Goal: Task Accomplishment & Management: Use online tool/utility

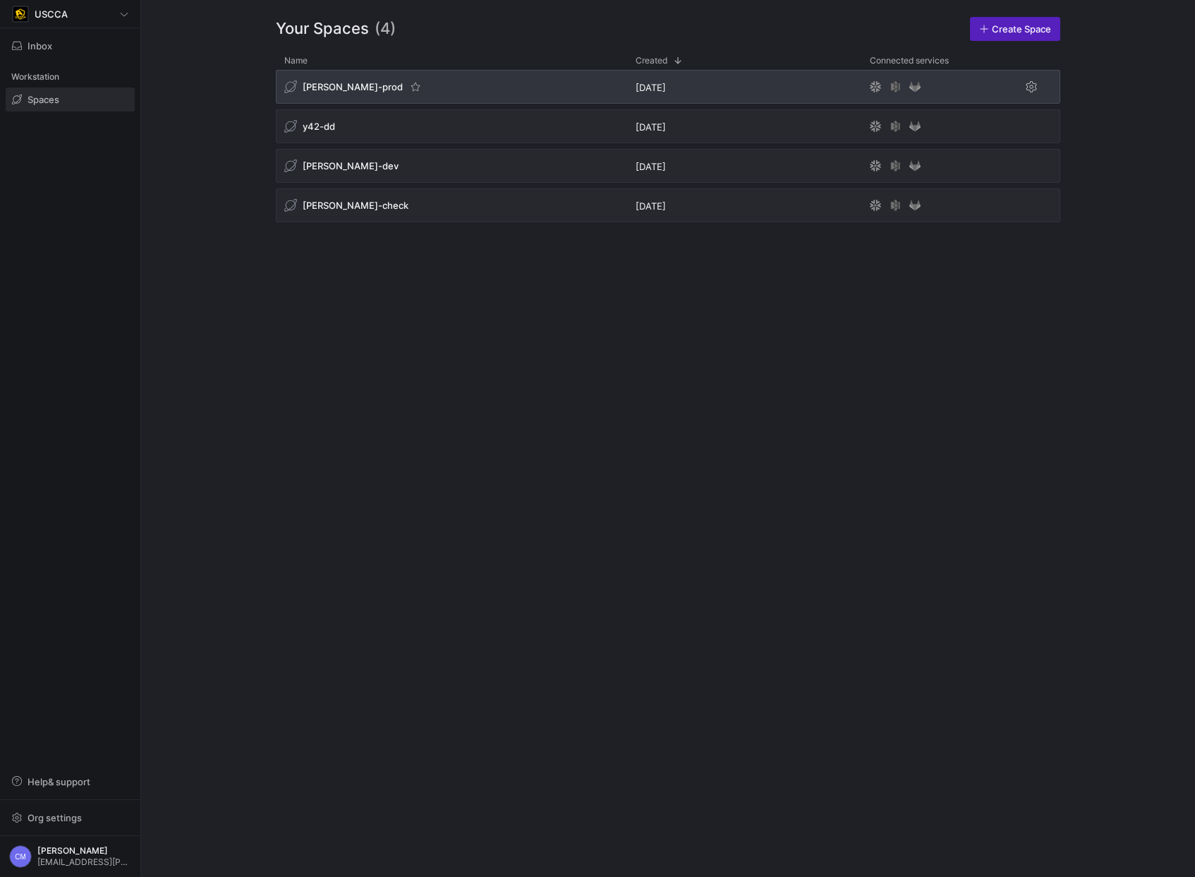
click at [322, 85] on span "[PERSON_NAME]-prod" at bounding box center [353, 86] width 100 height 11
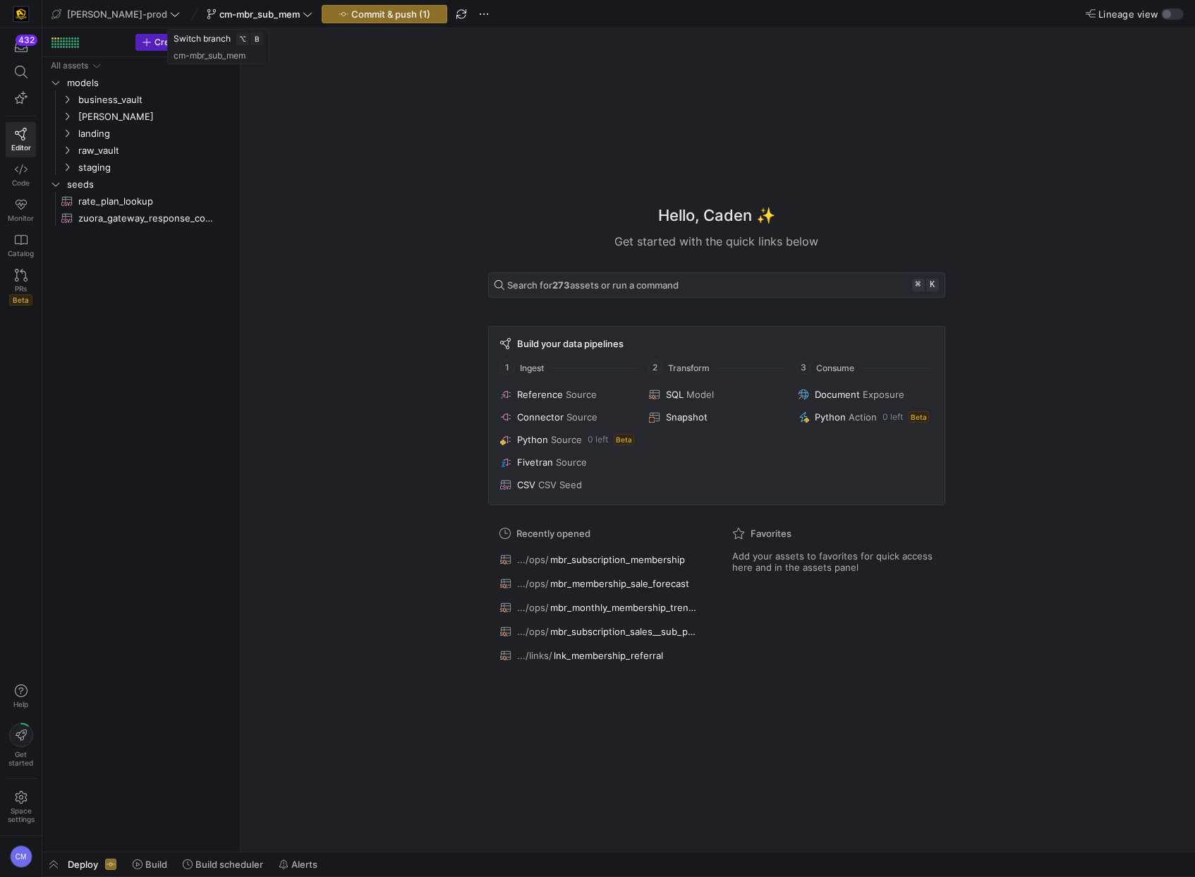
click at [227, 18] on span "cm-mbr_sub_mem" at bounding box center [259, 13] width 80 height 11
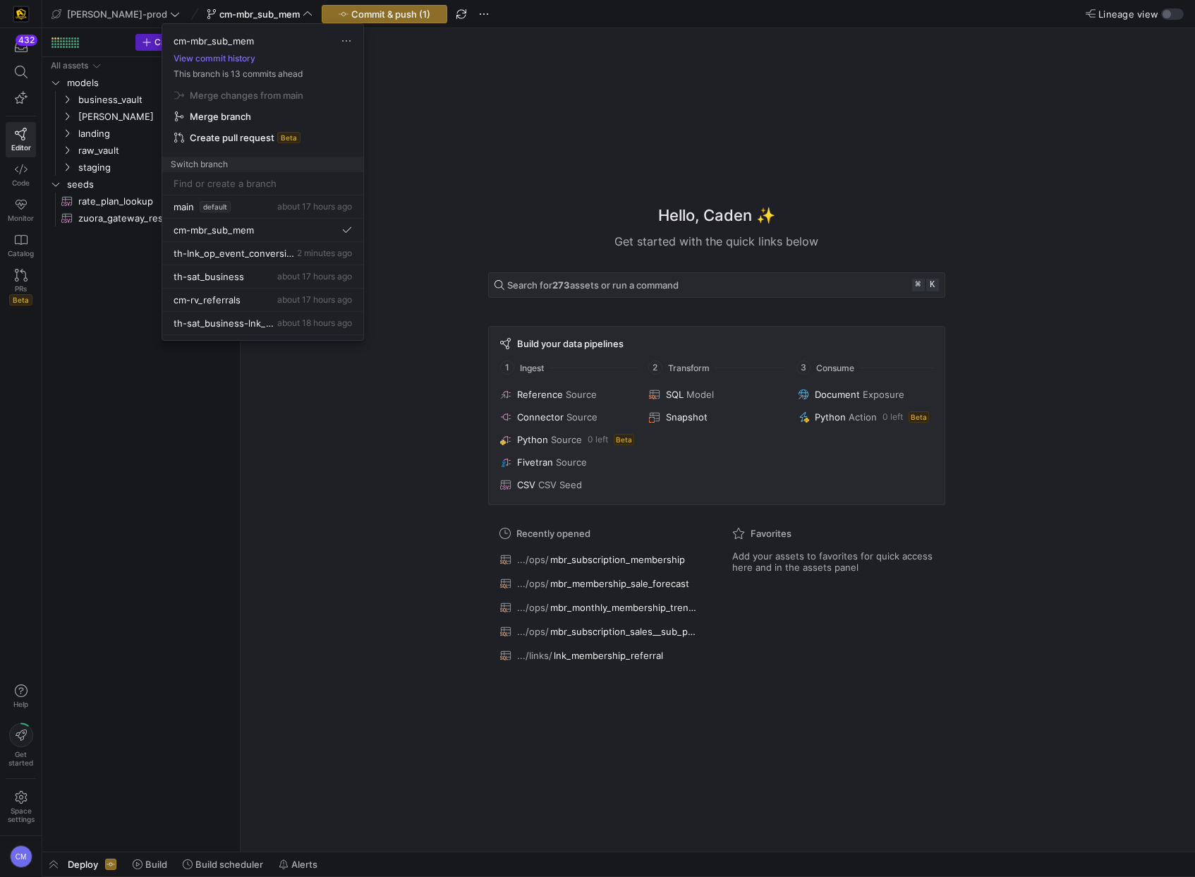
click at [367, 18] on div at bounding box center [597, 438] width 1195 height 877
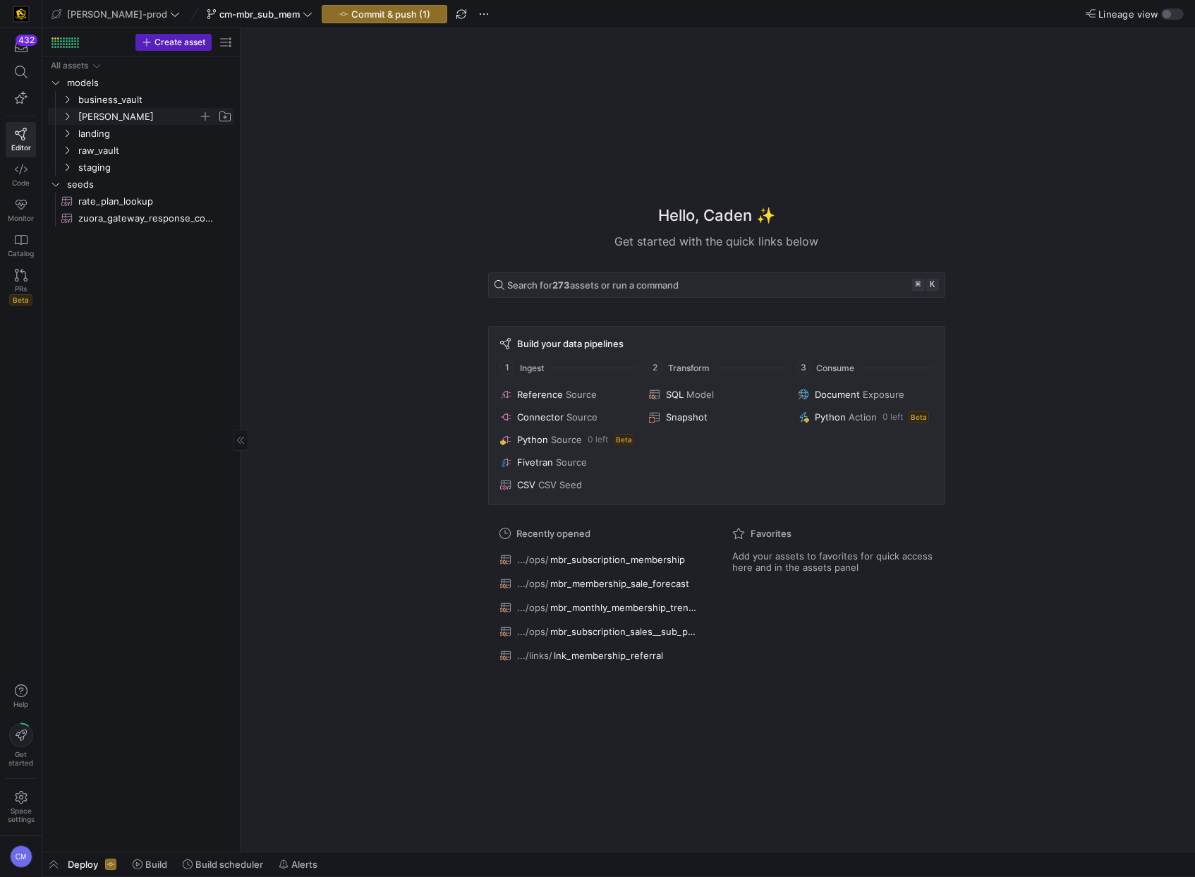
click at [123, 112] on span "[PERSON_NAME]" at bounding box center [138, 117] width 120 height 16
click at [128, 167] on span "intermediate" at bounding box center [144, 167] width 109 height 16
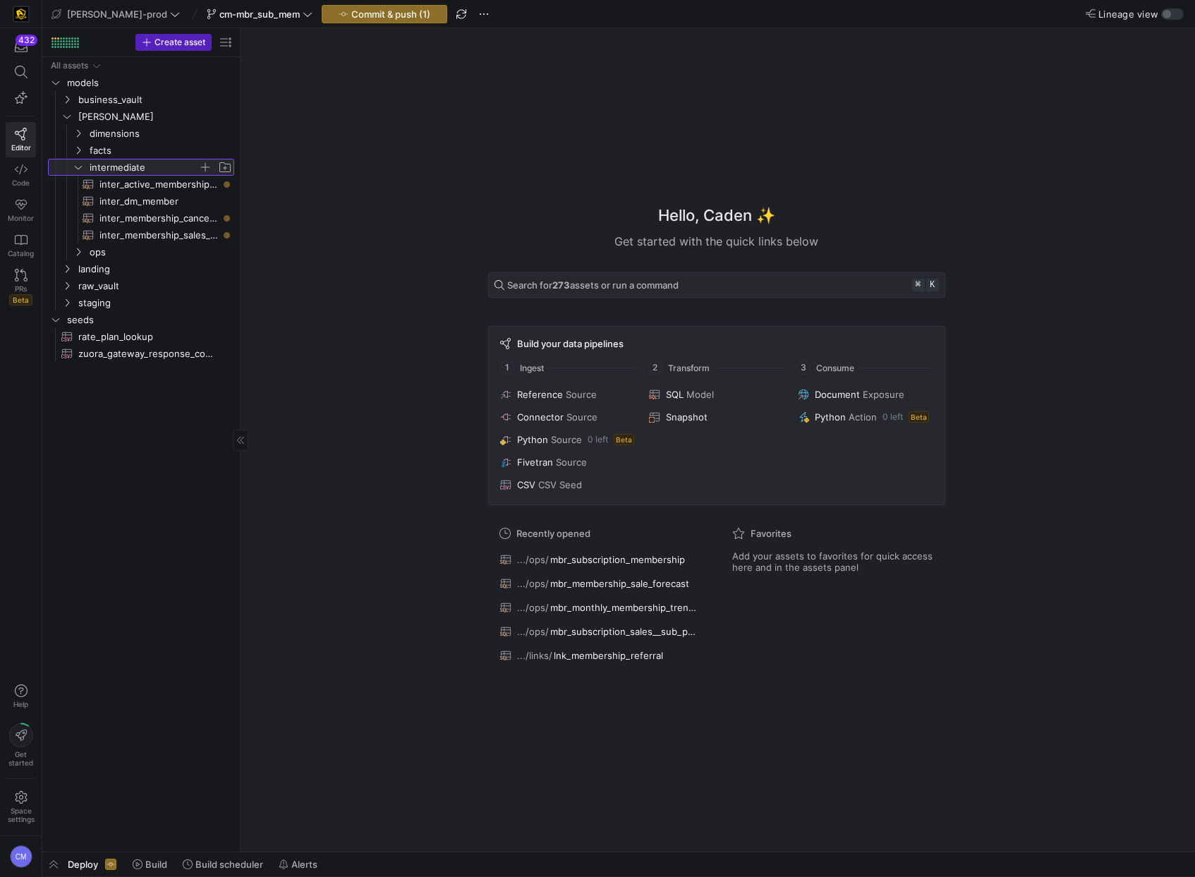
click at [128, 167] on span "intermediate" at bounding box center [144, 167] width 109 height 16
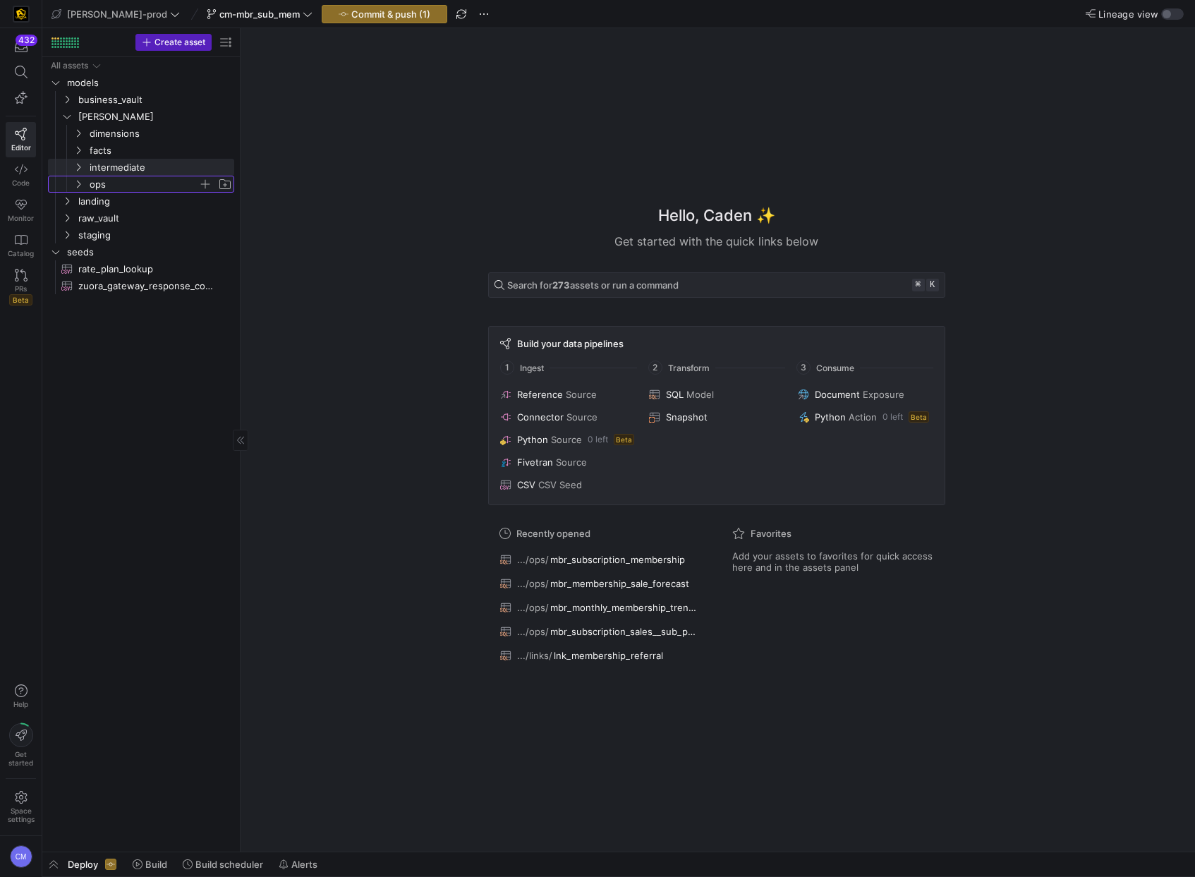
click at [121, 184] on span "ops" at bounding box center [144, 184] width 109 height 16
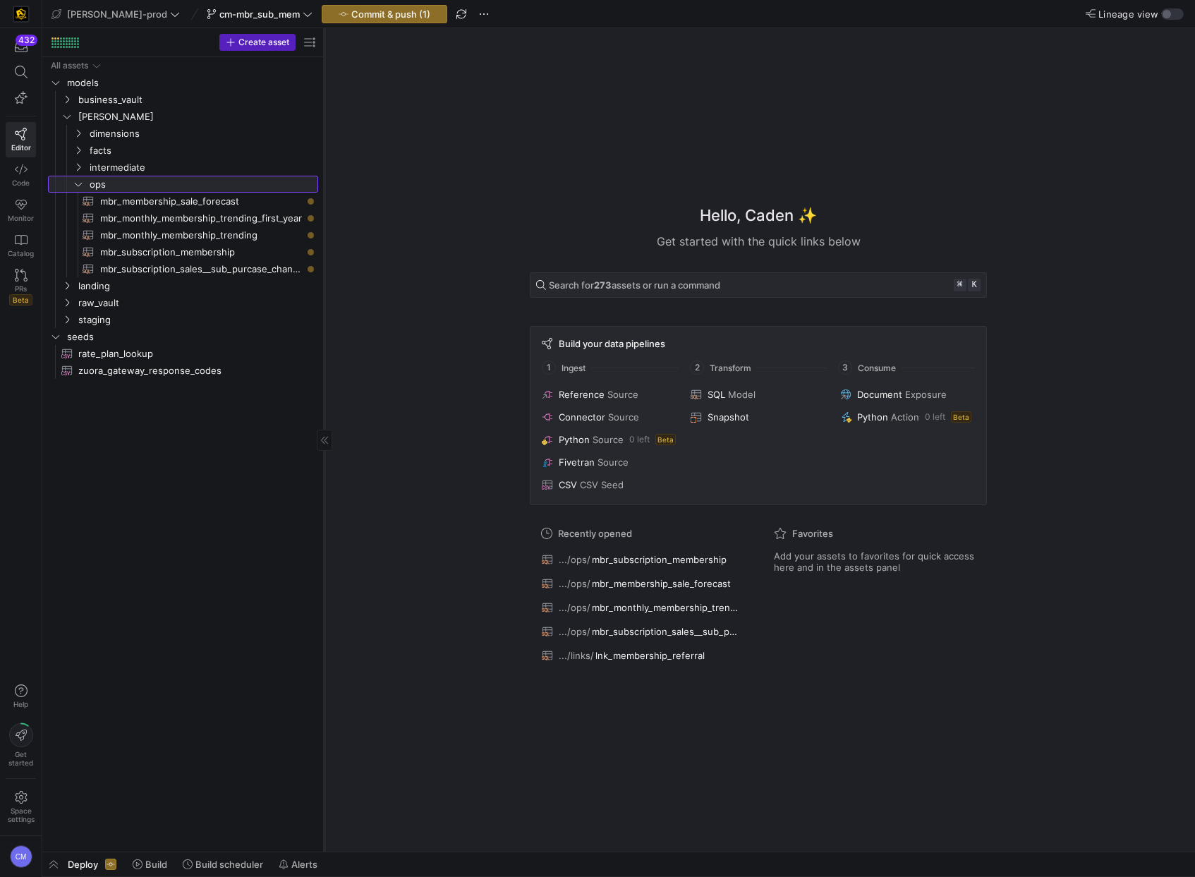
drag, startPoint x: 239, startPoint y: 224, endPoint x: 323, endPoint y: 224, distance: 83.9
click at [324, 224] on div at bounding box center [324, 439] width 1 height 823
click at [262, 252] on span "mbr_subscription_membership​​​​​​​​​​" at bounding box center [201, 252] width 202 height 16
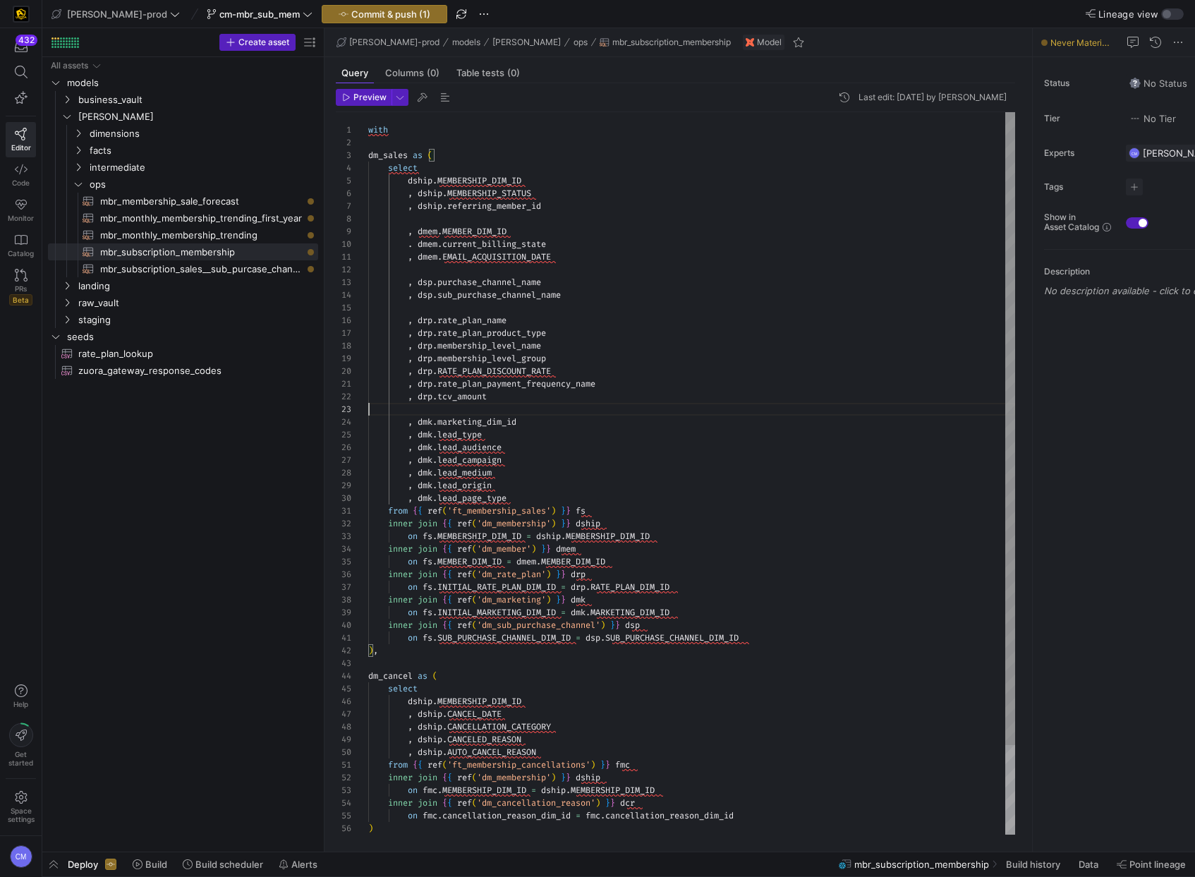
scroll to position [25, 0]
click at [609, 405] on div "with dm_sales as ( select dship . MEMBERSHIP_DIM_ID , dship . MEMBERSHIP_STATUS…" at bounding box center [691, 524] width 647 height 824
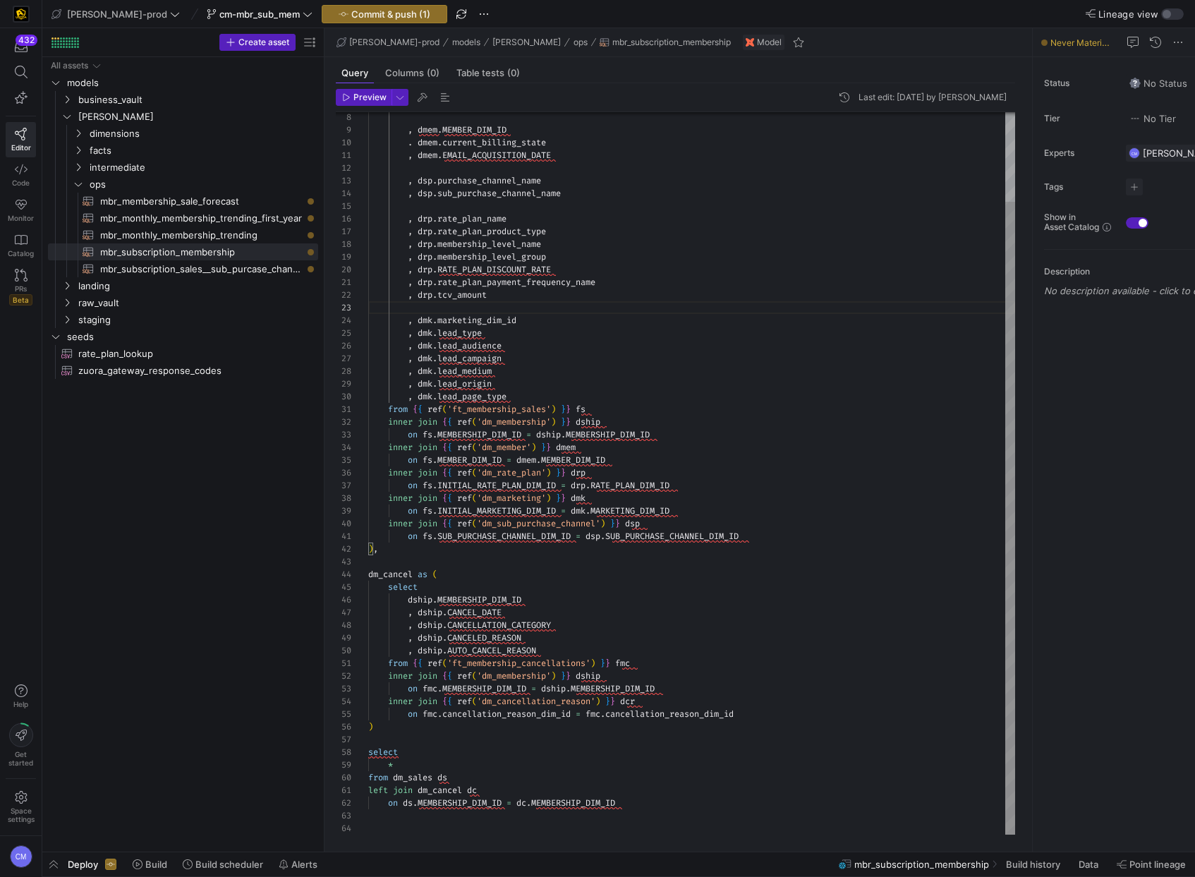
scroll to position [114, 173]
click at [604, 647] on div ", dmem . MEMBER_DIM_ID . dmem . current_billing_state , dmem . EMAIL_ACQUISITIO…" at bounding box center [691, 423] width 647 height 824
click at [449, 794] on div ", dmem . MEMBER_DIM_ID . dmem . current_billing_state , dmem . EMAIL_ACQUISITIO…" at bounding box center [691, 423] width 647 height 824
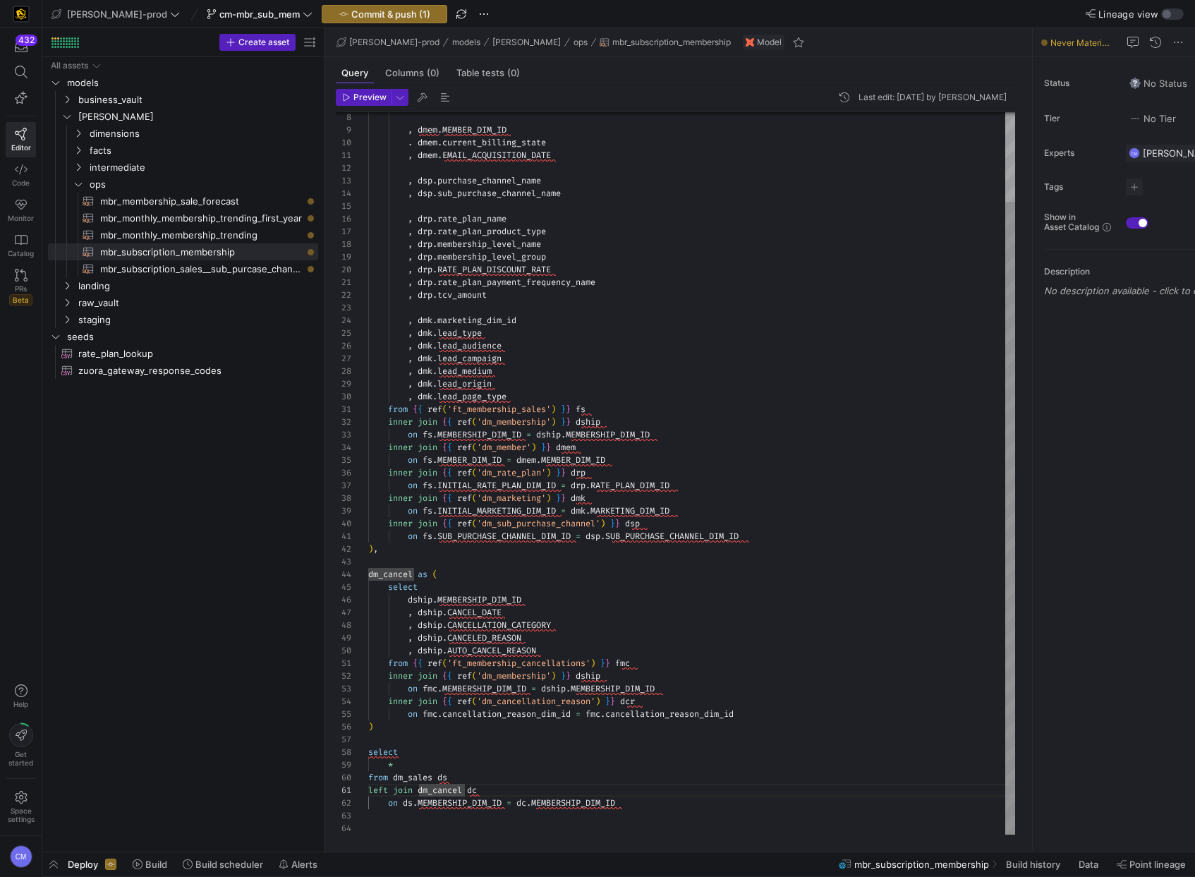
click at [449, 794] on div ", dmem . MEMBER_DIM_ID . dmem . current_billing_state , dmem . EMAIL_ACQUISITIO…" at bounding box center [691, 423] width 647 height 824
click at [529, 777] on div ", dmem . MEMBER_DIM_ID . dmem . current_billing_state , dmem . EMAIL_ACQUISITIO…" at bounding box center [691, 423] width 647 height 824
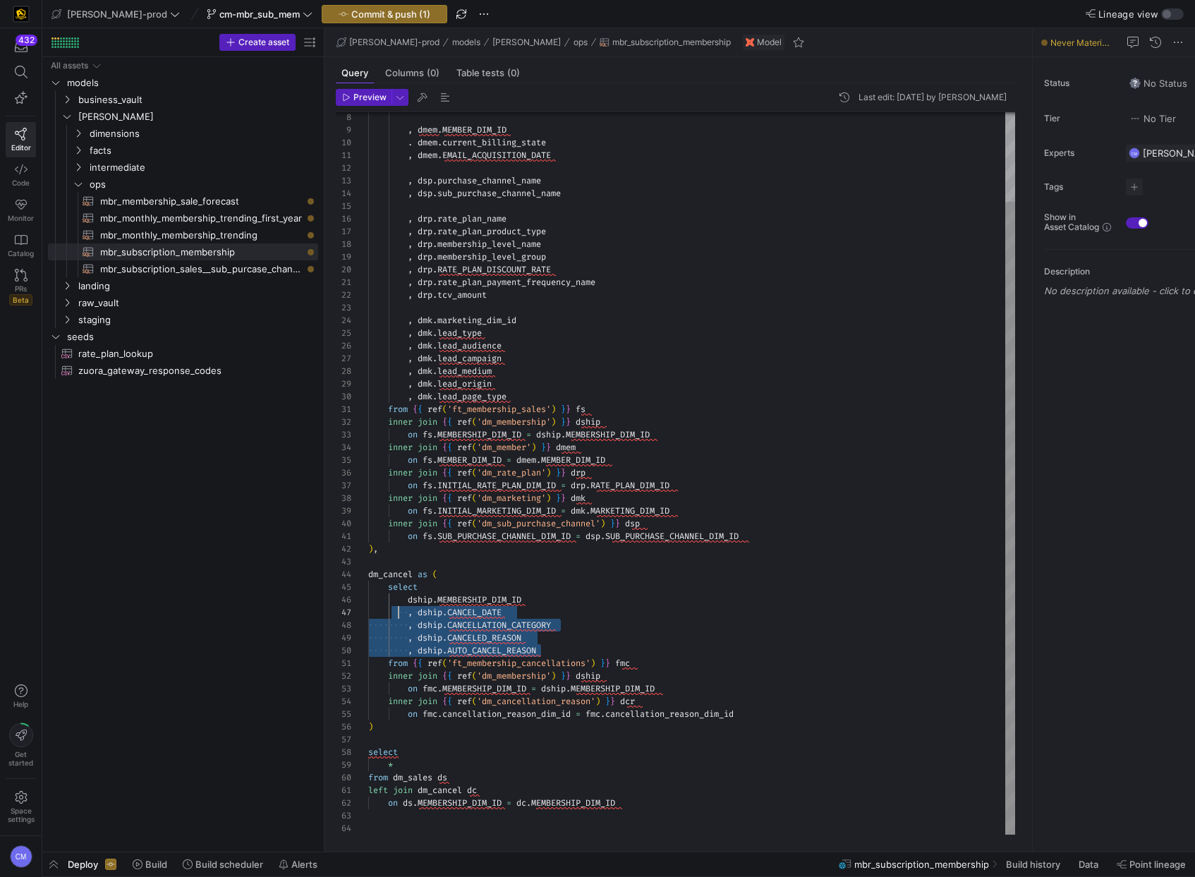
scroll to position [63, 0]
drag, startPoint x: 556, startPoint y: 649, endPoint x: 329, endPoint y: 595, distance: 234.0
click at [368, 595] on div ", dmem . MEMBER_DIM_ID . dmem . current_billing_state , dmem . EMAIL_ACQUISITIO…" at bounding box center [691, 423] width 647 height 824
click at [418, 765] on div ", dmem . MEMBER_DIM_ID . dmem . current_billing_state , dmem . EMAIL_ACQUISITIO…" at bounding box center [691, 423] width 647 height 824
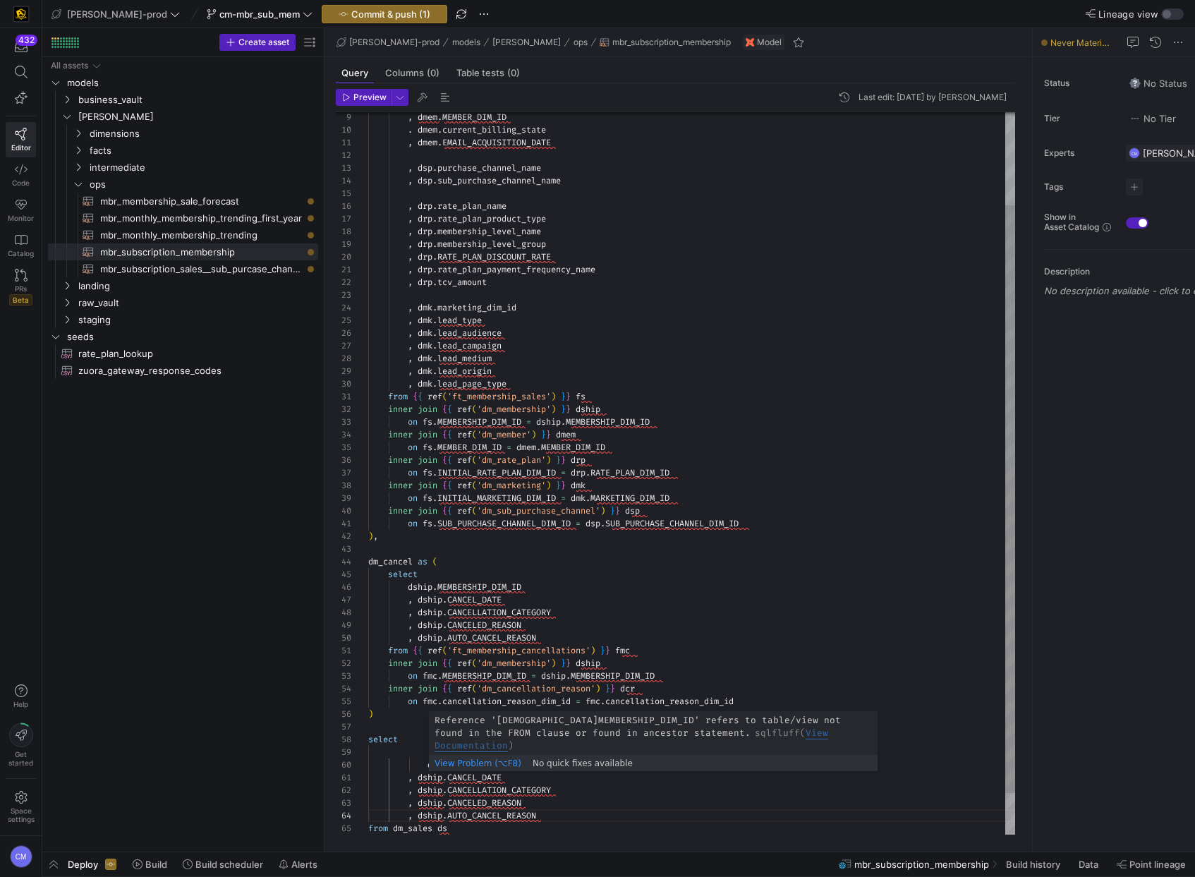
scroll to position [114, 61]
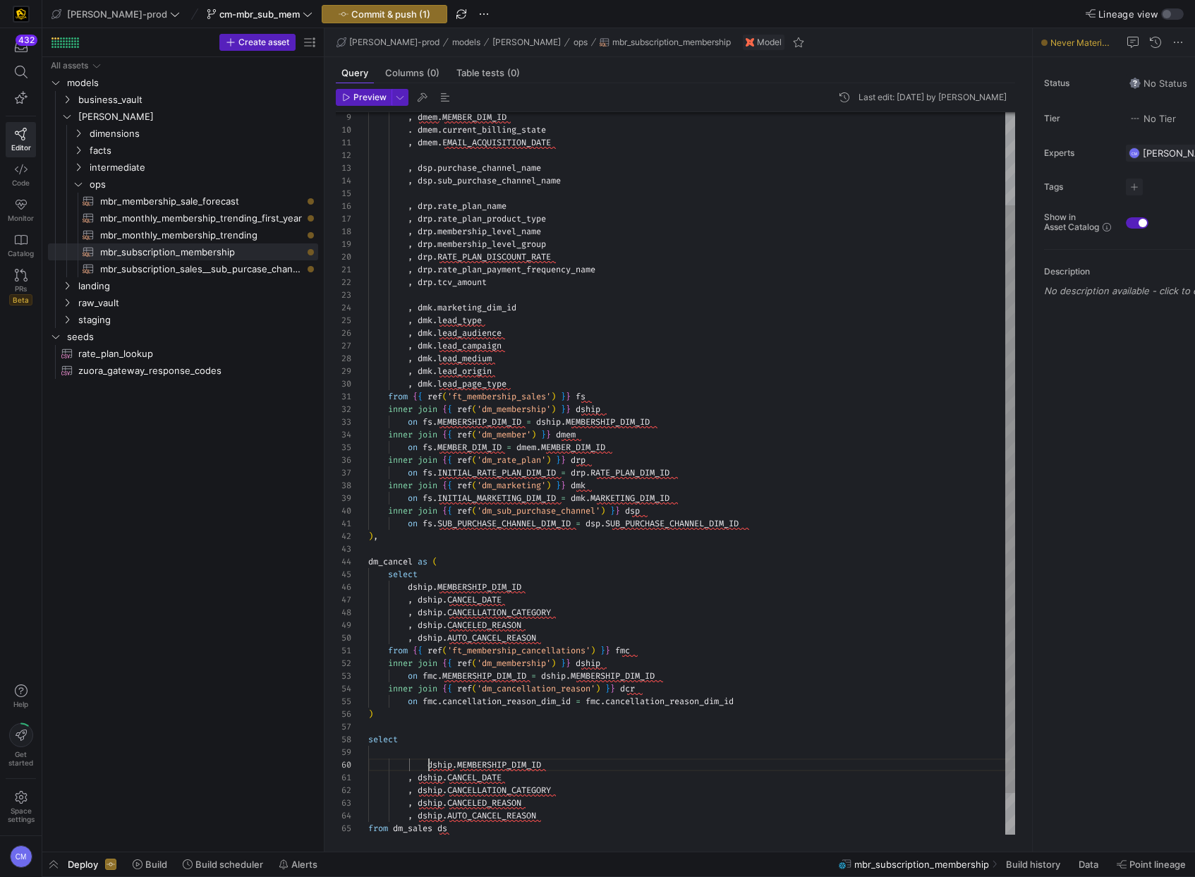
click at [429, 765] on div ", dmem . MEMBER_DIM_ID . dmem . current_billing_state , dmem . EMAIL_ACQUISITIO…" at bounding box center [691, 441] width 647 height 887
click at [407, 761] on div ", dmem . MEMBER_DIM_ID . dmem . current_billing_state , dmem . EMAIL_ACQUISITIO…" at bounding box center [691, 441] width 647 height 887
click at [659, 756] on div ", dmem . MEMBER_DIM_ID . dmem . current_billing_state , dmem . EMAIL_ACQUISITIO…" at bounding box center [691, 441] width 647 height 887
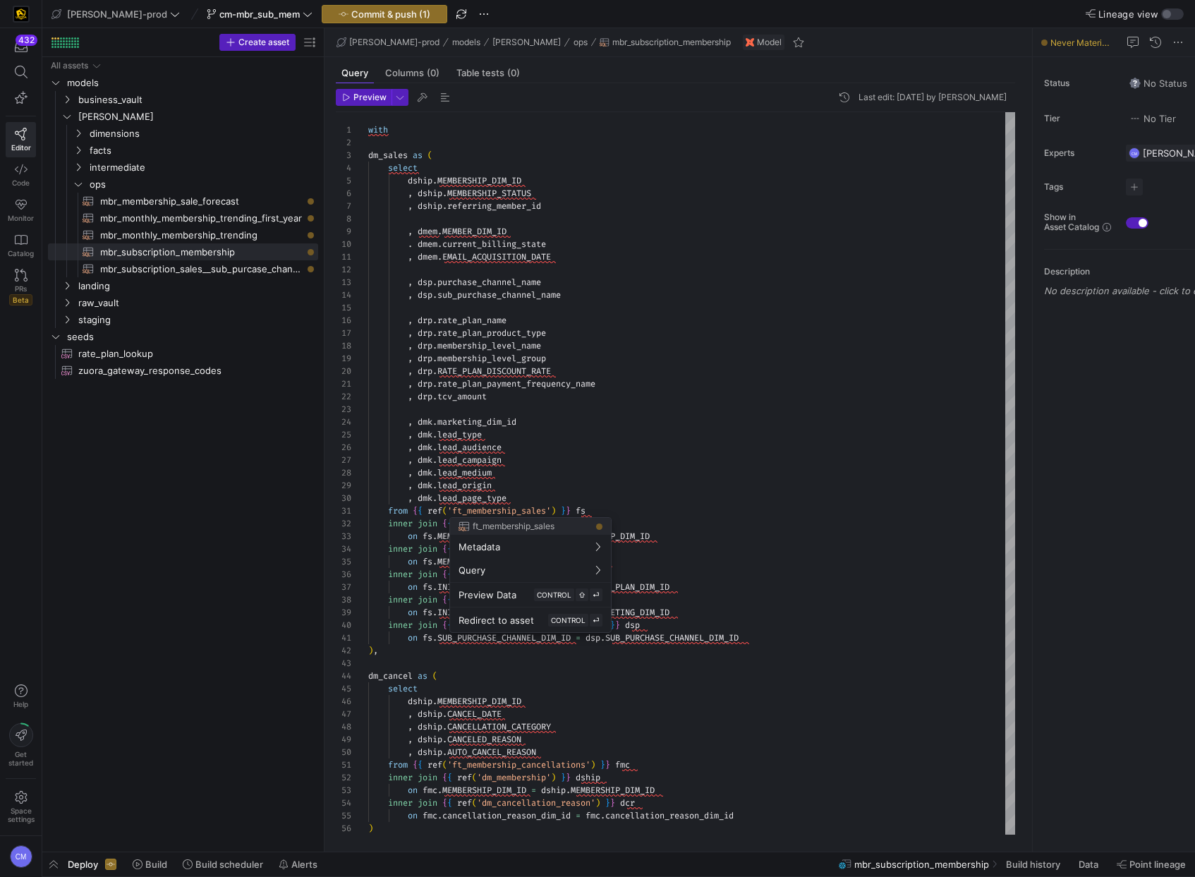
click at [516, 499] on div at bounding box center [597, 438] width 1195 height 877
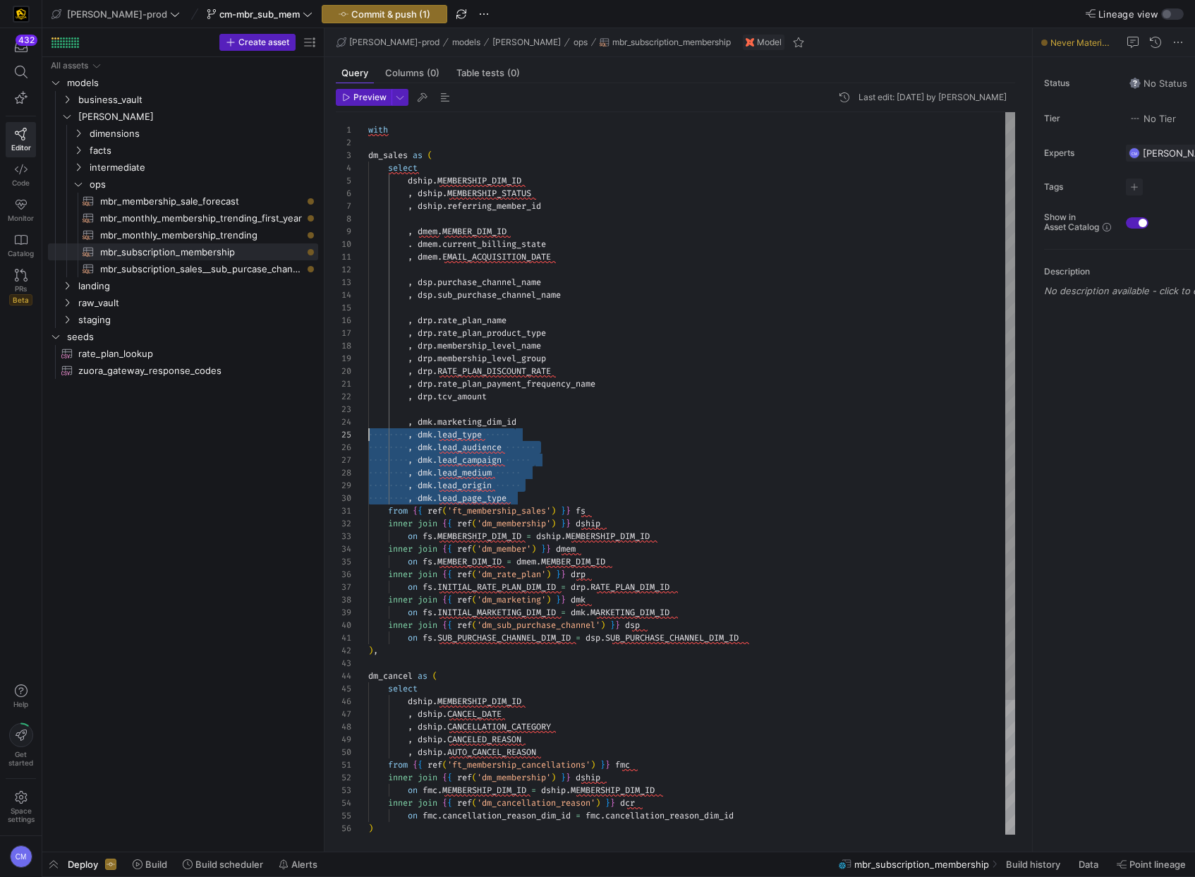
scroll to position [38, 0]
drag, startPoint x: 512, startPoint y: 497, endPoint x: 327, endPoint y: 425, distance: 198.3
click at [368, 425] on div ", dmem . MEMBER_DIM_ID . dmem . current_billing_state , dmem . EMAIL_ACQUISITIO…" at bounding box center [691, 555] width 647 height 887
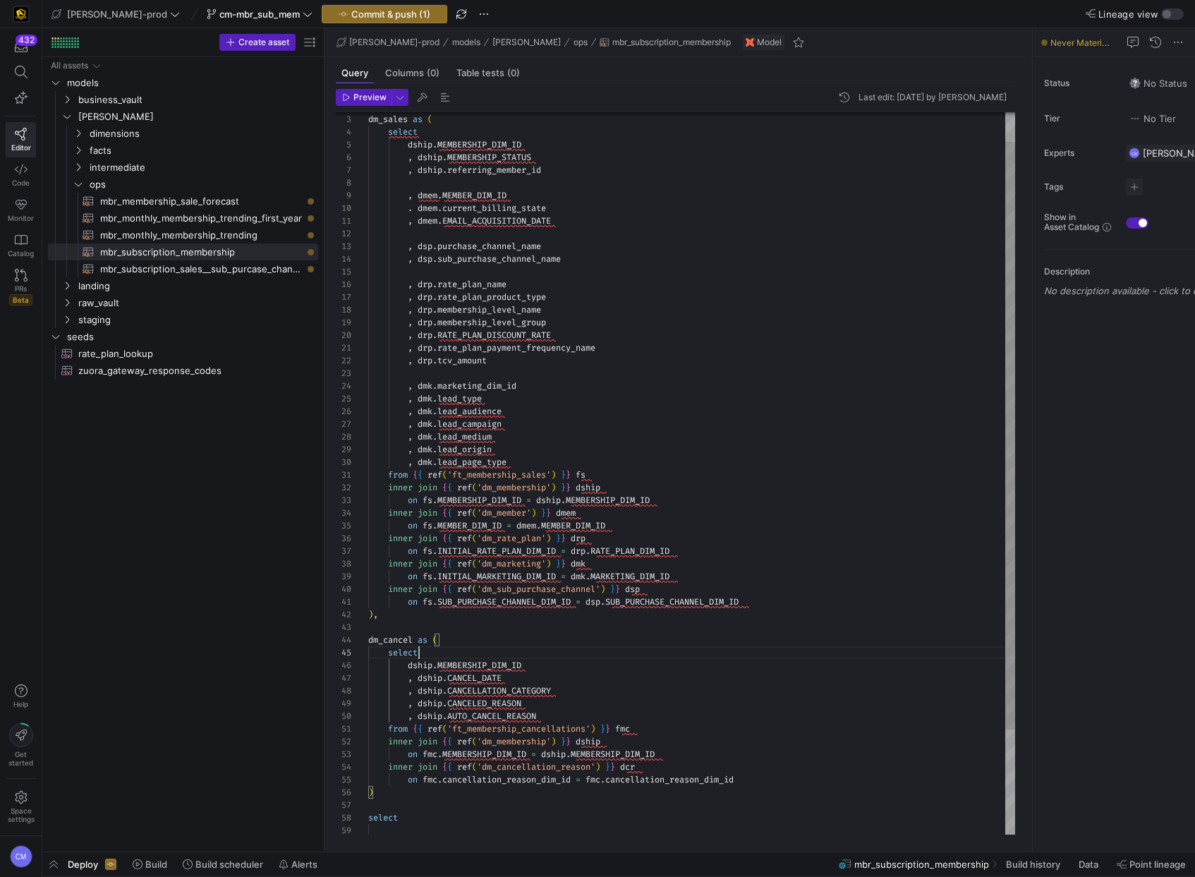
click at [449, 650] on div ", dmem . MEMBER_DIM_ID . dmem . current_billing_state , dmem . EMAIL_ACQUISITIO…" at bounding box center [691, 519] width 647 height 887
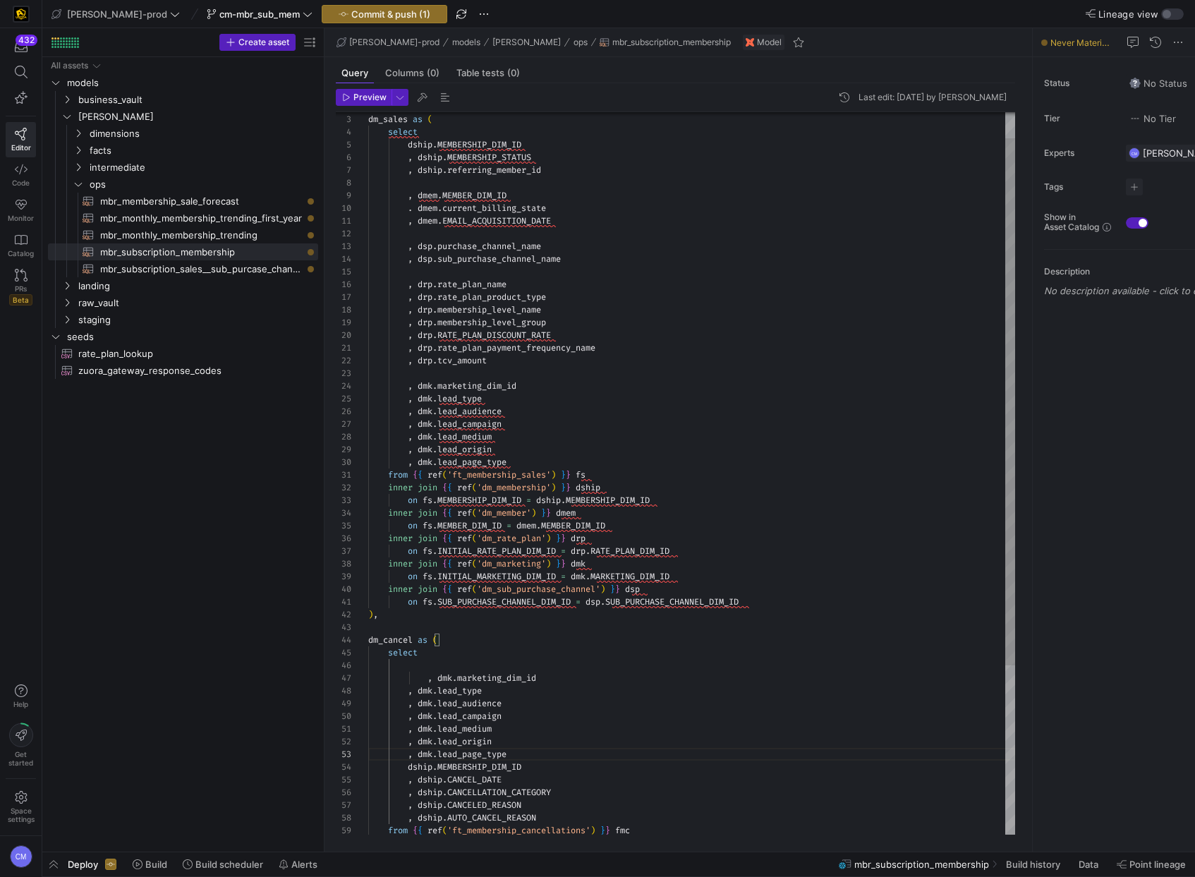
scroll to position [76, 61]
click at [430, 675] on div ", dmem . MEMBER_DIM_ID . dmem . current_billing_state , dmem . EMAIL_ACQUISITIO…" at bounding box center [691, 570] width 647 height 989
click at [537, 754] on div ", dmem . MEMBER_DIM_ID . dmem . current_billing_state , dmem . EMAIL_ACQUISITIO…" at bounding box center [691, 570] width 647 height 989
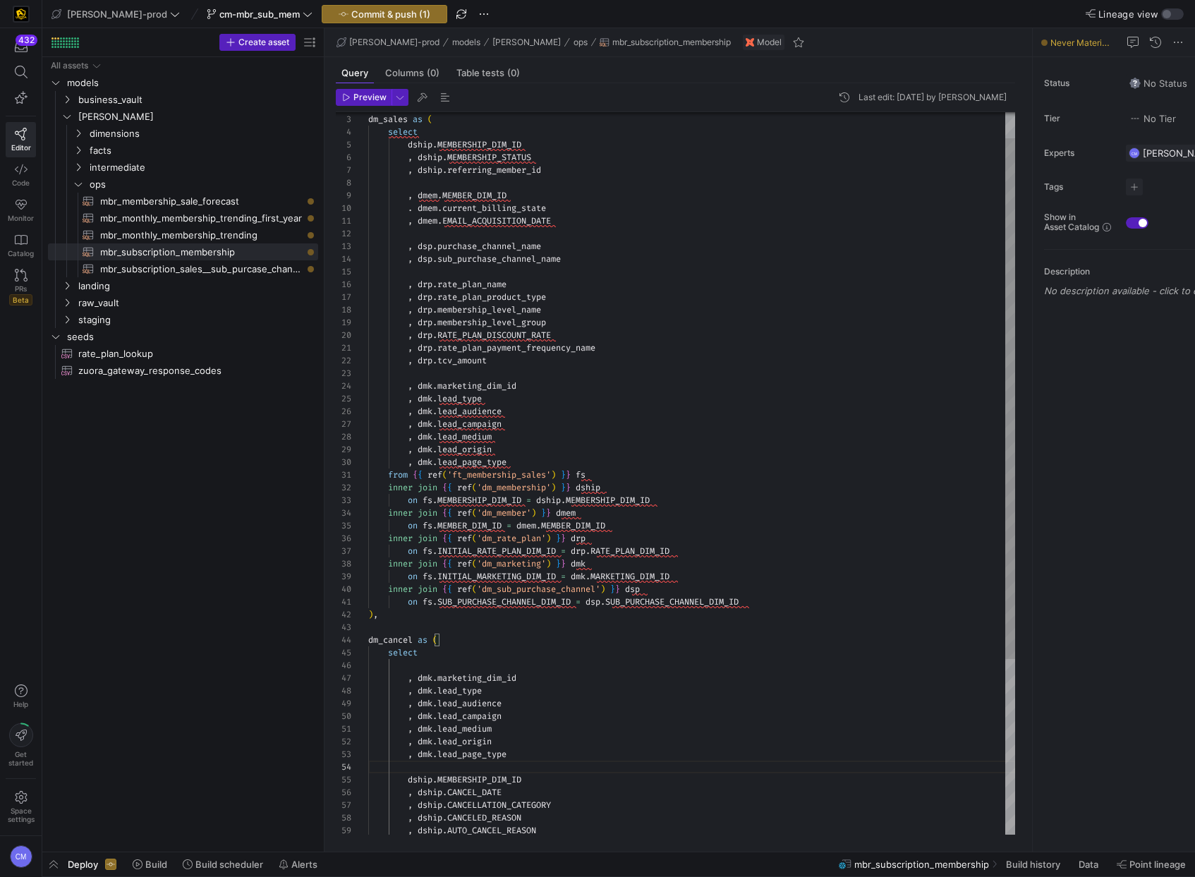
click at [407, 776] on div ", dmem . MEMBER_DIM_ID . dmem . current_billing_state , dmem . EMAIL_ACQUISITIO…" at bounding box center [691, 577] width 647 height 1002
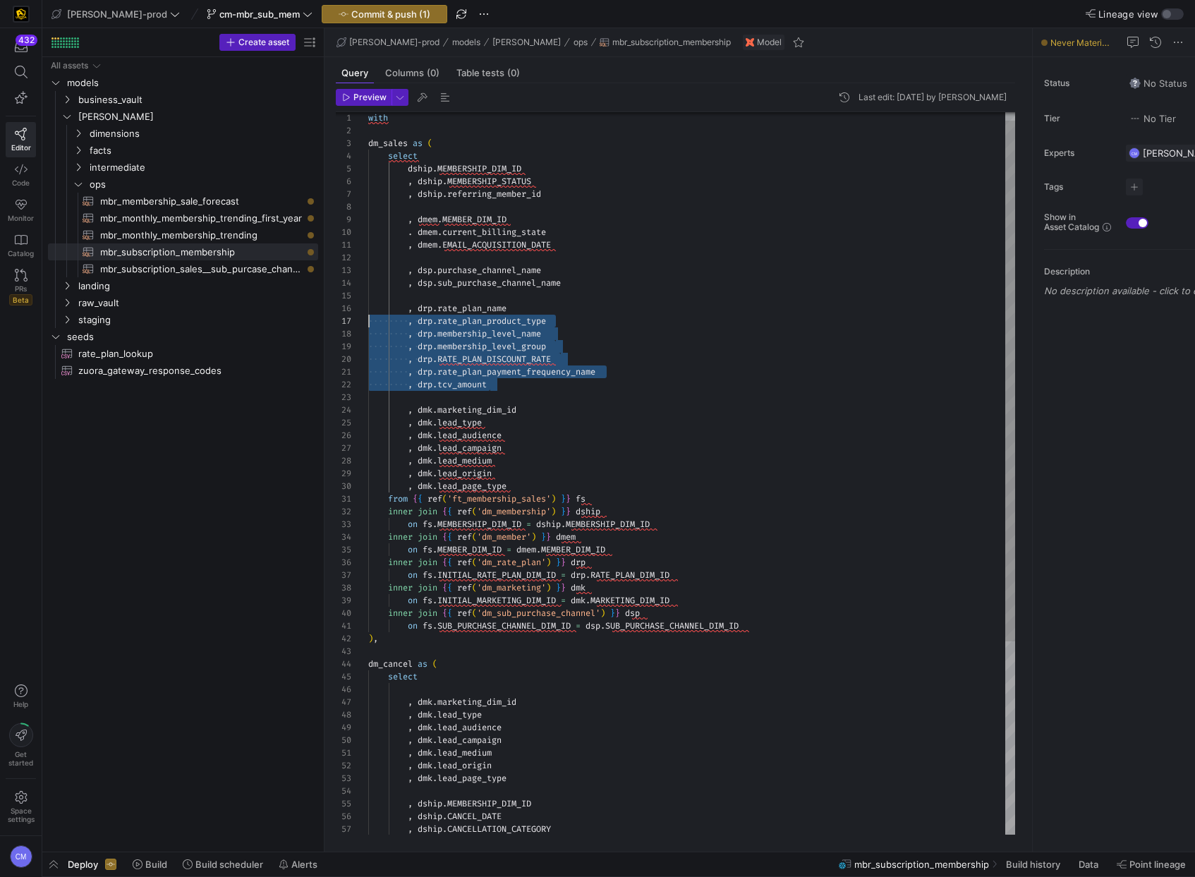
scroll to position [63, 0]
drag, startPoint x: 523, startPoint y: 394, endPoint x: 332, endPoint y: 309, distance: 208.4
click at [332, 309] on div "Preview Last edit: Tuesday 19 August 2025 by Caden Miller 9 10 11 12 13 14 15 1…" at bounding box center [675, 461] width 702 height 757
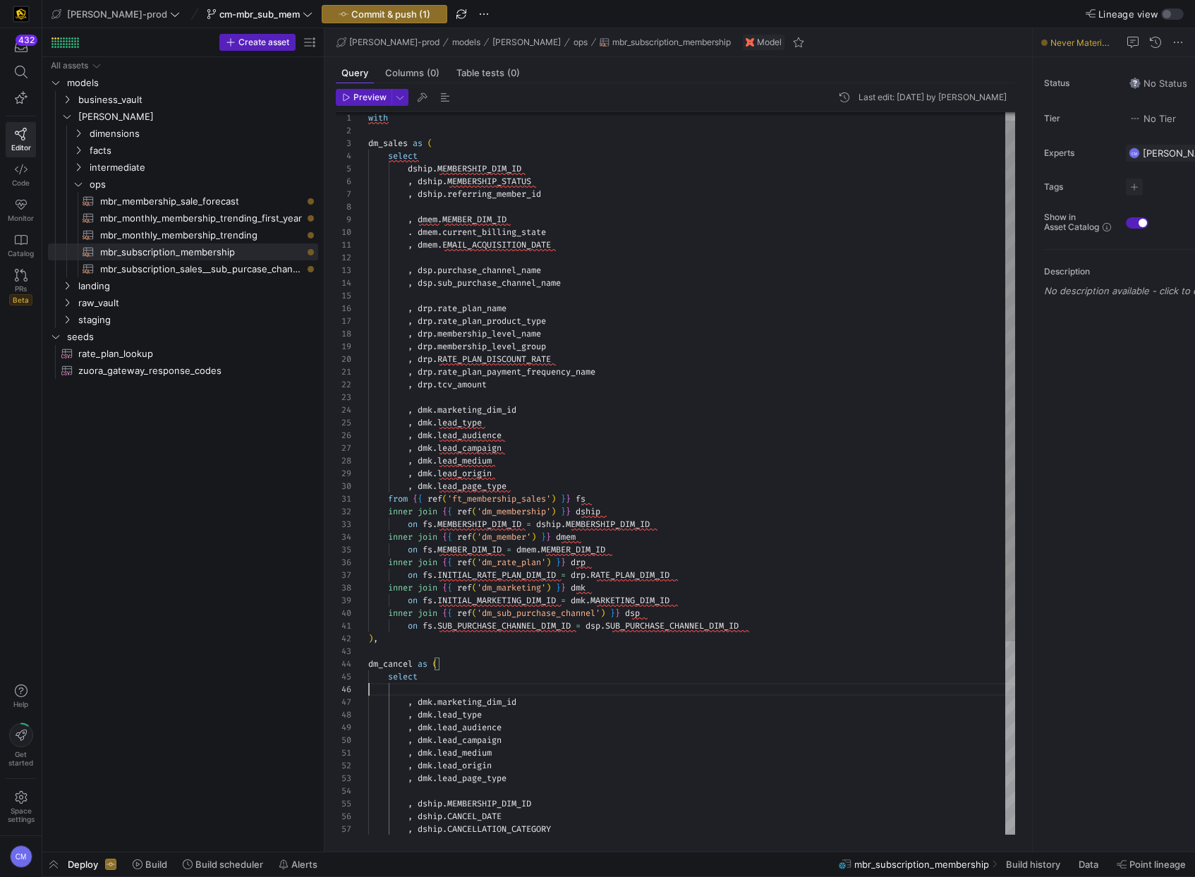
click at [430, 688] on div ", dmem . MEMBER_DIM_ID . dmem . current_billing_state , dmem . EMAIL_ACQUISITIO…" at bounding box center [691, 601] width 647 height 1002
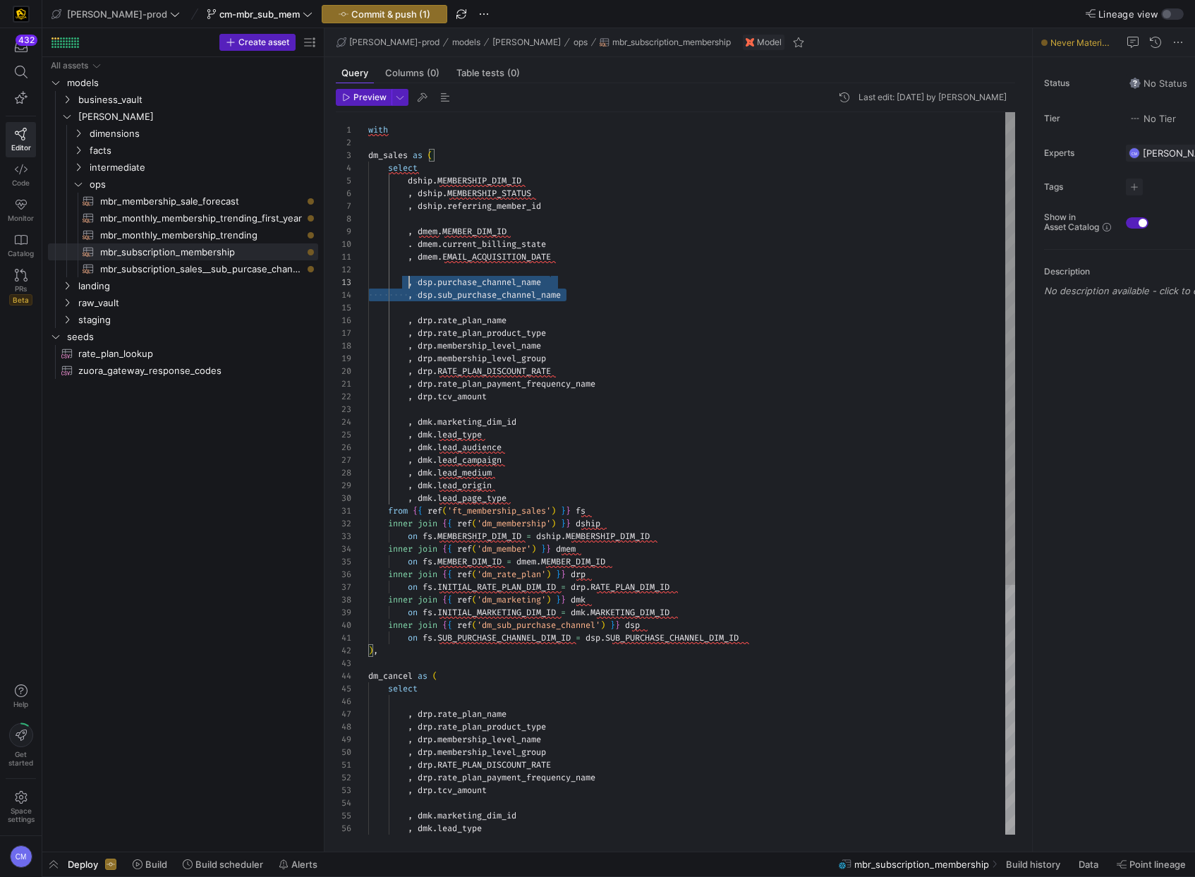
scroll to position [25, 0]
drag, startPoint x: 564, startPoint y: 292, endPoint x: 334, endPoint y: 281, distance: 229.5
click at [368, 281] on div ", dmem . MEMBER_DIM_ID . dmem . current_billing_state , dmem . EMAIL_ACQUISITIO…" at bounding box center [691, 663] width 647 height 1103
click at [441, 698] on div ", dmem . MEMBER_DIM_ID . dmem . current_billing_state , dmem . EMAIL_ACQUISITIO…" at bounding box center [691, 663] width 647 height 1103
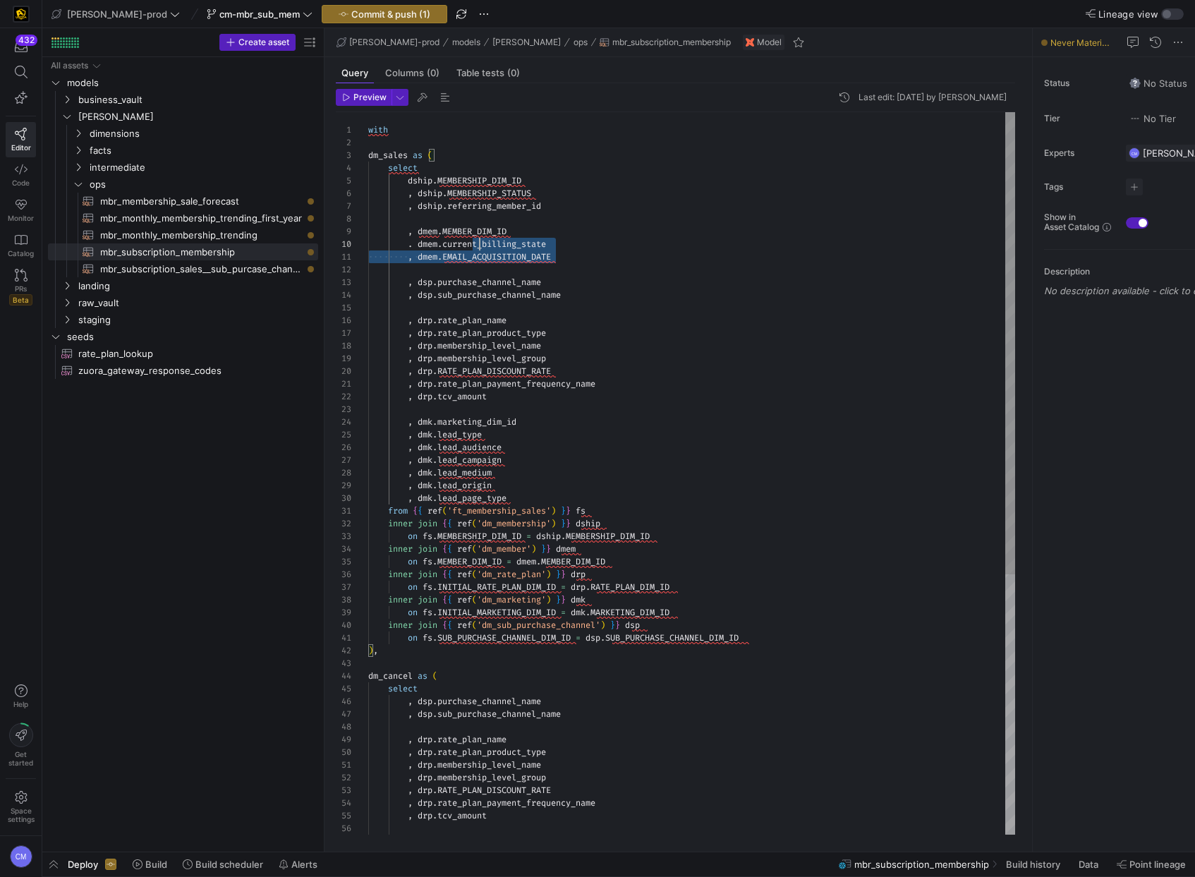
scroll to position [0, 0]
drag, startPoint x: 573, startPoint y: 254, endPoint x: 334, endPoint y: 230, distance: 241.0
click at [368, 230] on div ", dmem . MEMBER_DIM_ID . dmem . current_billing_state , dmem . EMAIL_ACQUISITIO…" at bounding box center [691, 676] width 647 height 1128
click at [459, 688] on div ", dmem . MEMBER_DIM_ID . dmem . current_billing_state , dmem . EMAIL_ACQUISITIO…" at bounding box center [691, 676] width 647 height 1128
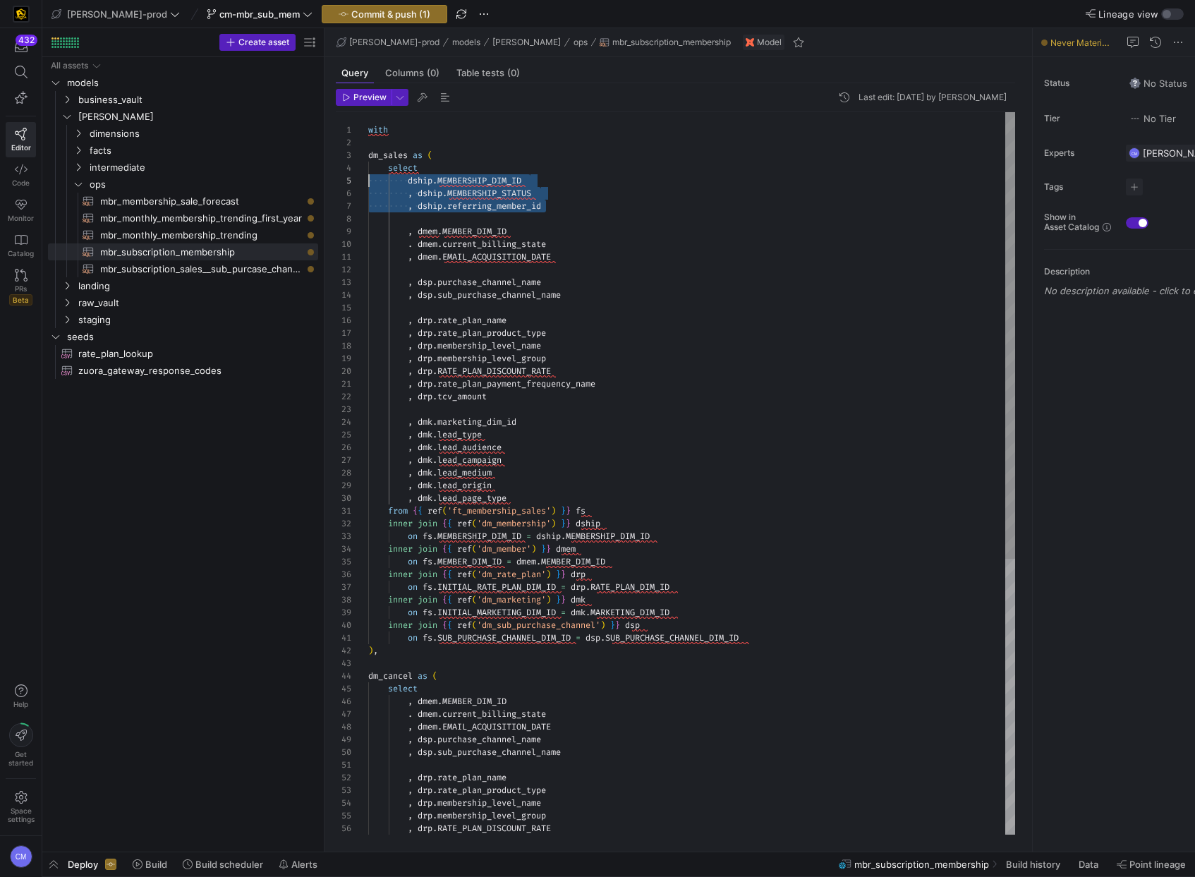
drag, startPoint x: 555, startPoint y: 200, endPoint x: 319, endPoint y: 185, distance: 236.7
click at [368, 185] on div ", dmem . MEMBER_DIM_ID . dmem . current_billing_state , dmem . EMAIL_ACQUISITIO…" at bounding box center [691, 695] width 647 height 1167
click at [439, 694] on div ", dmem . MEMBER_DIM_ID . dmem . current_billing_state , dmem . EMAIL_ACQUISITIO…" at bounding box center [691, 695] width 647 height 1167
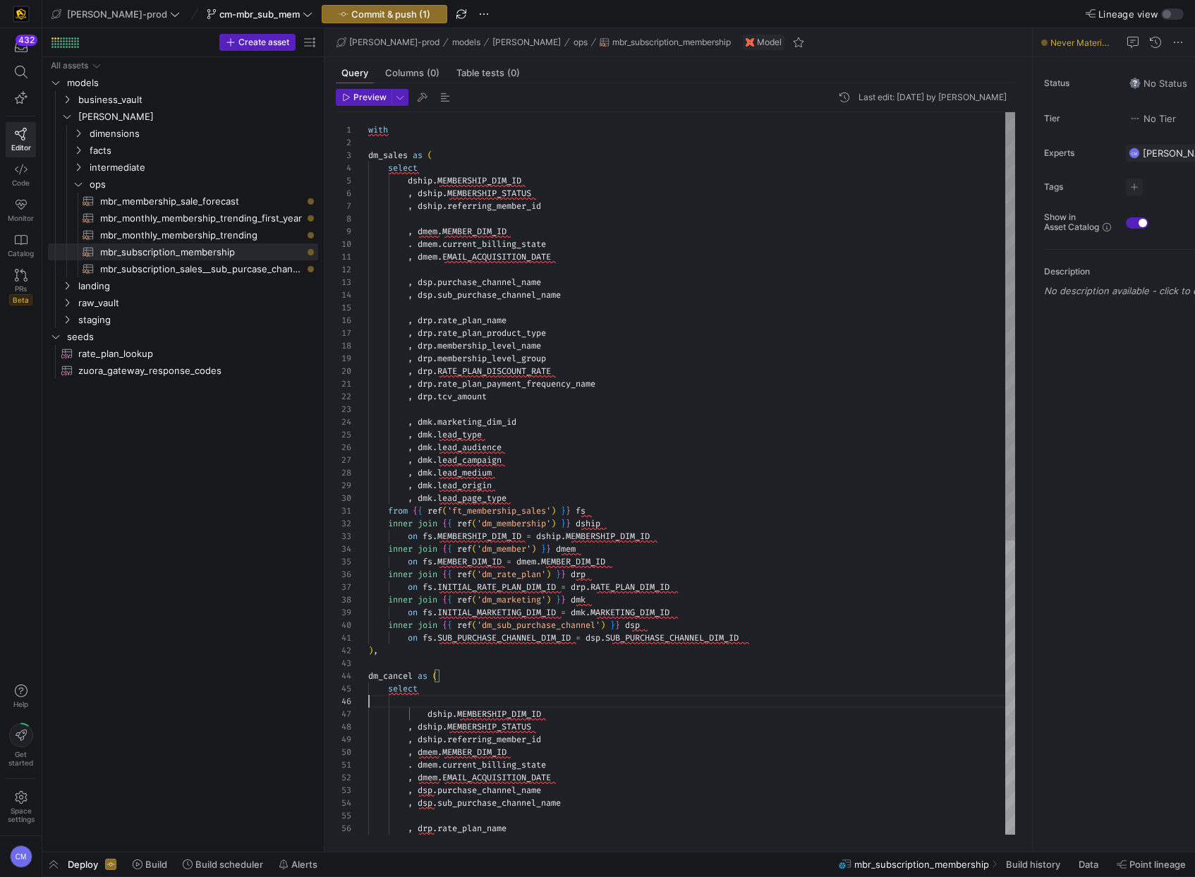
click at [430, 703] on div ", dmem . MEMBER_DIM_ID . dmem . current_billing_state , dmem . EMAIL_ACQUISITIO…" at bounding box center [691, 720] width 647 height 1217
click at [430, 702] on div ", dmem . MEMBER_DIM_ID . dmem . current_billing_state , dmem . EMAIL_ACQUISITIO…" at bounding box center [691, 714] width 647 height 1205
click at [580, 726] on div ", dmem . MEMBER_DIM_ID . dmem . current_billing_state , dmem . EMAIL_ACQUISITIO…" at bounding box center [691, 714] width 647 height 1205
click at [573, 778] on div ", dmem . MEMBER_DIM_ID . dmem . current_billing_state , dmem . EMAIL_ACQUISITIO…" at bounding box center [691, 720] width 647 height 1217
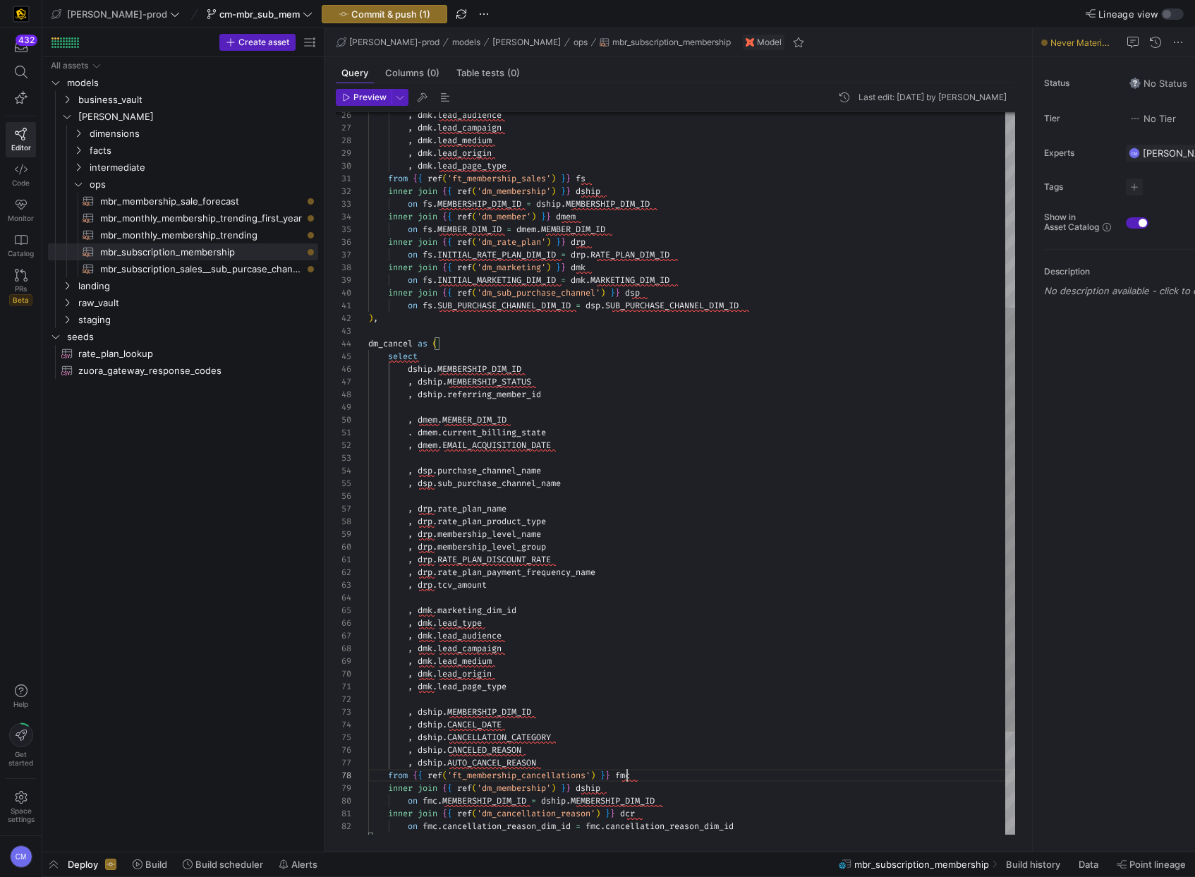
click at [627, 774] on div "inner join { { ref ( 'dm_sub_purchase_channel' ) } } dsp on fs . SUB_PURCHASE_C…" at bounding box center [691, 395] width 647 height 1230
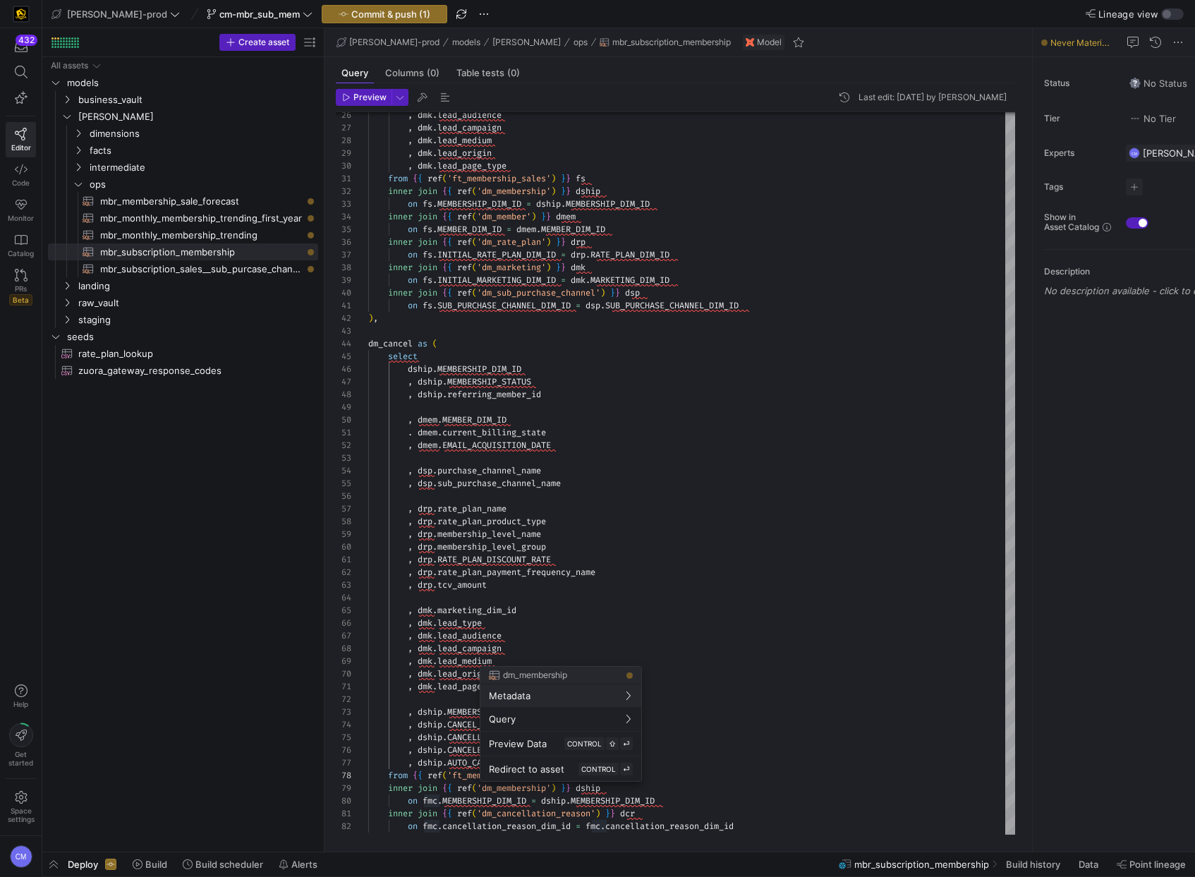
click at [406, 650] on div at bounding box center [597, 438] width 1195 height 877
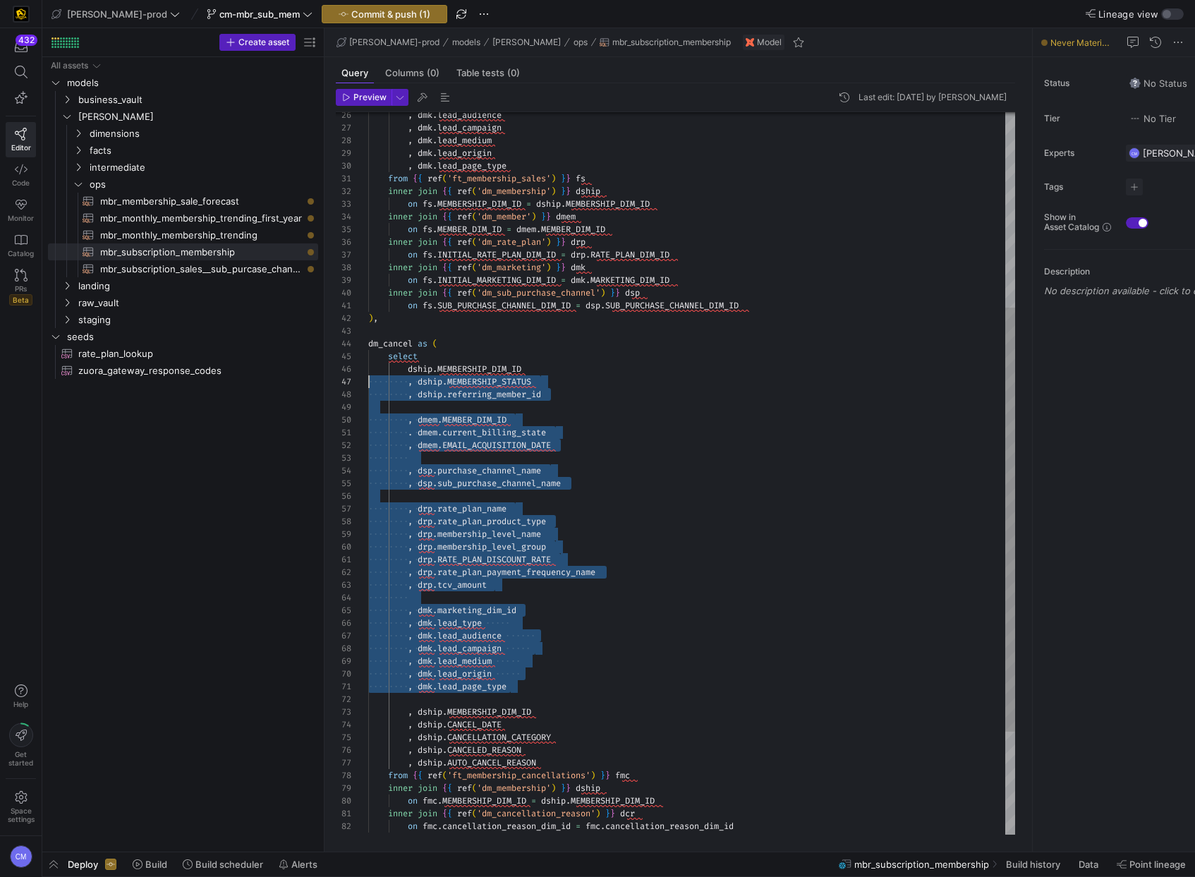
scroll to position [63, 0]
drag, startPoint x: 526, startPoint y: 683, endPoint x: 247, endPoint y: 367, distance: 421.7
click at [368, 367] on div "inner join { { ref ( 'dm_sub_purchase_channel' ) } } dsp on fs . SUB_PURCHASE_C…" at bounding box center [691, 395] width 647 height 1230
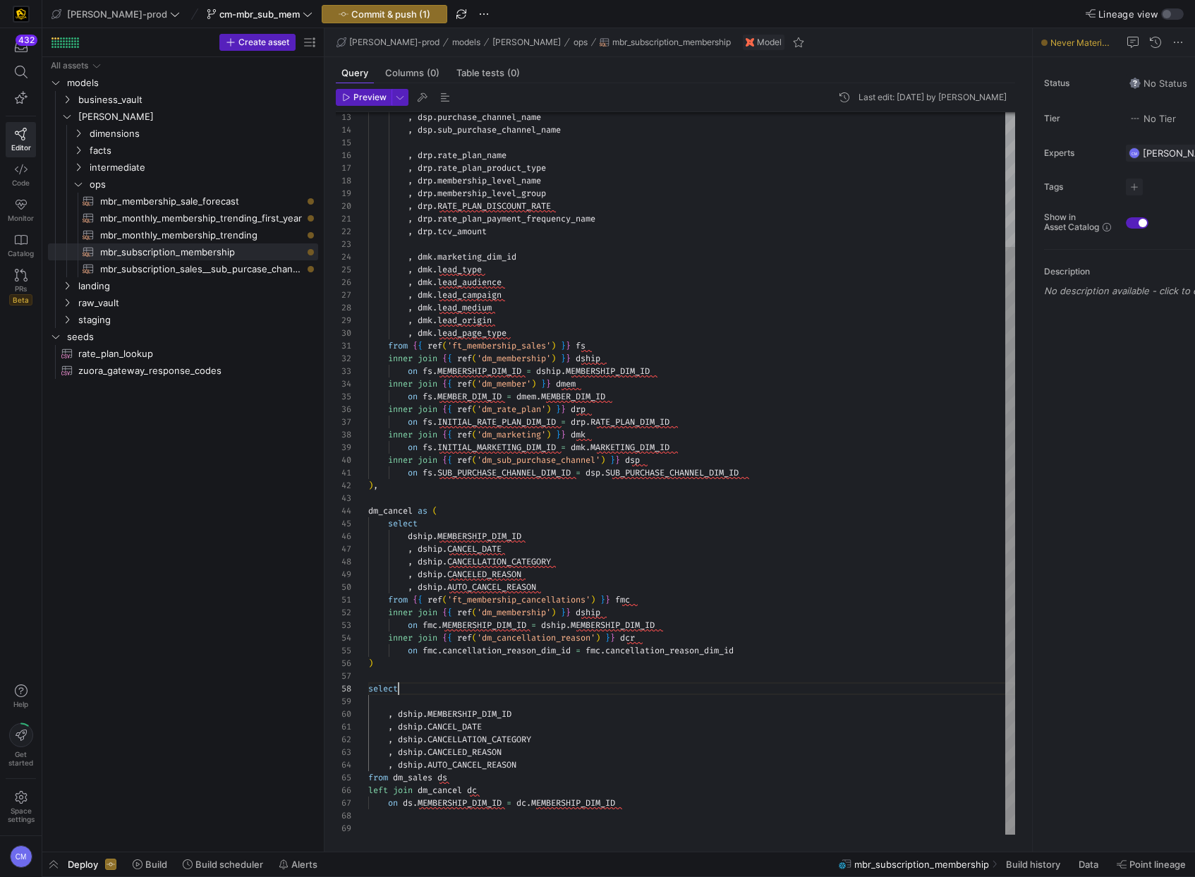
scroll to position [89, 30]
click at [440, 690] on div "inner join { { ref ( 'dm_sub_purchase_channel' ) } } dsp on fs . SUB_PURCHASE_C…" at bounding box center [691, 390] width 647 height 887
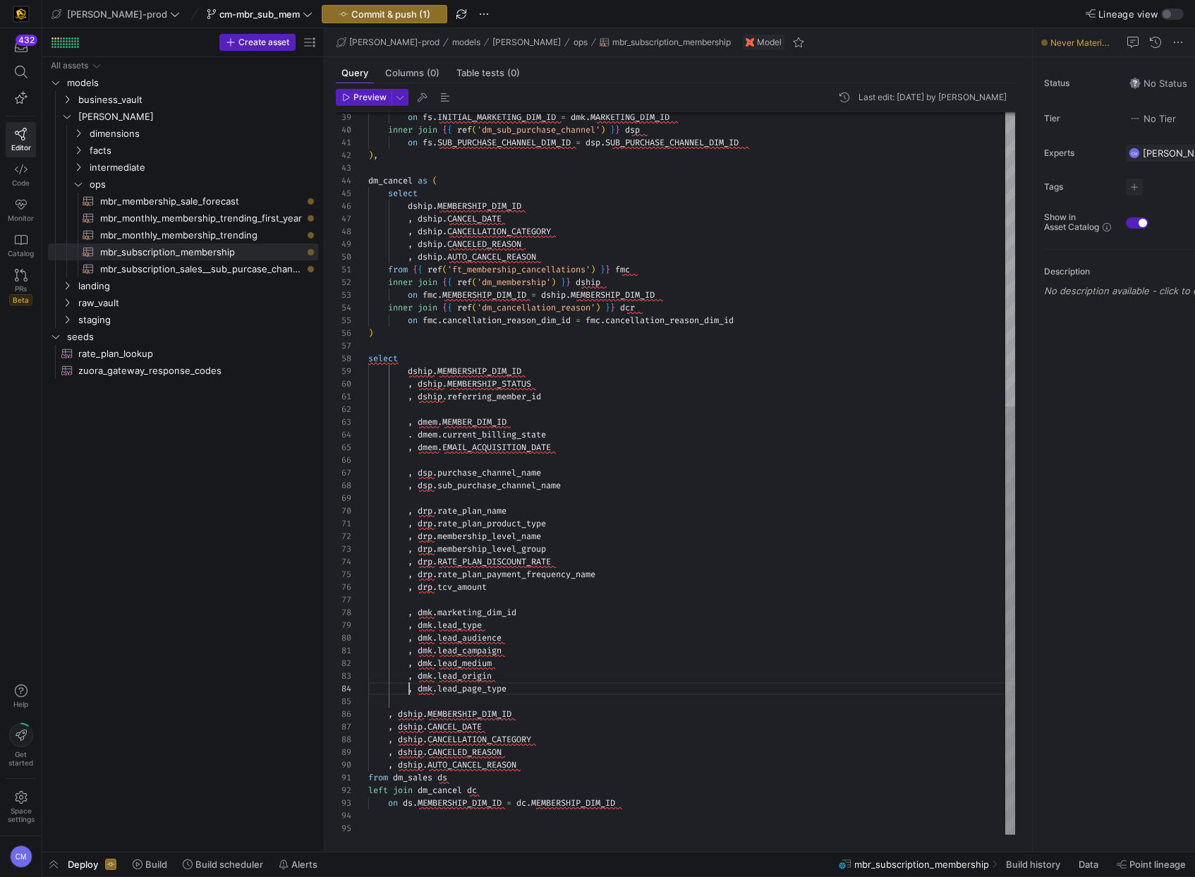
scroll to position [38, 41]
click at [408, 690] on div "inner join { { ref ( 'dm_sub_purchase_channel' ) } } dsp on fs . SUB_PURCHASE_C…" at bounding box center [691, 225] width 647 height 1217
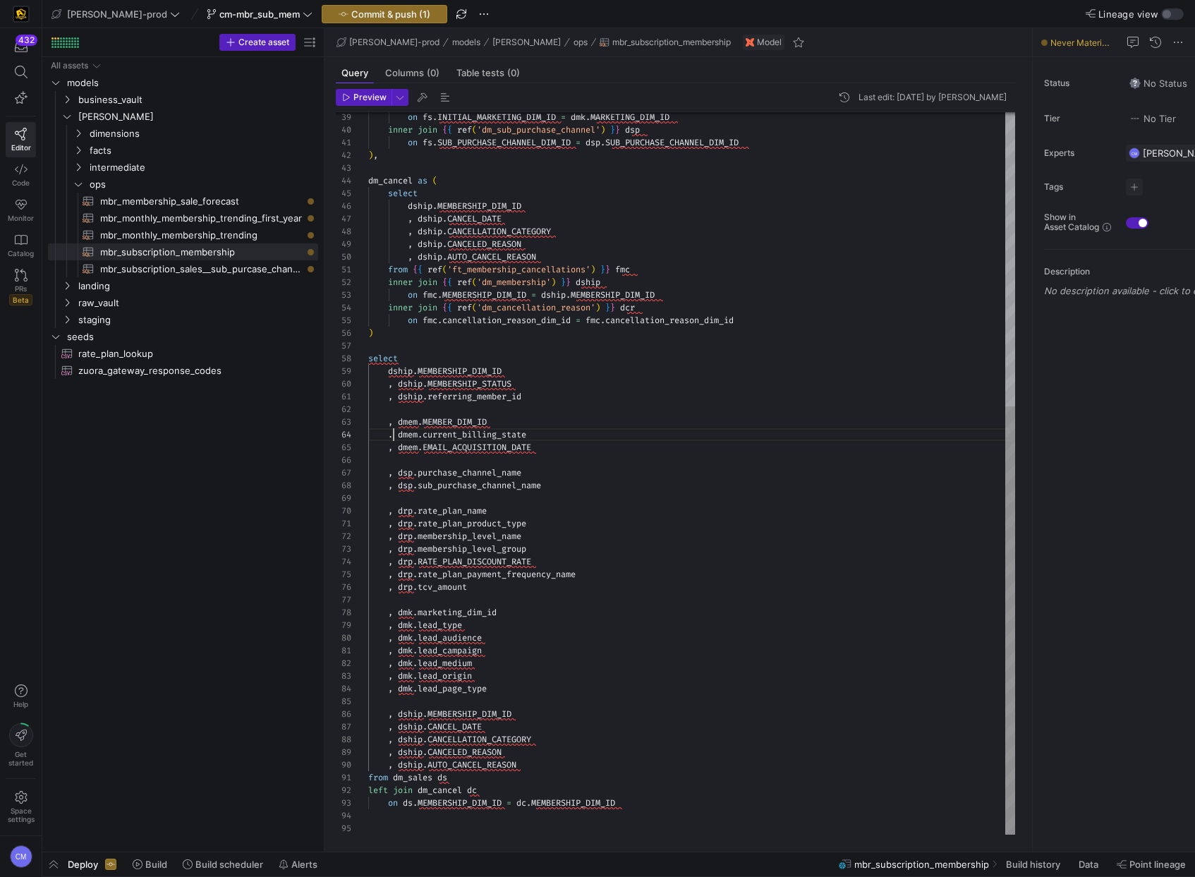
scroll to position [38, 25]
click at [395, 434] on div "inner join { { ref ( 'dm_sub_purchase_channel' ) } } dsp on fs . SUB_PURCHASE_C…" at bounding box center [691, 225] width 647 height 1217
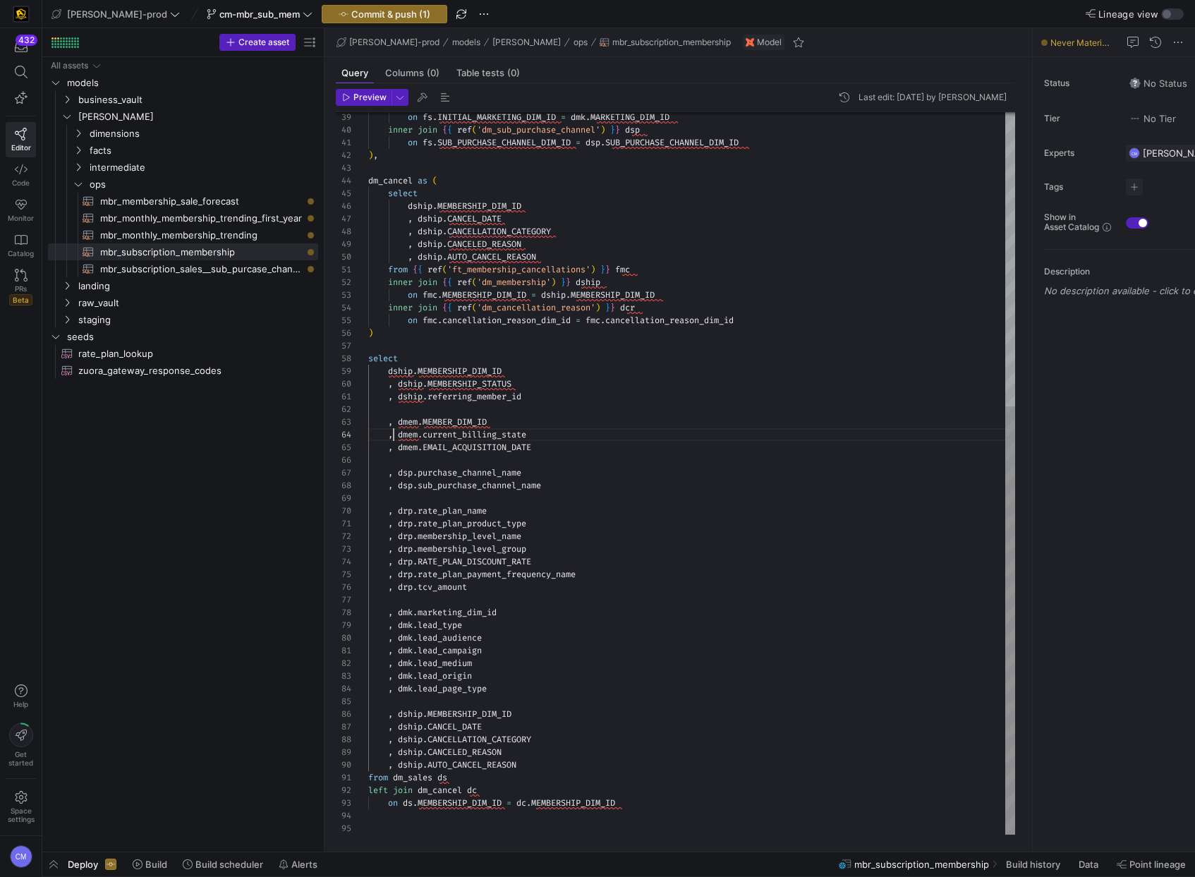
scroll to position [51, 137]
click at [504, 575] on div "inner join { { ref ( 'dm_sub_purchase_channel' ) } } dsp on fs . SUB_PURCHASE_C…" at bounding box center [691, 225] width 647 height 1217
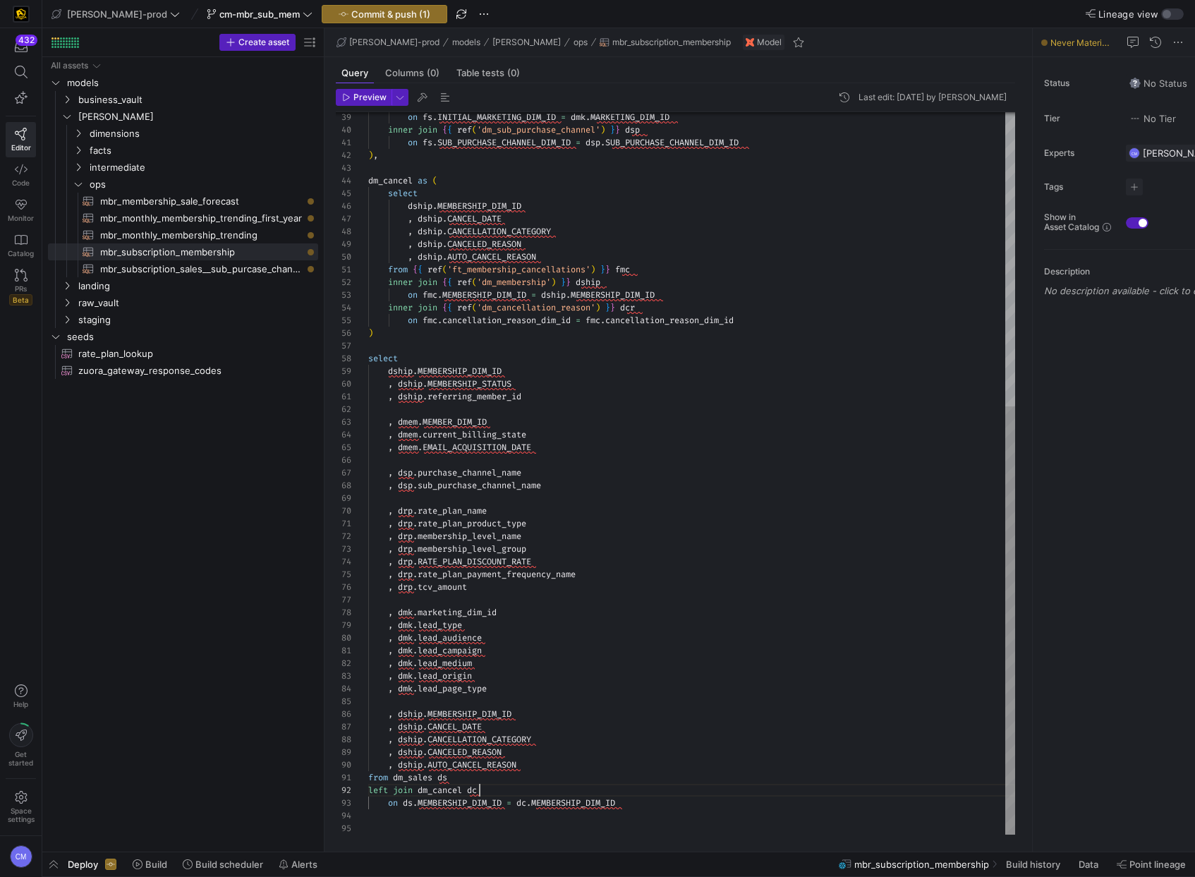
scroll to position [13, 111]
click at [501, 786] on div "inner join { { ref ( 'dm_sub_purchase_channel' ) } } dsp on fs . SUB_PURCHASE_C…" at bounding box center [691, 225] width 647 height 1217
click at [474, 790] on div "inner join { { ref ( 'dm_sub_purchase_channel' ) } } dsp on fs . SUB_PURCHASE_C…" at bounding box center [691, 225] width 647 height 1217
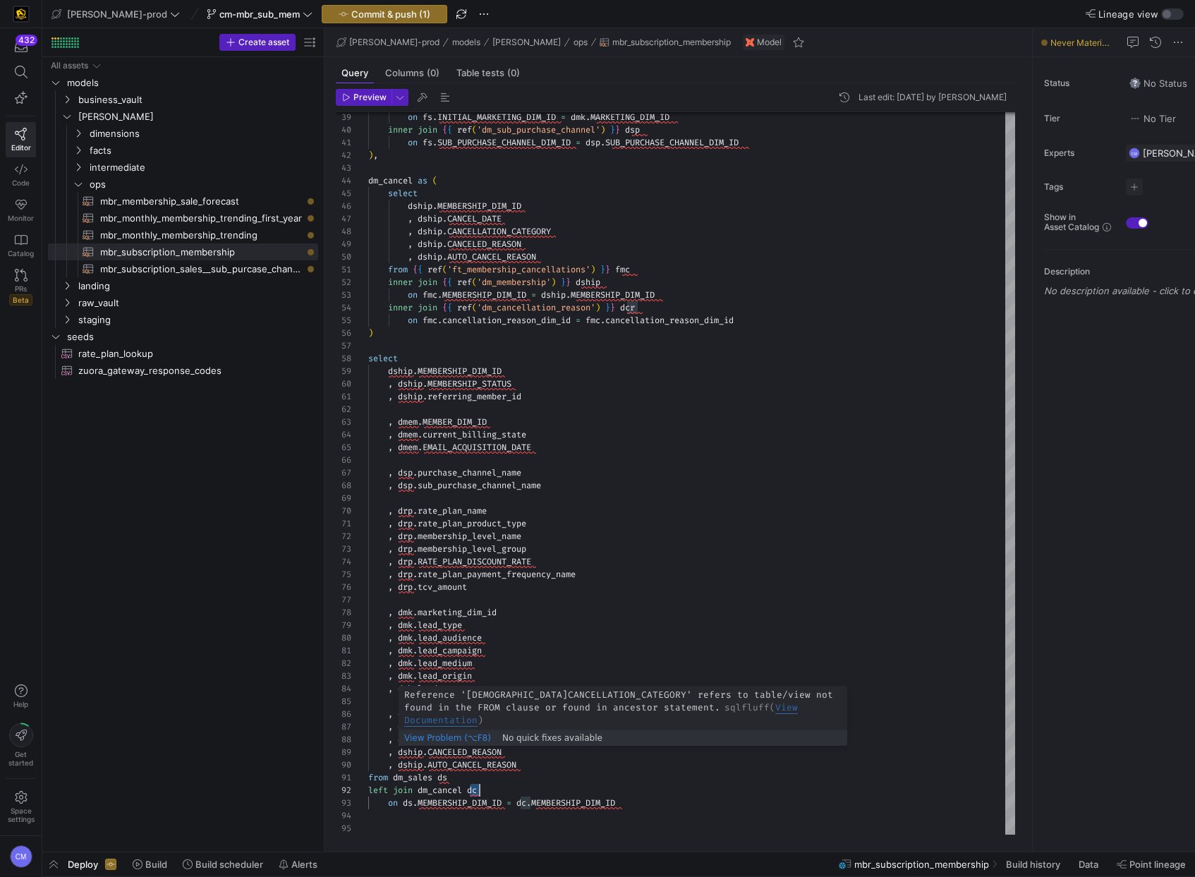
click at [414, 733] on span "View Problem (⌥F8)" at bounding box center [447, 738] width 87 height 10
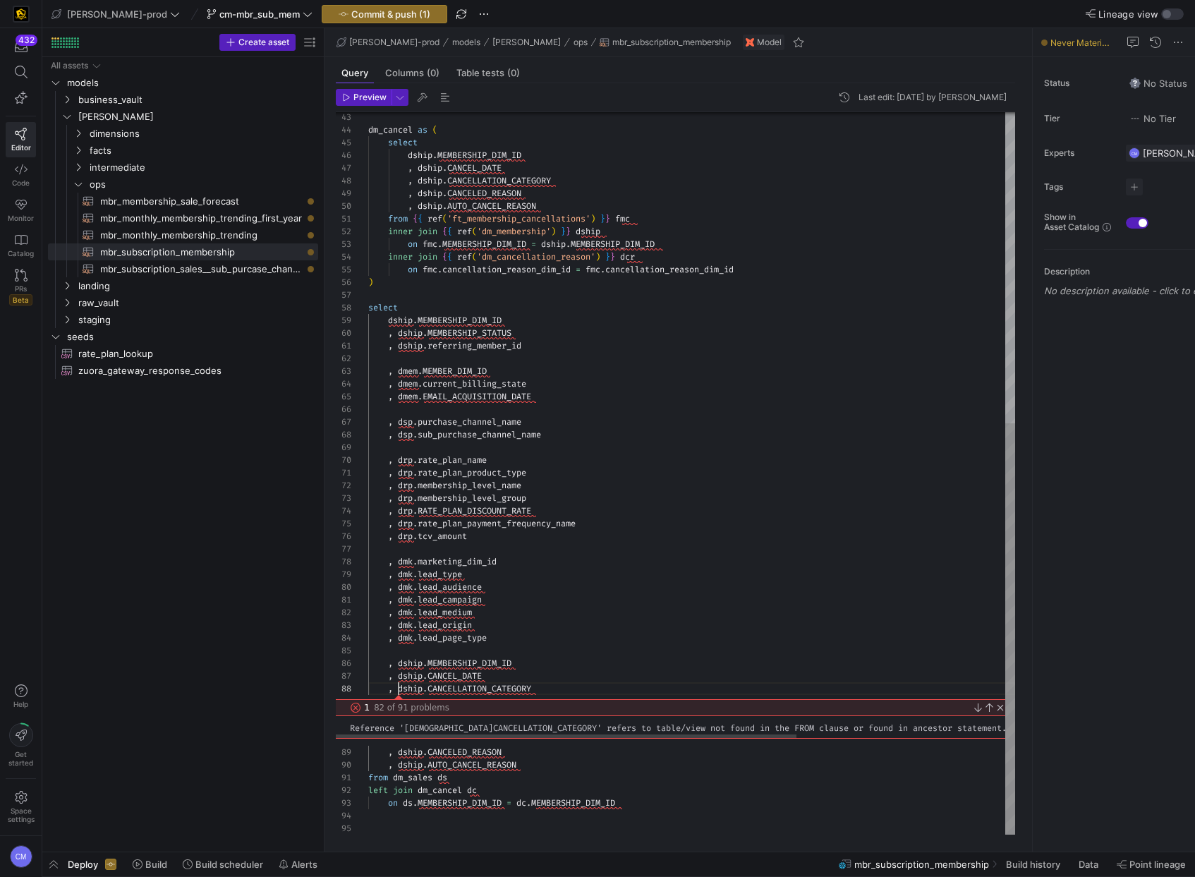
scroll to position [89, 30]
click at [999, 705] on link "Close" at bounding box center [997, 707] width 11 height 11
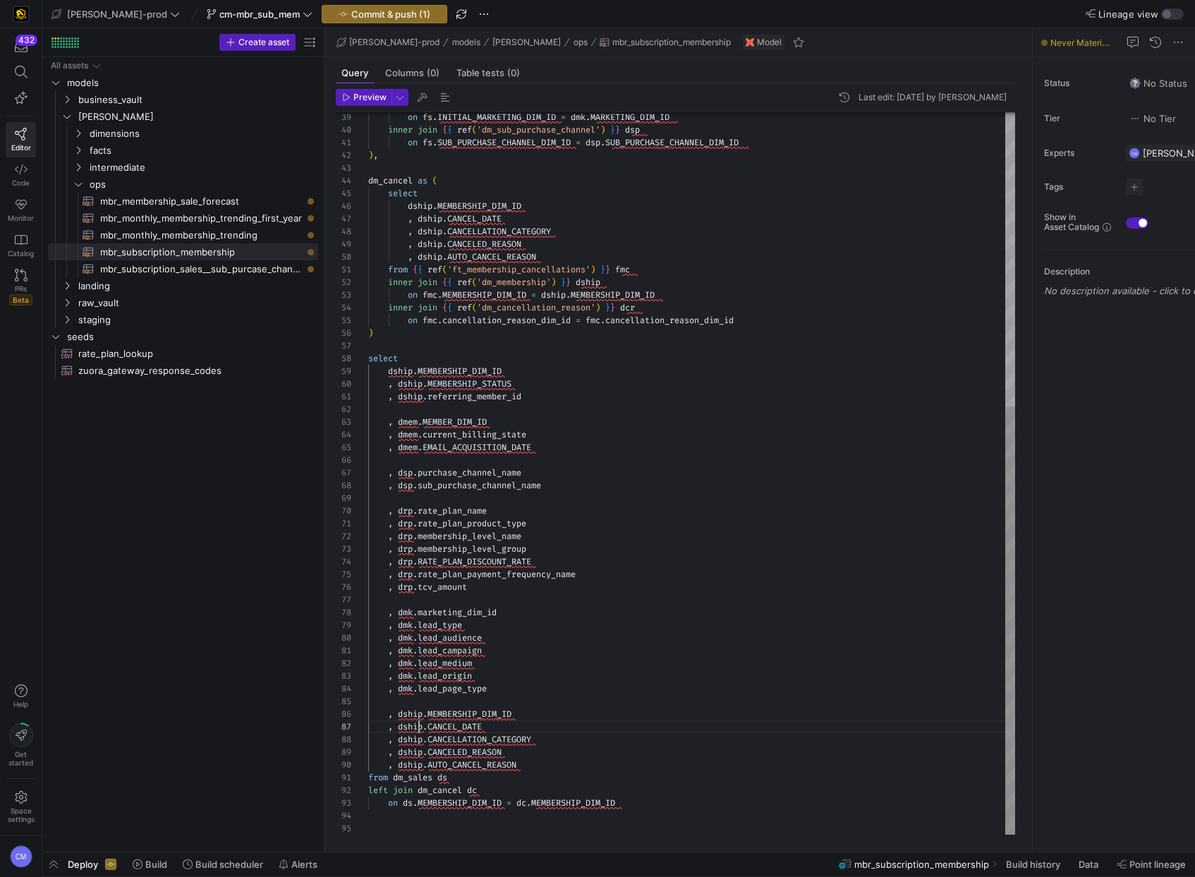
click at [420, 726] on div "dm_cancel as ( select dship . MEMBERSHIP_DIM_ID , dship . CANCEL_DATE , dship .…" at bounding box center [691, 225] width 647 height 1217
drag, startPoint x: 528, startPoint y: 714, endPoint x: 315, endPoint y: 715, distance: 213.7
click at [368, 715] on div "dm_cancel as ( select dship . MEMBERSHIP_DIM_ID , dship . CANCEL_DATE , dship .…" at bounding box center [691, 225] width 647 height 1217
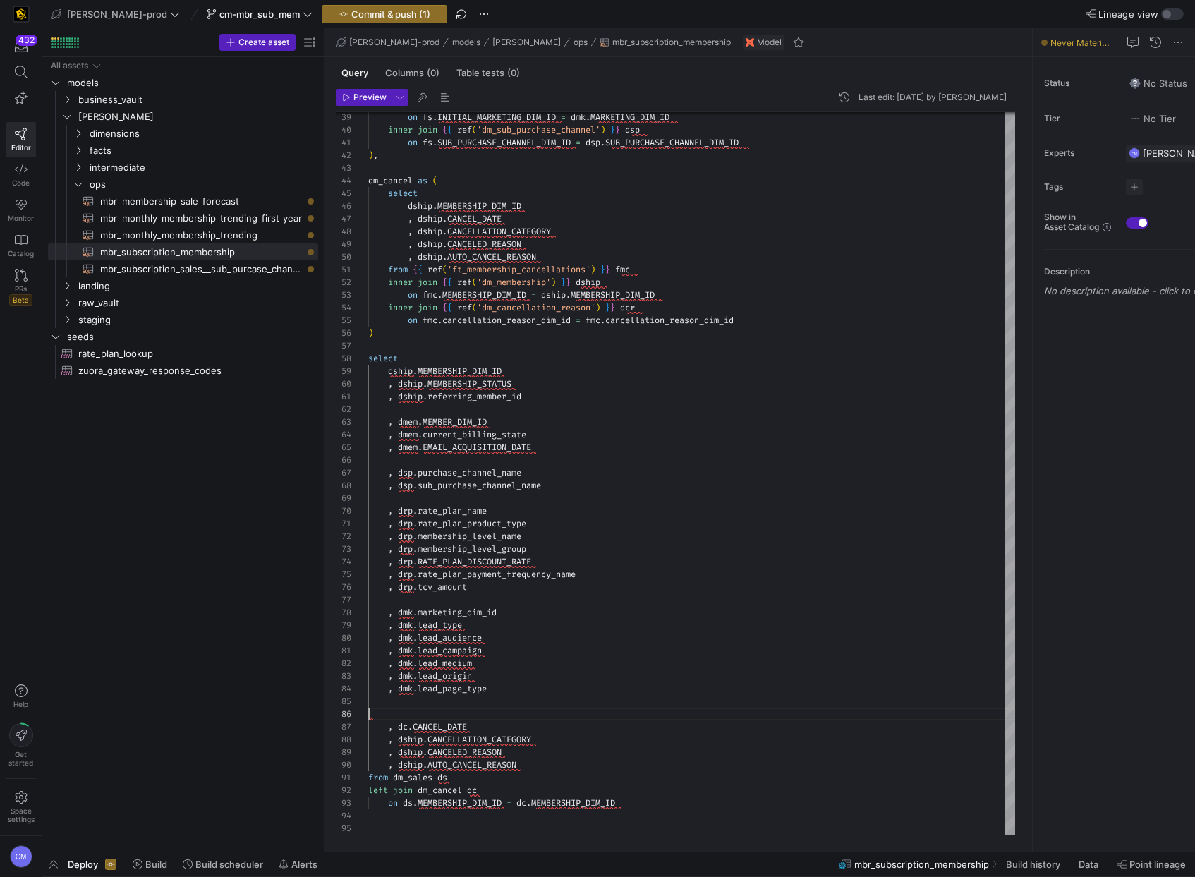
scroll to position [51, 20]
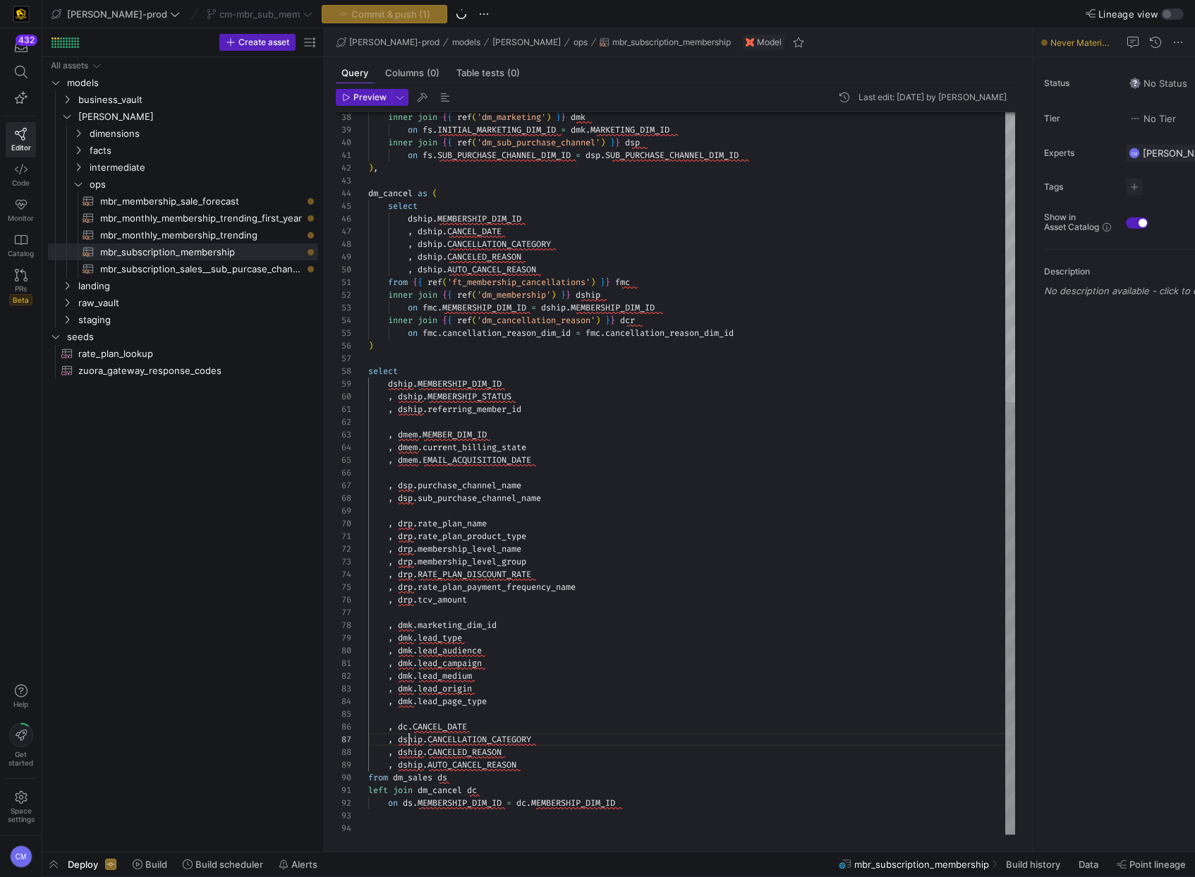
click at [408, 736] on div "dm_cancel as ( select dship . MEMBERSHIP_DIM_ID , dship . CANCEL_DATE , dship .…" at bounding box center [691, 232] width 647 height 1205
click at [413, 753] on div "dm_cancel as ( select dship . MEMBERSHIP_DIM_ID , dship . CANCEL_DATE , dship .…" at bounding box center [691, 232] width 647 height 1205
click at [413, 761] on div "dm_cancel as ( select dship . MEMBERSHIP_DIM_ID , dship . CANCEL_DATE , dship .…" at bounding box center [691, 232] width 647 height 1205
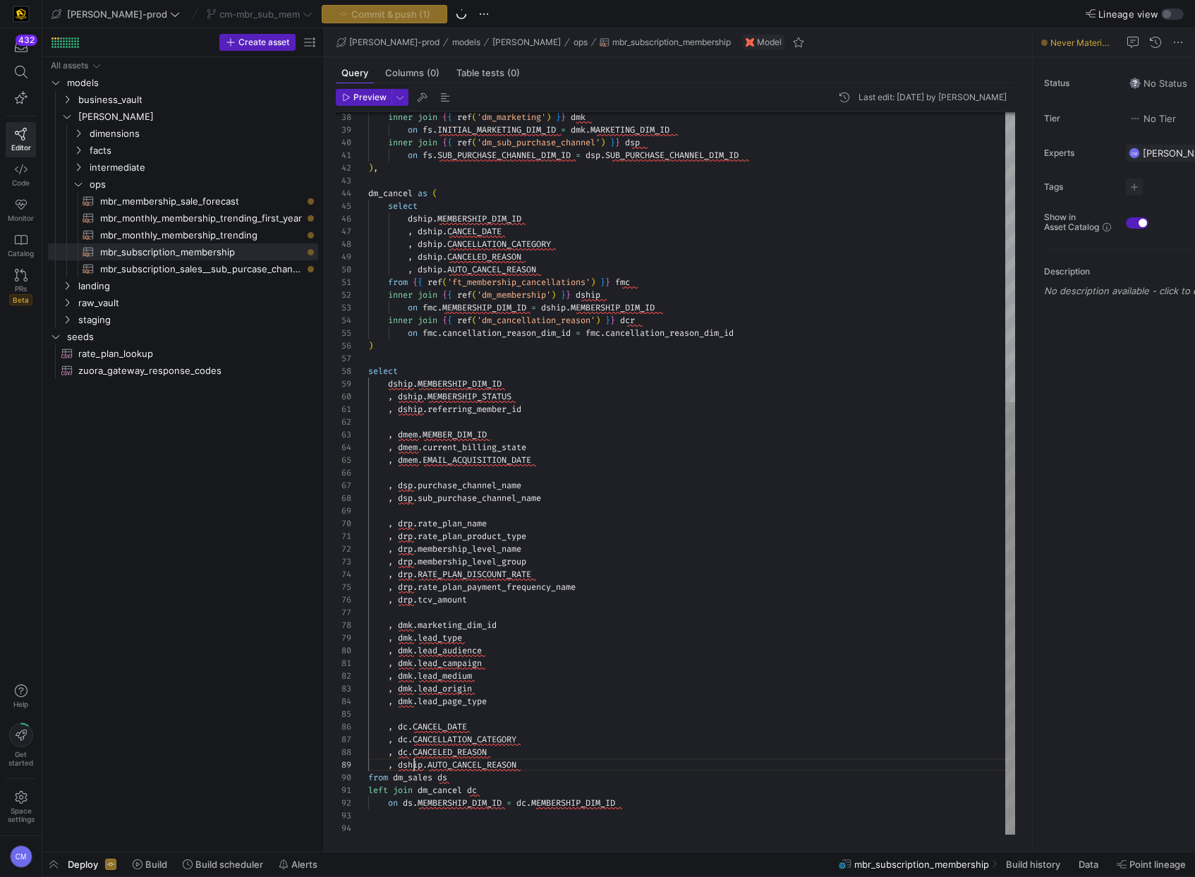
click at [413, 761] on div "dm_cancel as ( select dship . MEMBERSHIP_DIM_ID , dship . CANCEL_DATE , dship .…" at bounding box center [691, 232] width 647 height 1205
click at [446, 772] on div "dm_cancel as ( select dship . MEMBERSHIP_DIM_ID , dship . CANCEL_DATE , dship .…" at bounding box center [691, 232] width 647 height 1205
click at [406, 702] on div "dm_cancel as ( select dship . MEMBERSHIP_DIM_ID , dship . CANCEL_DATE , dship .…" at bounding box center [691, 232] width 647 height 1205
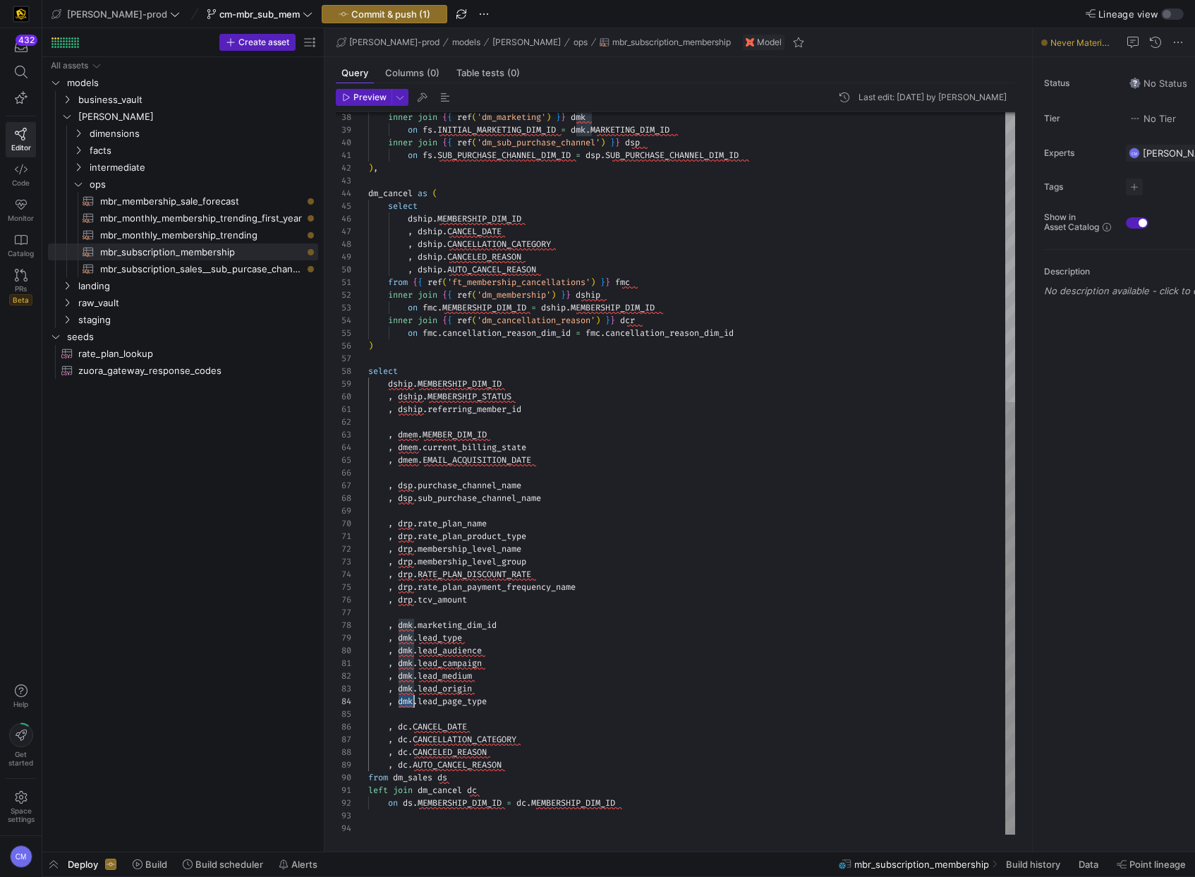
click at [406, 702] on div "dm_cancel as ( select dship . MEMBERSHIP_DIM_ID , dship . CANCEL_DATE , dship .…" at bounding box center [691, 232] width 647 height 1205
click at [409, 686] on div "dm_cancel as ( select dship . MEMBERSHIP_DIM_ID , dship . CANCEL_DATE , dship .…" at bounding box center [691, 232] width 647 height 1205
click at [408, 675] on div "dm_cancel as ( select dship . MEMBERSHIP_DIM_ID , dship . CANCEL_DATE , dship .…" at bounding box center [691, 232] width 647 height 1205
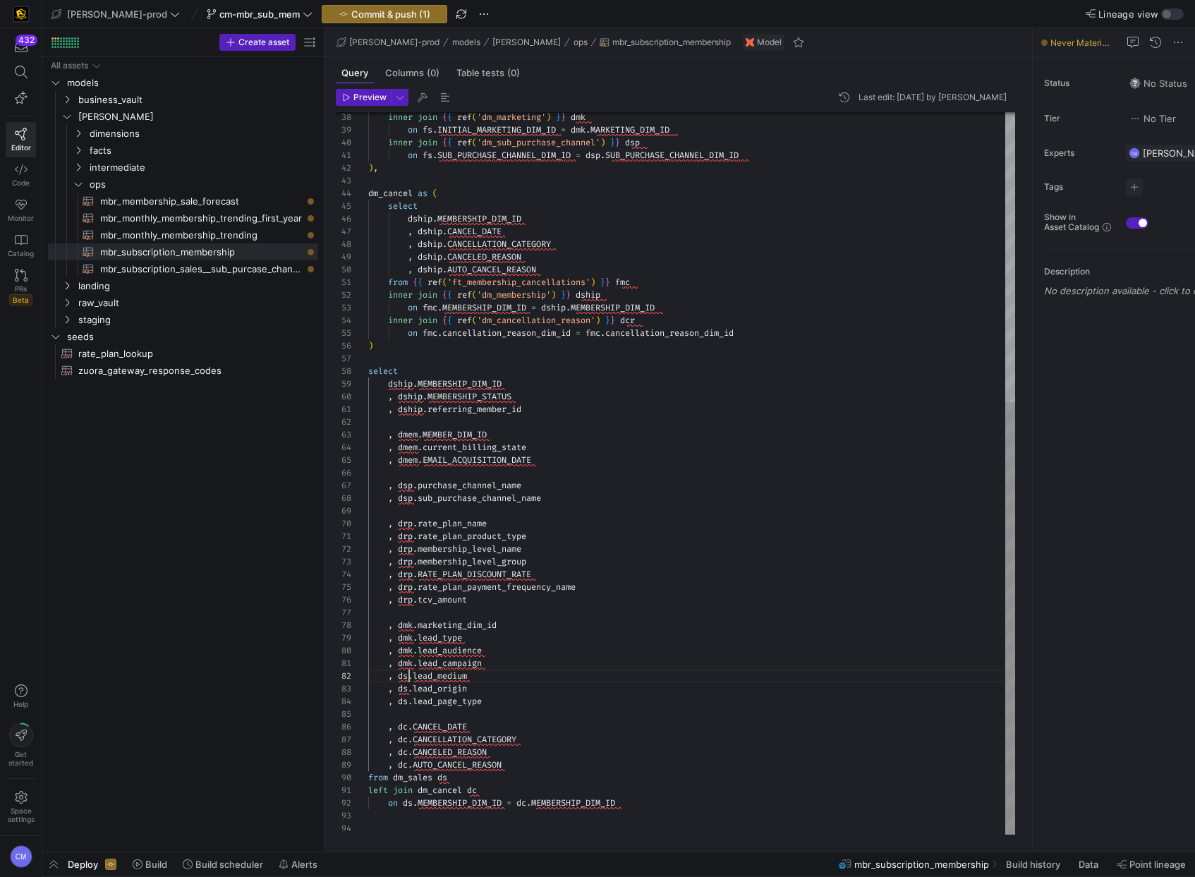
scroll to position [13, 41]
click at [406, 664] on div "dm_cancel as ( select dship . MEMBERSHIP_DIM_ID , dship . CANCEL_DATE , dship .…" at bounding box center [691, 232] width 647 height 1205
click at [406, 647] on div "dm_cancel as ( select dship . MEMBERSHIP_DIM_ID , dship . CANCEL_DATE , dship .…" at bounding box center [691, 232] width 647 height 1205
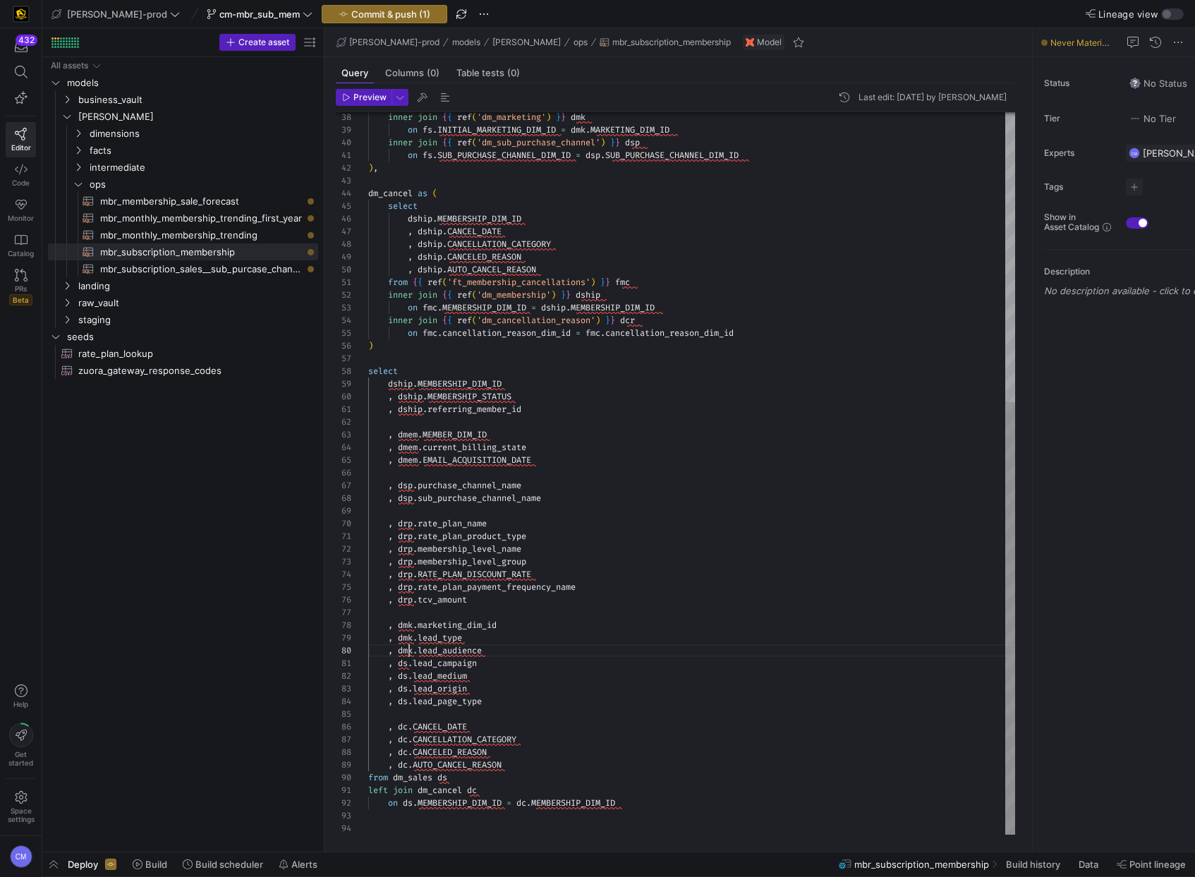
click at [406, 647] on div "dm_cancel as ( select dship . MEMBERSHIP_DIM_ID , dship . CANCEL_DATE , dship .…" at bounding box center [691, 232] width 647 height 1205
click at [406, 637] on div "dm_cancel as ( select dship . MEMBERSHIP_DIM_ID , dship . CANCEL_DATE , dship .…" at bounding box center [691, 232] width 647 height 1205
click at [403, 624] on div "dm_cancel as ( select dship . MEMBERSHIP_DIM_ID , dship . CANCEL_DATE , dship .…" at bounding box center [691, 232] width 647 height 1205
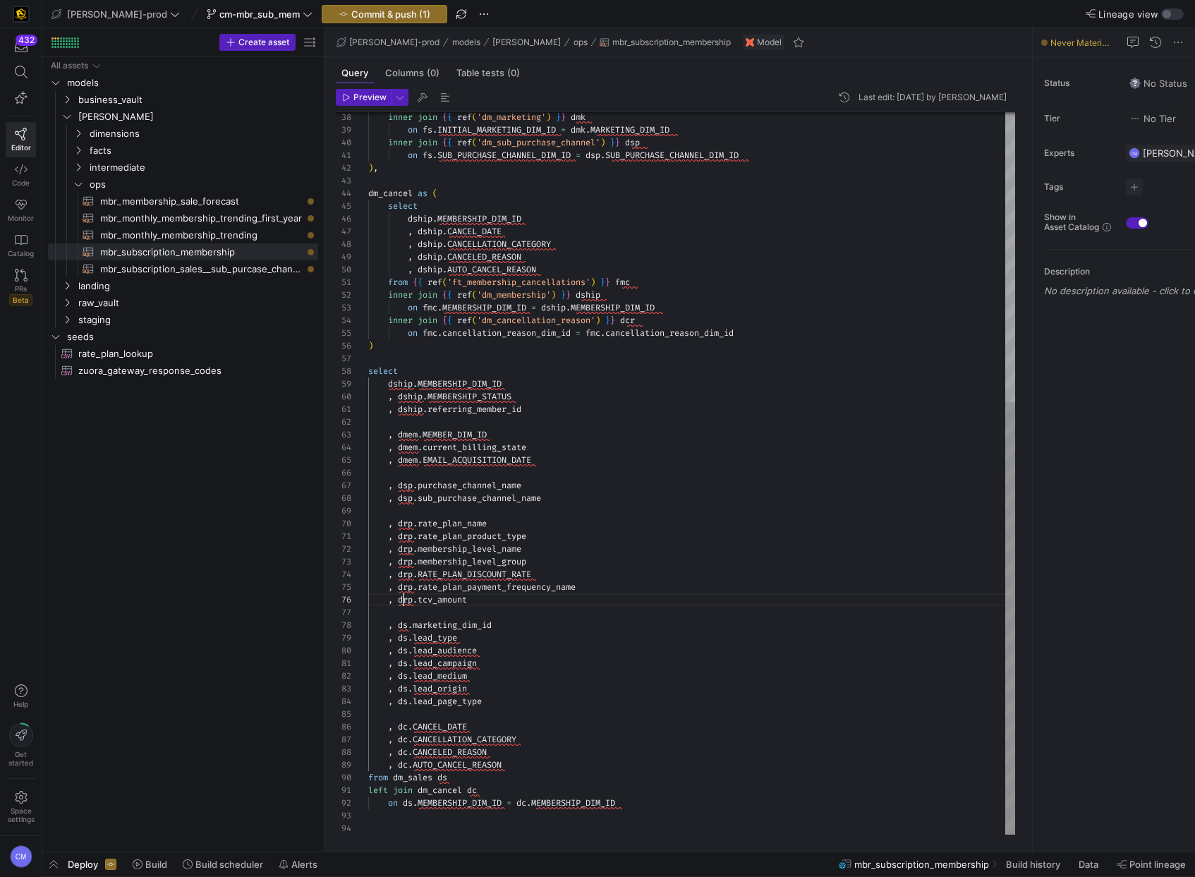
click at [403, 595] on div "dm_cancel as ( select dship . MEMBERSHIP_DIM_ID , dship . CANCEL_DATE , dship .…" at bounding box center [691, 232] width 647 height 1205
click at [405, 588] on div "dm_cancel as ( select dship . MEMBERSHIP_DIM_ID , dship . CANCEL_DATE , dship .…" at bounding box center [691, 232] width 647 height 1205
click at [405, 574] on div "dm_cancel as ( select dship . MEMBERSHIP_DIM_ID , dship . CANCEL_DATE , dship .…" at bounding box center [691, 232] width 647 height 1205
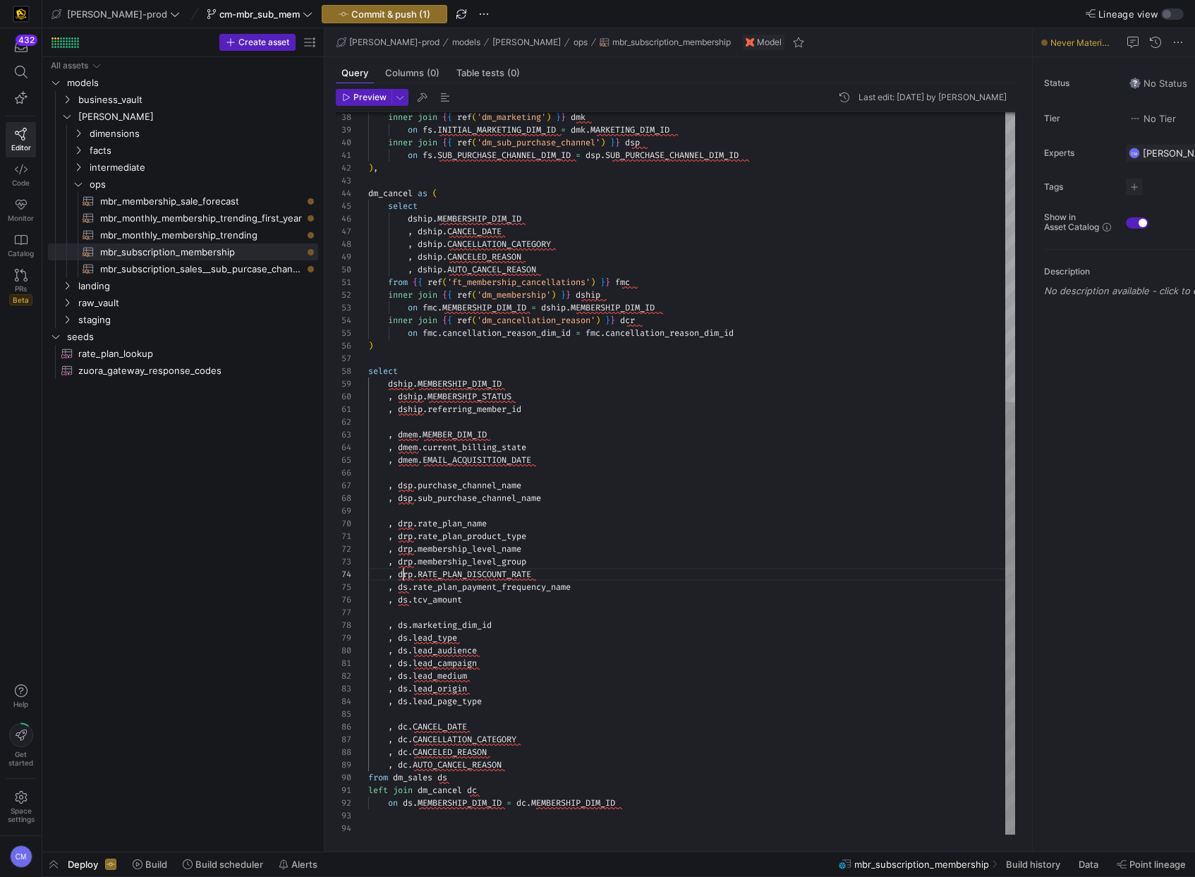
click at [405, 574] on div "dm_cancel as ( select dship . MEMBERSHIP_DIM_ID , dship . CANCEL_DATE , dship .…" at bounding box center [691, 232] width 647 height 1205
click at [406, 559] on div "dm_cancel as ( select dship . MEMBERSHIP_DIM_ID , dship . CANCEL_DATE , dship .…" at bounding box center [691, 232] width 647 height 1205
click at [408, 546] on div "dm_cancel as ( select dship . MEMBERSHIP_DIM_ID , dship . CANCEL_DATE , dship .…" at bounding box center [691, 232] width 647 height 1205
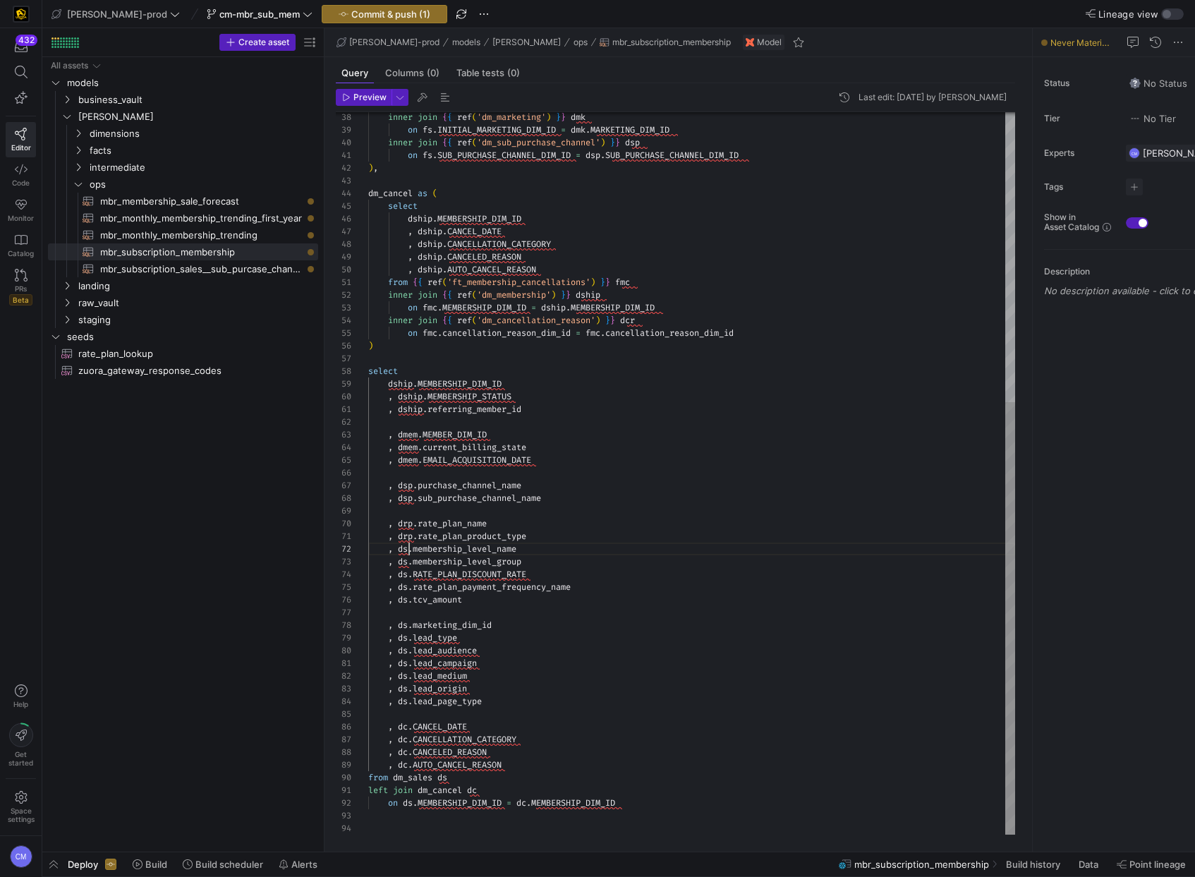
scroll to position [13, 41]
click at [405, 535] on div "dm_cancel as ( select dship . MEMBERSHIP_DIM_ID , dship . CANCEL_DATE , dship .…" at bounding box center [691, 232] width 647 height 1205
click at [404, 523] on div "dm_cancel as ( select dship . MEMBERSHIP_DIM_ID , dship . CANCEL_DATE , dship .…" at bounding box center [691, 232] width 647 height 1205
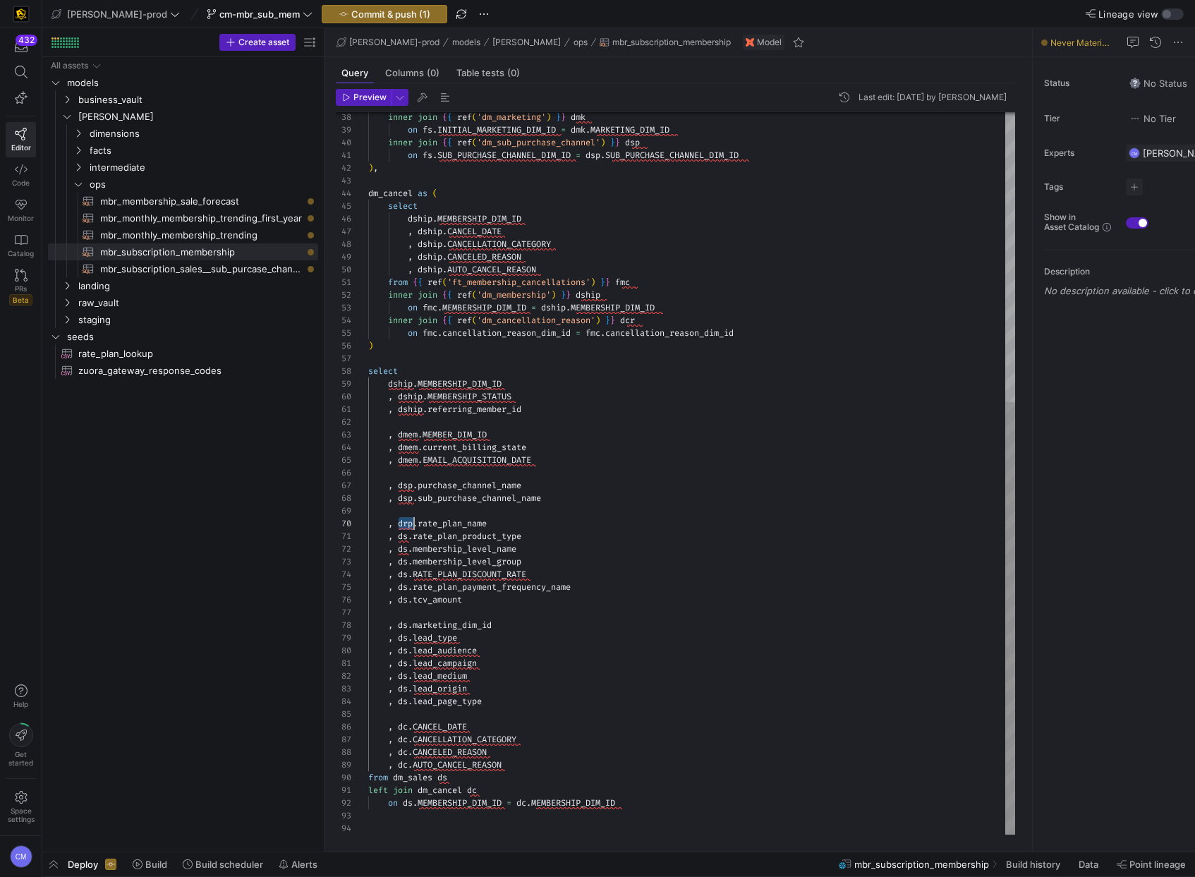
click at [404, 523] on div "dm_cancel as ( select dship . MEMBERSHIP_DIM_ID , dship . CANCEL_DATE , dship .…" at bounding box center [691, 232] width 647 height 1205
click at [405, 494] on div "dm_cancel as ( select dship . MEMBERSHIP_DIM_ID , dship . CANCEL_DATE , dship .…" at bounding box center [691, 232] width 647 height 1205
click at [405, 497] on div "dm_cancel as ( select dship . MEMBERSHIP_DIM_ID , dship . CANCEL_DATE , dship .…" at bounding box center [691, 232] width 647 height 1205
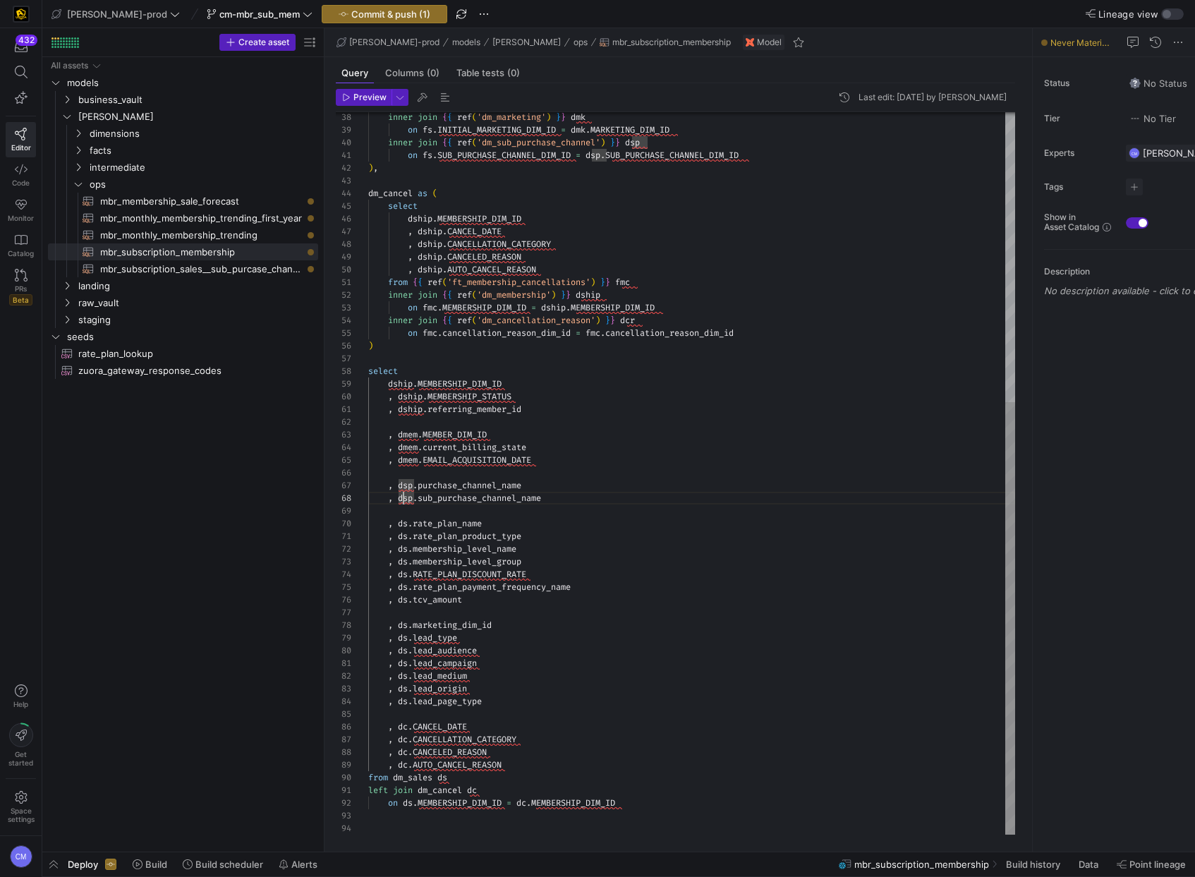
click at [405, 497] on div "dm_cancel as ( select dship . MEMBERSHIP_DIM_ID , dship . CANCEL_DATE , dship .…" at bounding box center [691, 232] width 647 height 1205
click at [406, 485] on div "dm_cancel as ( select dship . MEMBERSHIP_DIM_ID , dship . CANCEL_DATE , dship .…" at bounding box center [691, 232] width 647 height 1205
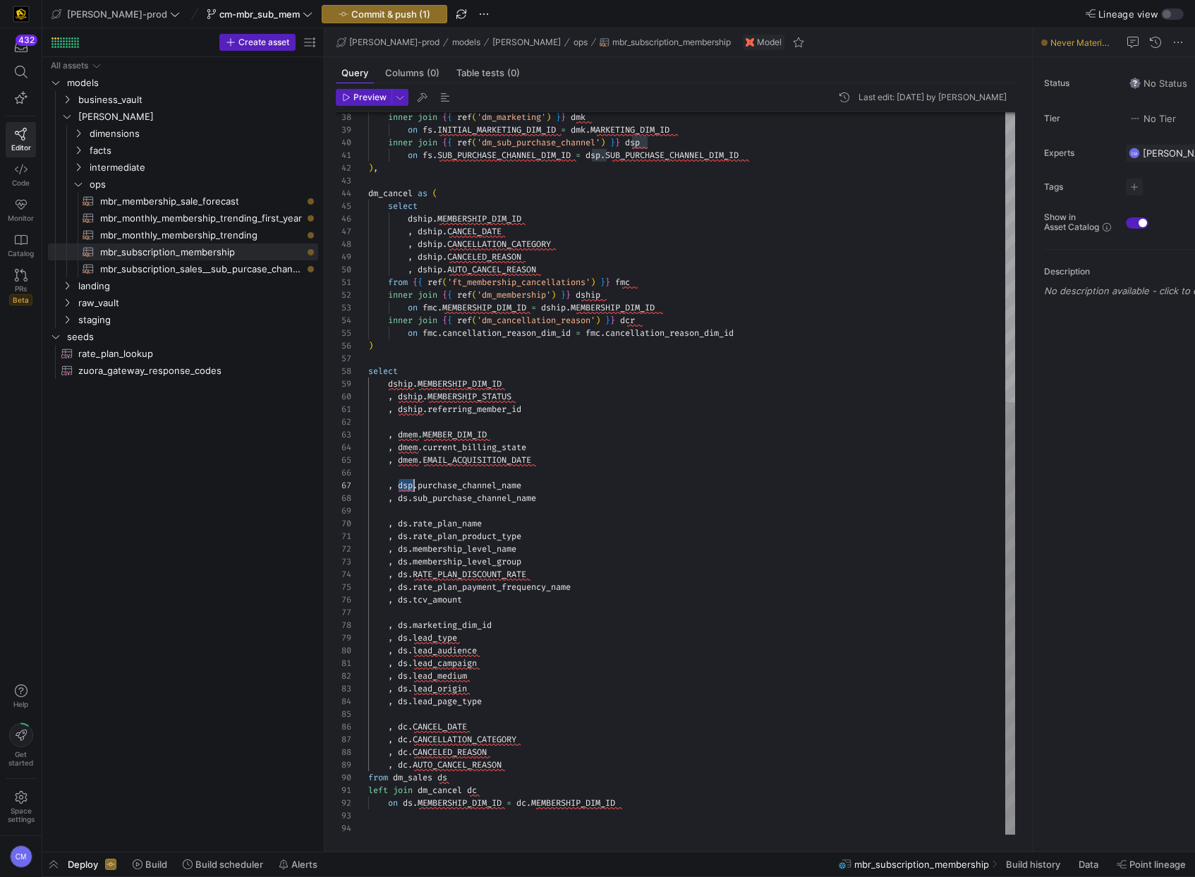
click at [406, 485] on div "dm_cancel as ( select dship . MEMBERSHIP_DIM_ID , dship . CANCEL_DATE , dship .…" at bounding box center [691, 232] width 647 height 1205
click at [407, 459] on div "dm_cancel as ( select dship . MEMBERSHIP_DIM_ID , dship . CANCEL_DATE , dship .…" at bounding box center [691, 232] width 647 height 1205
click at [408, 447] on div "dm_cancel as ( select dship . MEMBERSHIP_DIM_ID , dship . CANCEL_DATE , dship .…" at bounding box center [691, 232] width 647 height 1205
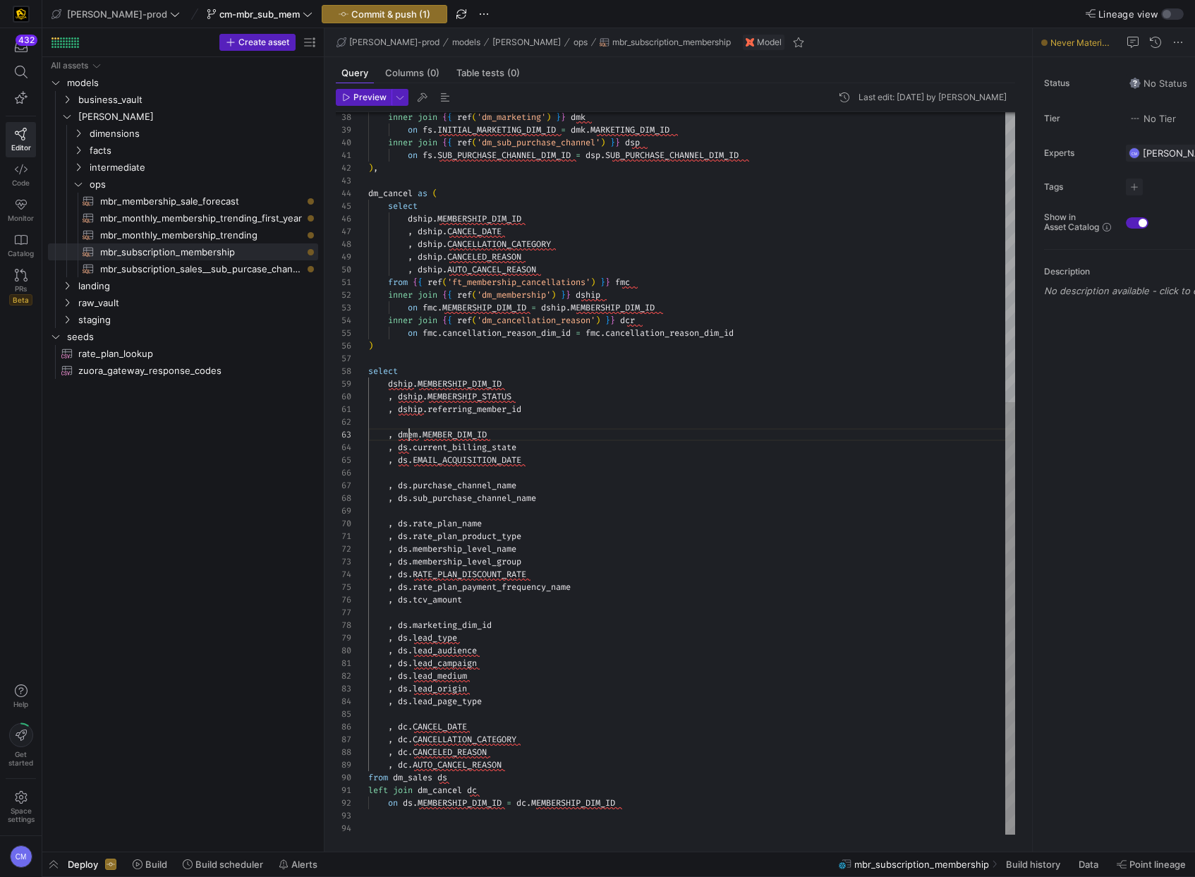
click at [410, 435] on div "dm_cancel as ( select dship . MEMBERSHIP_DIM_ID , dship . CANCEL_DATE , dship .…" at bounding box center [691, 232] width 647 height 1205
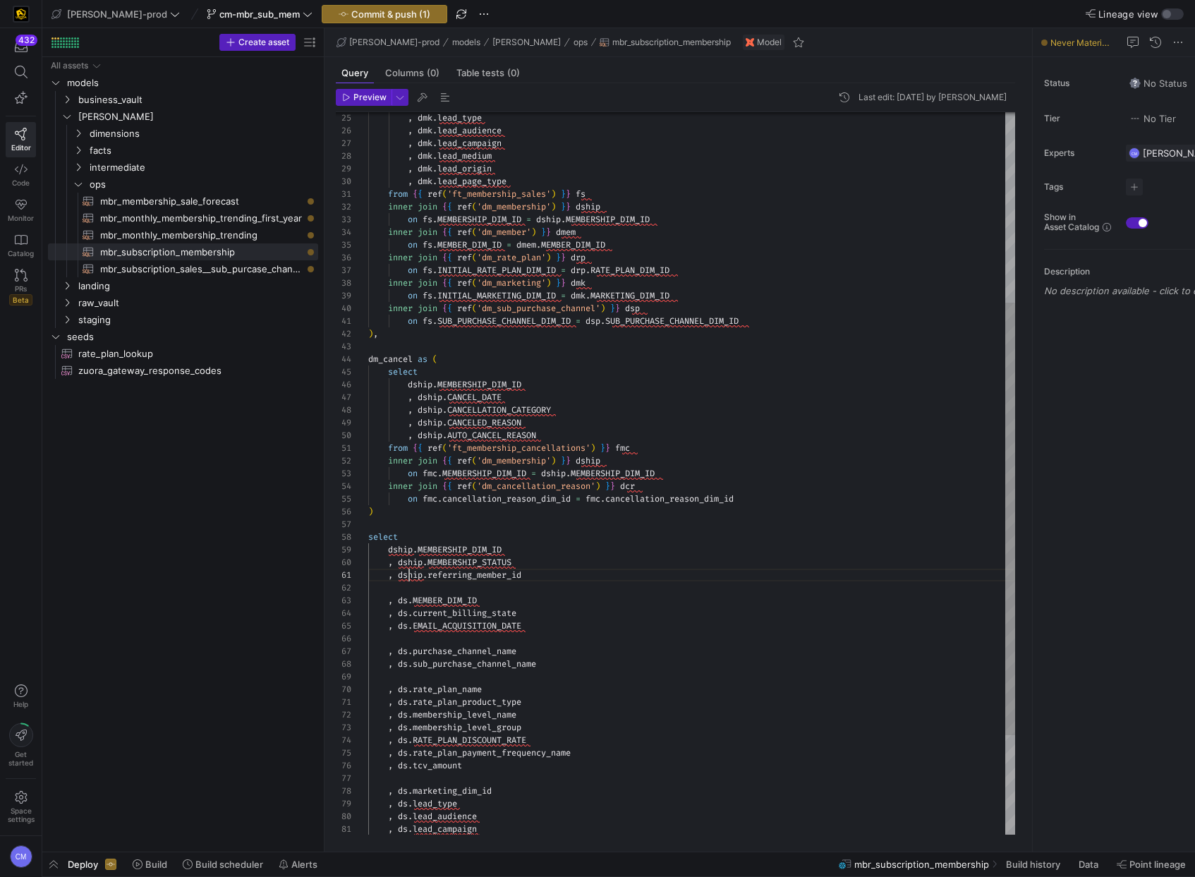
click at [411, 575] on div "dm_cancel as ( select dship . MEMBERSHIP_DIM_ID , dship . CANCEL_DATE , dship .…" at bounding box center [691, 397] width 647 height 1205
click at [413, 564] on div "dm_cancel as ( select dship . MEMBERSHIP_DIM_ID , dship . CANCEL_DATE , dship .…" at bounding box center [691, 397] width 647 height 1205
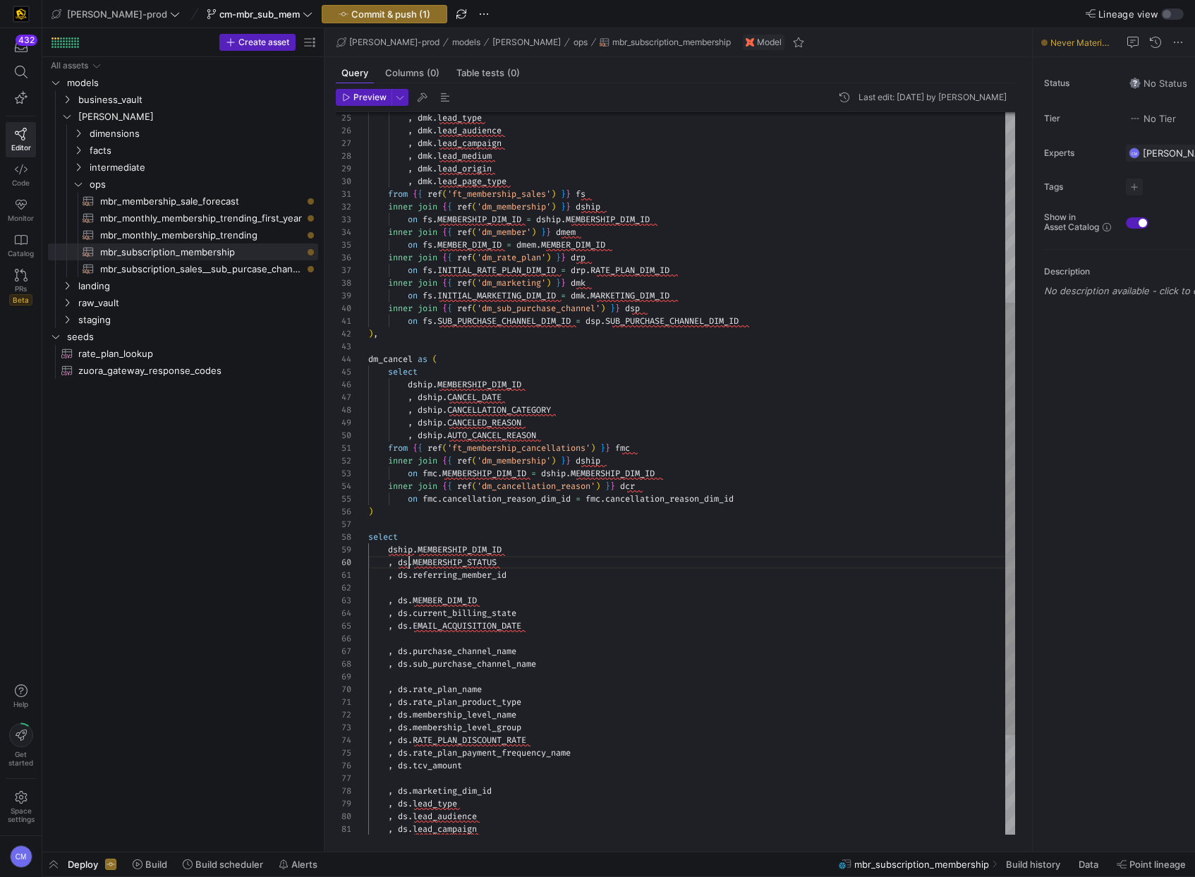
click at [404, 550] on div "dm_cancel as ( select dship . MEMBERSHIP_DIM_ID , dship . CANCEL_DATE , dship .…" at bounding box center [691, 397] width 647 height 1205
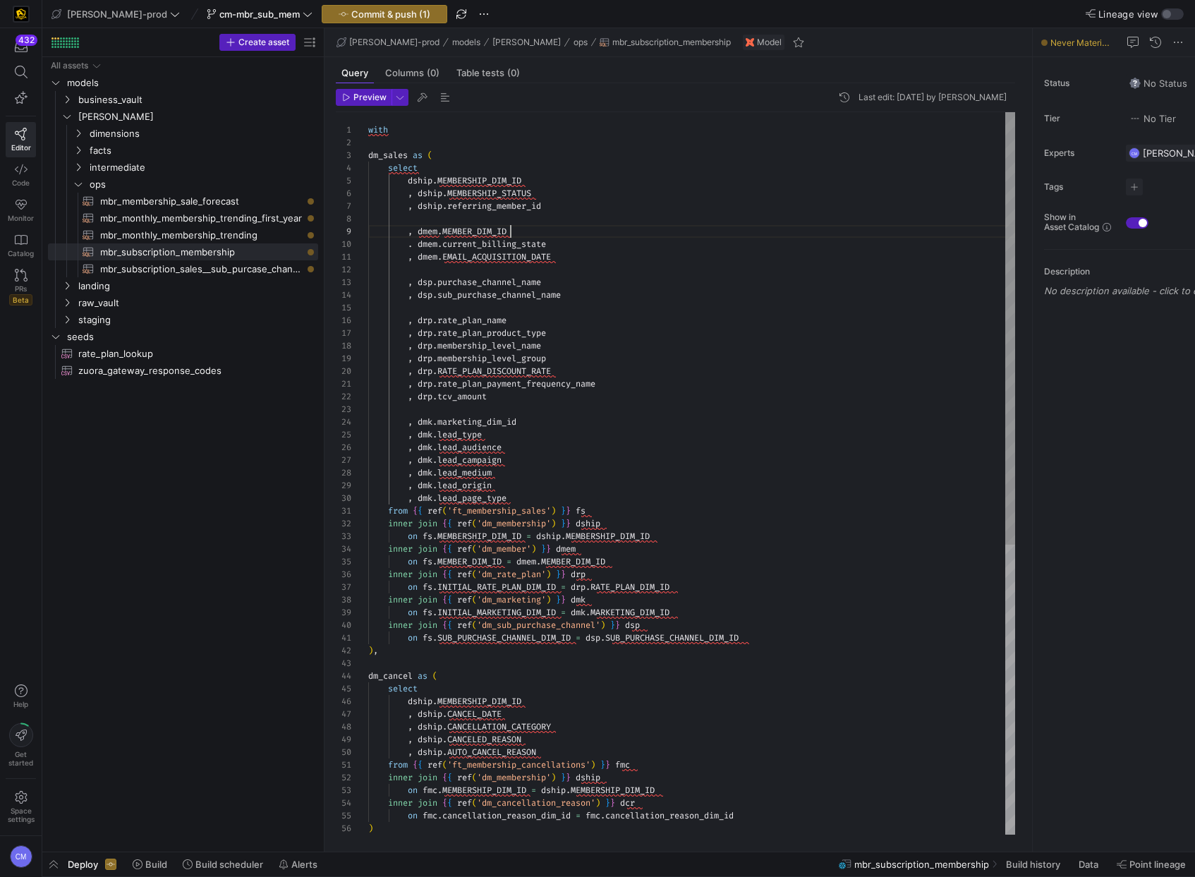
scroll to position [102, 142]
click at [528, 232] on div "dm_cancel as ( select dship . MEMBERSHIP_DIM_ID , dship . CANCEL_DATE , dship .…" at bounding box center [691, 714] width 647 height 1205
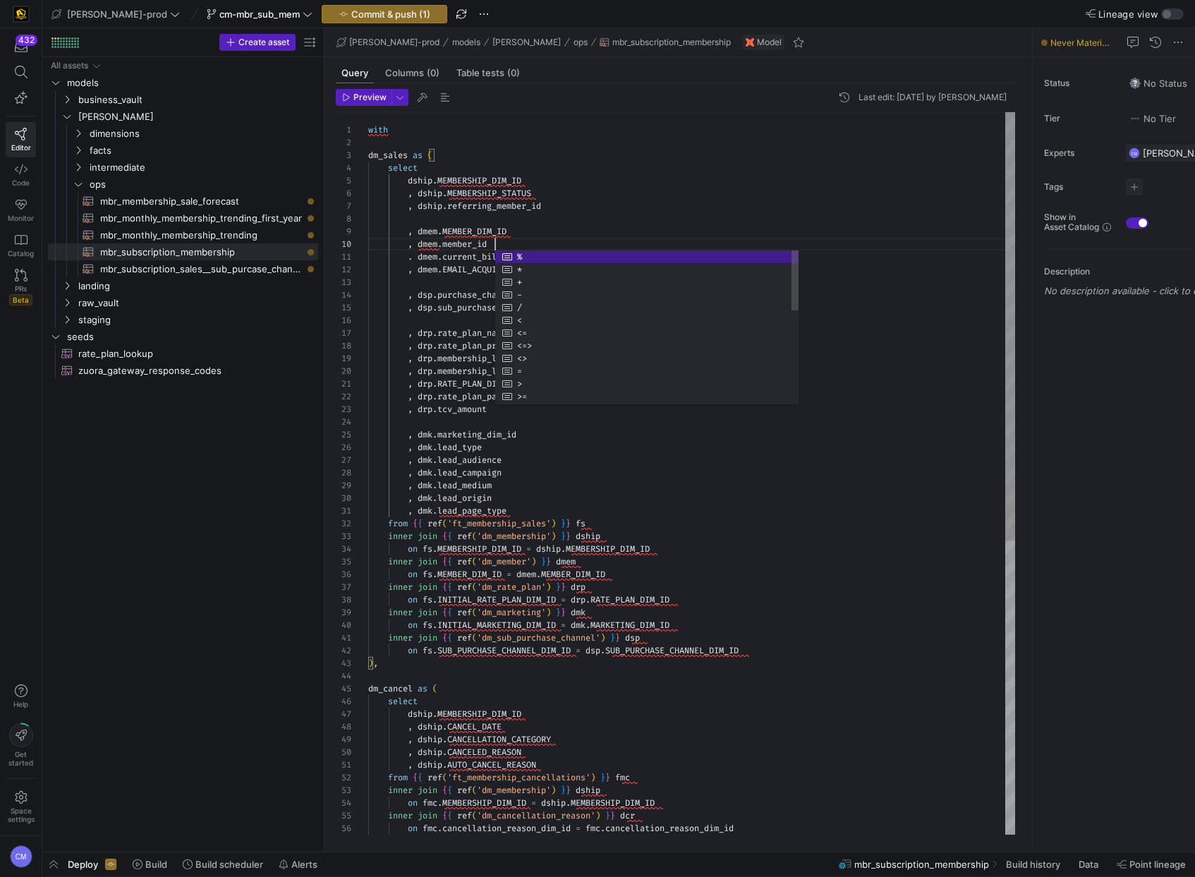
scroll to position [114, 127]
click at [478, 241] on div "dm_cancel as ( select dship . MEMBERSHIP_DIM_ID , dship . CANCEL_DATE , dship .…" at bounding box center [691, 720] width 647 height 1217
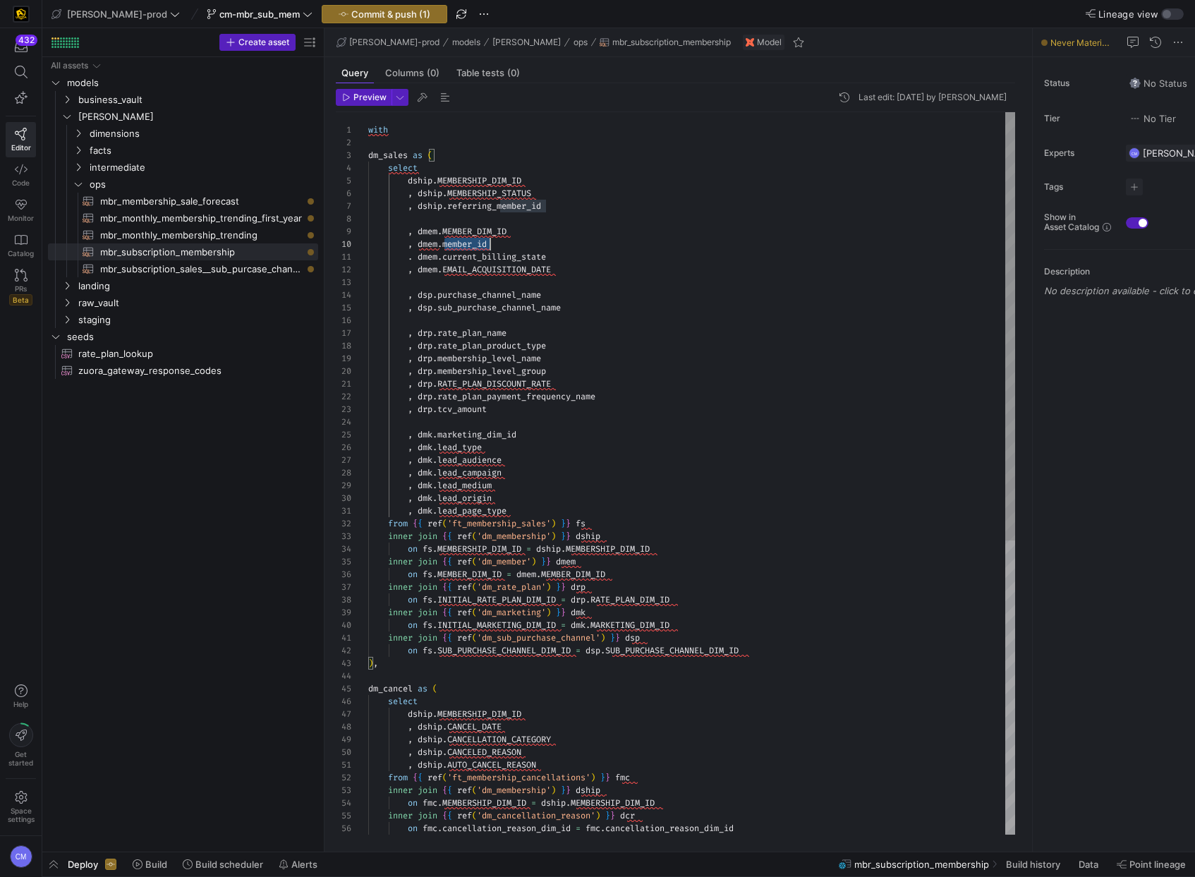
scroll to position [114, 122]
click at [478, 241] on div "dm_cancel as ( select dship . MEMBERSHIP_DIM_ID , dship . CANCEL_DATE , dship .…" at bounding box center [691, 720] width 647 height 1217
type textarea "with dm_sales as ( select dship.MEMBERSHIP_DIM_ID , dship.MEMBERSHIP_STATUS , d…"
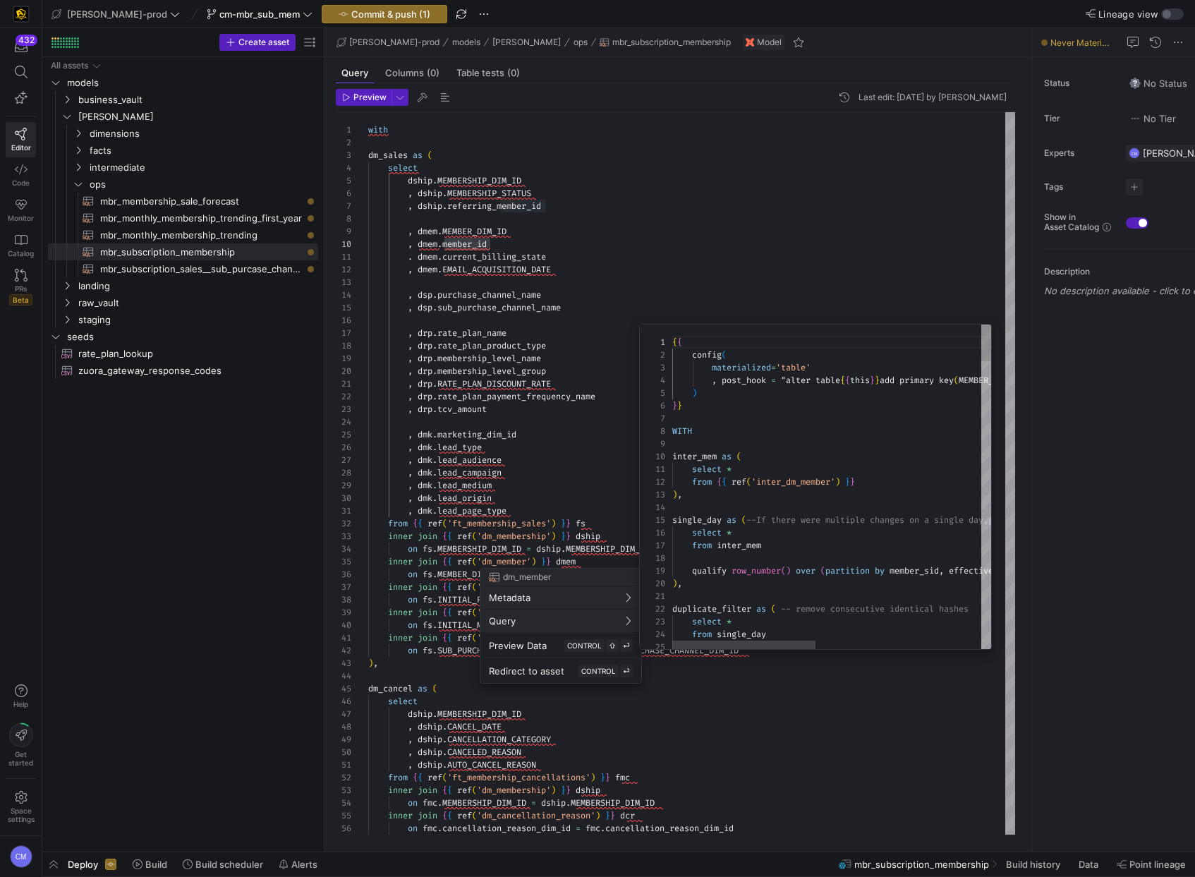
scroll to position [127, 0]
click at [443, 594] on div at bounding box center [597, 438] width 1195 height 877
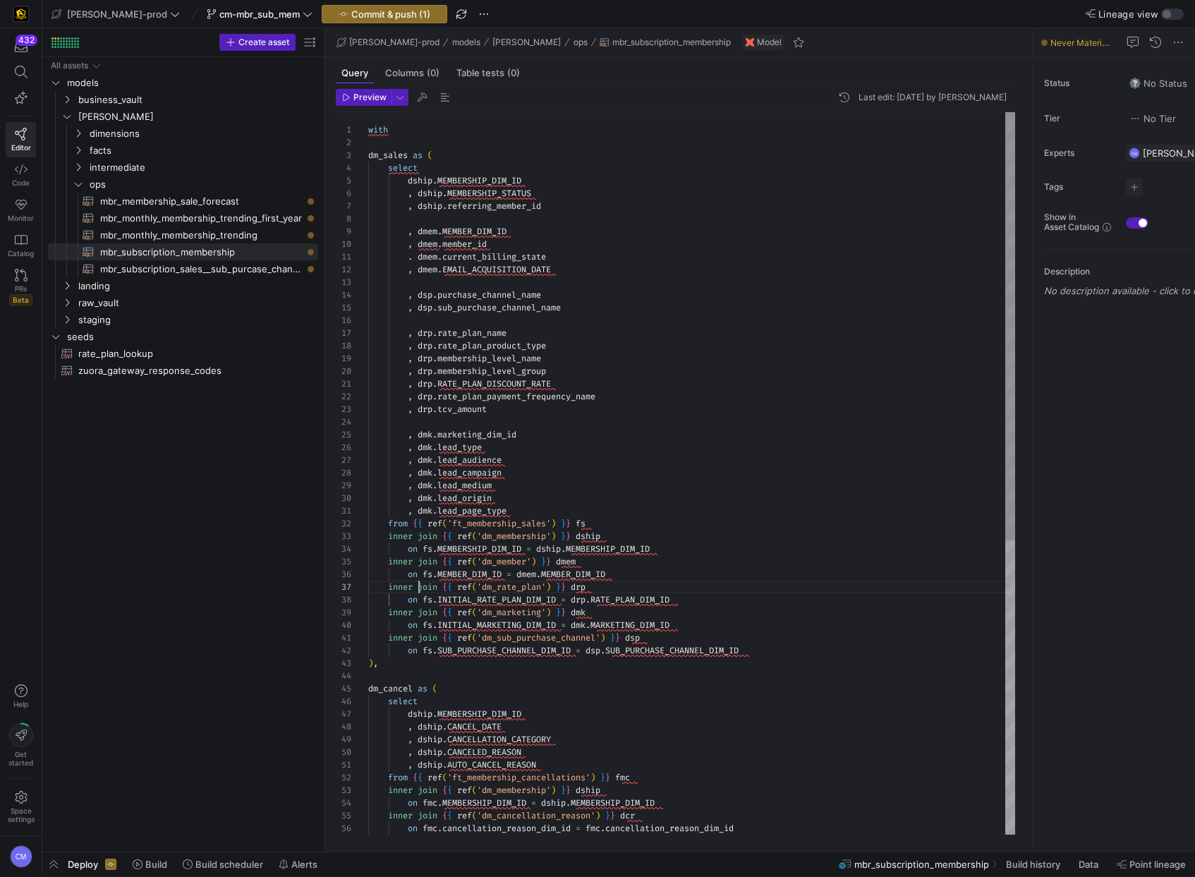
click at [418, 590] on div "dm_cancel as ( select dship . MEMBERSHIP_DIM_ID , dship . CANCEL_DATE , dship .…" at bounding box center [691, 720] width 647 height 1217
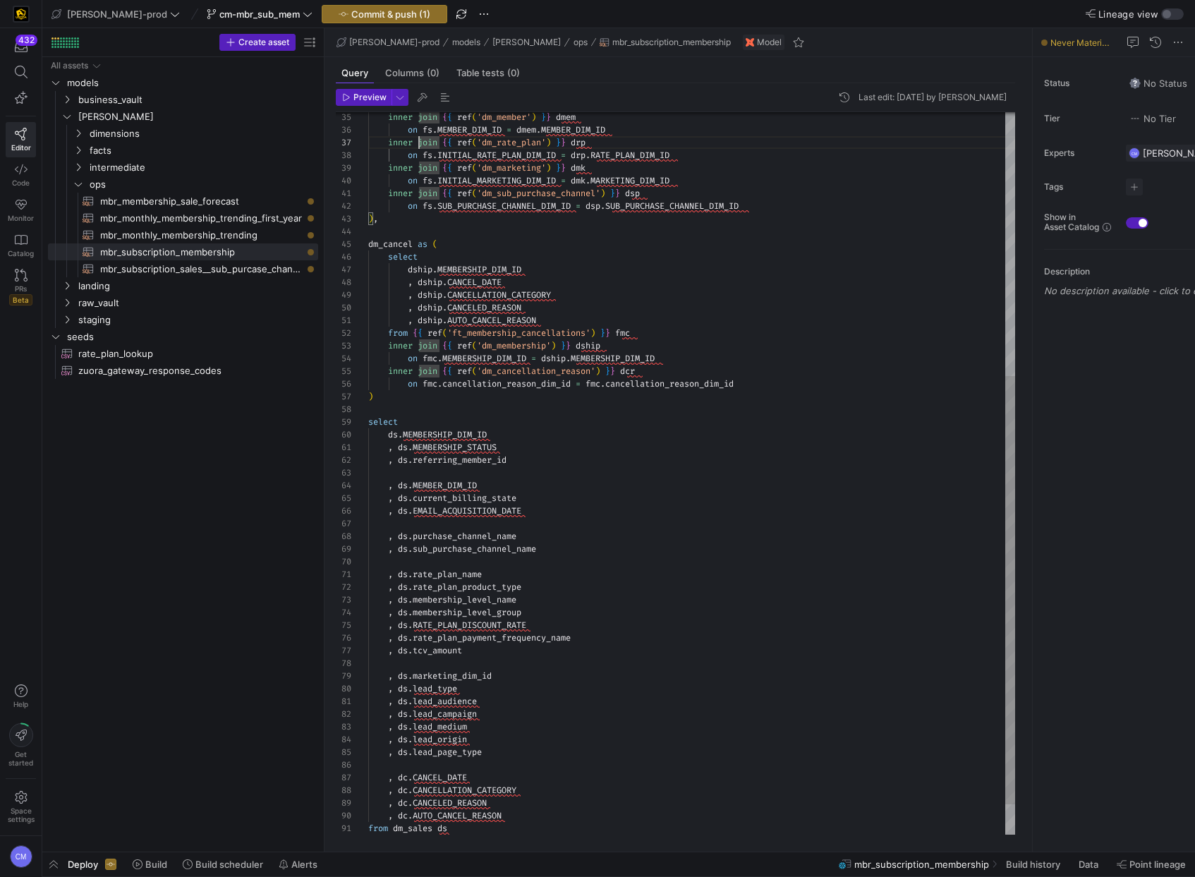
scroll to position [25, 0]
click at [452, 472] on div "dm_cancel as ( select dship . MEMBERSHIP_DIM_ID , dship . CANCEL_DATE , dship .…" at bounding box center [691, 276] width 647 height 1217
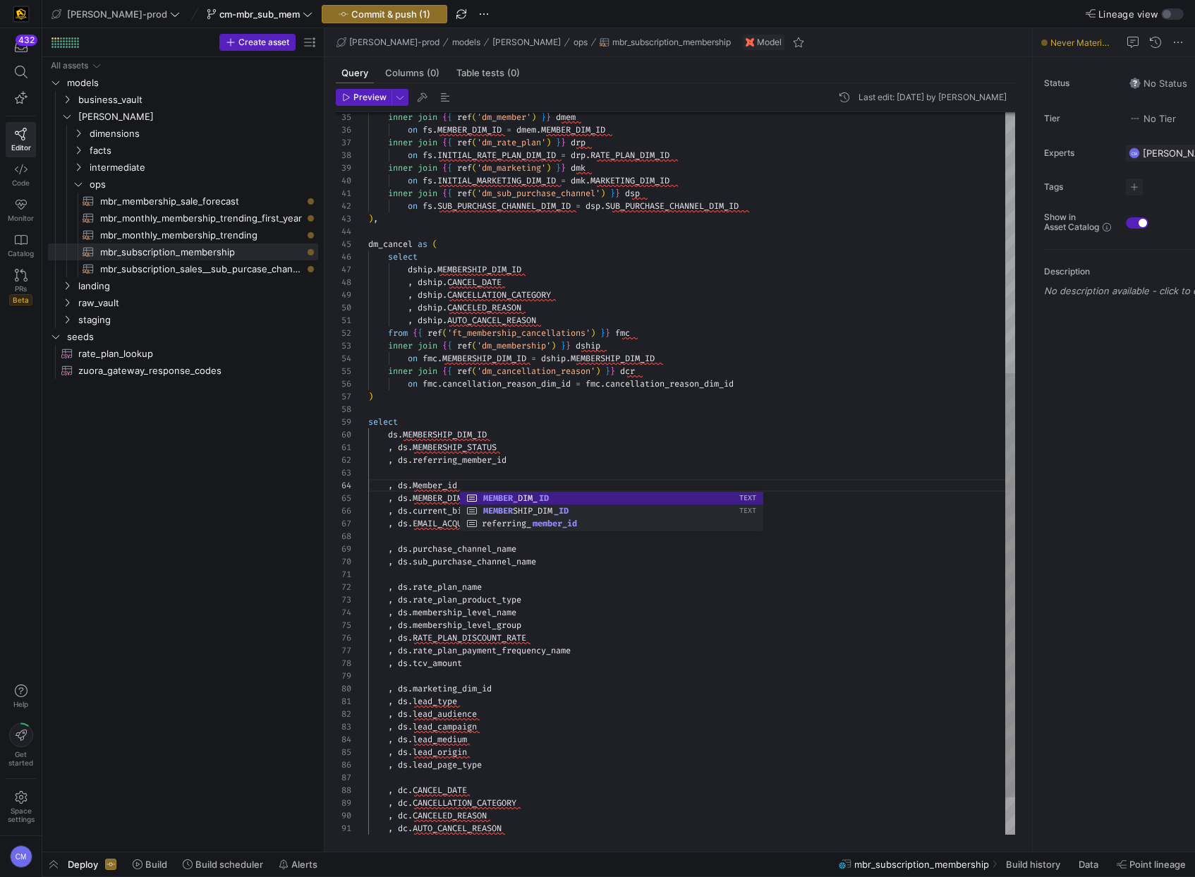
scroll to position [38, 97]
click at [448, 480] on div "dm_cancel as ( select dship . MEMBERSHIP_DIM_ID , dship . CANCEL_DATE , dship .…" at bounding box center [691, 283] width 647 height 1230
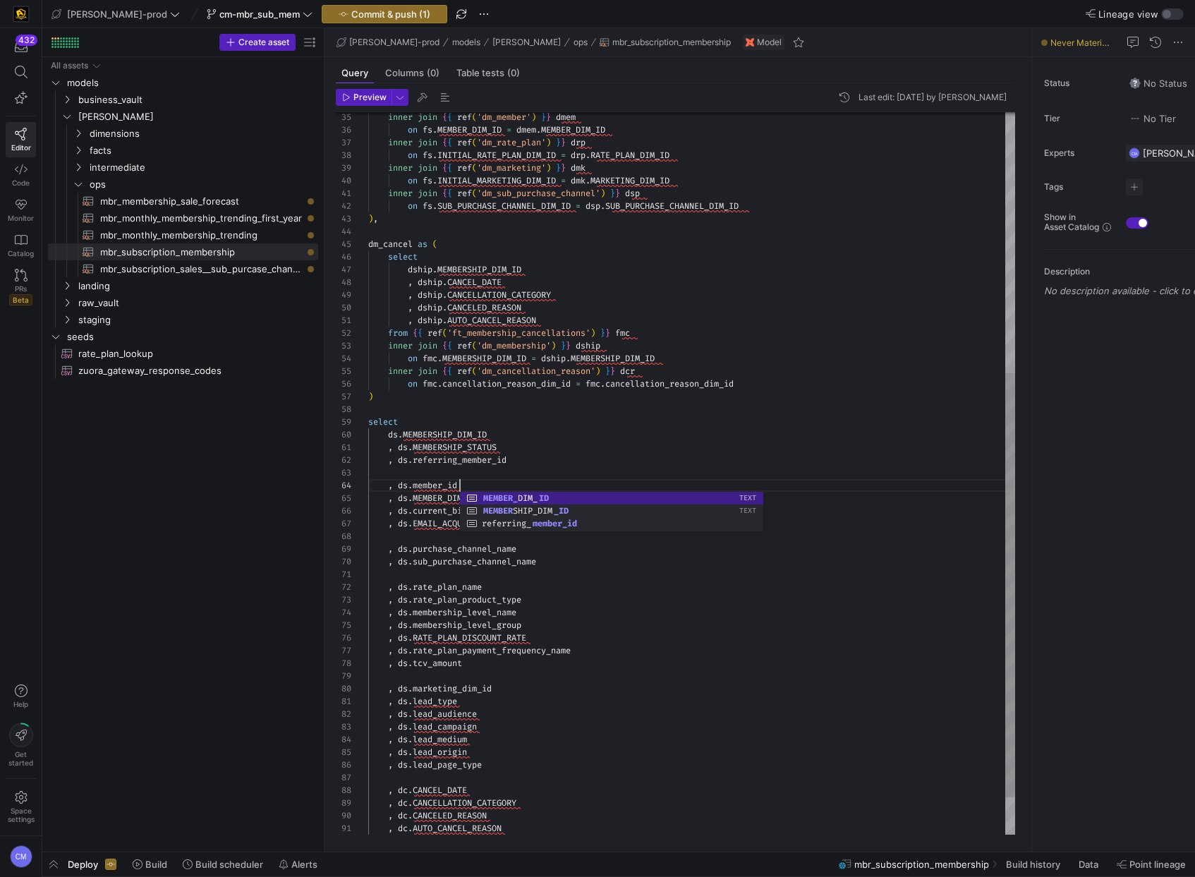
scroll to position [0, 132]
click at [509, 446] on div "dm_cancel as ( select dship . MEMBERSHIP_DIM_ID , dship . CANCEL_DATE , dship .…" at bounding box center [691, 283] width 647 height 1230
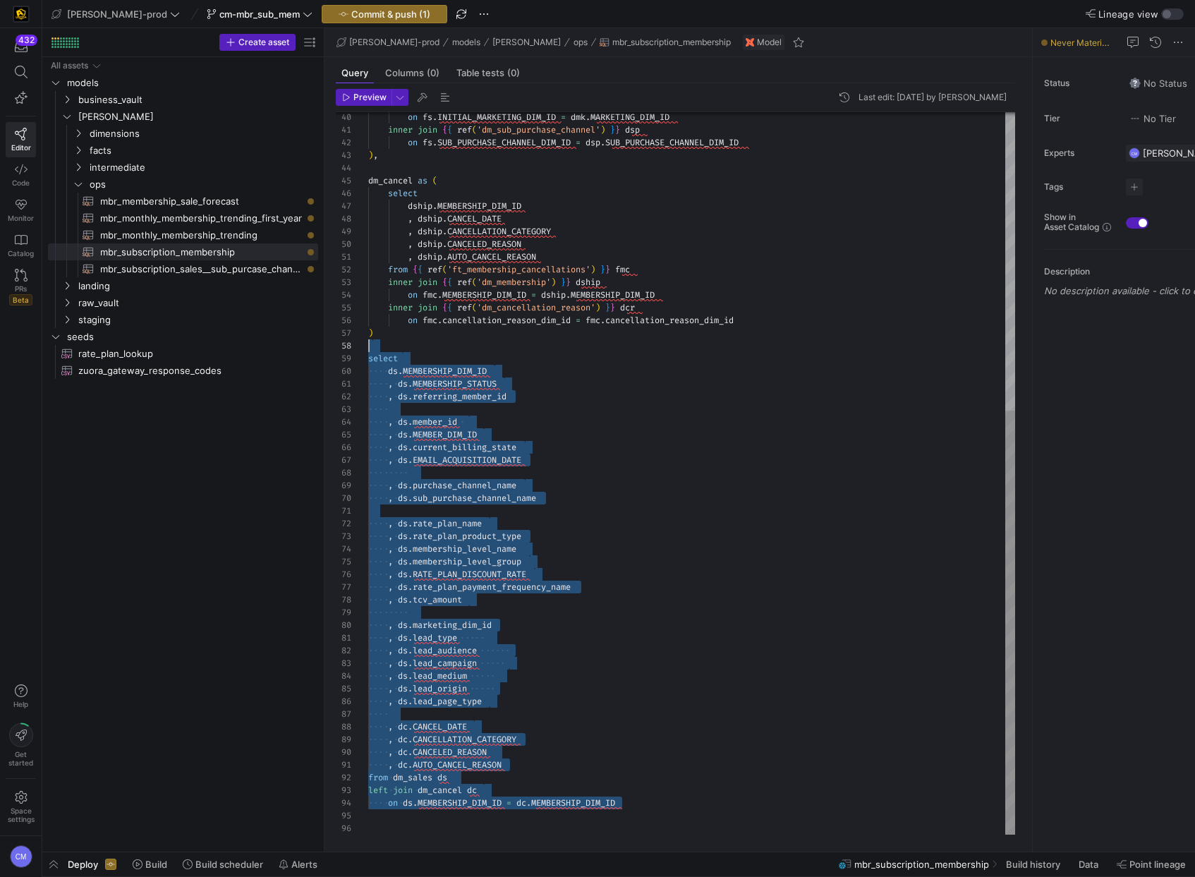
scroll to position [102, 0]
drag, startPoint x: 643, startPoint y: 805, endPoint x: 312, endPoint y: 356, distance: 557.9
click at [368, 356] on div "dm_cancel as ( select dship . MEMBERSHIP_DIM_ID , dship . CANCEL_DATE , dship .…" at bounding box center [691, 219] width 647 height 1230
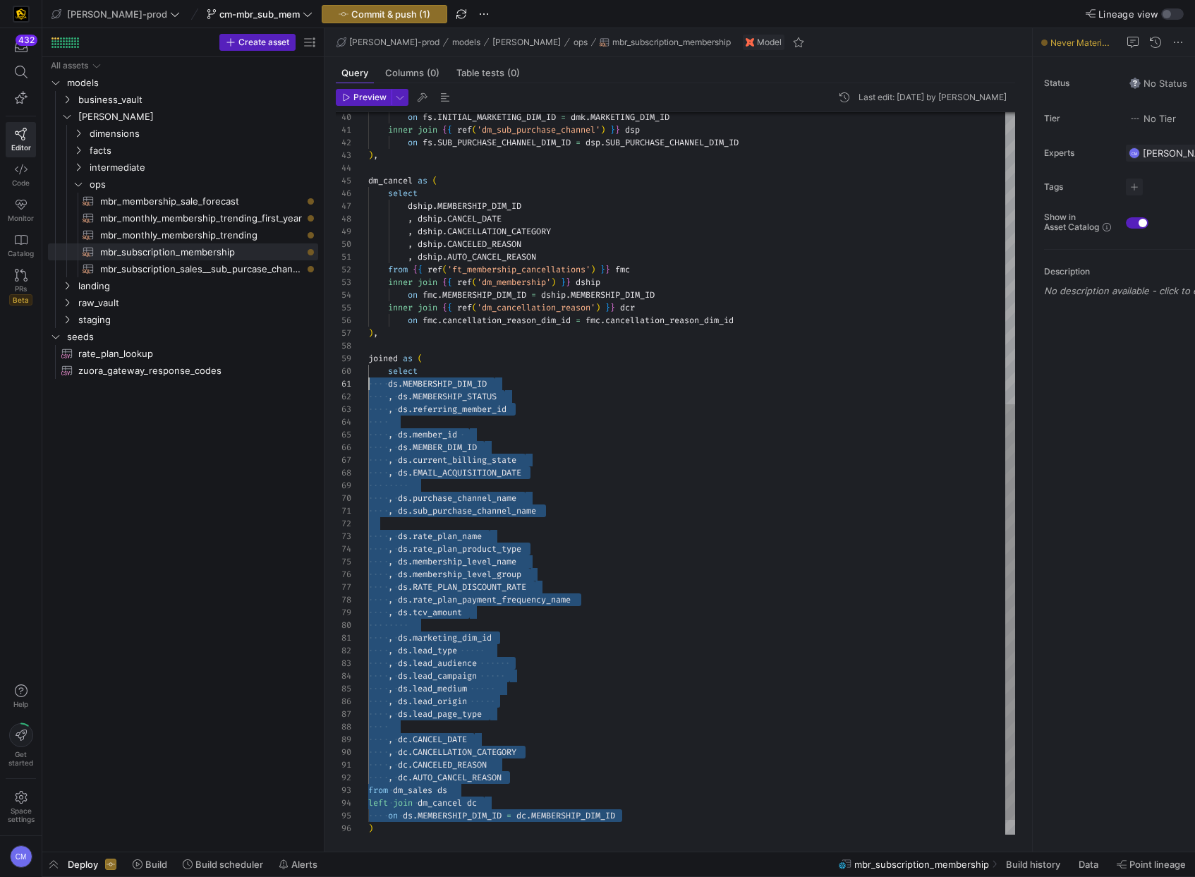
scroll to position [0, 0]
drag, startPoint x: 637, startPoint y: 812, endPoint x: 267, endPoint y: 387, distance: 563.4
click at [368, 387] on div "dm_cancel as ( select dship . MEMBERSHIP_DIM_ID , dship . CANCEL_DATE , dship .…" at bounding box center [691, 231] width 647 height 1255
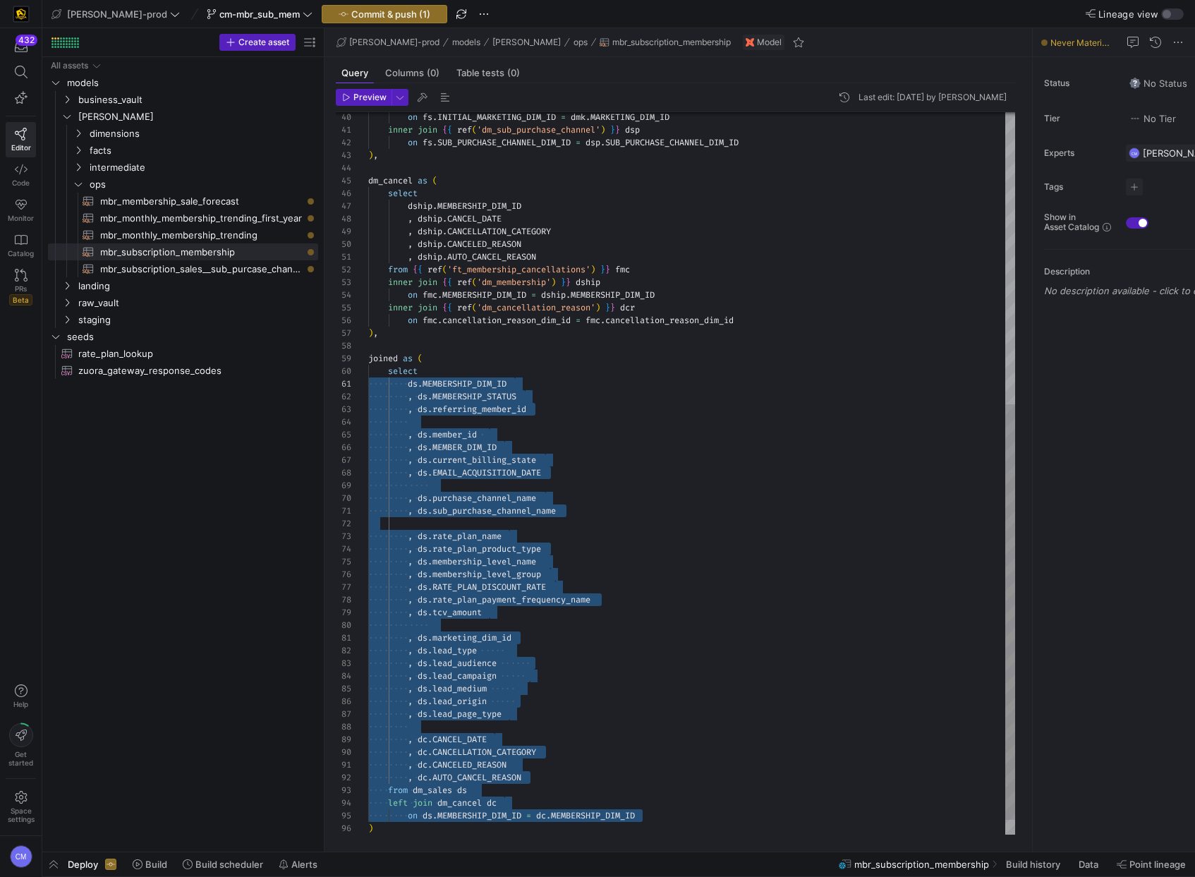
scroll to position [0, 147]
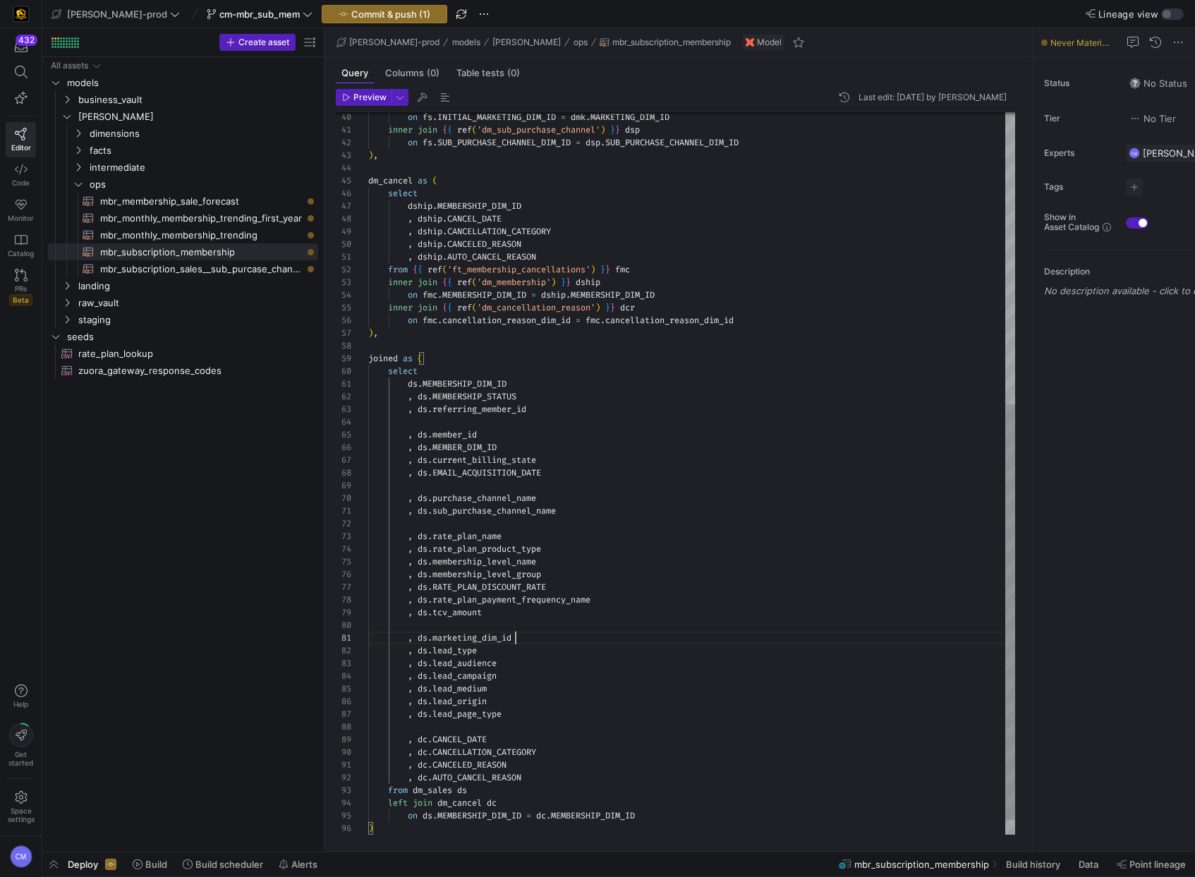
click at [554, 639] on div "dm_cancel as ( select dship . MEMBERSHIP_DIM_ID , dship . CANCEL_DATE , dship .…" at bounding box center [691, 231] width 647 height 1255
click at [498, 394] on div "dm_cancel as ( select dship . MEMBERSHIP_DIM_ID , dship . CANCEL_DATE , dship .…" at bounding box center [691, 231] width 647 height 1255
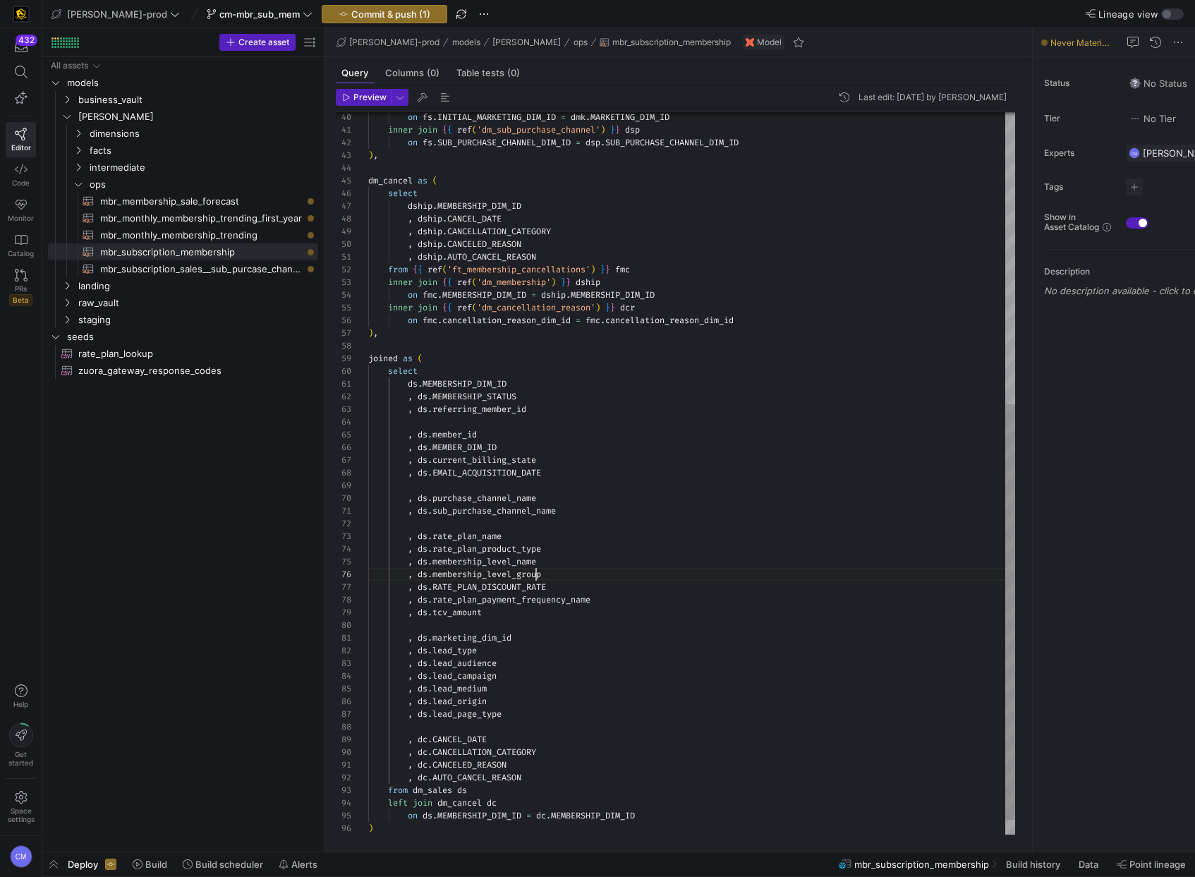
click at [533, 575] on div "dm_cancel as ( select dship . MEMBERSHIP_DIM_ID , dship . CANCEL_DATE , dship .…" at bounding box center [691, 231] width 647 height 1255
click at [401, 819] on div "dm_cancel as ( select dship . MEMBERSHIP_DIM_ID , dship . CANCEL_DATE , dship .…" at bounding box center [691, 231] width 647 height 1255
click at [399, 829] on div "dm_cancel as ( select dship . MEMBERSHIP_DIM_ID , dship . CANCEL_DATE , dship .…" at bounding box center [691, 231] width 647 height 1255
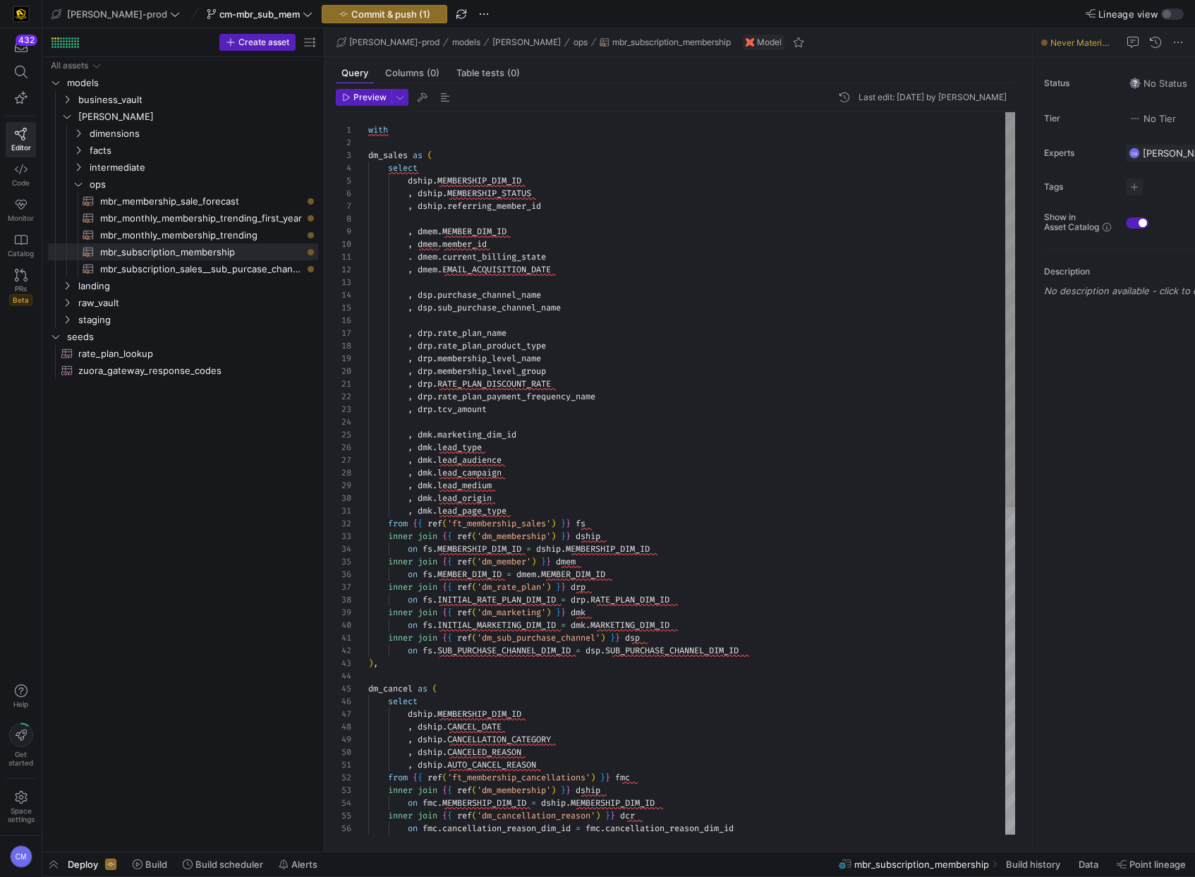
scroll to position [51, 152]
click at [537, 440] on div "dm_cancel as ( select dship . MEMBERSHIP_DIM_ID , dship . CANCEL_DATE , dship .…" at bounding box center [691, 771] width 647 height 1319
click at [525, 251] on div "dm_cancel as ( select dship . MEMBERSHIP_DIM_ID , dship . CANCEL_DATE , dship .…" at bounding box center [691, 771] width 647 height 1319
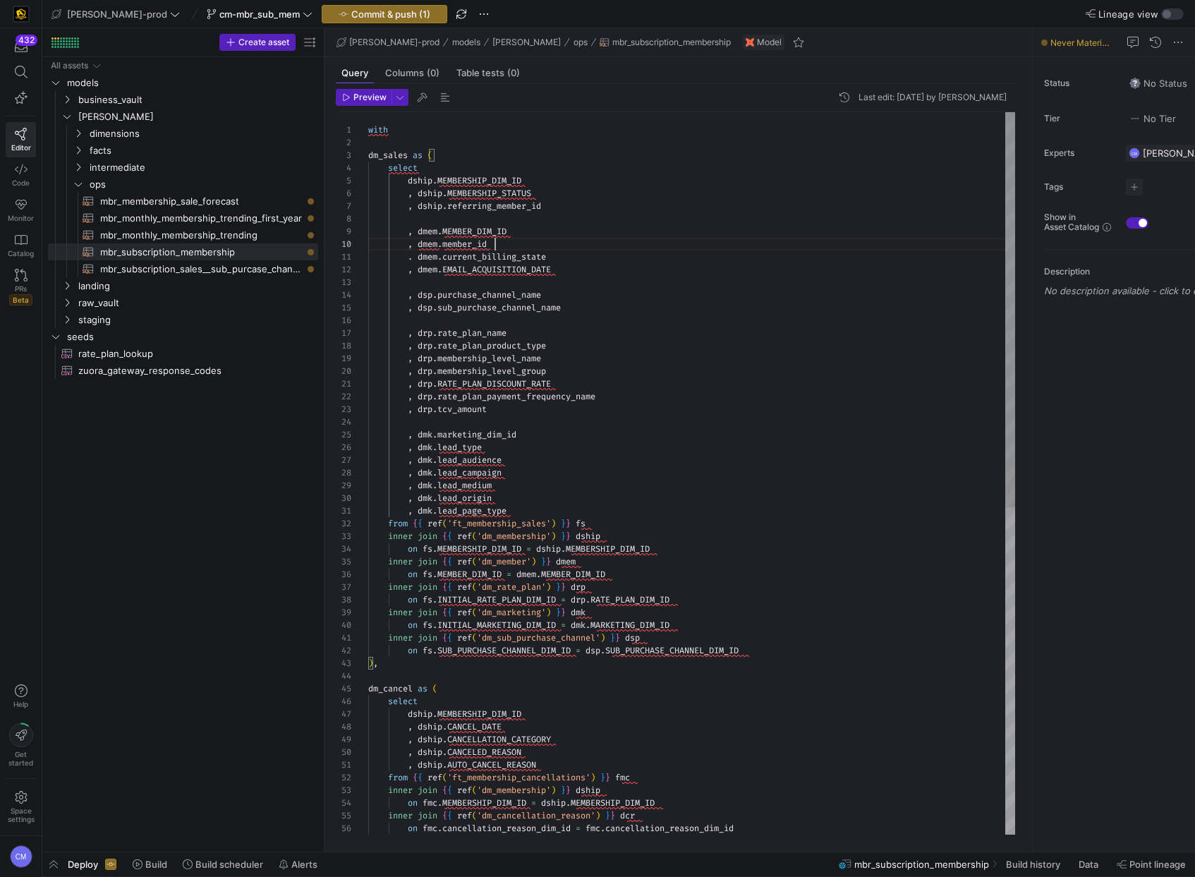
click at [523, 243] on div "dm_cancel as ( select dship . MEMBERSHIP_DIM_ID , dship . CANCEL_DATE , dship .…" at bounding box center [691, 771] width 647 height 1319
click at [554, 191] on div "dm_cancel as ( select dship . MEMBERSHIP_DIM_ID , dship . CANCEL_DATE , dship .…" at bounding box center [691, 771] width 647 height 1319
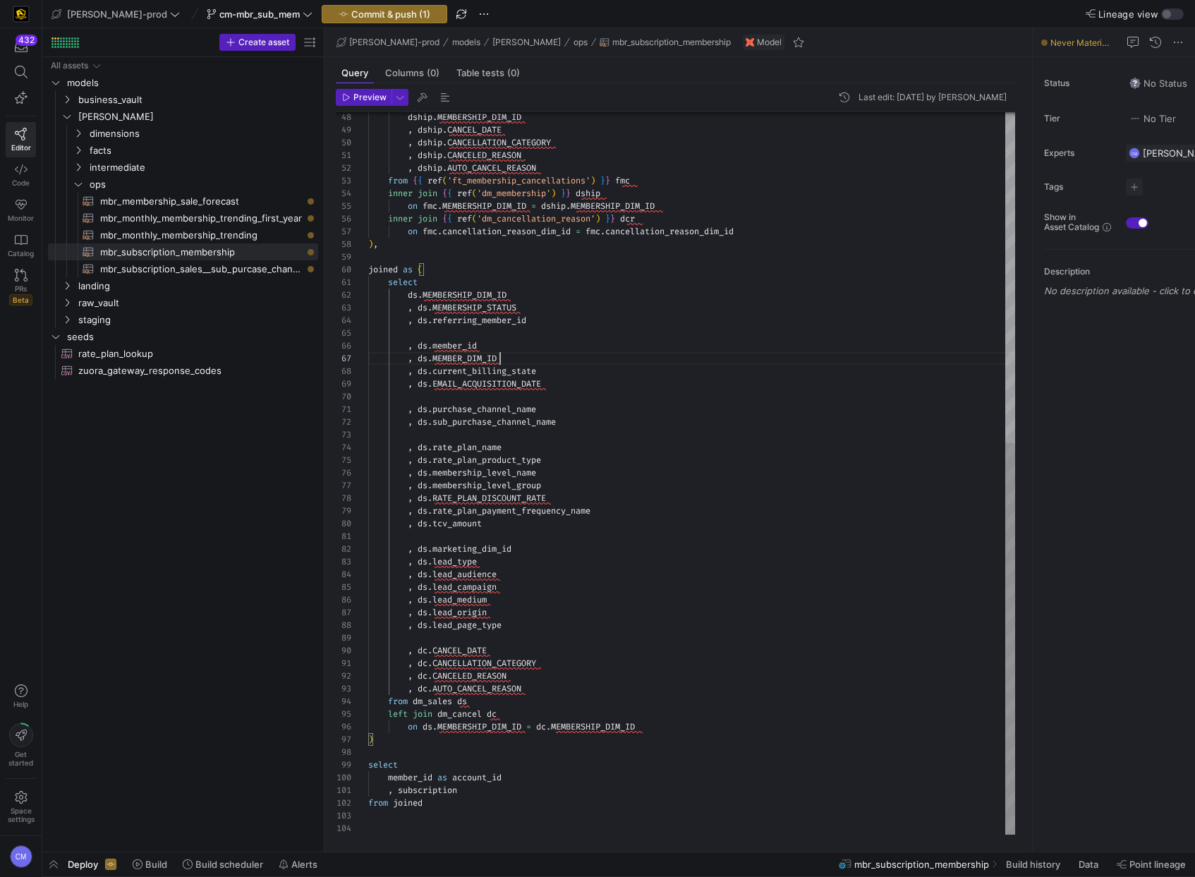
scroll to position [76, 132]
click at [518, 354] on div "dship . MEMBERSHIP_DIM_ID , dship . CANCEL_DATE , dship . CANCELLATION_CATEGORY…" at bounding box center [691, 169] width 647 height 1332
click at [538, 303] on div "dship . MEMBERSHIP_DIM_ID , dship . CANCEL_DATE , dship . CANCELLATION_CATEGORY…" at bounding box center [691, 169] width 647 height 1332
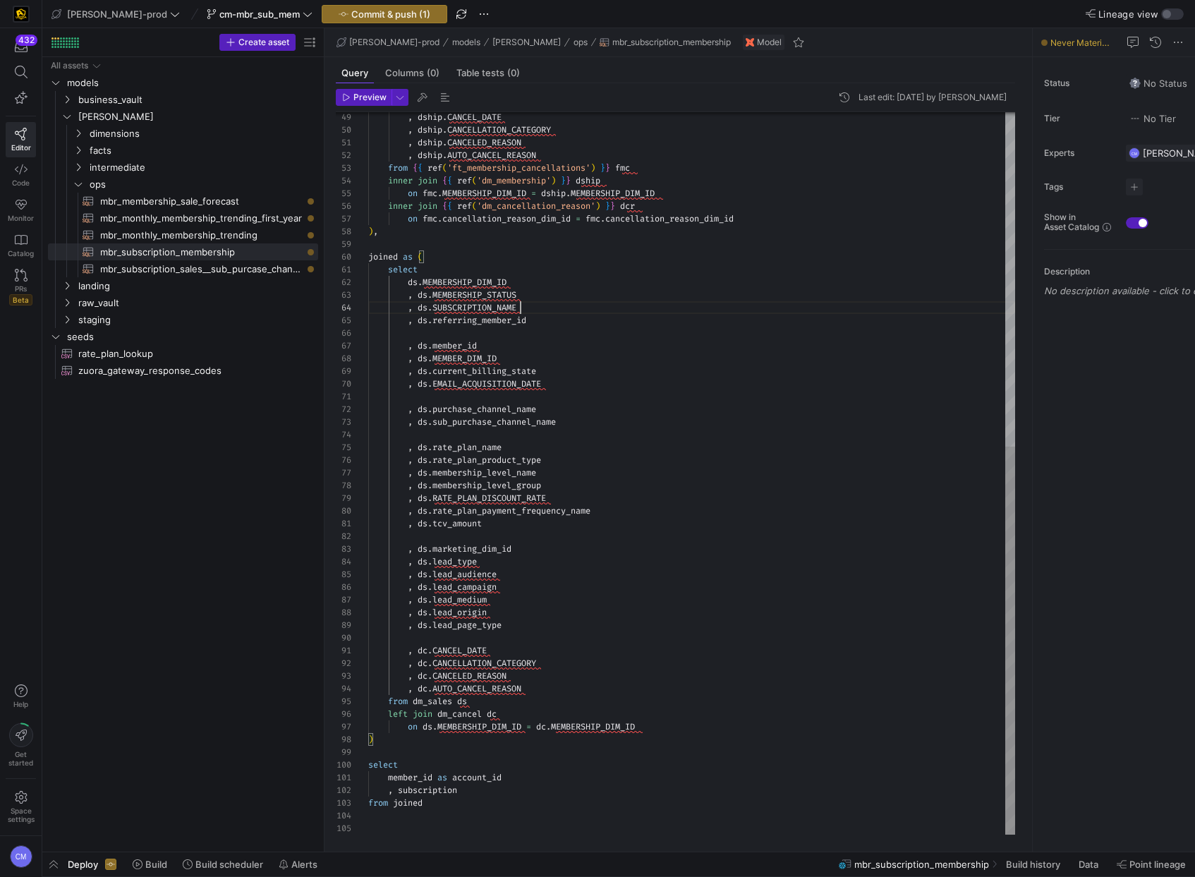
scroll to position [13, 92]
click at [477, 789] on div ", dship . CANCEL_DATE , dship . CANCELLATION_CATEGORY , dship . CANCELED_REASON…" at bounding box center [691, 162] width 647 height 1344
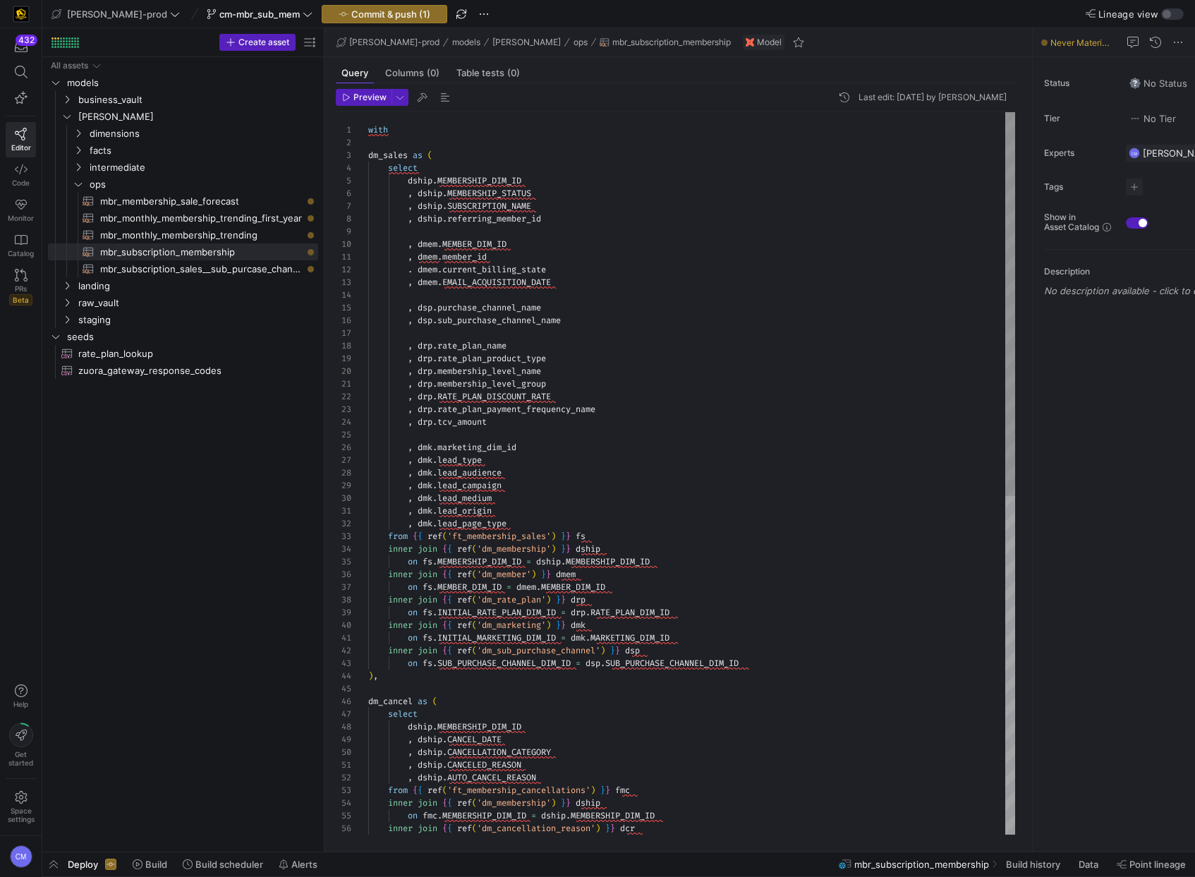
scroll to position [0, 183]
click at [560, 387] on div ", dship . CANCEL_DATE , dship . CANCELLATION_CATEGORY , dship . CANCELED_REASON…" at bounding box center [691, 790] width 647 height 1357
click at [552, 221] on div ", dship . CANCEL_DATE , dship . CANCELLATION_CATEGORY , dship . CANCELED_REASON…" at bounding box center [691, 790] width 647 height 1357
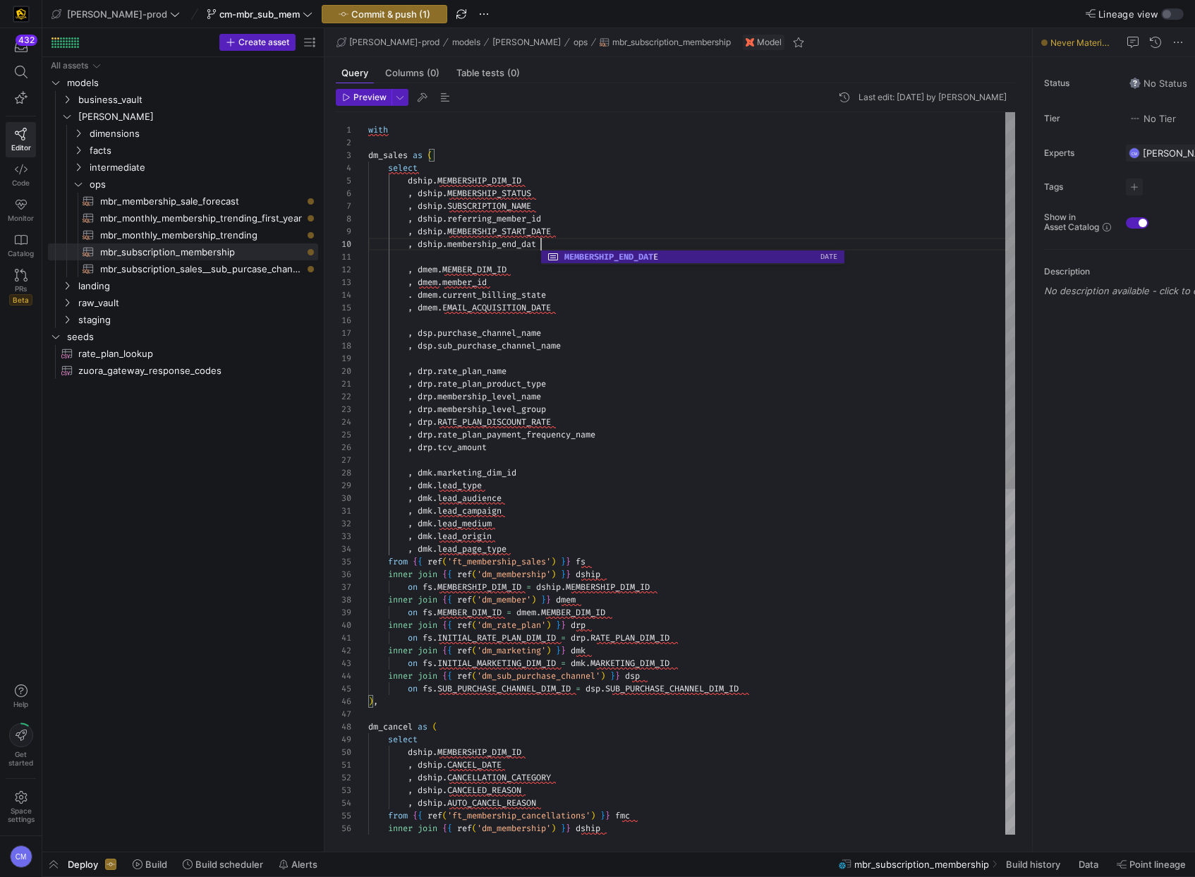
scroll to position [114, 178]
click at [514, 238] on div ", dship . CANCEL_DATE , dship . CANCELLATION_CATEGORY , dship . CANCELED_REASON…" at bounding box center [691, 803] width 647 height 1382
click at [511, 231] on div ", dship . CANCEL_DATE , dship . CANCELLATION_CATEGORY , dship . CANCELED_REASON…" at bounding box center [691, 803] width 647 height 1382
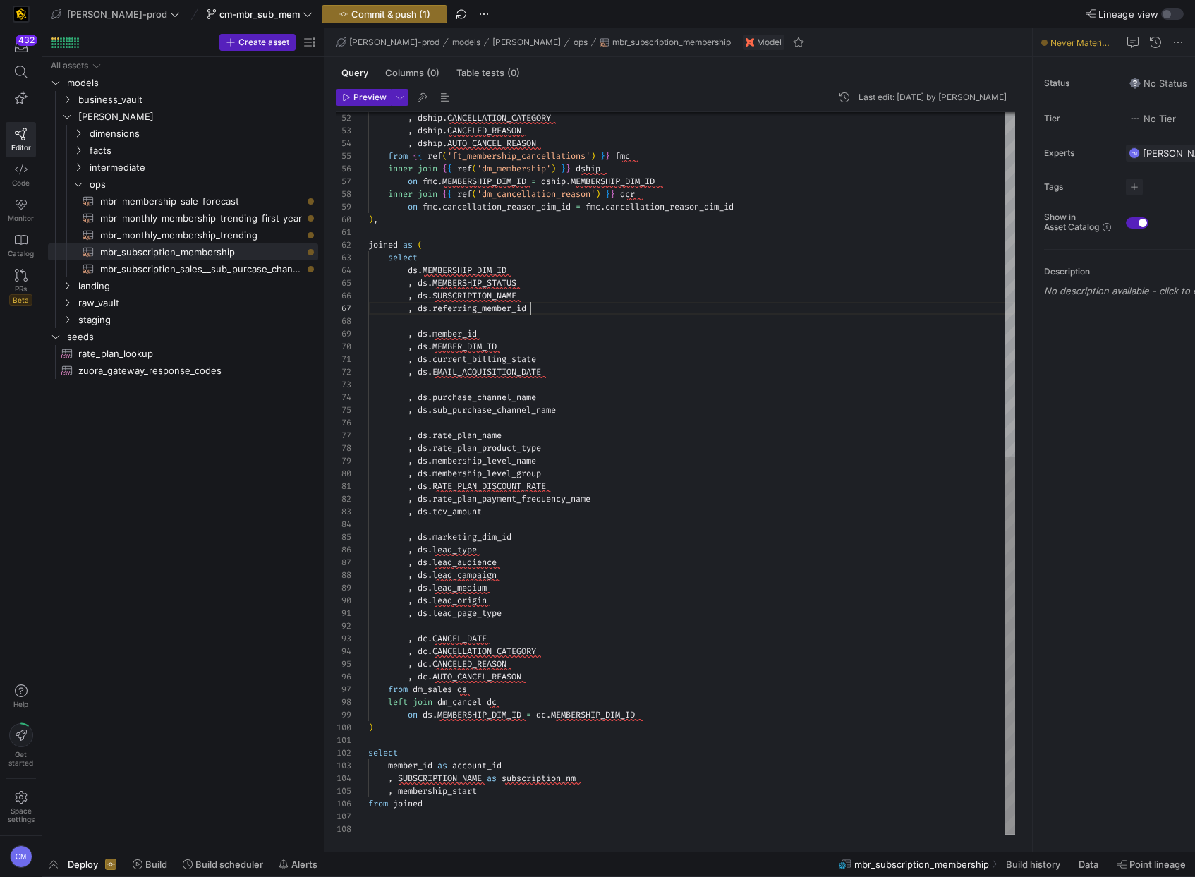
scroll to position [76, 162]
click at [542, 303] on div ", dship . CANCELLATION_CATEGORY , dship . CANCELED_REASON , dship . AUTO_CANCEL…" at bounding box center [691, 144] width 647 height 1382
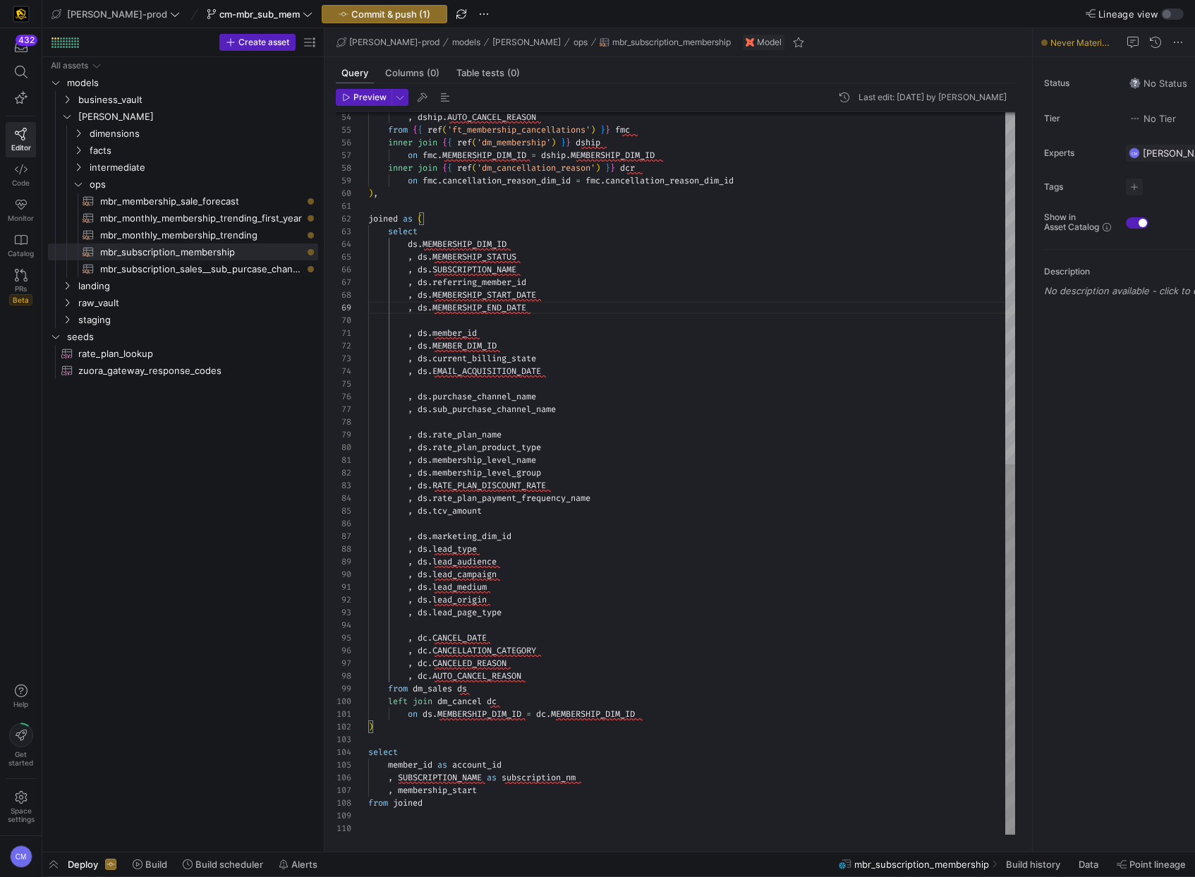
scroll to position [76, 111]
click at [497, 789] on div ", dship . AUTO_CANCEL_REASON from { { ref ( 'ft_membership_cancellations' ) } }…" at bounding box center [691, 131] width 647 height 1408
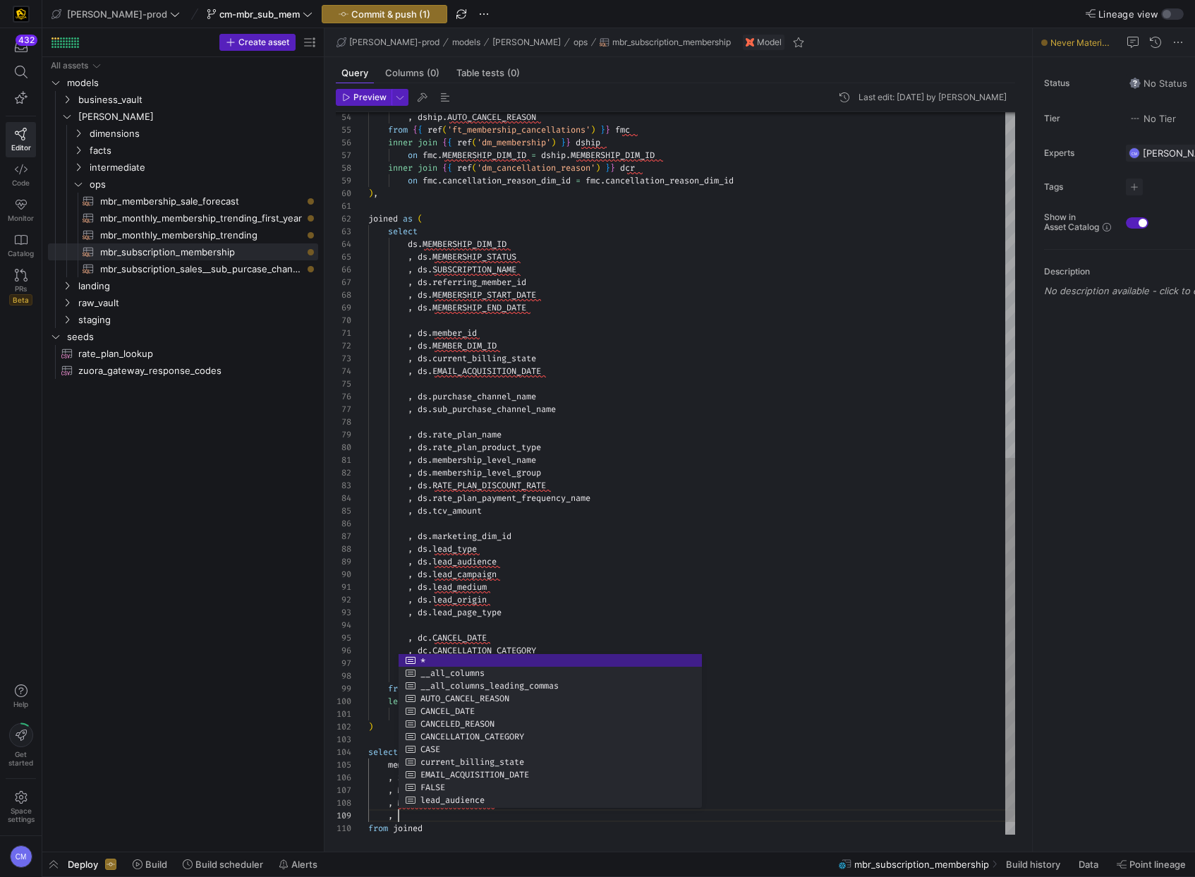
scroll to position [25, 183]
click at [986, 487] on div ", dship . AUTO_CANCEL_REASON from { { ref ( 'ft_membership_cancellations' ) } }…" at bounding box center [691, 143] width 647 height 1433
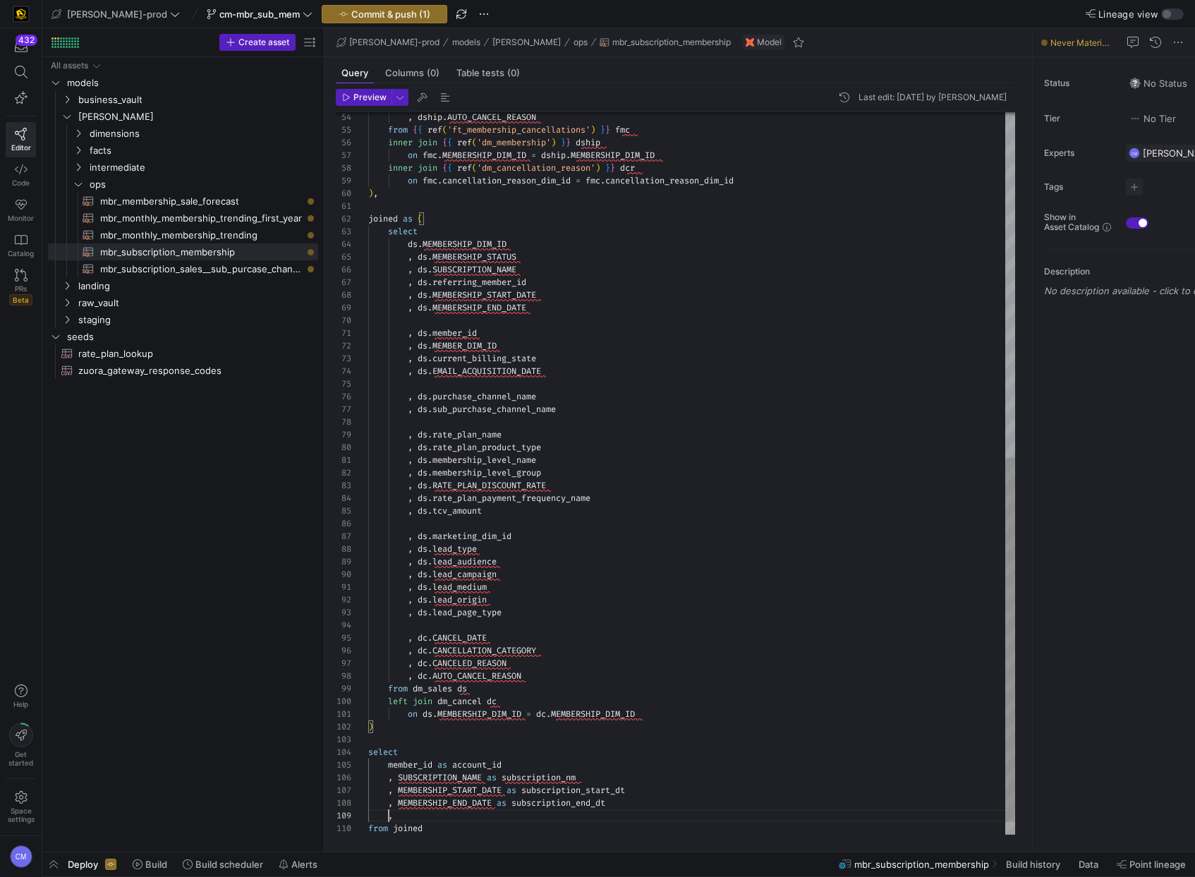
scroll to position [102, 20]
drag, startPoint x: 389, startPoint y: 815, endPoint x: 463, endPoint y: 820, distance: 73.5
click at [390, 814] on span "," at bounding box center [390, 815] width 5 height 11
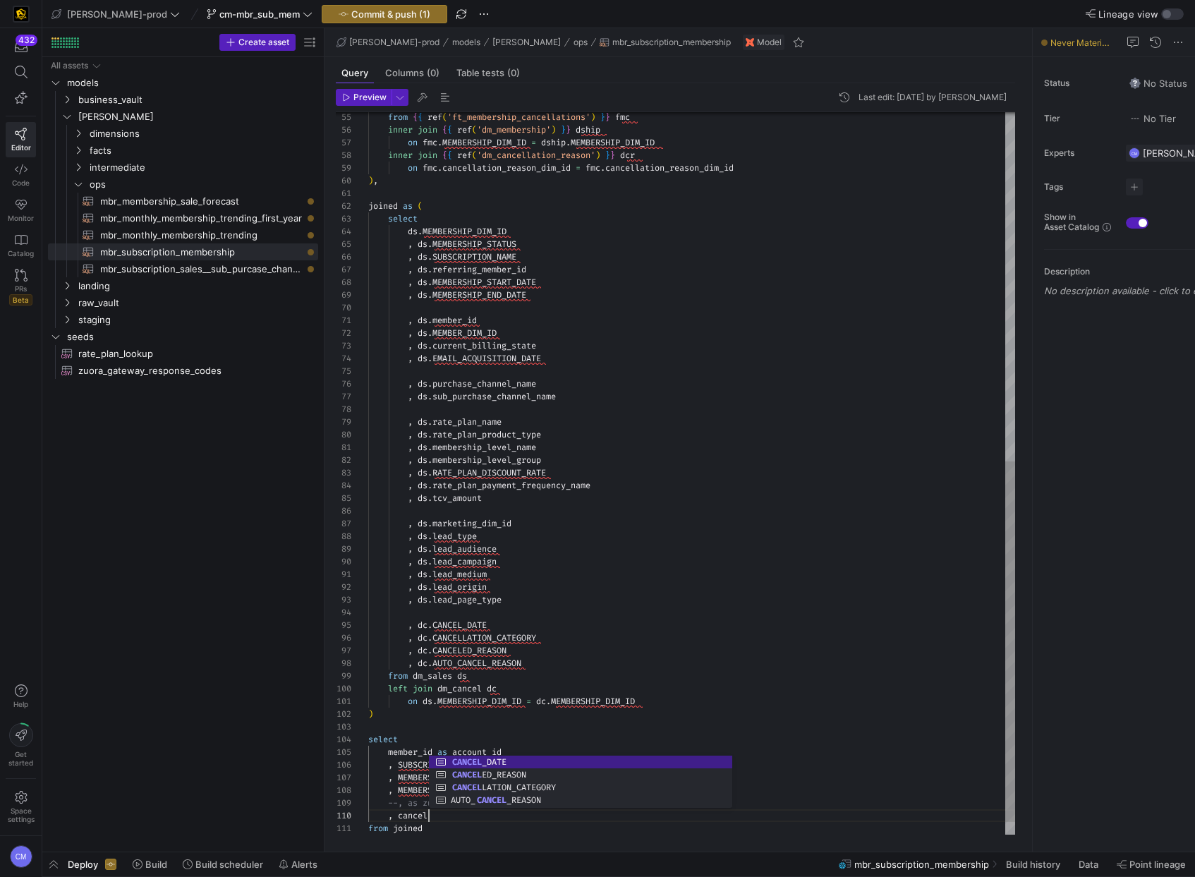
scroll to position [114, 61]
click at [418, 814] on div "from { { ref ( 'ft_membership_cancellations' ) } } fmc inner join { { ref ( 'dm…" at bounding box center [691, 137] width 647 height 1446
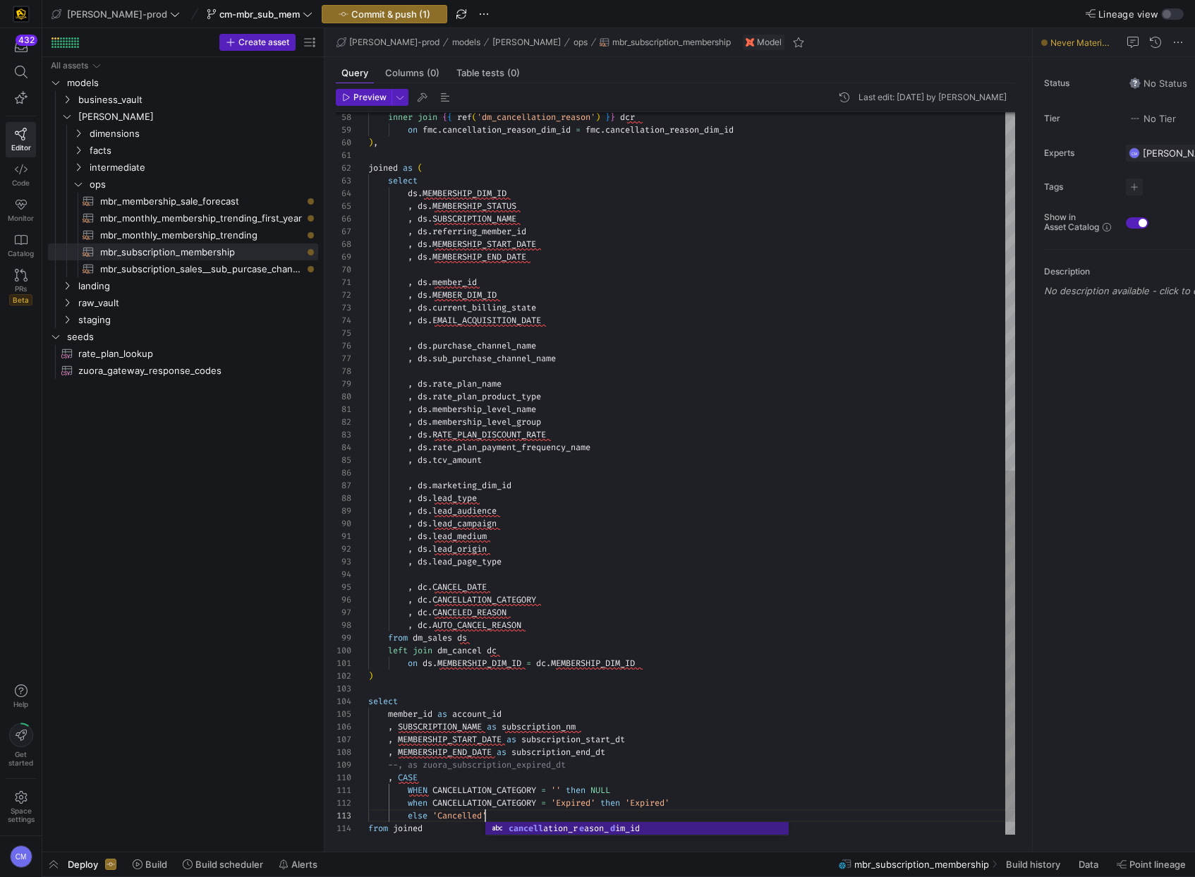
scroll to position [25, 117]
click at [649, 799] on div "inner join { { ref ( 'dm_cancellation_reason' ) } } dcr on fmc . cancellation_r…" at bounding box center [691, 118] width 647 height 1484
click at [468, 813] on div "inner join { { ref ( 'dm_cancellation_reason' ) } } dcr on fmc . cancellation_r…" at bounding box center [691, 118] width 647 height 1484
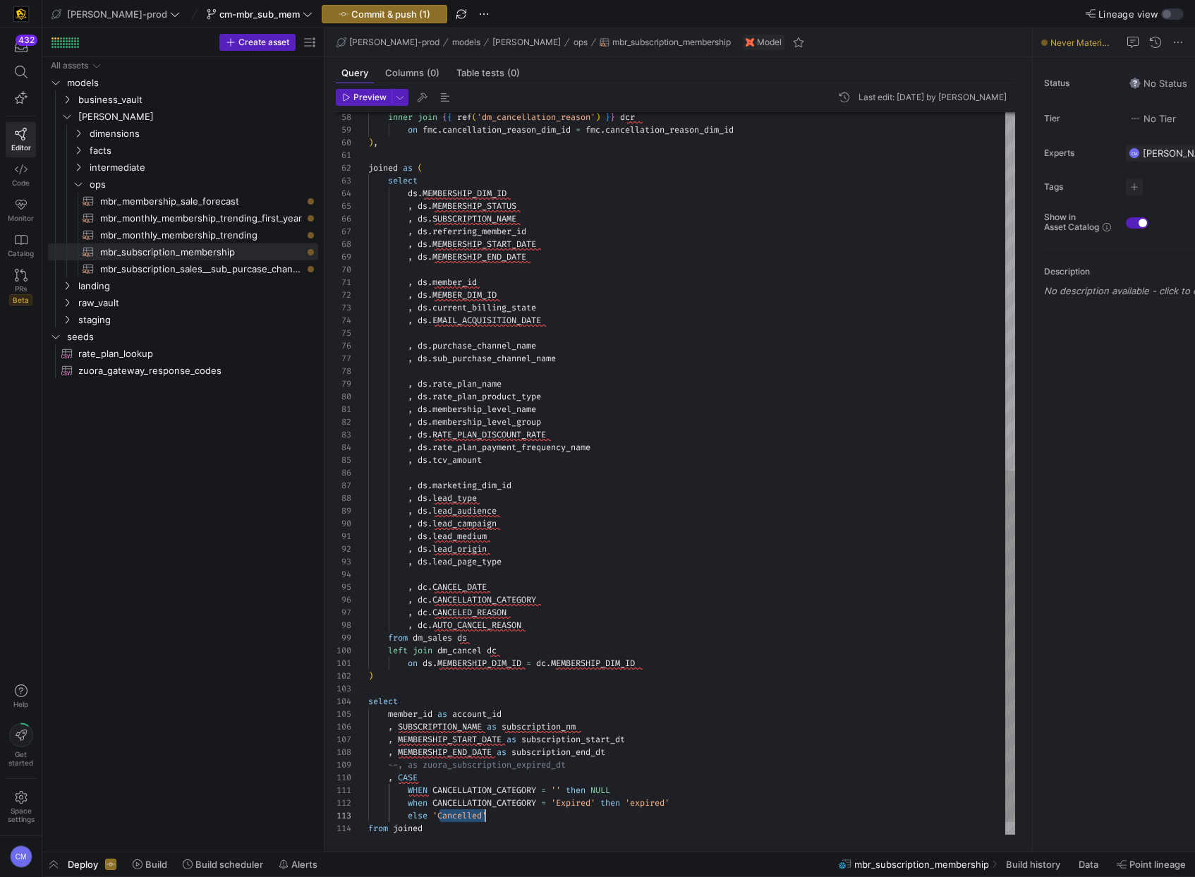
click at [468, 813] on div "inner join { { ref ( 'dm_cancellation_reason' ) } } dcr on fmc . cancellation_r…" at bounding box center [691, 118] width 647 height 1484
click at [511, 810] on div "inner join { { ref ( 'dm_cancellation_reason' ) } } dcr on fmc . cancellation_r…" at bounding box center [691, 118] width 647 height 1484
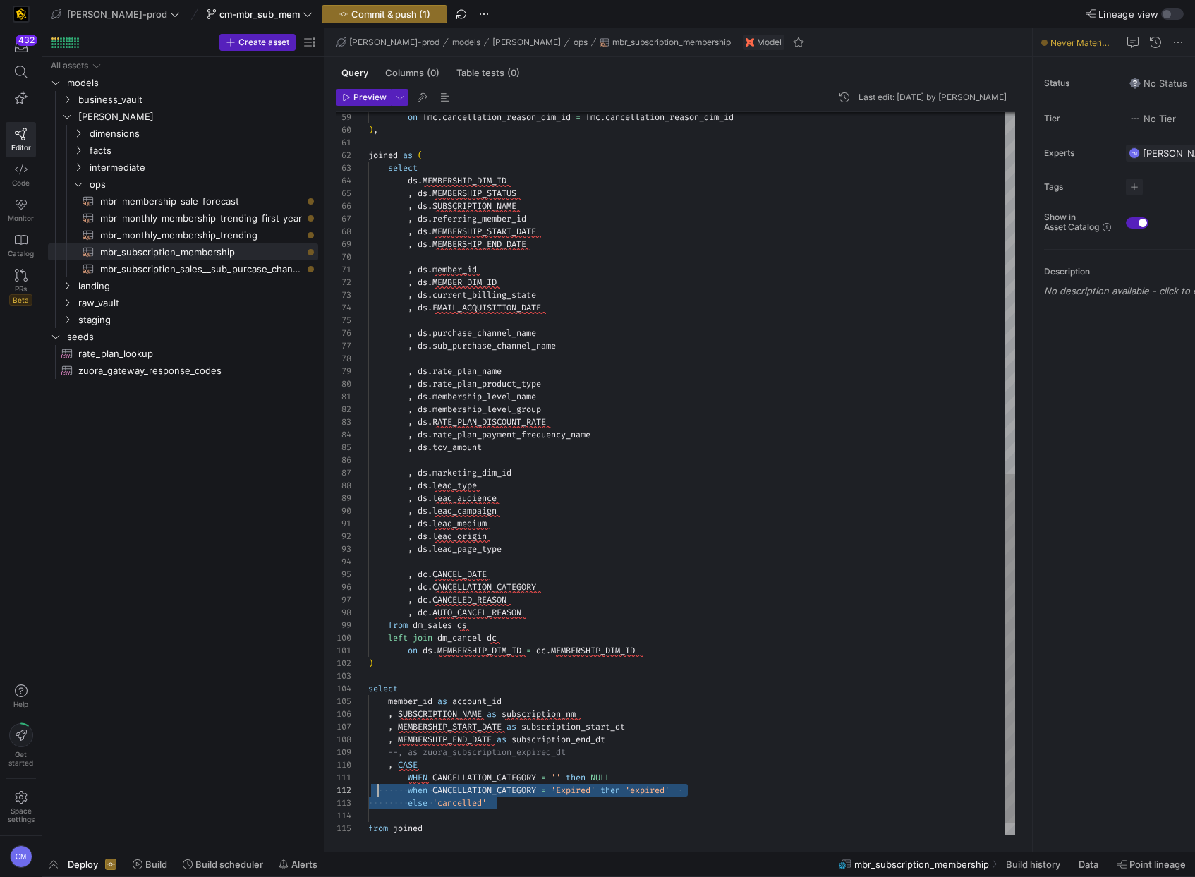
scroll to position [0, 0]
drag, startPoint x: 494, startPoint y: 803, endPoint x: 353, endPoint y: 781, distance: 143.4
click at [368, 781] on div "on fmc . cancellation_reason_dim_id = fmc . cancellation_reason_dim_id ) , join…" at bounding box center [691, 111] width 647 height 1497
click at [547, 805] on div "on fmc . cancellation_reason_dim_id = fmc . cancellation_reason_dim_id ) , join…" at bounding box center [691, 111] width 647 height 1497
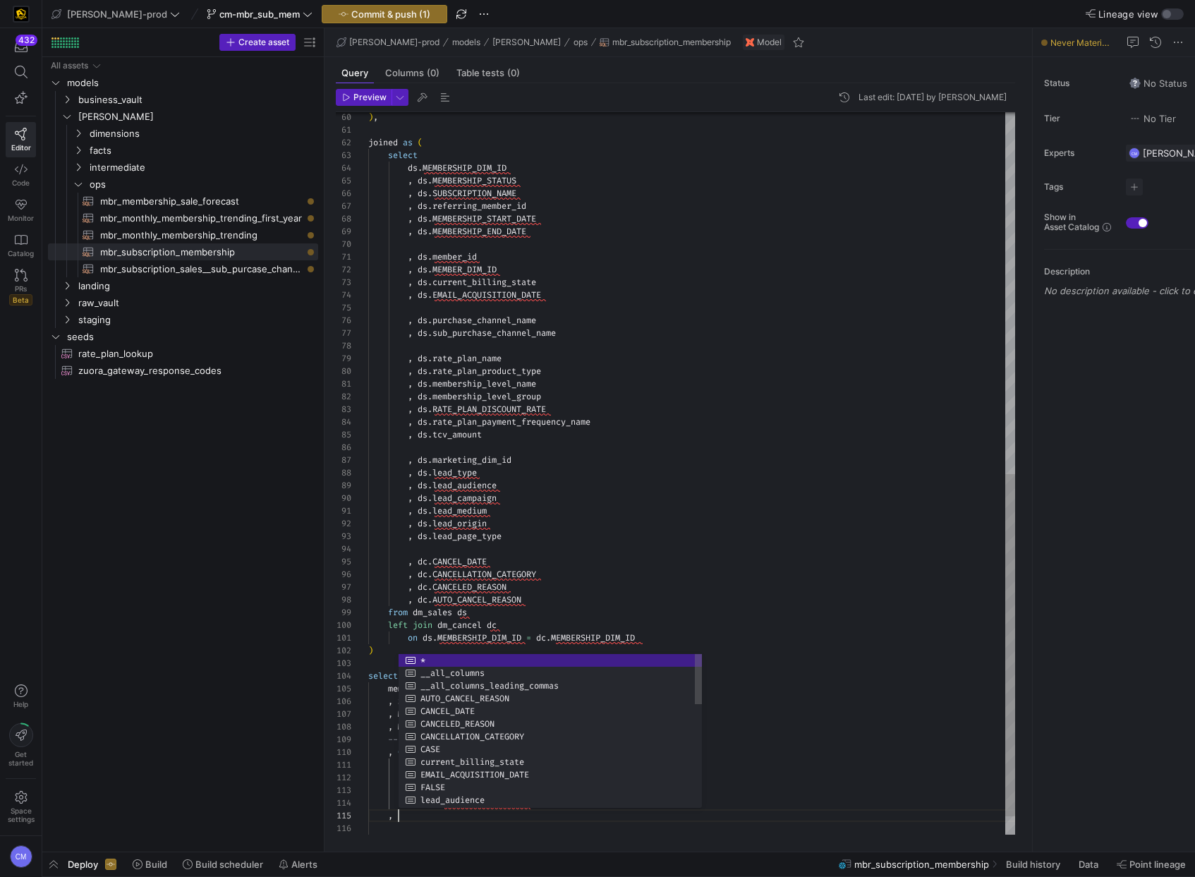
scroll to position [51, 30]
click at [785, 717] on div ") , joined as ( select ds . MEMBERSHIP_DIM_ID , ds . MEMBERSHIP_STATUS , ds . S…" at bounding box center [691, 111] width 647 height 1522
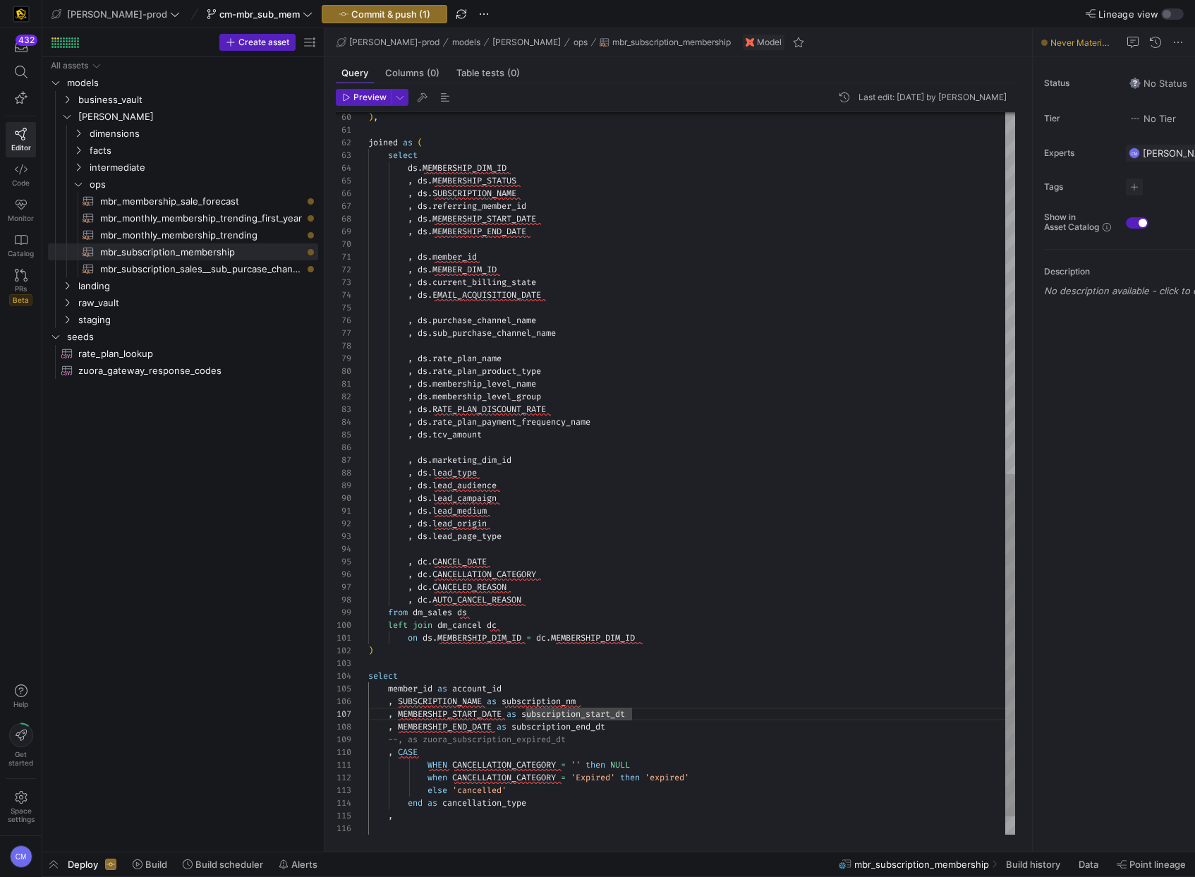
click at [571, 813] on div ") , joined as ( select ds . MEMBERSHIP_DIM_ID , ds . MEMBERSHIP_STATUS , ds . S…" at bounding box center [691, 111] width 647 height 1522
click at [569, 805] on div ") , joined as ( select ds . MEMBERSHIP_DIM_ID , ds . MEMBERSHIP_STATUS , ds . S…" at bounding box center [691, 111] width 647 height 1522
click at [521, 762] on div ") , joined as ( select ds . MEMBERSHIP_DIM_ID , ds . MEMBERSHIP_STATUS , ds . S…" at bounding box center [691, 111] width 647 height 1522
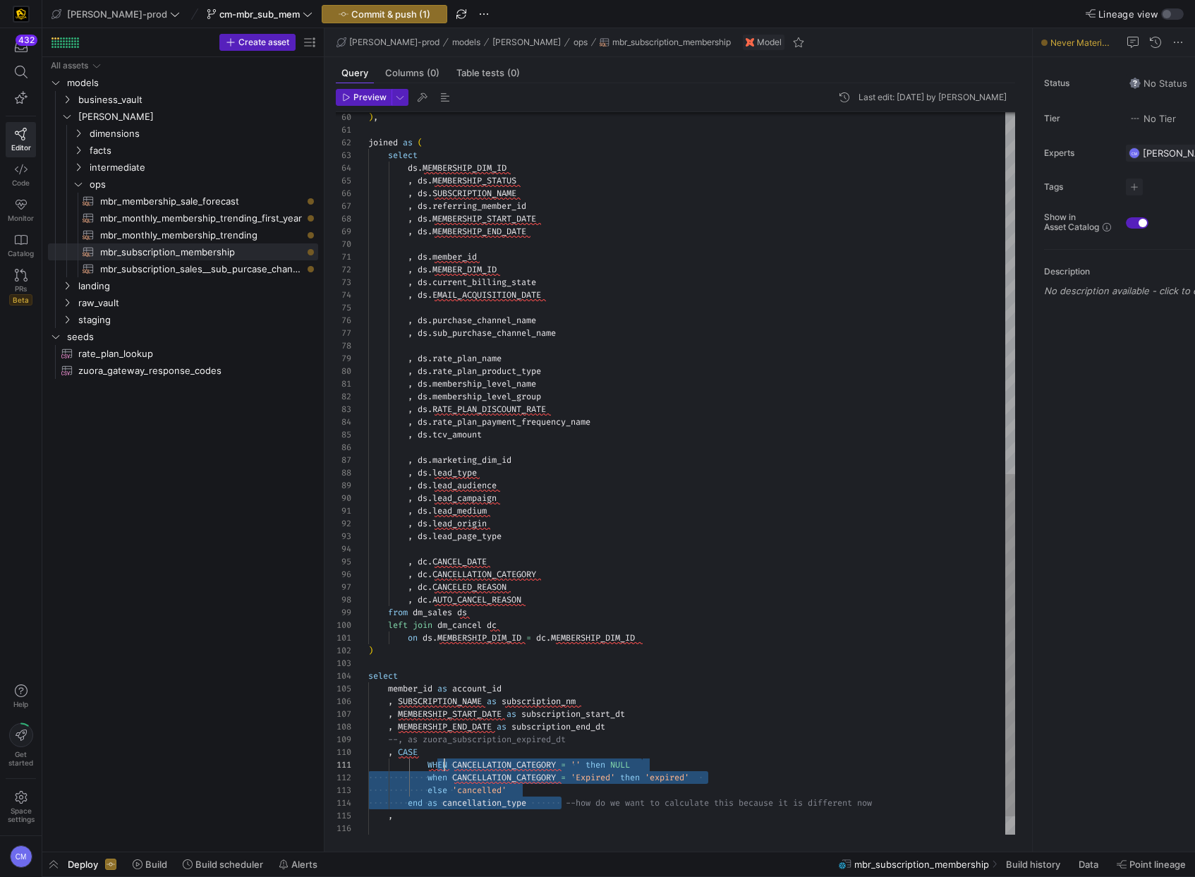
scroll to position [0, 46]
drag, startPoint x: 559, startPoint y: 803, endPoint x: 404, endPoint y: 755, distance: 161.7
click at [404, 755] on div ") , joined as ( select ds . MEMBERSHIP_DIM_ID , ds . MEMBERSHIP_STATUS , ds . S…" at bounding box center [691, 111] width 647 height 1522
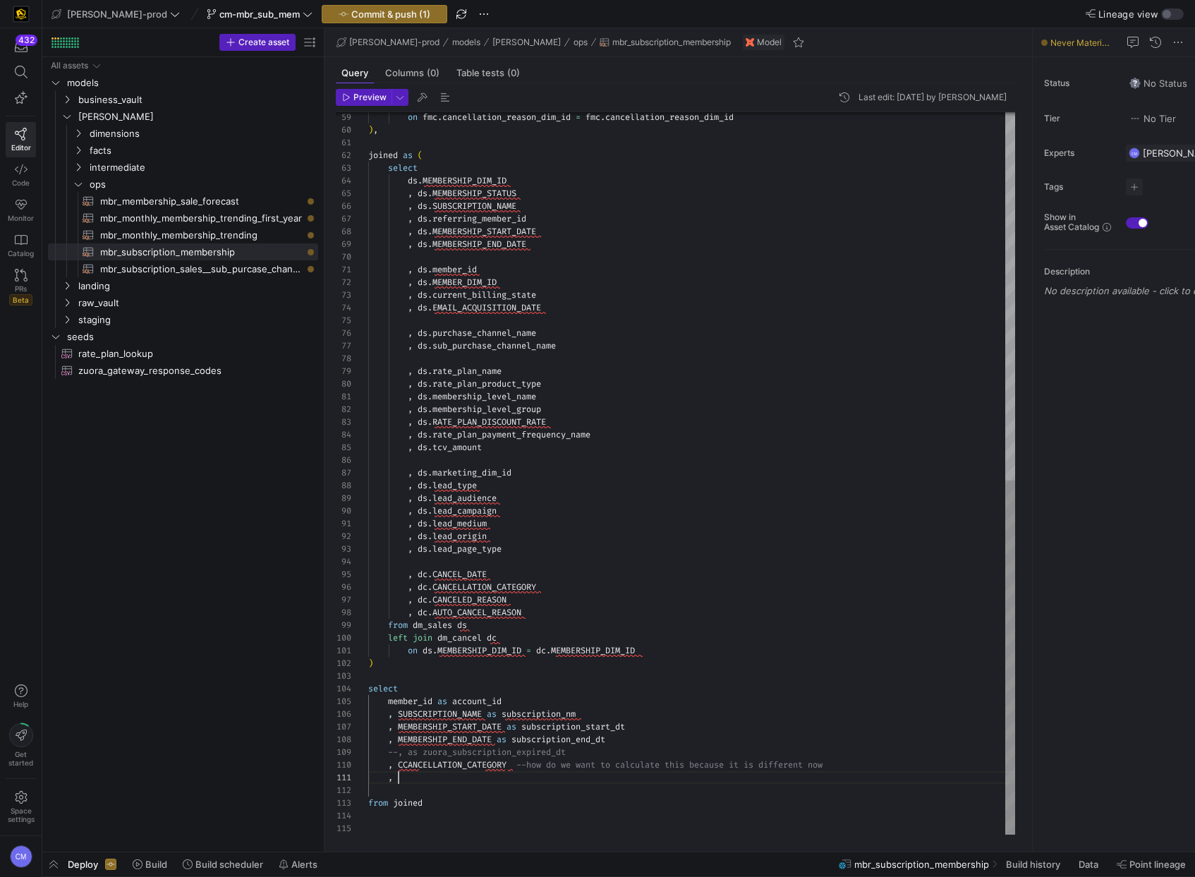
scroll to position [0, 30]
click at [491, 779] on div ") , joined as ( select ds . MEMBERSHIP_DIM_ID , ds . MEMBERSHIP_STATUS , ds . S…" at bounding box center [691, 98] width 647 height 1471
click at [408, 768] on div ") , joined as ( select ds . MEMBERSHIP_DIM_ID , ds . MEMBERSHIP_STATUS , ds . S…" at bounding box center [691, 98] width 647 height 1471
click at [511, 765] on div ") , joined as ( select ds . MEMBERSHIP_DIM_ID , ds . MEMBERSHIP_STATUS , ds . S…" at bounding box center [691, 98] width 647 height 1471
click at [540, 773] on div "," at bounding box center [691, 777] width 647 height 13
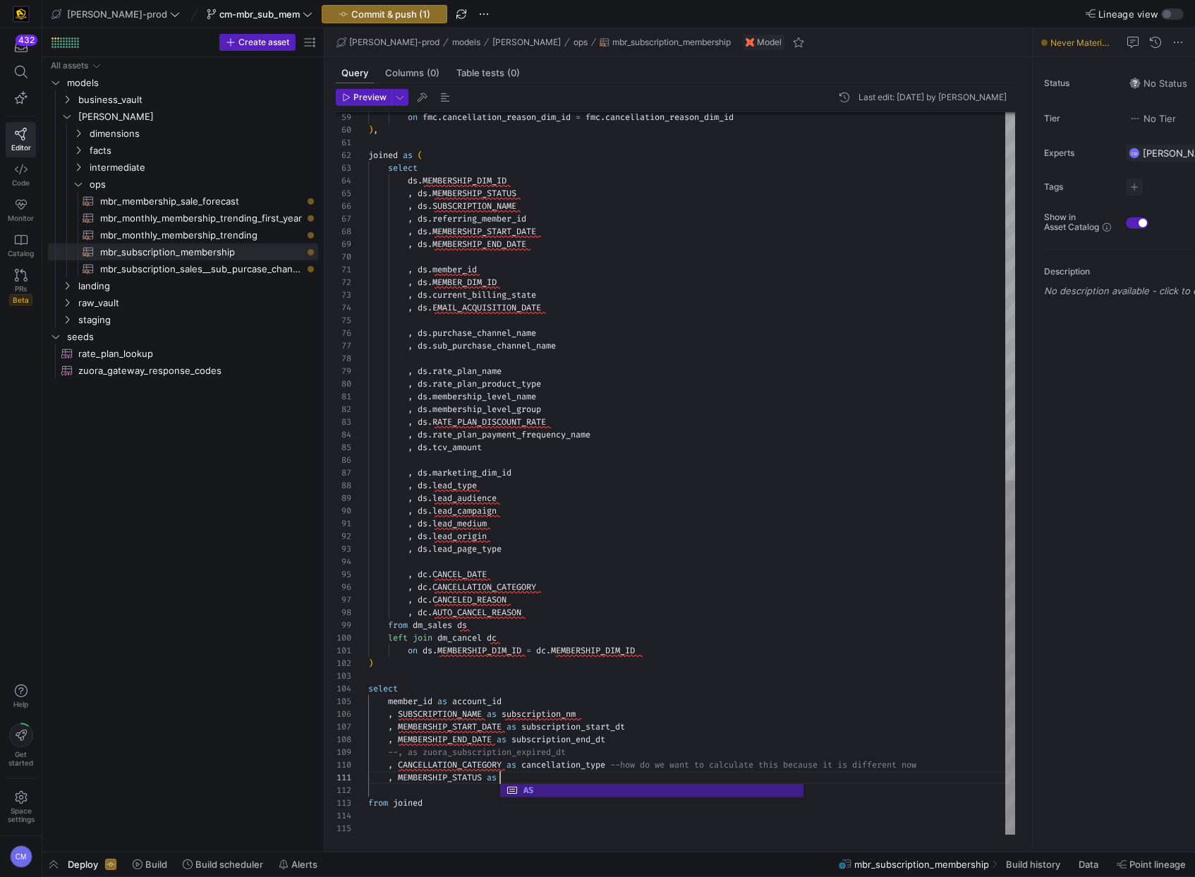
scroll to position [0, 136]
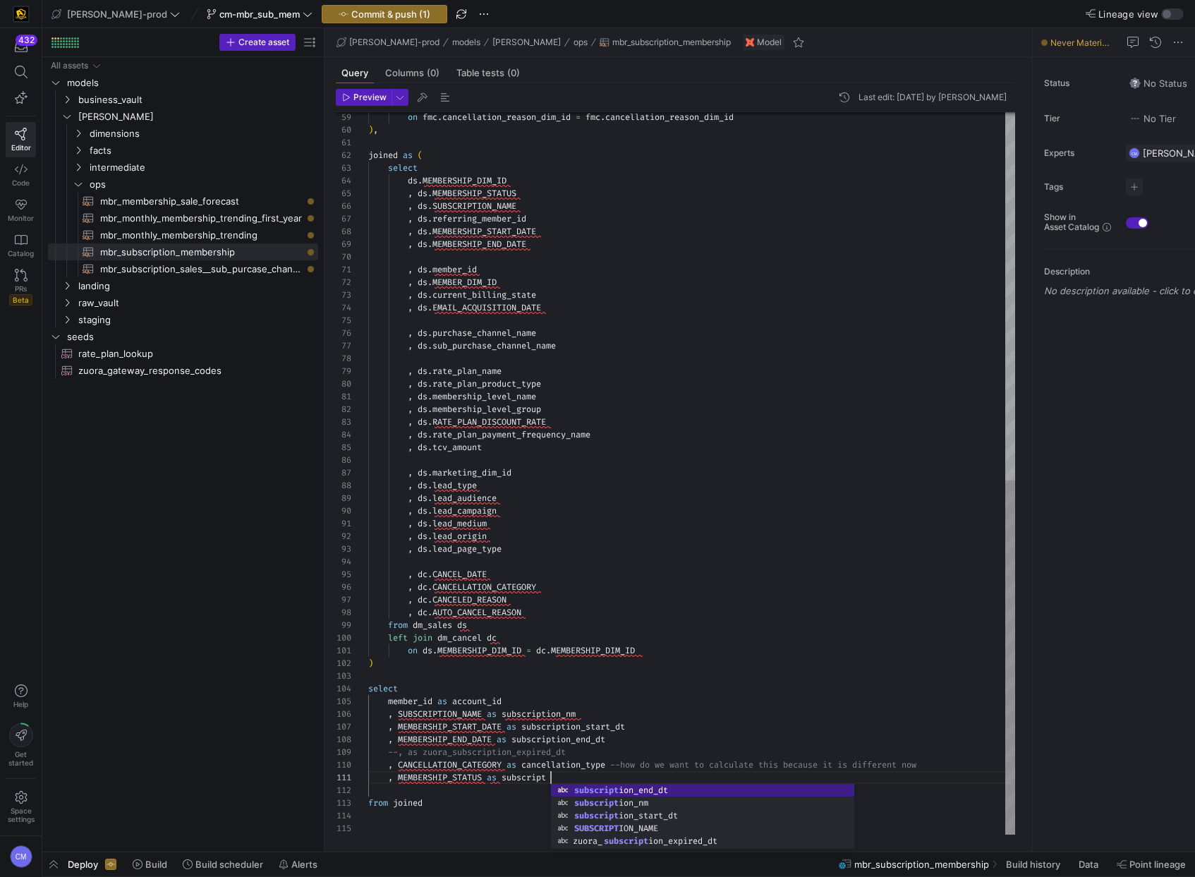
type textarea ", MEMBERSHIP_STATUS as subscriptio from joined"
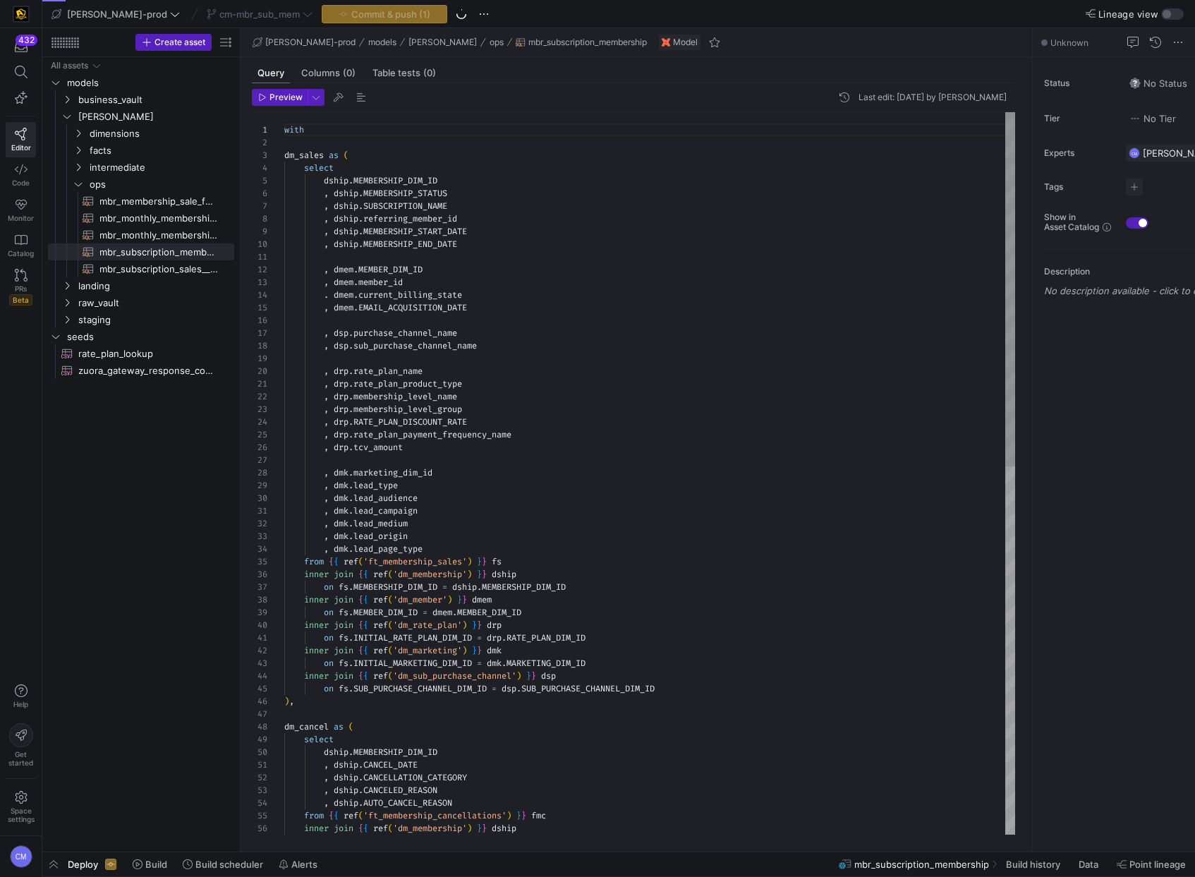
scroll to position [127, 0]
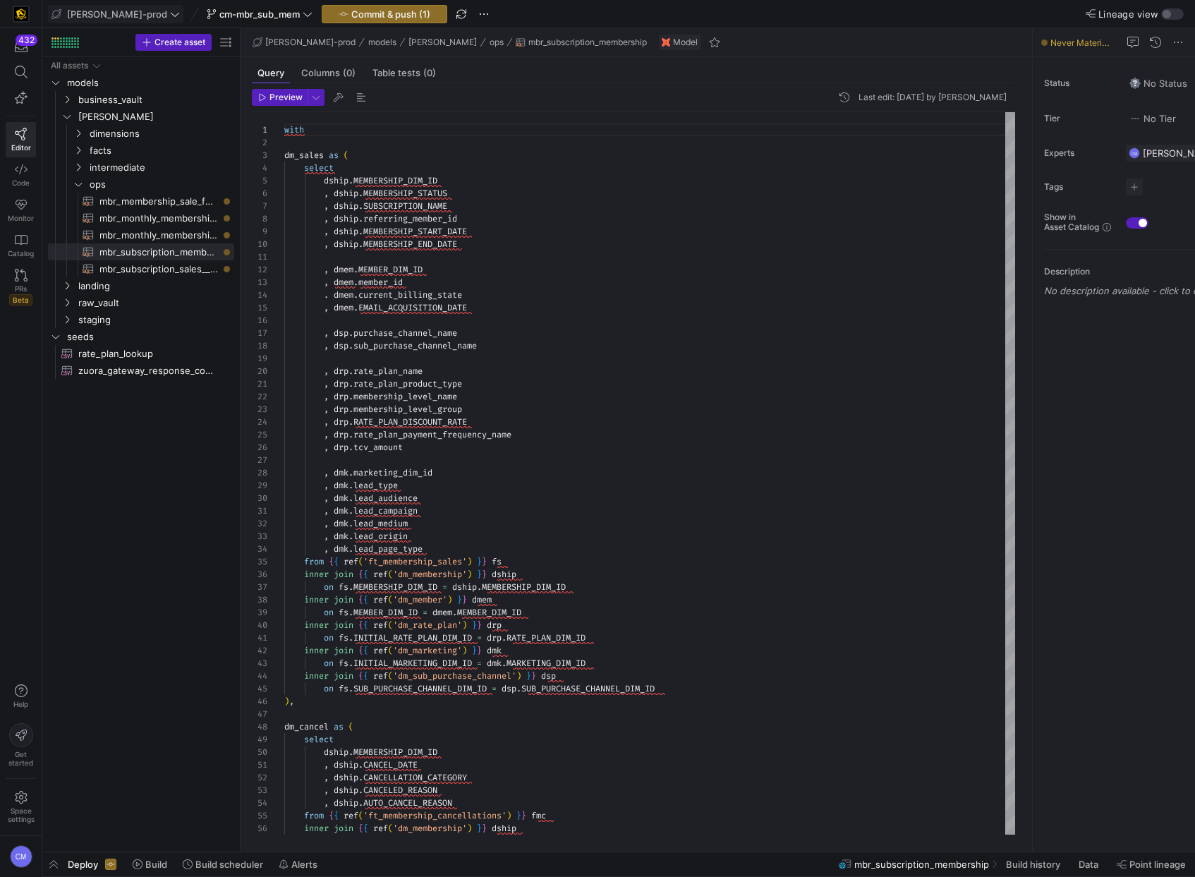
click at [104, 12] on span "[PERSON_NAME]-prod" at bounding box center [117, 13] width 100 height 11
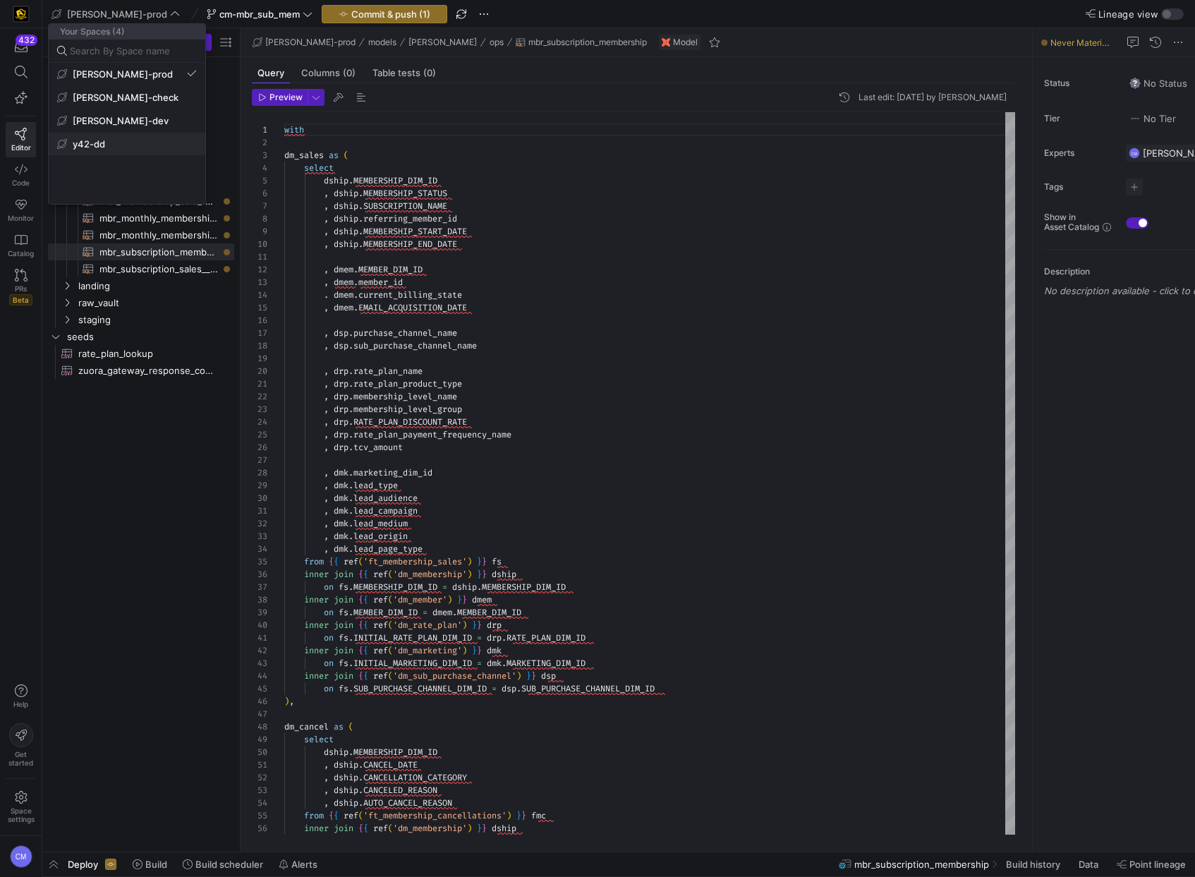
click at [102, 136] on button "y42-dd" at bounding box center [127, 144] width 157 height 23
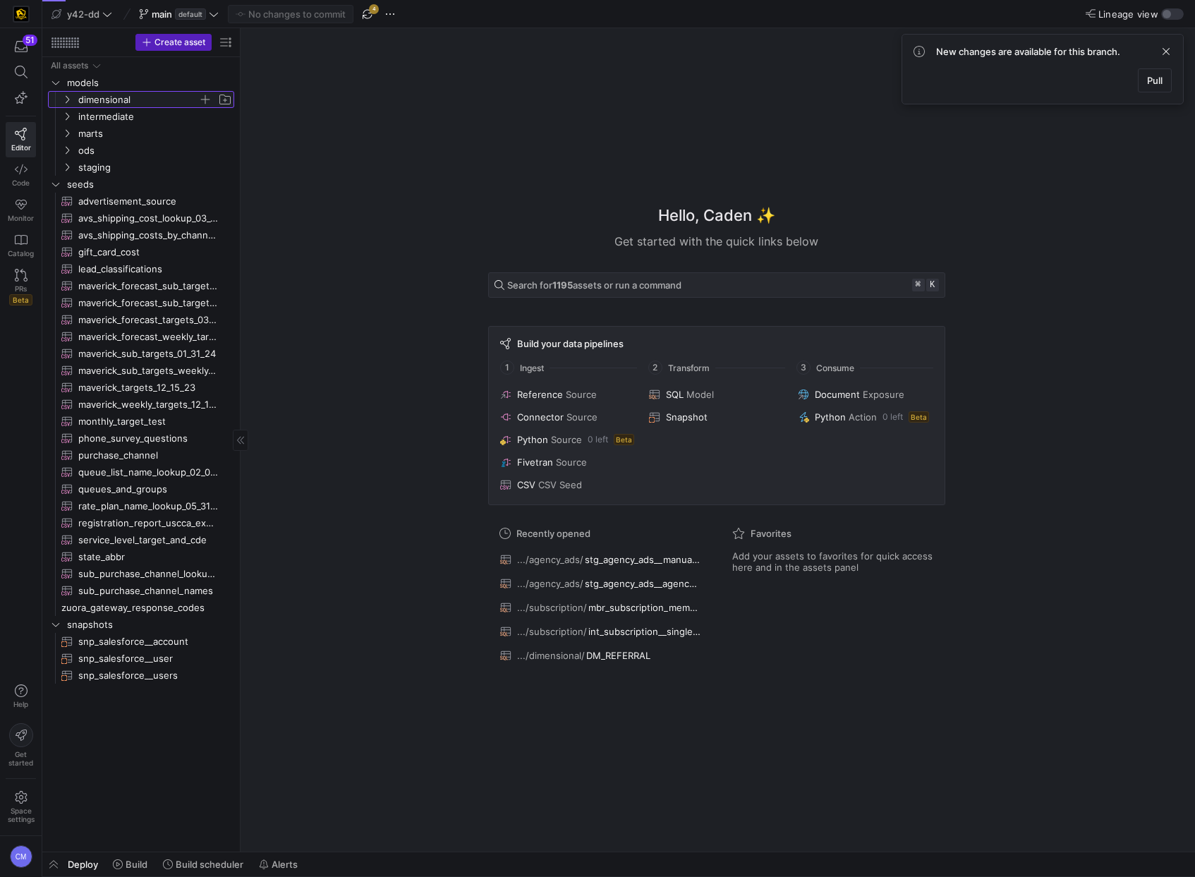
click at [80, 101] on span "dimensional" at bounding box center [138, 100] width 120 height 16
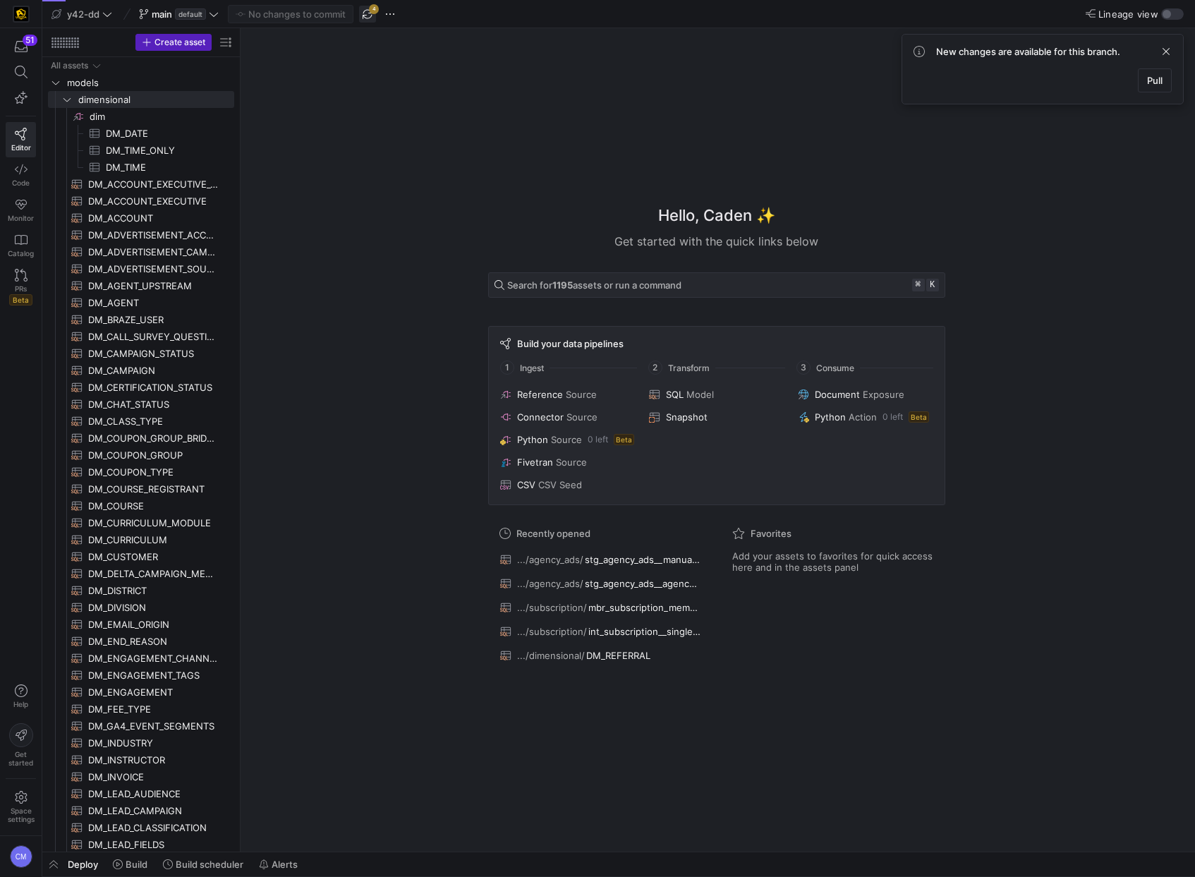
click at [367, 13] on span "button" at bounding box center [367, 14] width 17 height 17
click at [128, 100] on span "dimensional" at bounding box center [138, 100] width 120 height 16
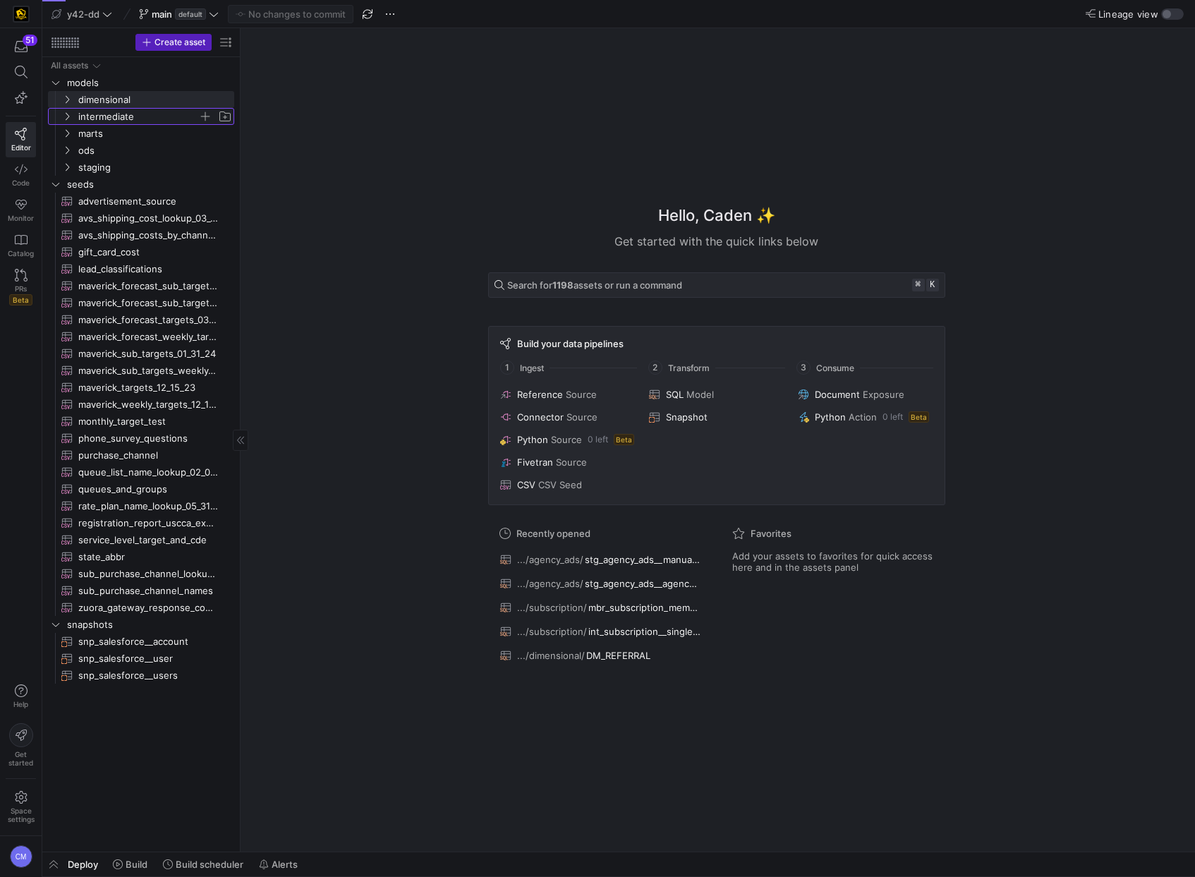
click at [102, 113] on span "intermediate" at bounding box center [138, 117] width 120 height 16
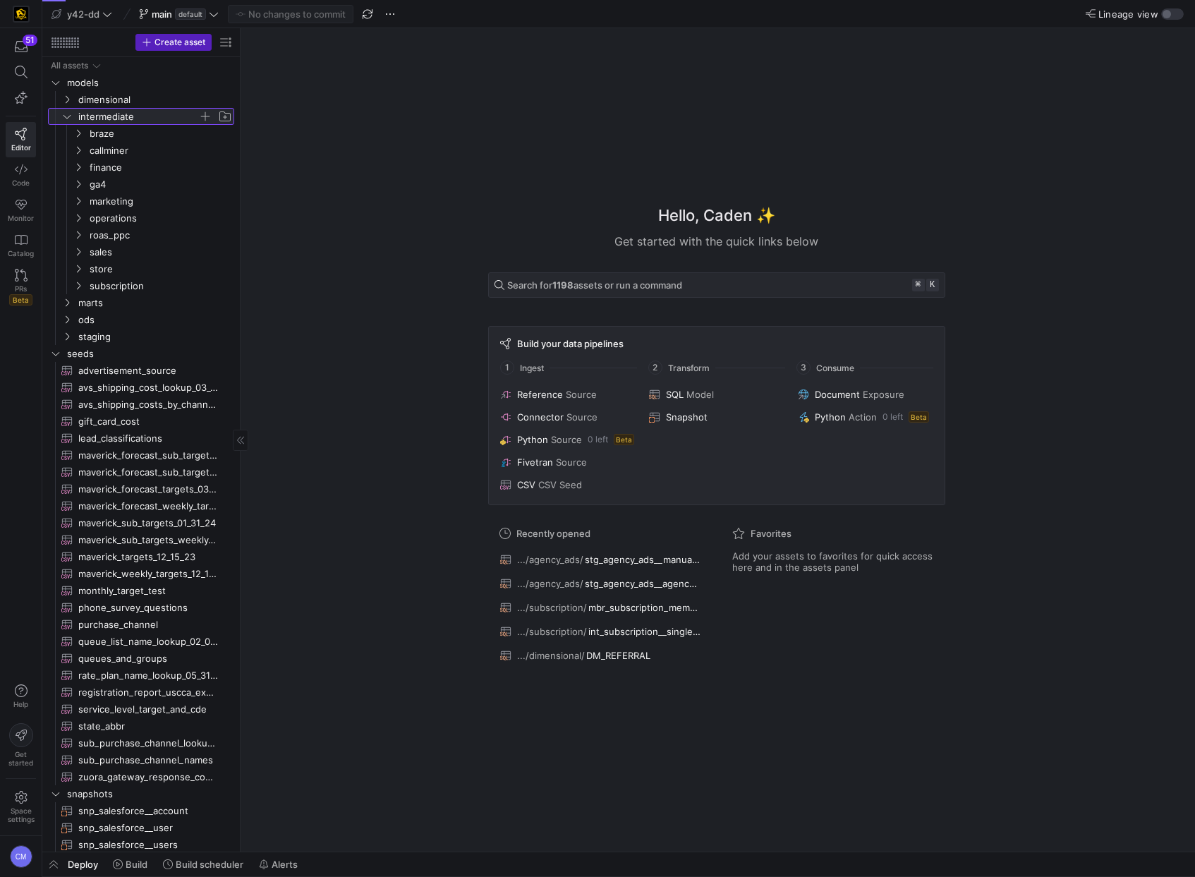
click at [102, 113] on span "intermediate" at bounding box center [138, 117] width 120 height 16
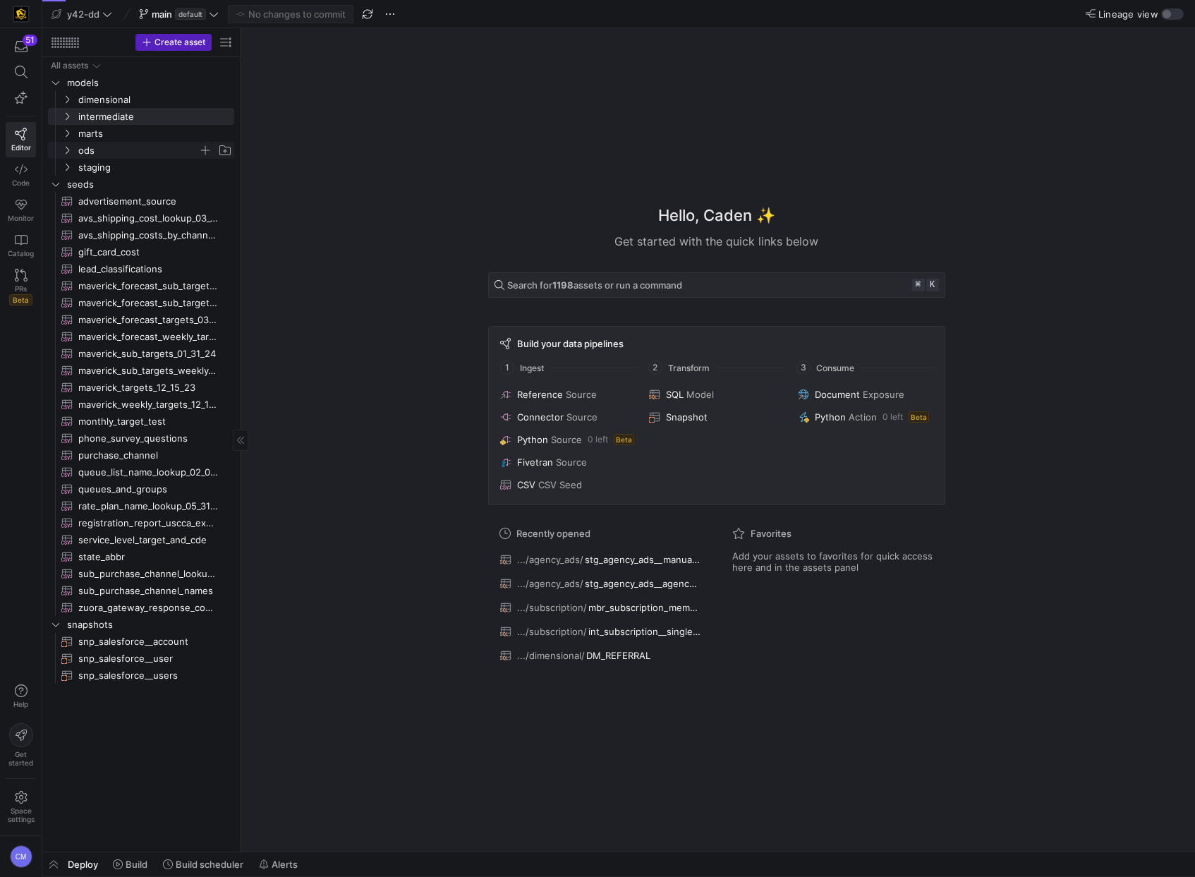
click at [100, 148] on span "ods" at bounding box center [138, 150] width 120 height 16
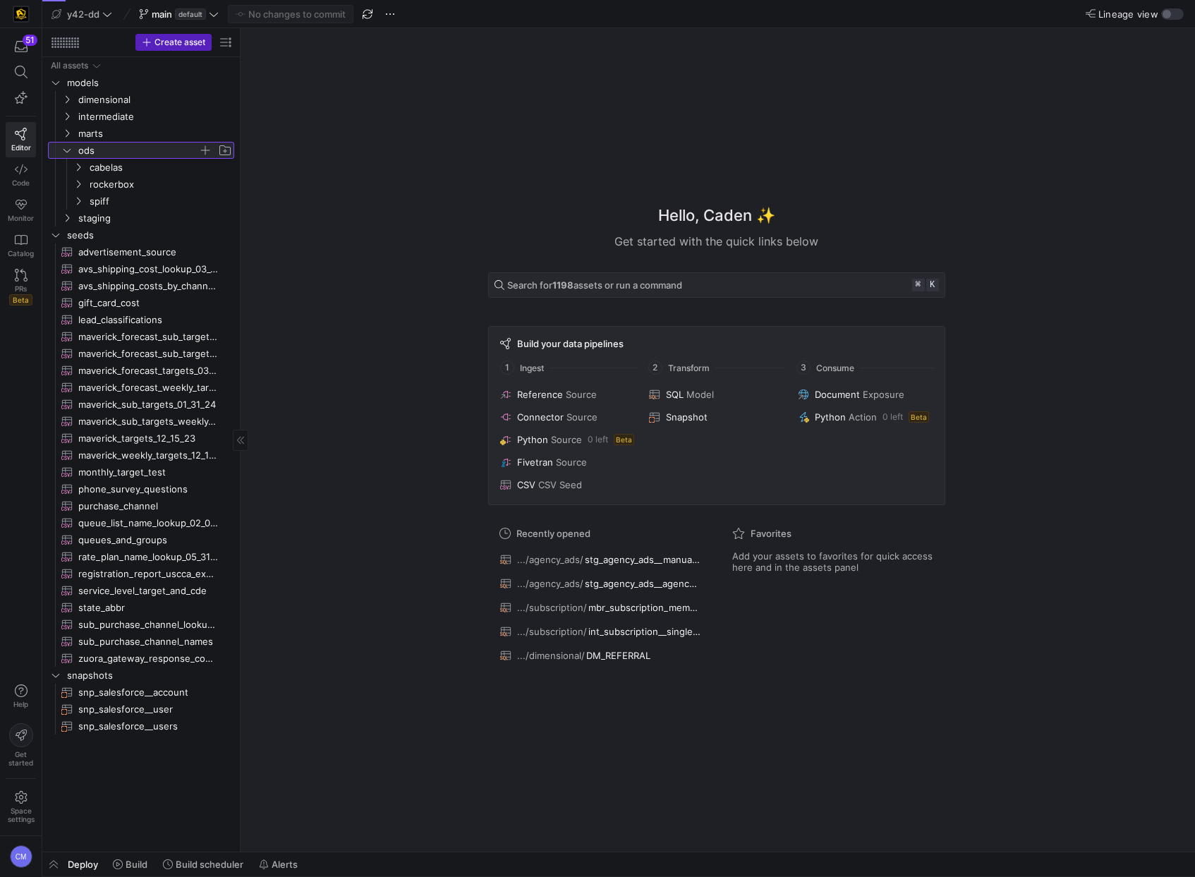
click at [100, 146] on span "ods" at bounding box center [138, 150] width 120 height 16
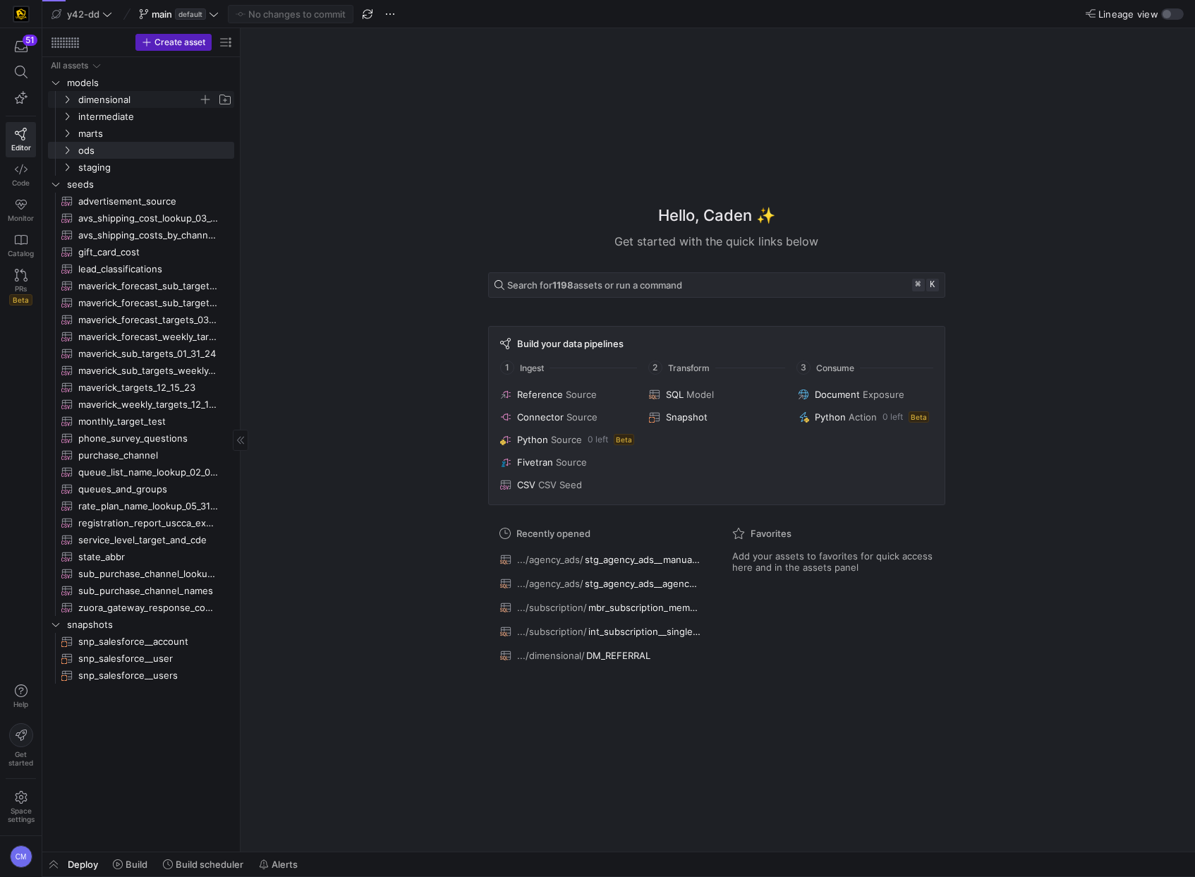
click at [101, 102] on span "dimensional" at bounding box center [138, 100] width 120 height 16
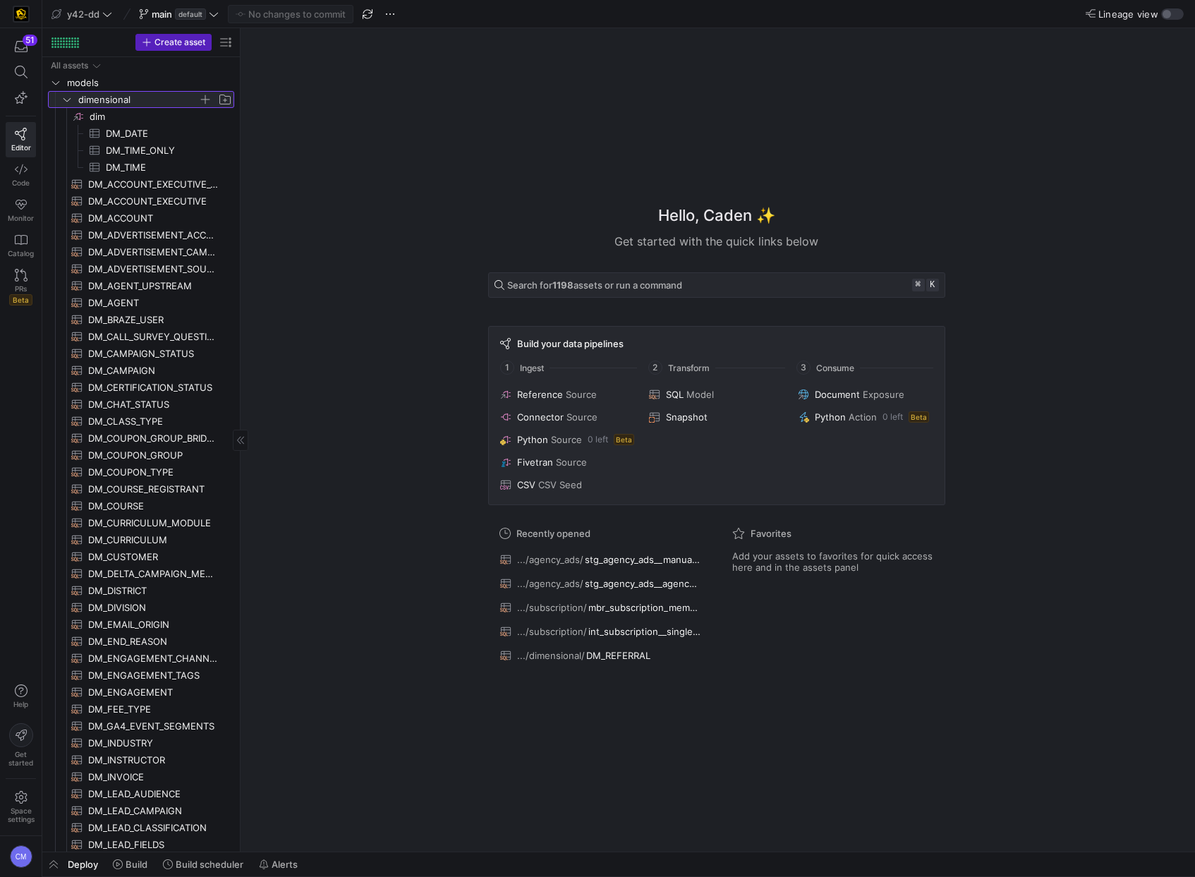
click at [107, 96] on span "dimensional" at bounding box center [138, 100] width 120 height 16
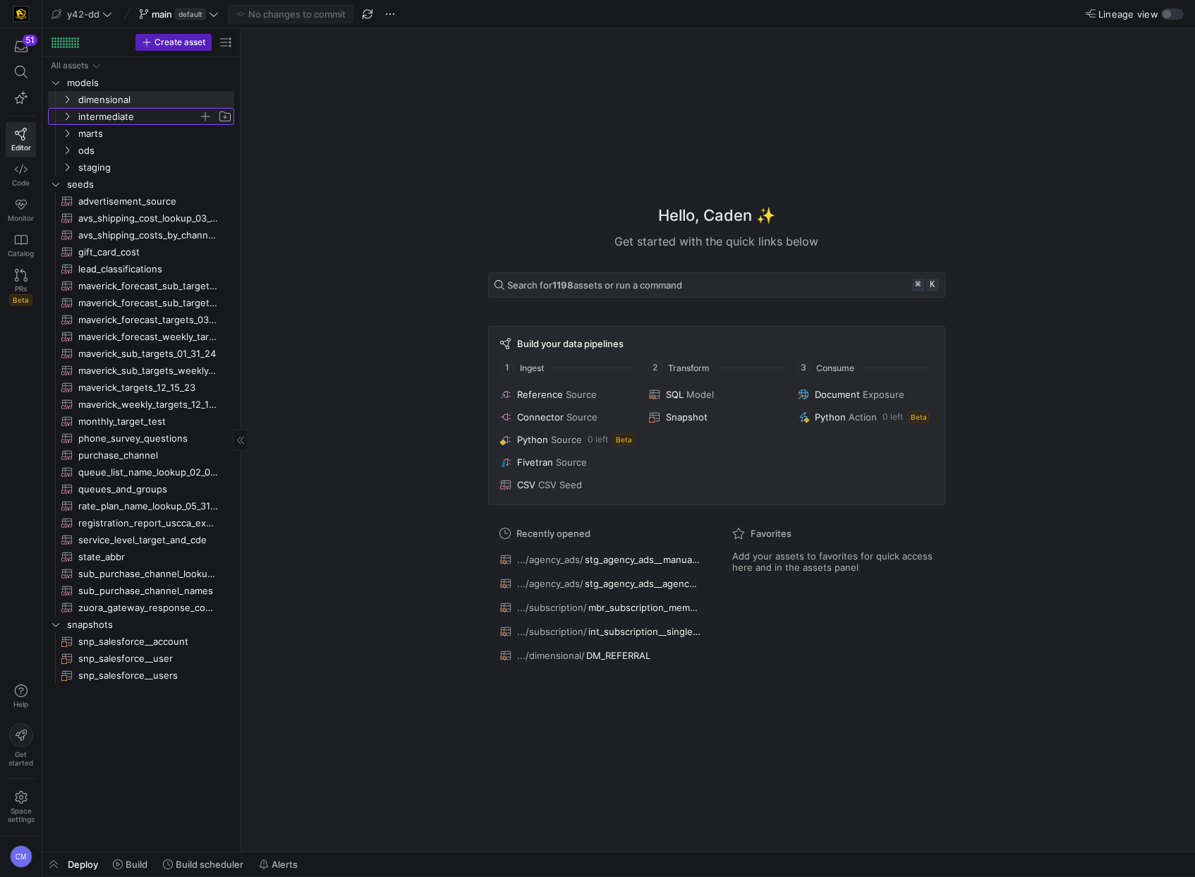
click at [112, 114] on span "intermediate" at bounding box center [138, 117] width 120 height 16
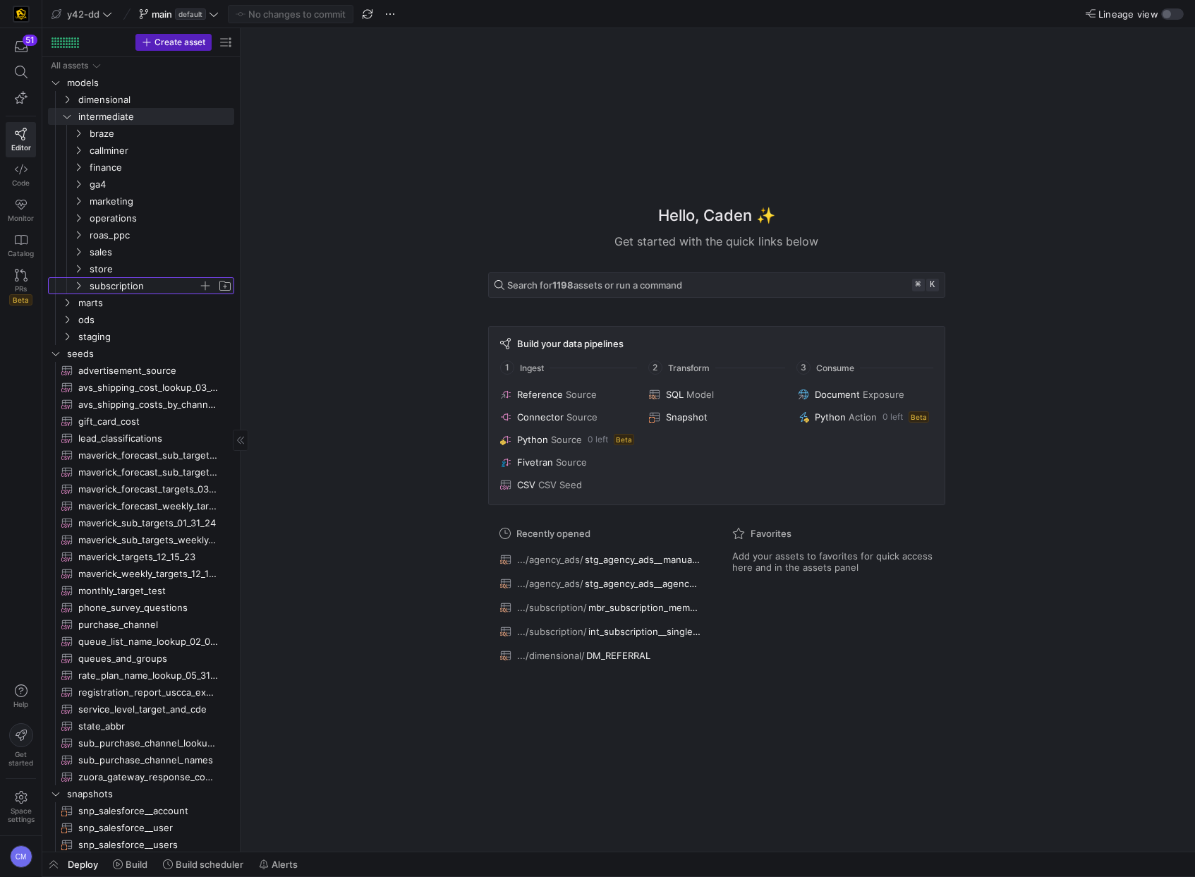
click at [144, 282] on span "subscription" at bounding box center [144, 286] width 109 height 16
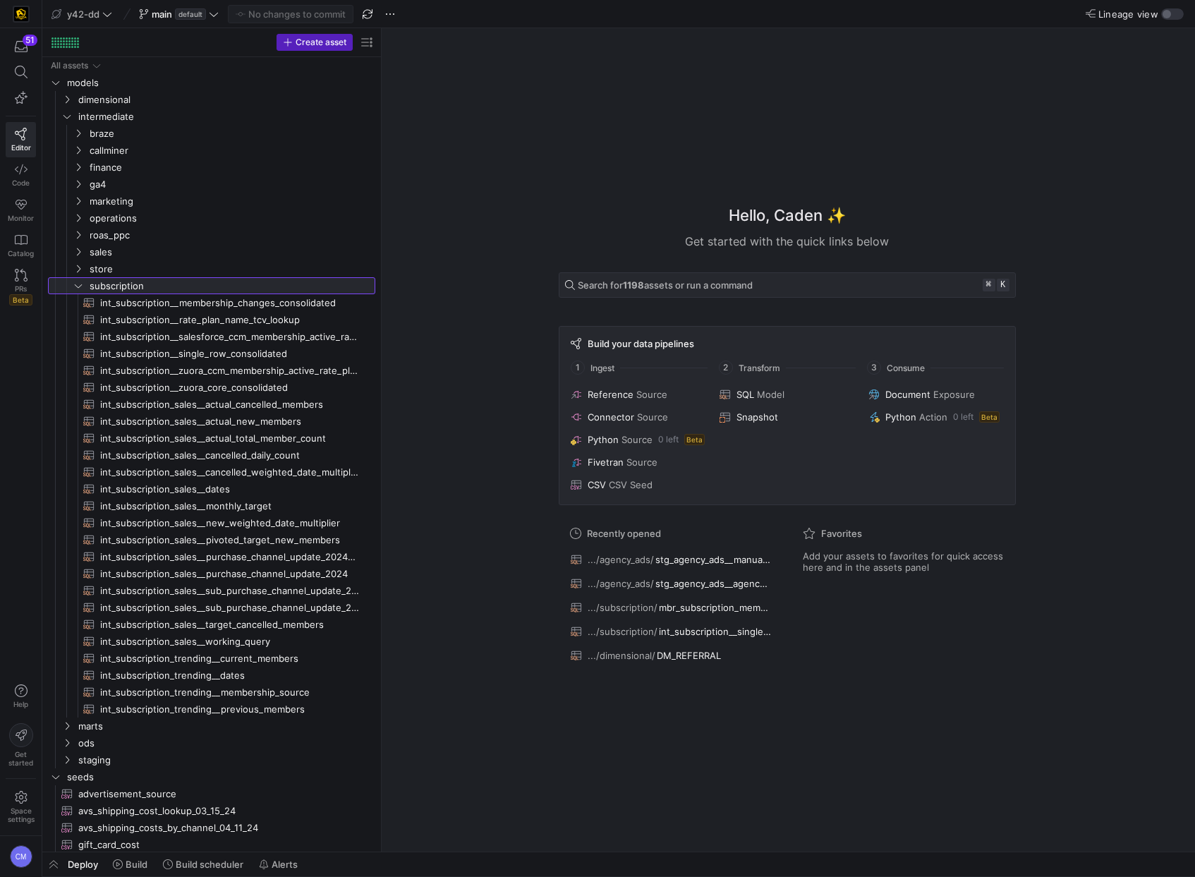
drag, startPoint x: 239, startPoint y: 312, endPoint x: 428, endPoint y: 308, distance: 189.1
click at [159, 726] on span "marts" at bounding box center [208, 726] width 261 height 16
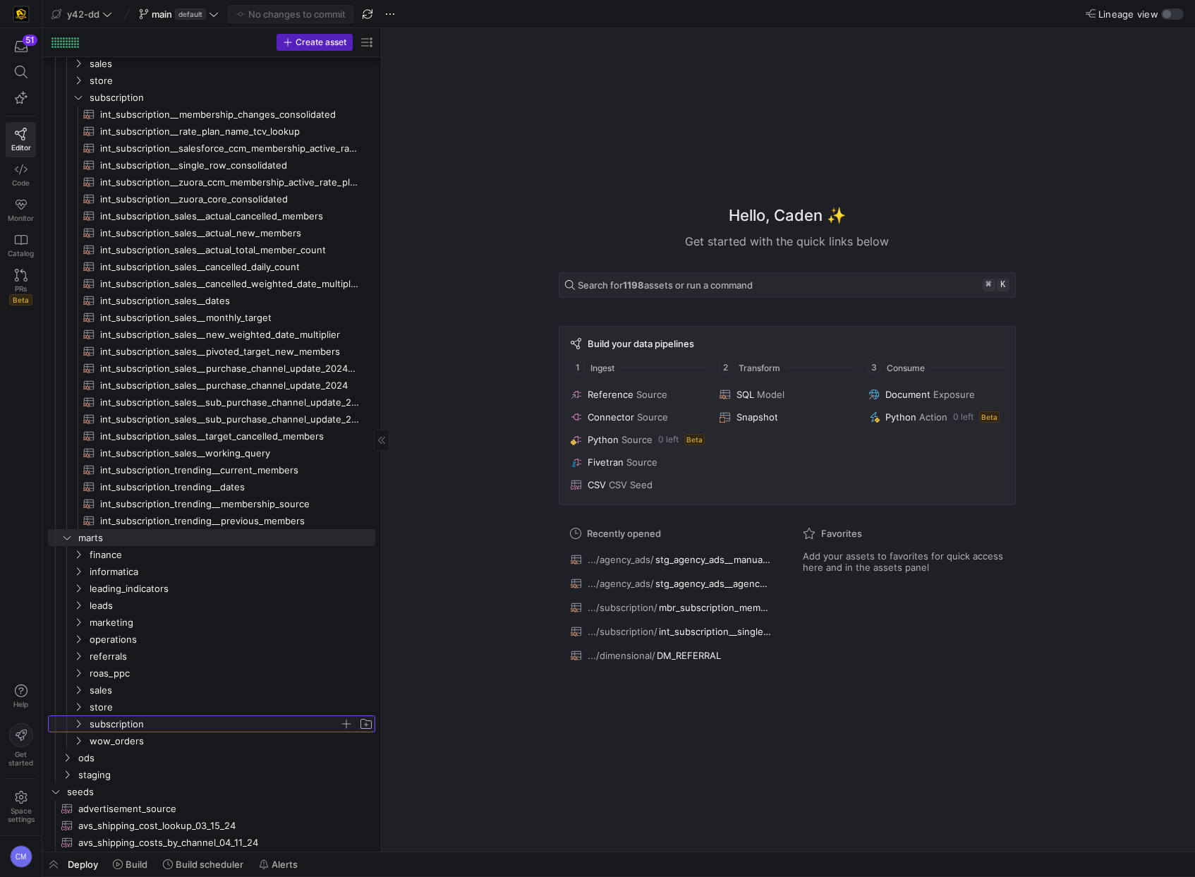
click at [140, 724] on span "subscription" at bounding box center [215, 724] width 250 height 16
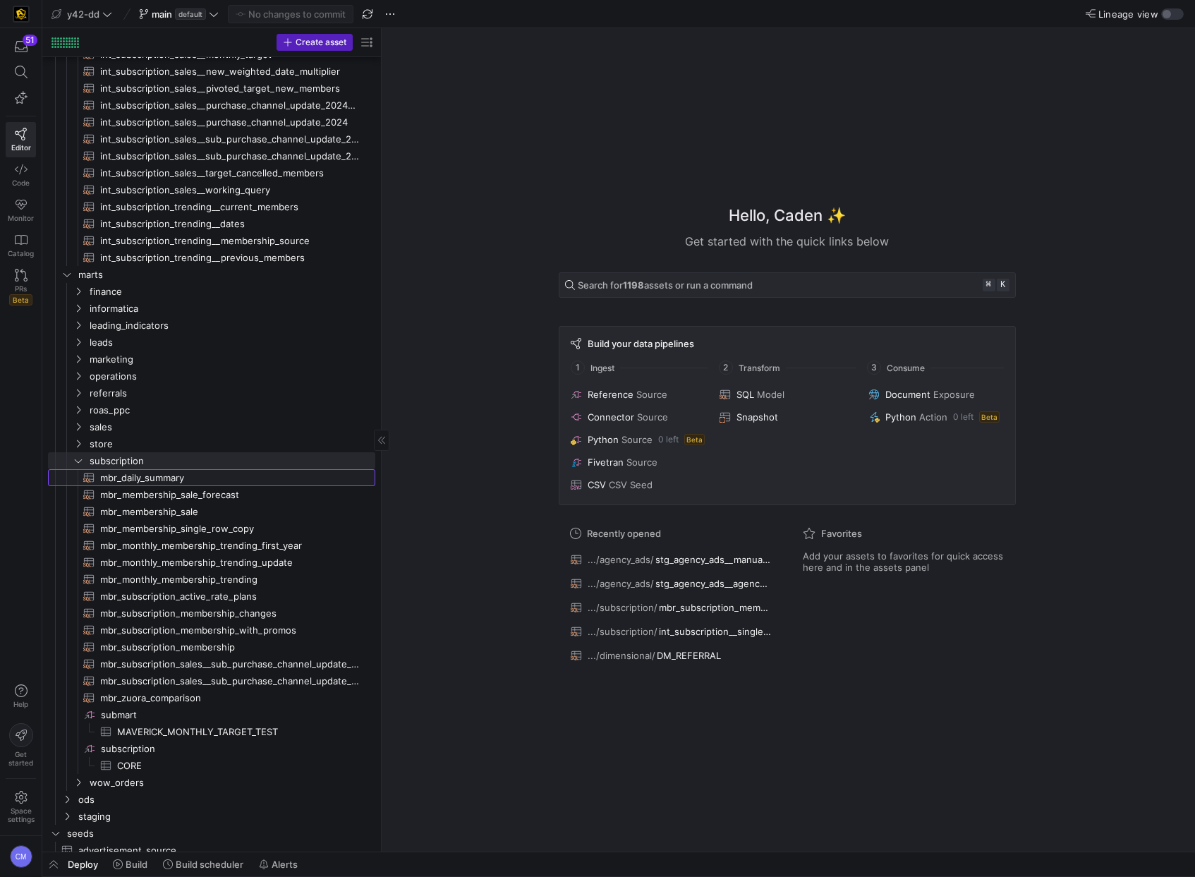
click at [181, 477] on span "mbr_daily_summary​​​​​​​​​​" at bounding box center [229, 478] width 259 height 16
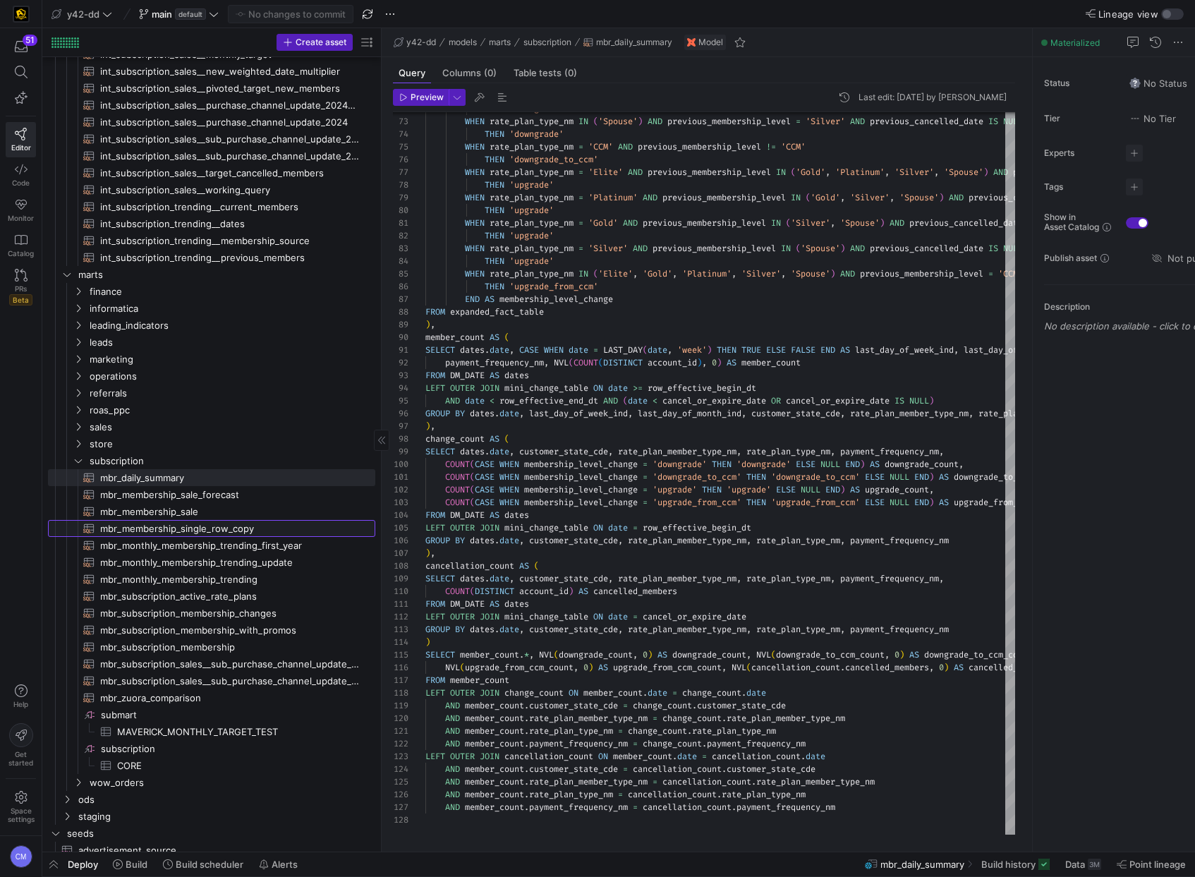
click at [248, 528] on span "mbr_membership_single_row_copy​​​​​​​​​​" at bounding box center [229, 529] width 259 height 16
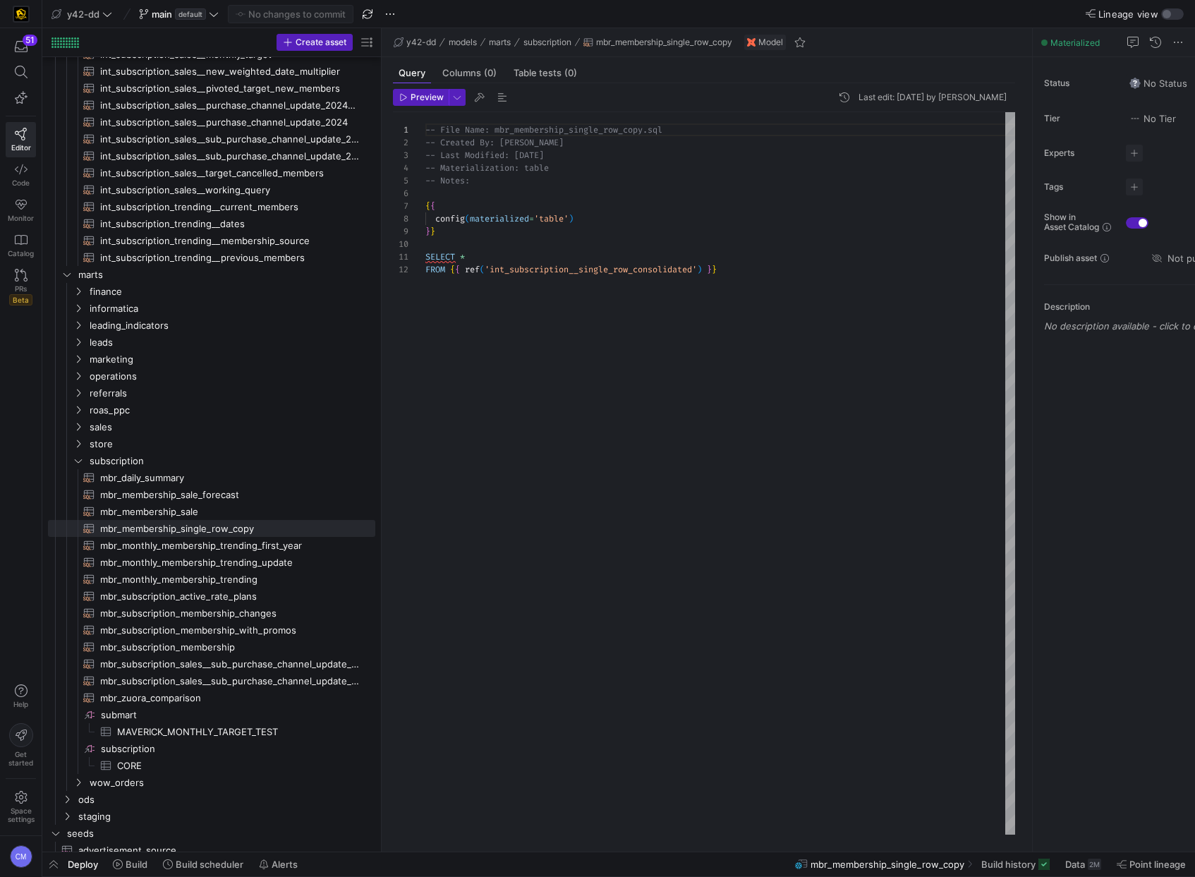
scroll to position [13, 299]
drag, startPoint x: 538, startPoint y: 390, endPoint x: 516, endPoint y: 380, distance: 24.0
click at [537, 390] on div "-- File Name: mbr_membership_single_row_copy.sql -- Created By: Bret Harvestine…" at bounding box center [720, 473] width 590 height 722
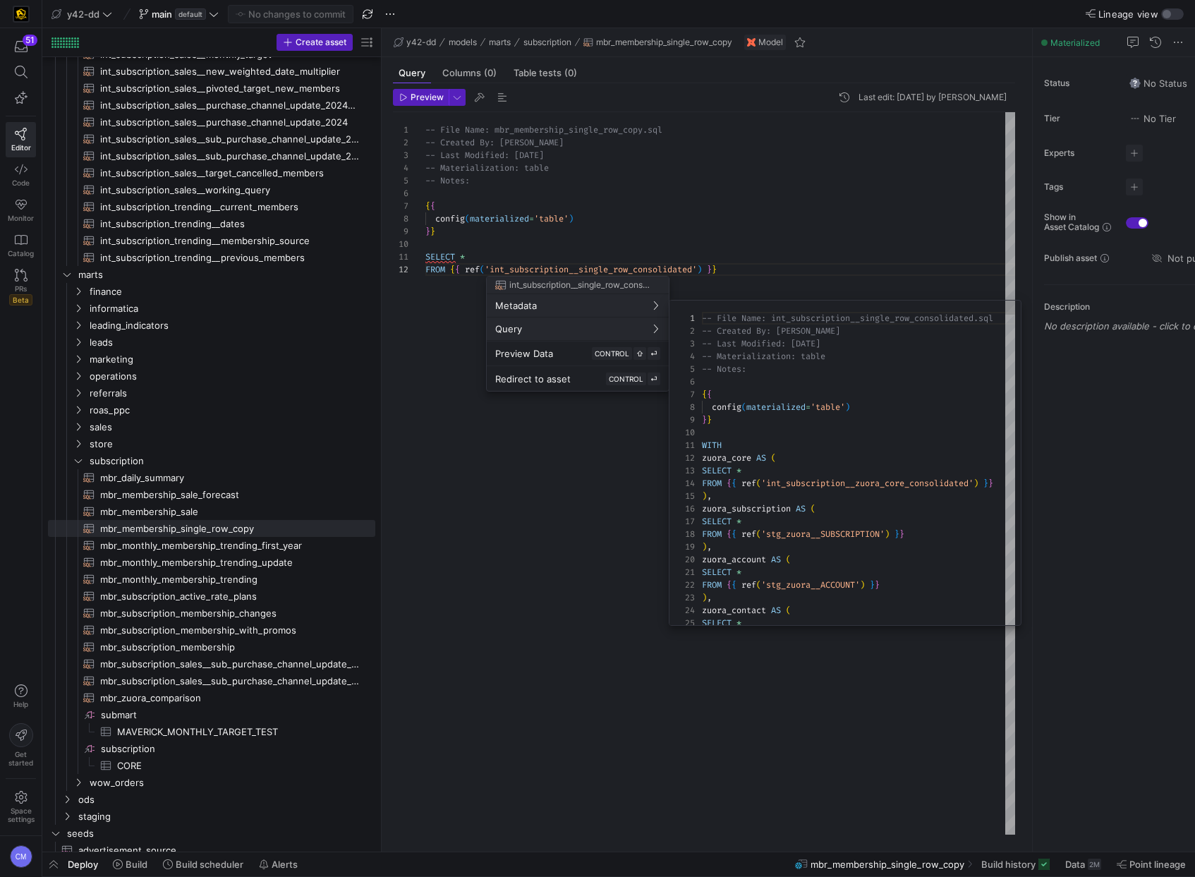
scroll to position [127, 0]
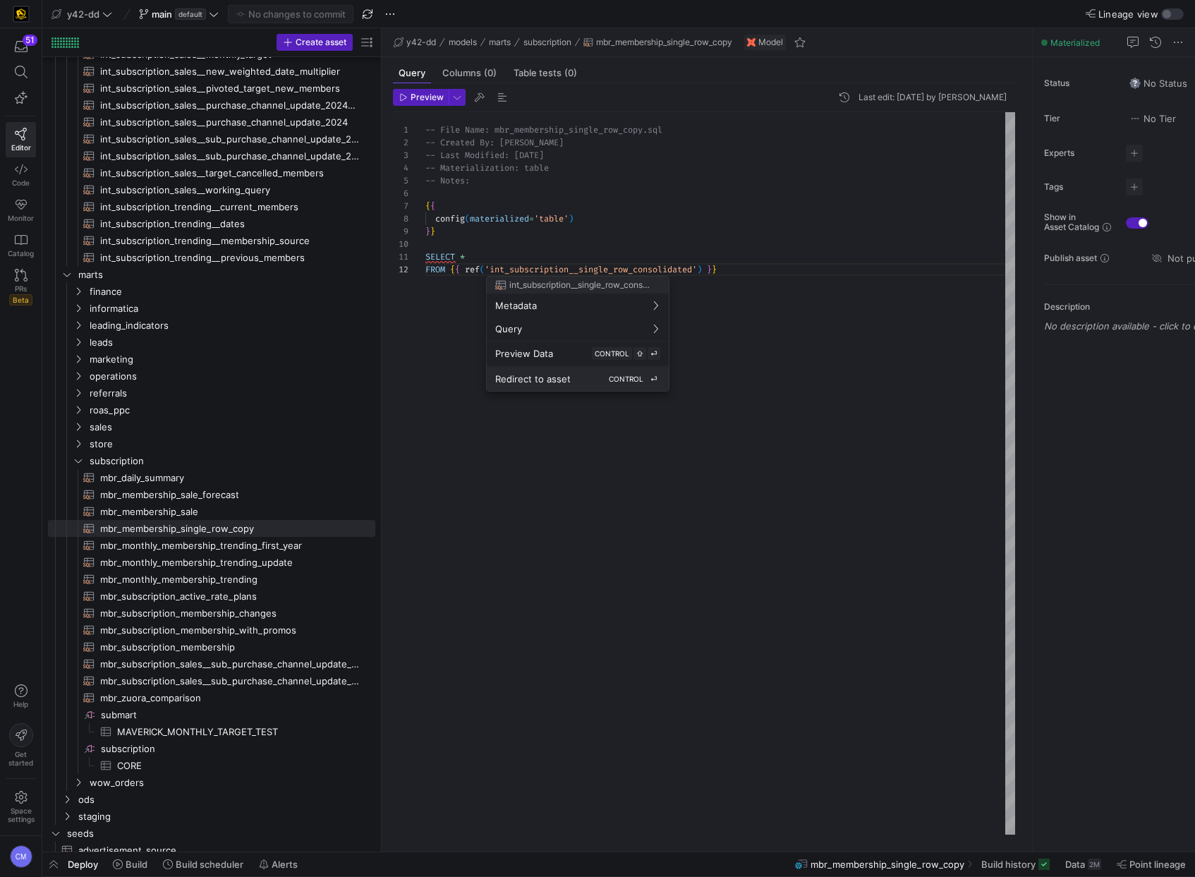
click at [531, 377] on span "Redirect to asset" at bounding box center [532, 378] width 75 height 11
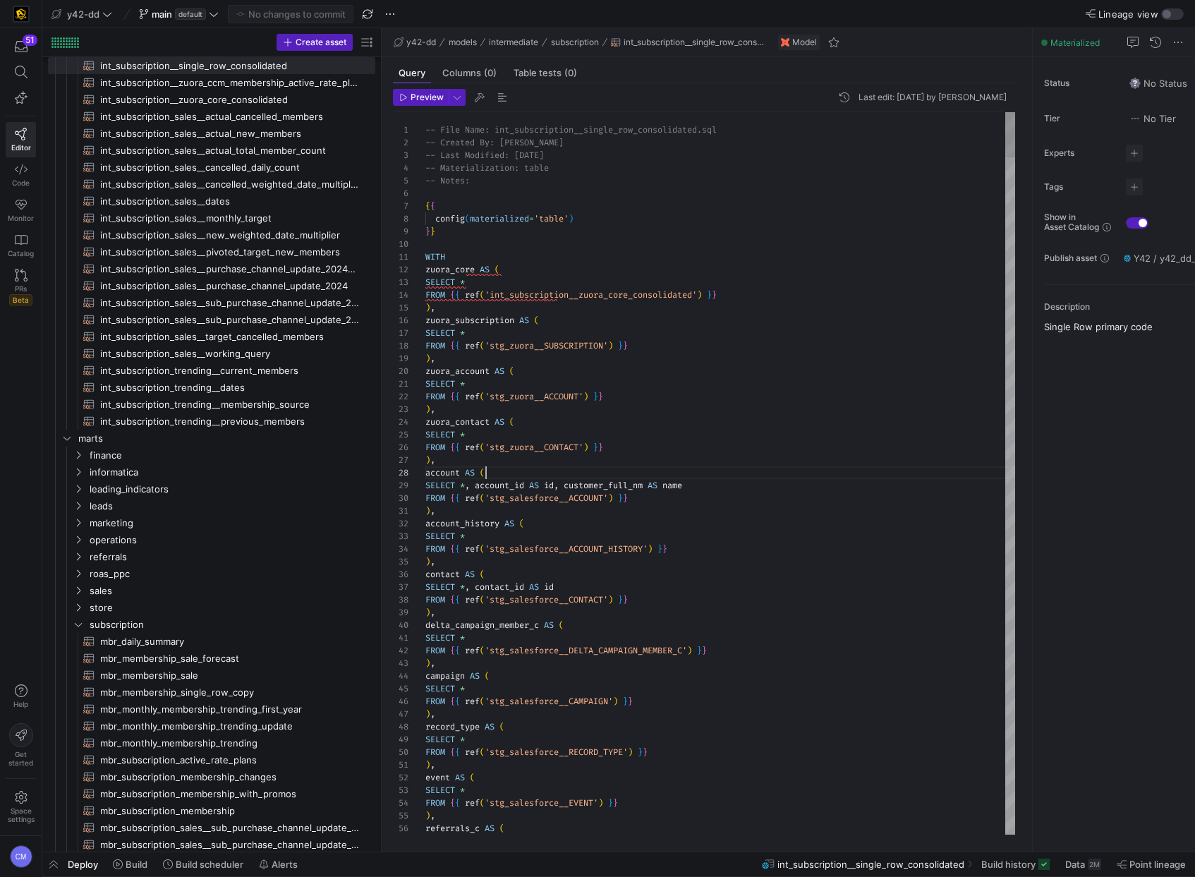
scroll to position [89, 61]
type textarea "-- File Name: int_subscription__single_row_consolidated.sql -- Created By: Brad…"
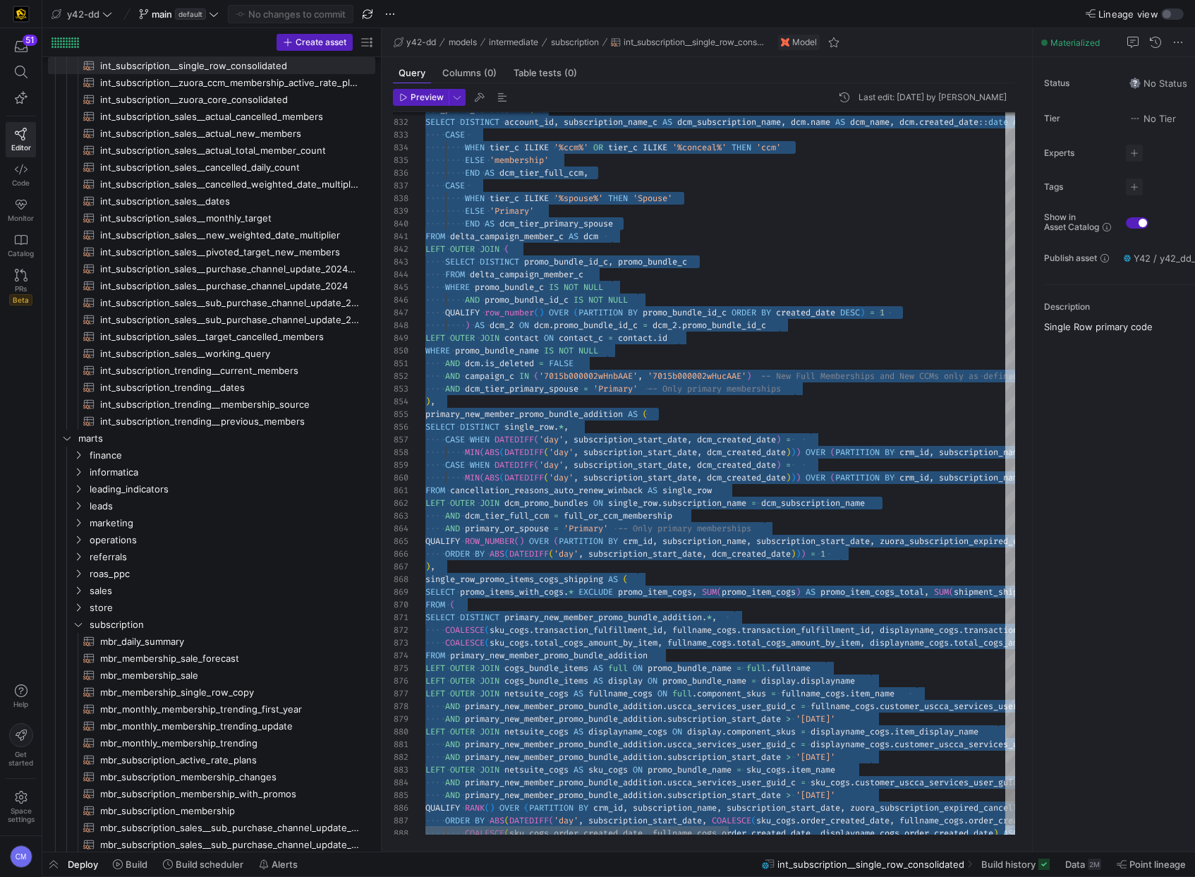
scroll to position [0, 0]
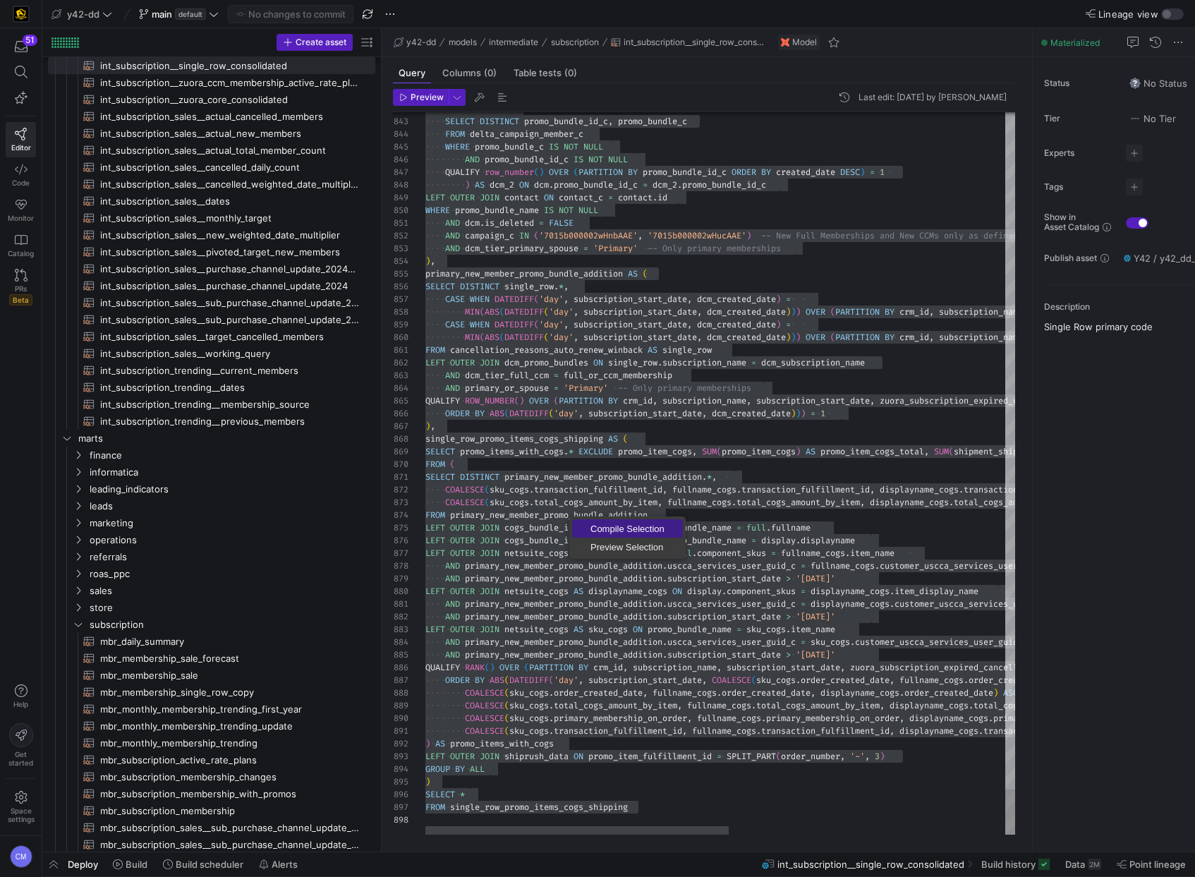
click at [597, 521] on link "Compile Selection" at bounding box center [627, 528] width 111 height 18
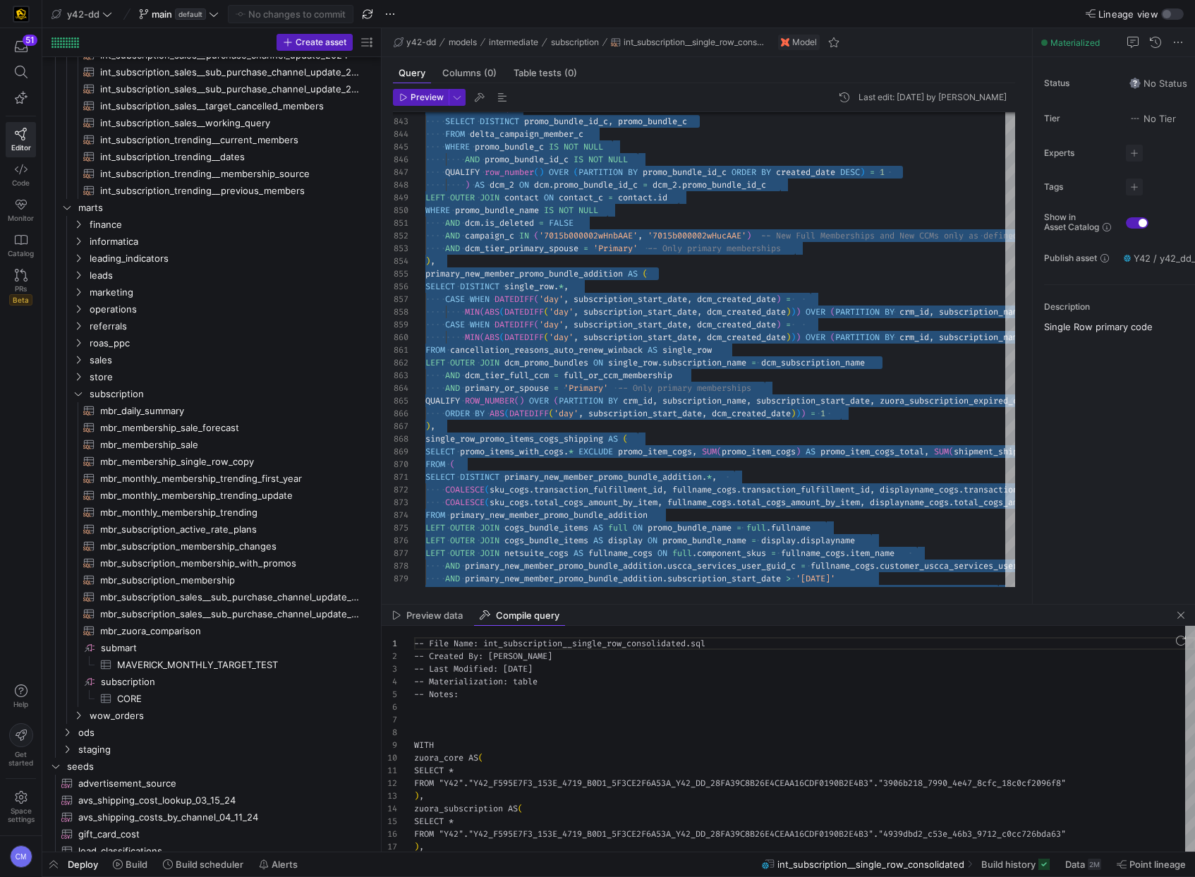
scroll to position [127, 0]
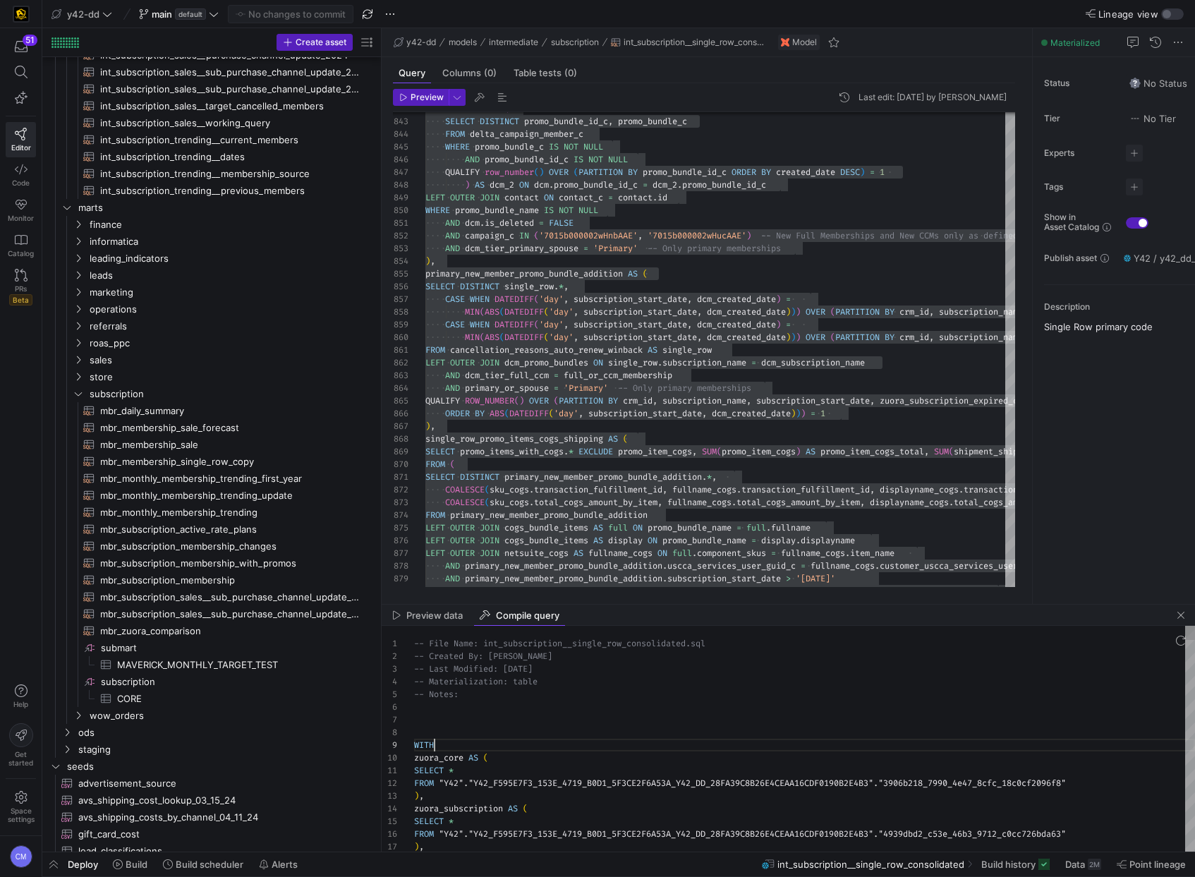
type textarea "-- File Name: int_subscription__single_row_consolidated.sql -- Created By: Brad…"
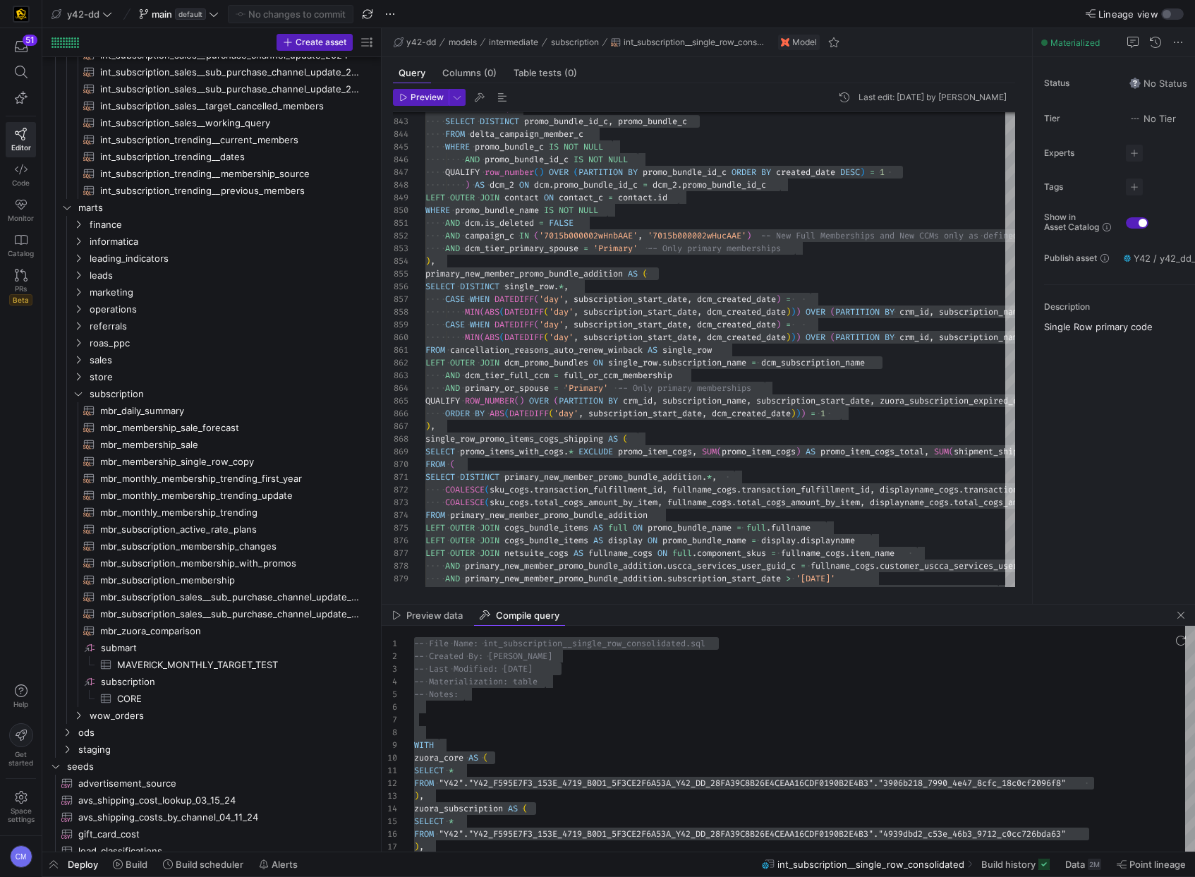
scroll to position [102, 20]
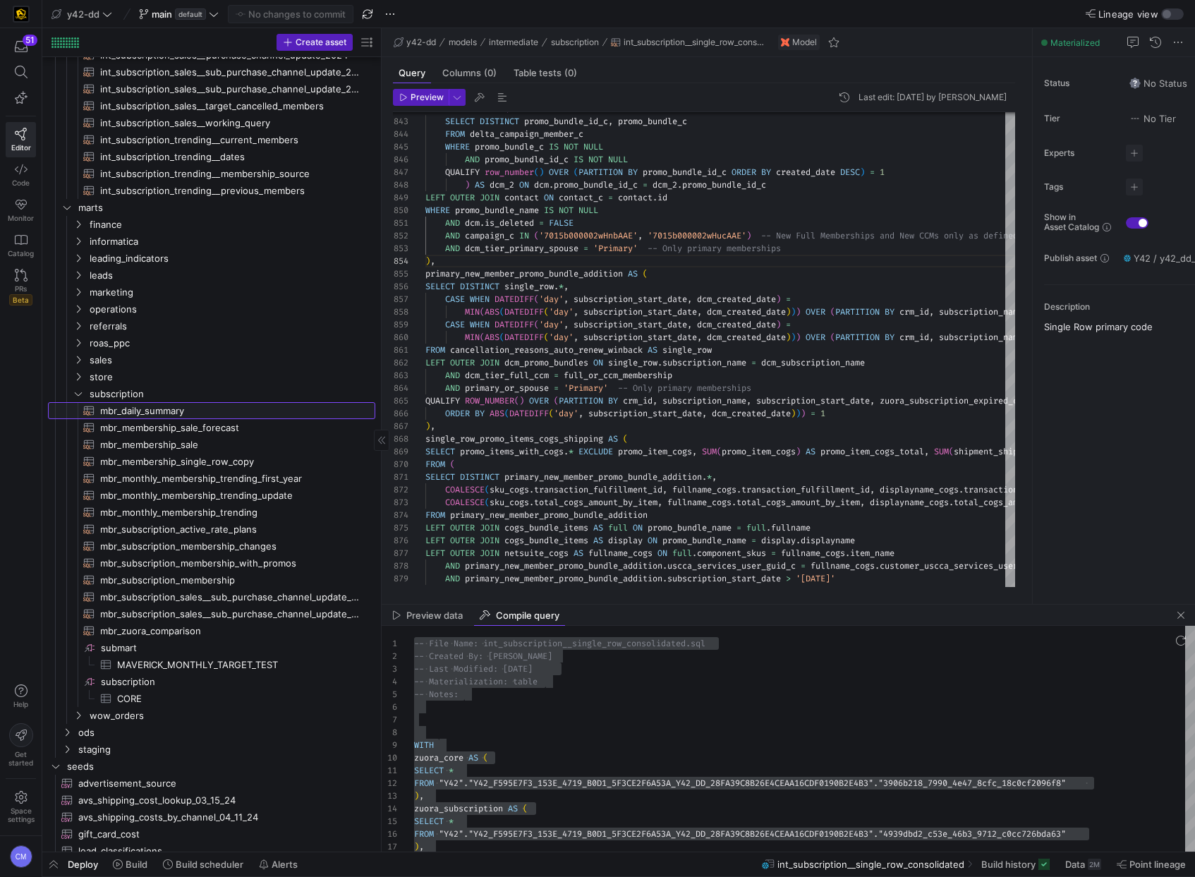
click at [200, 411] on span "mbr_daily_summary​​​​​​​​​​" at bounding box center [229, 411] width 259 height 16
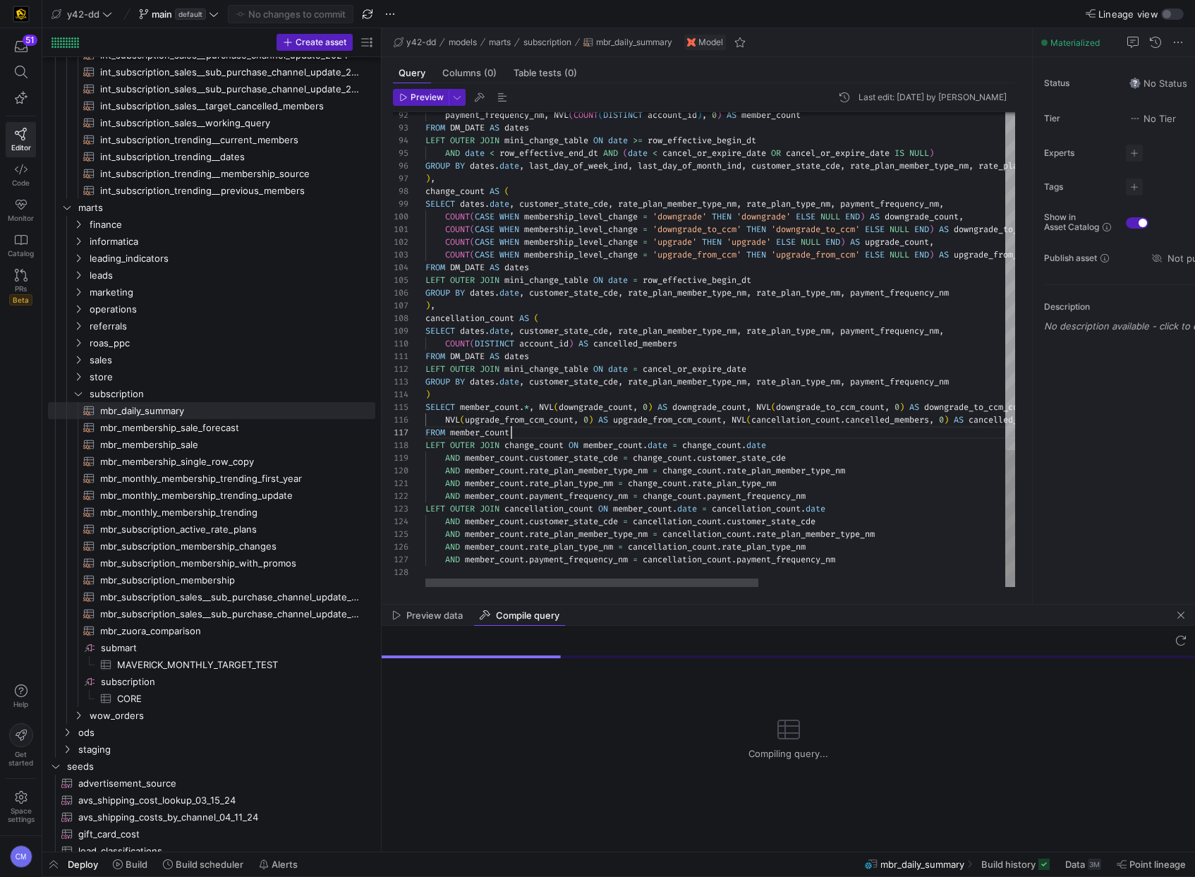
type textarea "-- File Name: mbr_daily_summary.sql -- Created By: Bret Harvestine -- Last Modi…"
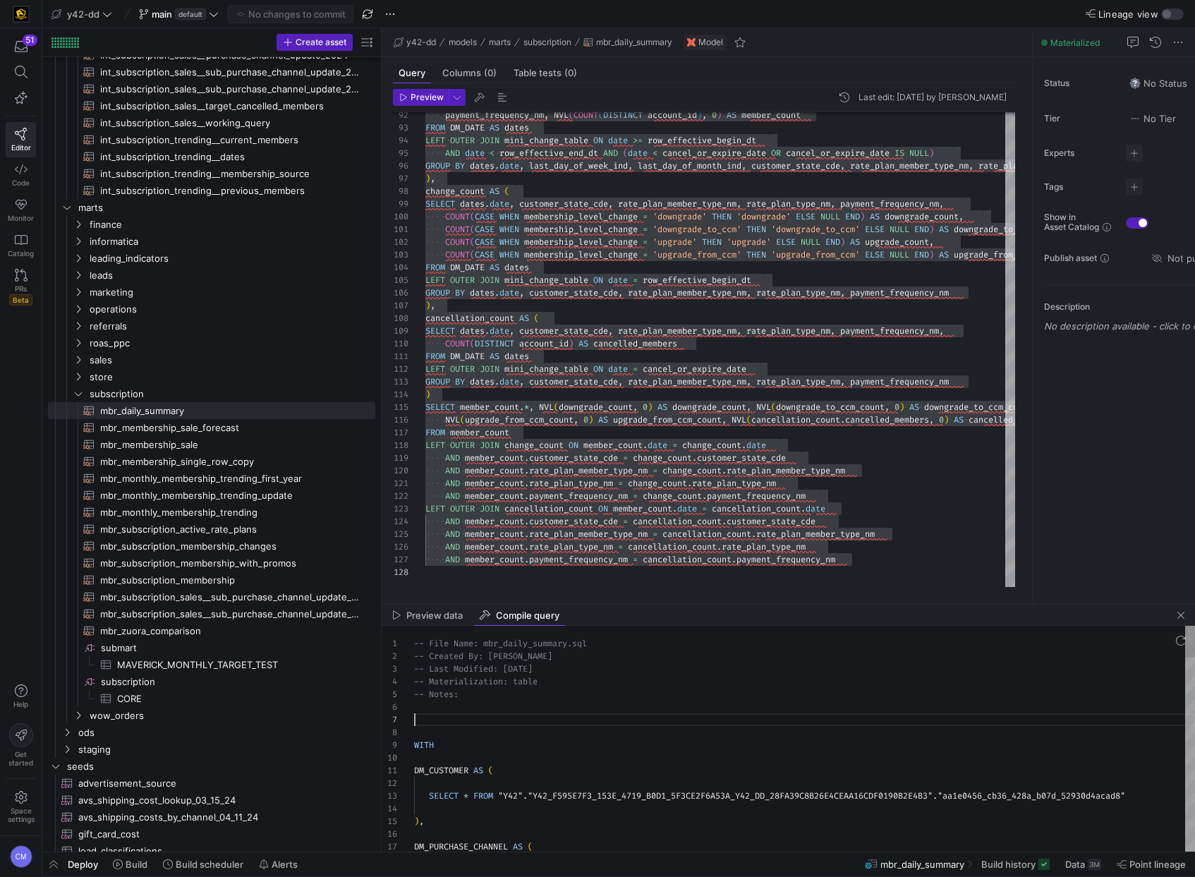
scroll to position [76, 0]
type textarea "-- File Name: mbr_daily_summary.sql -- Created By: Bret Harvestine -- Last Modi…"
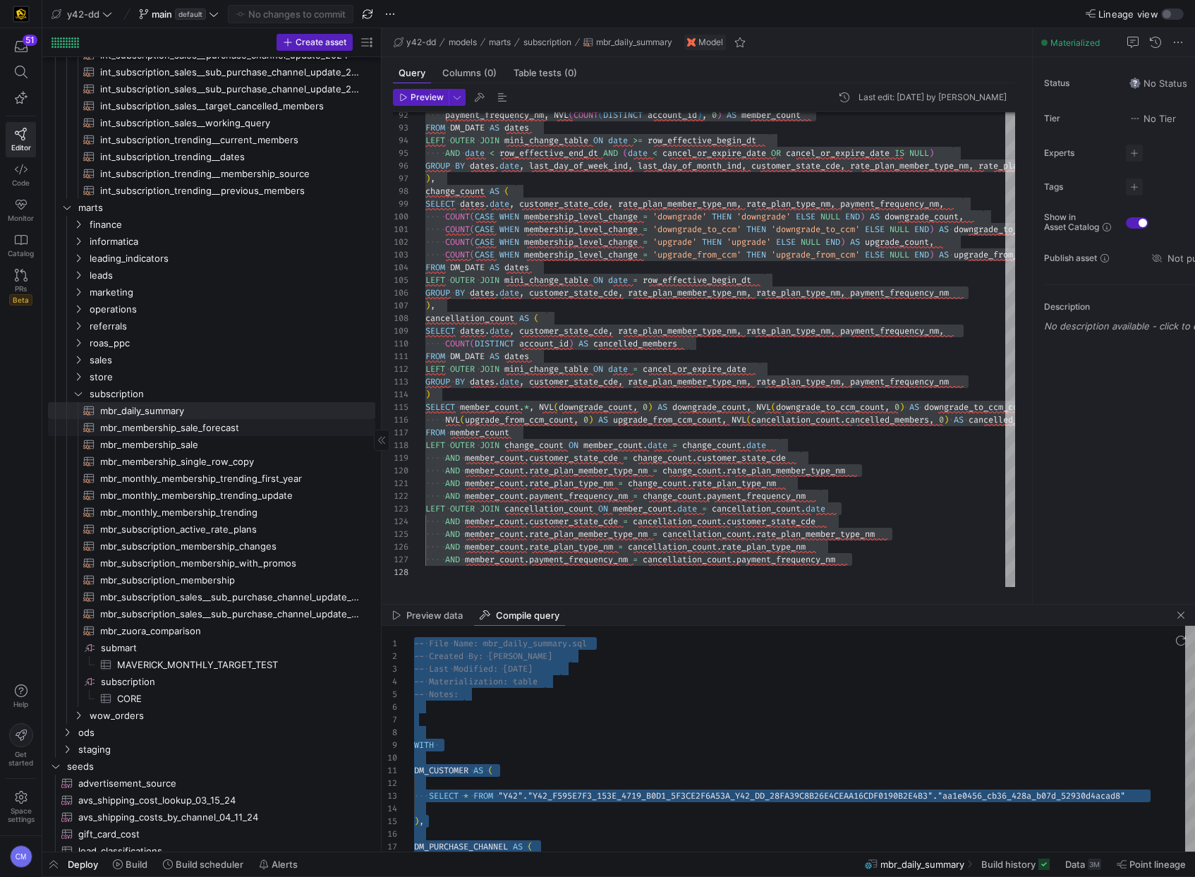
click at [206, 428] on span "mbr_membership_sale_forecast​​​​​​​​​​" at bounding box center [229, 428] width 259 height 16
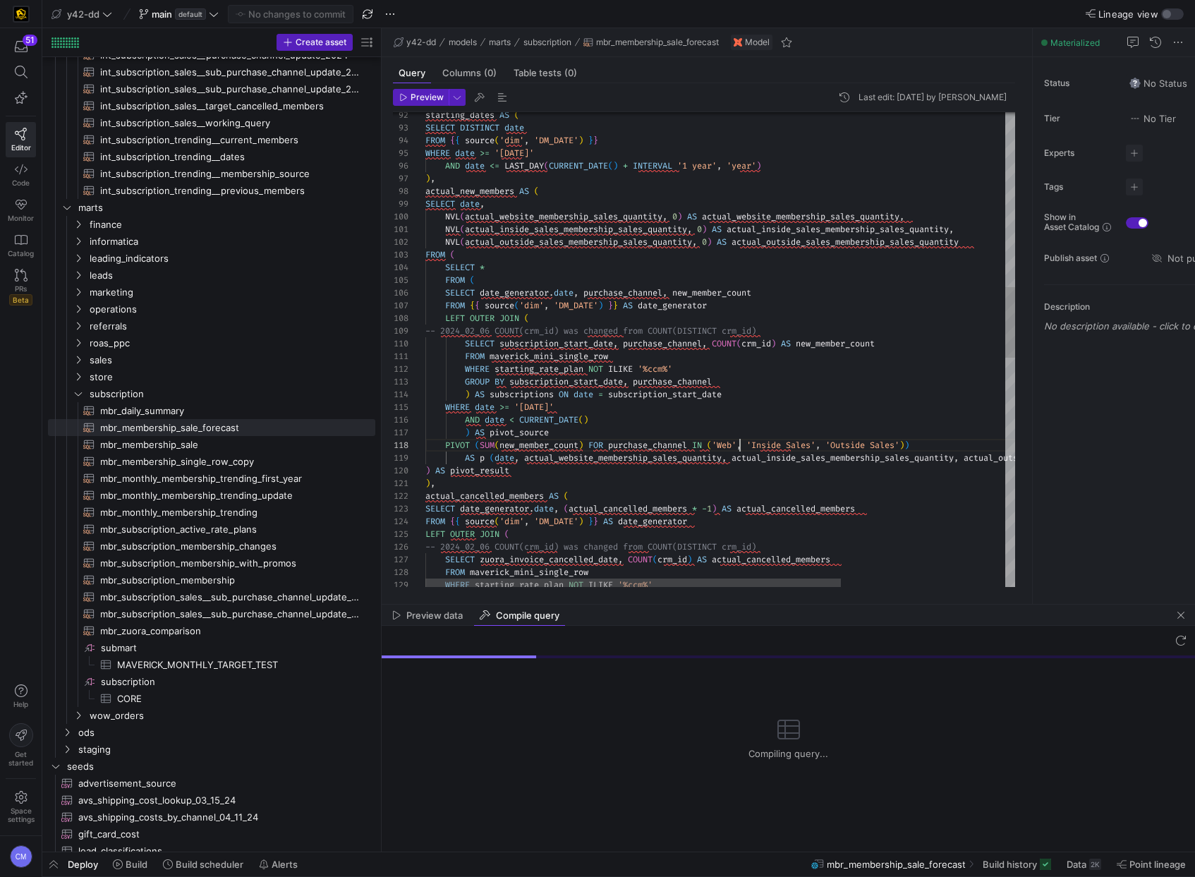
scroll to position [89, 315]
click at [738, 446] on div "starting_dates AS ( SELECT DISTINCT date FROM { { source ( 'dim' , 'DM_DATE' ) …" at bounding box center [836, 532] width 822 height 3181
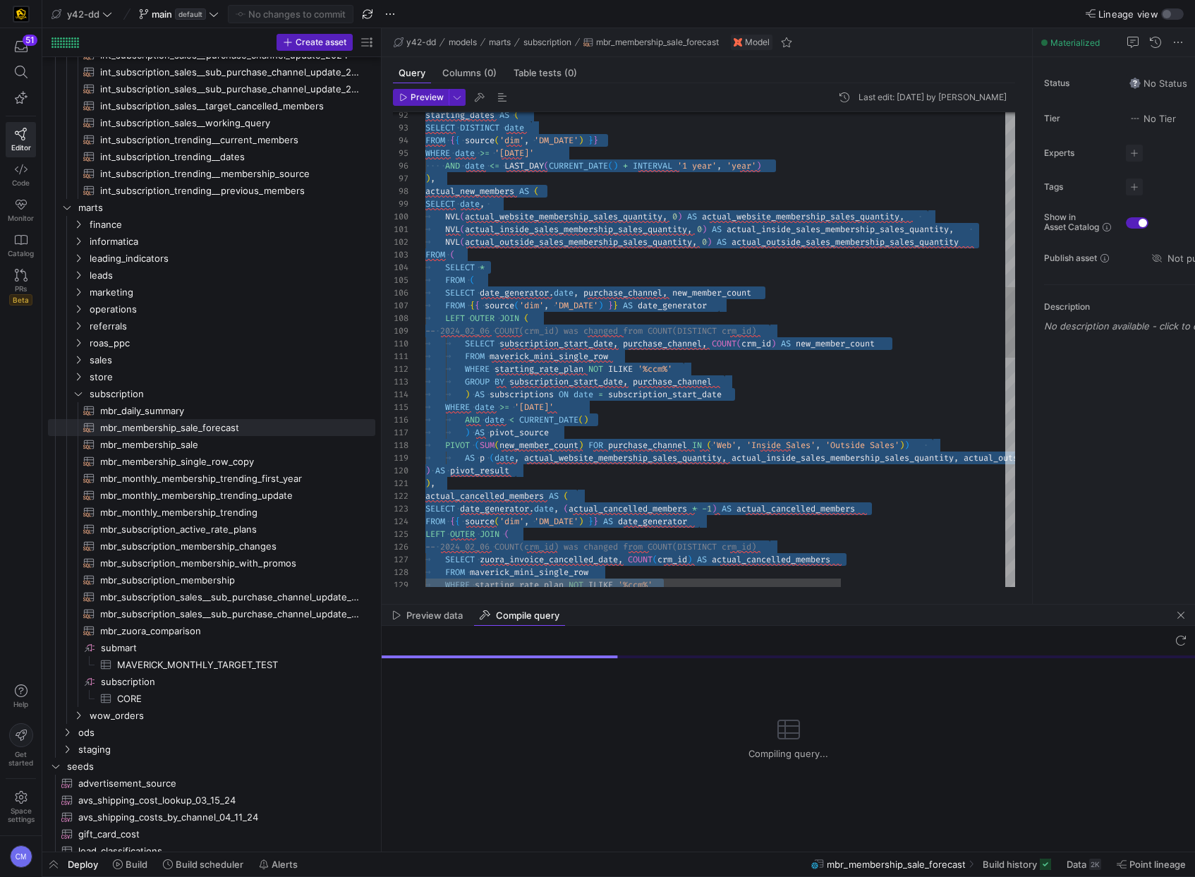
scroll to position [114, 86]
click at [716, 469] on div "starting_dates AS ( SELECT DISTINCT date FROM { { source ( 'dim' , 'DM_DATE' ) …" at bounding box center [836, 532] width 822 height 3181
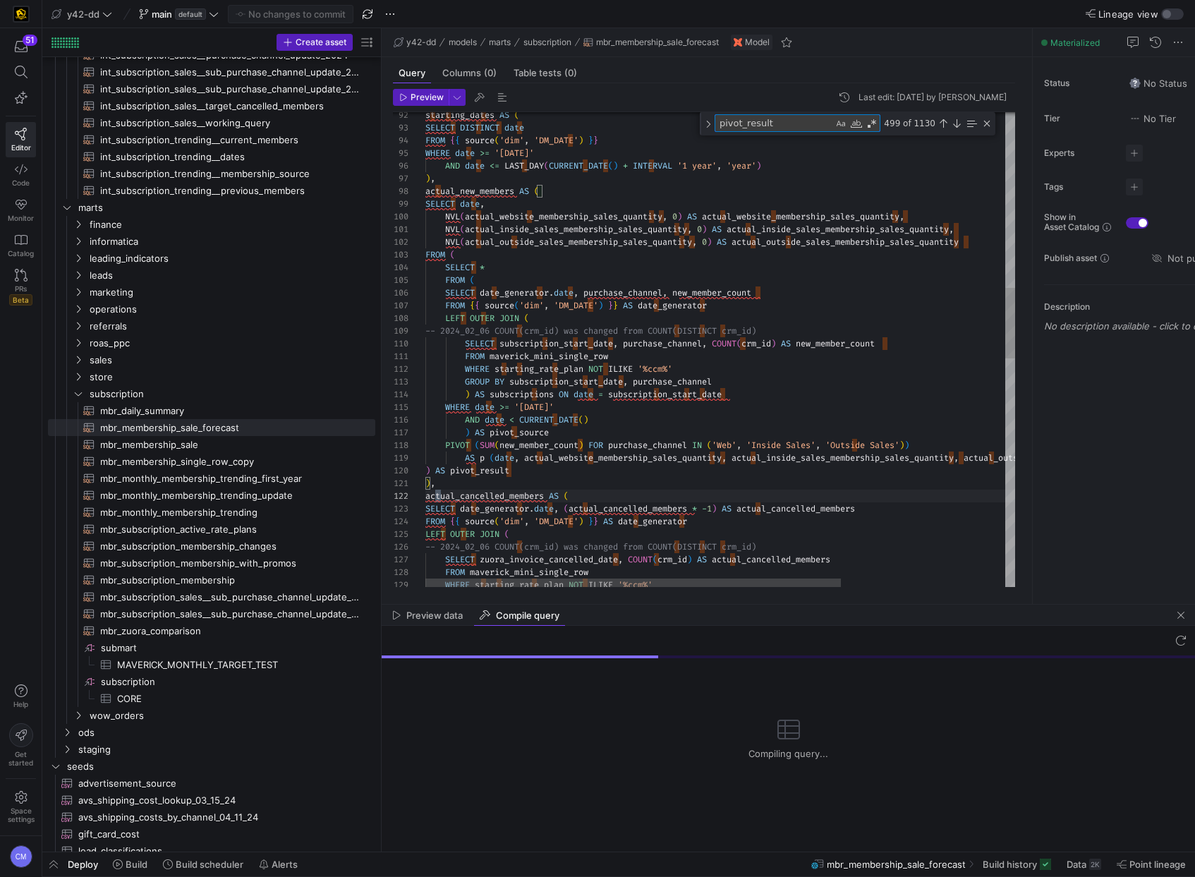
type textarea "), actual_cancelled_members AS ( SELECT date_generator.date, (actual_cancelled_…"
type textarea "te"
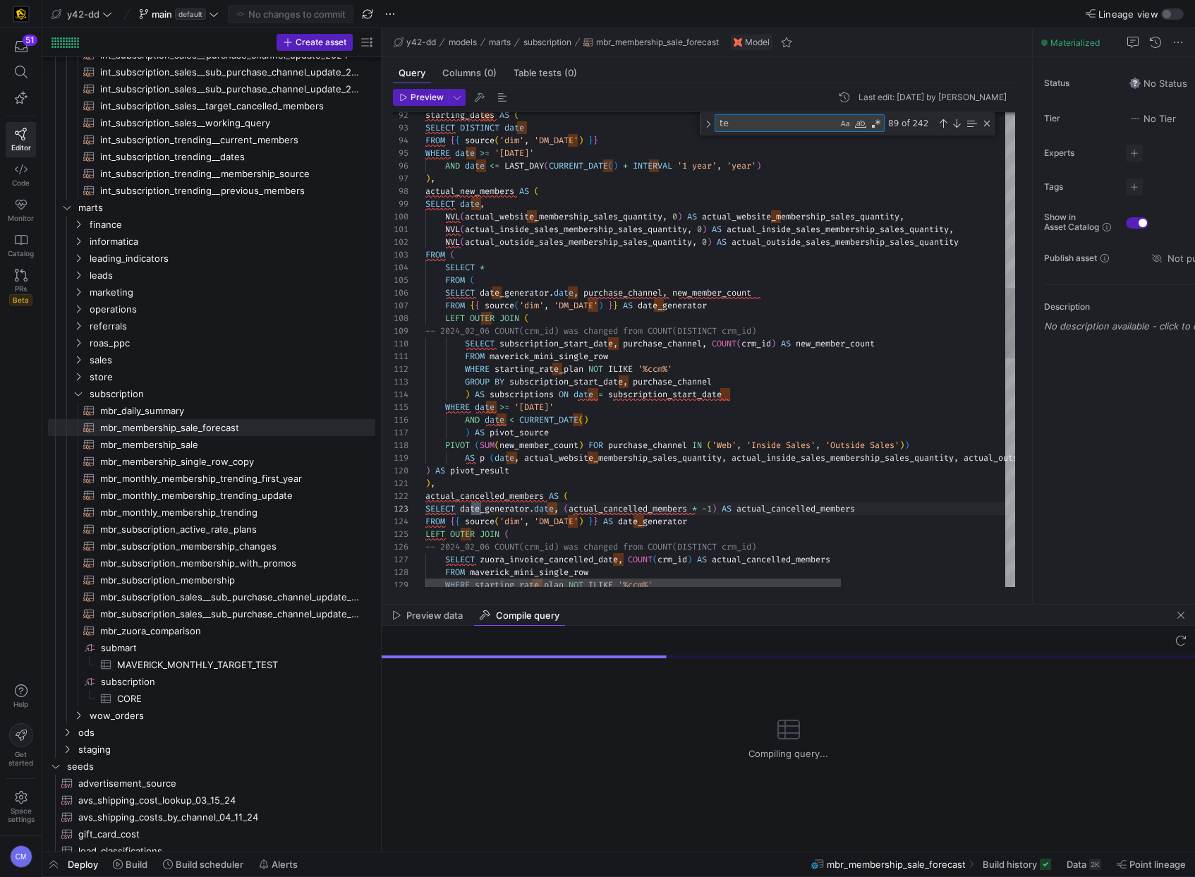
type textarea "SELECT * FROM maverick_mini_single_row WHERE starting_rate_plan NOT ILIKE '%ccm…"
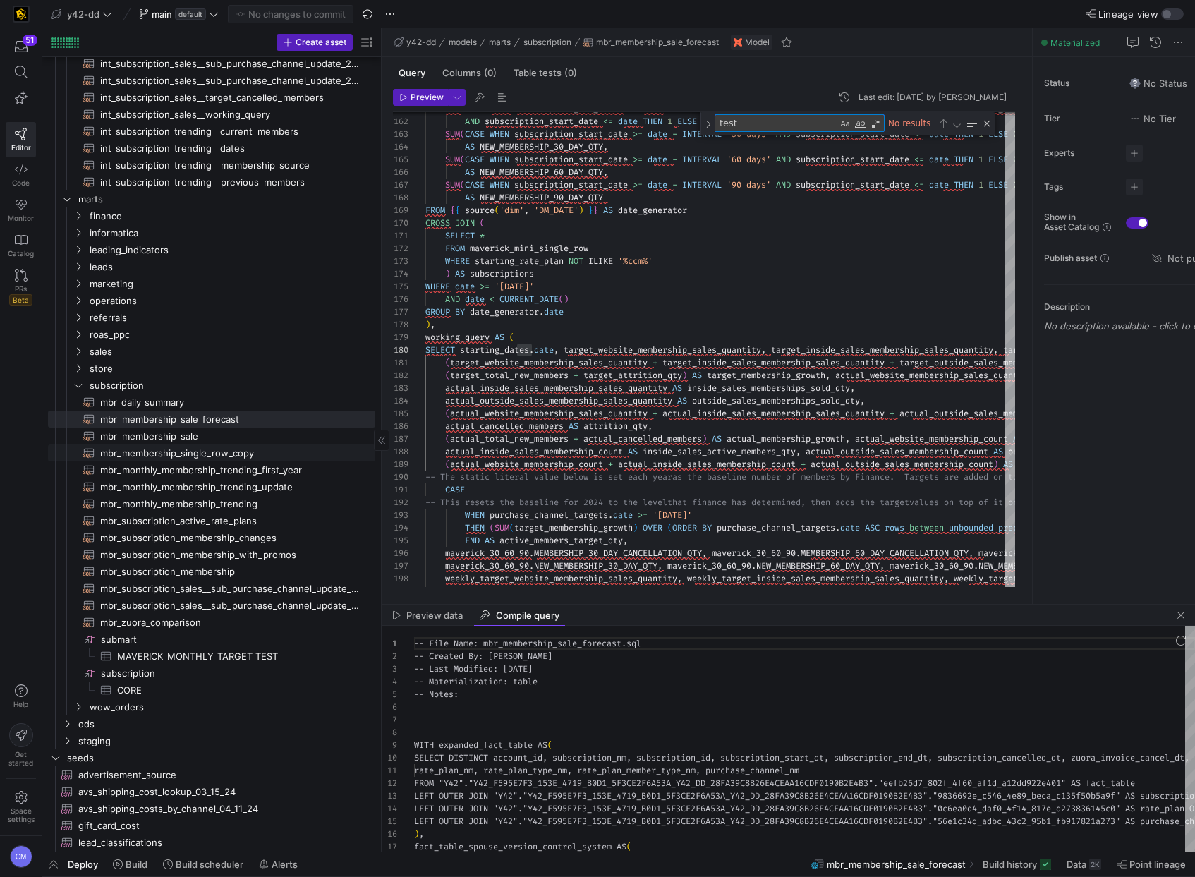
scroll to position [127, 0]
type textarea "test"
click at [205, 437] on span "mbr_membership_sale​​​​​​​​​​" at bounding box center [229, 440] width 259 height 16
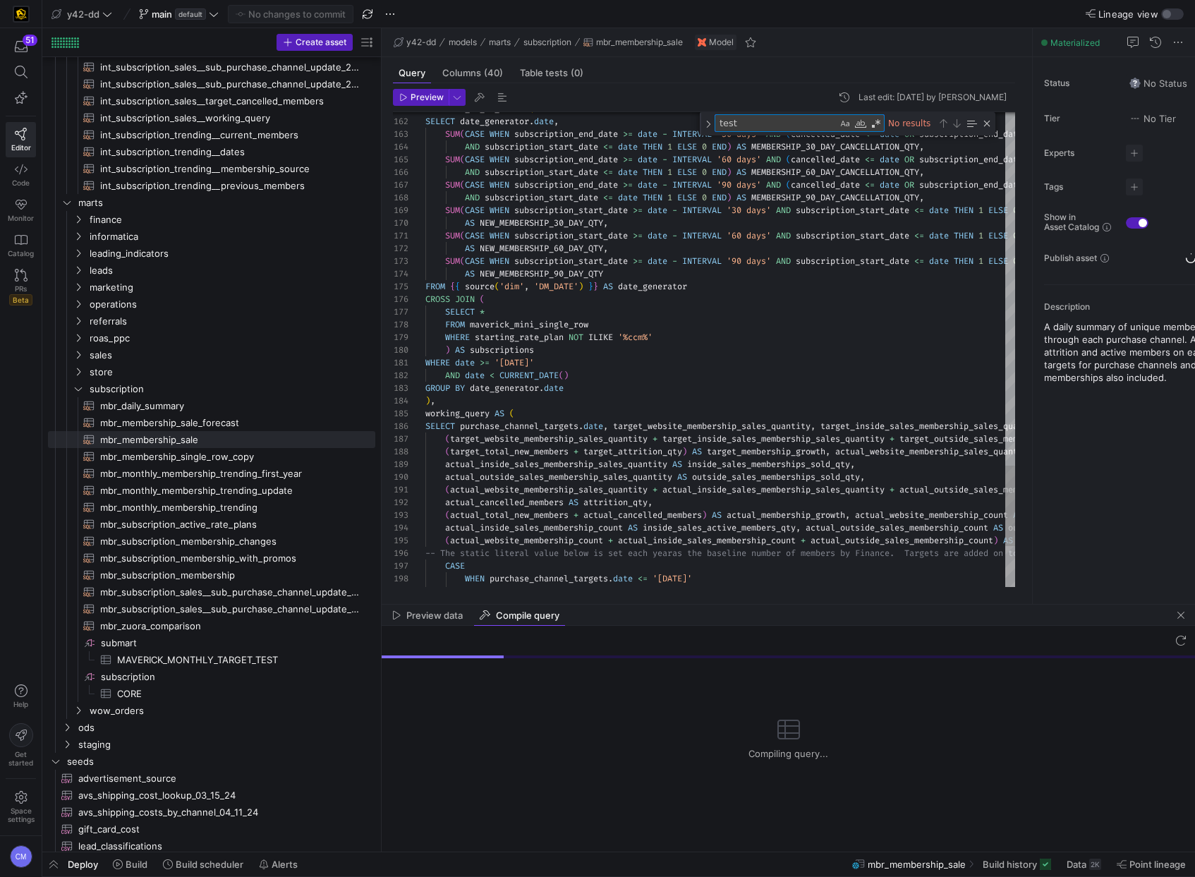
scroll to position [526, 0]
type textarea "ND date < CURRENT_DATE() GROUP BY date_generator.date ), working_query AS ( SEL…"
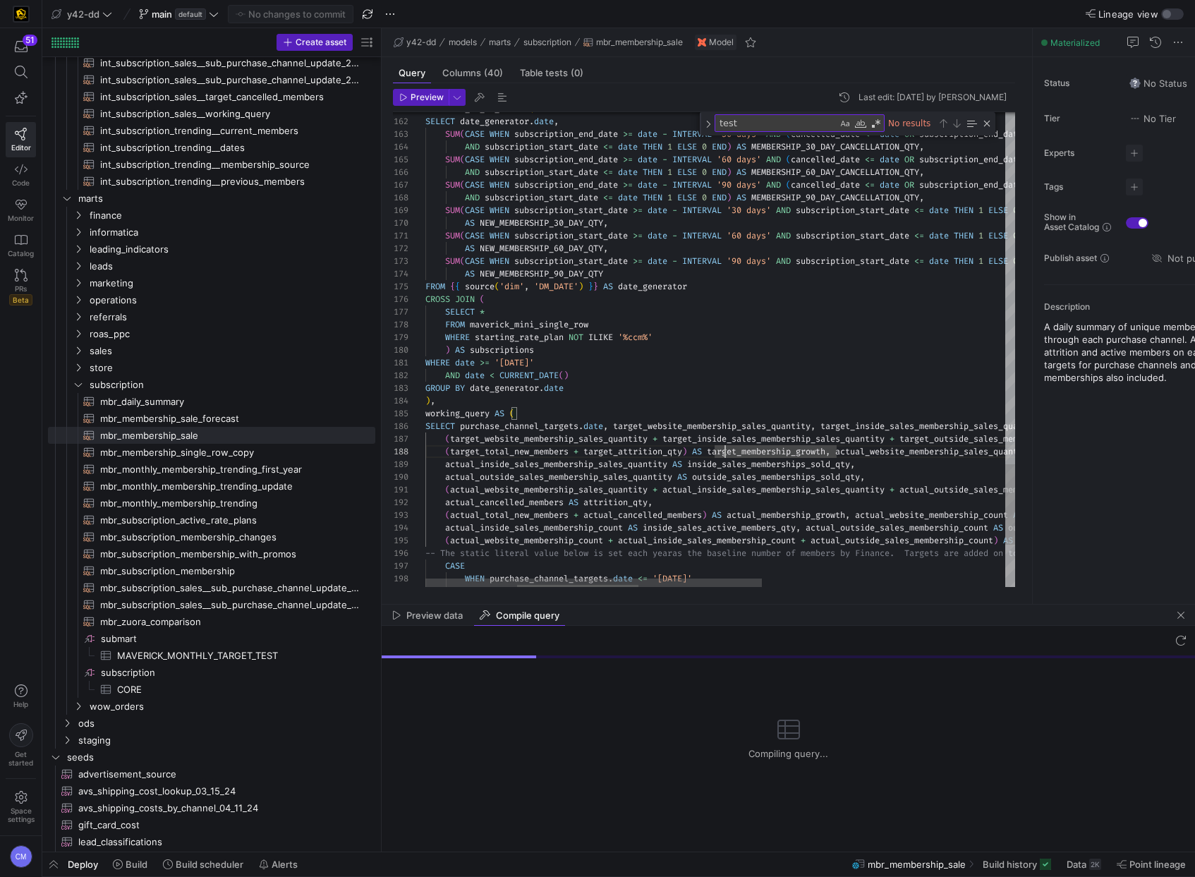
type textarea "target_membership_growth"
type textarea "date < CURRENT_DATE() GROUP BY date_generator.date ), working_query AS ( SELECT…"
type textarea "t"
type textarea "te_generator.date ), working_query AS ( SELECT purchase_channel_targets.date, t…"
type textarea "te"
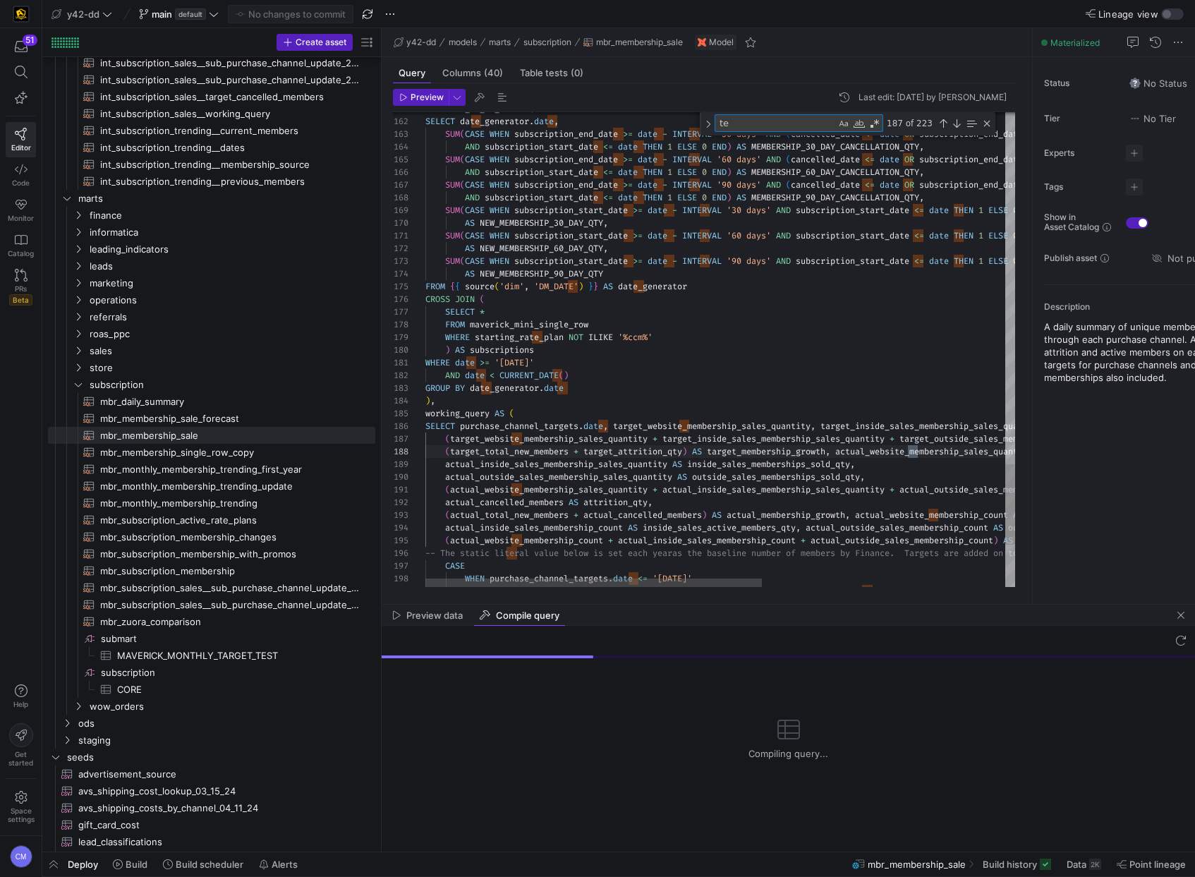
type textarea "-- File Name: mbr_membership_sale.sql -- Created By: mark hohensee -- Last Modi…"
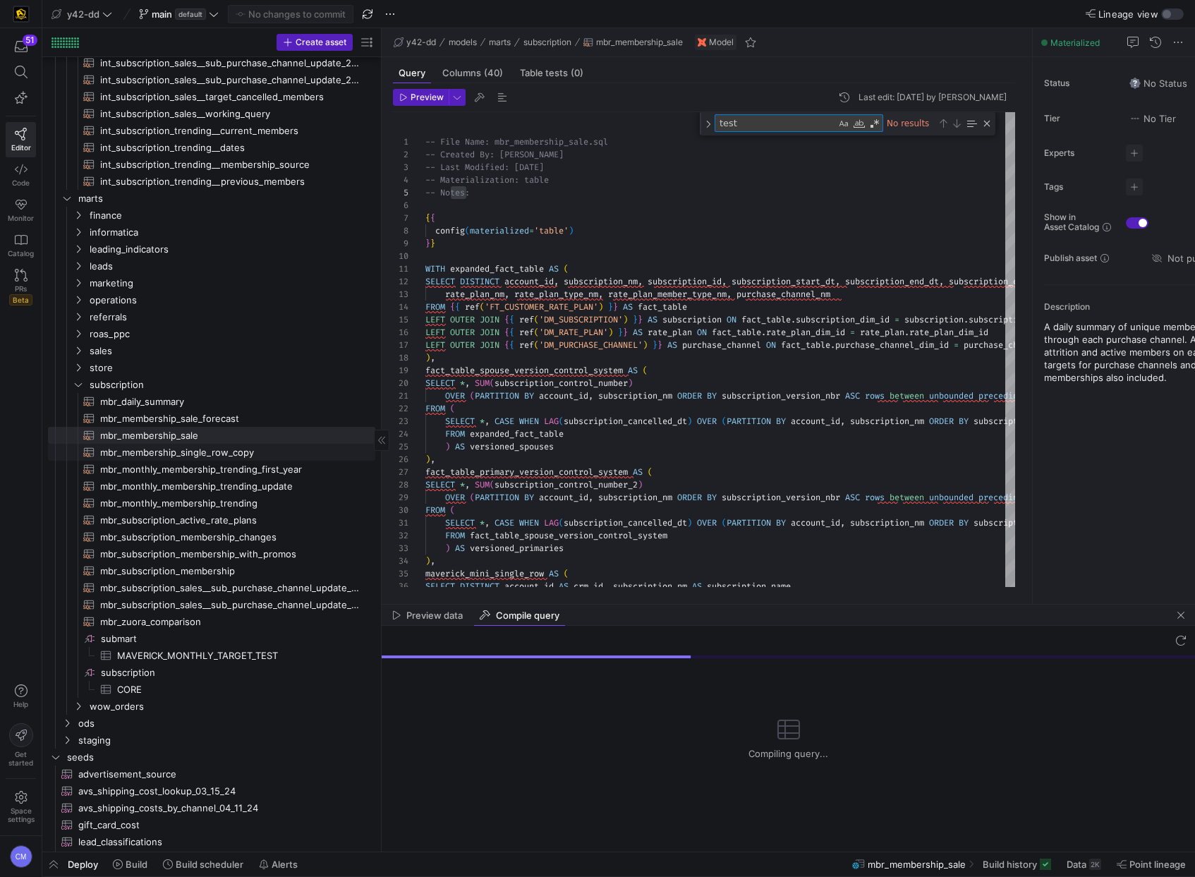
type textarea "test"
click at [318, 456] on span "mbr_membership_single_row_copy​​​​​​​​​​" at bounding box center [229, 452] width 259 height 16
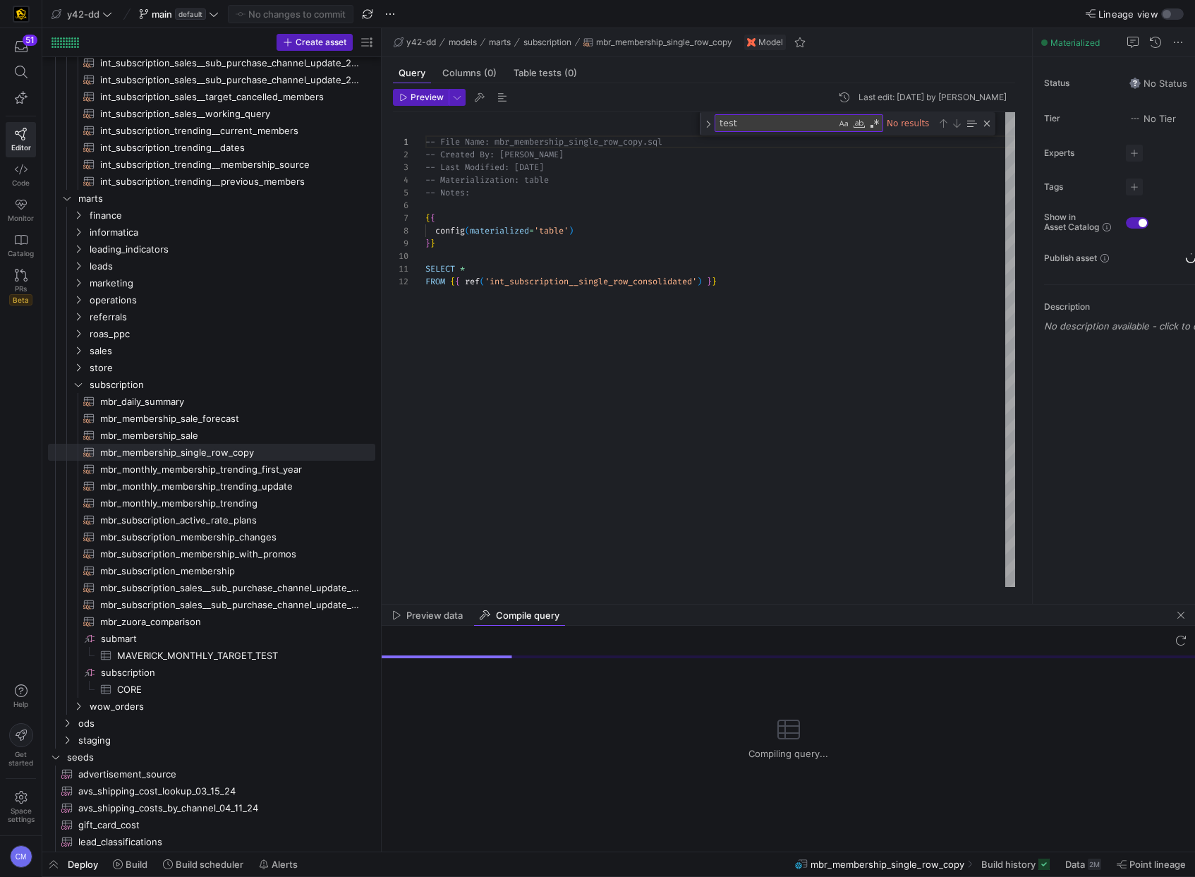
scroll to position [13, 299]
click at [602, 422] on div "-- File Name: mbr_membership_single_row_copy.sql -- Created By: Bret Harvestine…" at bounding box center [720, 349] width 590 height 475
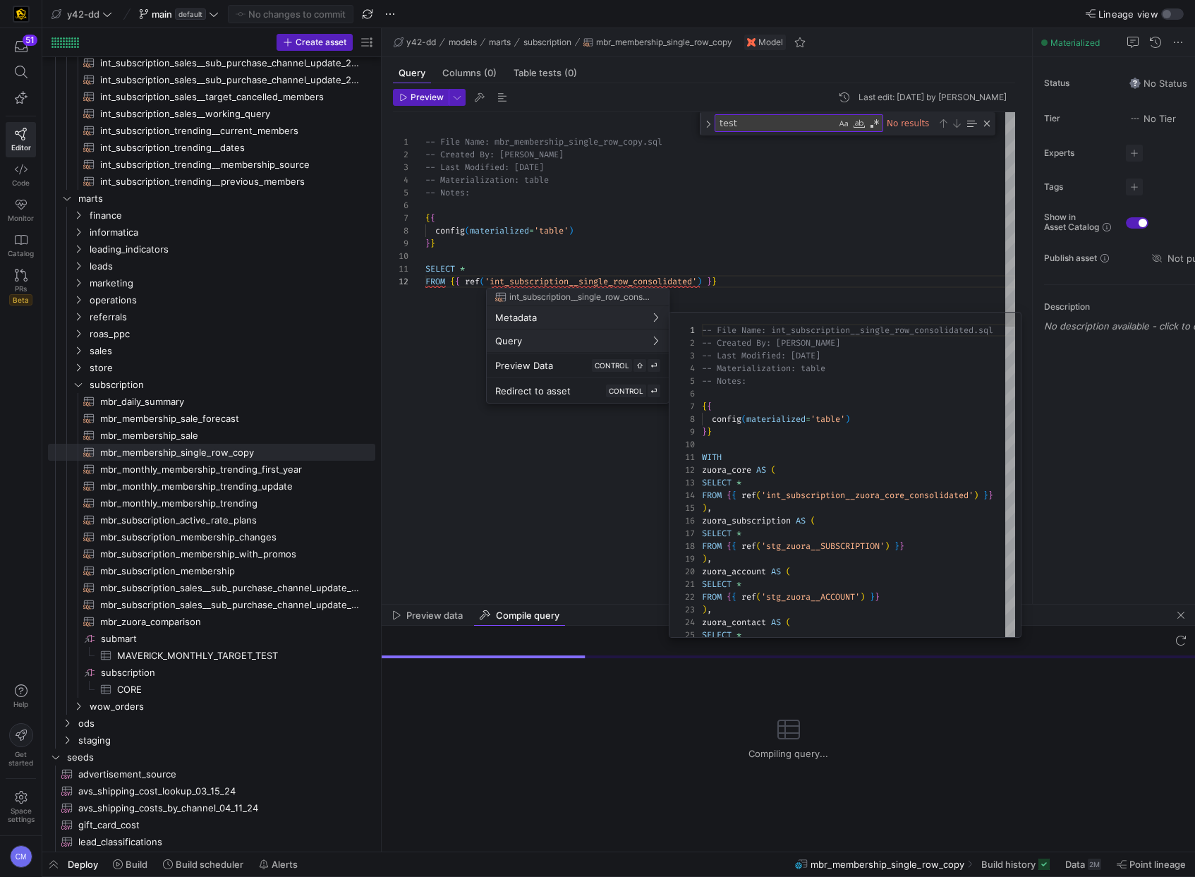
scroll to position [127, 0]
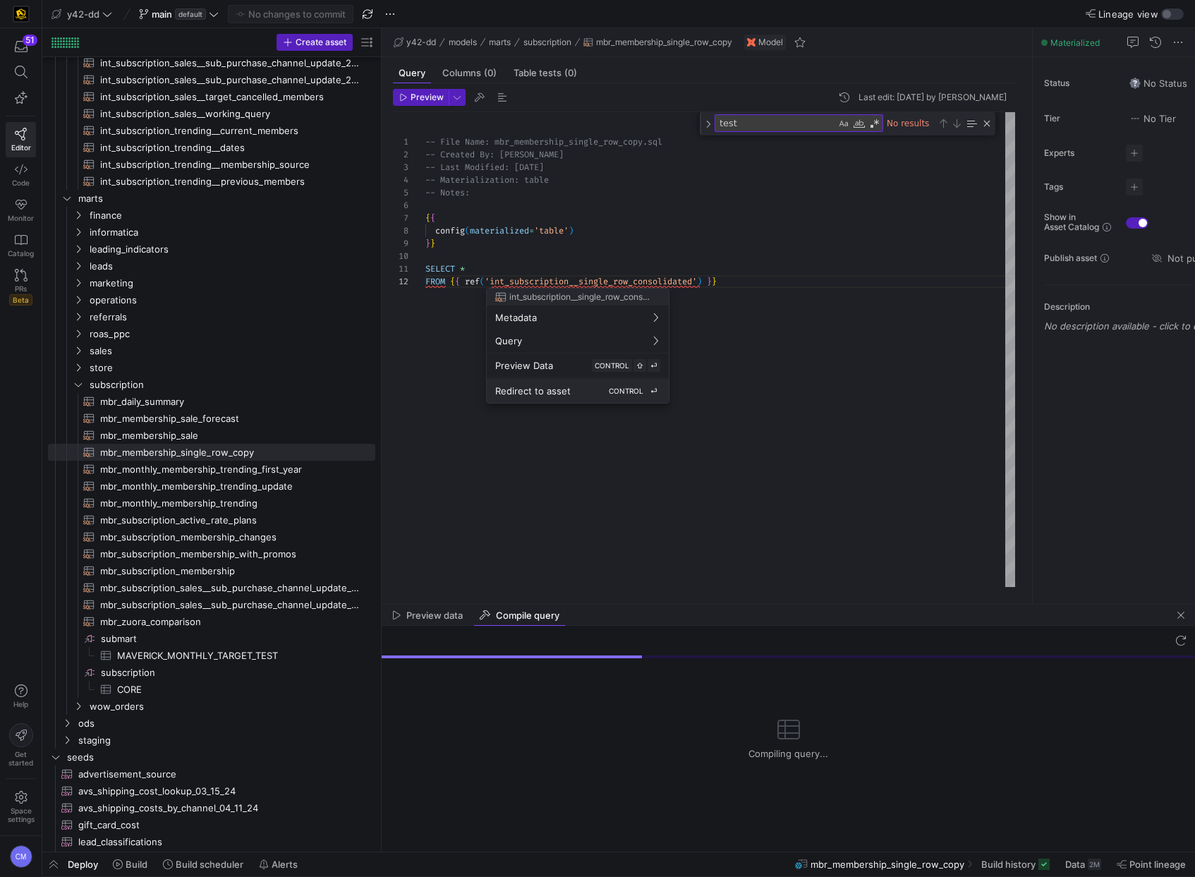
click at [551, 383] on button "Redirect to asset CONTROL ⏎" at bounding box center [578, 391] width 182 height 24
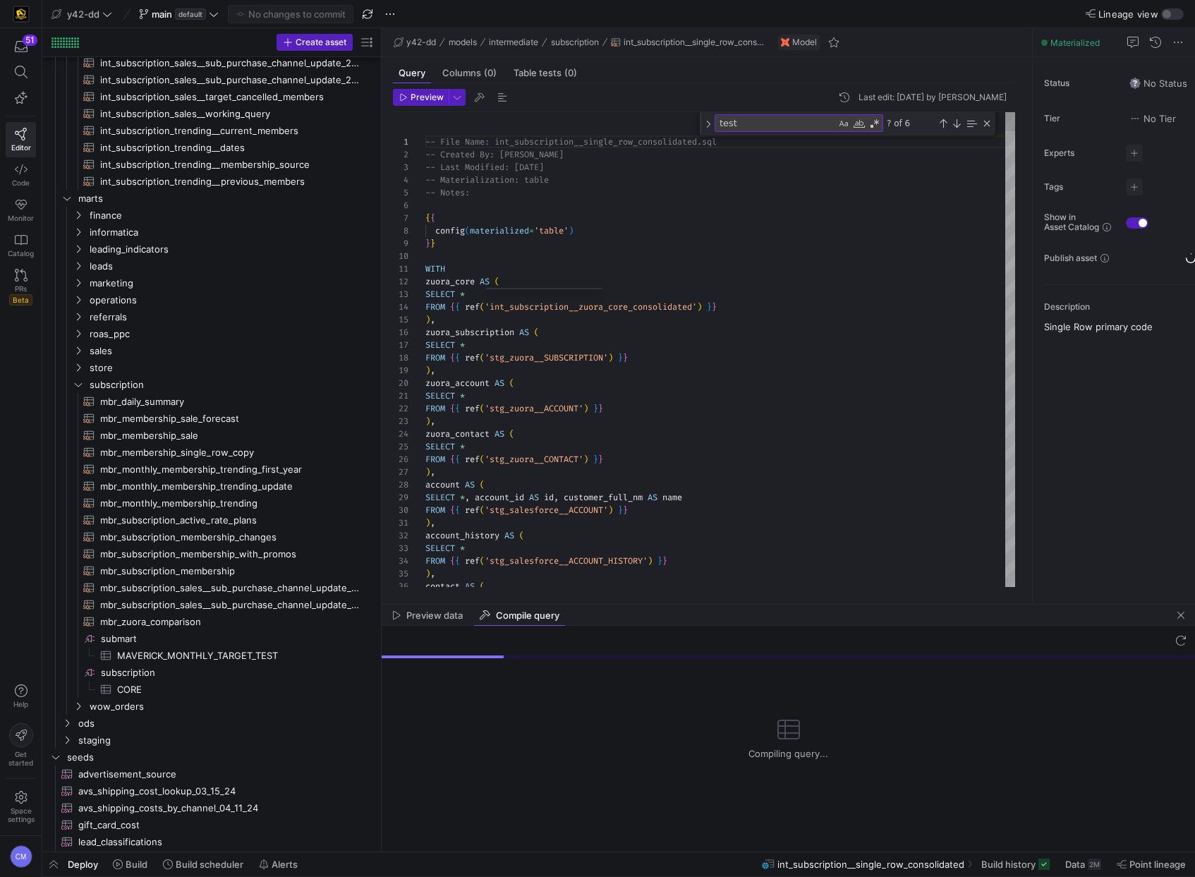
scroll to position [288, 0]
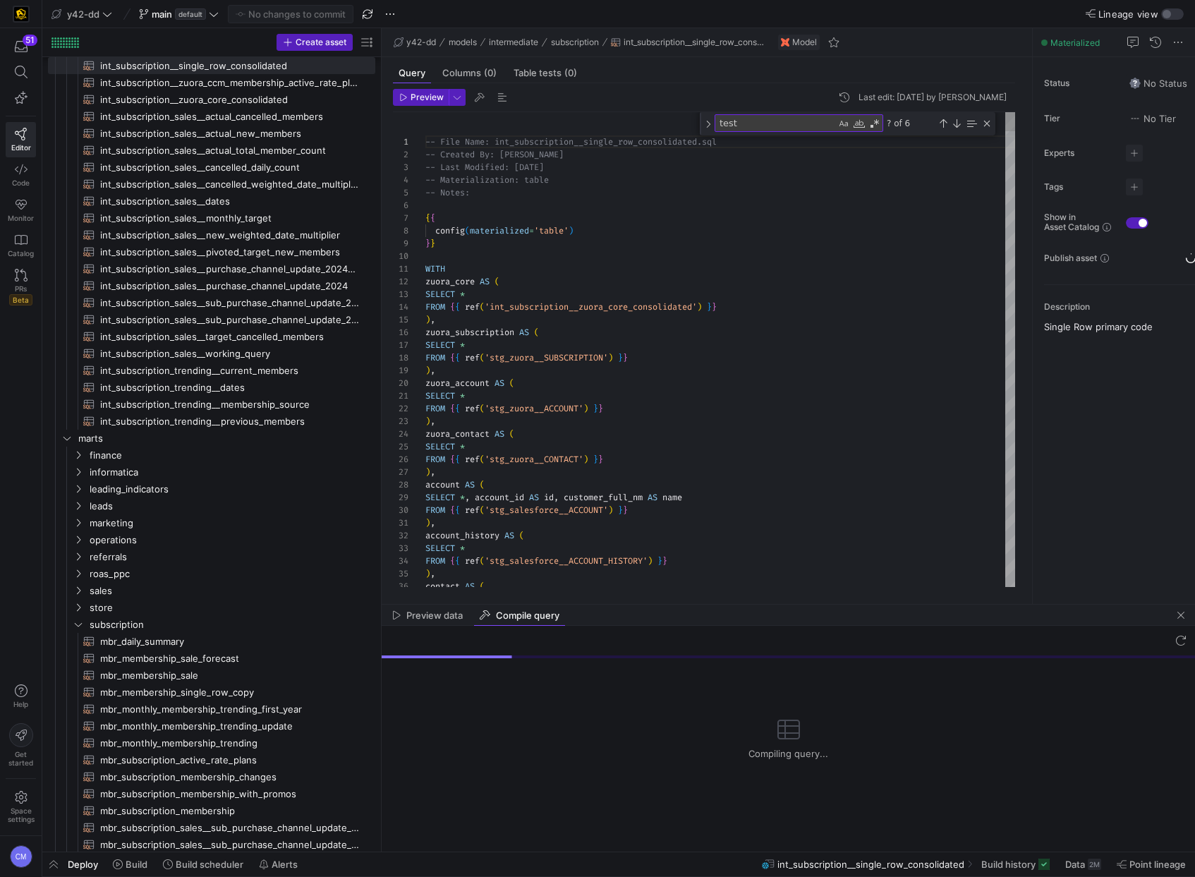
type textarea "WITH zuora_core AS ( SELECT * FROM {{ ref('int_subscription__zuora_core_consoli…"
type textarea "t"
type textarea "), tcv_lookup AS ( SELECT * FROM {{ ref('int_subscription__rate_plan_name_tcv_l…"
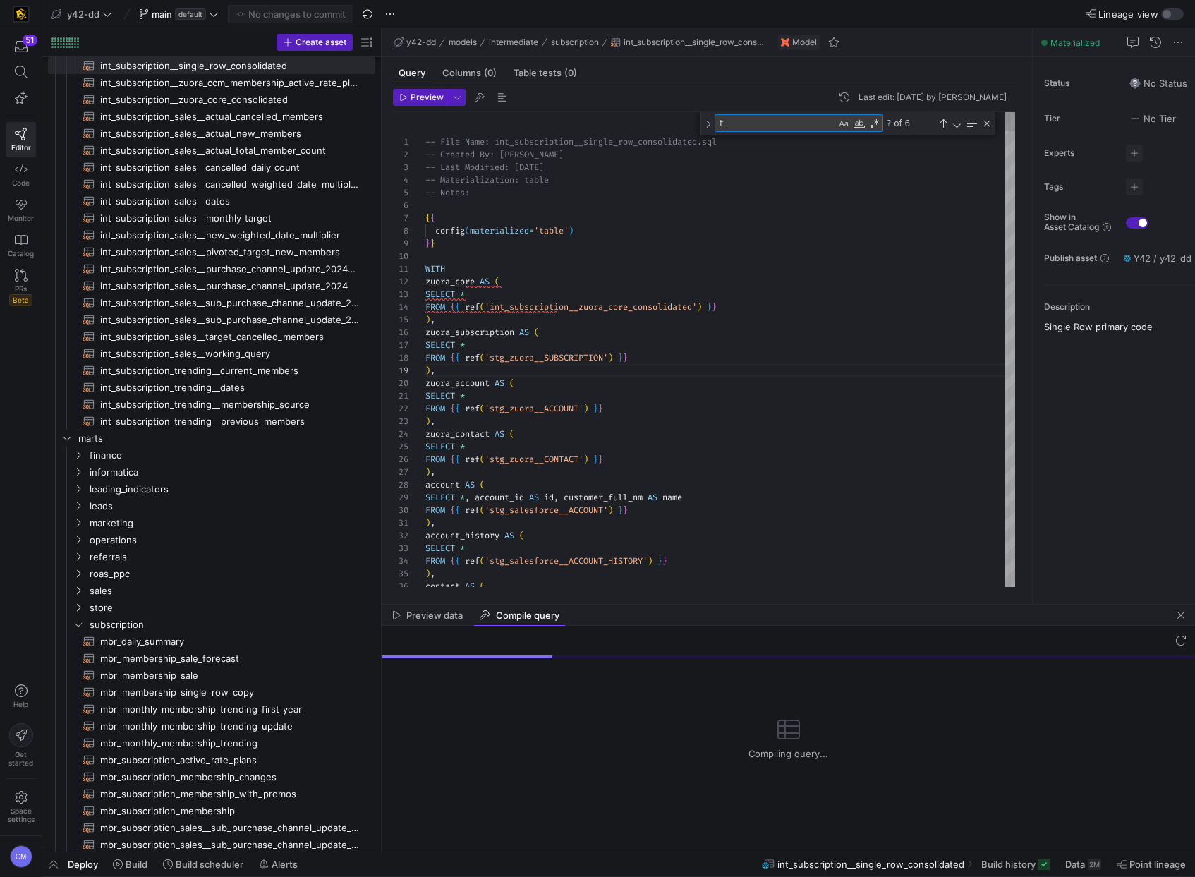
type textarea "te"
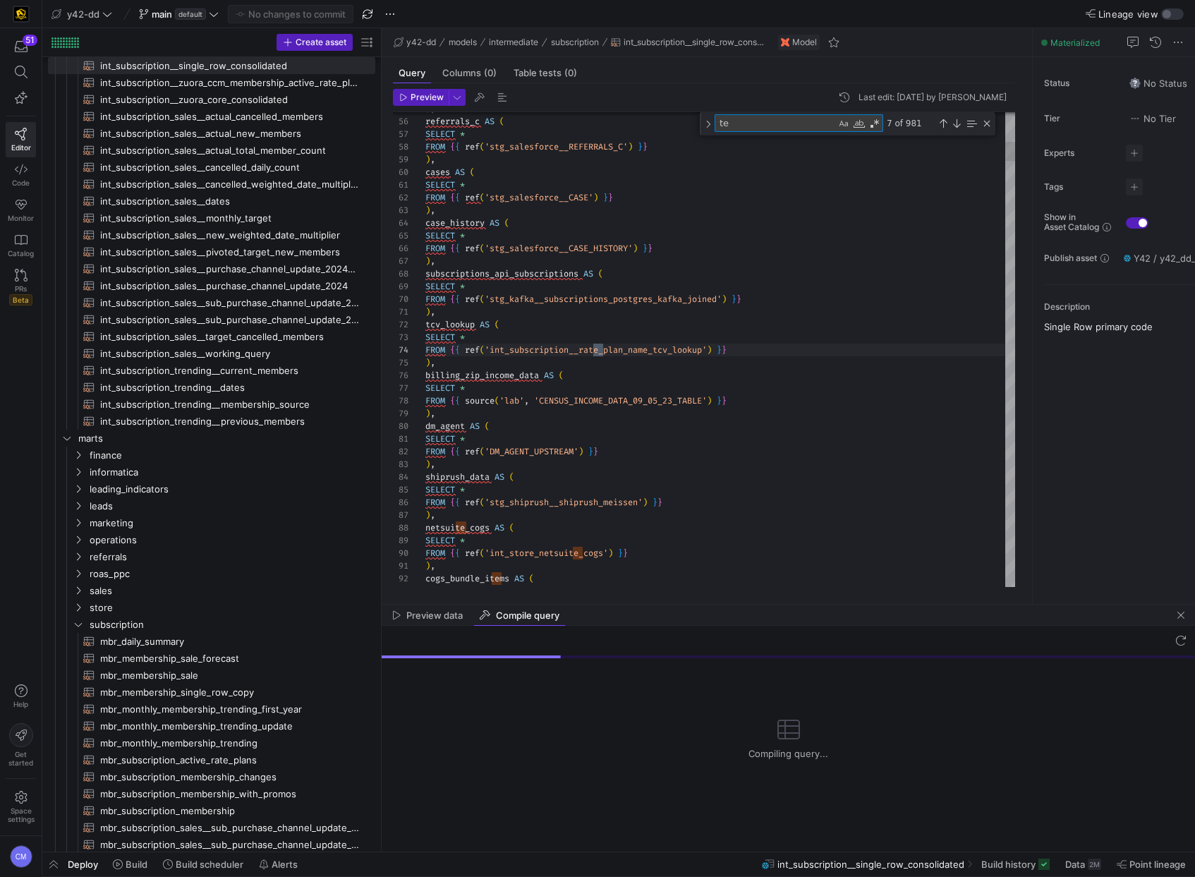
type textarea "/* Updated [DATE] to replace the missing duedates from the cancellation invoice…"
type textarea "tes"
type textarea "SELECT crm_id, subscription_name, subscription_id, MIN(invoice_date) AS earlies…"
type textarea "test"
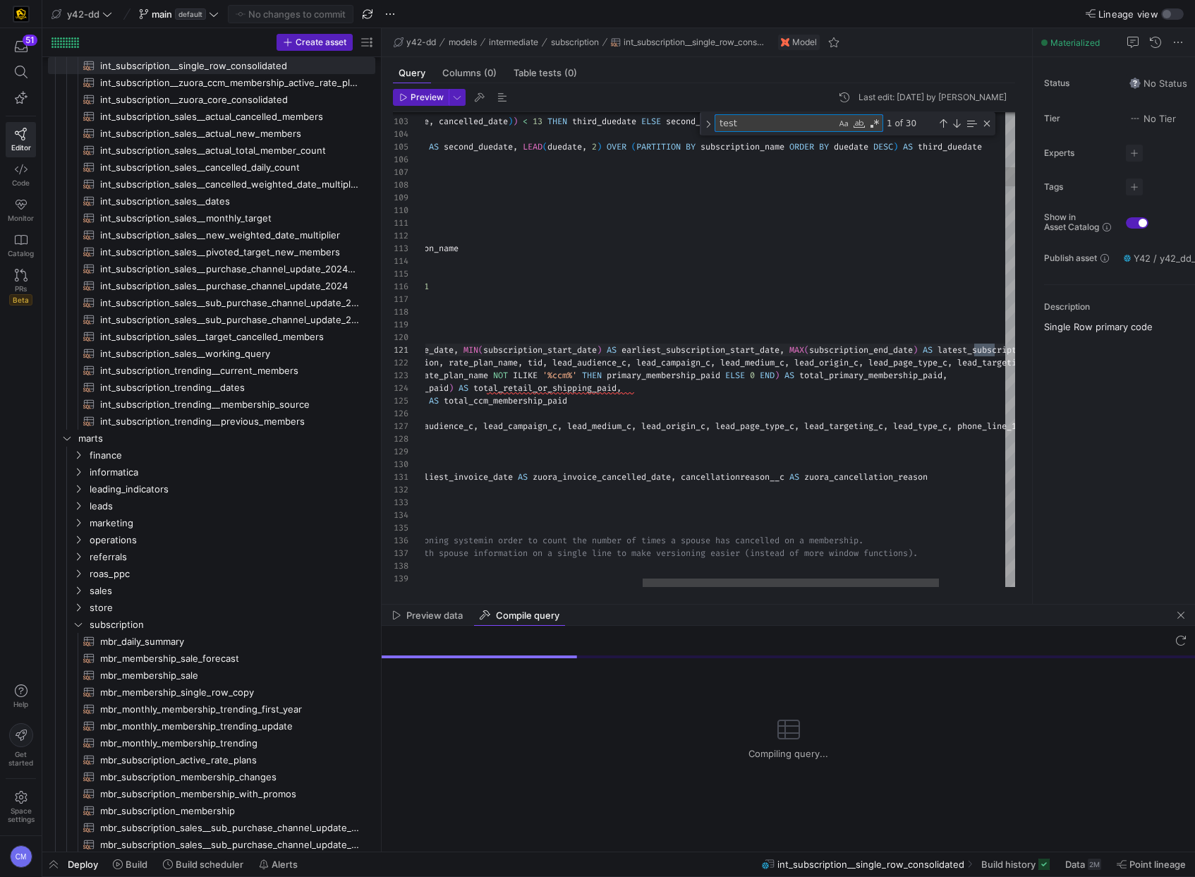
type textarea "MIN(earliest_invoice_date) AS earliest_invoice_date, MIN(earliest_version) AS e…"
type textarea "test"
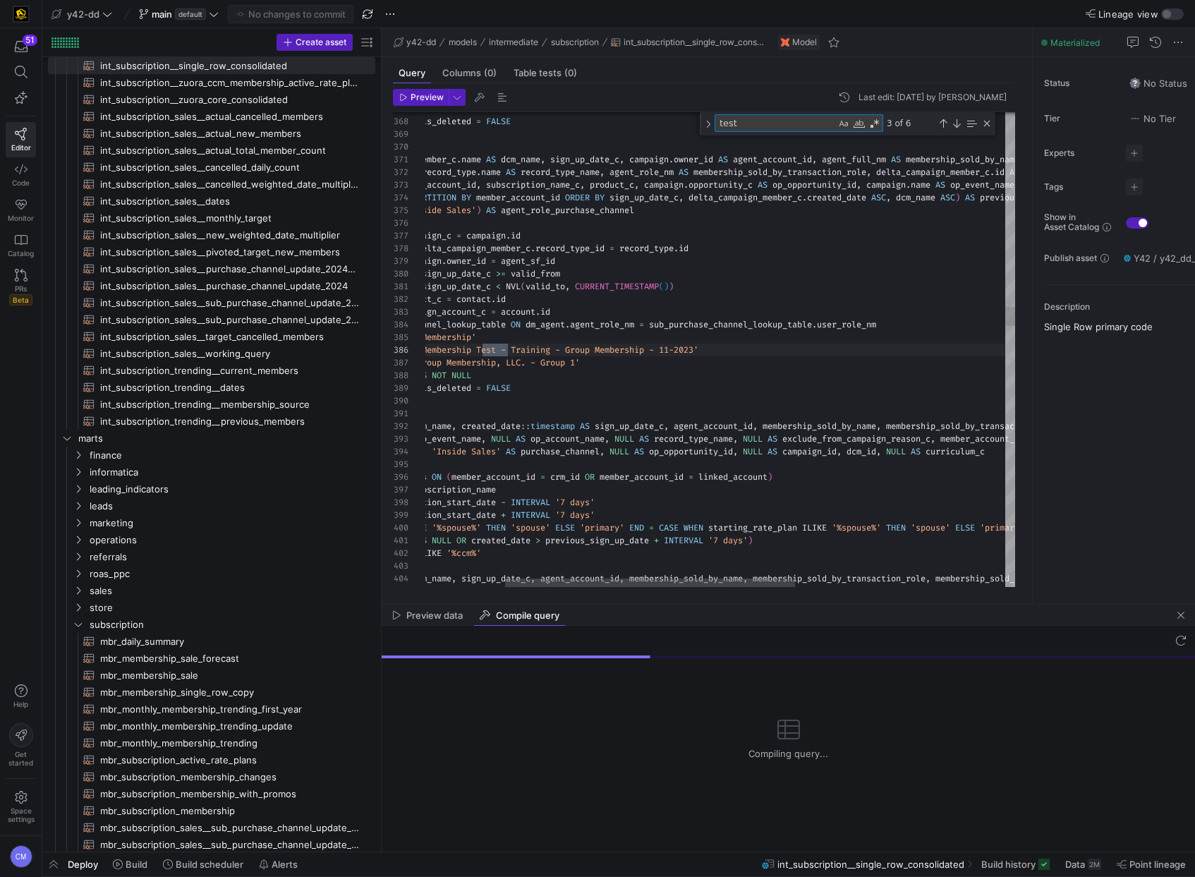
scroll to position [127, 244]
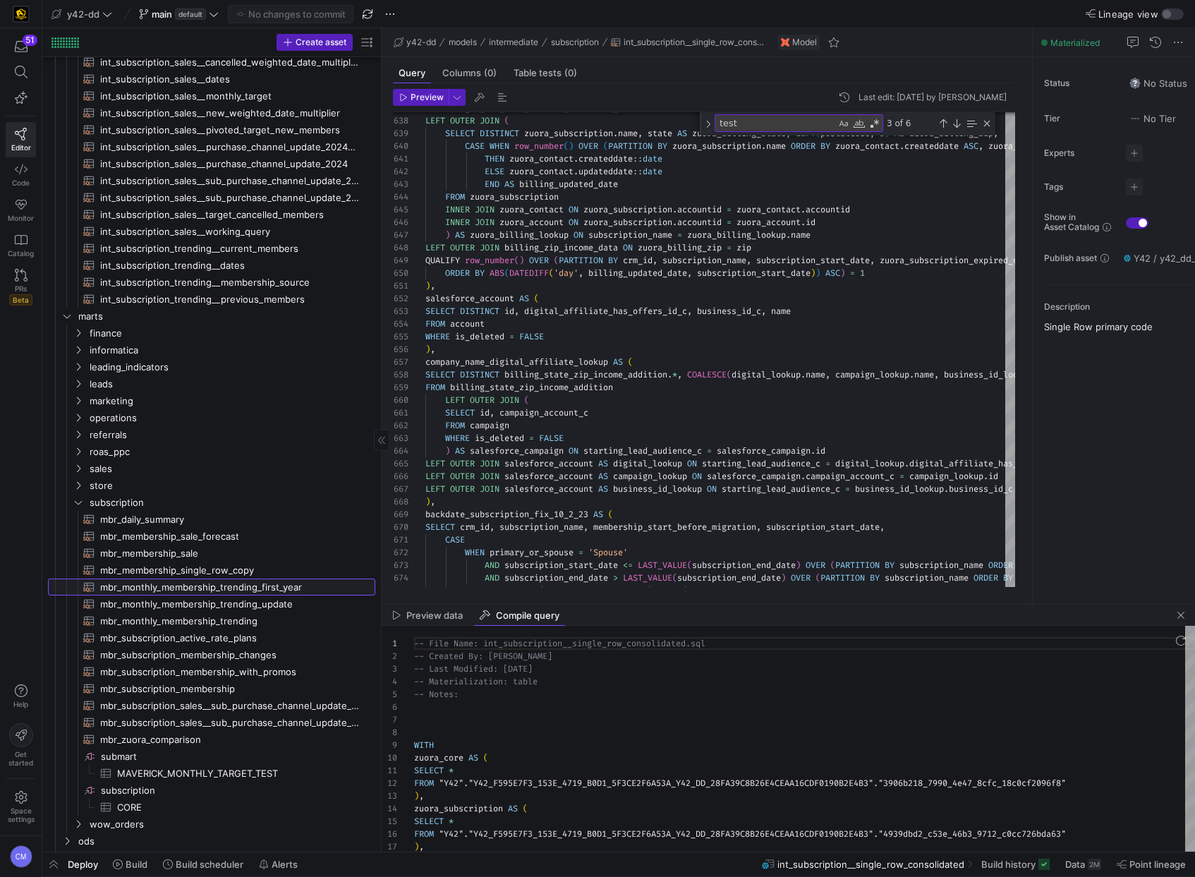
click at [274, 588] on span "mbr_monthly_membership_trending_first_year​​​​​​​​​​" at bounding box center [229, 587] width 259 height 16
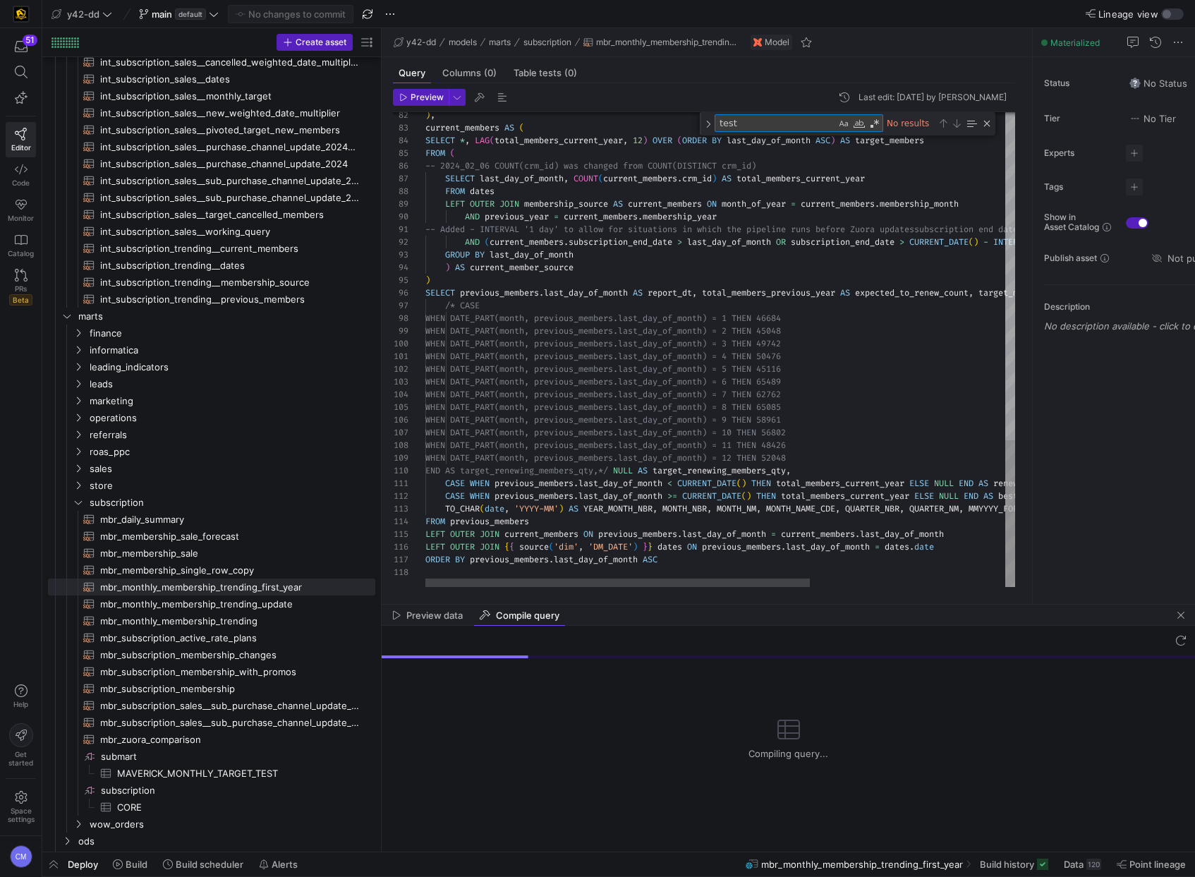
type textarea "onth) = 6 THEN 65489 WHEN DATE_PART(month, previous_members.last_day_of_month) …"
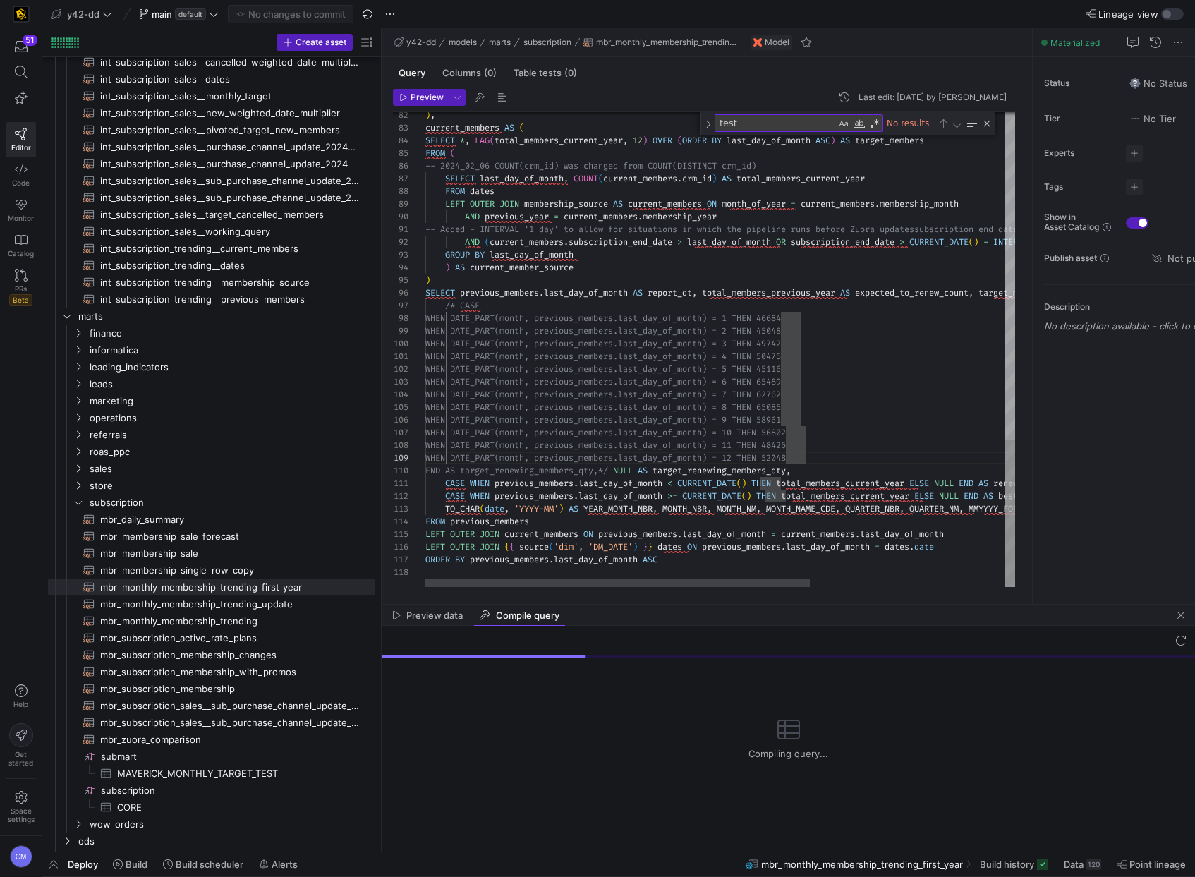
type textarea "THEN"
type textarea "WHEN DATE_PART(month, previous_members.last_day_of_month) = 7 THEN 62762 WHEN D…"
type textarea "t"
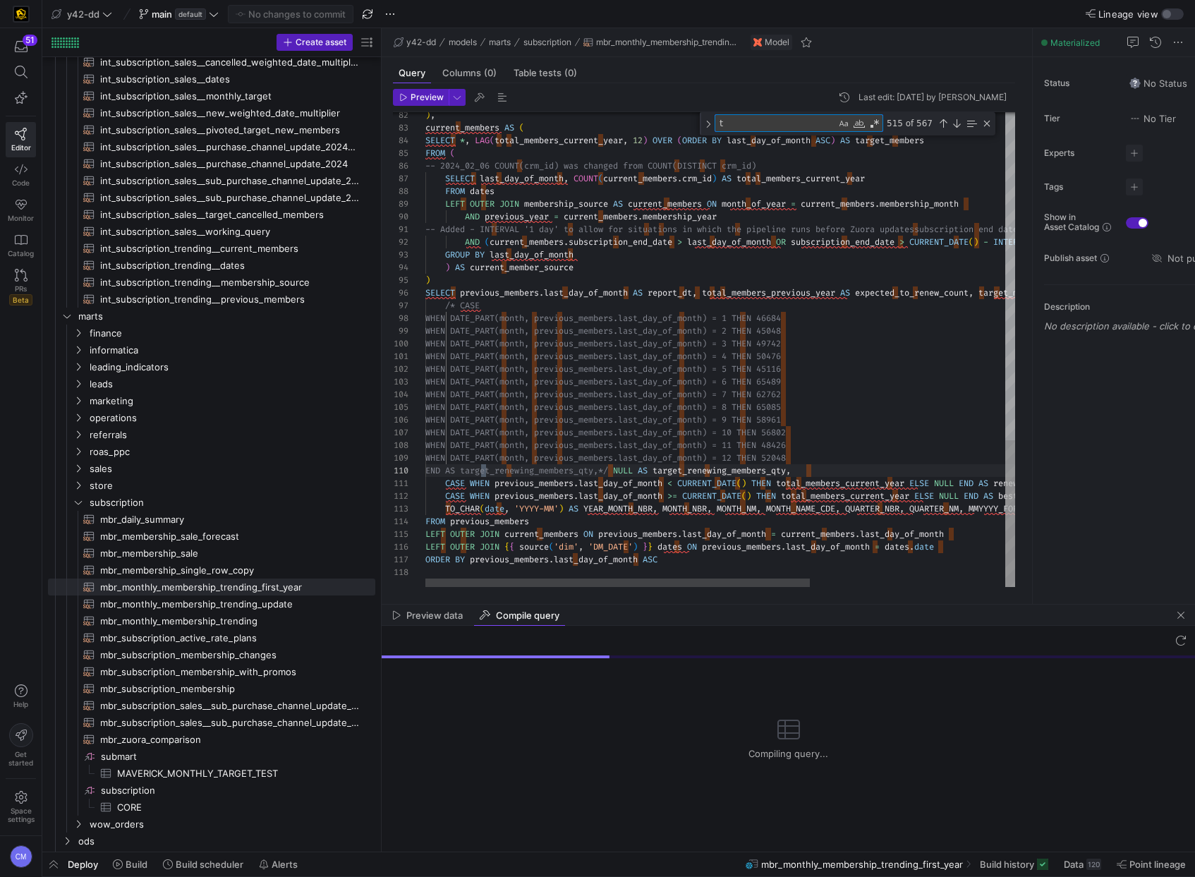
type textarea "CASE WHEN previous_members.last_day_of_month < CURRENT_DATE() THEN total_member…"
type textarea "tes"
type textarea "ear ELSE NULL END AS renewing_members_qty, CASE WHEN previous_members.last_day_…"
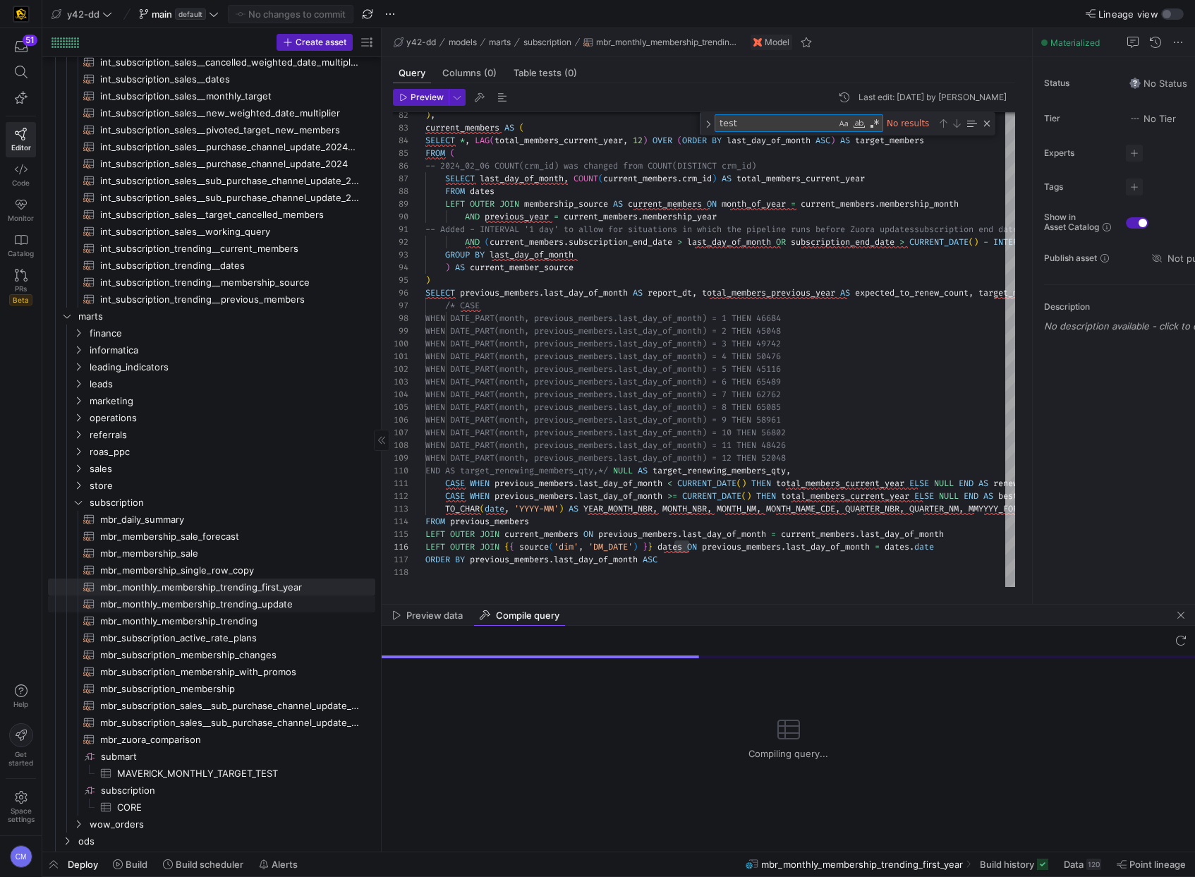
type textarea "test"
click at [277, 606] on span "mbr_monthly_membership_trending_update​​​​​​​​​​" at bounding box center [229, 604] width 259 height 16
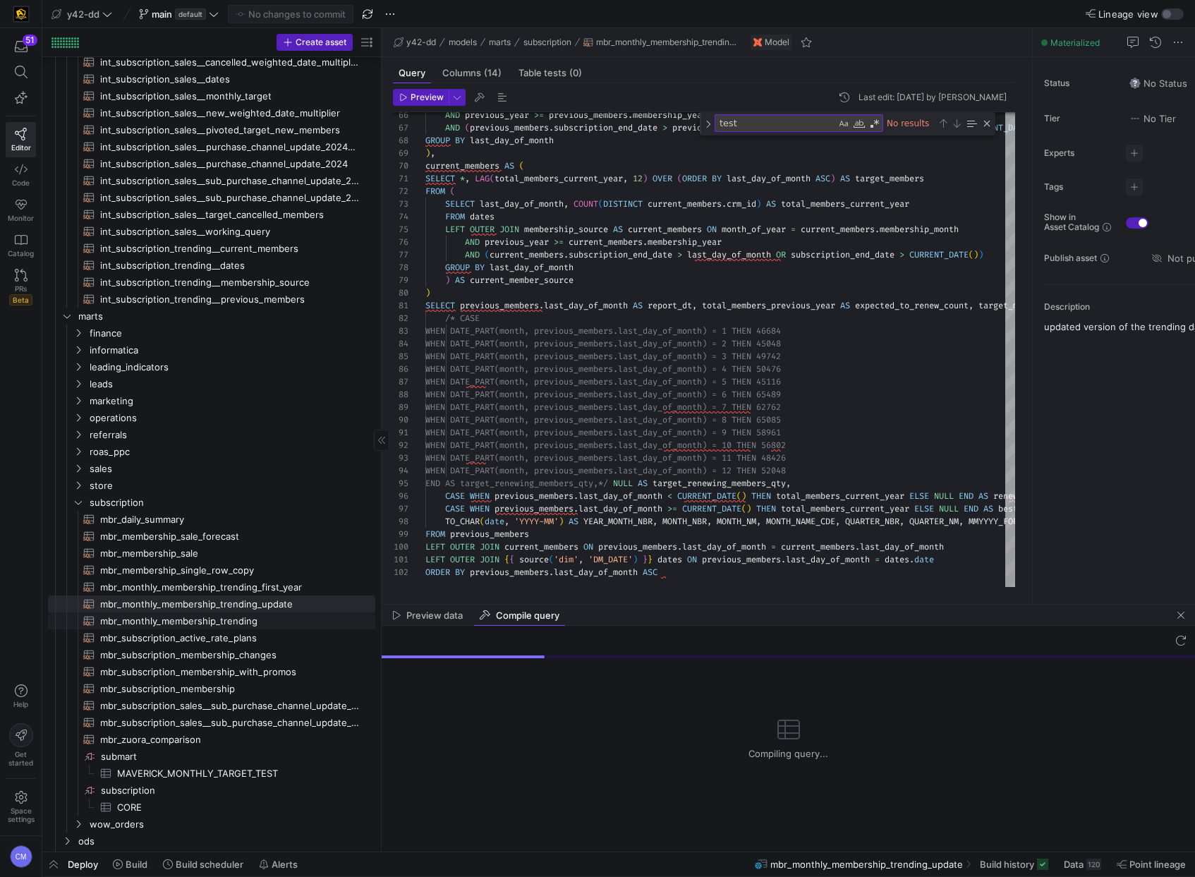
click at [277, 621] on span "mbr_monthly_membership_trending​​​​​​​​​​" at bounding box center [229, 621] width 259 height 16
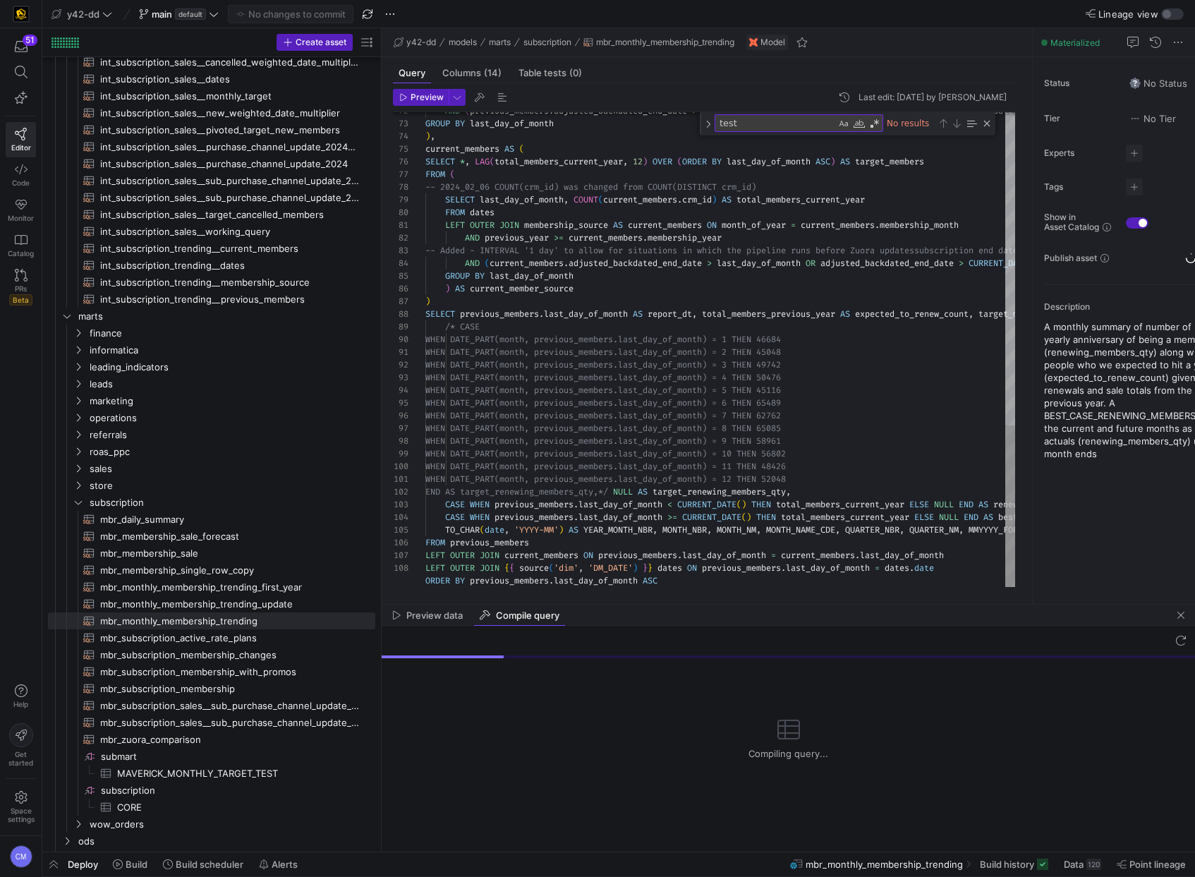
type textarea "END AS target_renewing_members_qty,*/ NULL AS target_renewing_members_qty, CASE…"
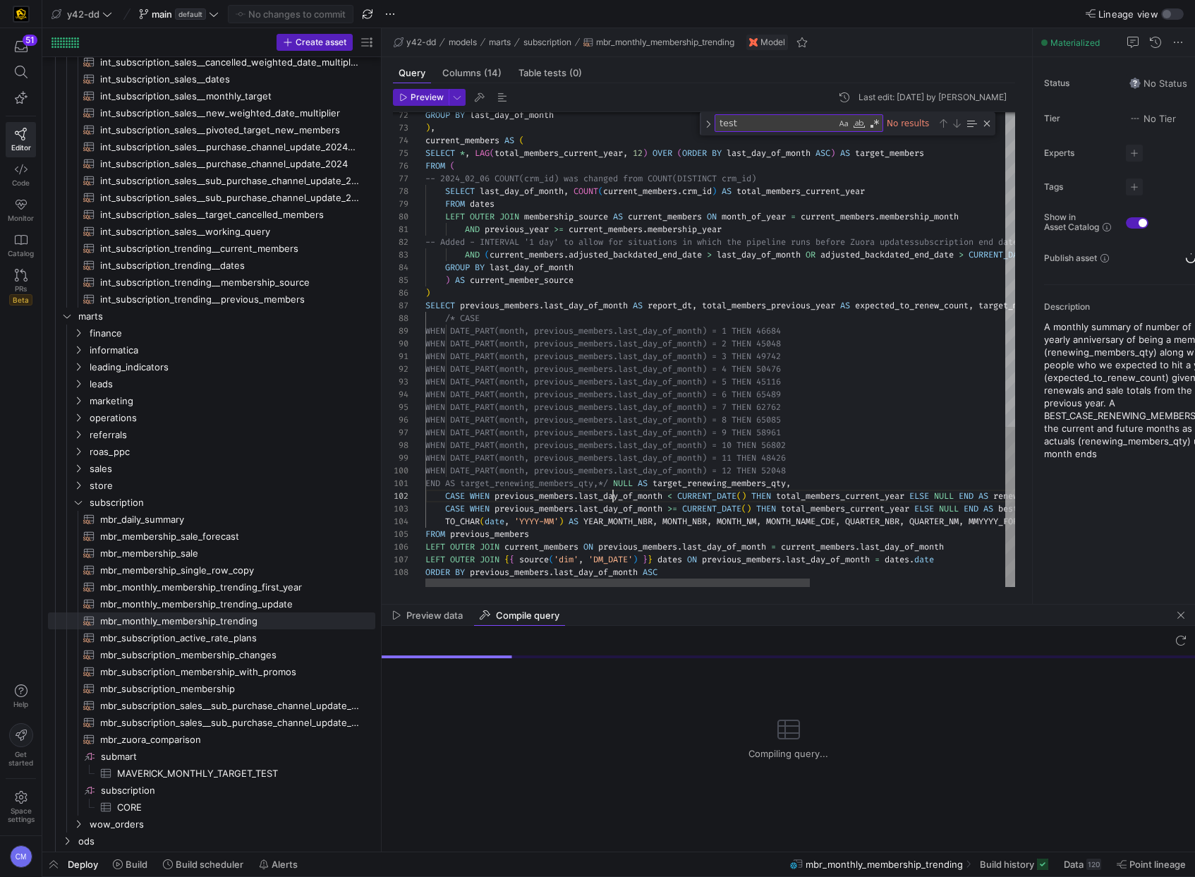
type textarea "last_day_of_month"
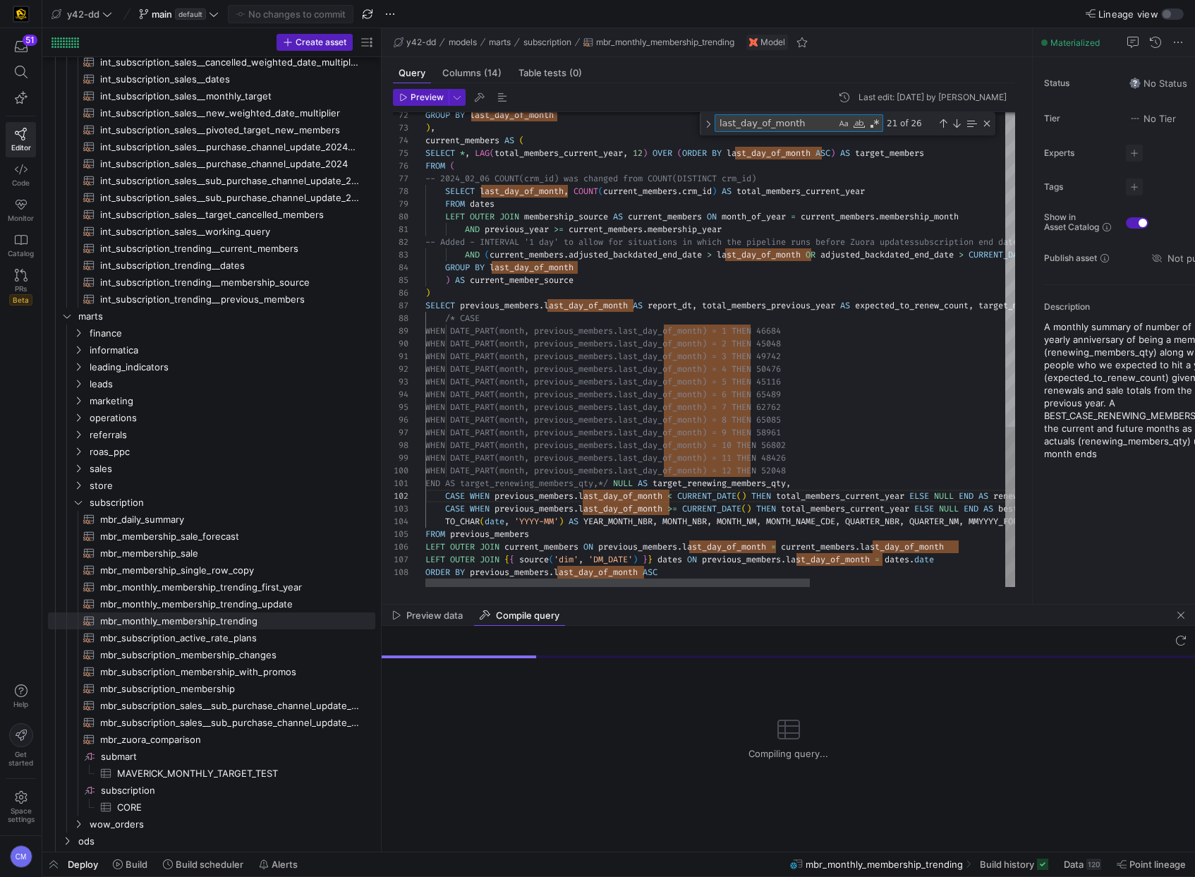
type textarea "END AS target_renewing_members_qty,*/ NULL AS target_renewing_members_qty, CASE…"
type textarea "t"
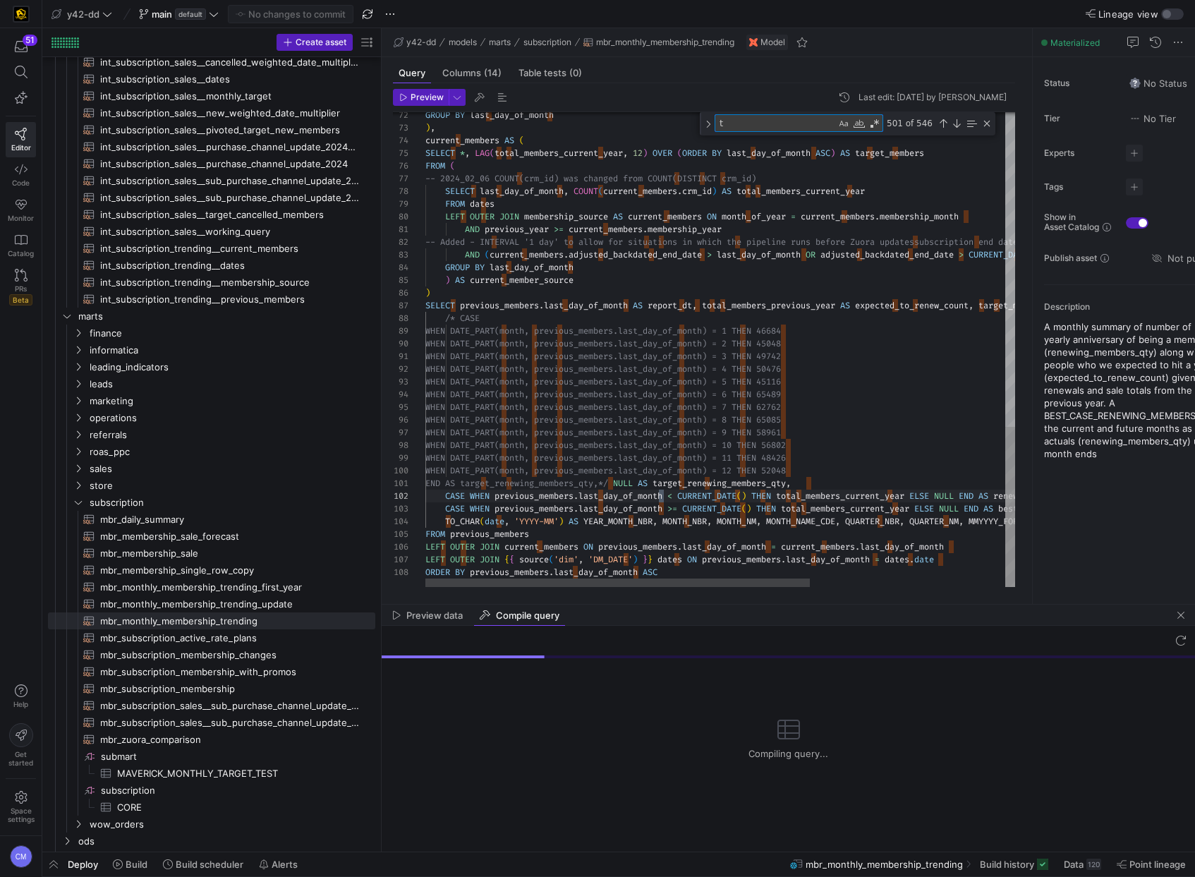
type textarea "END AS target_renewing_members_qty,*/ NULL AS target_renewing_members_qty, CASE…"
type textarea "te"
type textarea "ear ELSE NULL END AS renewing_members_qty, CASE WHEN previous_members.last_day_…"
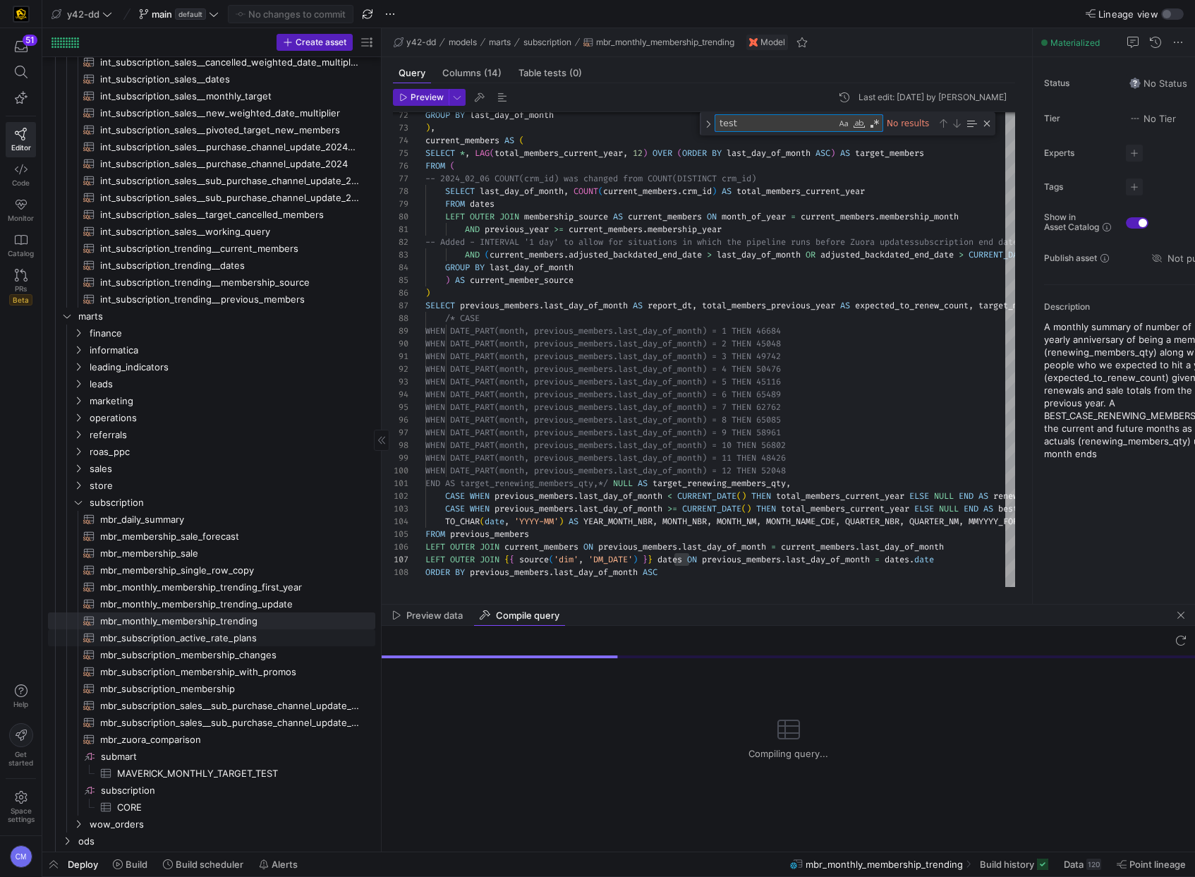
type textarea "test"
click at [266, 642] on span "mbr_subscription_active_rate_plans​​​​​​​​​​" at bounding box center [229, 638] width 259 height 16
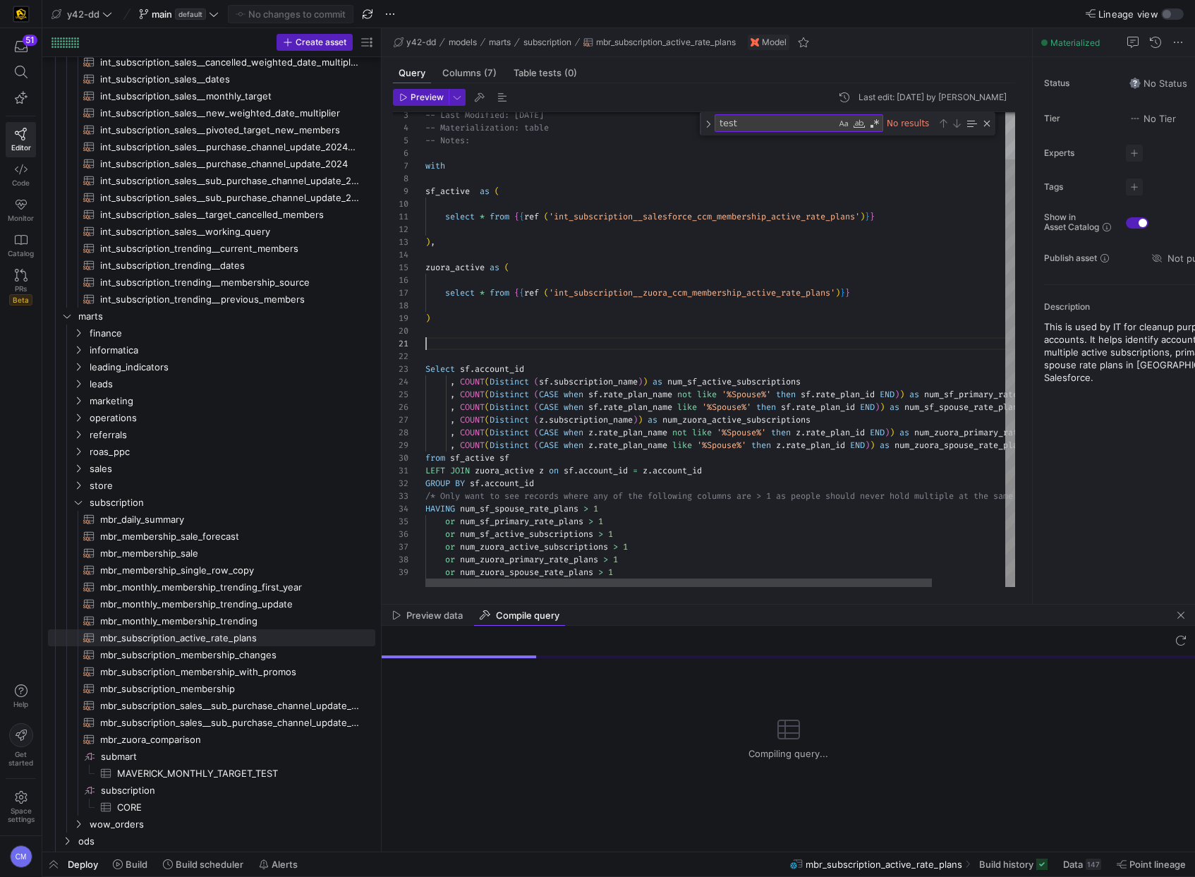
click at [821, 342] on div "-- Last Modified: 2025-03-03 -- Materialization: table -- Notes: with sf_active…" at bounding box center [762, 323] width 675 height 527
type textarea "Select sf.account_id , COUNT(Distinct (sf.subscription_name)) as num_sf_active_…"
type textarea "t"
type textarea "Select sf.account_id , COUNT(Distinct (sf.subscription_name)) as num_sf_active_…"
type textarea "te"
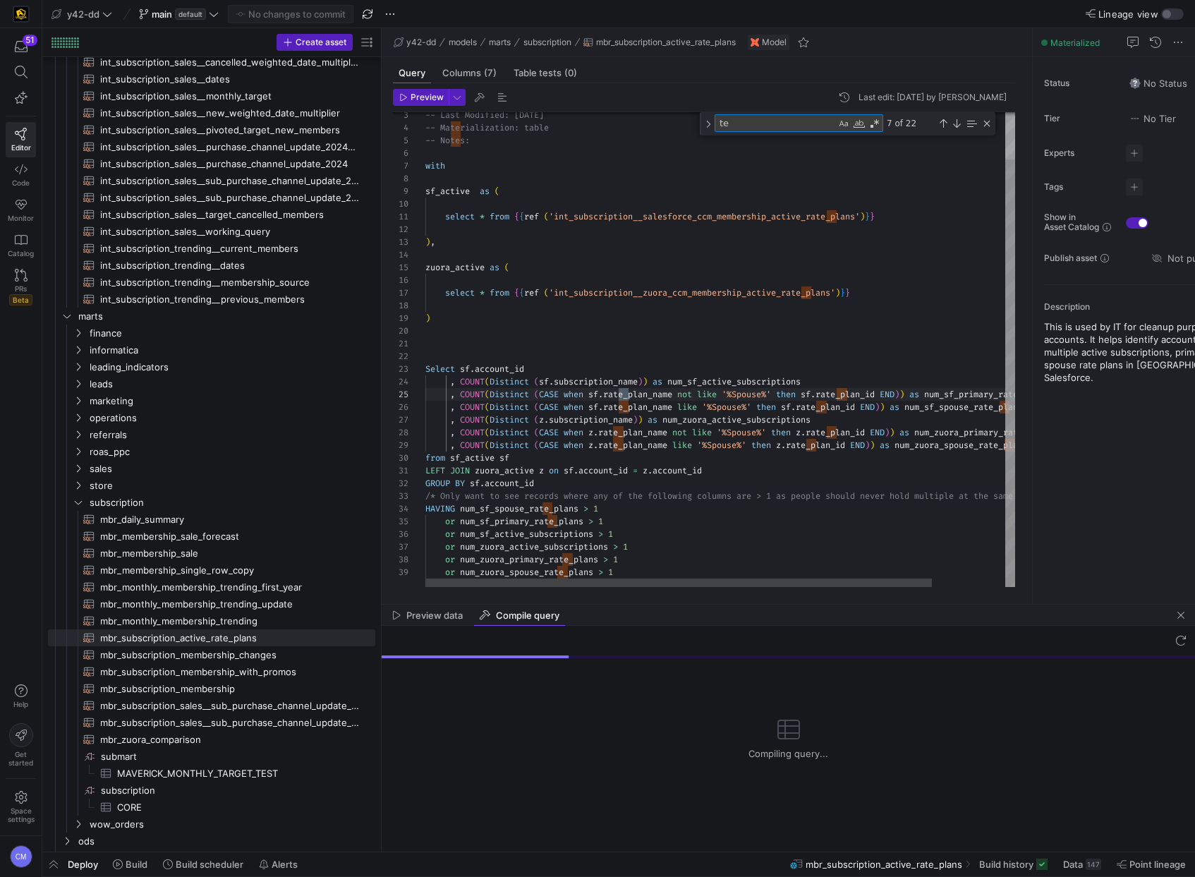
type textarea "-- File Name: mbr_subscription_active_rate_plans.sql -- Created By: Bret Harves…"
type textarea "test"
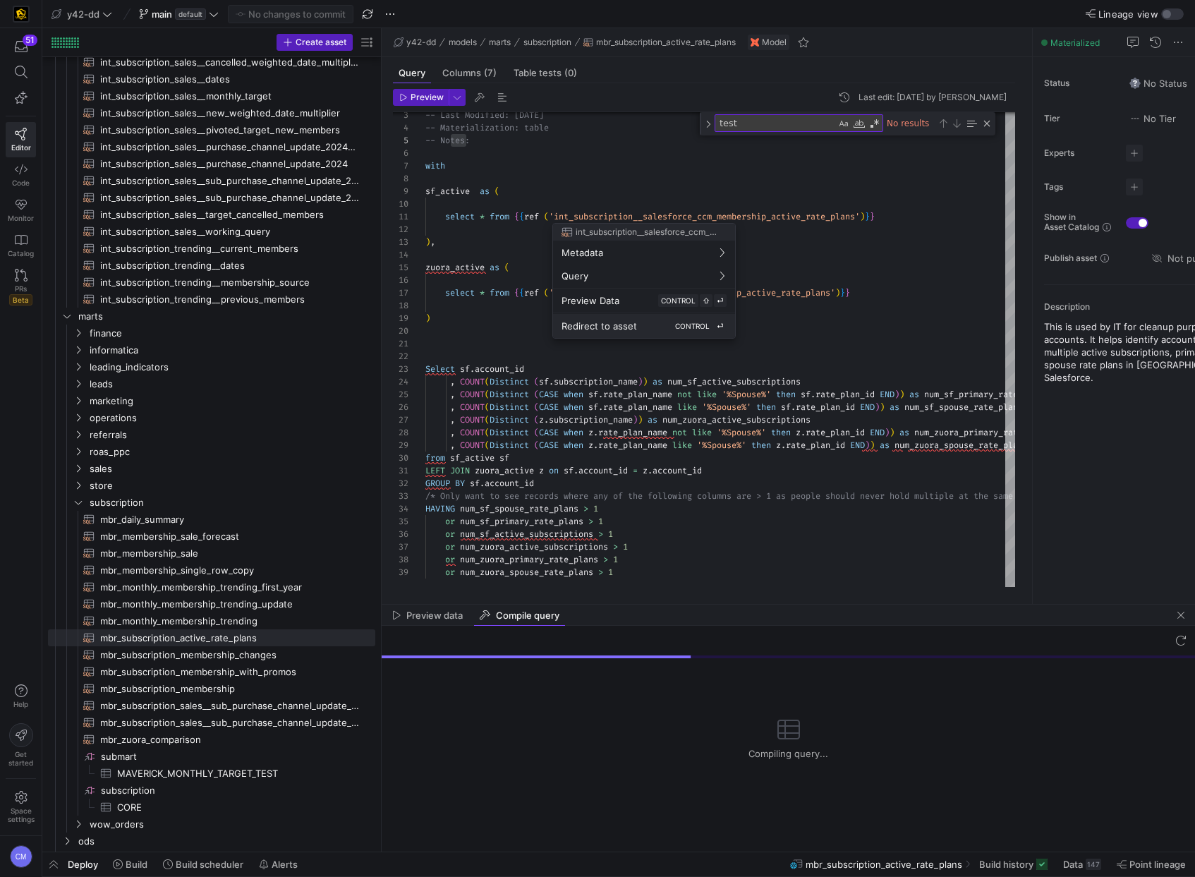
click at [640, 329] on div "Redirect to asset CONTROL ⏎" at bounding box center [643, 326] width 165 height 13
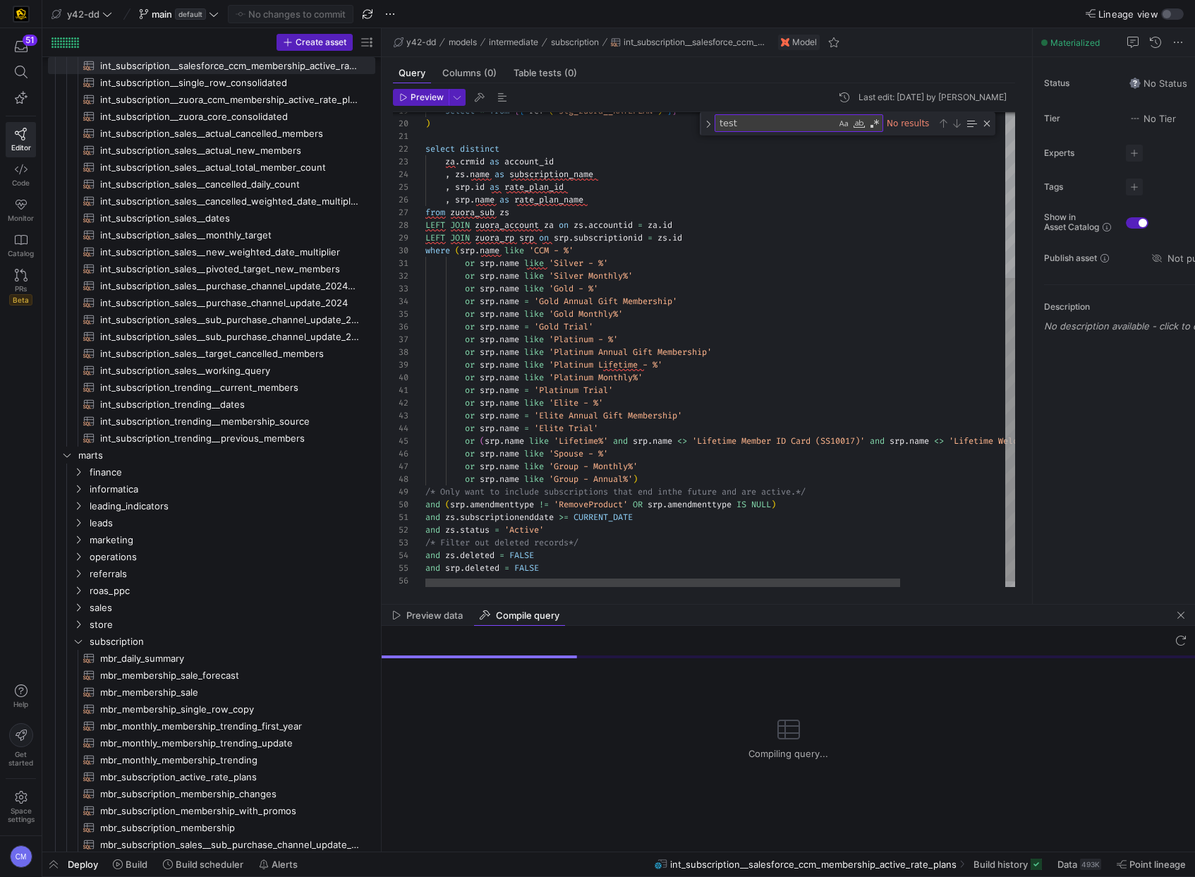
click at [725, 384] on div "select * from { { ref ( 'stg_zuora__RATEPLAN' ) } } ) select distinct za . crmi…" at bounding box center [785, 224] width 720 height 743
type textarea "or srp.name = 'Platinum Trial' or srp.name like 'Elite - %' or srp.name = 'Elit…"
type textarea "t"
type textarea "or srp.name = 'Platinum Trial' or srp.name like 'Elite - %' or srp.name = 'Elit…"
type textarea "te"
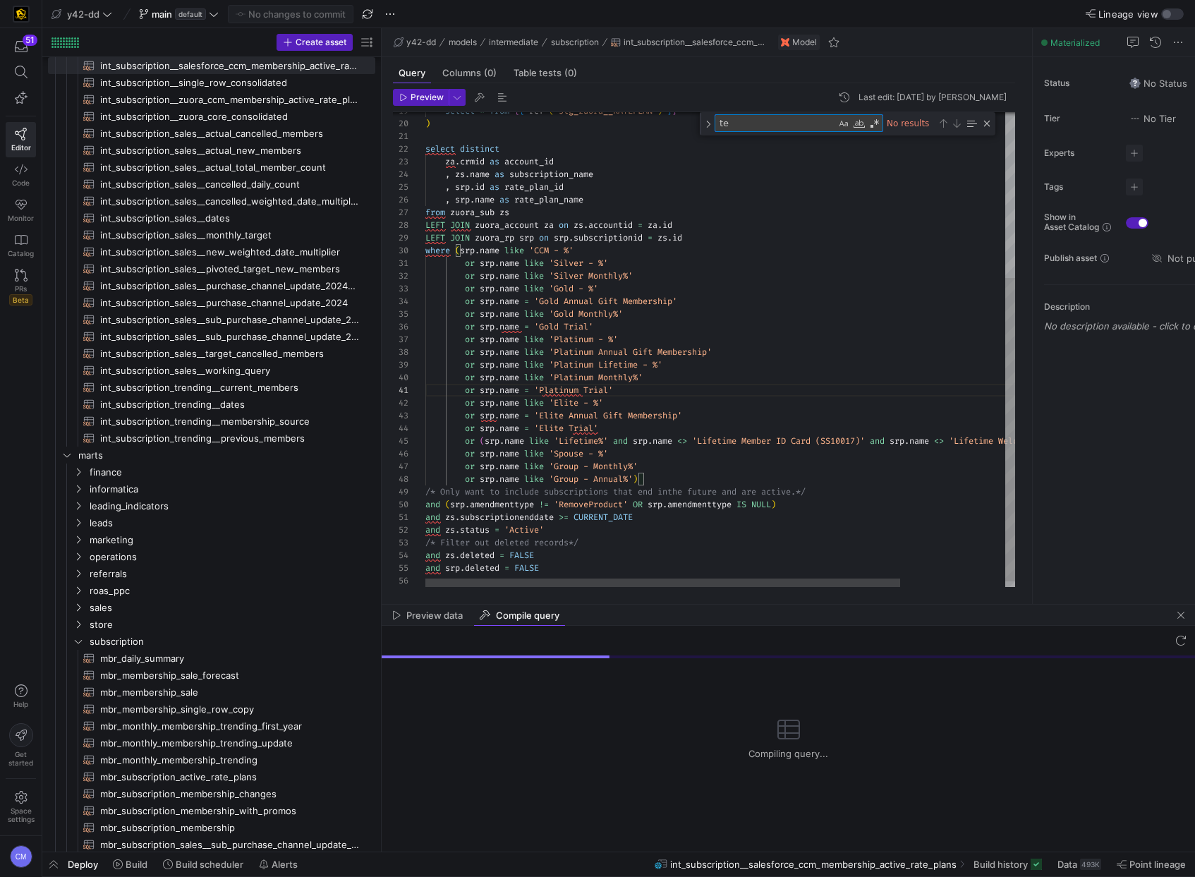
type textarea "-- File Name: int_subscription__salesforce_ccm_membership_active_rate_plans.sql…"
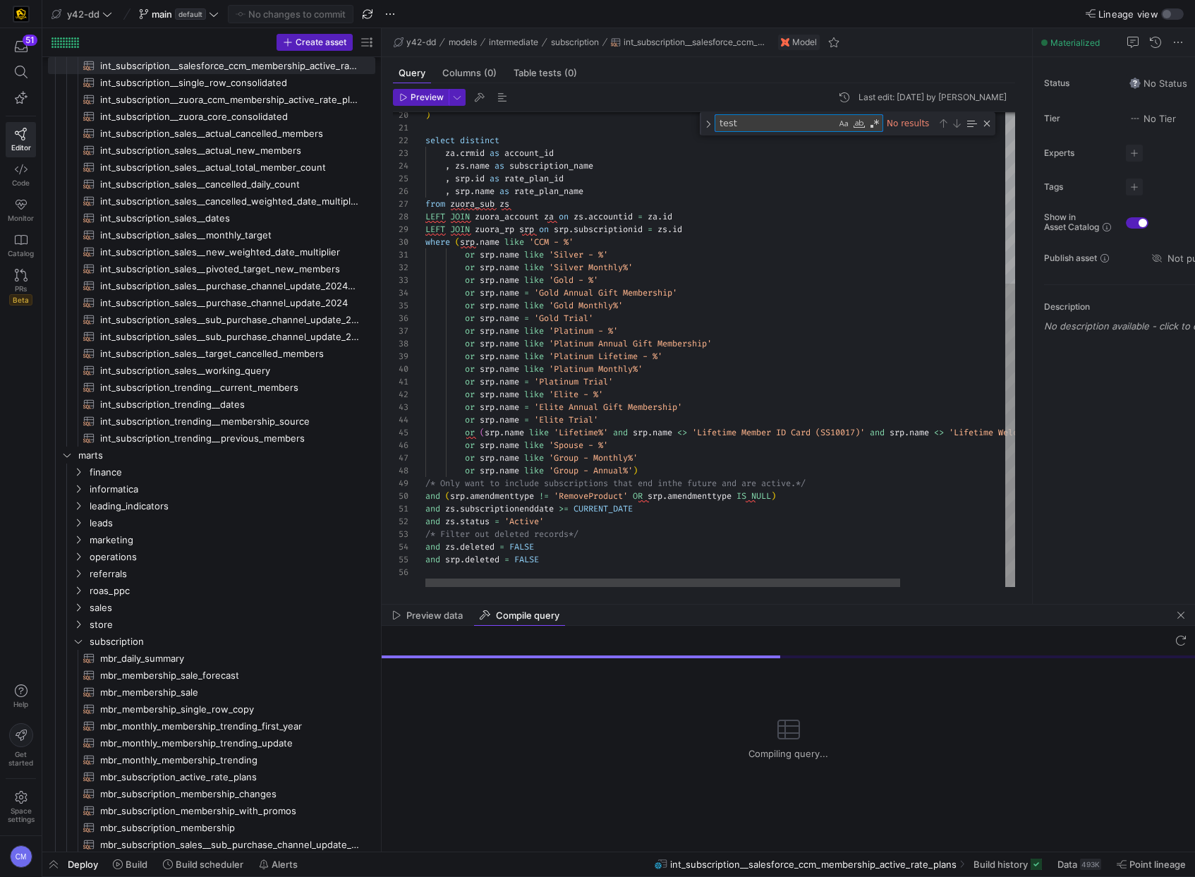
type textarea "tes"
type textarea "or srp.name = 'Platinum Trial' or srp.name like 'Elite - %' or srp.name = 'Elit…"
type textarea "te"
type textarea "or srp.name = 'Platinum Trial' or srp.name like 'Elite - %' or srp.name = 'Elit…"
type textarea "t"
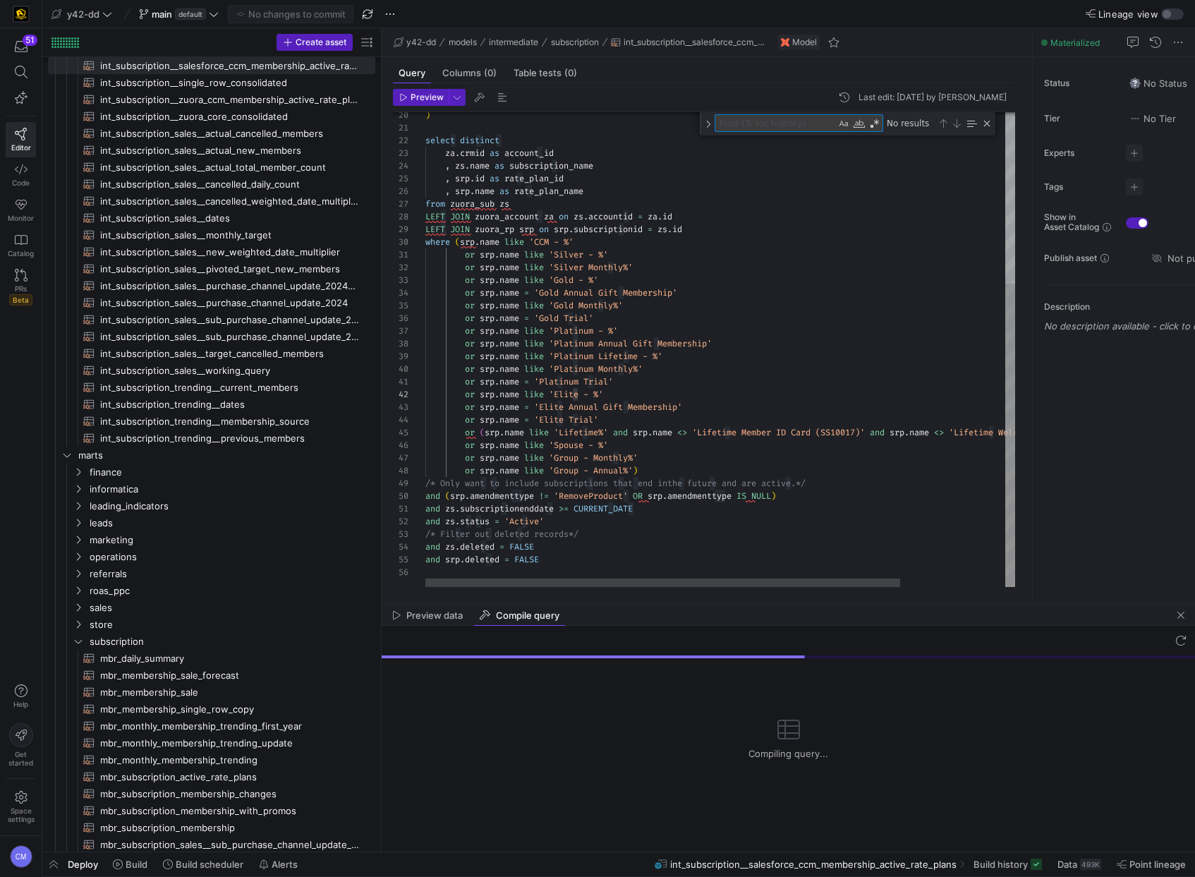
type textarea "or srp.name = 'Platinum Trial' or srp.name like 'Elite - %' or srp.name = 'Elit…"
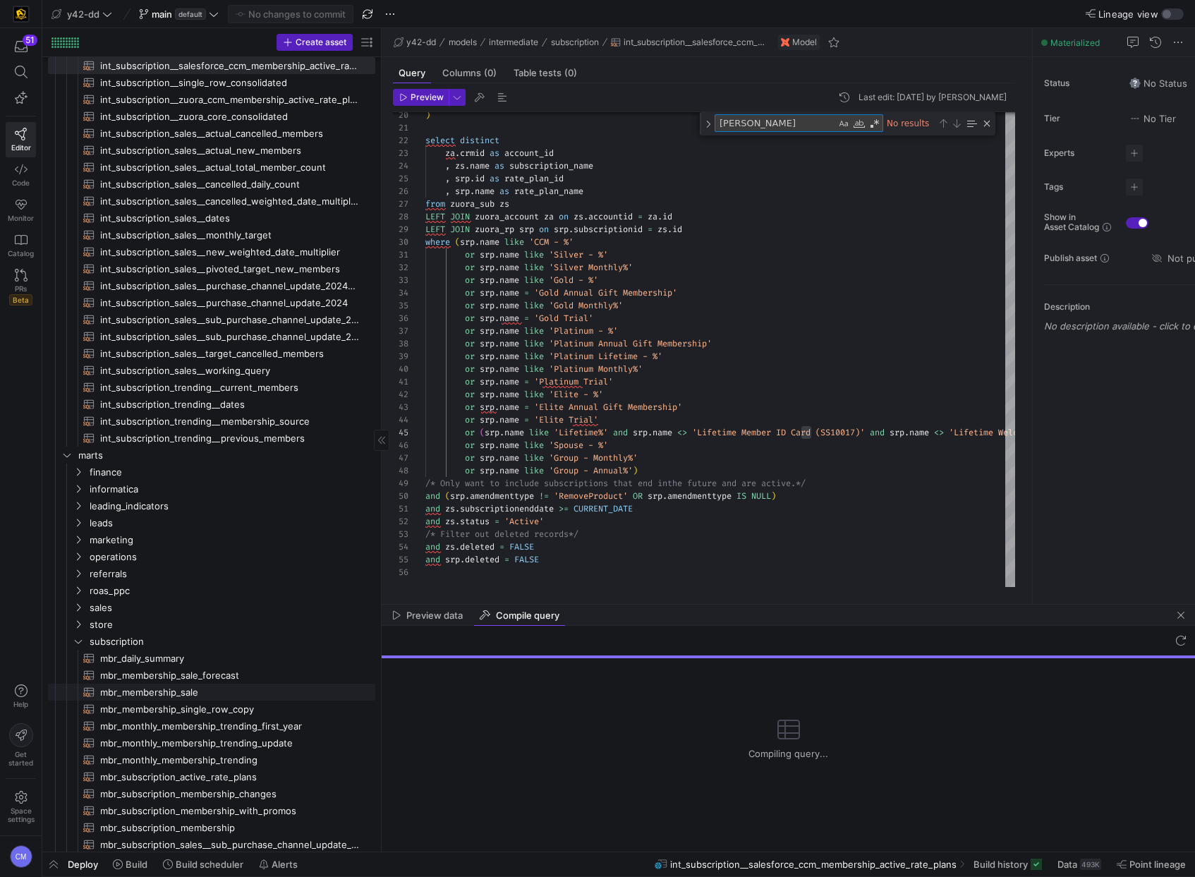
type textarea "cabell"
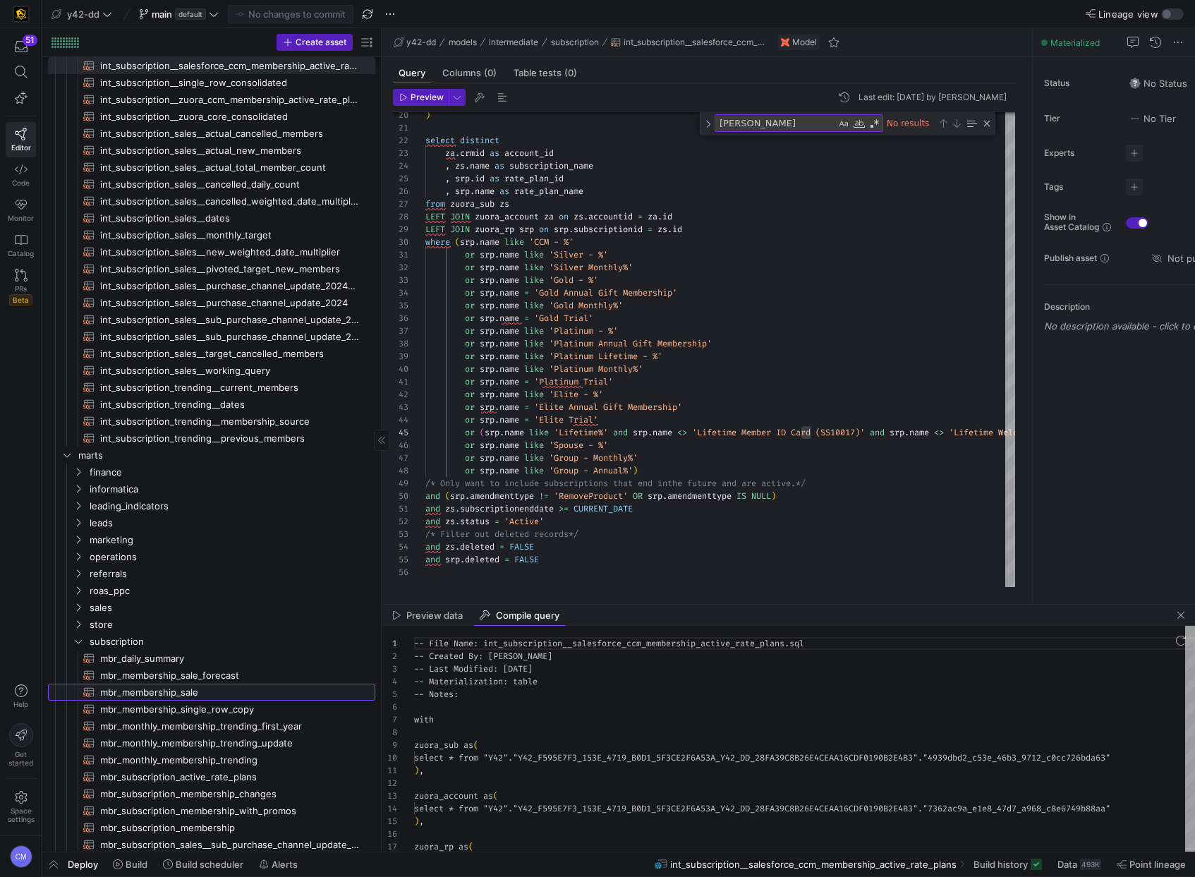
click at [217, 695] on span "mbr_membership_sale​​​​​​​​​​" at bounding box center [229, 692] width 259 height 16
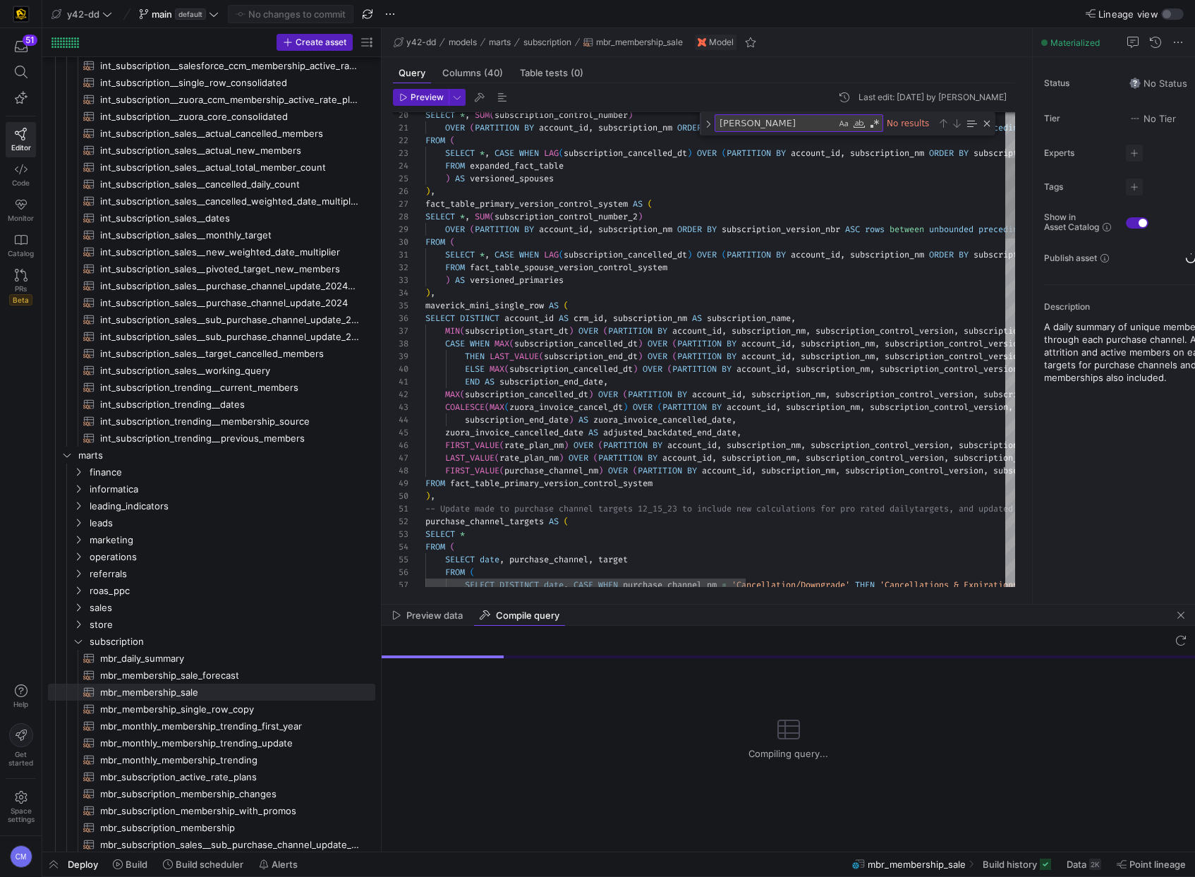
type textarea "END AS subscription_end_date, MAX(subscription_cancelled_dt) OVER (PARTITION BY…"
type textarea "zuora_invoice_cancelled_date"
type textarea "END AS subscription_end_date, MAX(subscription_cancelled_dt) OVER (PARTITION BY…"
type textarea "c"
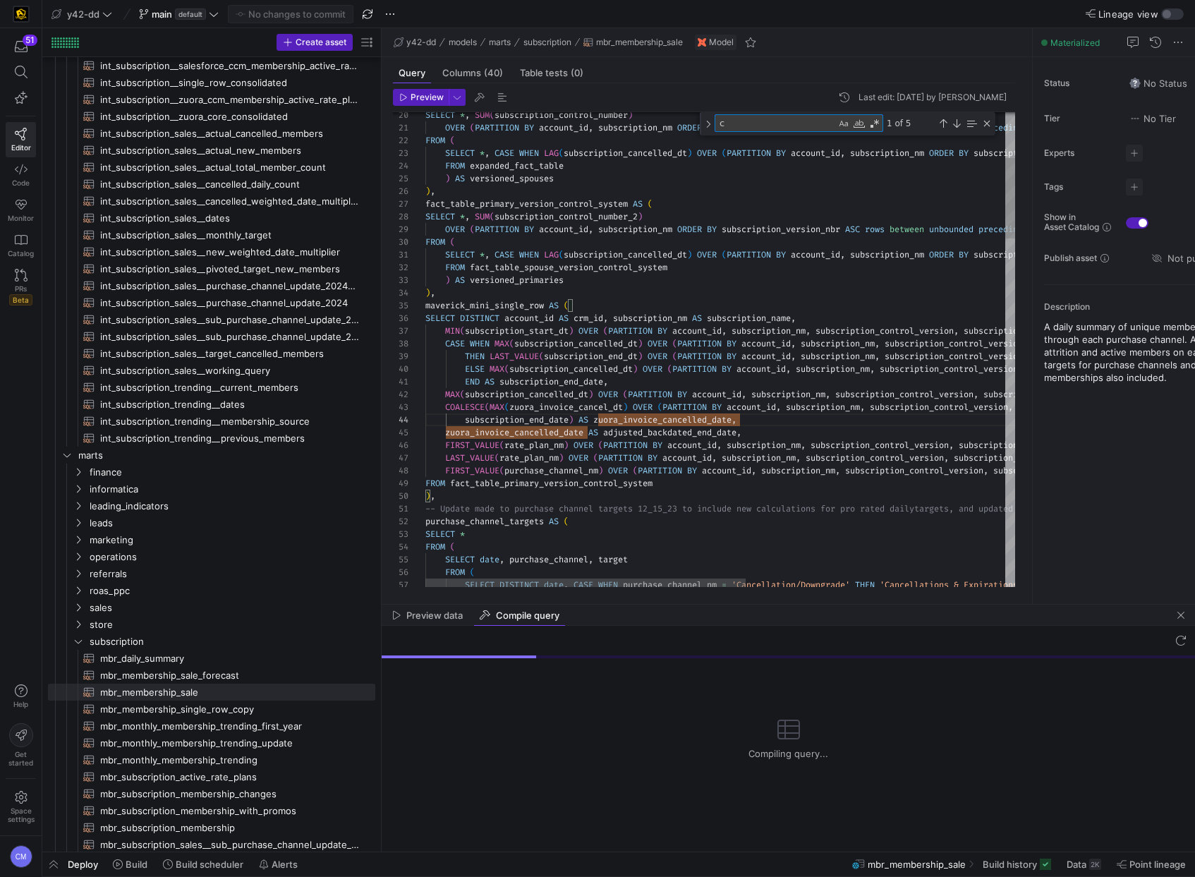
type textarea "END AS subscription_end_date, MAX(subscription_cancelled_dt) OVER (PARTITION BY…"
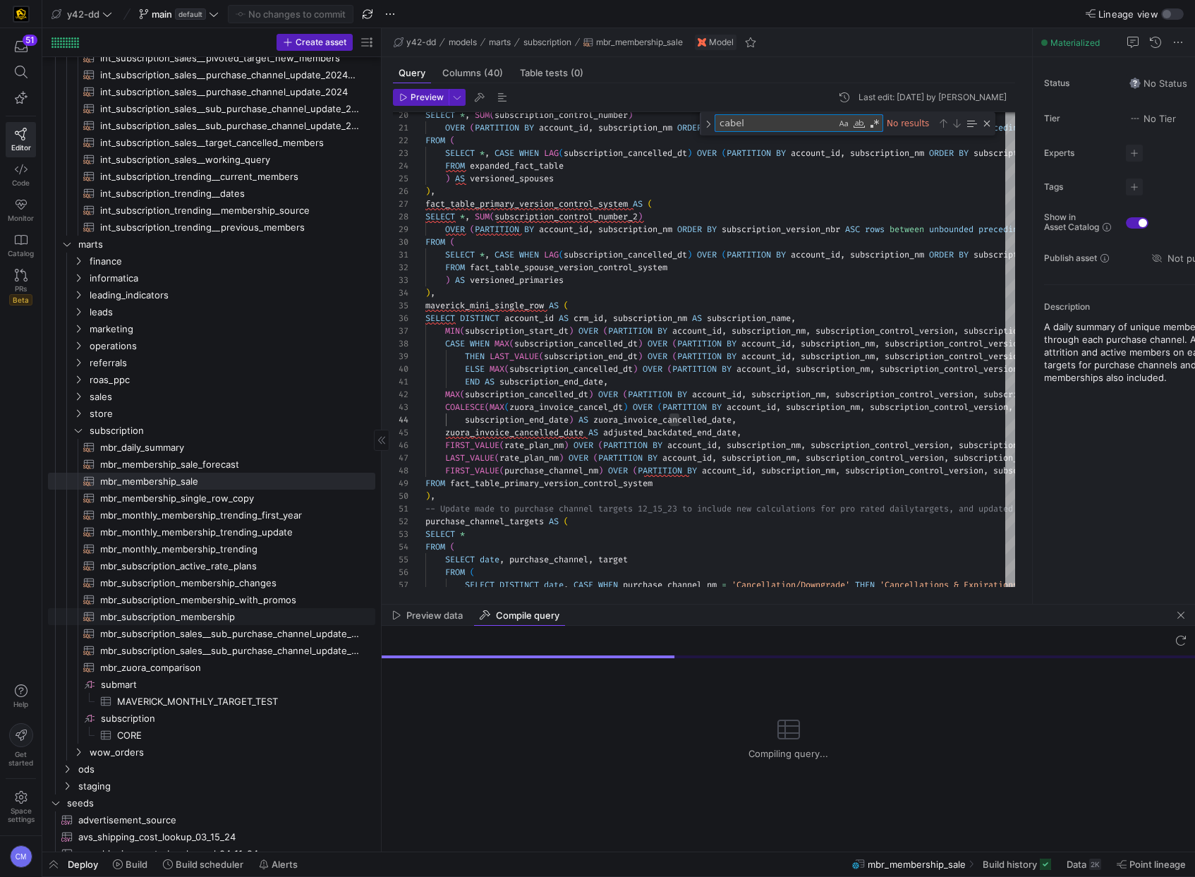
type textarea "cabel"
click at [243, 620] on span "mbr_subscription_membership​​​​​​​​​​" at bounding box center [229, 617] width 259 height 16
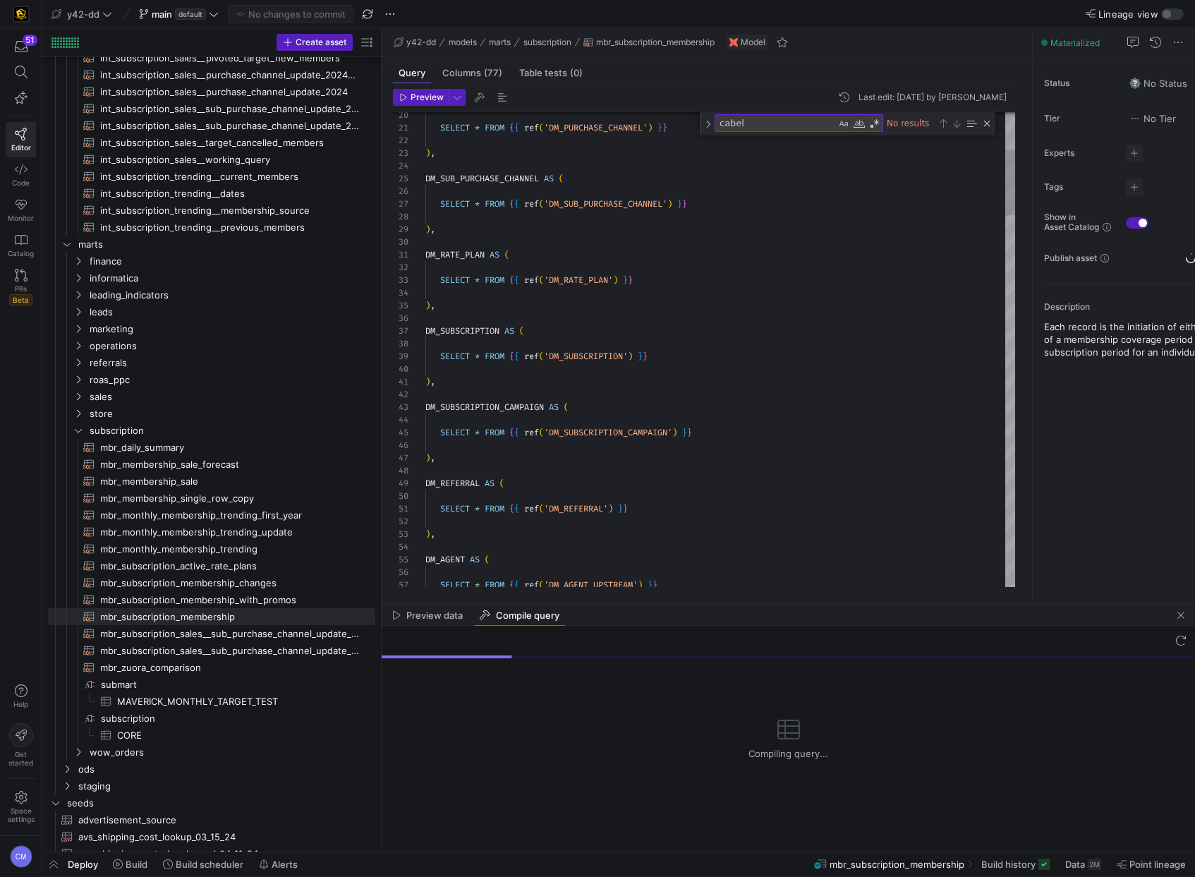
type textarea "SELECT * FROM {{ ref('DM_REFERRAL') }} ), DM_AGENT AS ( SELECT * FROM {{ ref('D…"
type textarea "ca"
type textarea "), TB_COLLECTION AS ( SELECT * FROM {{ ref('TB_COLLECTION') }} ), expanded_invo…"
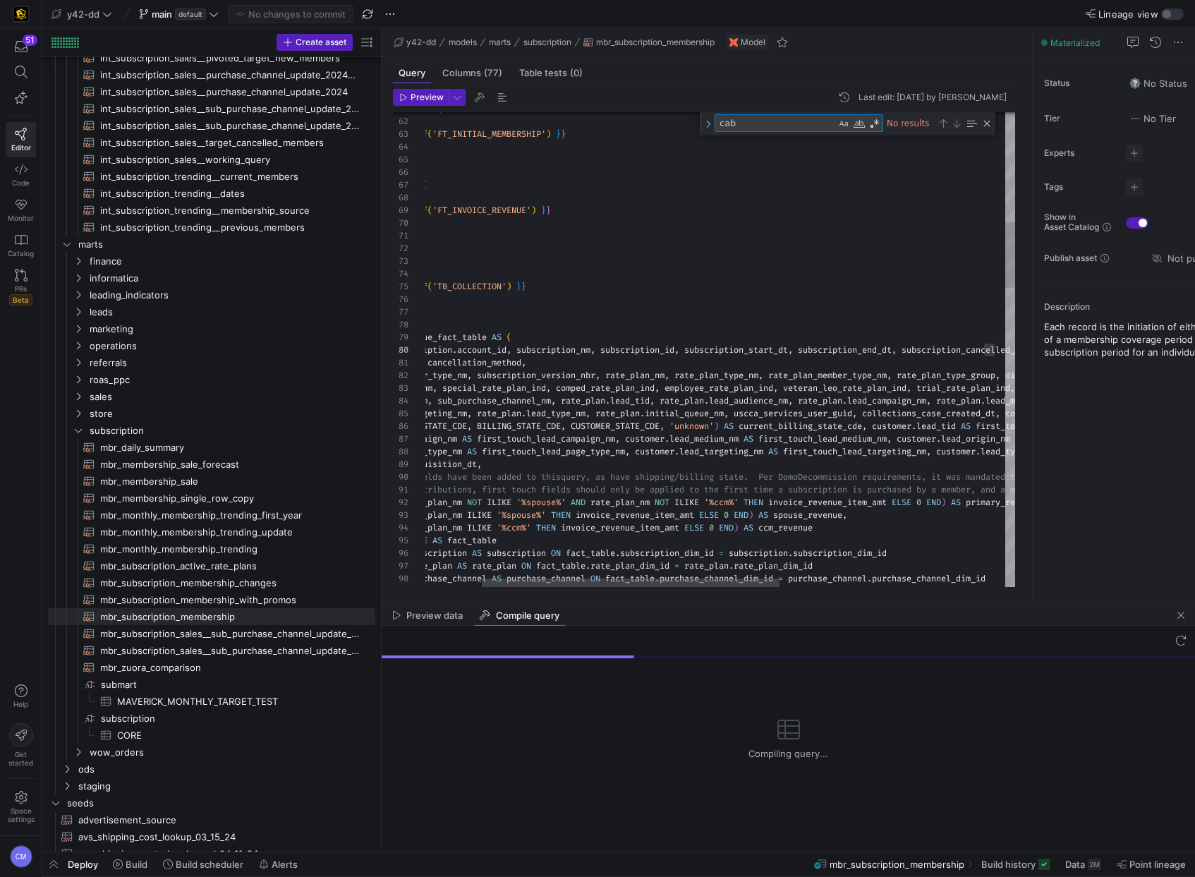
type textarea "ca"
type textarea "SELECT * FROM {{ ref('DM_REFERRAL') }} ), DM_AGENT AS ( SELECT * FROM {{ ref('D…"
type textarea "c"
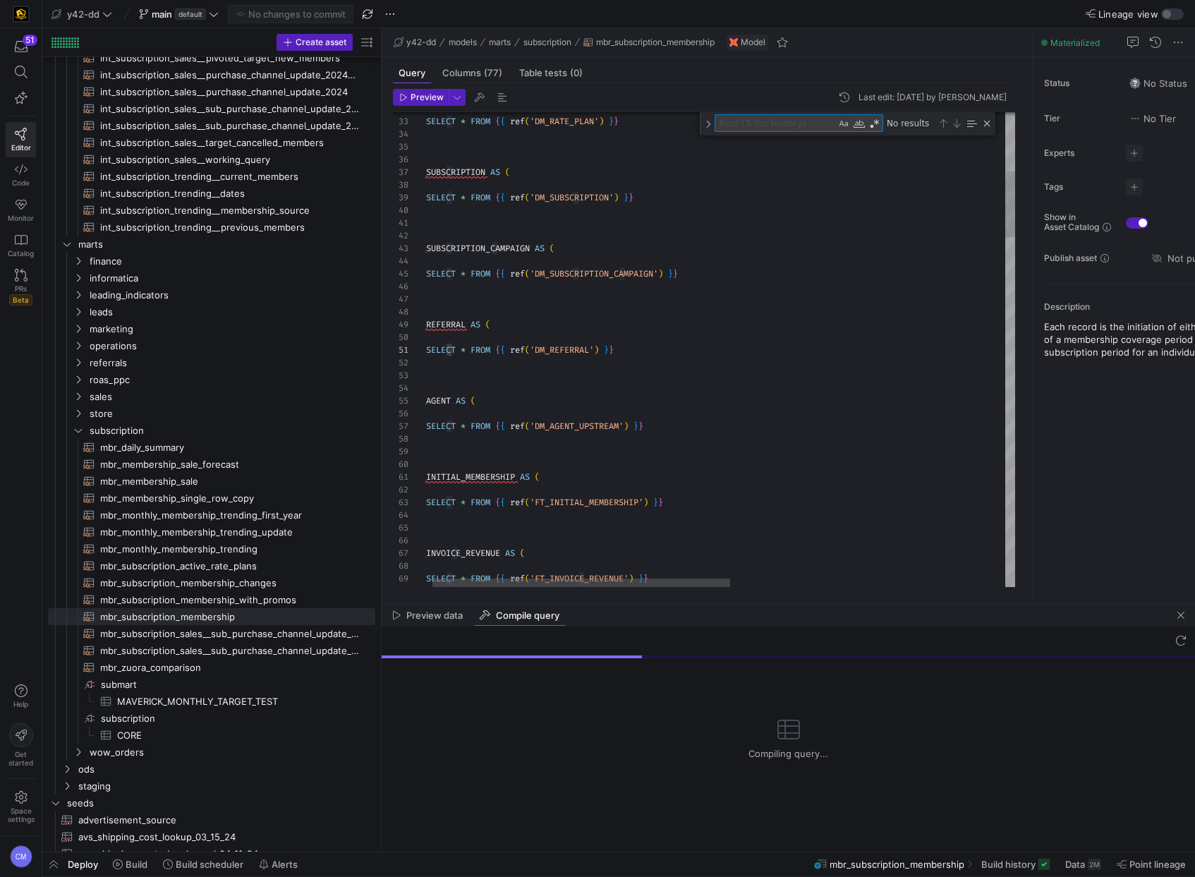
type textarea "t"
type textarea "auto_cancel_ind AS cancellation_method, subscription_member_type_nm, subscripti…"
type textarea "te"
type textarea "-- File Name: mbr_subscription_membership.sql -- Created By: Bret Harvestine --…"
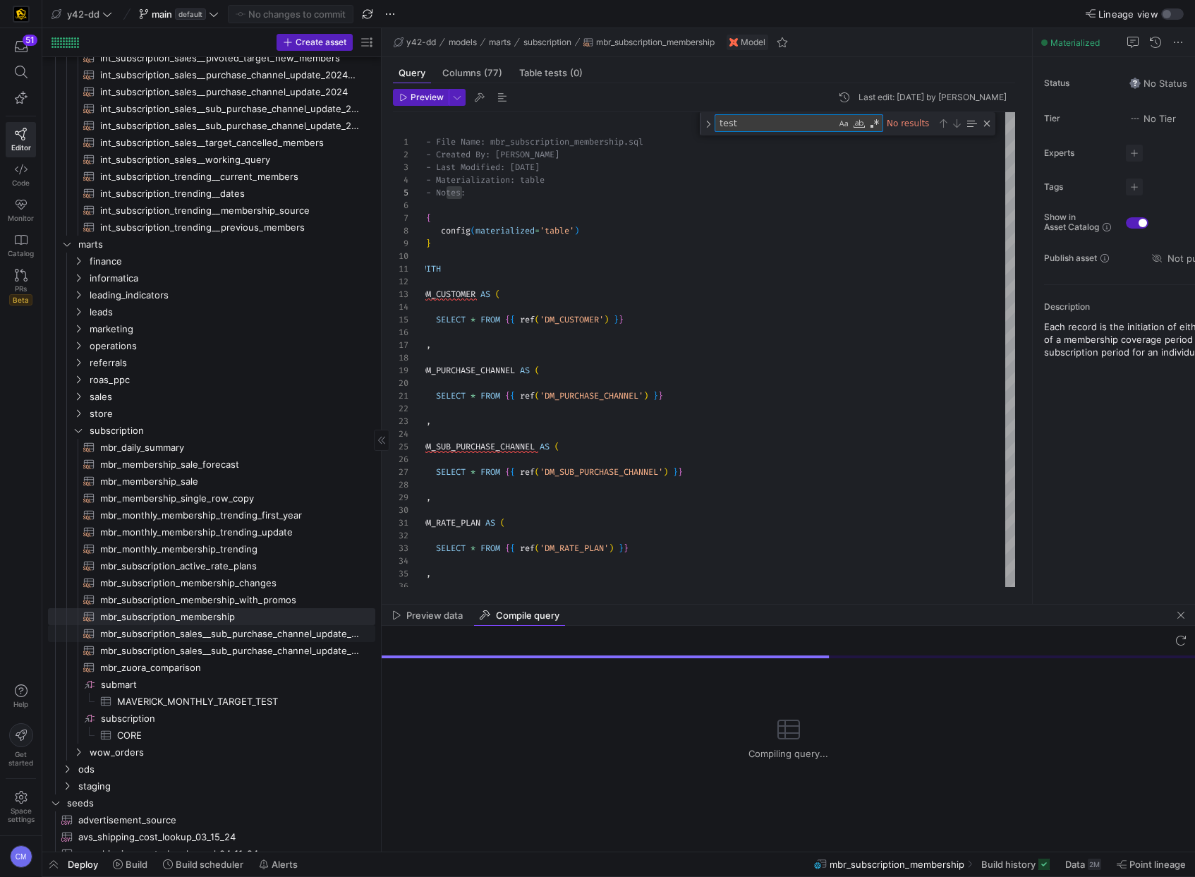
type textarea "test"
click at [150, 628] on span "mbr_subscription_sales__sub_purchase_channel_update_2024_forecast​​​​​​​​​​" at bounding box center [229, 634] width 259 height 16
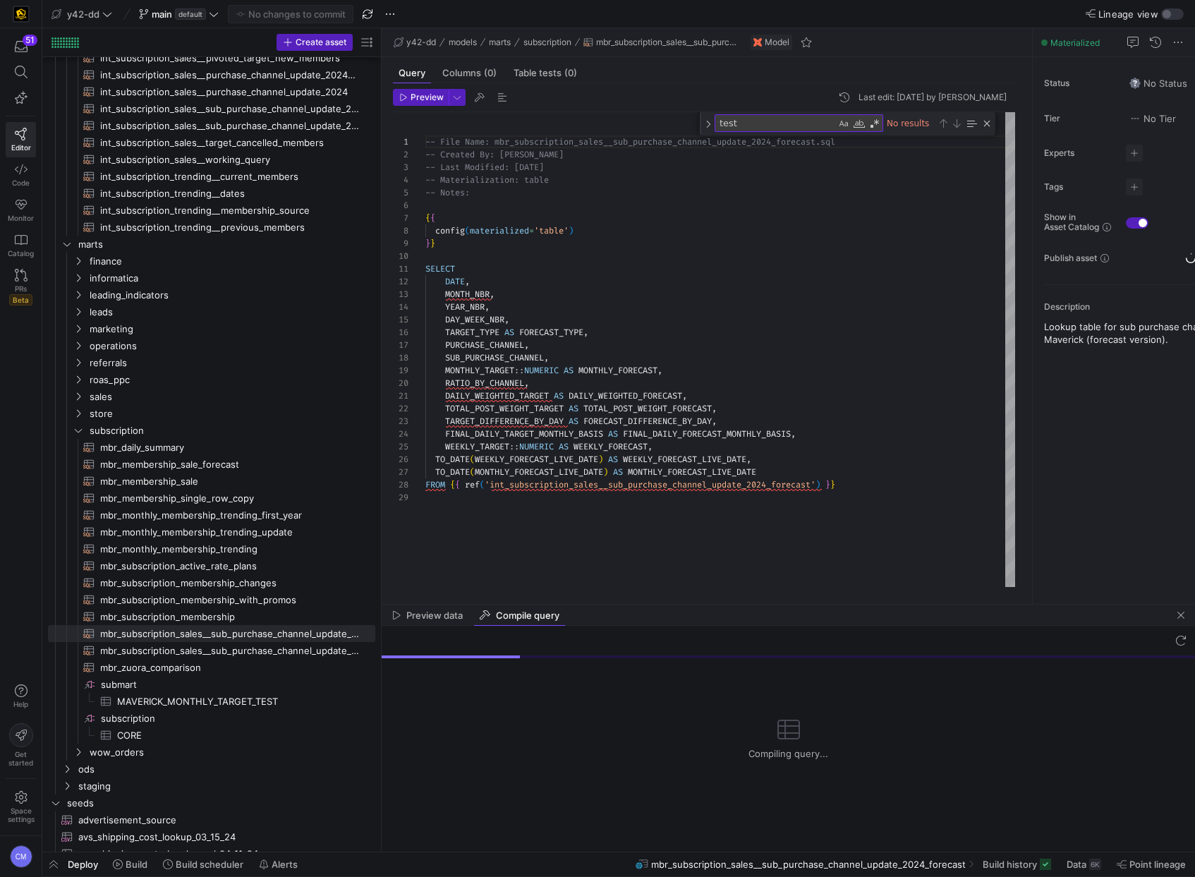
type textarea "DAILY_WEIGHTED_TARGET AS DAILY_WEIGHTED_FORECAST, TOTAL_POST_WEIGHT_TARGET AS T…"
click at [560, 487] on div "-- File Name: mbr_subscription_sales__sub_purchase _channel_update_2024_forecas…" at bounding box center [720, 349] width 590 height 475
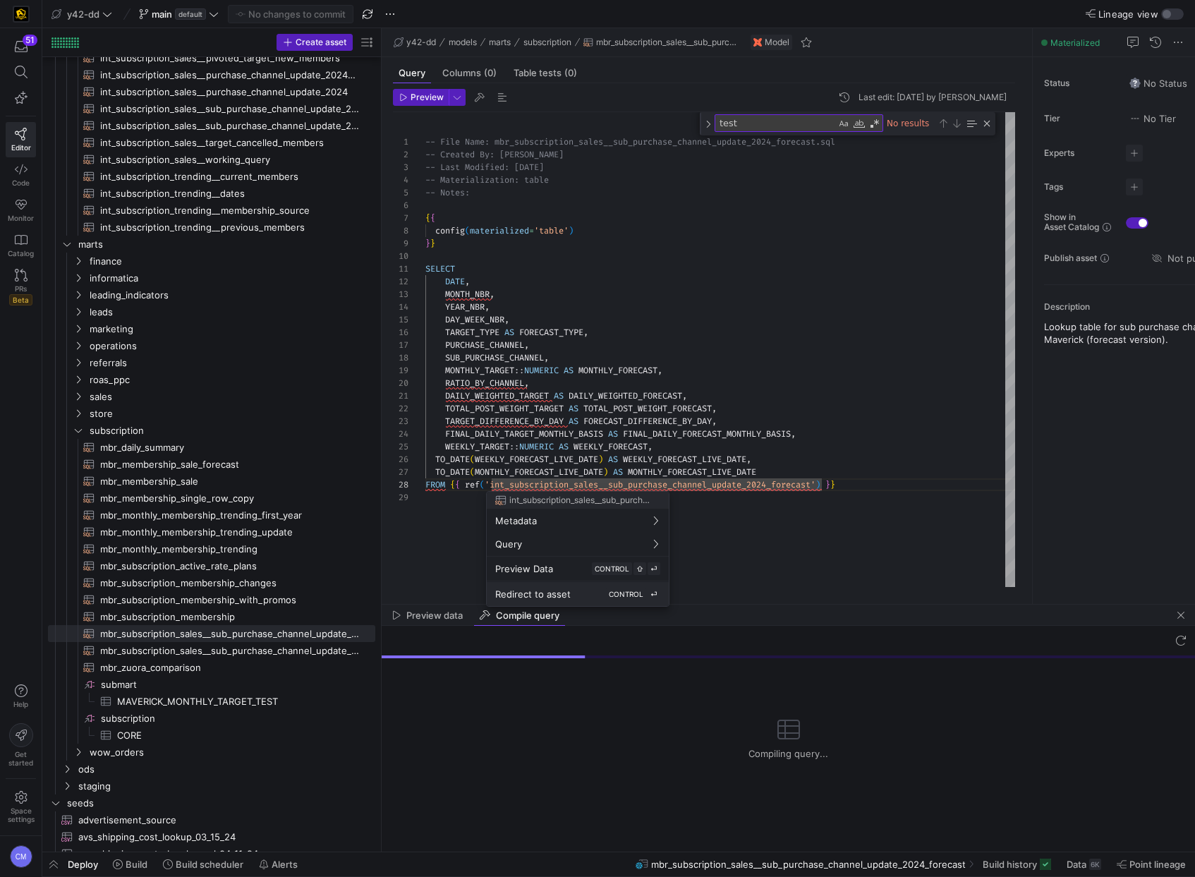
click at [578, 596] on div "Redirect to asset CONTROL ⏎" at bounding box center [577, 594] width 165 height 13
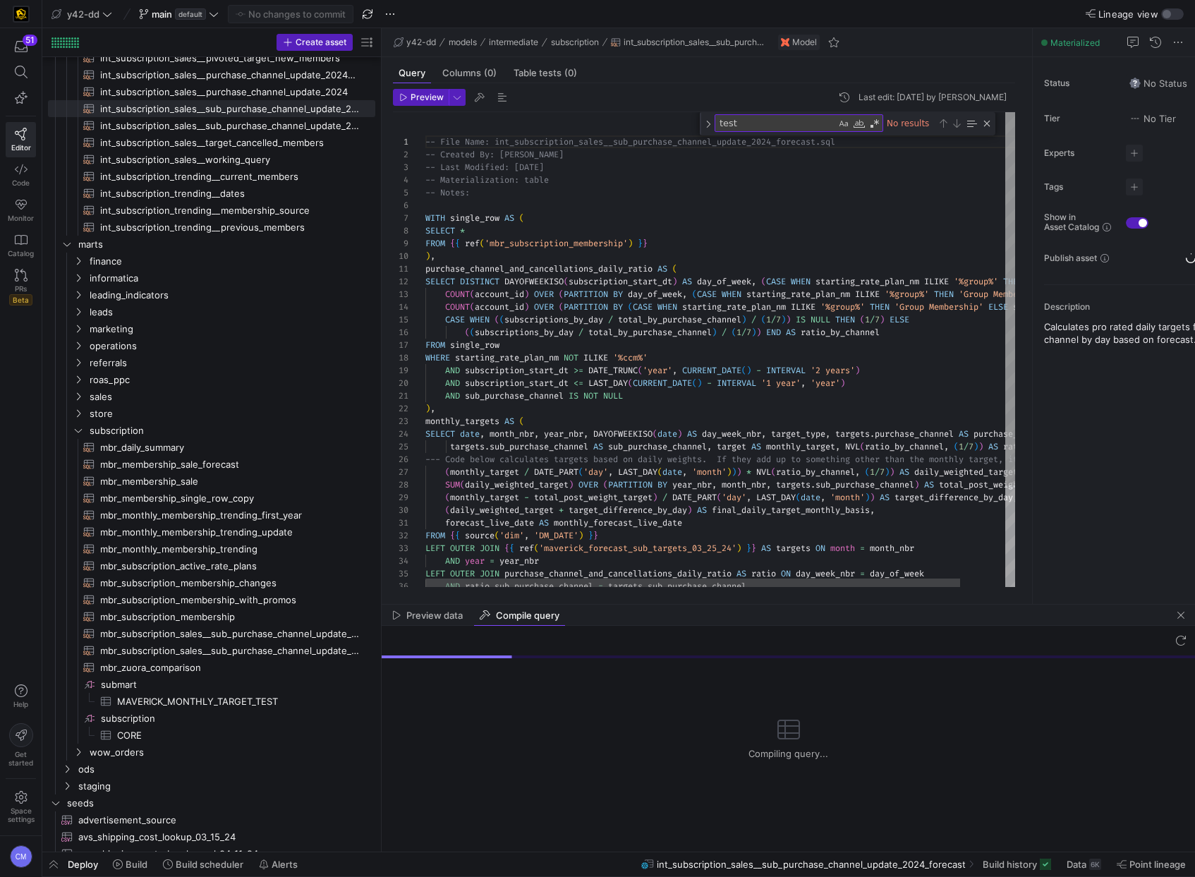
type textarea "ions_by_day, --sub_purchase_channel) AS subscriptions_by_day, COUNT(account_id)…"
click at [775, 348] on div "-- File Name: int_subscription_sales__sub_purchase _channel_update_2024_forecas…" at bounding box center [744, 409] width 639 height 595
type textarea "single_row"
type textarea "day, --sub_purchase_channel) AS subscriptions_by_day, COUNT(account_id) OVER (P…"
type textarea "t"
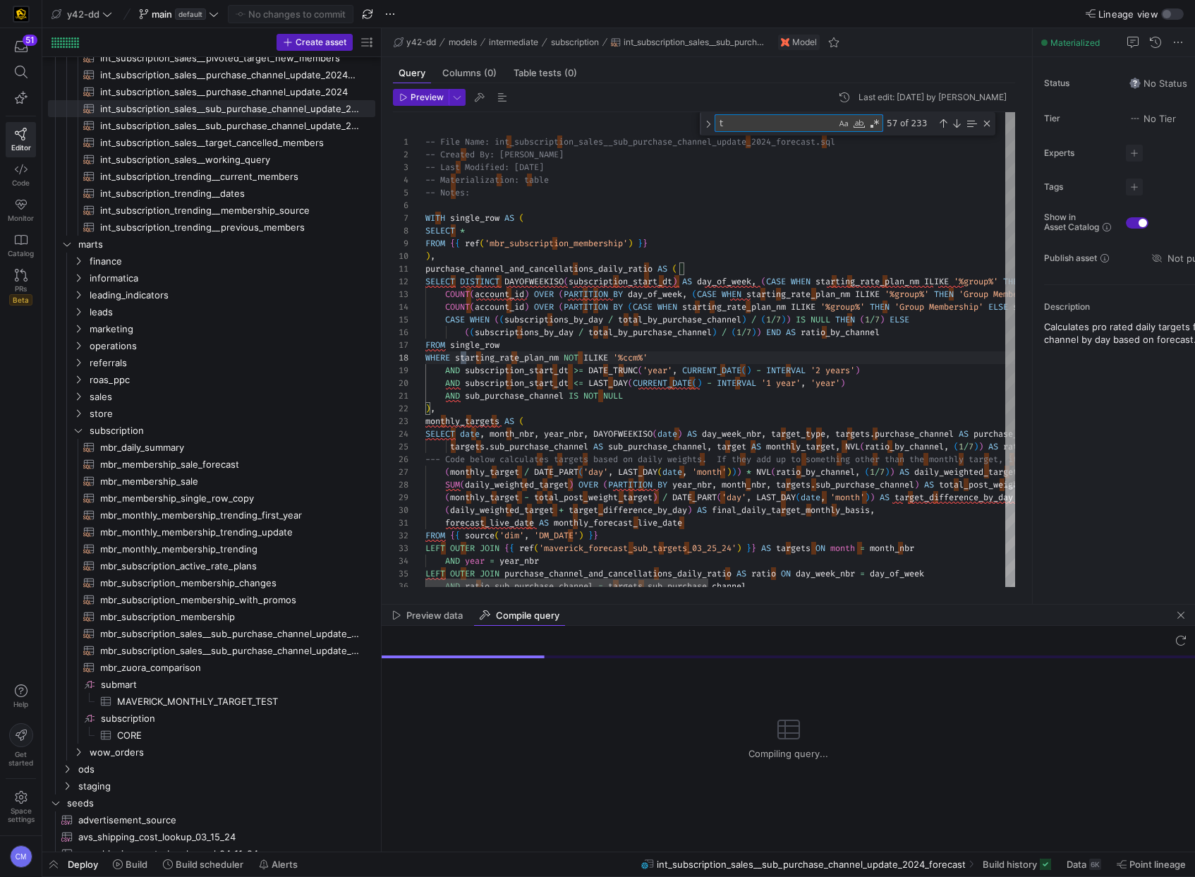
type textarea "_purchase_channel) AS subscriptions_by_day, COUNT(account_id) OVER (PARTITION B…"
type textarea "tes"
type textarea "AND sub_purchase_channel IS NOT NULL ), monthly_targets AS ( SELECT date, month…"
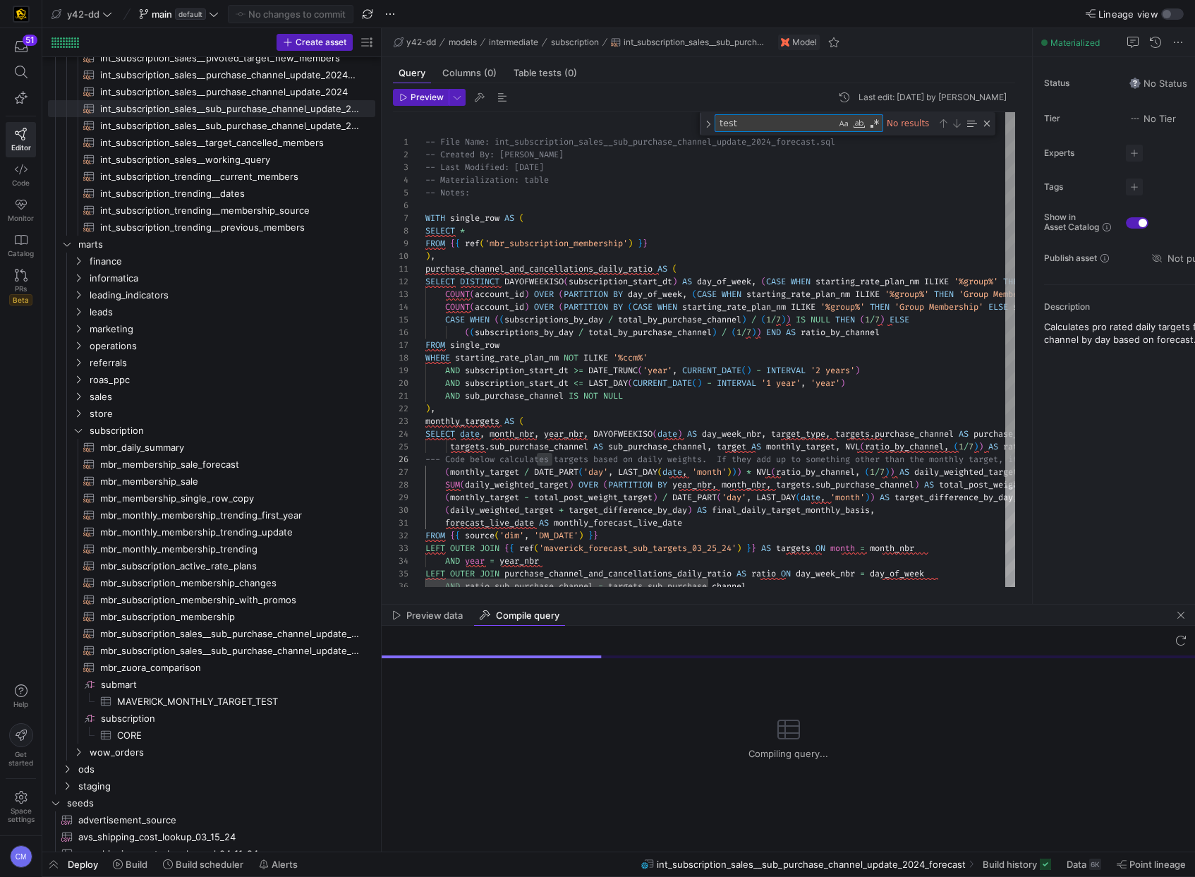
type textarea "tes"
type textarea "_purchase_channel) AS subscriptions_by_day, COUNT(account_id) OVER (PARTITION B…"
type textarea "te"
type textarea "day, --sub_purchase_channel) AS subscriptions_by_day, COUNT(account_id) OVER (P…"
type textarea "t"
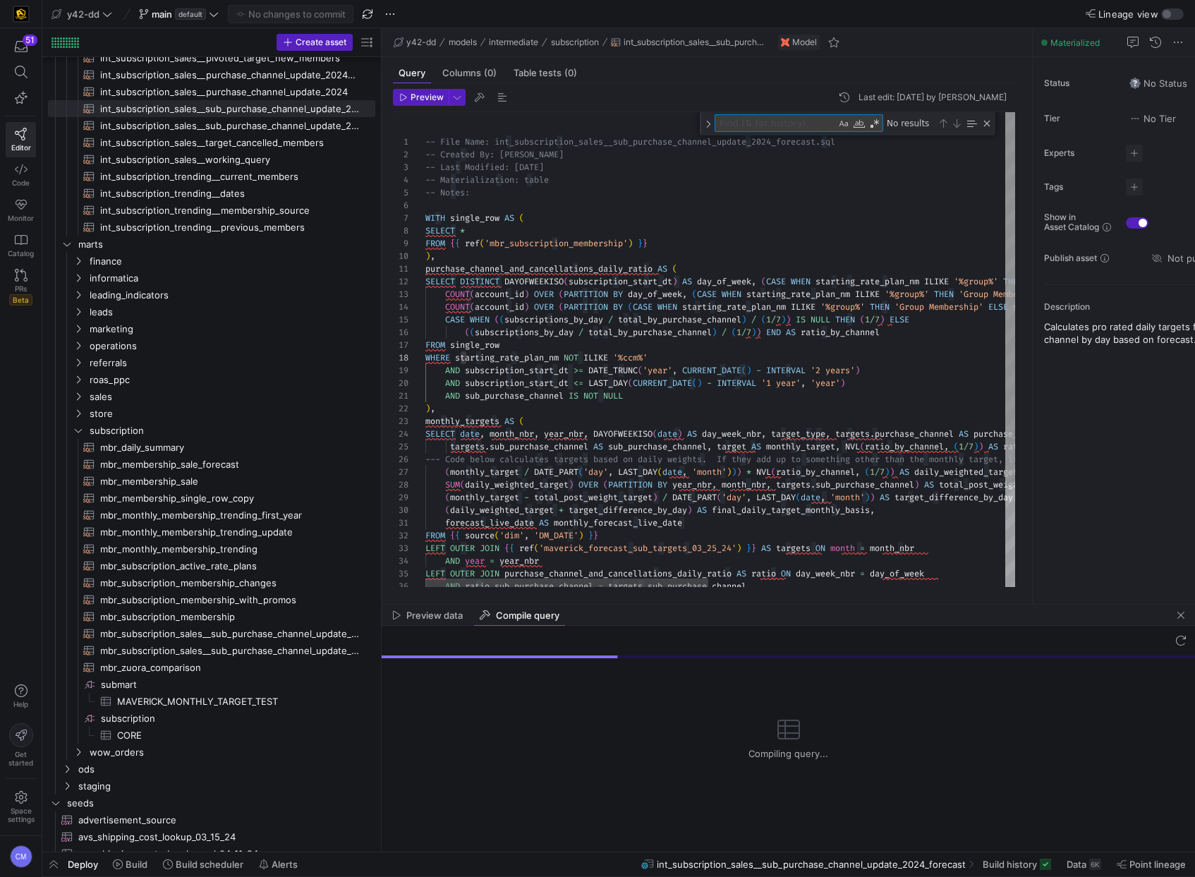
type textarea "ubscriptions_by_day, COUNT(account_id) OVER (PARTITION BY (CASE WHEN starting_r…"
type textarea "ca"
type textarea "AND sub_purchase_channel IS NOT NULL ), monthly_targets AS ( SELECT date, month…"
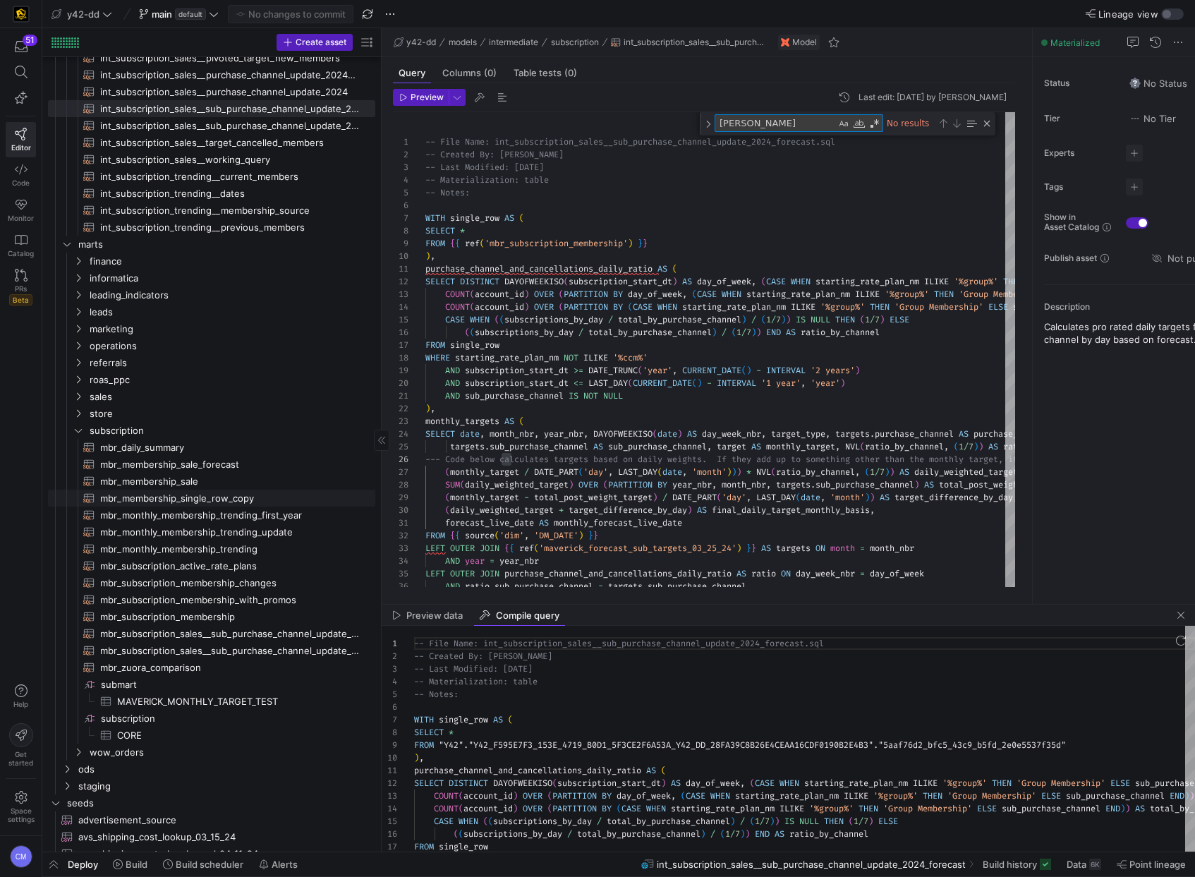
scroll to position [127, 0]
type textarea "cabell"
click at [250, 498] on span "mbr_membership_single_row_copy​​​​​​​​​​" at bounding box center [229, 498] width 259 height 16
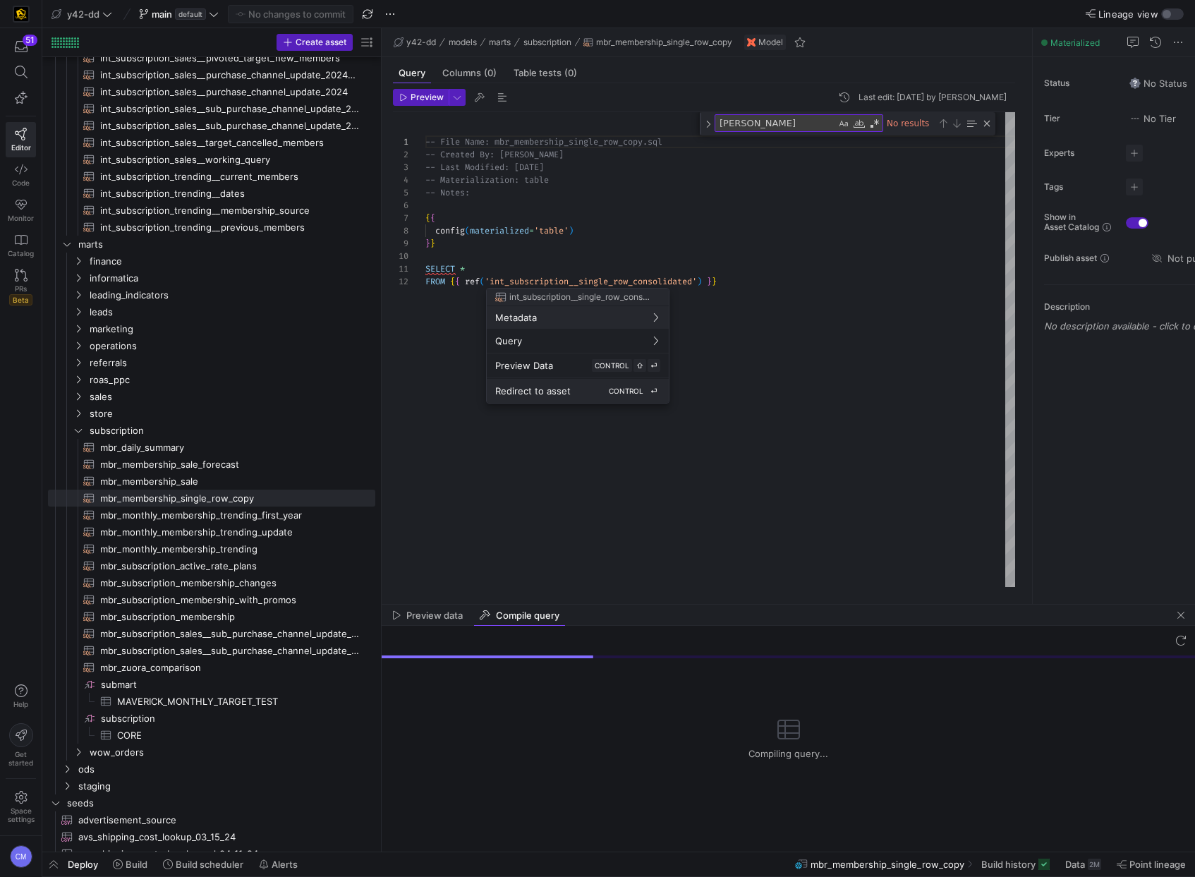
click at [567, 391] on span "Redirect to asset" at bounding box center [532, 390] width 75 height 11
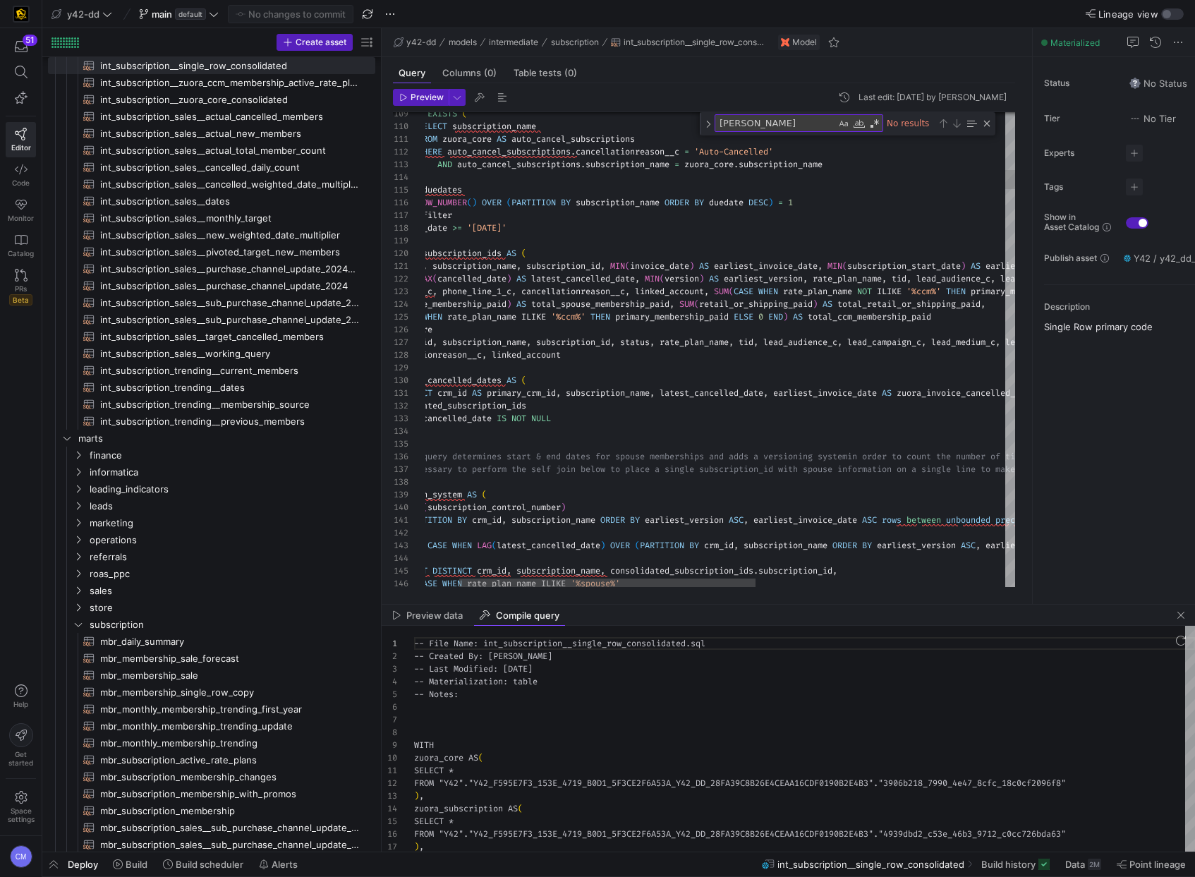
scroll to position [127, 0]
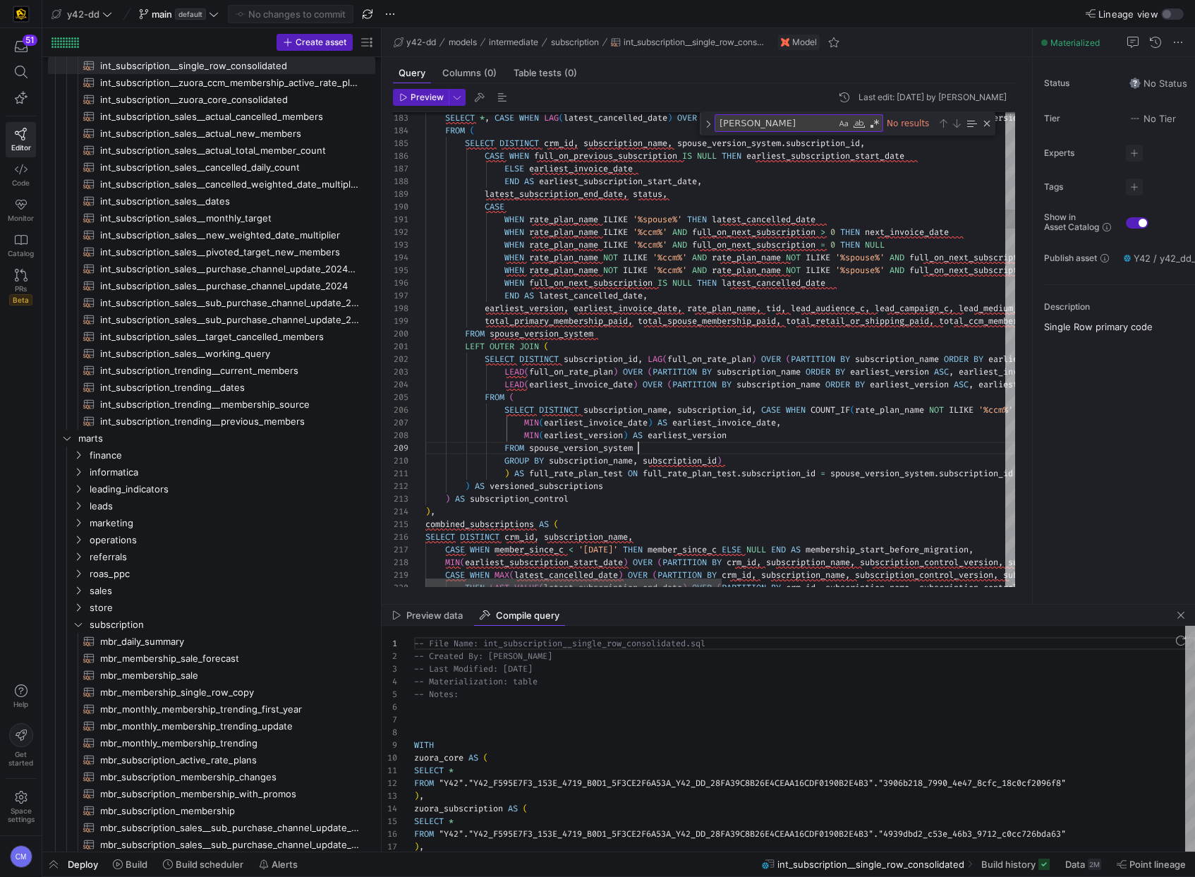
type textarea "e) OVER (PARTITION BY subscription_name ORDER BY earliest_version ASC, earliest…"
type textarea "spouse_version_system"
type textarea "st_version ASC, earliest_invoice_date ASC) AS next_invoice_date FROM ( SELECT D…"
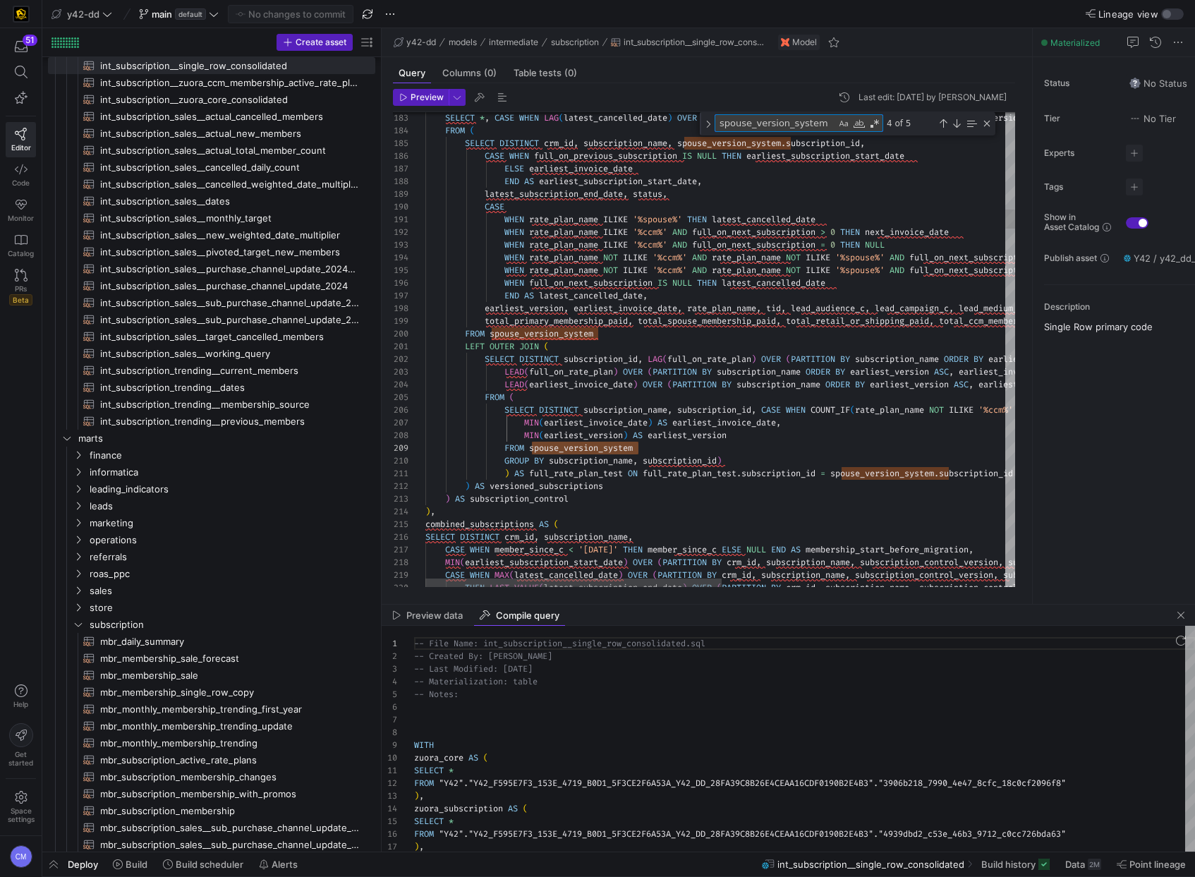
type textarea "t"
type textarea ") AS full_rate_plan_test ON full_rate_plan_test.subscription_id = spouse_versio…"
type textarea "te"
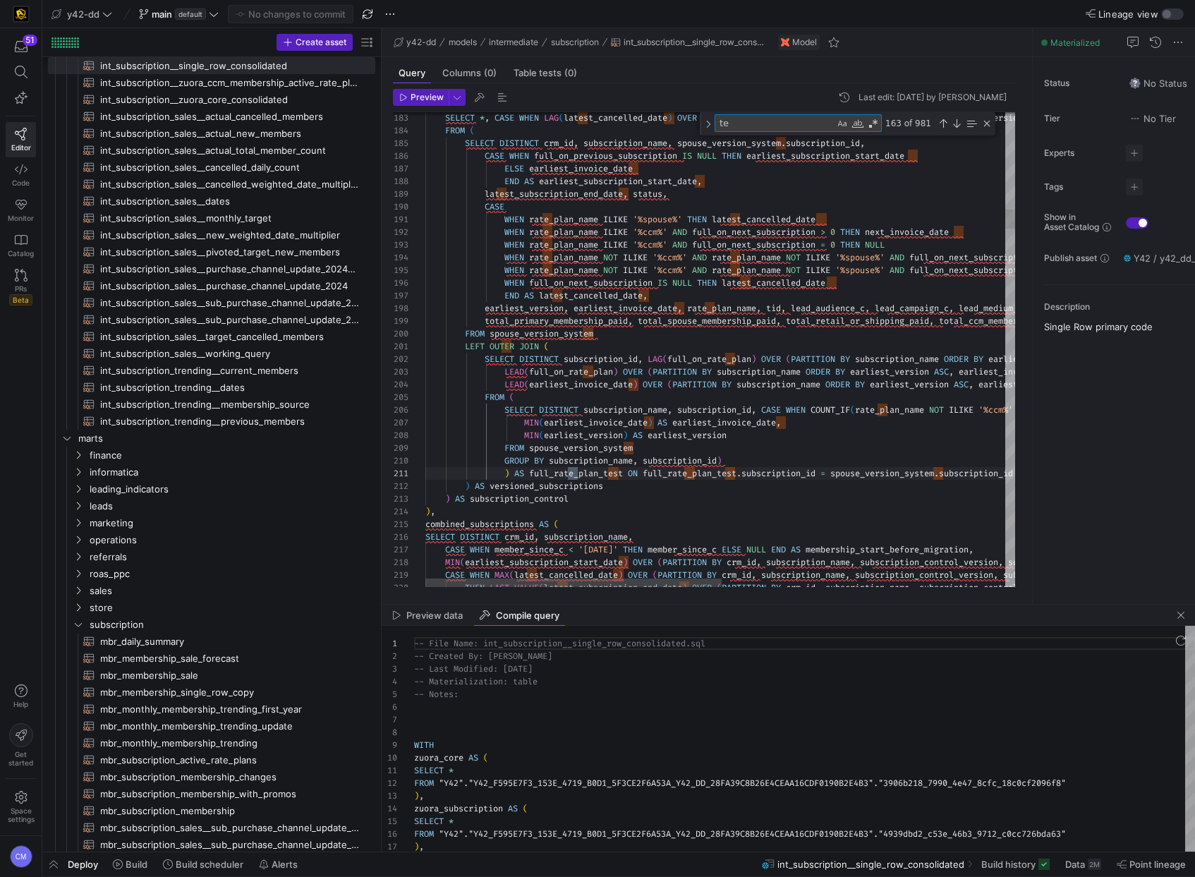
type textarea ") AS full_rate_plan_test ON full_rate_plan_test.subscription_id = spouse_versio…"
type textarea "tes"
type textarea ") AS full_rate_plan_test ON full_rate_plan_test.subscription_id = spouse_versio…"
type textarea "test"
type textarea ") AS full_rate_plan_test ON full_rate_plan_test.subscription_id = spouse_versio…"
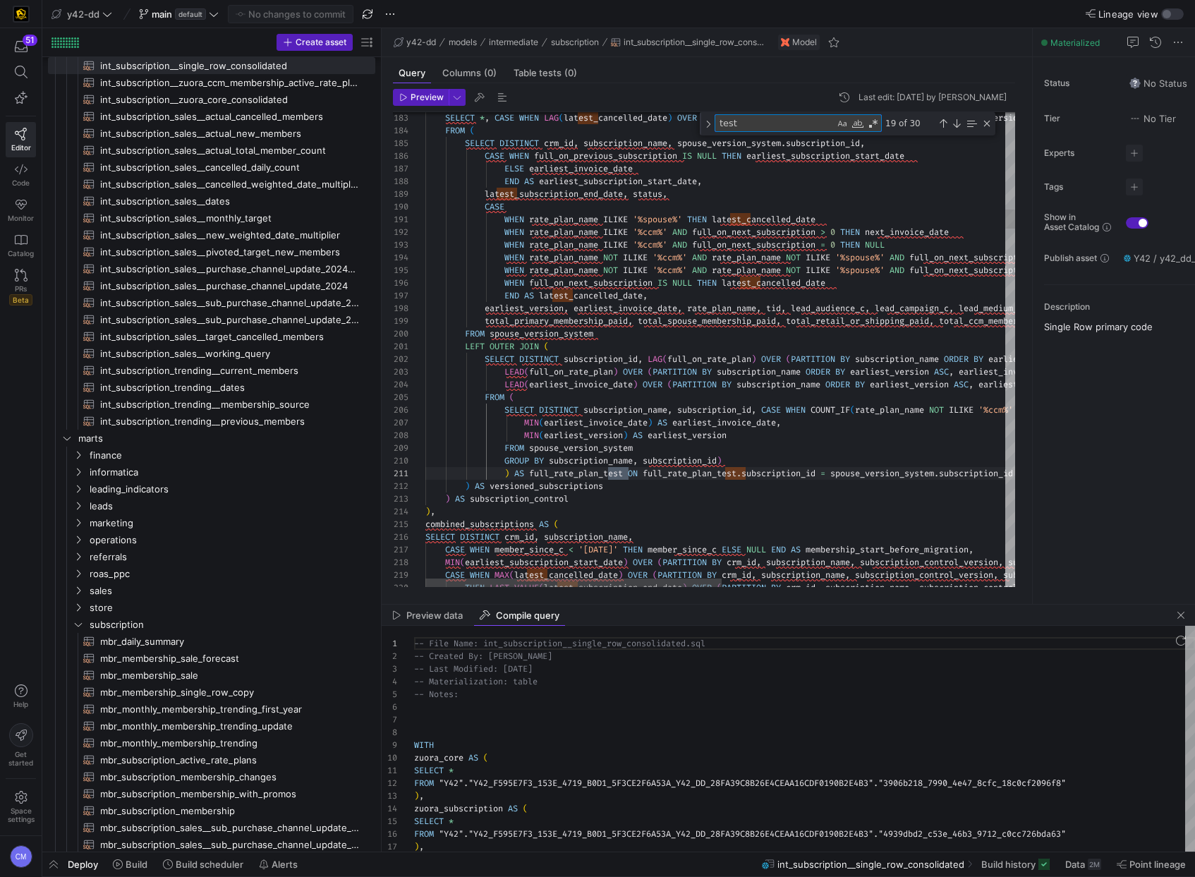
scroll to position [89, 208]
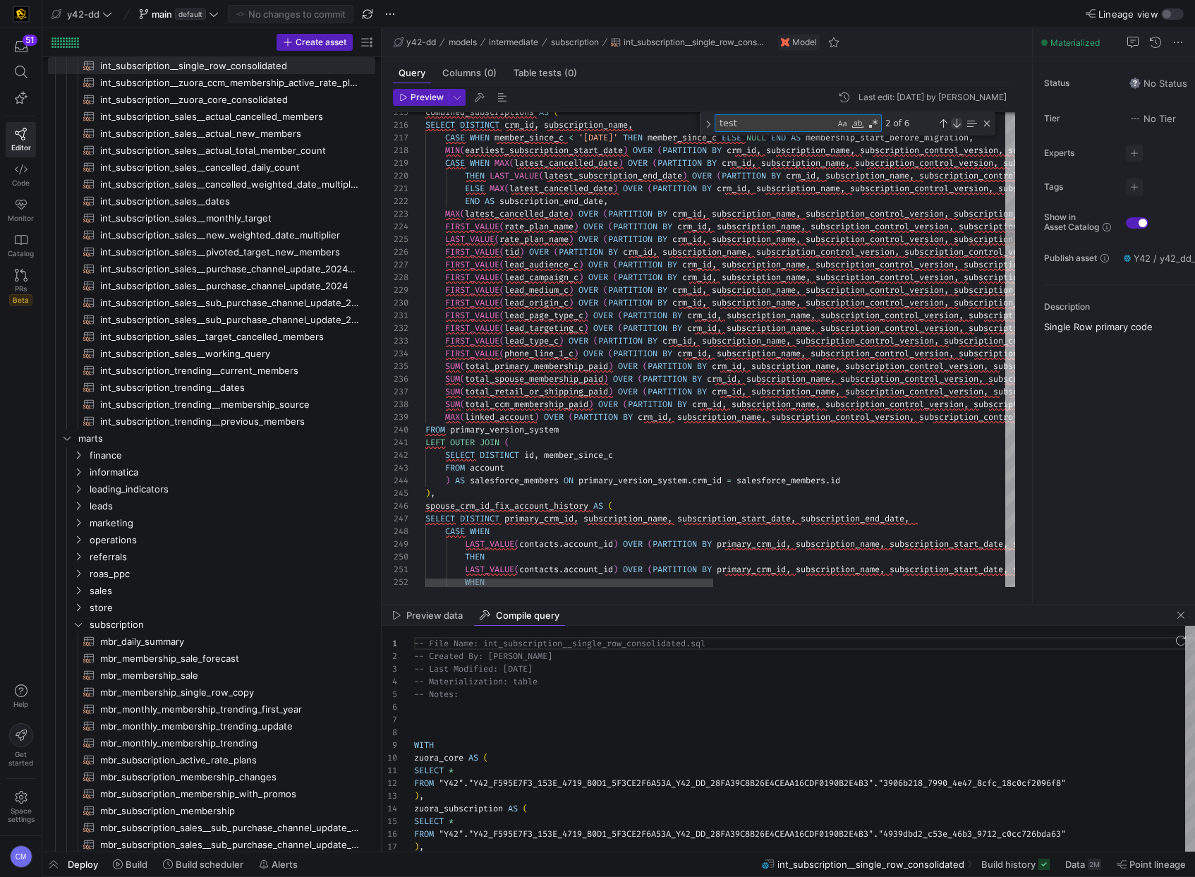
type textarea "test"
click at [959, 120] on div "Next Match (Enter)" at bounding box center [956, 123] width 11 height 11
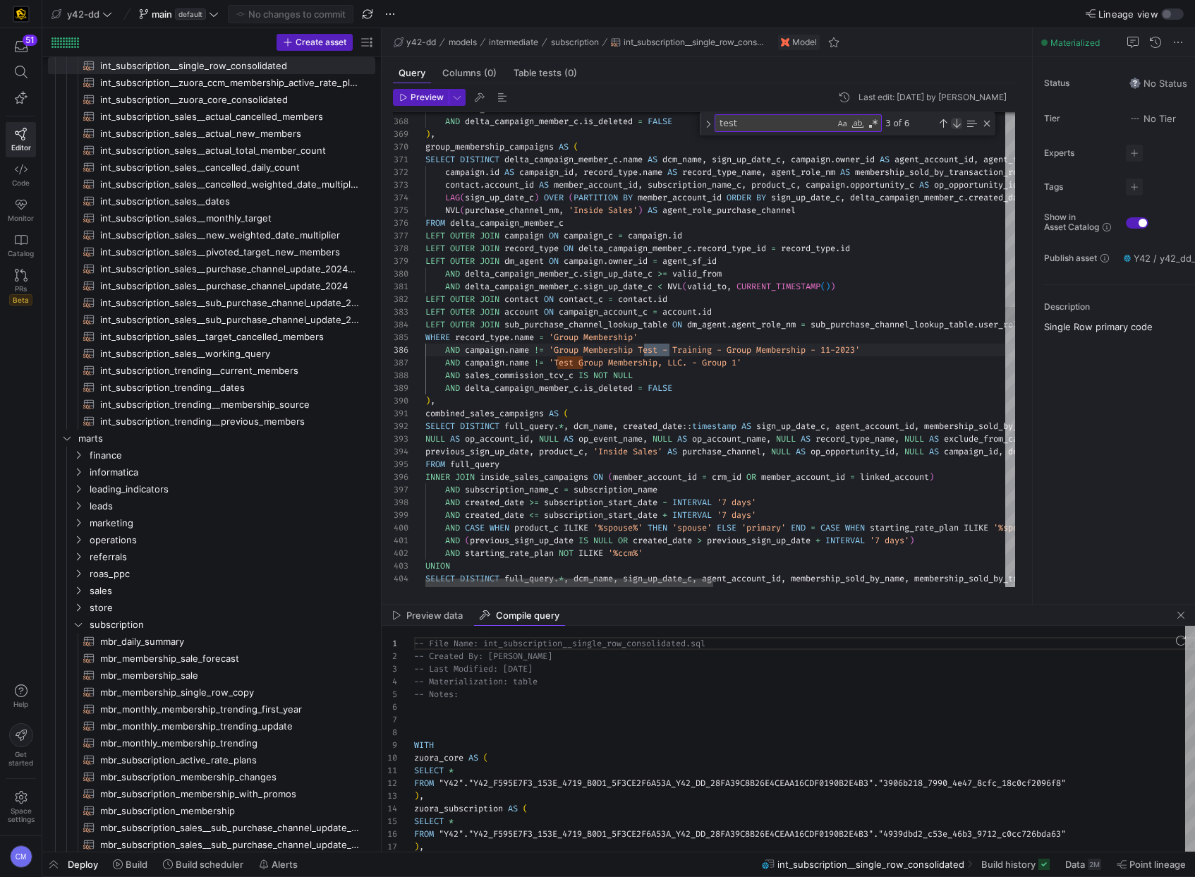
scroll to position [127, 244]
click at [959, 120] on div "Next Match (Enter)" at bounding box center [956, 123] width 11 height 11
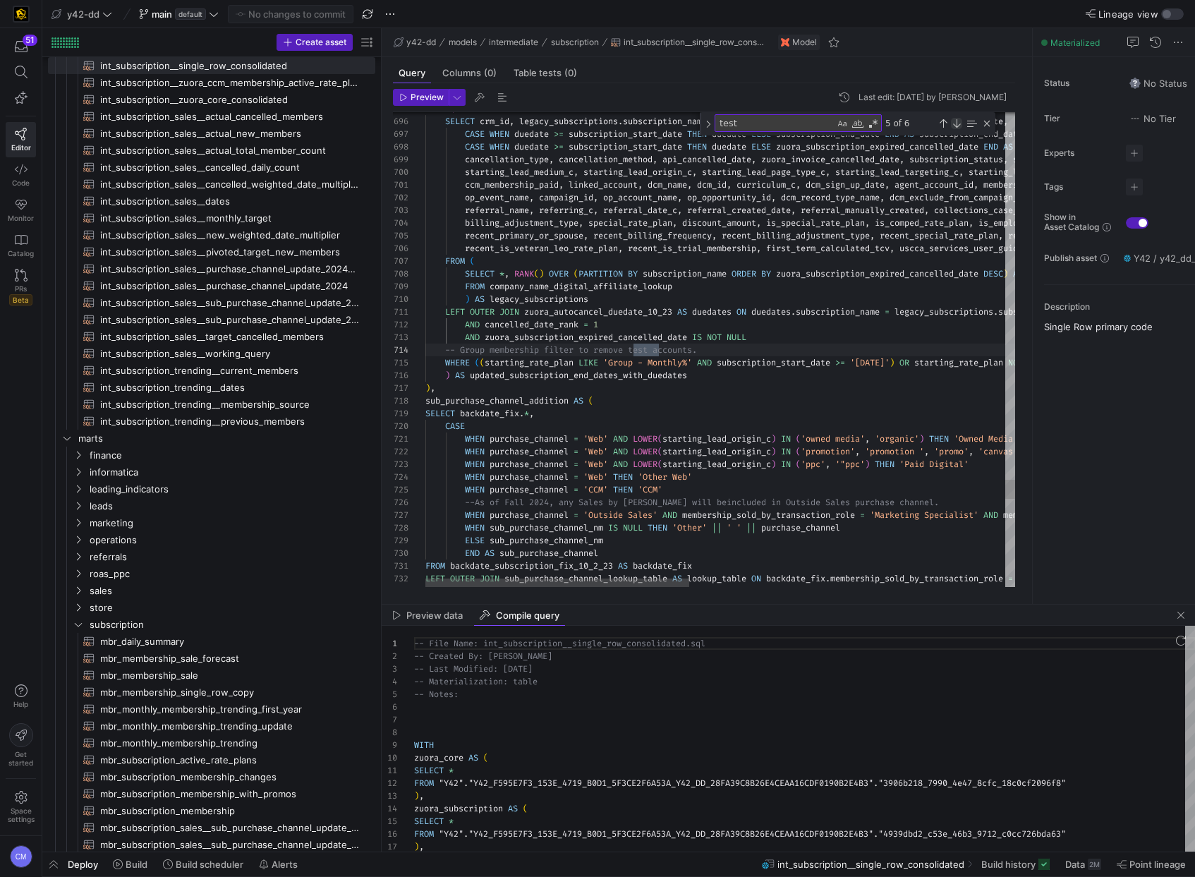
click at [959, 120] on div "Next Match (Enter)" at bounding box center [956, 123] width 11 height 11
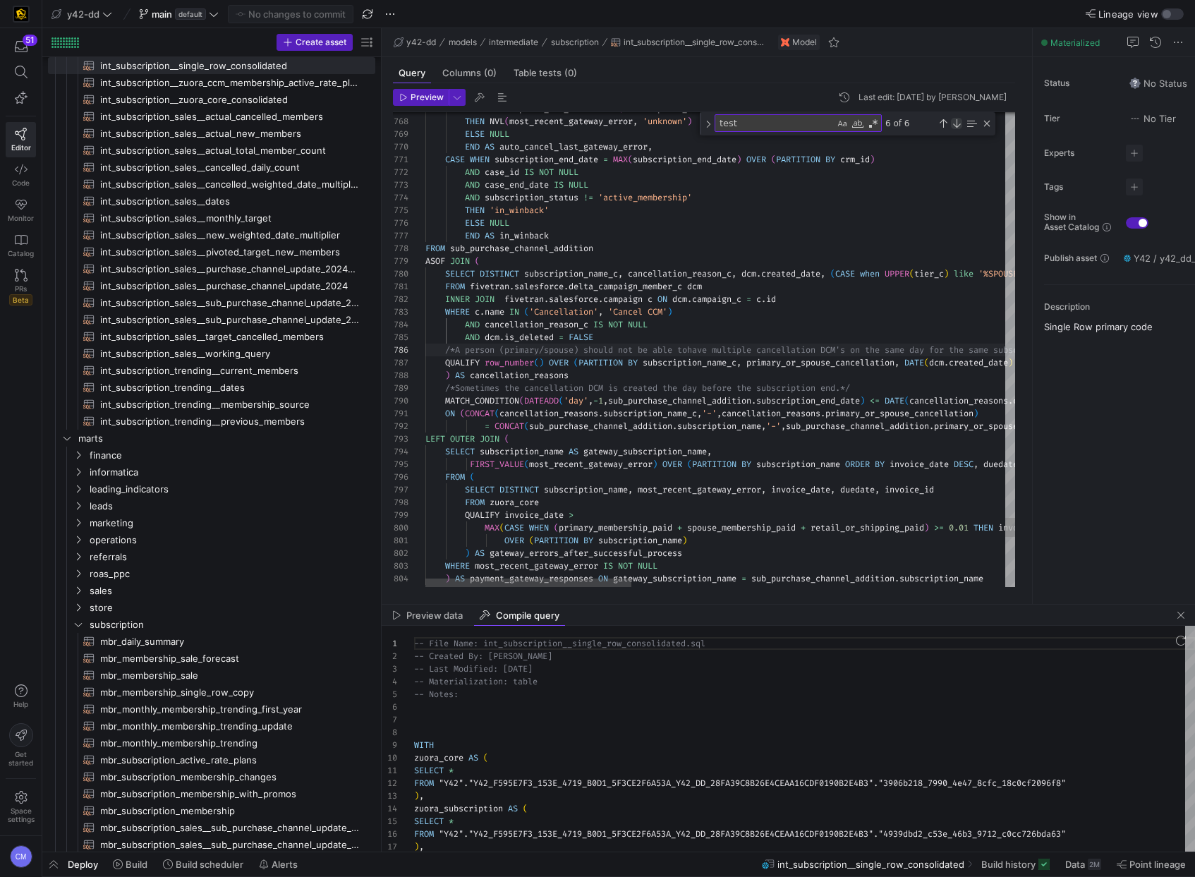
click at [954, 123] on div "Next Match (Enter)" at bounding box center [956, 123] width 11 height 11
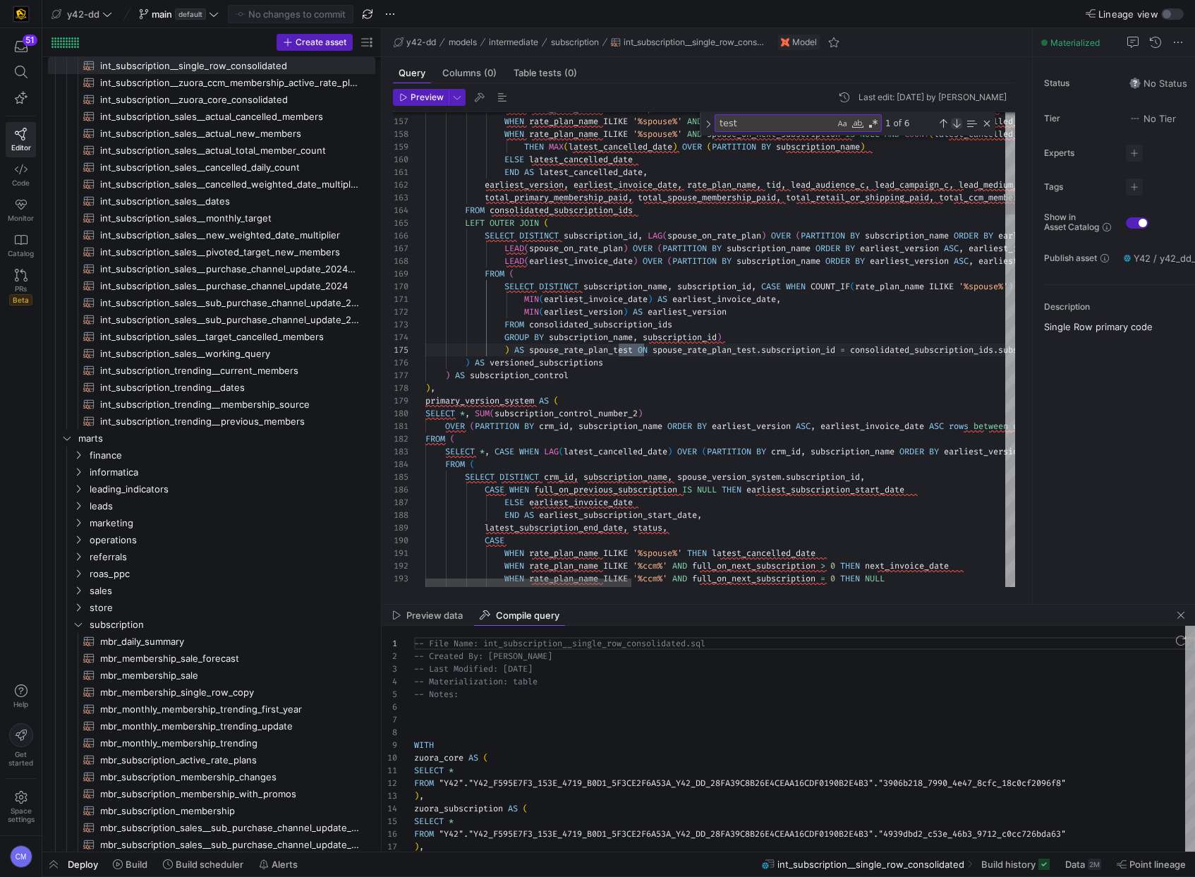
click at [954, 123] on div "Next Match (Enter)" at bounding box center [956, 123] width 11 height 11
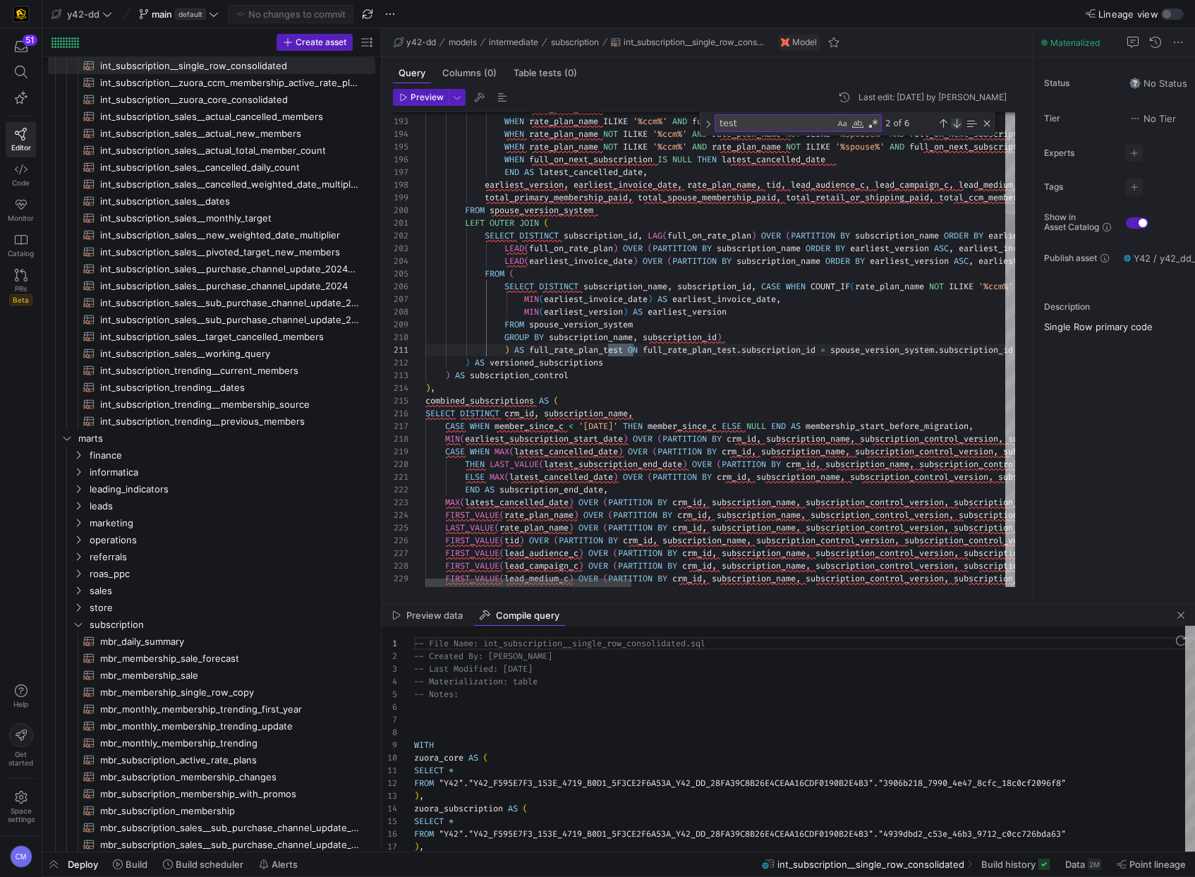
click at [954, 123] on div "Next Match (Enter)" at bounding box center [956, 123] width 11 height 11
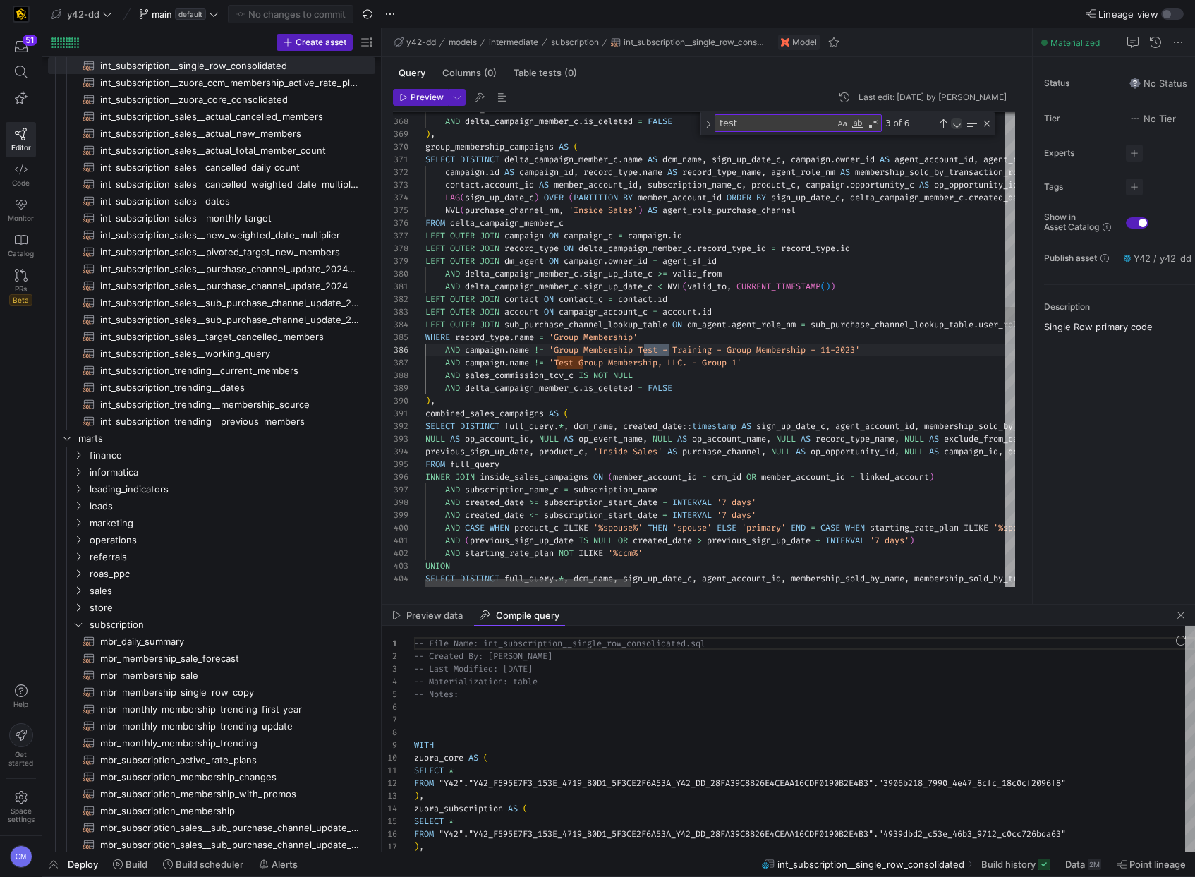
scroll to position [127, 244]
click at [954, 123] on div "Next Match (Enter)" at bounding box center [956, 123] width 11 height 11
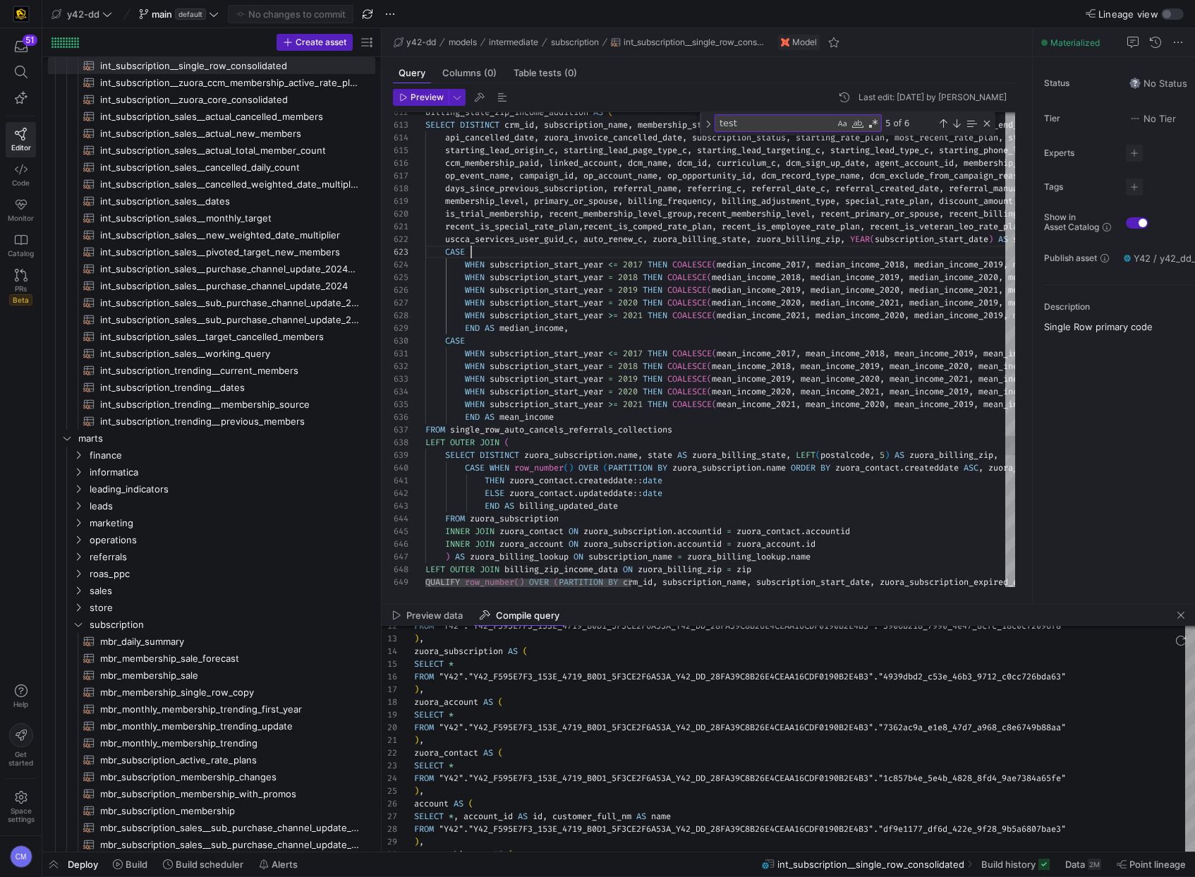
scroll to position [25, 46]
type textarea "recent_is_special_rate_plan,recent_is_comped_rate_plan, recent_is_employee_rate…"
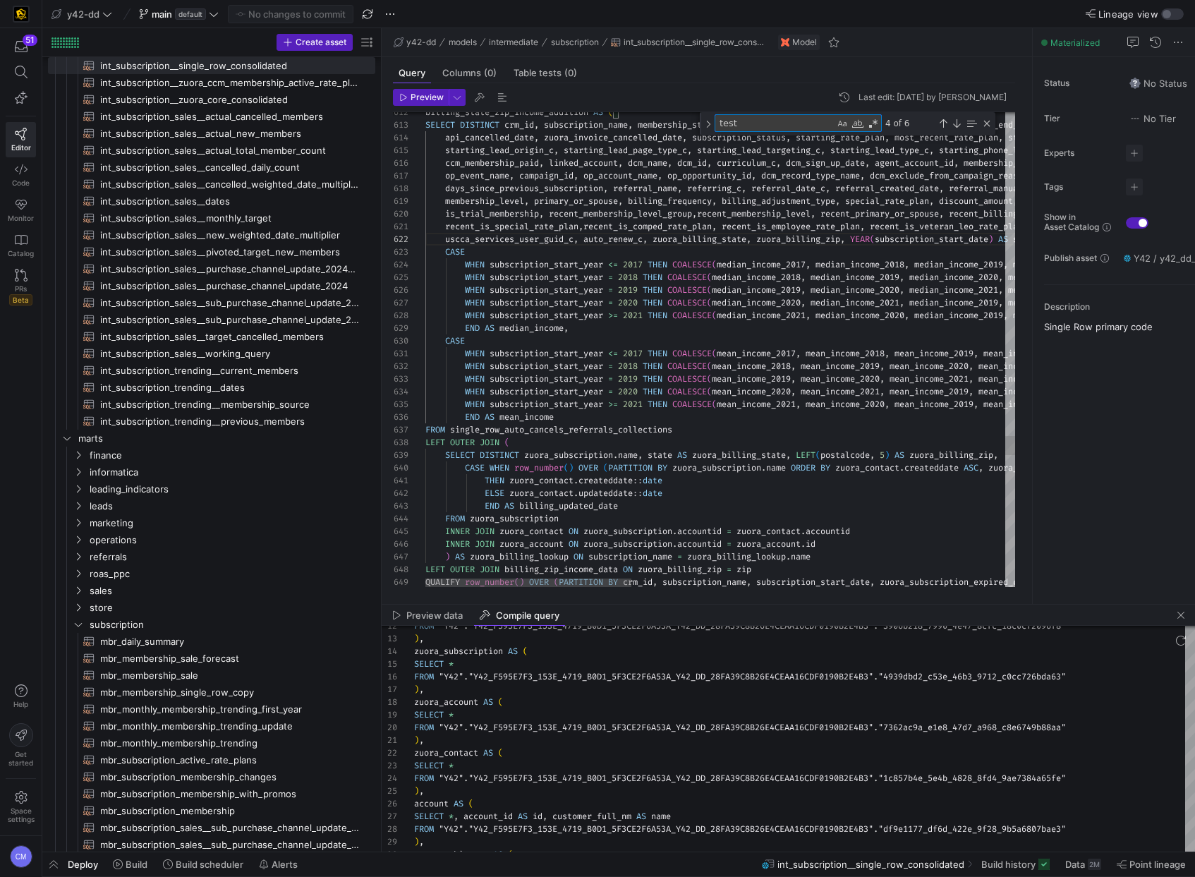
type textarea "t"
type textarea "recent_is_special_rate_plan,recent_is_comped_rate_plan, recent_is_employee_rate…"
type textarea "te"
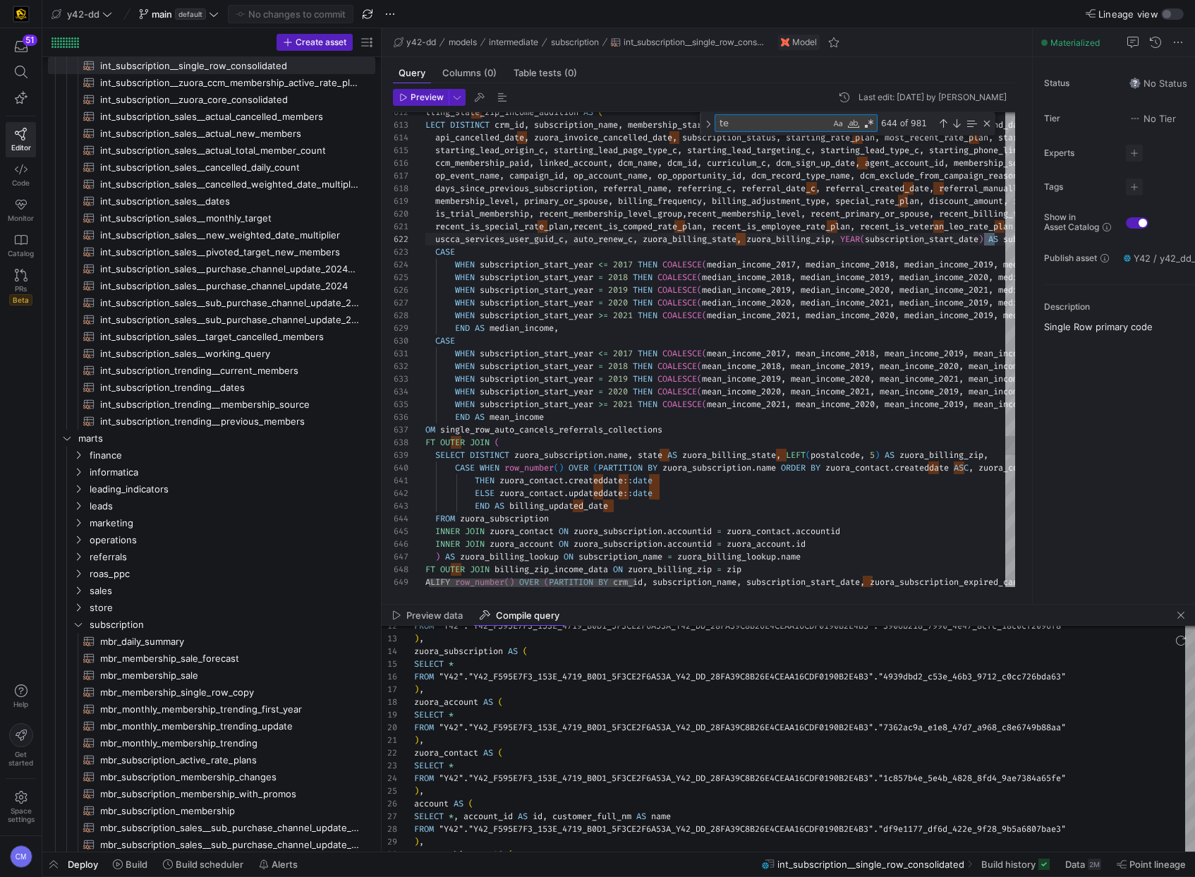
type textarea "LEFT OUTER JOIN zuora_autocancel_duedate_10_23 AS duedates ON duedates.subscrip…"
type textarea "test"
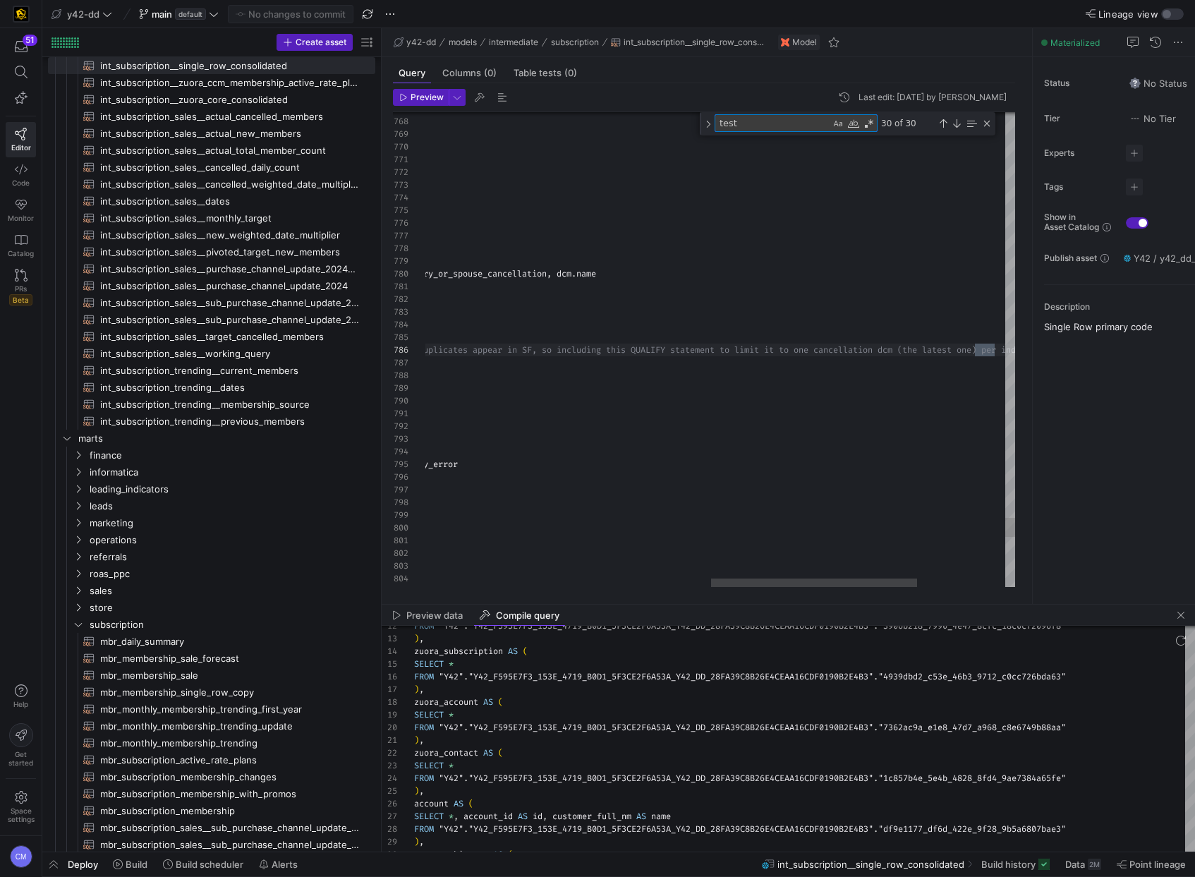
scroll to position [127, 1386]
type textarea "SELECT crm_id, subscription_name, subscription_id, MIN(invoice_date) AS earlies…"
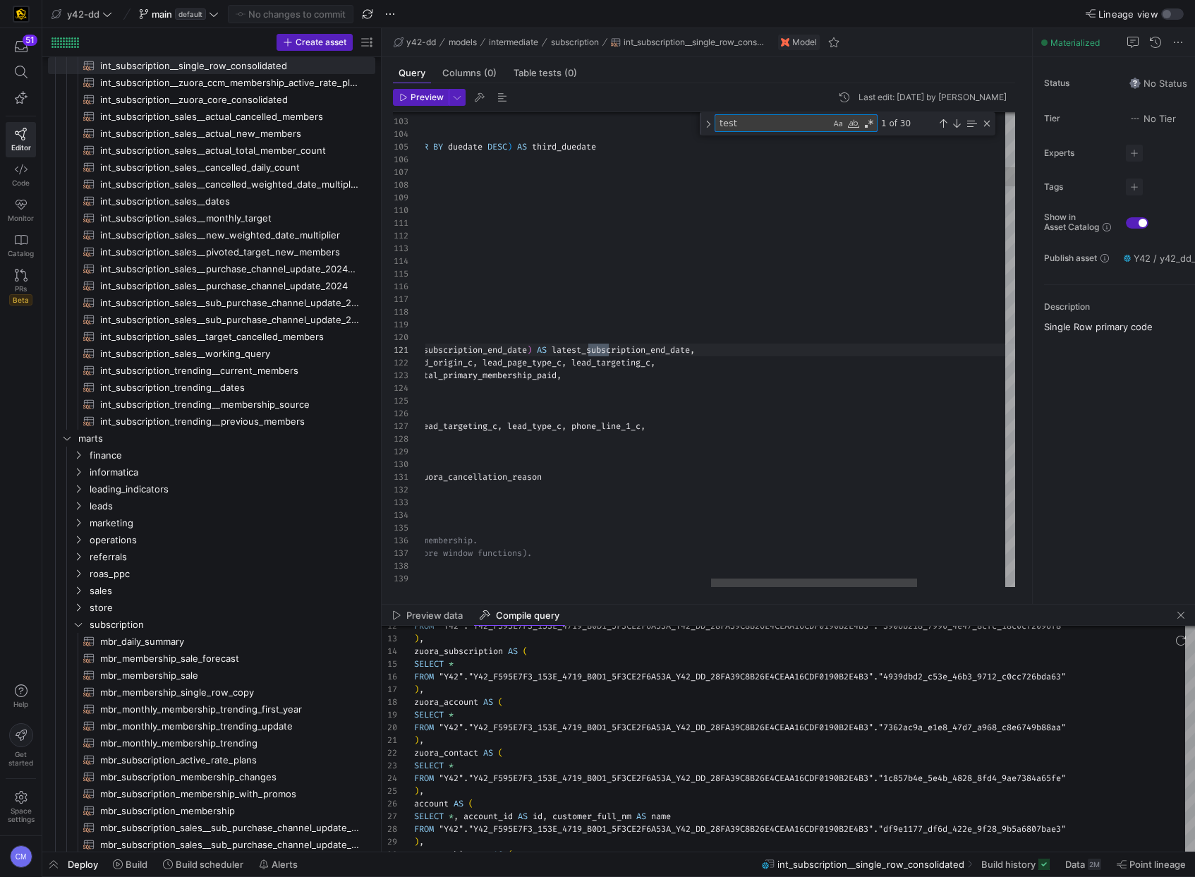
scroll to position [38, 1000]
type textarea "test"
click at [962, 119] on div "1 of 30" at bounding box center [934, 123] width 115 height 18
click at [958, 121] on div "Next Match (Enter)" at bounding box center [956, 123] width 11 height 11
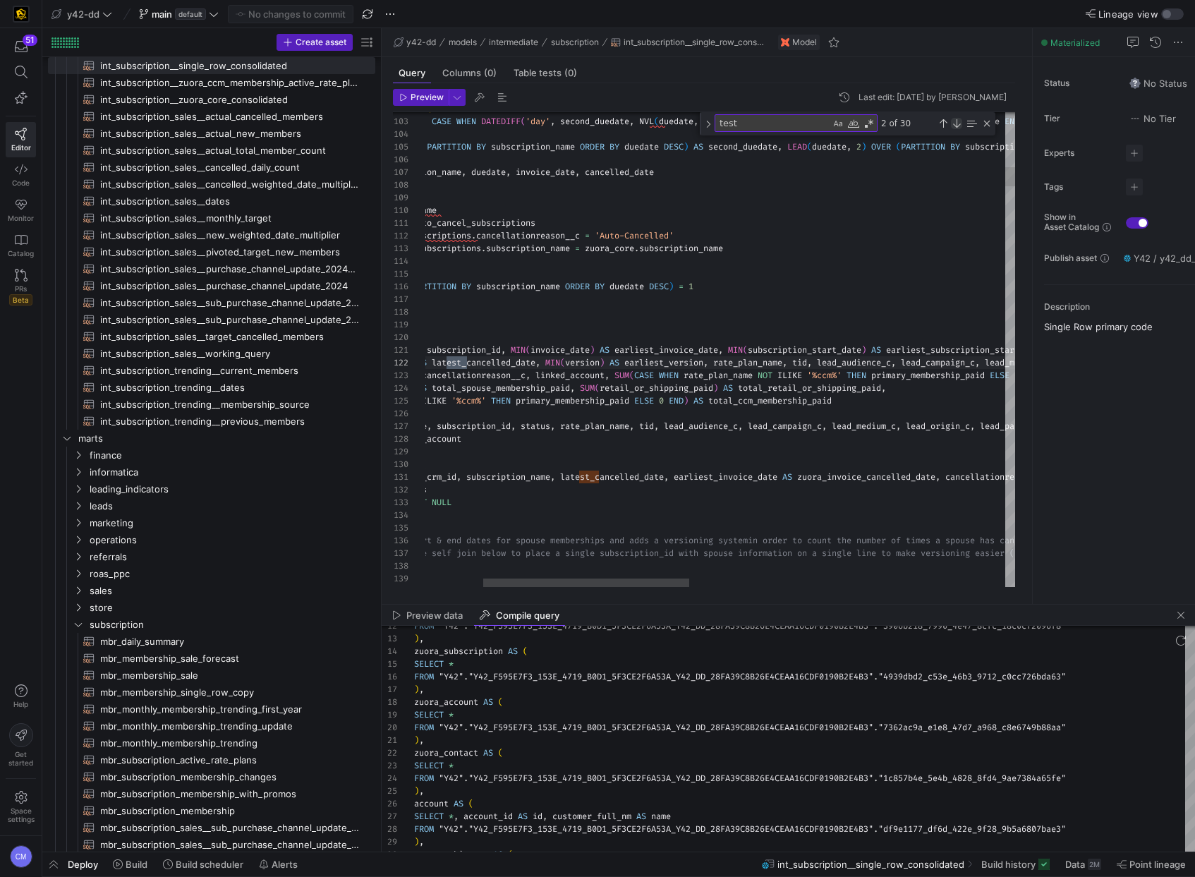
scroll to position [51, 208]
click at [813, 121] on textarea "test" at bounding box center [772, 123] width 115 height 16
type textarea "LEFT OUTER JOIN zuora_autocancel_duedate_10_23 AS duedates ON duedates.subscrip…"
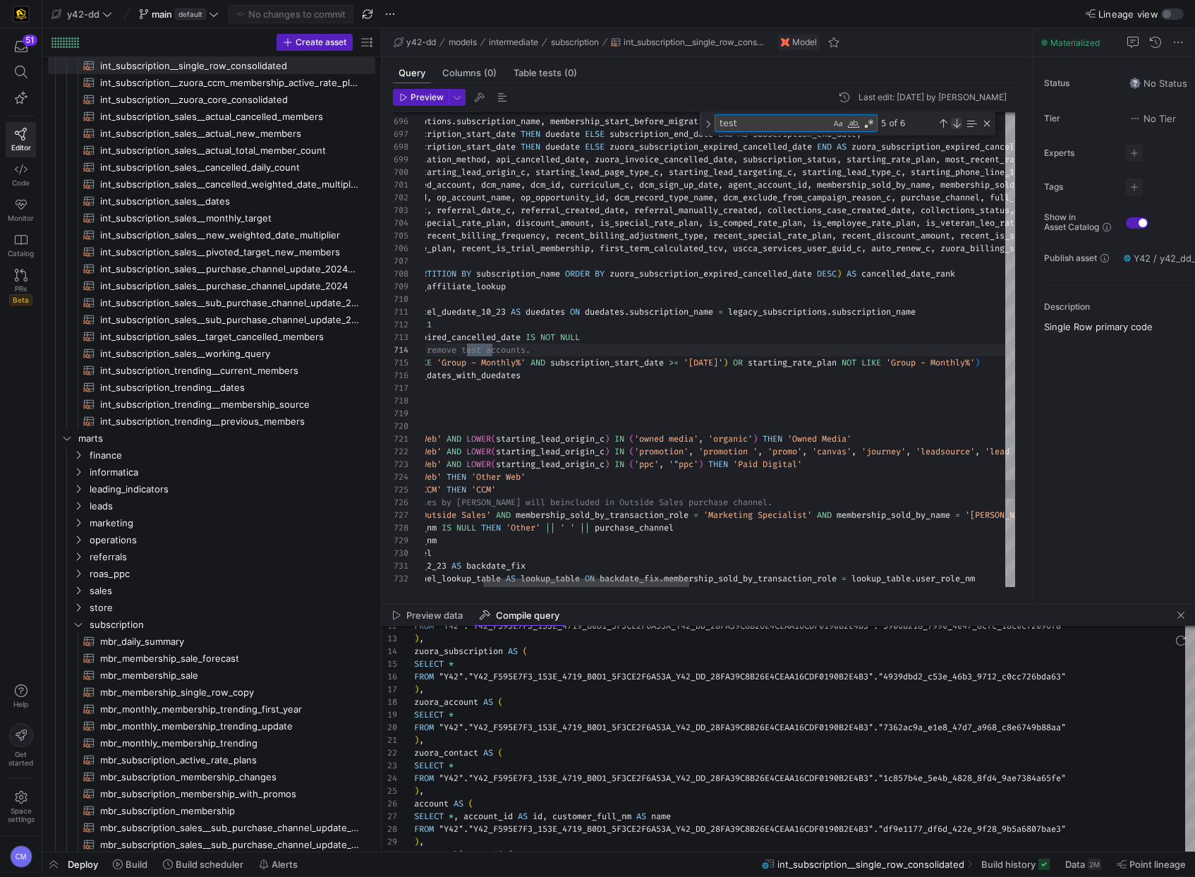
type textarea "test"
click at [959, 118] on div "Next Match (Enter)" at bounding box center [956, 123] width 11 height 11
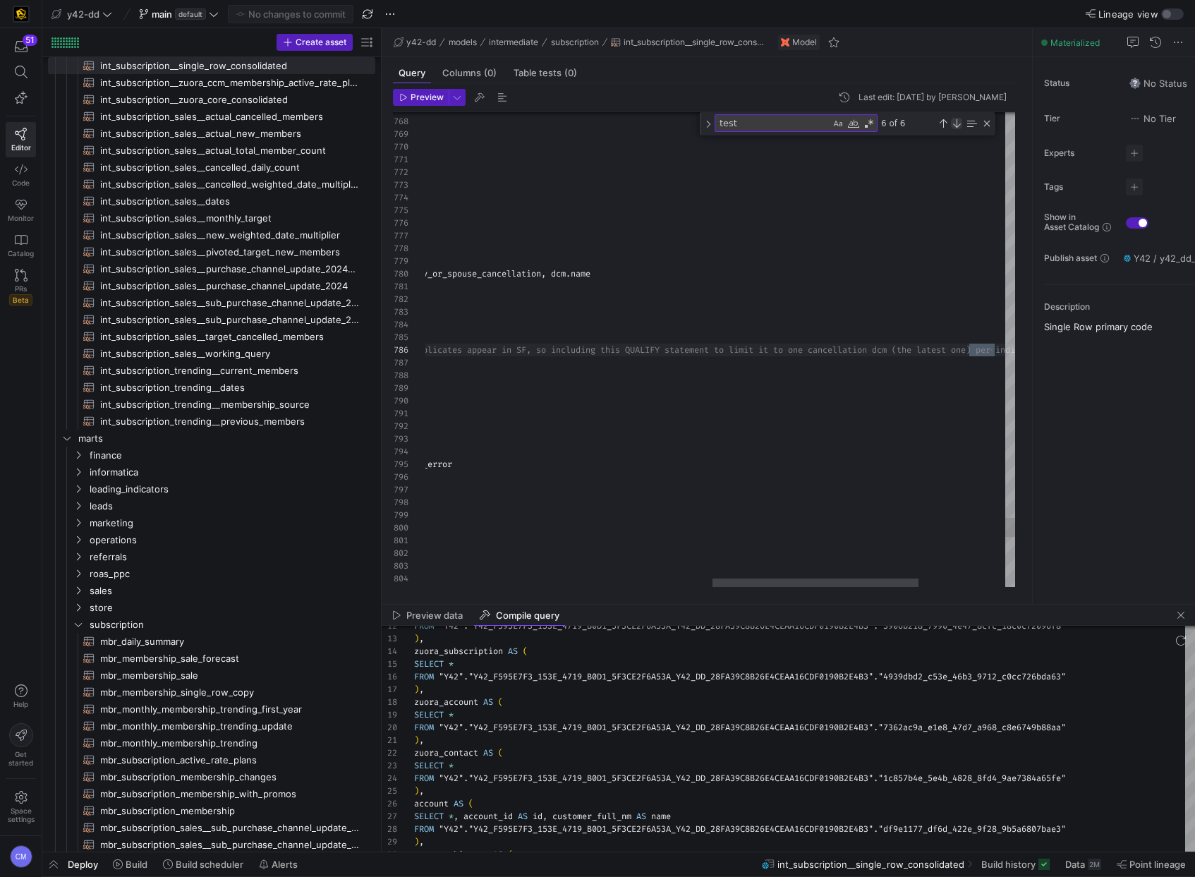
click at [959, 118] on div "Next Match (Enter)" at bounding box center [956, 123] width 11 height 11
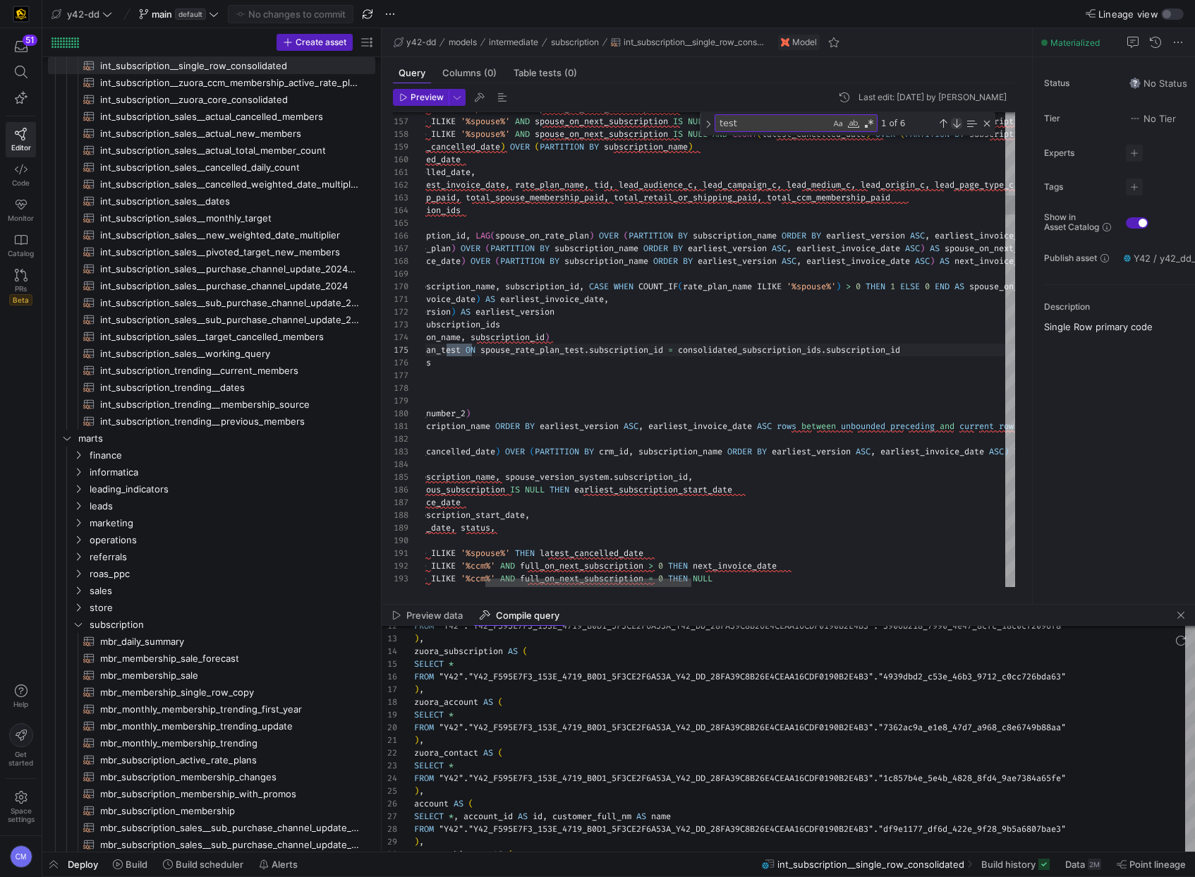
click at [959, 118] on div "Next Match (Enter)" at bounding box center [956, 123] width 11 height 11
type textarea ") AS full_rate_plan_test ON full_rate_plan_test.subscription_id = spouse_versio…"
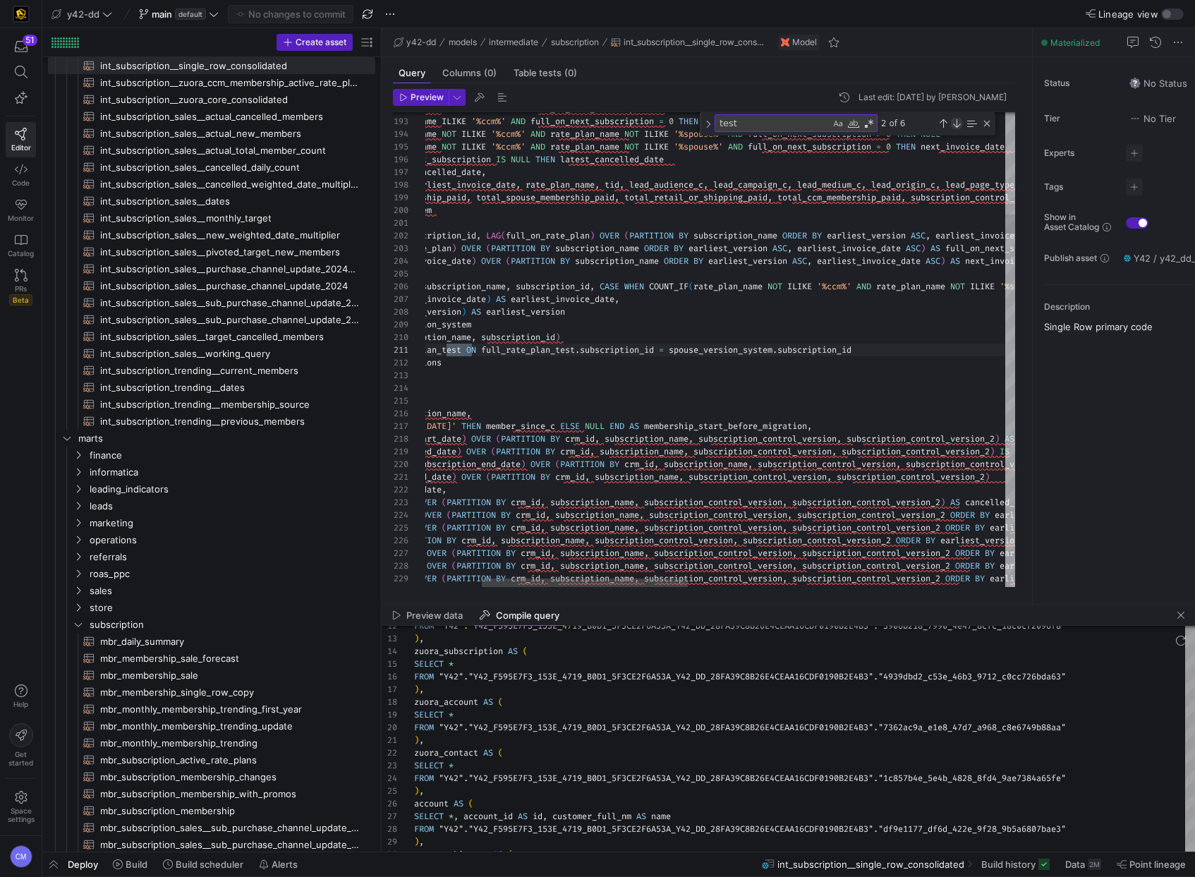
scroll to position [89, 208]
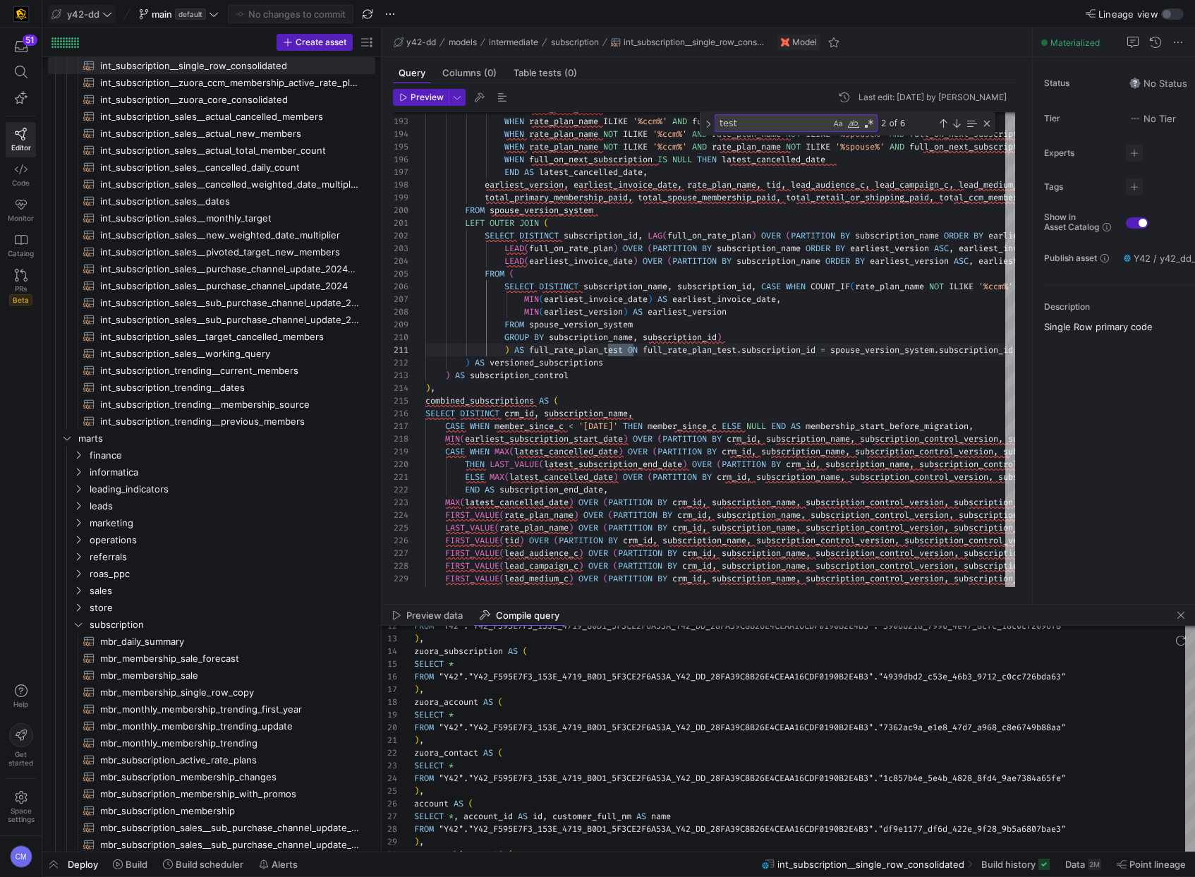
click at [85, 7] on span at bounding box center [82, 14] width 66 height 17
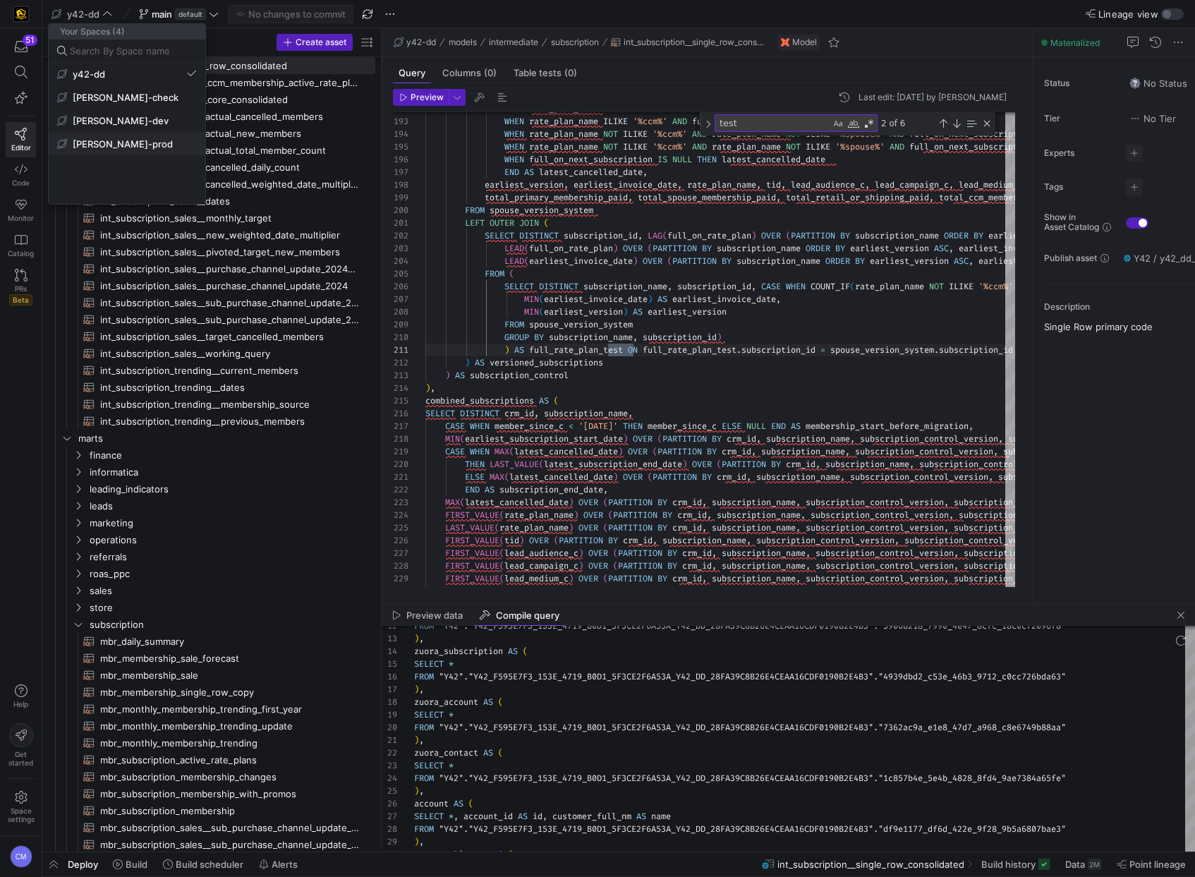
click at [140, 143] on span "[PERSON_NAME]-prod" at bounding box center [127, 143] width 140 height 11
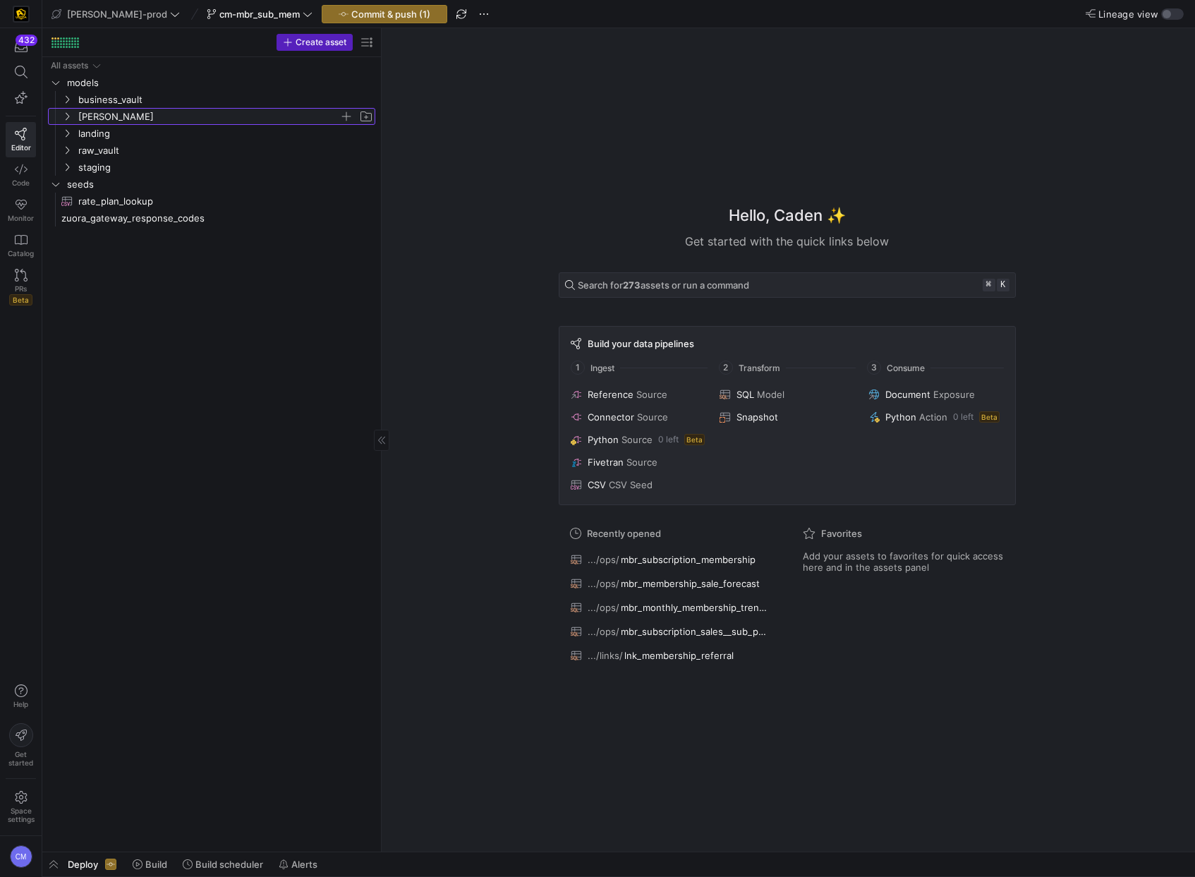
click at [145, 118] on span "[PERSON_NAME]" at bounding box center [208, 117] width 261 height 16
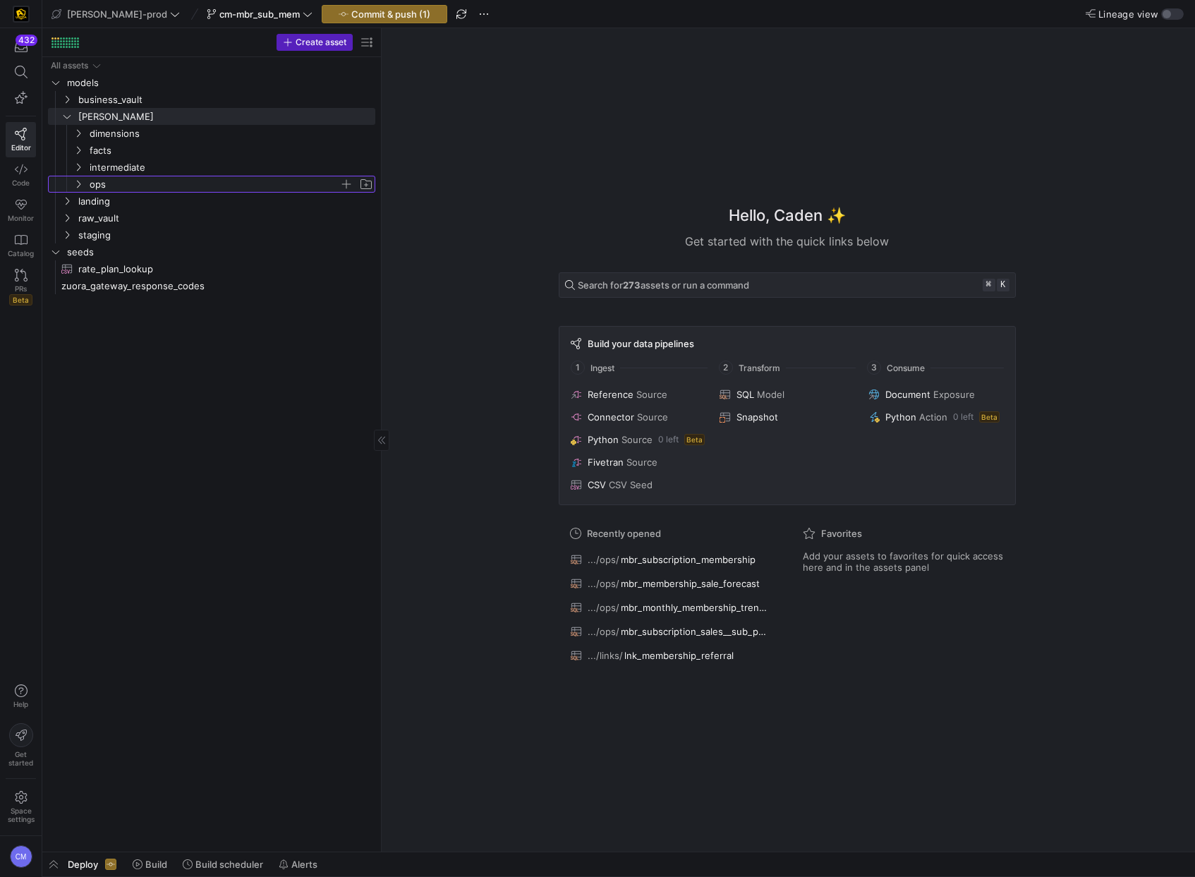
click at [130, 183] on span "ops" at bounding box center [215, 184] width 250 height 16
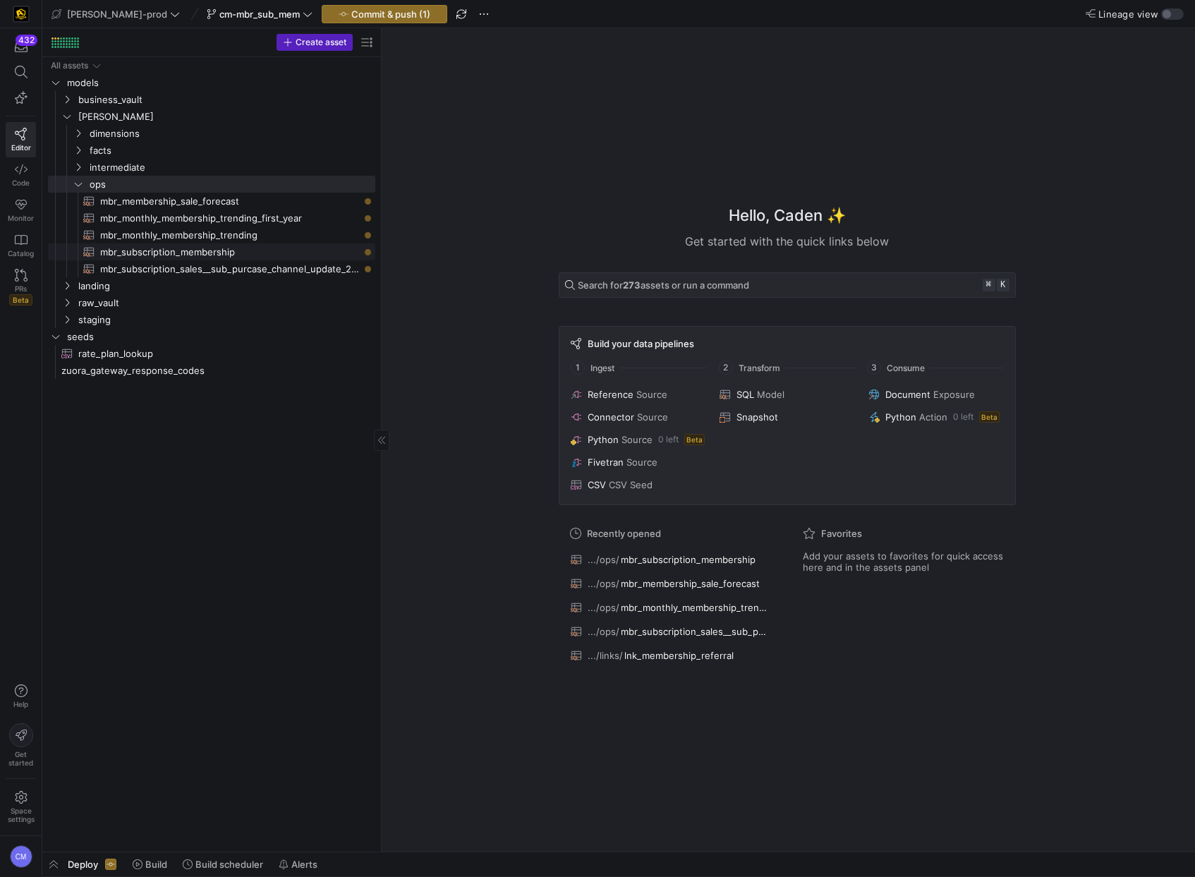
click at [257, 252] on span "mbr_subscription_membership​​​​​​​​​​" at bounding box center [229, 252] width 259 height 16
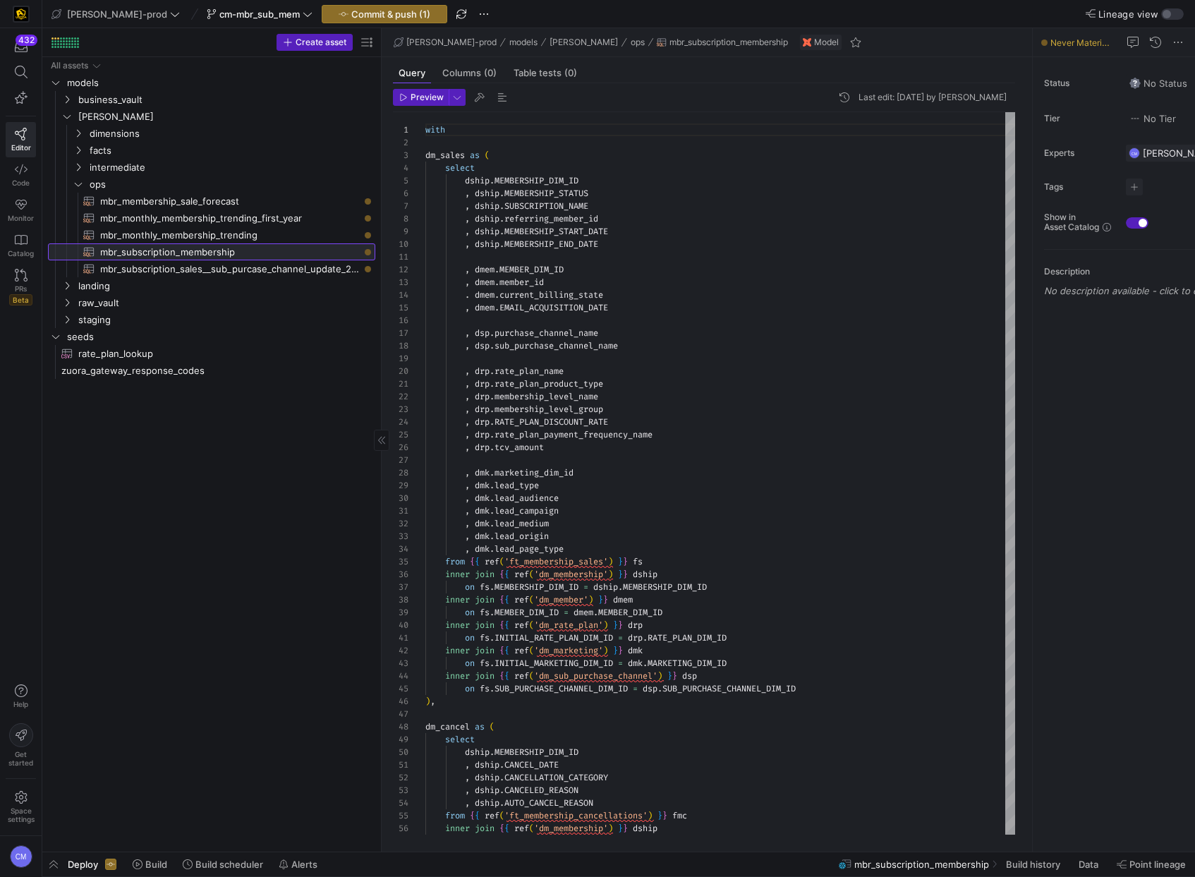
scroll to position [127, 0]
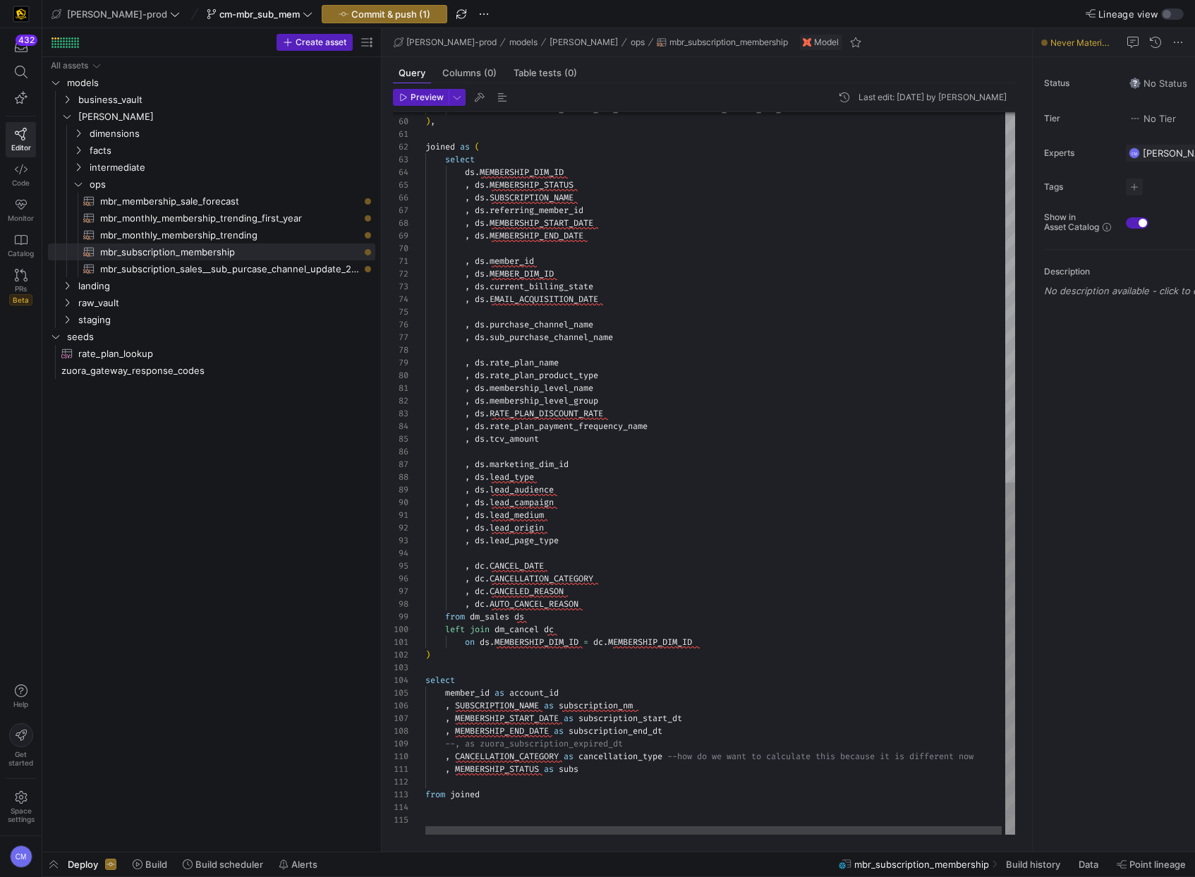
click at [607, 769] on div "on fmc . cancellation_reason_dim_id = fmc . cancellation_reason_dim_id ) , join…" at bounding box center [721, 95] width 593 height 1480
drag, startPoint x: 458, startPoint y: 756, endPoint x: 667, endPoint y: 755, distance: 208.8
click at [667, 755] on div "on fmc . cancellation_reason_dim_id = fmc . cancellation_reason_dim_id ) , join…" at bounding box center [721, 101] width 593 height 1492
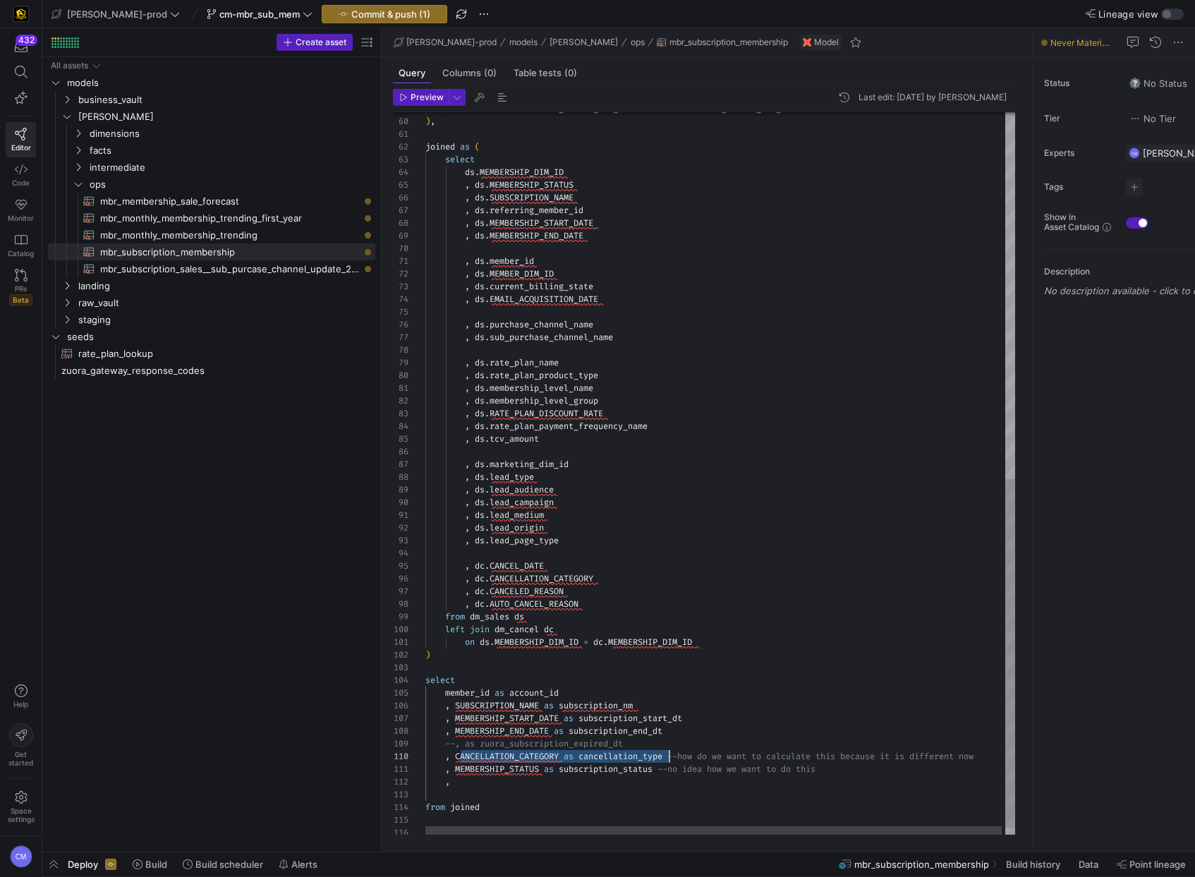
click at [571, 787] on div "on fmc . cancellation_reason_dim_id = fmc . cancellation_reason_dim_id ) , join…" at bounding box center [721, 101] width 593 height 1492
click at [454, 781] on div "on fmc . cancellation_reason_dim_id = fmc . cancellation_reason_dim_id ) , join…" at bounding box center [720, 102] width 593 height 1492
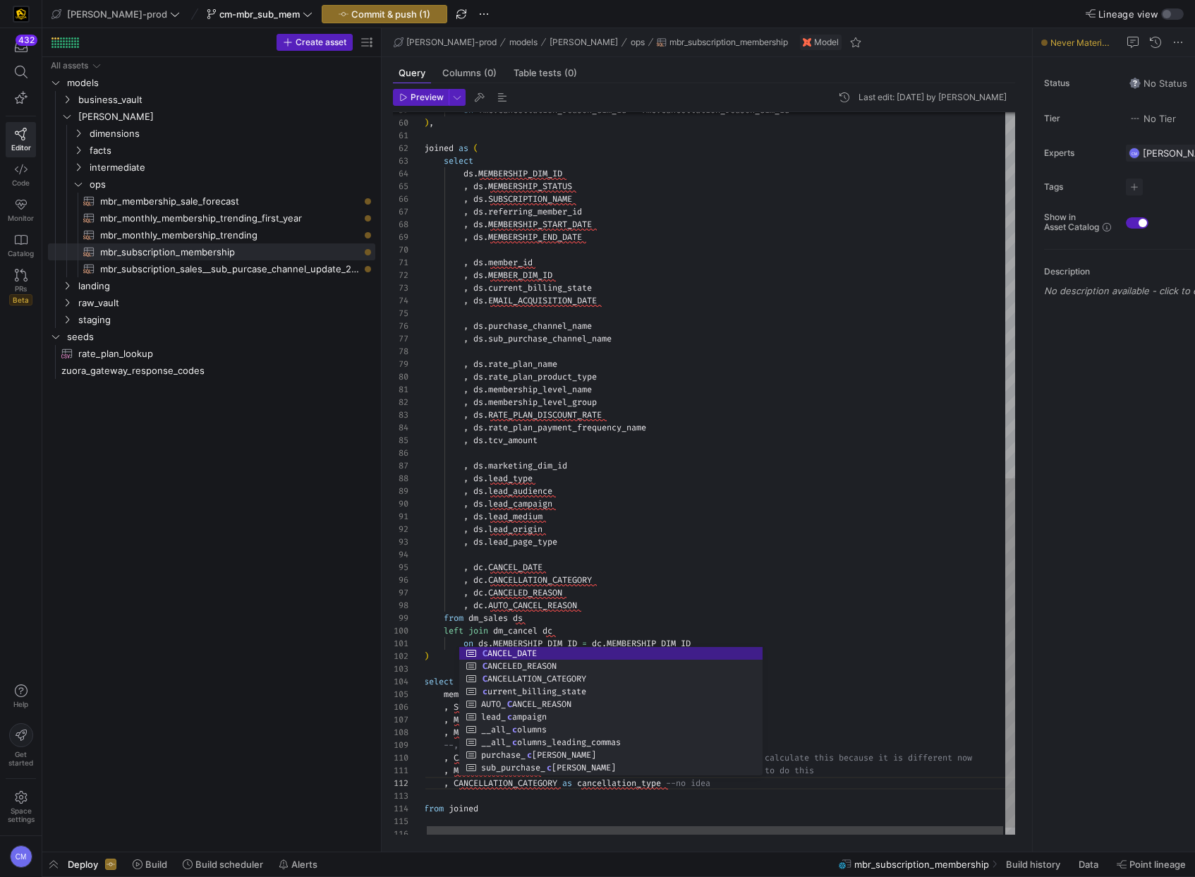
scroll to position [25, 0]
click at [789, 792] on div "on fmc . cancellation_reason_dim_id = fmc . cancellation_reason_dim_id ) , join…" at bounding box center [720, 102] width 593 height 1492
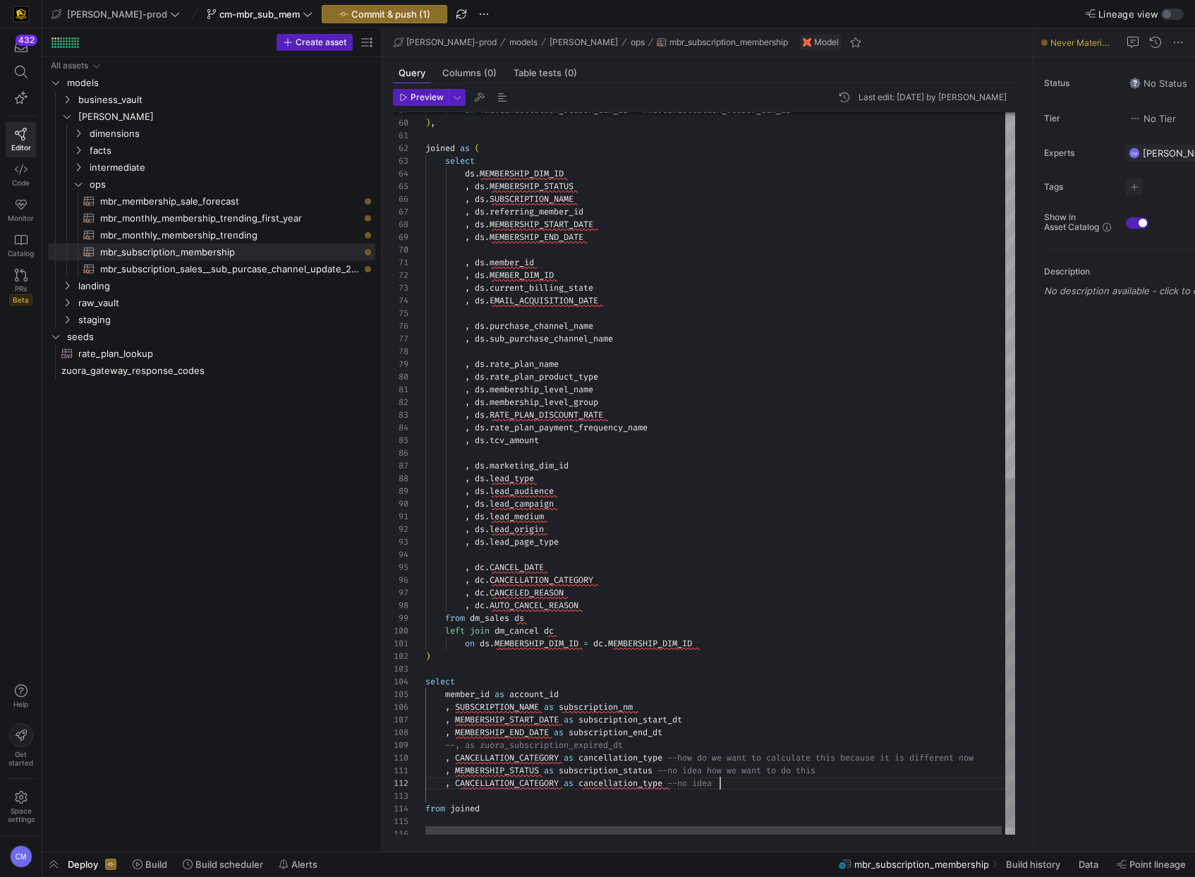
click at [778, 786] on div "on fmc . cancellation_reason_dim_id = fmc . cancellation_reason_dim_id ) , join…" at bounding box center [721, 102] width 593 height 1492
click at [547, 791] on div "on fmc . cancellation_reason_dim_id = fmc . cancellation_reason_dim_id ) , join…" at bounding box center [721, 108] width 593 height 1505
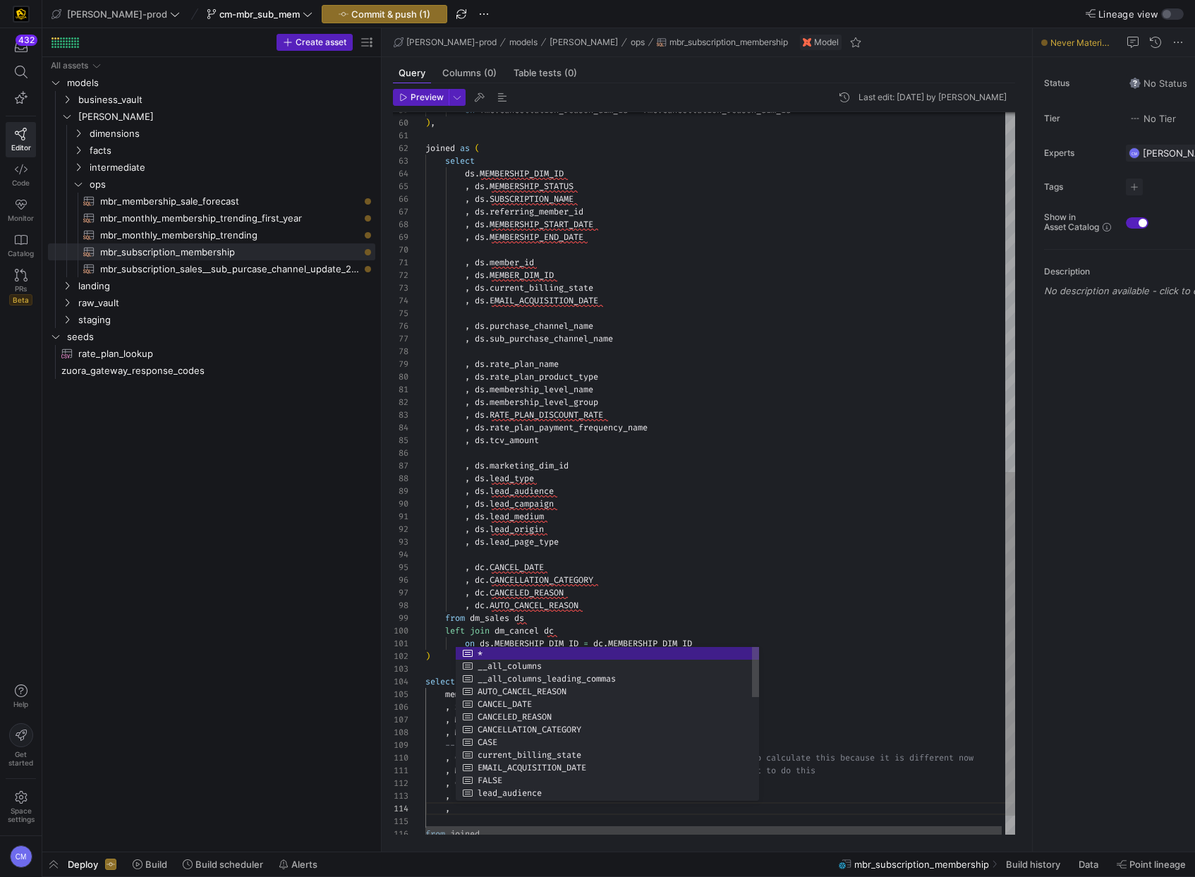
scroll to position [51, 0]
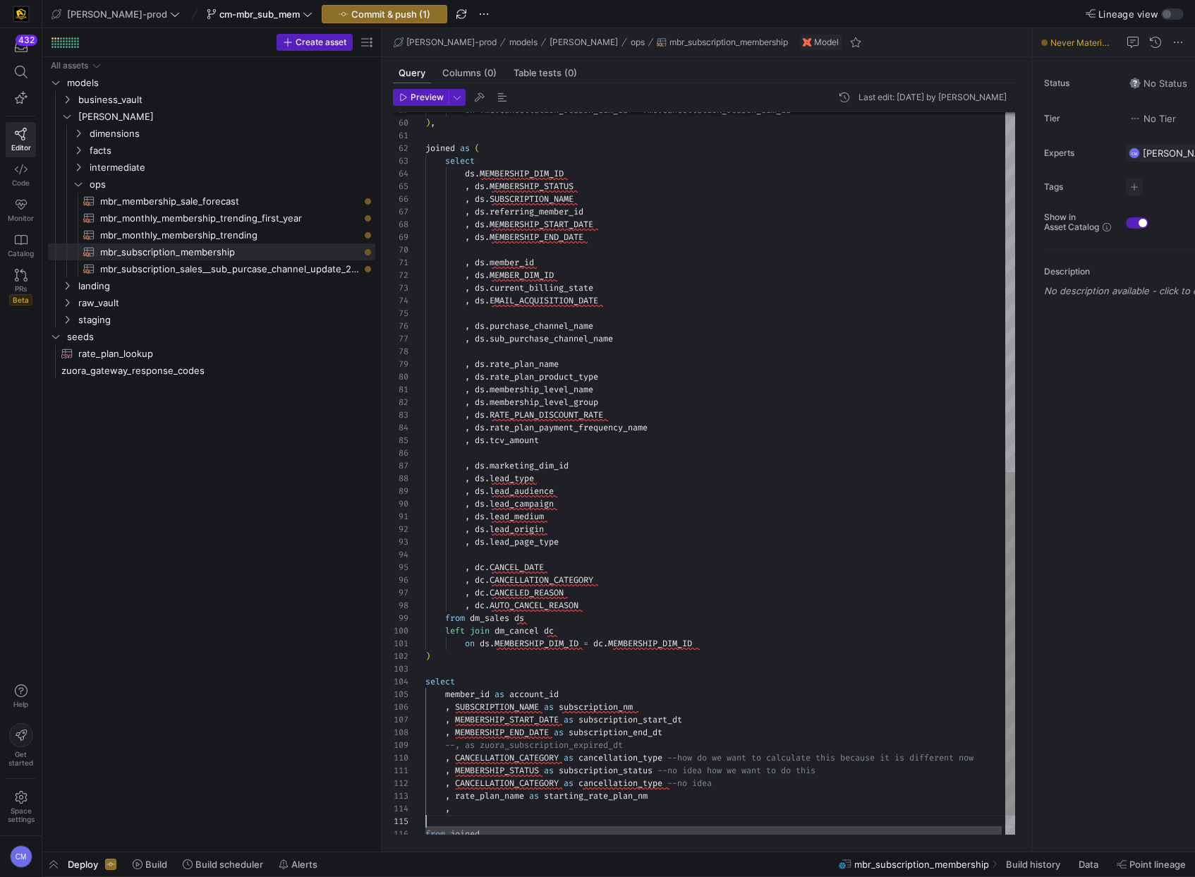
click at [594, 815] on div "on fmc . cancellation_reason_dim_id = fmc . cancellation_reason_dim_id ) , join…" at bounding box center [721, 115] width 593 height 1518
click at [583, 809] on div "on fmc . cancellation_reason_dim_id = fmc . cancellation_reason_dim_id ) , join…" at bounding box center [721, 115] width 593 height 1518
click at [460, 804] on div "on fmc . cancellation_reason_dim_id = fmc . cancellation_reason_dim_id ) , join…" at bounding box center [721, 115] width 593 height 1518
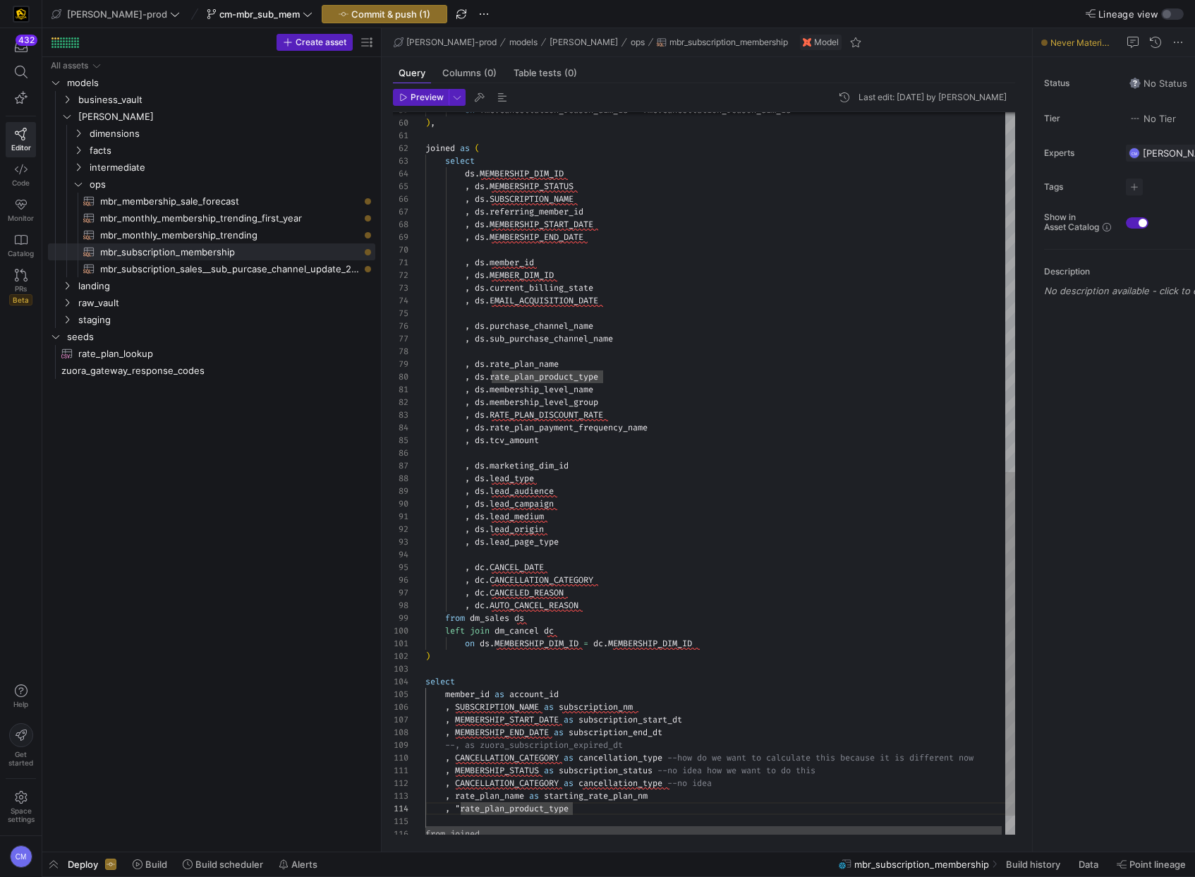
scroll to position [38, 30]
click at [631, 808] on div "on fmc . cancellation_reason_dim_id = fmc . cancellation_reason_dim_id ) , join…" at bounding box center [721, 115] width 593 height 1518
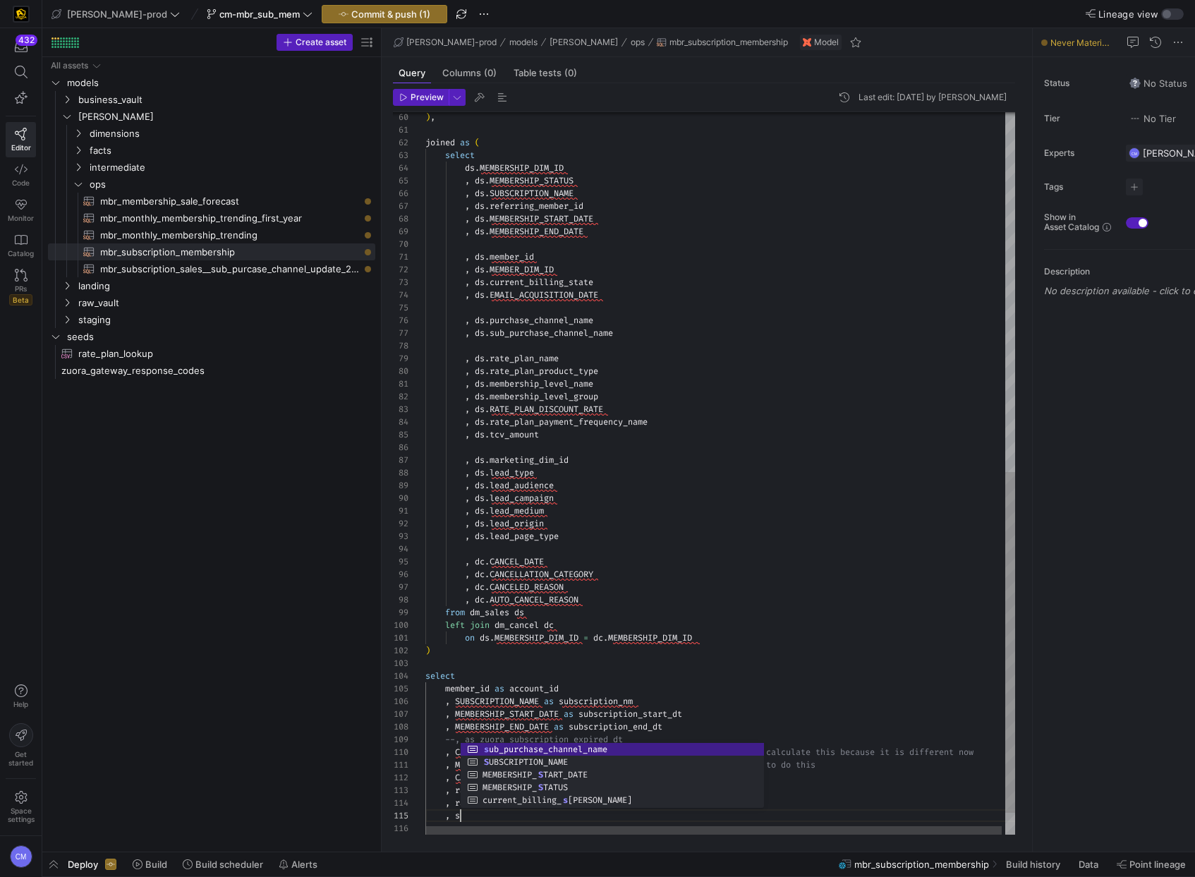
scroll to position [51, 30]
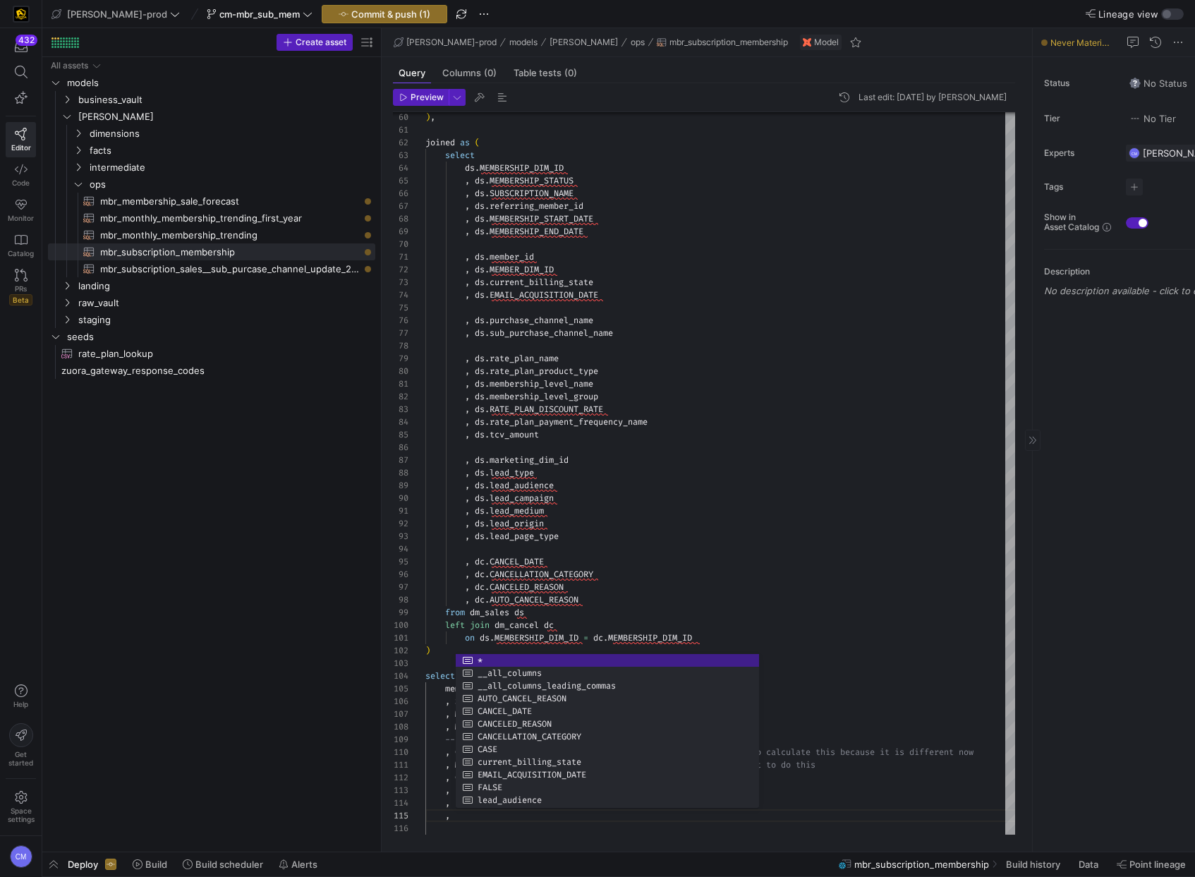
type textarea ", MEMBERSHIP_STATUS as subscription_status --no idea how we want to do this , C…"
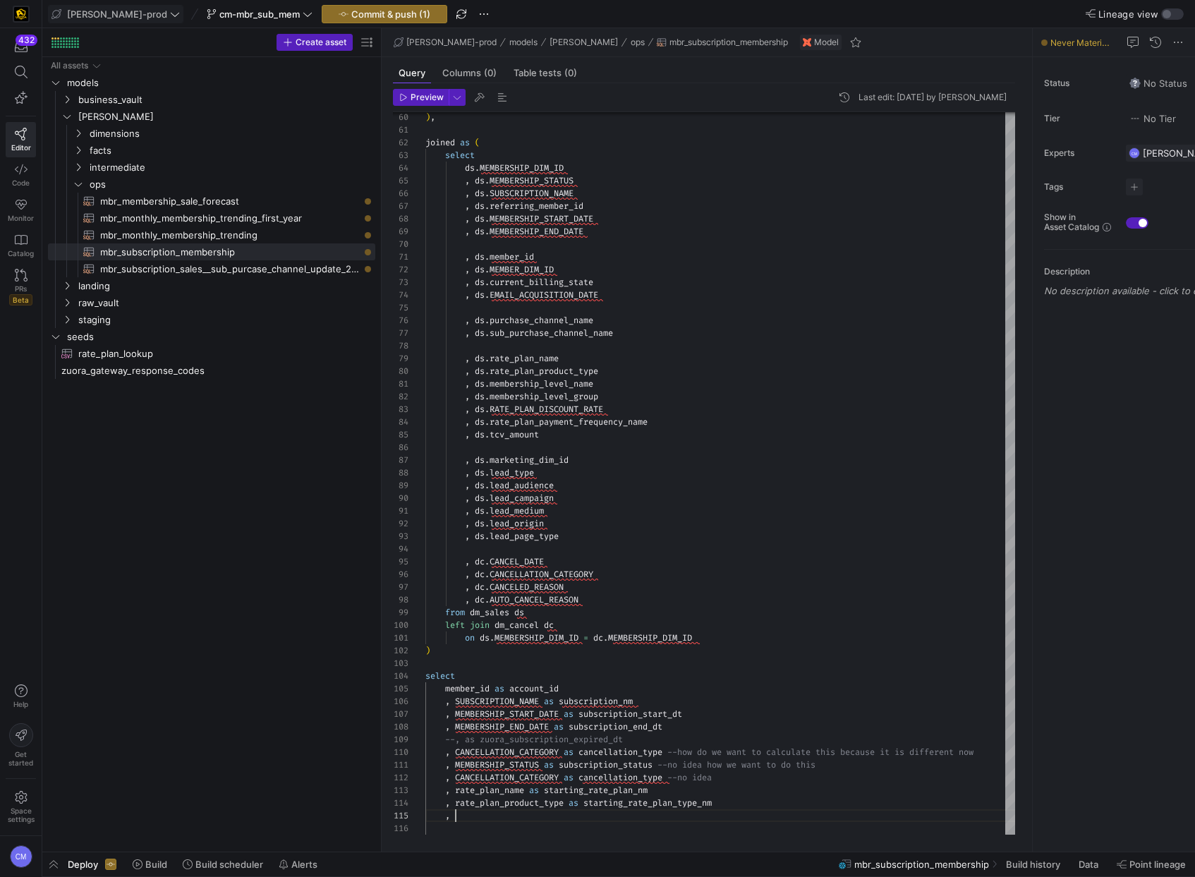
click at [117, 15] on span "[PERSON_NAME]-prod" at bounding box center [117, 13] width 100 height 11
click at [117, 15] on body "432 Editor Code Monitor Catalog PRs Beta Help Get started Space settings CM edw…" at bounding box center [597, 438] width 1195 height 877
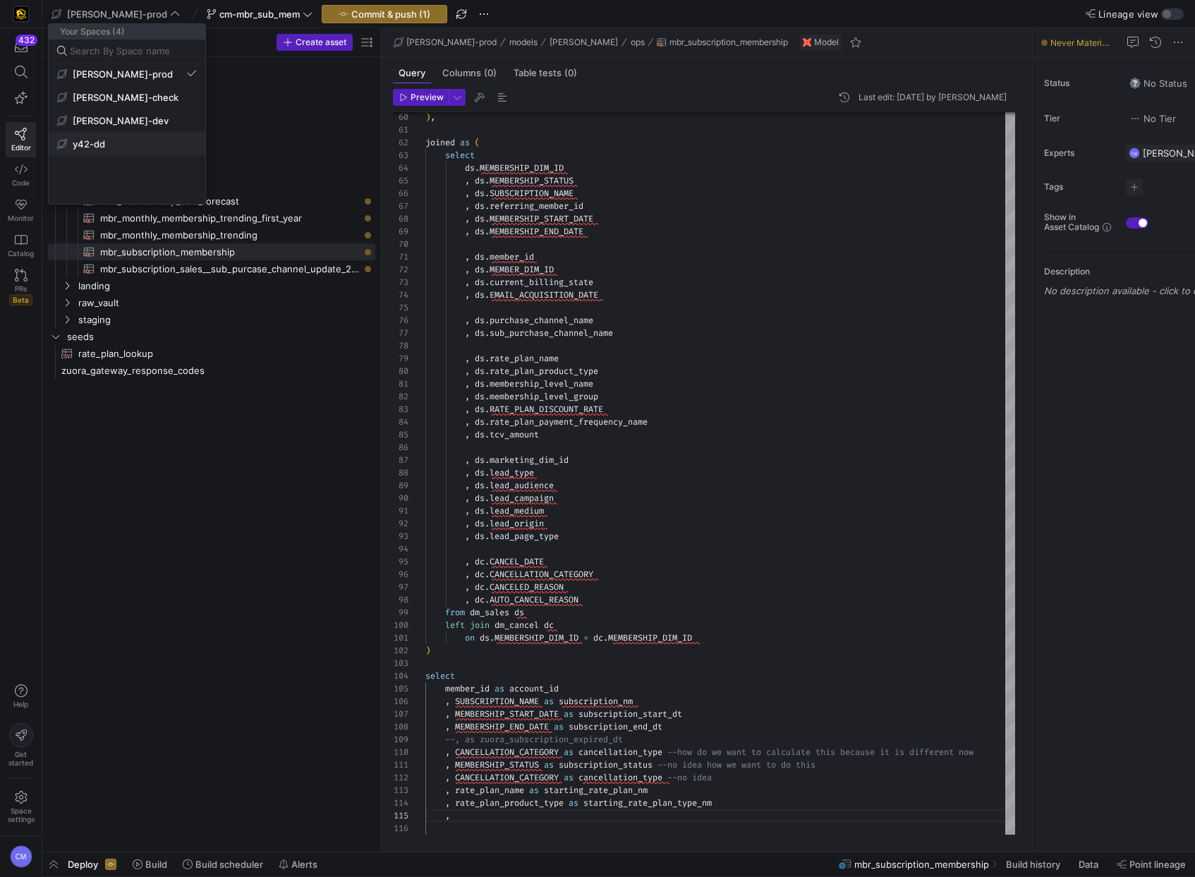
click at [129, 139] on span "y42-dd" at bounding box center [127, 143] width 140 height 11
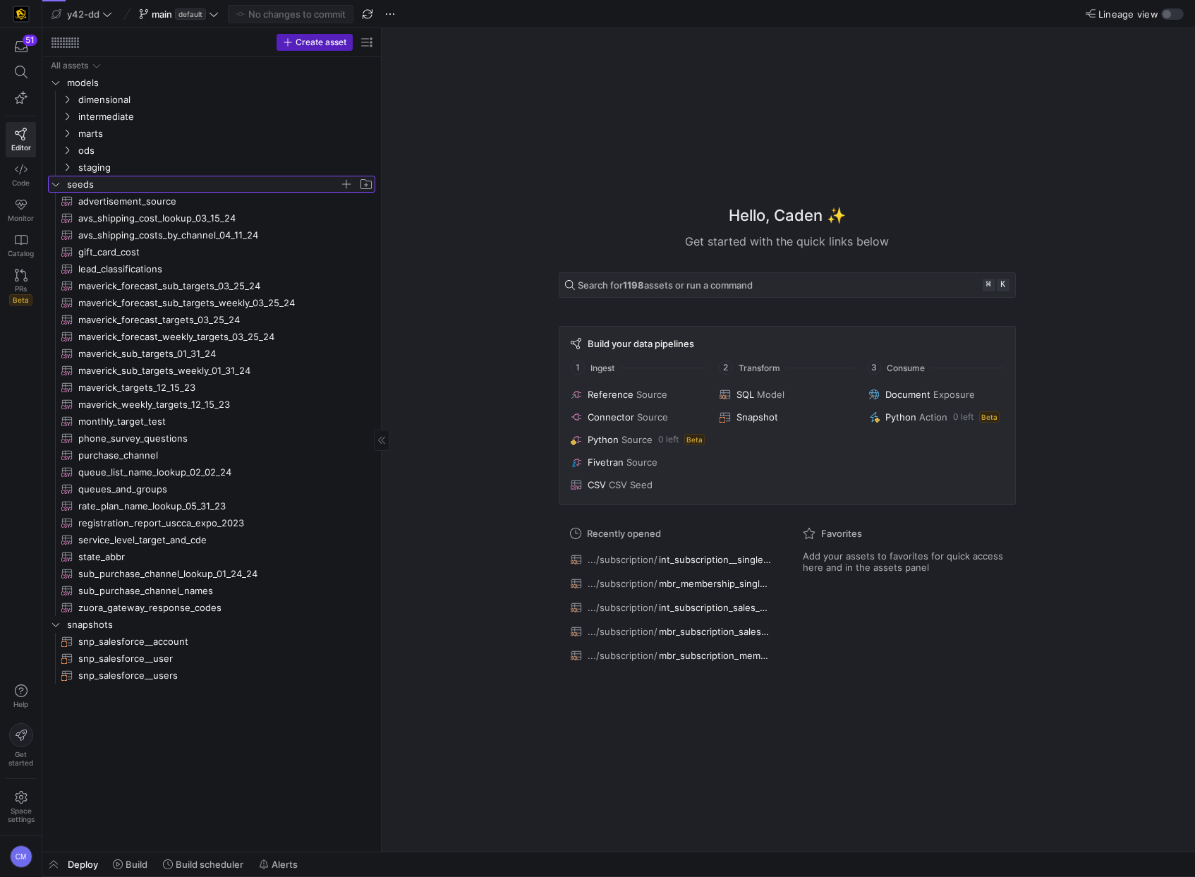
click at [128, 184] on span "seeds" at bounding box center [203, 184] width 272 height 16
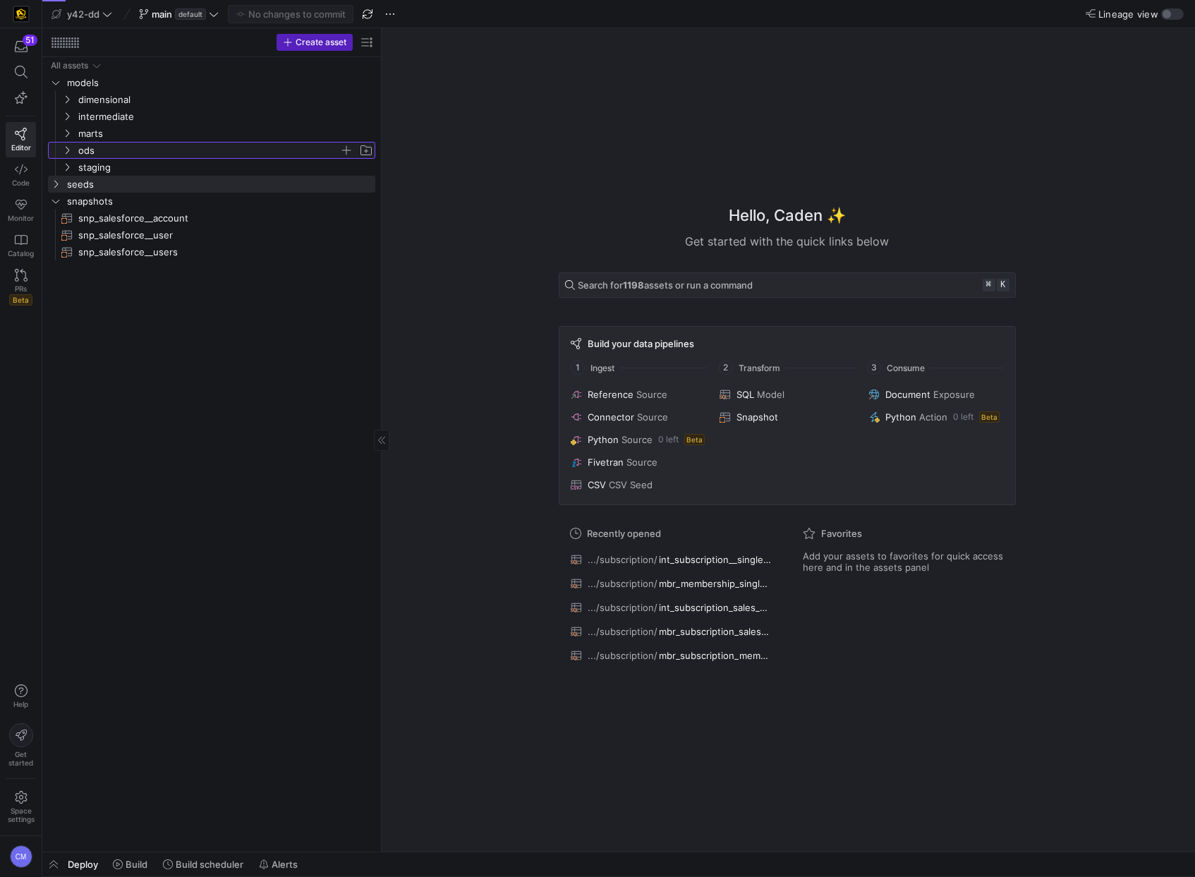
click at [126, 154] on span "ods" at bounding box center [208, 150] width 261 height 16
click at [123, 147] on span "ods" at bounding box center [208, 150] width 261 height 16
click at [121, 168] on span "staging" at bounding box center [208, 167] width 261 height 16
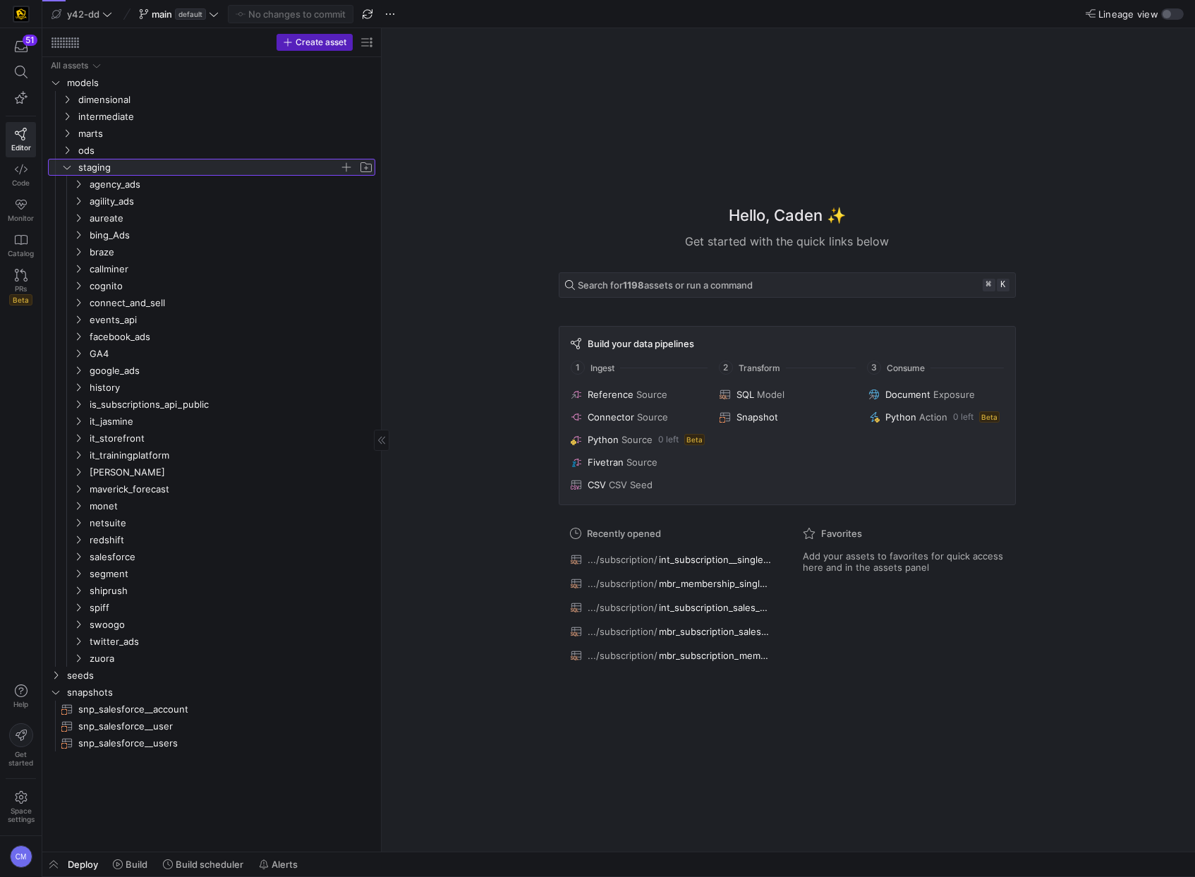
click at [121, 169] on span "staging" at bounding box center [208, 167] width 261 height 16
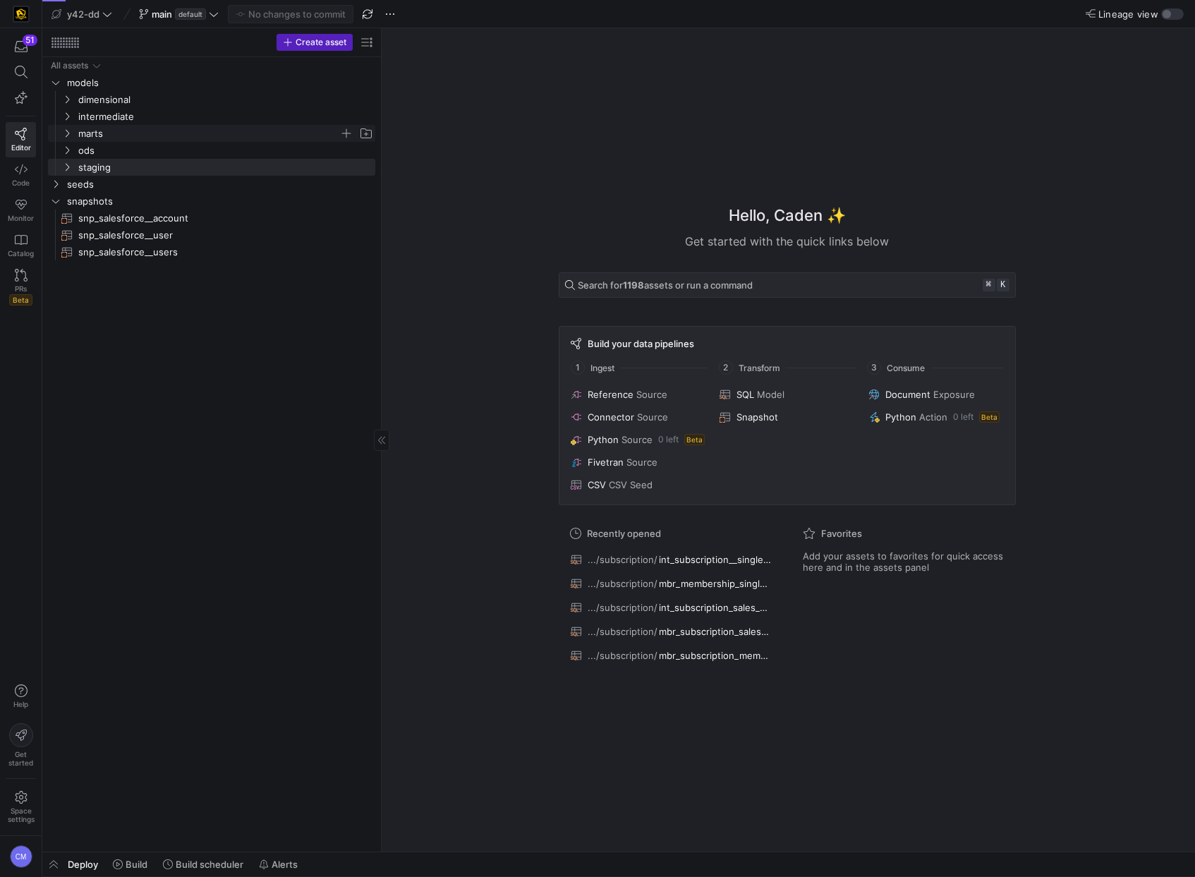
click at [119, 130] on span "marts" at bounding box center [208, 134] width 261 height 16
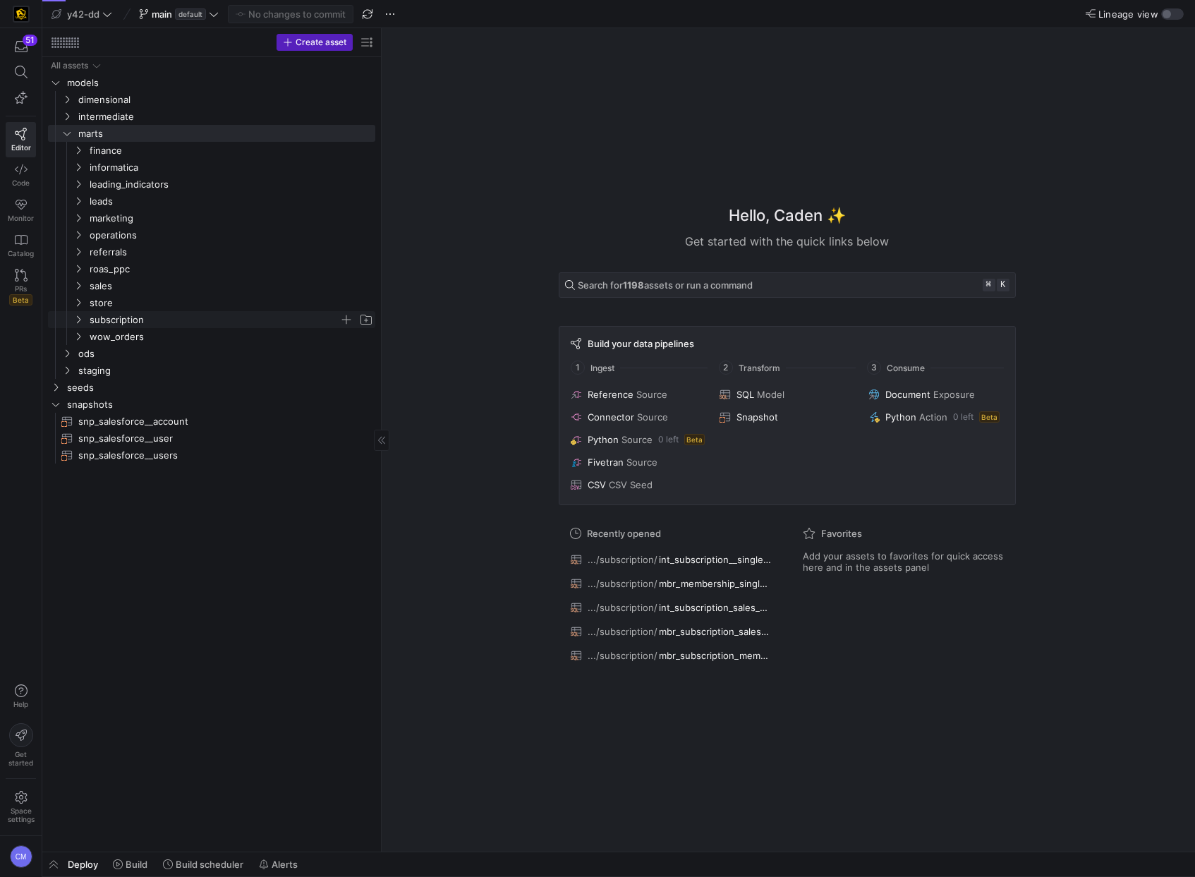
click at [178, 322] on span "subscription" at bounding box center [215, 320] width 250 height 16
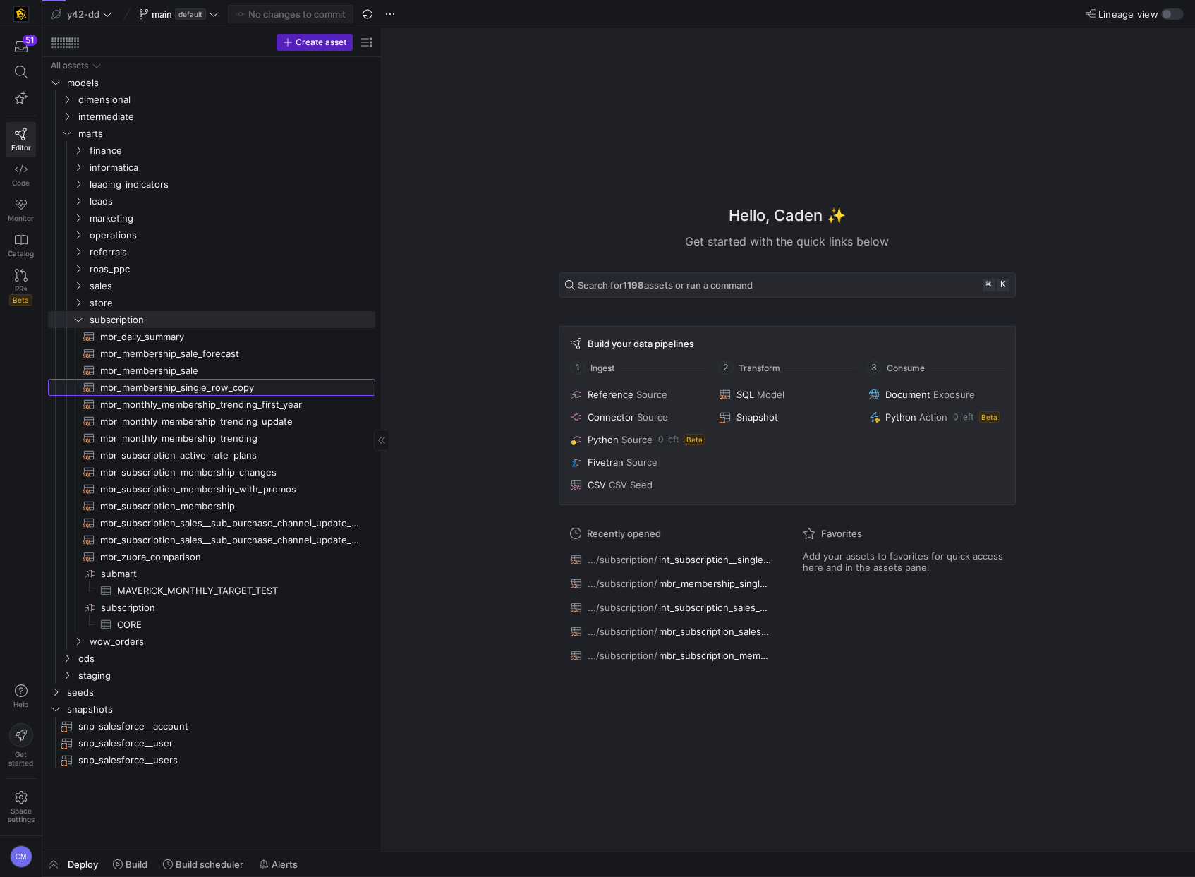
click at [250, 386] on span "mbr_membership_single_row_copy​​​​​​​​​​" at bounding box center [229, 387] width 259 height 16
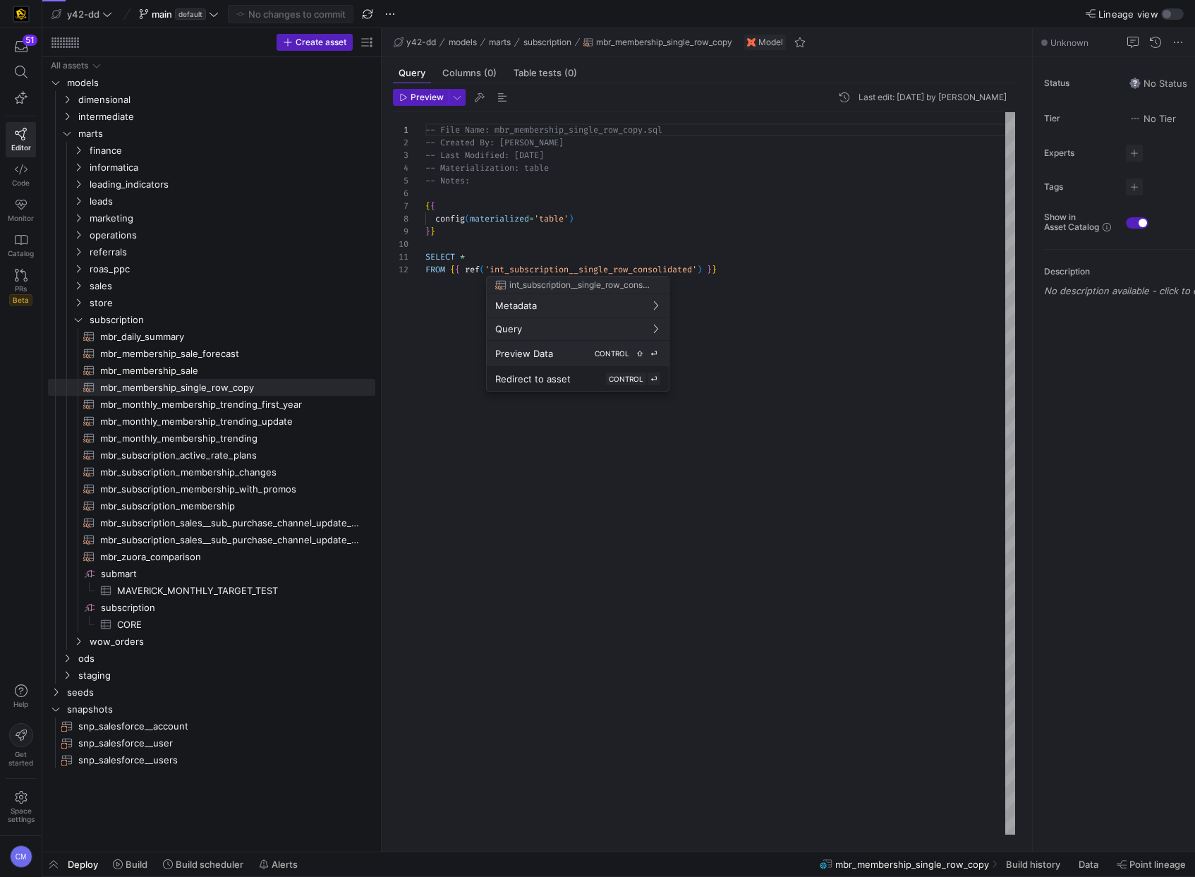
scroll to position [127, 0]
click at [568, 372] on div "Redirect to asset CONTROL ⏎" at bounding box center [577, 378] width 165 height 13
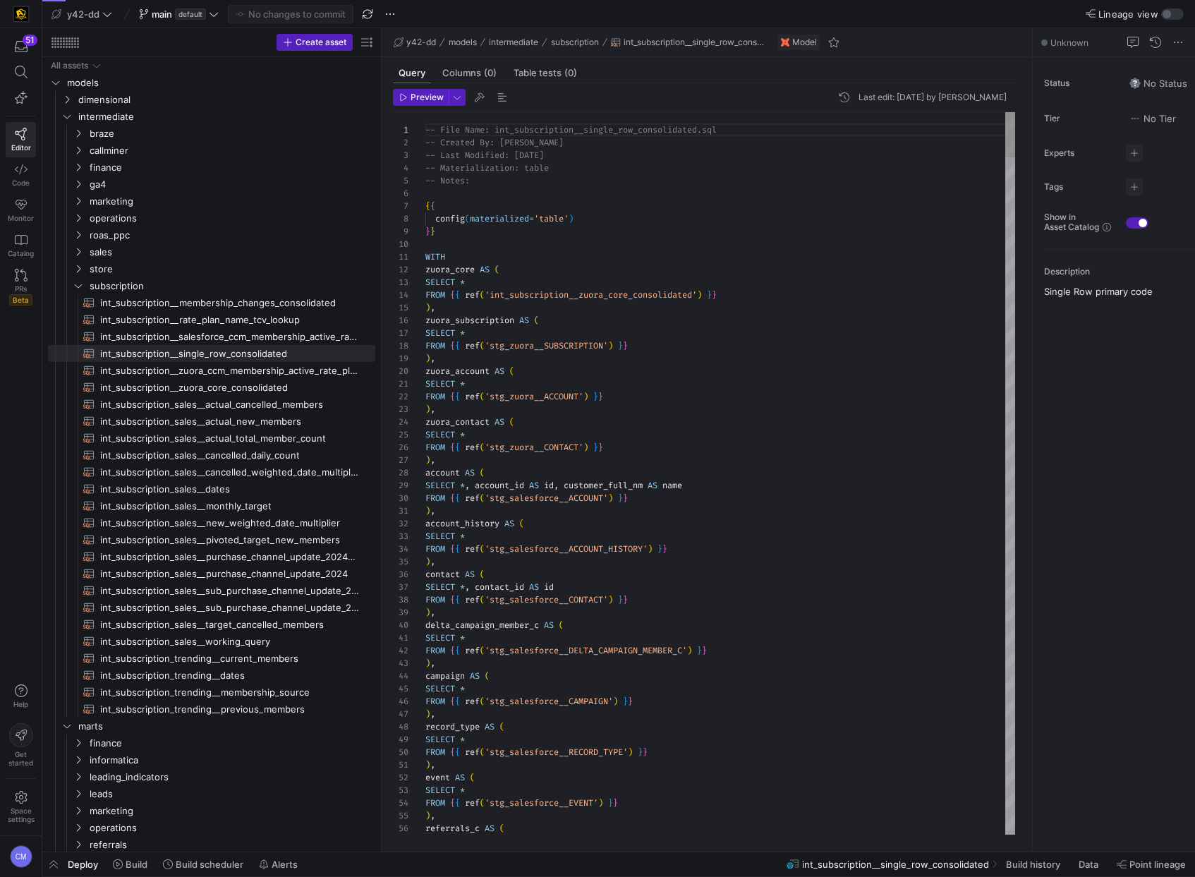
type textarea "WITH zuora_core AS ( SELECT * FROM {{ ref('int_subscription__zuora_core_consoli…"
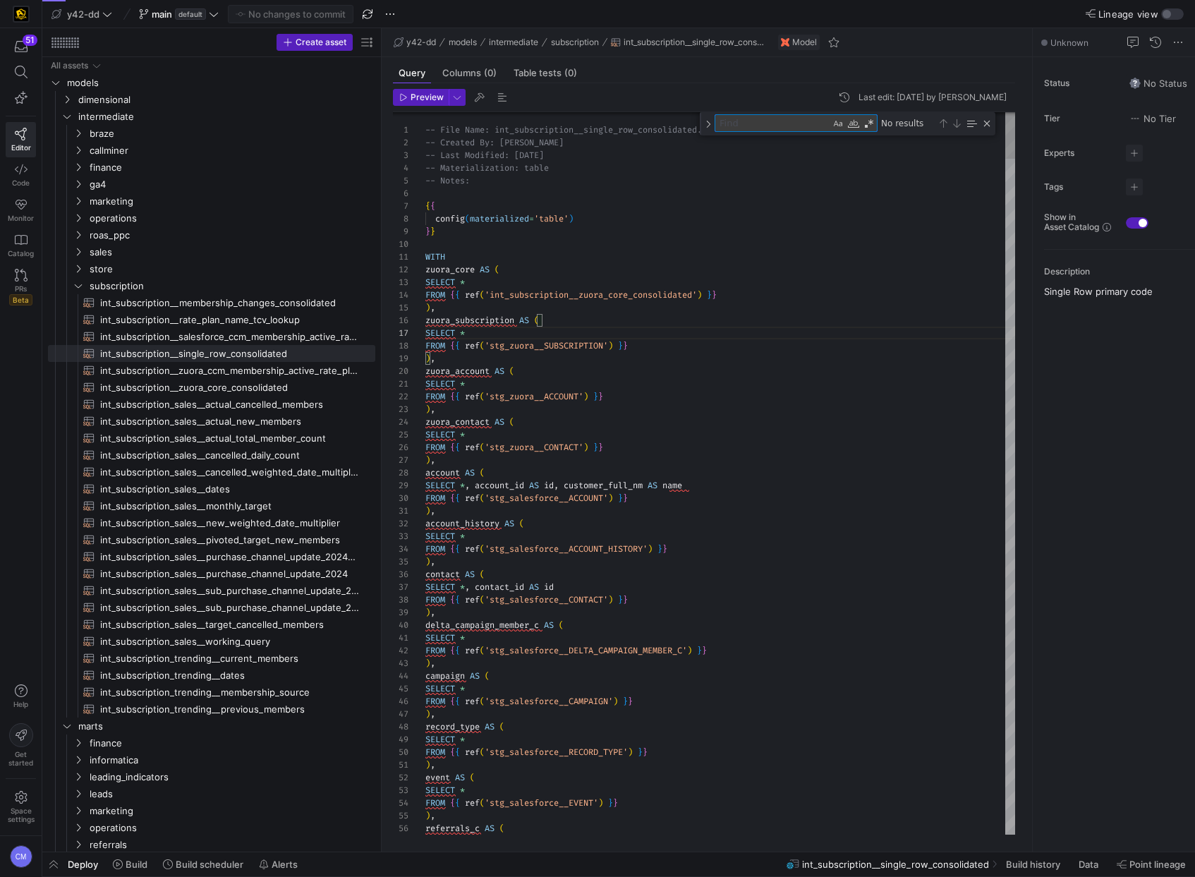
type textarea "t"
type textarea "), tcv_lookup AS ( SELECT * FROM {{ ref('int_subscription__rate_plan_name_tcv_l…"
type textarea "te"
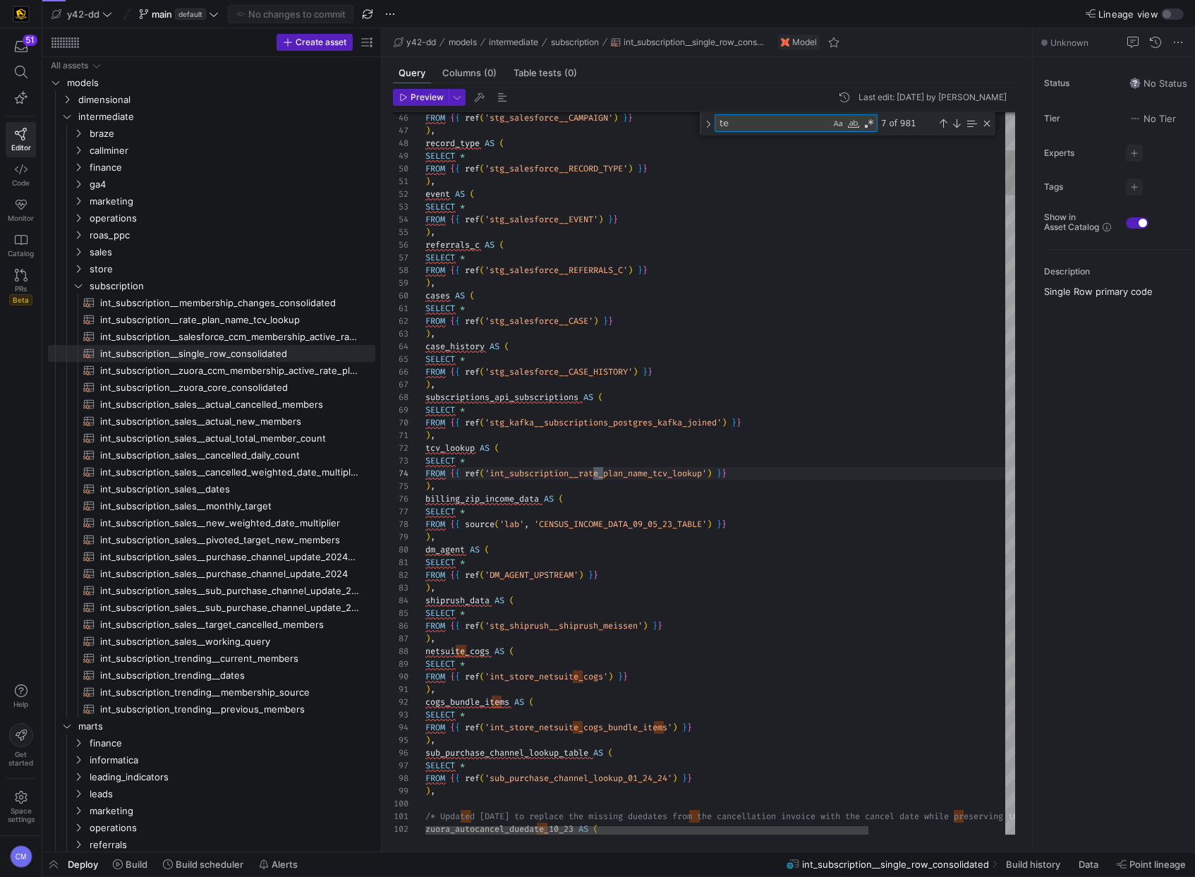
type textarea "/* Updated [DATE] to replace the missing duedates from the cancellation invoice…"
type textarea "test"
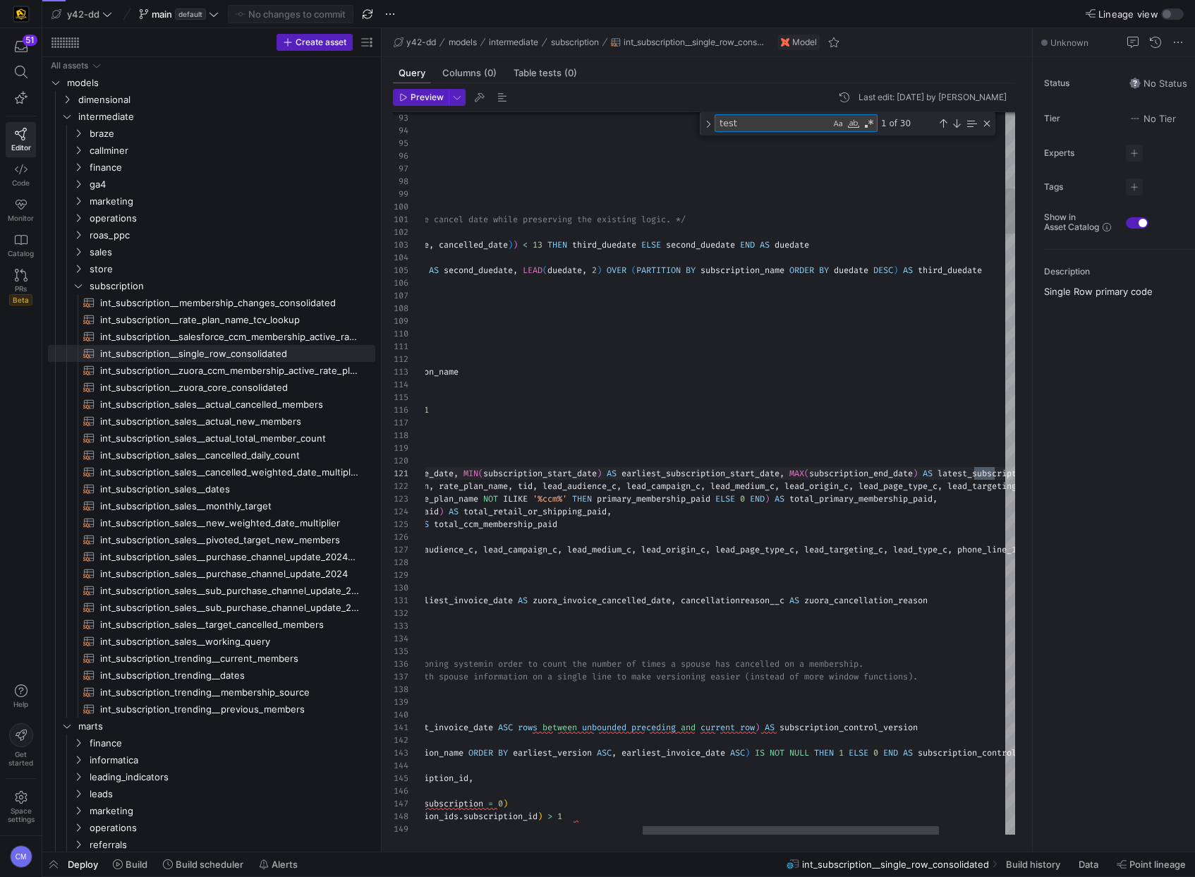
type textarea "MIN(earliest_invoice_date) AS earliest_invoice_date, MIN(earliest_version) AS e…"
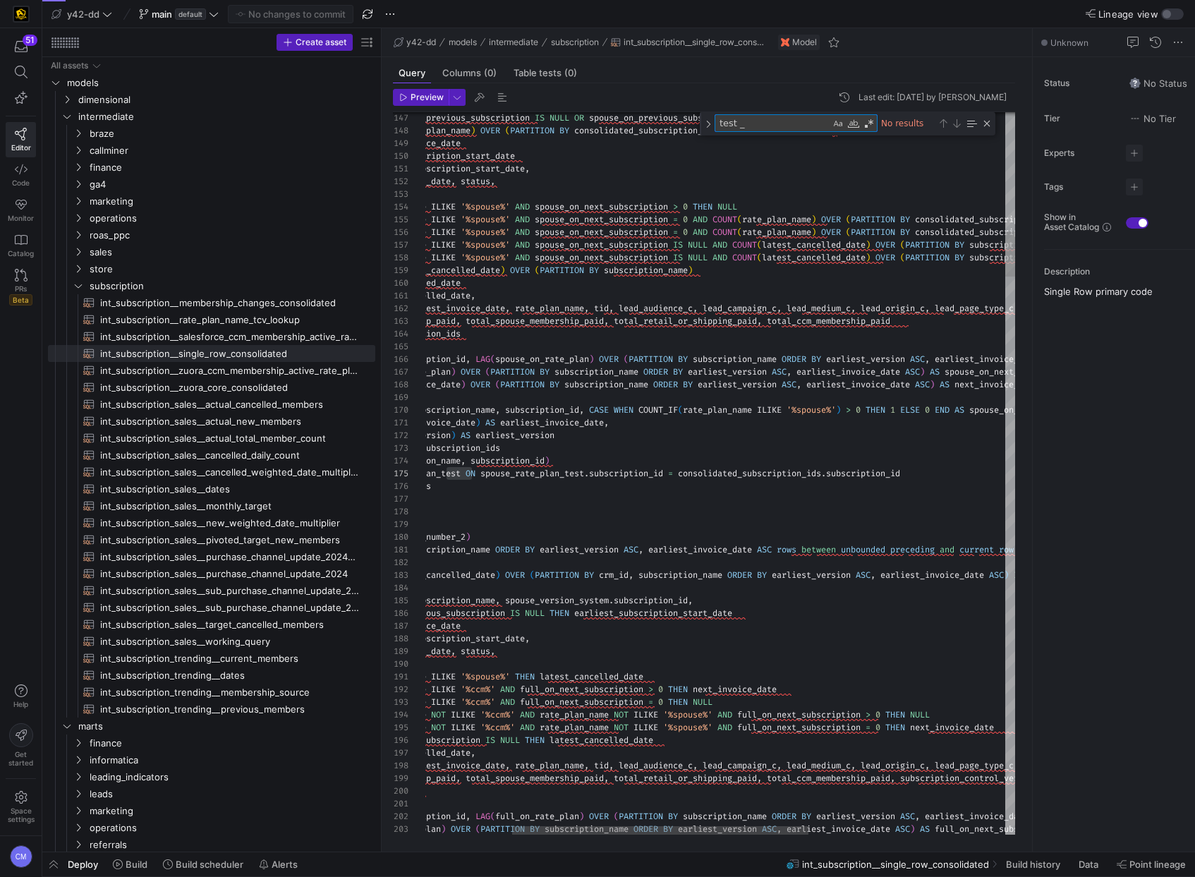
type textarea "test"
type textarea "SELECT crm_id, subscription_name, subscription_id, MIN(invoice_date) AS earlies…"
type textarea "test"
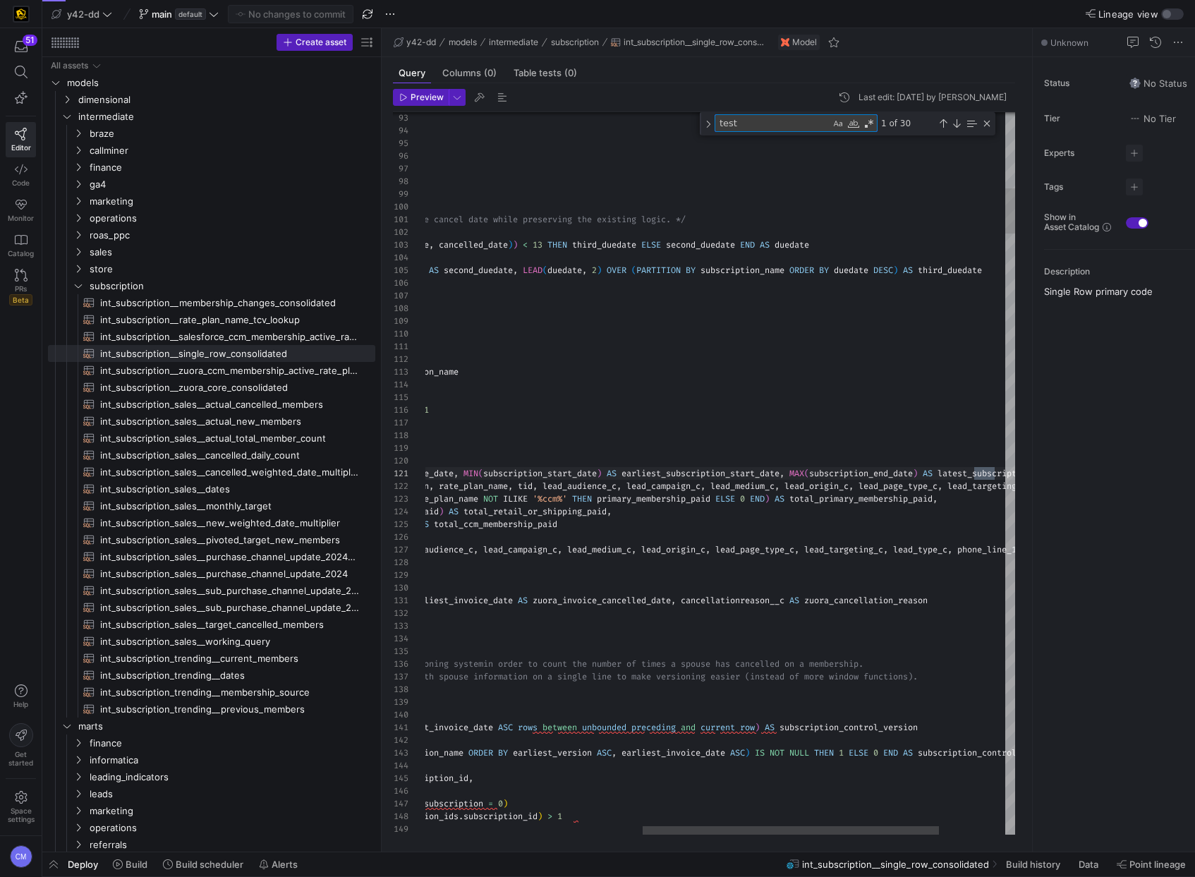
type textarea "MIN(earliest_invoice_date) AS earliest_invoice_date, MIN(earliest_version) AS e…"
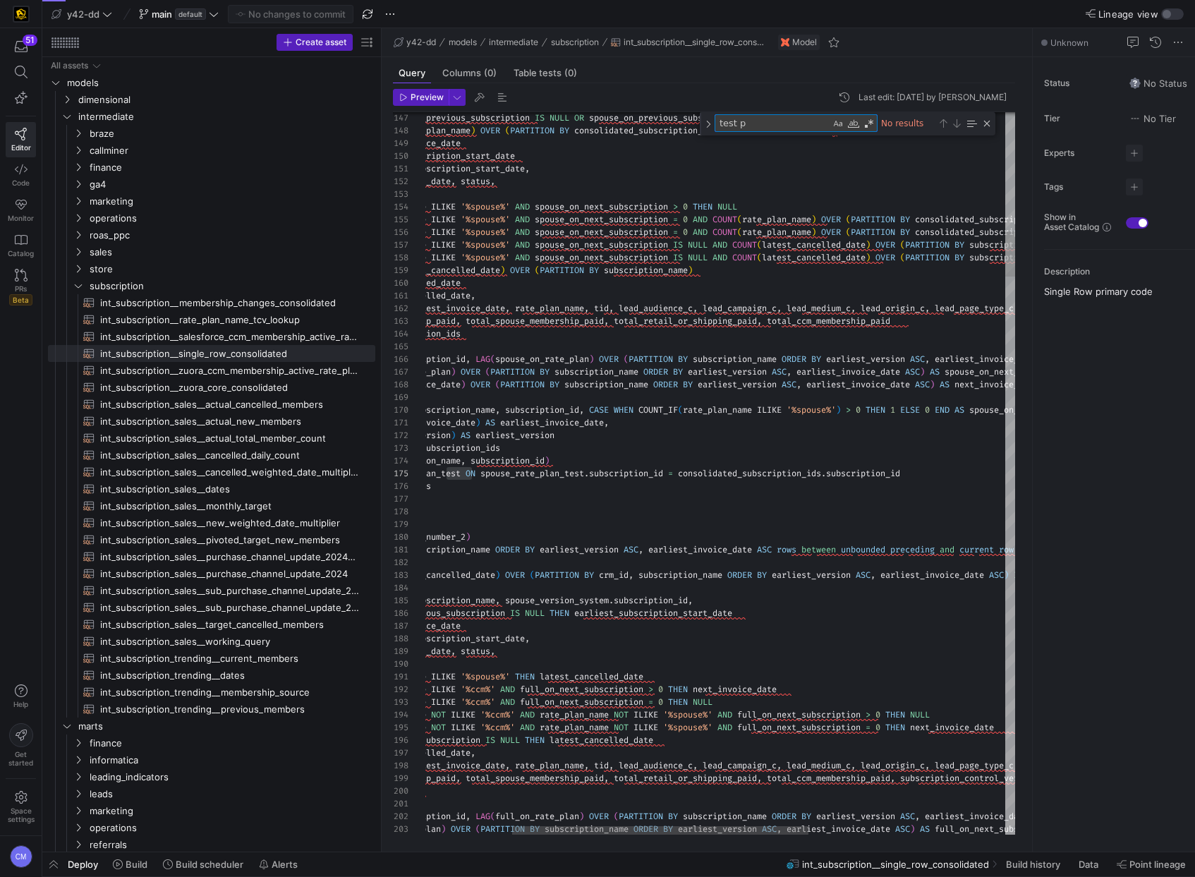
type textarea "test"
type textarea "SELECT crm_id, subscription_name, subscription_id, MIN(invoice_date) AS earlies…"
type textarea "test"
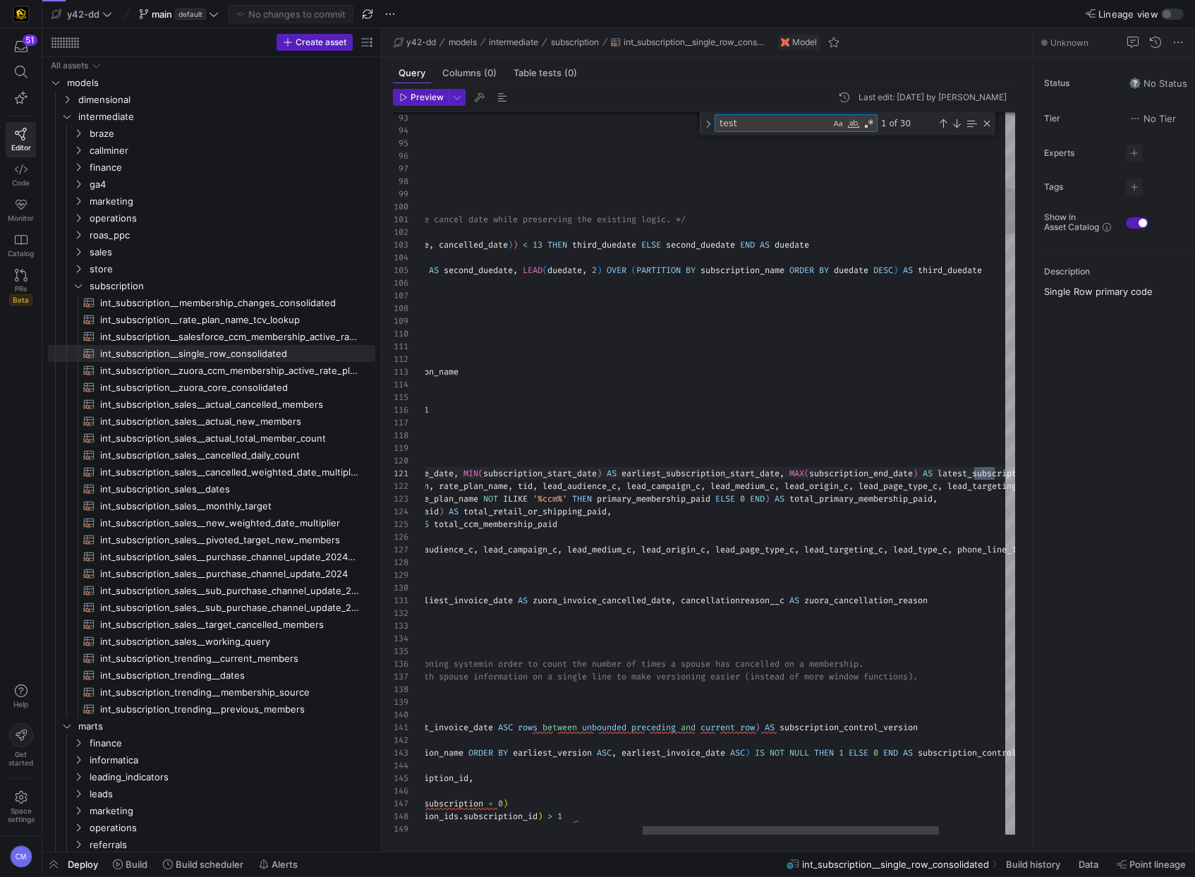
type textarea "/* Updated [DATE] to replace the missing duedates from the cancellation invoice…"
type textarea "tes"
type textarea "), tcv_lookup AS ( SELECT * FROM {{ ref('int_subscription__rate_plan_name_tcv_l…"
type textarea "te"
type textarea "WITH zuora_core AS ( SELECT * FROM {{ ref('int_subscription__zuora_core_consoli…"
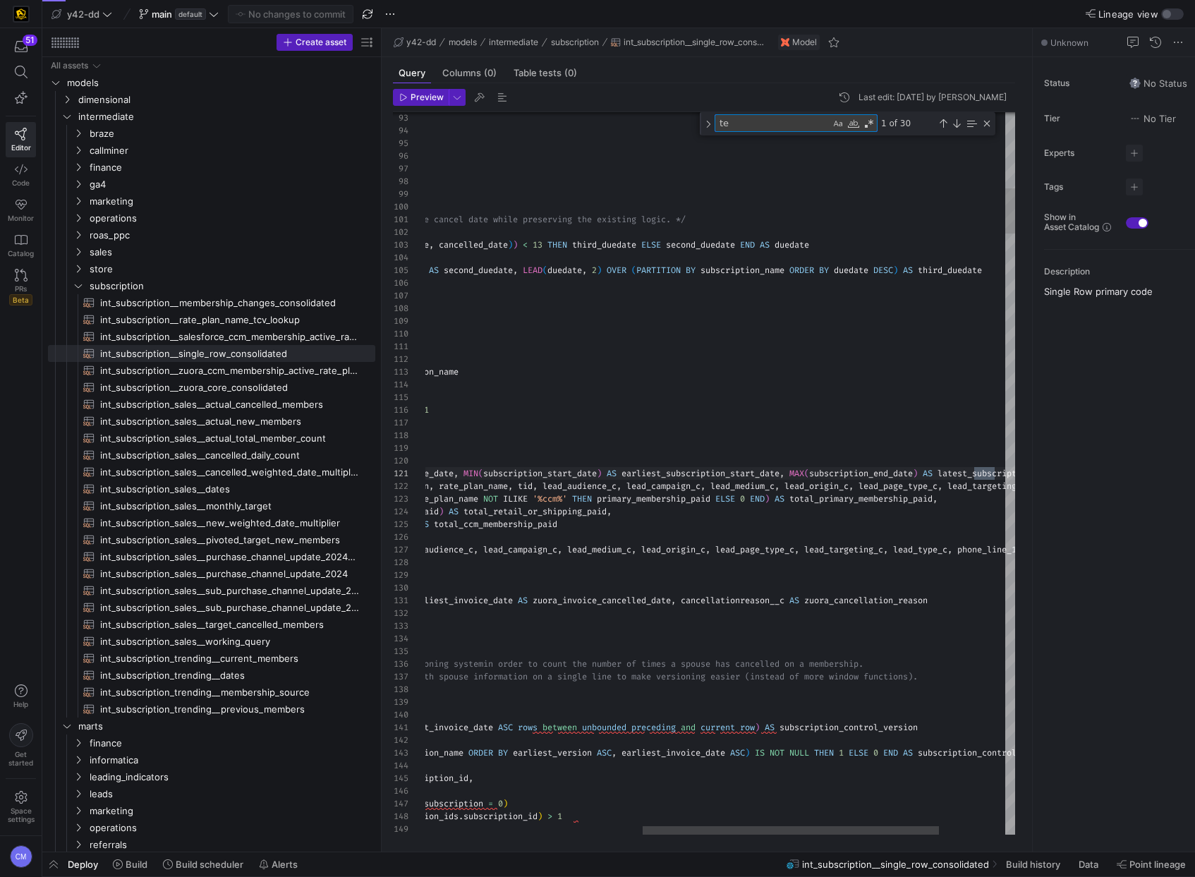
type textarea "t"
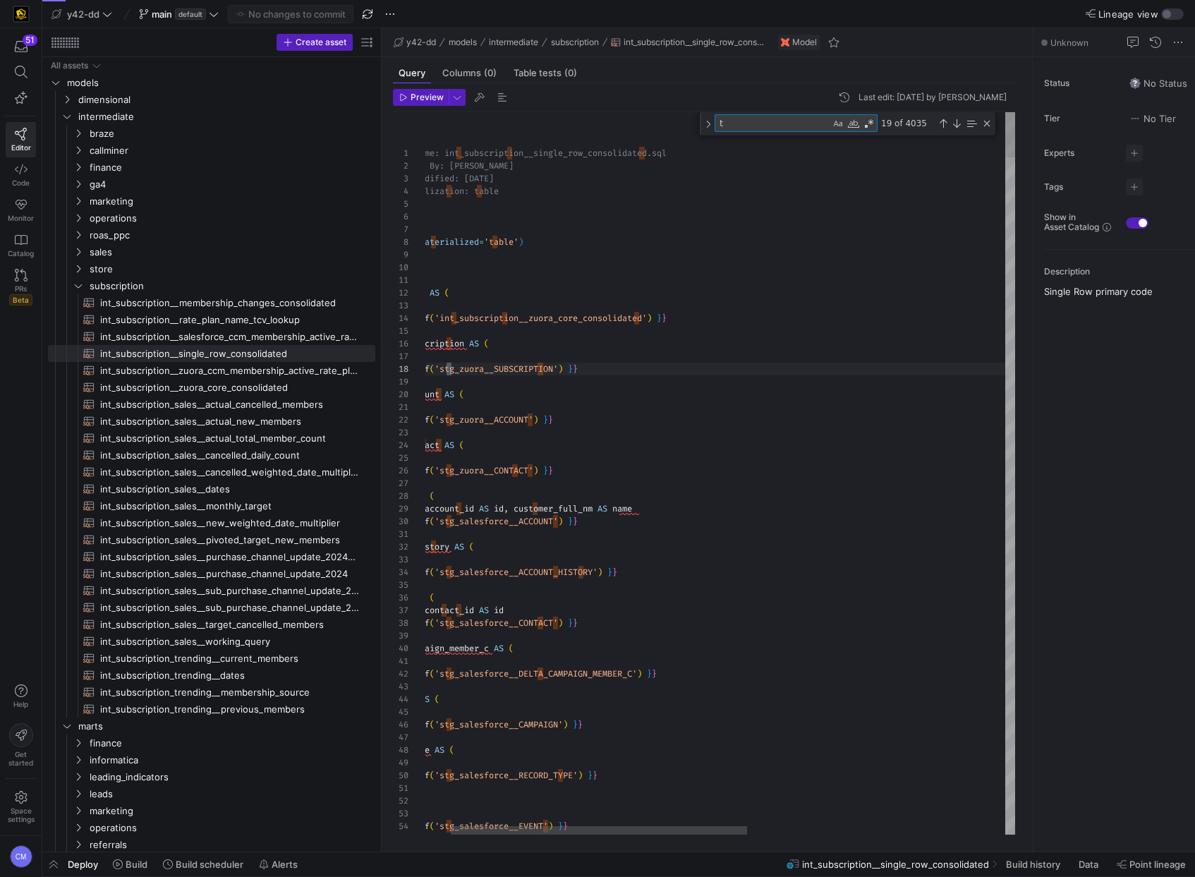
scroll to position [127, 76]
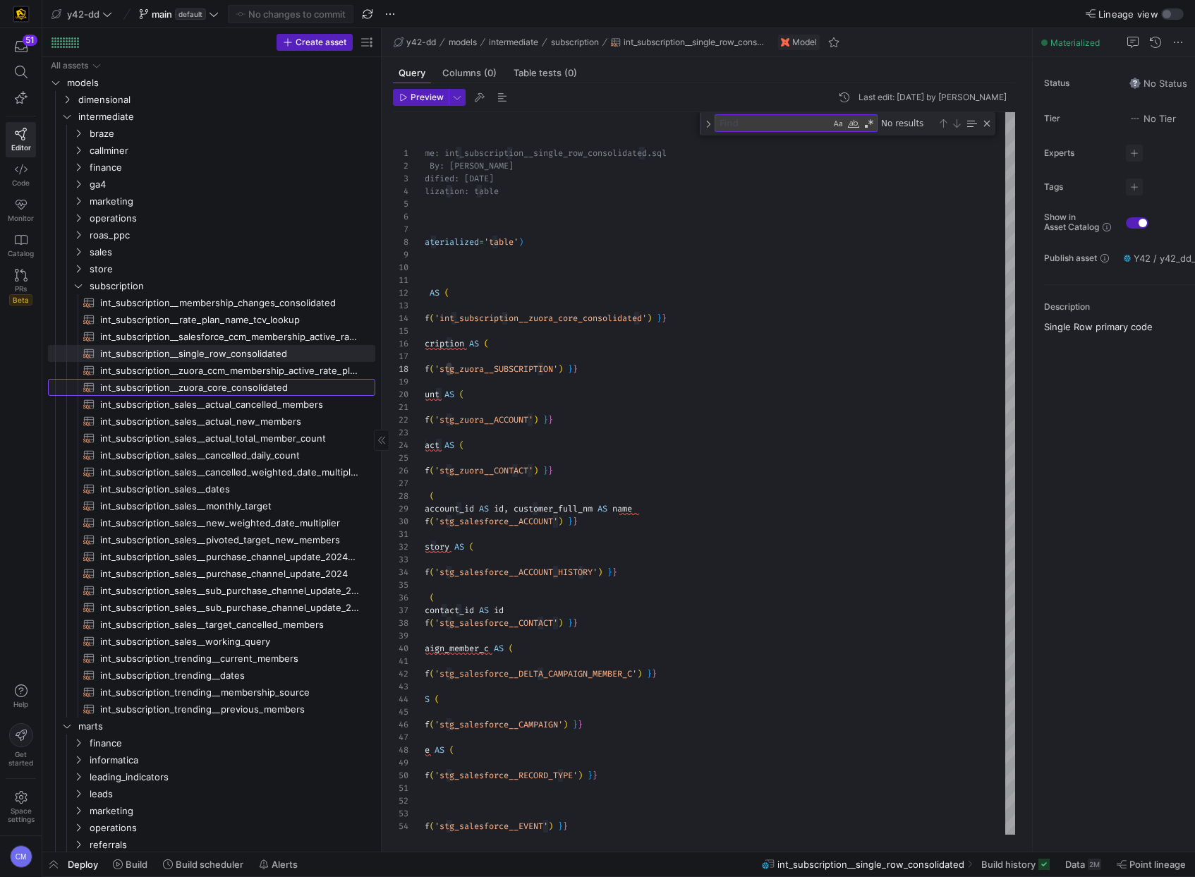
click at [217, 386] on span "int_subscription__zuora_core_consolidated​​​​​​​​​​" at bounding box center [229, 387] width 259 height 16
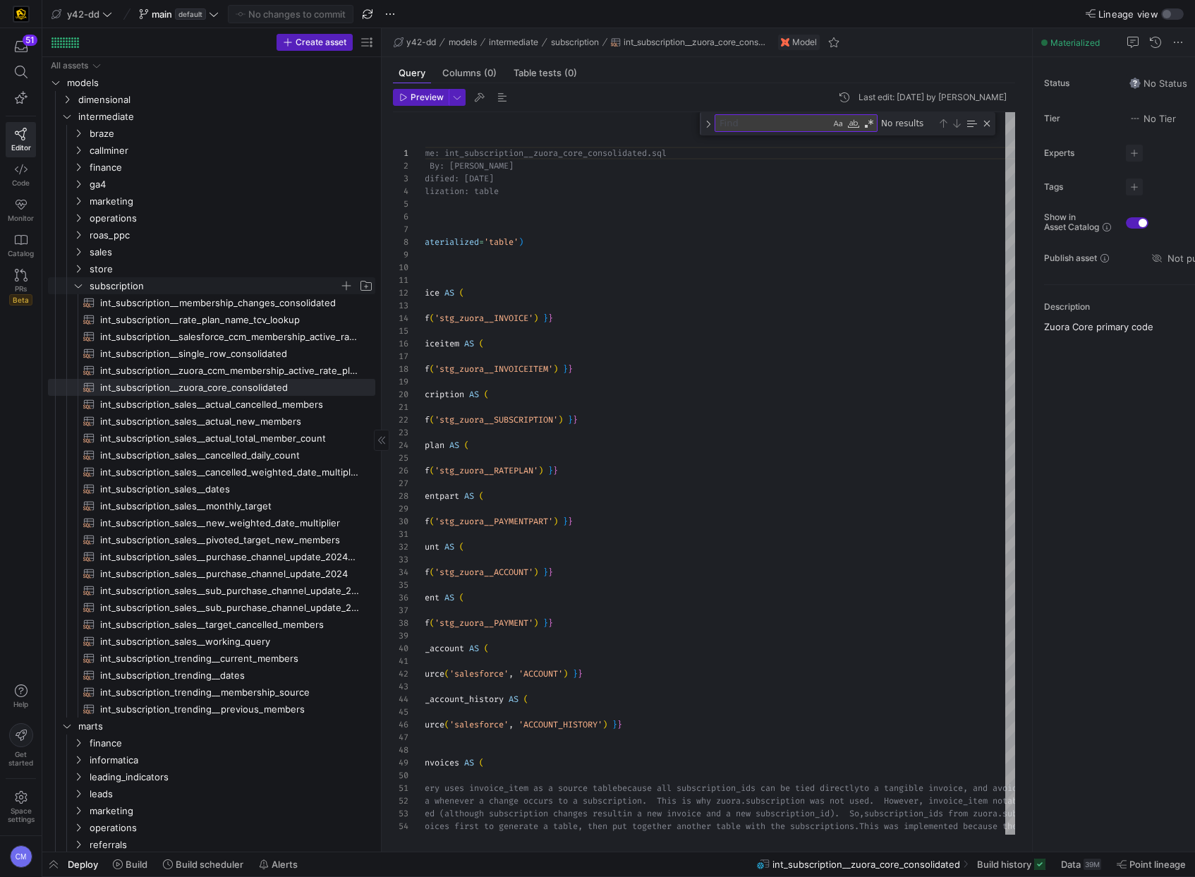
click at [123, 284] on span "subscription" at bounding box center [215, 286] width 250 height 16
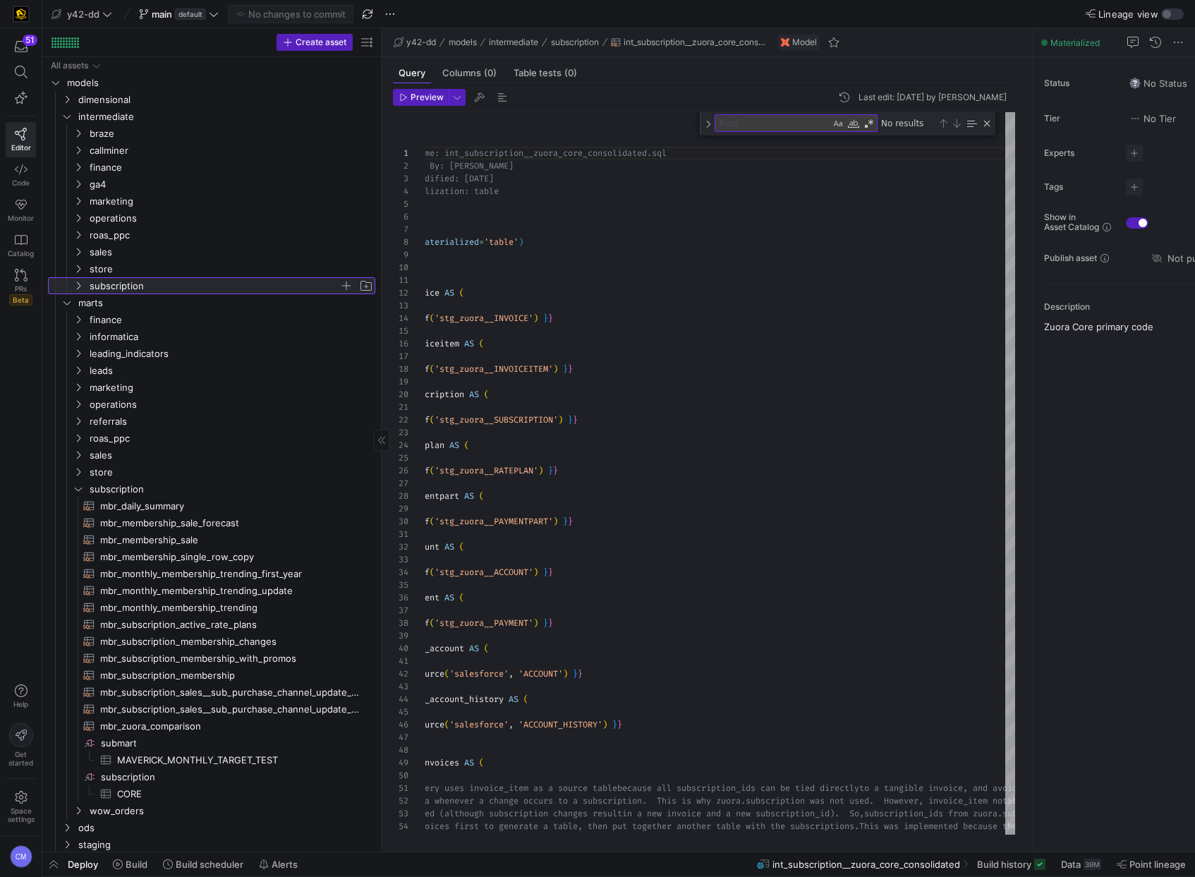
click at [123, 284] on span "subscription" at bounding box center [215, 286] width 250 height 16
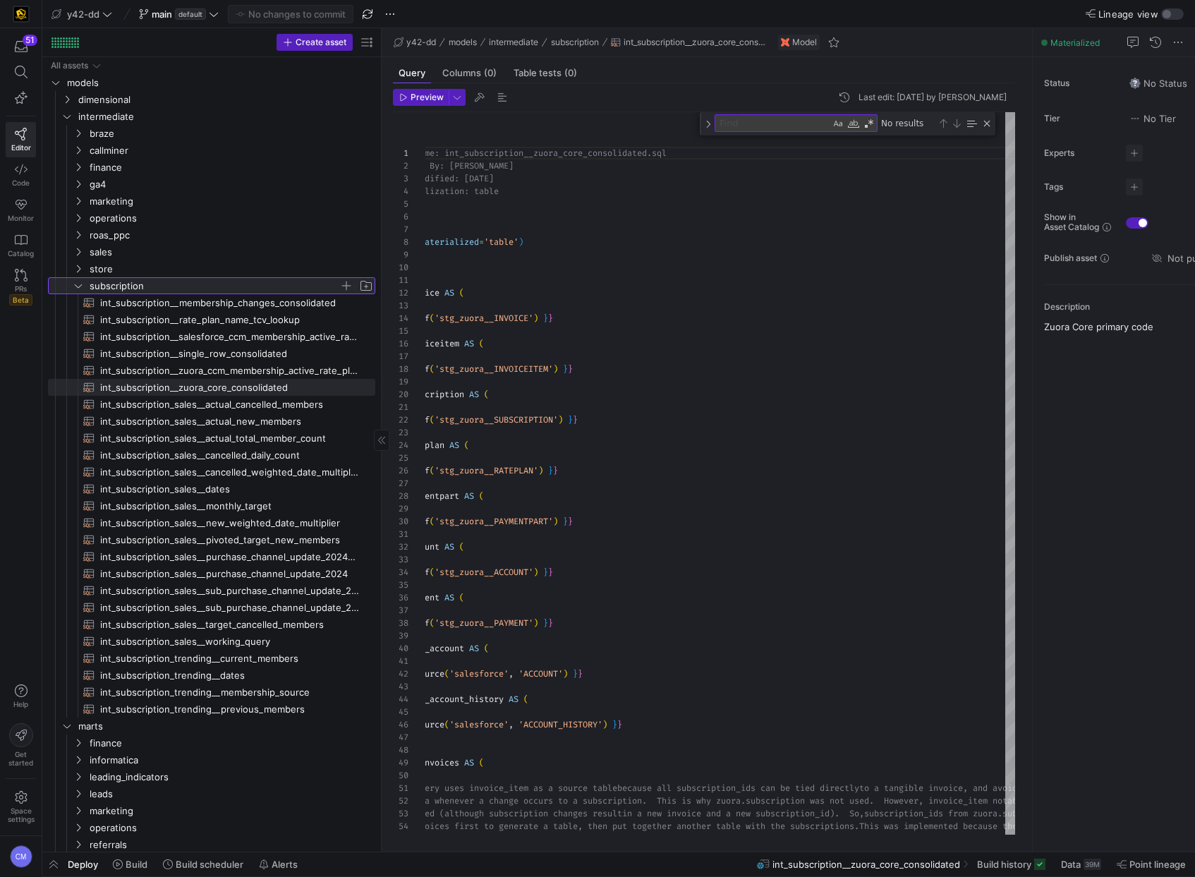
click at [123, 284] on span "subscription" at bounding box center [215, 286] width 250 height 16
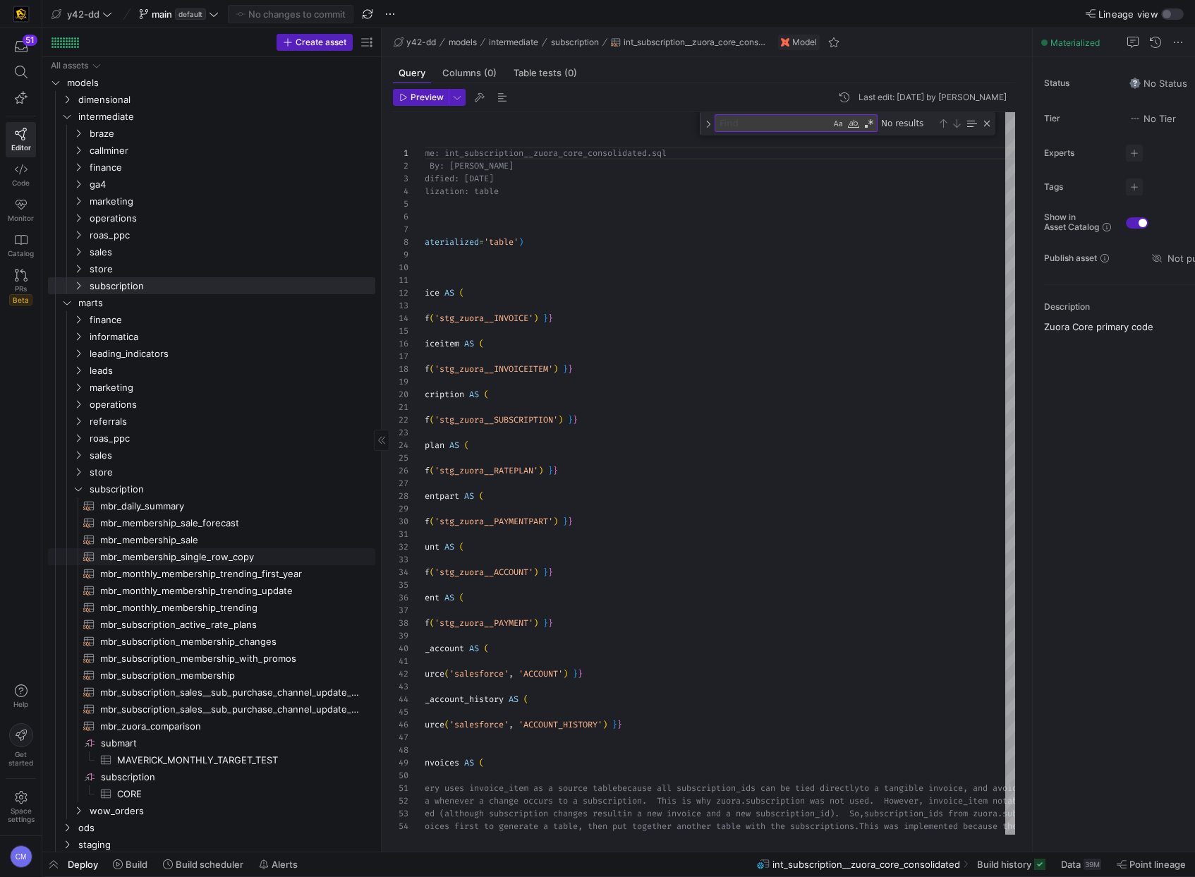
click at [221, 561] on span "mbr_membership_single_row_copy​​​​​​​​​​" at bounding box center [229, 557] width 259 height 16
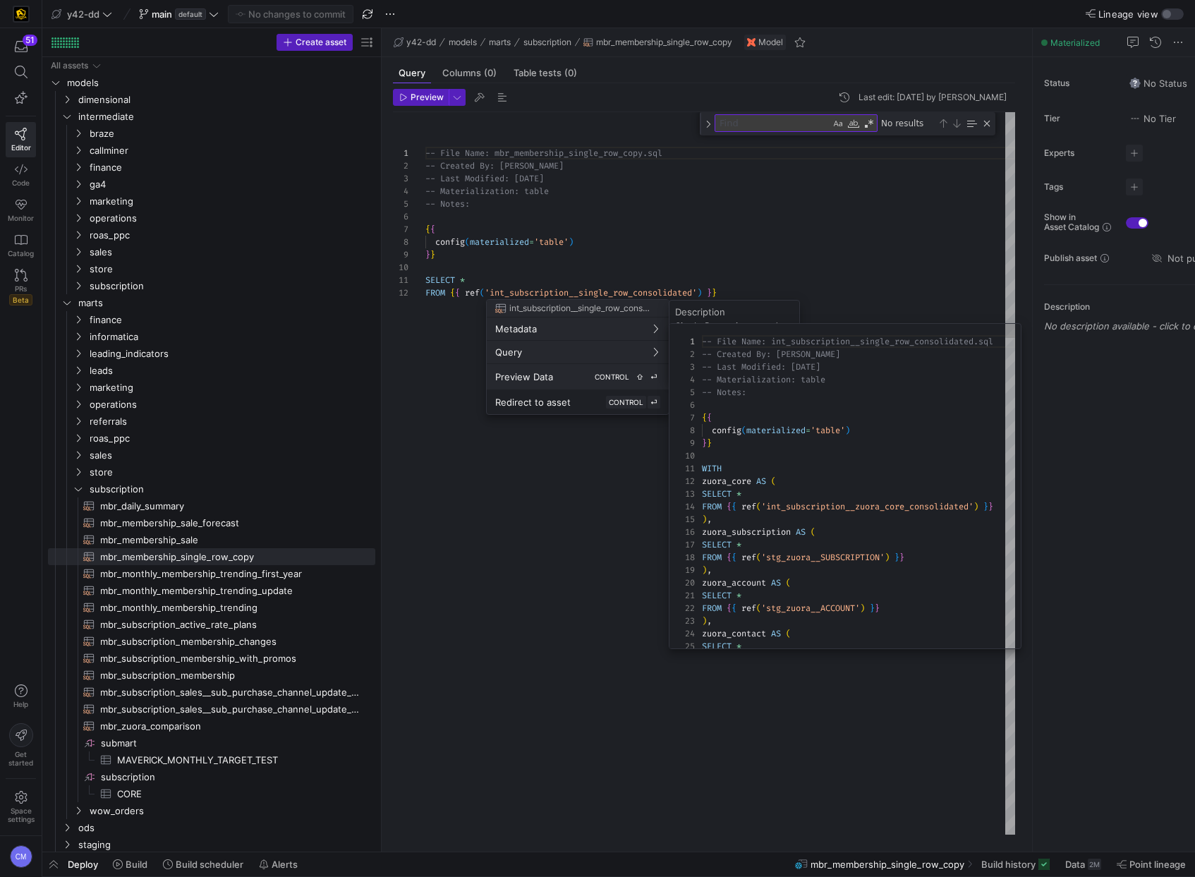
scroll to position [127, 0]
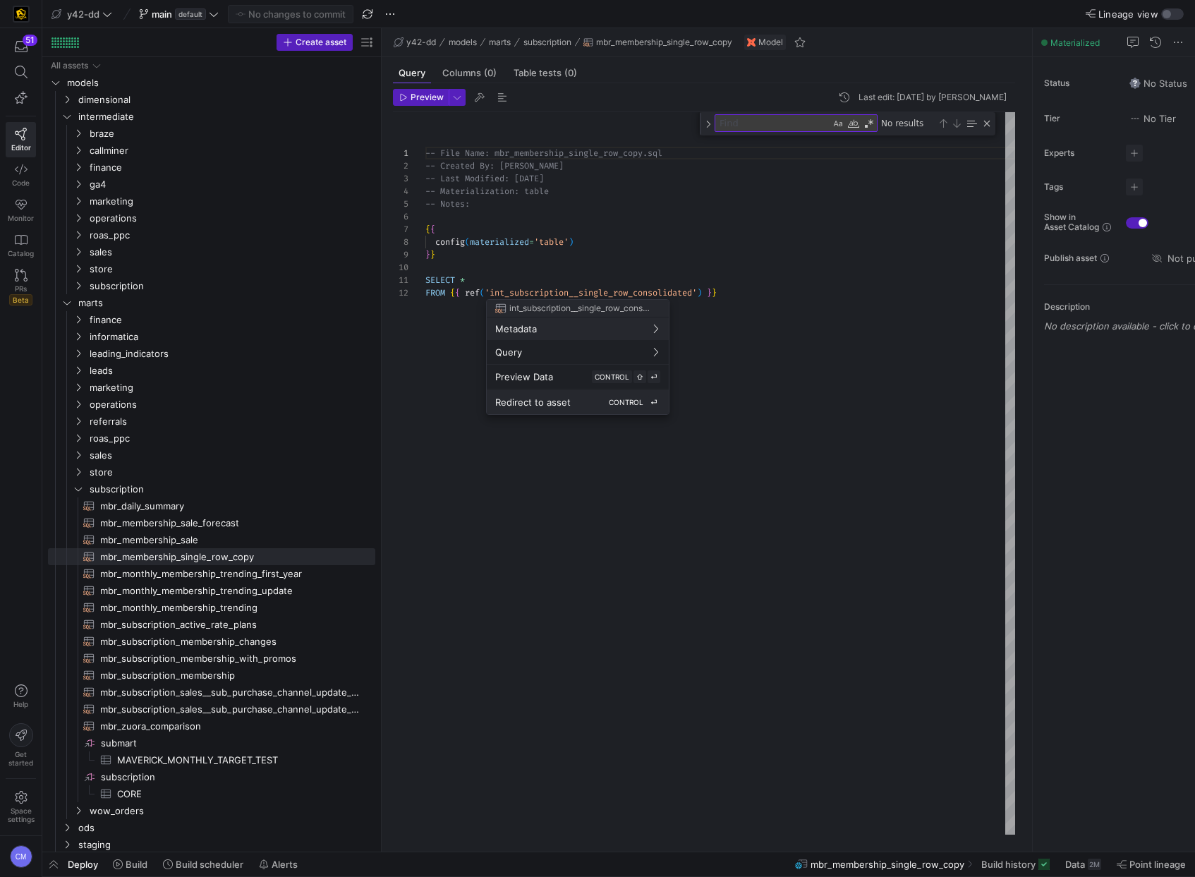
click at [567, 405] on span "Redirect to asset" at bounding box center [532, 401] width 75 height 11
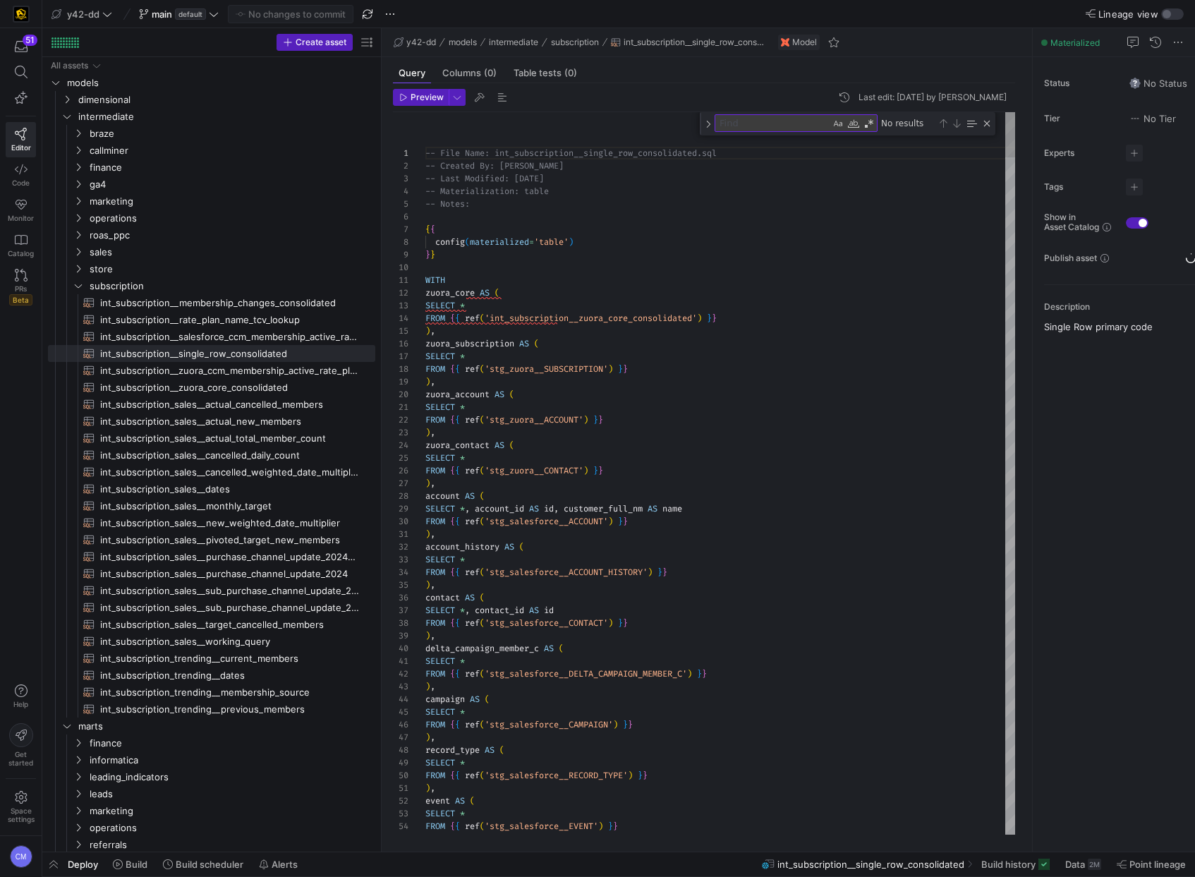
type textarea "SELECT * FROM {{ ref('stg_zuora__ACCOUNT') }} ), zuora_contact AS ( SELECT * FR…"
type textarea "t"
type textarea "), tcv_lookup AS ( SELECT * FROM {{ ref('int_subscription__rate_plan_name_tcv_l…"
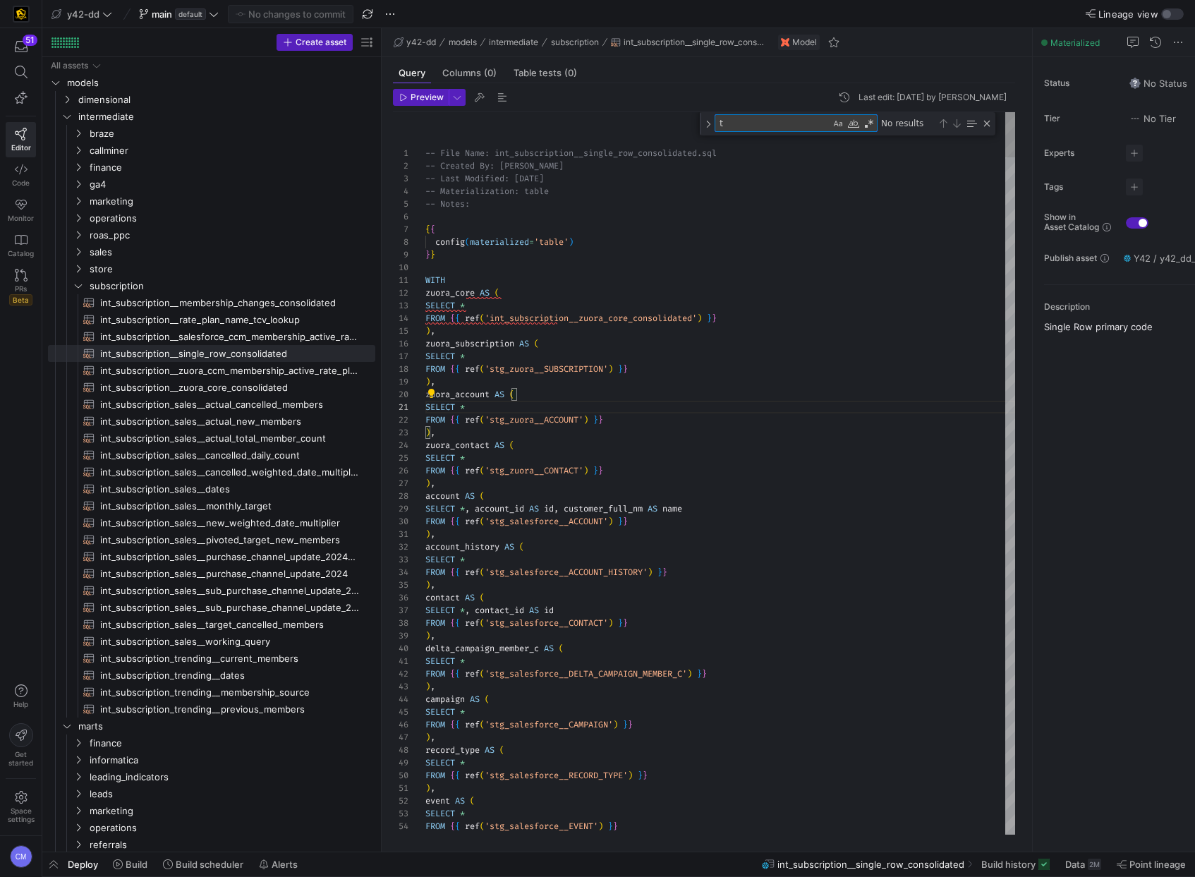
type textarea "te"
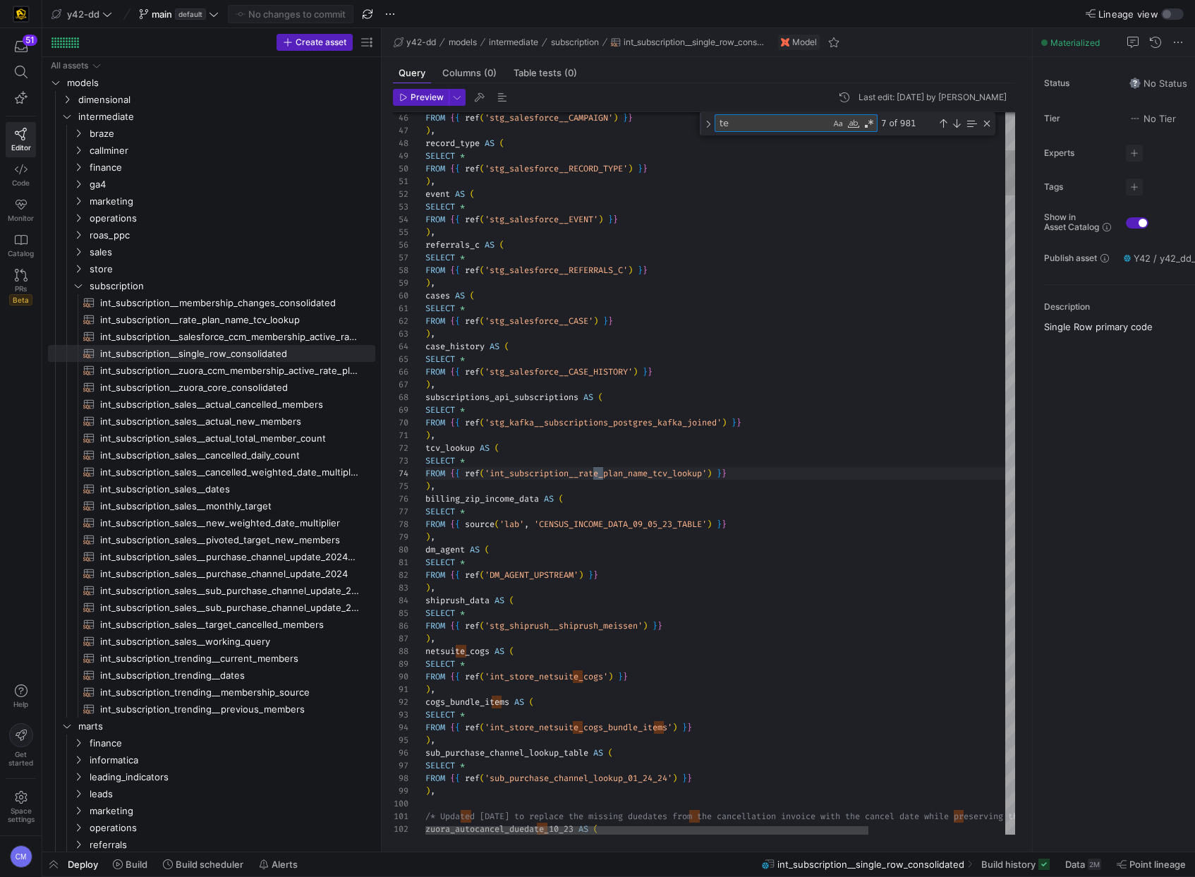
type textarea "/* Updated [DATE] to replace the missing duedates from the cancellation invoice…"
type textarea "tes"
type textarea "SELECT crm_id, subscription_name, subscription_id, MIN(invoice_date) AS earlies…"
type textarea "test"
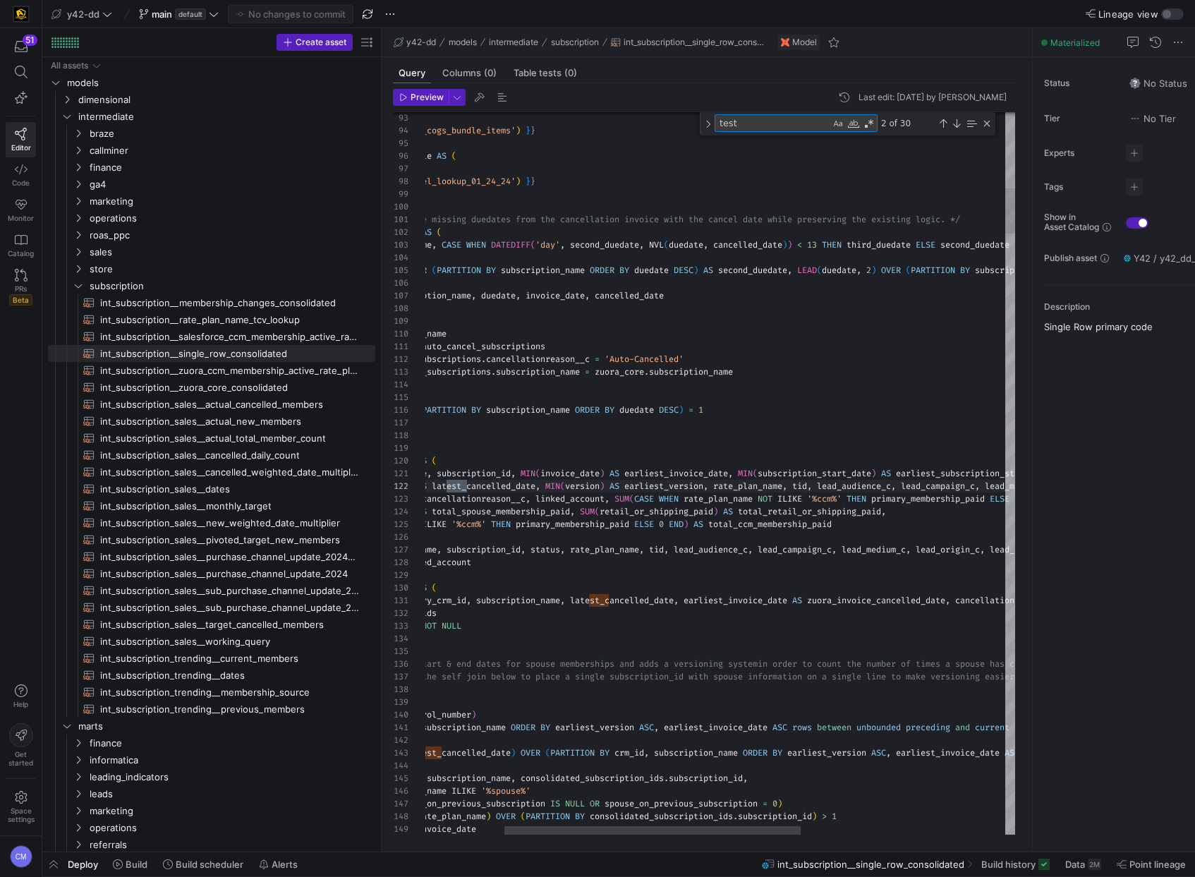
type textarea "MIN(earliest_invoice_date) AS earliest_invoice_date, MIN(earliest_version) AS e…"
type textarea "test"
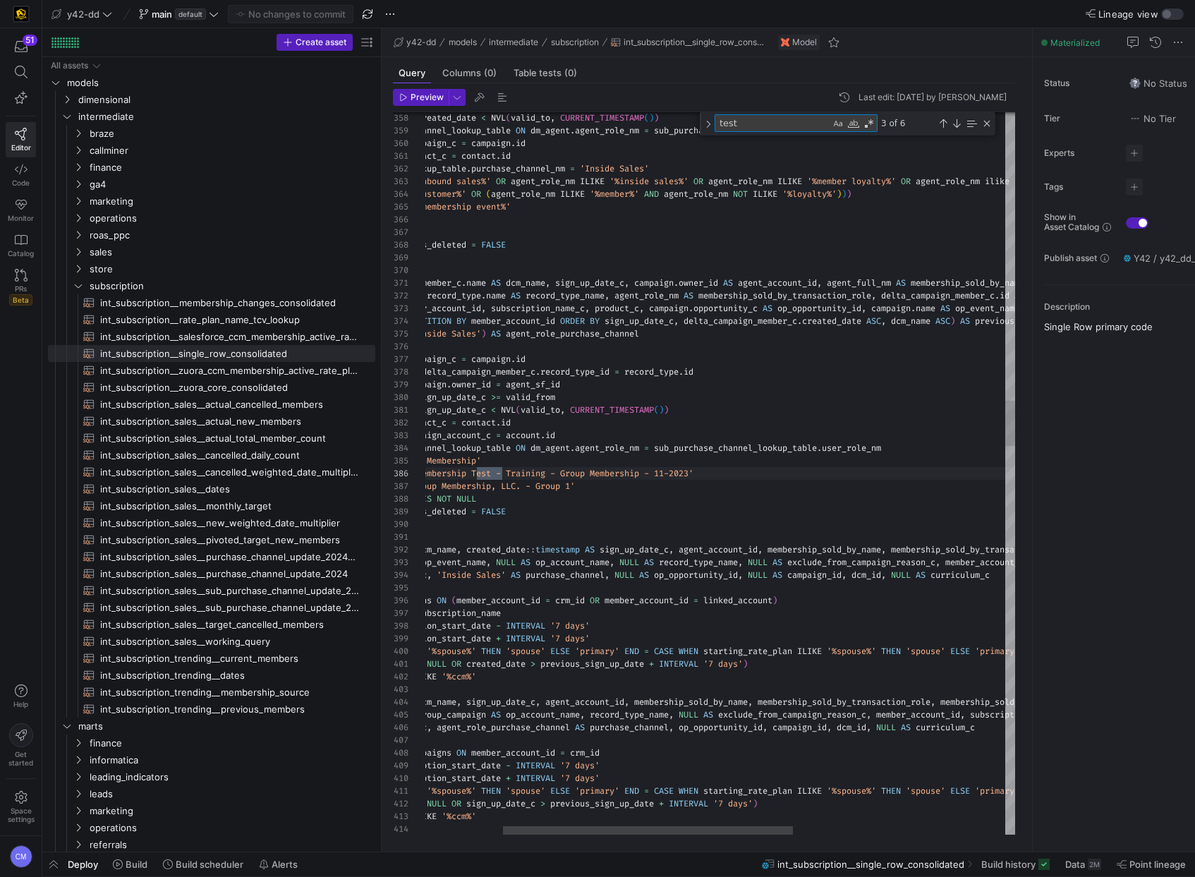
scroll to position [127, 233]
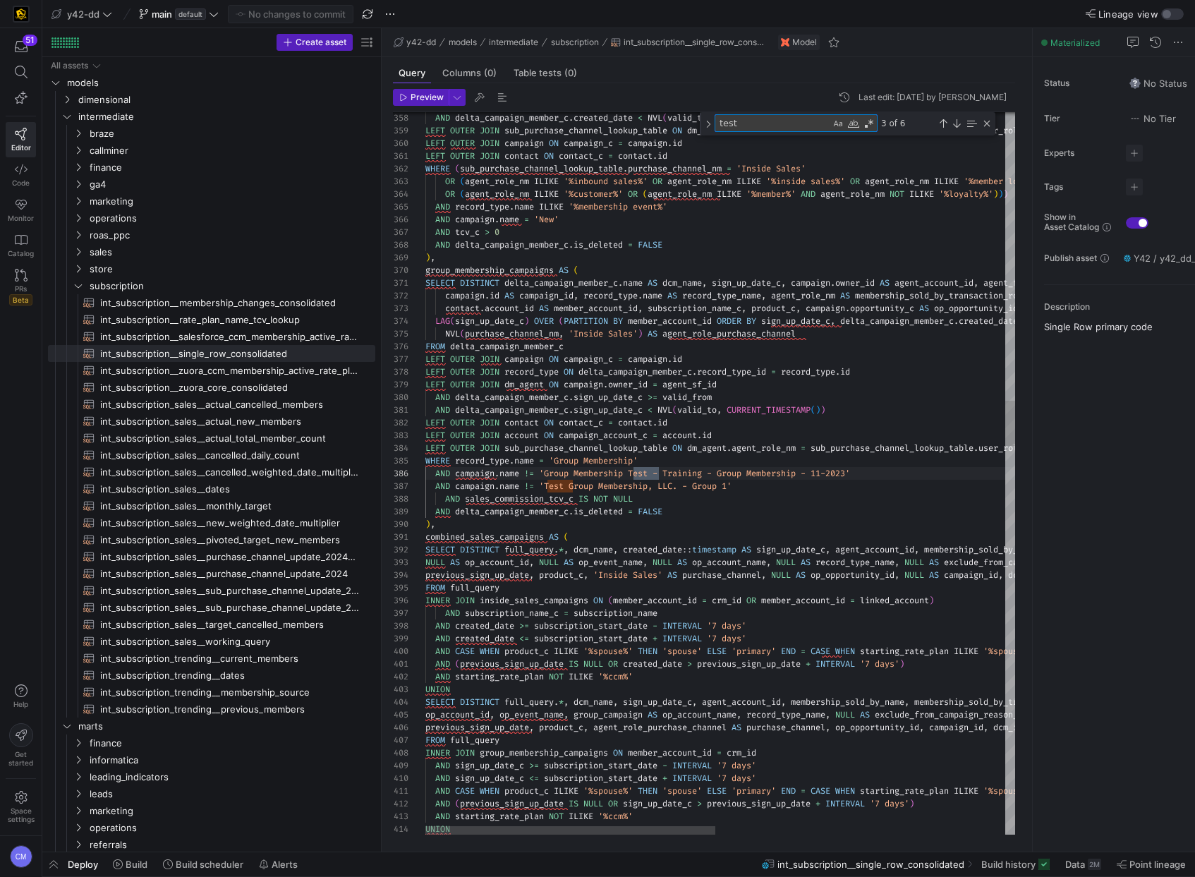
type textarea "SELECT crm_id, subscription_name, subscription_id, MIN(invoice_date) AS earlies…"
type textarea "test"
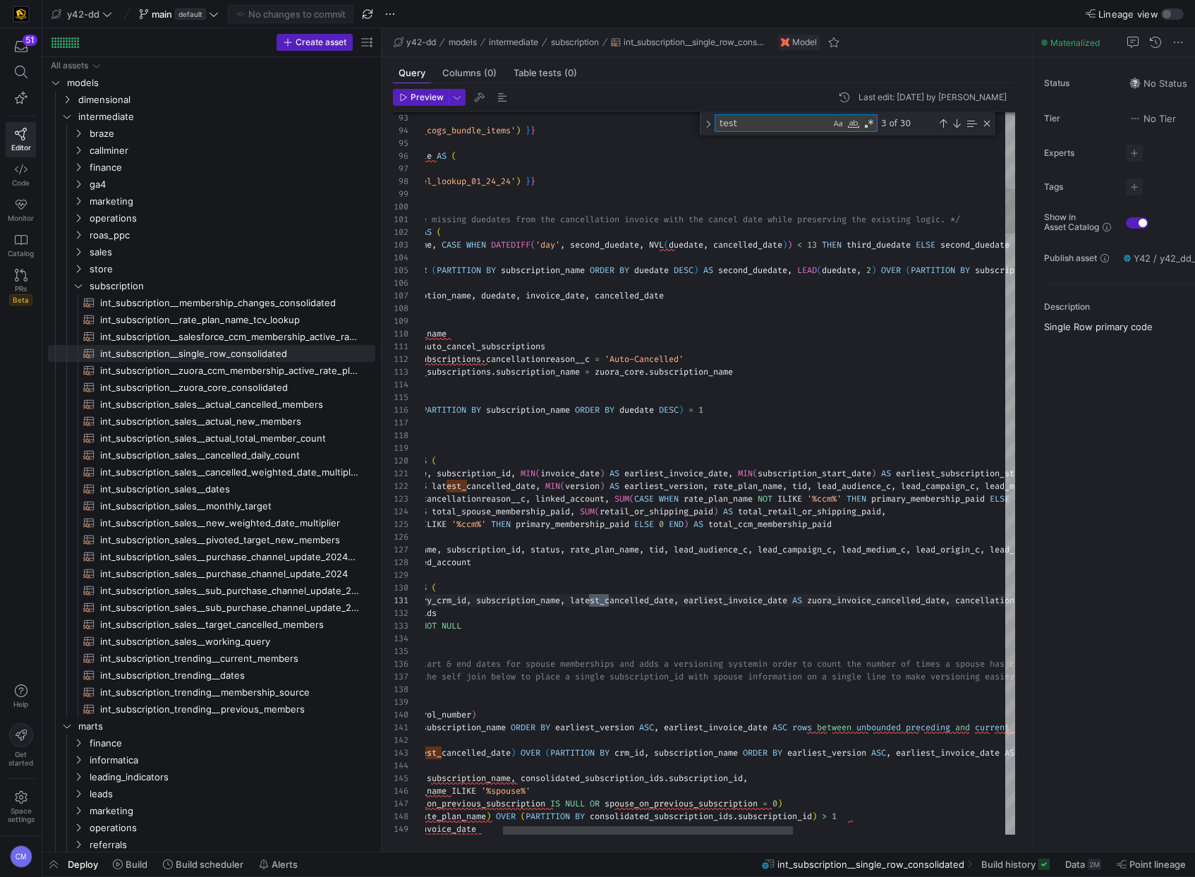
type textarea "SELECT DISTINCT crm_id AS primary_crm_id, subscription_name, latest_cancelled_d…"
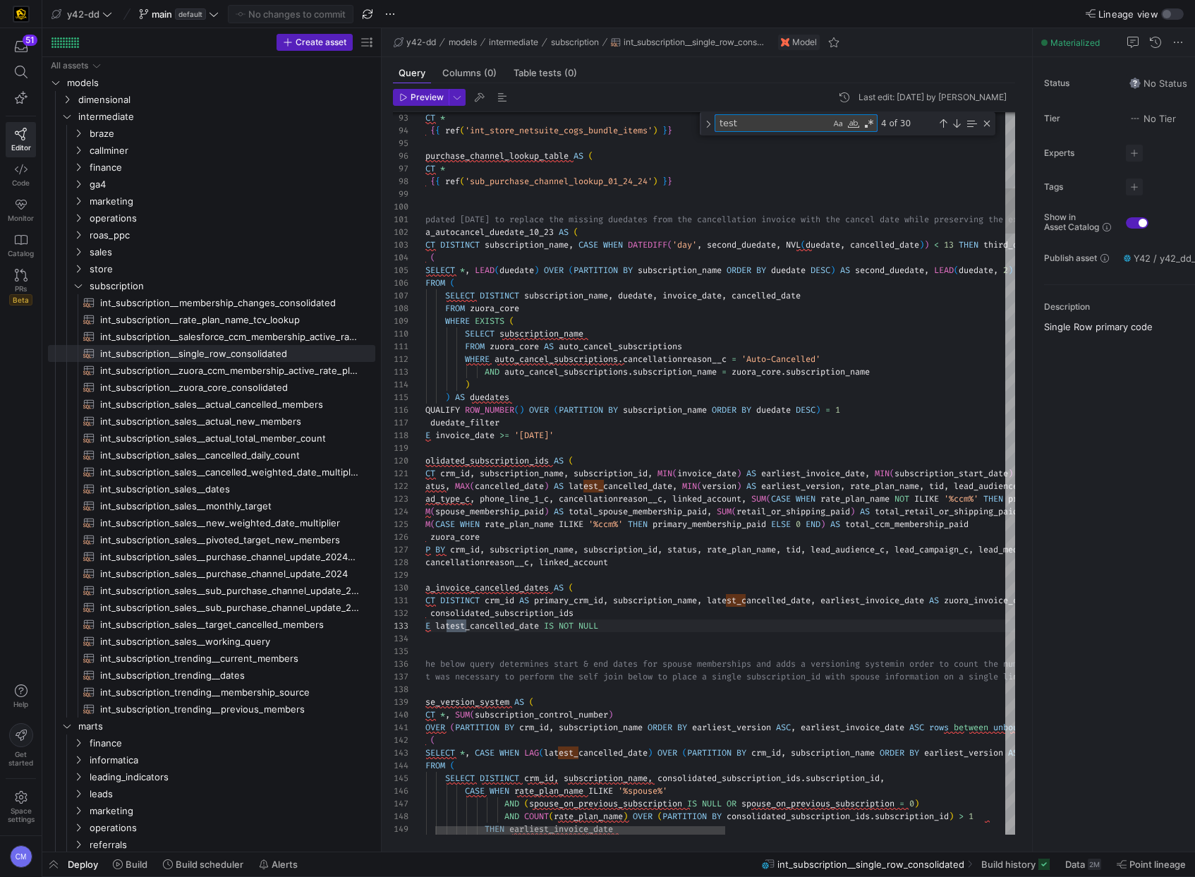
scroll to position [127, 61]
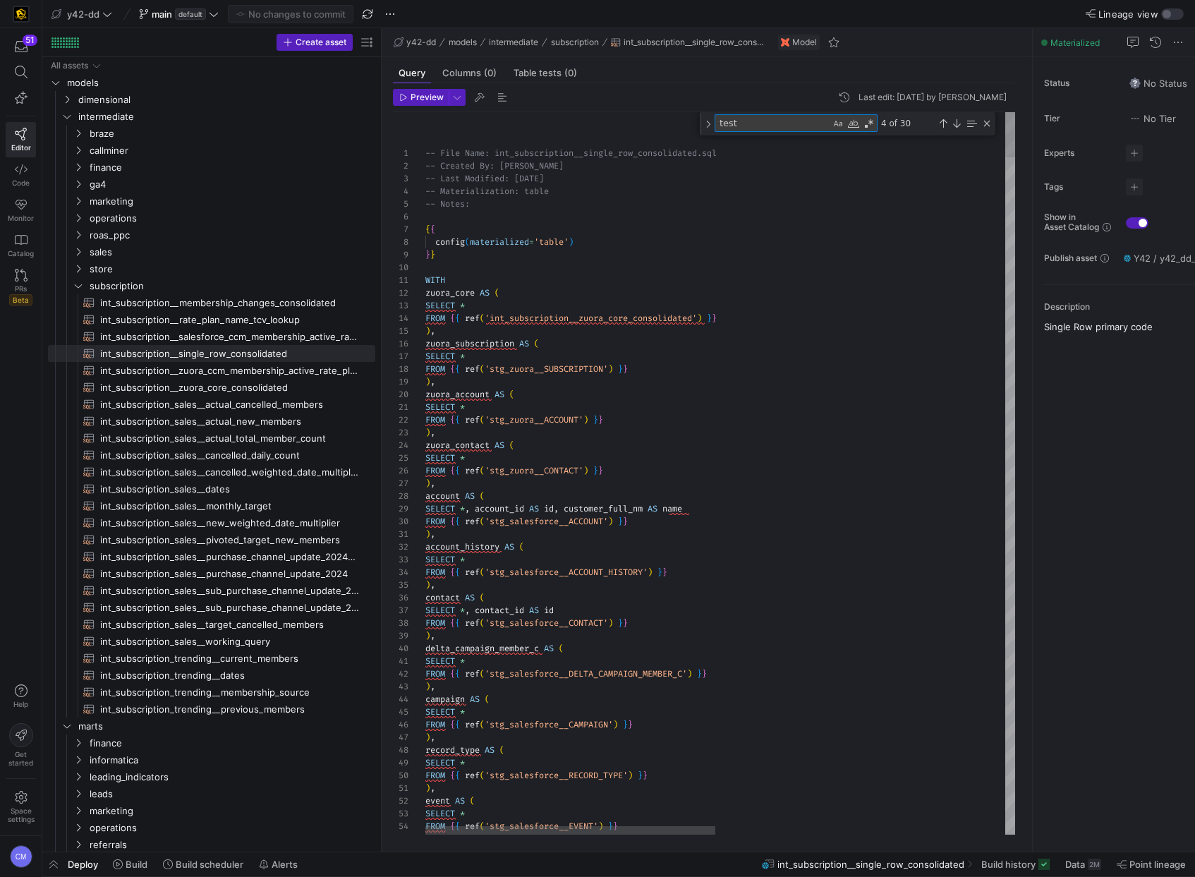
type textarea "test"
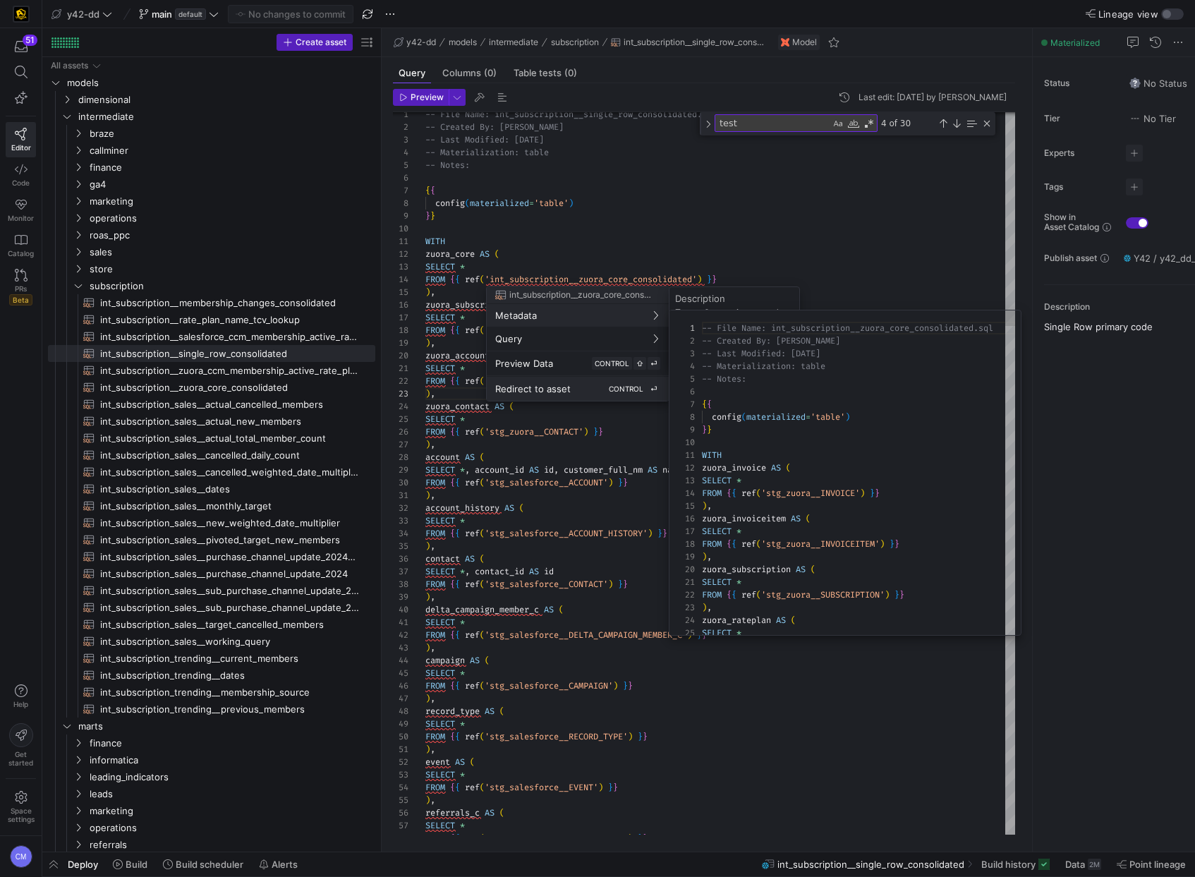
scroll to position [0, 0]
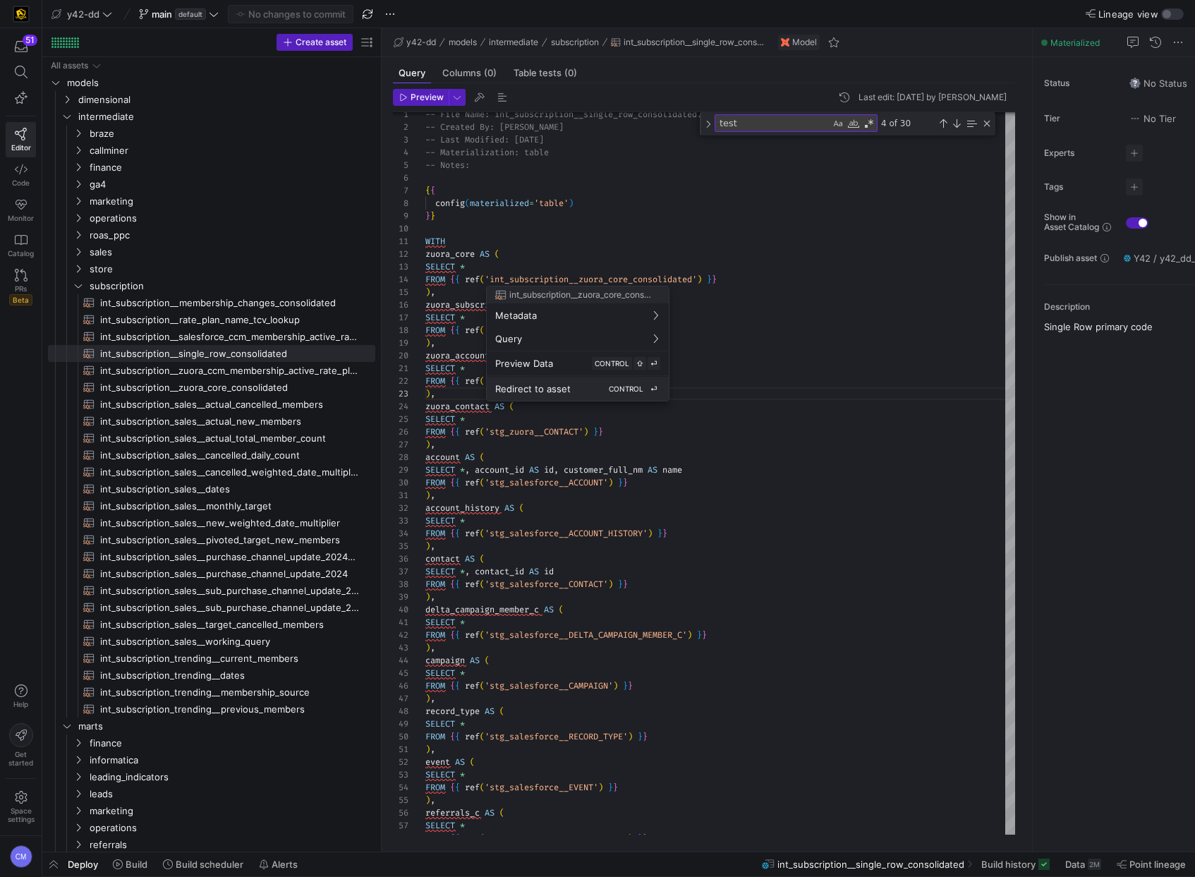
click at [554, 391] on span "Redirect to asset" at bounding box center [532, 388] width 75 height 11
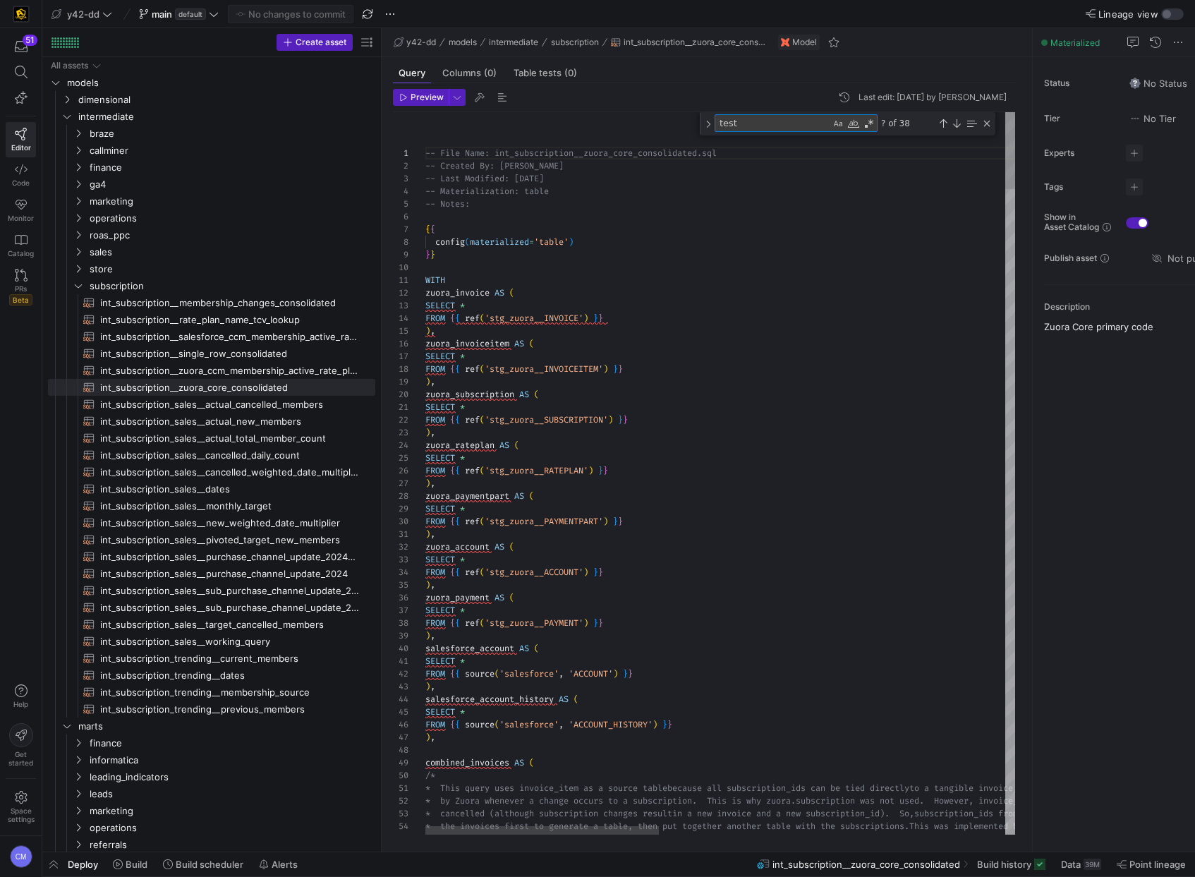
click at [797, 121] on textarea "test" at bounding box center [772, 123] width 115 height 16
type textarea "group_membership_initial_[DOMAIN_NAME]_membership_id = [URL][DOMAIN_NAME] )) AN…"
type textarea "test"
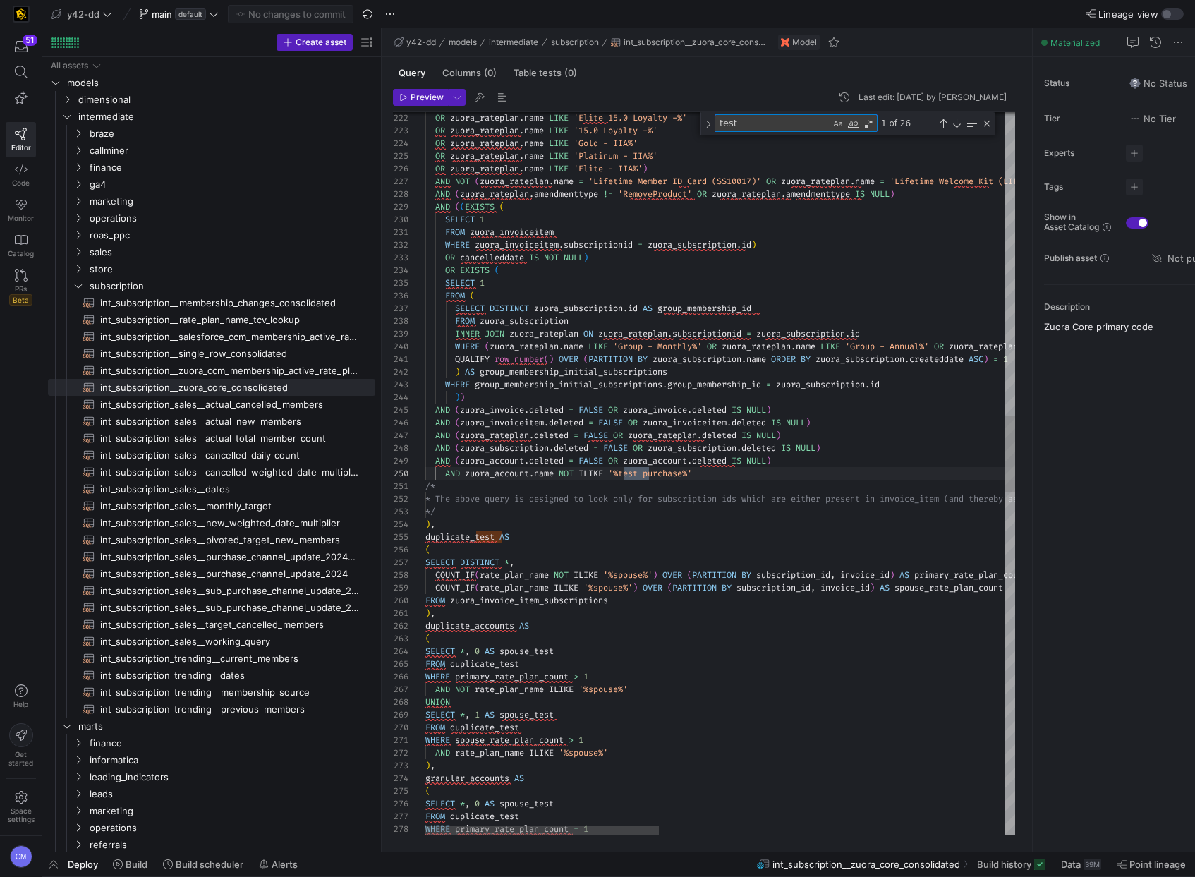
type textarea "/* * The above query is designed to look only for subscription ids which are ei…"
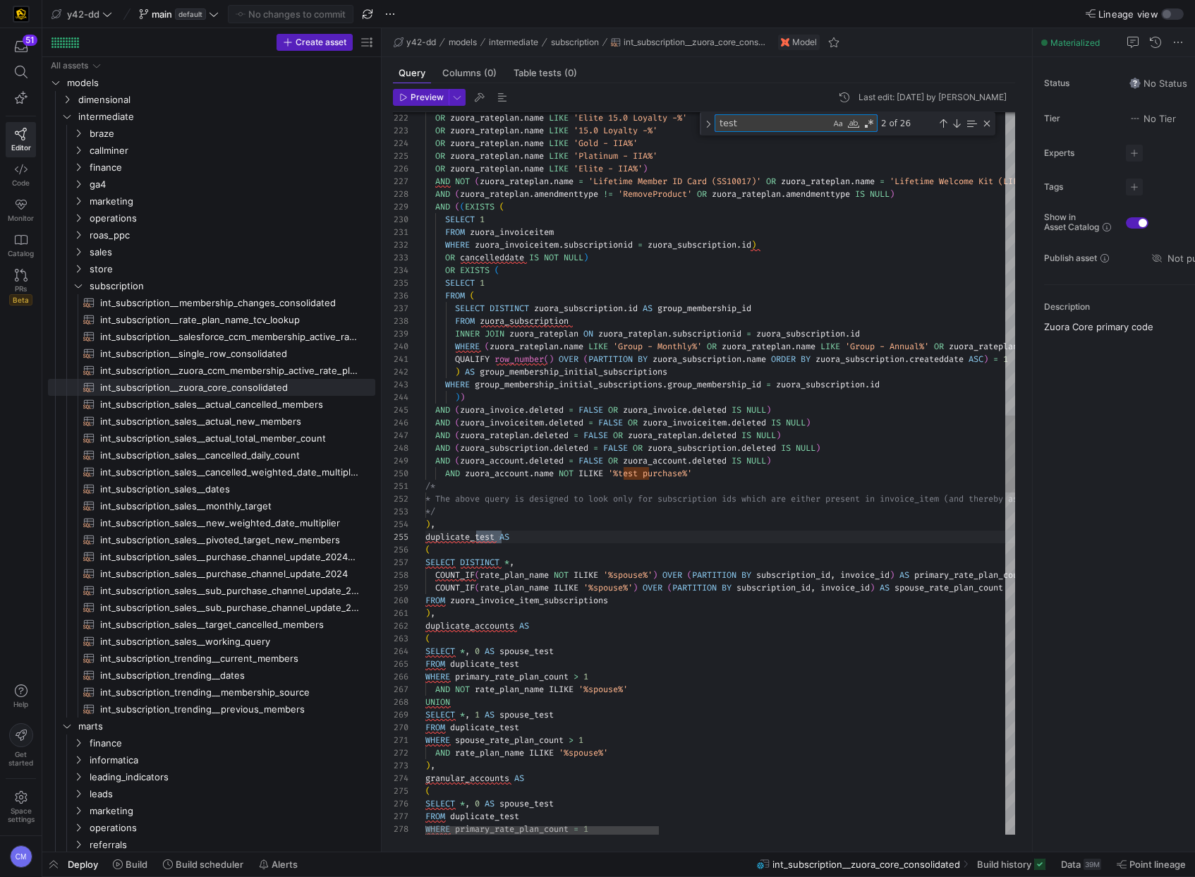
type textarea "test"
click at [733, 464] on div "OR zuora_rateplan . name LIKE 'Elite 15.0 Loyalty -%' OR zuora_rateplan . name …" at bounding box center [1155, 657] width 1461 height 6772
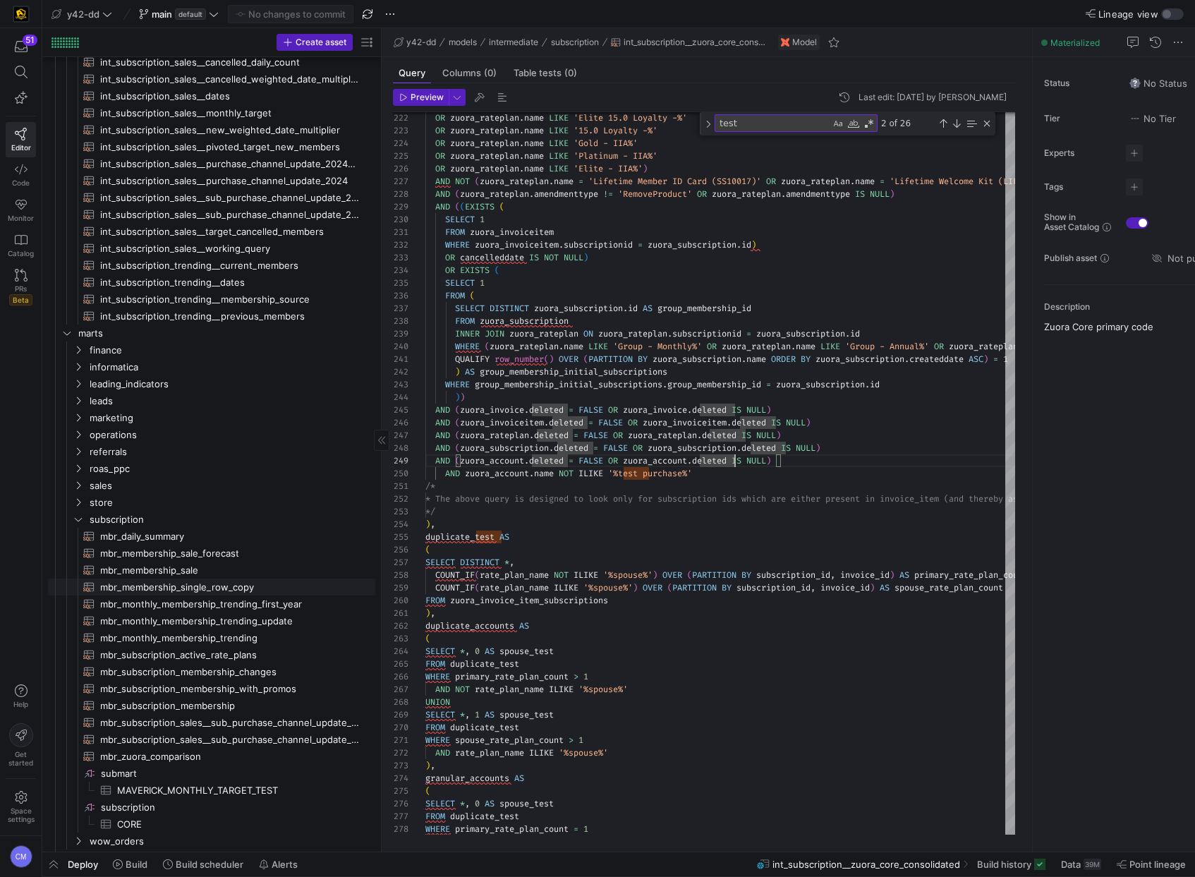
scroll to position [394, 0]
click at [185, 540] on span "mbr_daily_summary​​​​​​​​​​" at bounding box center [229, 535] width 259 height 16
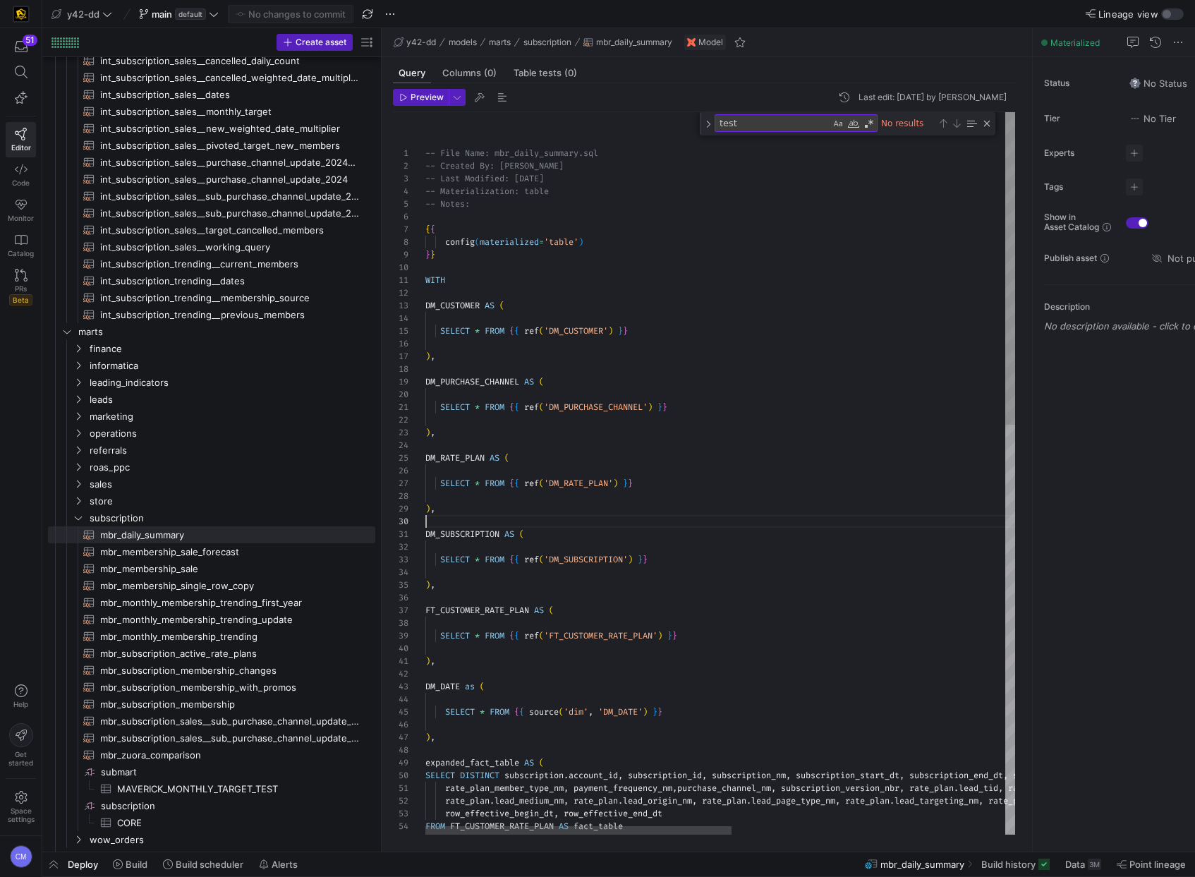
scroll to position [114, 0]
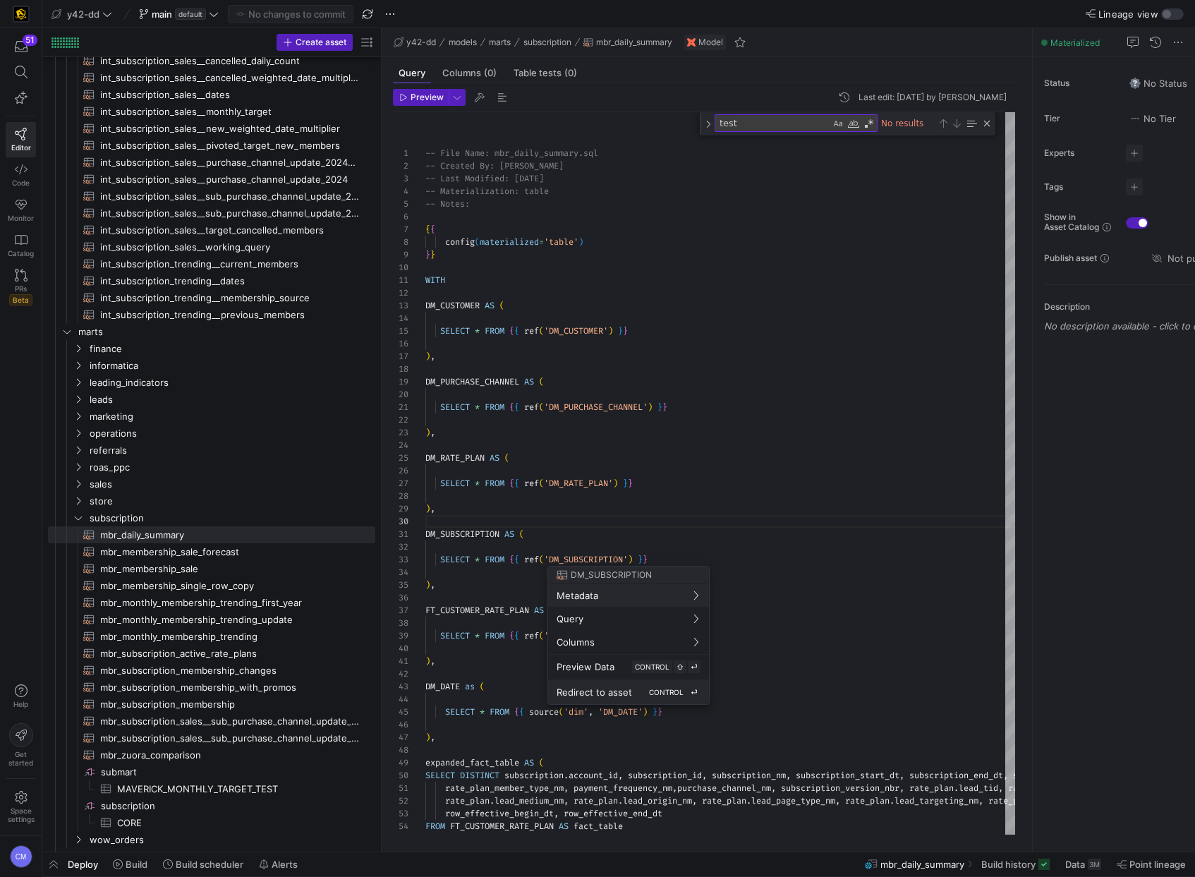
click at [672, 686] on kbd "CONTROL" at bounding box center [666, 692] width 40 height 13
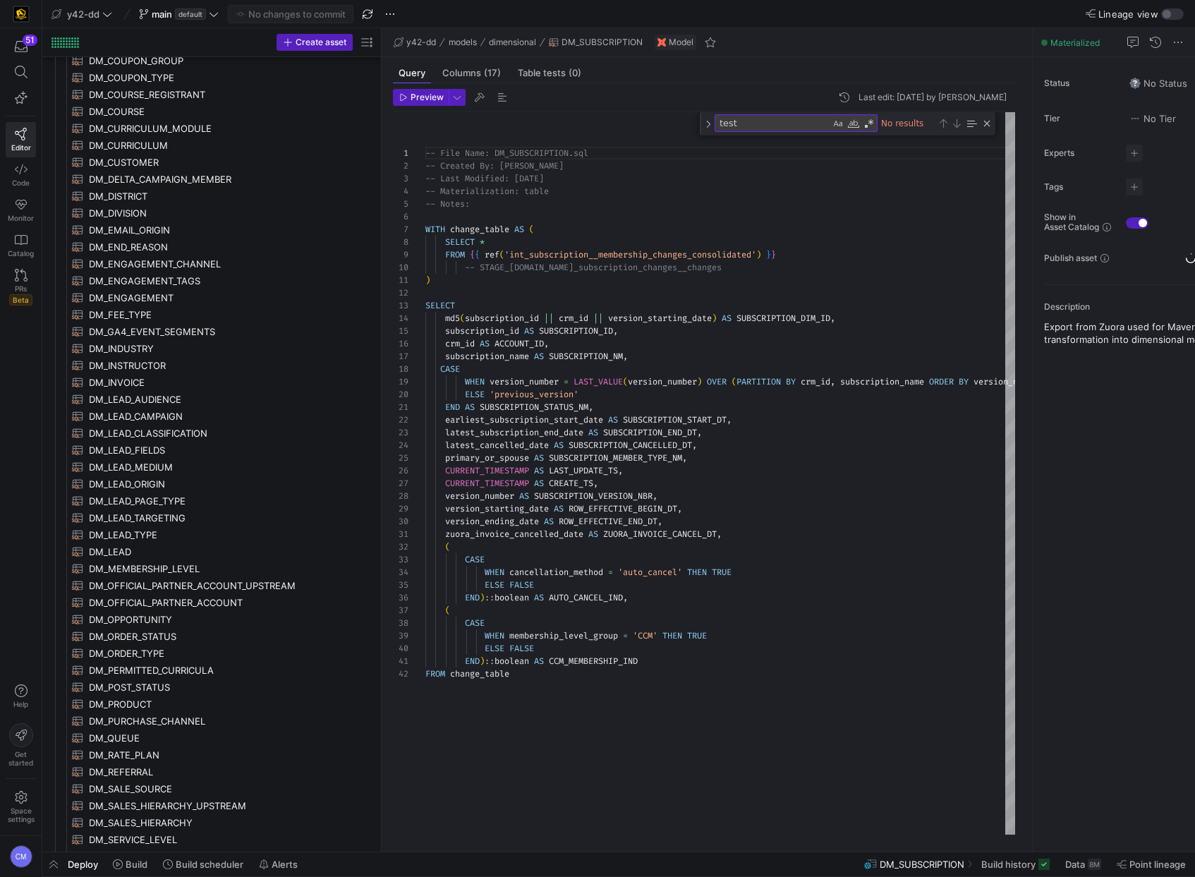
scroll to position [594, 0]
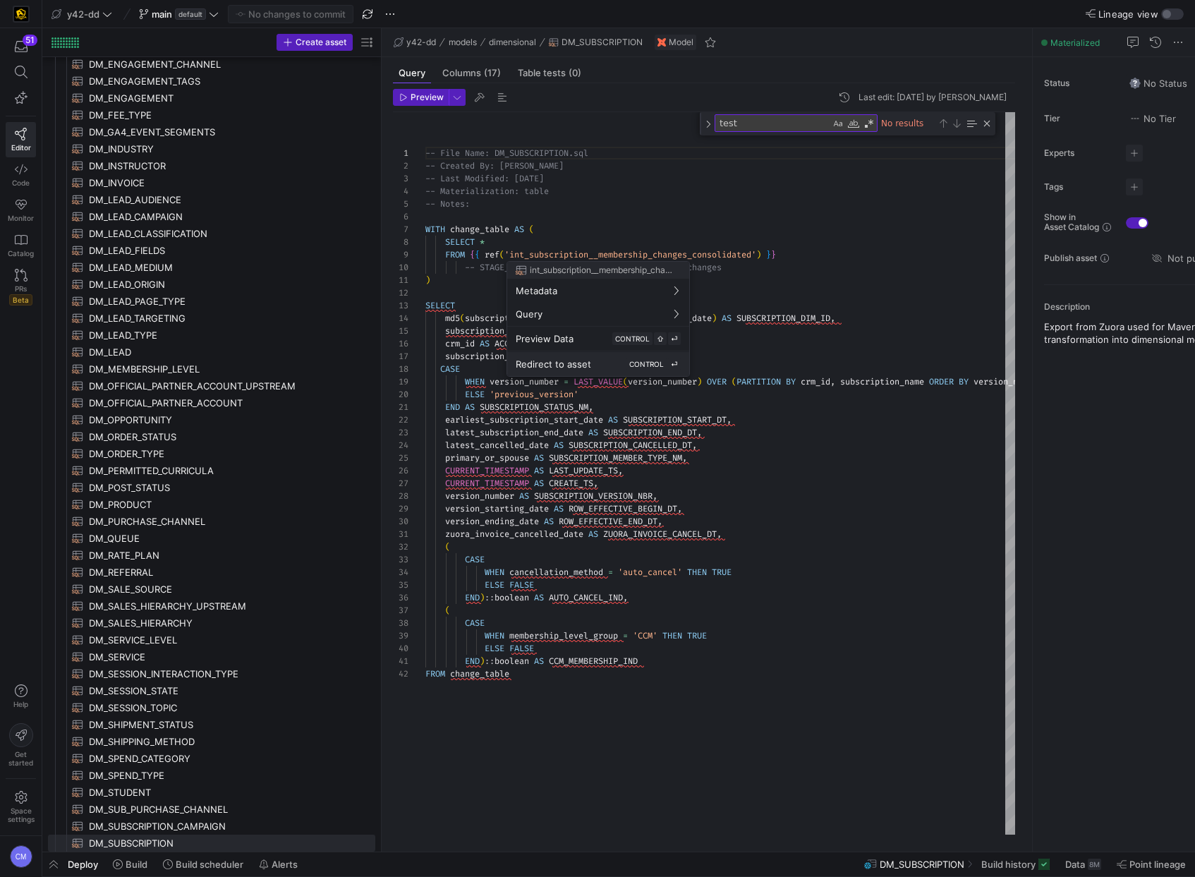
click at [595, 358] on div "Redirect to asset CONTROL ⏎" at bounding box center [598, 364] width 165 height 13
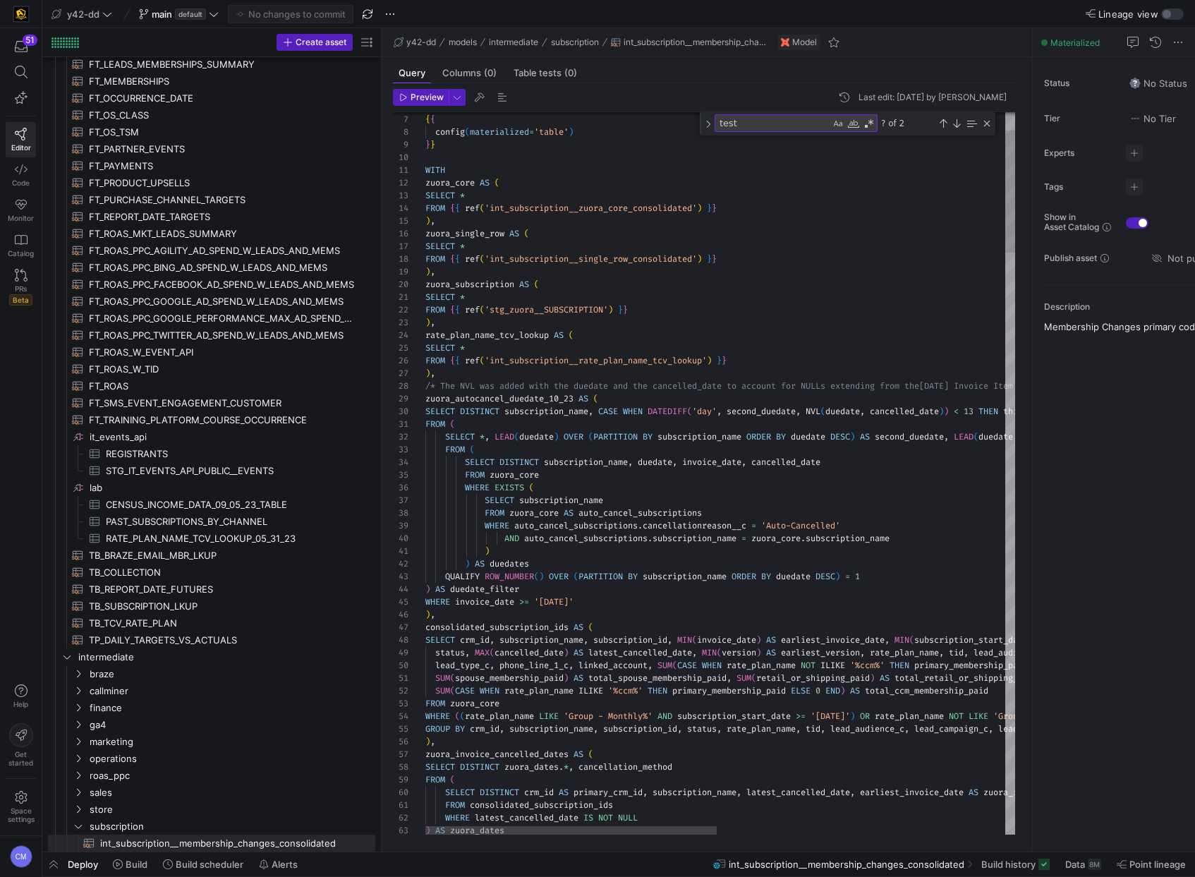
type textarea "FROM ( SELECT *, LEAD(duedate) OVER (PARTITION BY subscription_name ORDER BY du…"
type textarea "t"
type textarea ") ) AS duedates QUALIFY ROW_NUMBER() OVER (PARTITION BY subscription_name ORDER…"
type textarea "te"
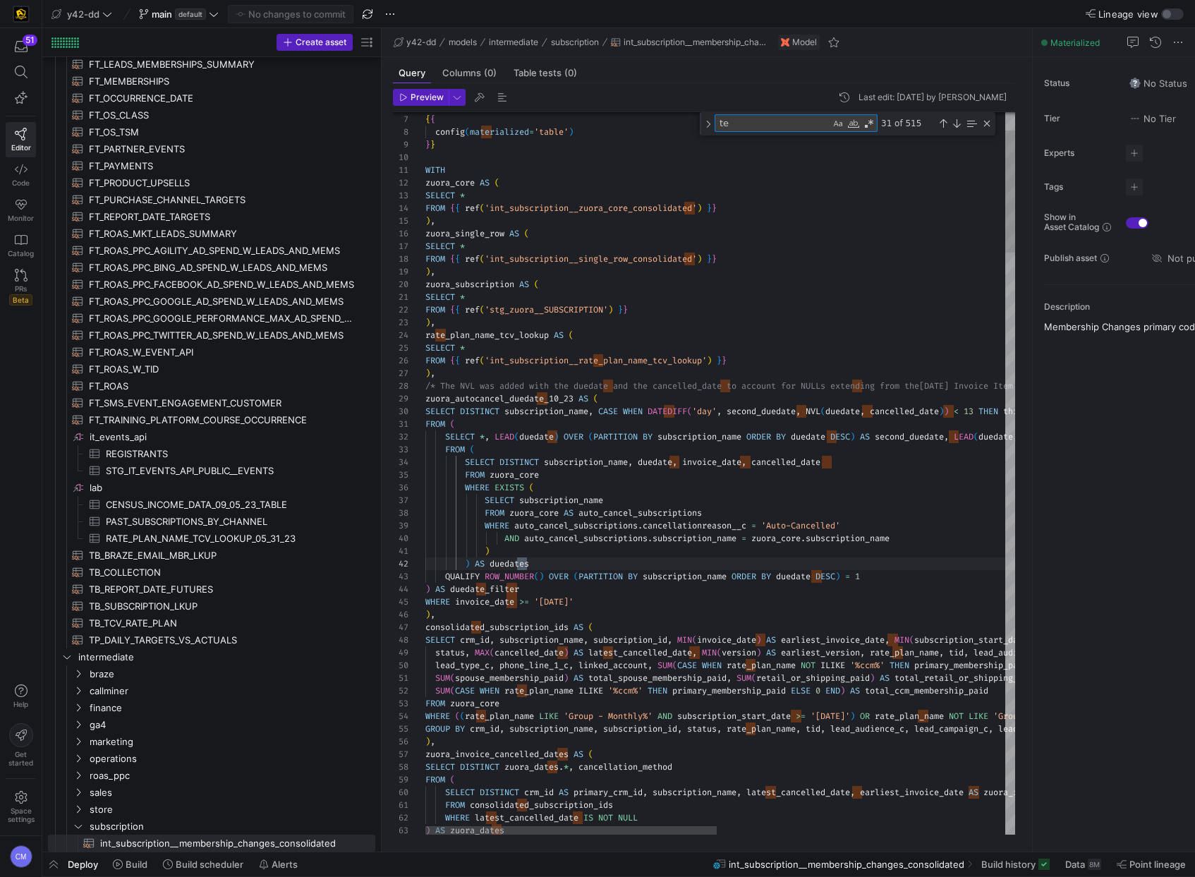
type textarea ") ) AS duedates QUALIFY ROW_NUMBER() OVER (PARTITION BY subscription_name ORDER…"
type textarea "tes"
type textarea ") ) AS duedates QUALIFY ROW_NUMBER() OVER (PARTITION BY subscription_name ORDER…"
type textarea "test"
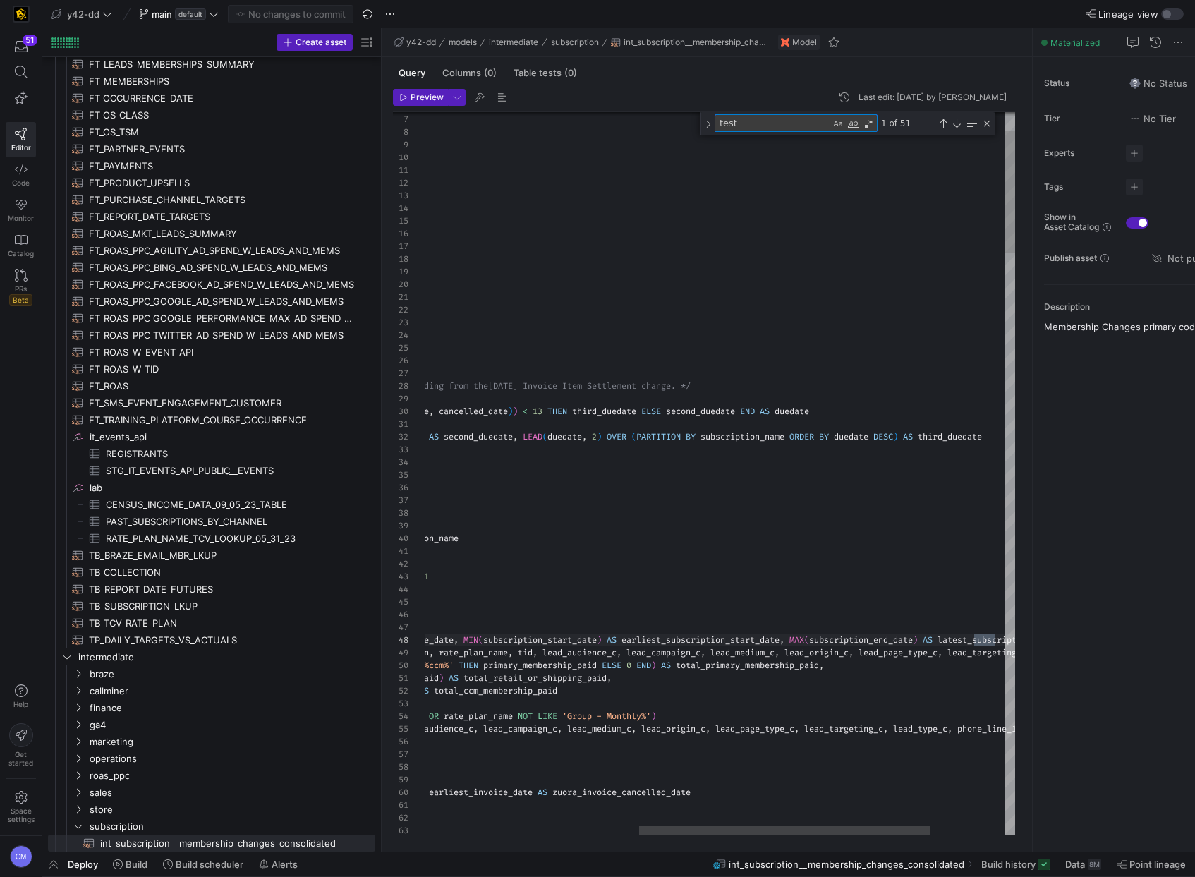
type textarea "MIN(earliest_version) AS earliest_version FROM consolidated_subscription_ids GR…"
type textarea "test"
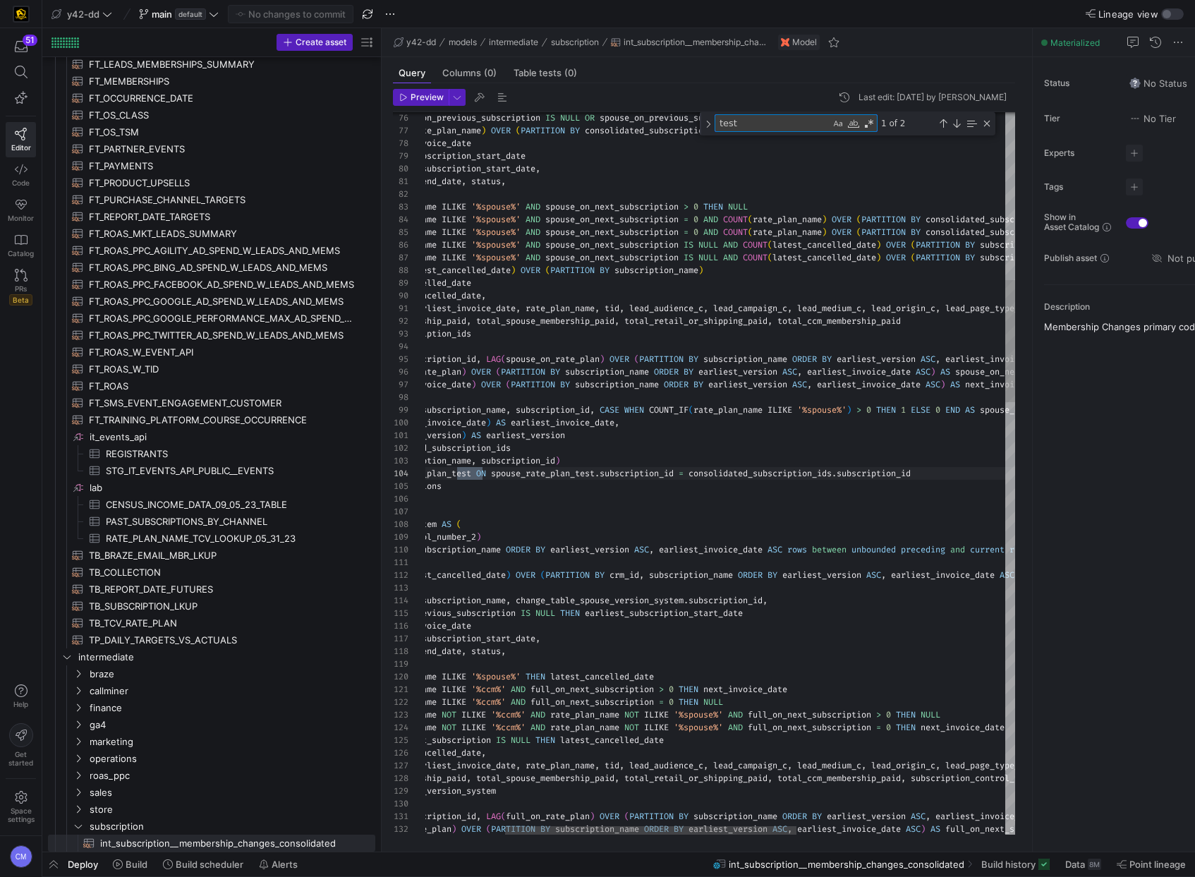
type textarea ") ) AS duedates QUALIFY ROW_NUMBER() OVER (PARTITION BY subscription_name ORDER…"
type textarea "test"
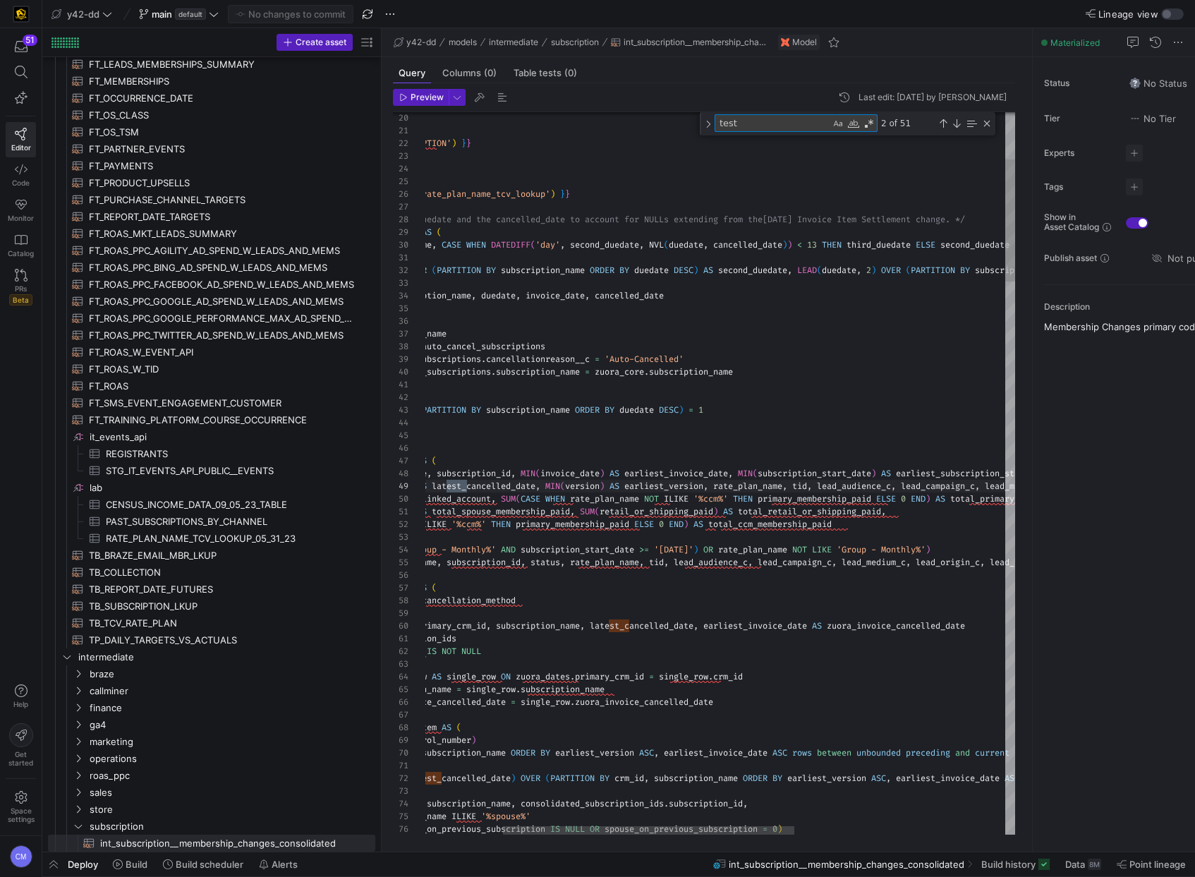
type textarea "MIN(earliest_version) AS earliest_version FROM consolidated_subscription_ids GR…"
type textarea "test"
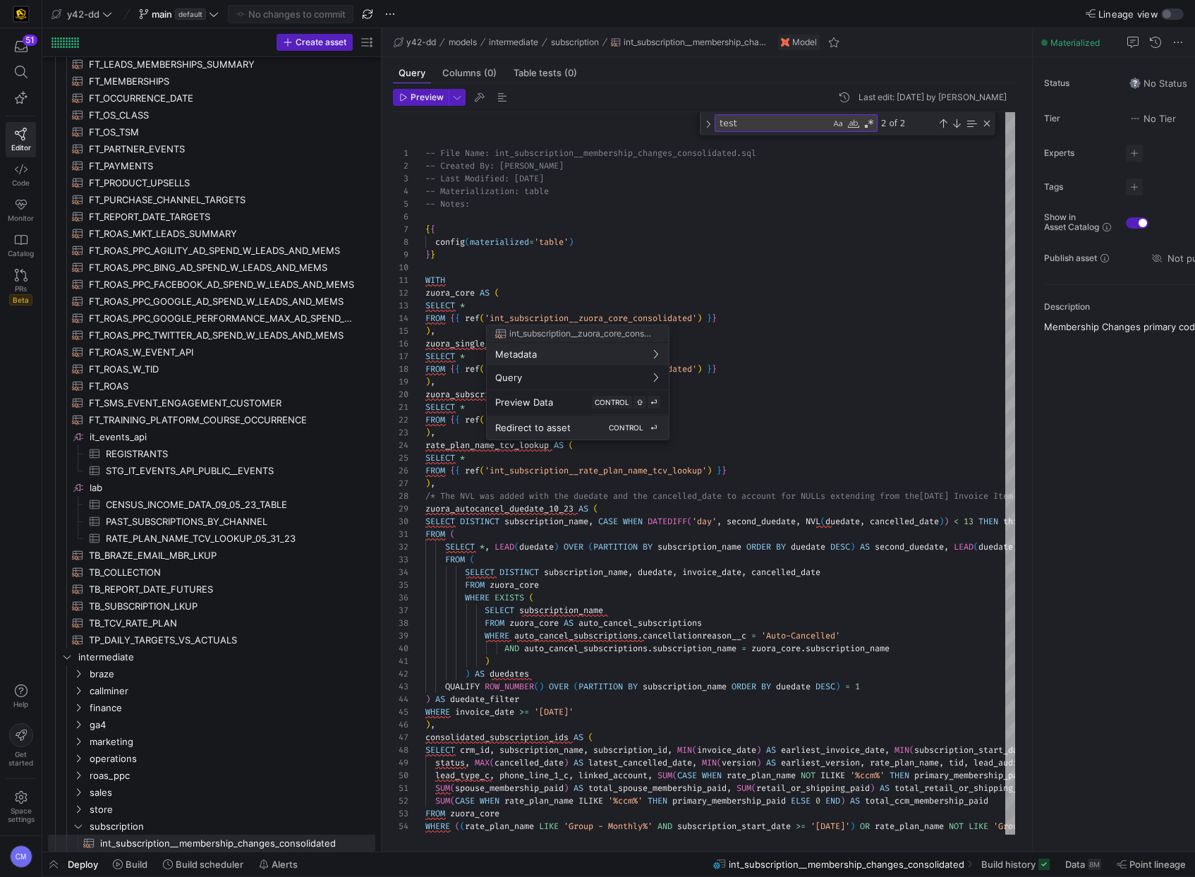
click at [612, 432] on kbd "CONTROL" at bounding box center [626, 427] width 40 height 13
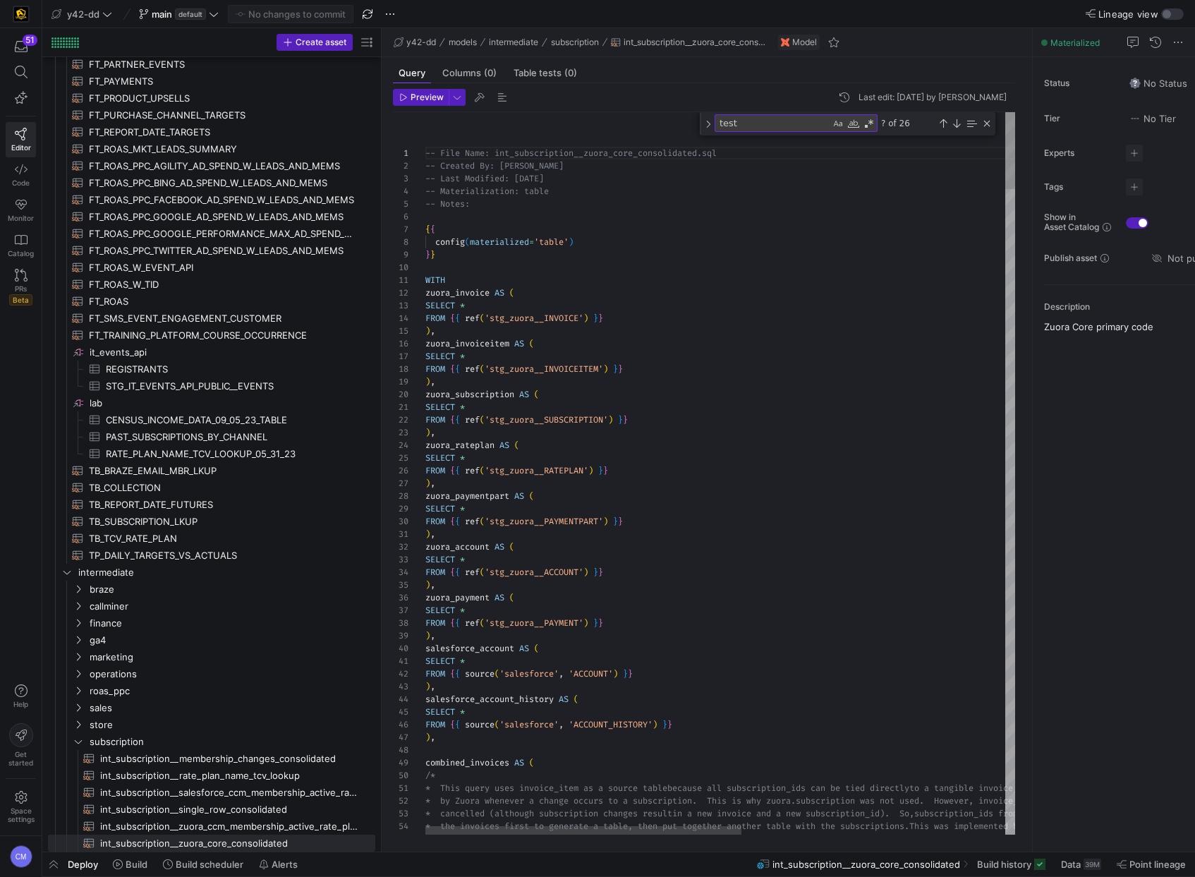
type textarea "SELECT * FROM {{ ref('stg_zuora__SUBSCRIPTION') }} ), zuora_rateplan AS ( SELEC…"
type textarea "te"
type textarea "/* Added a join in here to include the most recent subscription end date from a…"
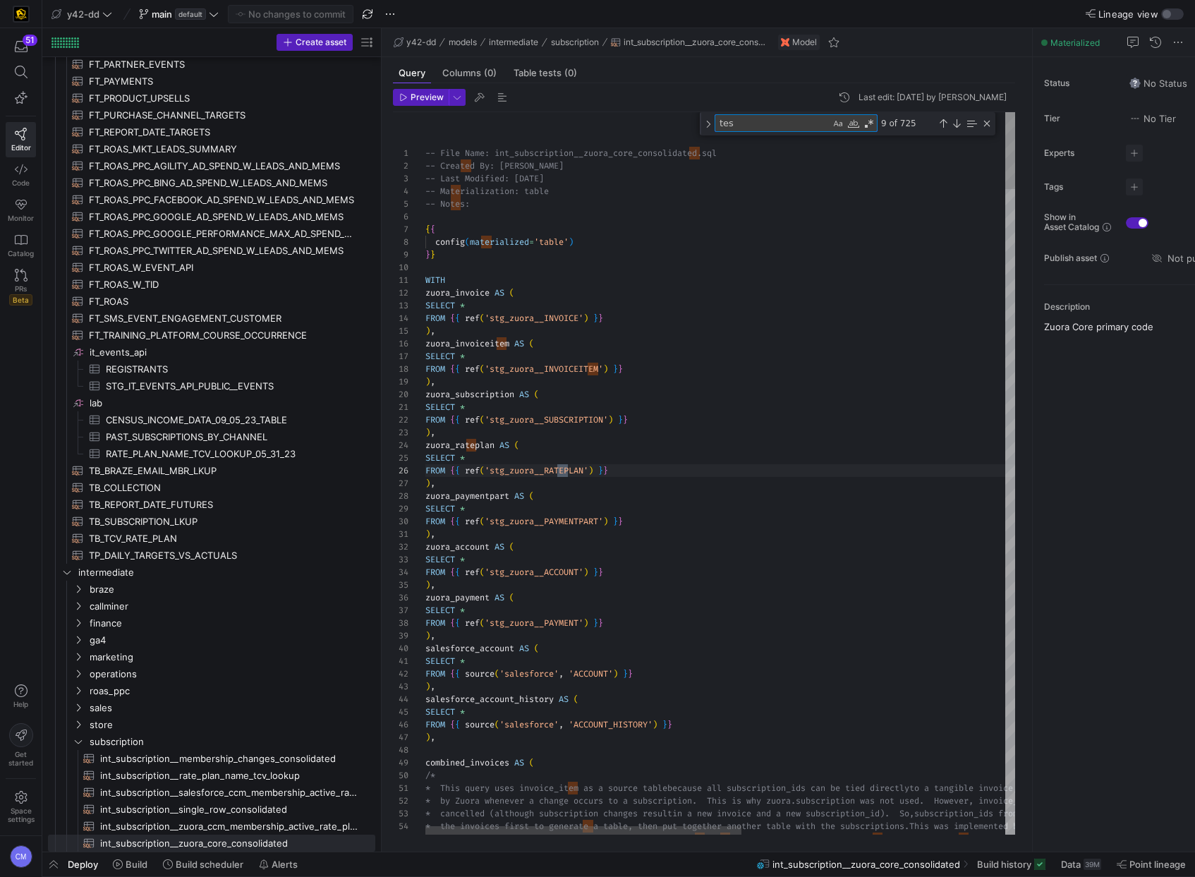
type textarea "test"
type textarea "group_membership_initial_subscriptions.group_membership_id = zuora_subscription…"
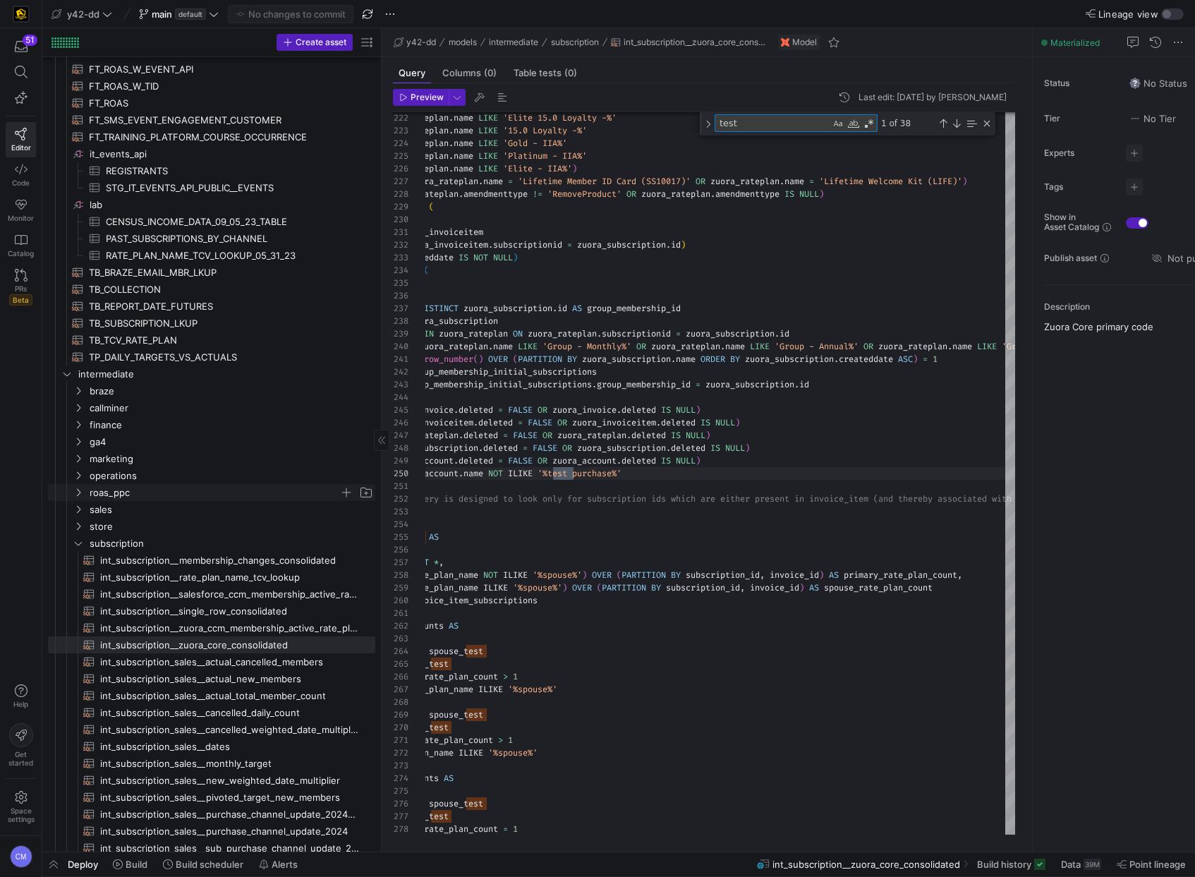
scroll to position [2067, 0]
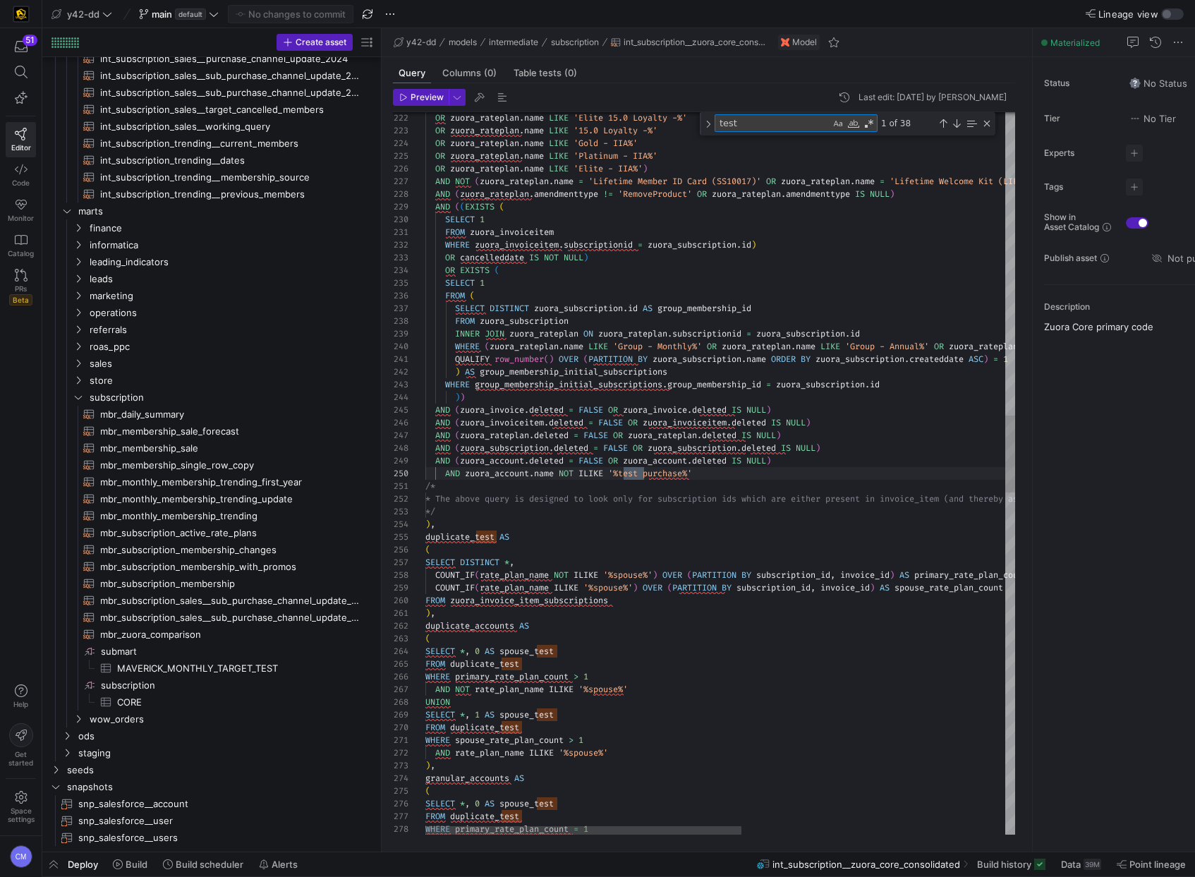
type textarea "test"
type textarea "FROM zuora_invoiceitem WHERE zuora_invoiceitem.subscriptionid = zuora_subscript…"
click at [700, 255] on div "OR zuora_rateplan . name LIKE 'Elite 15.0 Loyalty -%' OR zuora_rateplan . name …" at bounding box center [965, 657] width 1081 height 6772
click at [177, 11] on span "default" at bounding box center [190, 13] width 31 height 11
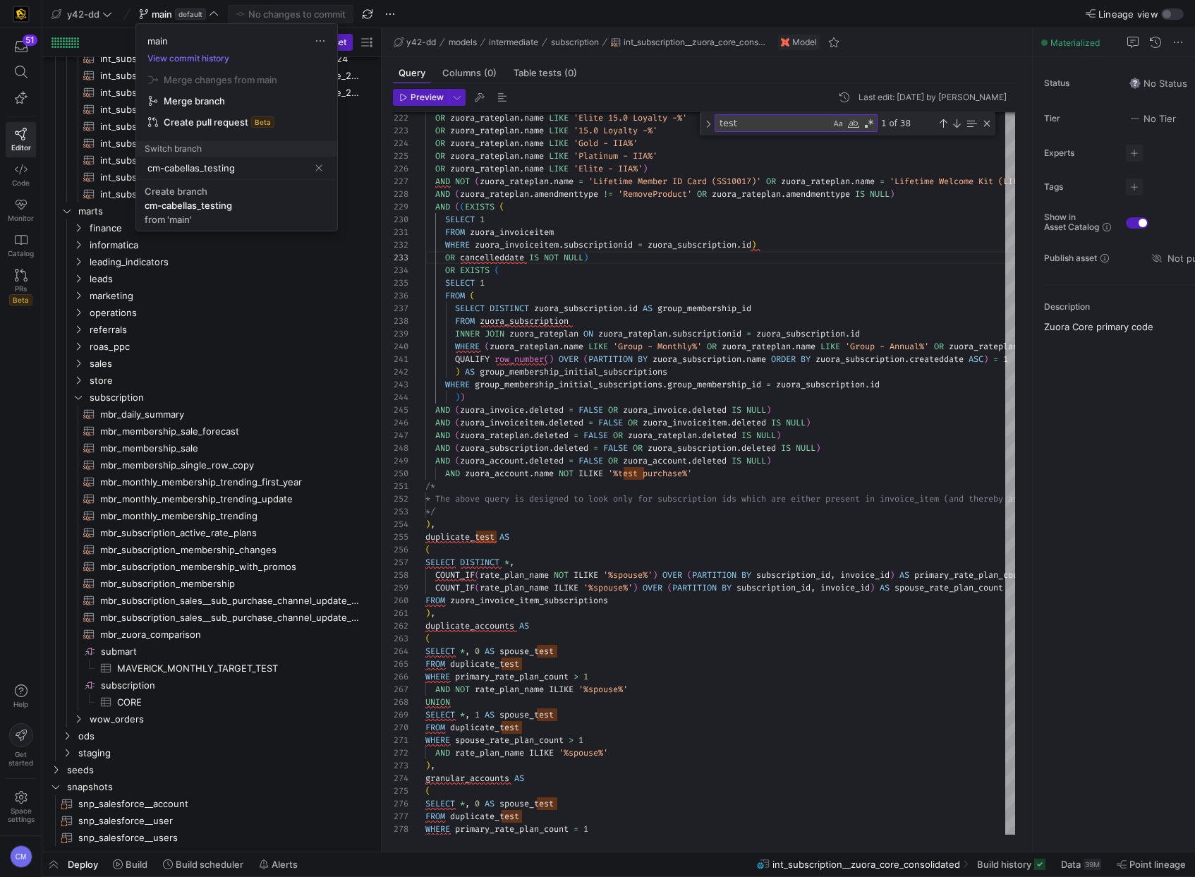
type input "cm-cabellas_testing"
click at [212, 200] on div "cm-cabellas_testing" at bounding box center [188, 205] width 87 height 11
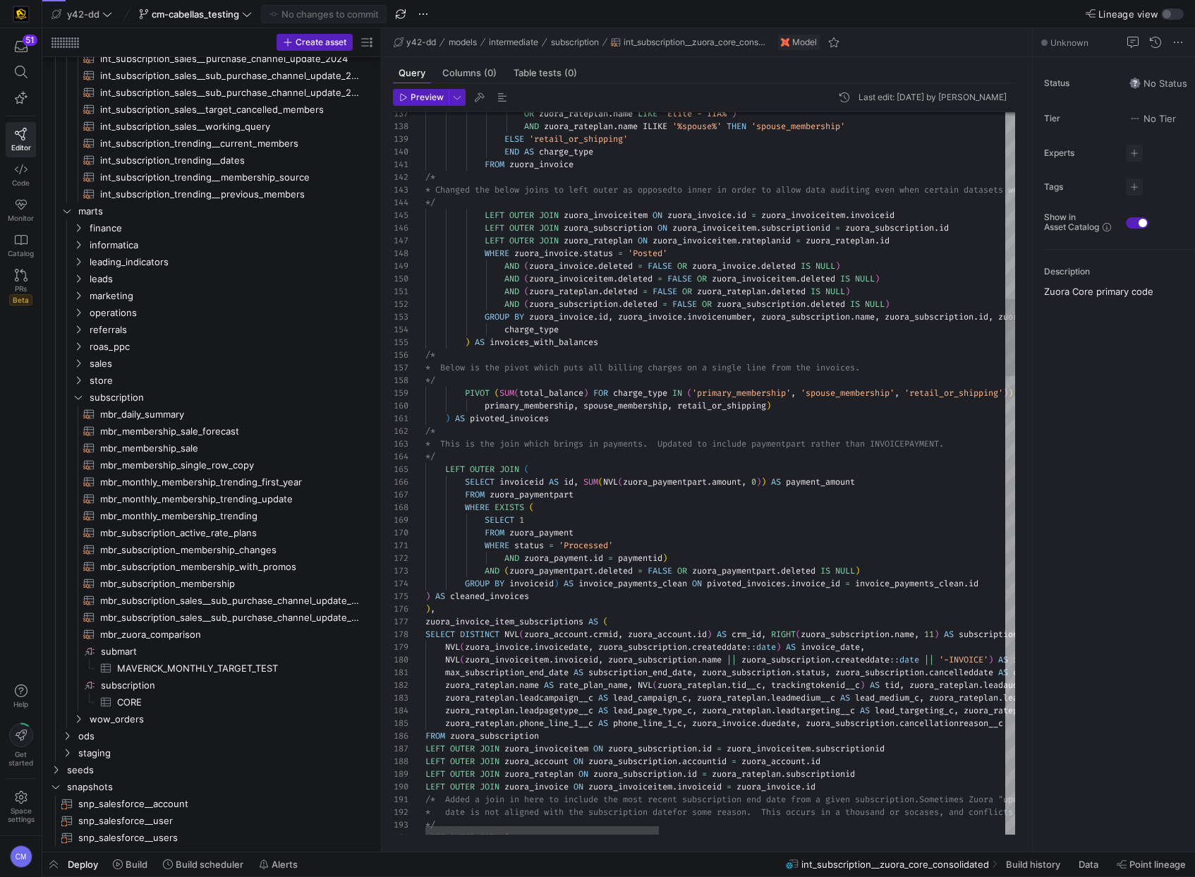
type textarea "AND (zuora_rateplan.deleted = FALSE OR zuora_rateplan.deleted IS NULL) AND (zuo…"
type textarea "t"
type textarea "subscription.deleted IS NULL) GROUP BY zuora_invoice.id, zuora_invoice.invoicen…"
type textarea "te"
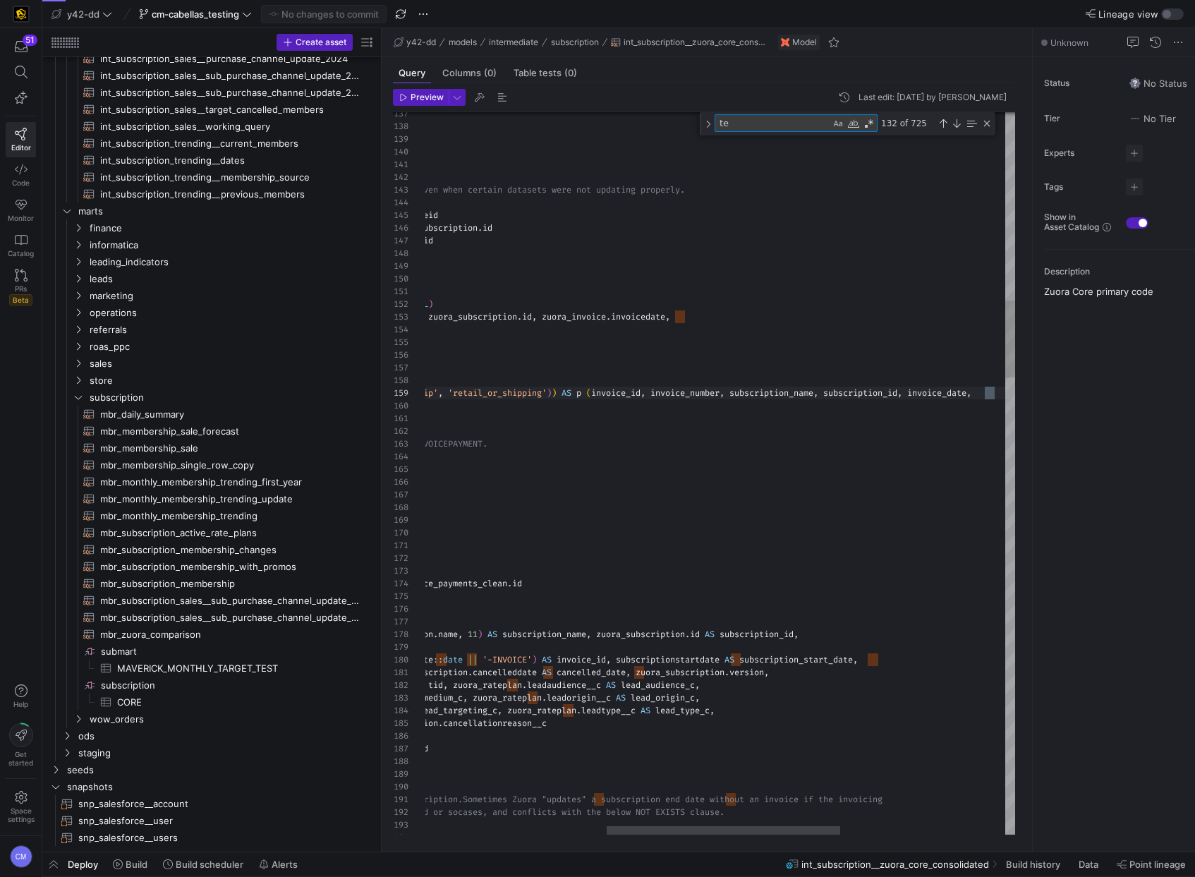
type textarea "/* Added a join in here to include the most recent subscription end date from a…"
type textarea "test"
type textarea "group_membership_initial_subscriptions.group_membership_id = zuora_subscription…"
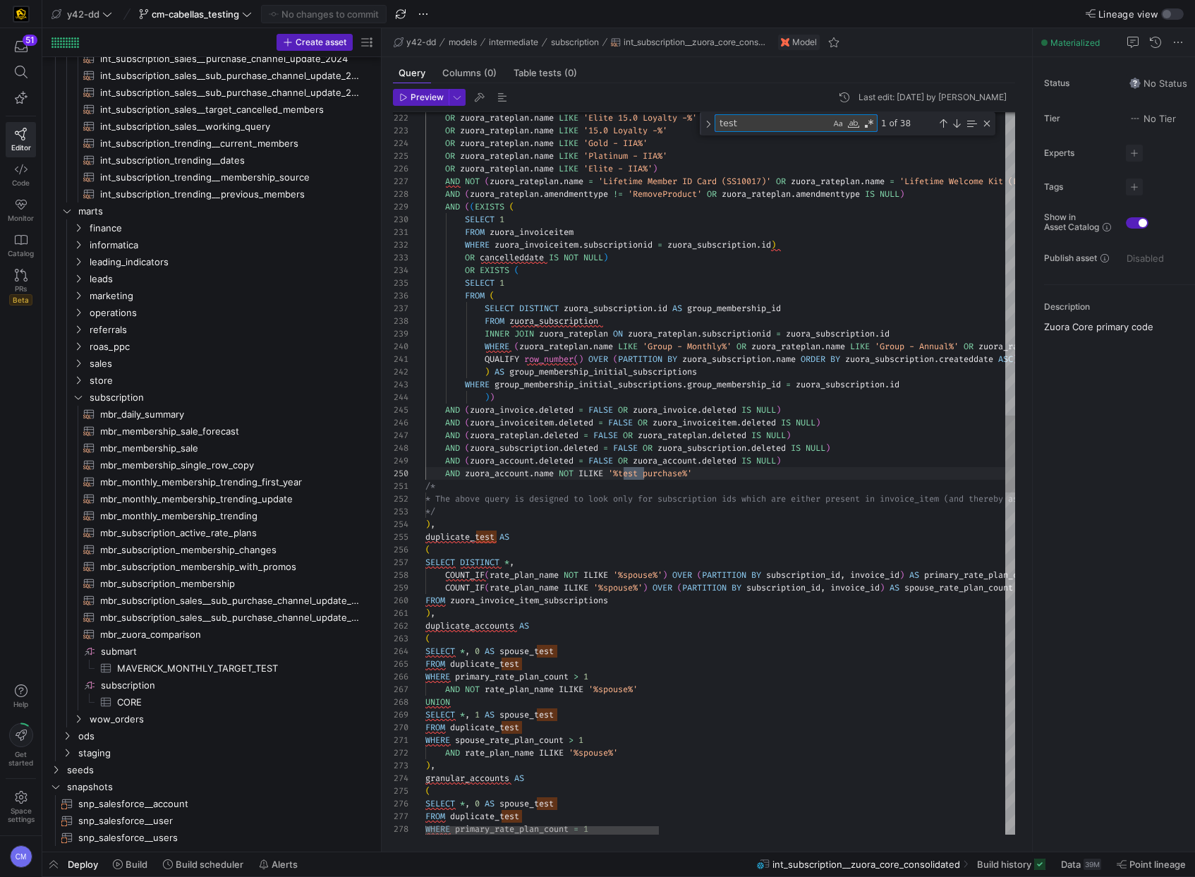
type textarea "test"
click at [444, 474] on div "OR zuora_rateplan . name LIKE 'Elite 15.0 Loyalty -%' OR zuora_rateplan . name …" at bounding box center [1155, 657] width 1461 height 6772
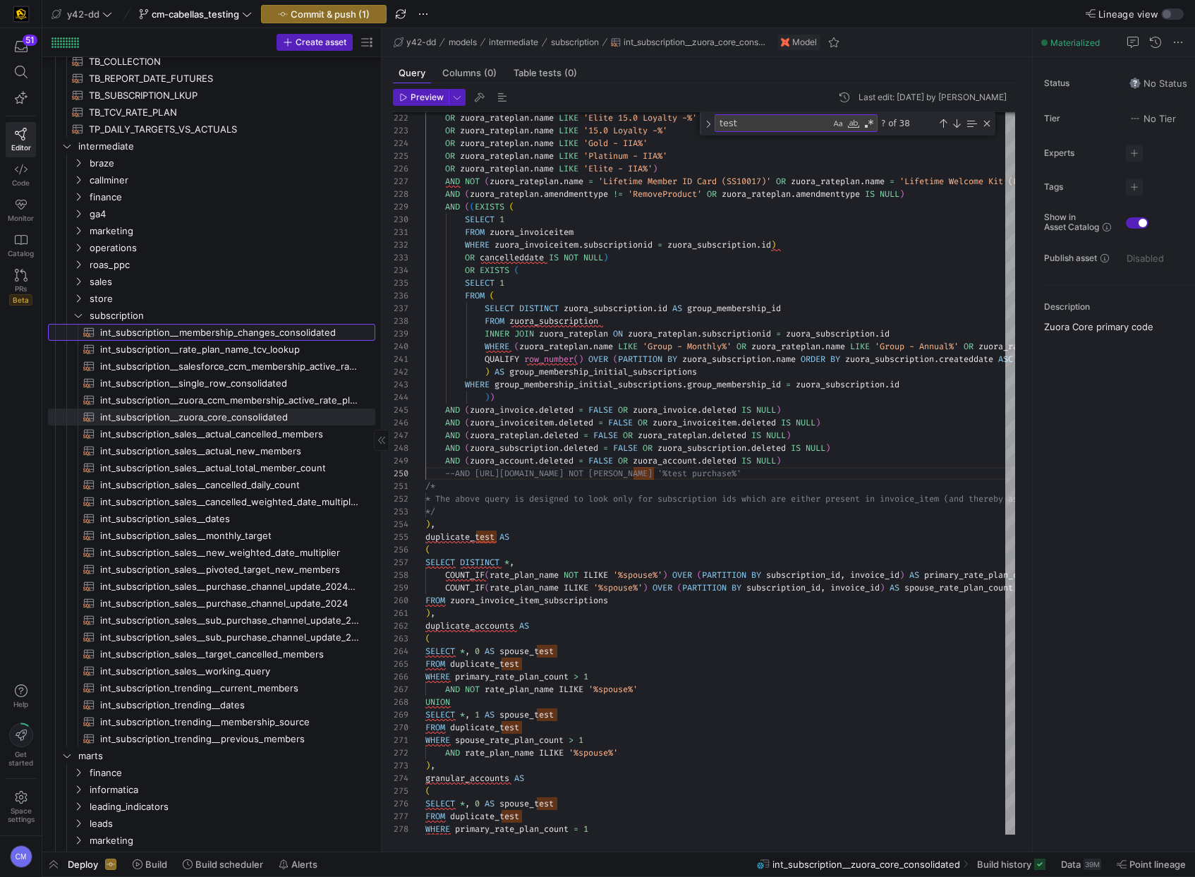
click at [274, 334] on span "int_subscription__membership_changes_consolidated​​​​​​​​​​" at bounding box center [229, 332] width 259 height 16
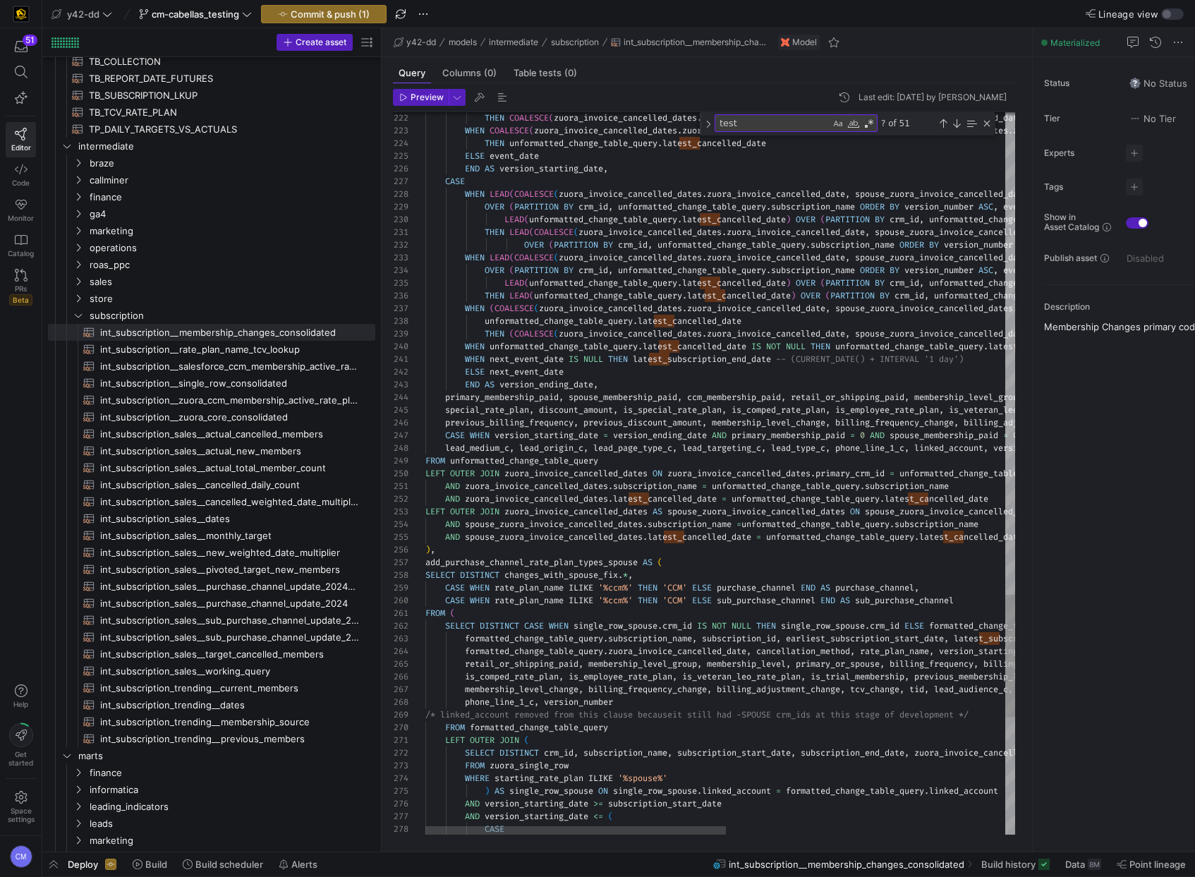
type textarea "WHEN next_event_date IS NULL THEN latest_subscription_end_date -- (CURRENT_DATE…"
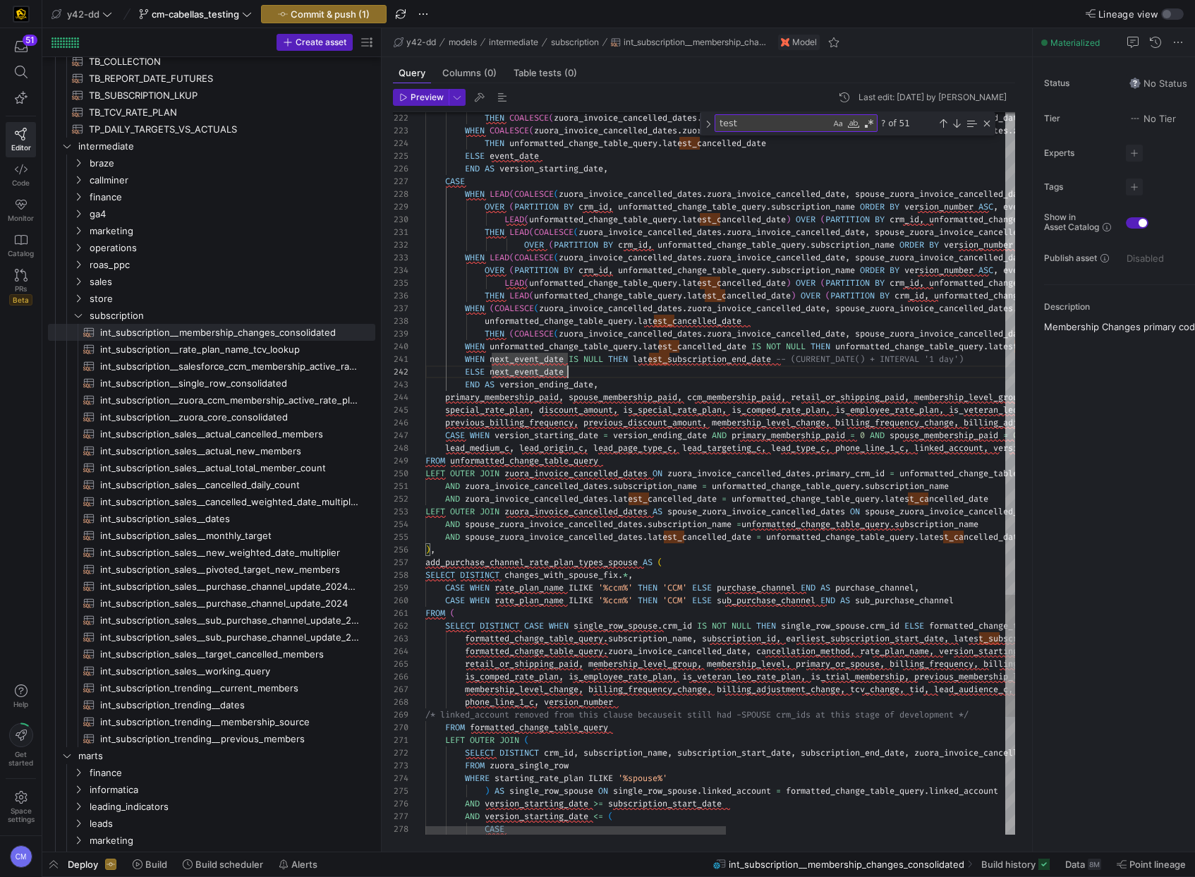
type textarea "next_event_date"
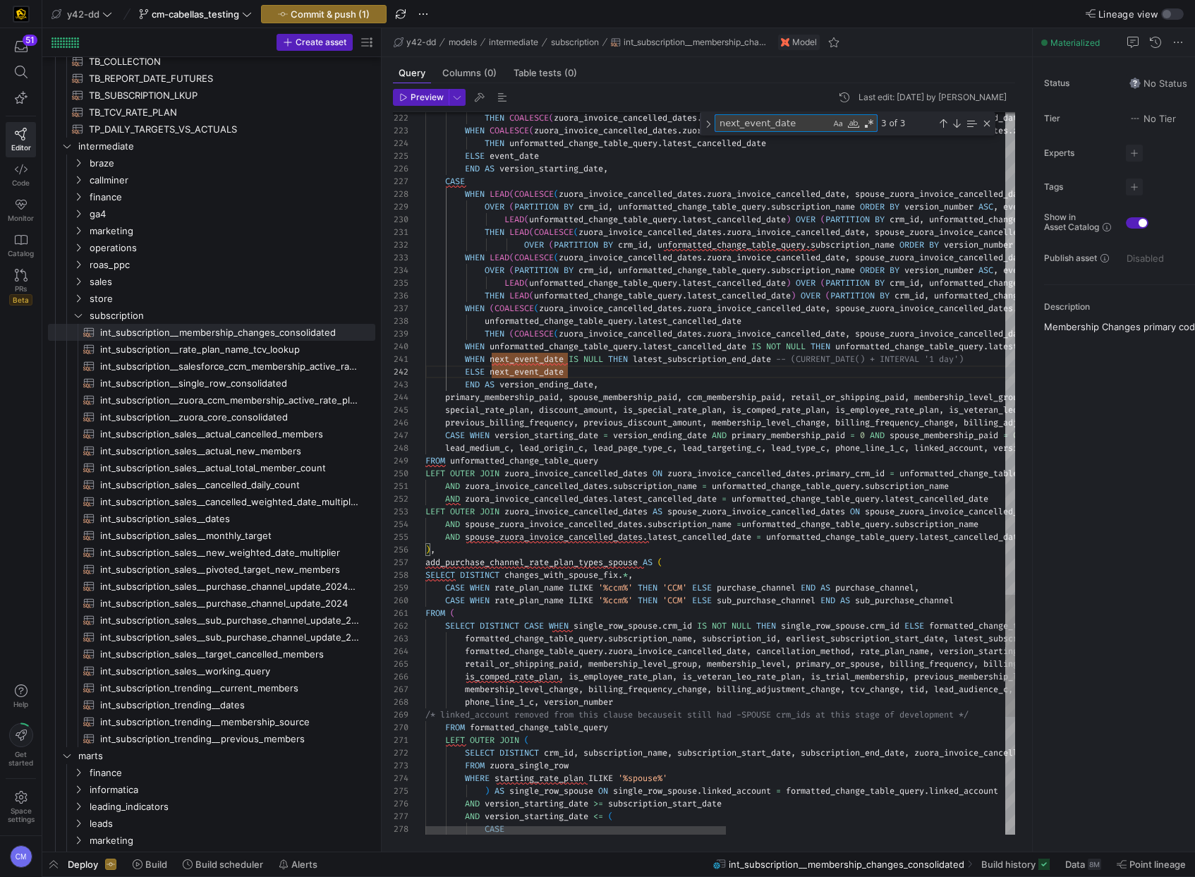
type textarea "WHEN next_event_date IS NULL THEN latest_subscription_end_date -- (CURRENT_DATE…"
type textarea "t"
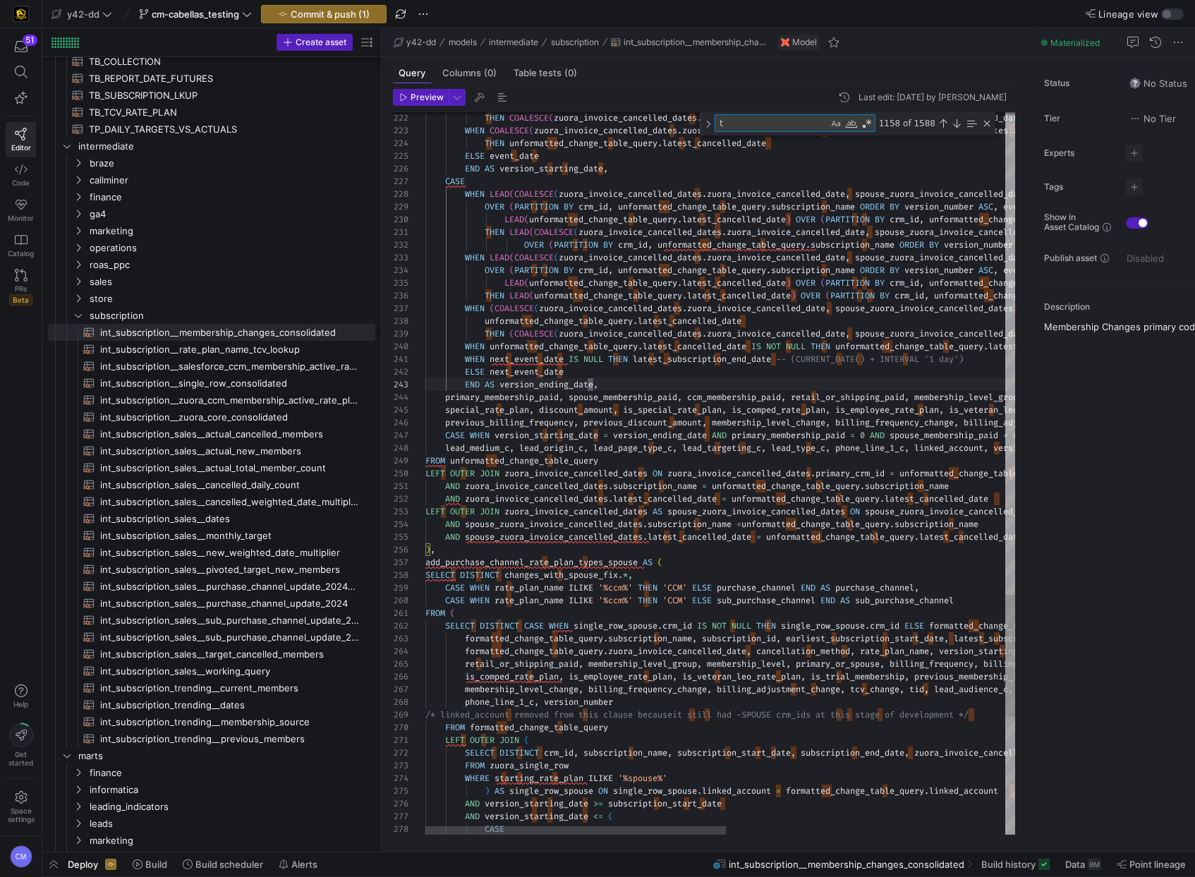
type textarea "WHEN next_event_date IS NULL THEN latest_subscription_end_date -- (CURRENT_DATE…"
type textarea "te"
type textarea "ount_amount, membership_level_change, billing_frequency_change, billing_adjustm…"
type textarea "tes"
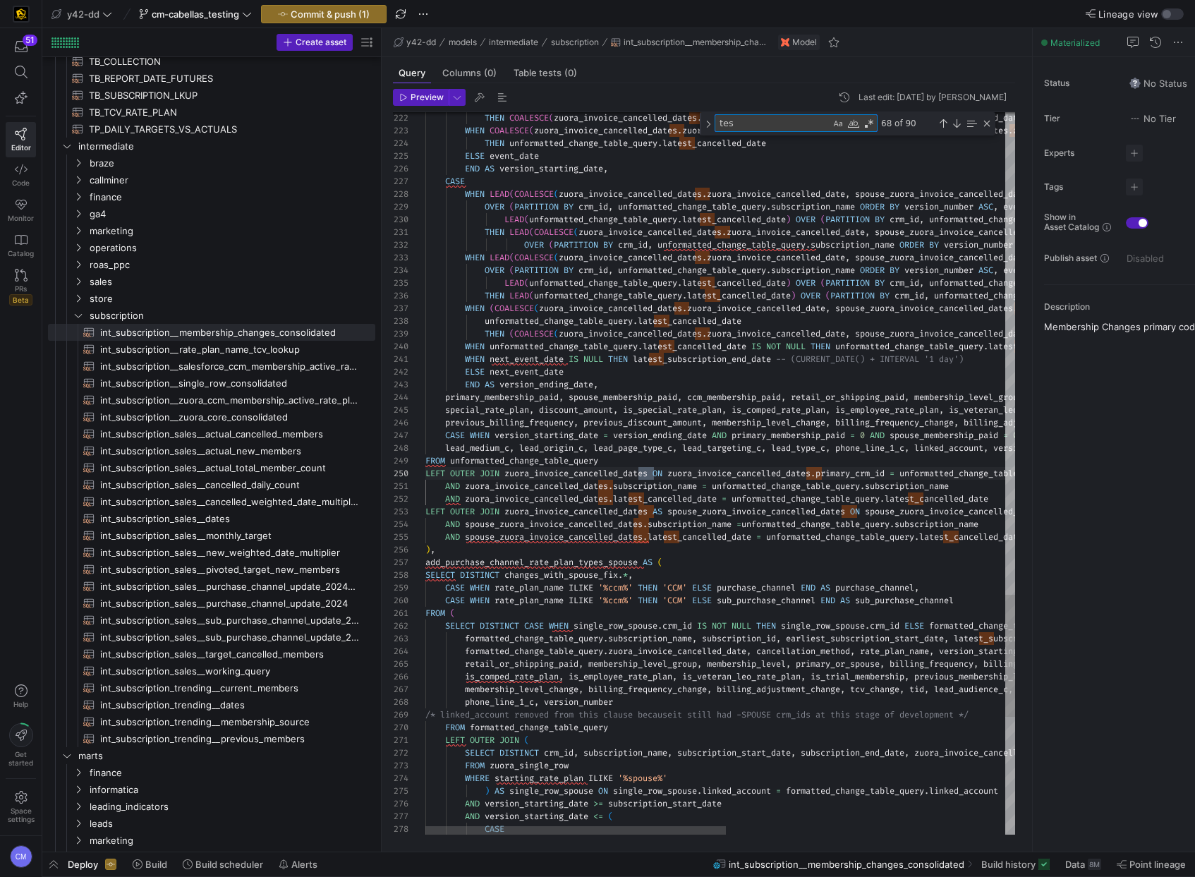
type textarea "AND zuora_invoice_cancelled_dates.subscription_name = unformatted_change_table_…"
type textarea "test"
type textarea "MIN(earliest_version) AS earliest_version FROM consolidated_subscription_ids GR…"
type textarea "test"
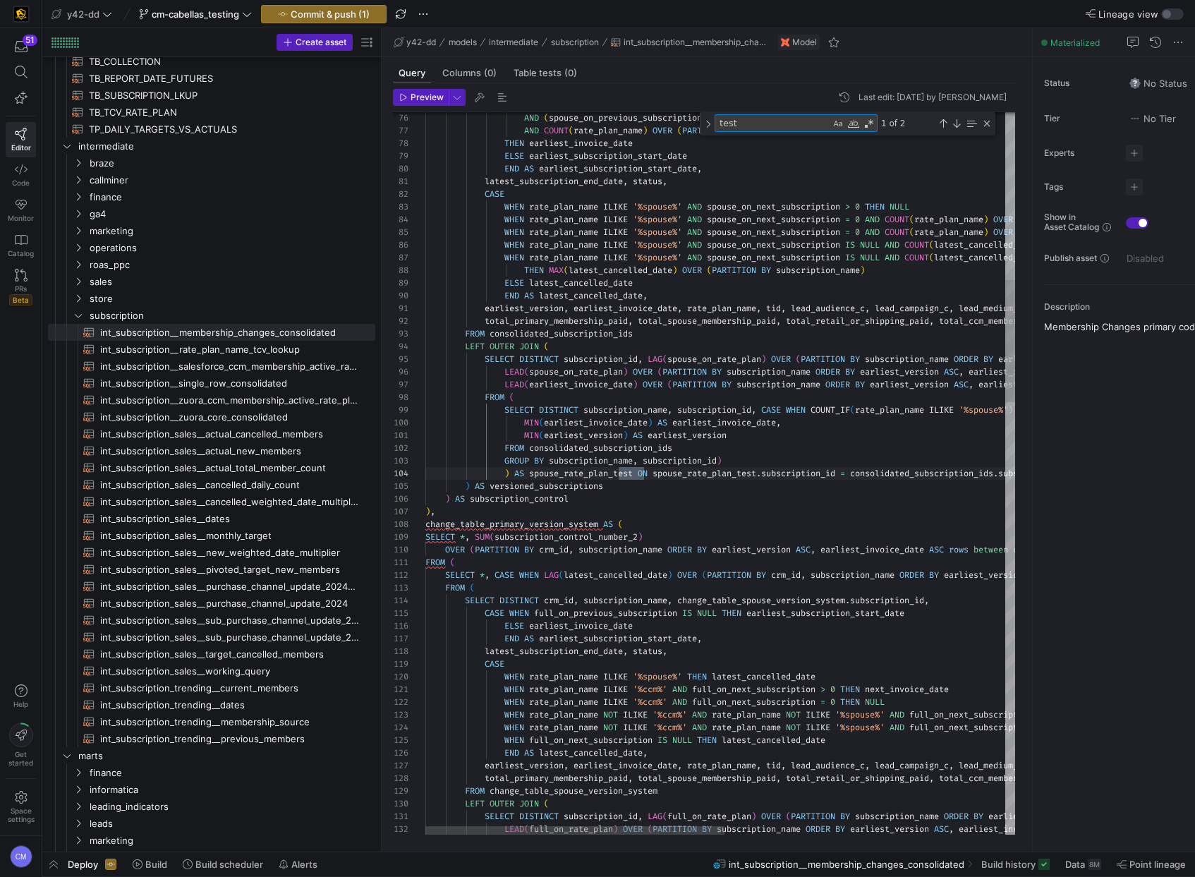
type textarea "ROM ( SELECT DISTINCT subscription_name, subscription_id, CASE WHEN COUNT_IF(ra…"
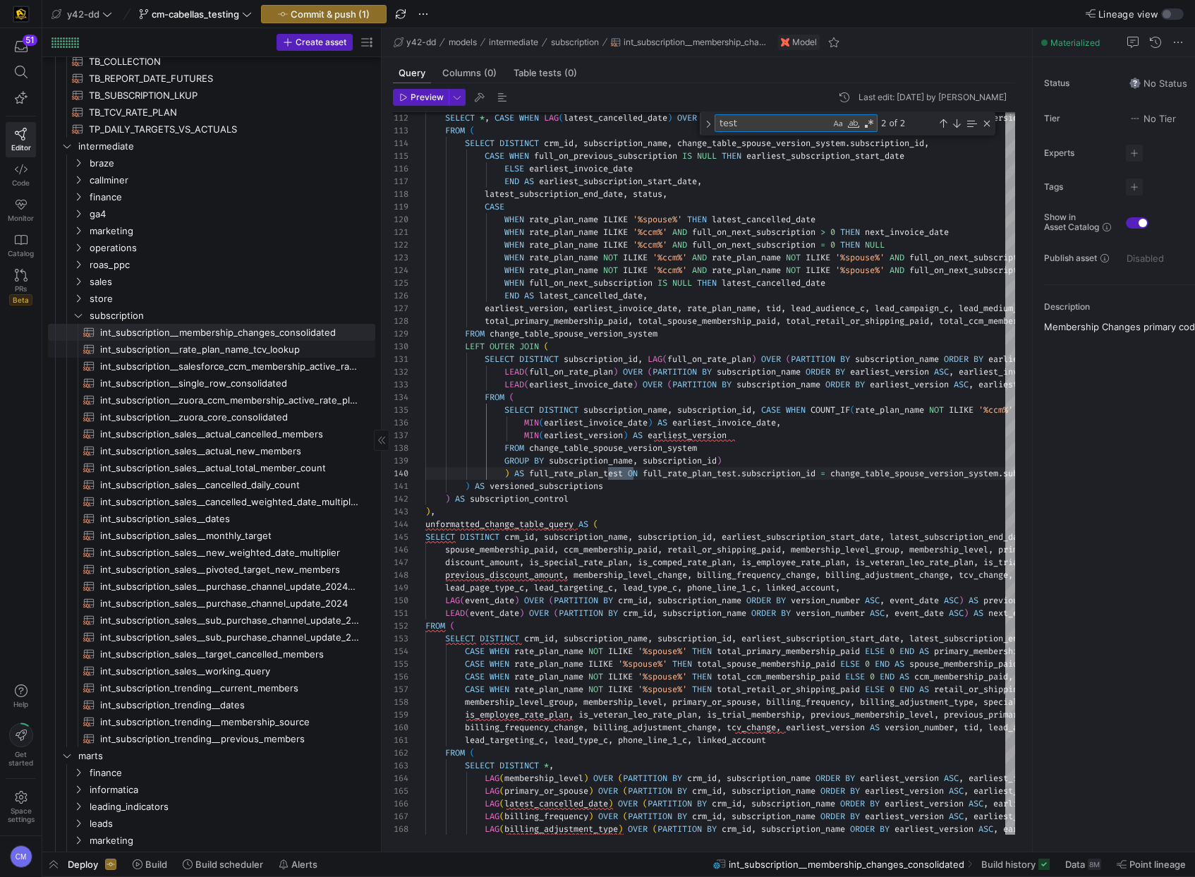
type textarea "test"
click at [260, 351] on span "int_subscription__rate_plan_name_tcv_lookup​​​​​​​​​​" at bounding box center [229, 349] width 259 height 16
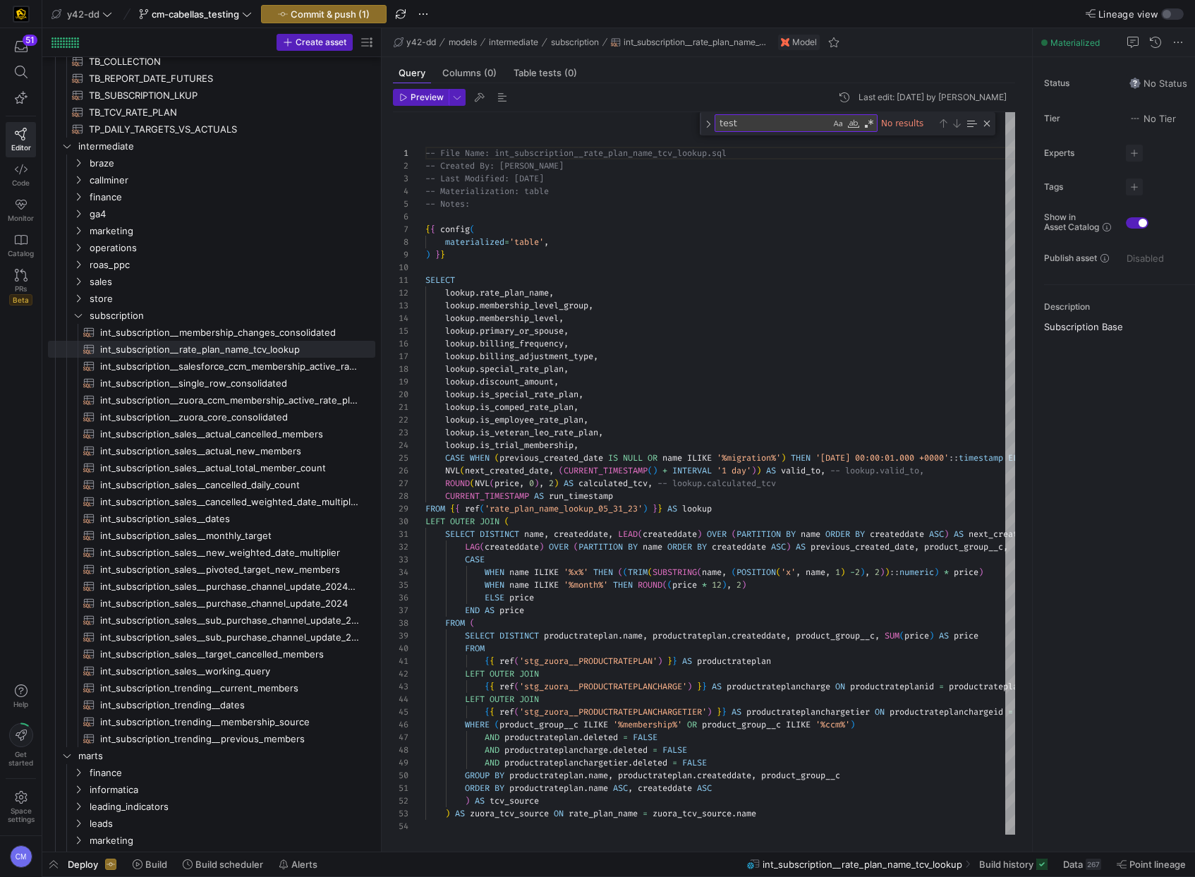
type textarea "SELECT lookup.rate_plan_name, lookup.membership_level_group, lookup.membership_…"
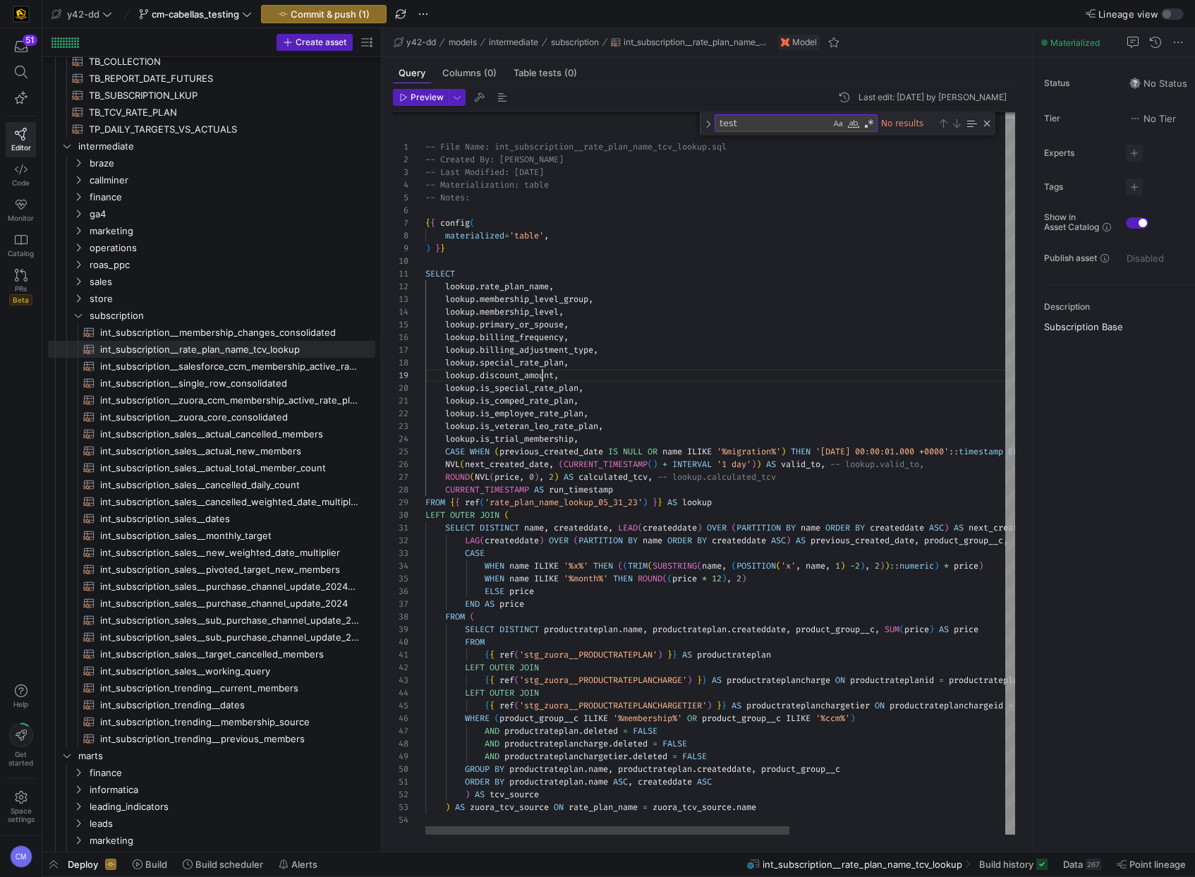
click at [542, 377] on div "-- File Name: int_subscription__rate_plan_name_tcv _lookup.sql -- Created By: B…" at bounding box center [894, 470] width 939 height 729
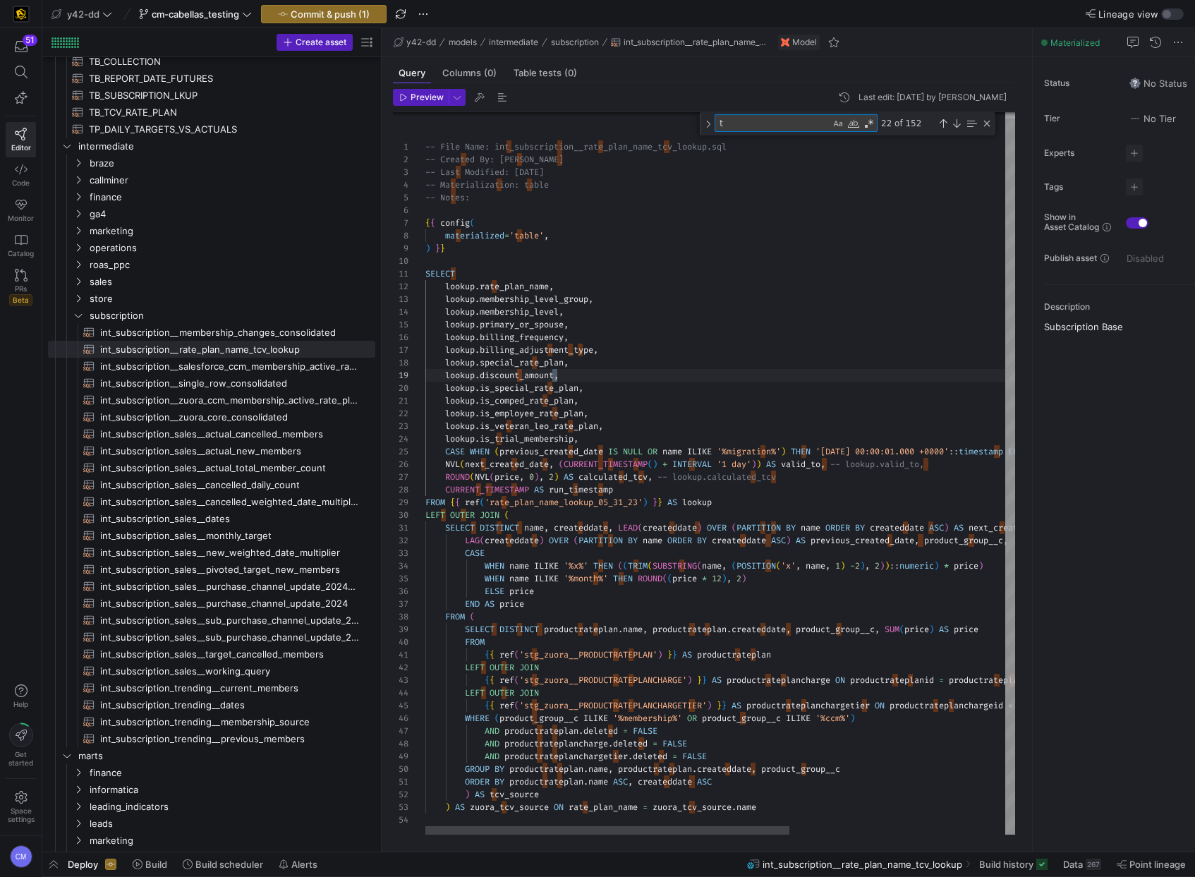
type textarea "te"
type textarea "-- File Name: int_subscription__rate_plan_name_tcv_lookup.sql -- Created By: Br…"
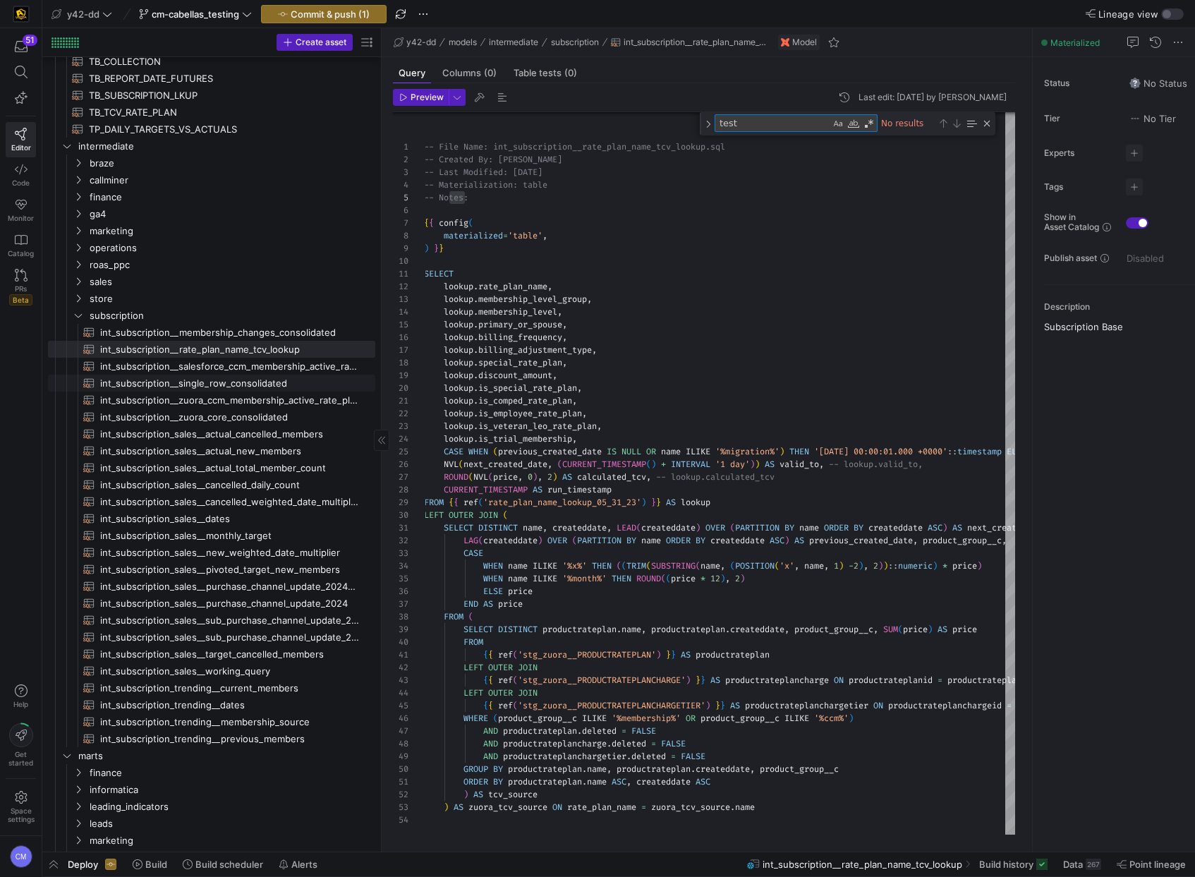
type textarea "test"
click at [258, 375] on link "int_subscription__single_row_consolidated​​​​​​​​​​" at bounding box center [211, 383] width 327 height 17
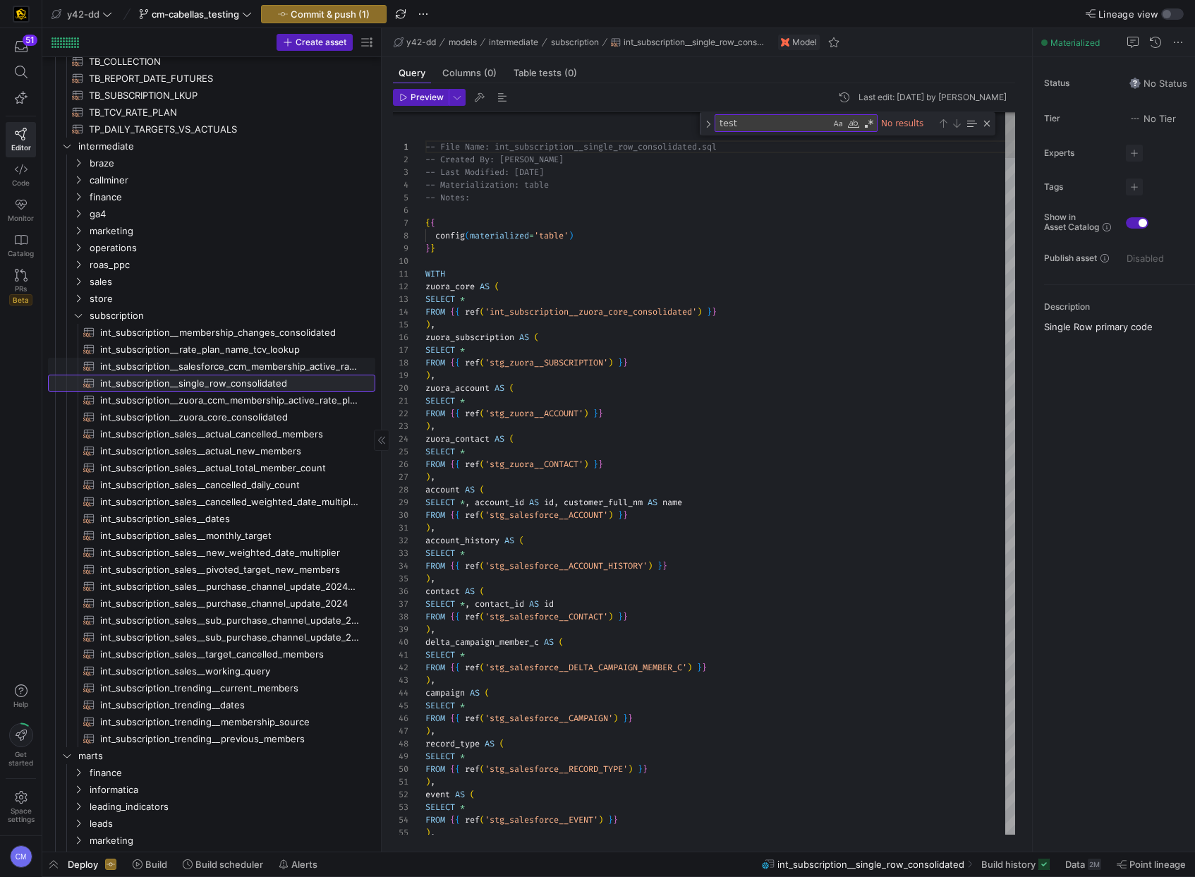
scroll to position [127, 0]
click at [264, 363] on span "int_subscription__salesforce_ccm_membership_active_rate_plans​​​​​​​​​​" at bounding box center [229, 368] width 259 height 16
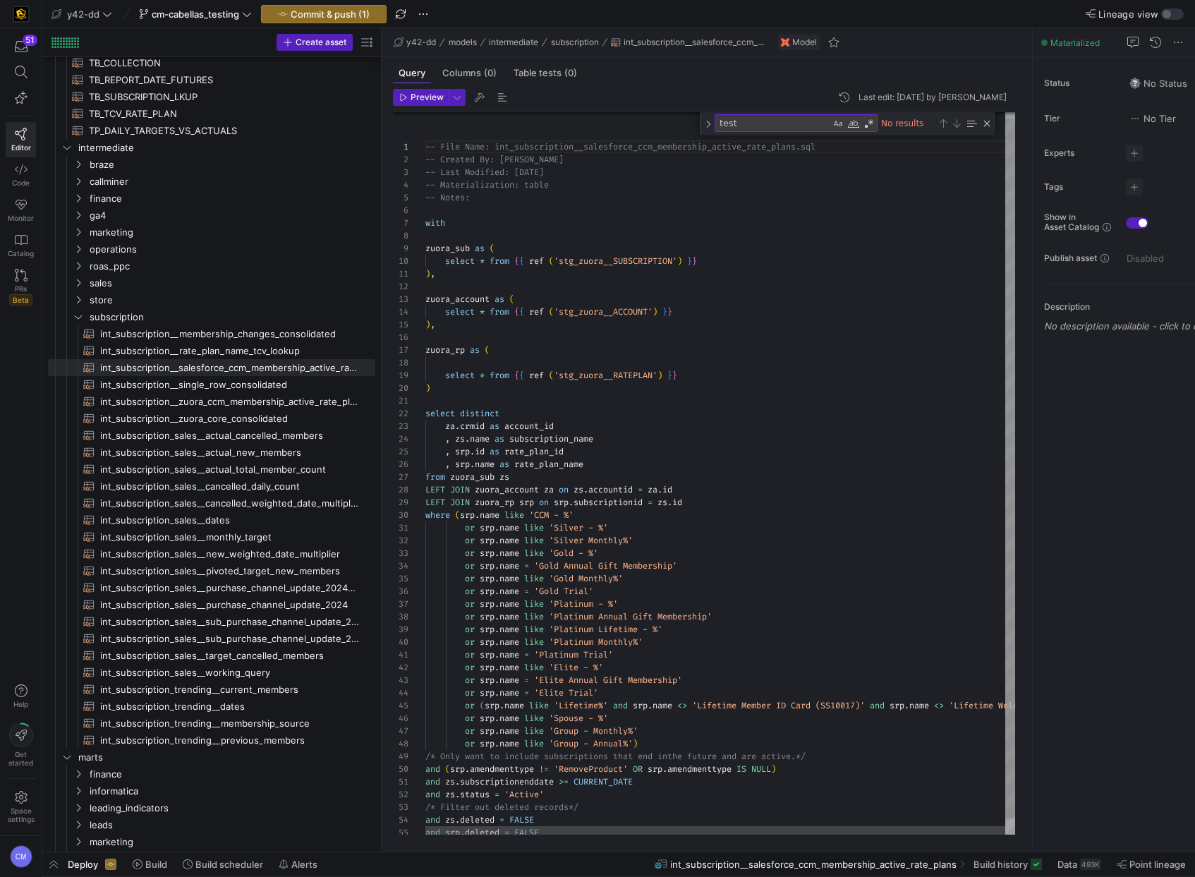
type textarea "select distinct za.crmid as account_id , zs.name as subscription_name , srp.id …"
click at [552, 406] on div "-- File Name: int_subscription__salesforce_ccm_mem bership_active_rate_plans.sq…" at bounding box center [785, 479] width 720 height 746
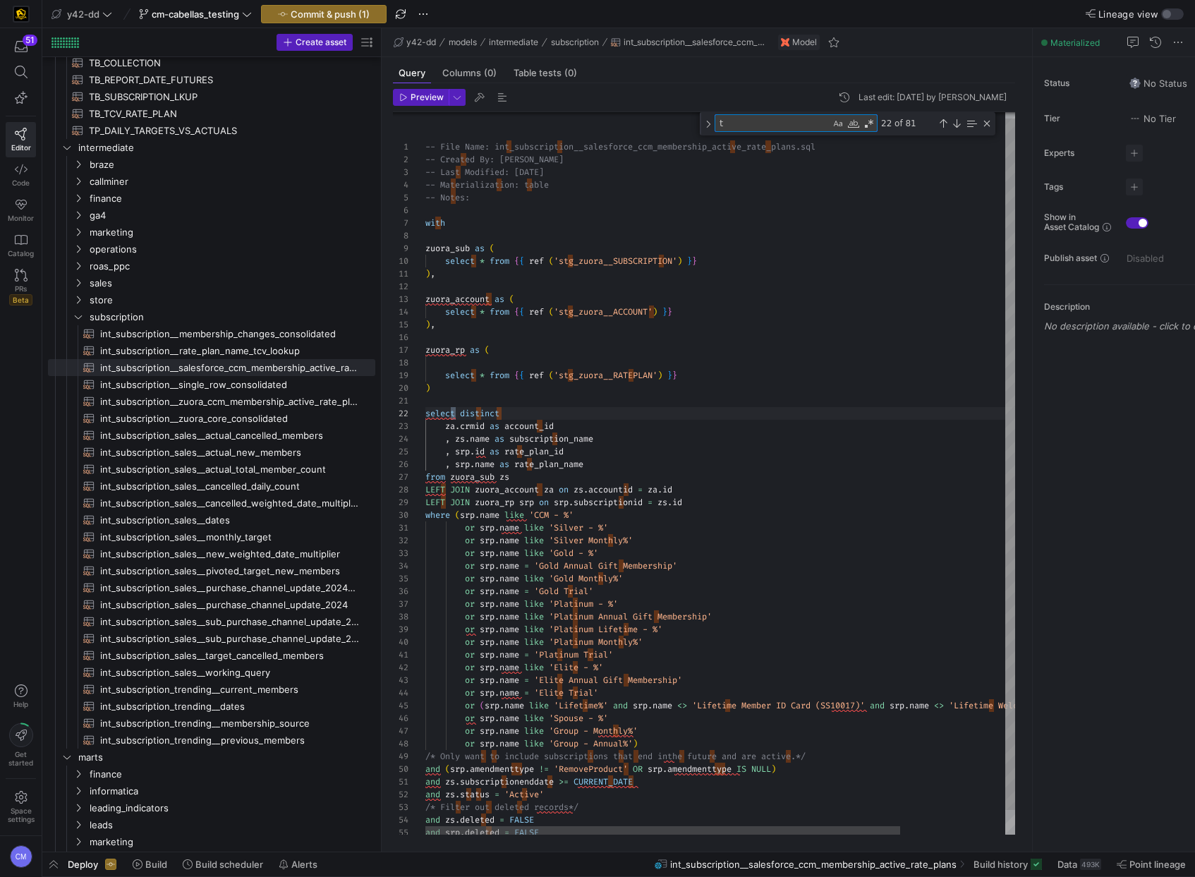
type textarea "te"
type textarea "-- File Name: int_subscription__salesforce_ccm_membership_active_rate_plans.sql…"
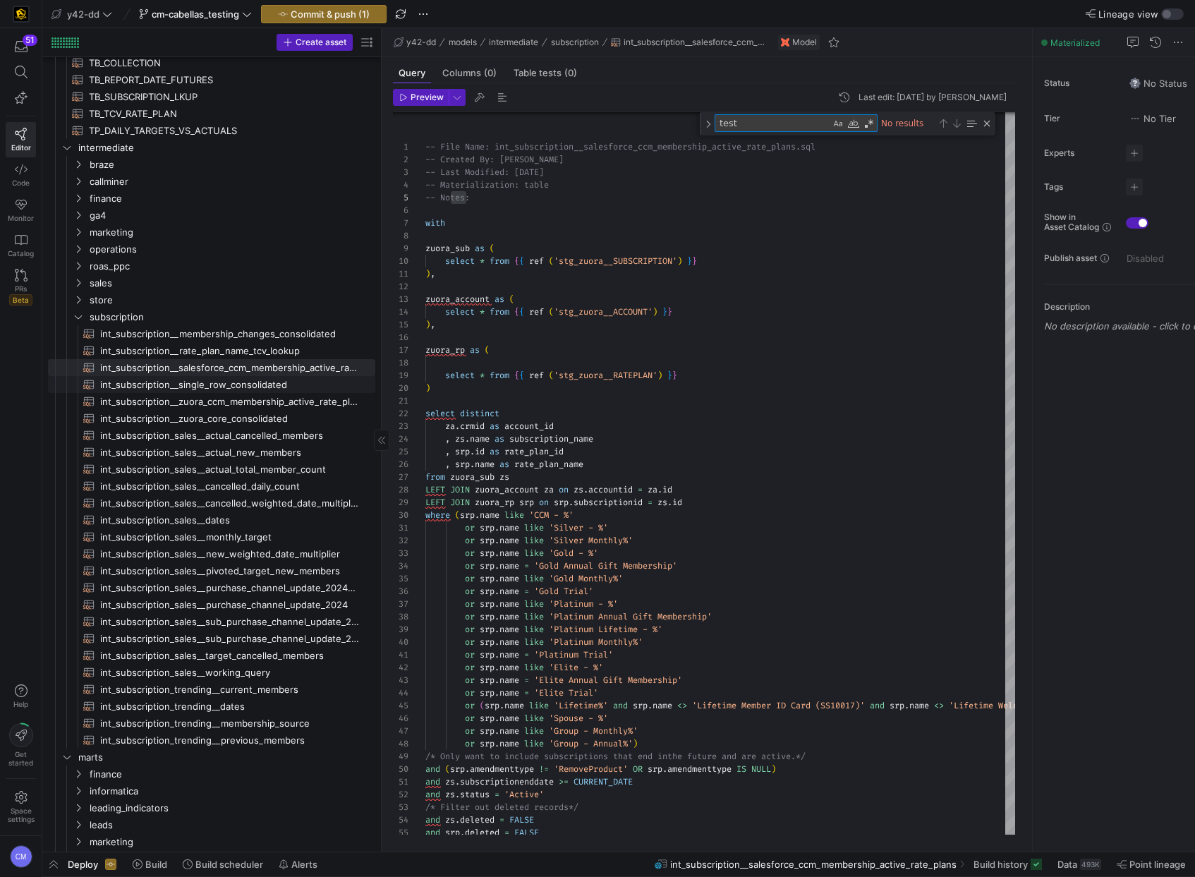
type textarea "test"
click at [304, 388] on span "int_subscription__single_row_consolidated​​​​​​​​​​" at bounding box center [229, 385] width 259 height 16
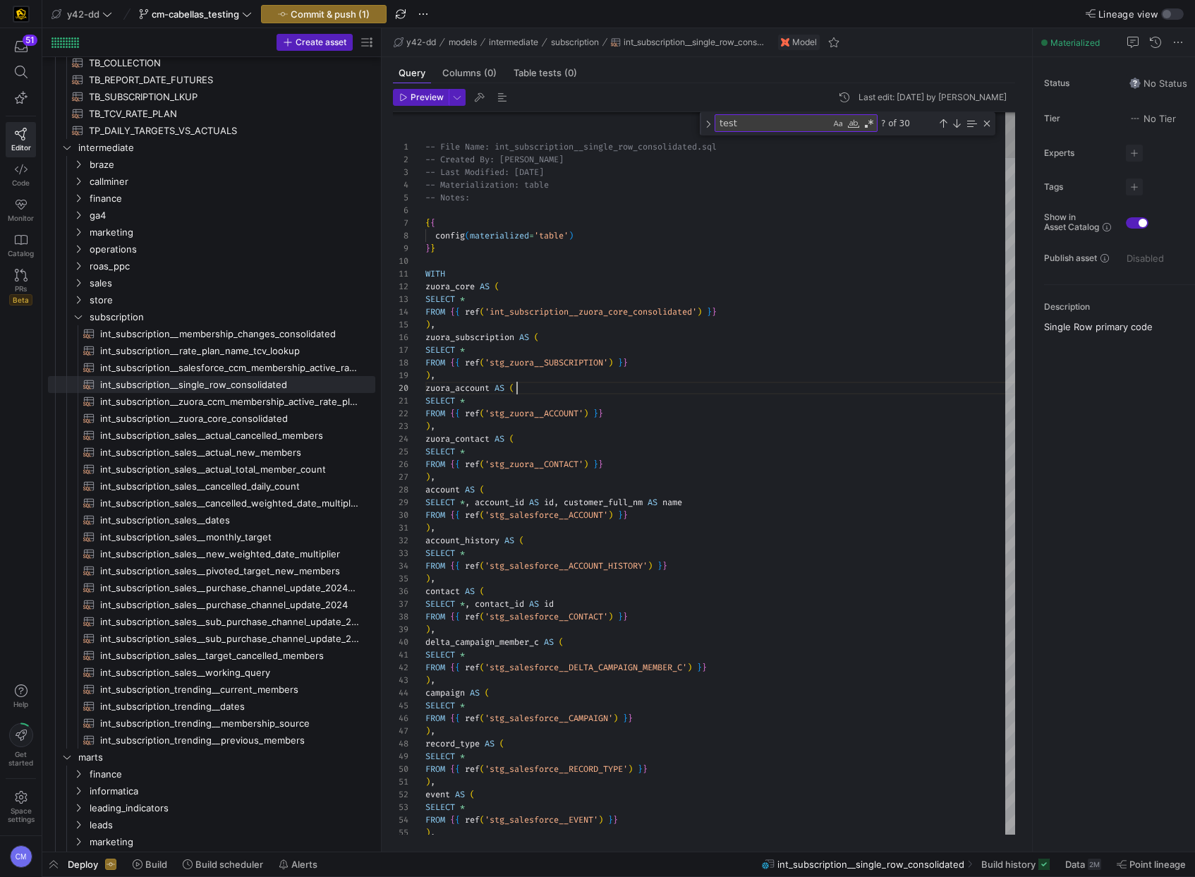
type textarea "SELECT * FROM {{ ref('stg_zuora__ACCOUNT') }} ), zuora_contact AS ( SELECT * FR…"
type textarea "t"
type textarea "), tcv_lookup AS ( SELECT * FROM {{ ref('int_subscription__rate_plan_name_tcv_l…"
type textarea "te"
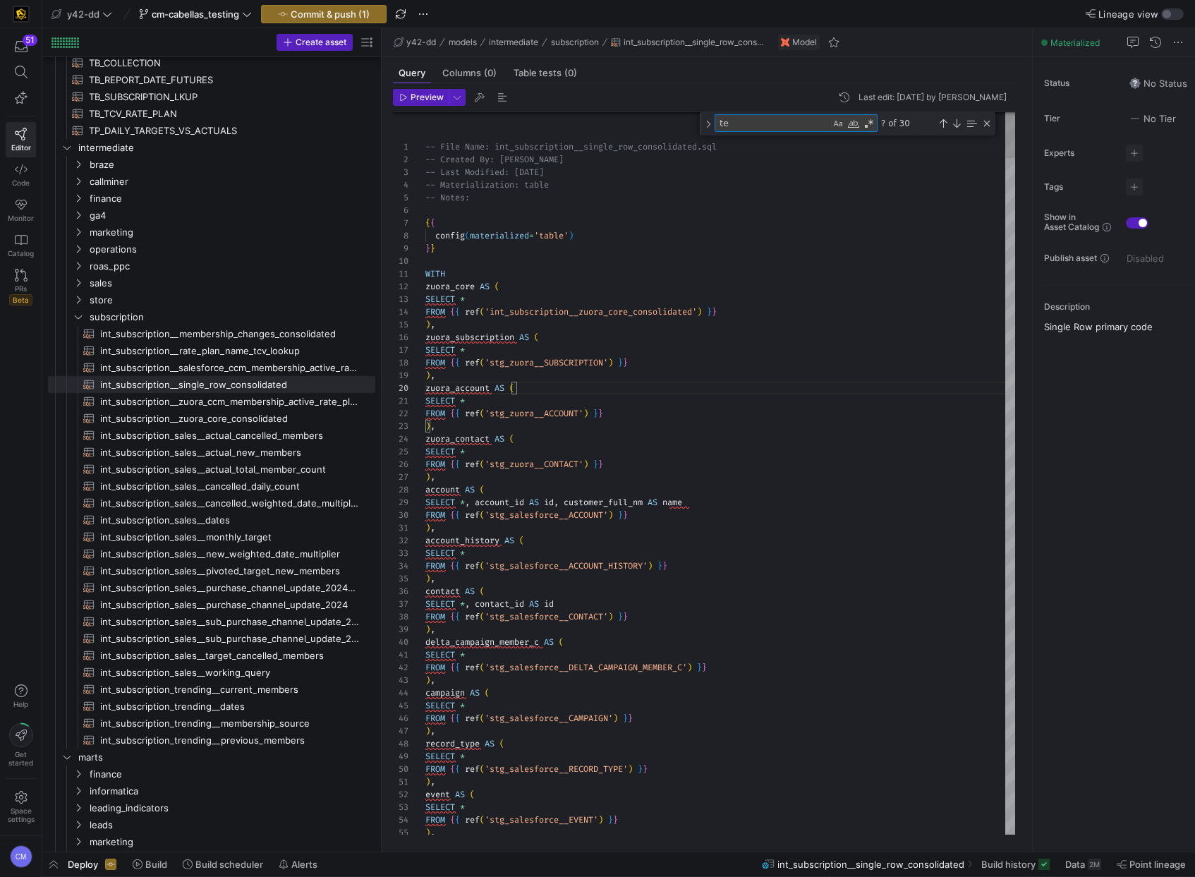
type textarea "/* Updated January 2025 to replace the missing duedates from the cancellation i…"
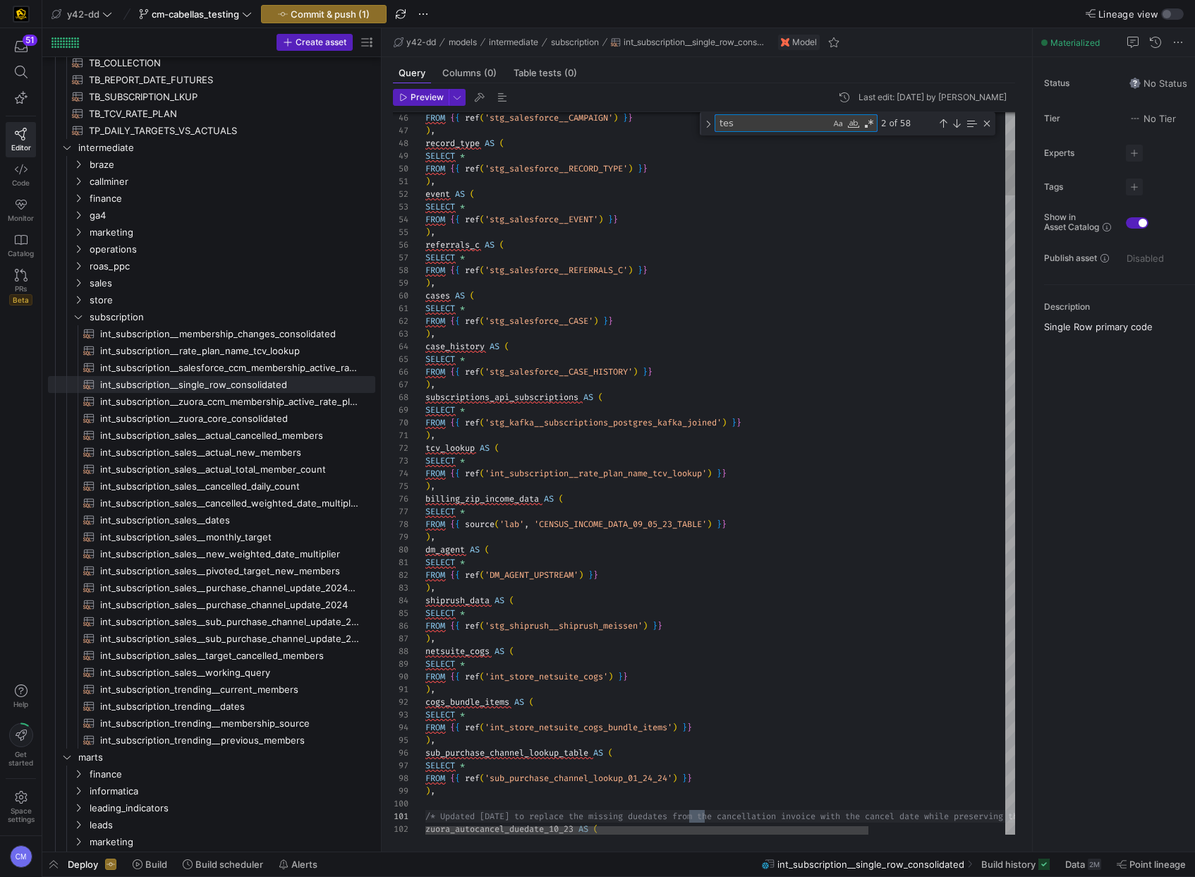
type textarea "test"
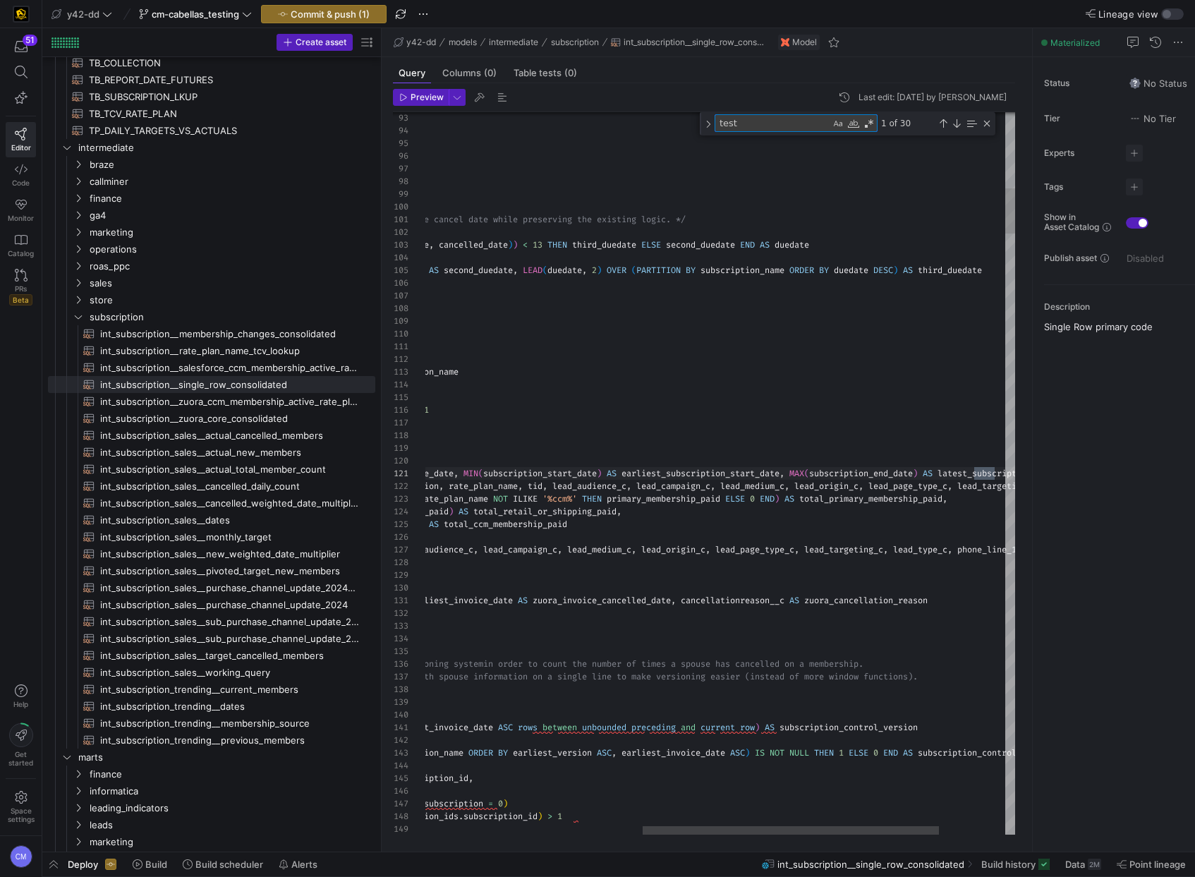
type textarea "MIN(earliest_invoice_date) AS earliest_invoice_date, MIN(earliest_version) AS e…"
type textarea "test"
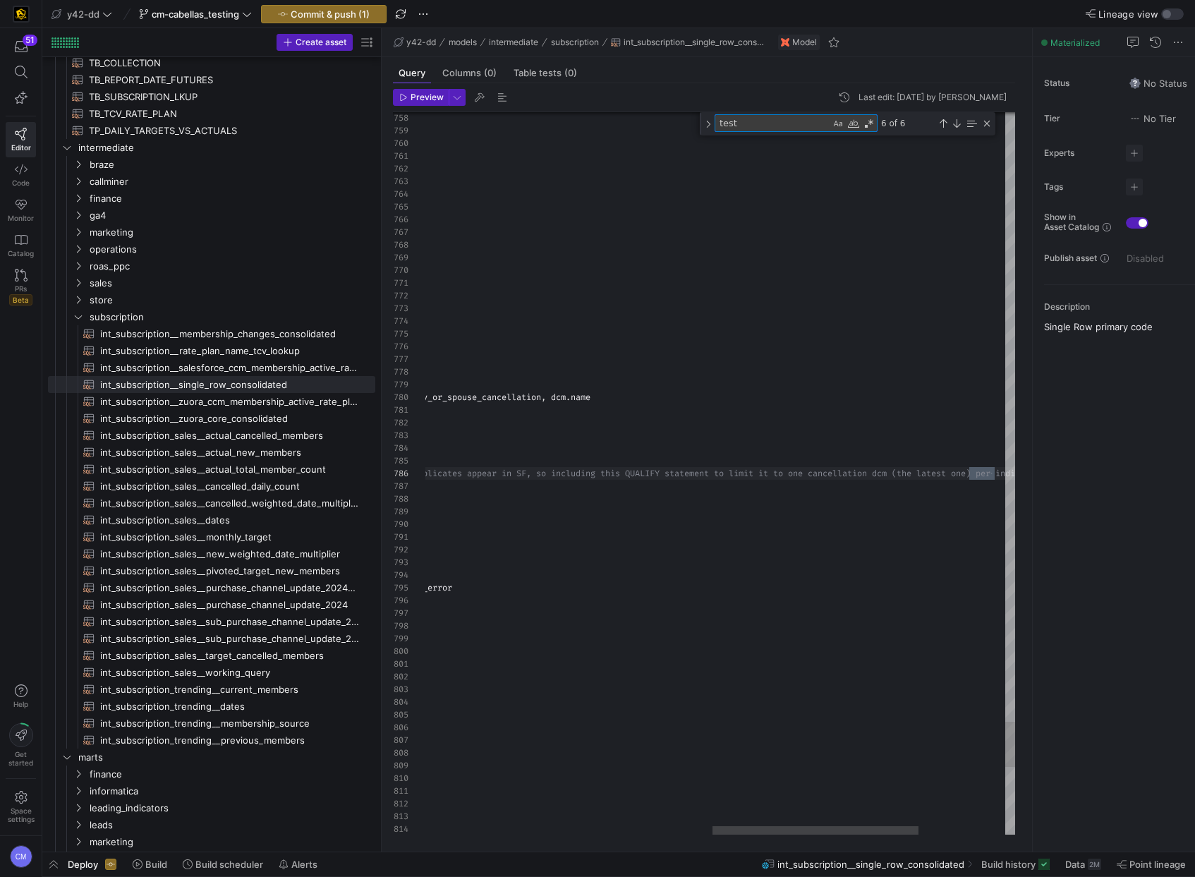
type textarea "MIN(earliest_invoice_date) AS earliest_invoice_date, MIN(earliest_version) AS e…"
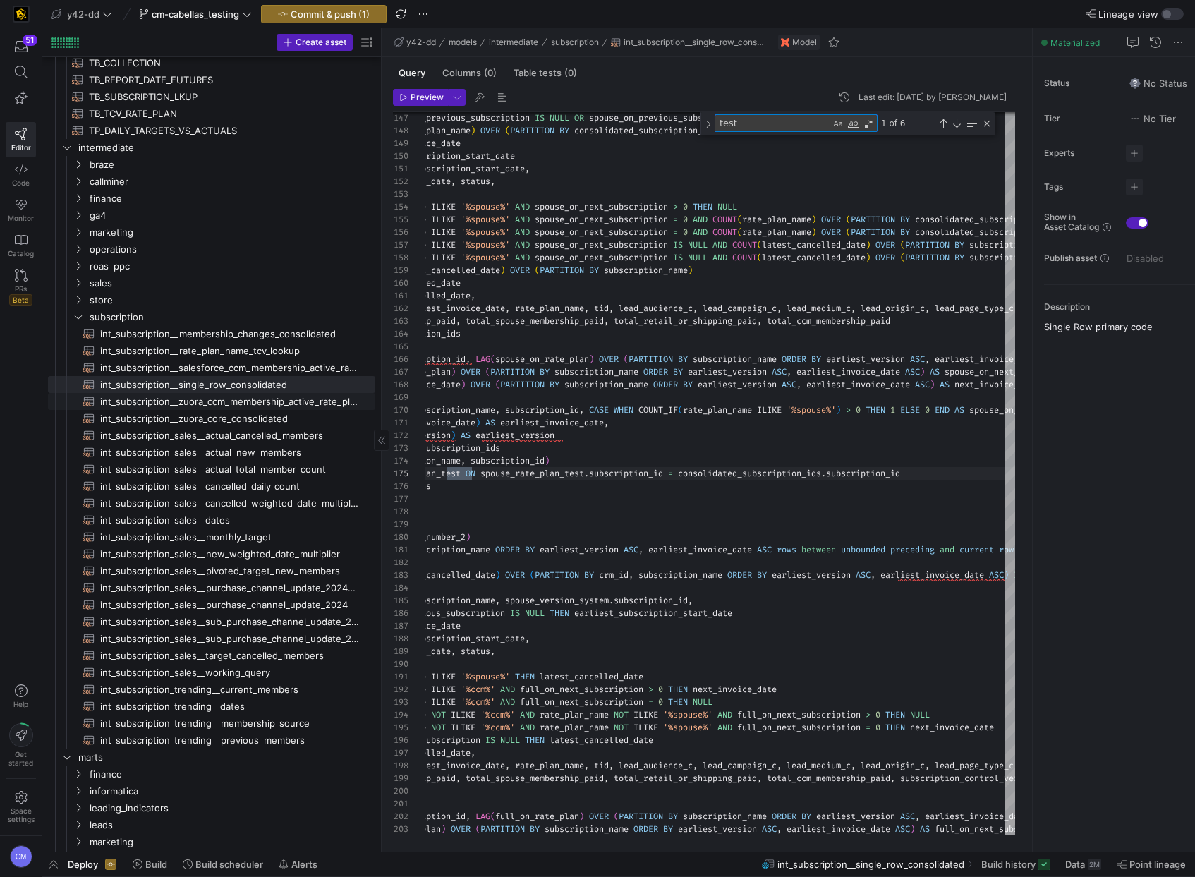
type textarea "test"
click at [275, 406] on span "int_subscription__zuora_ccm_membership_active_rate_plans​​​​​​​​​​" at bounding box center [229, 402] width 259 height 16
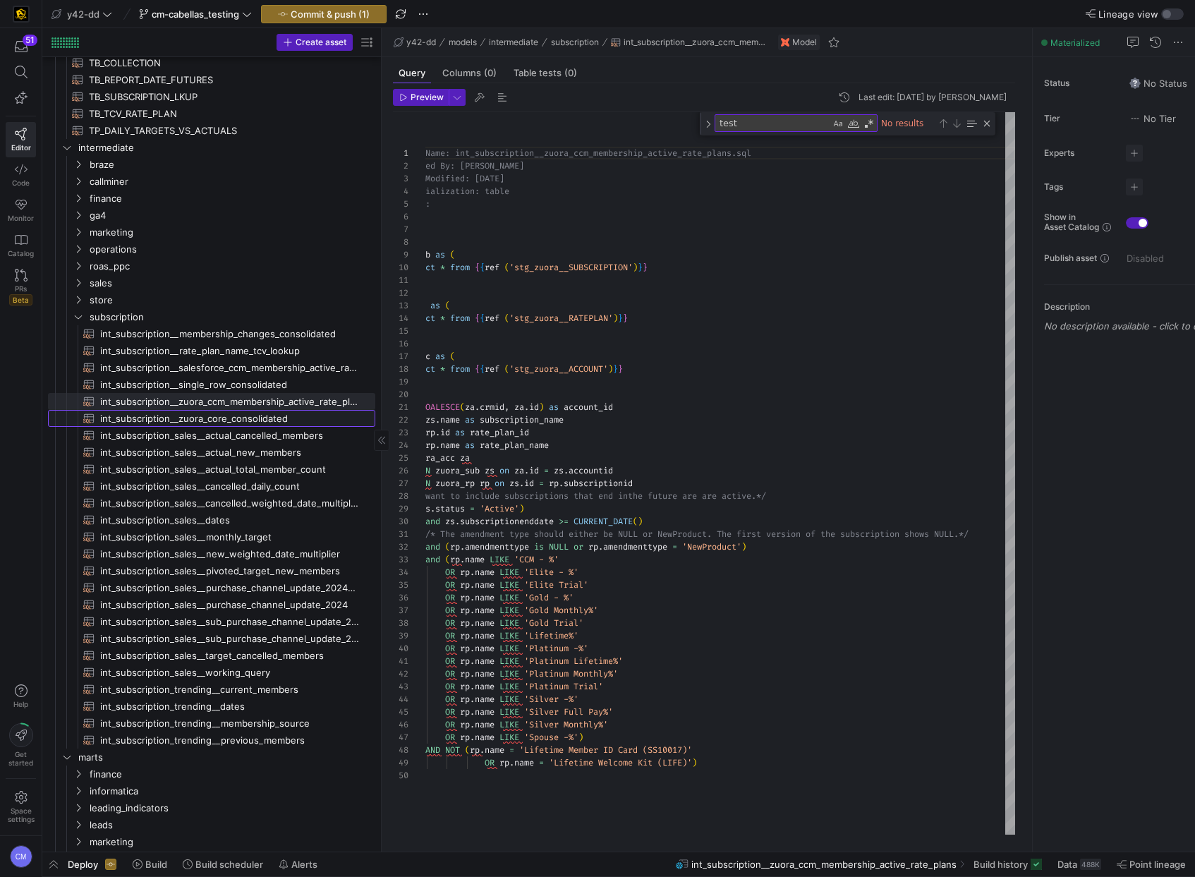
click at [230, 412] on span "int_subscription__zuora_core_consolidated​​​​​​​​​​" at bounding box center [229, 418] width 259 height 16
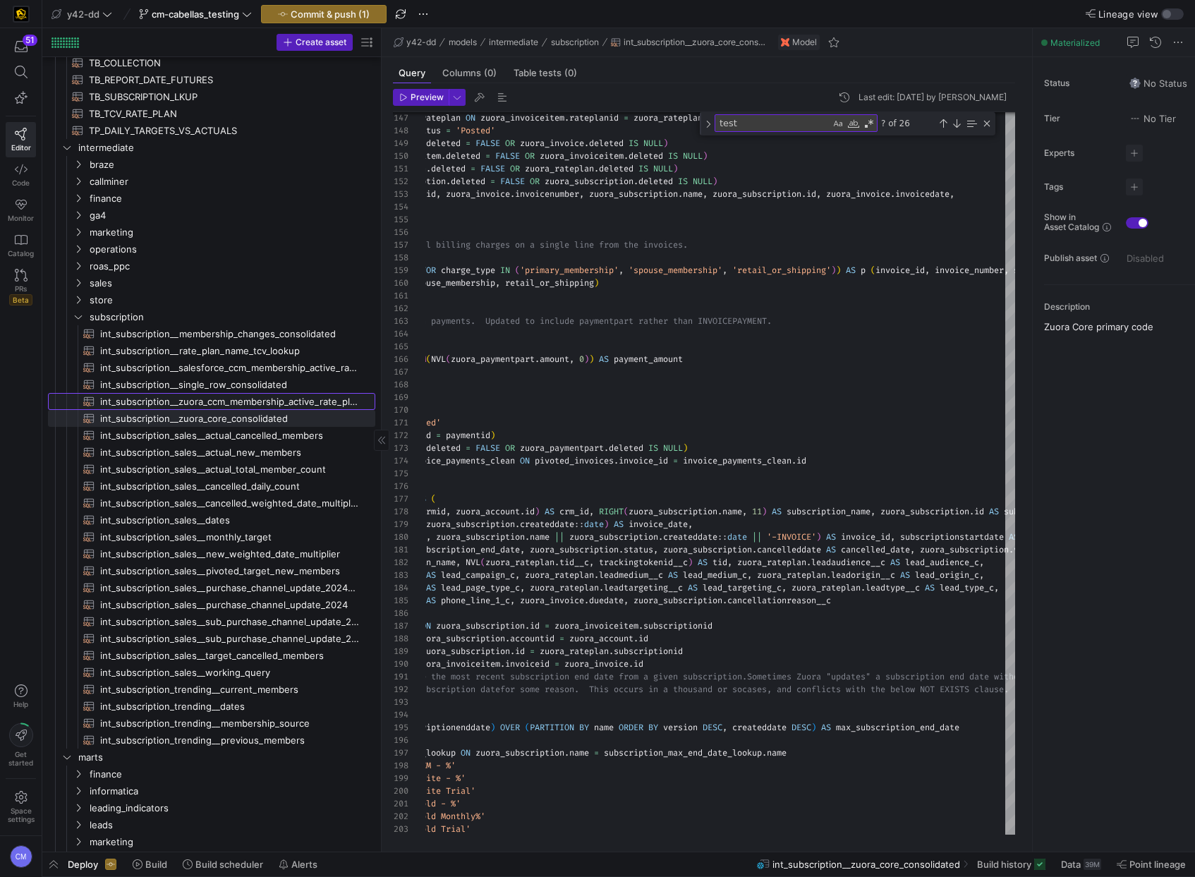
click at [231, 408] on span "int_subscription__zuora_ccm_membership_active_rate_plans​​​​​​​​​​" at bounding box center [229, 402] width 259 height 16
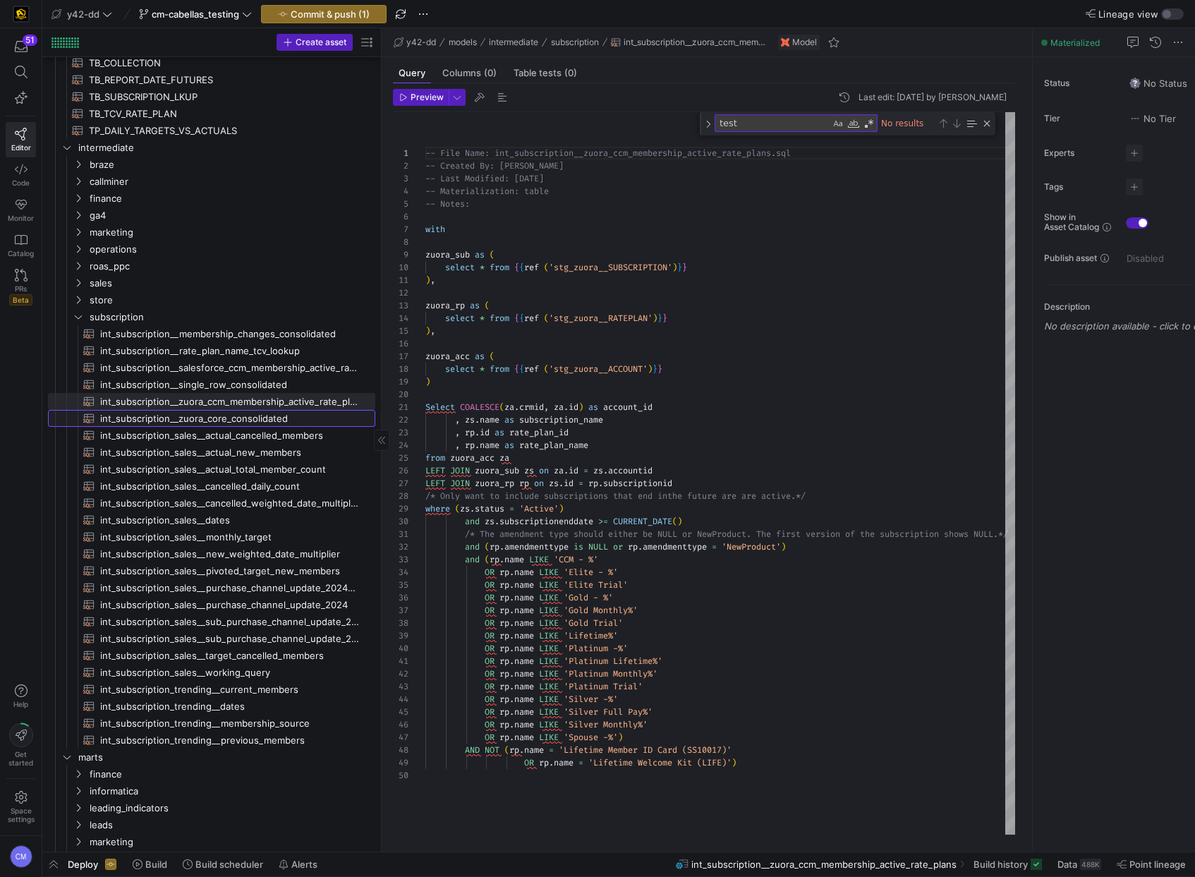
click at [201, 425] on span "int_subscription__zuora_core_consolidated​​​​​​​​​​" at bounding box center [229, 418] width 259 height 16
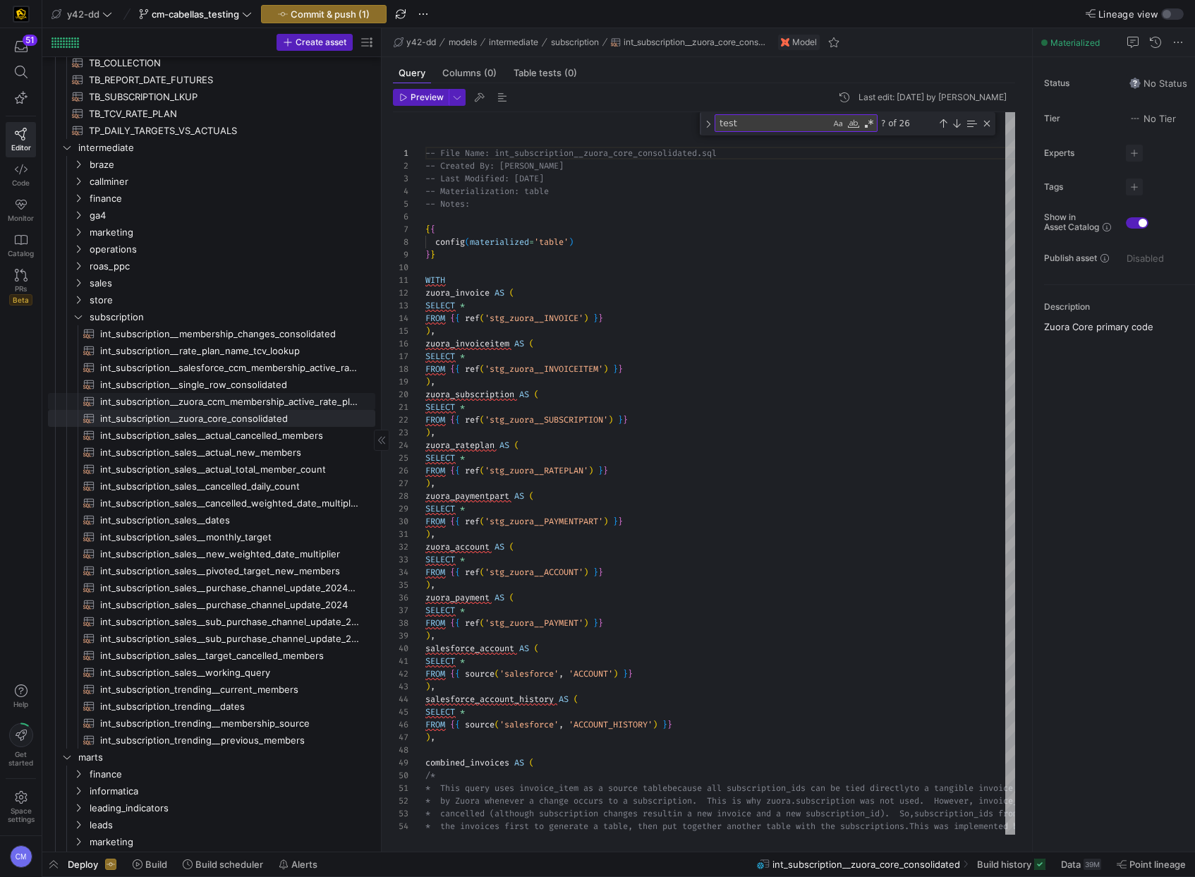
click at [287, 397] on span "int_subscription__zuora_ccm_membership_active_rate_plans​​​​​​​​​​" at bounding box center [229, 402] width 259 height 16
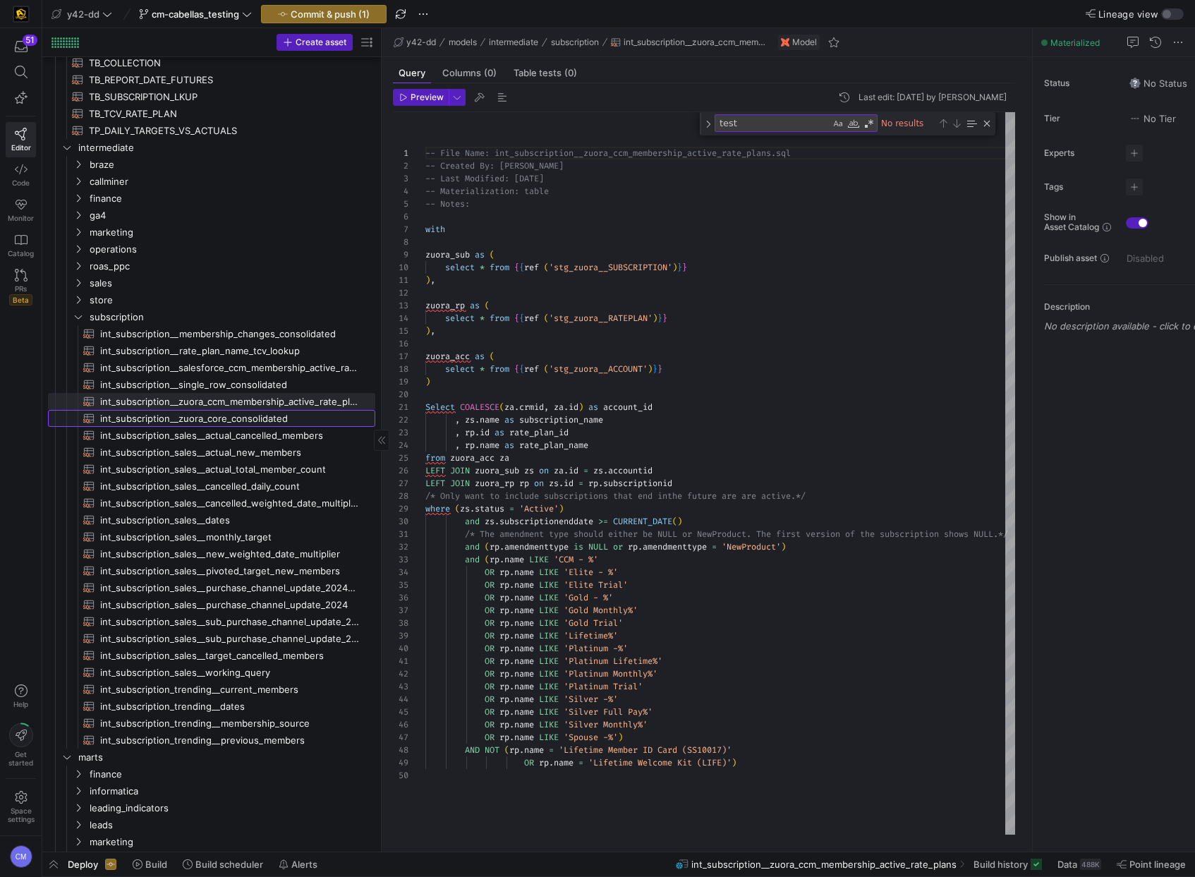
click at [195, 411] on span "int_subscription__zuora_core_consolidated​​​​​​​​​​" at bounding box center [229, 418] width 259 height 16
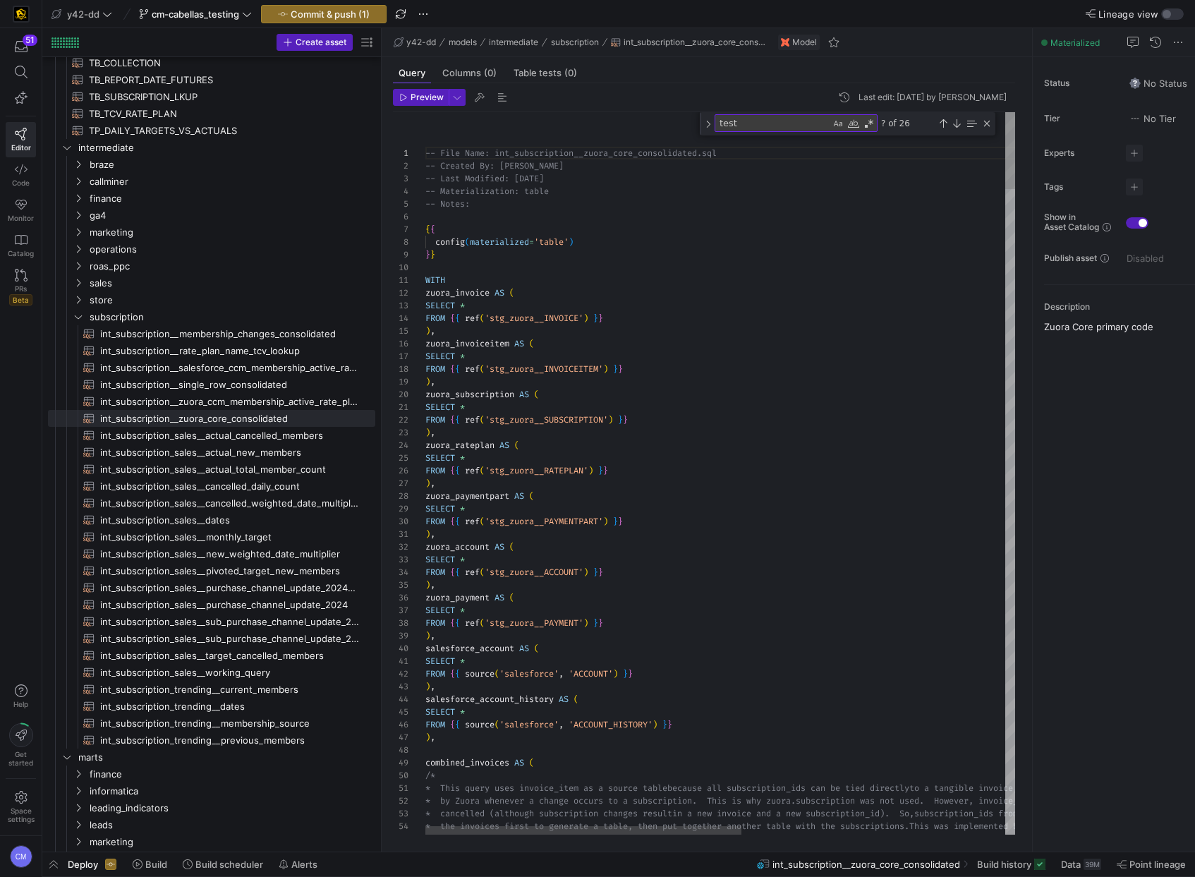
type textarea "), zuora_account AS ( SELECT * FROM {{ ref('stg_zuora__ACCOUNT') }} ), zuora_pa…"
type textarea "t"
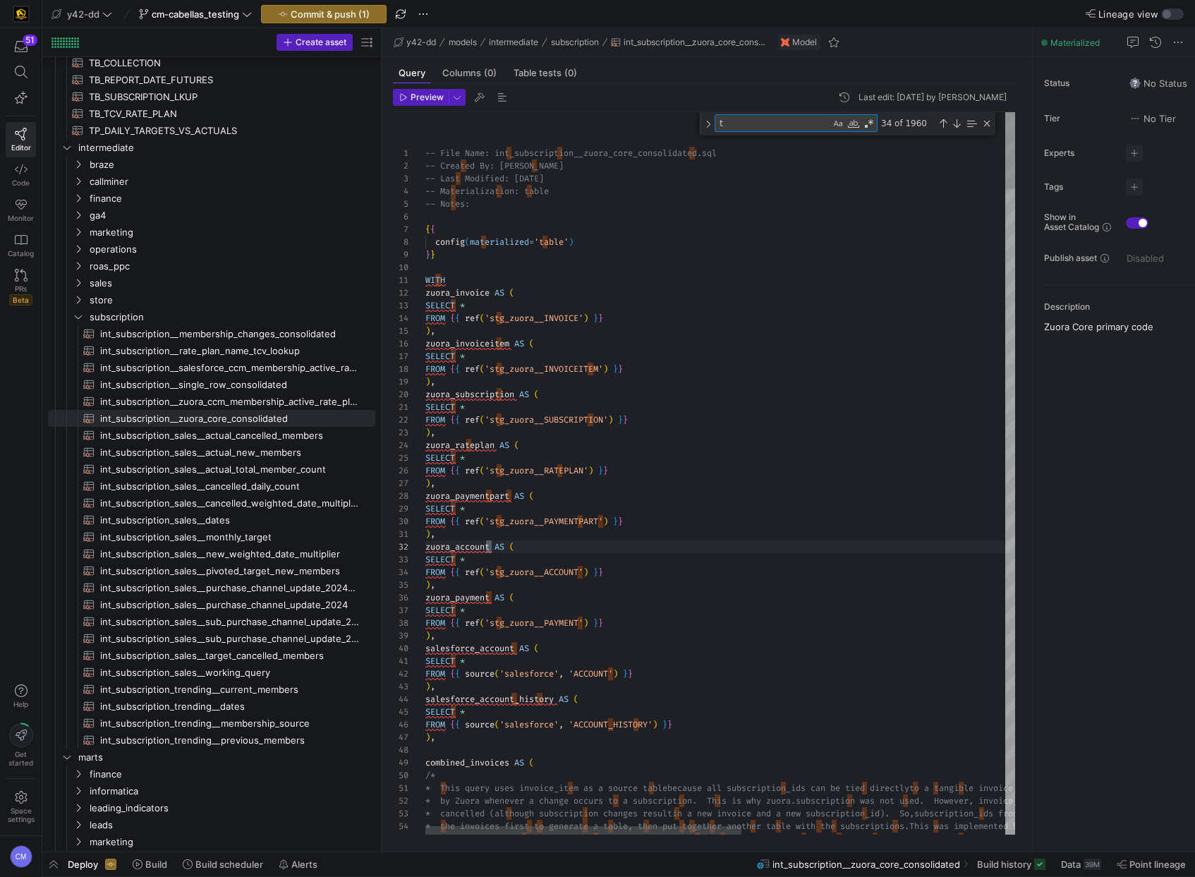
type textarea "* This query uses invoice_item as a source table because all subscription_ids c…"
type textarea "te"
type textarea "/* Added a join in here to include the most recent subscription end date from a…"
type textarea "tes"
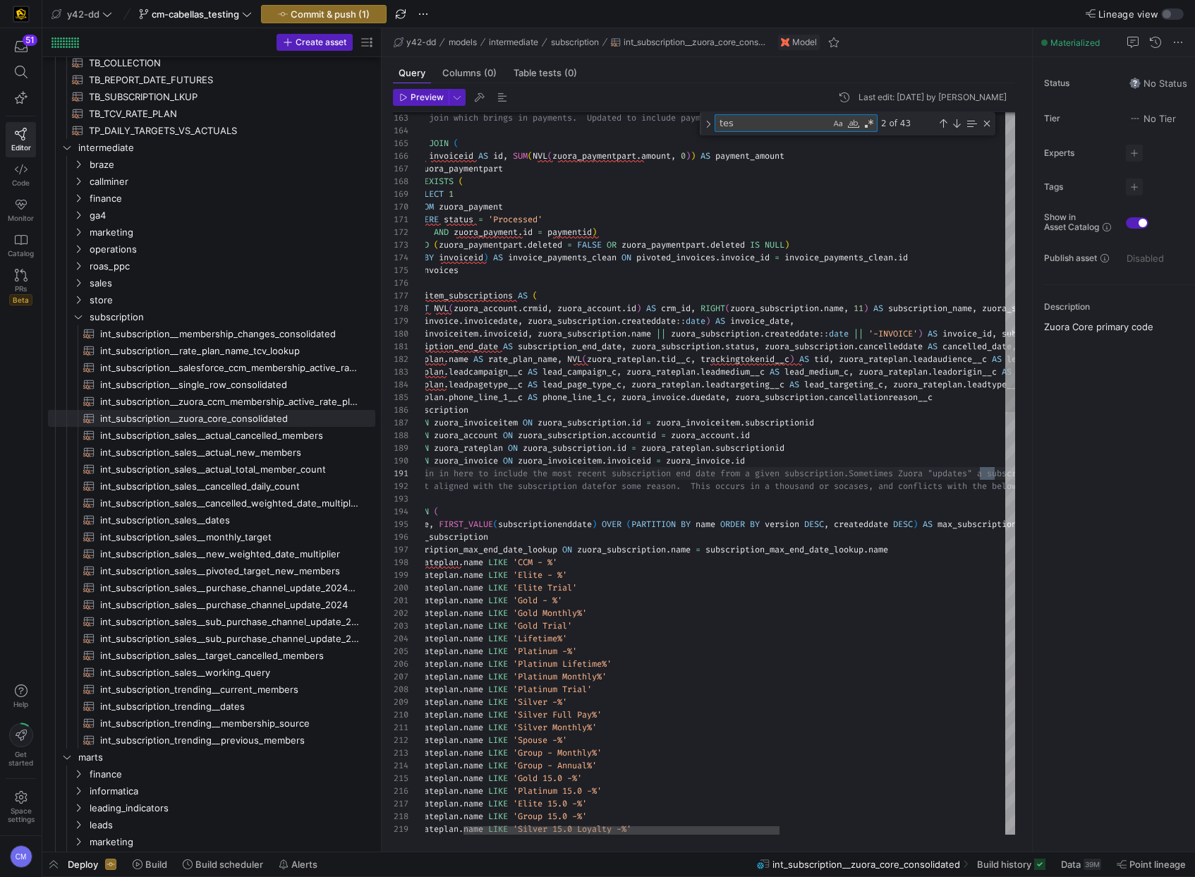
type textarea "oup_membership_initial_subscriptions.group_membership_id = zuora_subscription.i…"
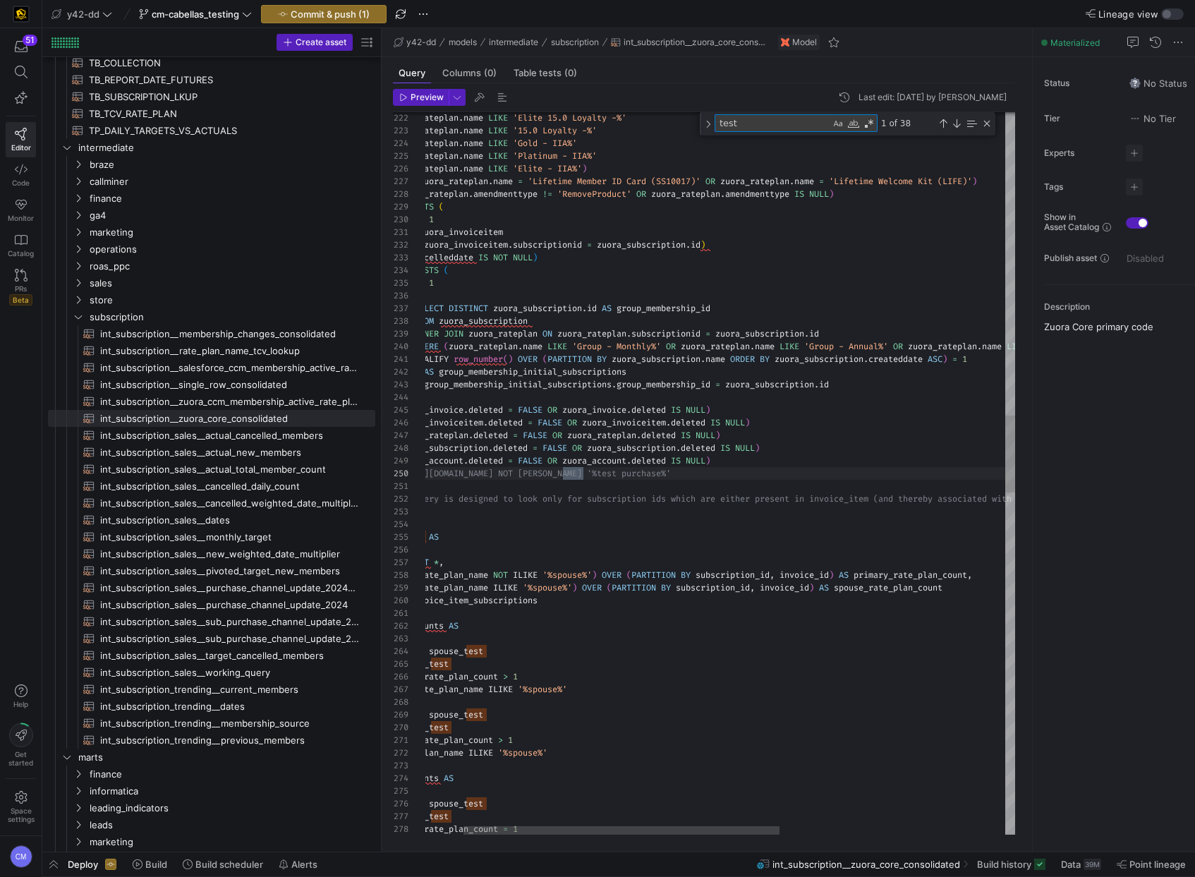
type textarea "test"
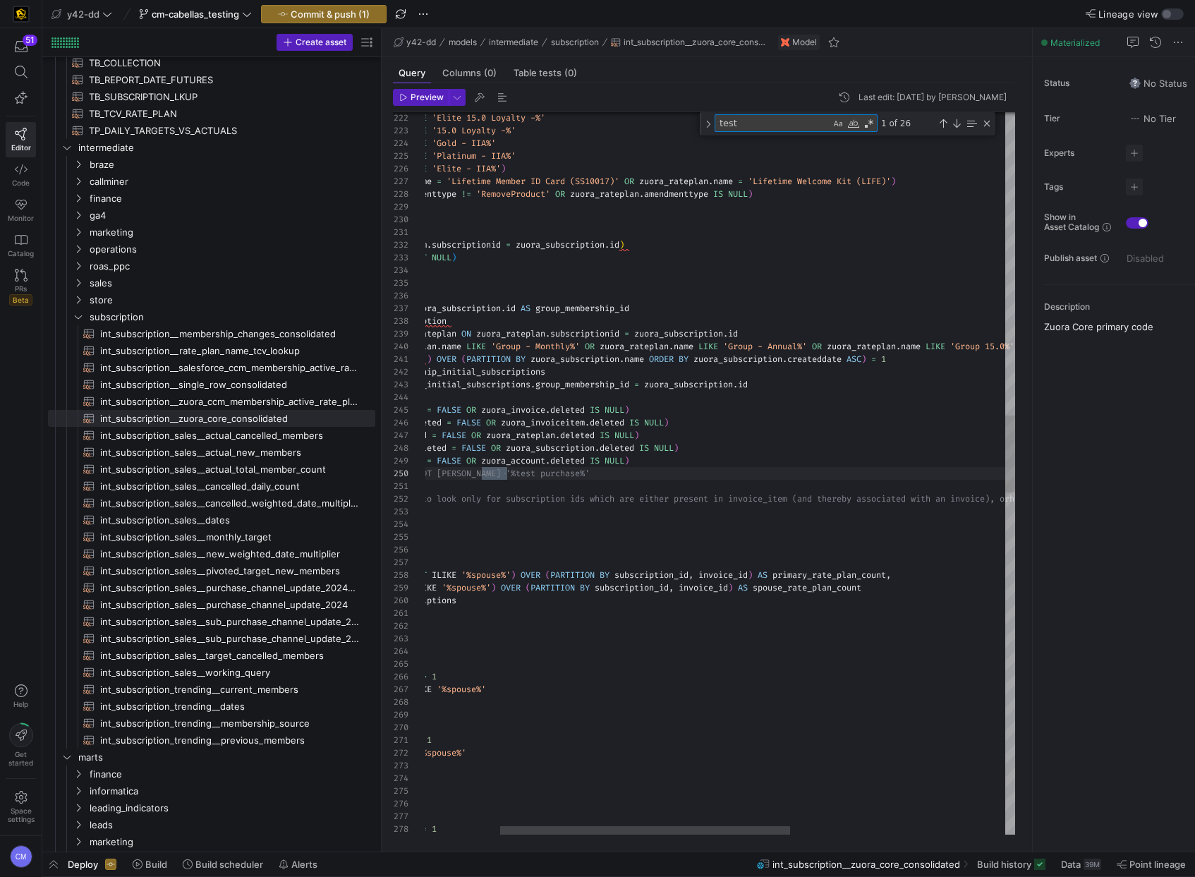
scroll to position [127, 76]
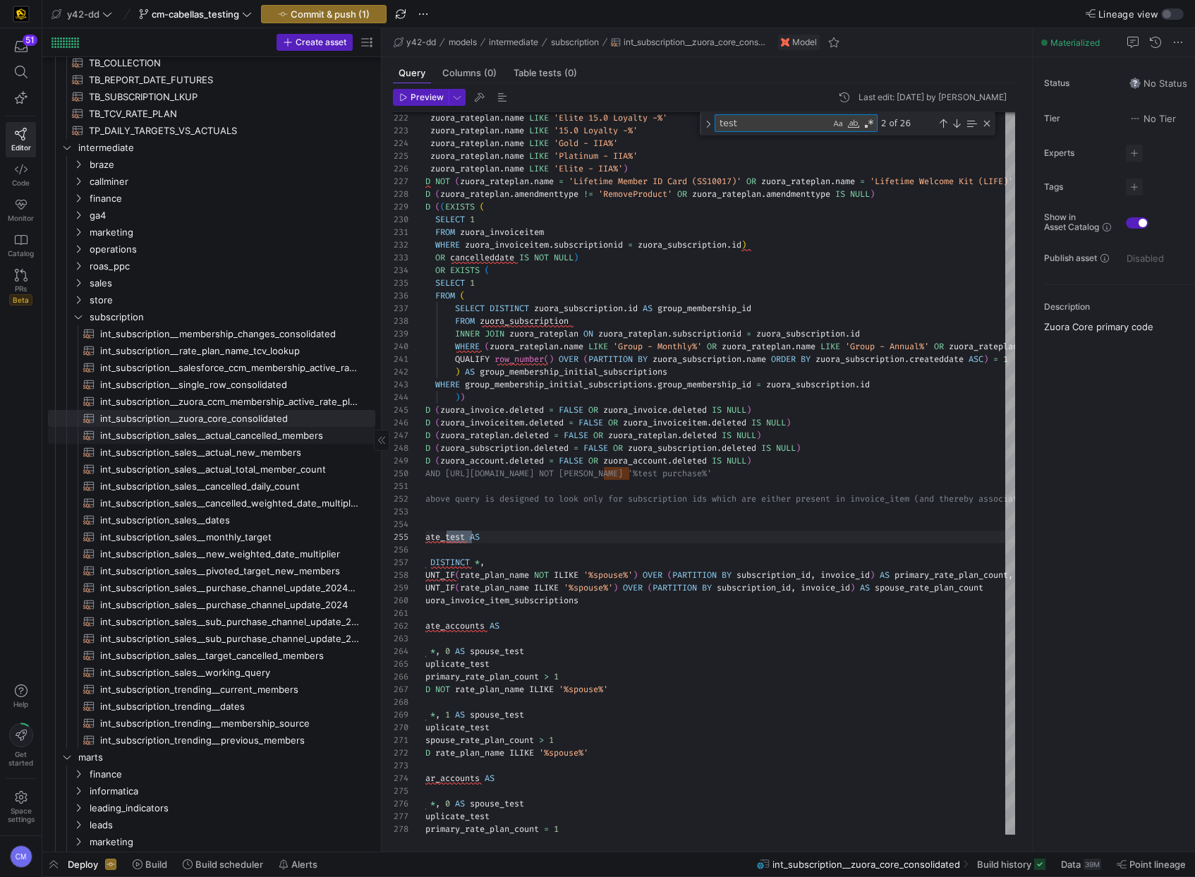
click at [272, 439] on span "int_subscription_sales__actual_cancelled_members​​​​​​​​​​" at bounding box center [229, 435] width 259 height 16
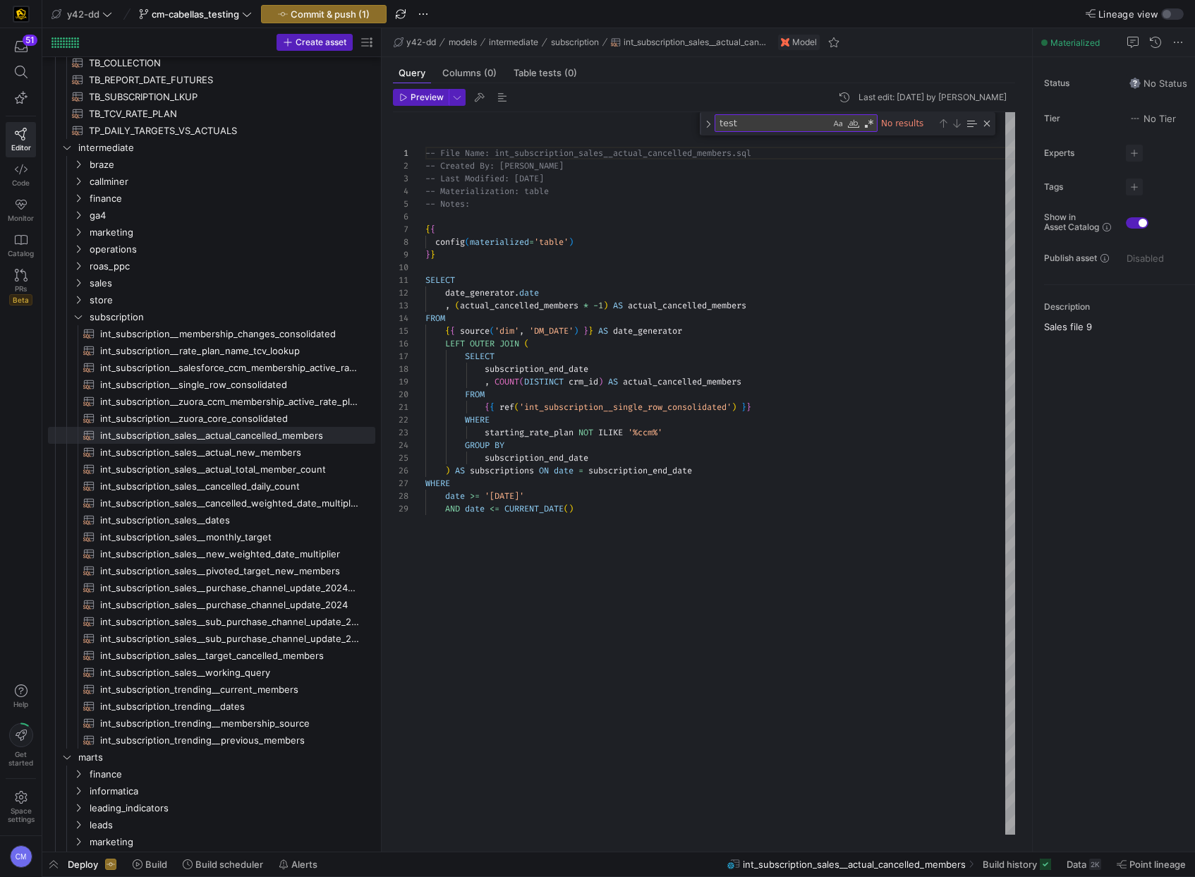
scroll to position [102, 152]
click at [644, 503] on div "-- File Name: int_subscription_sales__actual_cance lled_members.sql -- Created …" at bounding box center [720, 473] width 590 height 722
type textarea "-- File Name: int_subscription_sales__actual_cancelled_members.sql -- Created B…"
type textarea "tes"
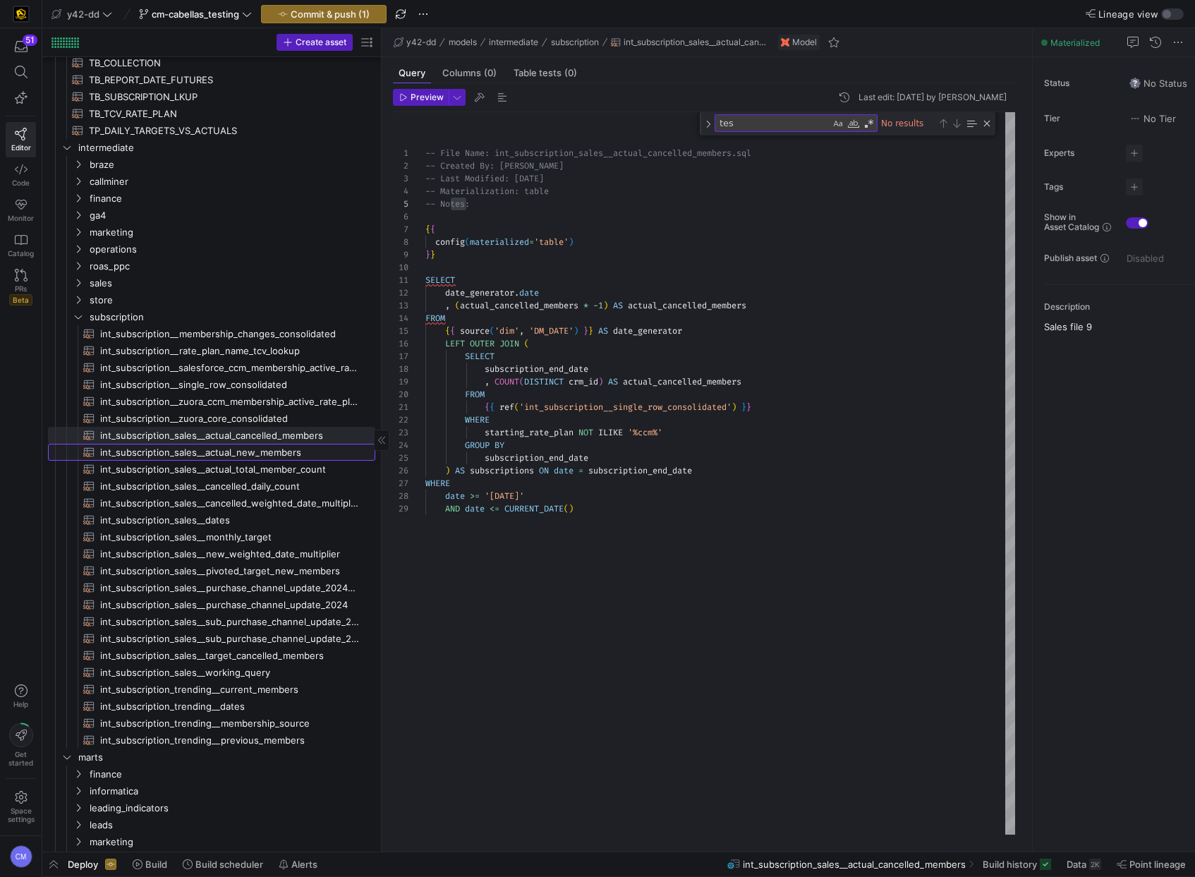
click at [303, 449] on span "int_subscription_sales__actual_new_members​​​​​​​​​​" at bounding box center [229, 452] width 259 height 16
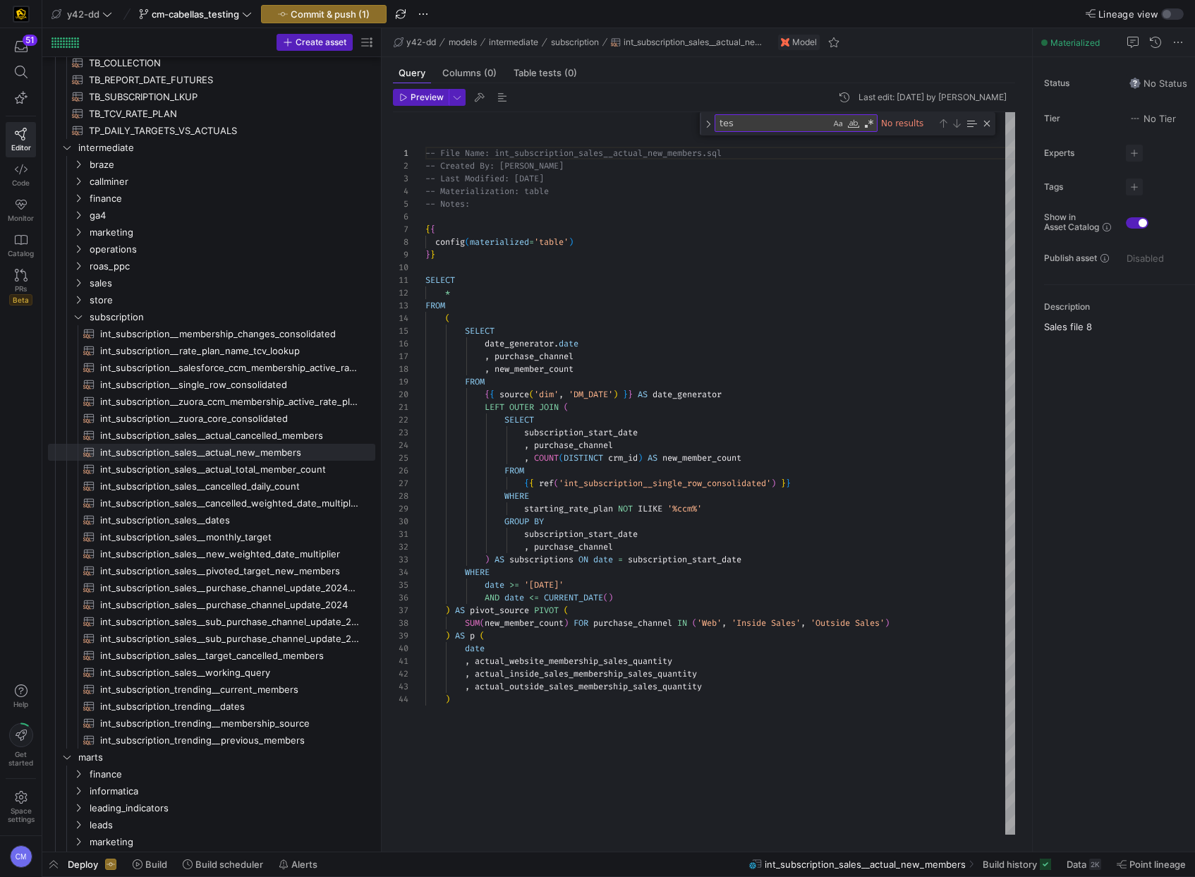
type textarea "LEFT OUTER JOIN ( SELECT subscription_start_date , purchase_channel , COUNT(DIS…"
click at [683, 454] on div "-- File Name: int_subscription_sales__actual_new_m embers.sql -- Created By: Br…" at bounding box center [720, 473] width 590 height 722
type textarea "te"
type textarea "-- File Name: int_subscription_sales__actual_new_members.sql -- Created By: Bre…"
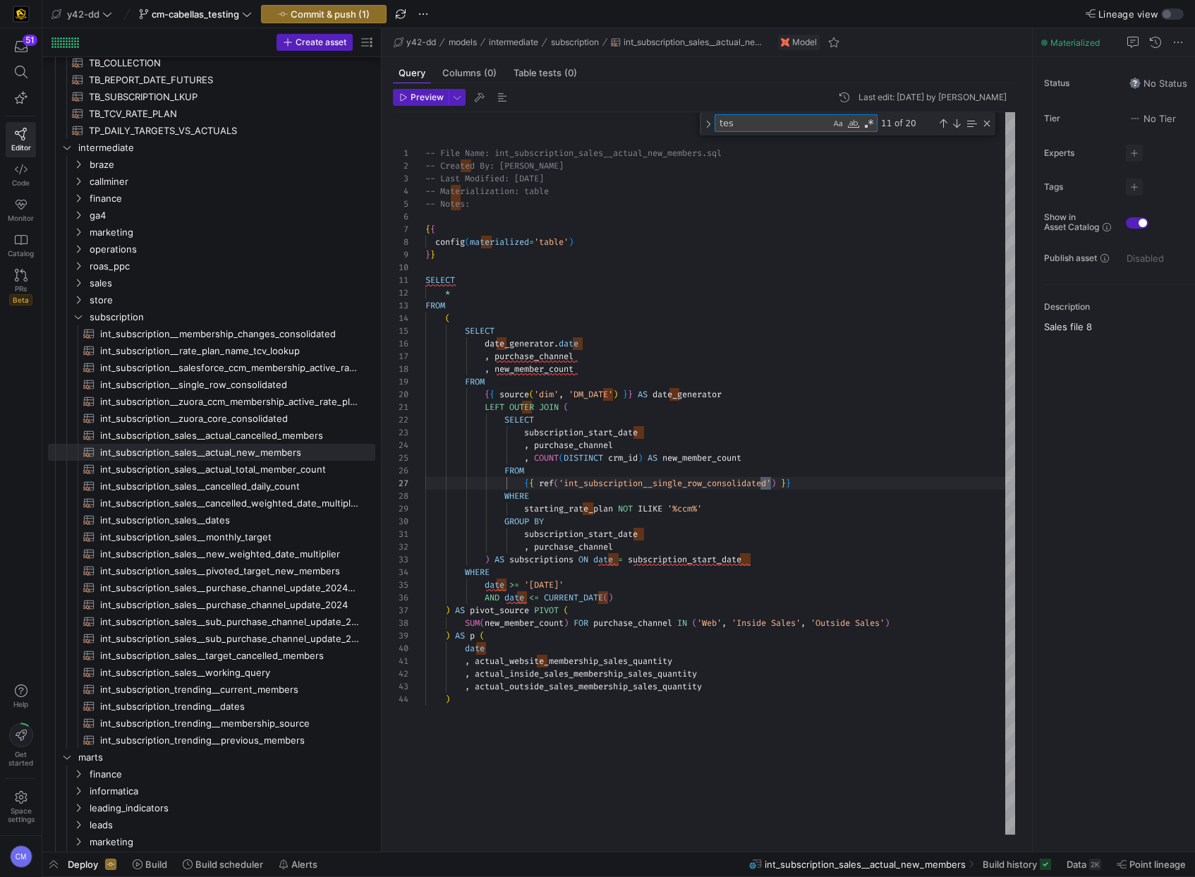
scroll to position [127, 41]
type textarea "test"
click at [329, 462] on span "int_subscription_sales__actual_total_member_count​​​​​​​​​​" at bounding box center [229, 469] width 259 height 16
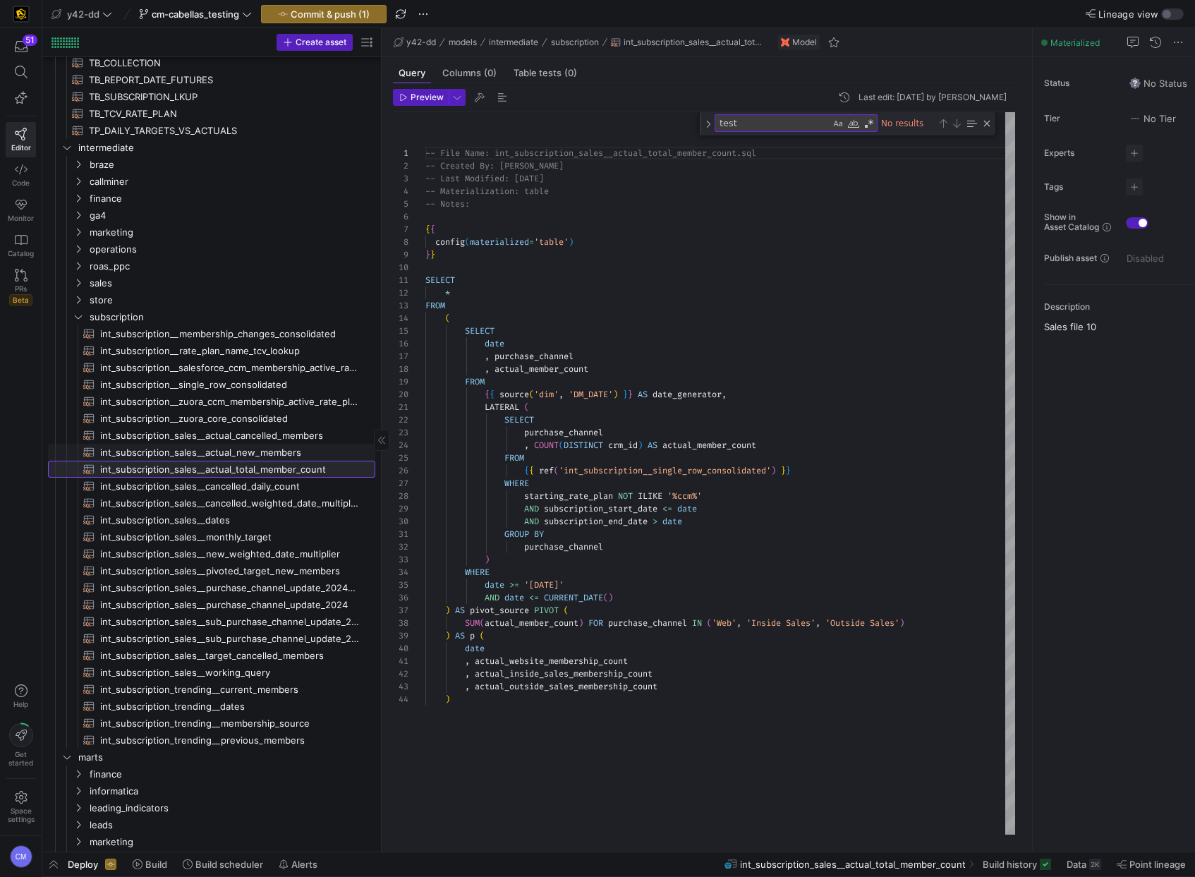
scroll to position [127, 0]
type textarea "LATERAL ( SELECT purchase_channel , COUNT(DISTINCT crm_id) AS actual_member_cou…"
click at [828, 449] on div "-- File Name: int_subscription_sales__actual_total _member_count.sql -- Created…" at bounding box center [720, 473] width 590 height 722
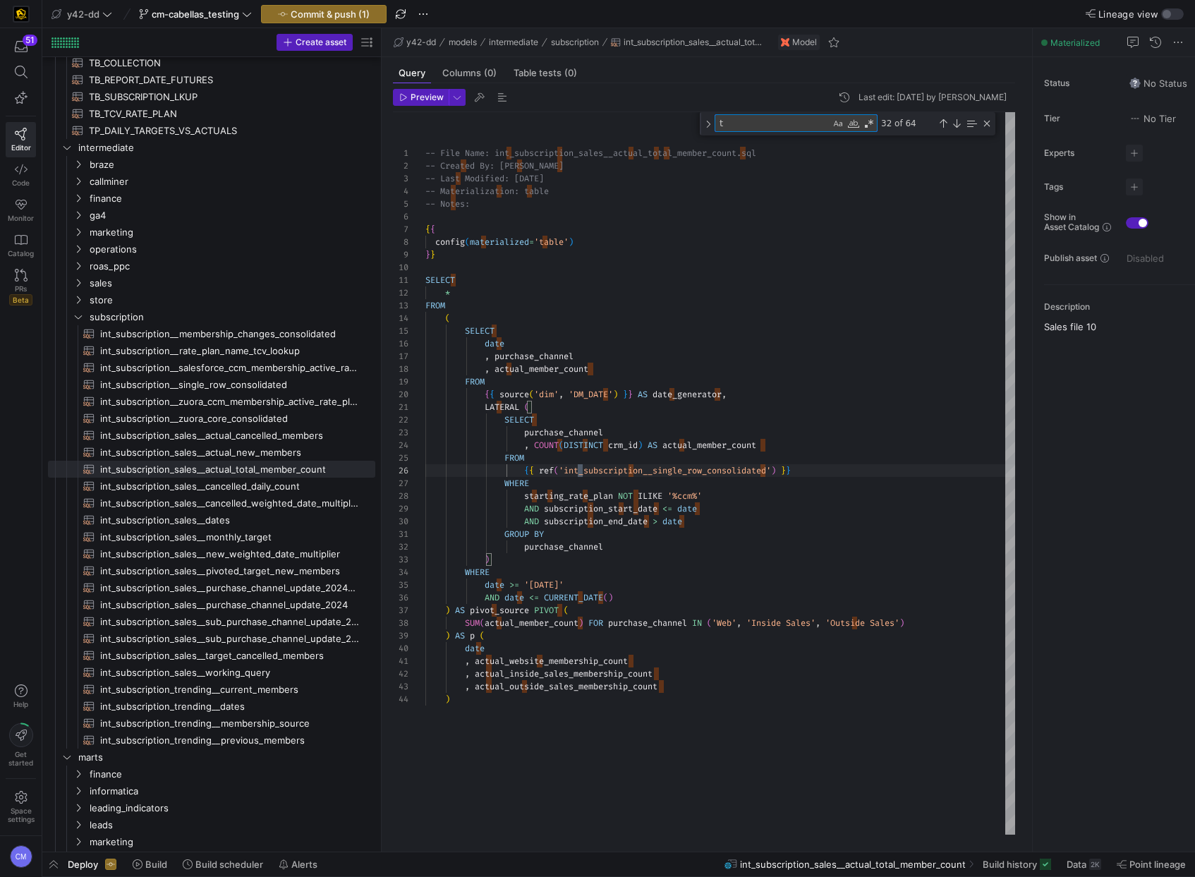
scroll to position [127, 41]
type textarea "tes"
type textarea "-- File Name: int_subscription_sales__actual_total_member_count.sql -- Created …"
type textarea "test"
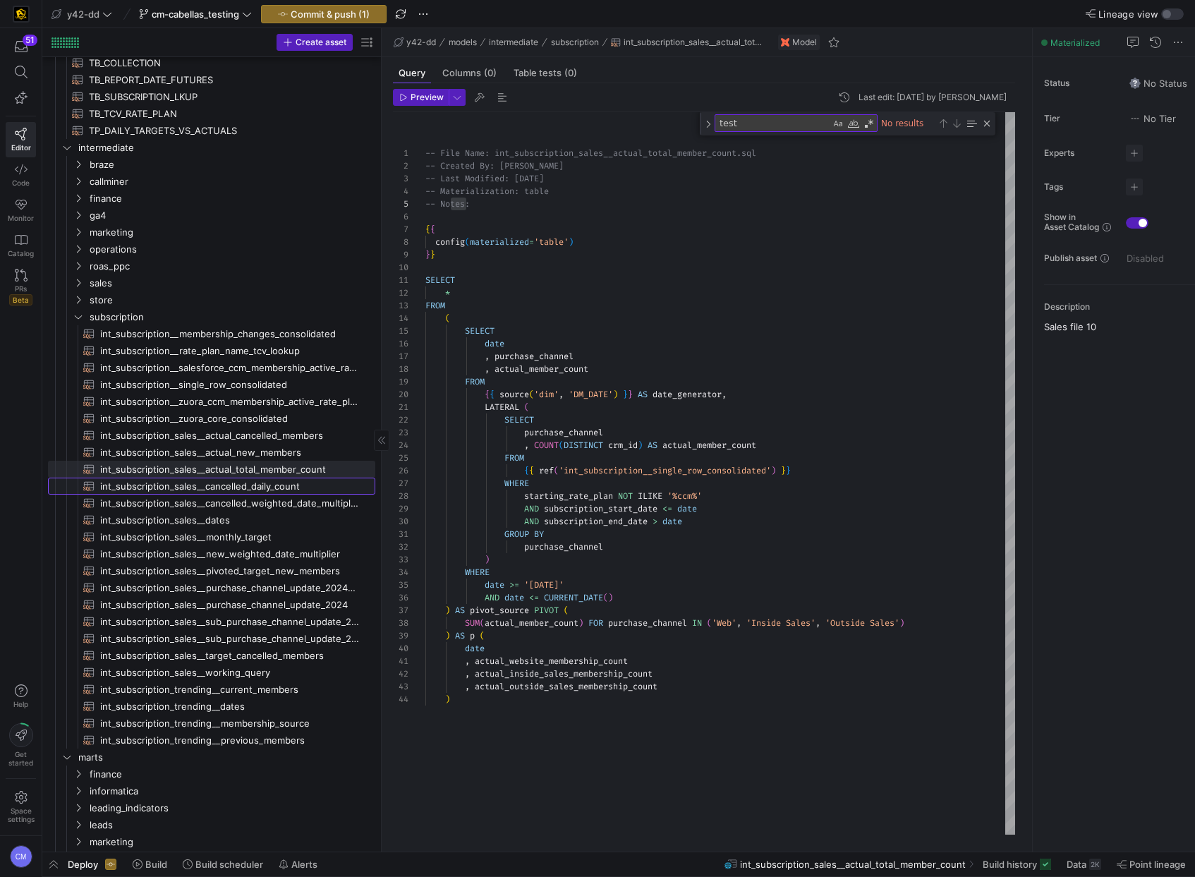
click at [291, 487] on span "int_subscription_sales__cancelled_daily_count​​​​​​​​​​" at bounding box center [229, 486] width 259 height 16
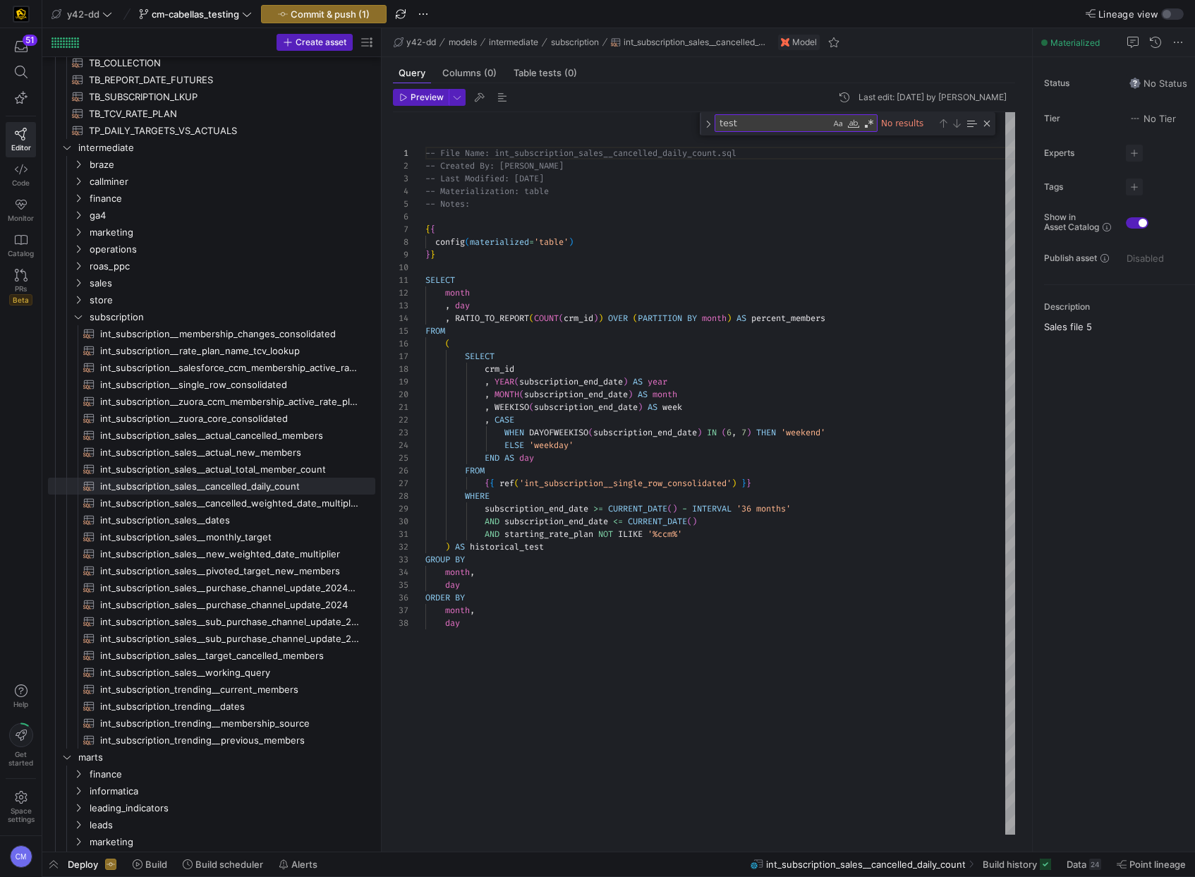
type textarea ", WEEKISO(subscription_end_date) AS week , CASE WHEN DAYOFWEEKISO(subscription_…"
click at [888, 494] on div "-- File Name: int_subscription_sales__cancelled_da ily_count.sql -- Created By:…" at bounding box center [720, 473] width 590 height 722
type textarea "te"
type textarea "AND starting_rate_plan NOT ILIKE '%ccm%' ) AS historical_test GROUP BY month, d…"
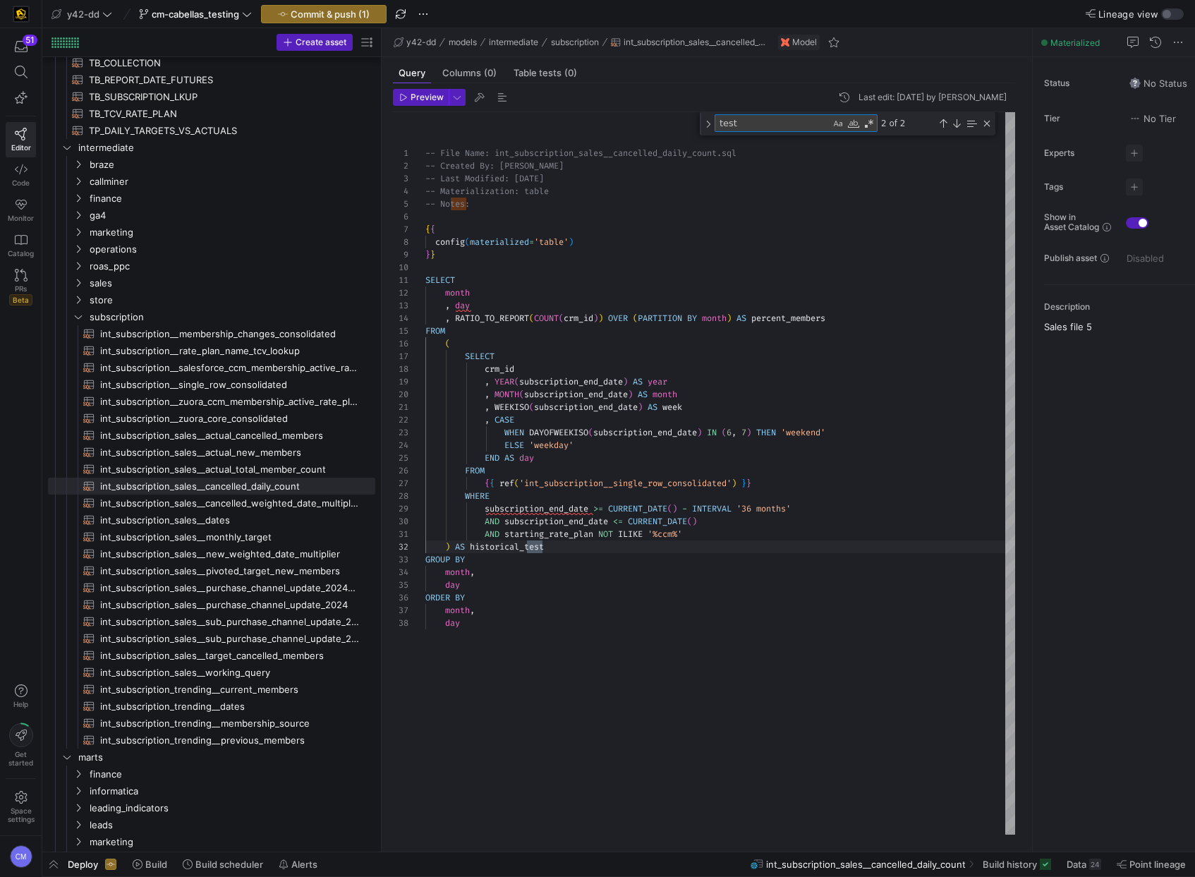
scroll to position [89, 122]
type textarea "test"
click at [303, 495] on span "int_subscription_sales__cancelled_weighted_date_multiplier​​​​​​​​​​" at bounding box center [229, 503] width 259 height 16
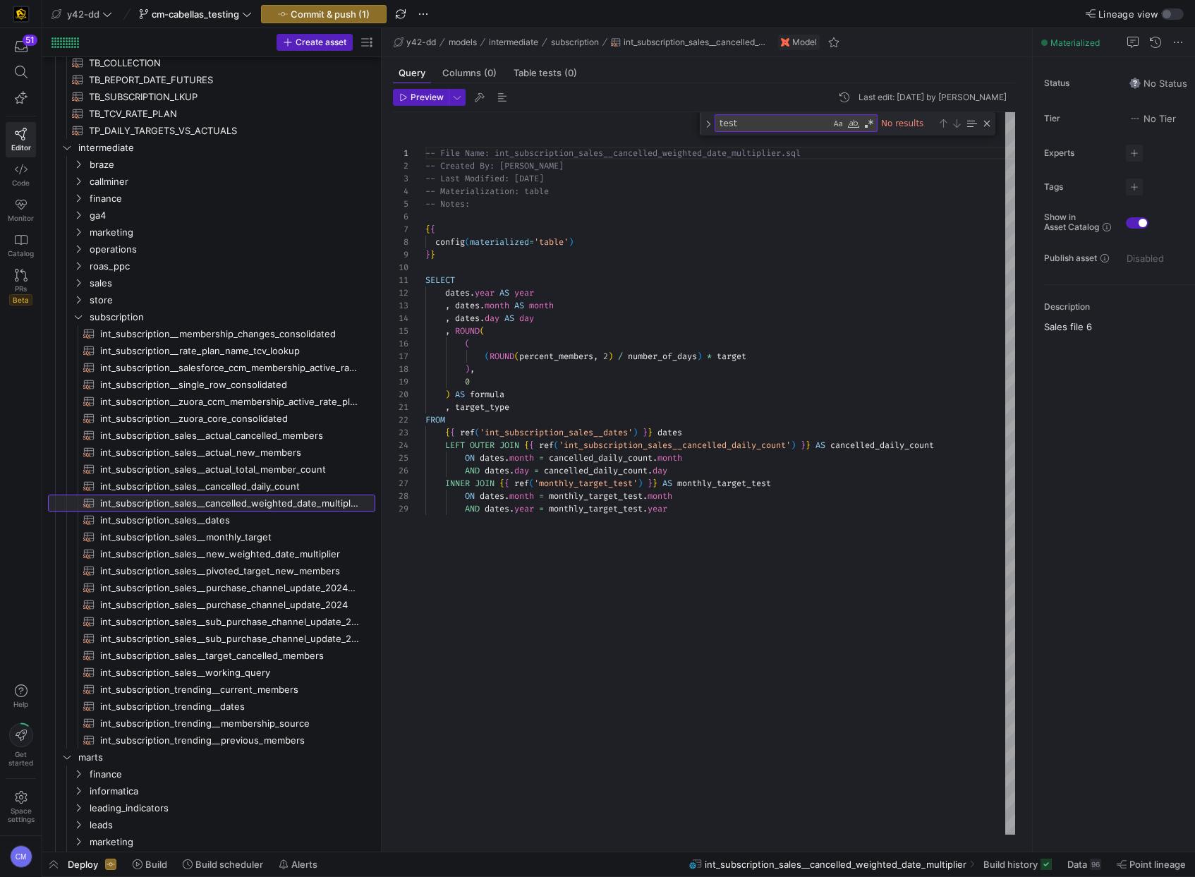
scroll to position [127, 0]
type textarea ", target_type FROM {{ ref('int_subscription_sales__dates') }} dates LEFT OUTER …"
click at [748, 488] on div "-- File Name: int_subscription_sales__cancelled_we ighted_date_multiplier.sql -…" at bounding box center [720, 473] width 590 height 722
type textarea "monthly_target_test"
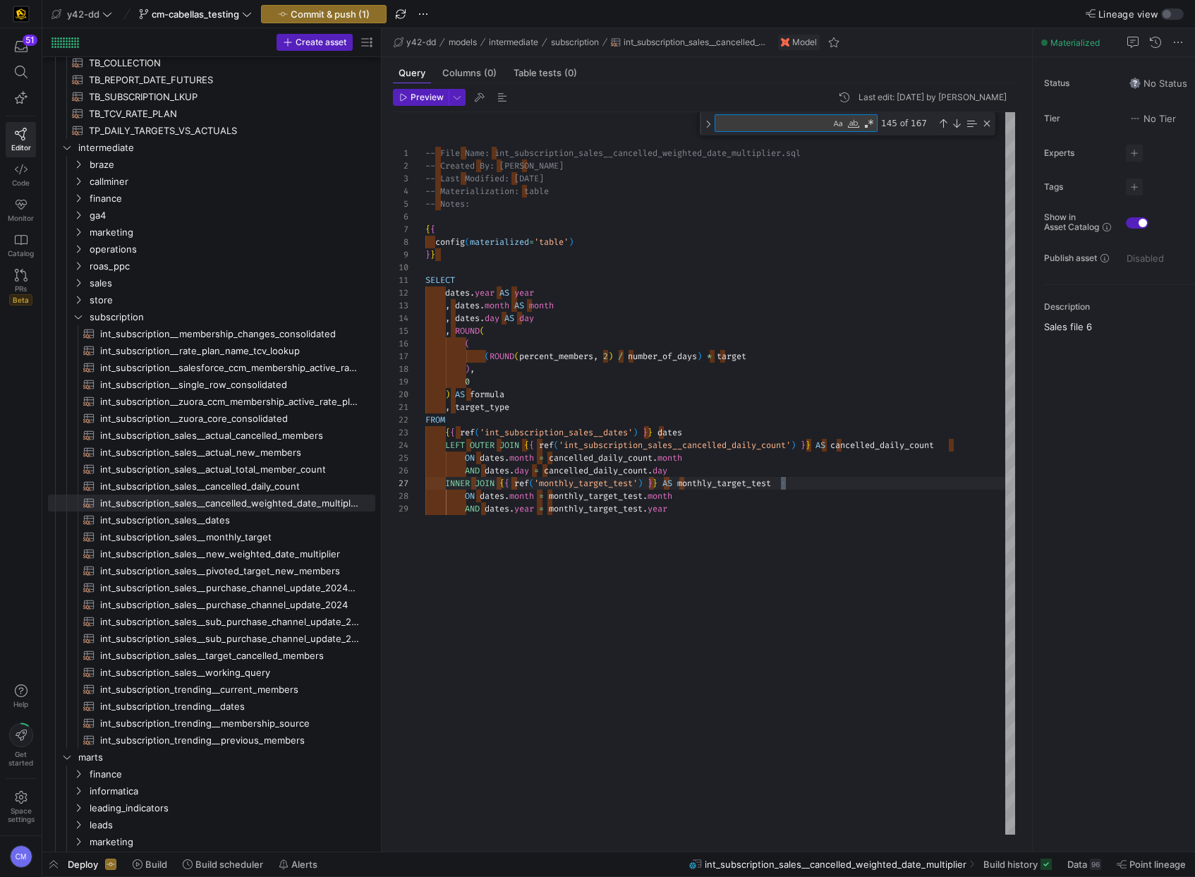
type textarea "-- File Name: int_subscription_sales__cancelled_weighted_date_multiplier.sql --…"
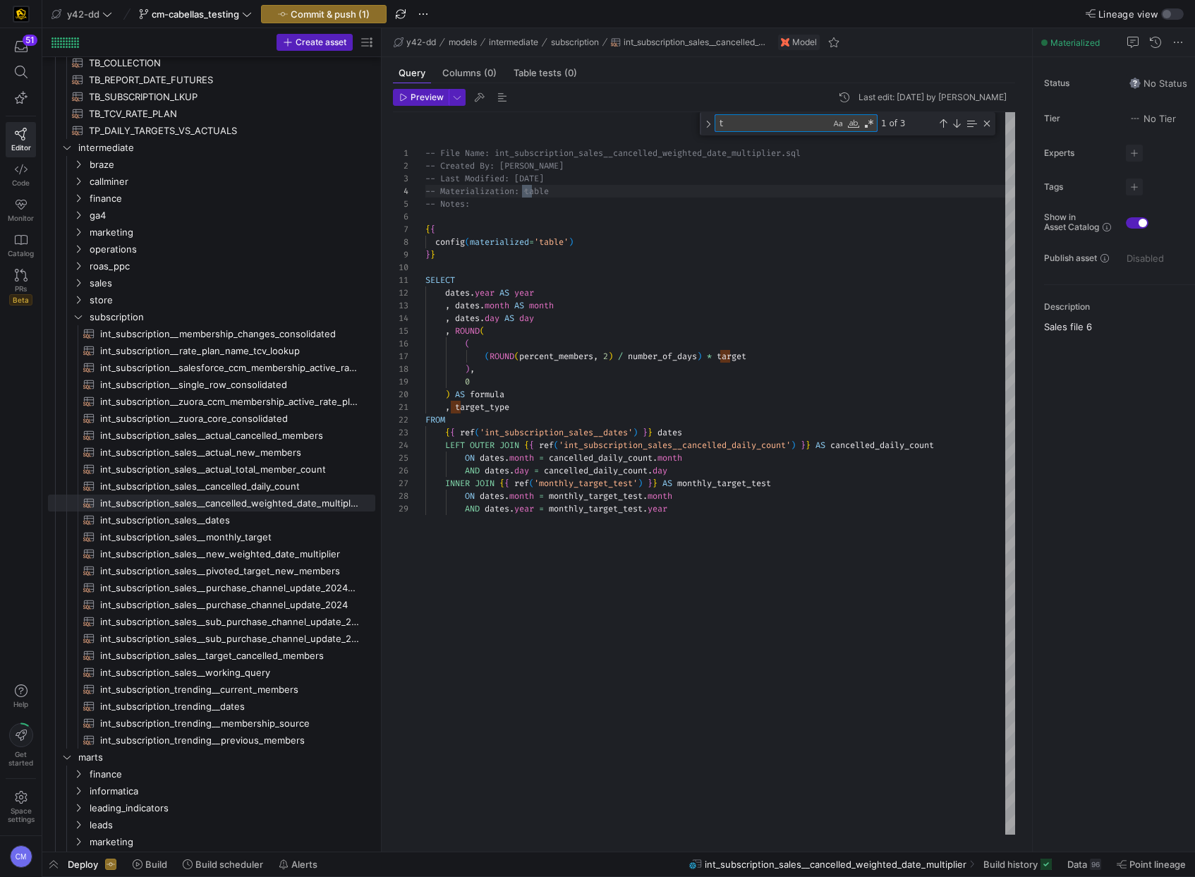
scroll to position [127, 107]
type textarea "t"
type textarea ", target_type FROM {{ ref('int_subscription_sales__dates') }} dates LEFT OUTER …"
type textarea "test"
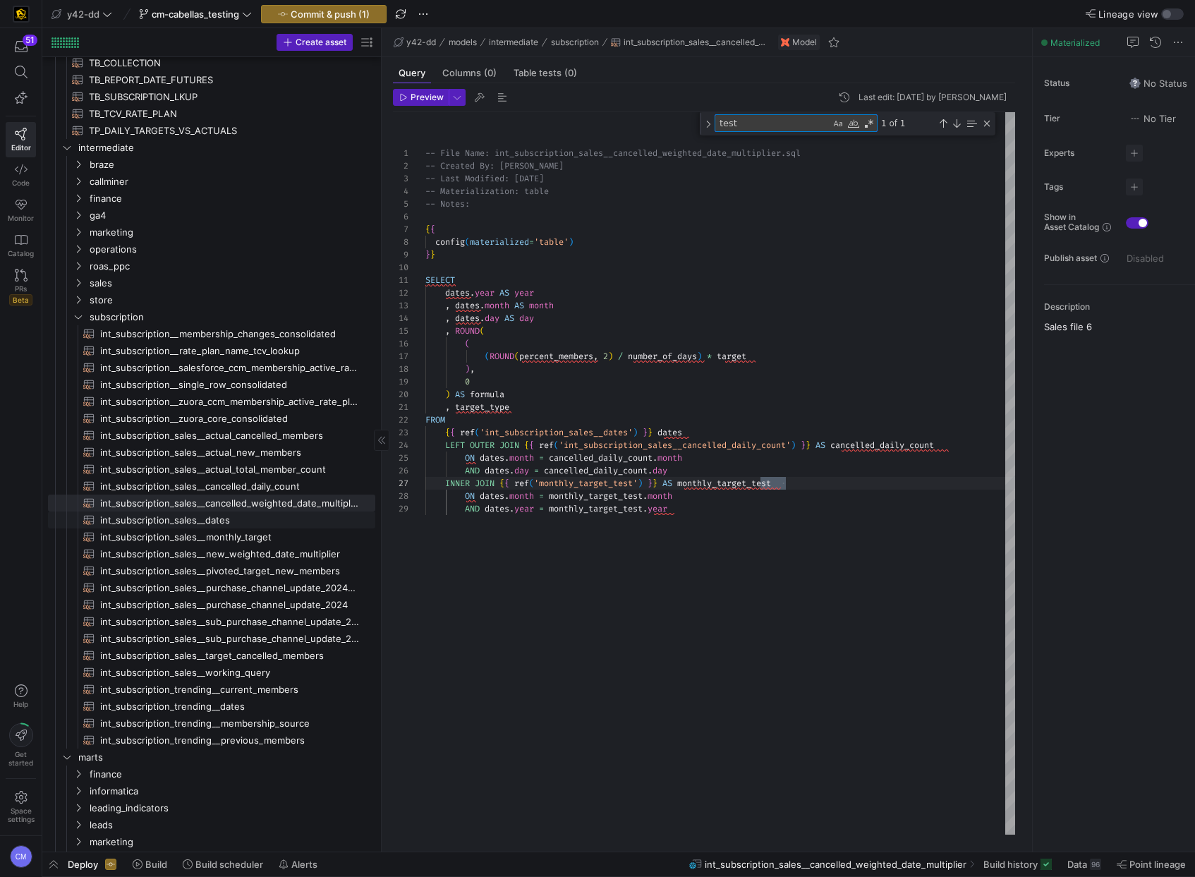
click at [281, 515] on span "int_subscription_sales__dates​​​​​​​​​​" at bounding box center [229, 520] width 259 height 16
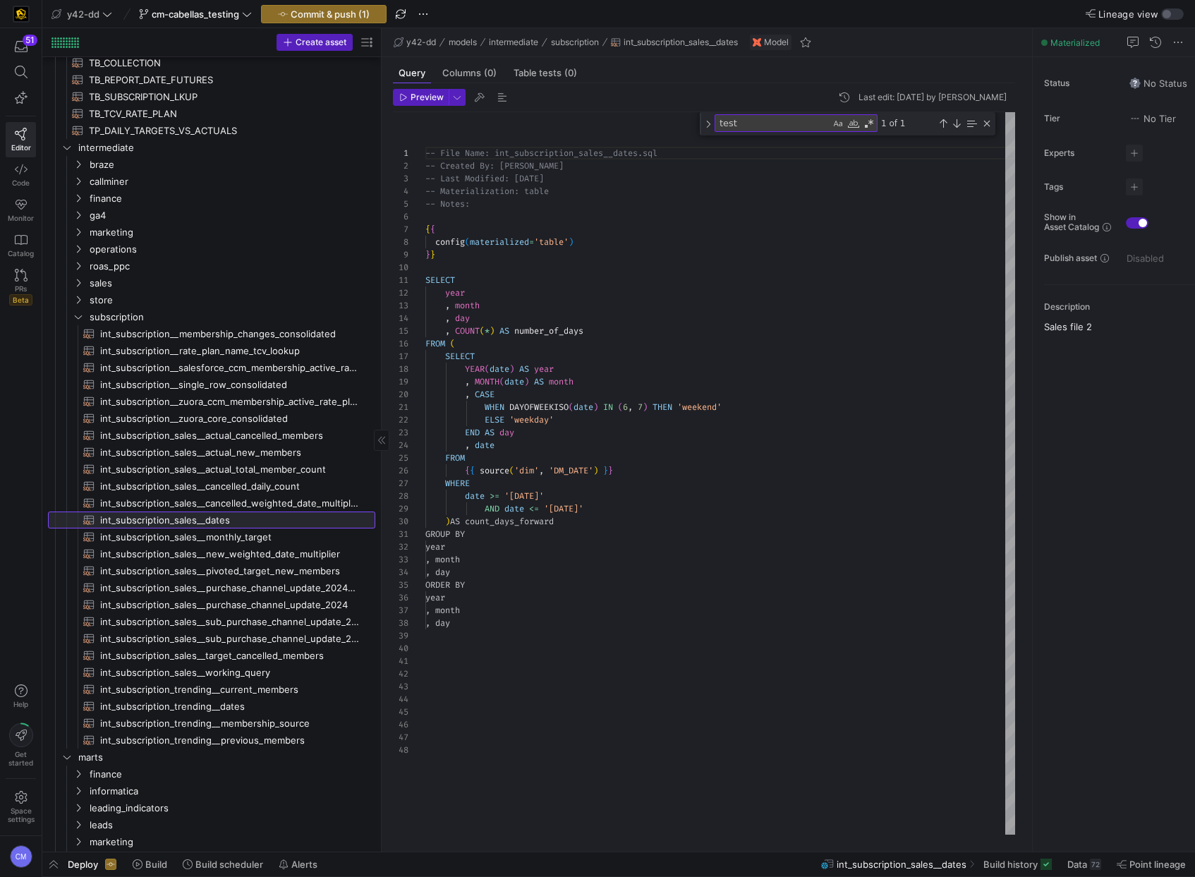
scroll to position [127, 0]
type textarea "GROUP BY year , month , day ORDER BY year , month , day"
click at [728, 544] on div "-- File Name: int_subscription_sales__dates.sql -- Created By: Bret Harvestine …" at bounding box center [720, 473] width 590 height 722
type textarea "t"
type textarea "-- File Name: int_subscription_sales__dates.sql -- Created By: Bret Harvestine …"
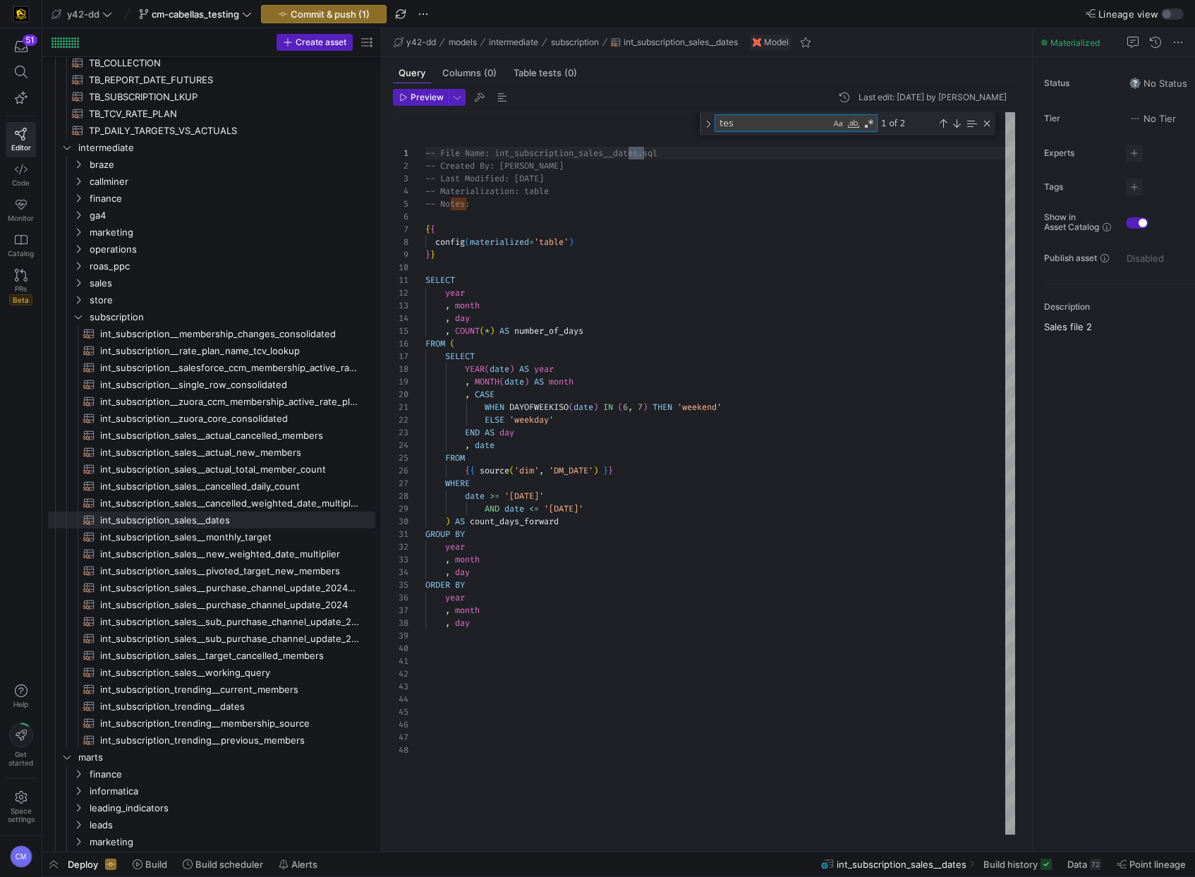
scroll to position [127, 219]
type textarea "test"
click at [284, 530] on span "int_subscription_sales__monthly_target​​​​​​​​​​" at bounding box center [229, 537] width 259 height 16
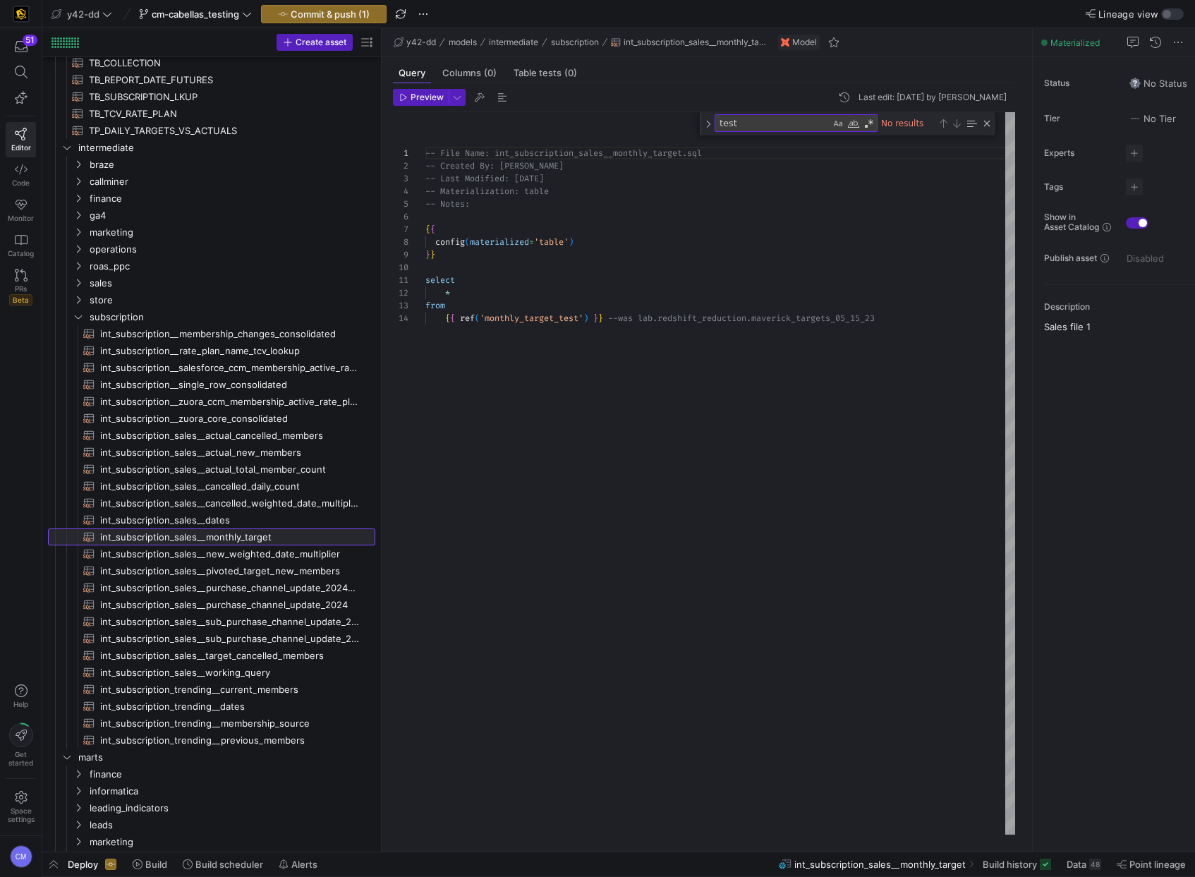
scroll to position [127, 0]
type textarea "select * from {{ ref('monthly_target_test') }} --was lab.redshift_reduction.mav…"
click at [647, 519] on div "-- File Name: int_subscription_sales__monthly_targ et.sql -- Created By: Bret H…" at bounding box center [720, 473] width 590 height 722
type textarea "maverick_targets_05_15_23"
type textarea "-- File Name: int_subscription_sales__monthly_target.sql -- Created By: Bret Ha…"
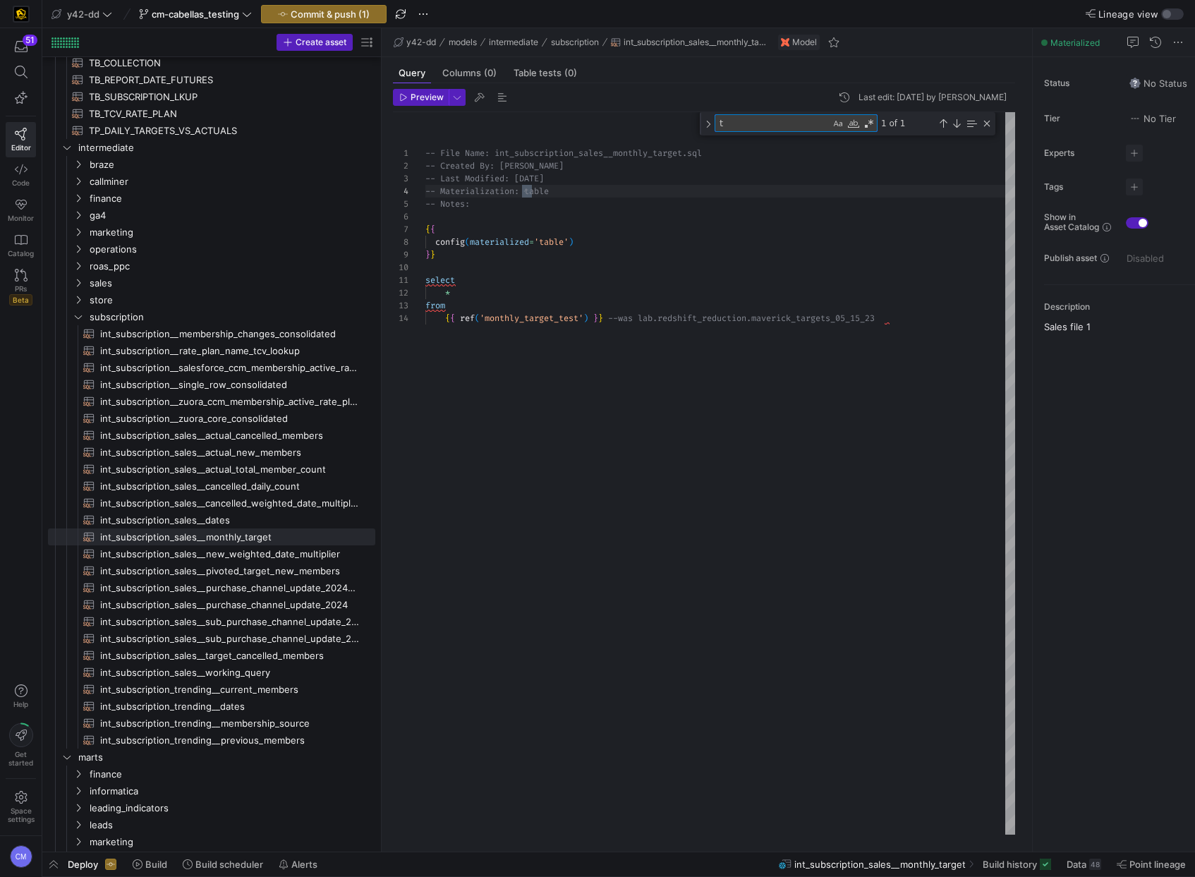
scroll to position [127, 107]
type textarea "test"
click at [242, 559] on span "int_subscription_sales__new_weighted_date_multiplier​​​​​​​​​​" at bounding box center [229, 554] width 259 height 16
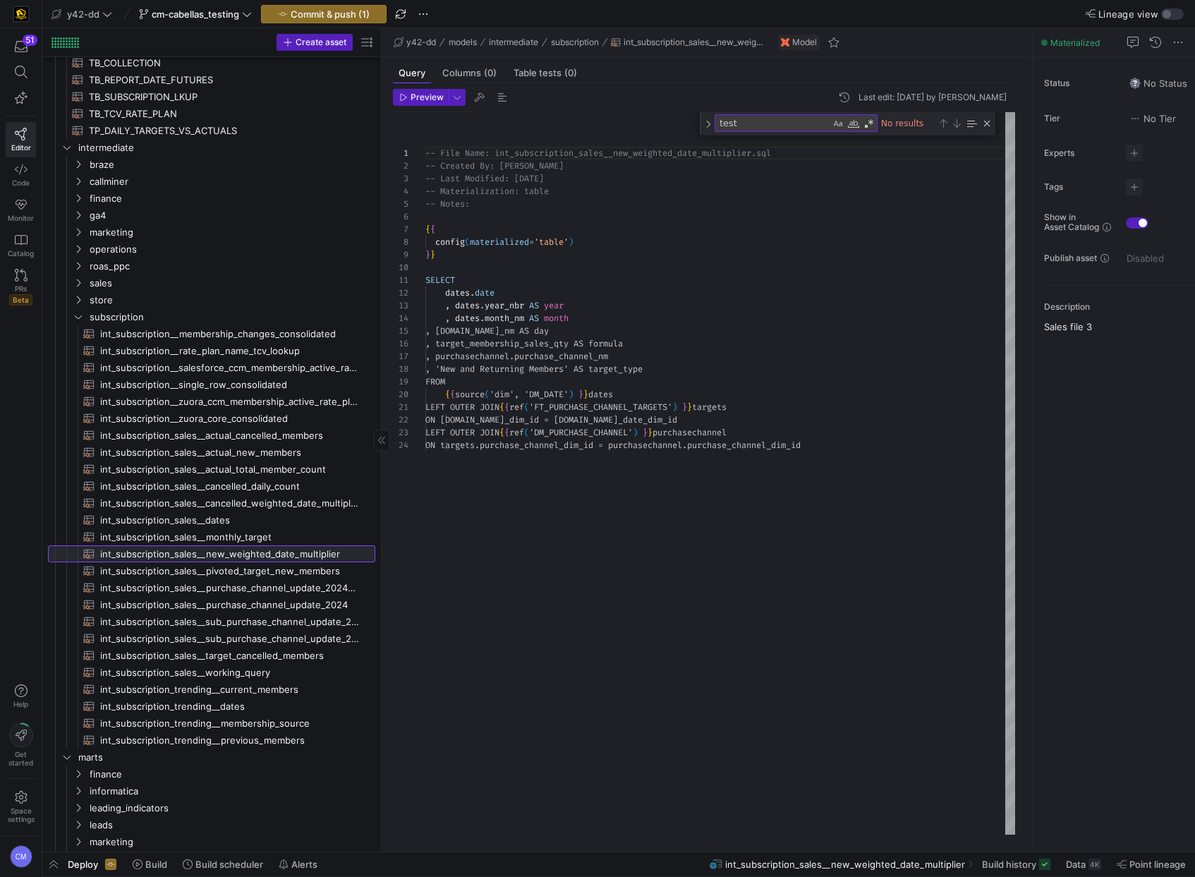
scroll to position [127, 0]
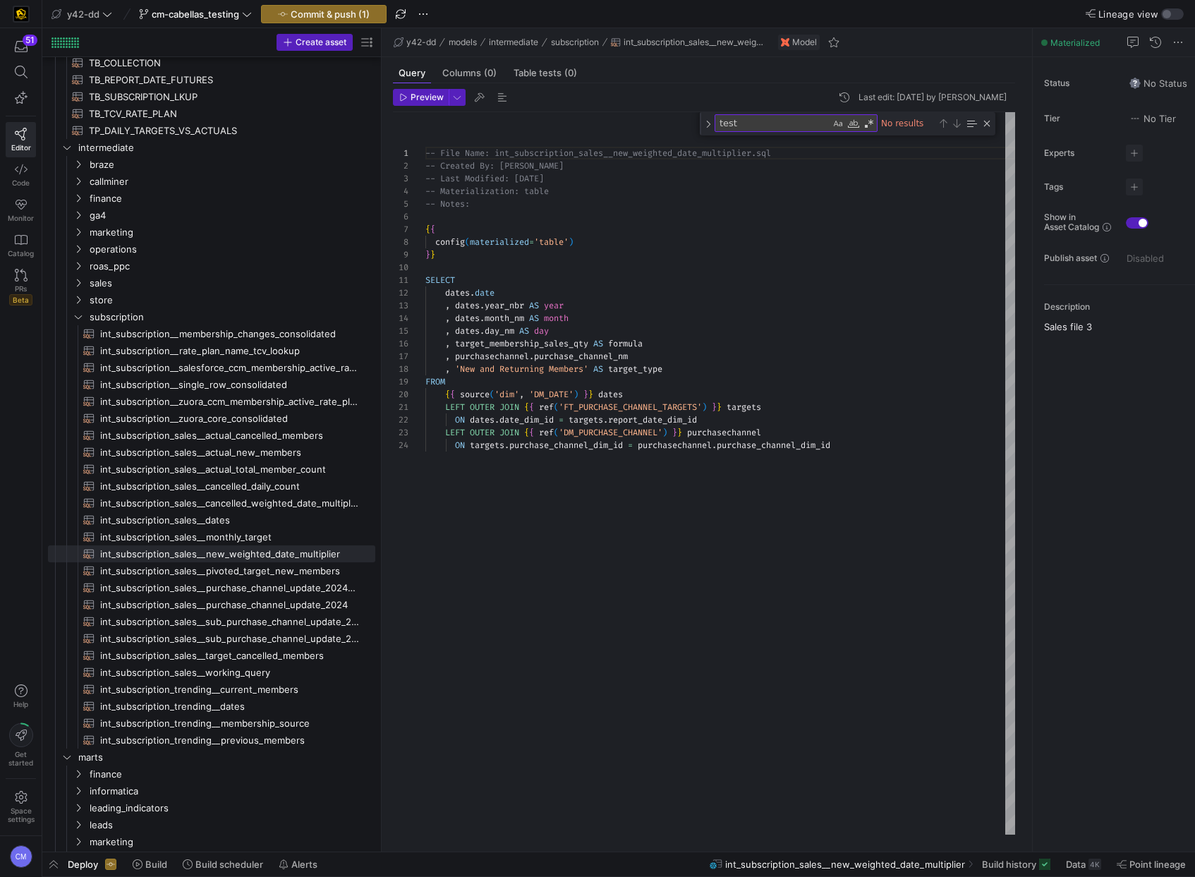
type textarea "LEFT OUTER JOIN {{ ref('FT_PURCHASE_CHANNEL_TARGETS') }} targets ON dates.date_…"
click at [579, 534] on div "-- File Name: int_subscription_sales__new_weighted _date_multiplier.sql -- Crea…" at bounding box center [720, 473] width 590 height 722
type textarea "purchase_channel_dim_id"
type textarea "-- File Name: int_subscription_sales__new_weighted_date_multiplier.sql -- Creat…"
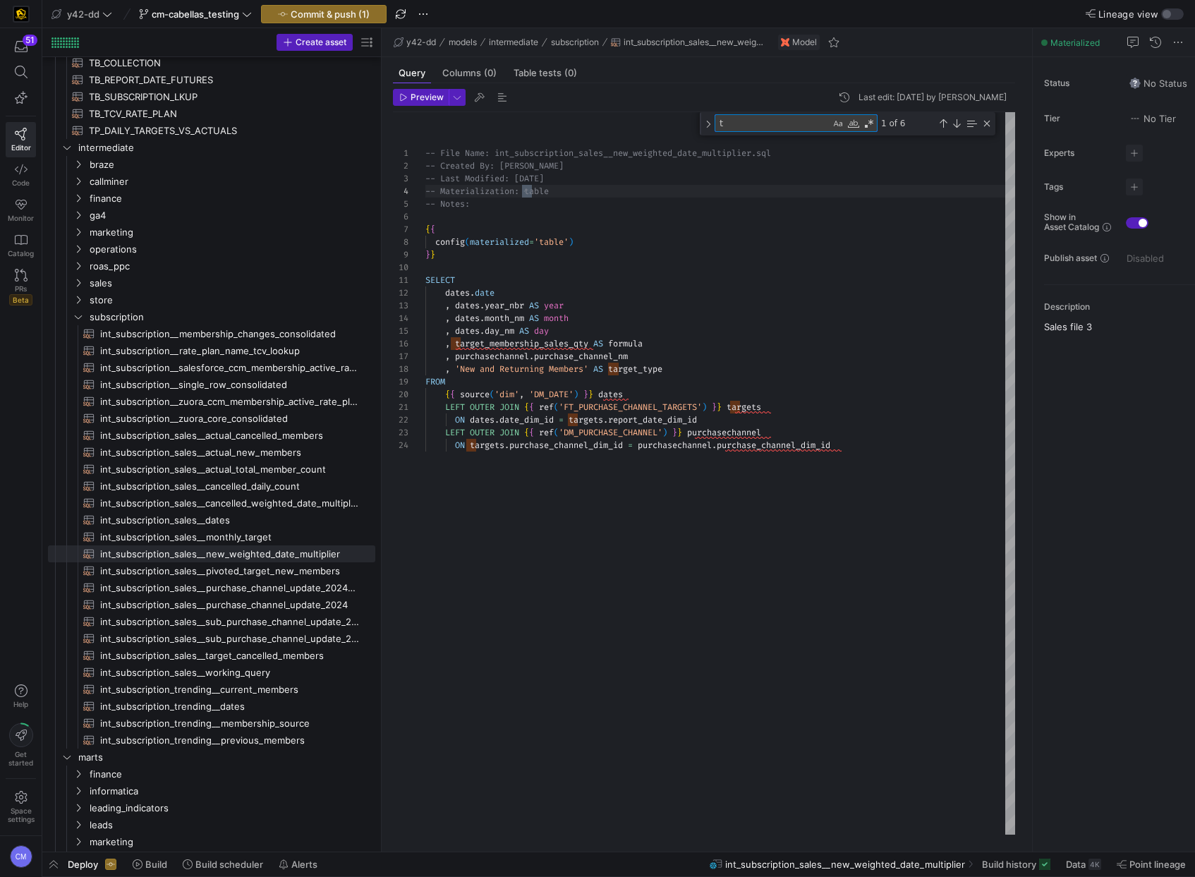
scroll to position [127, 107]
type textarea "test"
click at [233, 563] on span "int_subscription_sales__pivoted_target_new_members​​​​​​​​​​" at bounding box center [229, 571] width 259 height 16
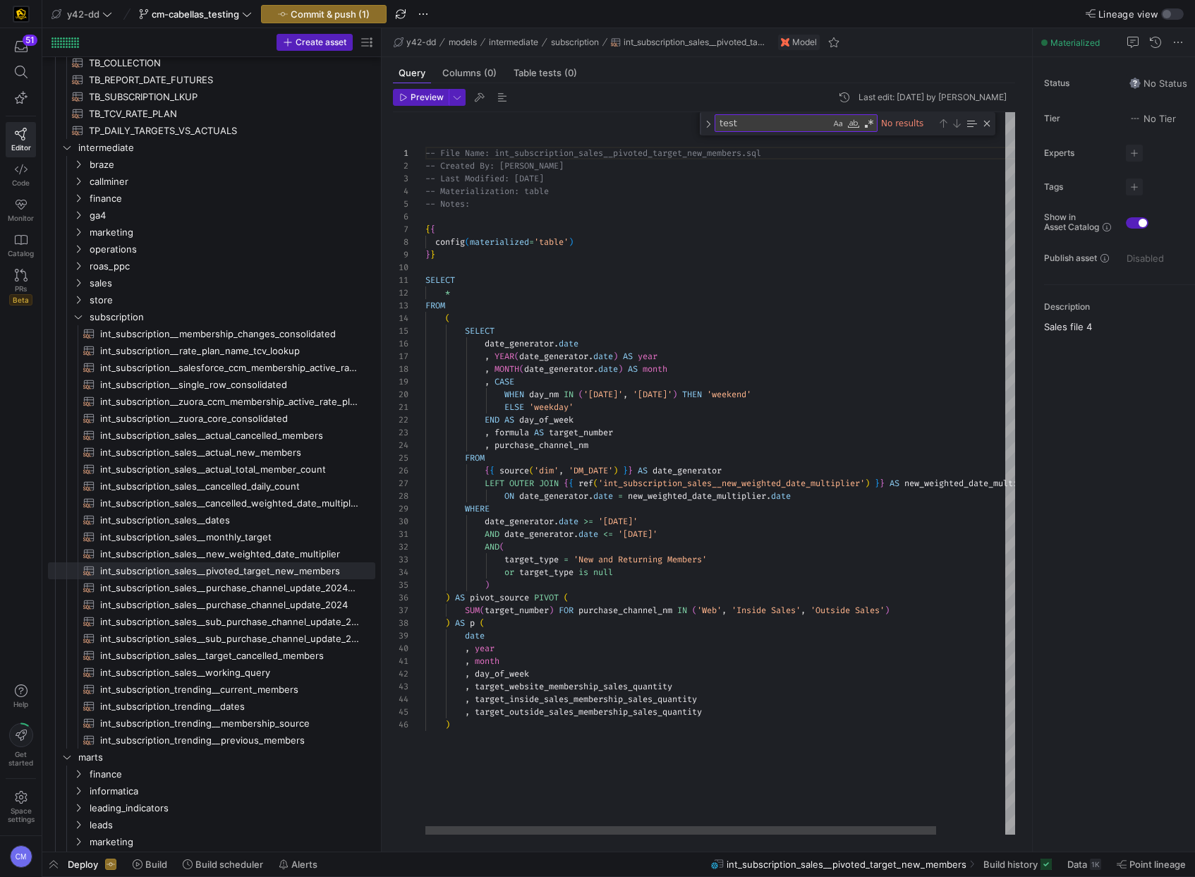
type textarea "AND date_generator.date <= '2023-12-31' AND( target_type = 'New and Returning M…"
click at [522, 554] on div "-- File Name: int_subscription_sales__pivoted_targ et_new_members.sql -- Create…" at bounding box center [759, 473] width 669 height 722
type textarea "target_type"
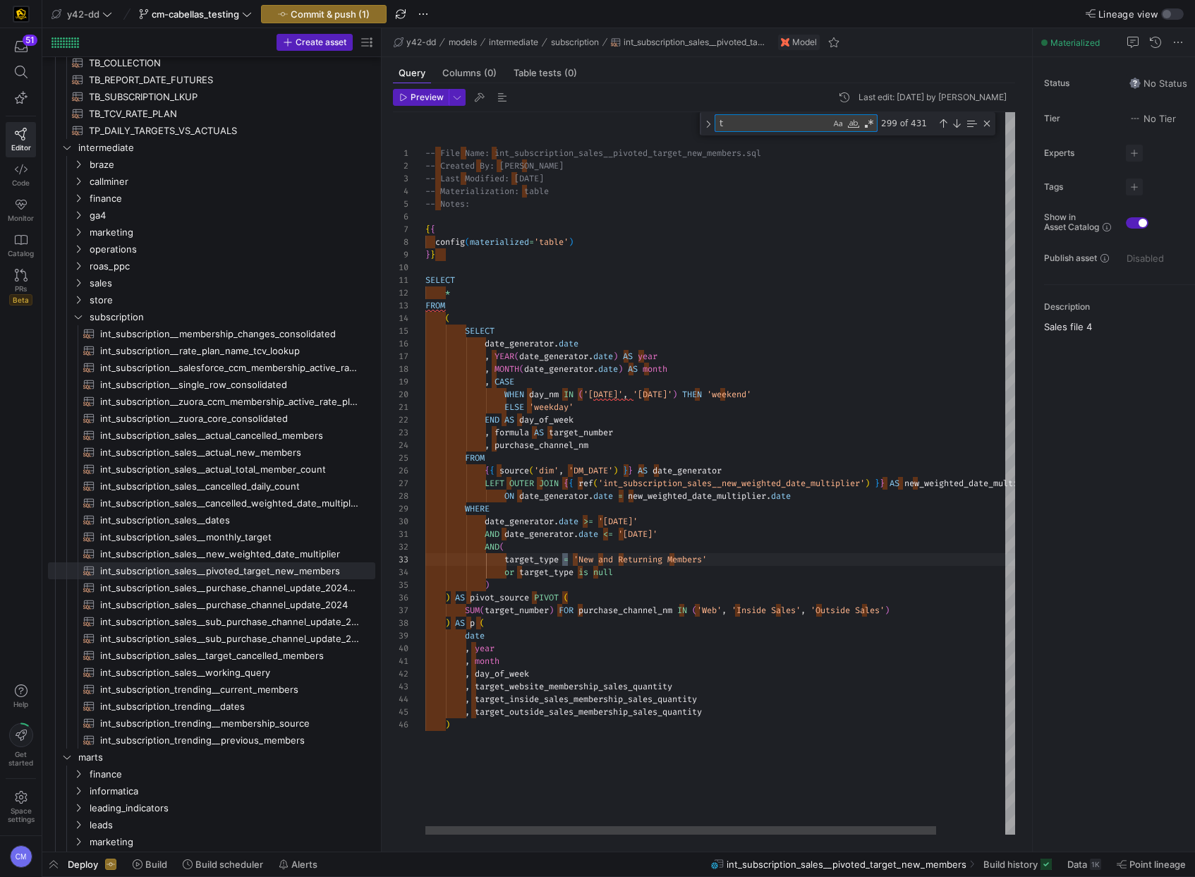
scroll to position [25, 102]
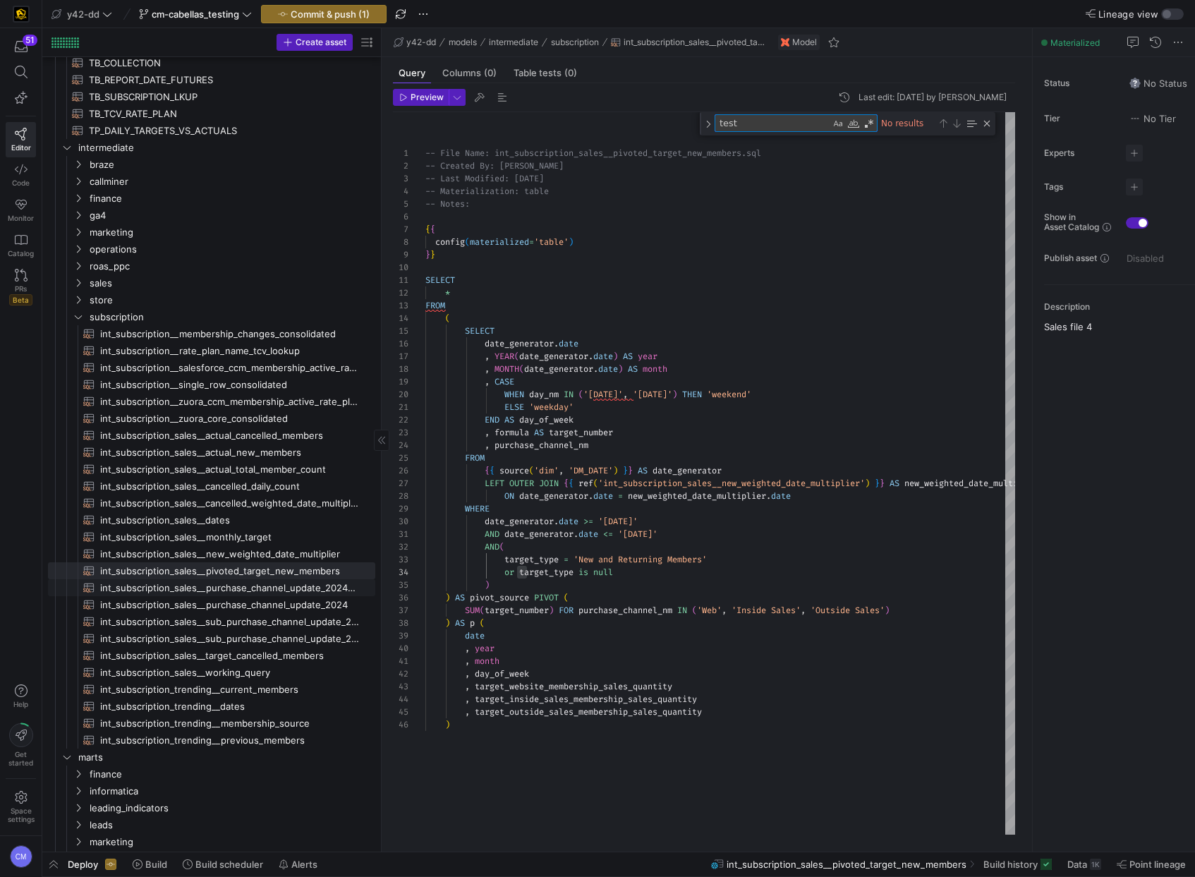
type textarea "test"
click at [237, 587] on span "int_subscription_sales__purchase_channel_update_2024_forecast​​​​​​​​​​" at bounding box center [229, 588] width 259 height 16
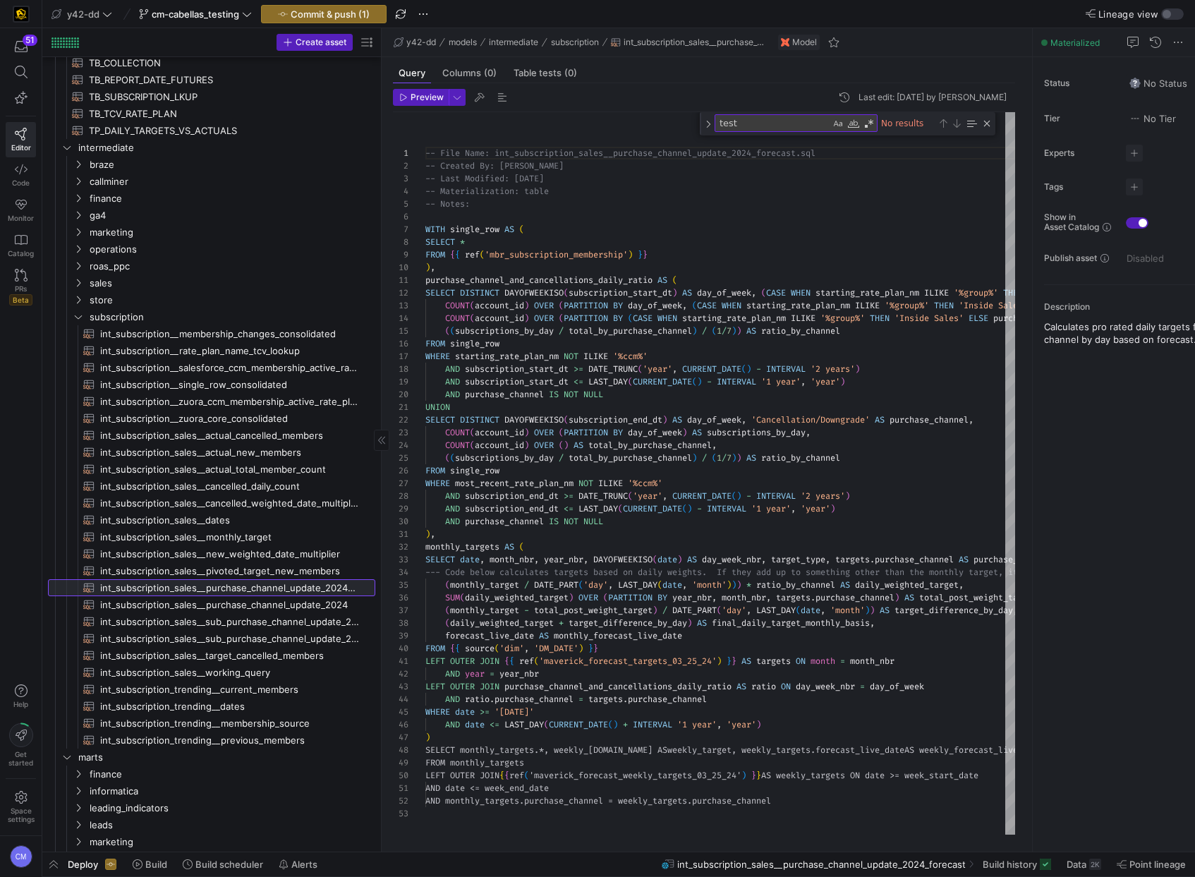
scroll to position [127, 0]
type textarea "), monthly_targets AS ( SELECT date, month_nbr, year_nbr, DAYOFWEEKISO(date) AS…"
click at [697, 572] on div "-- File Name: int_subscription_sales__purchase_cha nnel_update_2024_forecast.sq…" at bounding box center [1001, 473] width 1152 height 722
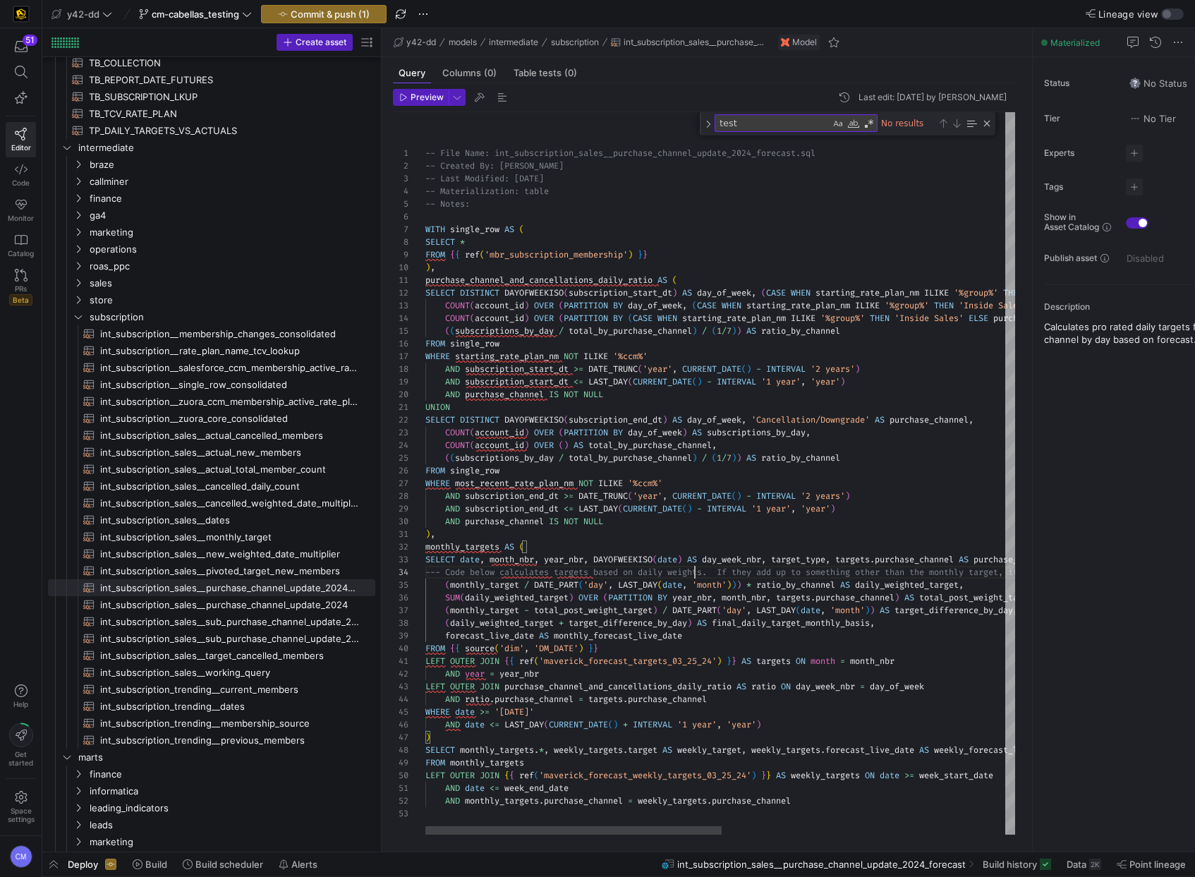
type textarea "weights"
type textarea "), monthly_targets AS ( SELECT date, month_nbr, year_nbr, DAYOFWEEKISO(date) AS…"
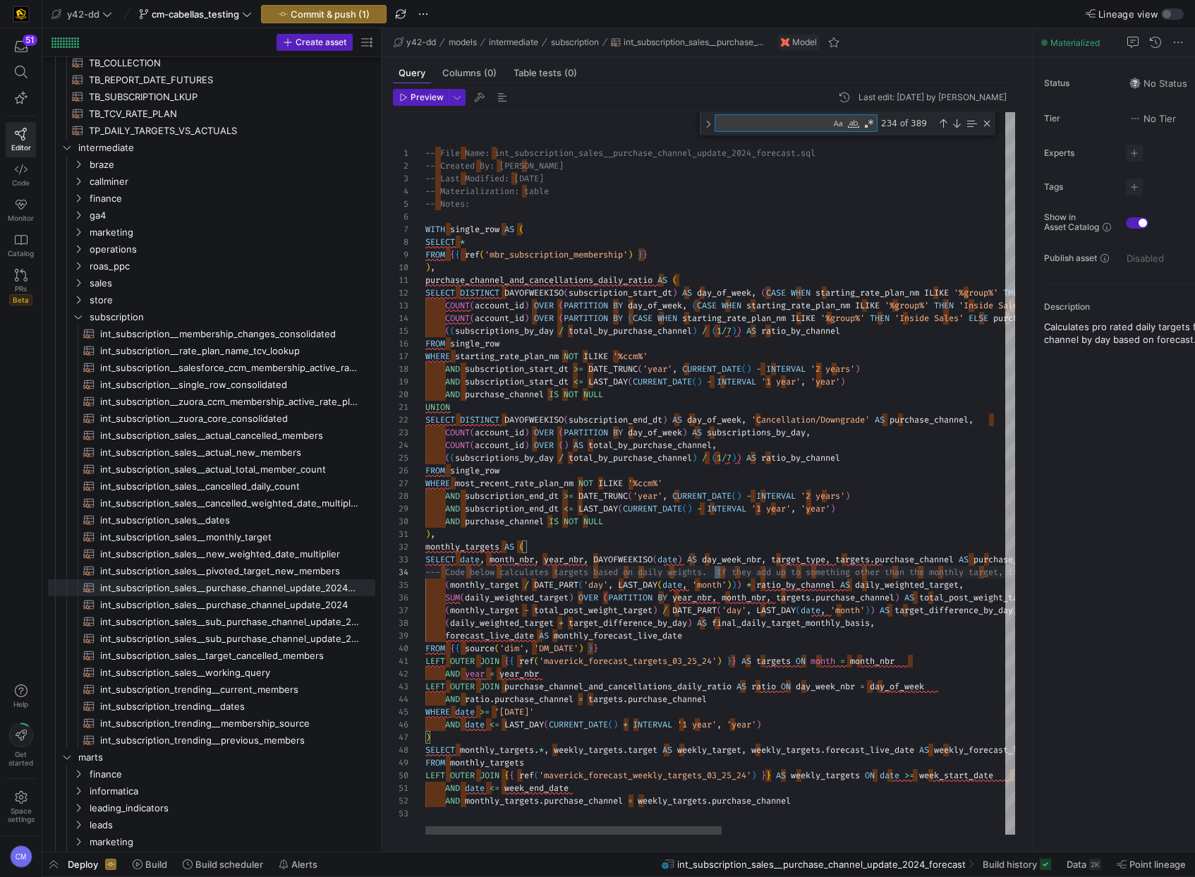
type textarea "), monthly_targets AS ( SELECT date, month_nbr, year_nbr, DAYOFWEEKISO(date) AS…"
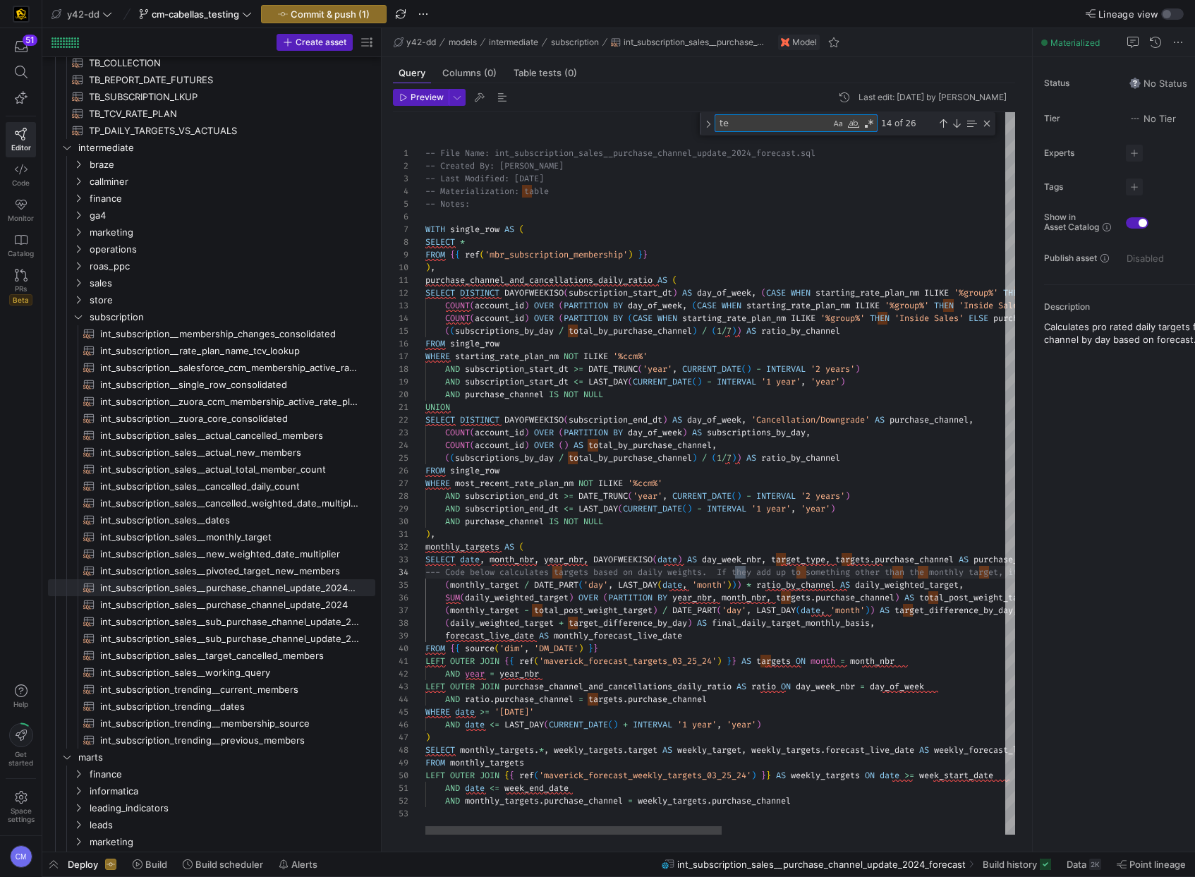
scroll to position [89, 320]
type textarea "t"
type textarea "), monthly_targets AS ( SELECT date, month_nbr, year_nbr, DAYOFWEEKISO(date) AS…"
type textarea "t"
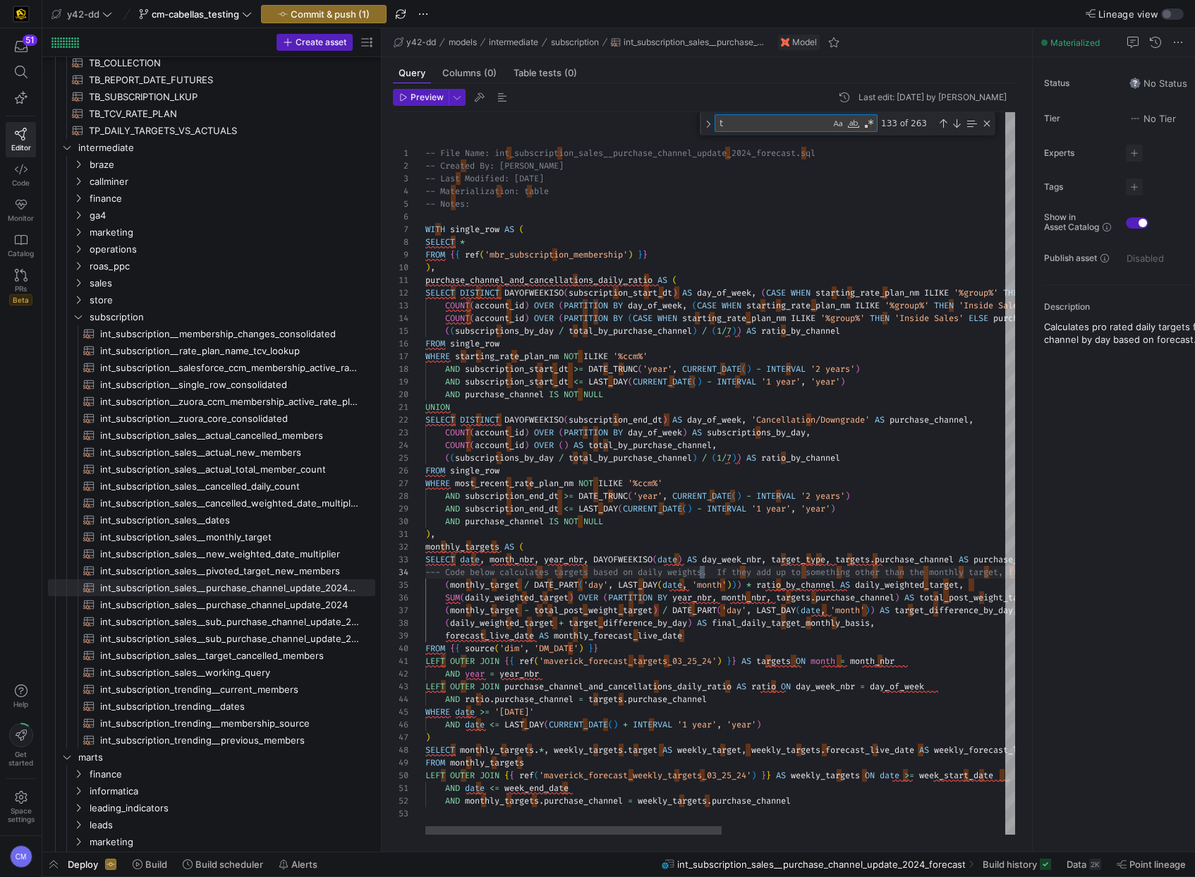
type textarea "), monthly_targets AS ( SELECT date, month_nbr, year_nbr, DAYOFWEEKISO(date) AS…"
type textarea "te"
type textarea "), monthly_targets AS ( SELECT date, month_nbr, year_nbr, DAYOFWEEKISO(date) AS…"
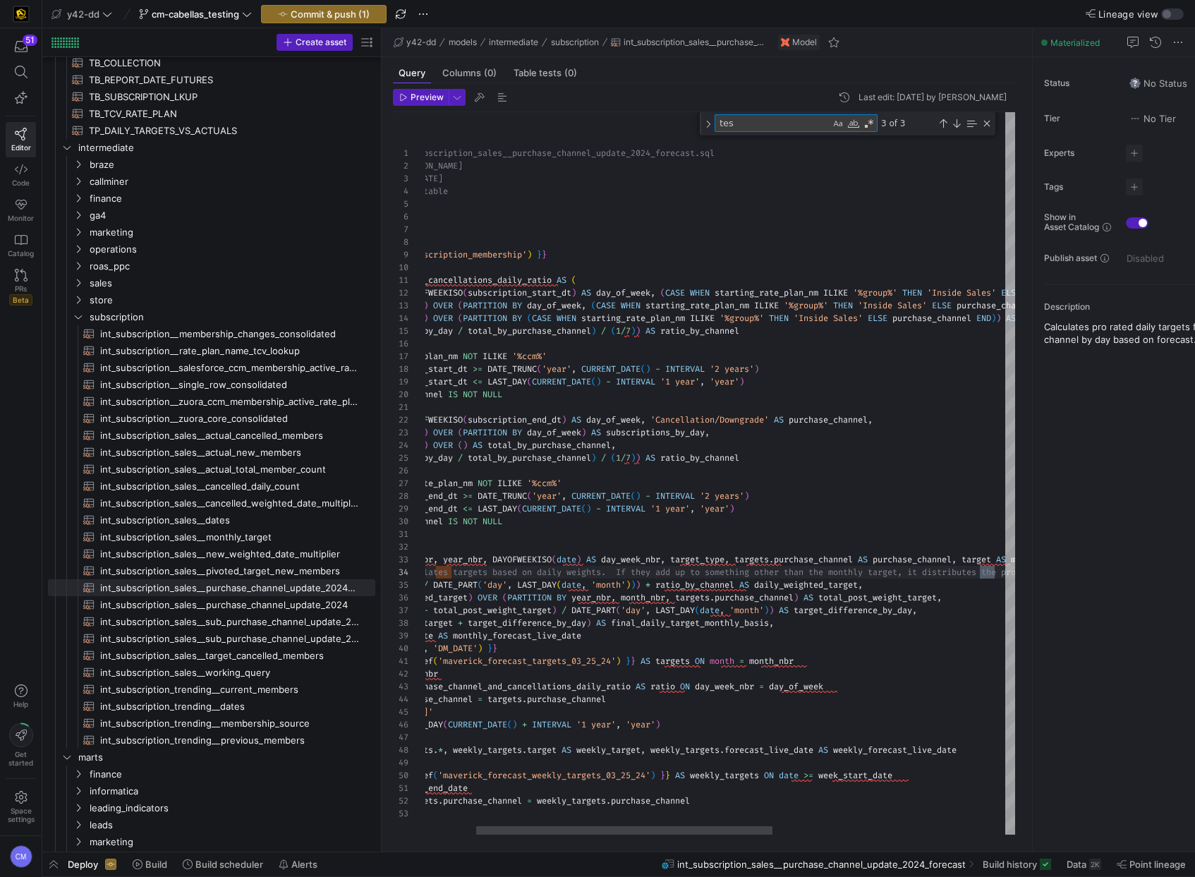
scroll to position [102, 670]
type textarea "test"
click at [239, 608] on span "int_subscription_sales__purchase_channel_update_2024​​​​​​​​​​" at bounding box center [229, 605] width 259 height 16
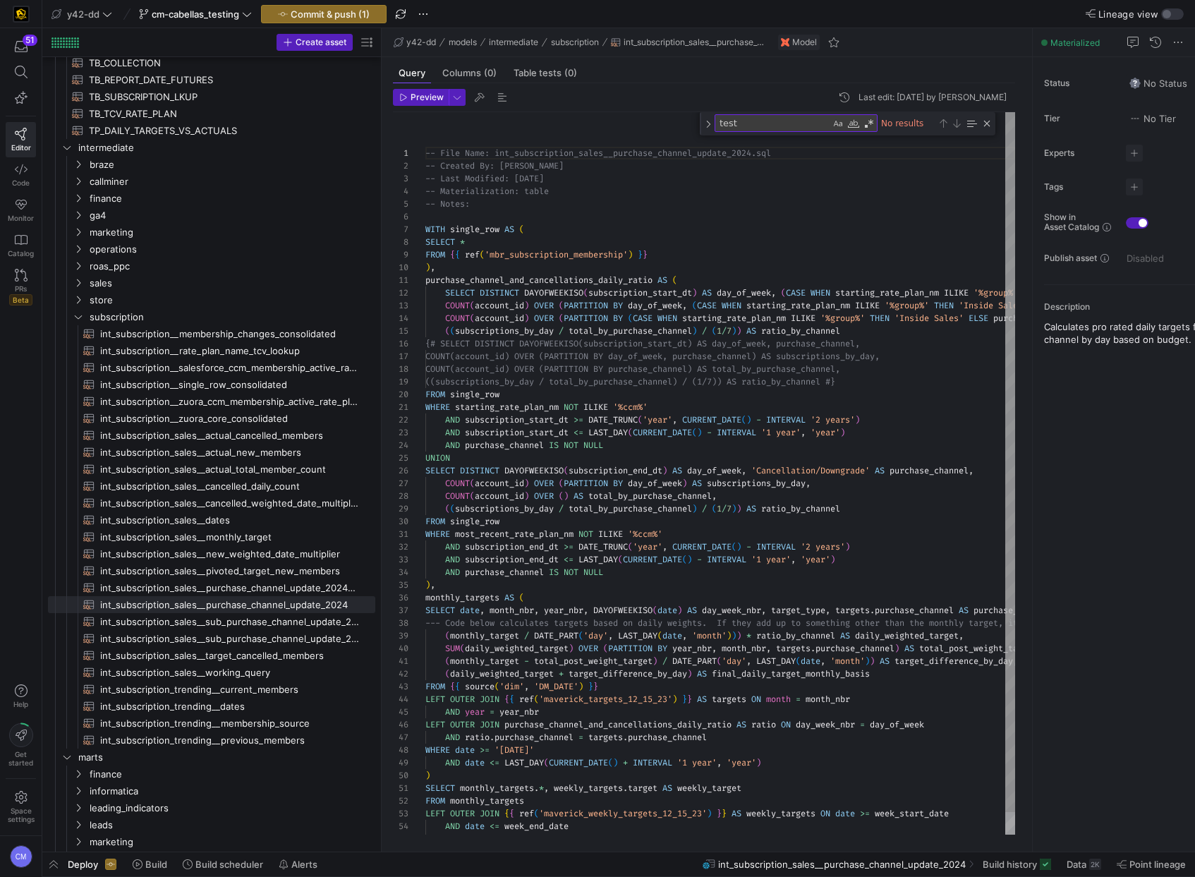
type textarea "WHERE most_recent_rate_plan_nm NOT ILIKE '%ccm%' AND subscription_end_dt >= DAT…"
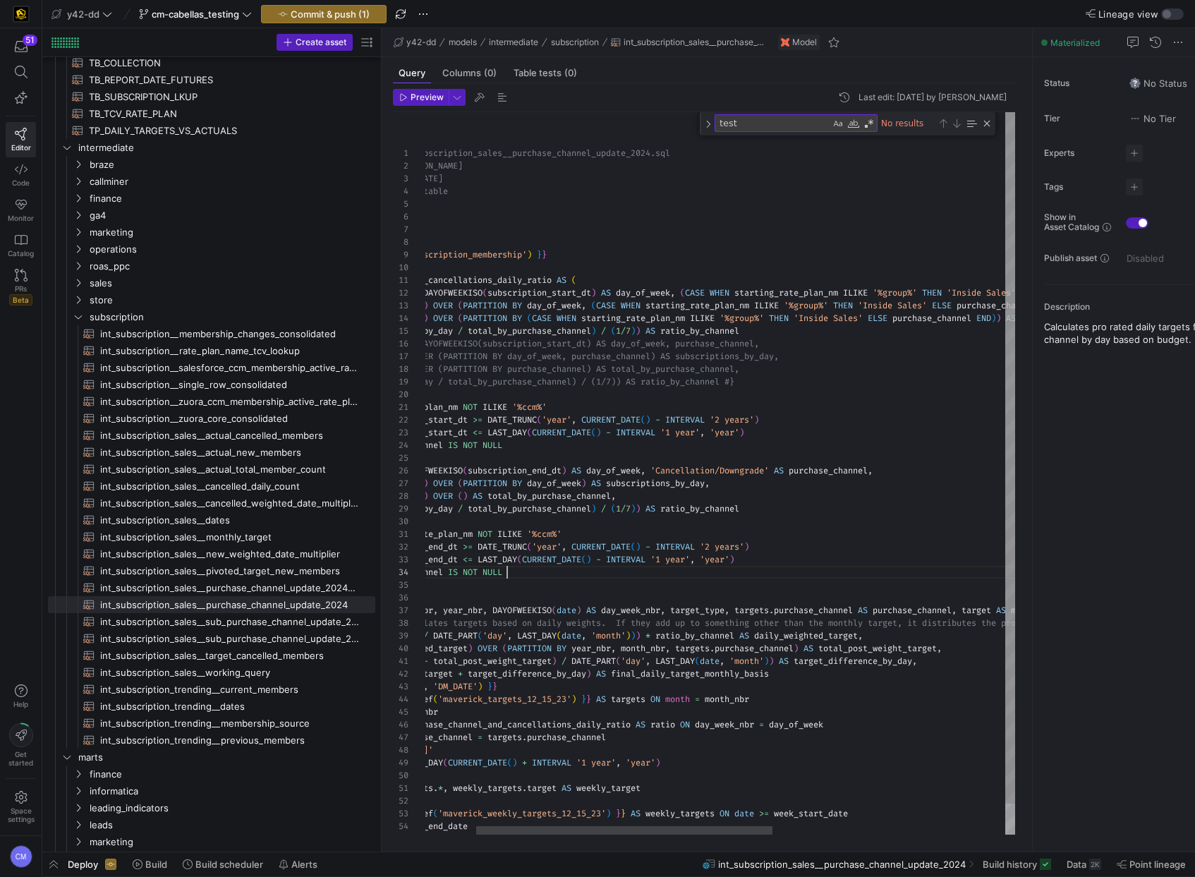
scroll to position [38, 183]
click at [587, 574] on div "-- File Name: int_subscription_sales__purchase_cha nnel_update_2024.sql -- Crea…" at bounding box center [900, 489] width 1152 height 754
type textarea "NULL"
type textarea "WHERE most_recent_rate_plan_nm NOT ILIKE '%ccm%' AND subscription_end_dt >= DAT…"
type textarea "t"
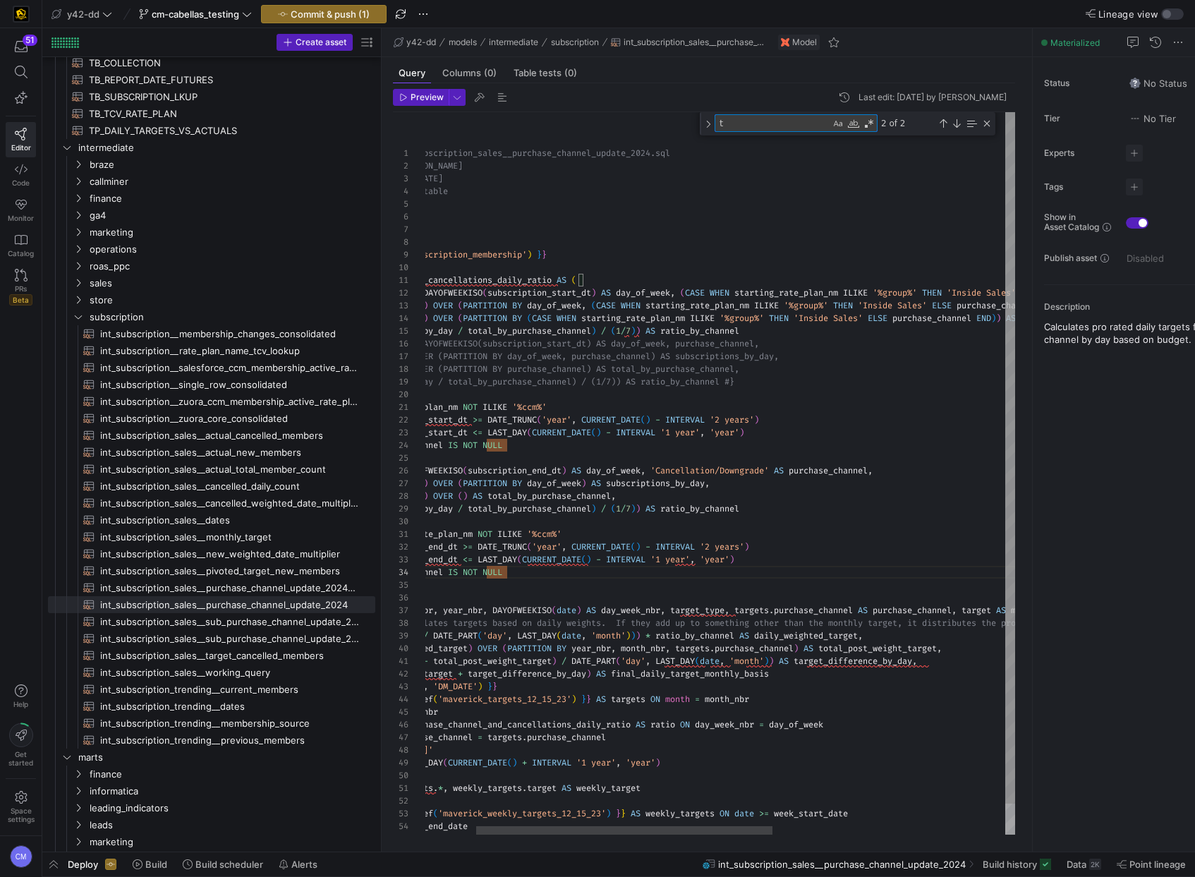
type textarea "WHERE most_recent_rate_plan_nm NOT ILIKE '%ccm%' AND subscription_end_dt >= DAT…"
type textarea "te"
type textarea "WHERE most_recent_rate_plan_nm NOT ILIKE '%ccm%' AND subscription_end_dt >= DAT…"
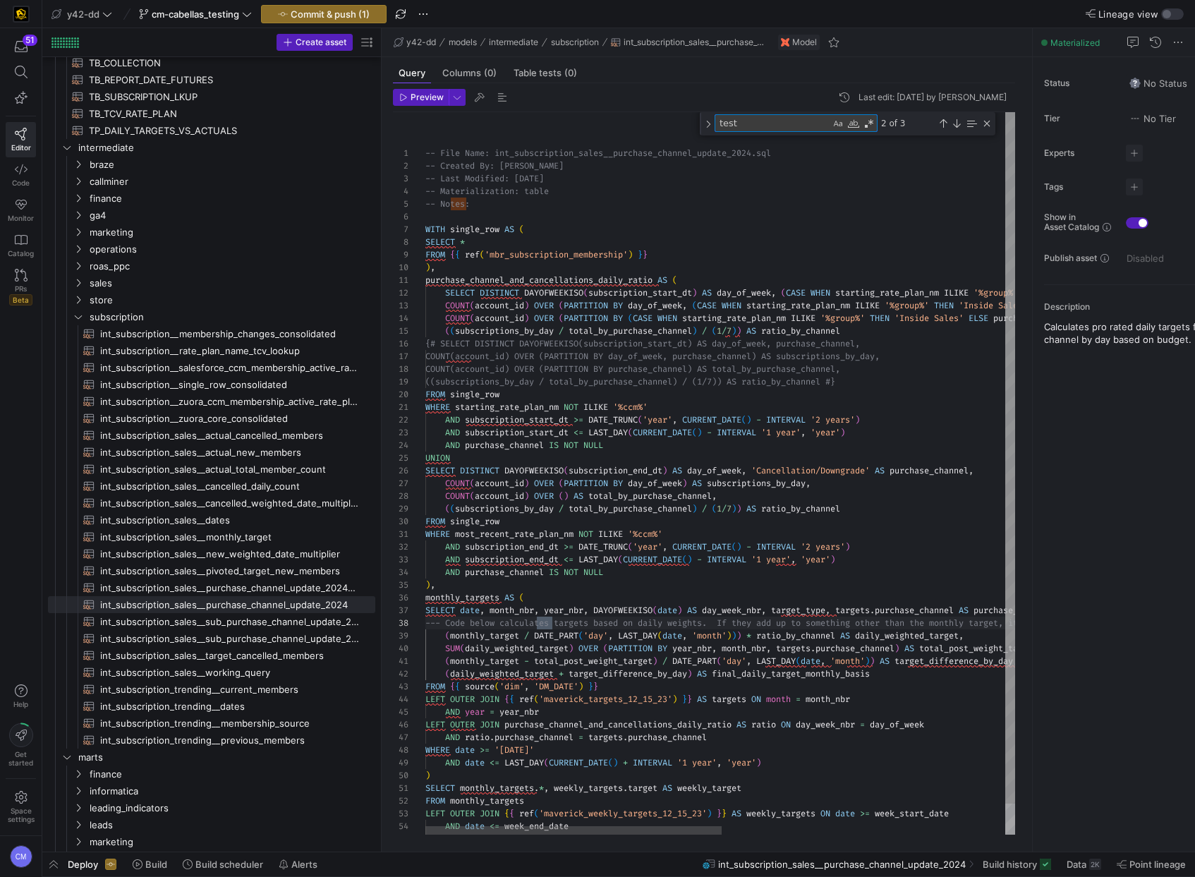
scroll to position [127, 127]
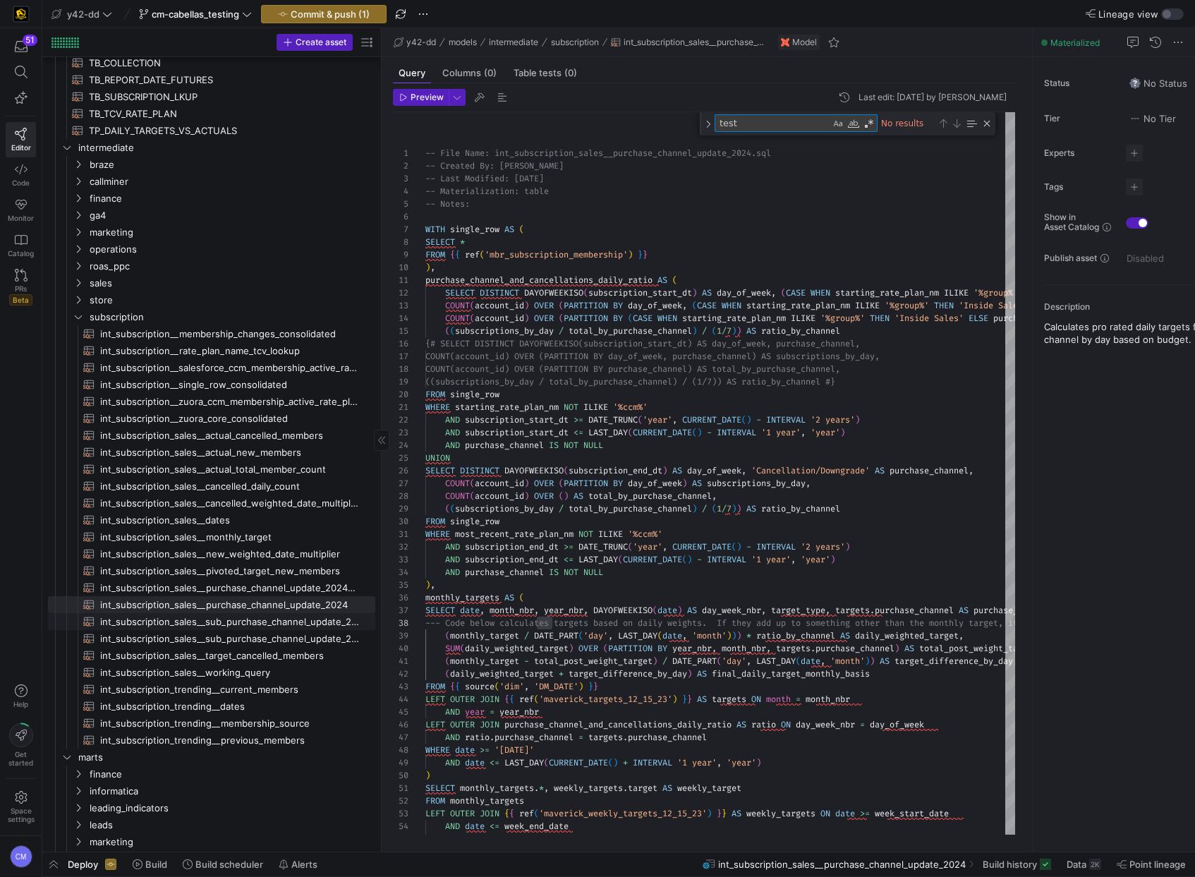
type textarea "test"
click at [325, 622] on span "int_subscription_sales__sub_purchase_channel_update_2024_forecast​​​​​​​​​​" at bounding box center [229, 622] width 259 height 16
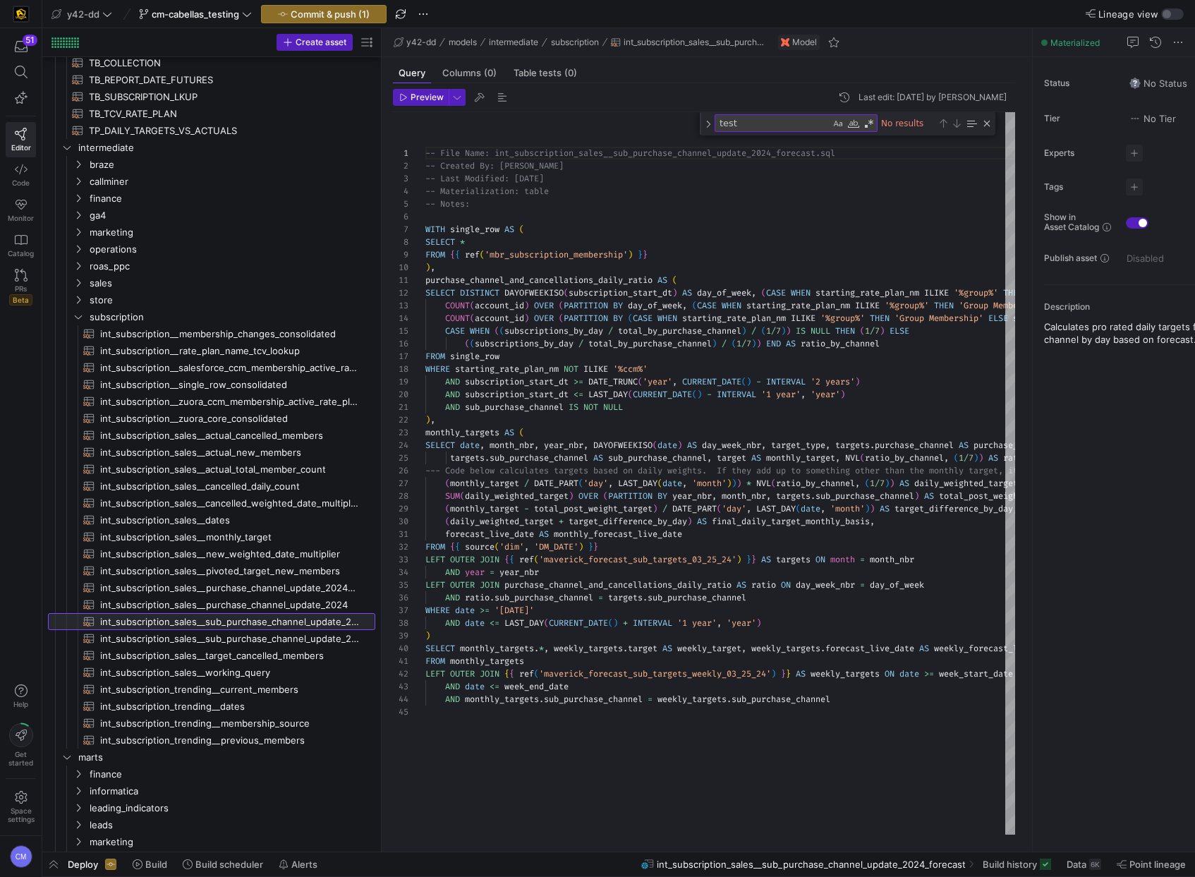
scroll to position [127, 0]
type textarea "forecast_live_date AS monthly_forecast_live_date FROM {{ source('dim', 'DM_DATE…"
click at [762, 590] on div "-- File Name: int_subscription_sales__sub_purchase _channel_update_2024_forecas…" at bounding box center [1029, 473] width 1208 height 722
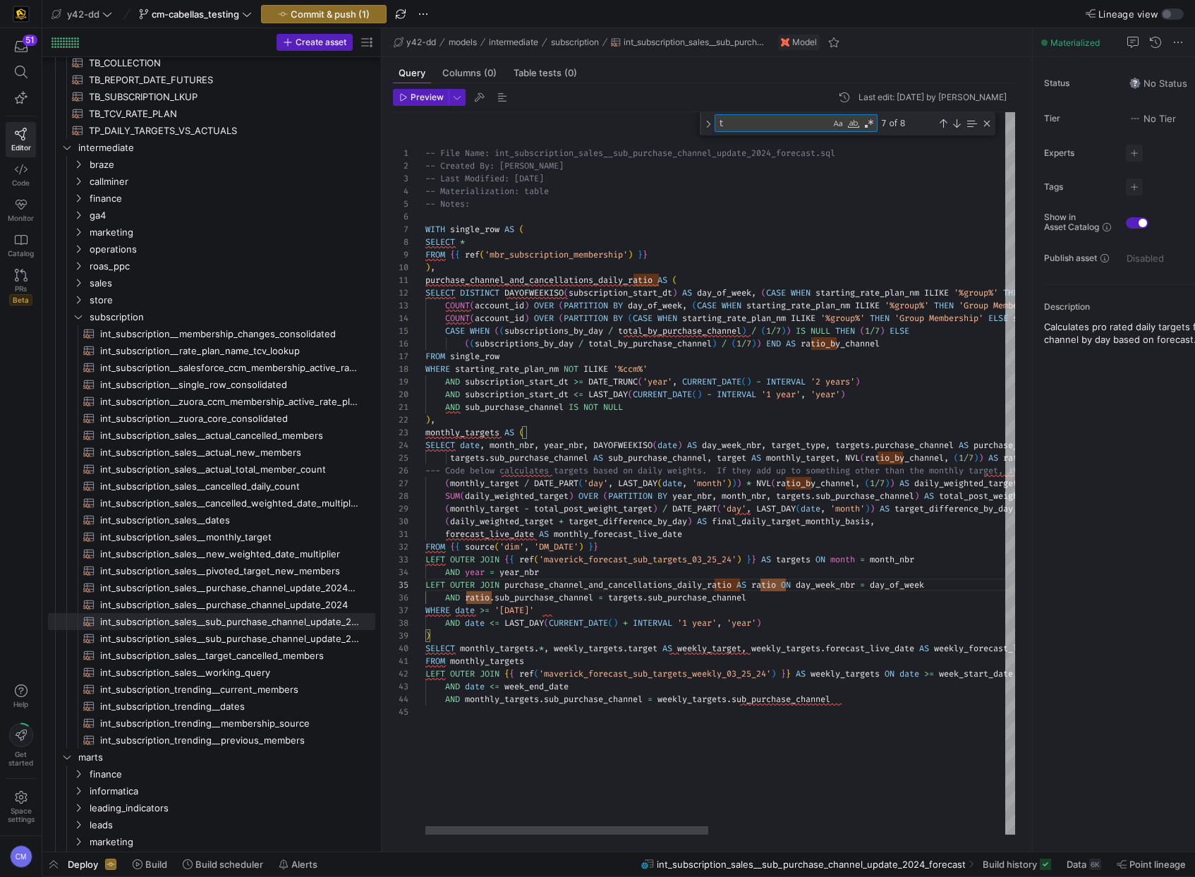
type textarea "te"
type textarea "-- File Name: int_subscription_sales__sub_purchase_channel_update_2024_forecast…"
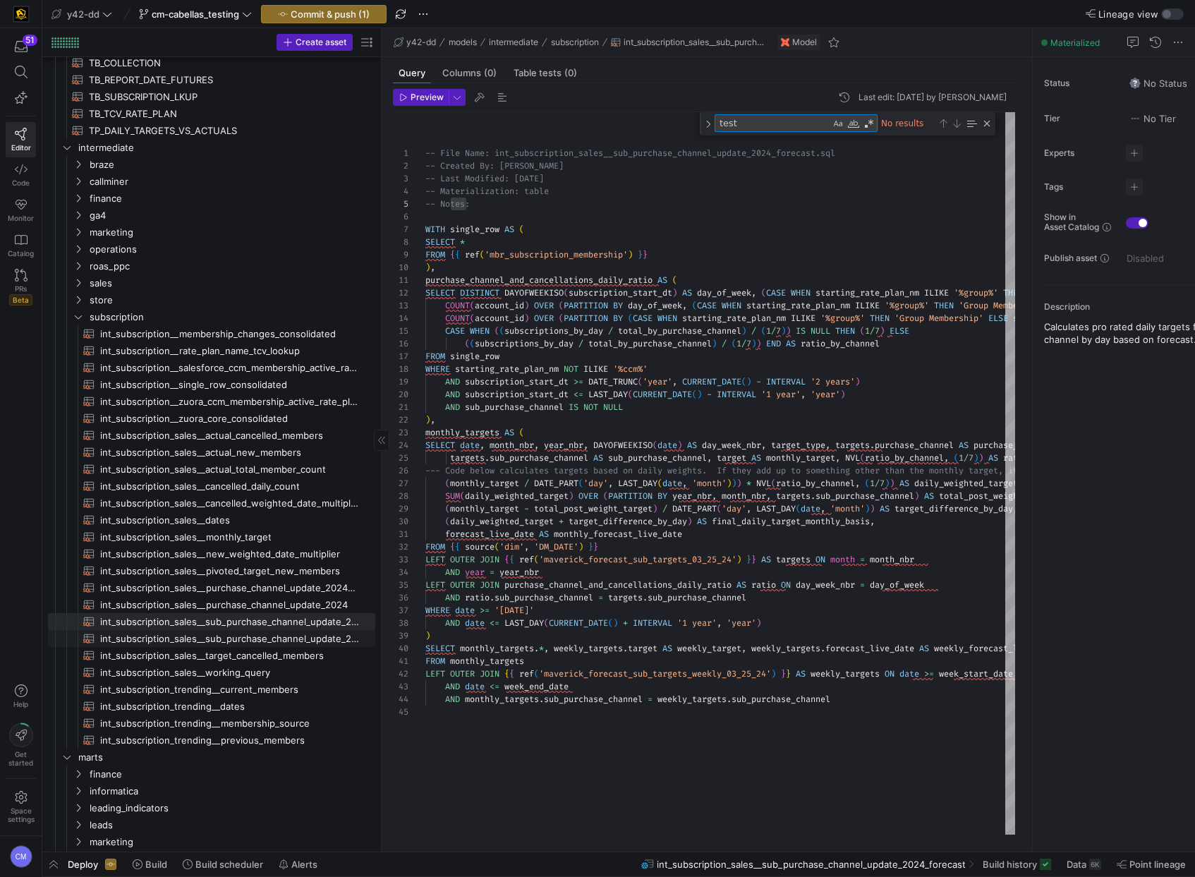
type textarea "test"
click at [320, 637] on span "int_subscription_sales__sub_purchase_channel_update_2024​​​​​​​​​​" at bounding box center [229, 639] width 259 height 16
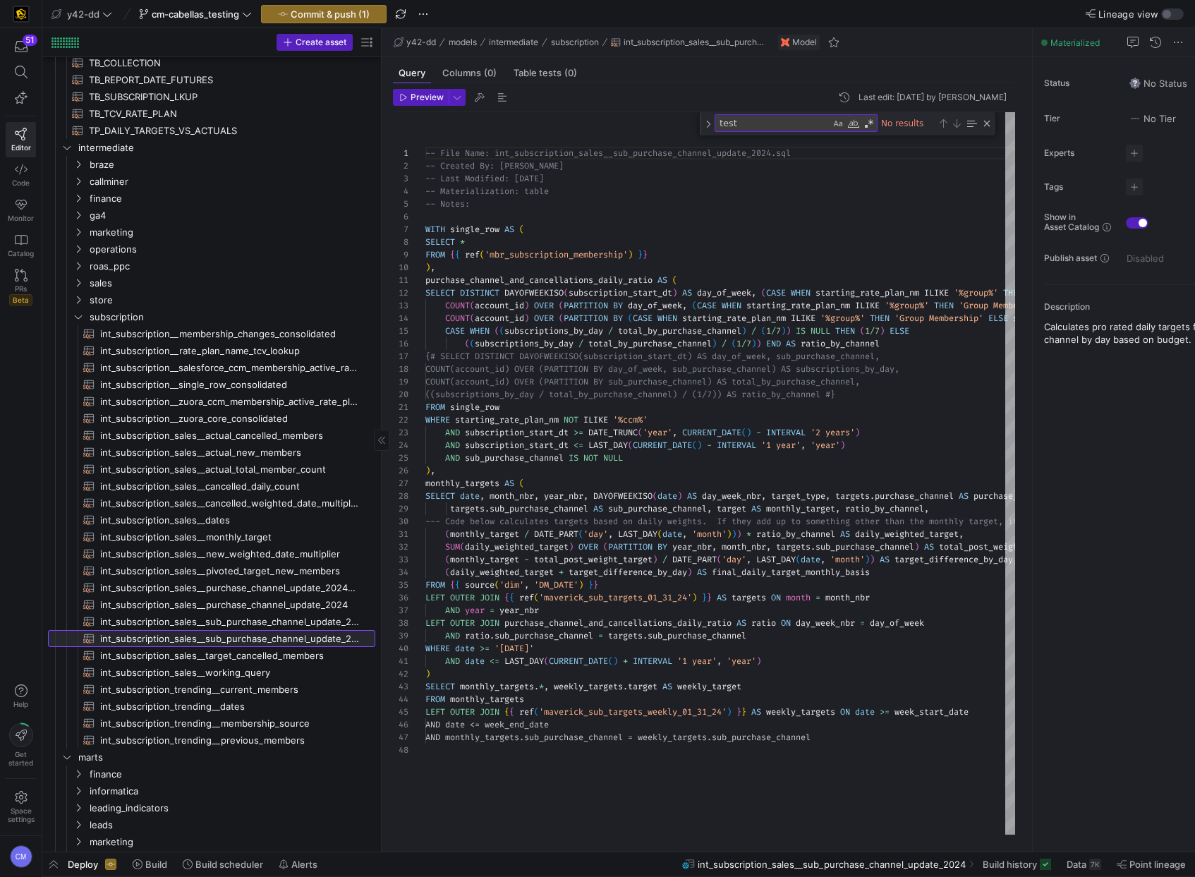
scroll to position [127, 0]
type textarea "ATE_PART('day', LAST_DAY(date, 'month'))) * ratio_by_channel AS daily_weighted_…"
click at [602, 592] on div "-- File Name: int_subscription_sales__sub_purchase _channel_update_2024.sql -- …" at bounding box center [1029, 473] width 1208 height 722
type textarea "maverick_sub_targets_01_31_24"
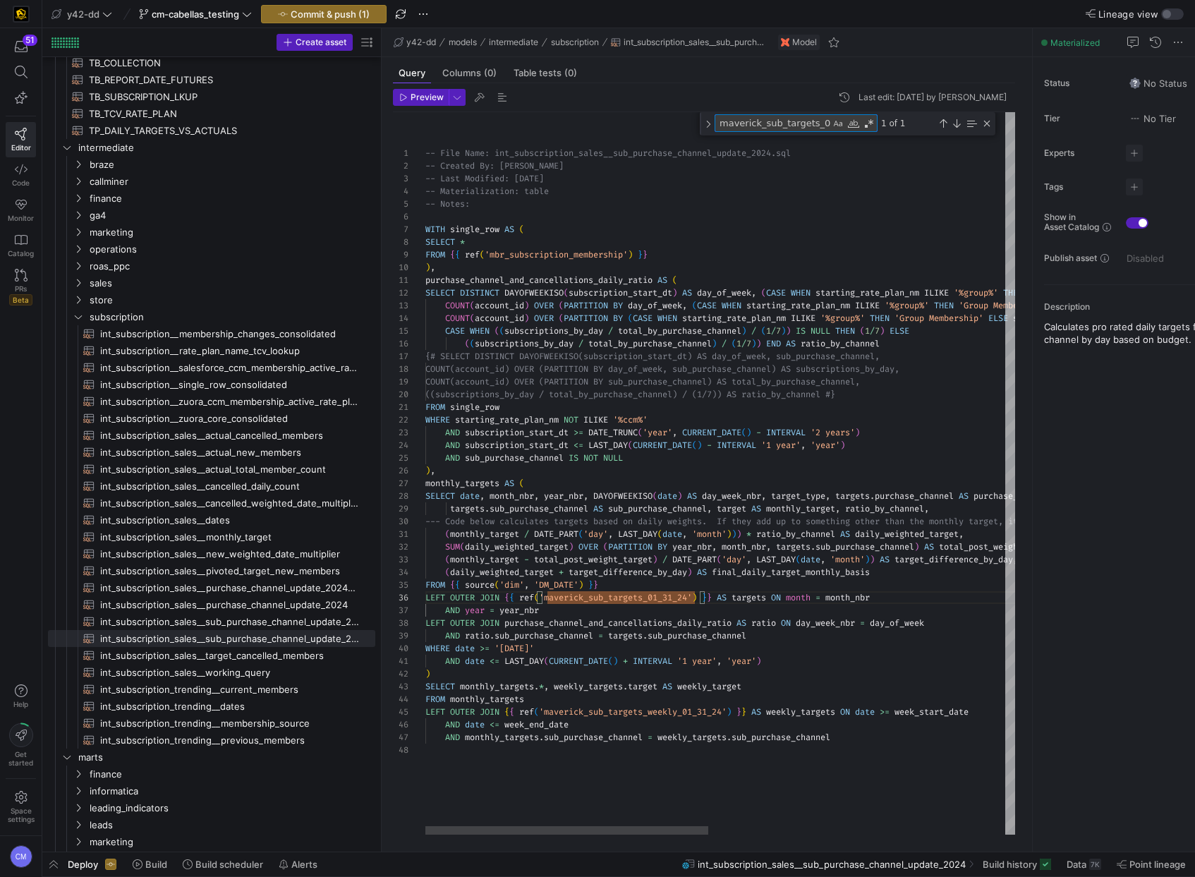
type textarea "E_PART('day', LAST_DAY(date, 'month'))) * ratio_by_channel AS daily_weighted_ta…"
type textarea "t"
type textarea "SUM(daily_weighted_target) OVER (PARTITION BY year_nbr, month_nbr, targets.sub_…"
type textarea "te"
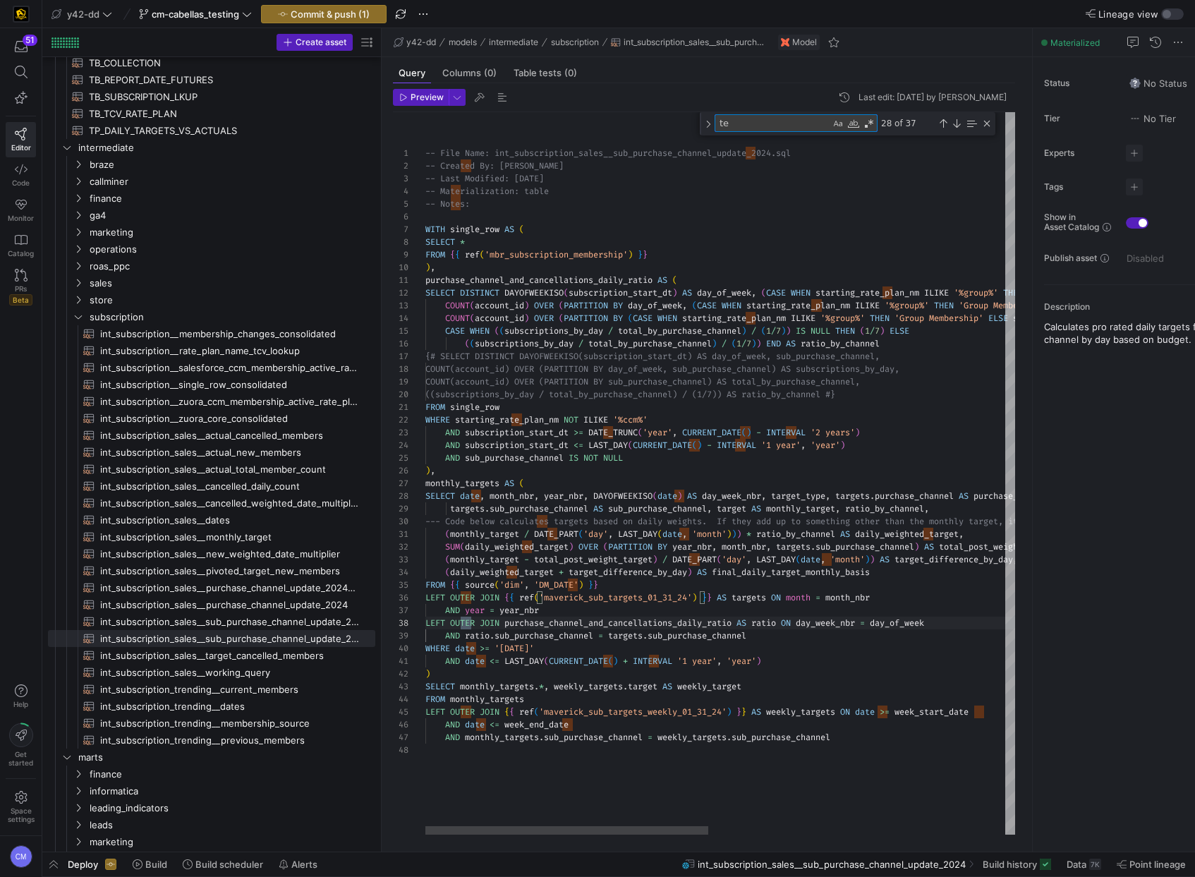
type textarea "-- File Name: int_subscription_sales__sub_purchase_channel_update_2024.sql -- C…"
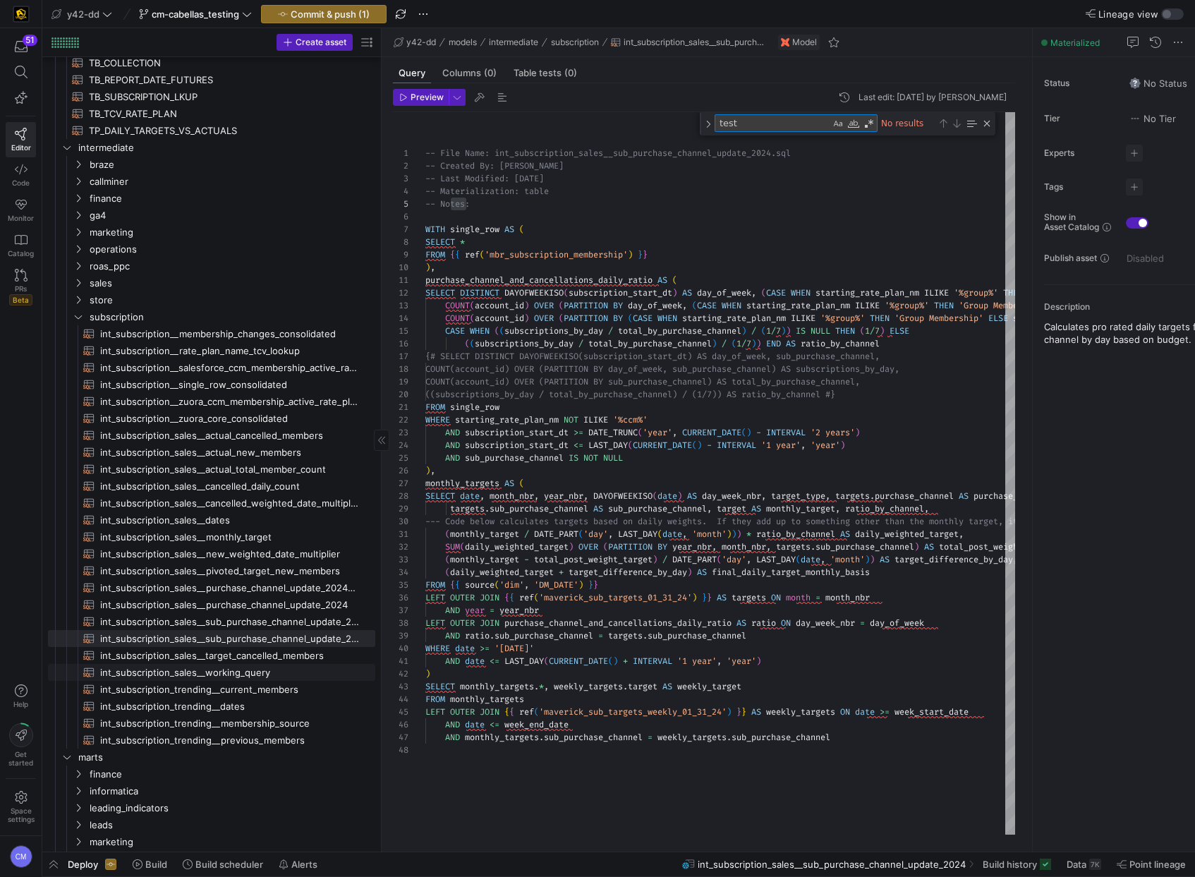
type textarea "test"
click at [326, 653] on span "int_subscription_sales__target_cancelled_members​​​​​​​​​​" at bounding box center [229, 655] width 259 height 16
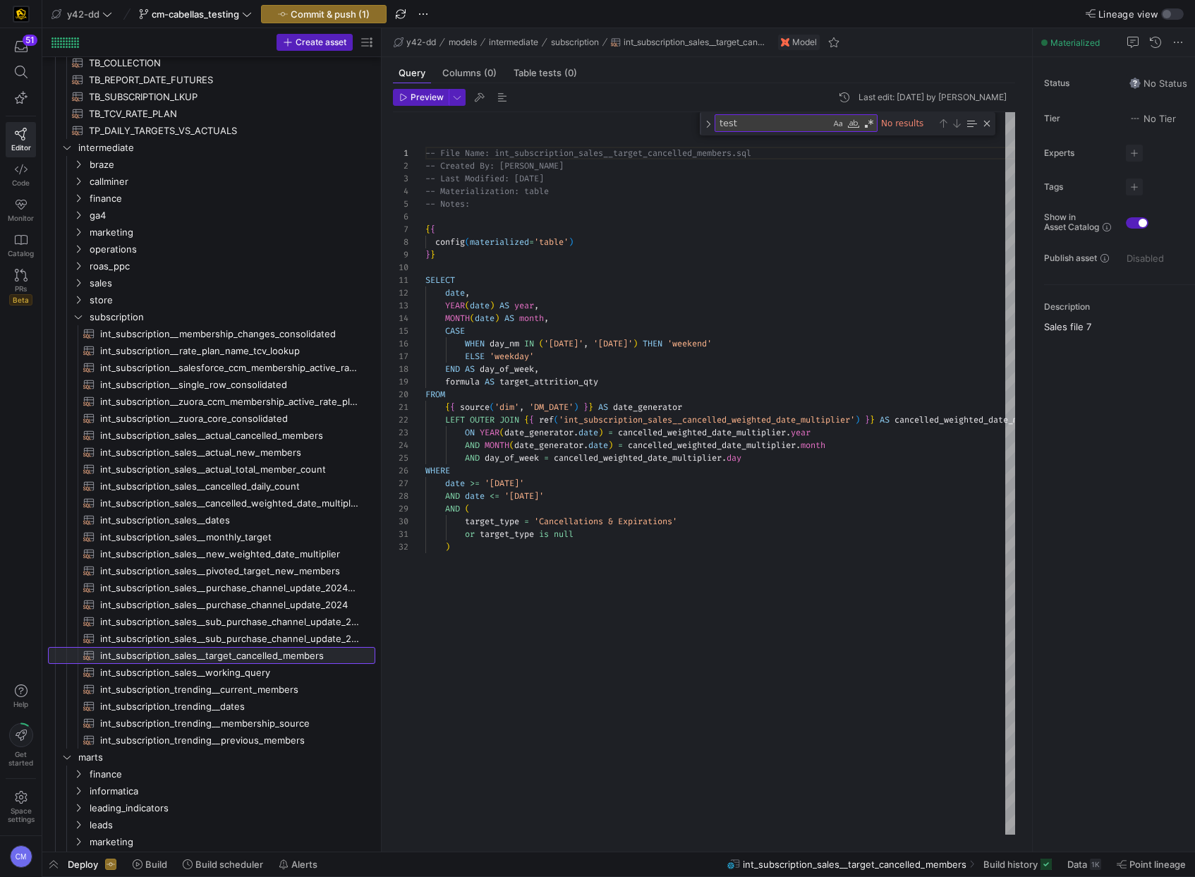
scroll to position [127, 0]
click at [692, 626] on div "-- File Name: int_subscription_sales__target_cance lled_members.sql -- Created …" at bounding box center [767, 473] width 685 height 722
type textarea "-- File Name: int_subscription_sales__target_cancelled_members.sql -- Created B…"
type textarea "test"
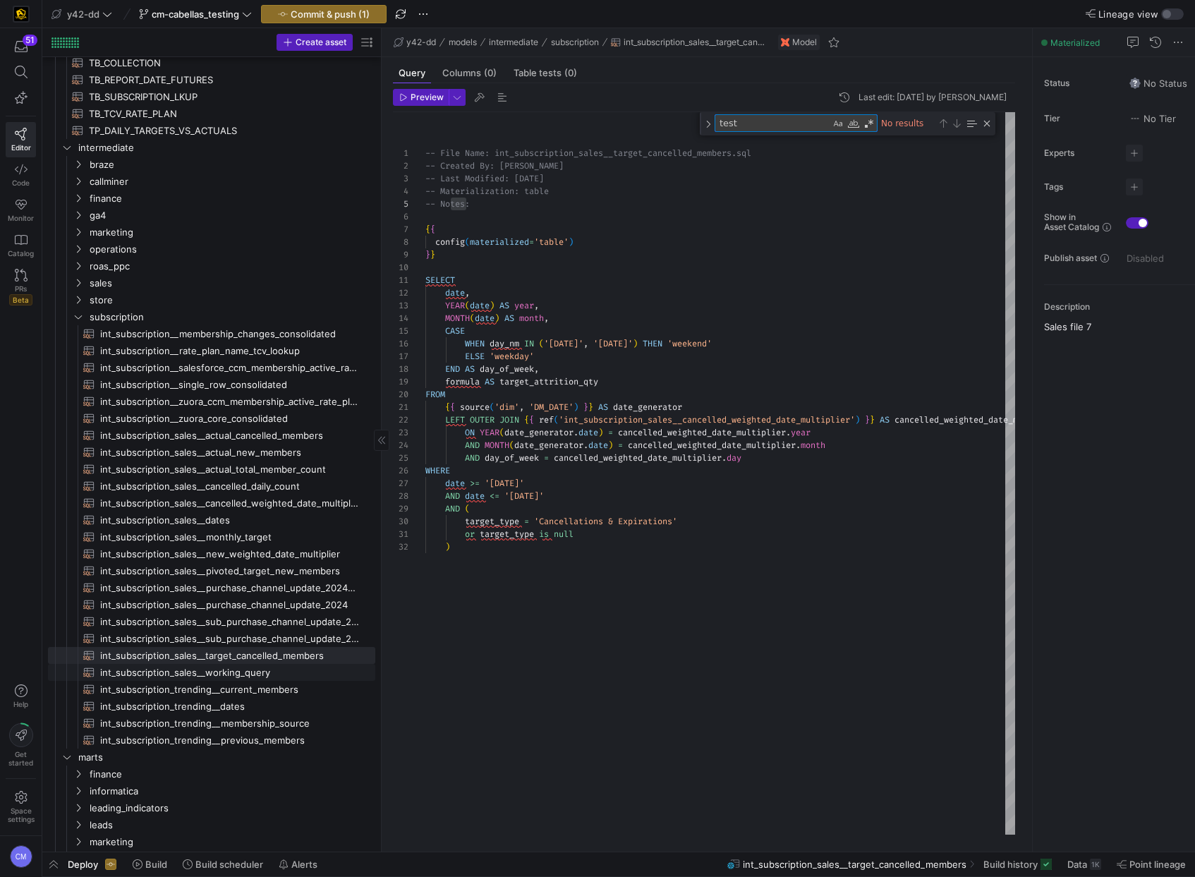
click at [258, 667] on span "int_subscription_sales__working_query​​​​​​​​​​" at bounding box center [229, 672] width 259 height 16
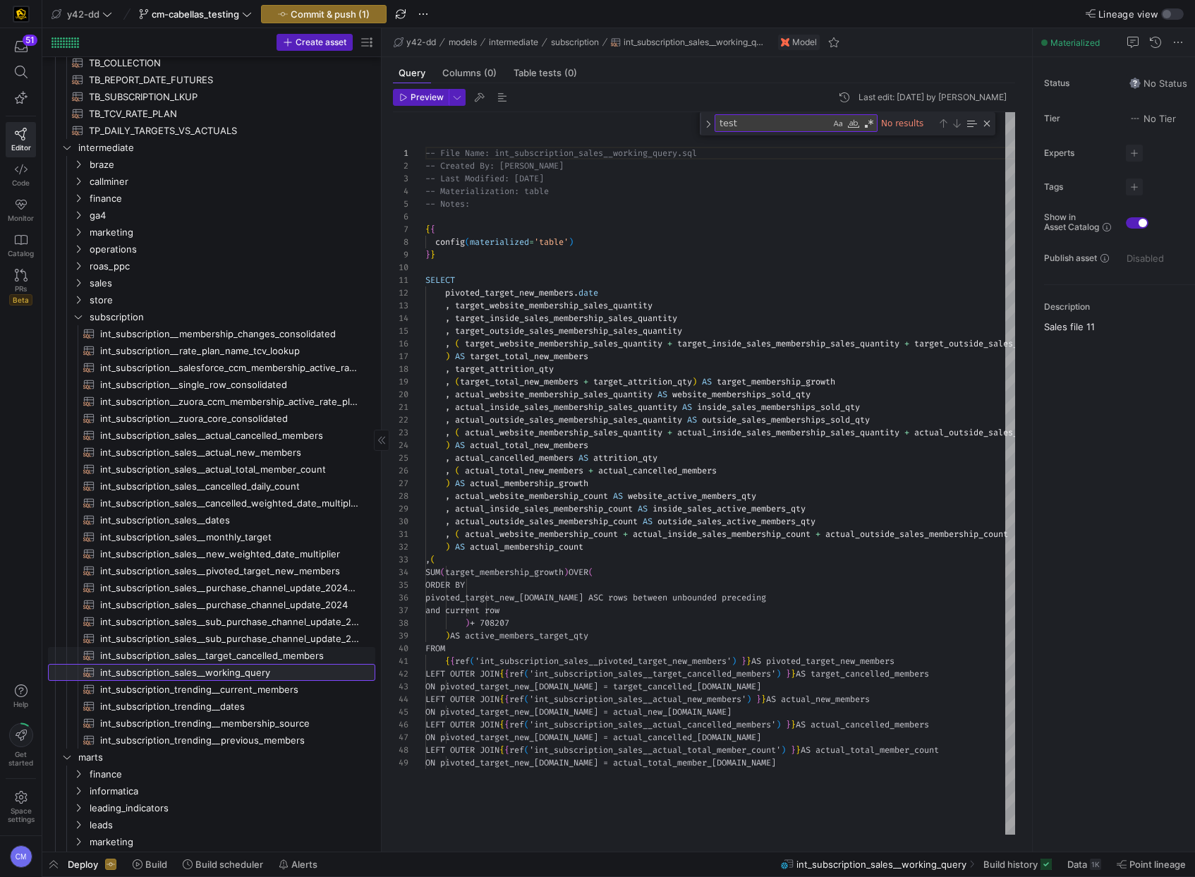
scroll to position [127, 0]
type textarea ", ( actual_website_membership_count + actual_inside_sales_membership_count + ac…"
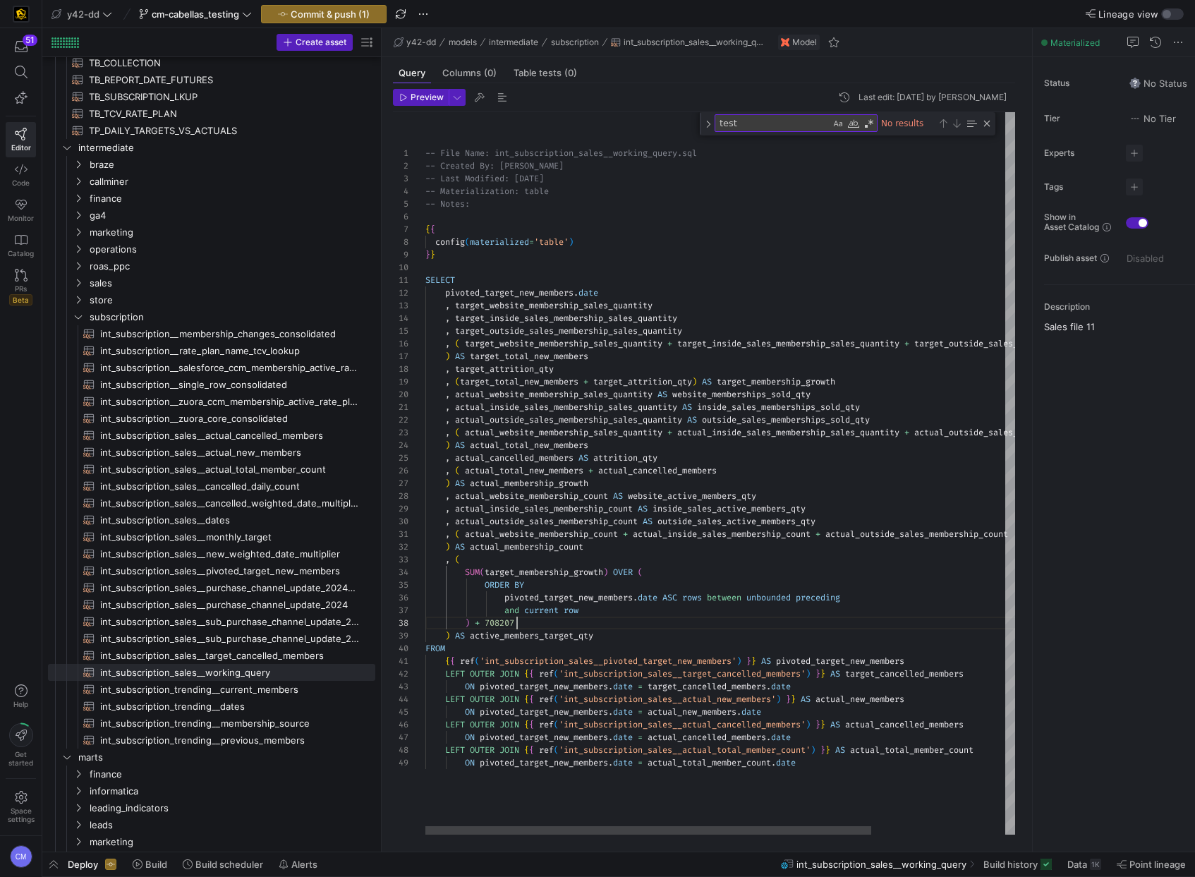
click at [621, 621] on div "-- File Name: int_subscription_sales__working_quer y.sql -- Created By: Bret Ha…" at bounding box center [808, 473] width 766 height 722
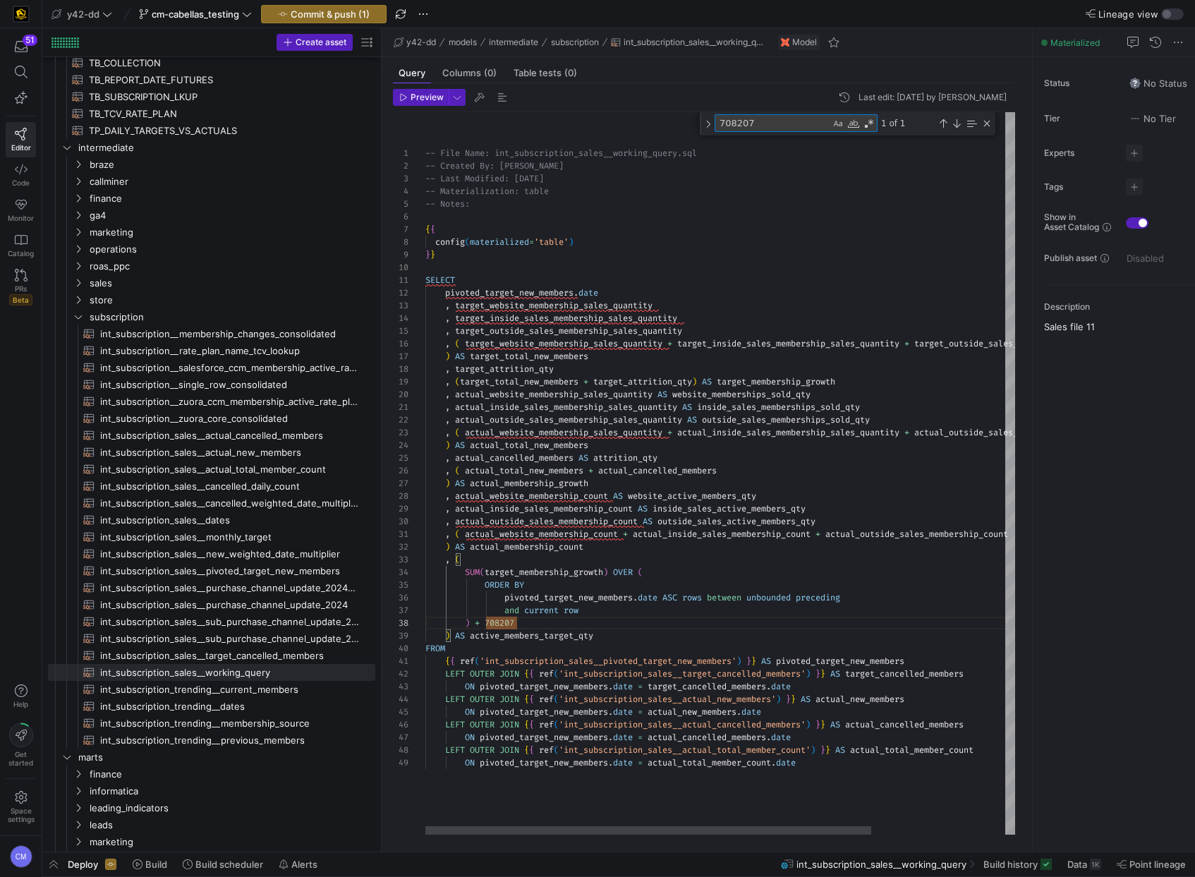
type textarea "t"
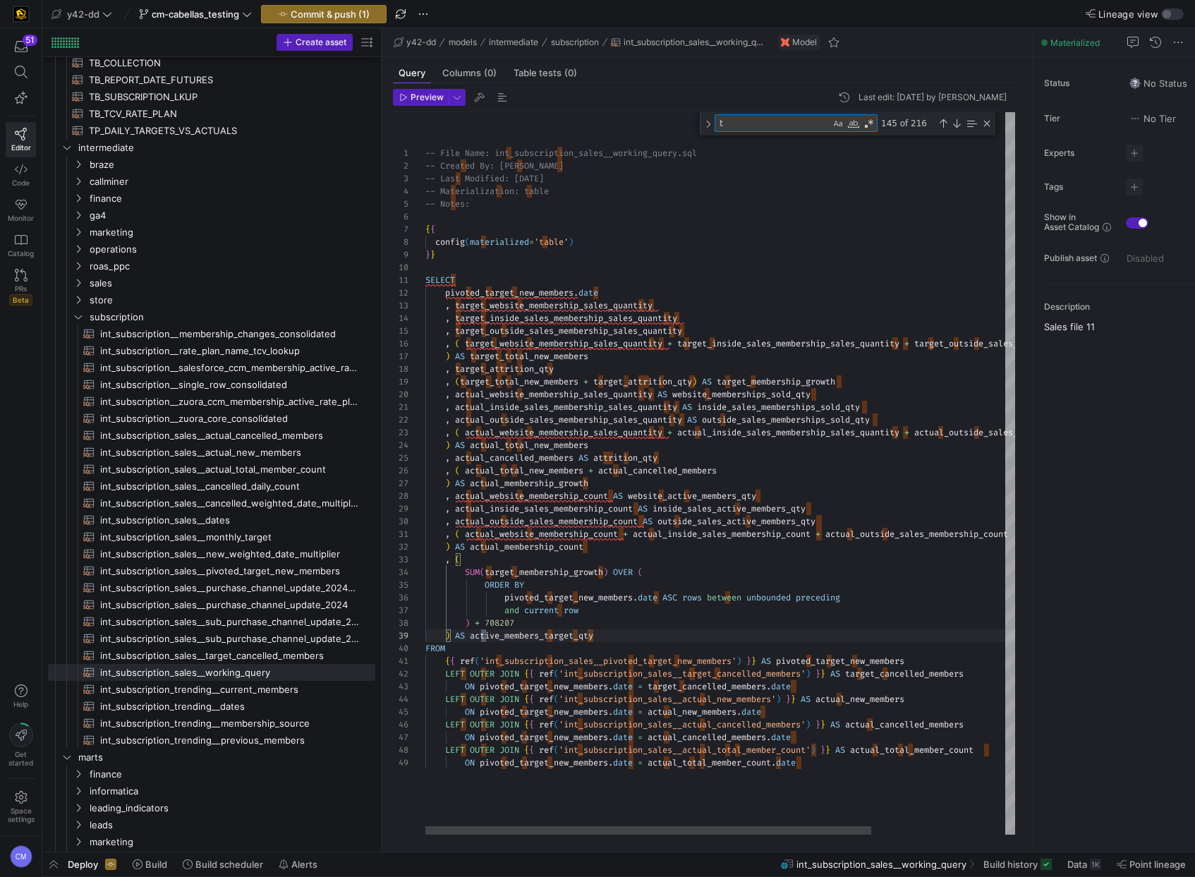
type textarea "{{ ref('int_subscription_sales__pivoted_target_new_members') }} AS pivoted_targ…"
type textarea "te"
type textarea "-- File Name: int_subscription_sales__working_query.sql -- Created By: Bret Har…"
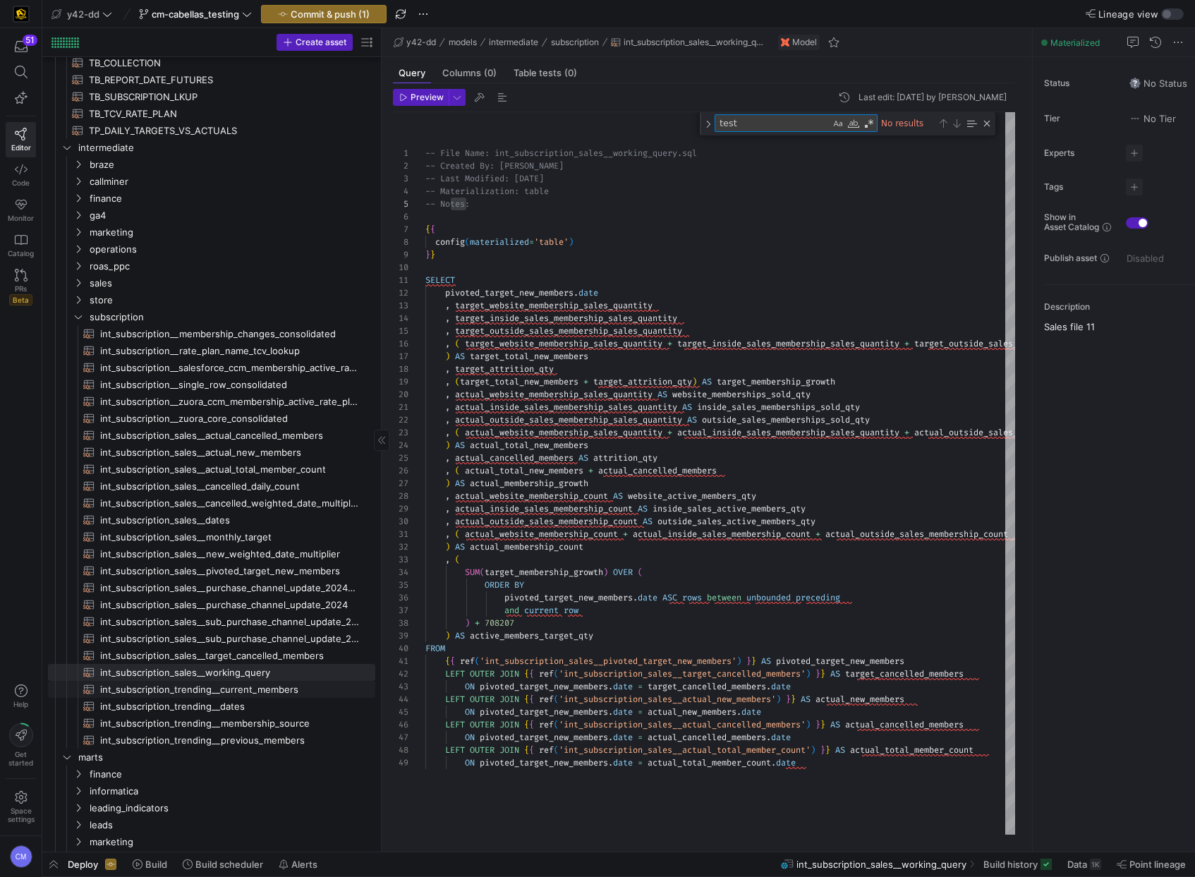
type textarea "test"
click at [302, 690] on span "int_subscription_trending__current_members​​​​​​​​​​" at bounding box center [229, 689] width 259 height 16
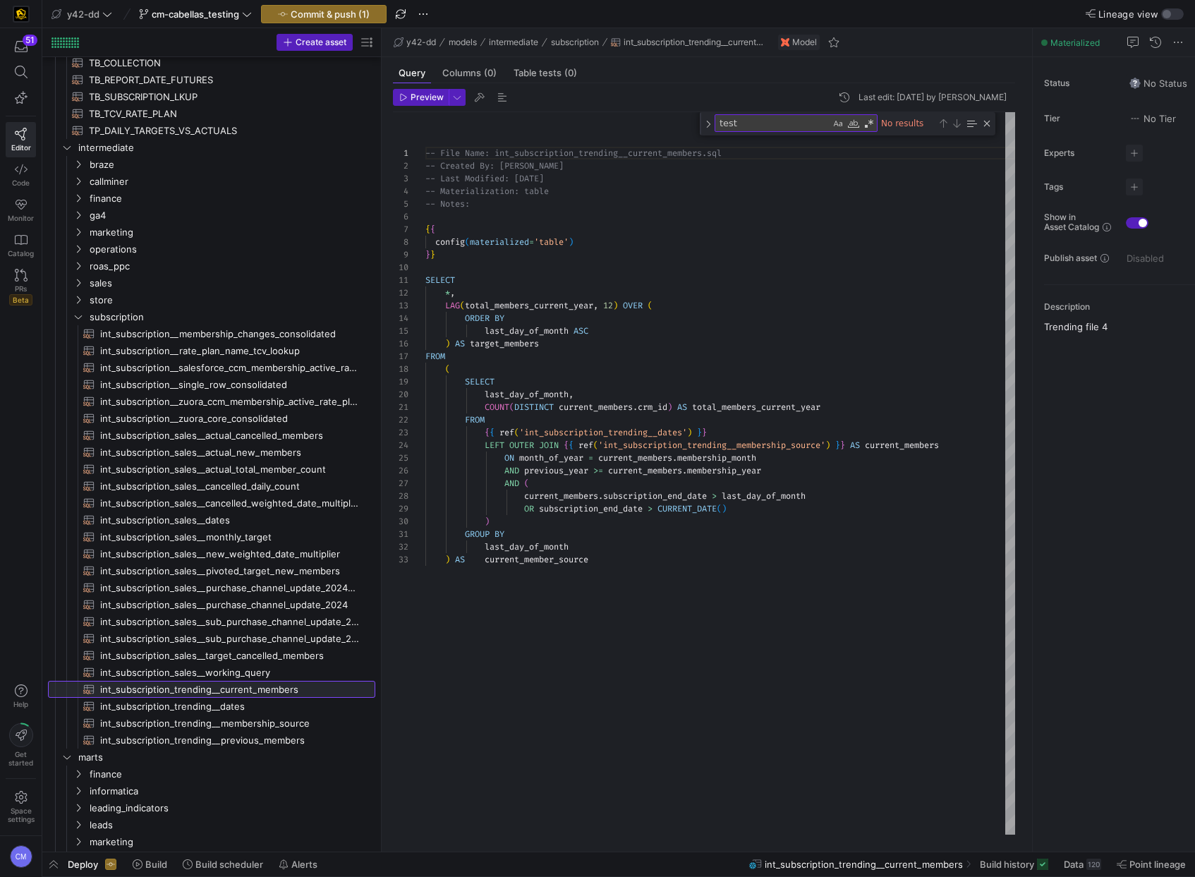
scroll to position [127, 0]
type textarea "GROUP BY last_day_of_month ) AS current_member_source"
click at [667, 623] on div "-- File Name: int_subscription_trending__current_m embers.sql -- Created By: Br…" at bounding box center [720, 473] width 590 height 722
type textarea "current_member_source"
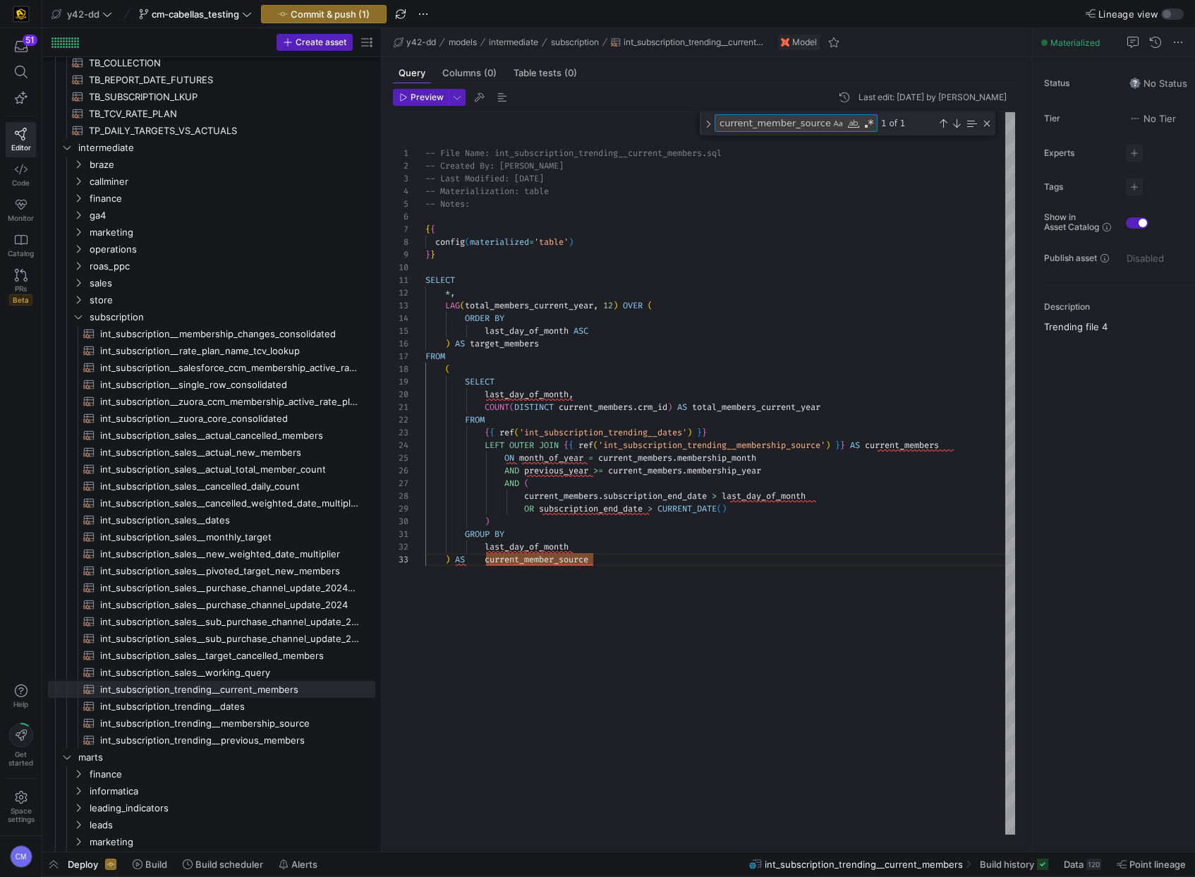
type textarea "-- File Name: int_subscription_trending__current_members.sql -- Created By: Bre…"
type textarea "test"
click at [297, 704] on span "int_subscription_trending__dates​​​​​​​​​​" at bounding box center [229, 706] width 259 height 16
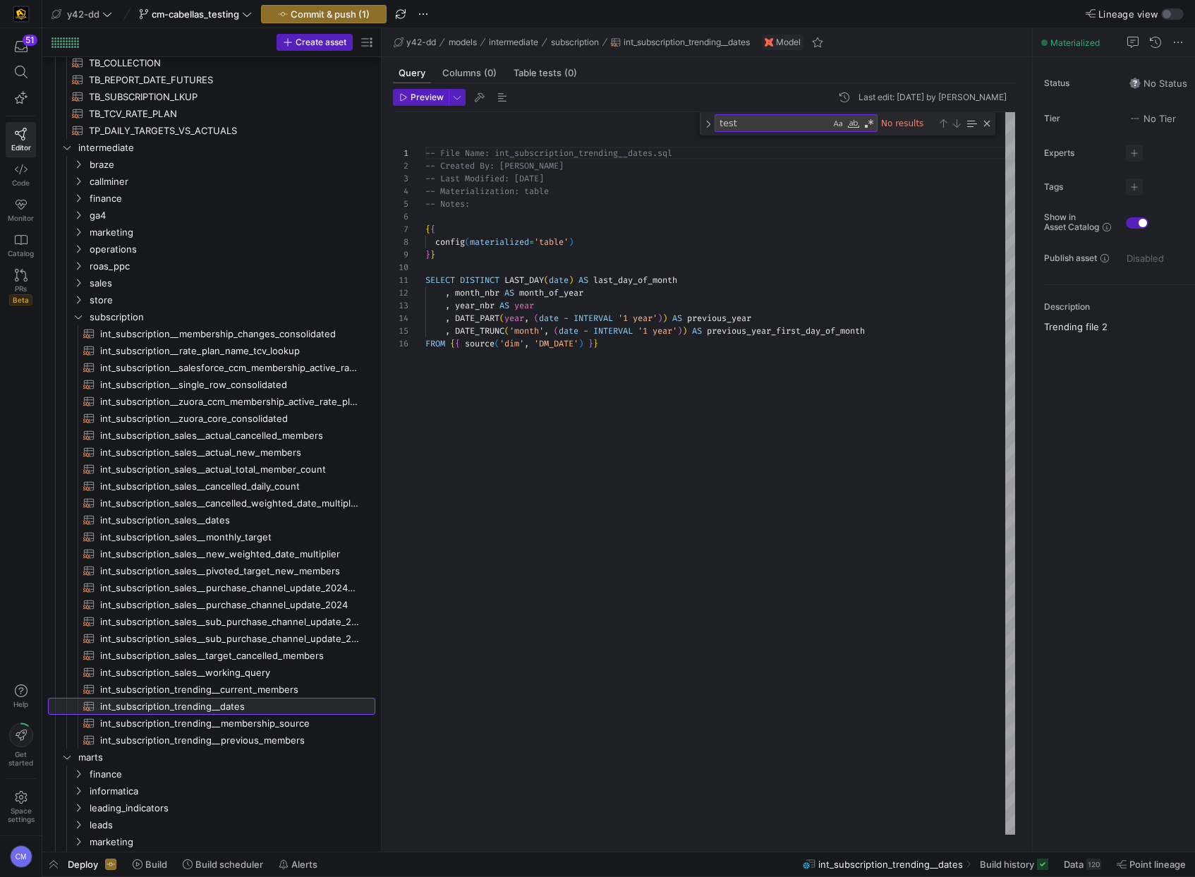
scroll to position [127, 0]
click at [746, 635] on div "-- File Name: int_subscription_trending__dates.sql -- Created By: Bret Harvesti…" at bounding box center [720, 473] width 590 height 722
type textarea "-- File Name: int_subscription_trending__dates.sql -- Created By: Bret Harvesti…"
type textarea "test"
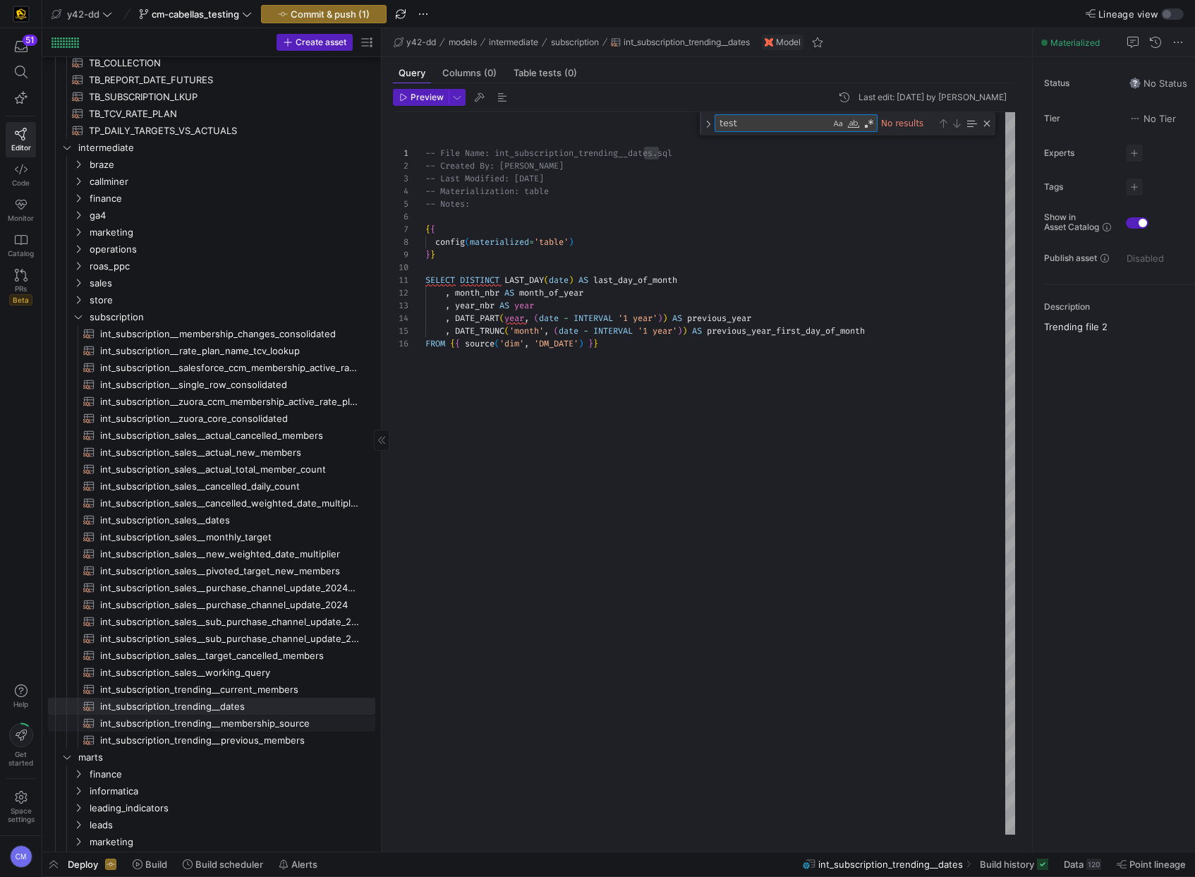
click at [265, 717] on span "int_subscription_trending__membership_source​​​​​​​​​​" at bounding box center [229, 723] width 259 height 16
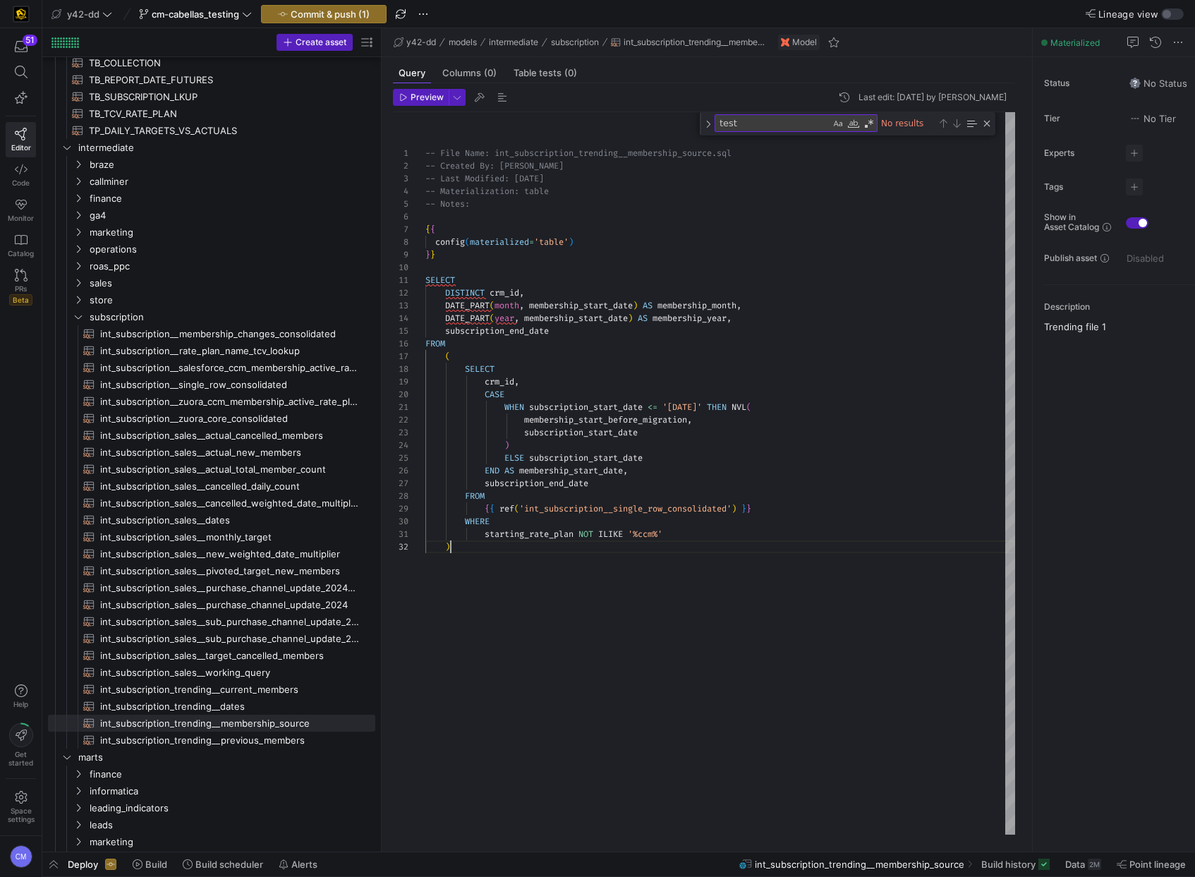
click at [571, 540] on div "-- File Name: int_subscription_trending__membershi p_source.sql -- Created By: …" at bounding box center [720, 473] width 590 height 722
type textarea "-- File Name: int_subscription_trending__membership_source.sql -- Created By: B…"
type textarea "test"
click at [256, 735] on span "int_subscription_trending__previous_members​​​​​​​​​​" at bounding box center [229, 740] width 259 height 16
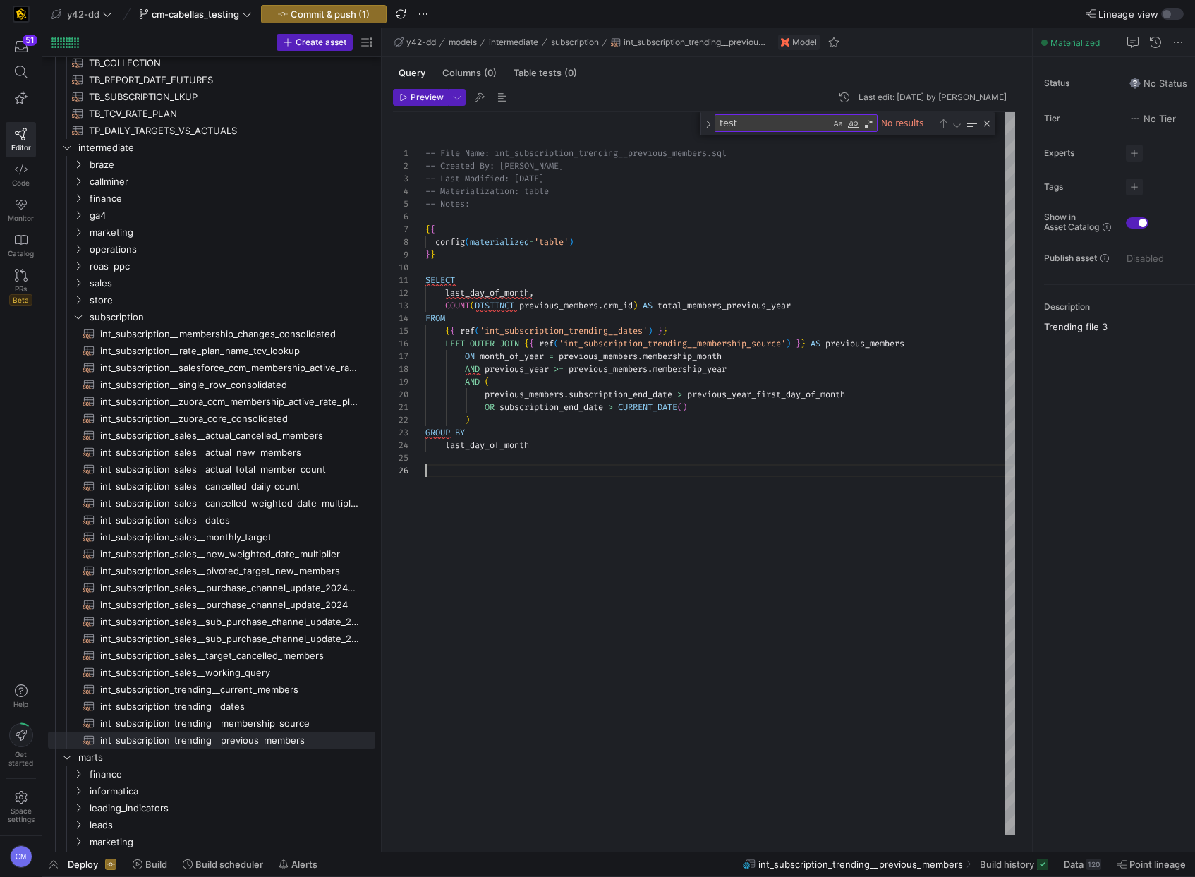
click at [573, 615] on div "-- File Name: int_subscription_trending__previous_ members.sql -- Created By: B…" at bounding box center [720, 473] width 590 height 722
type textarea "-- File Name: int_subscription_trending__previous_members.sql -- Created By: Br…"
type textarea "test"
click at [659, 463] on div "-- File Name: int_subscription_trending__previous_ members.sql -- Created By: B…" at bounding box center [720, 473] width 590 height 722
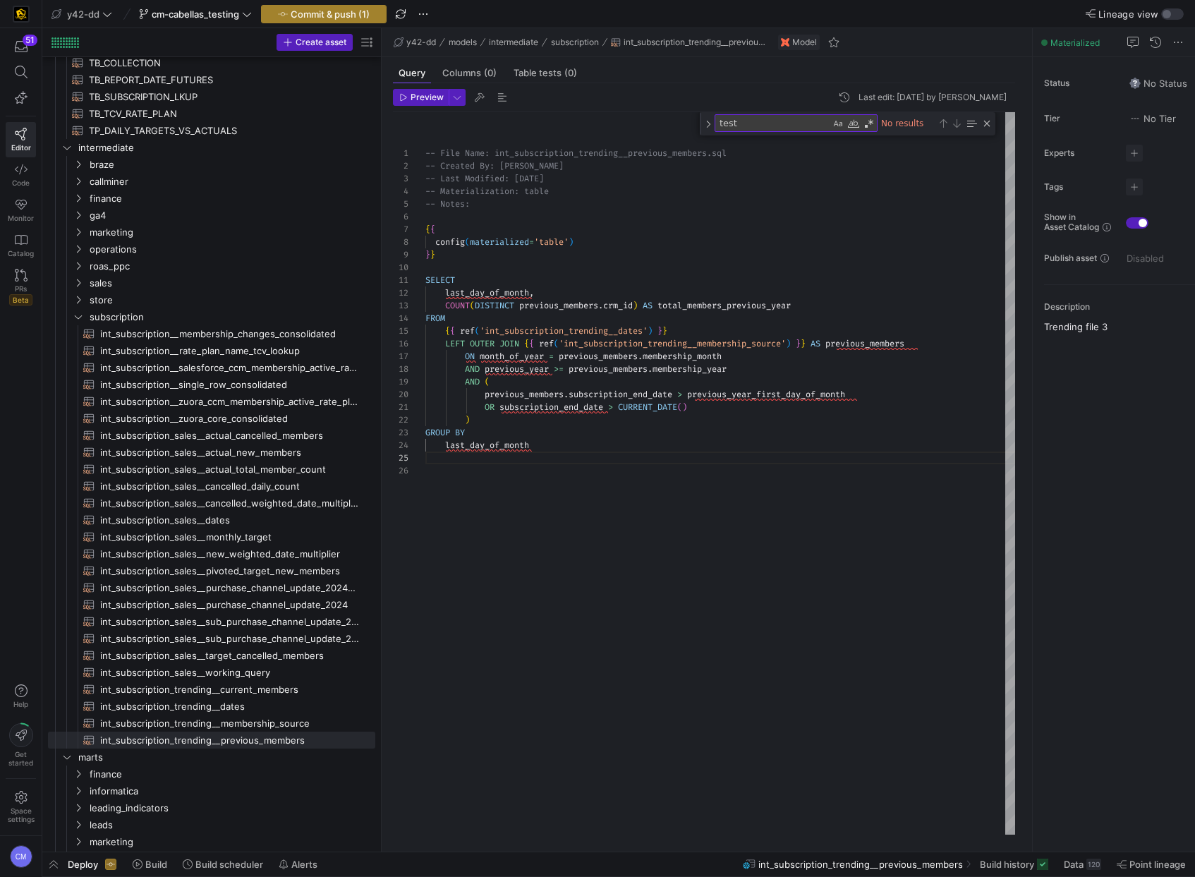
click at [344, 15] on span "Commit & push (1)" at bounding box center [330, 13] width 79 height 11
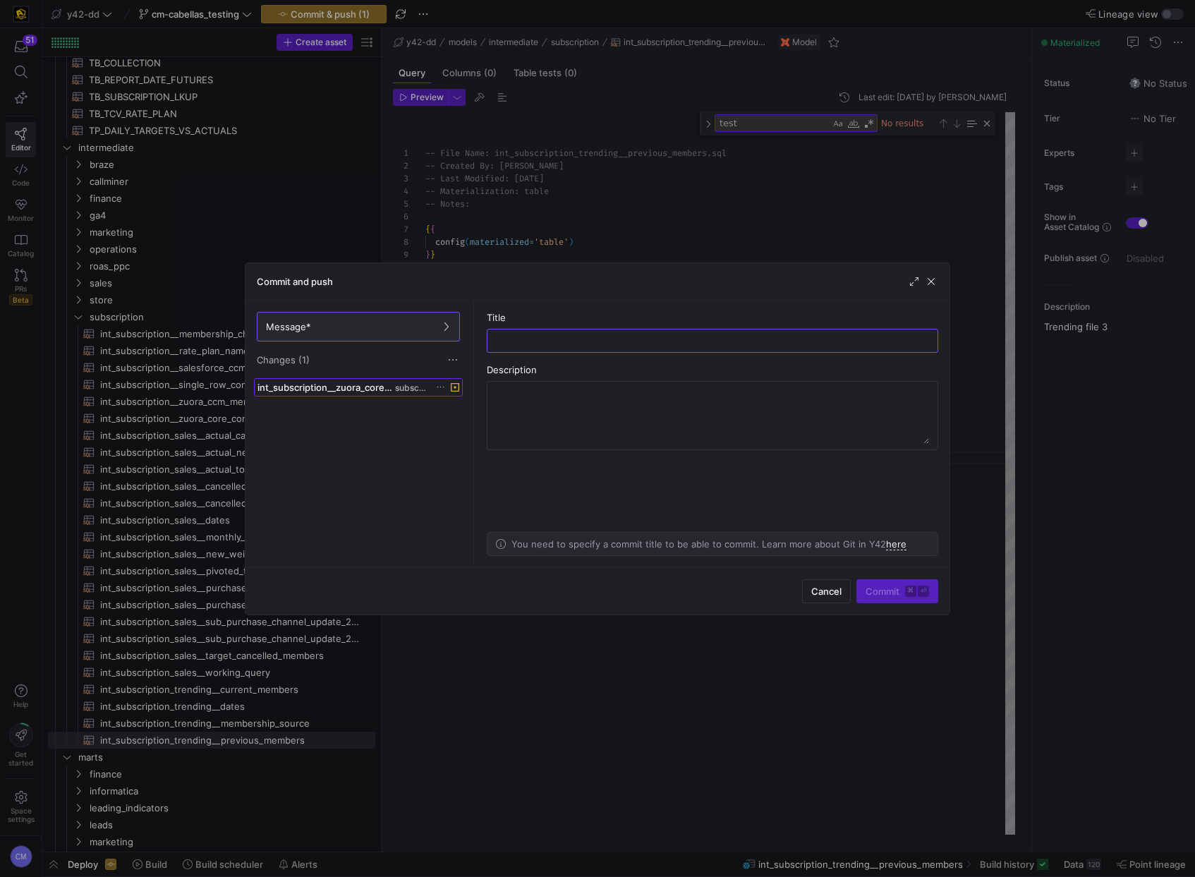
click at [344, 386] on span "int_subscription__zuora_core_consolidated.sql" at bounding box center [324, 387] width 135 height 11
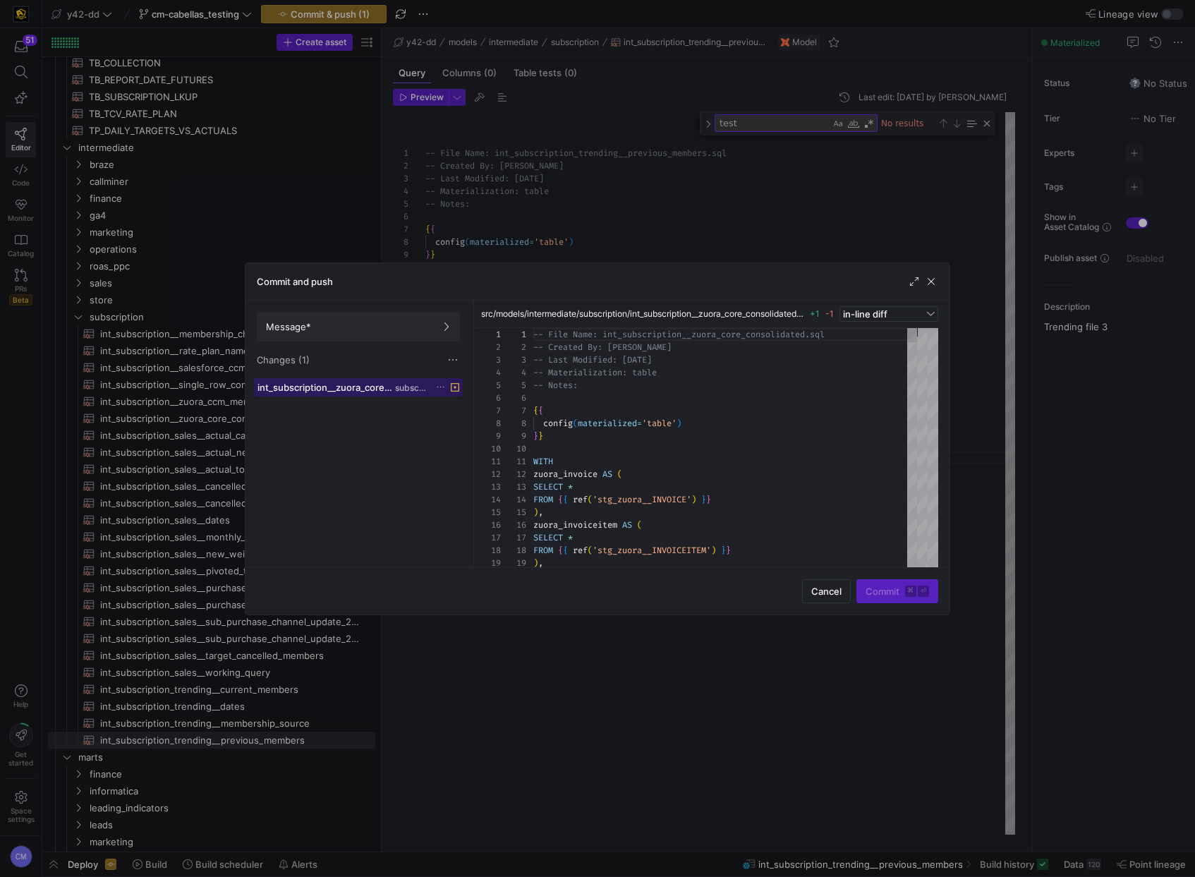
scroll to position [127, 0]
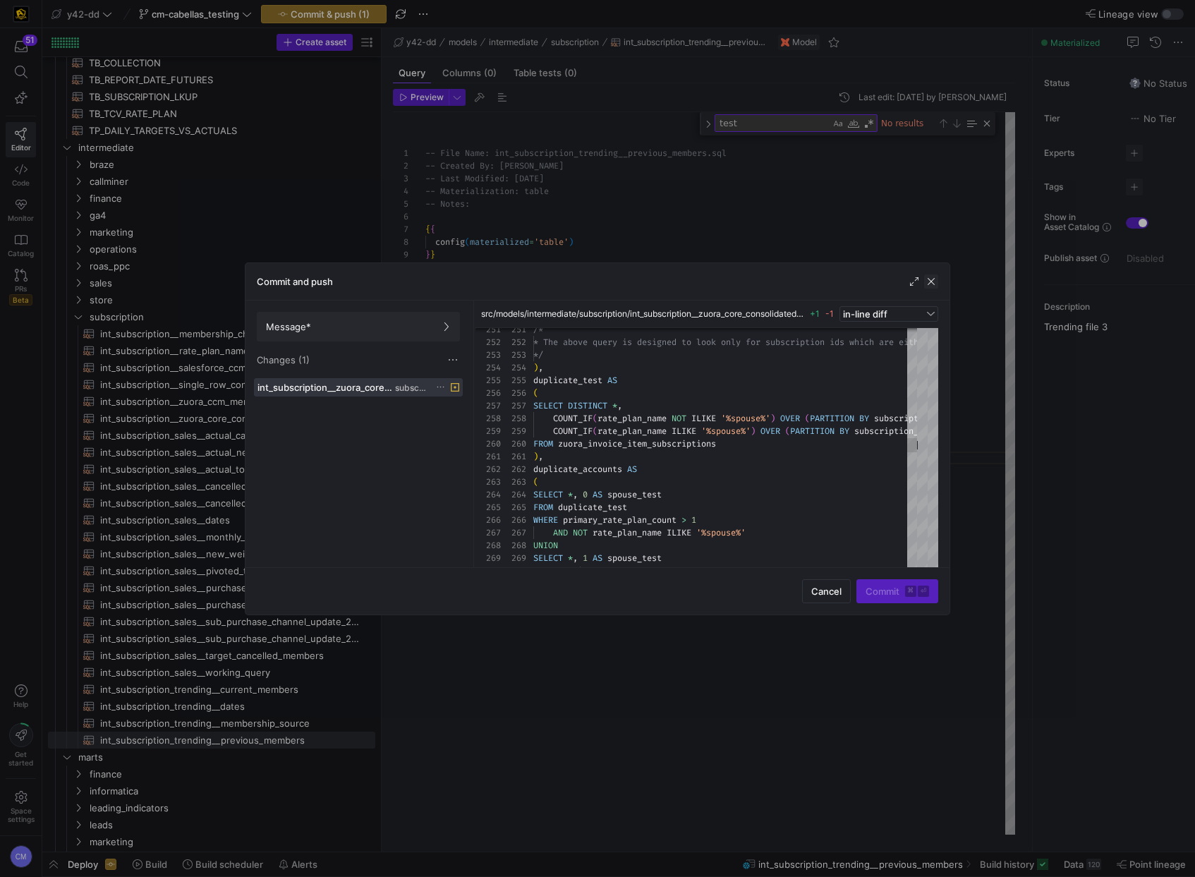
click at [933, 279] on span "button" at bounding box center [931, 281] width 14 height 14
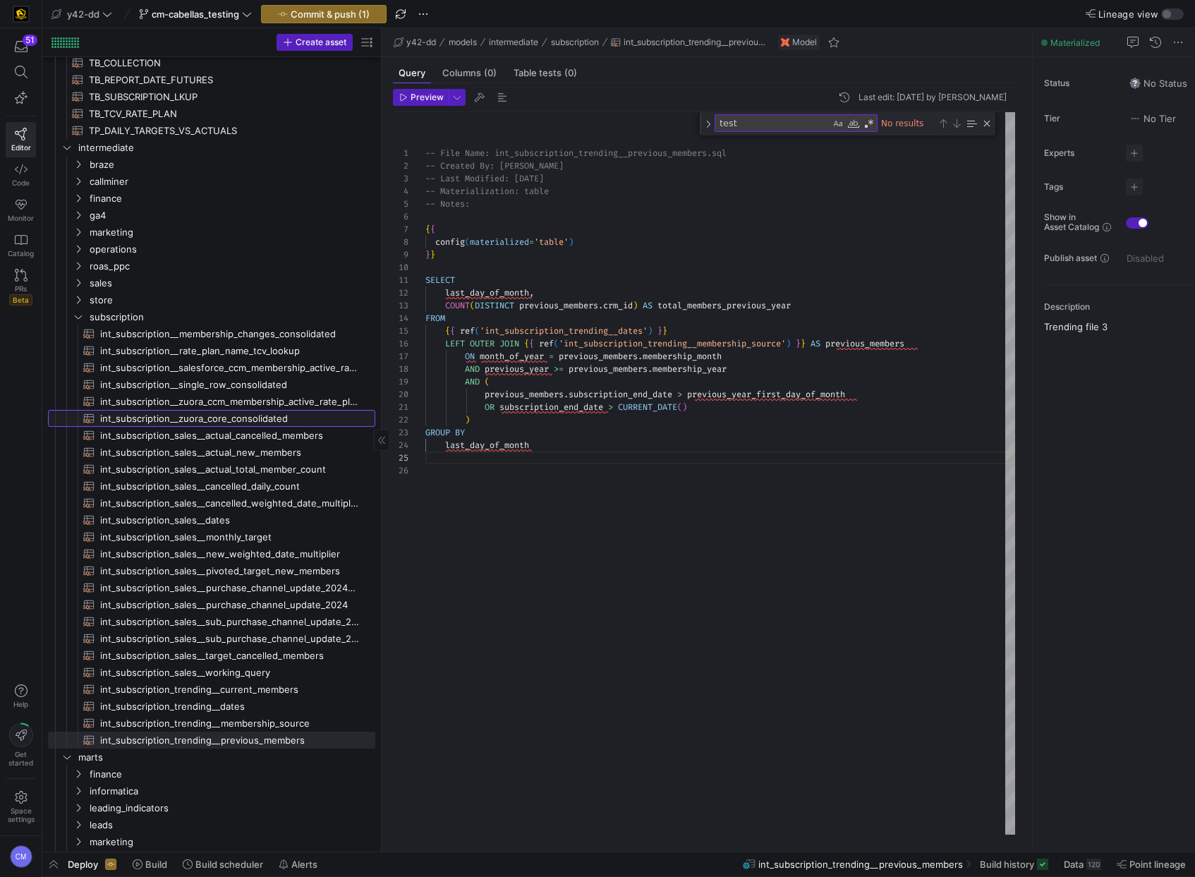
click at [264, 413] on span "int_subscription__zuora_core_consolidated​​​​​​​​​​" at bounding box center [229, 418] width 259 height 16
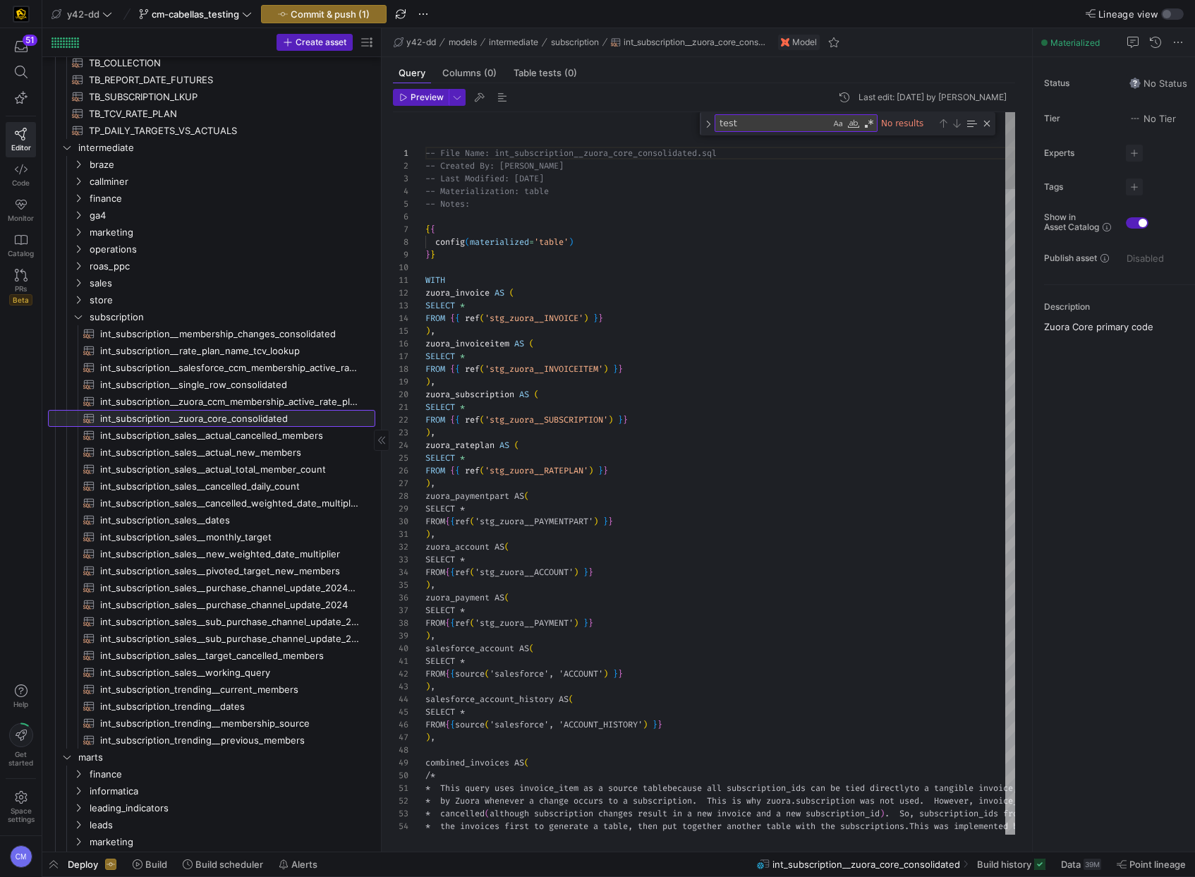
scroll to position [127, 0]
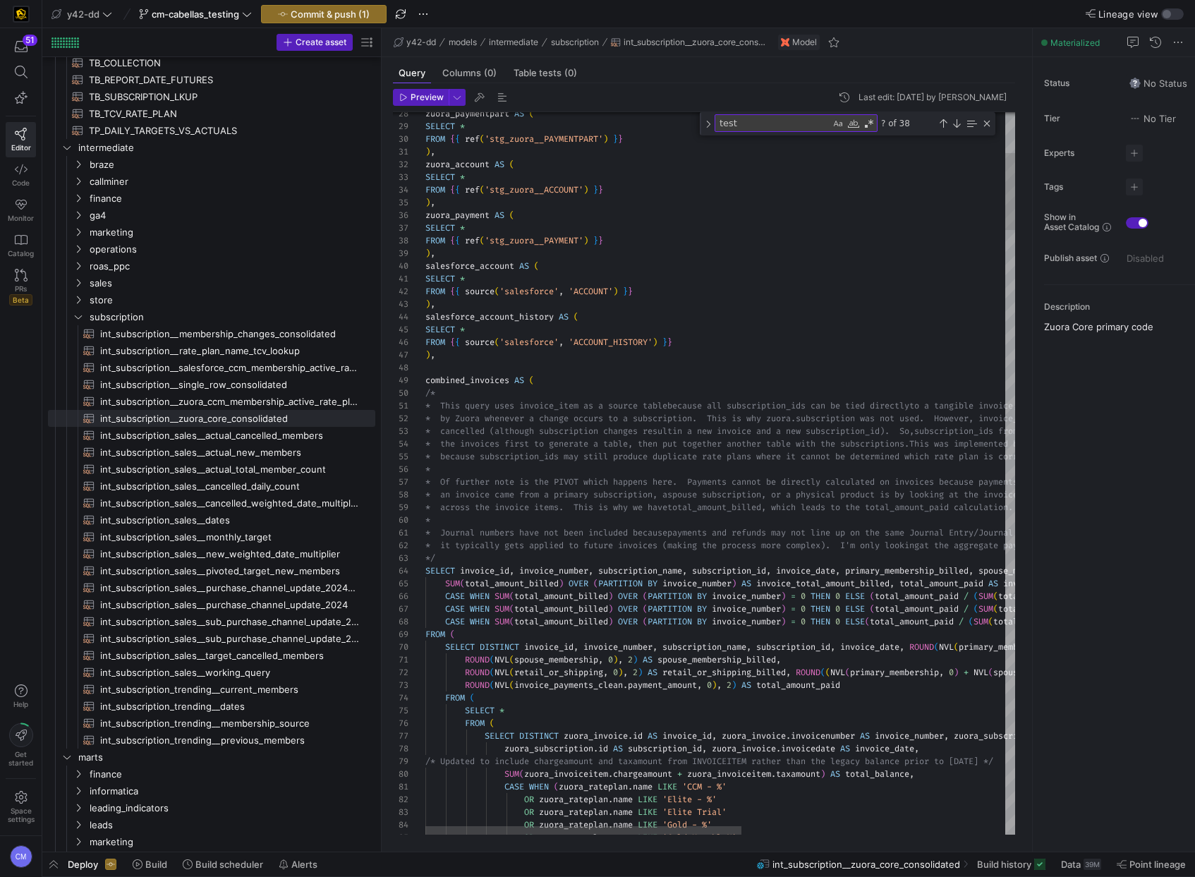
type textarea "tal_amount_billed) OVER (PARTITION BY invoice_number) = 0 THEN 0 ELSE (total_am…"
type textarea "invoice_number"
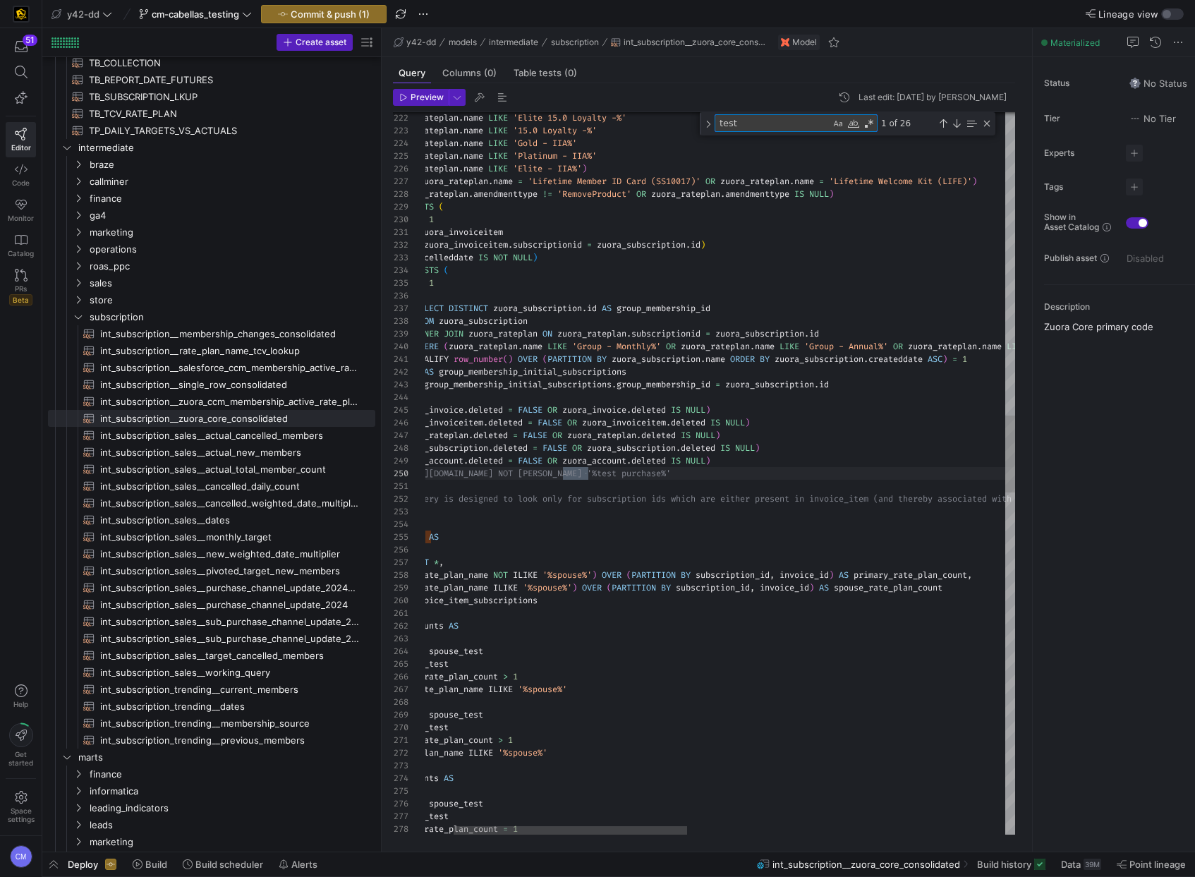
scroll to position [127, 76]
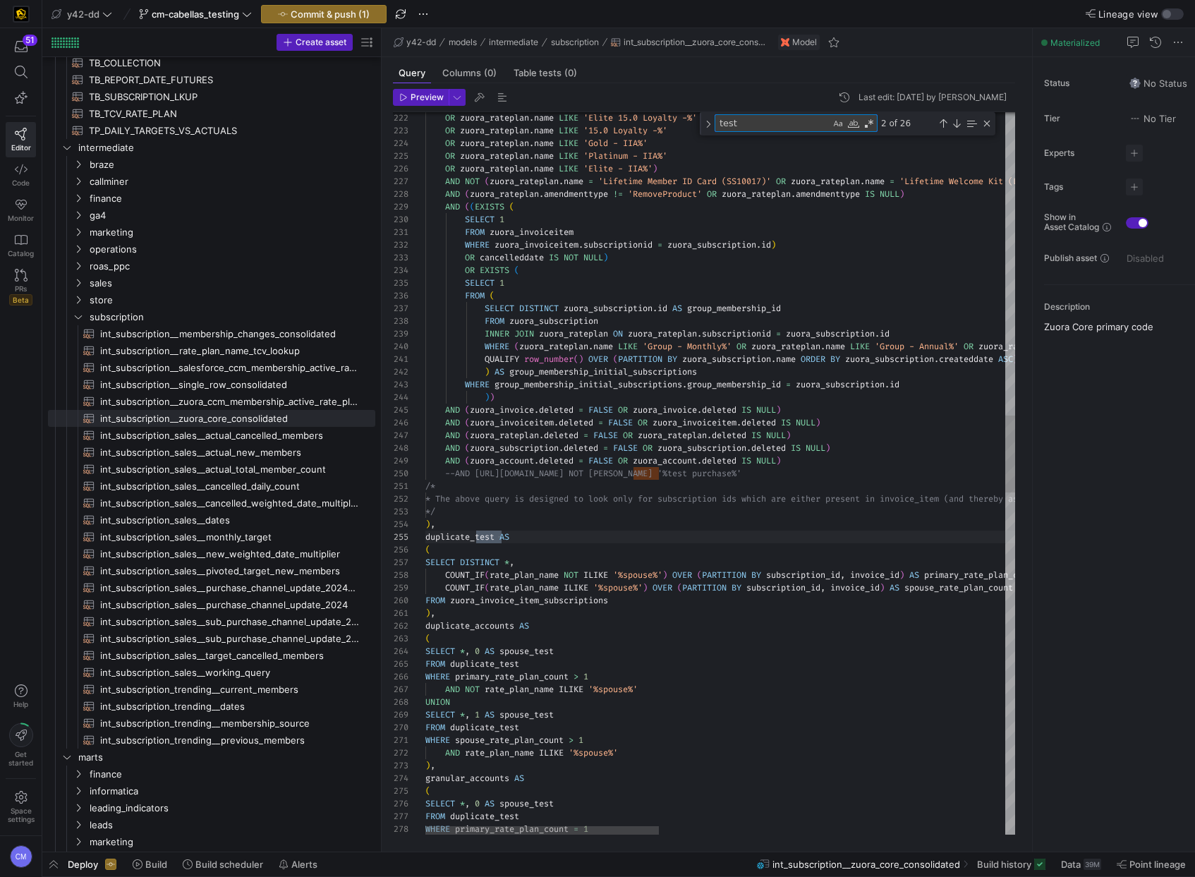
click at [455, 473] on div "OR zuora_rateplan . name LIKE 'Elite 15.0 Loyalty -%' OR zuora_rateplan . name …" at bounding box center [1155, 657] width 1461 height 6772
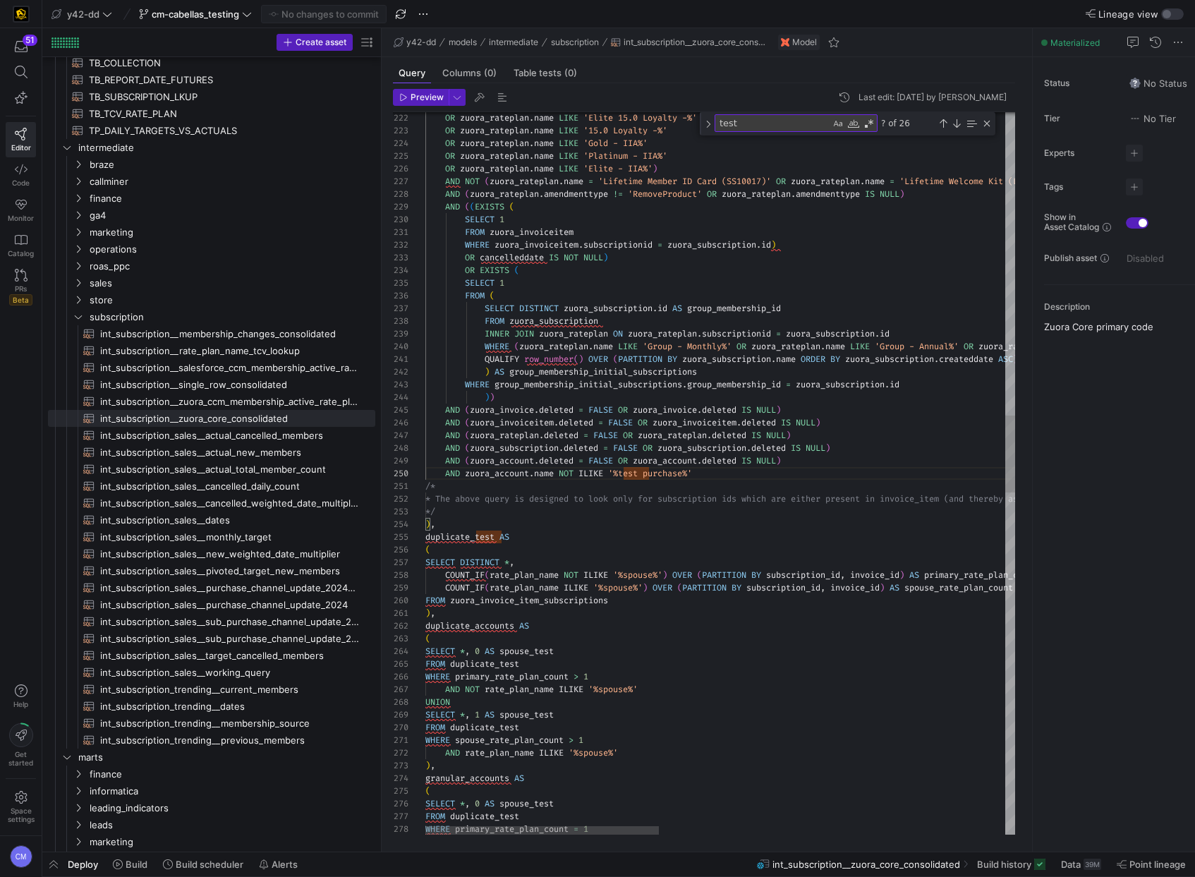
click at [571, 471] on div "OR zuora_rateplan . name LIKE 'Elite 15.0 Loyalty -%' OR zuora_rateplan . name …" at bounding box center [1155, 657] width 1461 height 6772
click at [334, 11] on span "Commit & push (1)" at bounding box center [330, 13] width 79 height 11
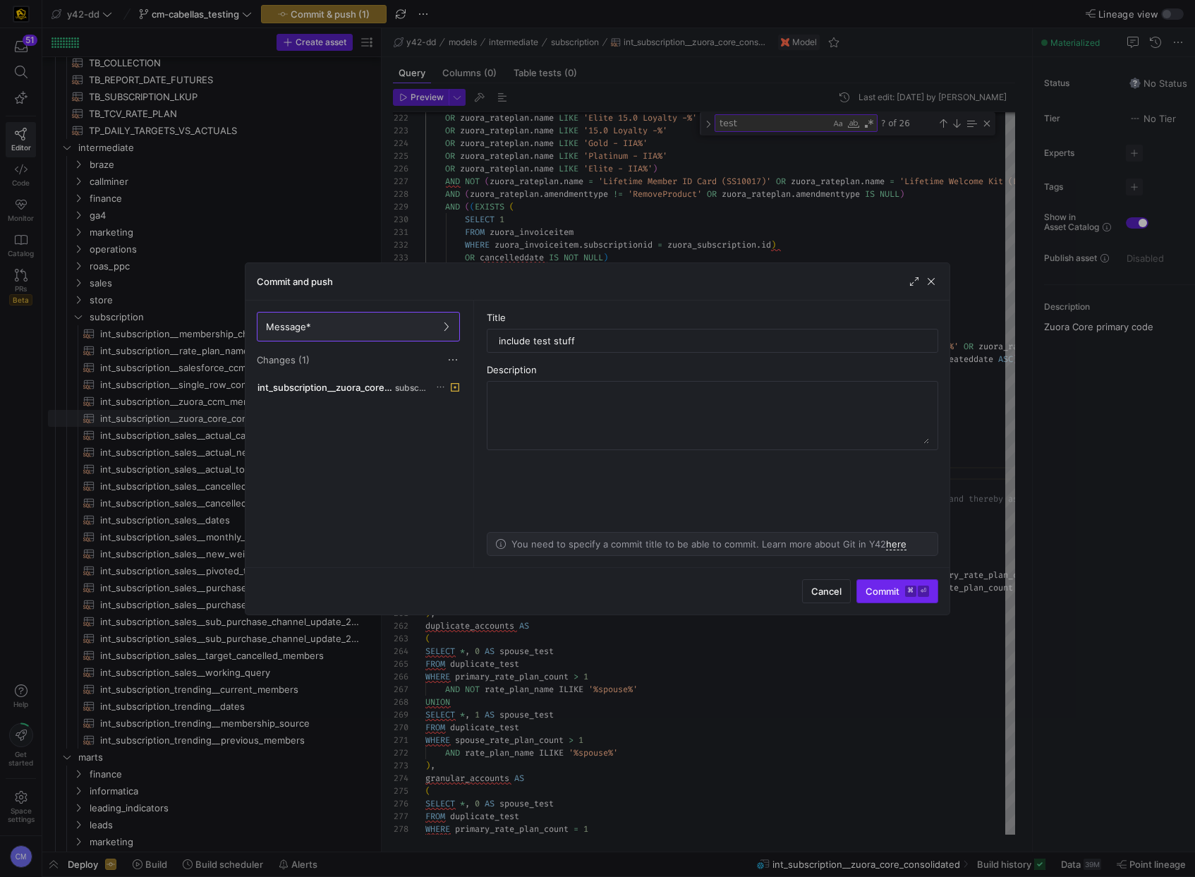
click at [882, 583] on span "submit" at bounding box center [897, 591] width 80 height 23
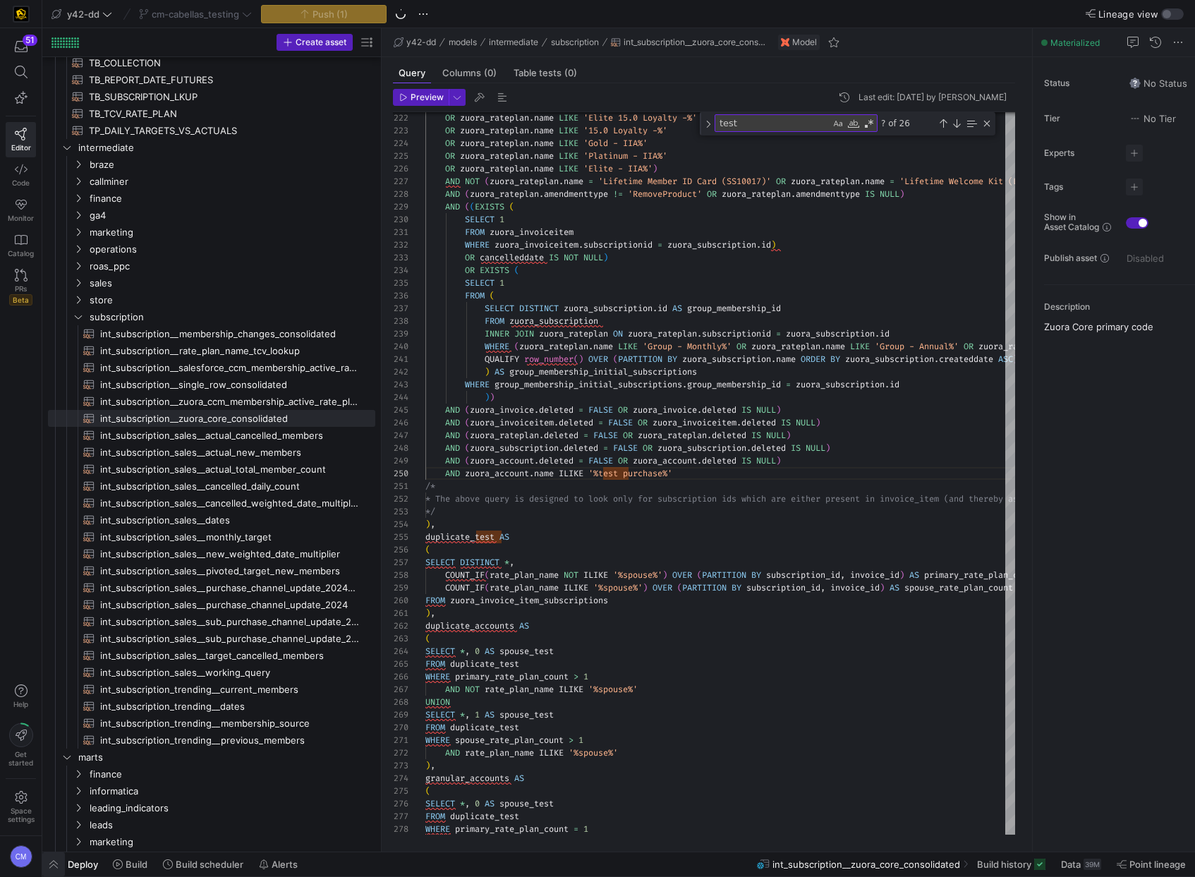
click at [57, 865] on span "button" at bounding box center [53, 864] width 23 height 24
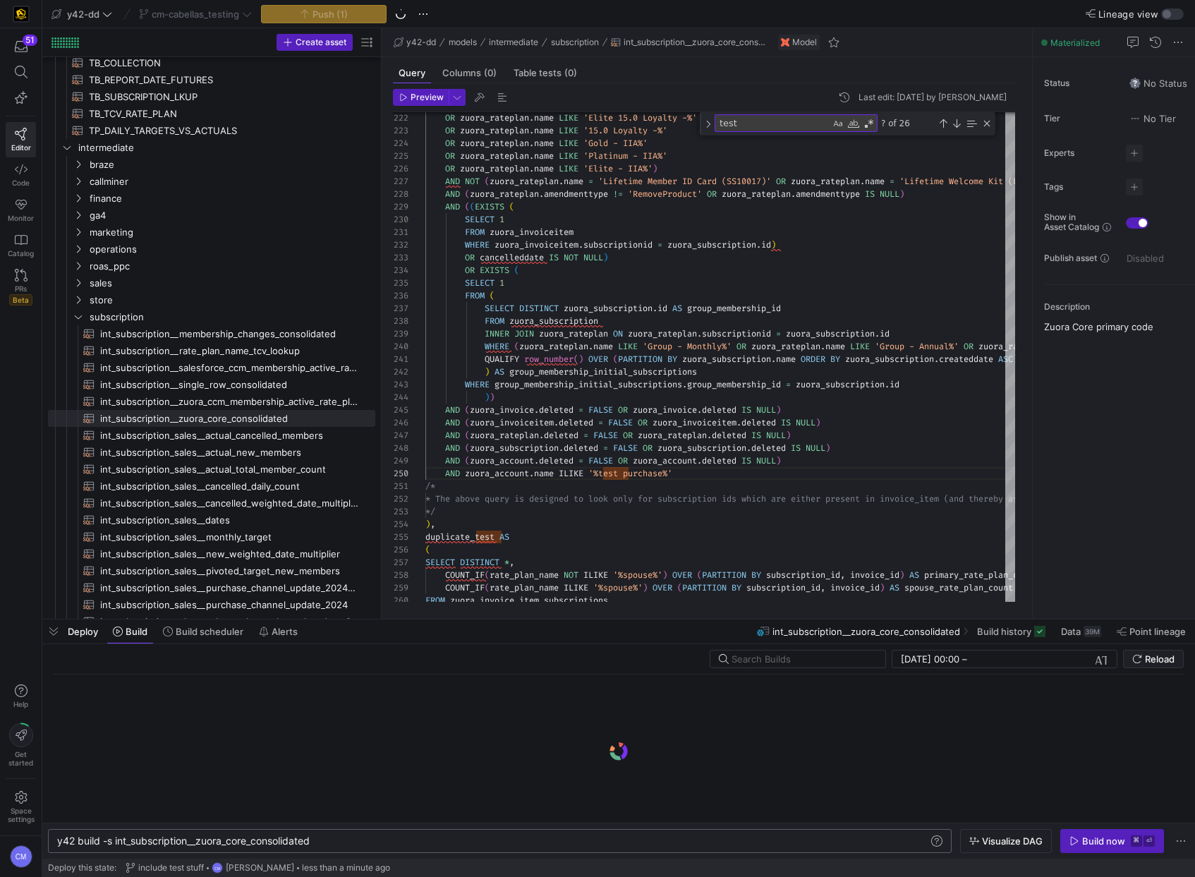
click at [301, 836] on div "y42 build -s int_subscription__zuora_core_consolid ated" at bounding box center [492, 840] width 871 height 11
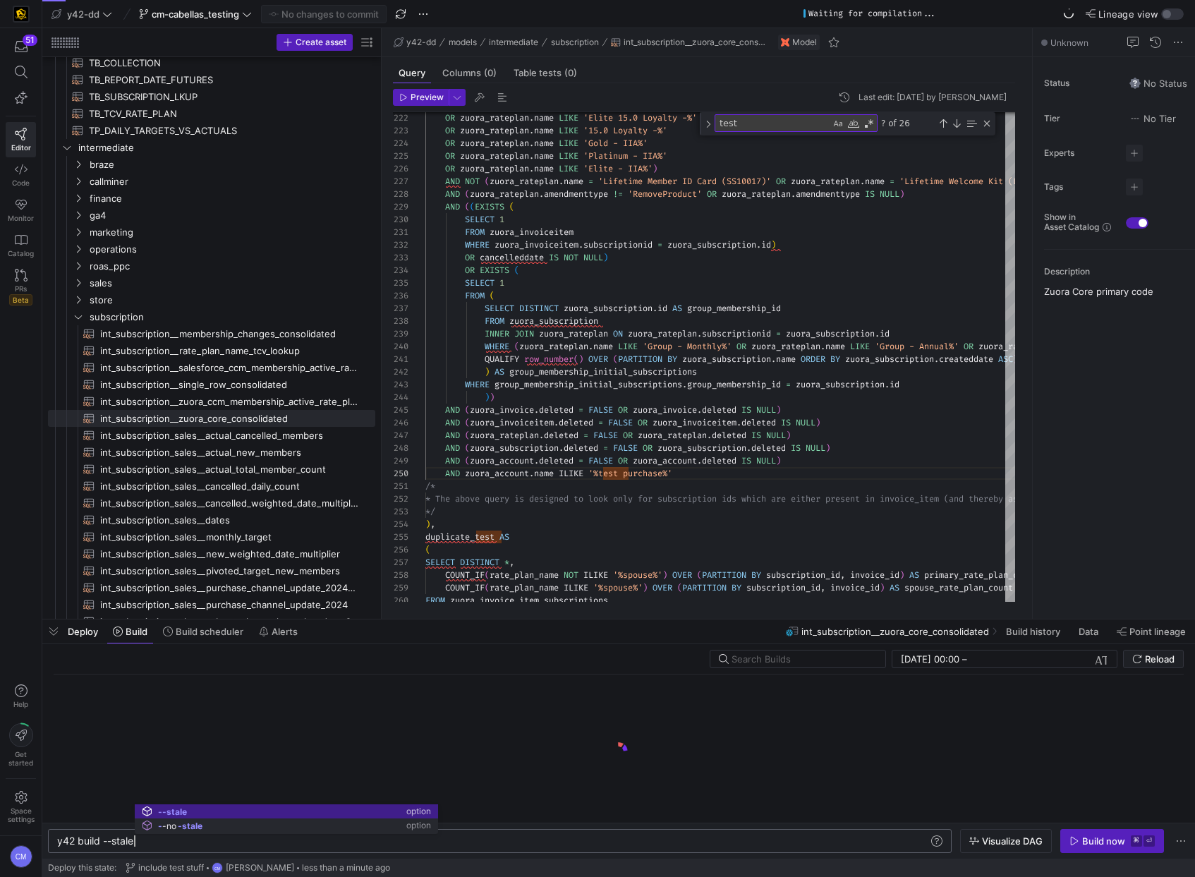
scroll to position [0, 77]
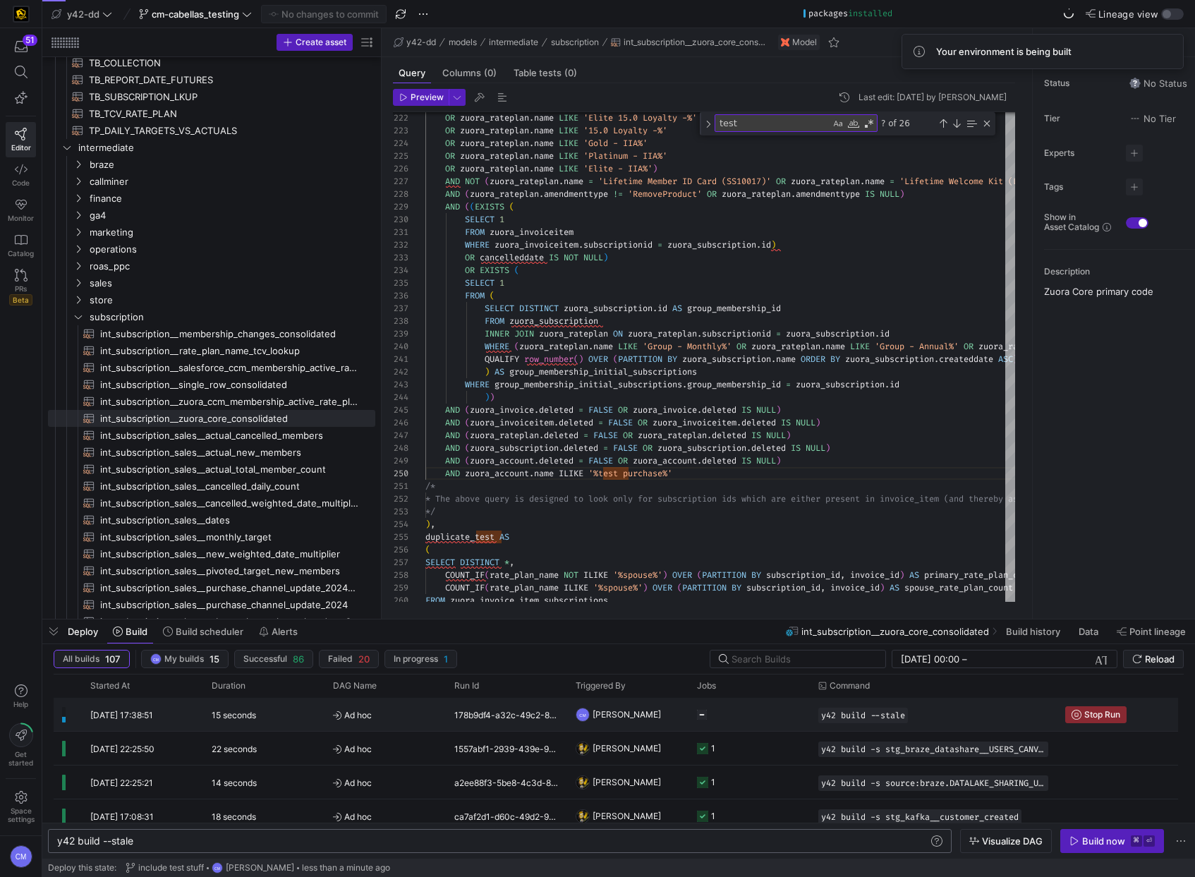
click at [601, 725] on span "[PERSON_NAME]" at bounding box center [626, 714] width 68 height 33
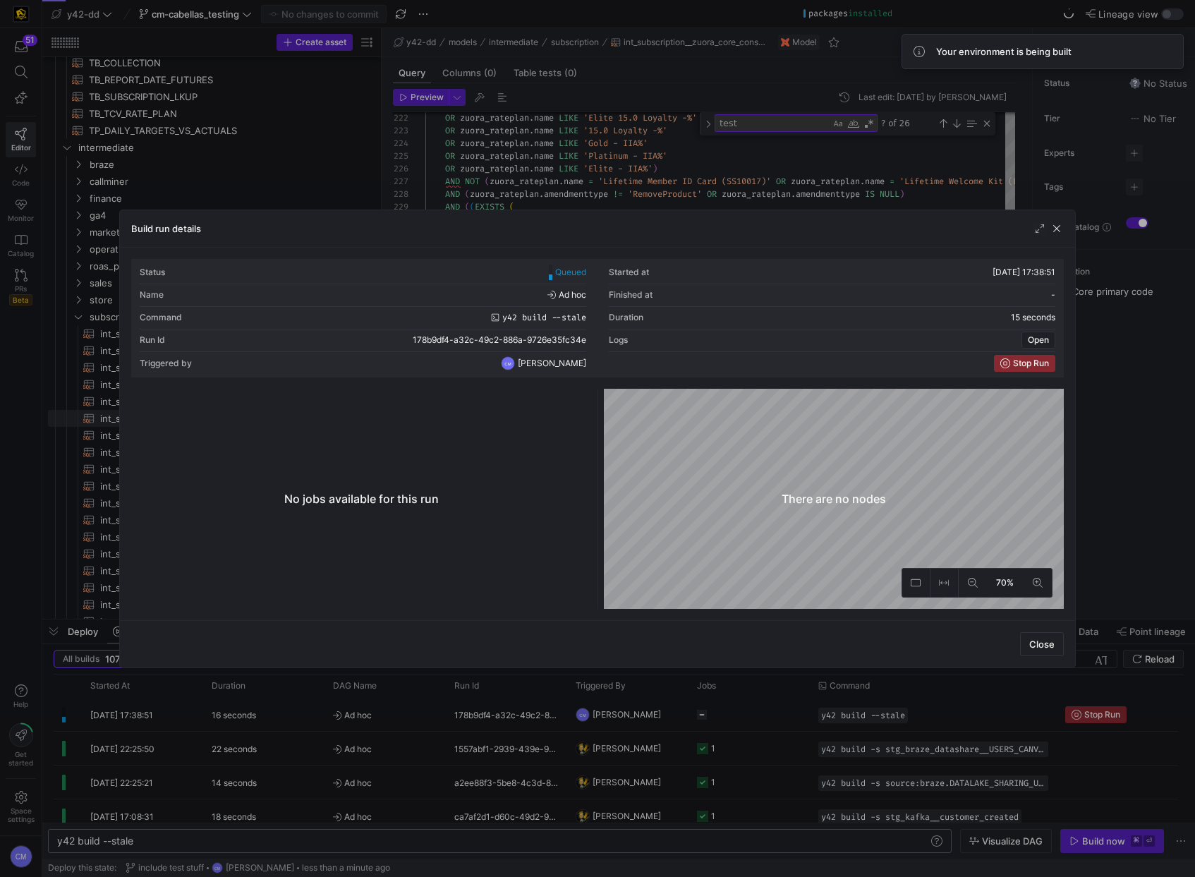
click at [601, 725] on div at bounding box center [597, 438] width 1195 height 877
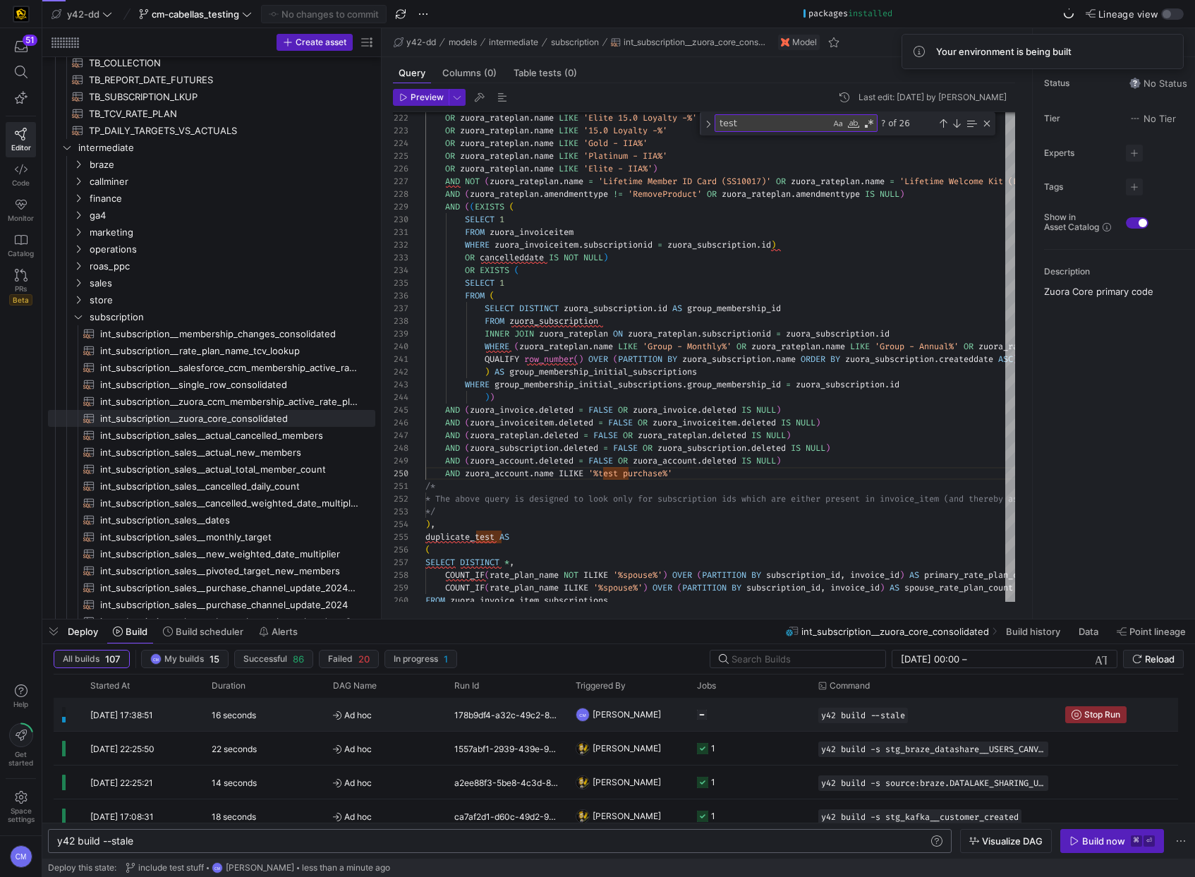
click at [601, 725] on span "[PERSON_NAME]" at bounding box center [626, 714] width 68 height 33
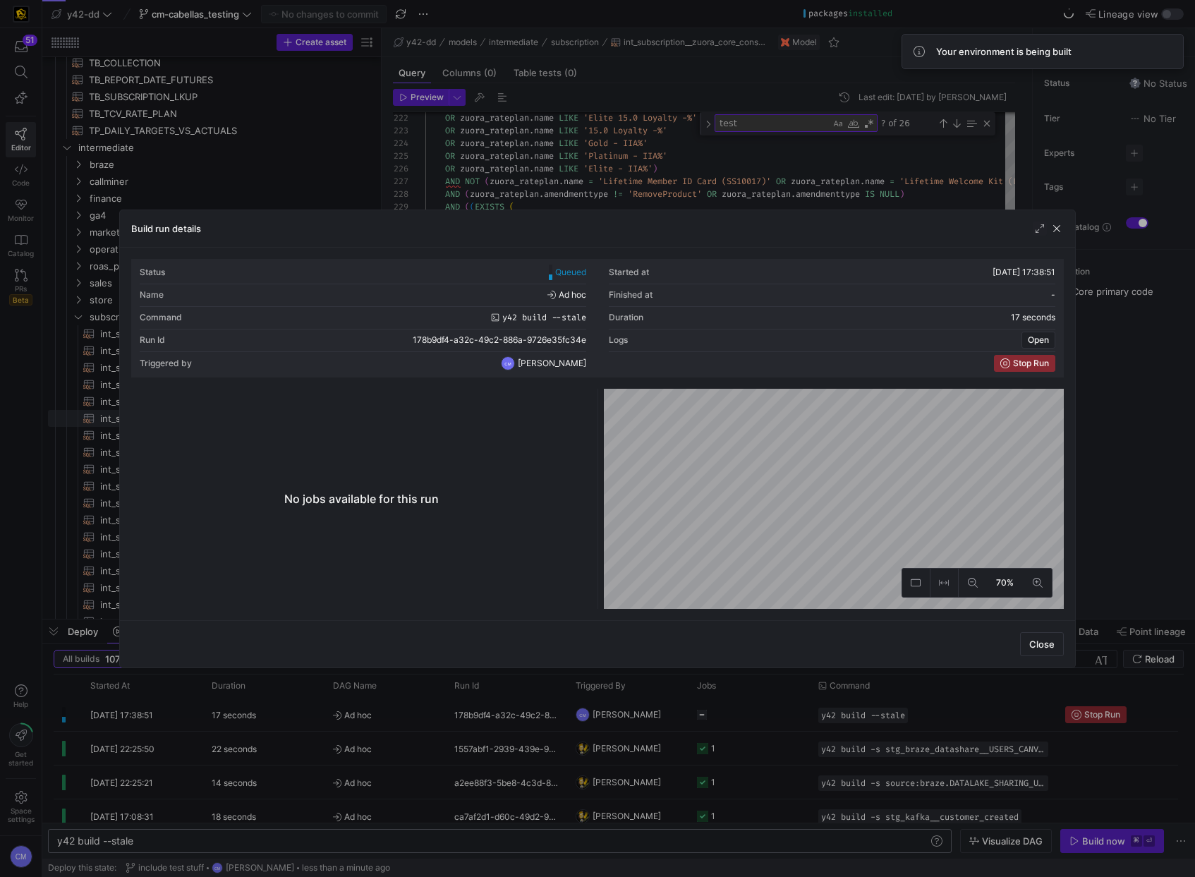
click at [601, 725] on div at bounding box center [597, 438] width 1195 height 877
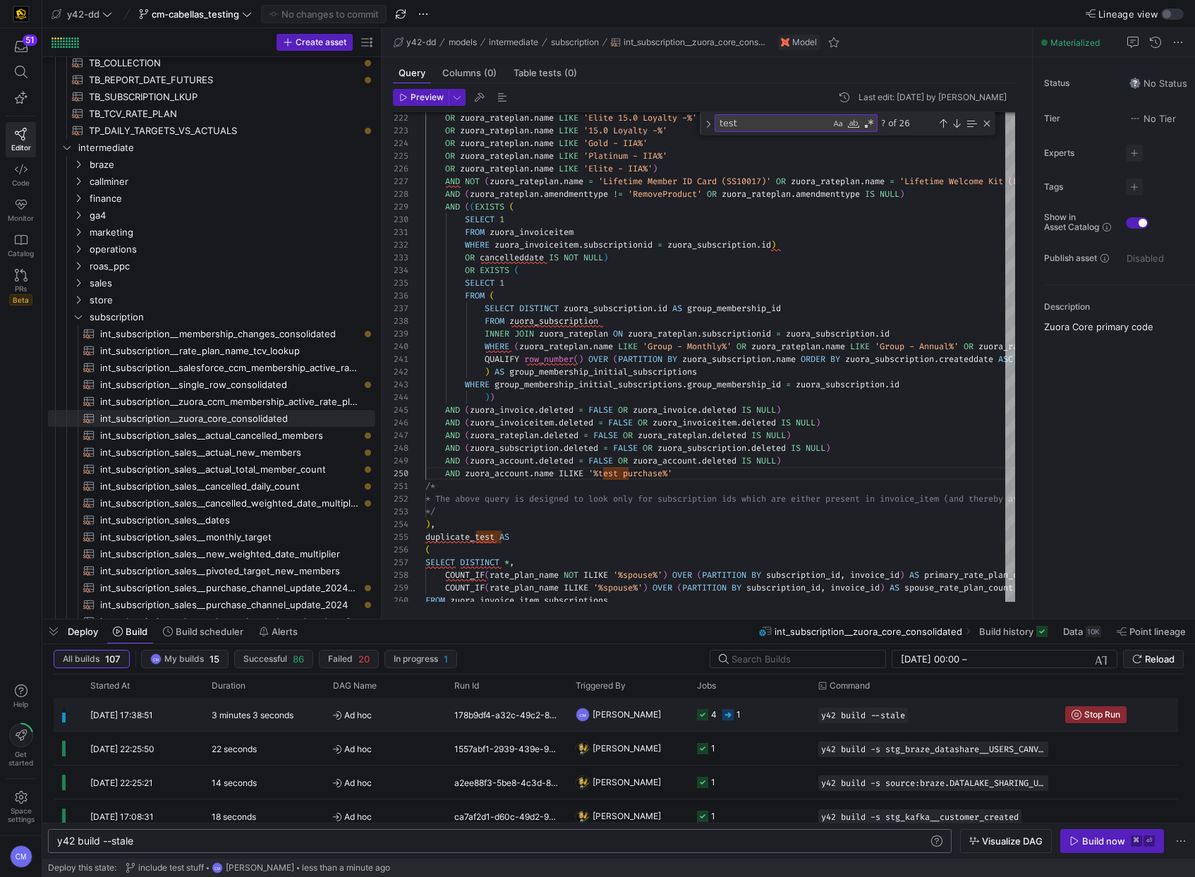
click at [652, 718] on y42-orchestration-triggered-by "CM Caden Miller" at bounding box center [628, 714] width 104 height 32
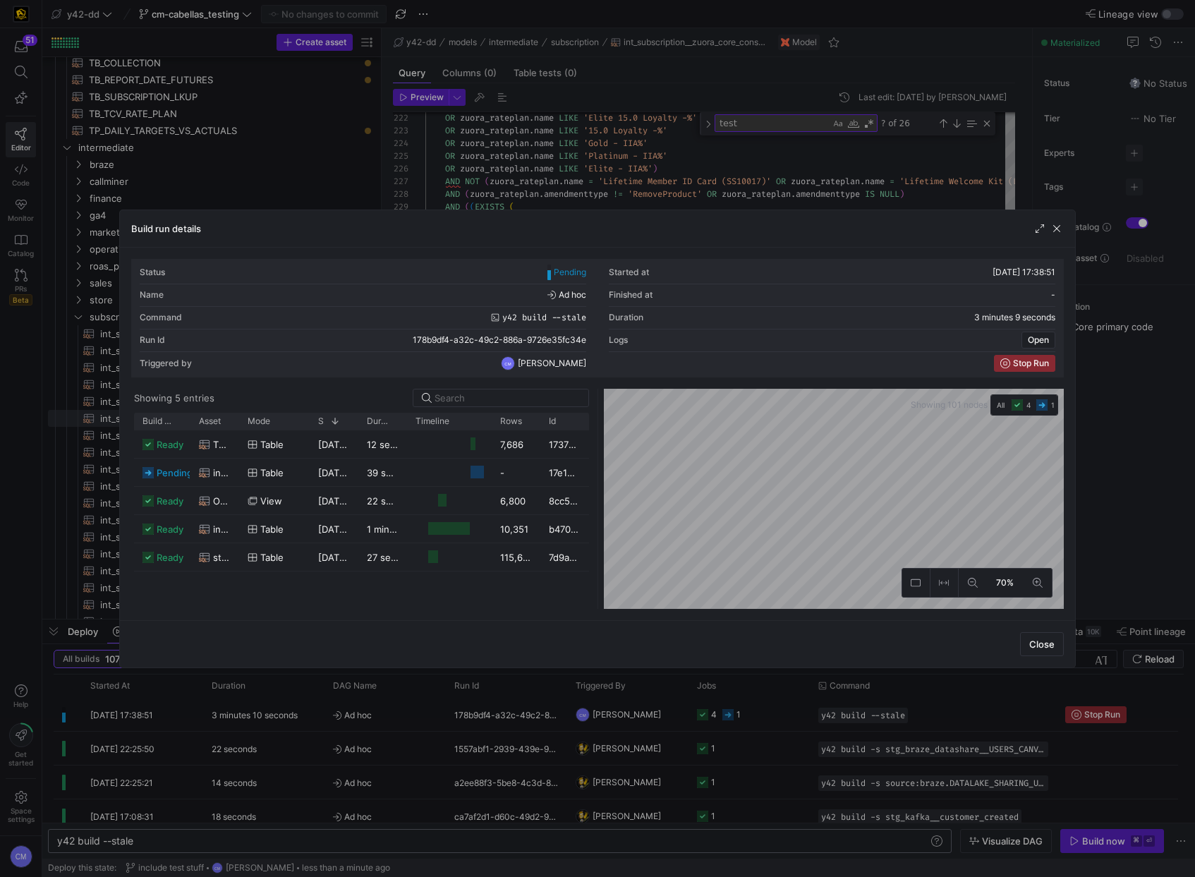
click at [652, 723] on div at bounding box center [597, 438] width 1195 height 877
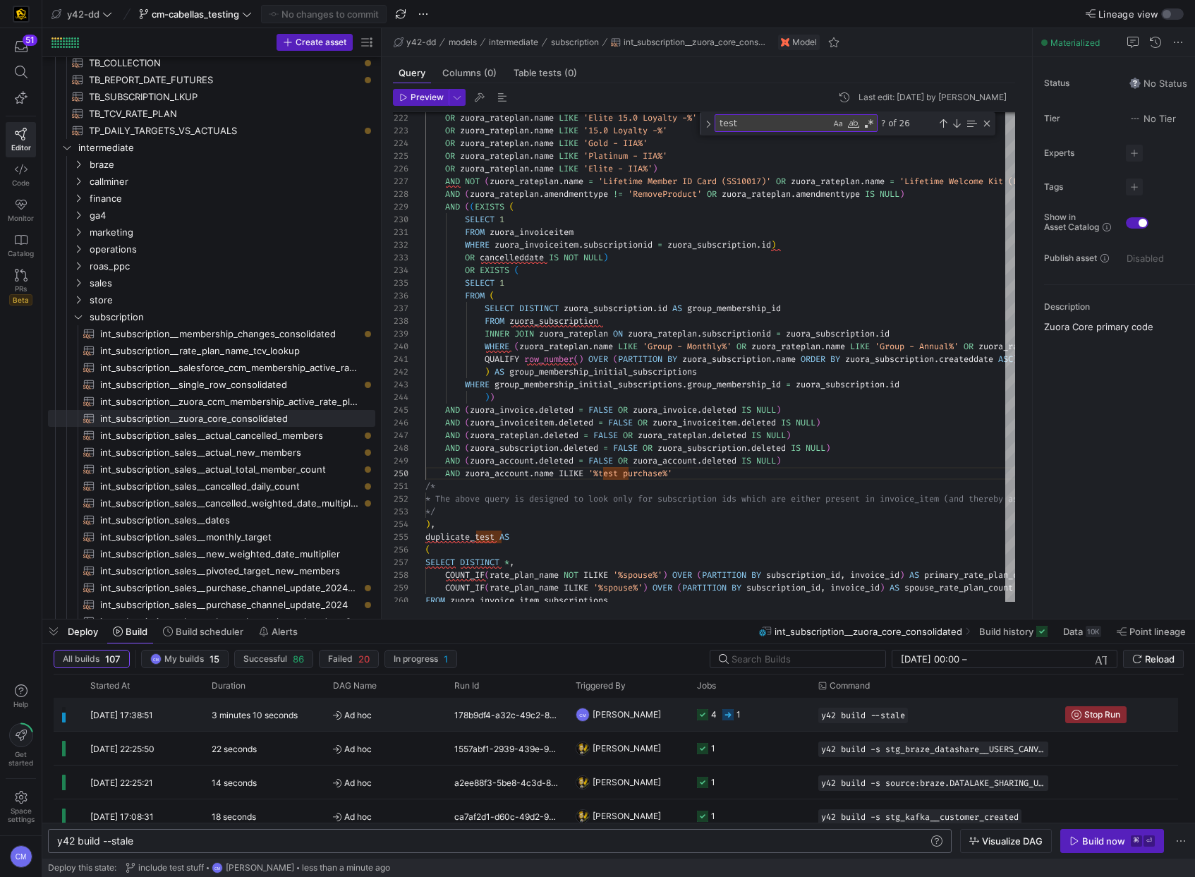
click at [662, 719] on y42-orchestration-triggered-by "CM Caden Miller" at bounding box center [628, 714] width 104 height 32
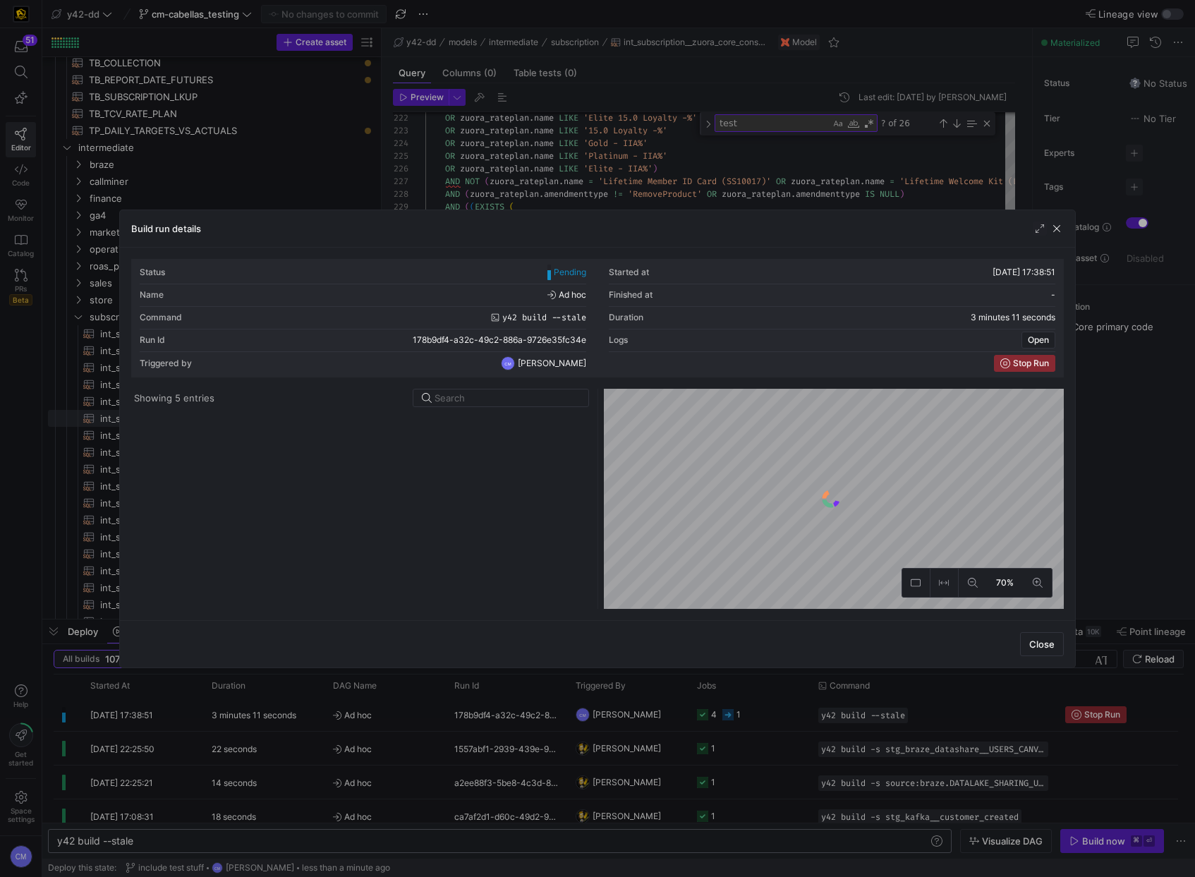
click at [662, 719] on div at bounding box center [597, 438] width 1195 height 877
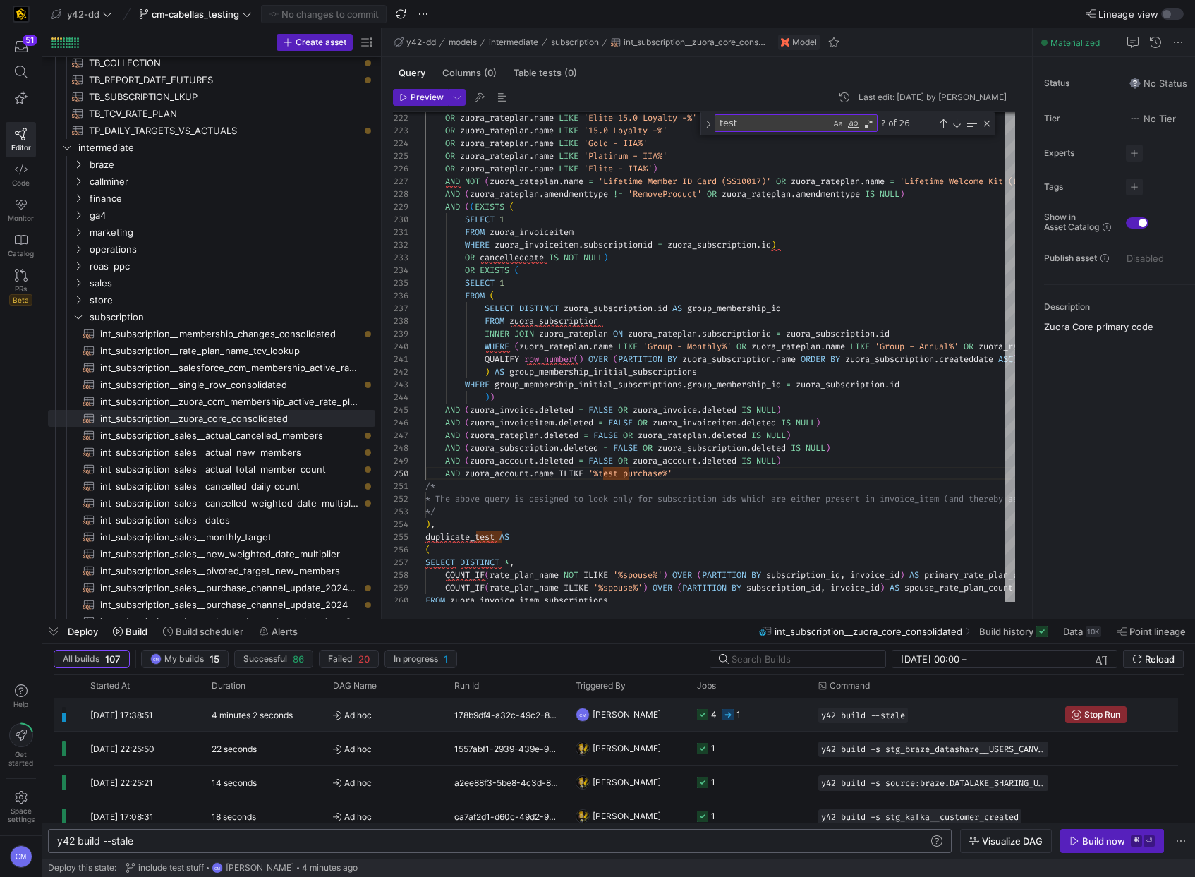
click at [741, 719] on y42-job-status-cell-renderer "4 1" at bounding box center [749, 714] width 104 height 32
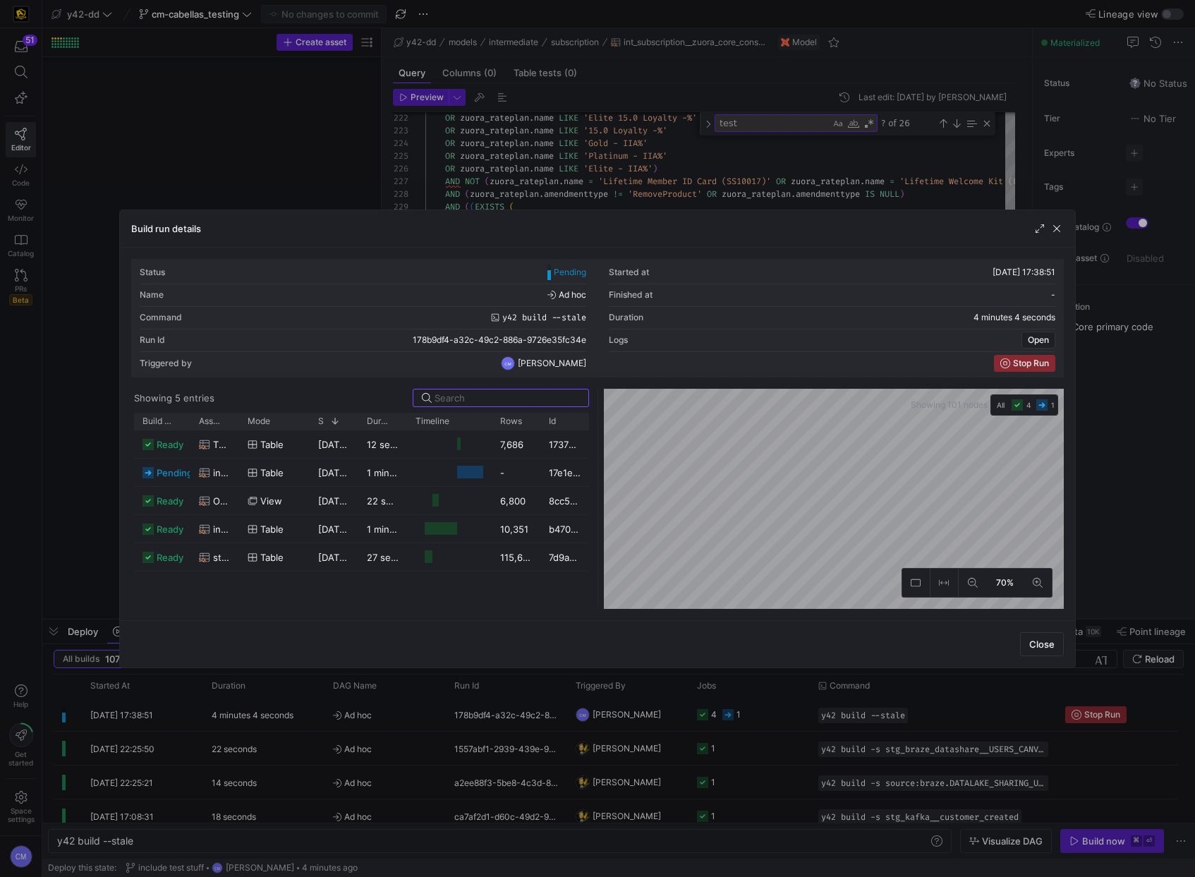
scroll to position [0, 77]
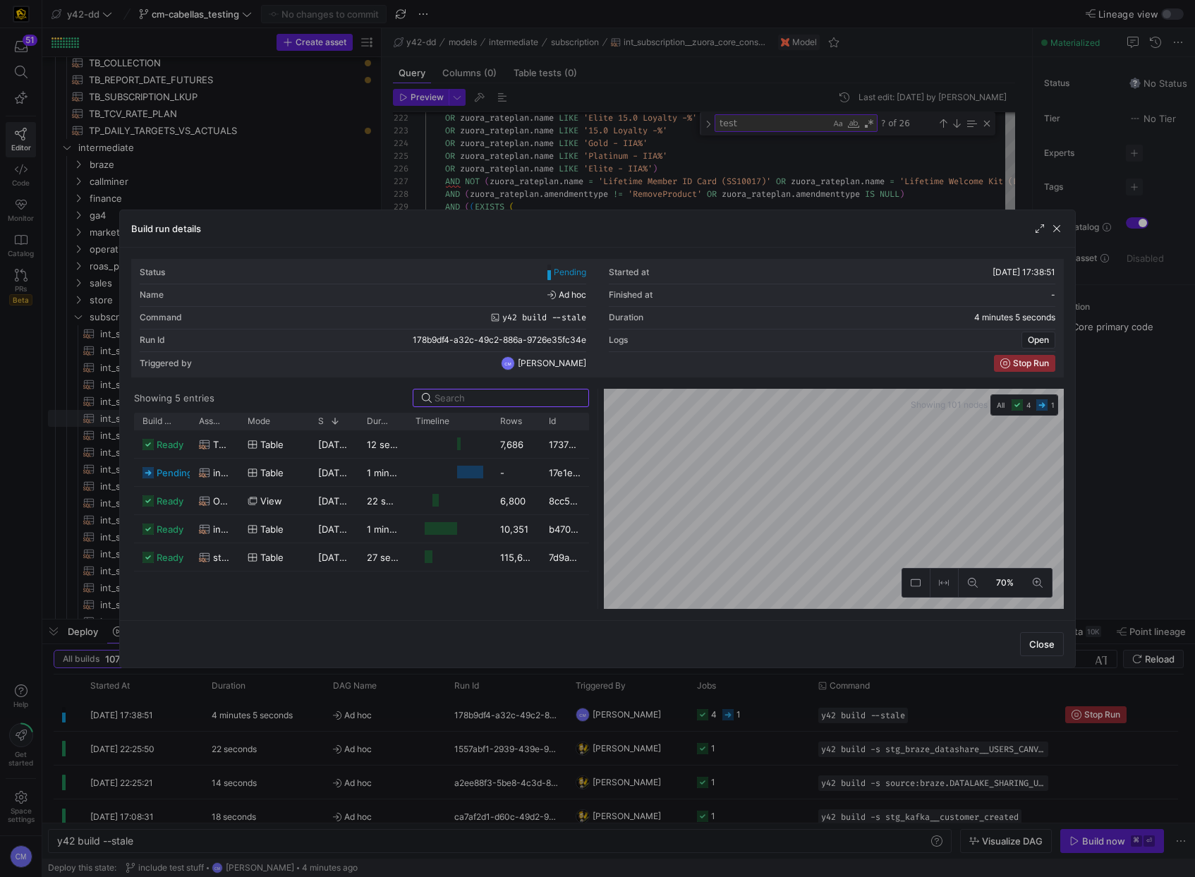
click at [741, 719] on div at bounding box center [597, 438] width 1195 height 877
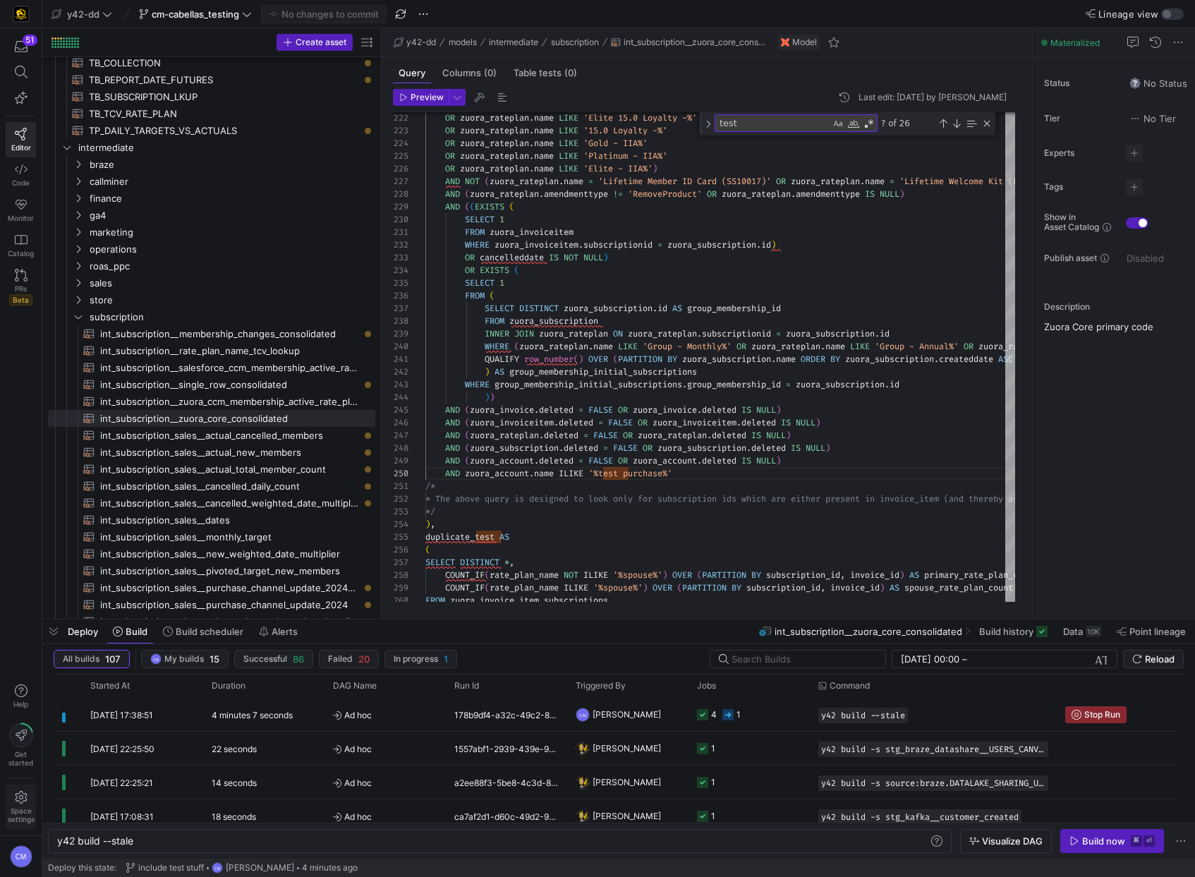
click at [23, 800] on icon at bounding box center [21, 797] width 13 height 13
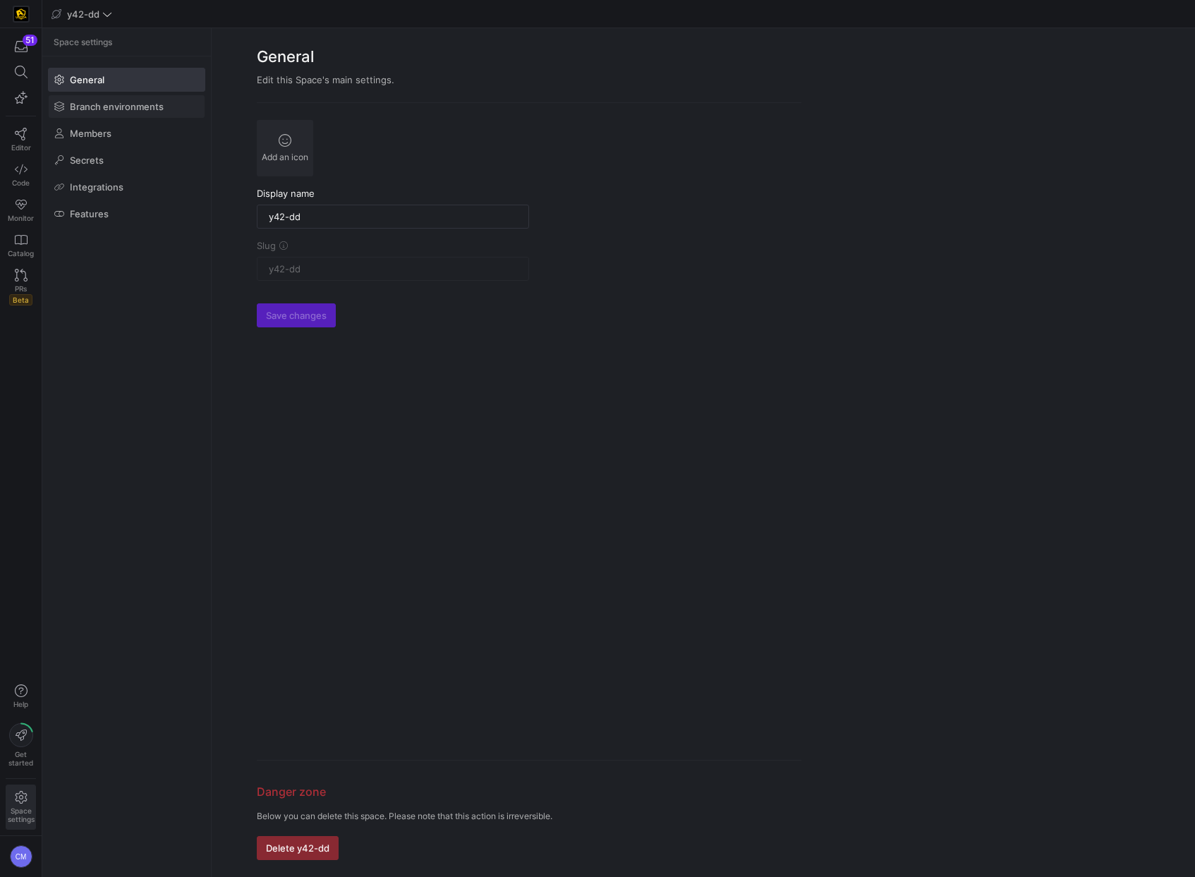
click at [155, 109] on span "Branch environments" at bounding box center [117, 106] width 94 height 11
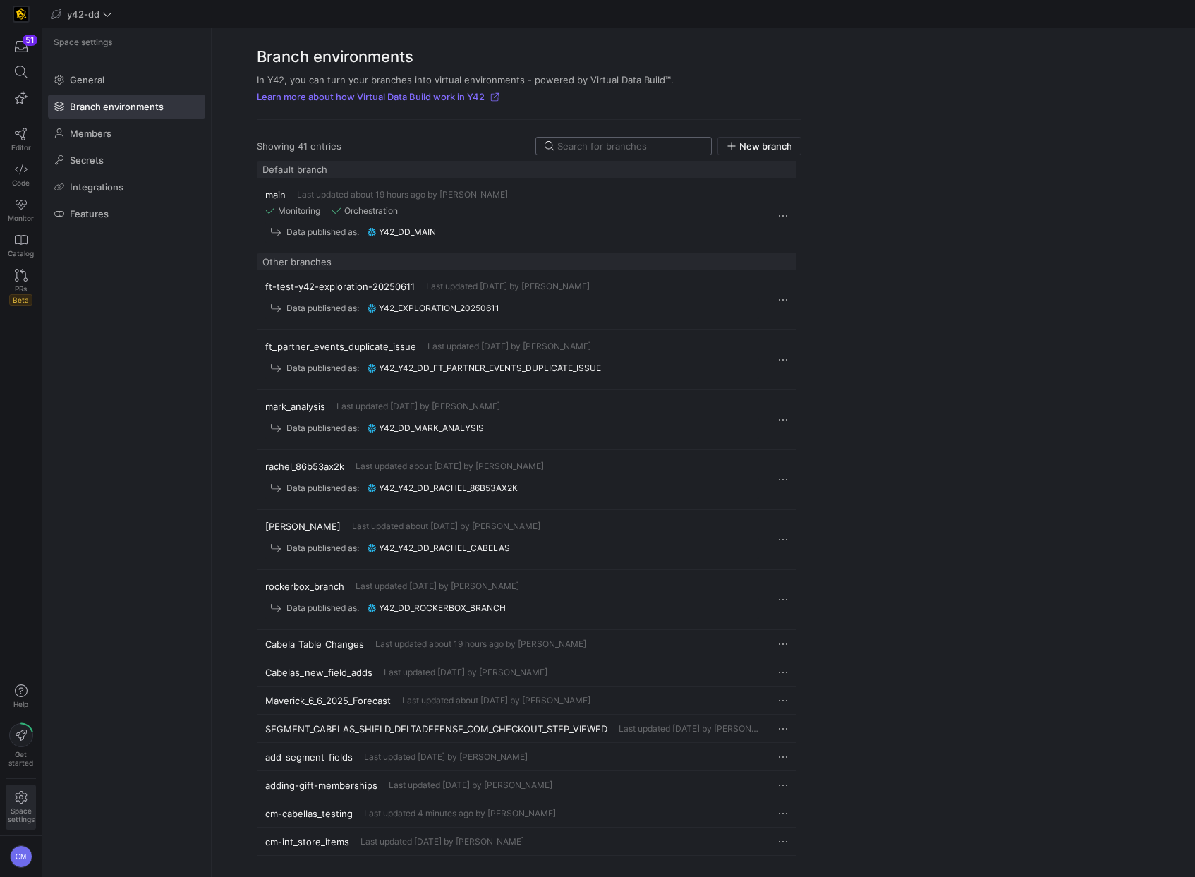
click at [583, 140] on input at bounding box center [629, 145] width 145 height 11
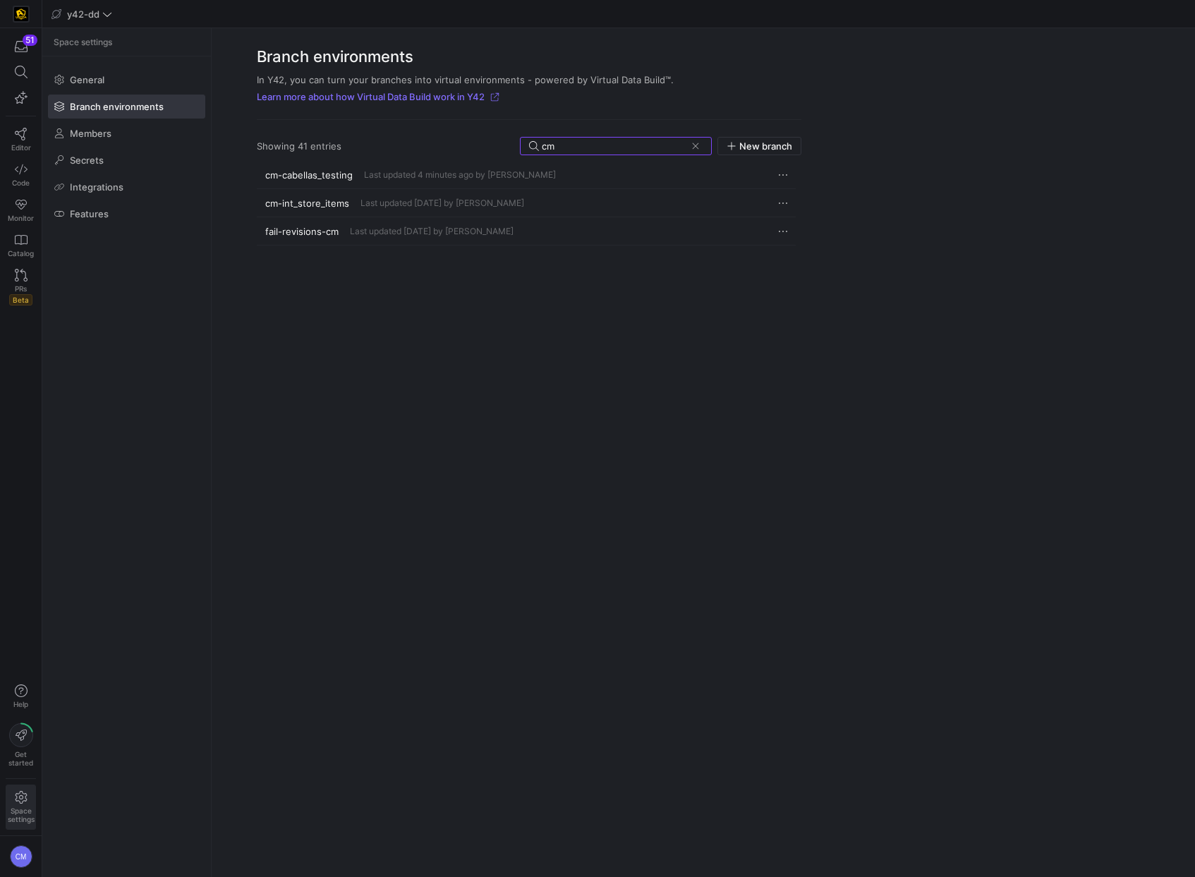
type input "cm"
click at [576, 173] on div "cm-cabellas_testing Last updated 4 minutes ago by Caden Miller" at bounding box center [512, 174] width 494 height 11
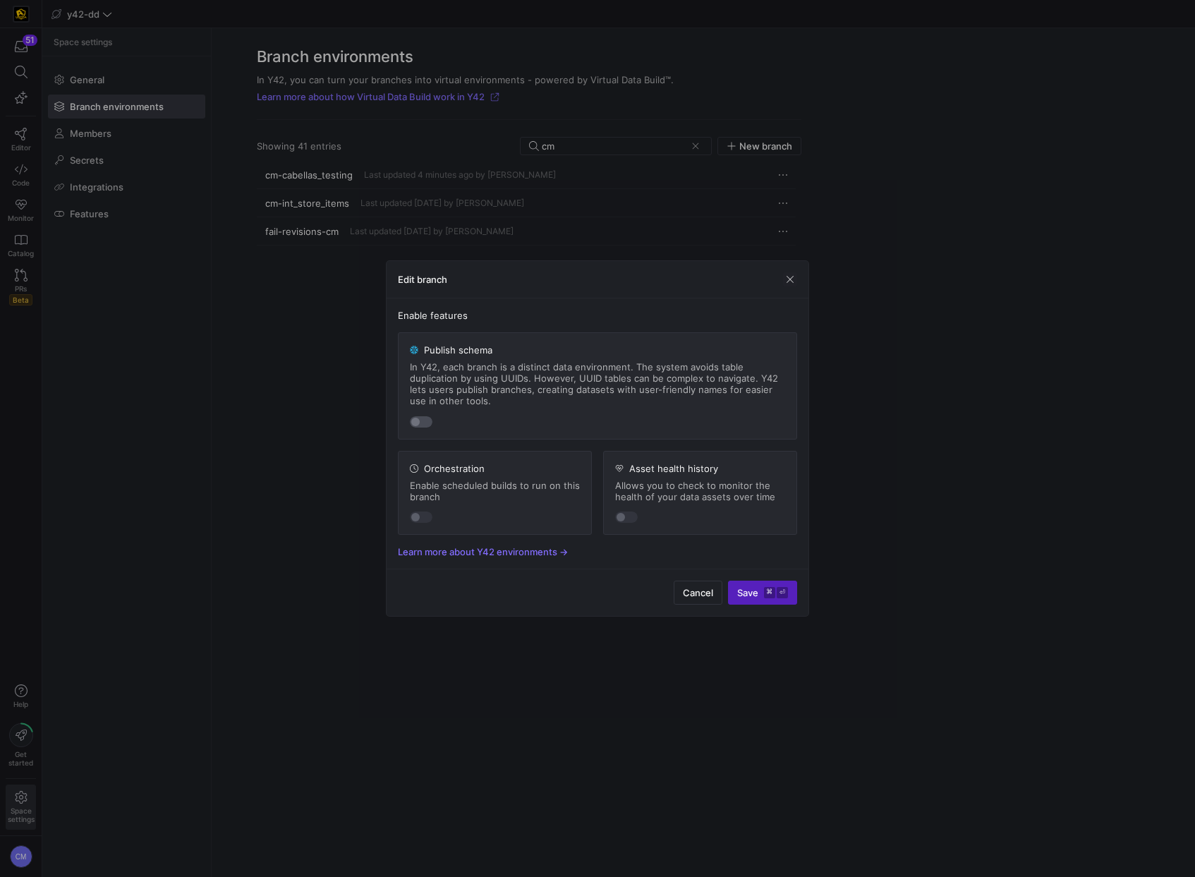
click at [425, 420] on div "button" at bounding box center [421, 421] width 23 height 11
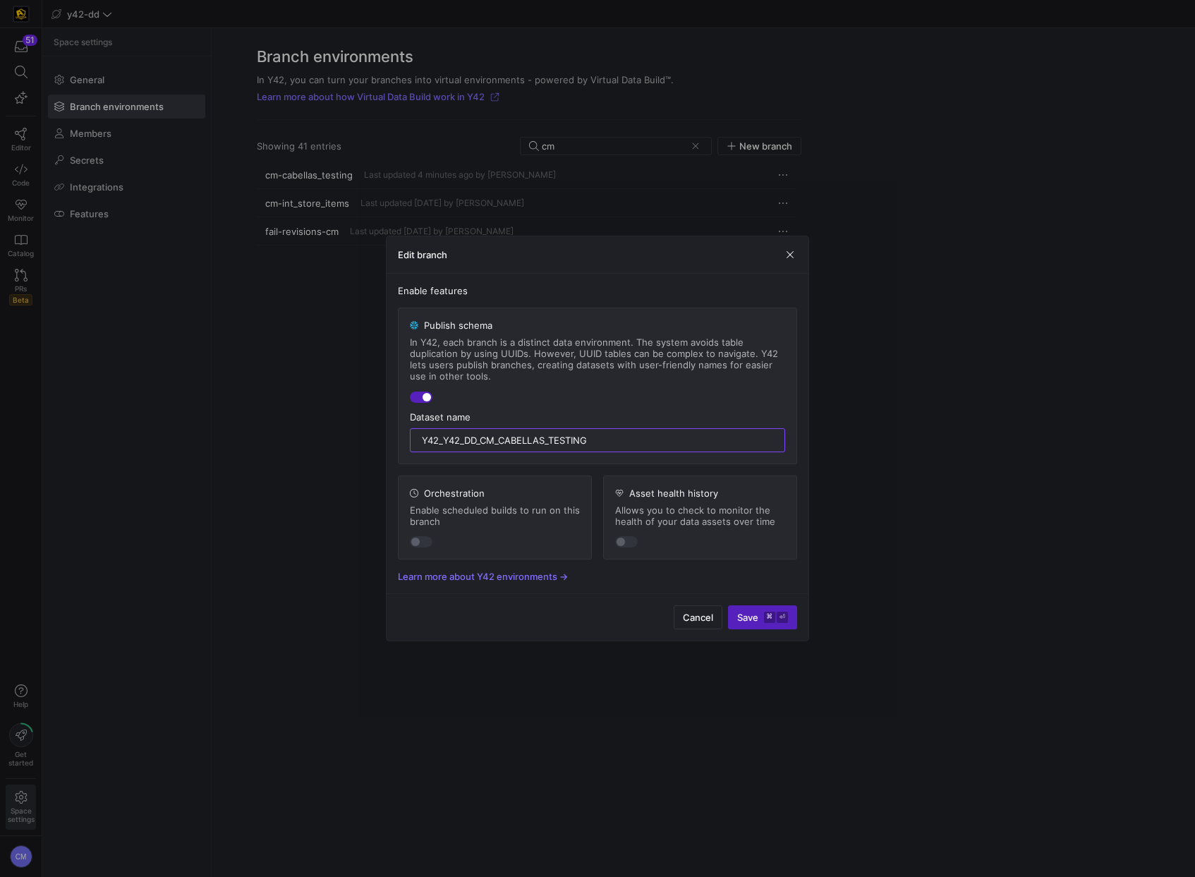
drag, startPoint x: 629, startPoint y: 442, endPoint x: 376, endPoint y: 424, distance: 253.8
click at [376, 424] on div "Edit branch Enable features Publish schema In Y42, each branch is a distinct da…" at bounding box center [597, 438] width 1195 height 877
click at [750, 609] on span "submit" at bounding box center [763, 617] width 68 height 23
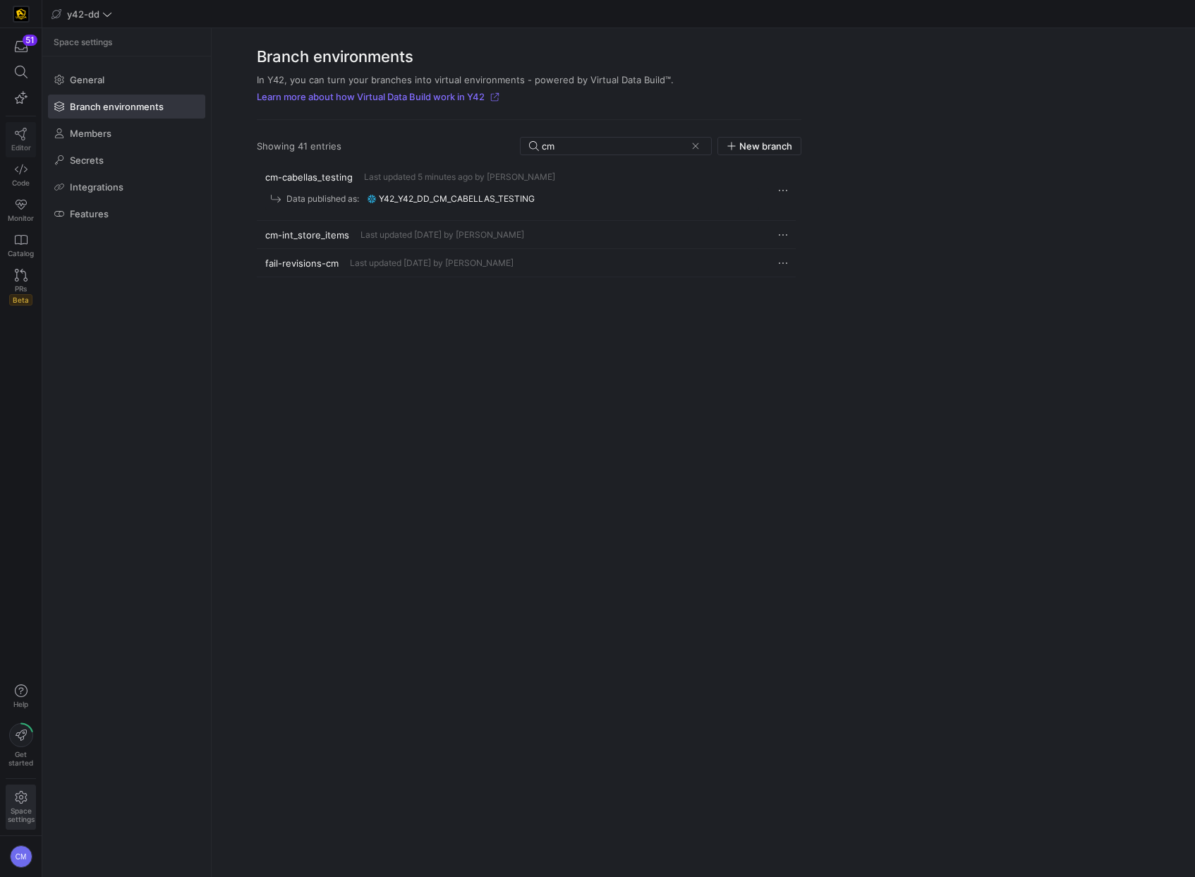
click at [16, 135] on icon at bounding box center [21, 134] width 13 height 13
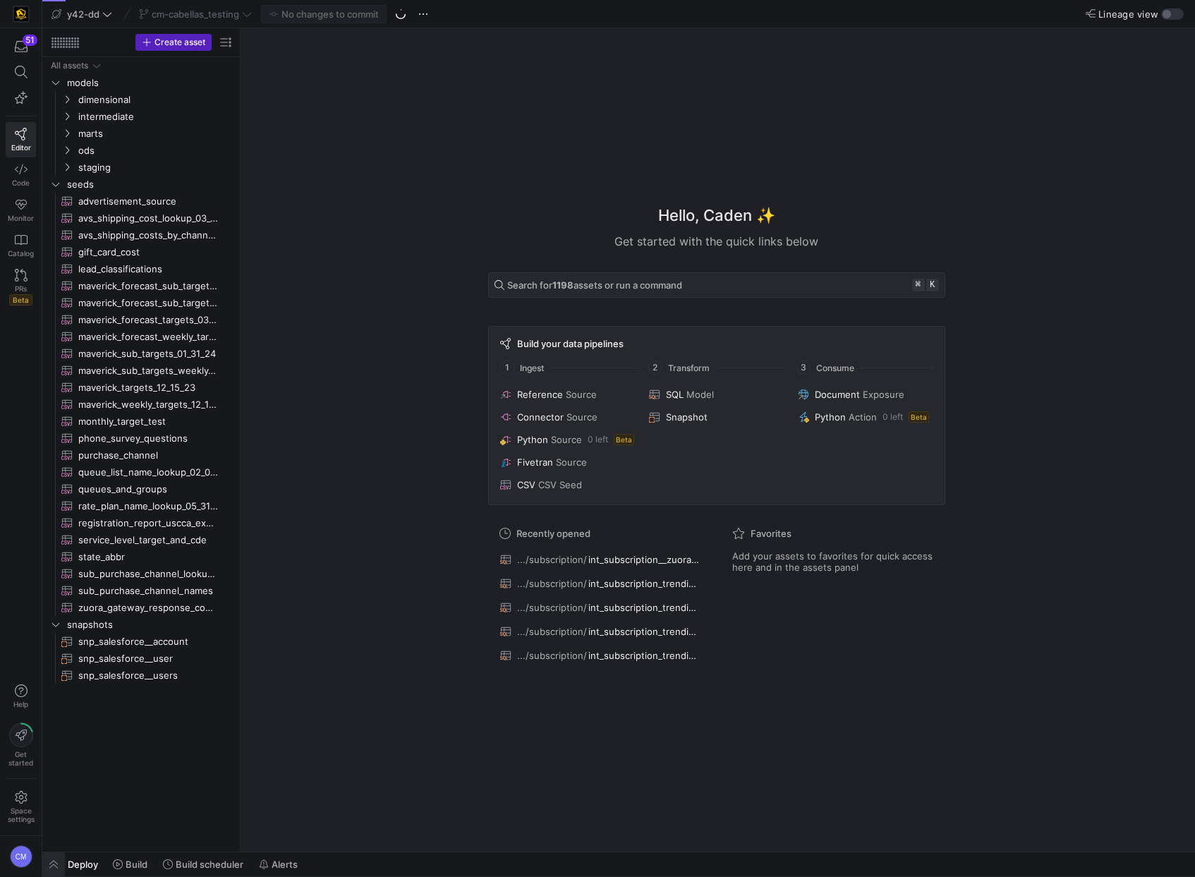
click at [52, 858] on span "button" at bounding box center [53, 864] width 23 height 24
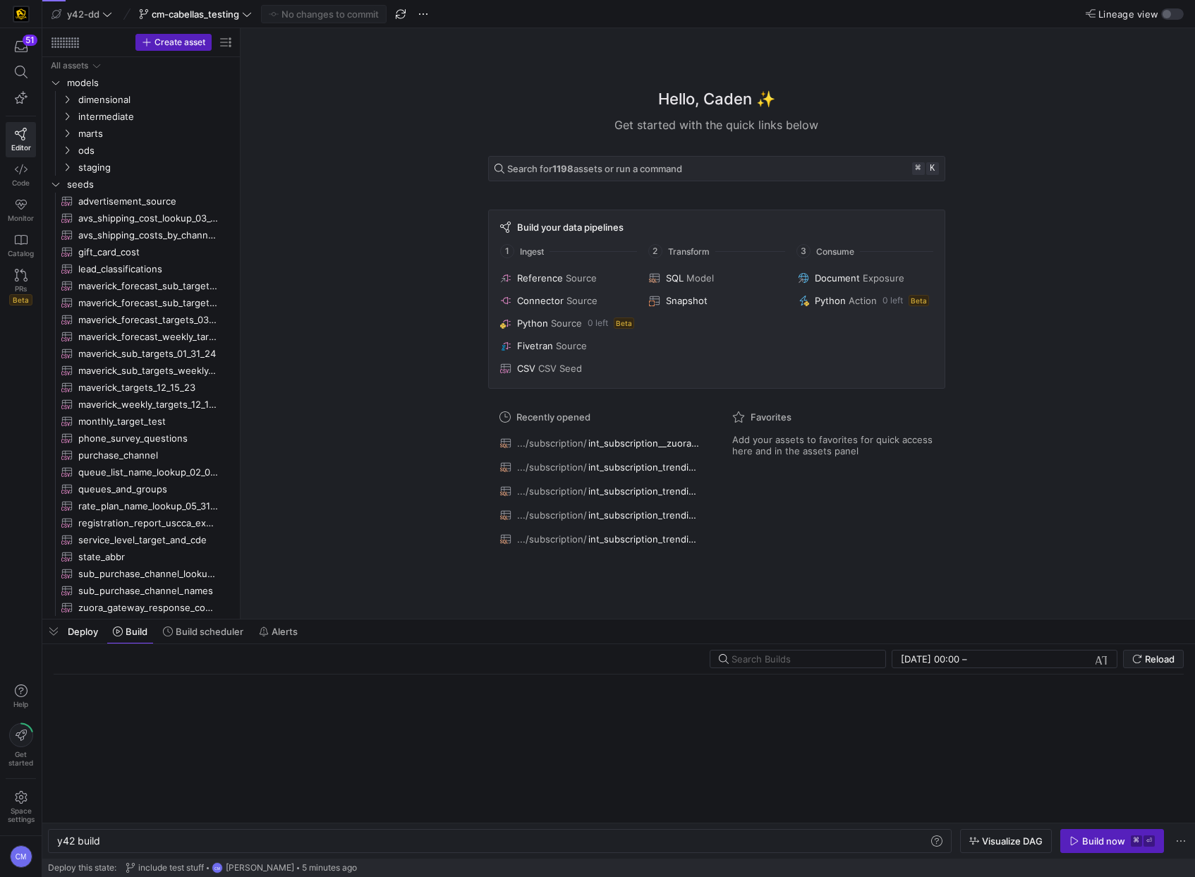
scroll to position [0, 42]
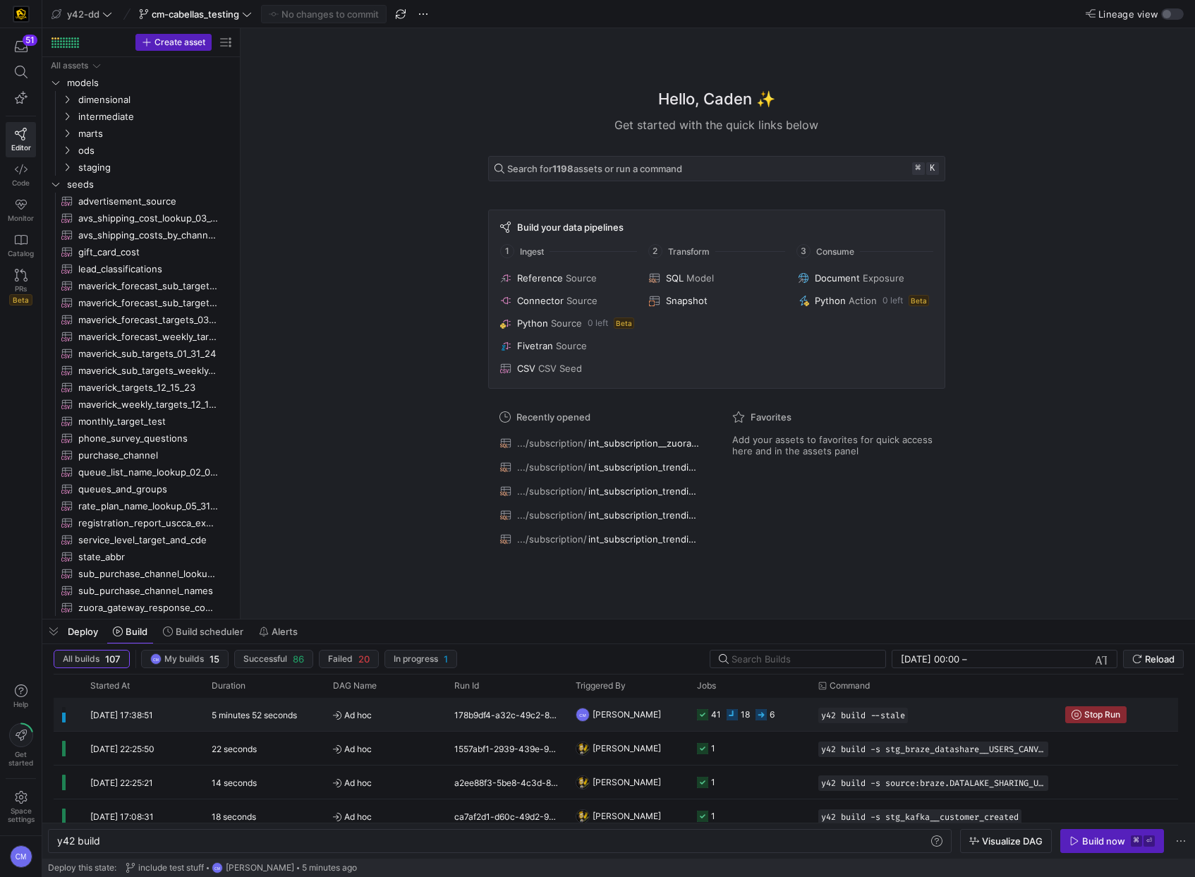
click at [733, 724] on div "18" at bounding box center [737, 714] width 23 height 33
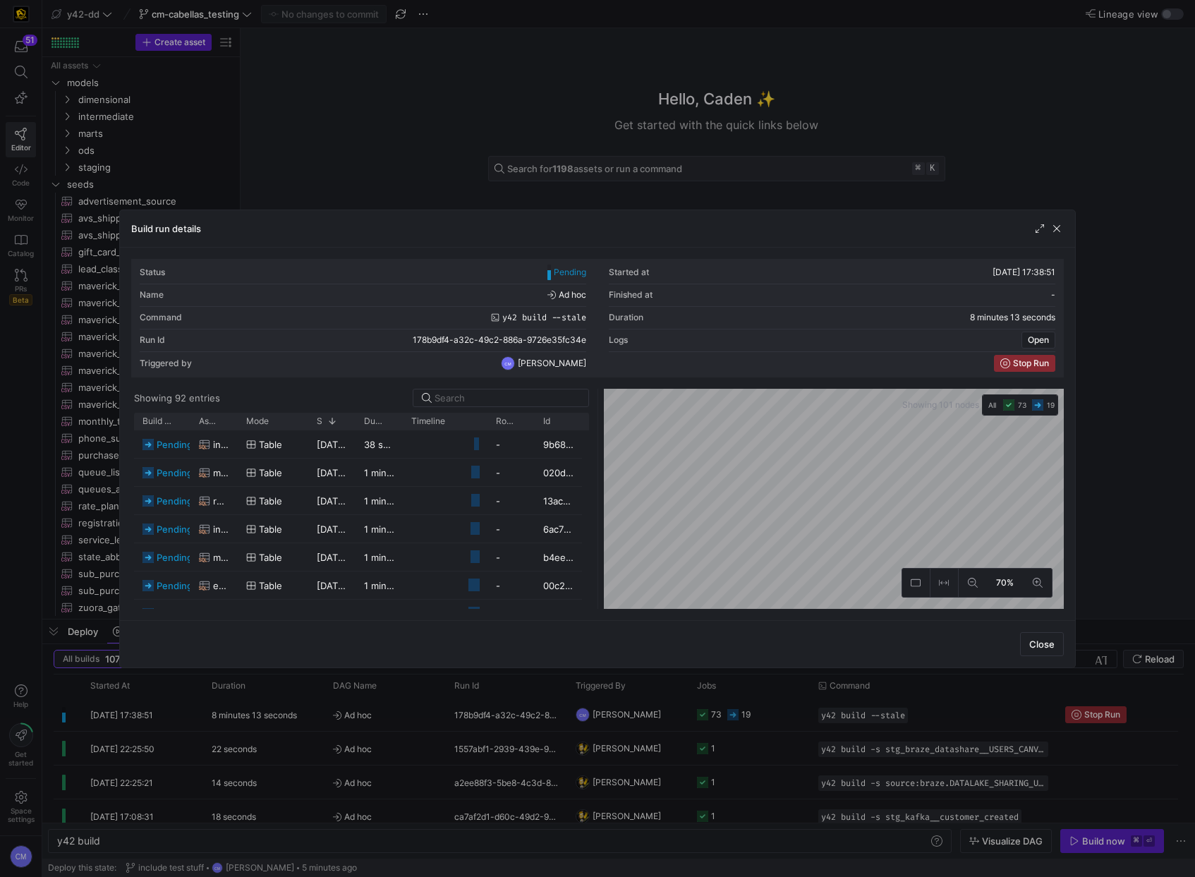
click at [238, 80] on div at bounding box center [597, 438] width 1195 height 877
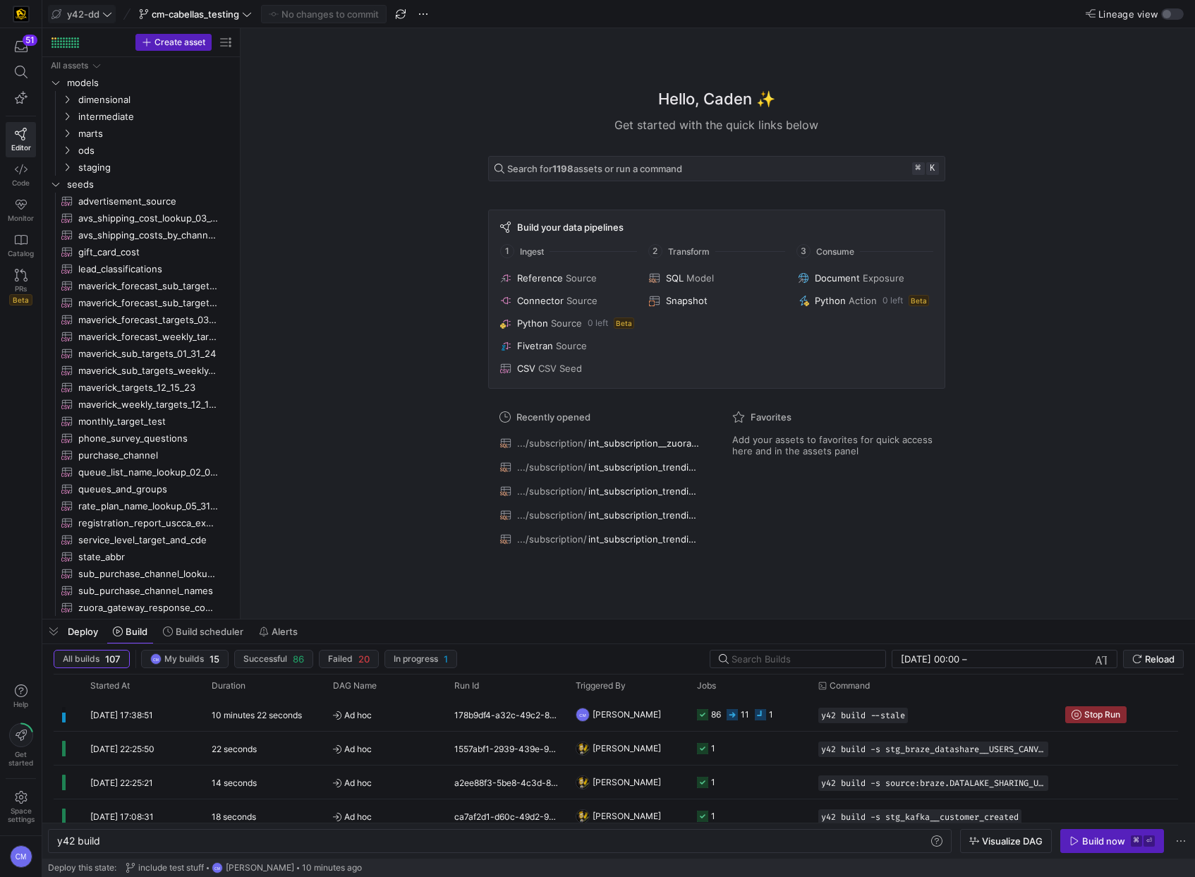
click at [87, 16] on span "y42-dd" at bounding box center [83, 13] width 32 height 11
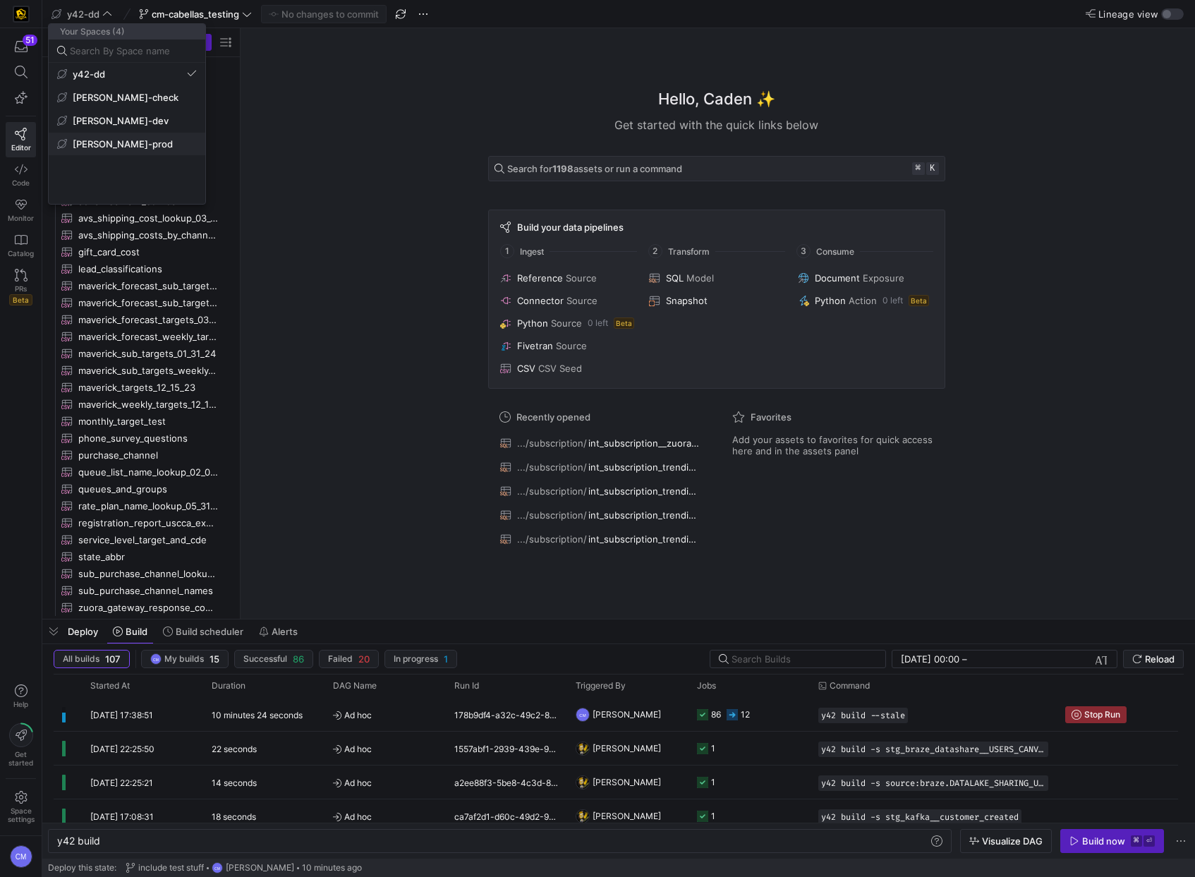
click at [149, 140] on span "edw-dv-prod" at bounding box center [127, 143] width 140 height 11
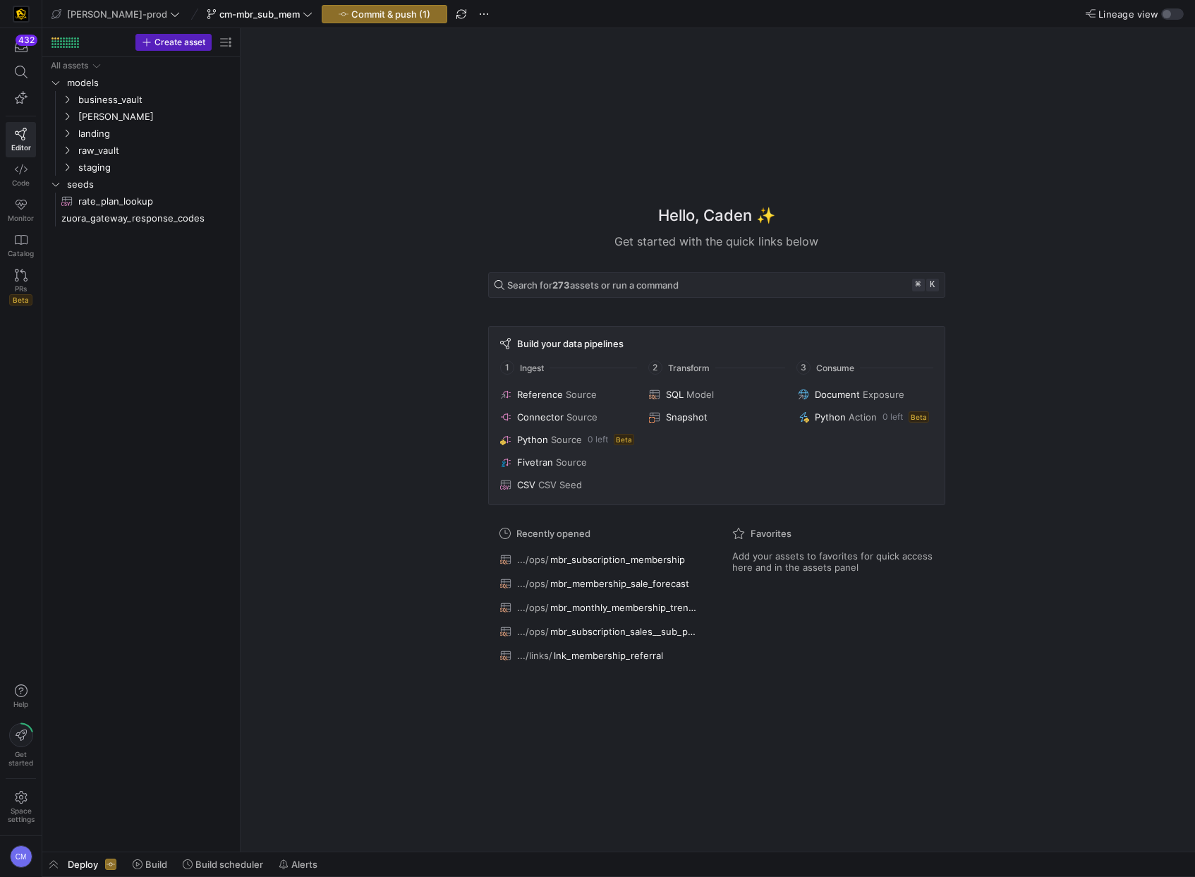
click at [442, 89] on div "Hello, Caden ✨ Get started with the quick links below Search for 273 assets or …" at bounding box center [716, 439] width 940 height 823
click at [115, 121] on span "[PERSON_NAME]" at bounding box center [138, 117] width 120 height 16
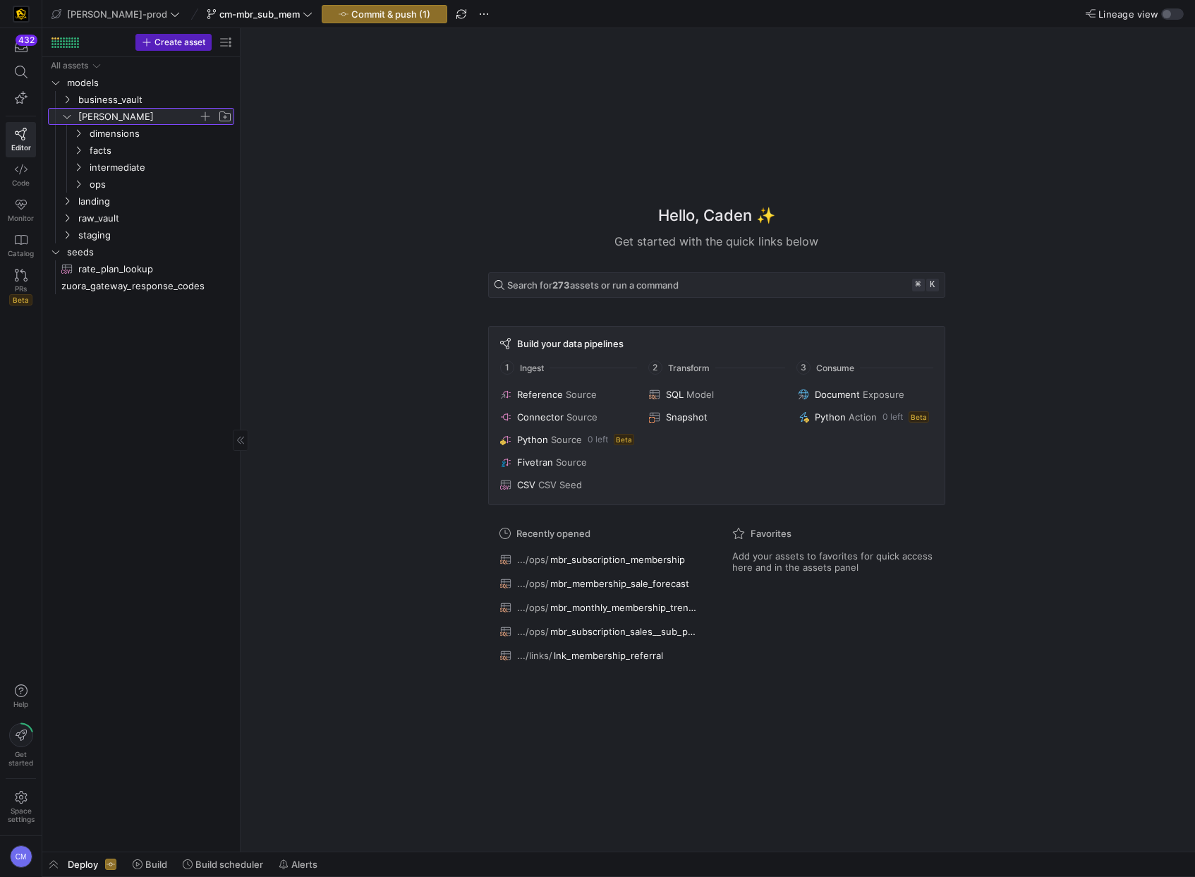
click at [115, 121] on span "[PERSON_NAME]" at bounding box center [138, 117] width 120 height 16
click at [115, 122] on span "[PERSON_NAME]" at bounding box center [138, 117] width 120 height 16
click at [130, 188] on span "ops" at bounding box center [144, 184] width 109 height 16
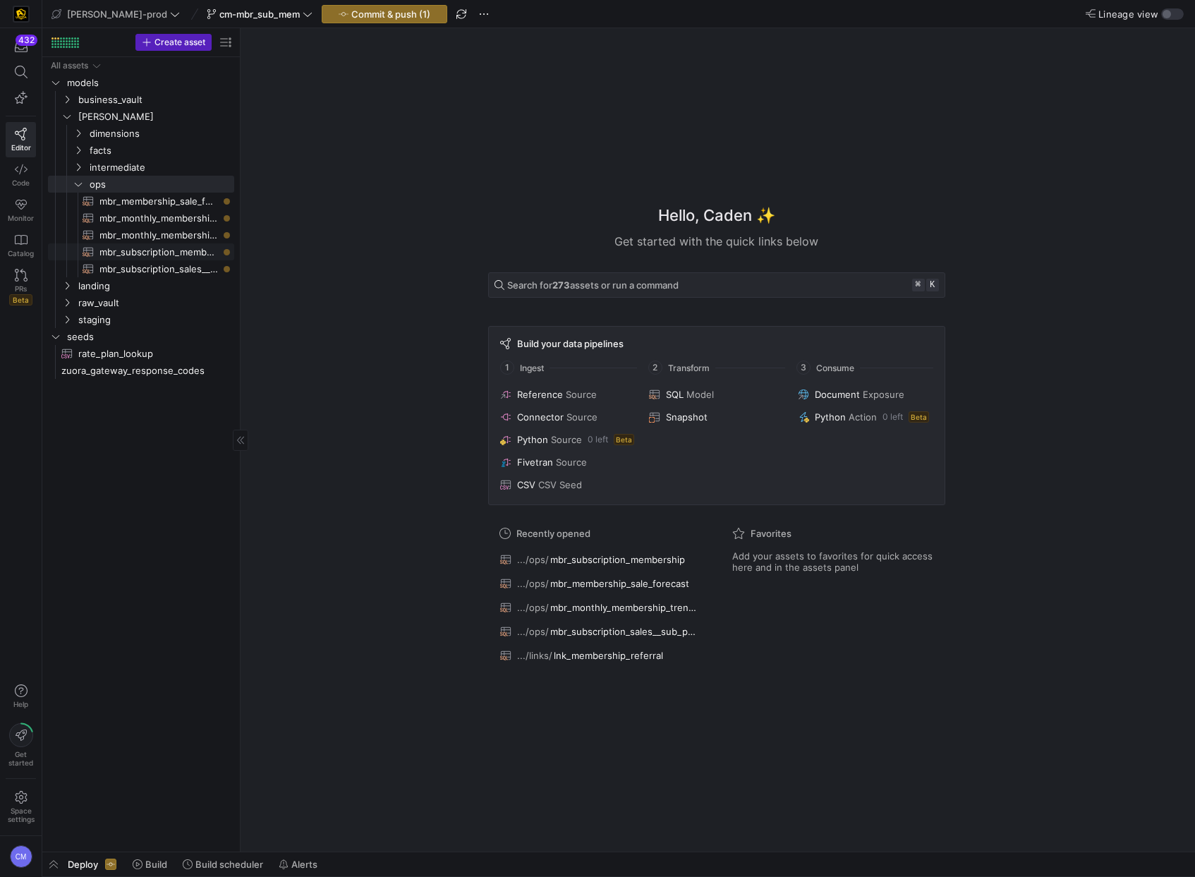
click at [190, 250] on span "mbr_subscription_membership​​​​​​​​​​" at bounding box center [158, 252] width 118 height 16
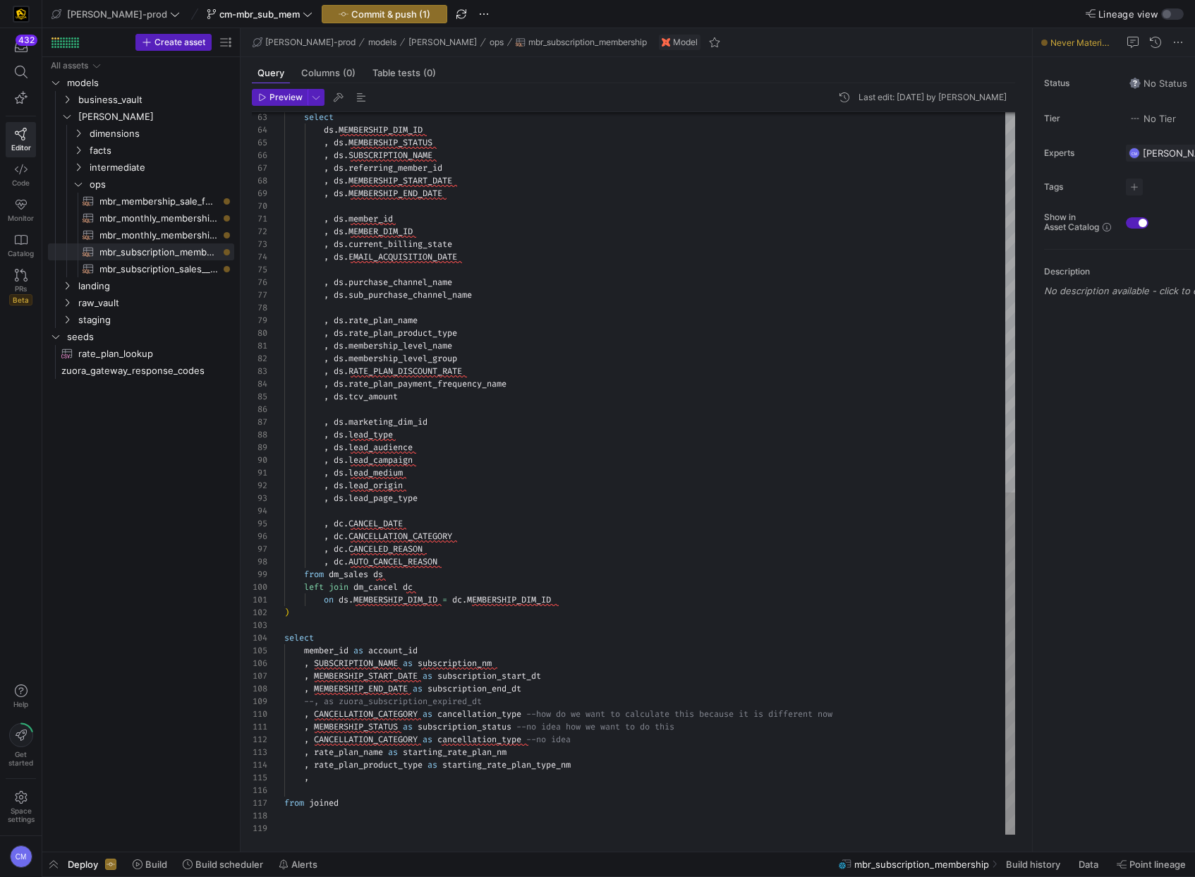
scroll to position [51, 30]
click at [500, 774] on div "select ds . MEMBERSHIP_DIM_ID , ds . MEMBERSHIP_STATUS , ds . SUBSCRIPTION_NAME…" at bounding box center [649, 73] width 731 height 1522
click at [472, 355] on div "select ds . MEMBERSHIP_DIM_ID , ds . MEMBERSHIP_STATUS , ds . SUBSCRIPTION_NAME…" at bounding box center [649, 73] width 731 height 1522
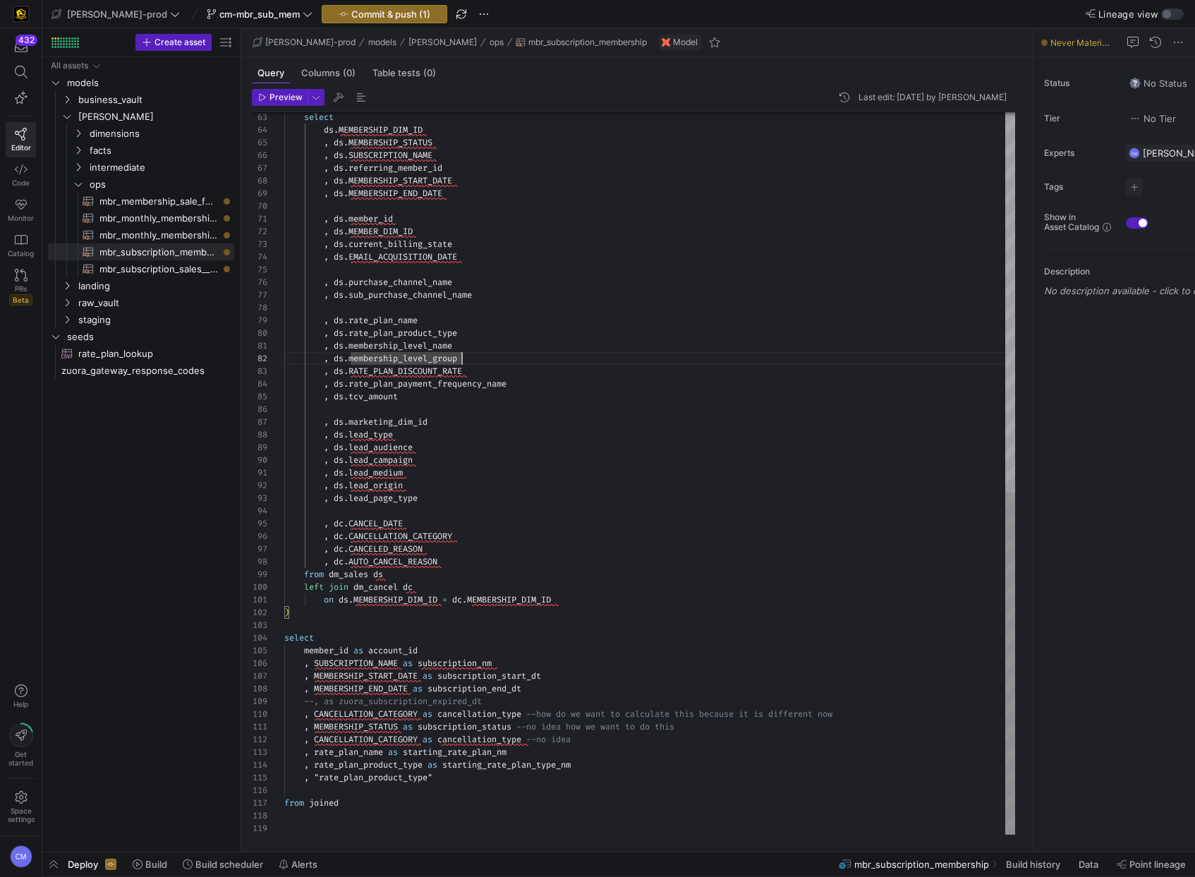
click at [473, 334] on div ", ds . rate_plan_product_type" at bounding box center [649, 333] width 731 height 13
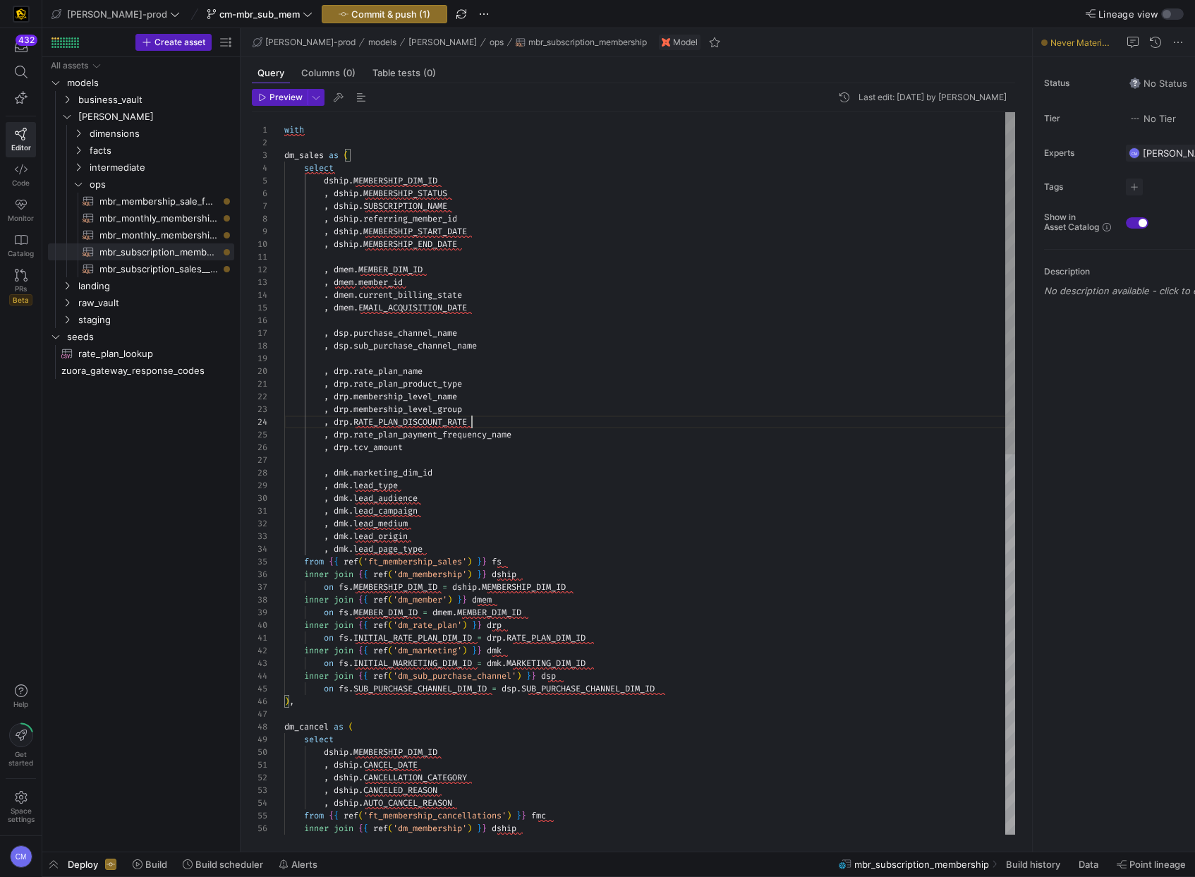
scroll to position [38, 188]
click at [486, 415] on div ", dship . CANCELED_REASON , dship . AUTO_CANCEL_REASON from { { ref ( 'ft_membe…" at bounding box center [649, 873] width 731 height 1522
click at [494, 444] on div ", dship . CANCELED_REASON , dship . AUTO_CANCEL_REASON from { { ref ( 'ft_membe…" at bounding box center [649, 873] width 731 height 1522
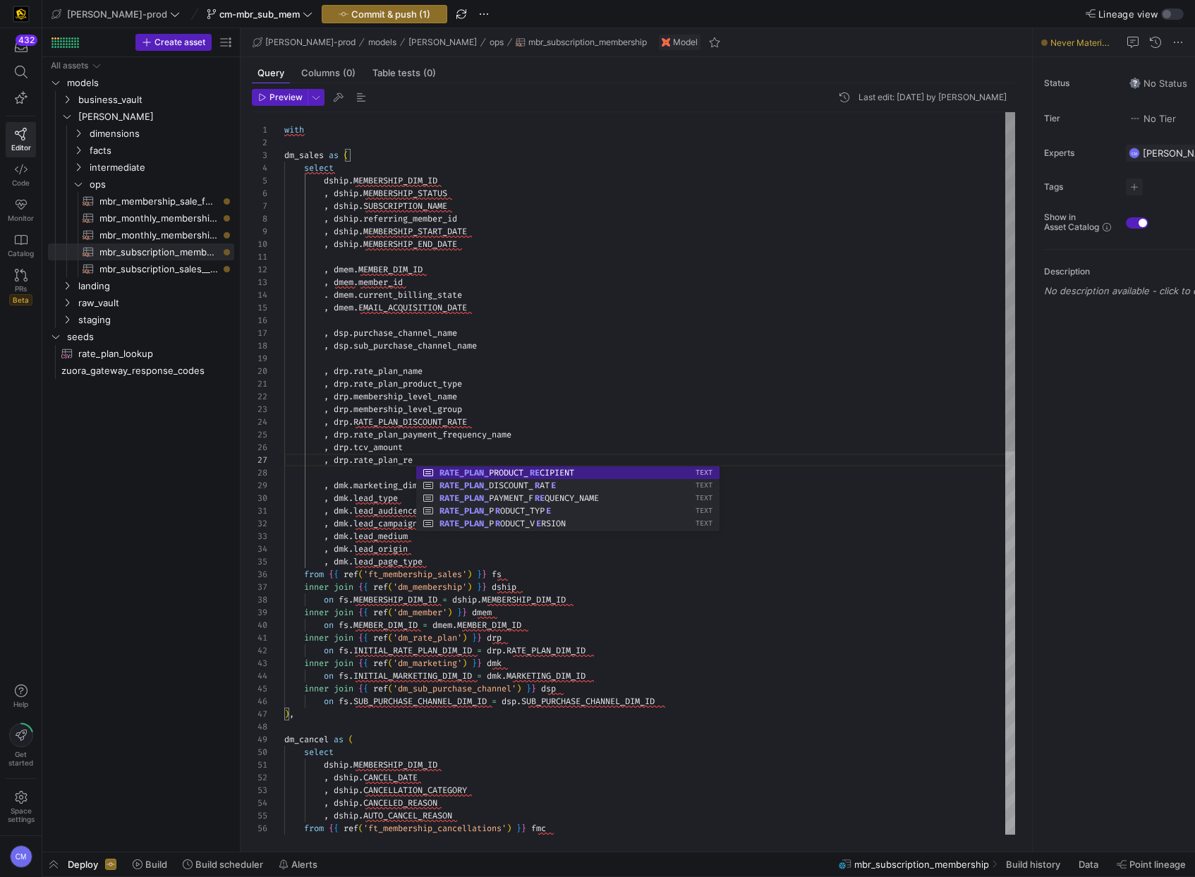
scroll to position [76, 208]
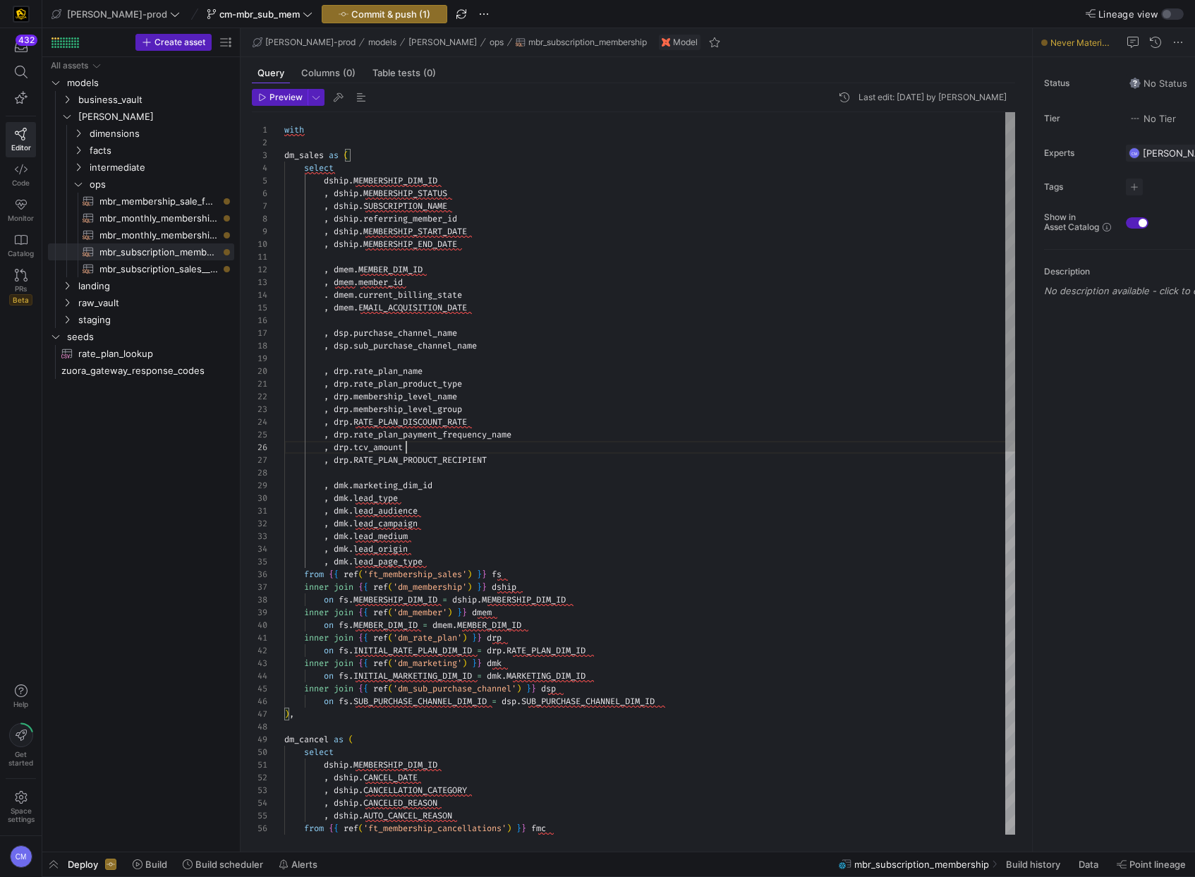
click at [448, 445] on div ", dship . CANCELED_REASON , dship . AUTO_CANCEL_REASON from { { ref ( 'ft_membe…" at bounding box center [649, 879] width 731 height 1535
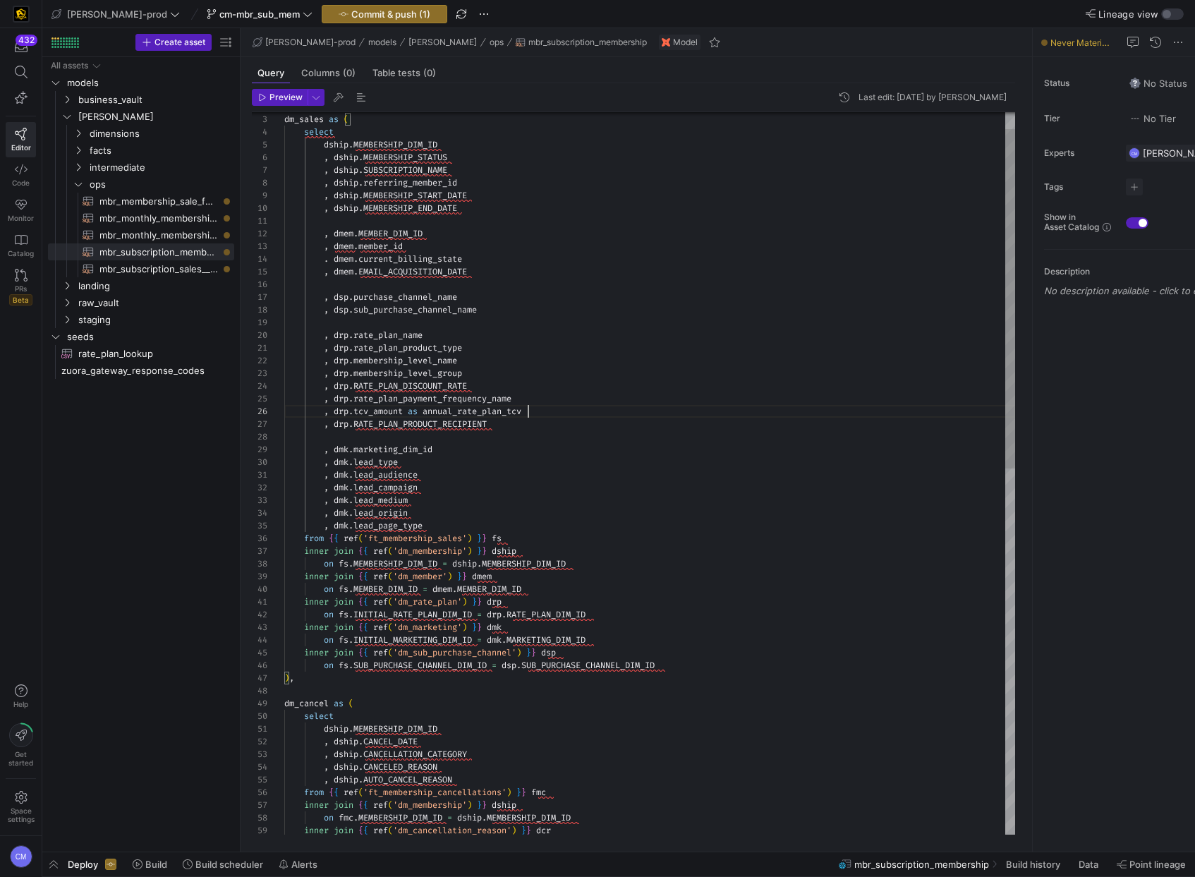
click at [429, 429] on div ", dship . CANCELED_REASON , dship . AUTO_CANCEL_REASON from { { ref ( 'ft_membe…" at bounding box center [649, 843] width 731 height 1535
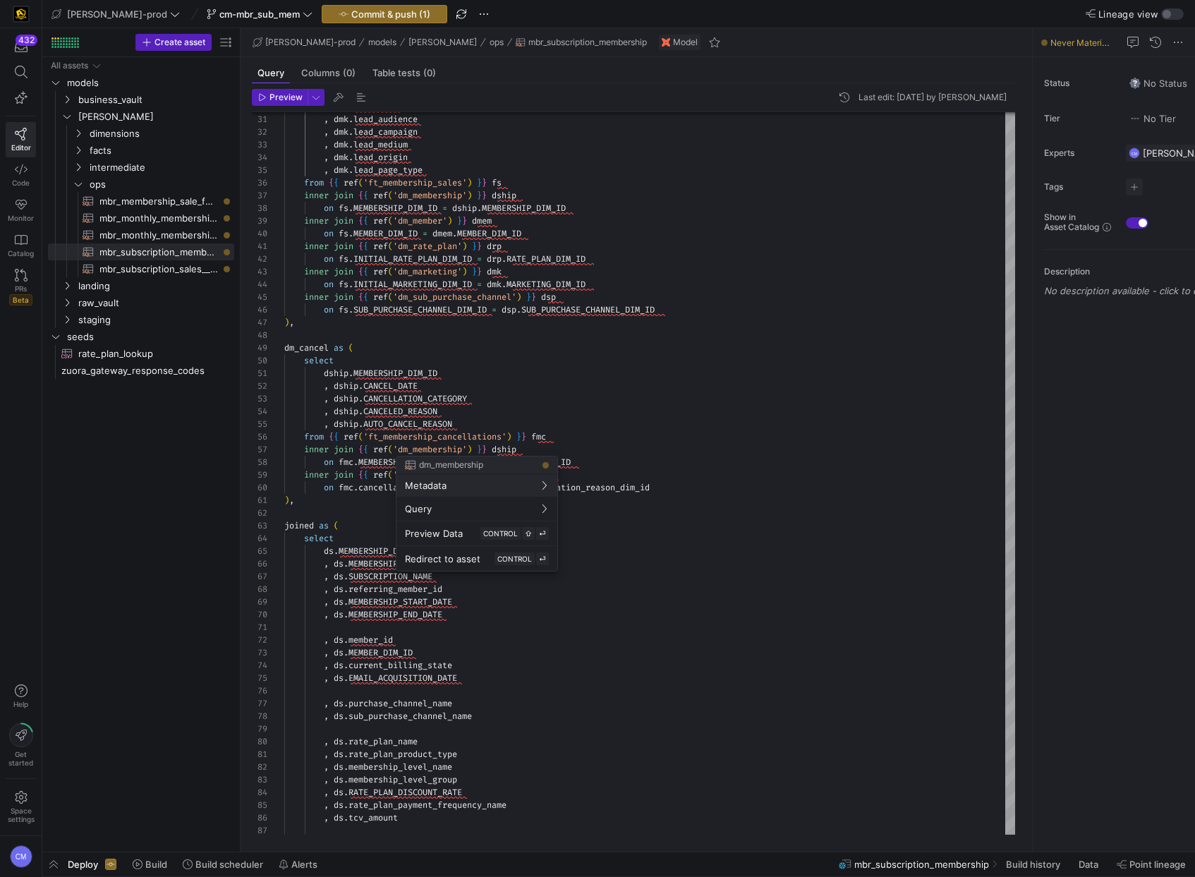
click at [331, 474] on div at bounding box center [597, 438] width 1195 height 877
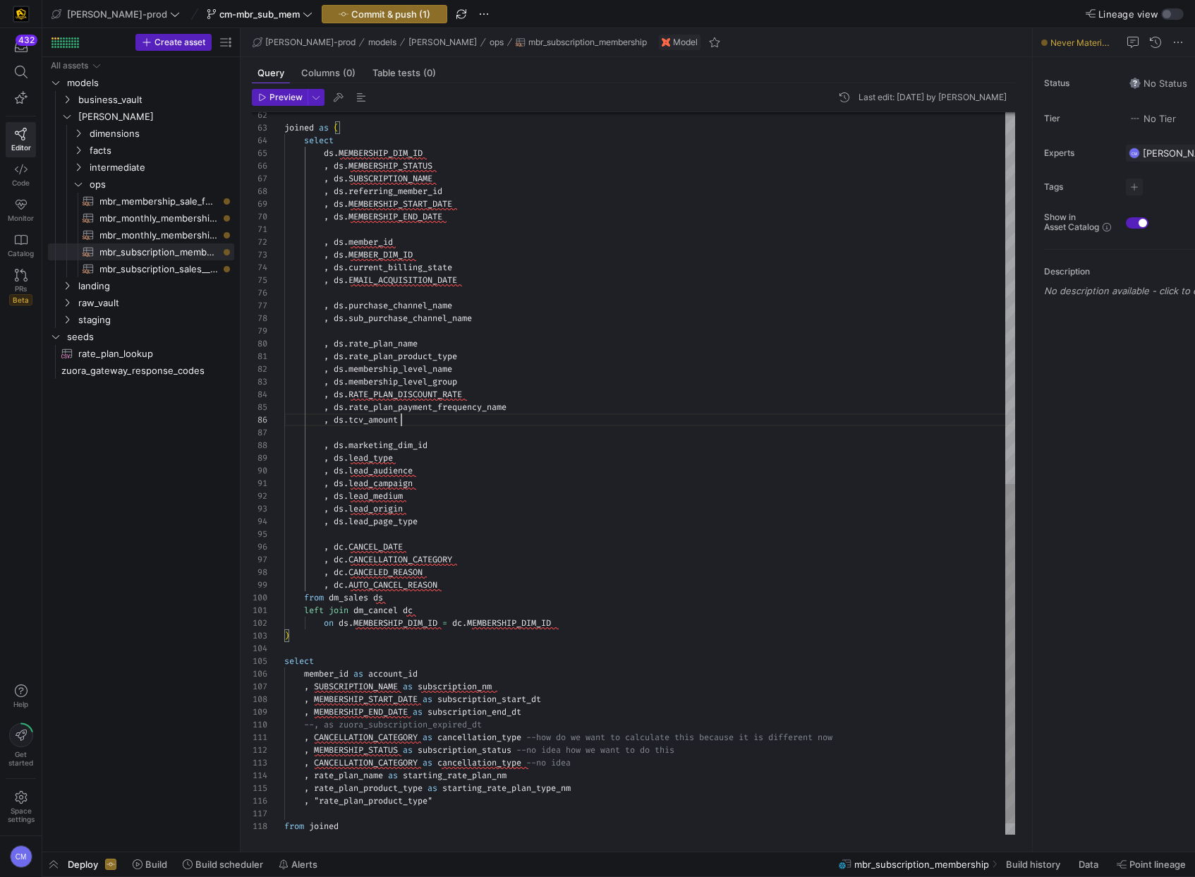
scroll to position [63, 117]
click at [445, 422] on div "select ds . MEMBERSHIP_DIM_ID , ds . MEMBERSHIP_STATUS , ds . SUBSCRIPTION_NAME…" at bounding box center [649, 90] width 731 height 1535
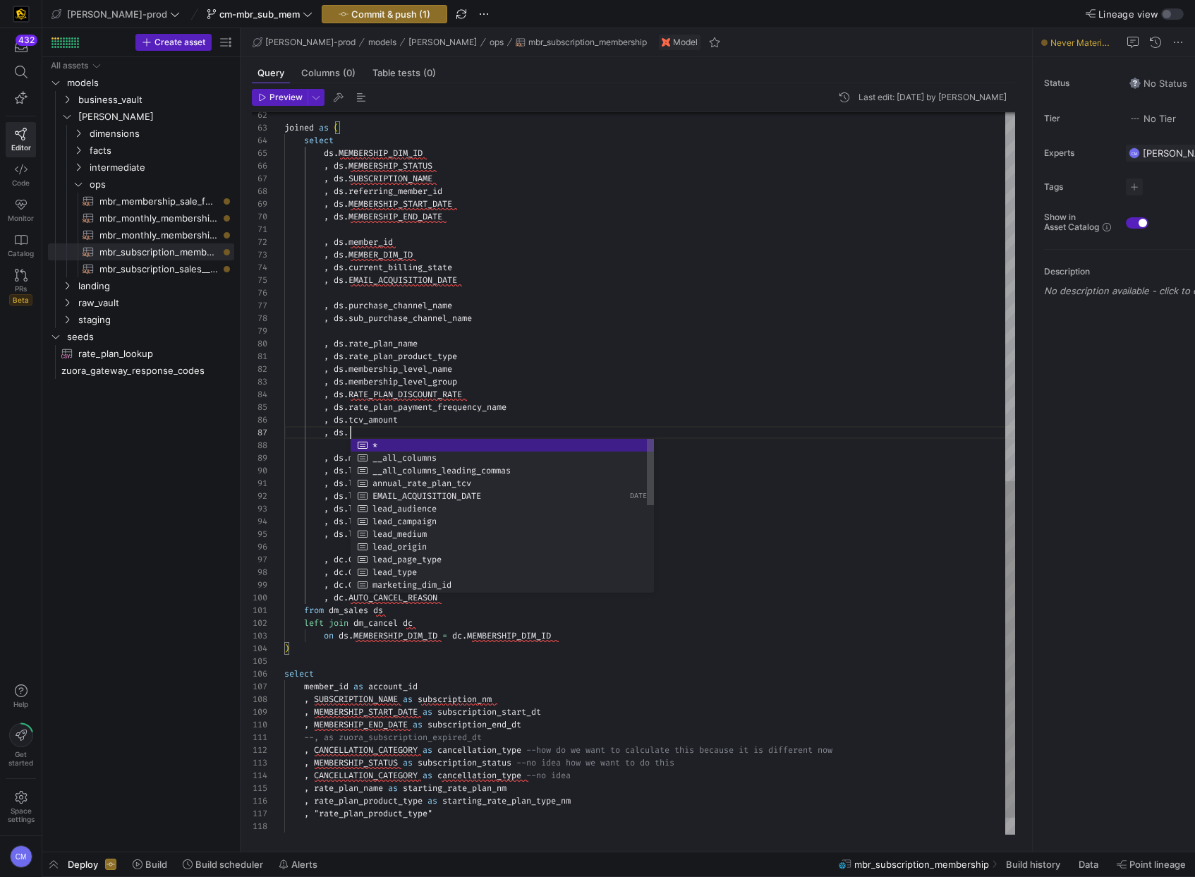
scroll to position [76, 203]
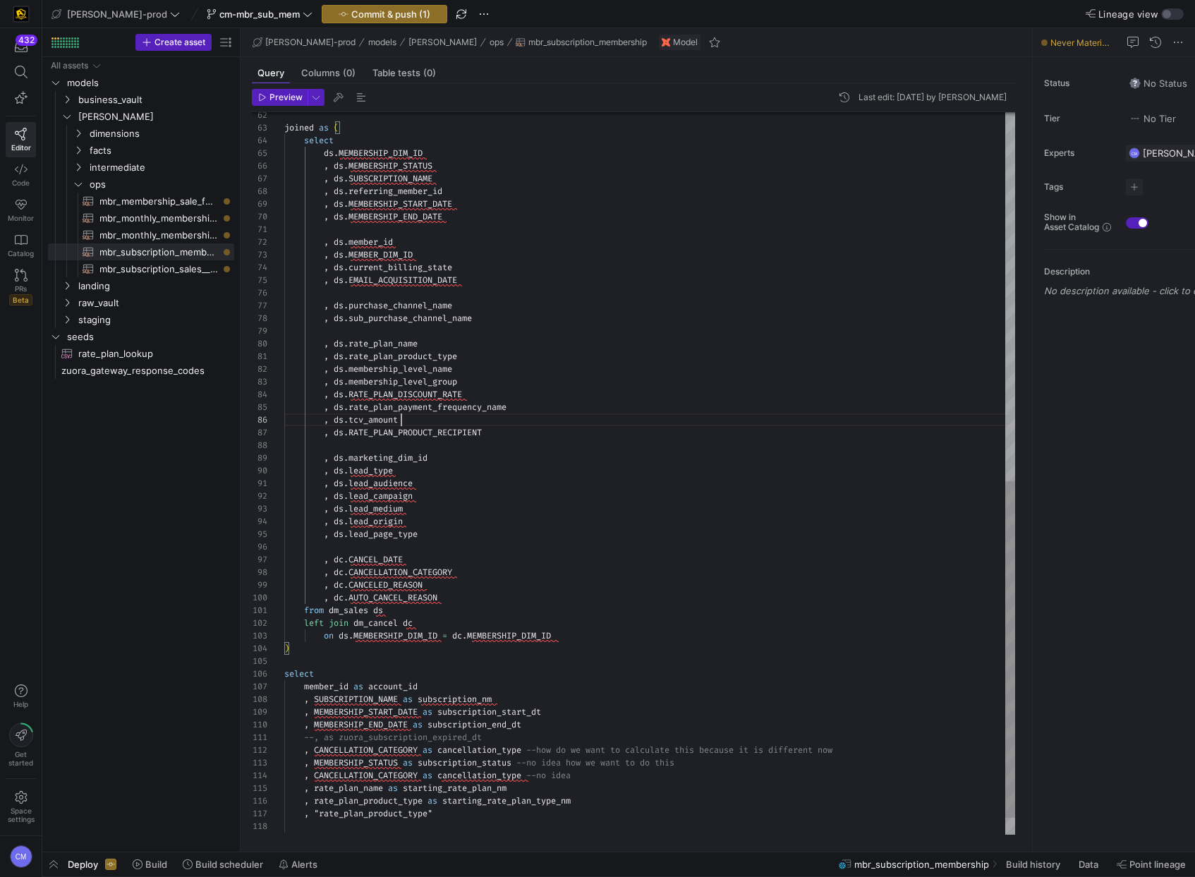
click at [445, 422] on div "select ds . MEMBERSHIP_DIM_ID , ds . MEMBERSHIP_STATUS , ds . SUBSCRIPTION_NAME…" at bounding box center [649, 96] width 731 height 1547
click at [445, 422] on div "select ds . MEMBERSHIP_DIM_ID , ds . MEMBERSHIP_STATUS , ds . SUBSCRIPTION_NAME…" at bounding box center [649, 92] width 731 height 1547
click at [441, 433] on div "select ds . MEMBERSHIP_DIM_ID , ds . MEMBERSHIP_STATUS , ds . SUBSCRIPTION_NAME…" at bounding box center [649, 94] width 731 height 1547
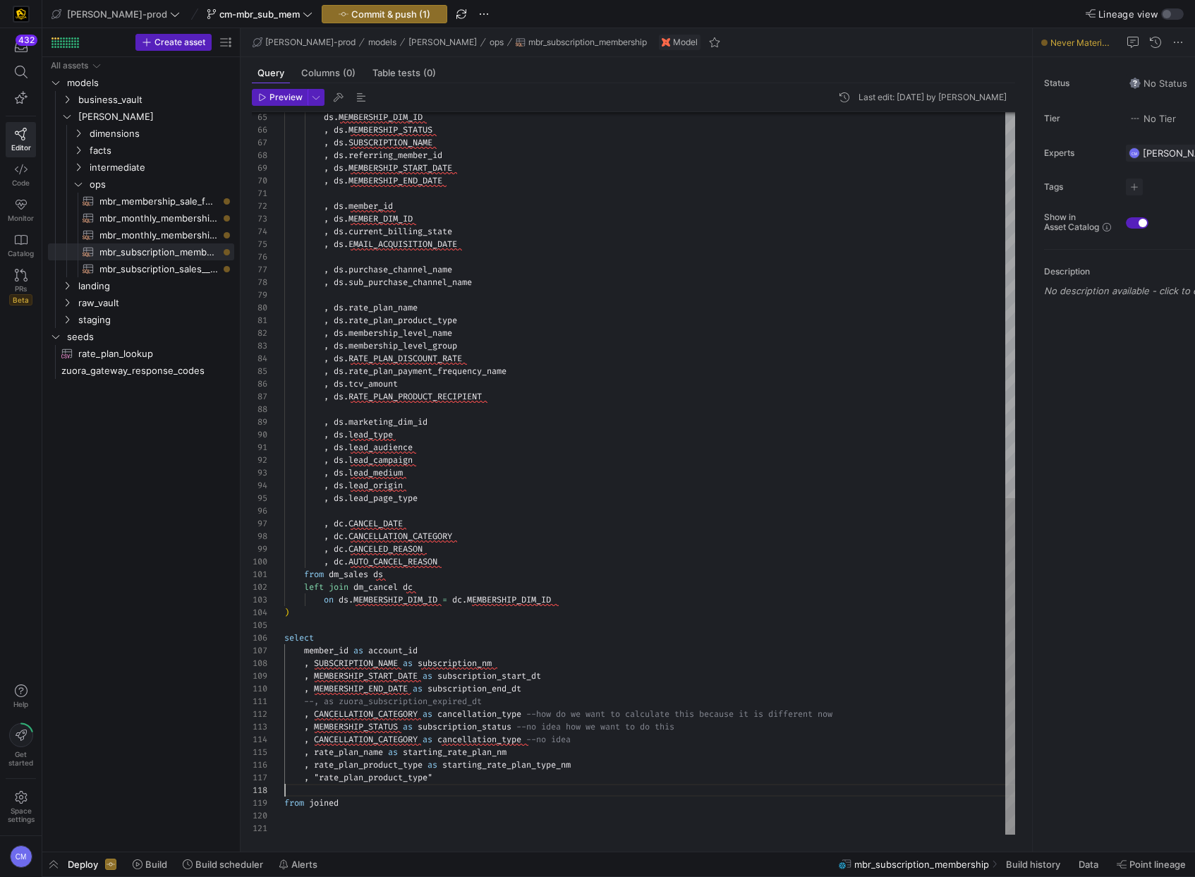
scroll to position [89, 0]
click at [436, 785] on div "ds . MEMBERSHIP_DIM_ID , ds . MEMBERSHIP_STATUS , ds . SUBSCRIPTION_NAME , ds .…" at bounding box center [649, 60] width 731 height 1547
drag, startPoint x: 396, startPoint y: 773, endPoint x: 352, endPoint y: 772, distance: 43.8
click at [317, 772] on div ", "rate_plan_product_type"" at bounding box center [649, 777] width 731 height 13
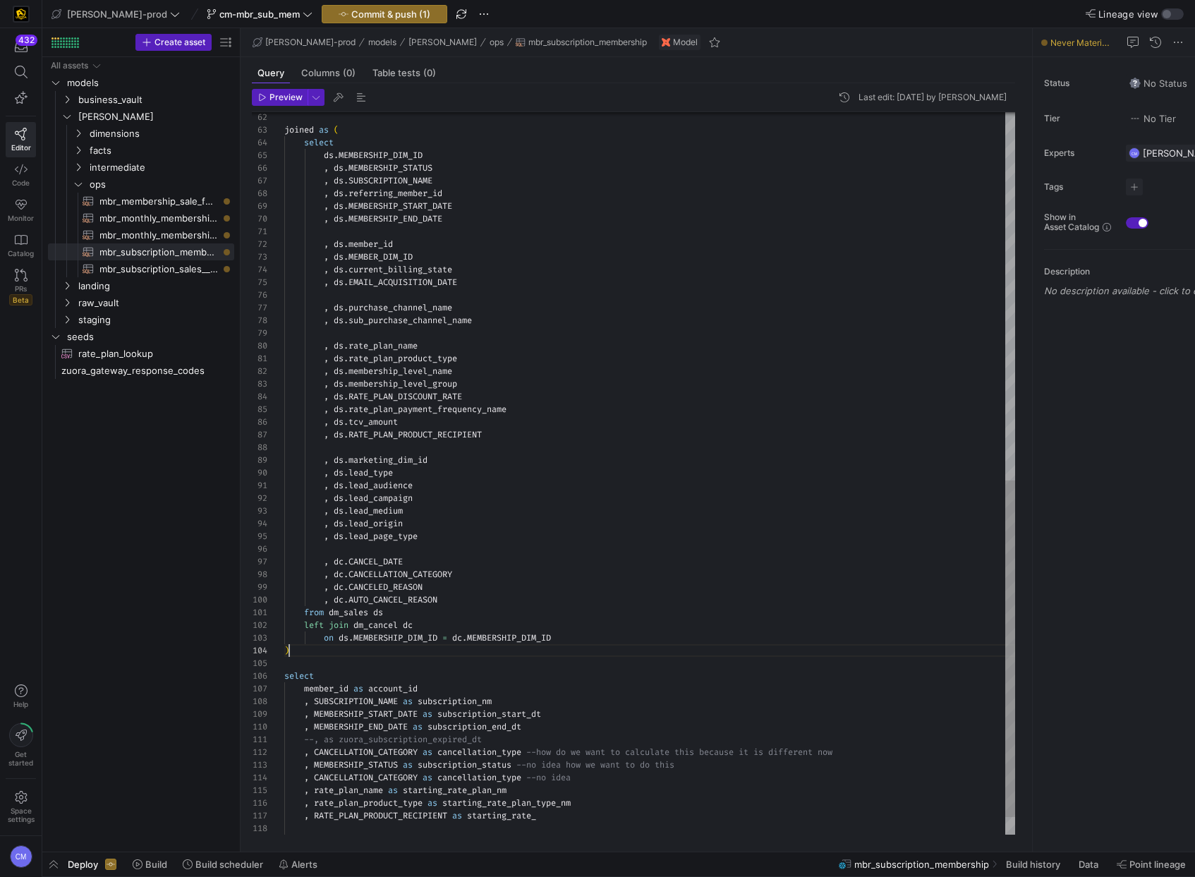
scroll to position [38, 5]
click at [714, 656] on div "joined as ( select ds . MEMBERSHIP_DIM_ID , ds . MEMBERSHIP_STATUS , ds . SUBSC…" at bounding box center [649, 98] width 731 height 1547
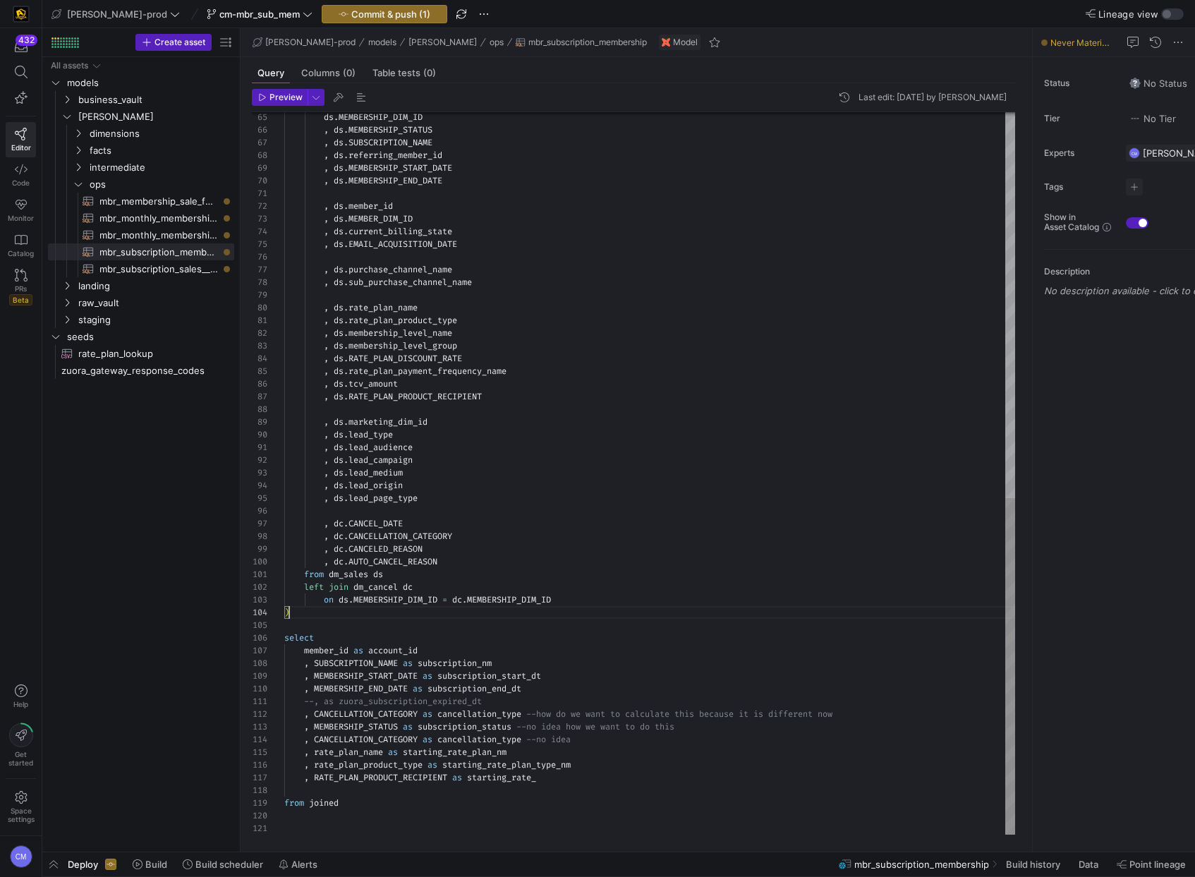
click at [566, 779] on div ", RATE_PLAN_PRODUCT_RECIPIENT as starting_rate_" at bounding box center [649, 777] width 731 height 13
click at [543, 777] on div "ds . MEMBERSHIP_DIM_ID , ds . MEMBERSHIP_STATUS , ds . SUBSCRIPTION_NAME , ds .…" at bounding box center [649, 67] width 731 height 1560
click at [531, 793] on div "ds . MEMBERSHIP_DIM_ID , ds . MEMBERSHIP_STATUS , ds . SUBSCRIPTION_NAME , ds .…" at bounding box center [649, 67] width 731 height 1560
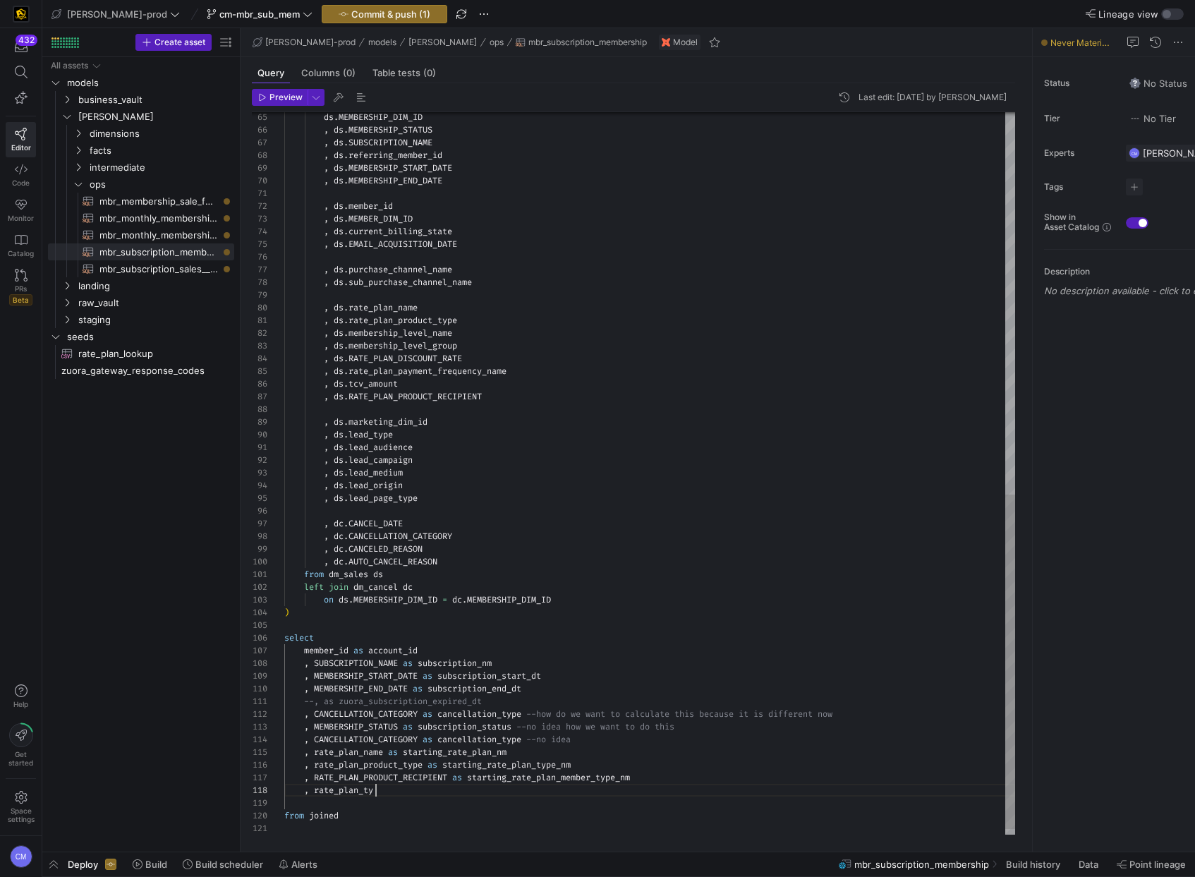
scroll to position [89, 92]
click at [408, 342] on div "ds . MEMBERSHIP_DIM_ID , ds . MEMBERSHIP_STATUS , ds . SUBSCRIPTION_NAME , ds .…" at bounding box center [649, 67] width 731 height 1560
click at [353, 789] on div "ds . MEMBERSHIP_DIM_ID , ds . MEMBERSHIP_STATUS , ds . SUBSCRIPTION_NAME , ds .…" at bounding box center [649, 67] width 731 height 1560
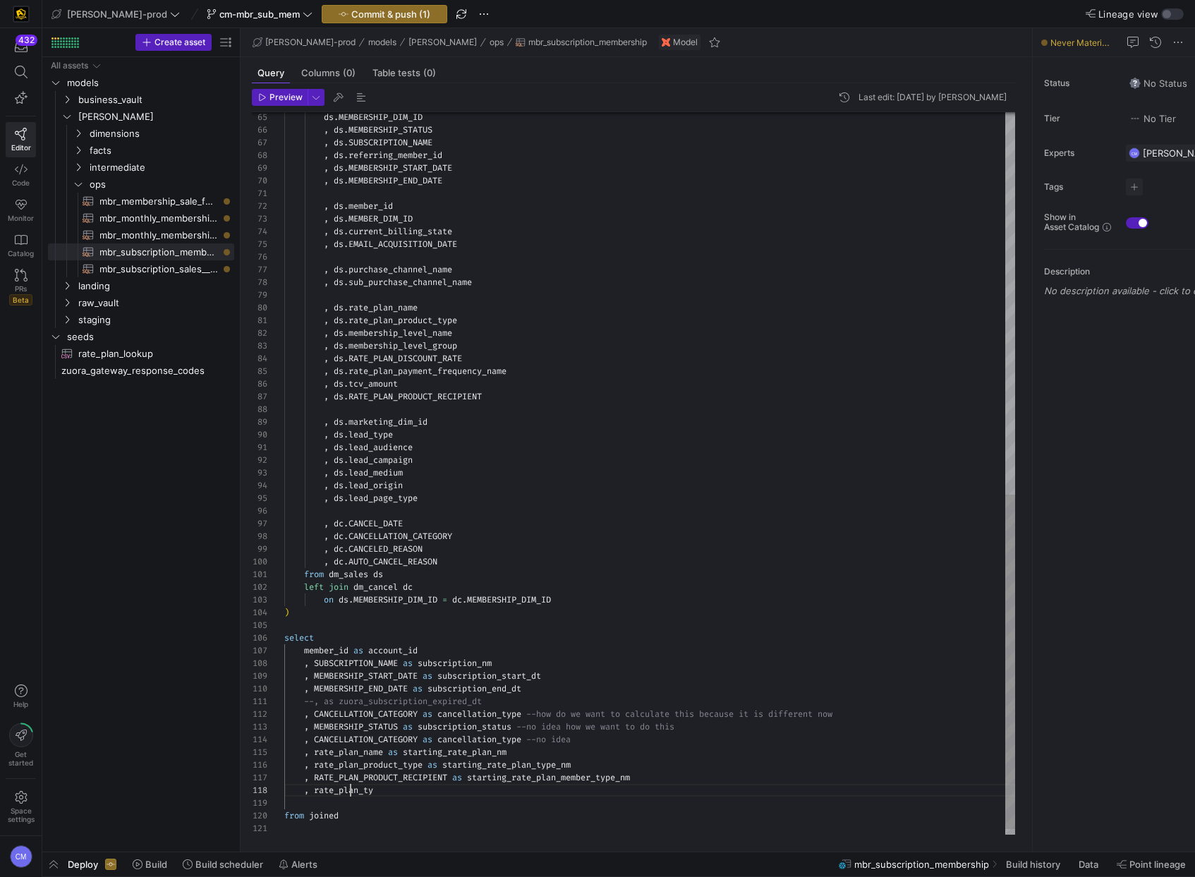
click at [353, 789] on div "ds . MEMBERSHIP_DIM_ID , ds . MEMBERSHIP_STATUS , ds . SUBSCRIPTION_NAME , ds .…" at bounding box center [649, 67] width 731 height 1560
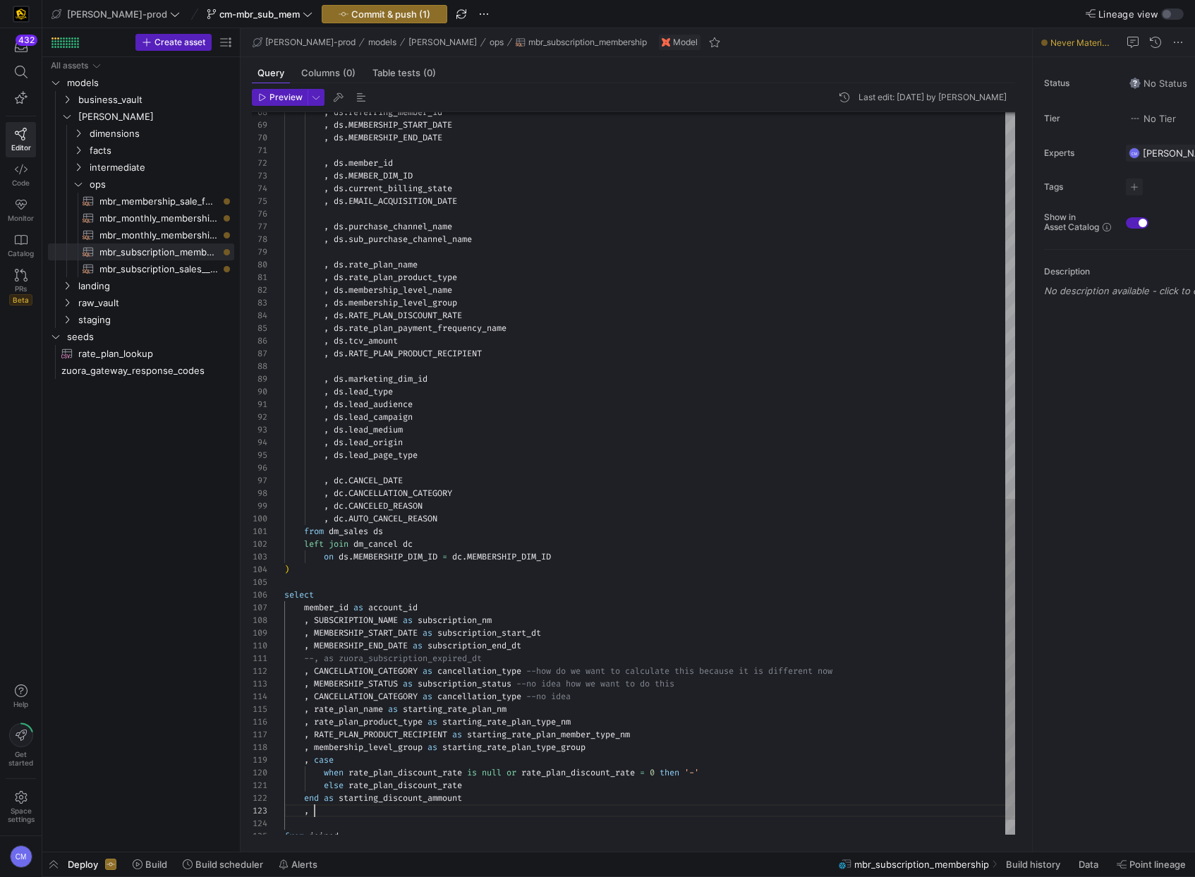
scroll to position [25, 30]
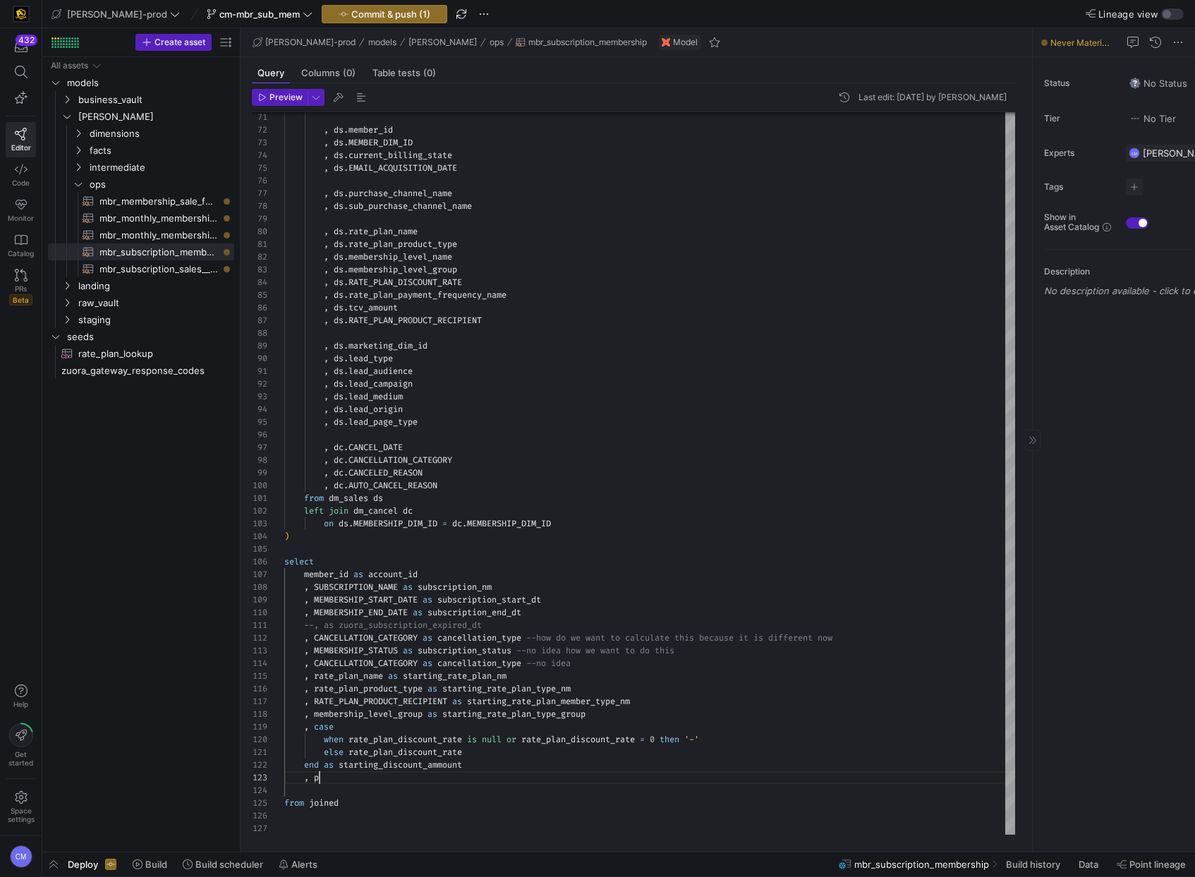
type textarea "else rate_plan_discount_rate end as starting_discount_ammount , from joined"
type textarea "fr"
type textarea ", drp.rate_plan_product_type , drp.membership_level_name , drp.membership_level…"
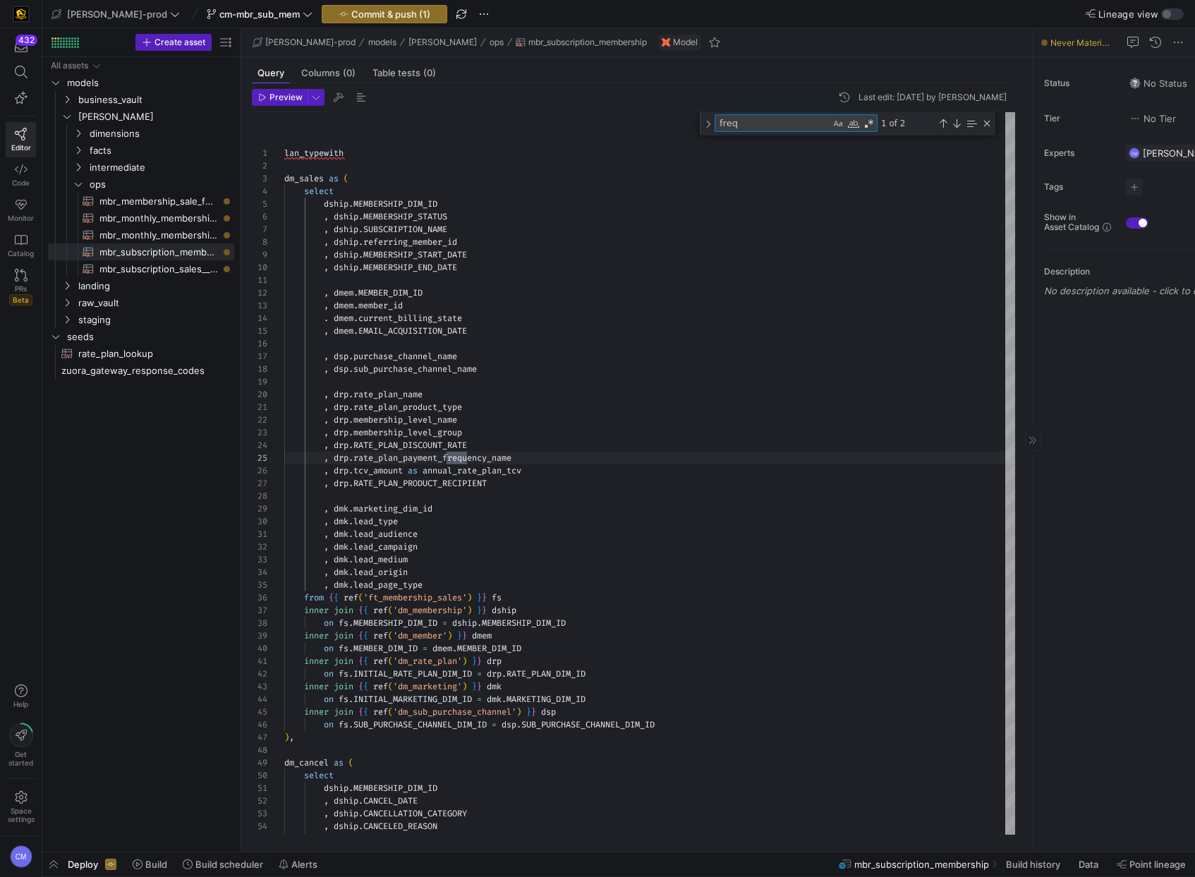
scroll to position [127, 183]
type textarea "freq"
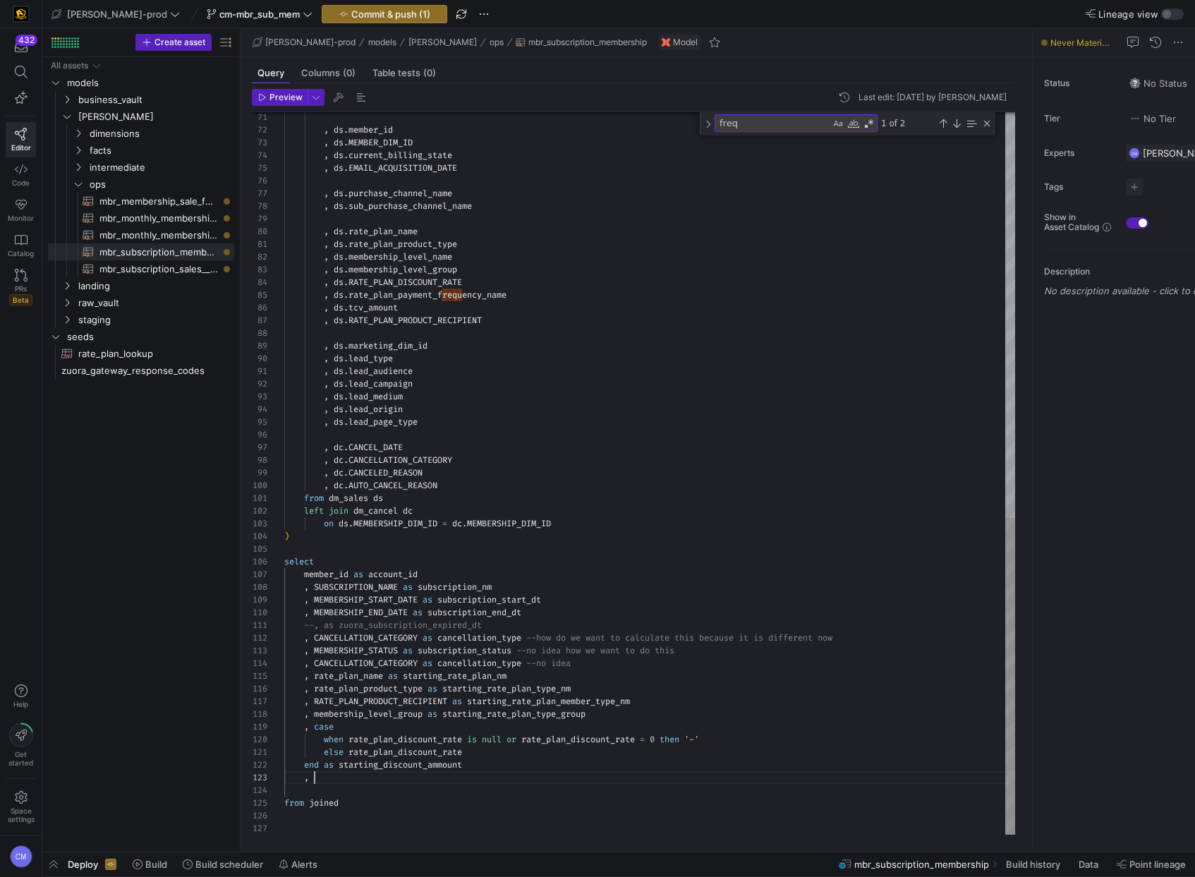
click at [394, 775] on div ", ds . member_id , ds . MEMBER_DIM_ID , ds . current_billing_state , ds . EMAIL…" at bounding box center [649, 10] width 731 height 1647
click at [303, 791] on div ", ds . member_id , ds . MEMBER_DIM_ID , ds . current_billing_state , ds . EMAIL…" at bounding box center [649, 17] width 731 height 1660
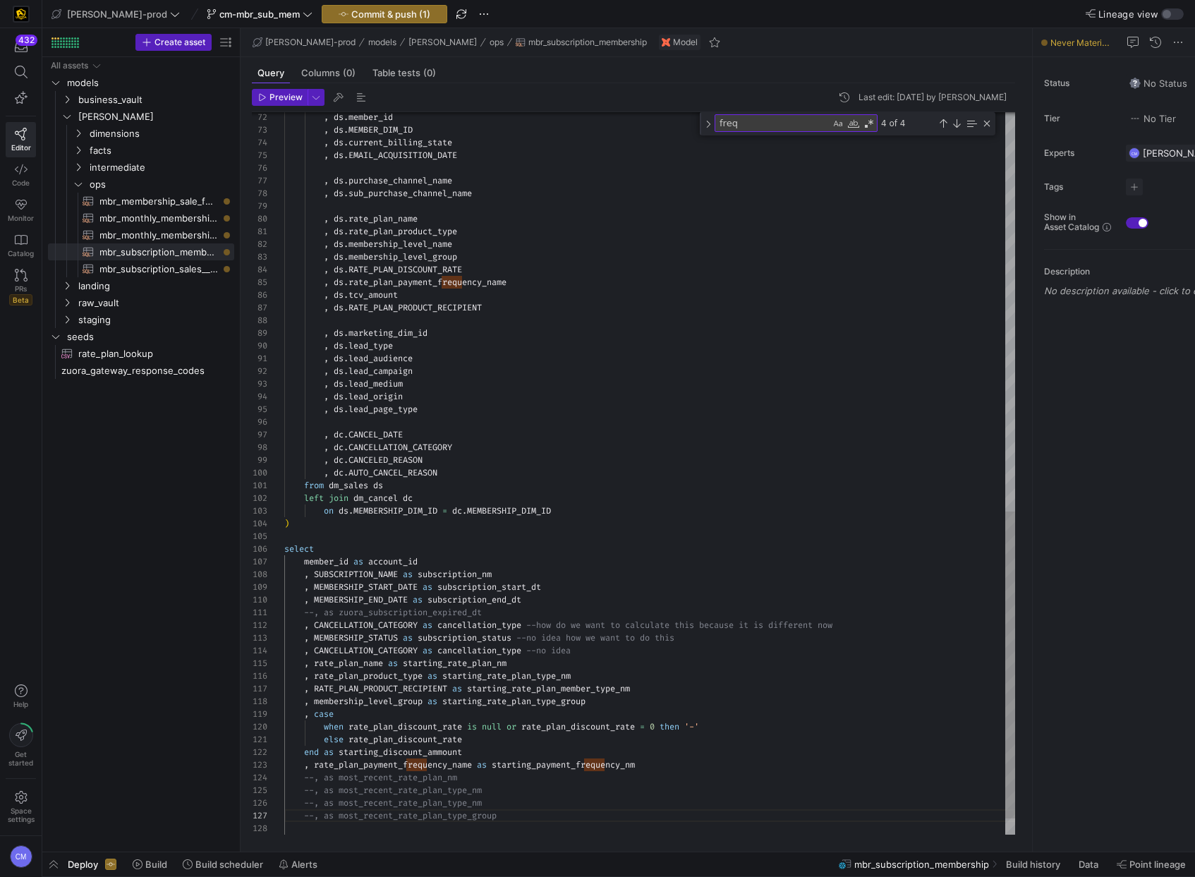
scroll to position [63, 168]
click at [450, 805] on div ", ds . member_id , ds . MEMBER_DIM_ID , ds . current_billing_state , ds . EMAIL…" at bounding box center [649, 24] width 731 height 1698
click at [519, 815] on div ", ds . member_id , ds . MEMBER_DIM_ID , ds . current_billing_state , ds . EMAIL…" at bounding box center [649, 24] width 731 height 1698
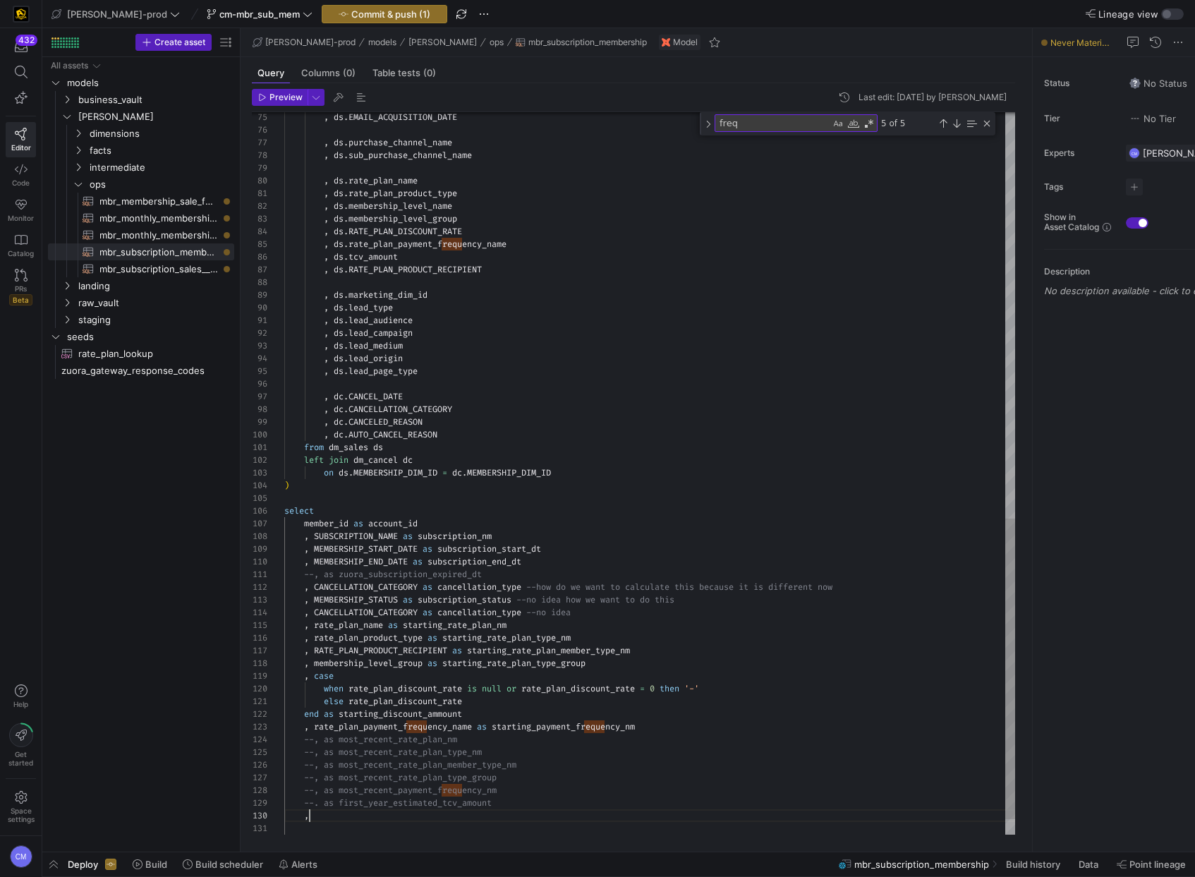
scroll to position [38, 147]
click at [445, 363] on div ", ds . EMAIL_ACQUISITION_DATE , ds . purchase_channel_name , ds . sub_purchase_…" at bounding box center [649, 5] width 731 height 1736
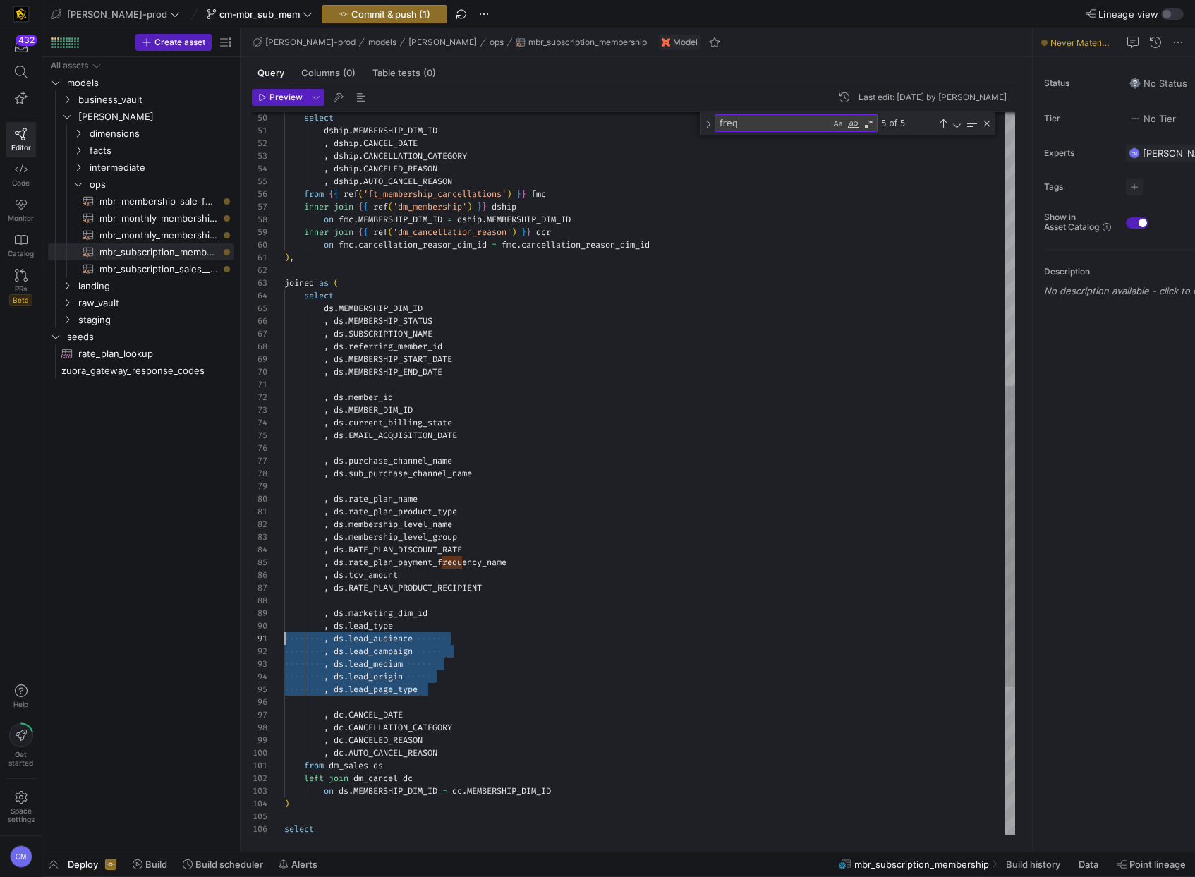
scroll to position [114, 0]
drag, startPoint x: 437, startPoint y: 689, endPoint x: 227, endPoint y: 623, distance: 220.2
click at [284, 623] on div ", ds . EMAIL_ACQUISITION_DATE , ds . purchase_channel_name , ds . sub_purchase_…" at bounding box center [649, 323] width 731 height 1736
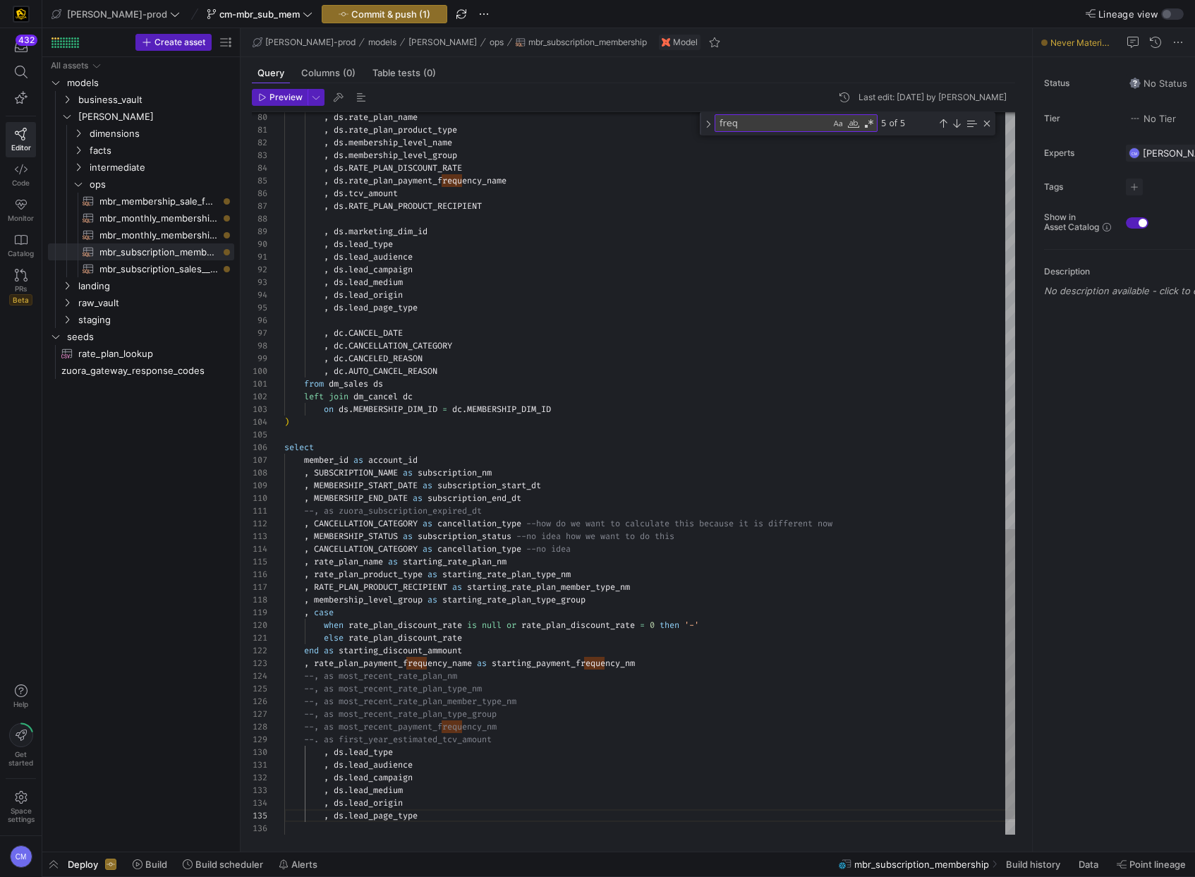
scroll to position [114, 41]
drag, startPoint x: 323, startPoint y: 755, endPoint x: 360, endPoint y: 749, distance: 37.2
type textarea ", ds.lead_audience , ds.lead_campaign , ds.lead_medium , ds.lead_origin , ds.le…"
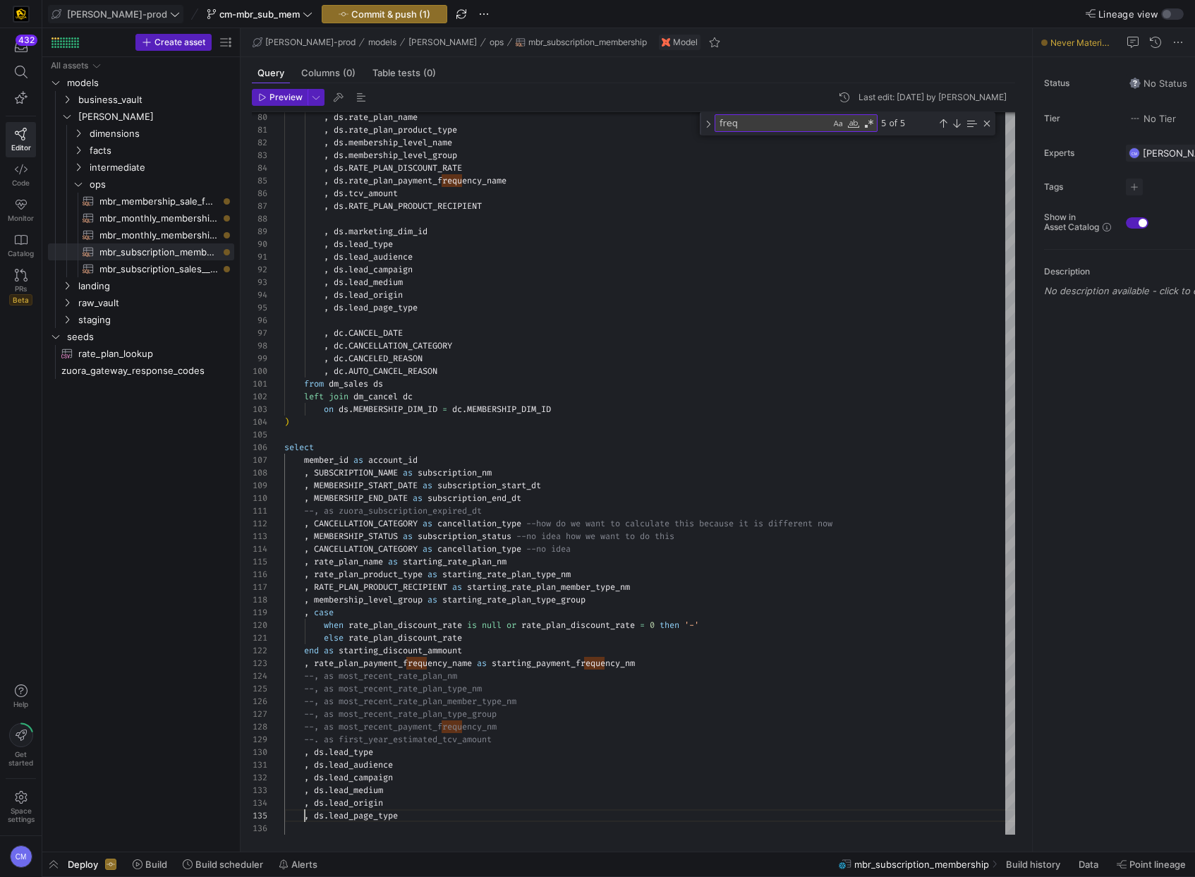
click at [109, 11] on span "edw-dv-prod" at bounding box center [117, 13] width 100 height 11
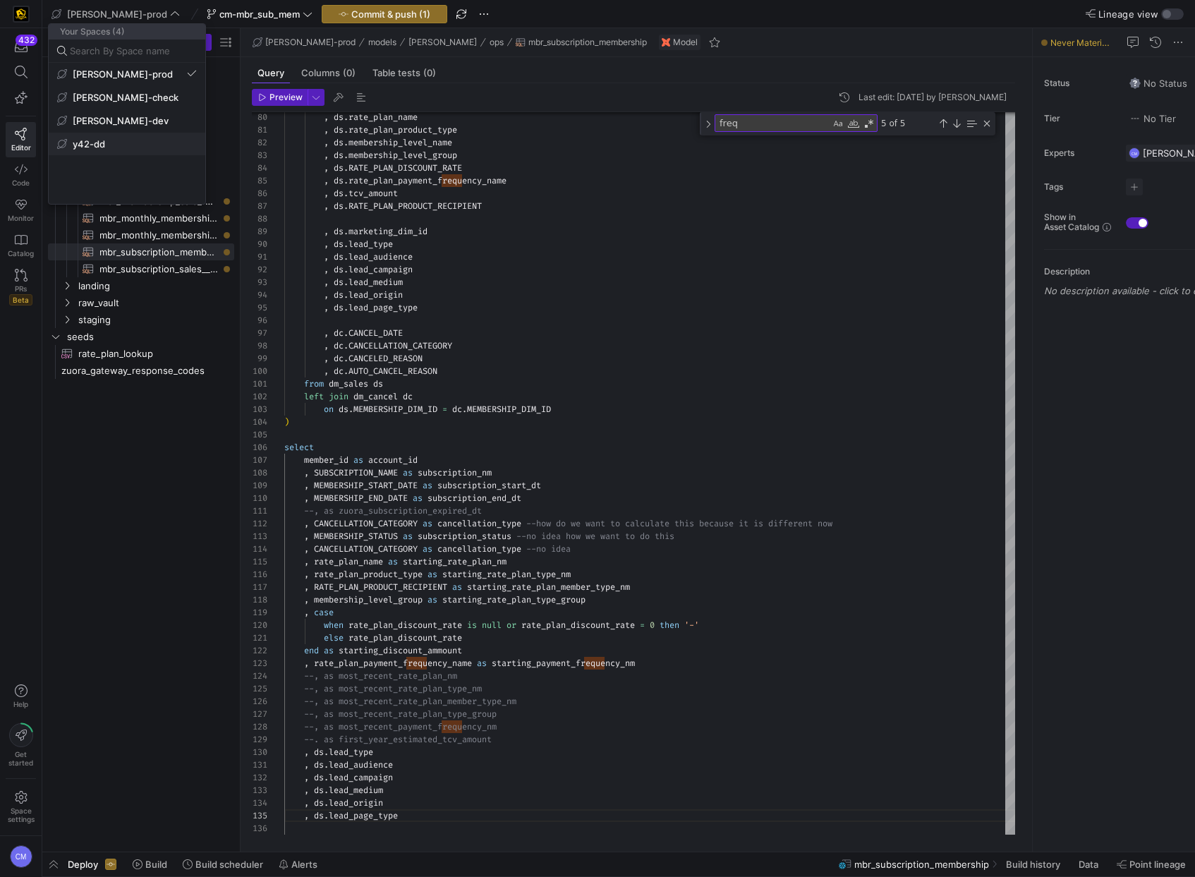
click at [118, 141] on span "y42-dd" at bounding box center [127, 143] width 140 height 11
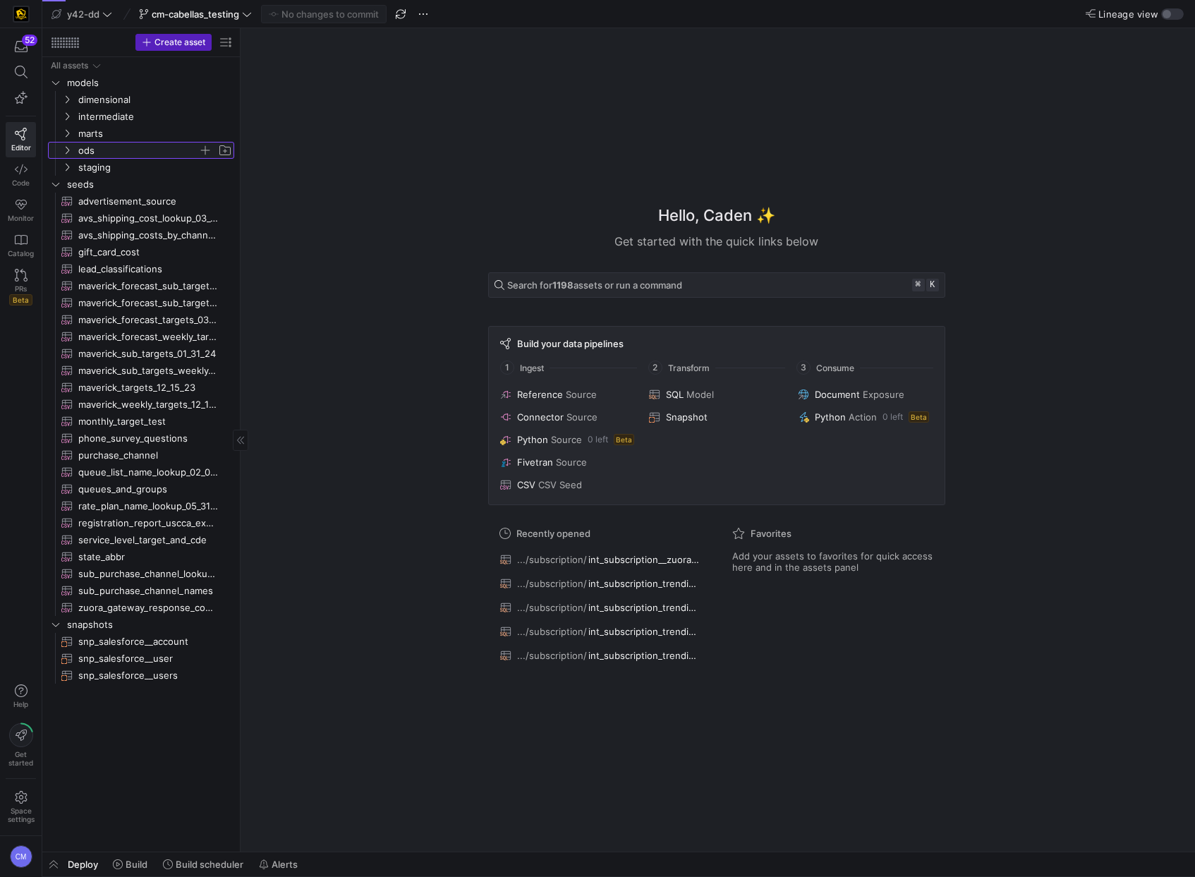
click at [114, 152] on span "ods" at bounding box center [138, 150] width 120 height 16
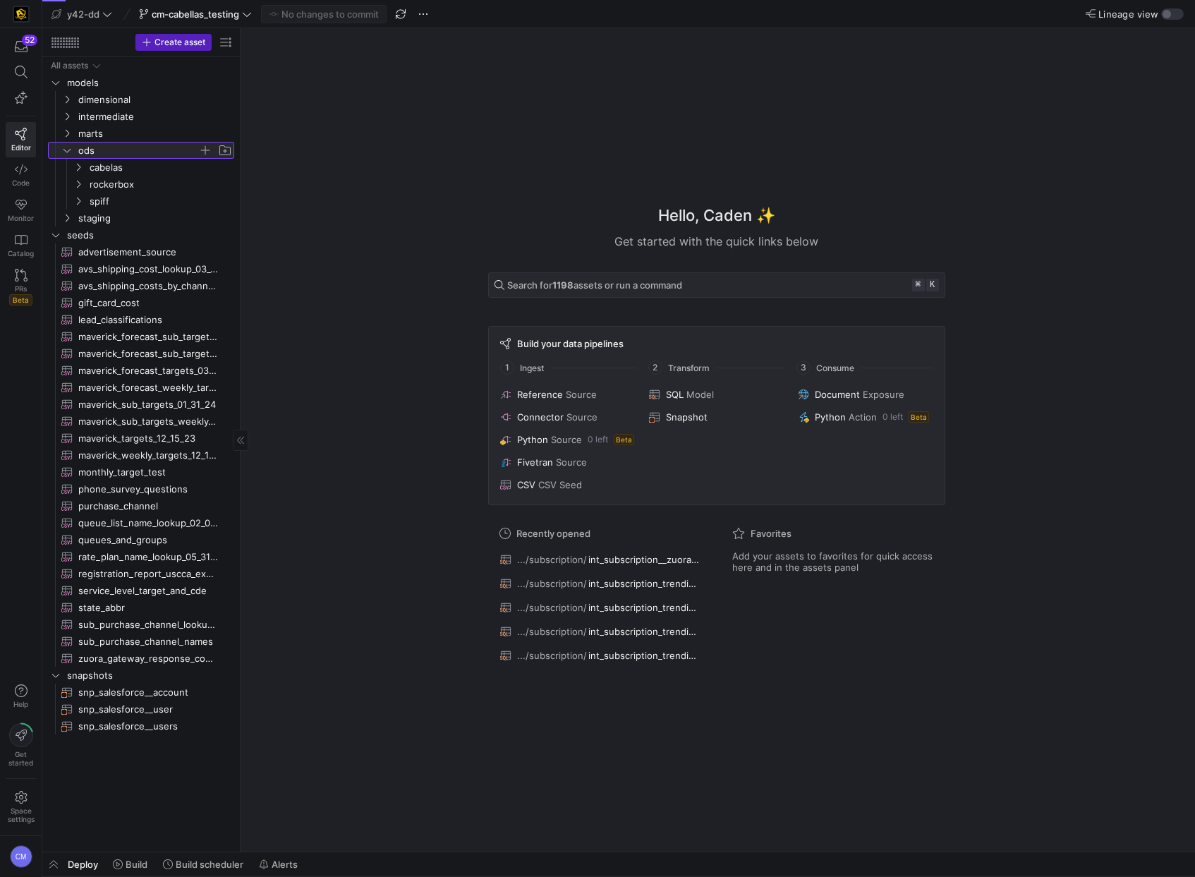
click at [120, 150] on span "ods" at bounding box center [138, 150] width 120 height 16
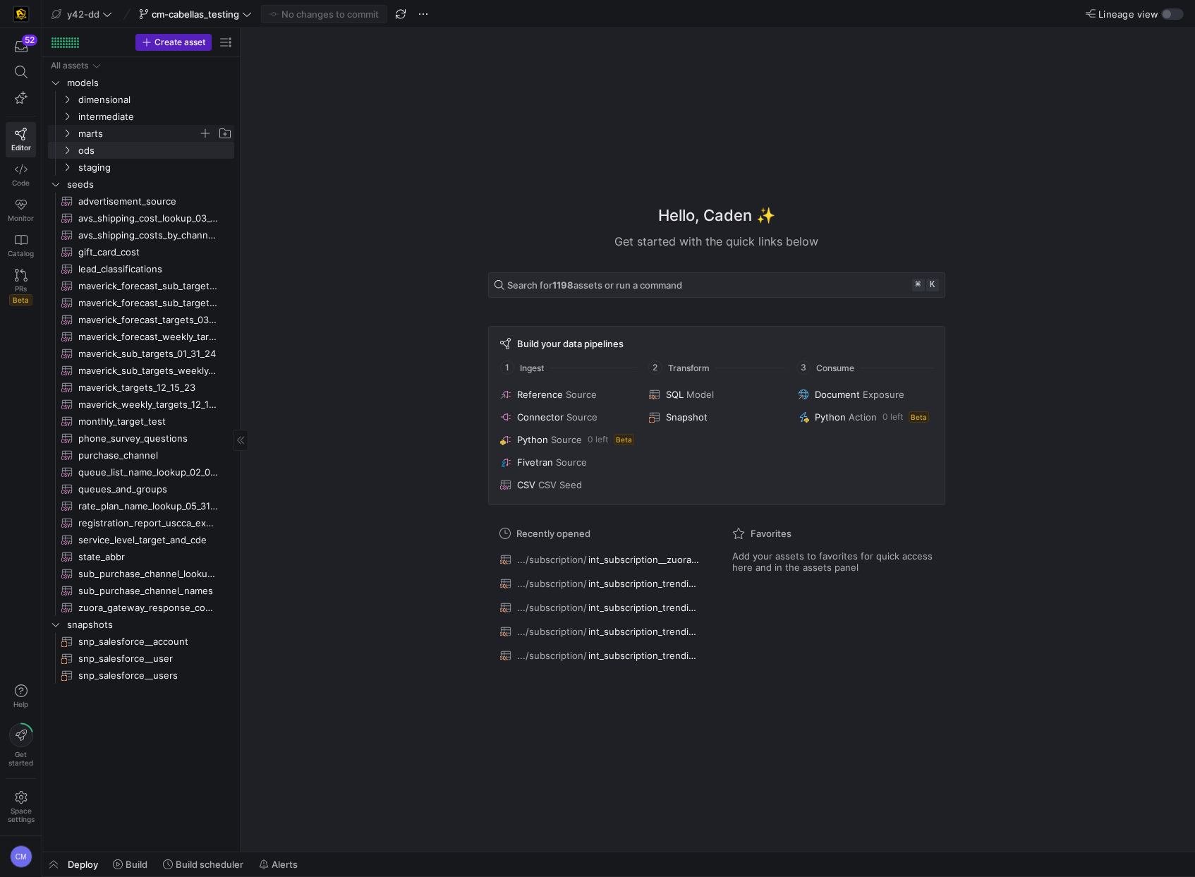
click at [118, 132] on span "marts" at bounding box center [138, 134] width 120 height 16
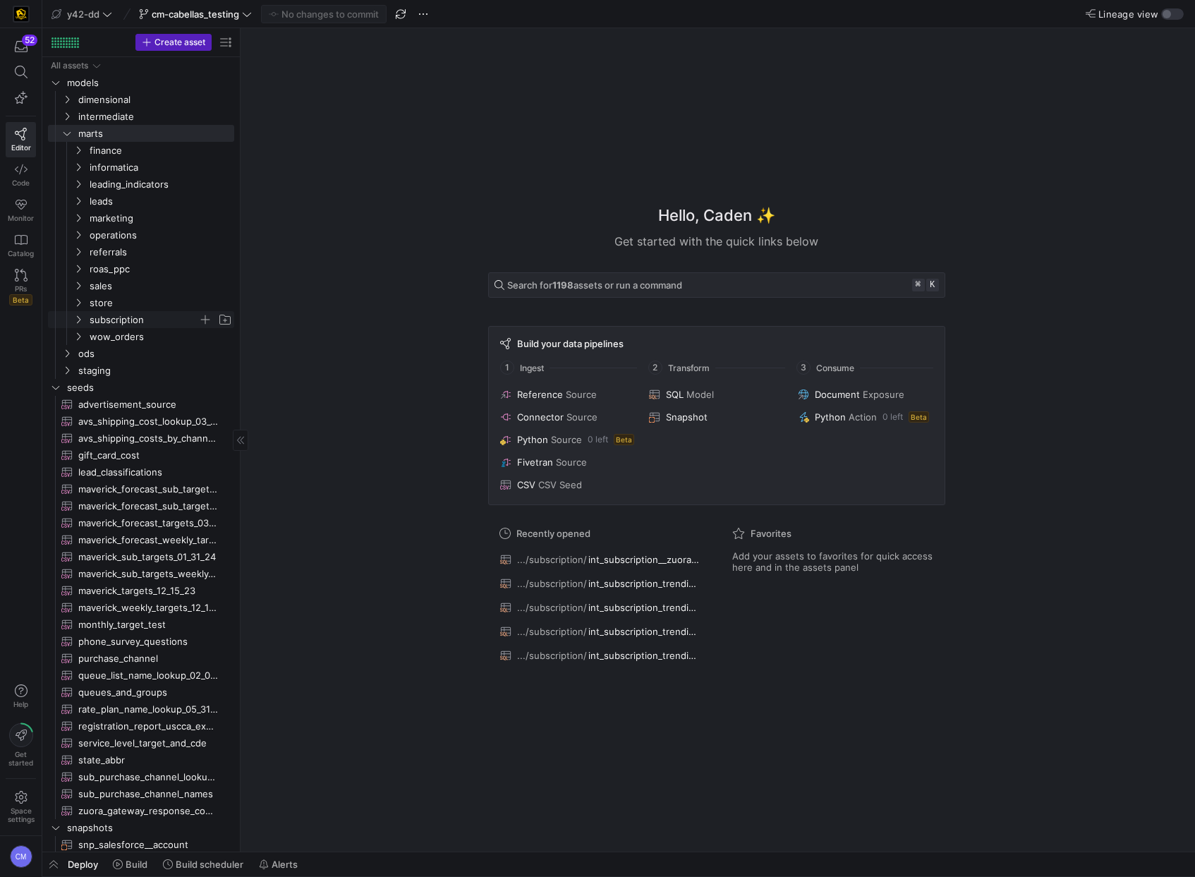
click at [145, 323] on span "subscription" at bounding box center [144, 320] width 109 height 16
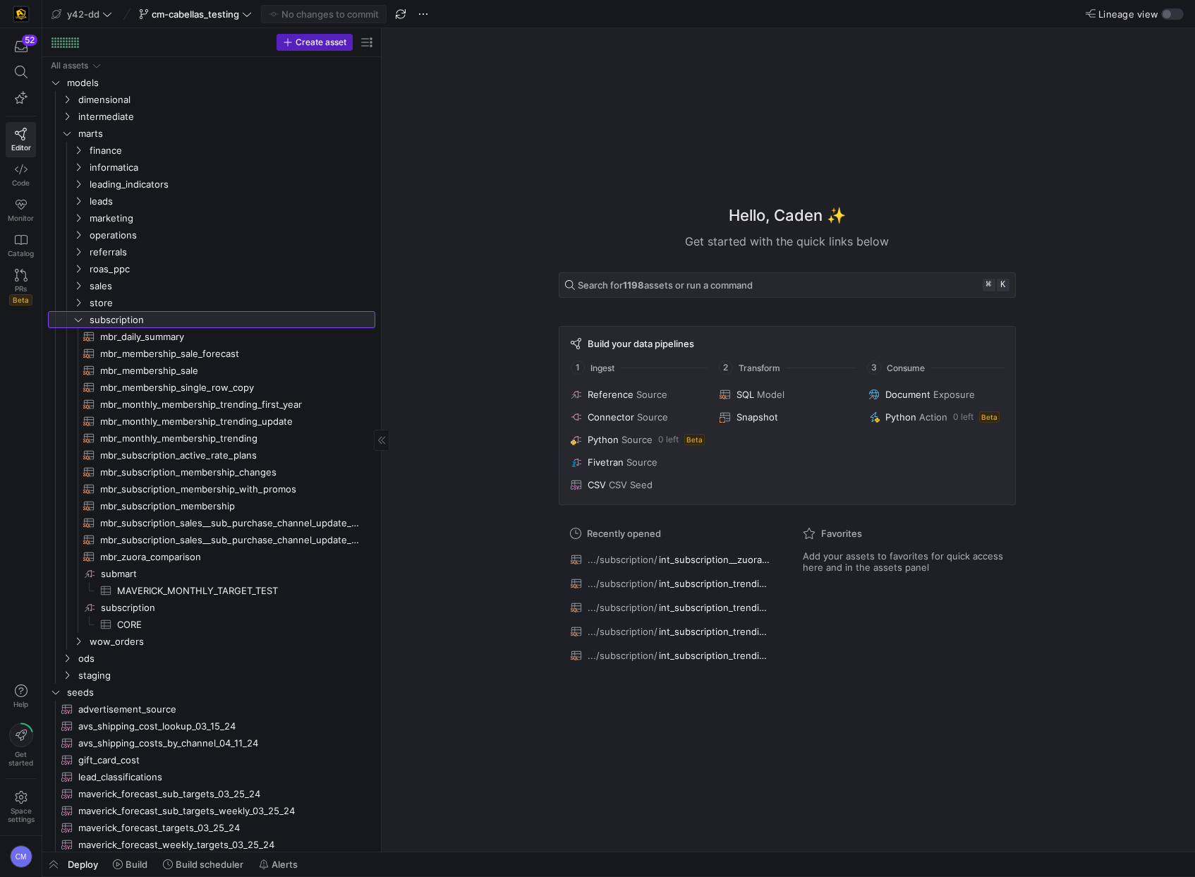
drag, startPoint x: 241, startPoint y: 368, endPoint x: 371, endPoint y: 375, distance: 130.7
click at [237, 501] on span "mbr_subscription_membership​​​​​​​​​​" at bounding box center [229, 506] width 259 height 16
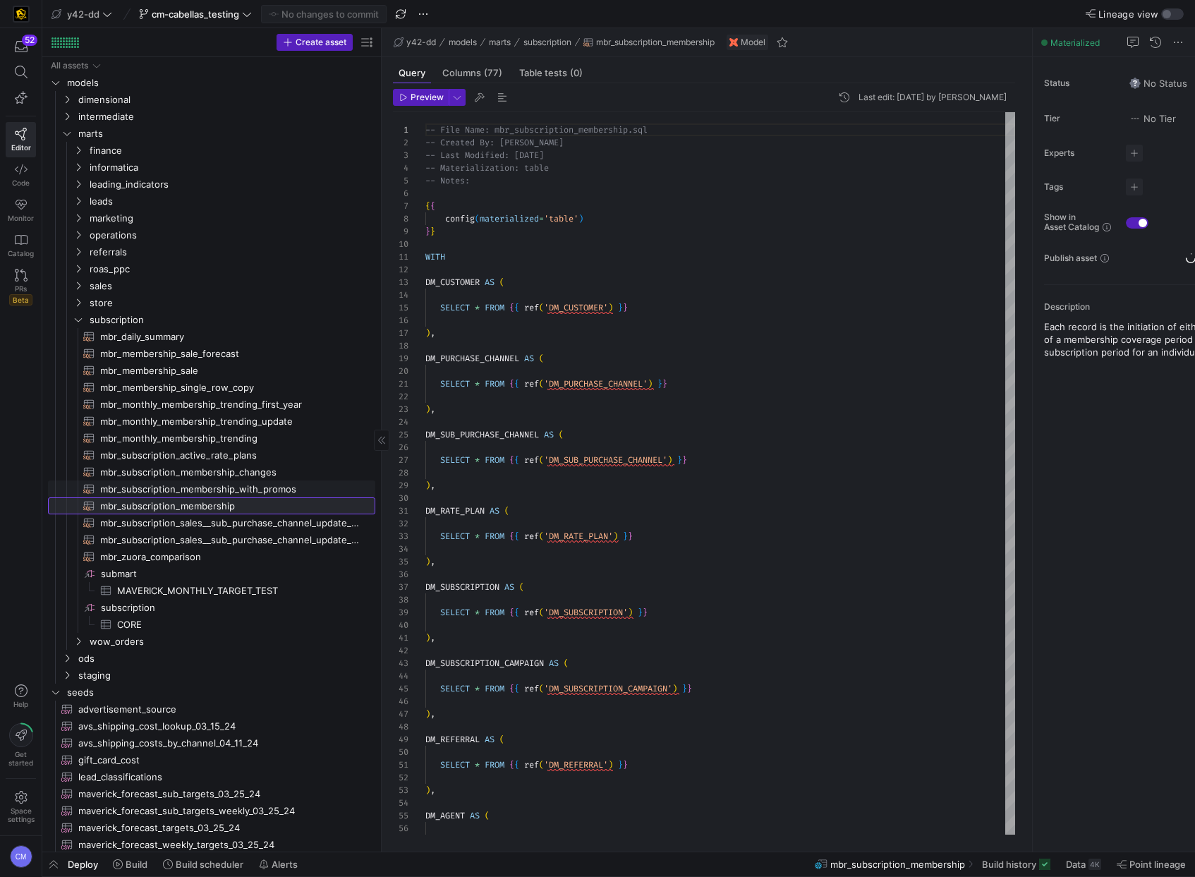
scroll to position [127, 0]
type textarea "DM_RATE_PLAN AS ( SELECT * FROM {{ ref('DM_RATE_PLAN') }} ), DM_SUBSCRIPTION AS…"
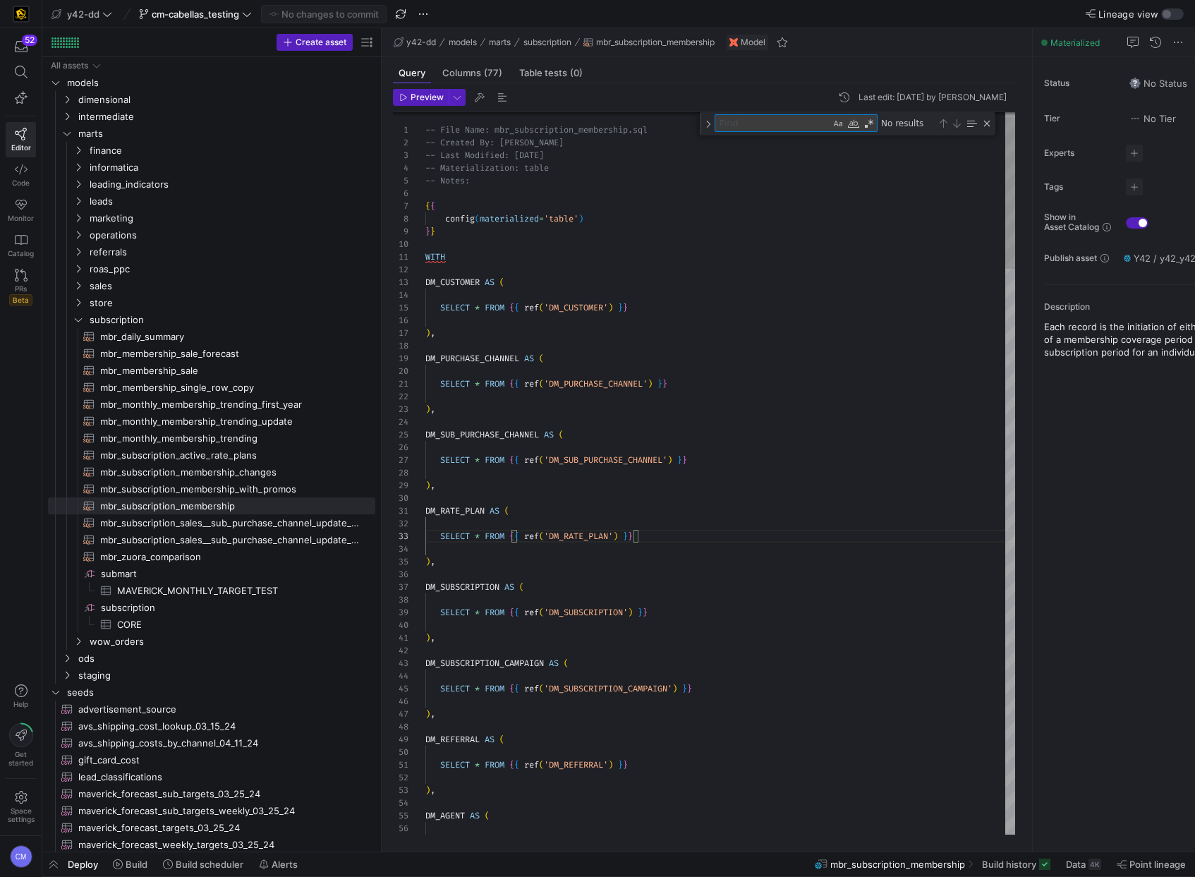
type textarea "f"
type textarea "auto_cancel_ind AS cancellation_method, subscription_member_type_nm, subscripti…"
type textarea "fi"
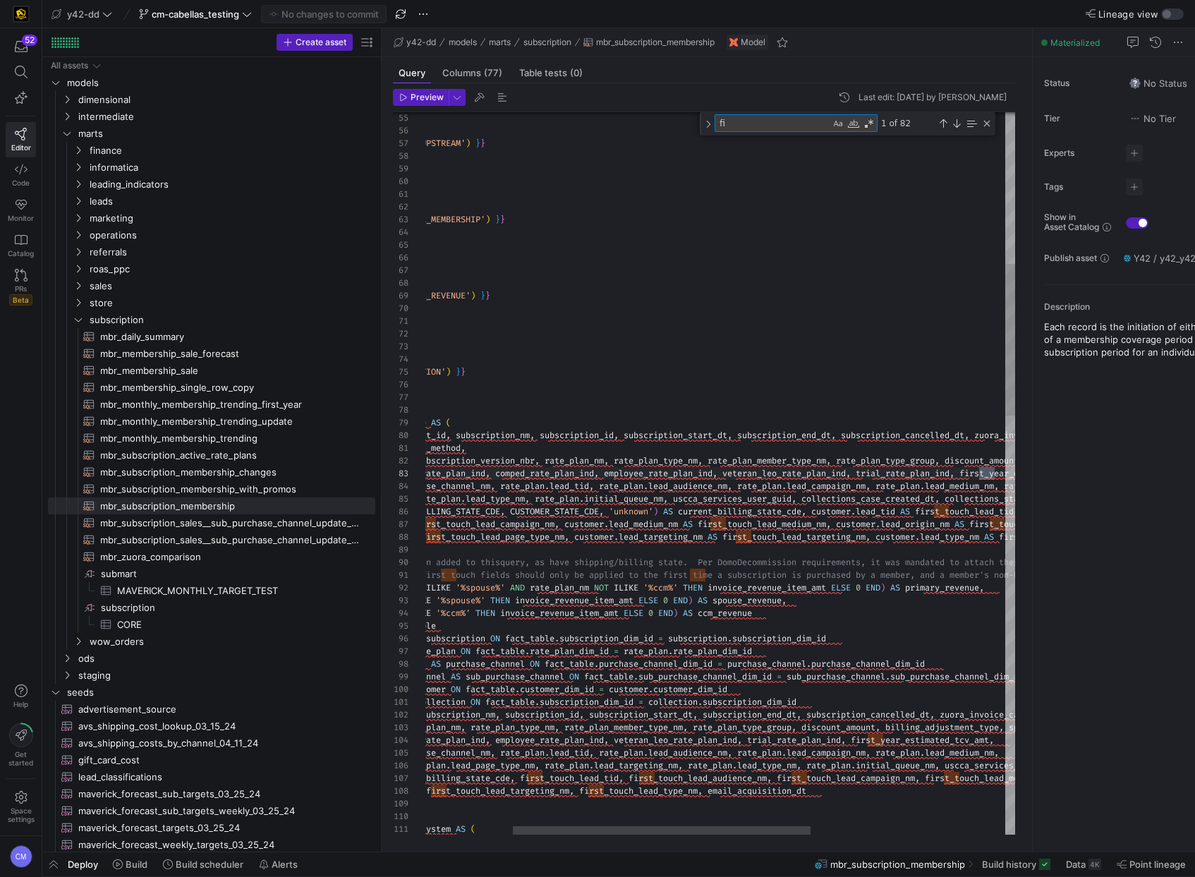
type textarea "auto_cancel_ind AS cancellation_method, subscription_member_type_nm, subscripti…"
type textarea "fir"
type textarea "auto_cancel_ind AS cancellation_method, subscription_member_type_nm, subscripti…"
type textarea "firs"
type textarea "auto_cancel_ind AS cancellation_method, subscription_member_type_nm, subscripti…"
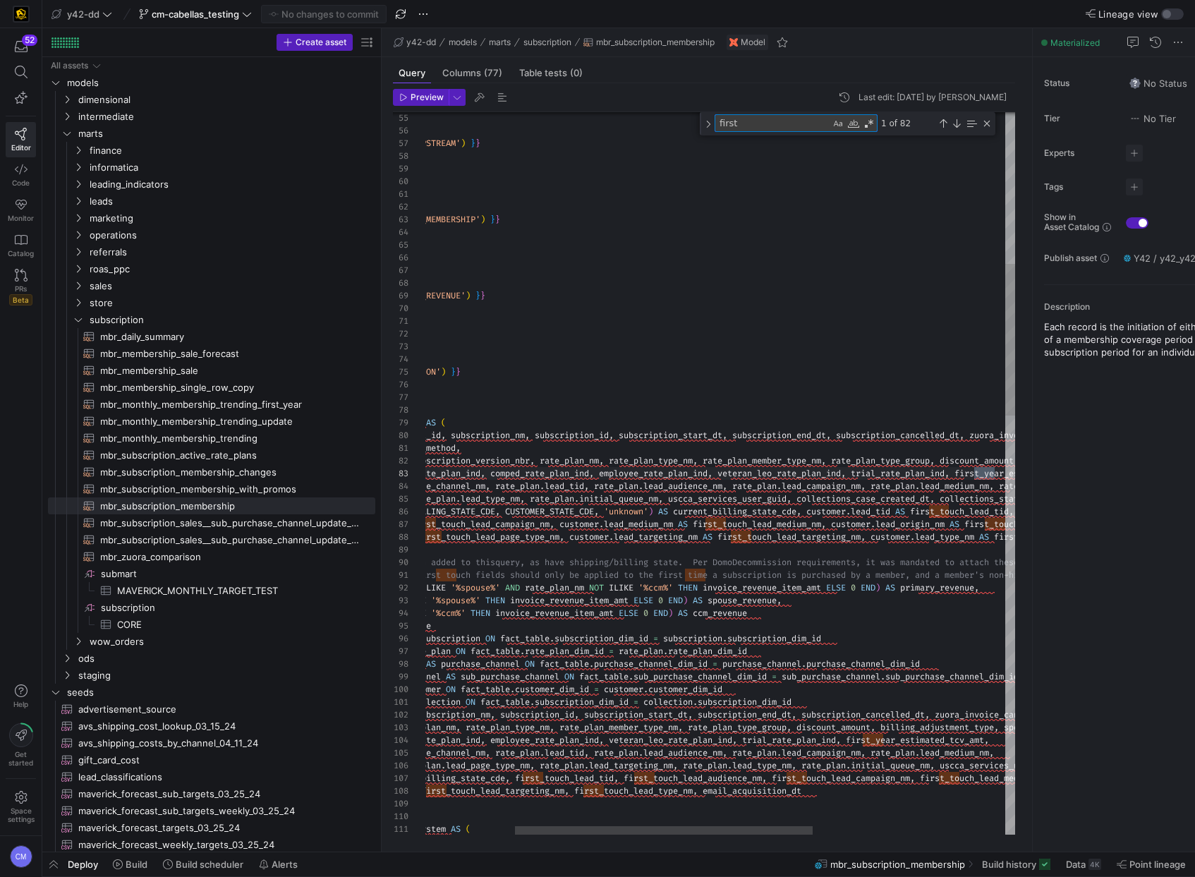
scroll to position [63, 751]
type textarea "first"
type textarea "auto_cancel_ind AS cancellation_method, subscription_member_type_nm, subscripti…"
type textarea "first_"
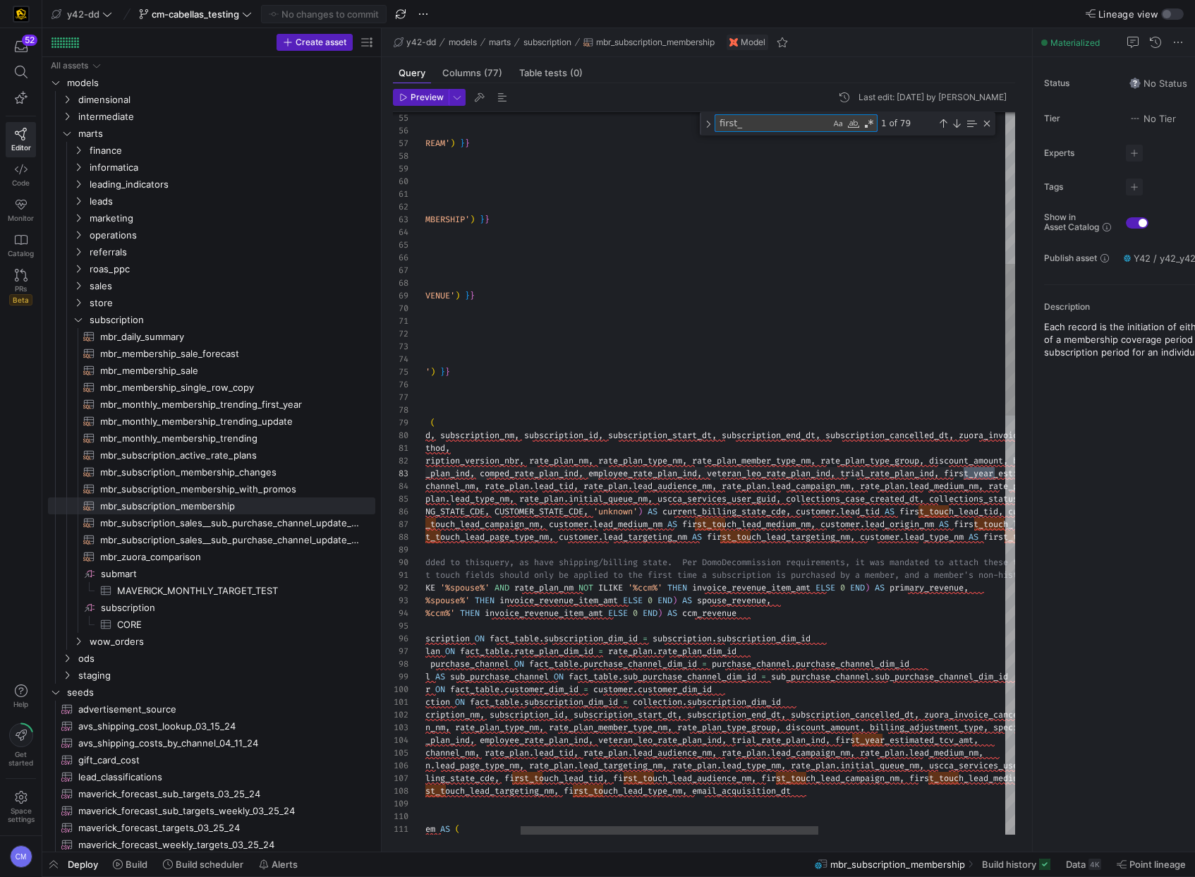
type textarea "rchase_channel_nm, sub_purchase_channel_nm, rate_plan.lead_tid, rate_plan.lead_…"
type textarea "first_t"
type textarea "rchase_channel_nm, sub_purchase_channel_nm, rate_plan.lead_tid, rate_plan.lead_…"
type textarea "first_to"
type textarea "rchase_channel_nm, sub_purchase_channel_nm, rate_plan.lead_tid, rate_plan.lead_…"
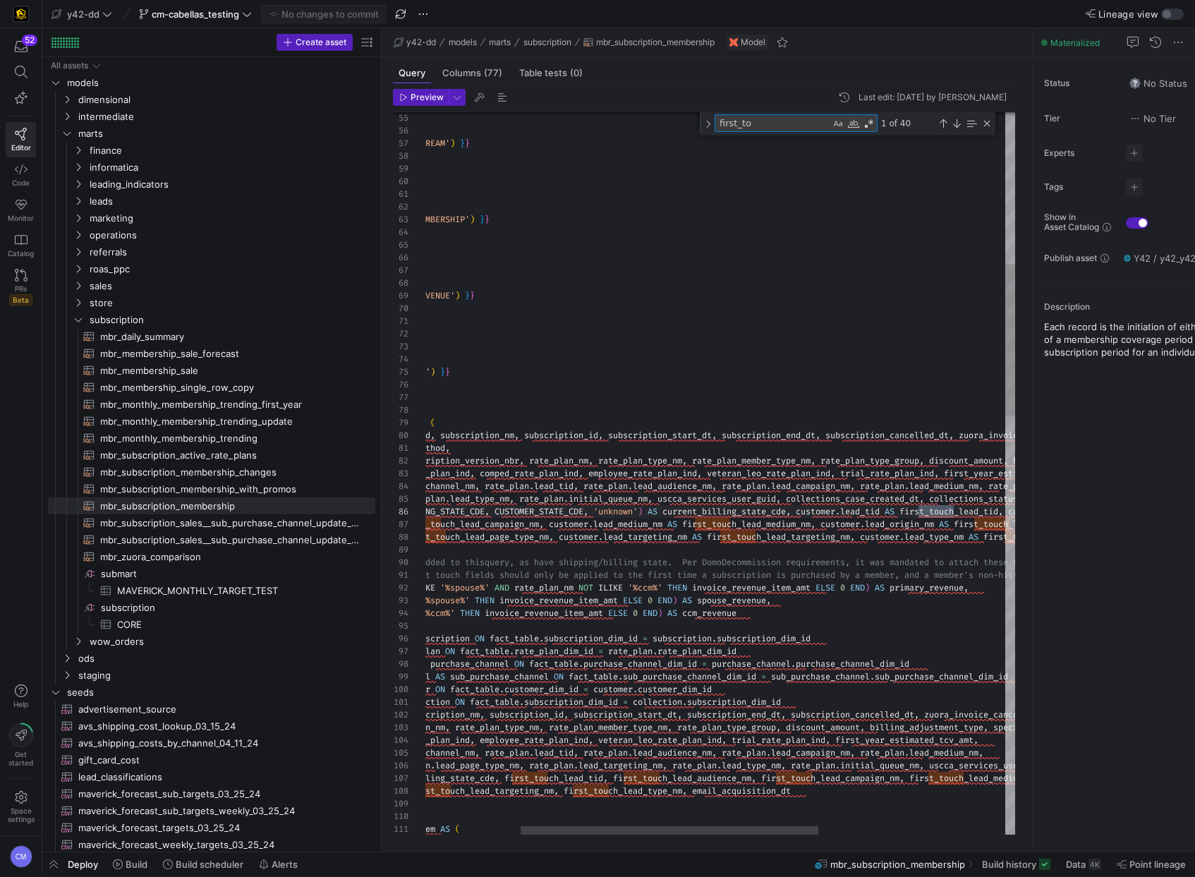
type textarea "first_tou"
type textarea "rchase_channel_nm, sub_purchase_channel_nm, rate_plan.lead_tid, rate_plan.lead_…"
type textarea "first_touch"
type textarea "rchase_channel_nm, sub_purchase_channel_nm, rate_plan.lead_tid, rate_plan.lead_…"
type textarea "first_touch_"
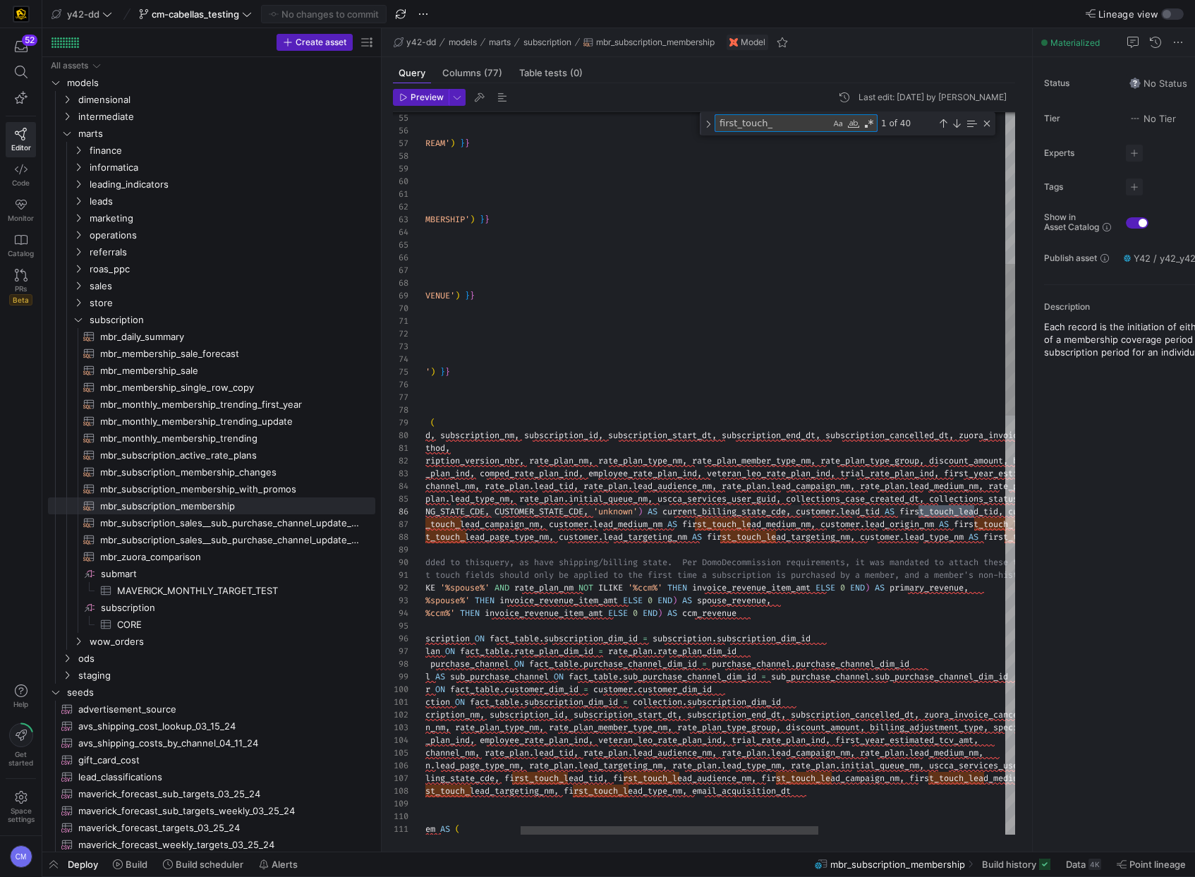
scroll to position [76, 741]
type textarea "rchase_channel_nm, sub_purchase_channel_nm, rate_plan.lead_tid, rate_plan.lead_…"
type textarea "first_touch_l"
type textarea "rchase_channel_nm, sub_purchase_channel_nm, rate_plan.lead_tid, rate_plan.lead_…"
type textarea "first_touch_le"
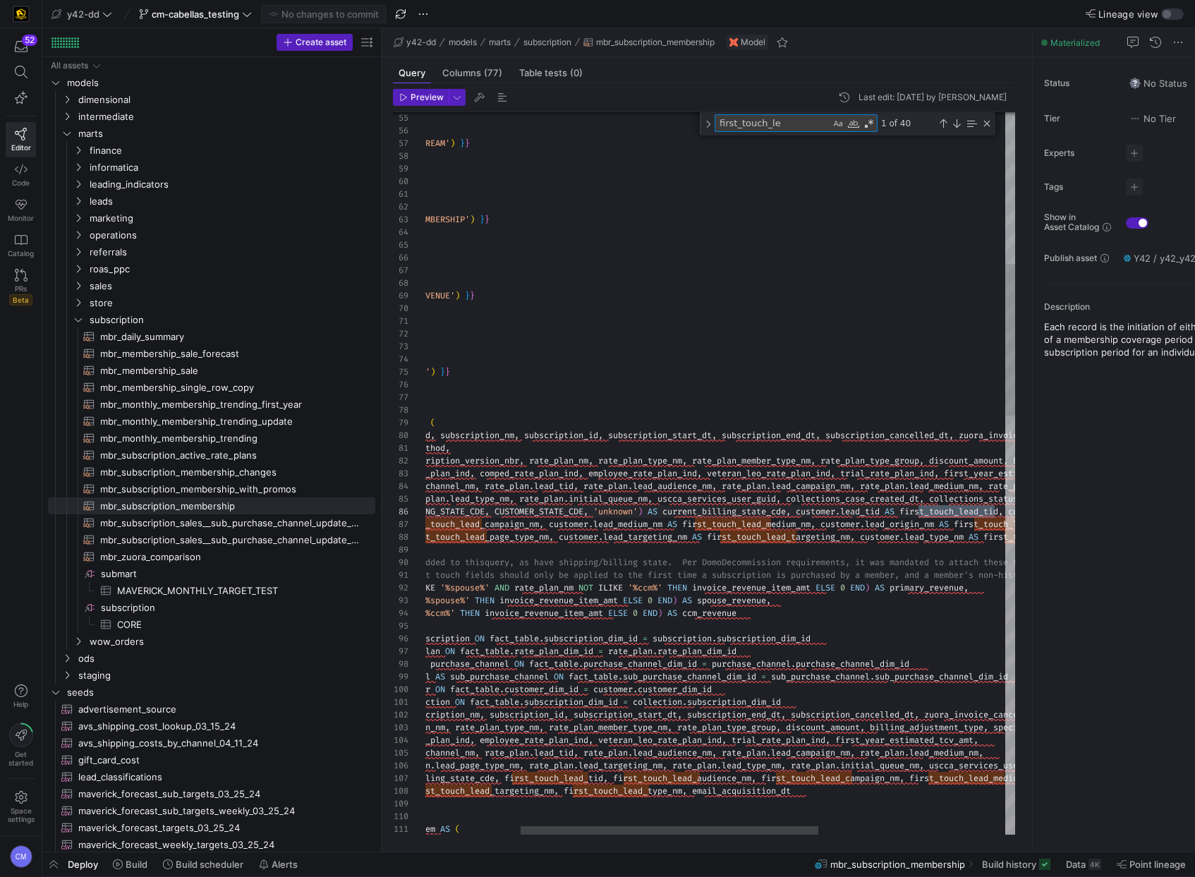
type textarea "rchase_channel_nm, sub_purchase_channel_nm, rate_plan.lead_tid, rate_plan.lead_…"
type textarea "first_touch_lea"
type textarea "rchase_channel_nm, sub_purchase_channel_nm, rate_plan.lead_tid, rate_plan.lead_…"
type textarea "first_touch_lead"
type textarea "rchase_channel_nm, sub_purchase_channel_nm, rate_plan.lead_tid, rate_plan.lead_…"
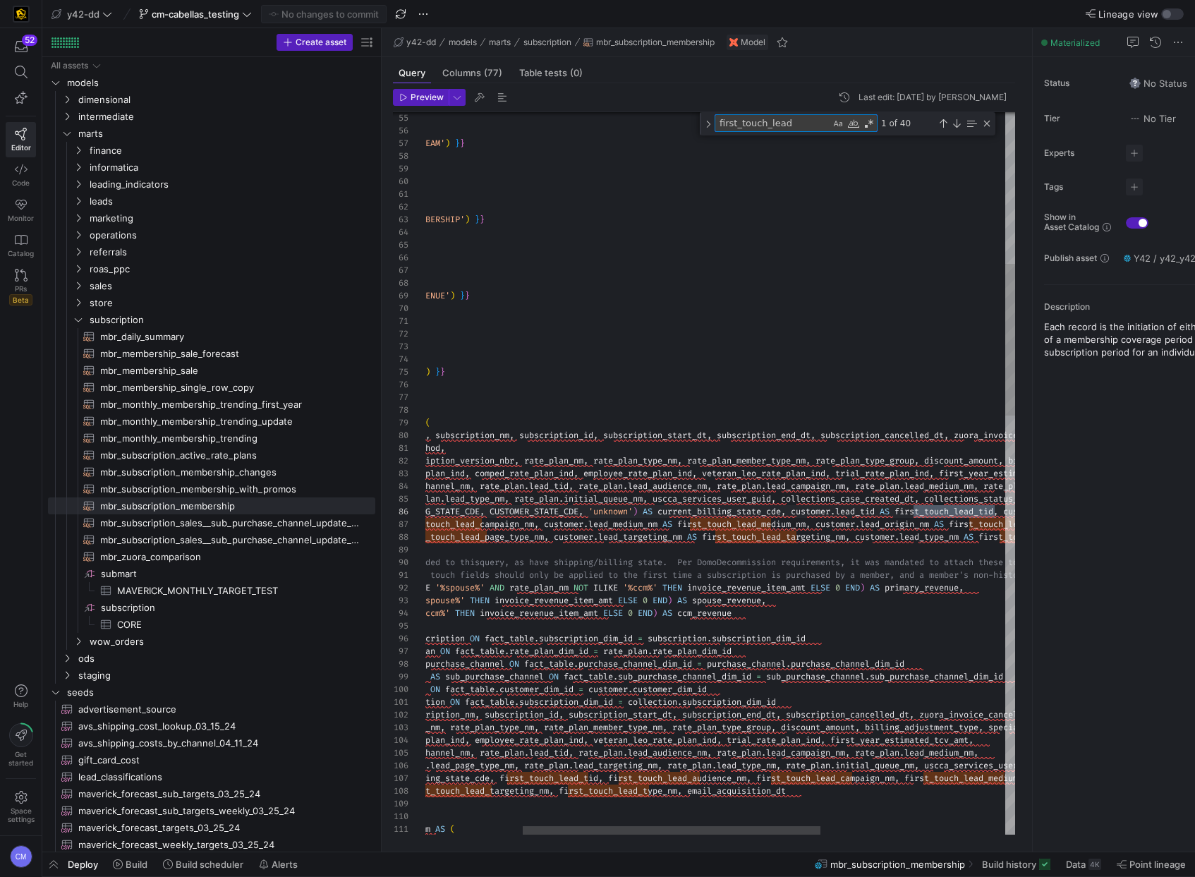
type textarea "first_touch_lead_"
type textarea "an.lead_tid, rate_plan.lead_audience_nm, rate_plan.lead_campaign_nm, rate_plan.…"
type textarea "first_touch_lead_a"
type textarea "an.lead_tid, rate_plan.lead_audience_nm, rate_plan.lead_campaign_nm, rate_plan.…"
type textarea "first_touch_lead_au"
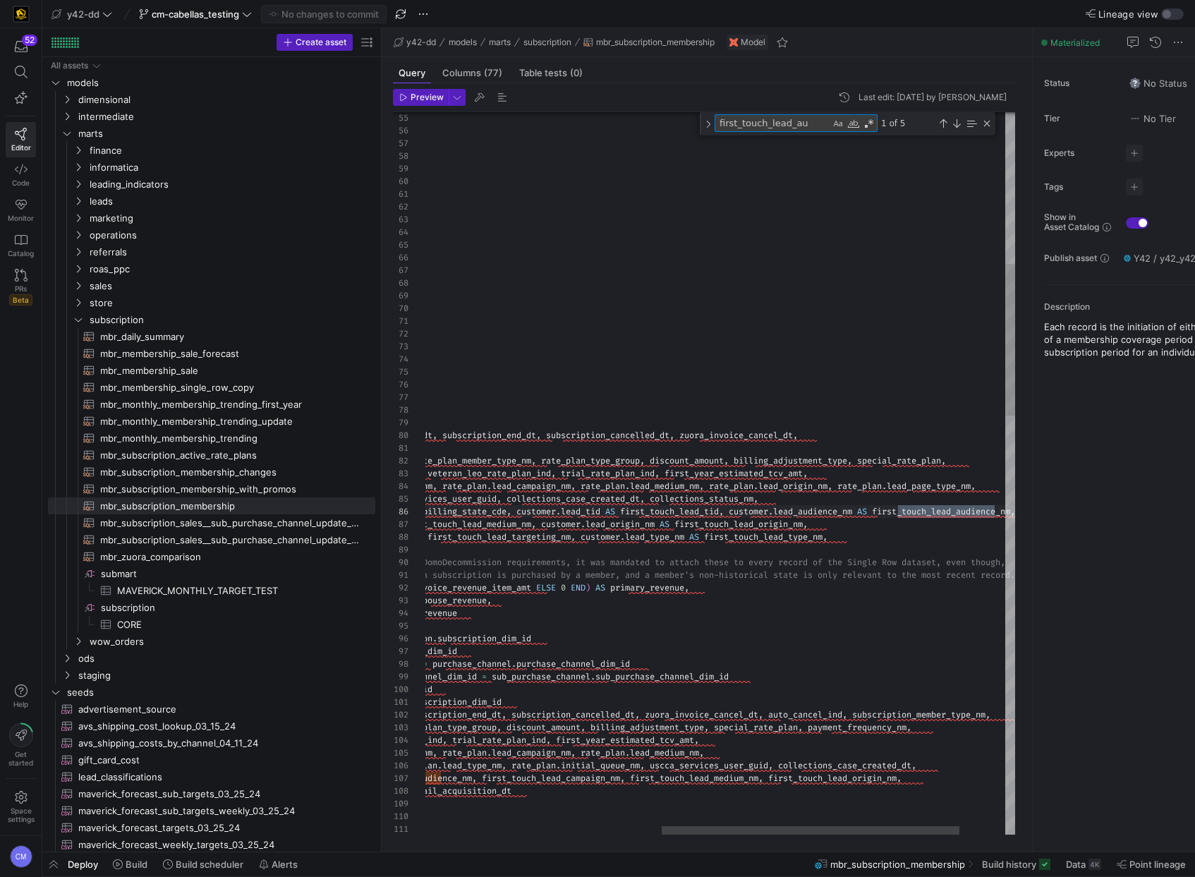
type textarea "an.lead_tid, rate_plan.lead_audience_nm, rate_plan.lead_campaign_nm, rate_plan.…"
type textarea "first_touch_lead_aud"
type textarea "an.lead_tid, rate_plan.lead_audience_nm, rate_plan.lead_campaign_nm, rate_plan.…"
type textarea "first_touch_lead_audi"
type textarea "an.lead_tid, rate_plan.lead_audience_nm, rate_plan.lead_campaign_nm, rate_plan.…"
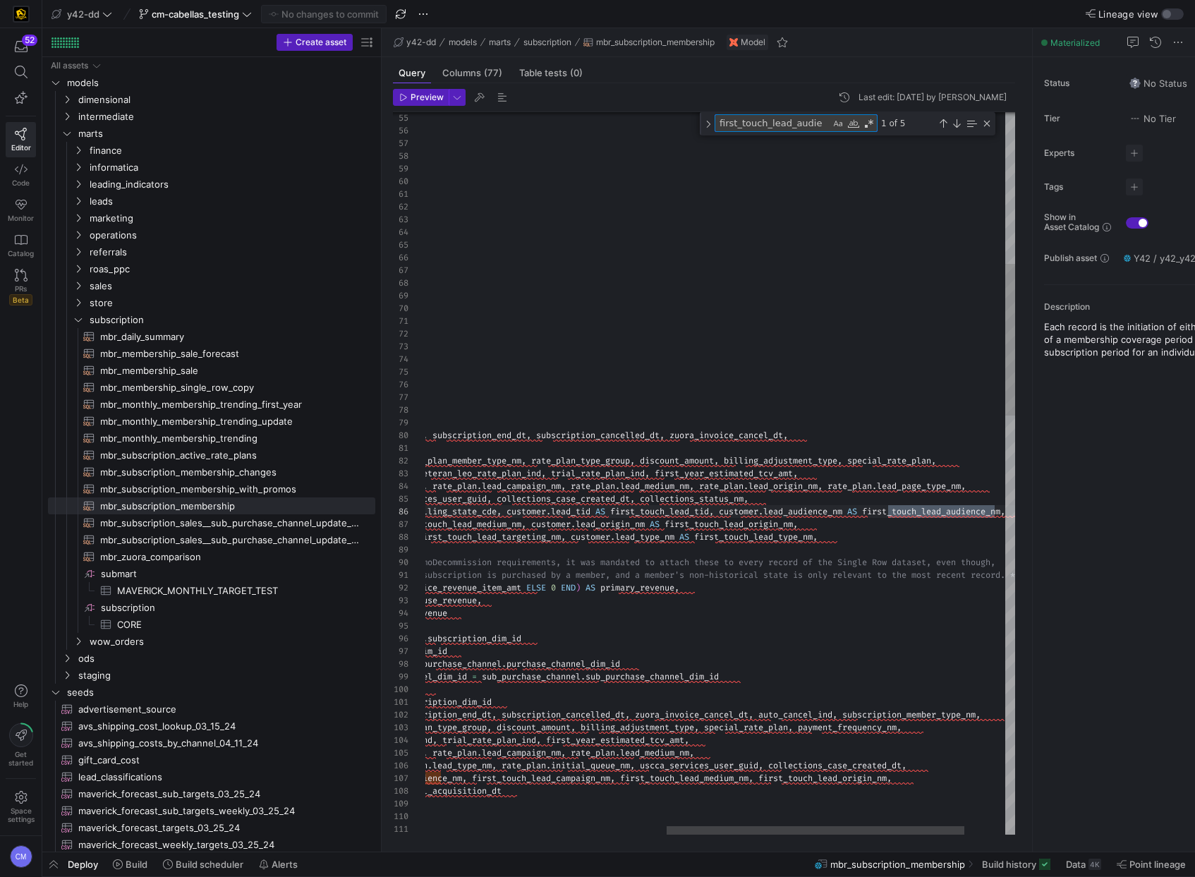
type textarea "first_touch_lead_audien"
type textarea "an.lead_tid, rate_plan.lead_audience_nm, rate_plan.lead_campaign_nm, rate_plan.…"
type textarea "first_touch_lead_audienc"
type textarea "an.lead_tid, rate_plan.lead_audience_nm, rate_plan.lead_campaign_nm, rate_plan.…"
type textarea "first_touch_lead_audience"
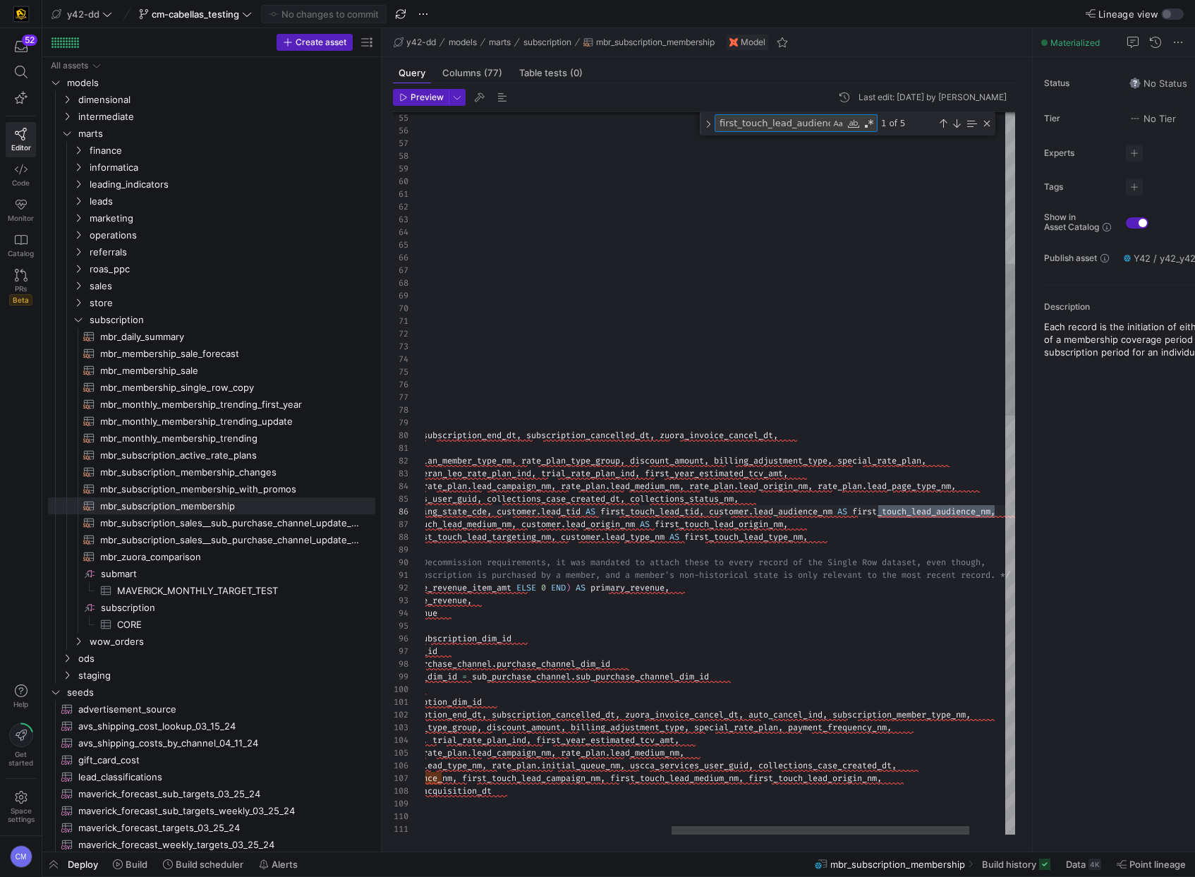
scroll to position [0, 3]
type textarea "an.lead_tid, rate_plan.lead_audience_nm, rate_plan.lead_campaign_nm, rate_plan.…"
type textarea "first_touch_lead_audience_"
type textarea "an.lead_tid, rate_plan.lead_audience_nm, rate_plan.lead_campaign_nm, rate_plan.…"
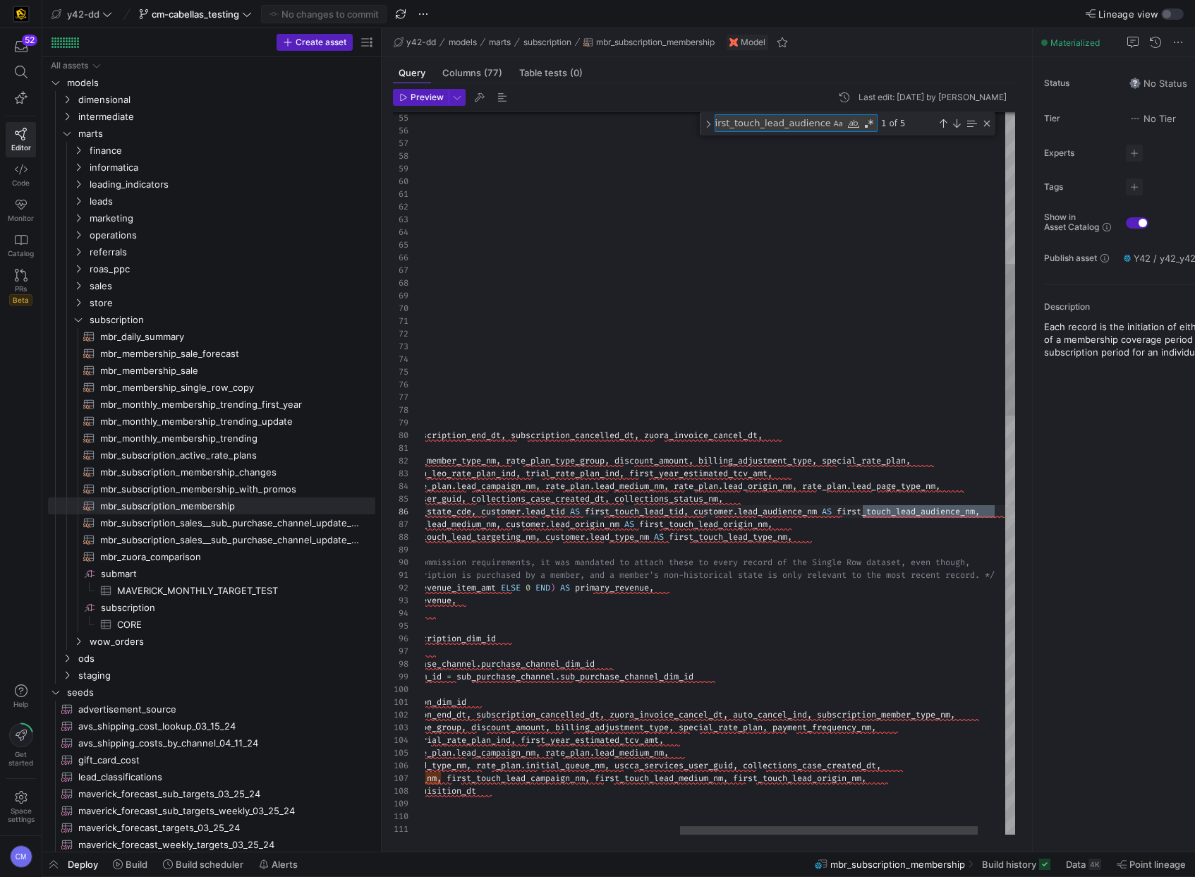
type textarea "first_touch_lead_audience_n"
type textarea "an.lead_tid, rate_plan.lead_audience_nm, rate_plan.lead_campaign_nm, rate_plan.…"
type textarea "first_touch_lead_audience_nm"
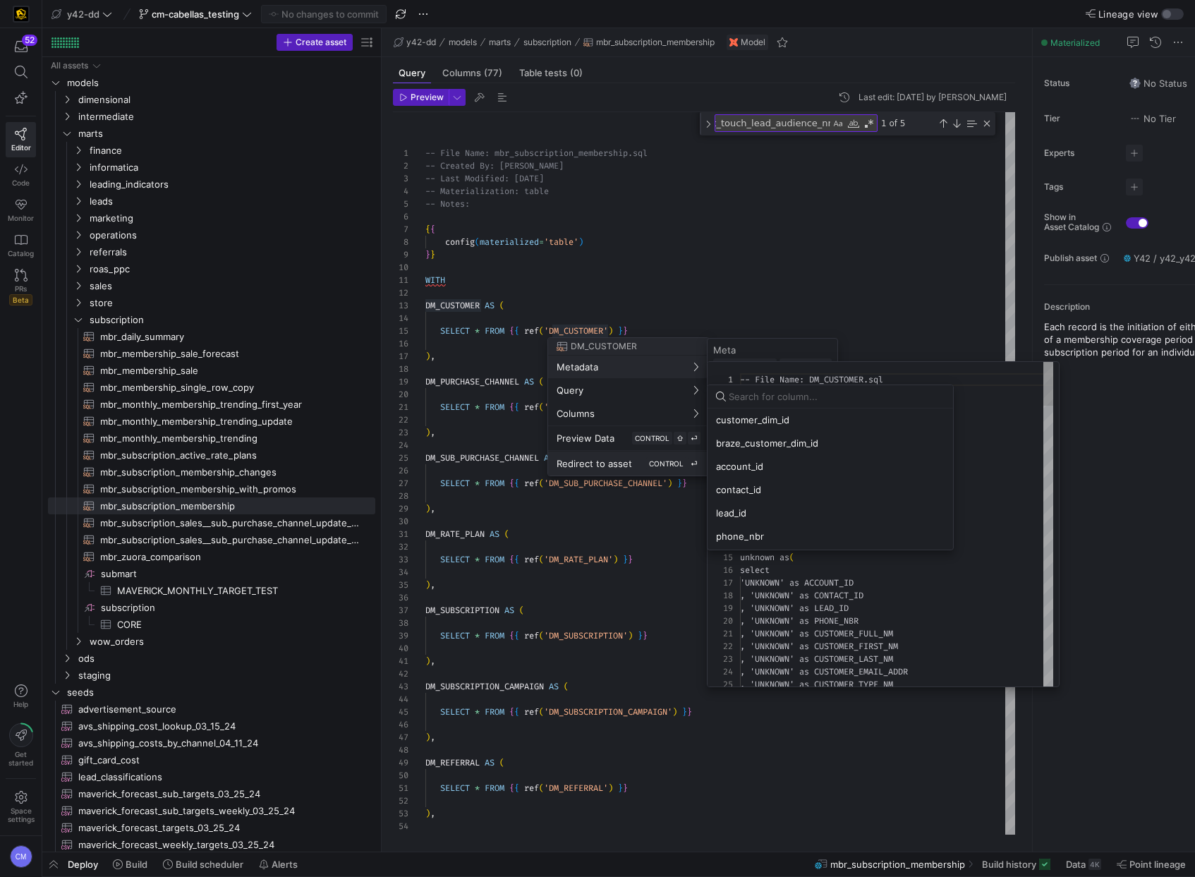
scroll to position [0, 0]
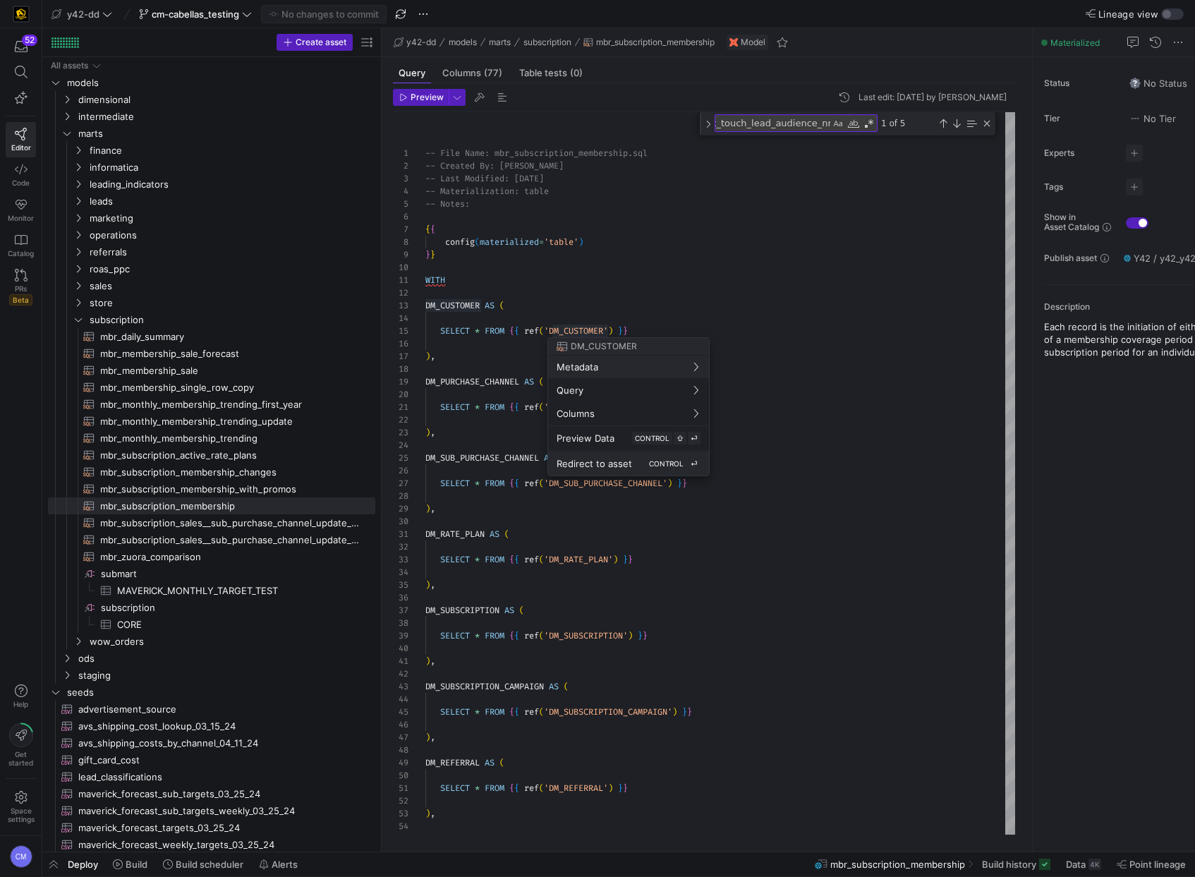
click at [600, 458] on span "Redirect to asset" at bounding box center [593, 463] width 75 height 11
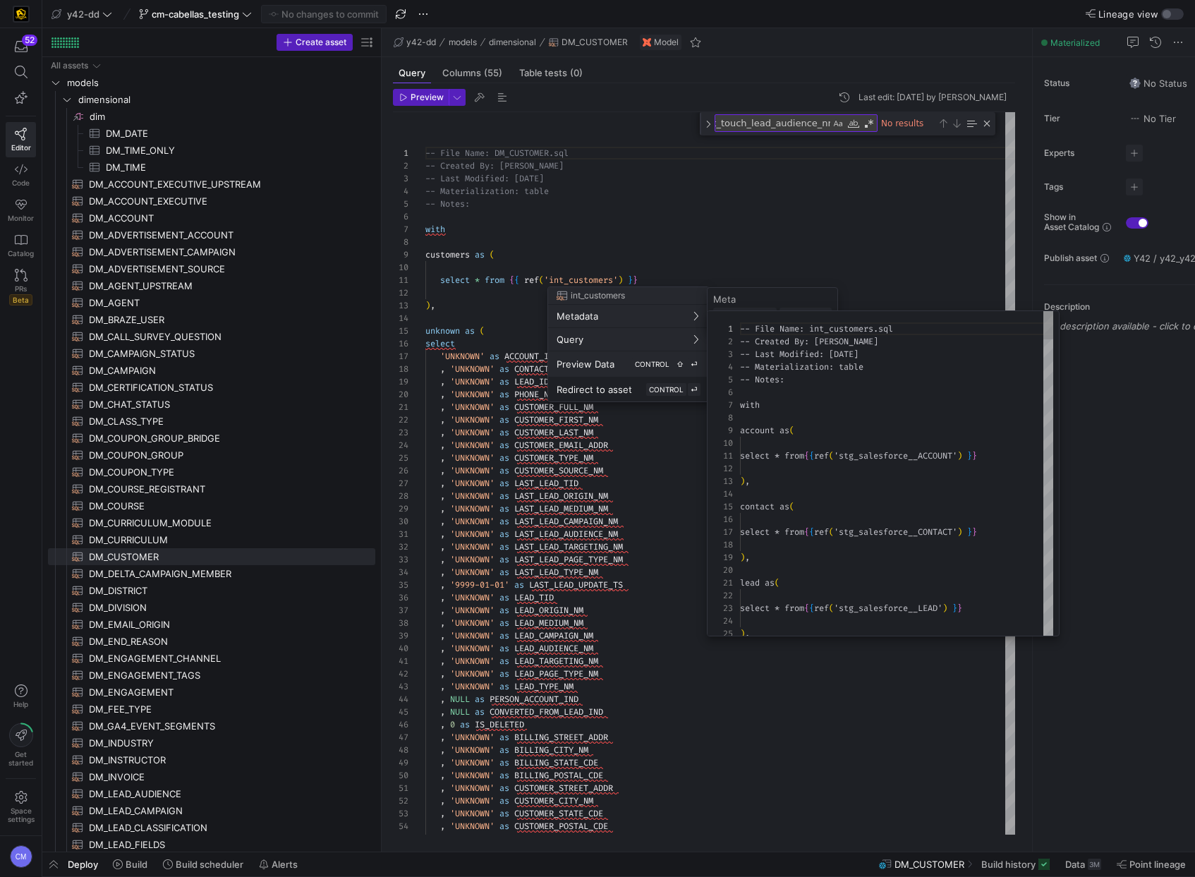
scroll to position [127, 0]
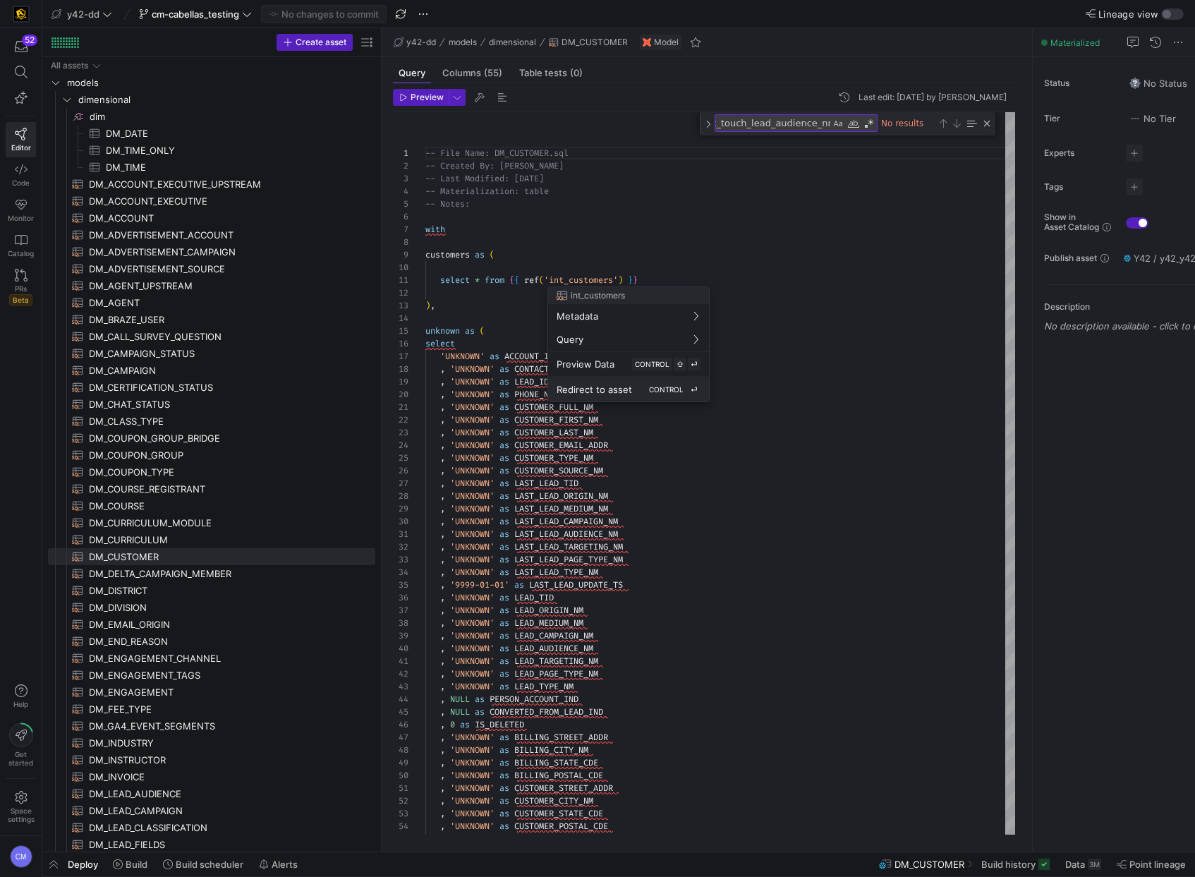
click at [608, 381] on button "Redirect to asset CONTROL ⏎" at bounding box center [628, 389] width 161 height 24
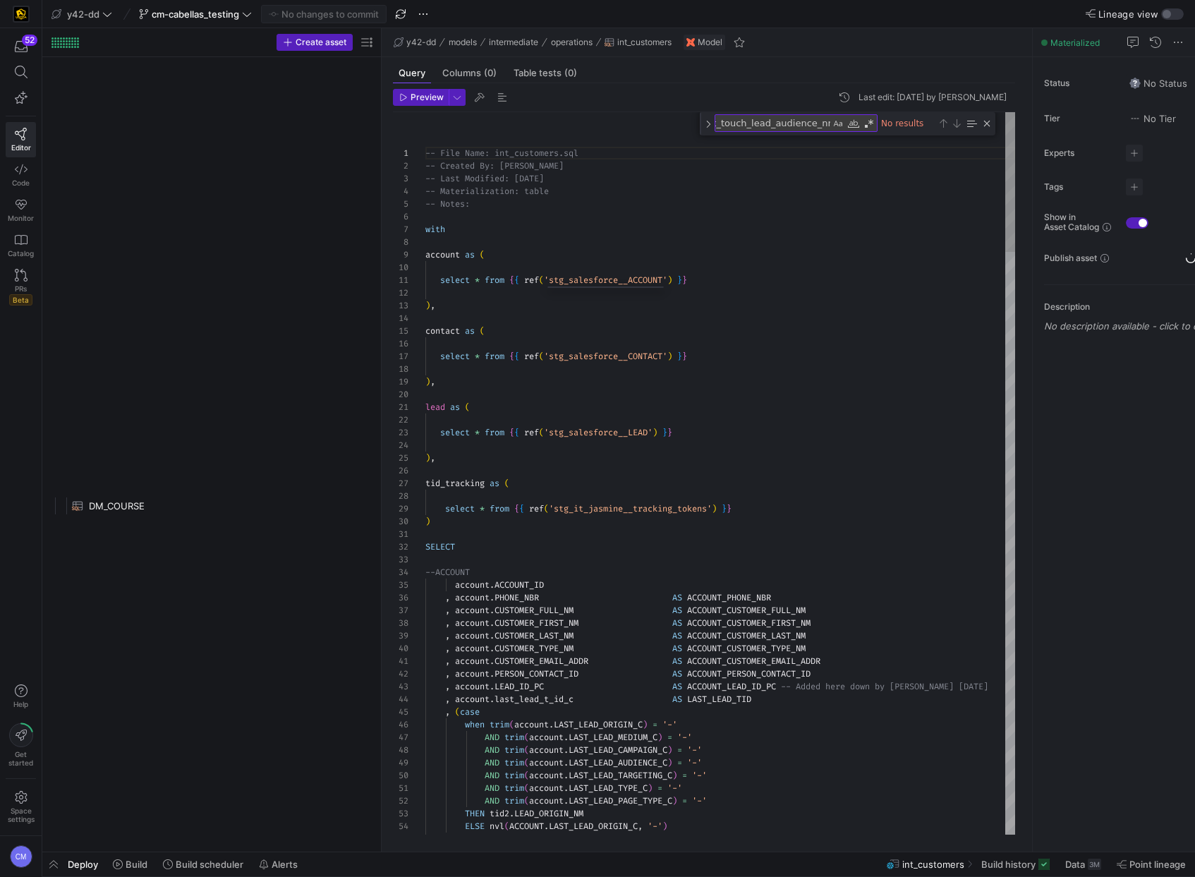
scroll to position [1813, 0]
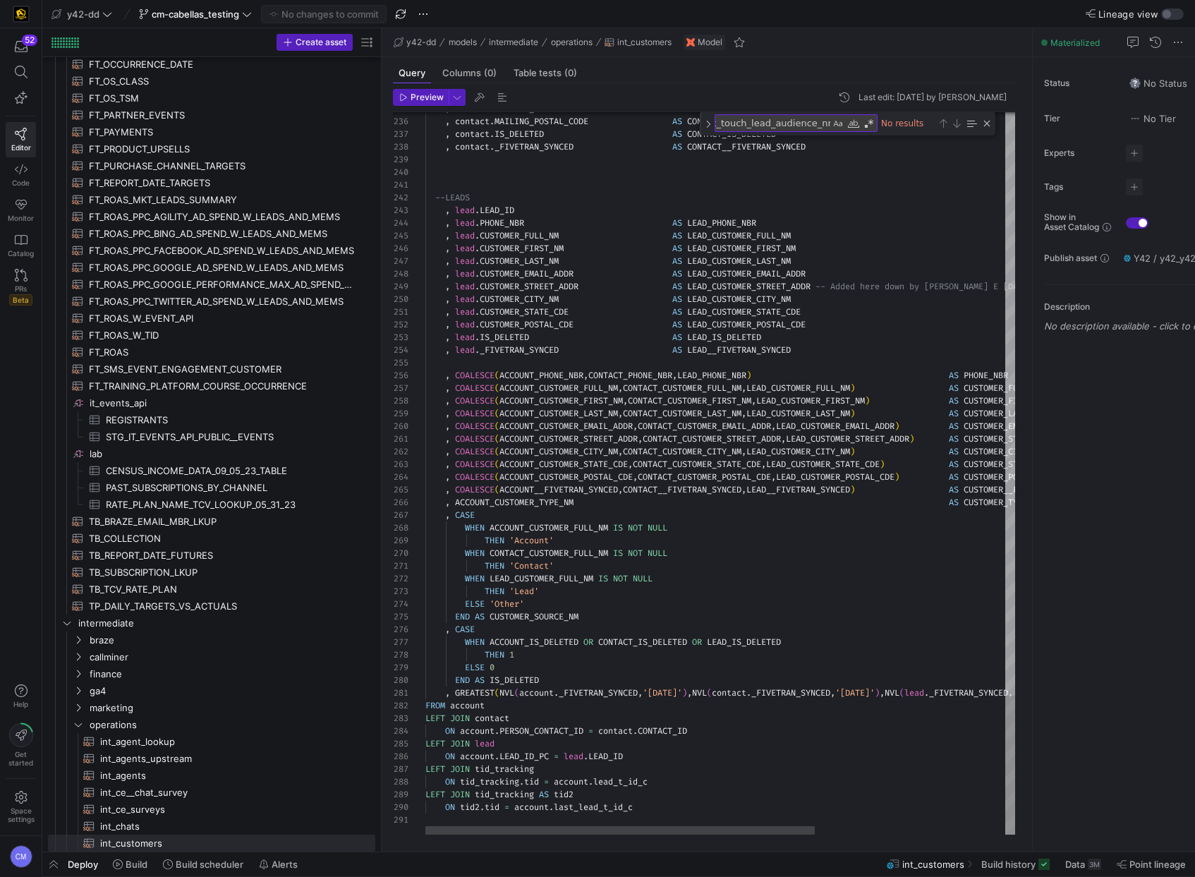
type textarea "--LEADS , lead.LEAD_ID , lead.PHONE_NBR AS LEAD_PHONE_NBR , lead.CUSTOMER_FULL_…"
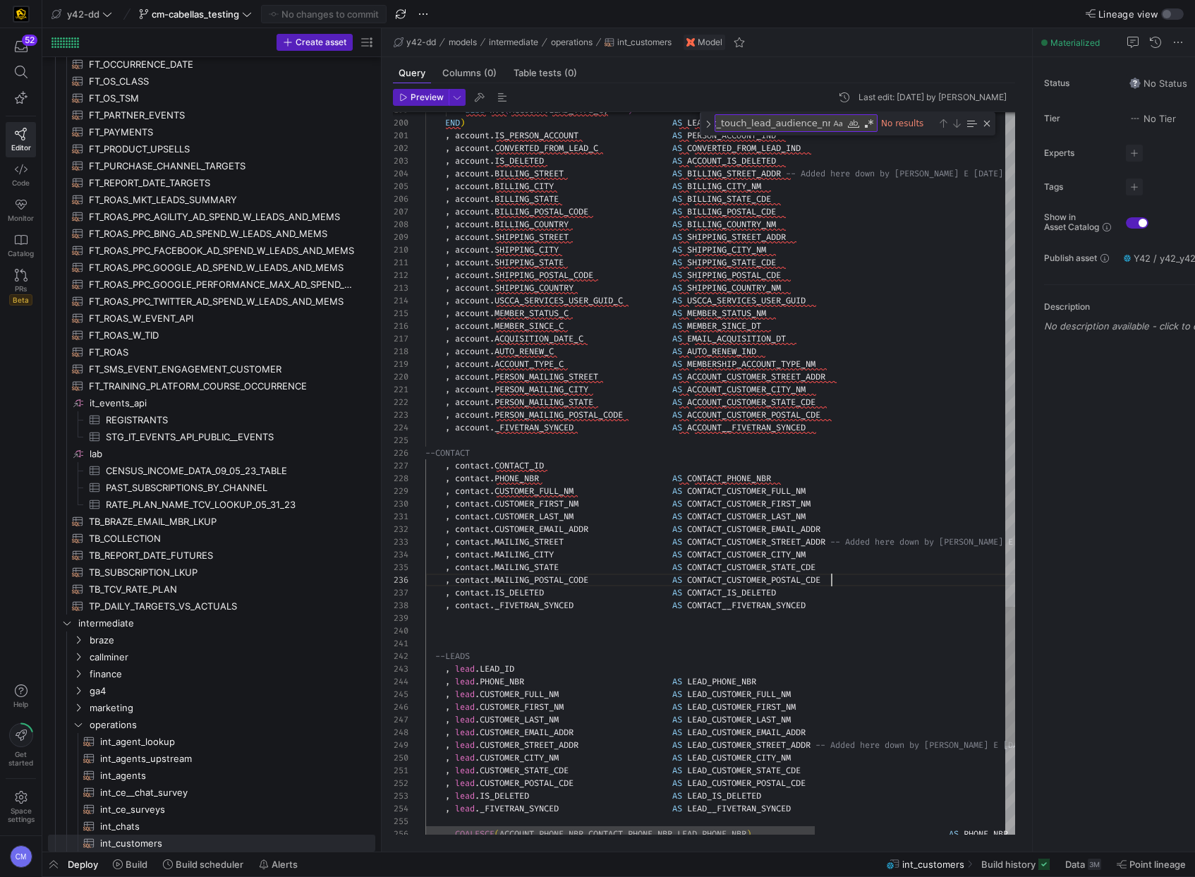
scroll to position [63, 406]
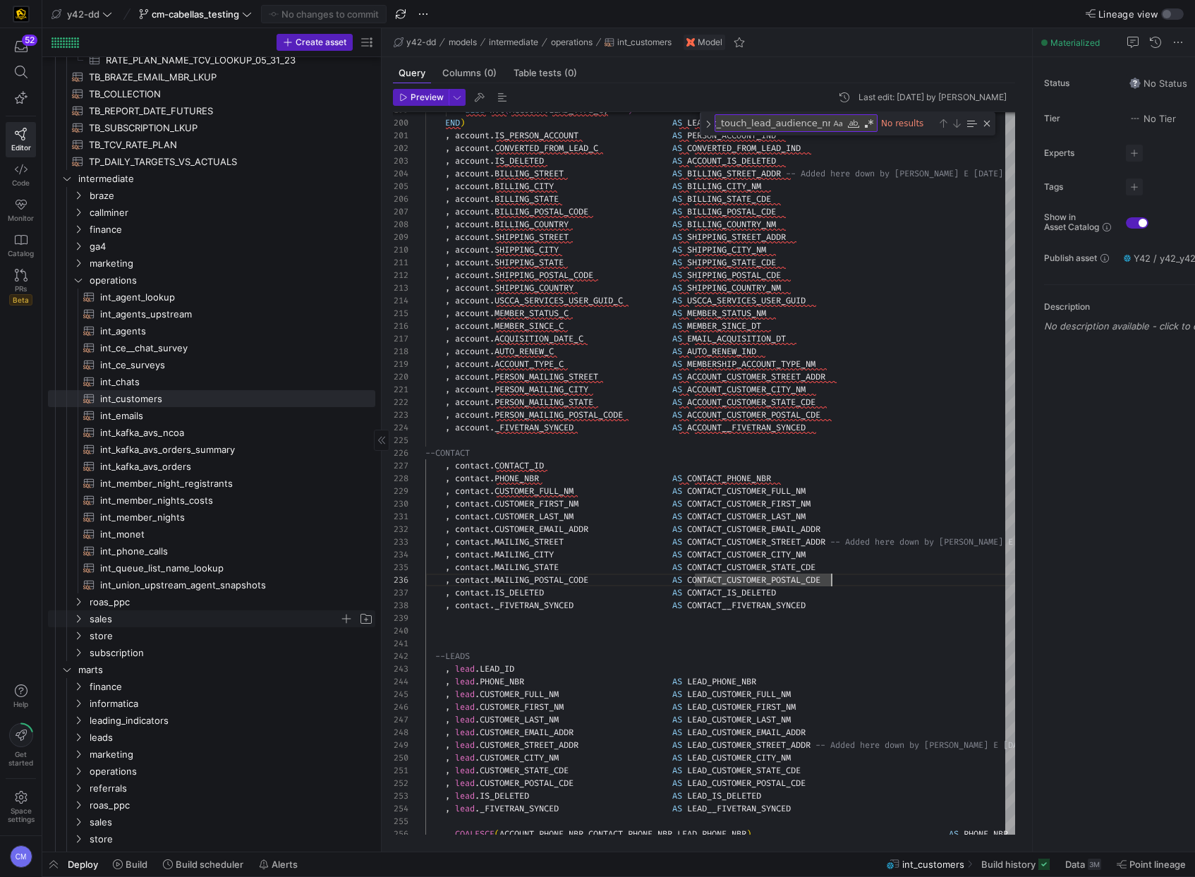
scroll to position [2267, 0]
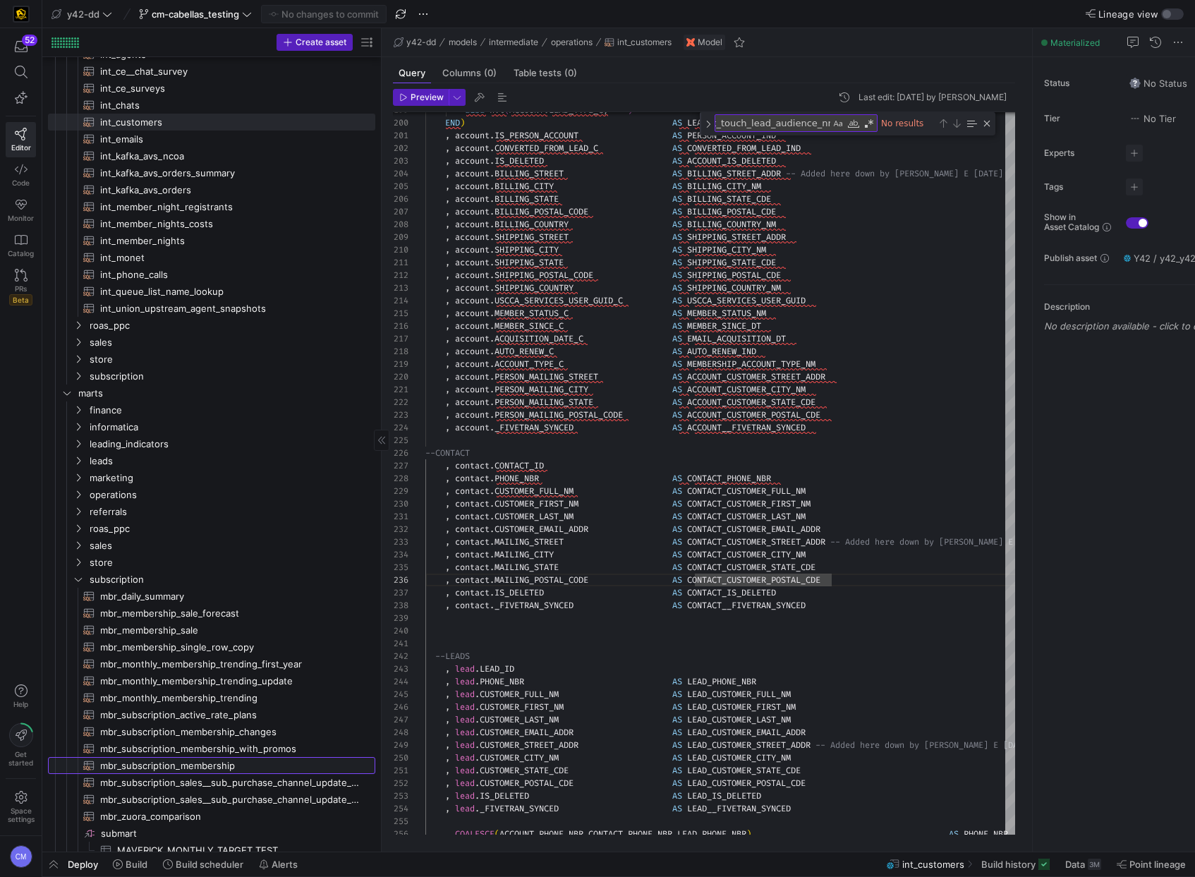
click at [244, 762] on span "mbr_subscription_membership​​​​​​​​​​" at bounding box center [229, 765] width 259 height 16
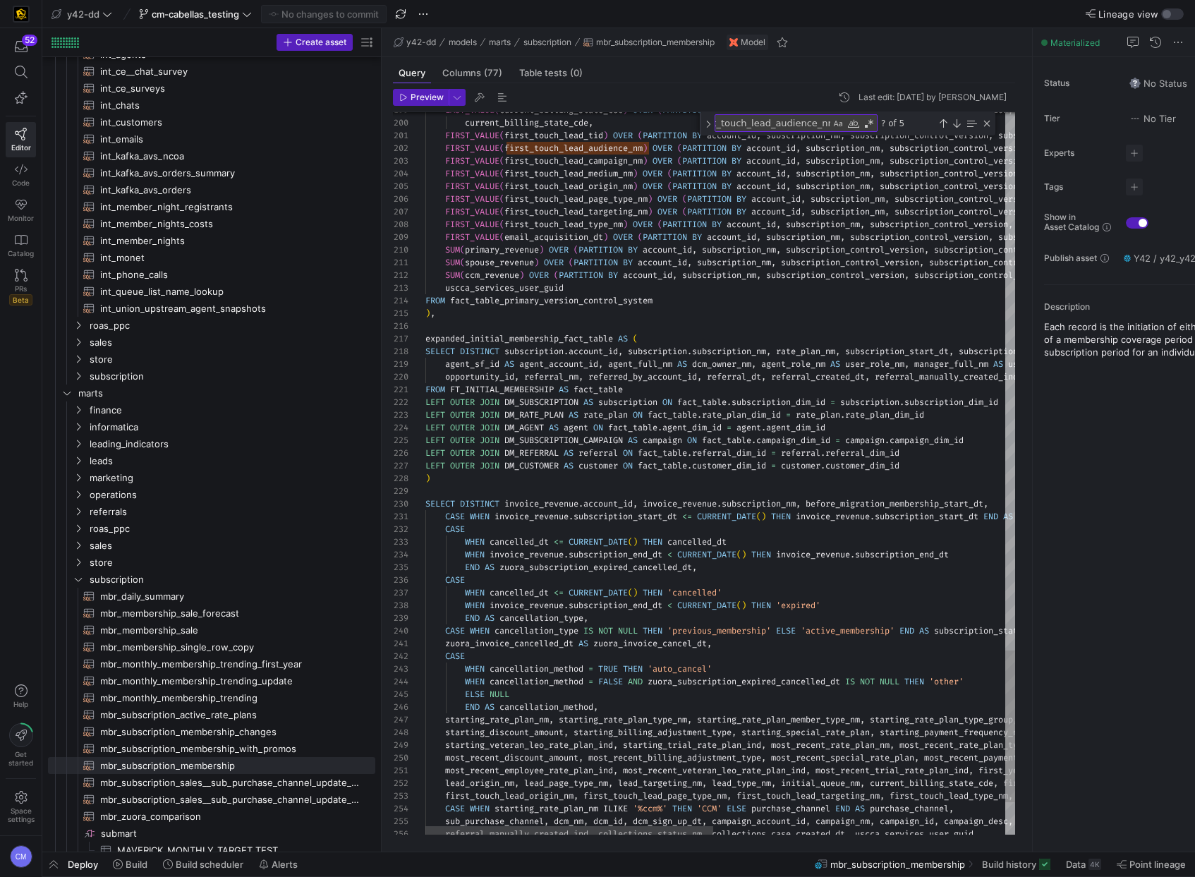
click at [954, 128] on div "Next Match (Enter)" at bounding box center [956, 123] width 11 height 11
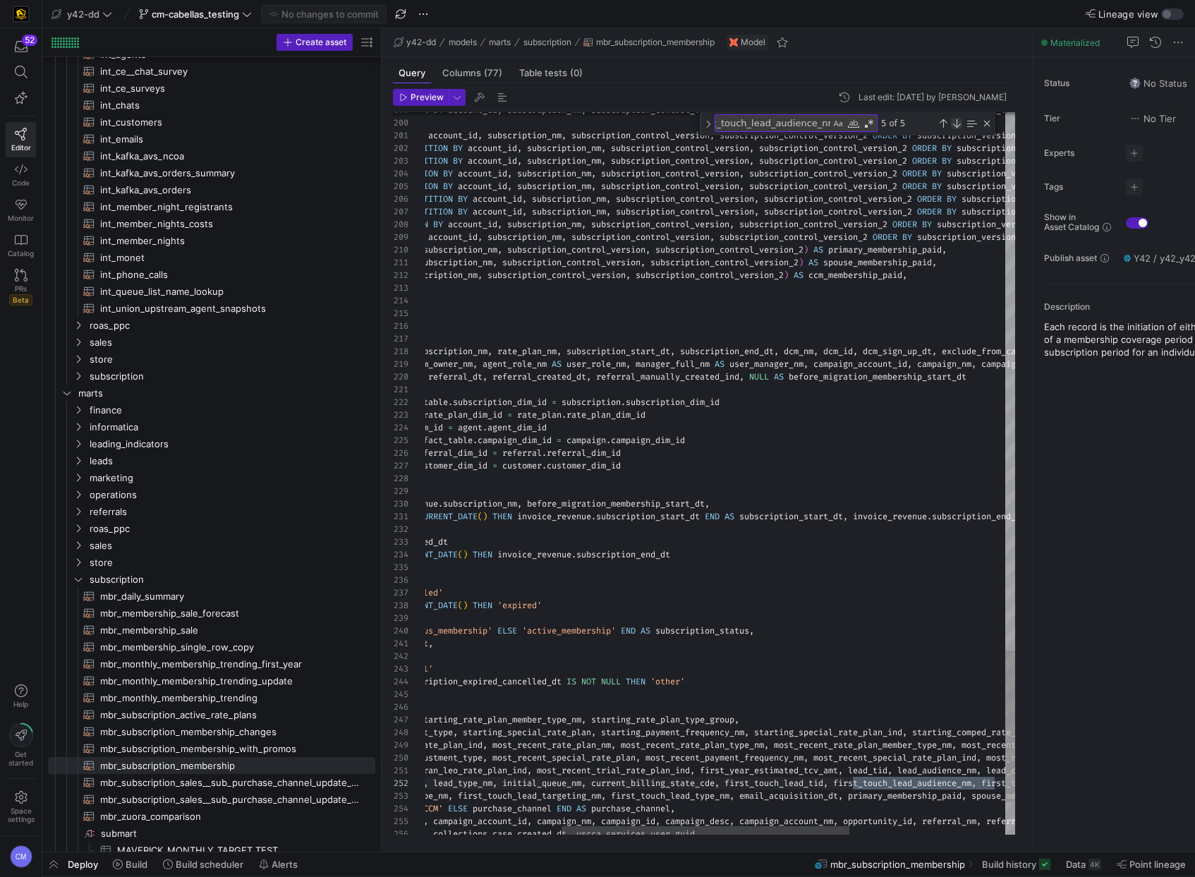
click at [954, 127] on div "Next Match (Enter)" at bounding box center [956, 123] width 11 height 11
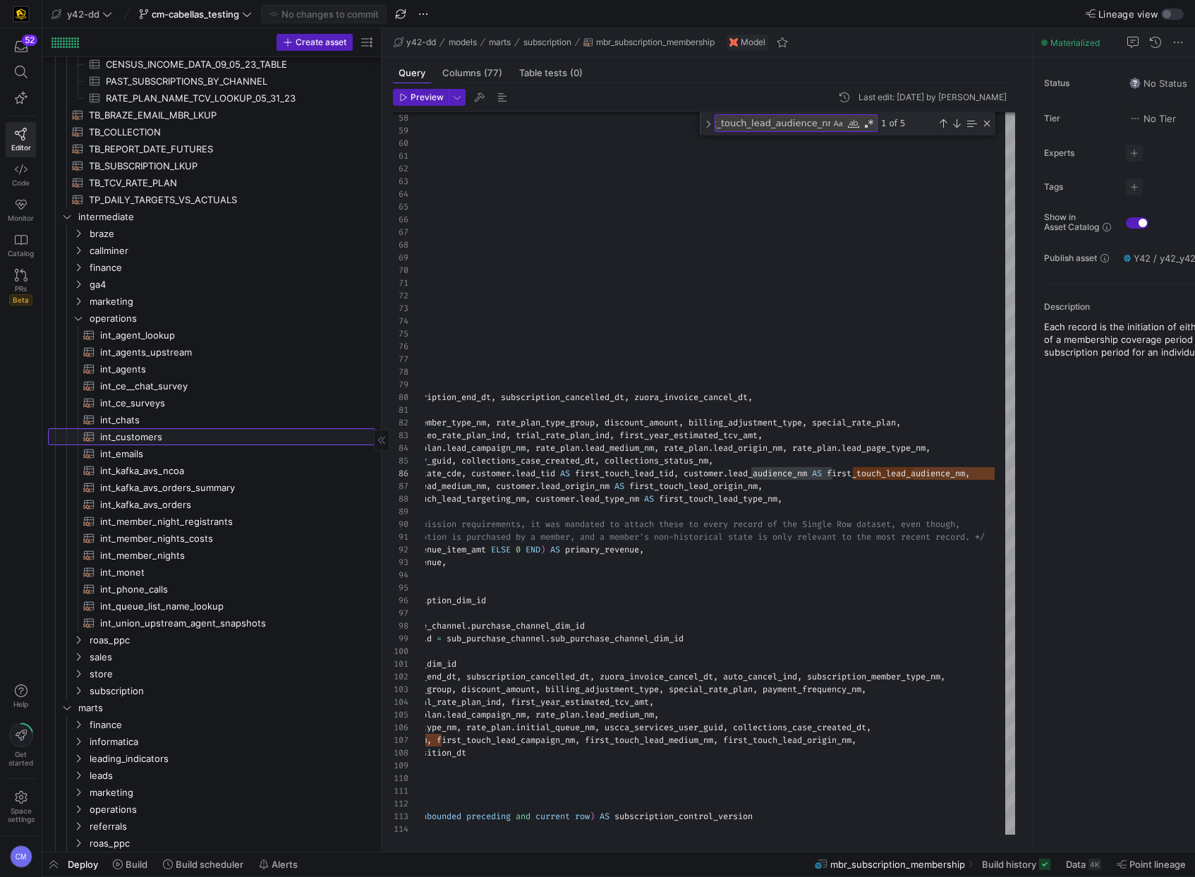
click at [176, 432] on span "int_customers​​​​​​​​​​" at bounding box center [229, 437] width 259 height 16
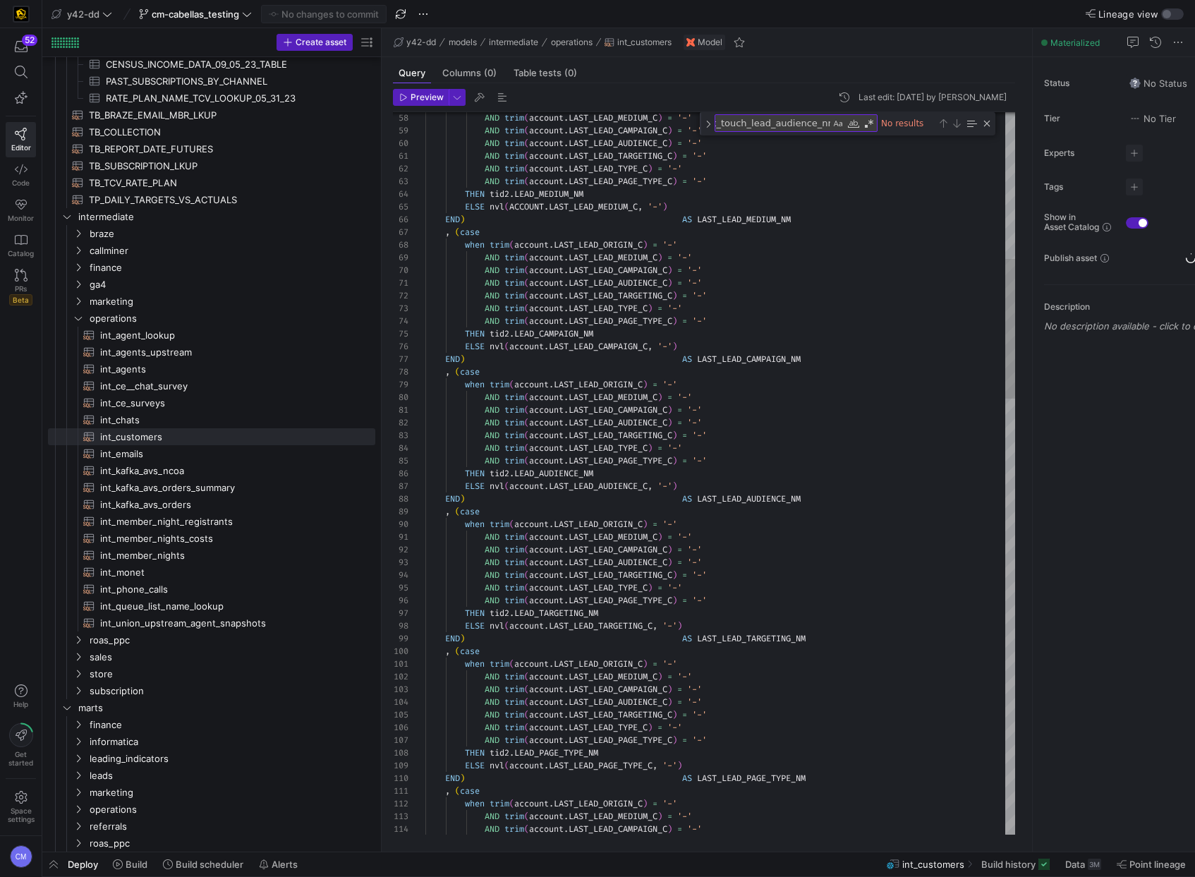
type textarea "AND trim(account.LAST_LEAD_CAMPAIGN_C) = '-' AND trim(account.LAST_LEAD_AUDIENC…"
paste textarea "Find"
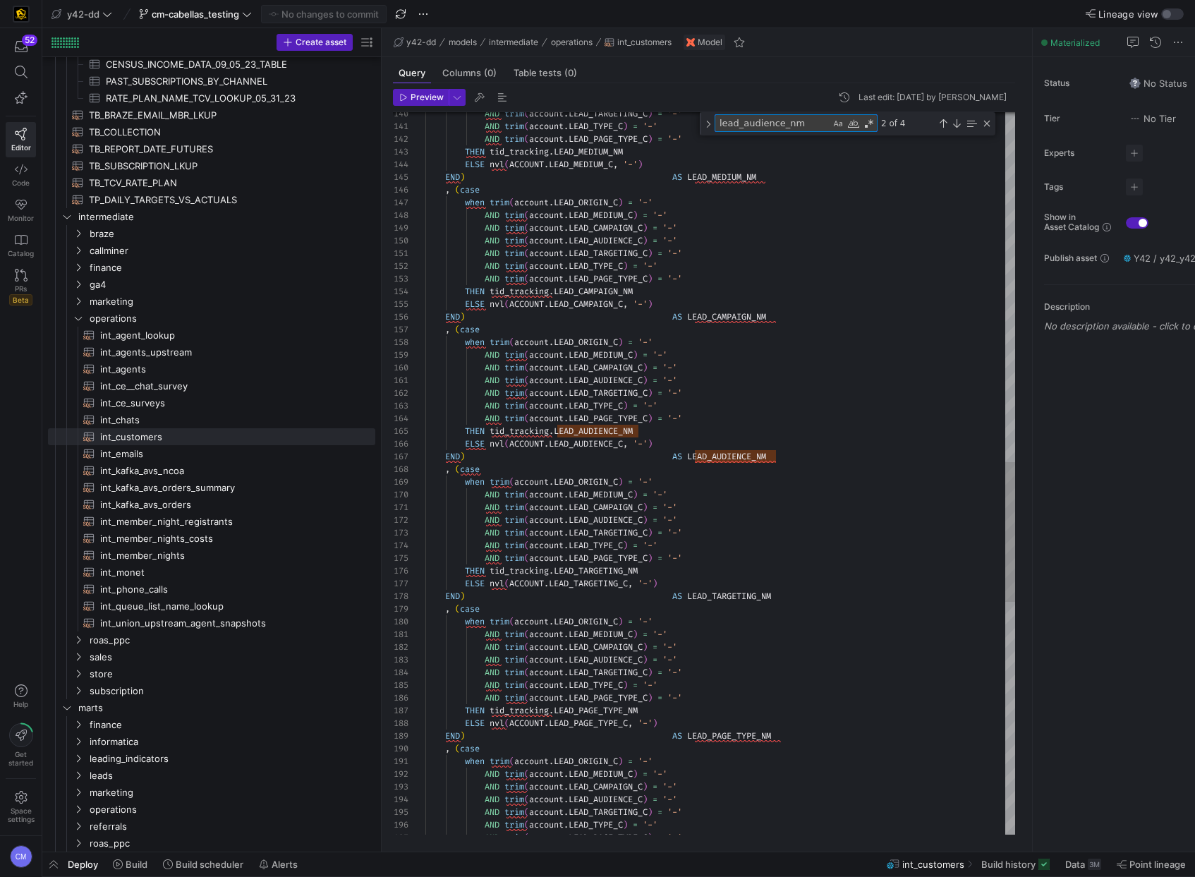
type textarea "lead_audience_nm"
type textarea "AND trim(account.LEAD_AUDIENCE_C) = '-' AND trim(account.LEAD_TARGETING_C) = '-…"
click at [713, 415] on div "AND trim ( account . LEAD_MEDIUM_C ) = '-' AND trim ( account . LEAD_CAMPAIGN_C…" at bounding box center [720, 172] width 590 height 3729
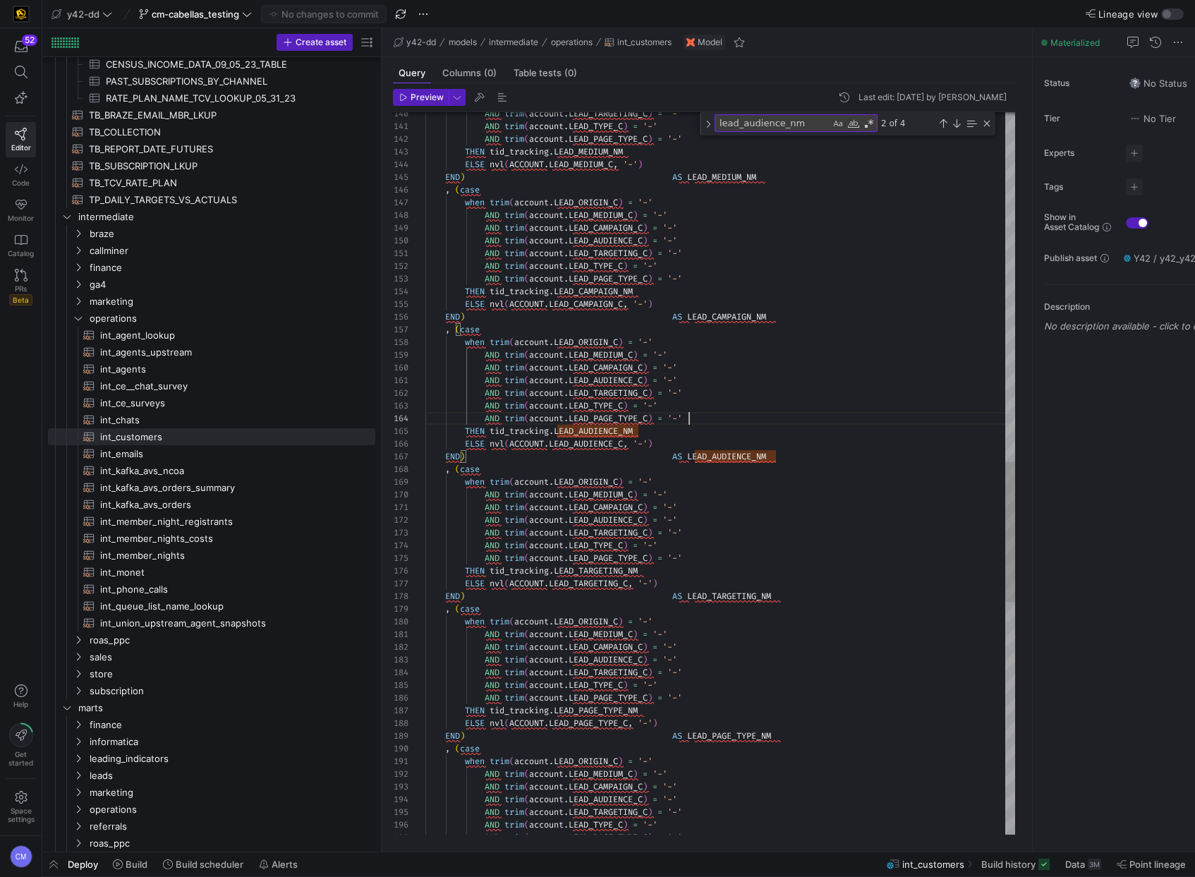
click at [559, 384] on span "account" at bounding box center [546, 380] width 35 height 11
click at [559, 384] on div "AND trim ( account . LEAD_MEDIUM_C ) = '-' AND trim ( account . LEAD_CAMPAIGN_C…" at bounding box center [720, 172] width 590 height 3729
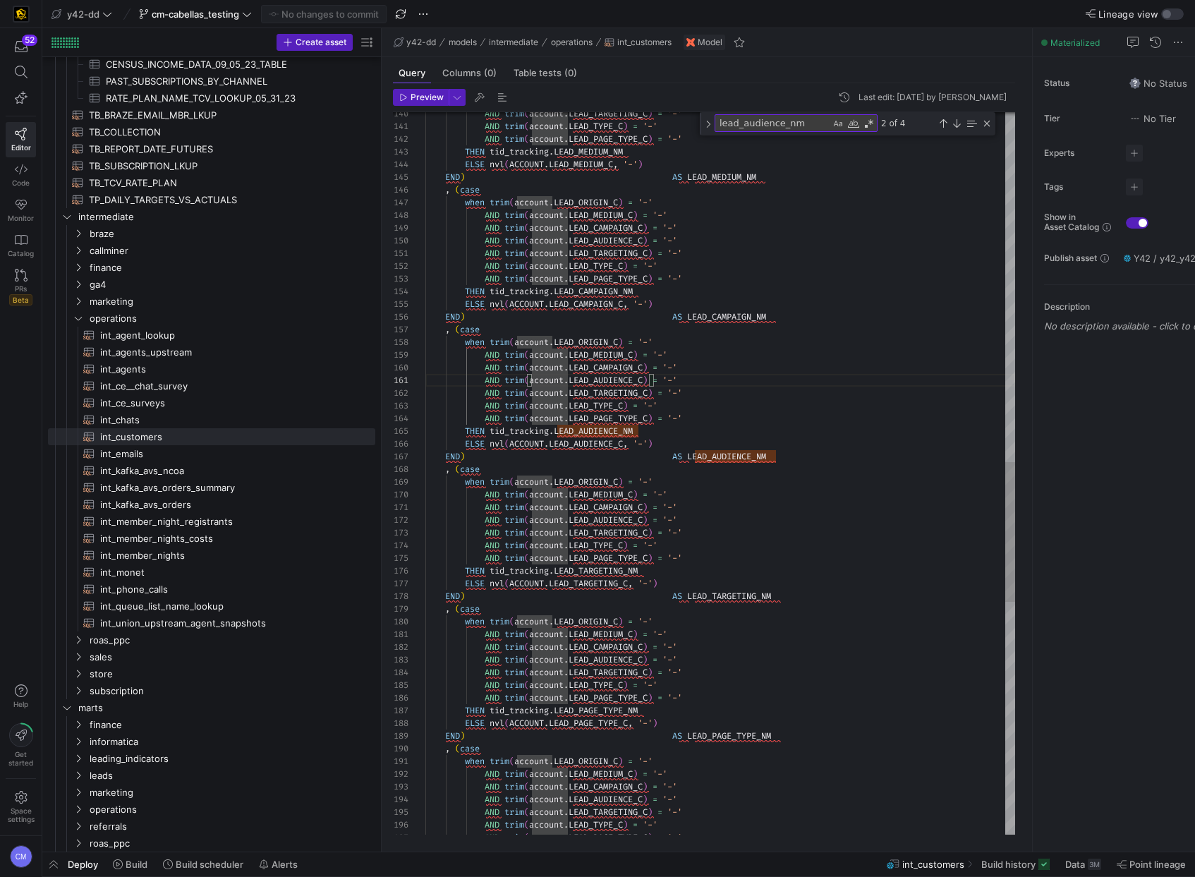
click at [559, 384] on div "AND trim ( account . LEAD_MEDIUM_C ) = '-' AND trim ( account . LEAD_CAMPAIGN_C…" at bounding box center [720, 172] width 590 height 3729
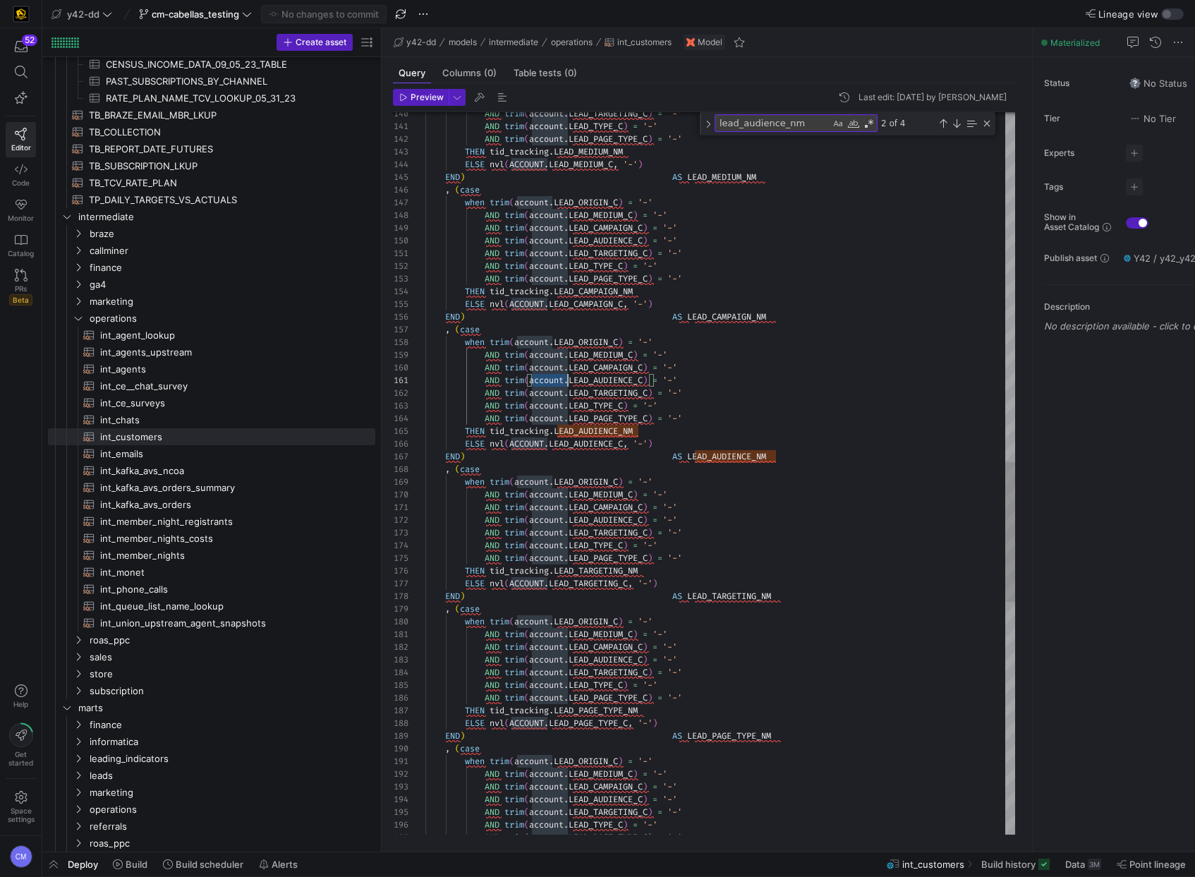
click at [559, 384] on div "AND trim ( account . LEAD_MEDIUM_C ) = '-' AND trim ( account . LEAD_CAMPAIGN_C…" at bounding box center [720, 172] width 590 height 3729
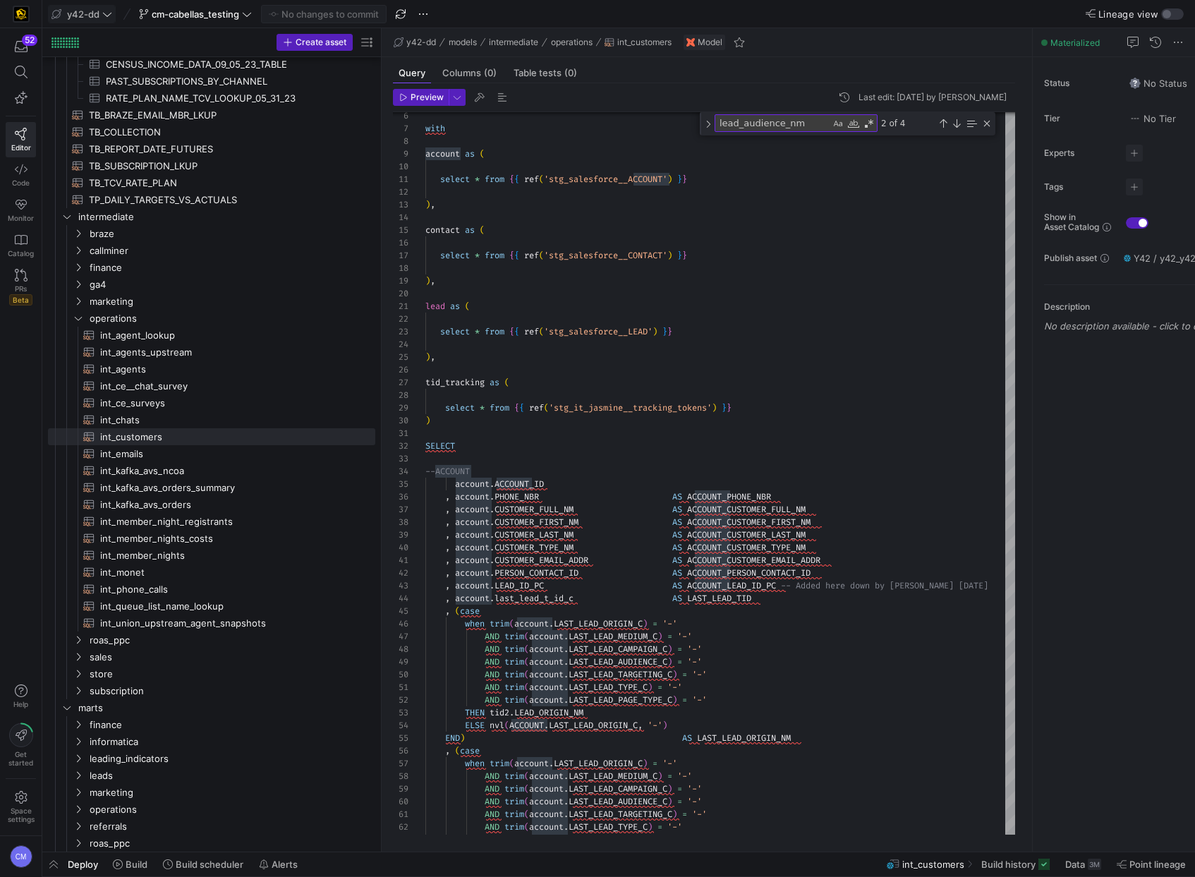
click at [80, 11] on span "y42-dd" at bounding box center [83, 13] width 32 height 11
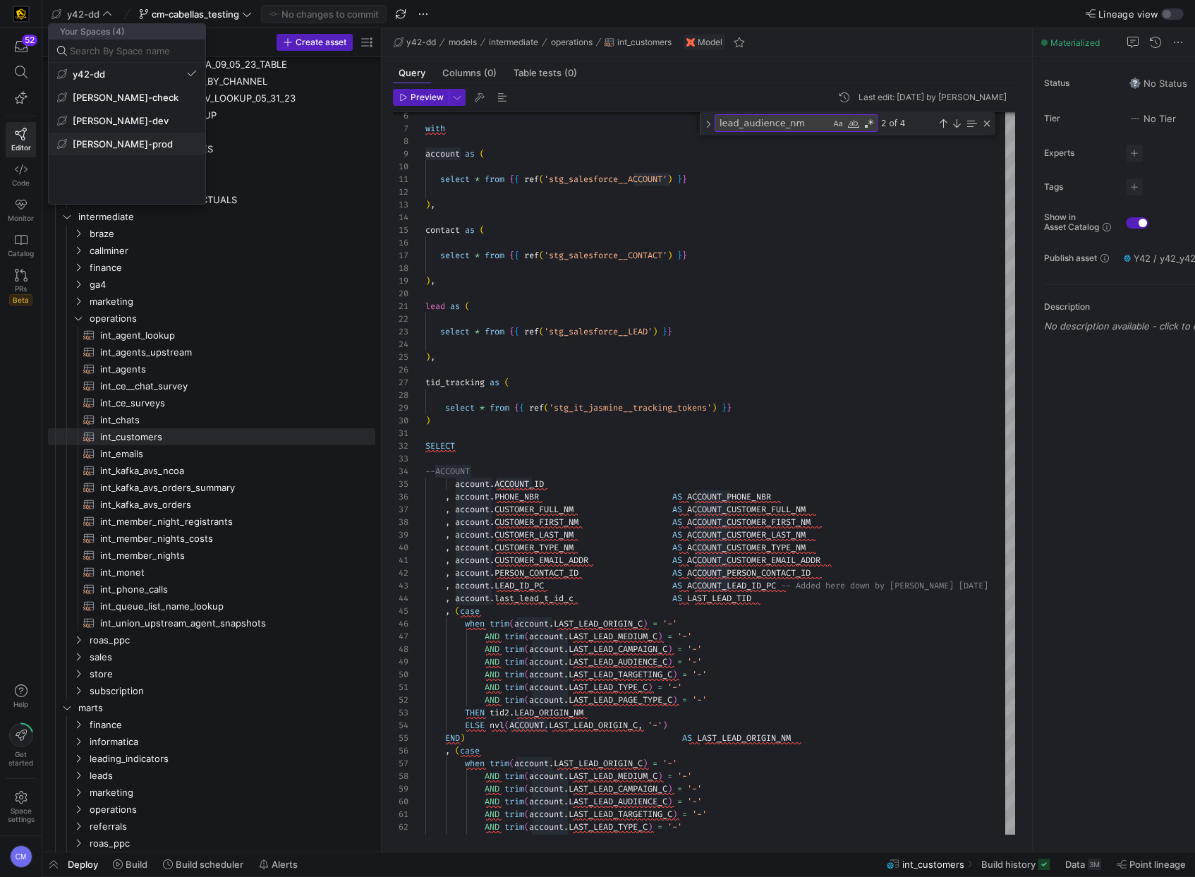
click at [140, 142] on span "[PERSON_NAME]-prod" at bounding box center [127, 143] width 140 height 11
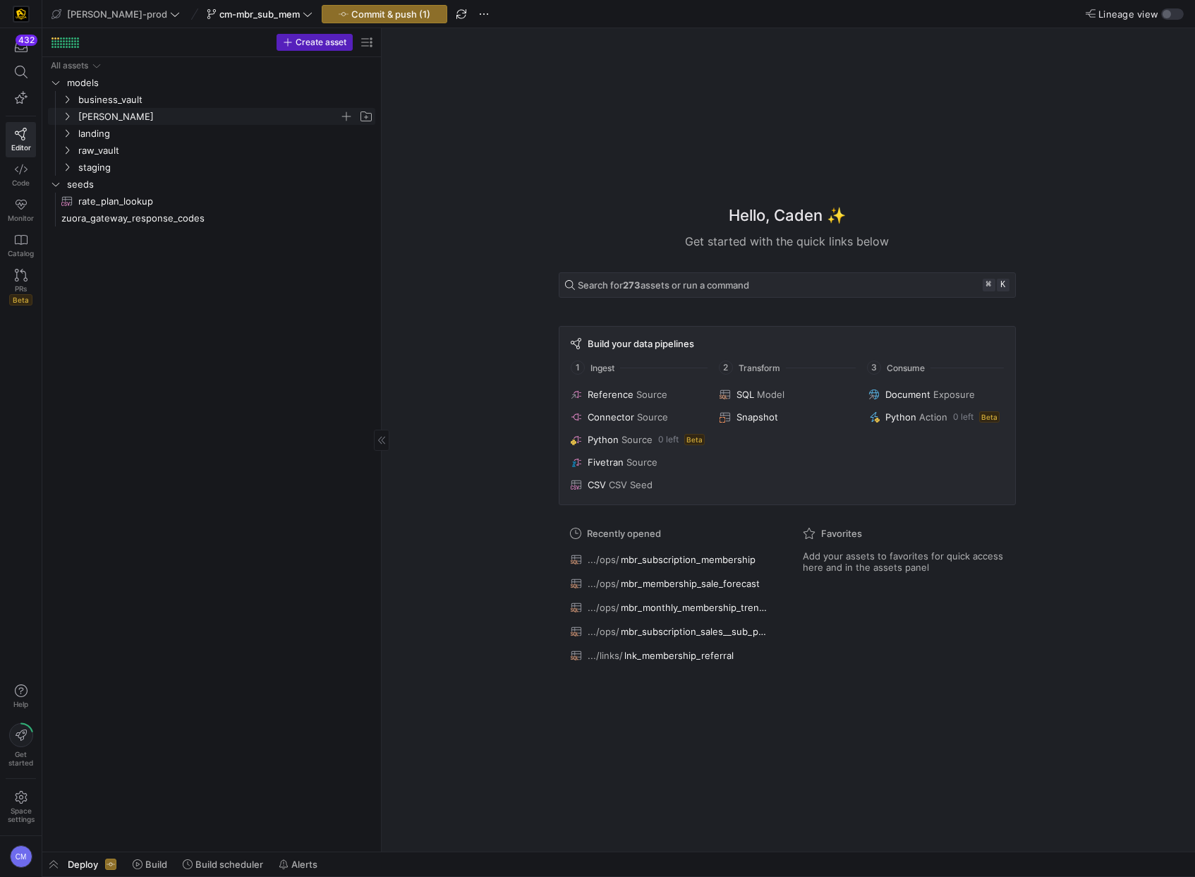
click at [96, 120] on span "[PERSON_NAME]" at bounding box center [208, 117] width 261 height 16
click at [118, 183] on span "ops" at bounding box center [215, 184] width 250 height 16
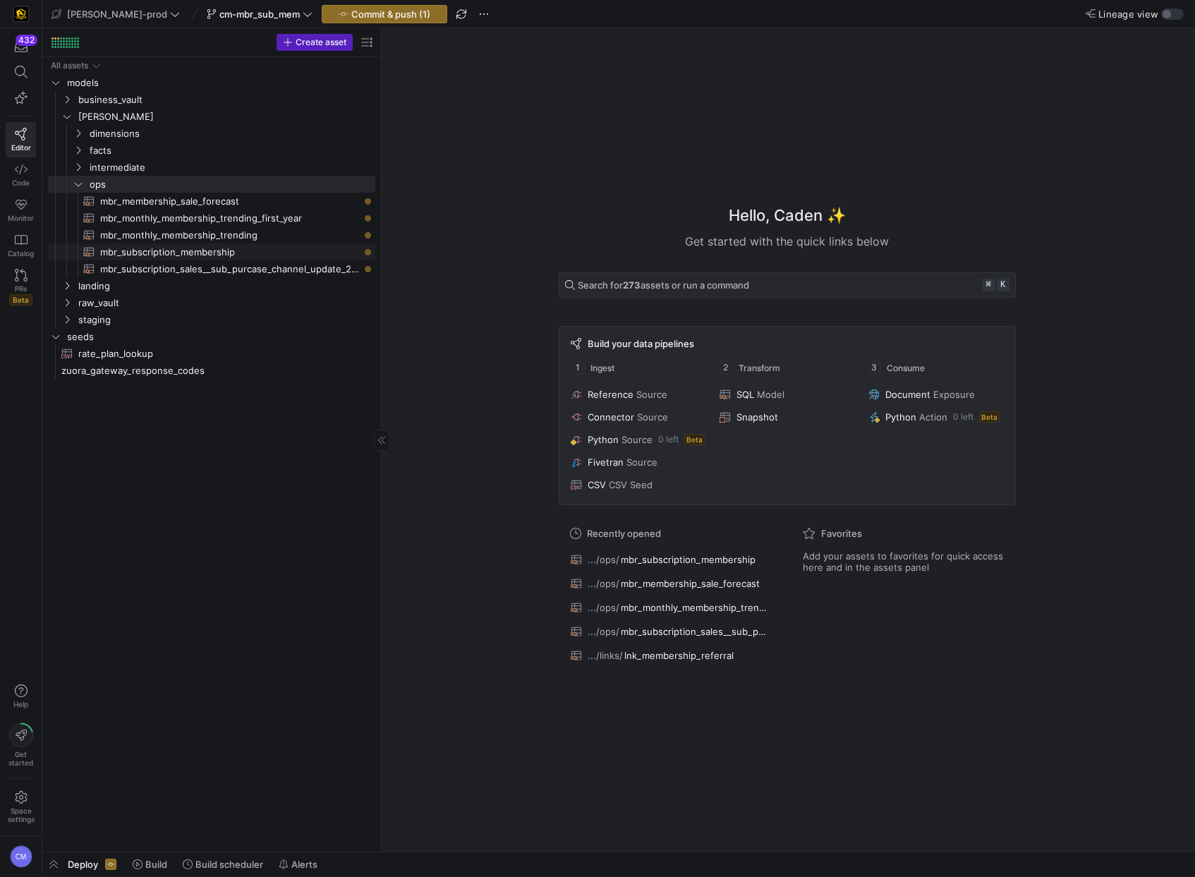
click at [229, 256] on span "mbr_subscription_membership​​​​​​​​​​" at bounding box center [229, 252] width 259 height 16
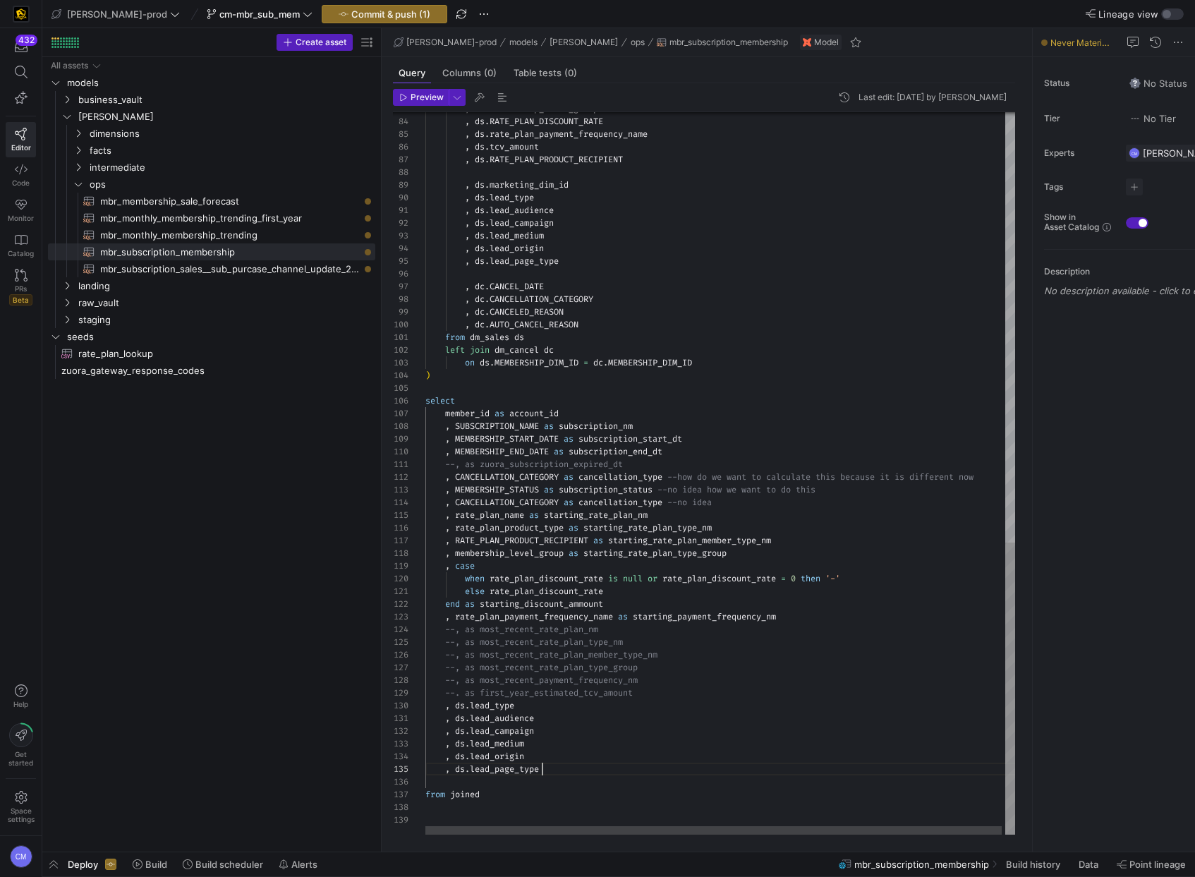
scroll to position [51, 117]
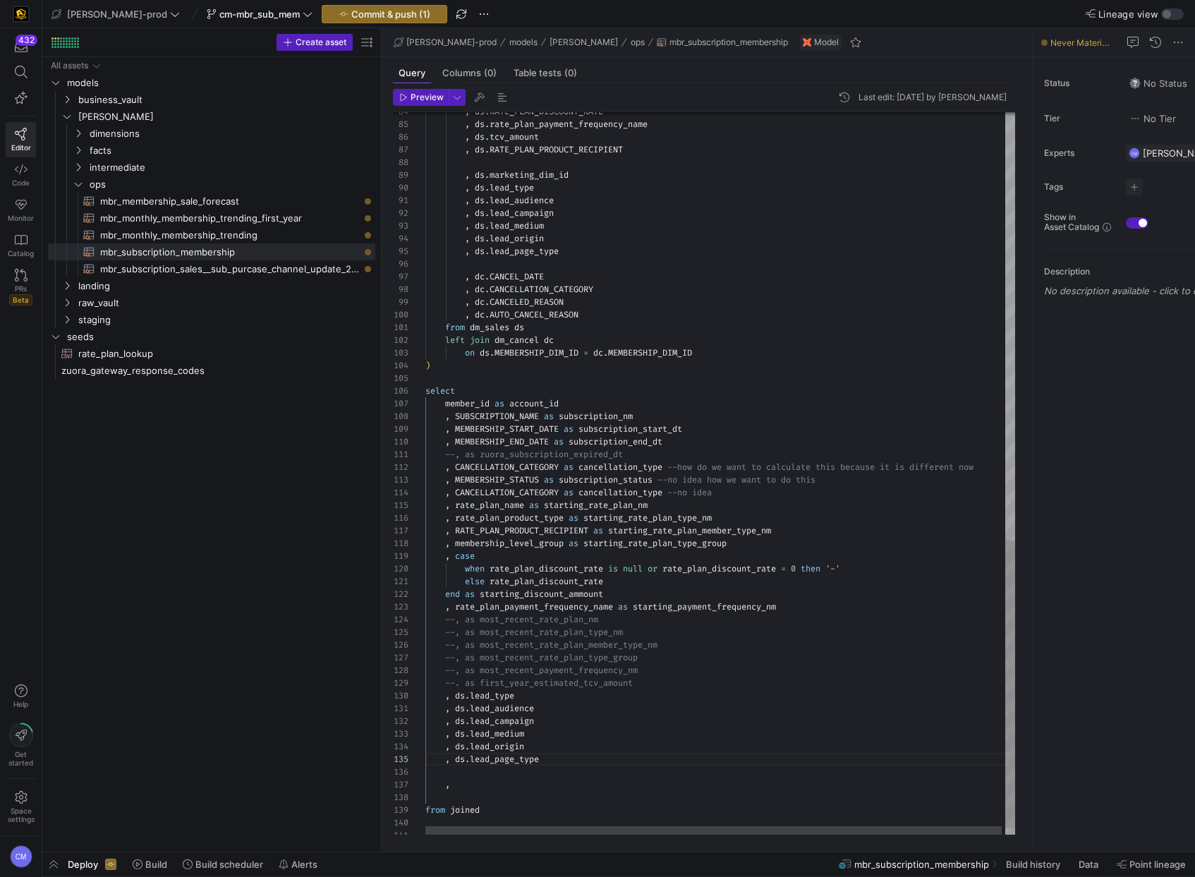
drag, startPoint x: 564, startPoint y: 754, endPoint x: 467, endPoint y: 709, distance: 107.3
drag, startPoint x: 468, startPoint y: 710, endPoint x: 499, endPoint y: 728, distance: 36.7
drag, startPoint x: 552, startPoint y: 764, endPoint x: 461, endPoint y: 700, distance: 111.9
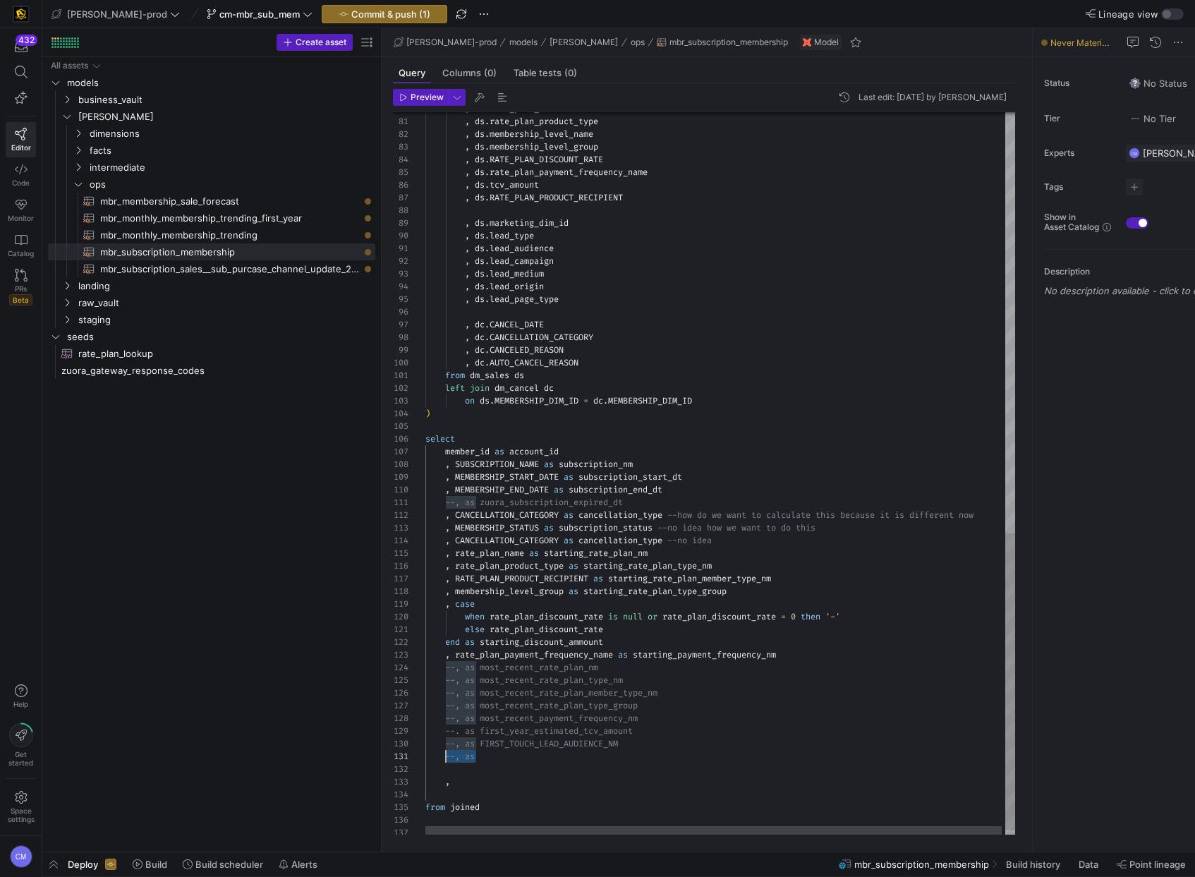
scroll to position [0, 20]
drag, startPoint x: 481, startPoint y: 760, endPoint x: 446, endPoint y: 760, distance: 35.3
click at [496, 759] on div "--, as" at bounding box center [721, 756] width 593 height 13
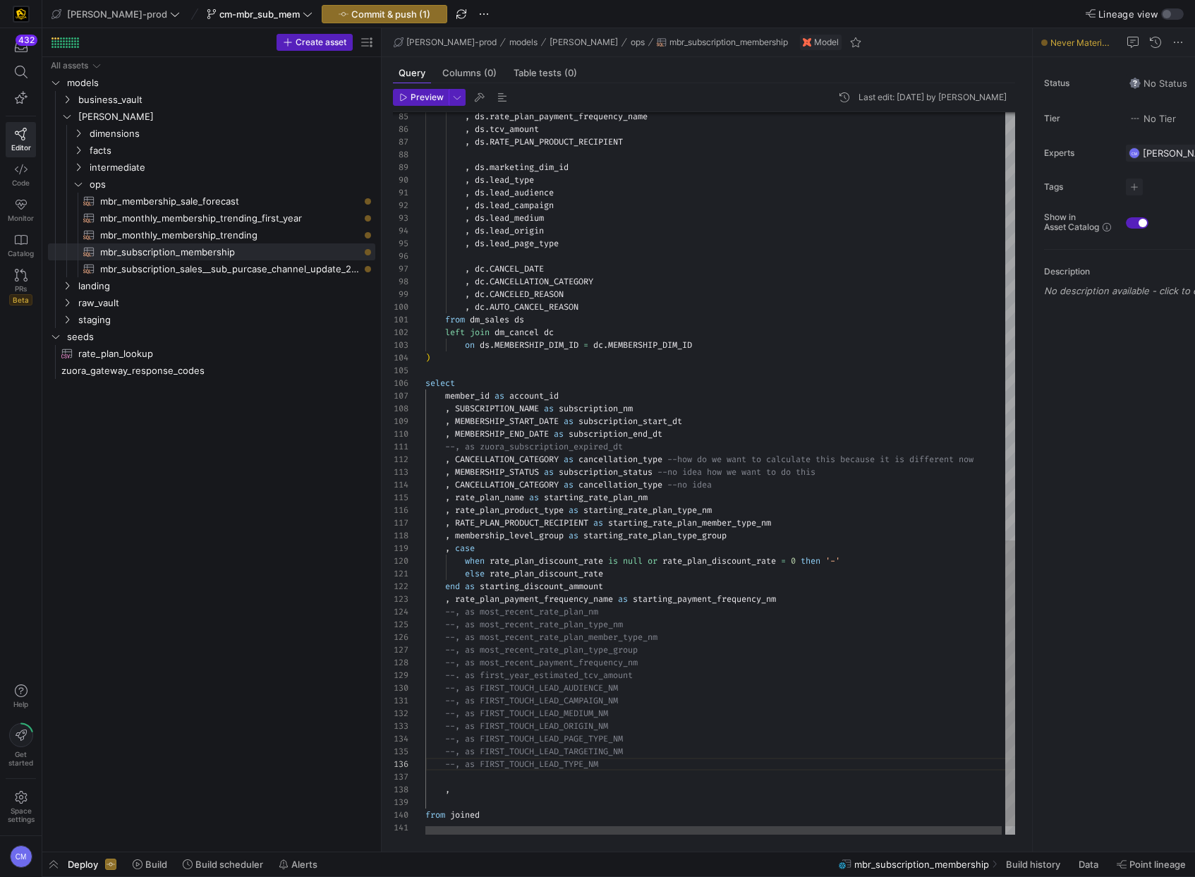
scroll to position [102, 0]
type textarea "else rate_plan_discount_rate end as starting_discount_ammount , rate_plan_payme…"
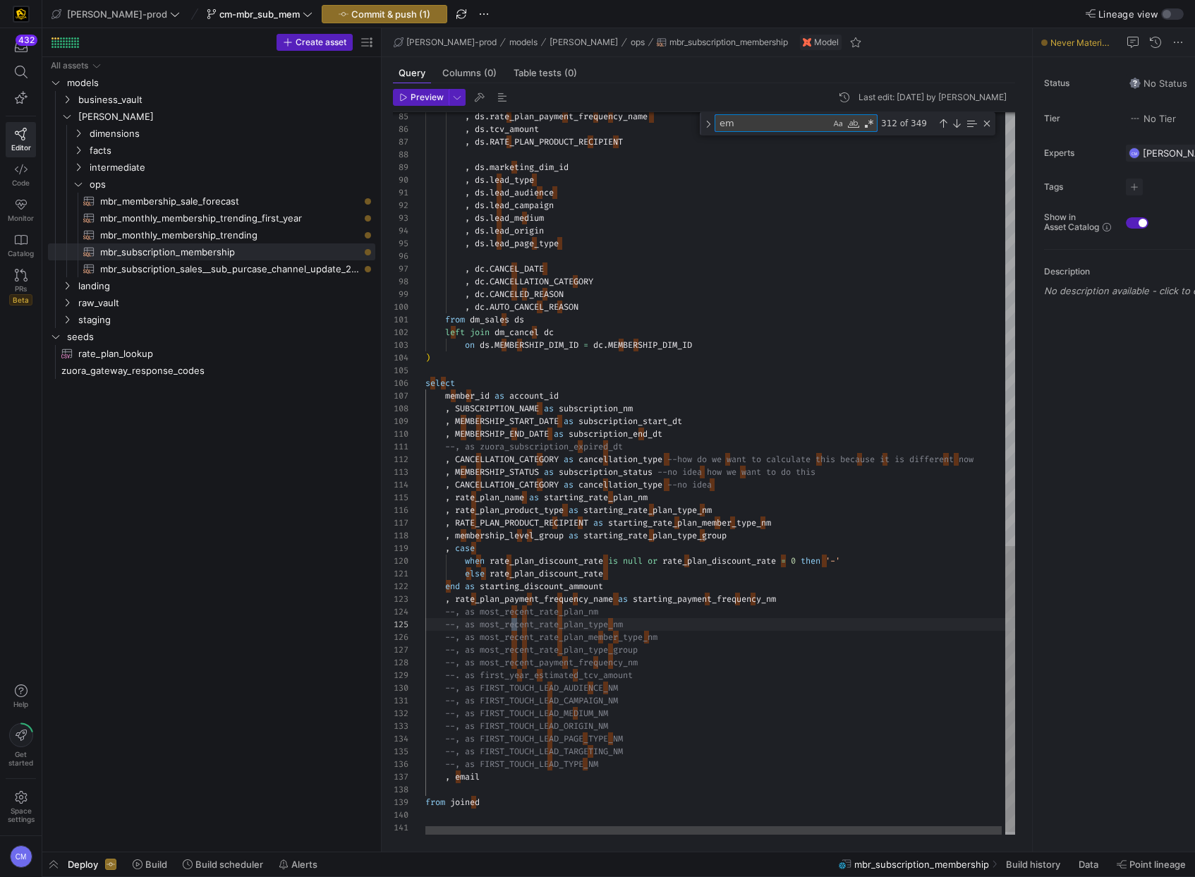
type textarea "ema"
type textarea "--, as FIRST_TOUCH_LEAD_CAMPAIGN_NM --, as FIRST_TOUCH_LEAD_MEDIUM_NM --, as FI…"
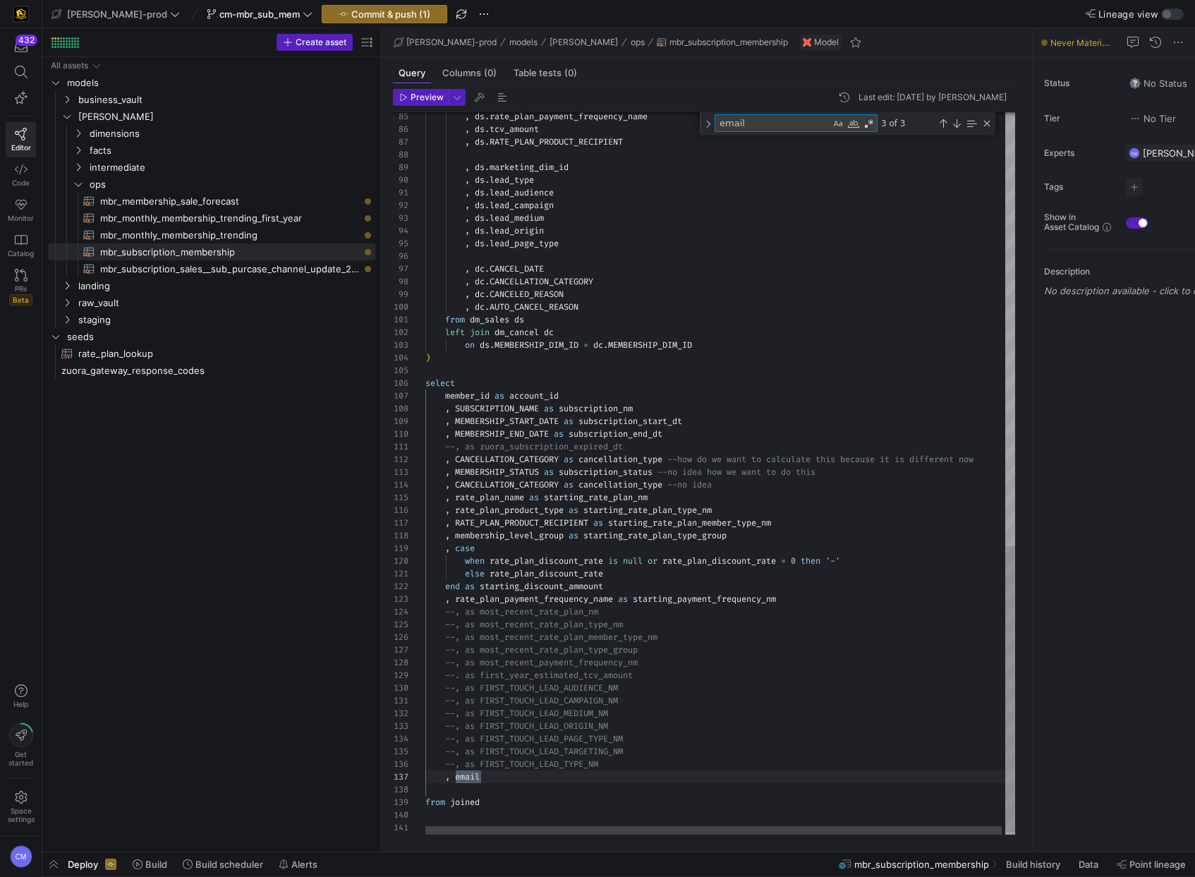
scroll to position [127, 56]
type textarea "email"
click at [938, 123] on div "Previous Match (⇧Enter)" at bounding box center [942, 123] width 11 height 11
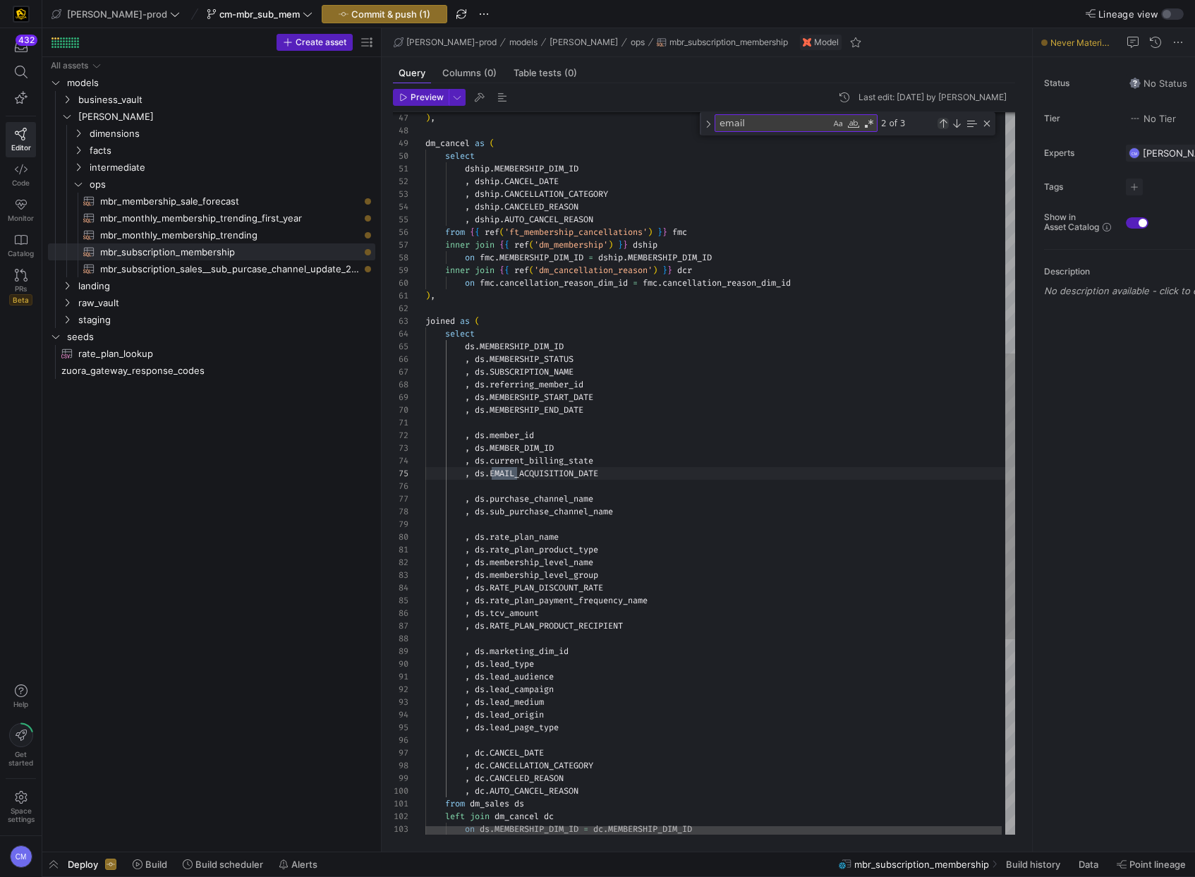
scroll to position [127, 92]
click at [555, 475] on div ", ds . rate_plan_payment_frequency_name , ds . tcv_amount , ds . RATE_PLAN_PROD…" at bounding box center [721, 415] width 593 height 1822
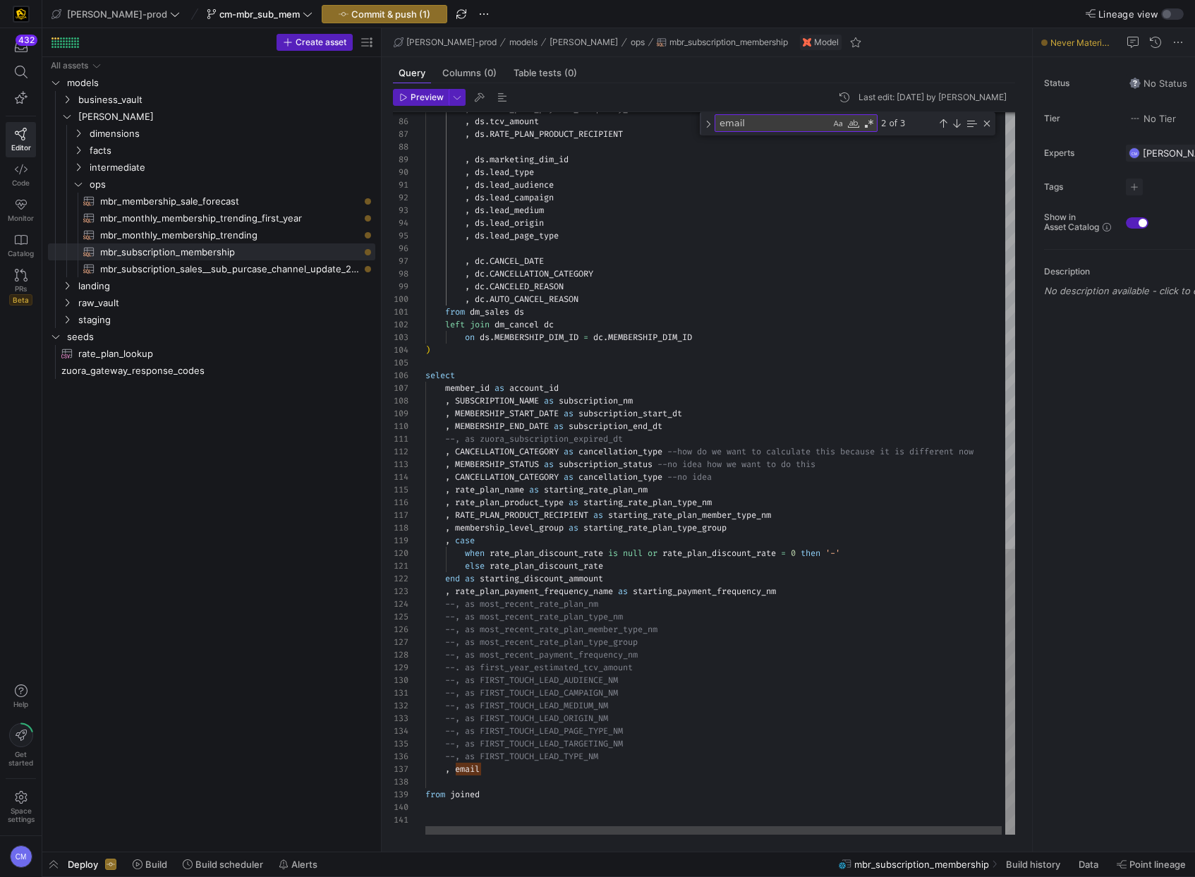
click at [472, 766] on span "email" at bounding box center [467, 768] width 25 height 11
click at [473, 766] on span "email" at bounding box center [467, 768] width 25 height 11
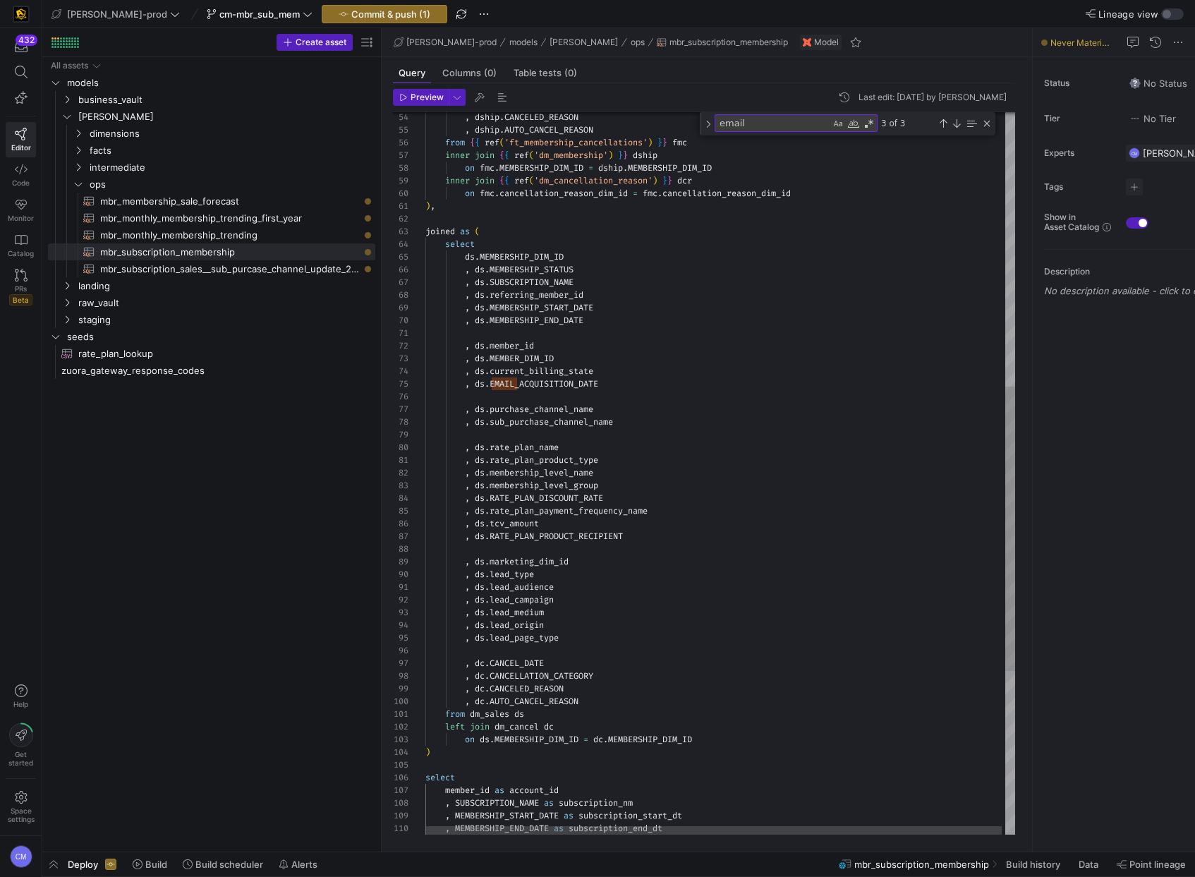
click at [581, 410] on div ", ds . rate_plan_payment_frequency_name , ds . tcv_amount , ds . RATE_PLAN_PROD…" at bounding box center [721, 332] width 593 height 1834
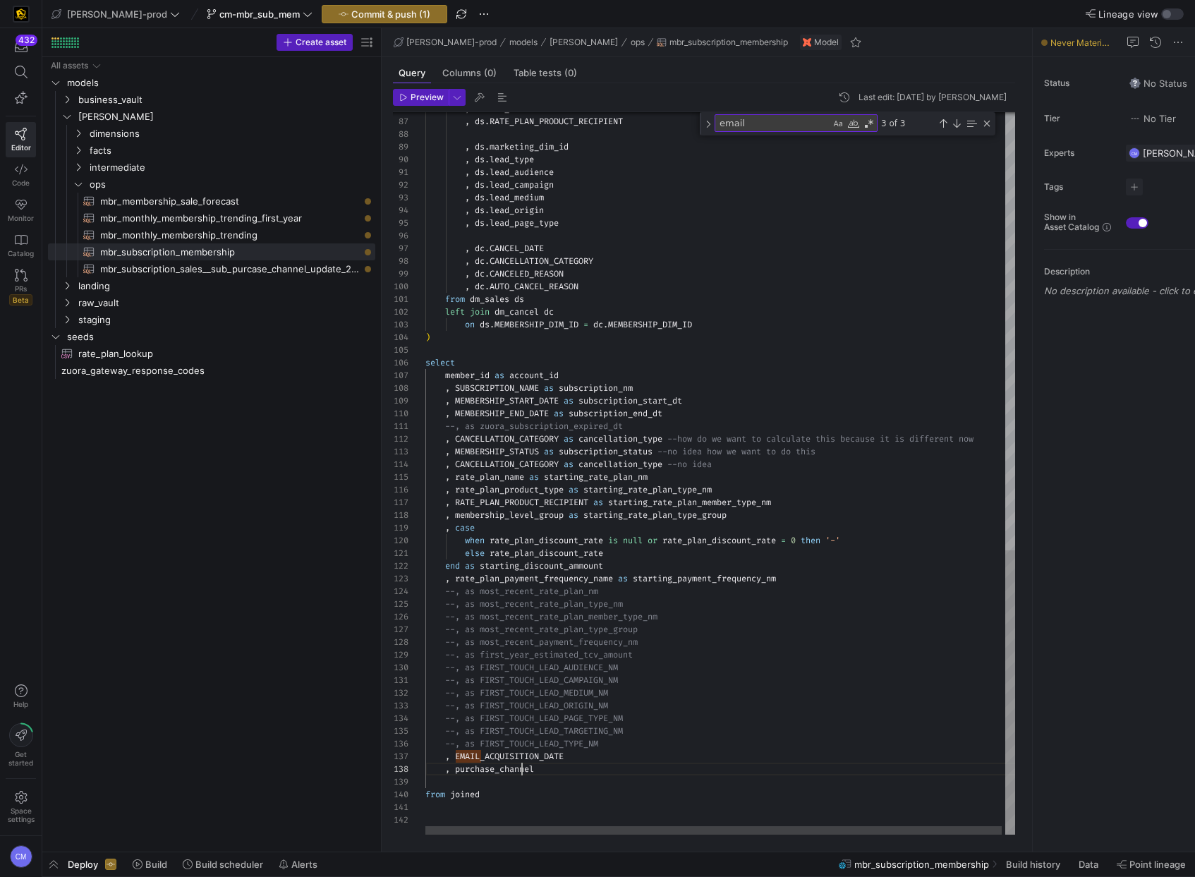
type textarea "--, as FIRST_TOUCH_LEAD_CAMPAIGN_NM --, as FIRST_TOUCH_LEAD_MEDIUM_NM --, as FI…"
type textarea "ca"
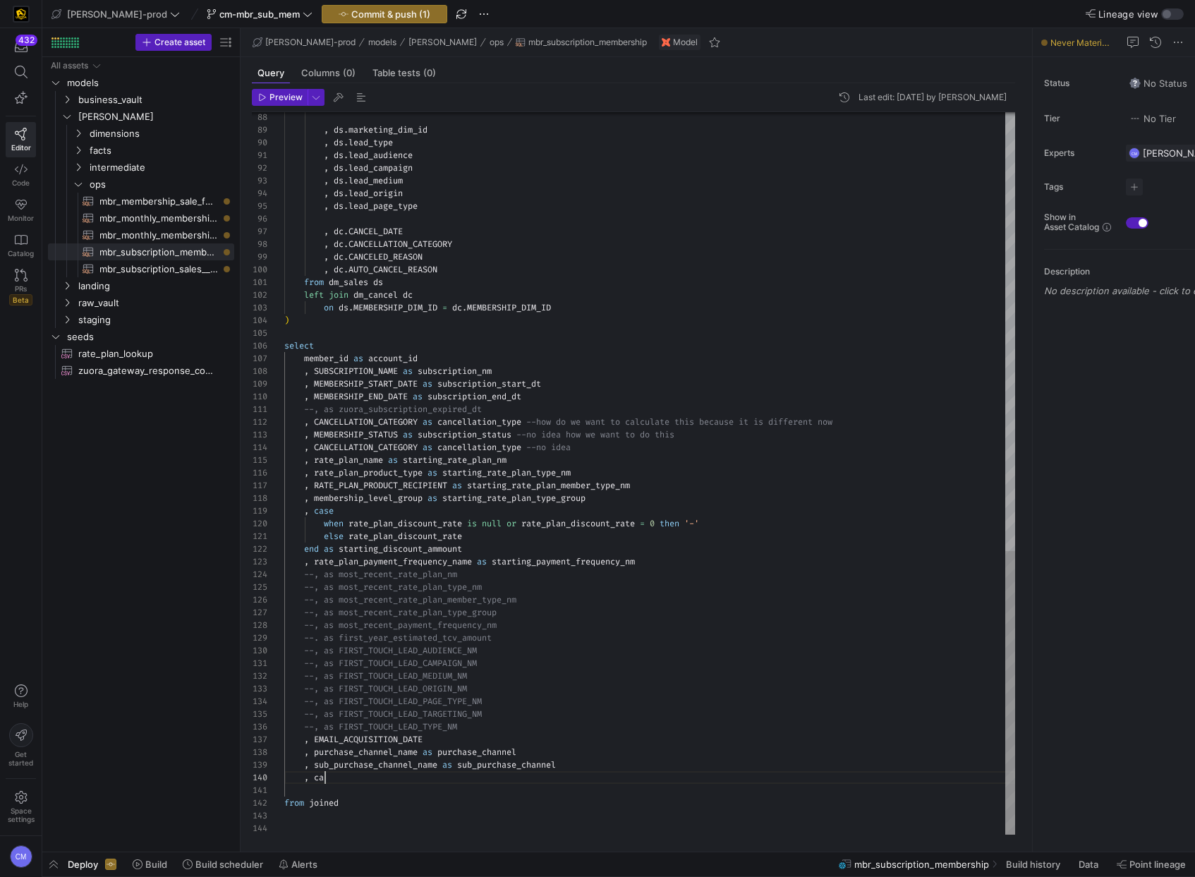
scroll to position [114, 41]
type textarea "lan_typewith dm_sales as ( select dship.MEMBERSHIP_DIM_ID , dship.MEMBERSHIP_ST…"
type textarea "c"
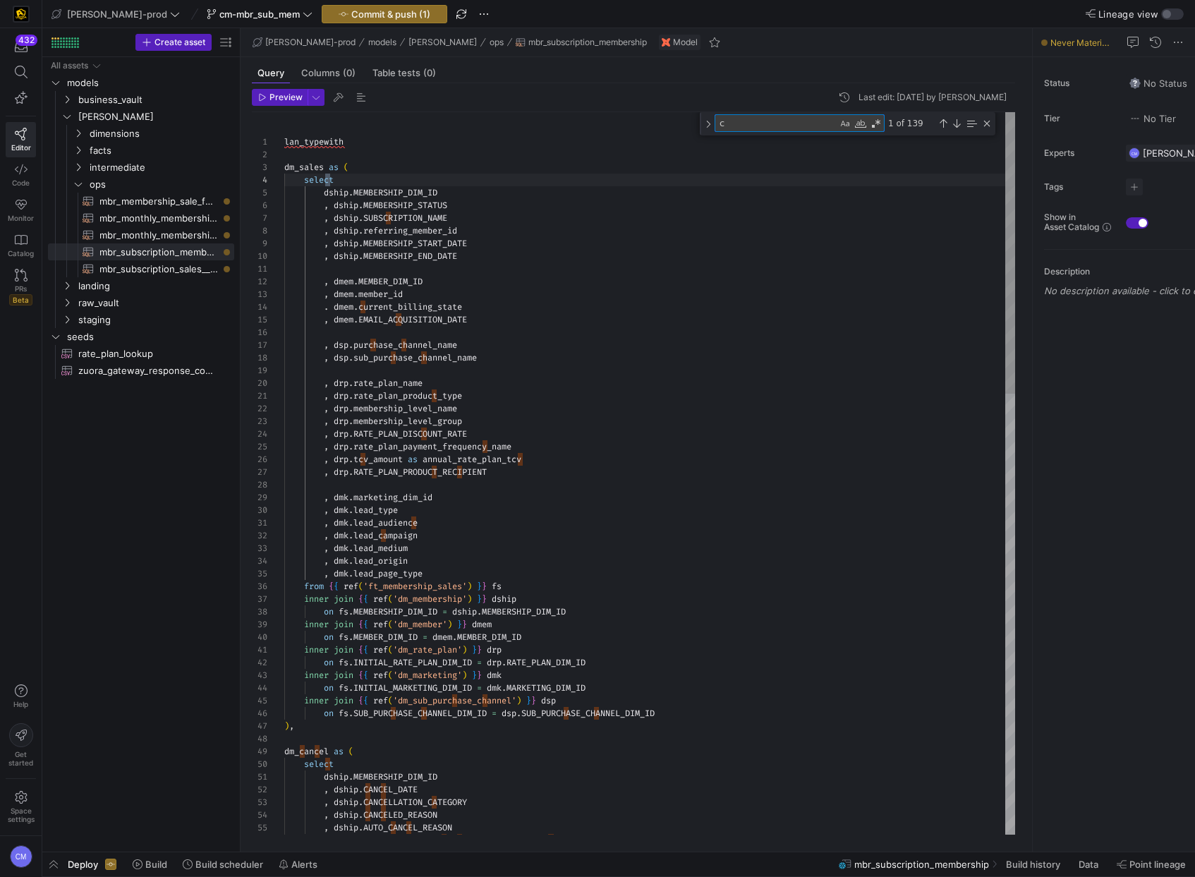
type textarea ", dmk.lead_audience , dmk.lead_campaign , dmk.lead_medium , dmk.lead_origin , d…"
type textarea "campaign"
type textarea "--, as FIRST_TOUCH_LEAD_CAMPAIGN_NM --, as FIRST_TOUCH_LEAD_MEDIUM_NM --, as FI…"
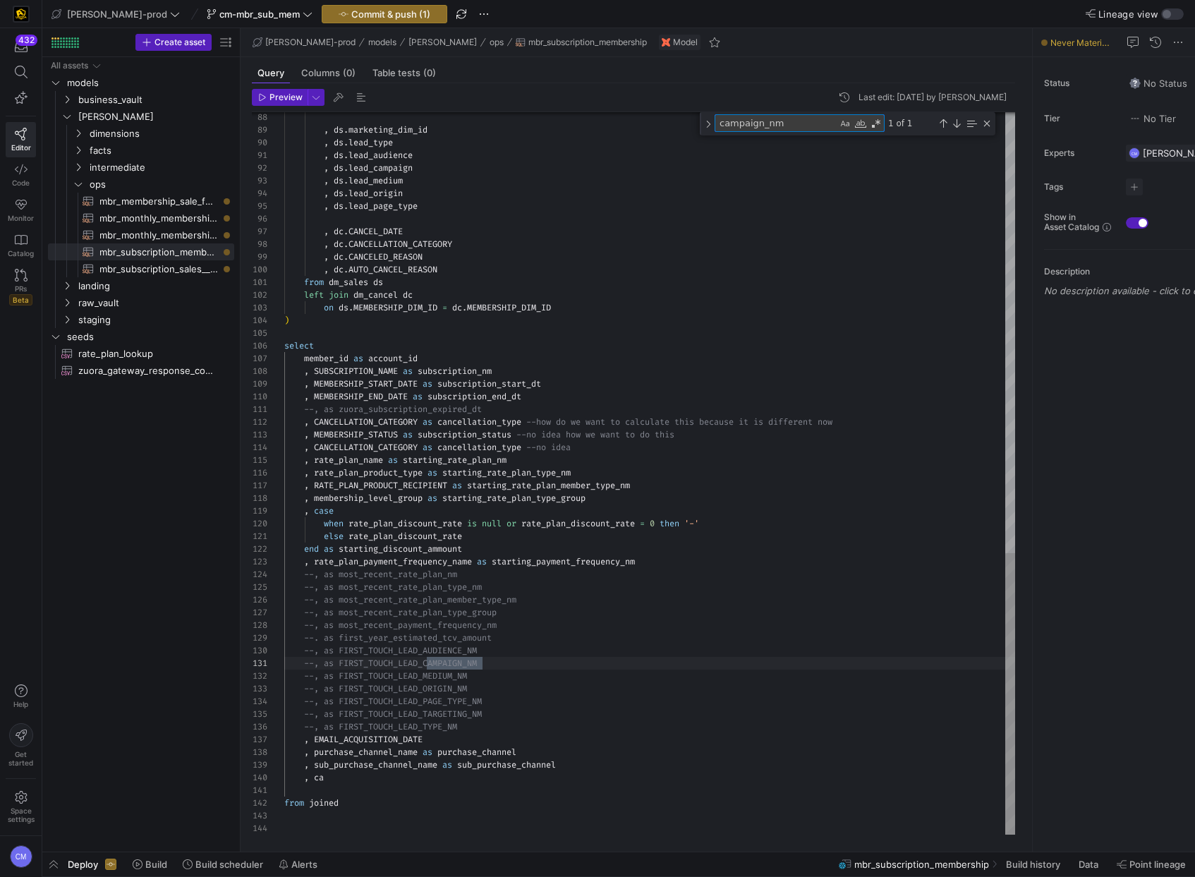
scroll to position [127, 198]
type textarea "campaign_nm"
type textarea "from joined"
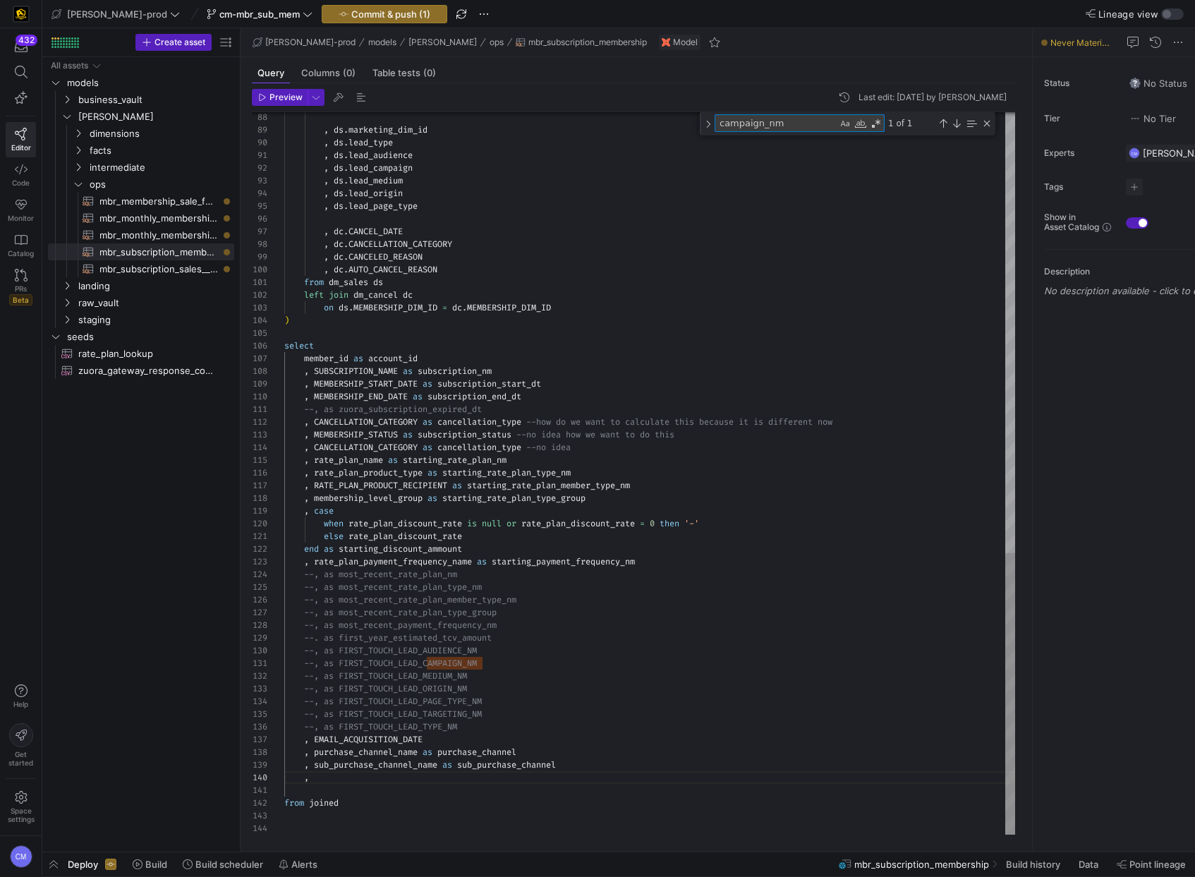
type textarea "r"
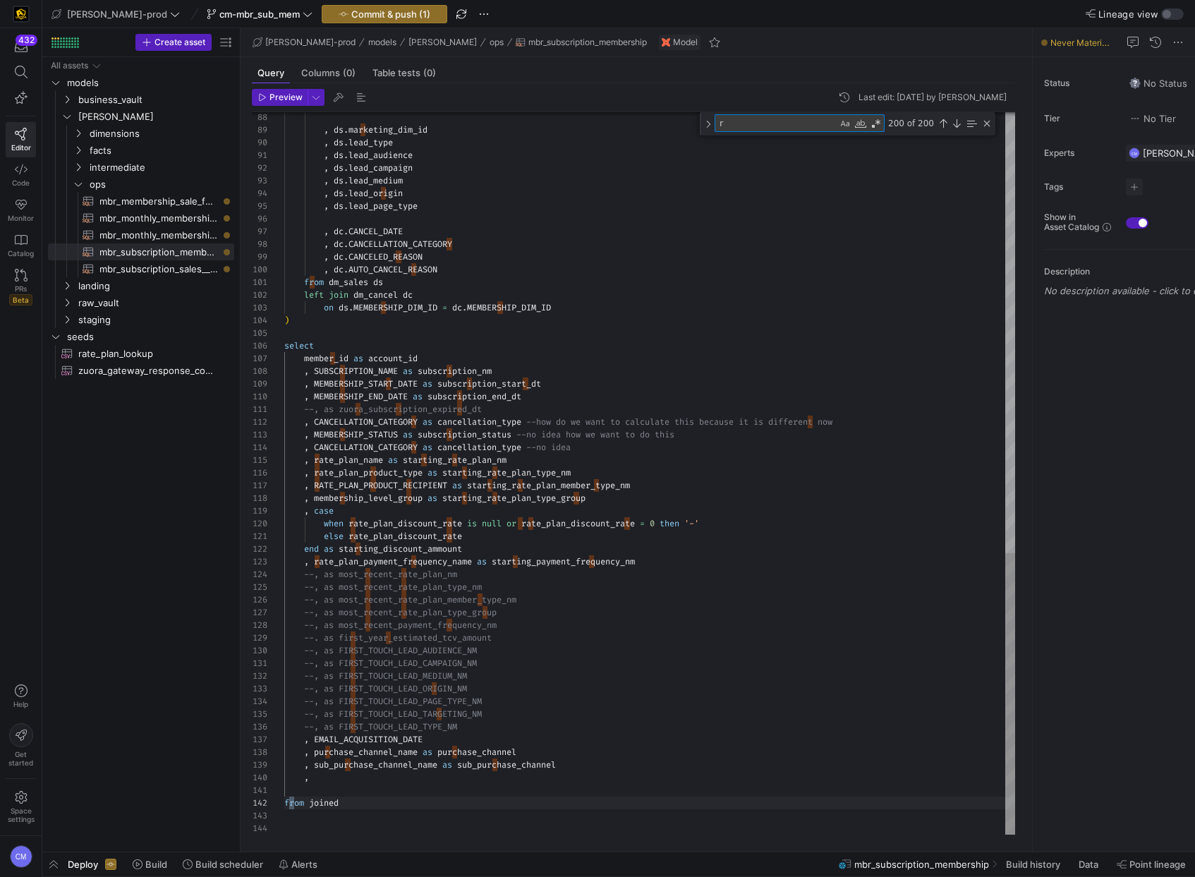
type textarea "lan_typewith dm_sales as ( select dship.MEMBERSHIP_DIM_ID , dship.MEMBERSHIP_ST…"
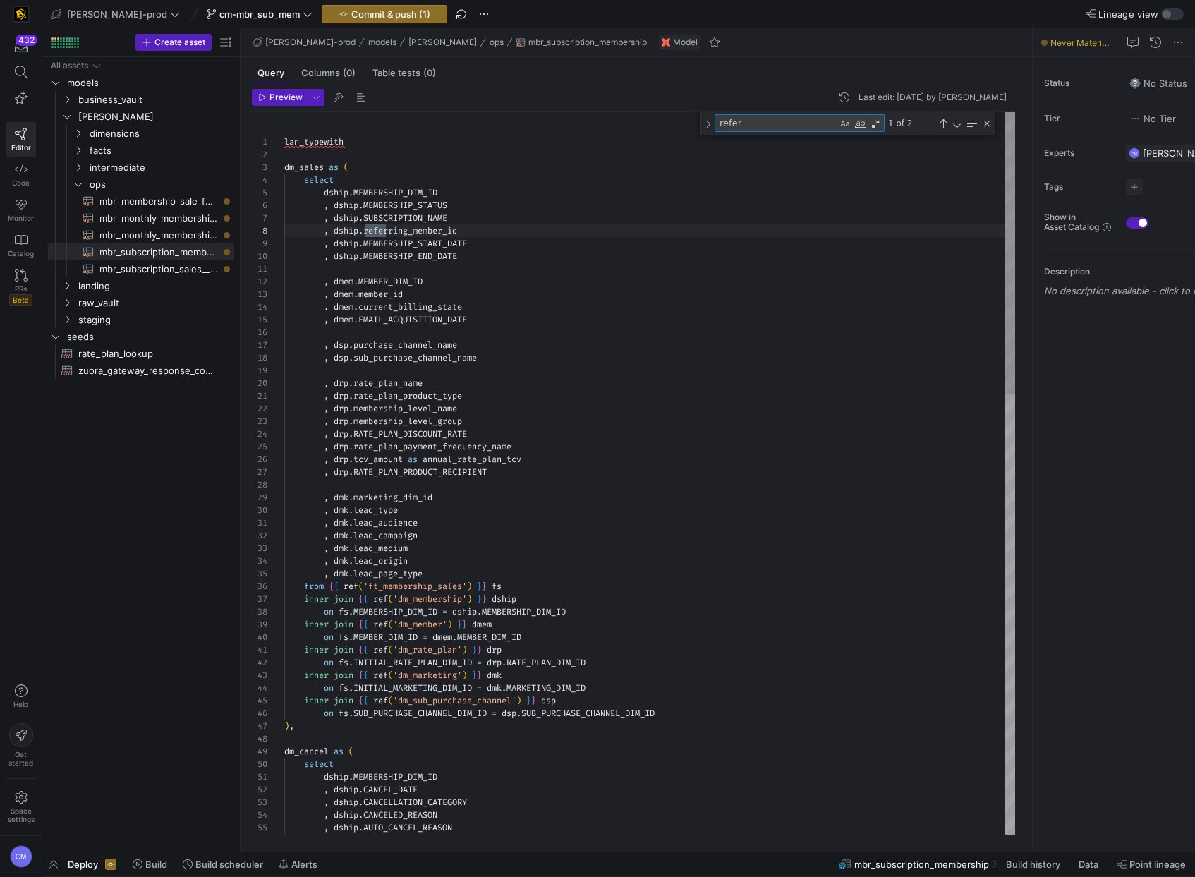
scroll to position [127, 107]
type textarea "refer"
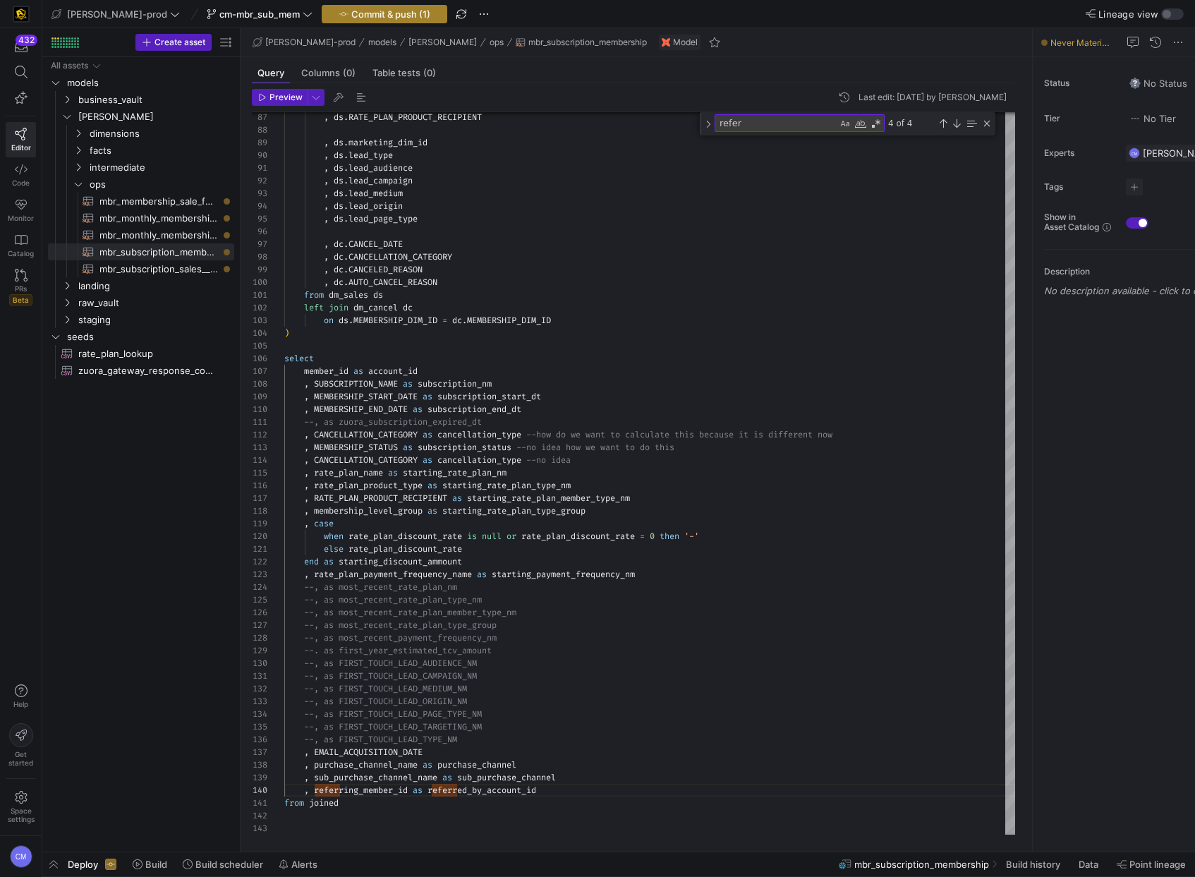
type textarea "--, as FIRST_TOUCH_LEAD_CAMPAIGN_NM --, as FIRST_TOUCH_LEAD_MEDIUM_NM --, as FI…"
click at [339, 11] on icon "button" at bounding box center [344, 14] width 10 height 10
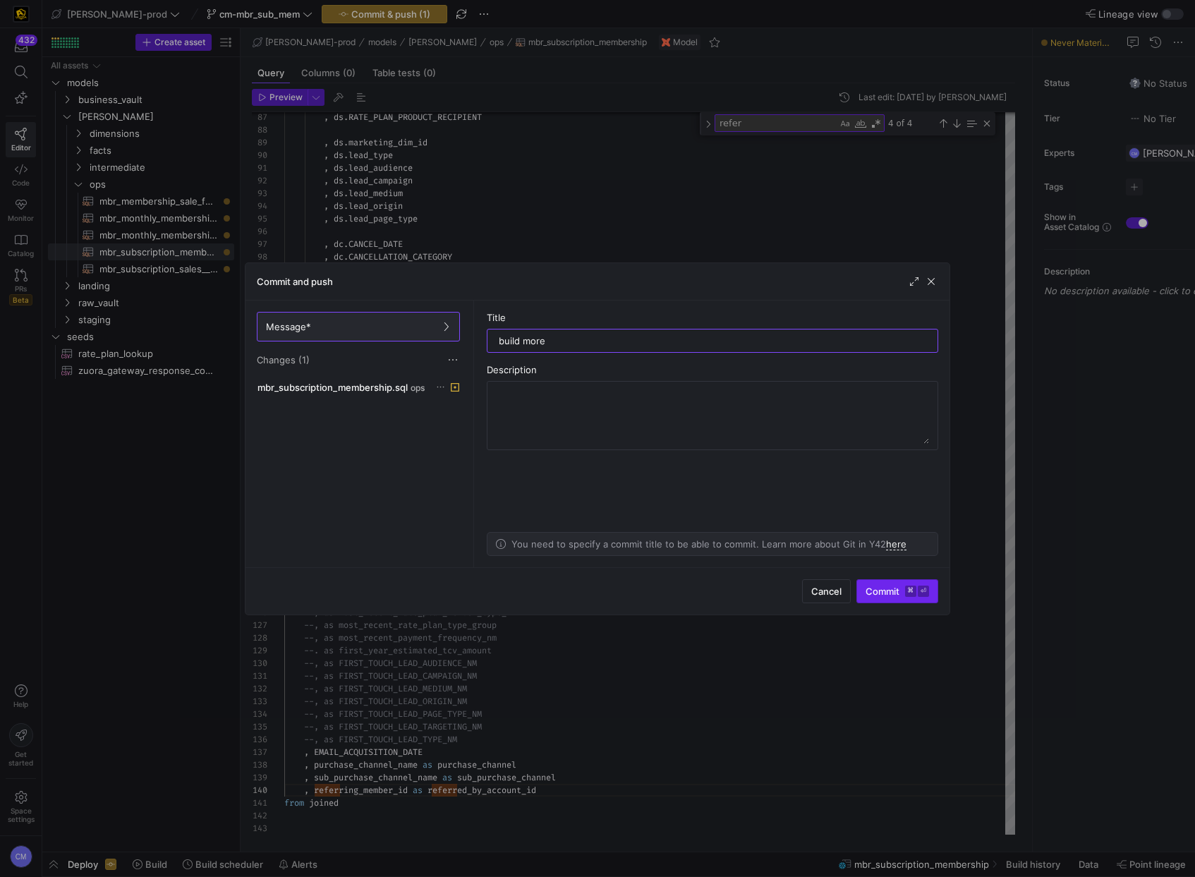
type input "build more"
click at [905, 590] on kbd "⌘" at bounding box center [910, 590] width 11 height 11
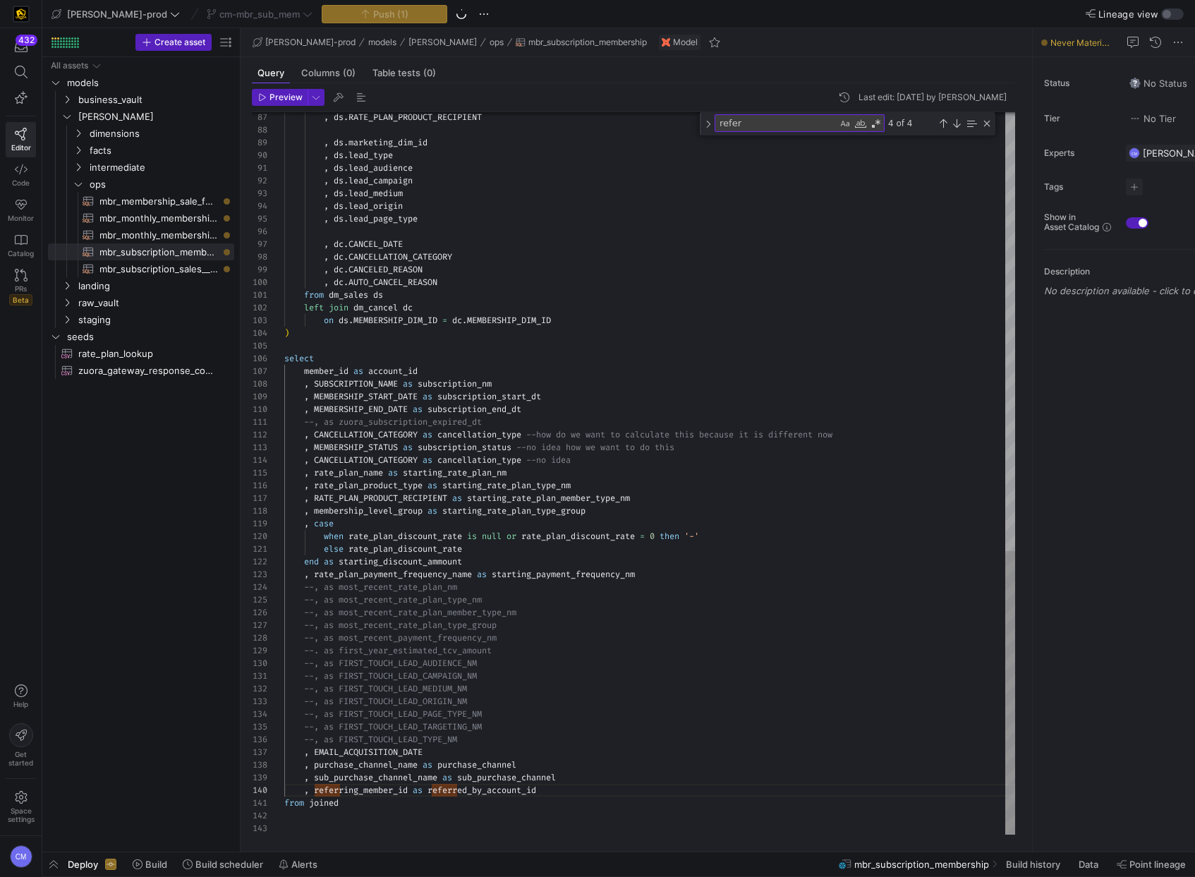
scroll to position [89, 310]
click at [158, 138] on span "dimensions" at bounding box center [144, 134] width 109 height 16
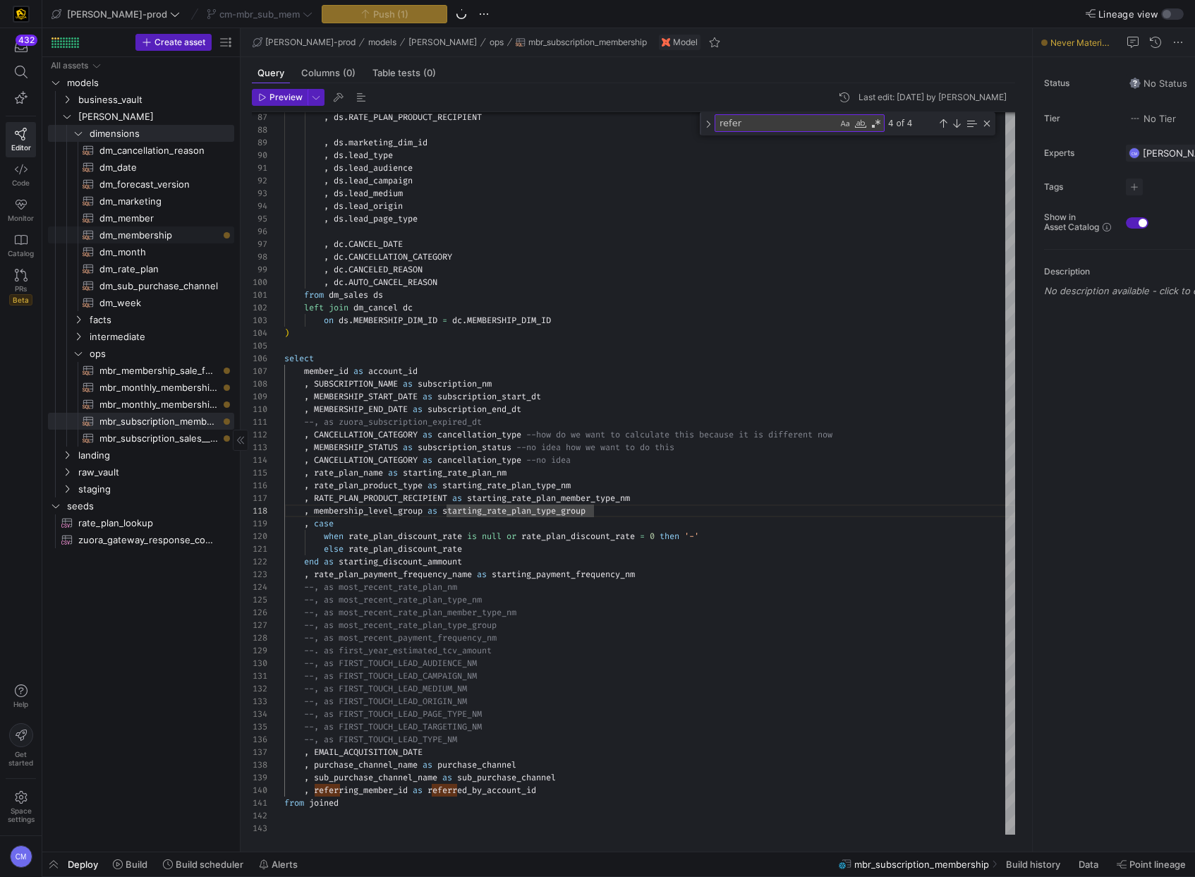
click at [168, 229] on span "dm_membership​​​​​​​​​​" at bounding box center [158, 235] width 118 height 16
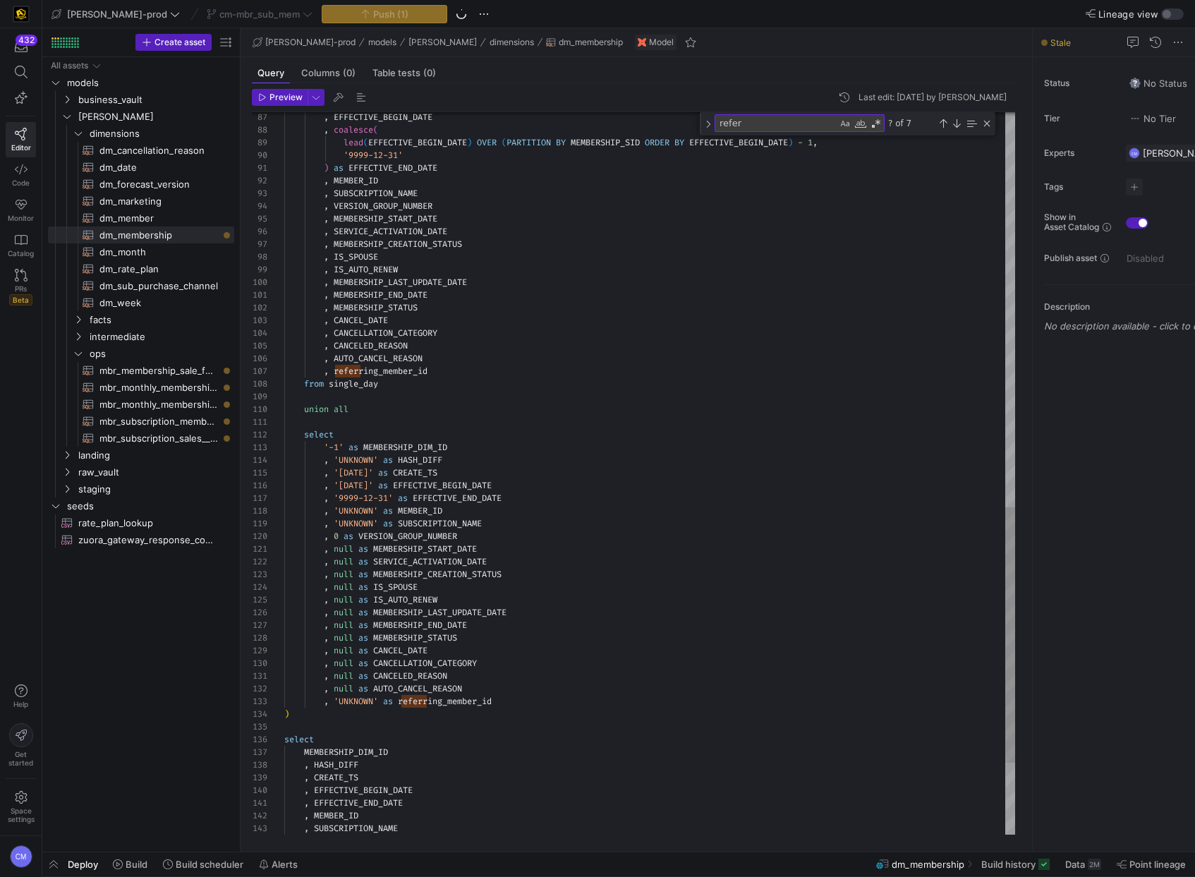
type textarea "select '-1' as MEMBERSHIP_DIM_ID , 'UNKNOWN' as HASH_DIFF , '[DATE]' as CREATE_…"
click at [603, 434] on div ", EFFECTIVE_BEGIN_DATE , coalesce ( lead ( EFFECTIVE_BEGIN_DATE ) OVER ( PARTIT…" at bounding box center [649, 17] width 731 height 2042
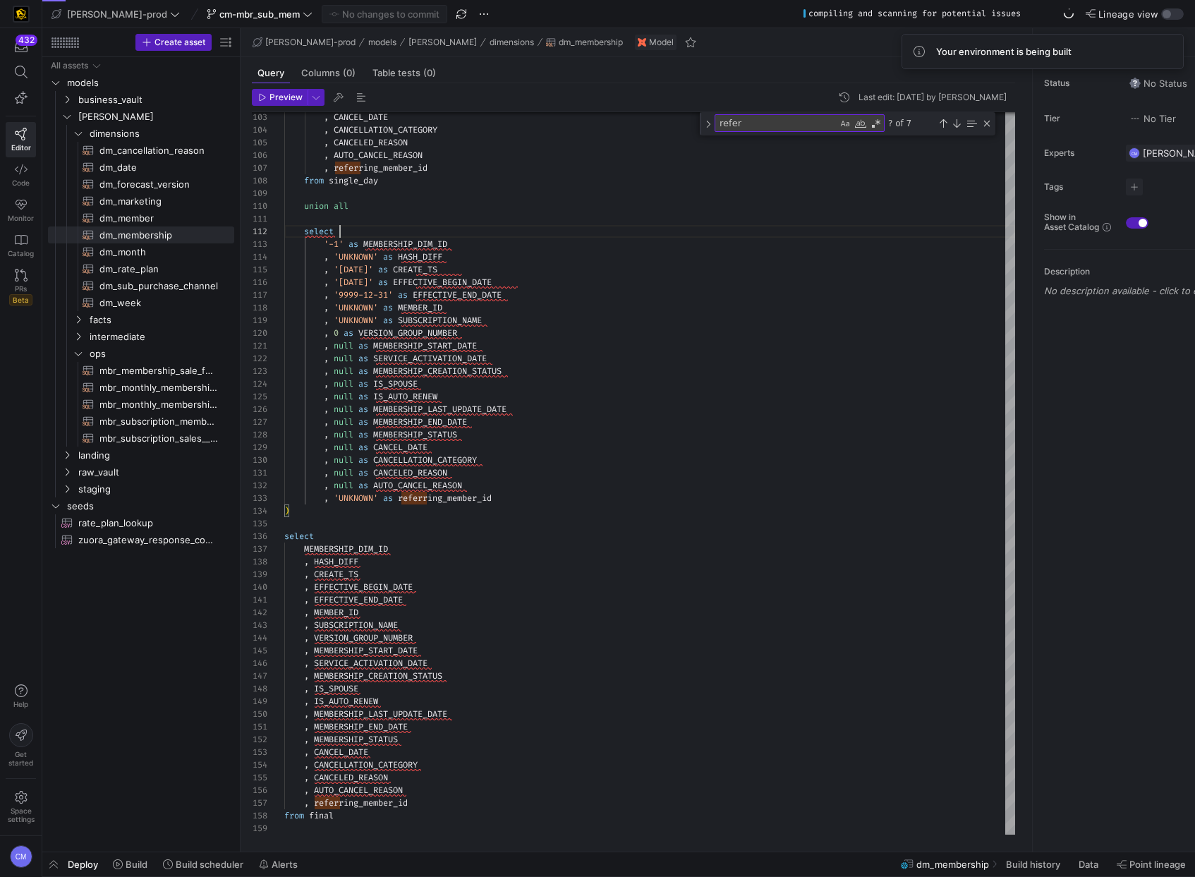
click at [81, 23] on y42-top-nav "[PERSON_NAME]-prod cm-mbr_sub_mem No changes to commit compiling and scanning f…" at bounding box center [618, 14] width 1152 height 28
click at [83, 15] on span "[PERSON_NAME]-prod" at bounding box center [117, 13] width 100 height 11
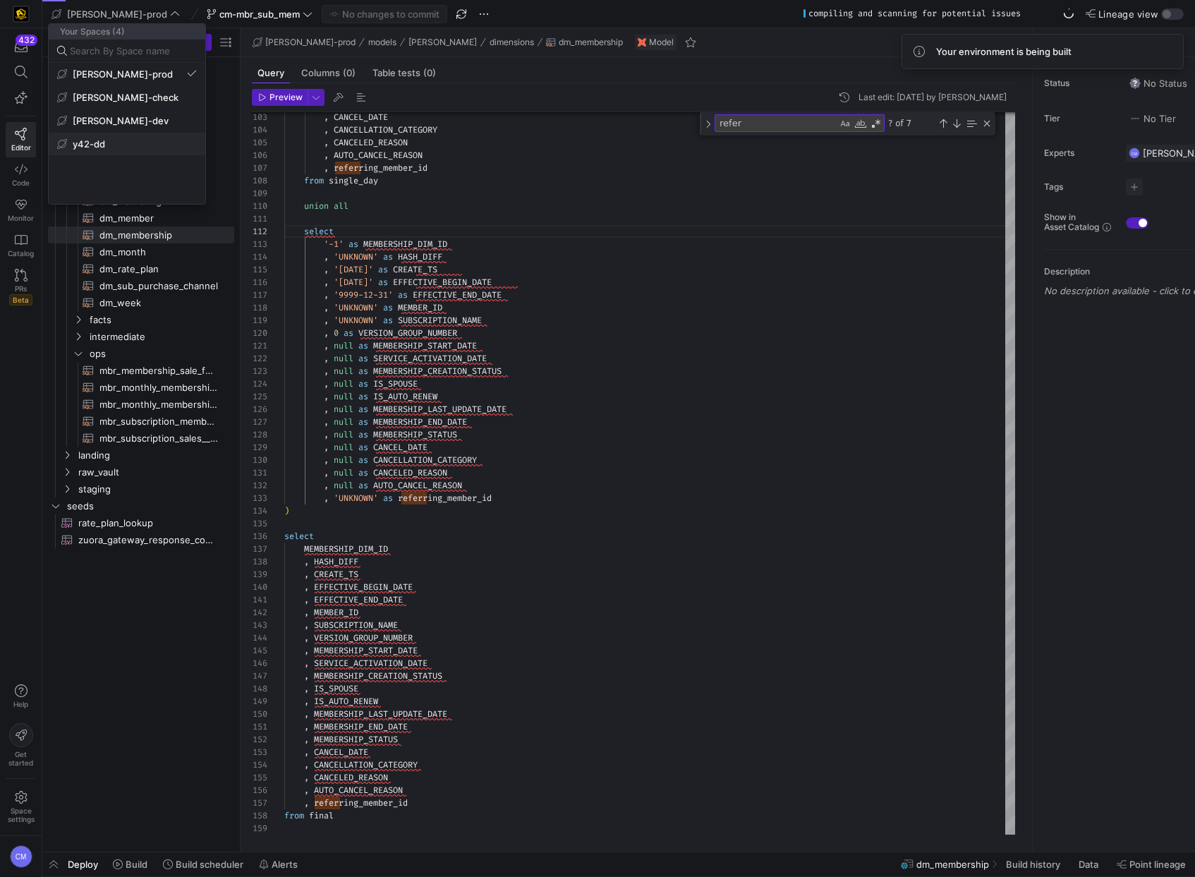
click at [150, 150] on button "y42-dd" at bounding box center [127, 144] width 157 height 23
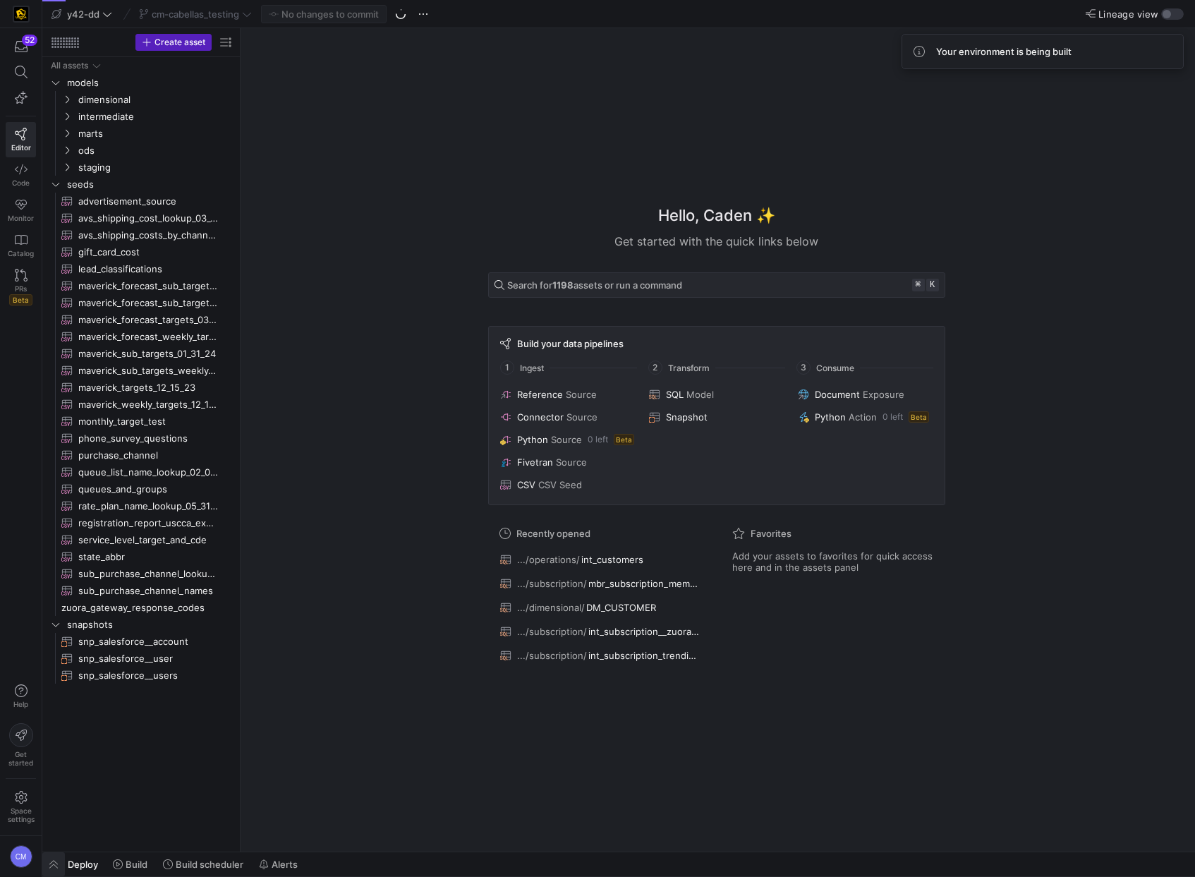
click at [61, 859] on span "button" at bounding box center [53, 864] width 23 height 24
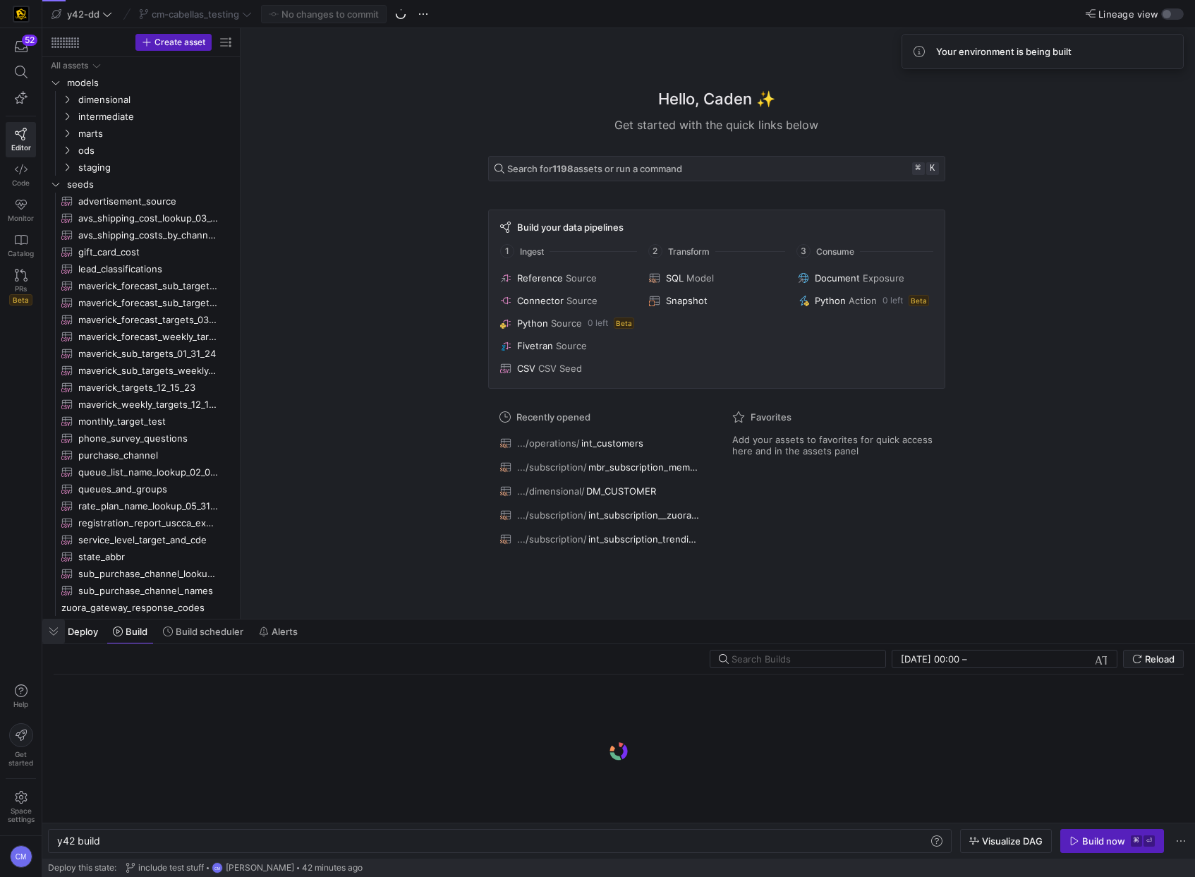
scroll to position [0, 42]
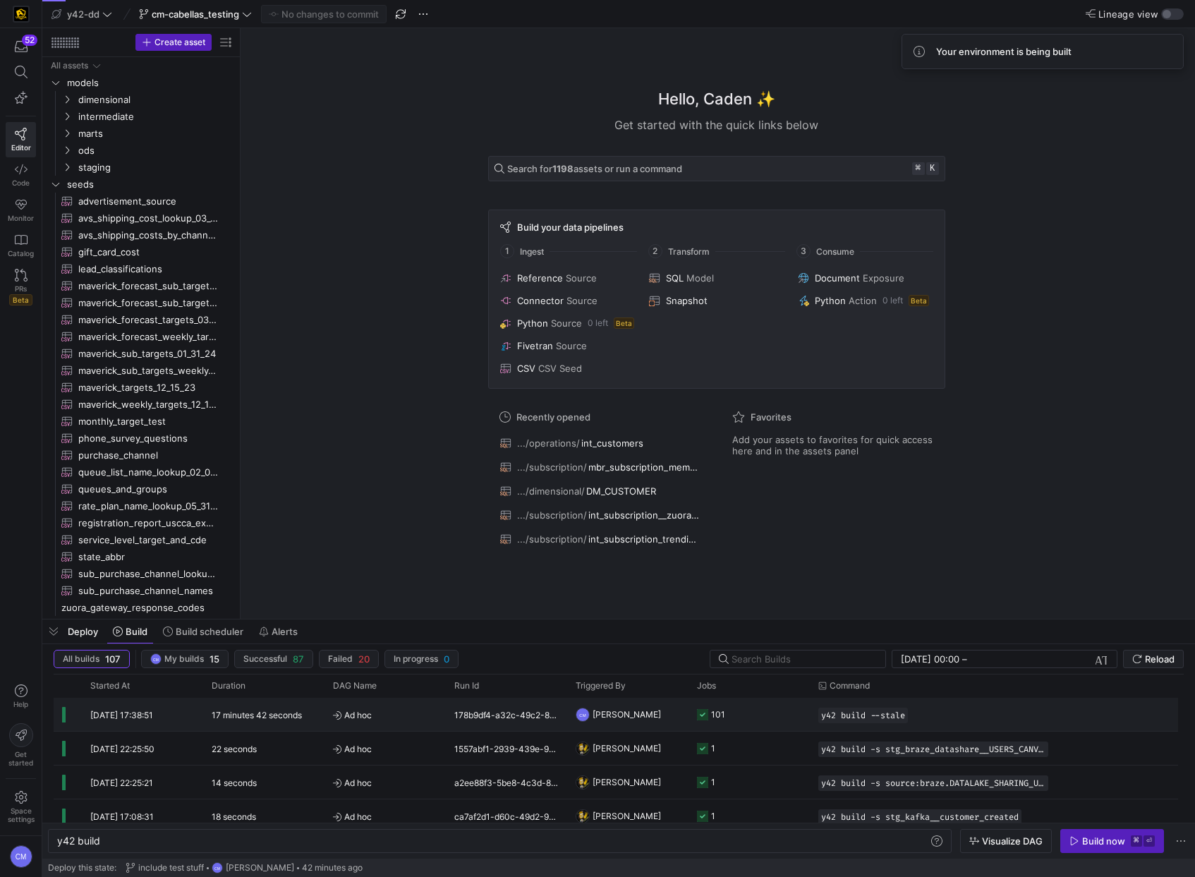
click at [413, 722] on span "Ad hoc" at bounding box center [385, 714] width 104 height 33
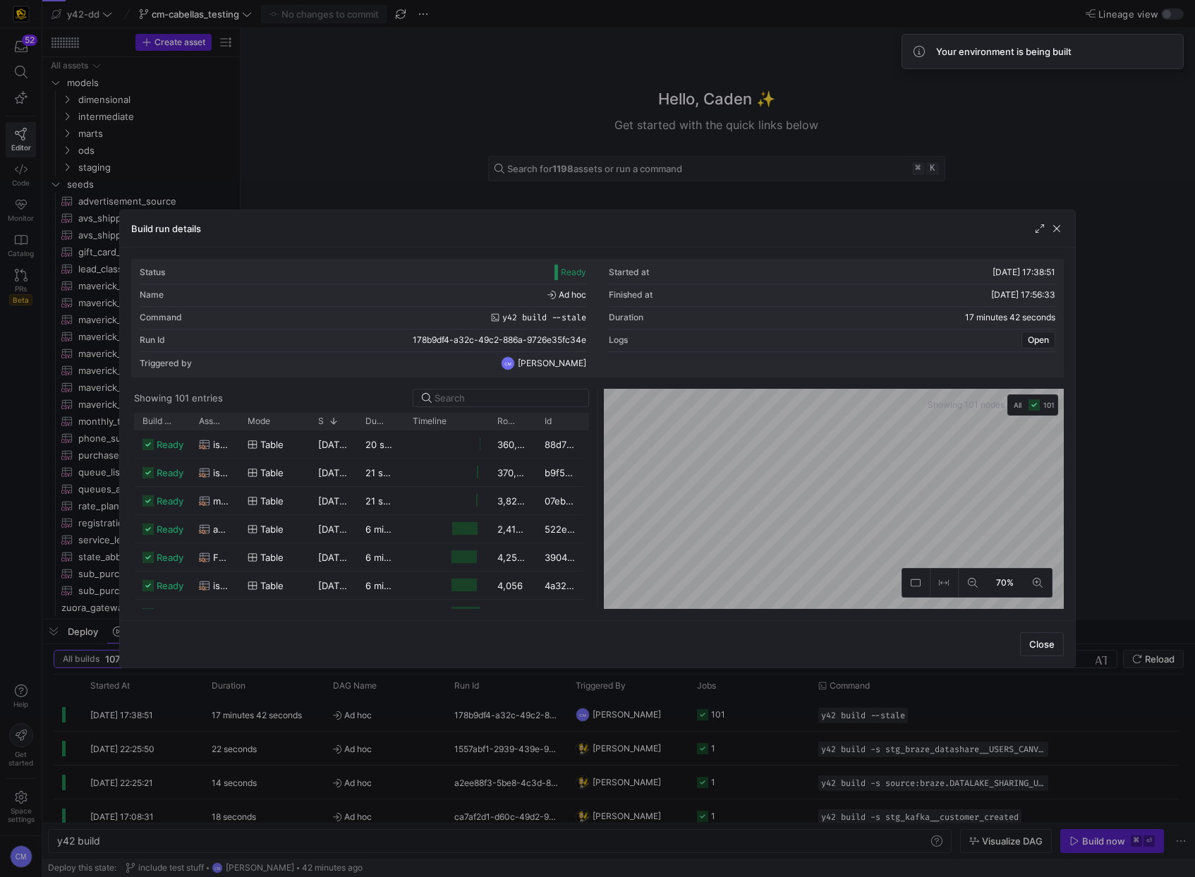
click at [557, 78] on div at bounding box center [597, 438] width 1195 height 877
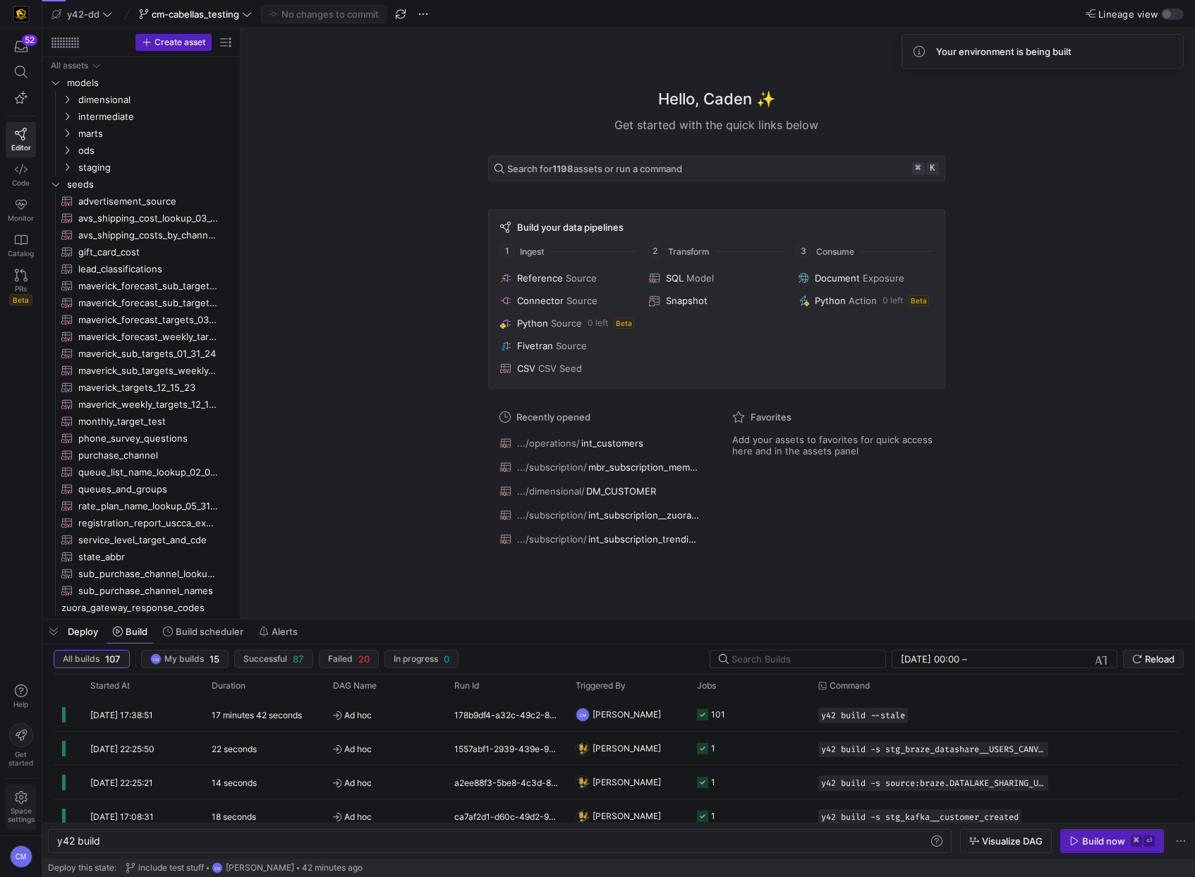
click at [18, 799] on icon at bounding box center [21, 797] width 13 height 13
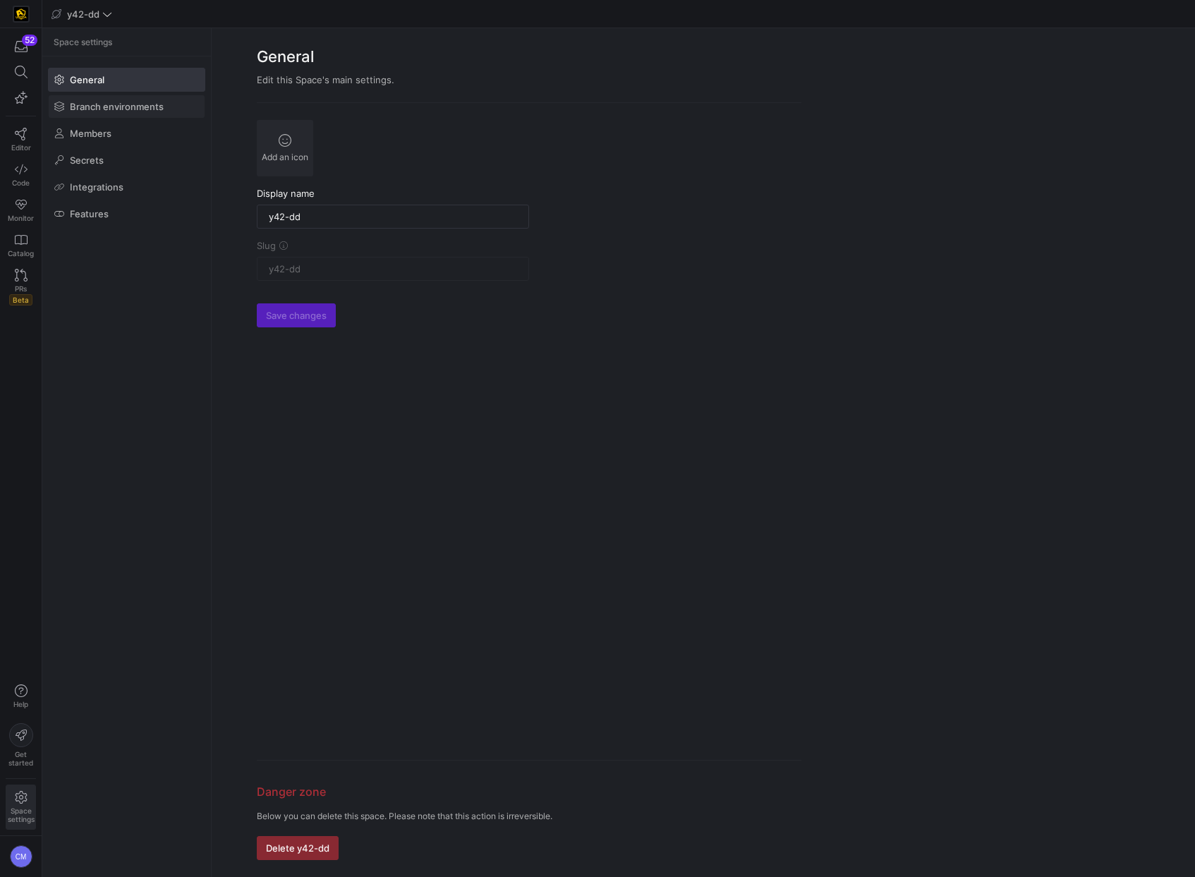
click at [126, 107] on span "Branch environments" at bounding box center [117, 106] width 94 height 11
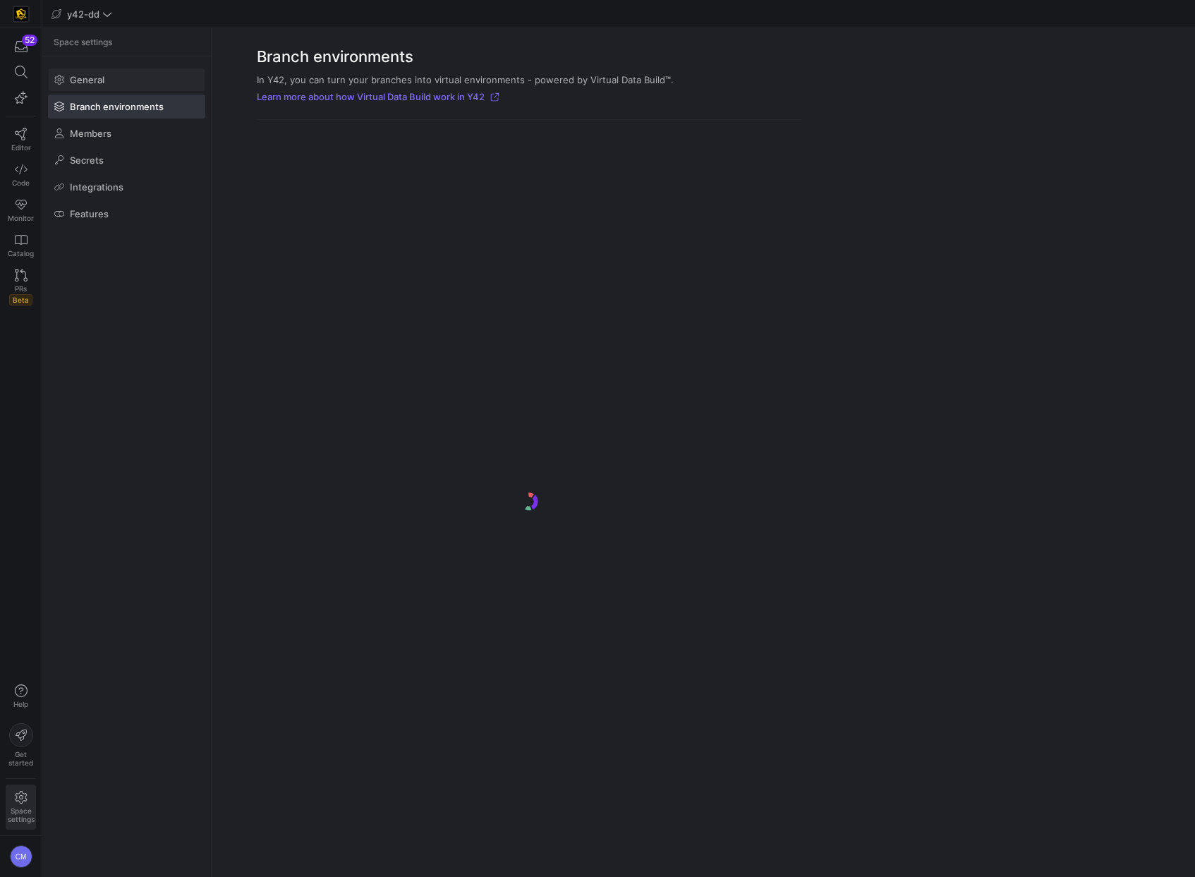
click at [109, 83] on span at bounding box center [127, 79] width 156 height 23
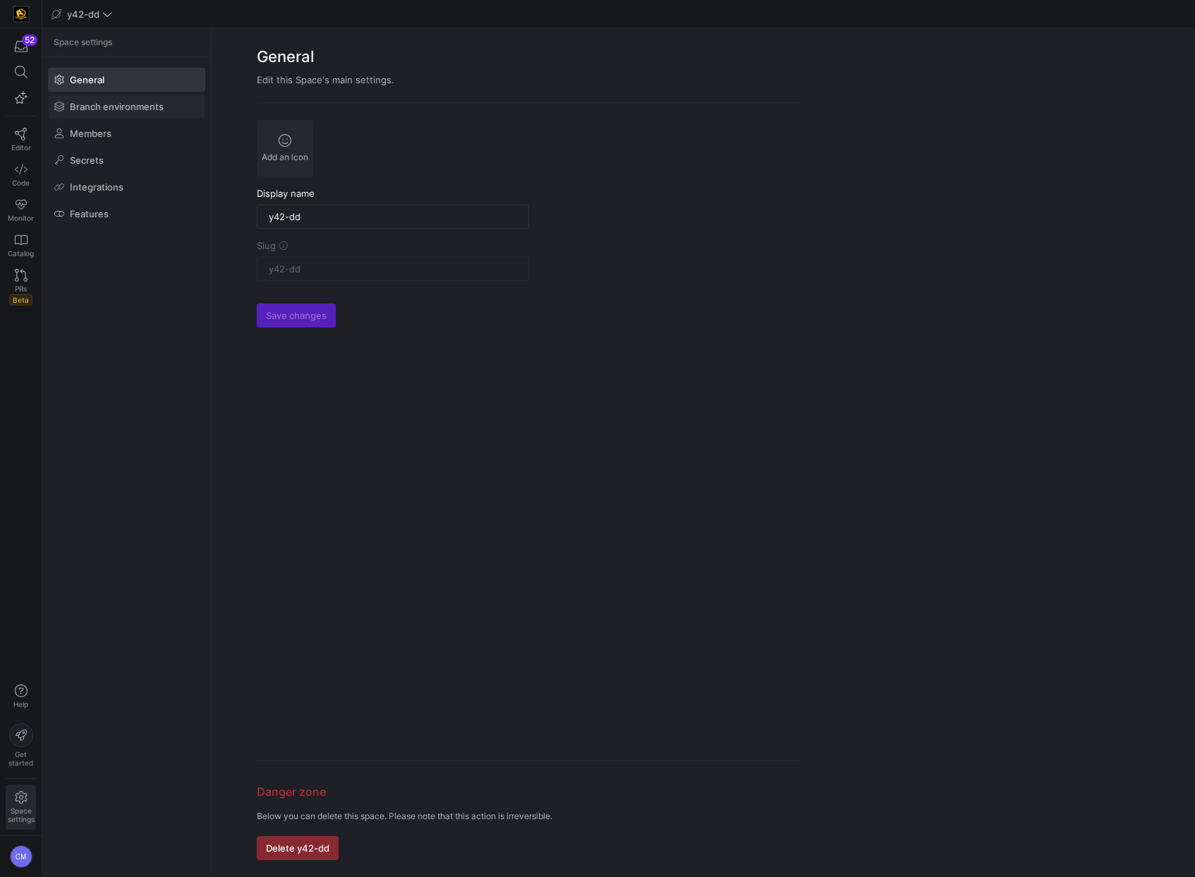
click at [108, 101] on span "Branch environments" at bounding box center [117, 106] width 94 height 11
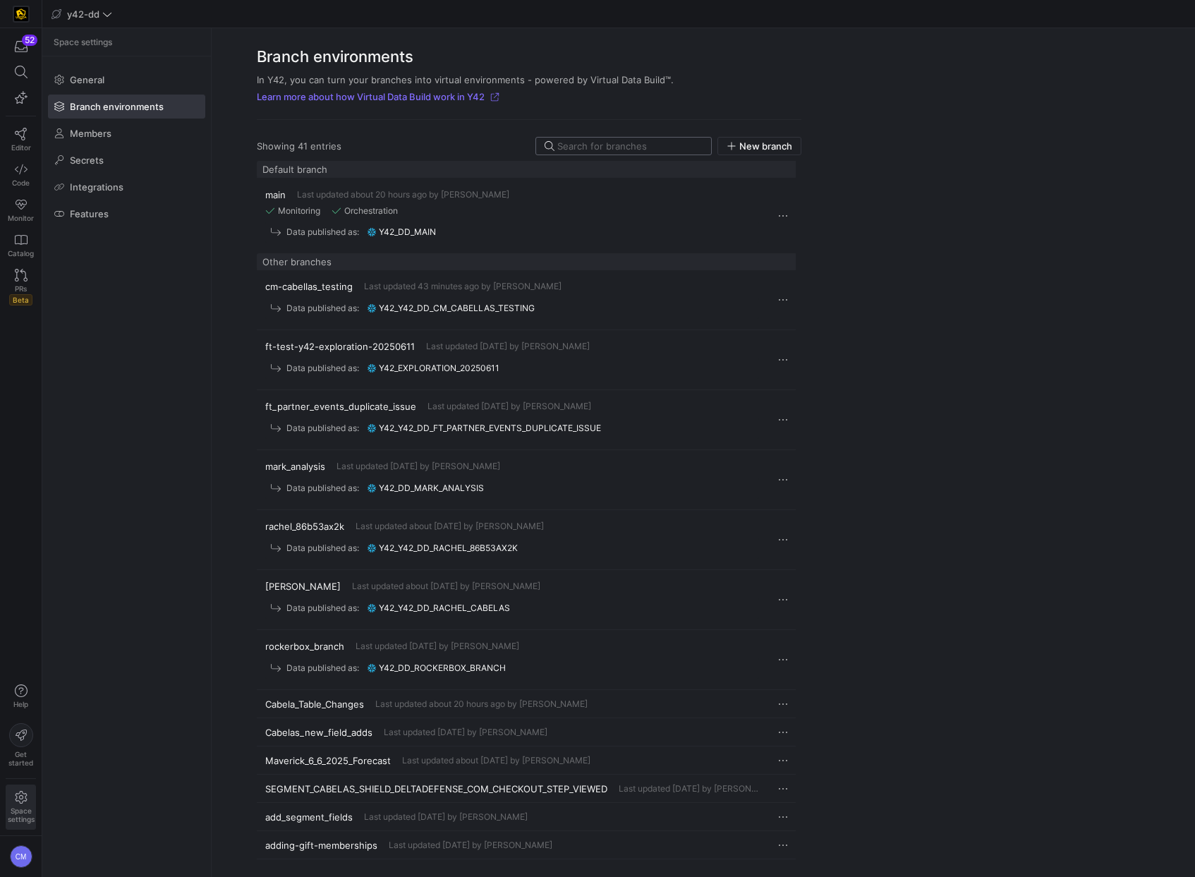
click at [670, 148] on input at bounding box center [629, 145] width 145 height 11
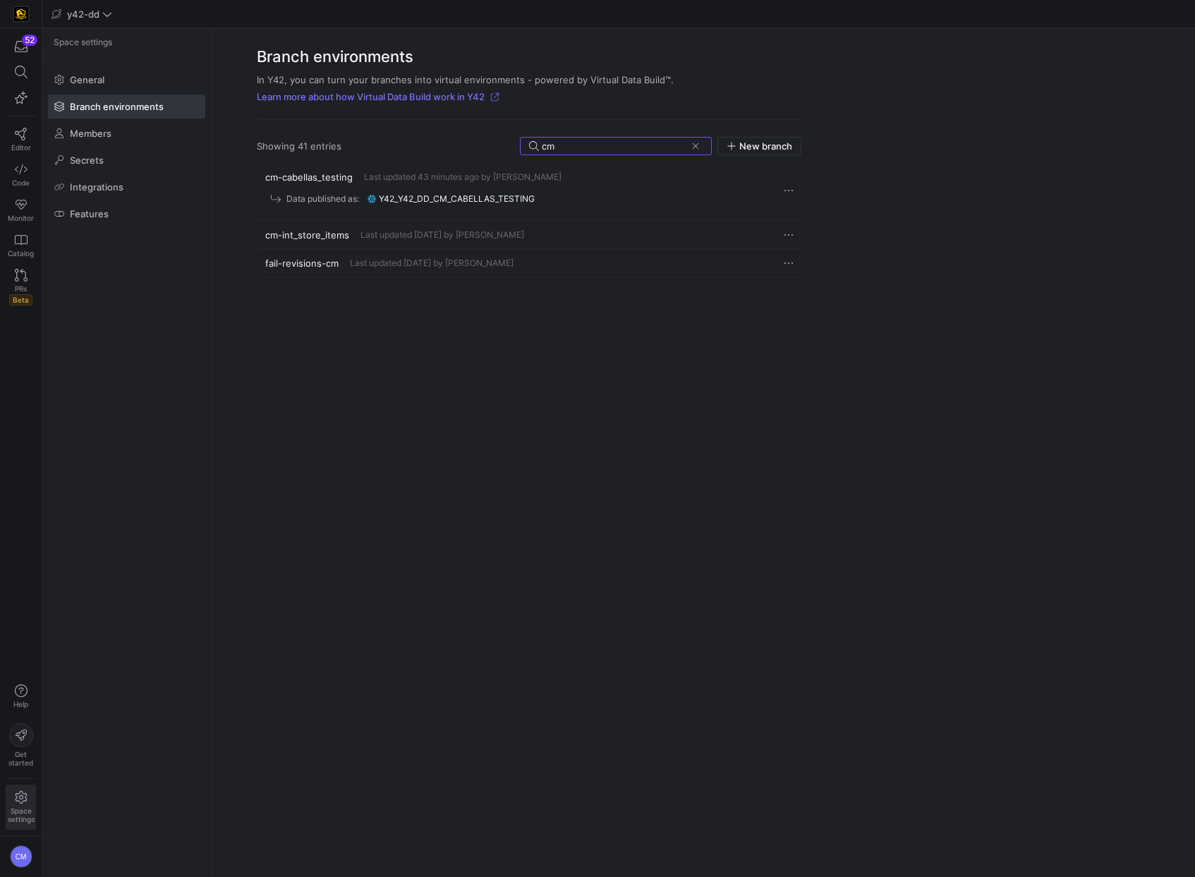
type input "cm"
click at [573, 192] on div "Data published as: y42_y42_dd_cm_cabellas_testing" at bounding box center [514, 198] width 499 height 21
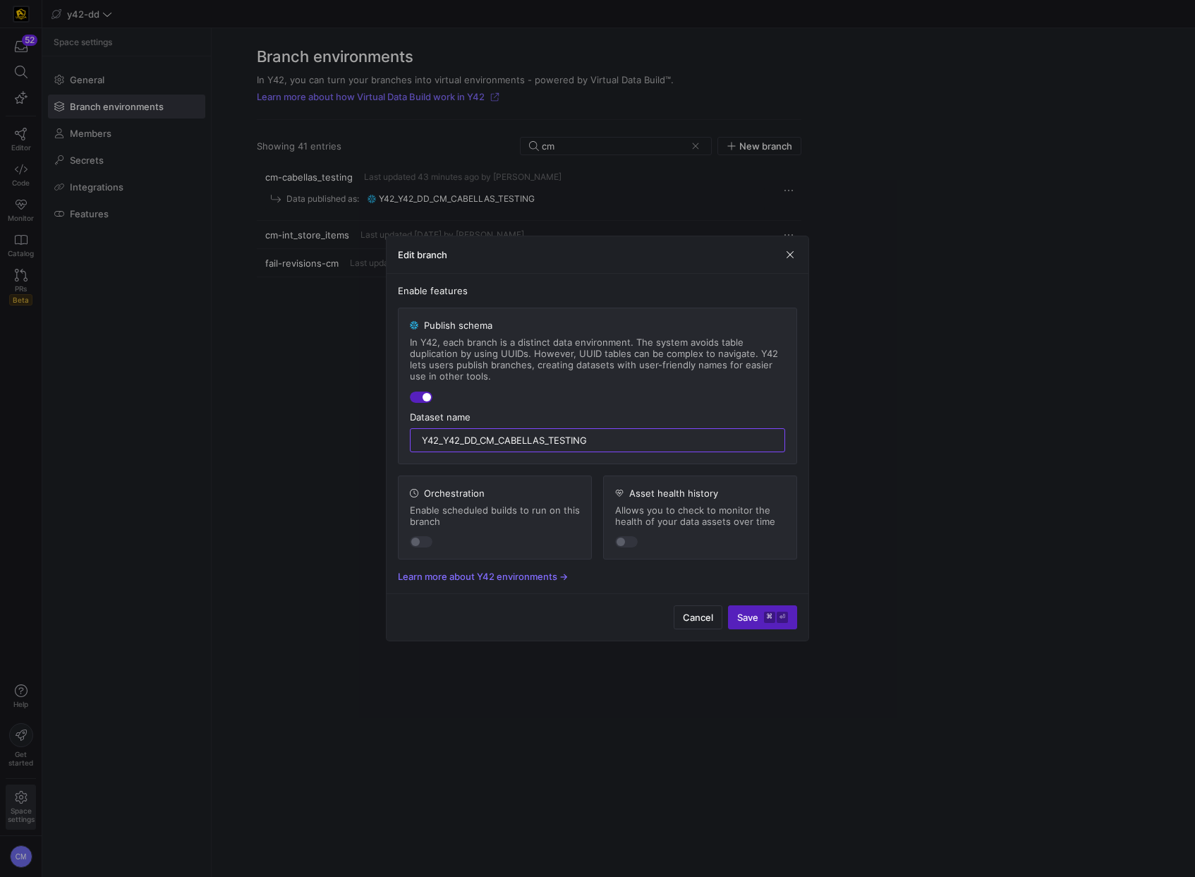
drag, startPoint x: 621, startPoint y: 435, endPoint x: 318, endPoint y: 432, distance: 302.6
click at [320, 433] on div "Edit branch Enable features Publish schema In Y42, each branch is a distinct da…" at bounding box center [597, 438] width 1195 height 877
click at [790, 255] on span "button" at bounding box center [790, 255] width 14 height 14
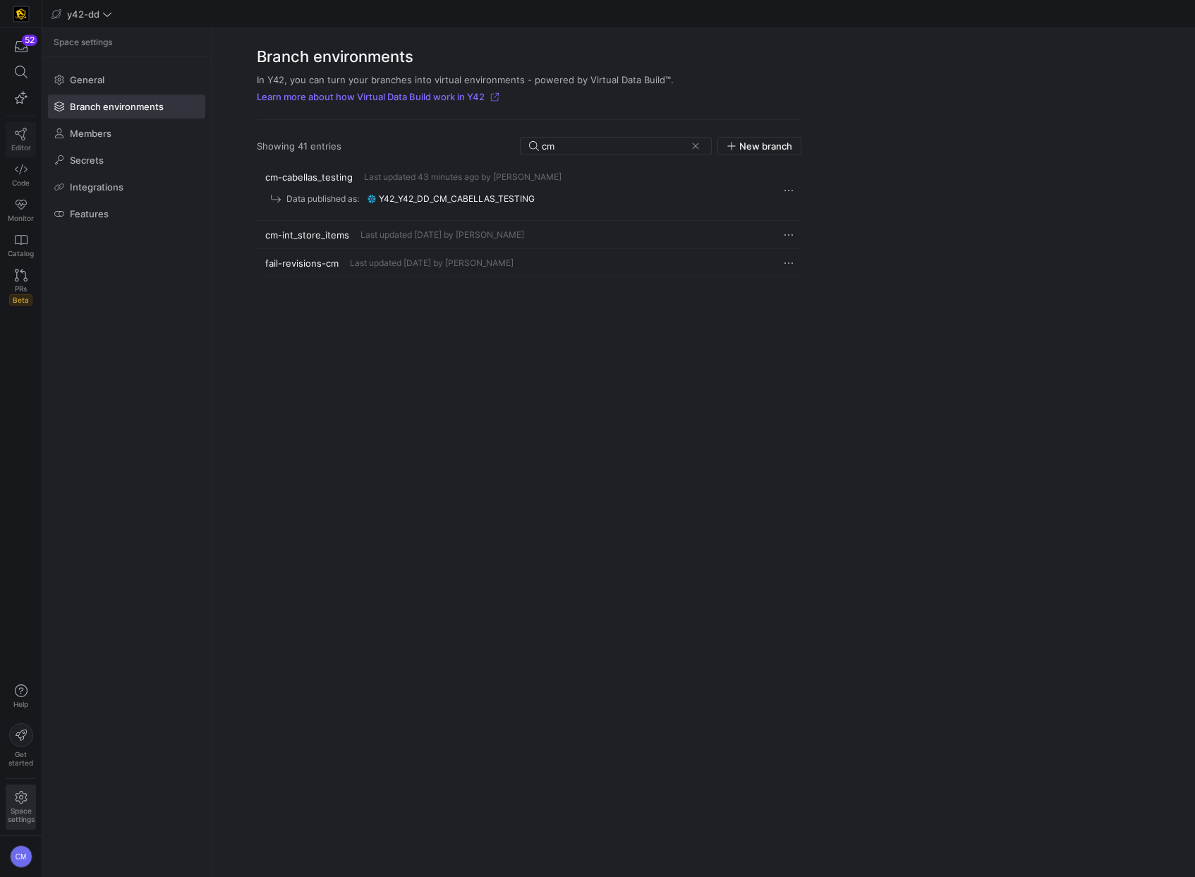
click at [21, 145] on span "Editor" at bounding box center [21, 147] width 20 height 8
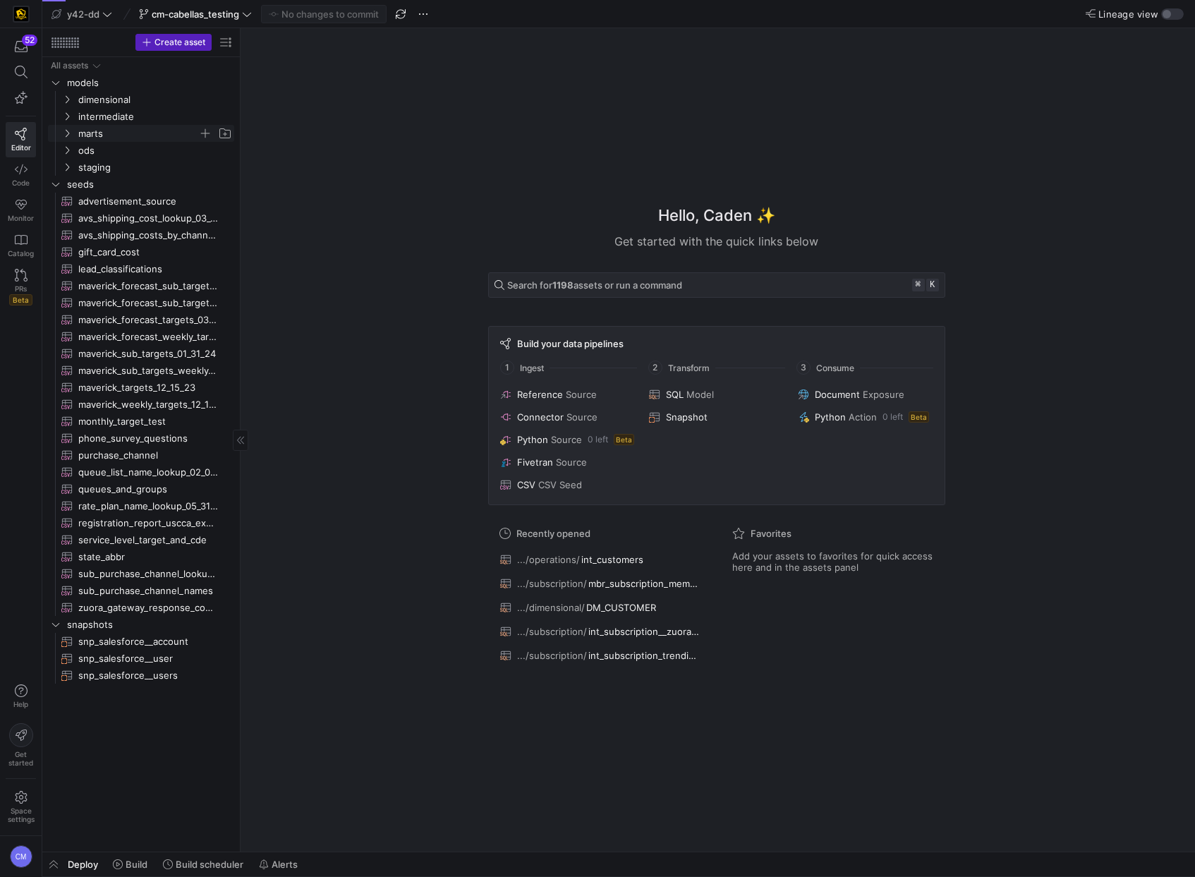
click at [117, 130] on span "marts" at bounding box center [138, 134] width 120 height 16
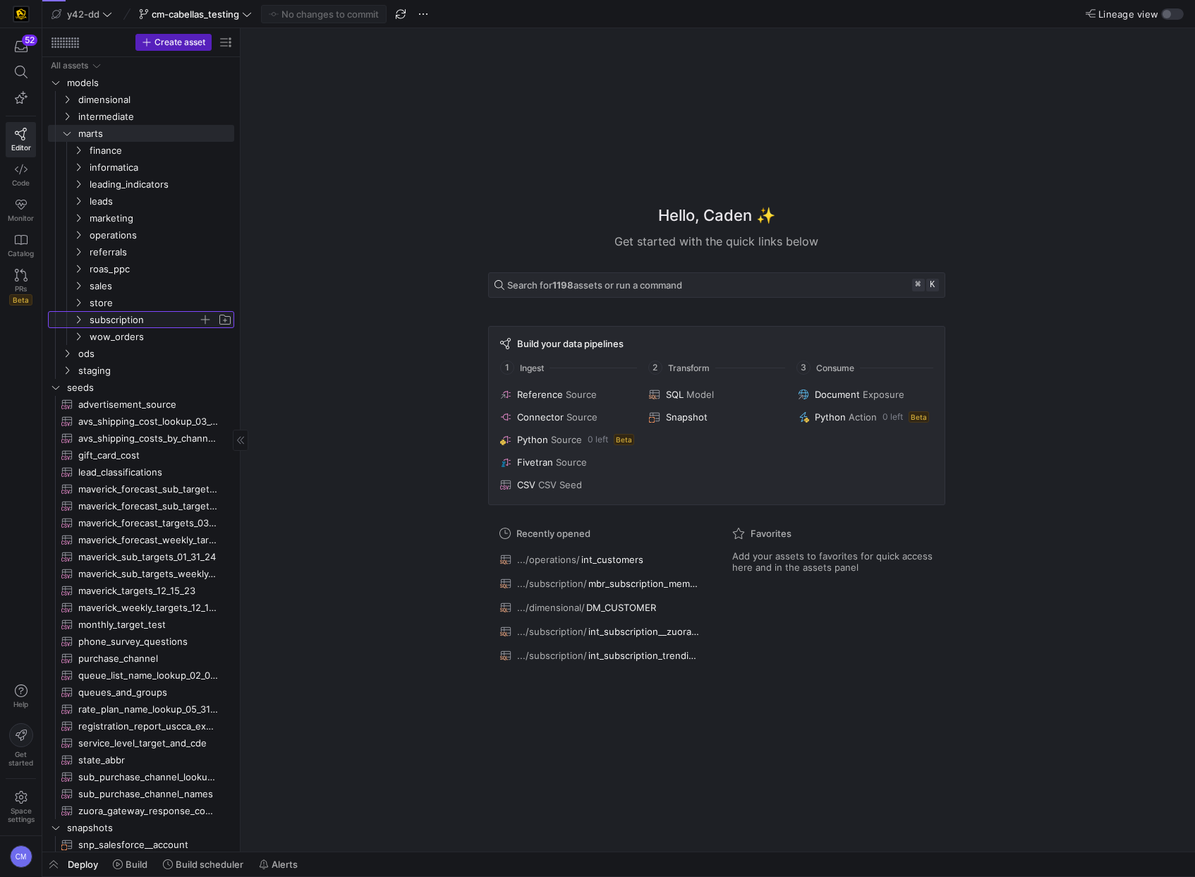
click at [152, 315] on span "subscription" at bounding box center [144, 320] width 109 height 16
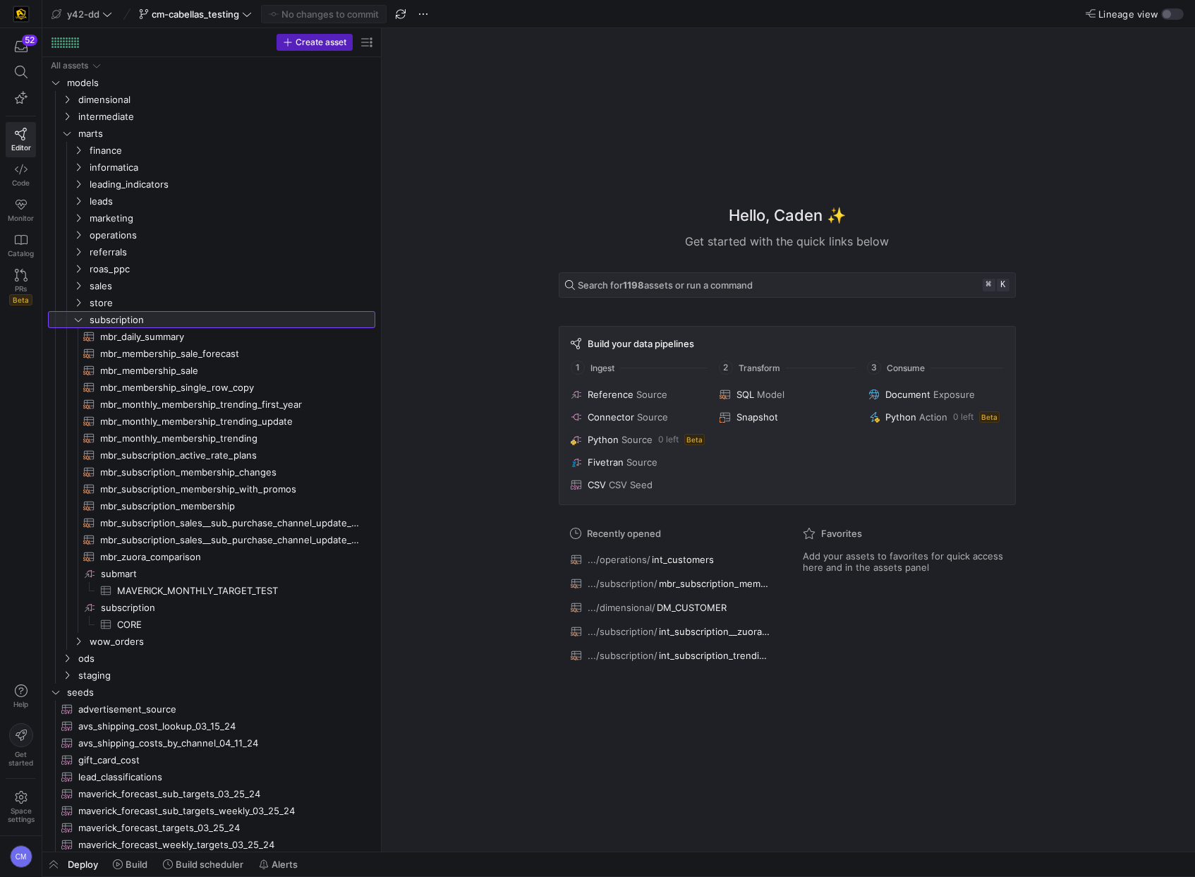
drag, startPoint x: 239, startPoint y: 296, endPoint x: 391, endPoint y: 291, distance: 152.4
click at [148, 321] on span "subscription" at bounding box center [215, 320] width 250 height 16
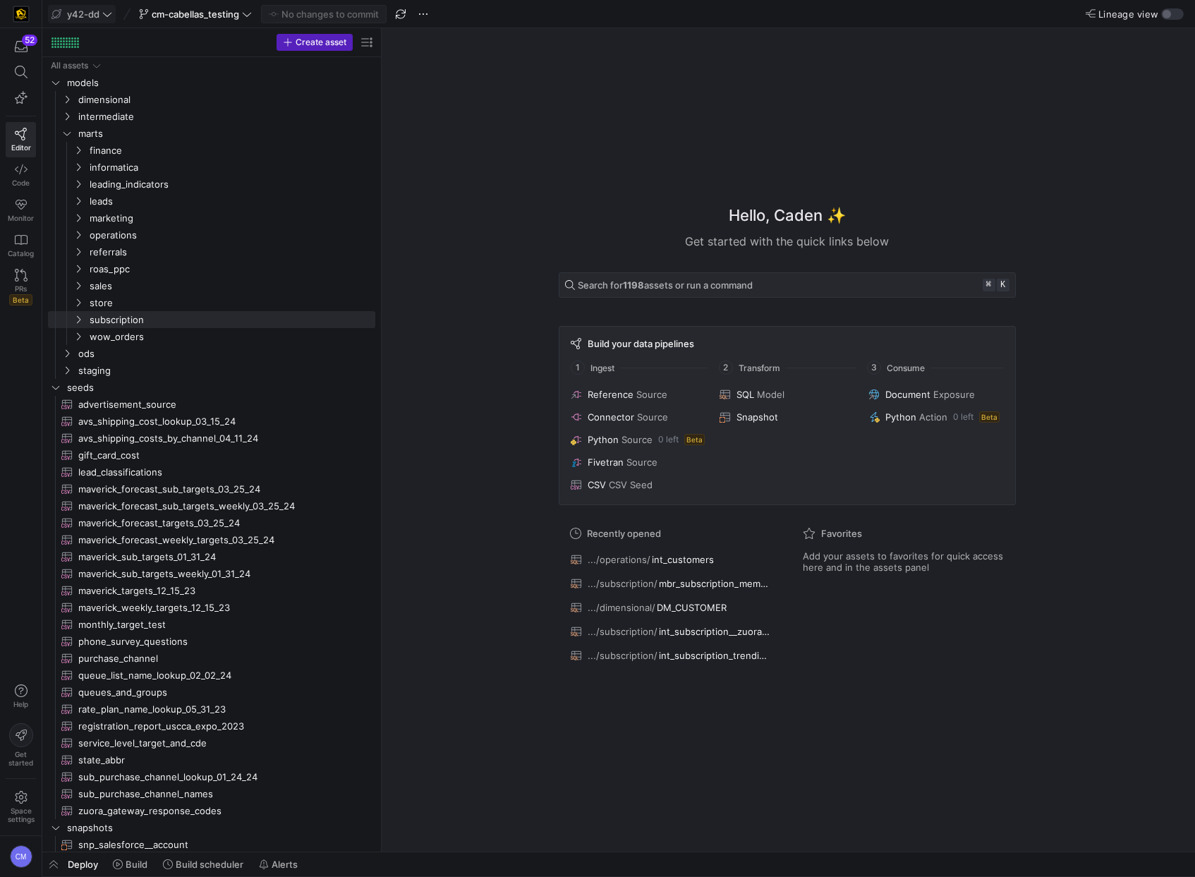
click at [90, 19] on span at bounding box center [82, 14] width 66 height 17
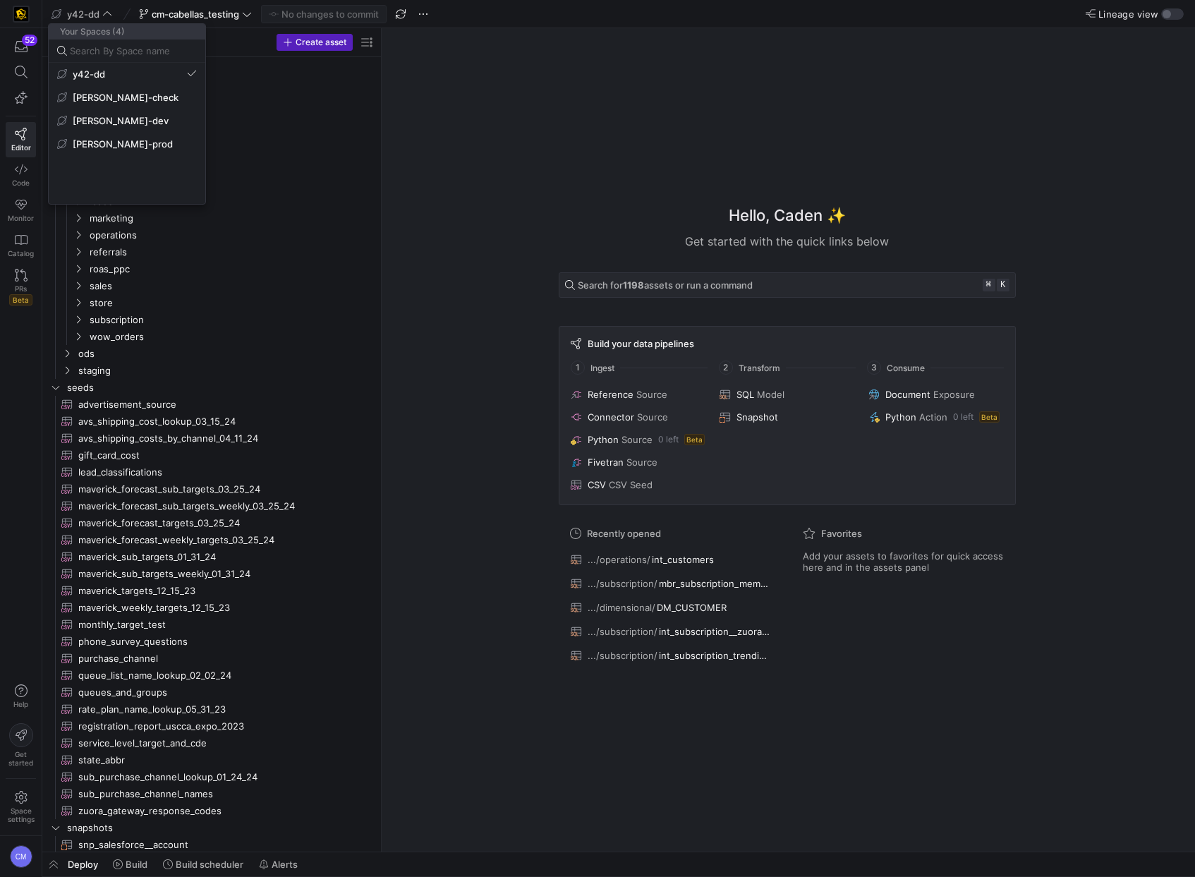
click at [571, 101] on div at bounding box center [597, 438] width 1195 height 877
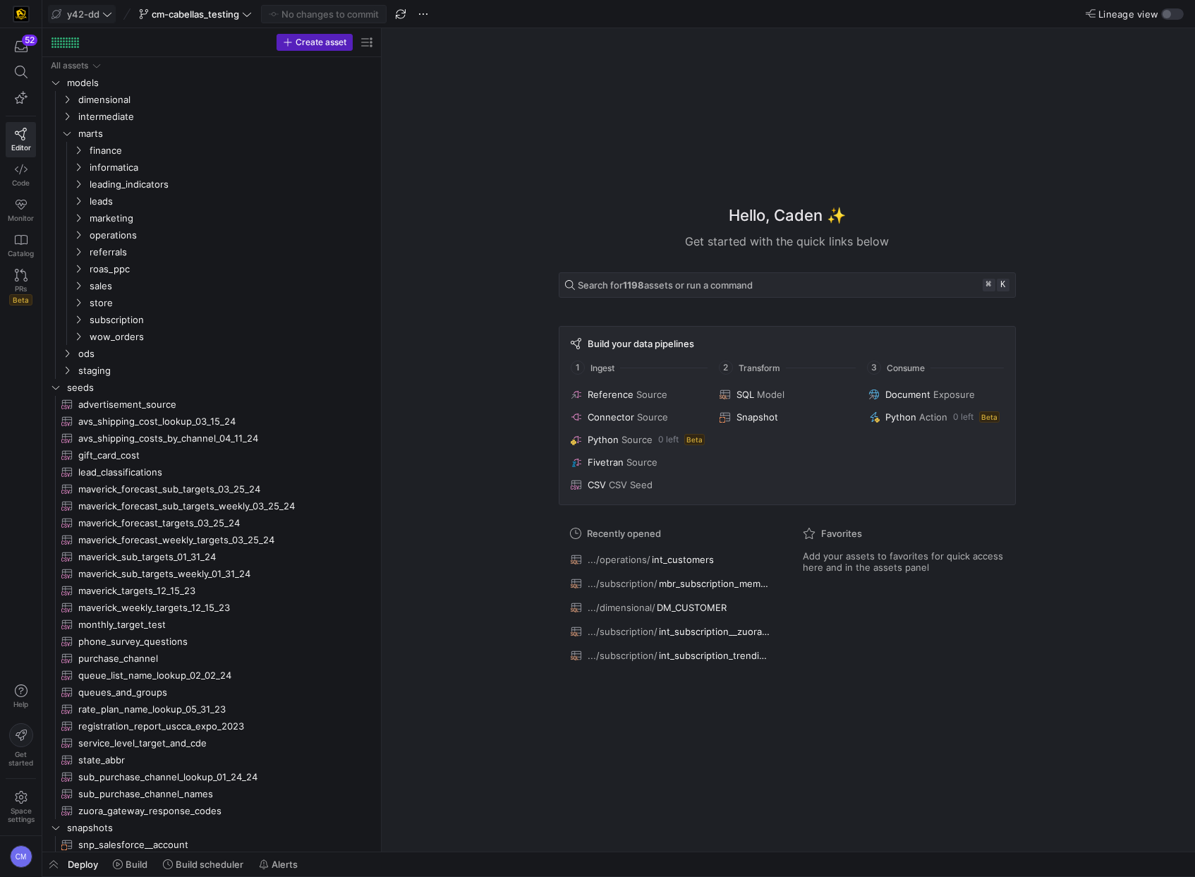
click at [88, 15] on span "y42-dd" at bounding box center [83, 13] width 32 height 11
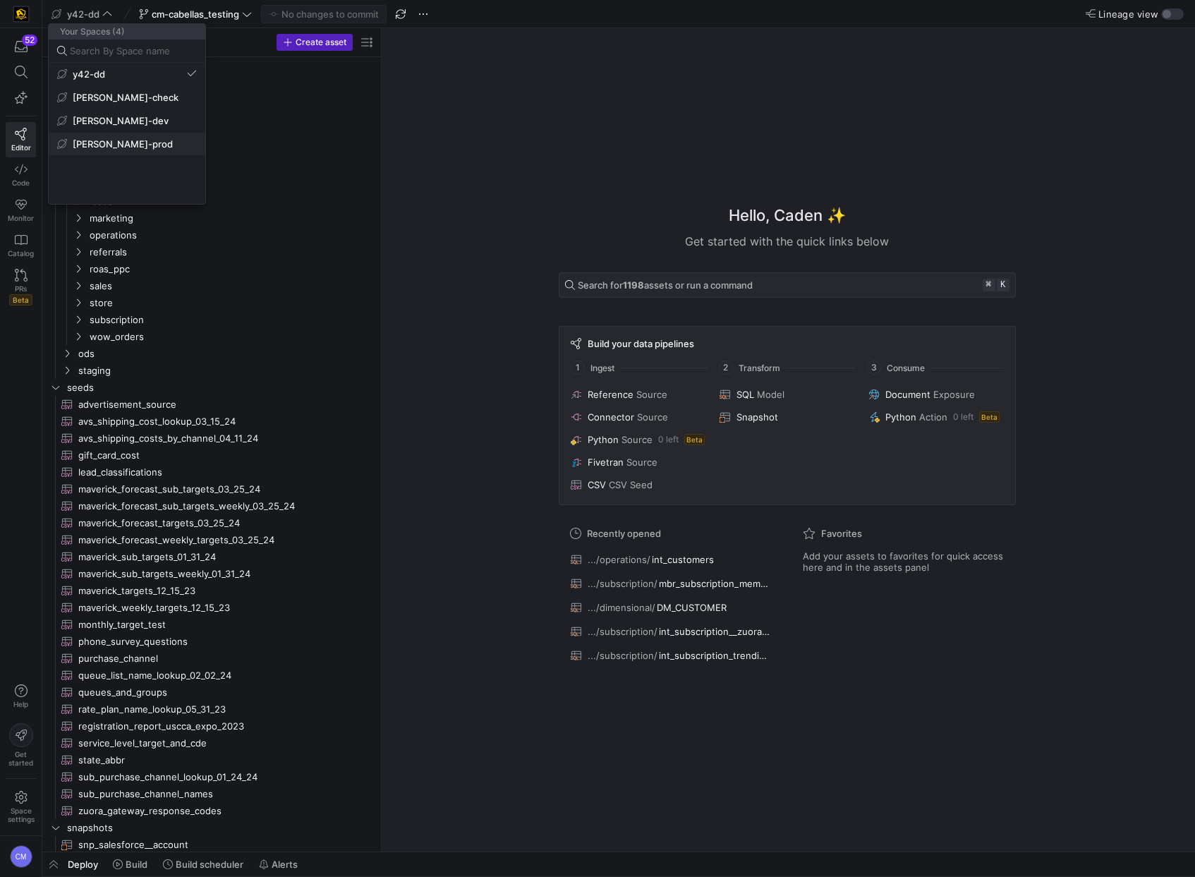
click at [132, 138] on span "[PERSON_NAME]-prod" at bounding box center [127, 143] width 140 height 11
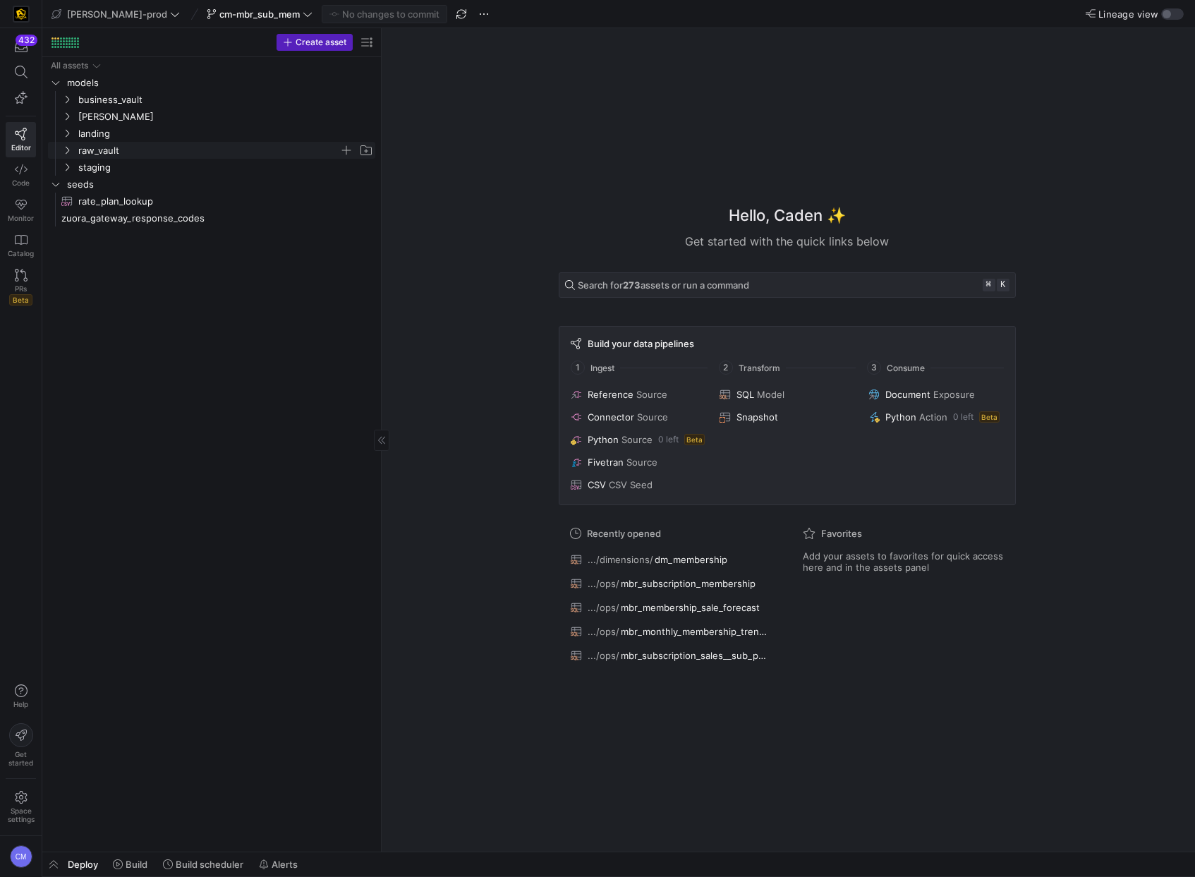
click at [198, 156] on span "raw_vault" at bounding box center [208, 150] width 261 height 16
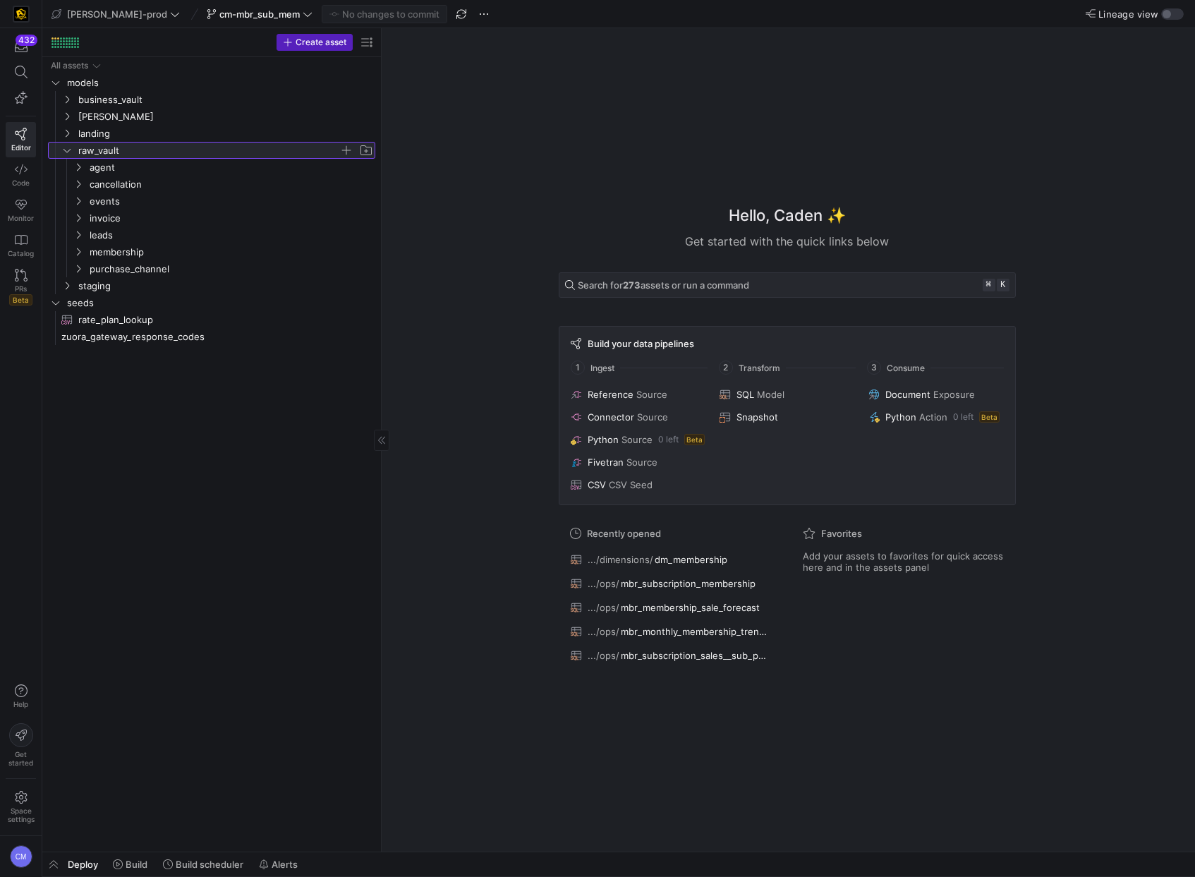
click at [198, 156] on span "raw_vault" at bounding box center [208, 150] width 261 height 16
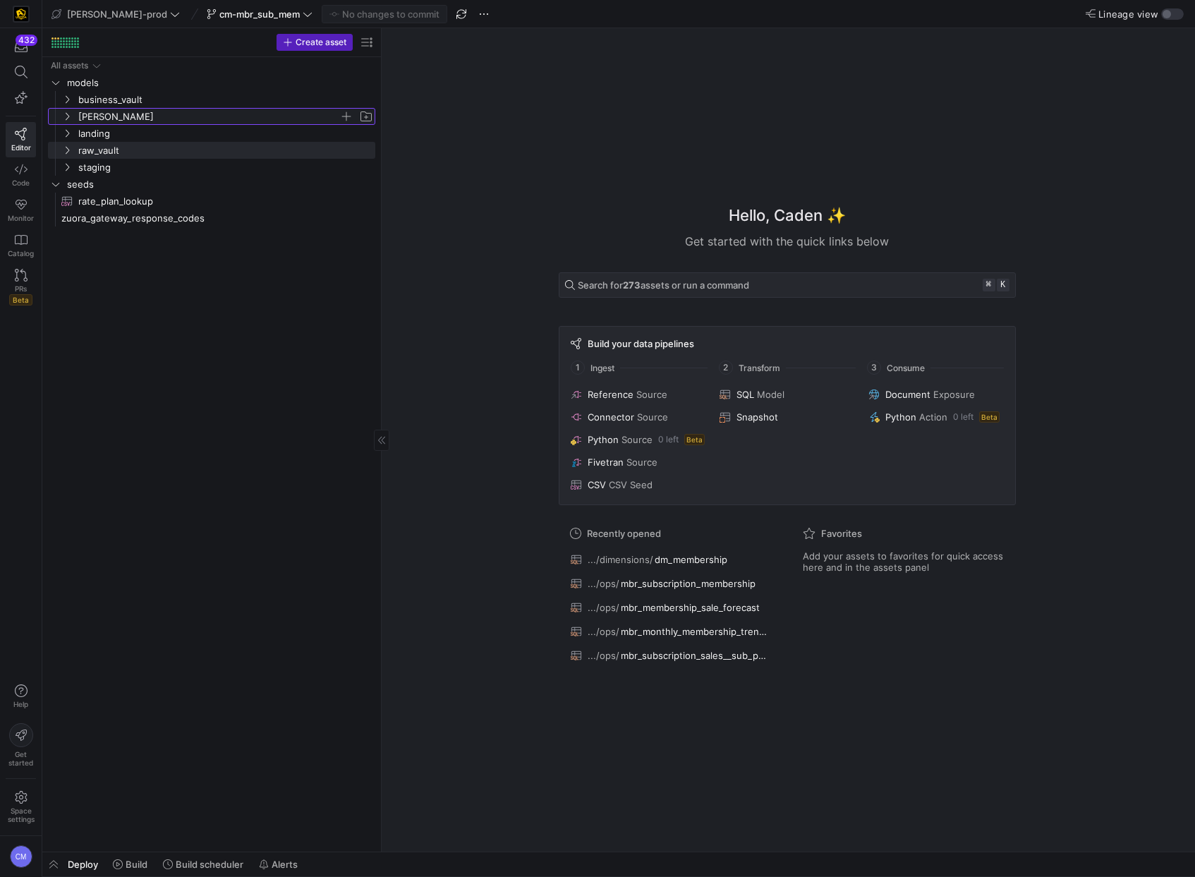
click at [132, 111] on span "[PERSON_NAME]" at bounding box center [208, 117] width 261 height 16
click at [131, 151] on span "facts" at bounding box center [215, 150] width 250 height 16
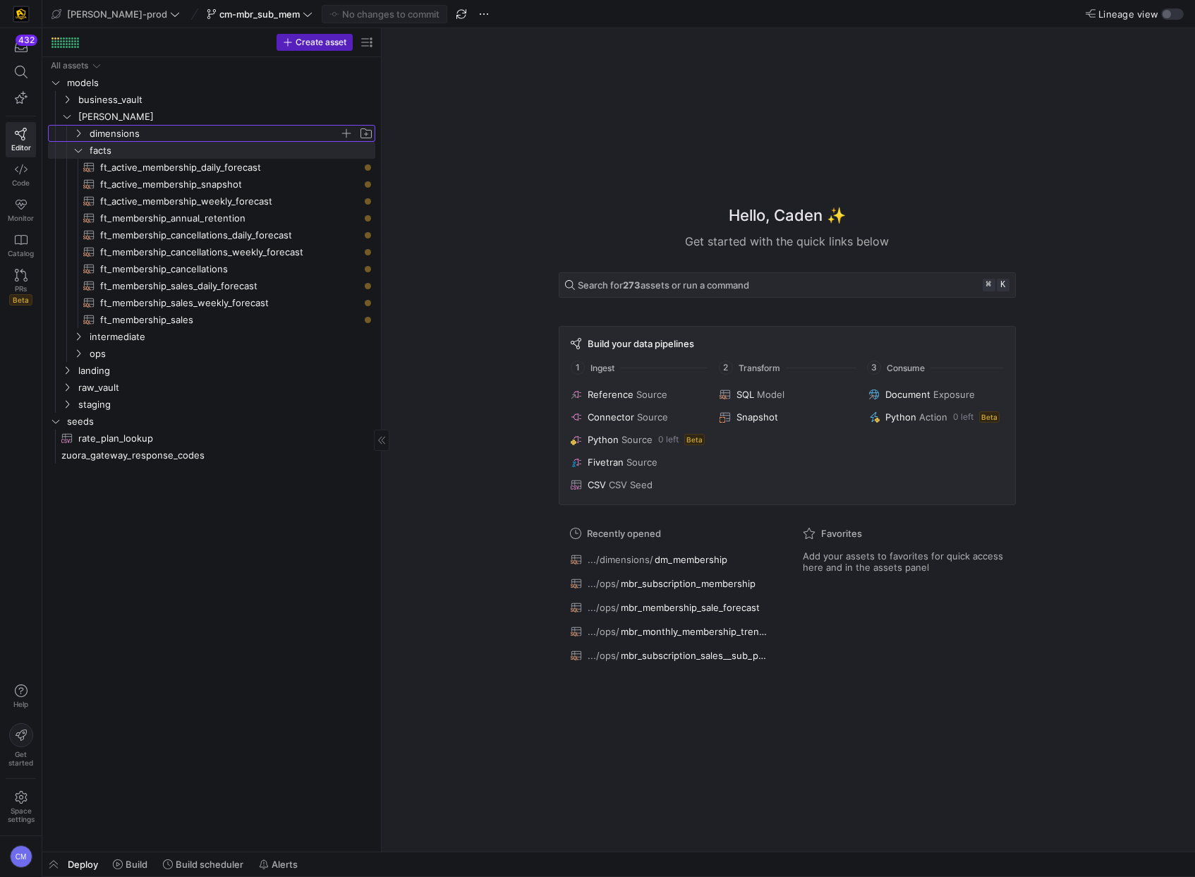
click at [129, 138] on span "dimensions" at bounding box center [215, 134] width 250 height 16
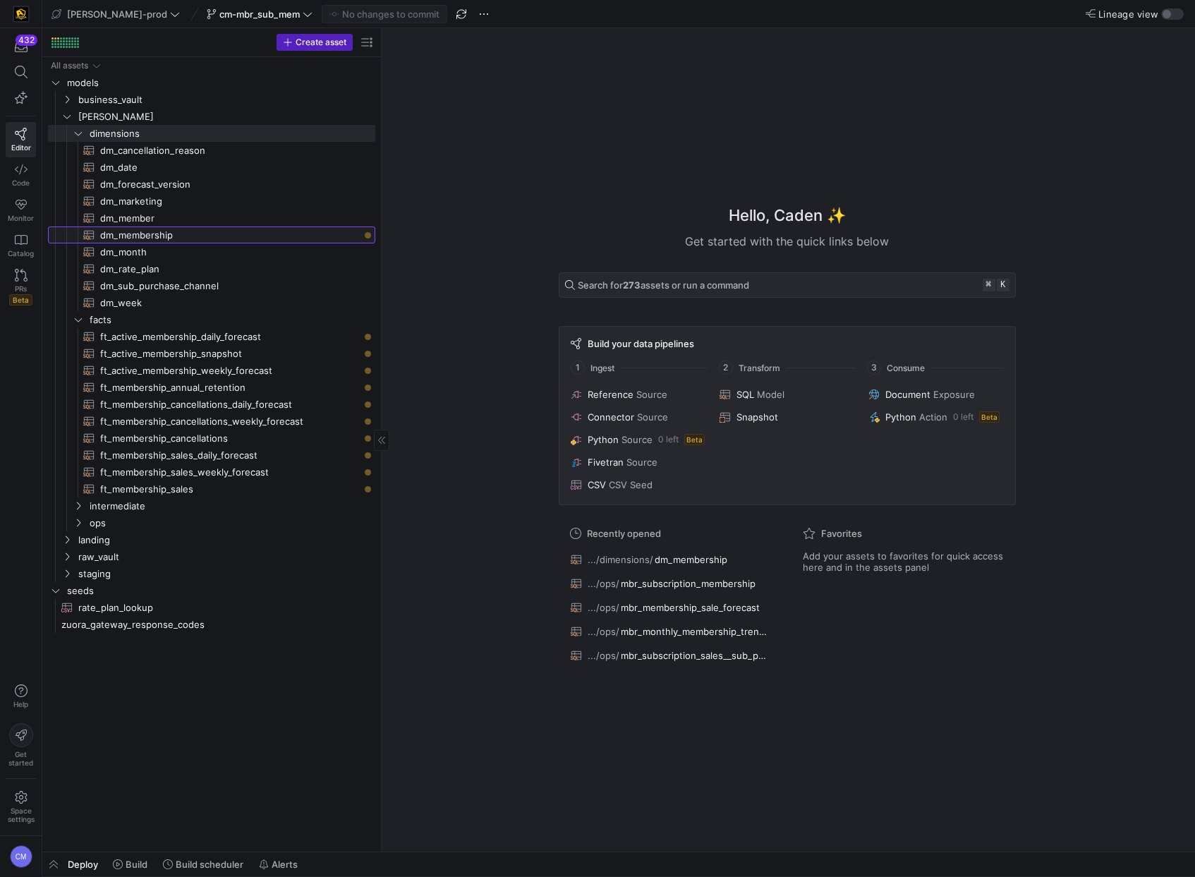
click at [192, 231] on span "dm_membership​​​​​​​​​​" at bounding box center [229, 235] width 259 height 16
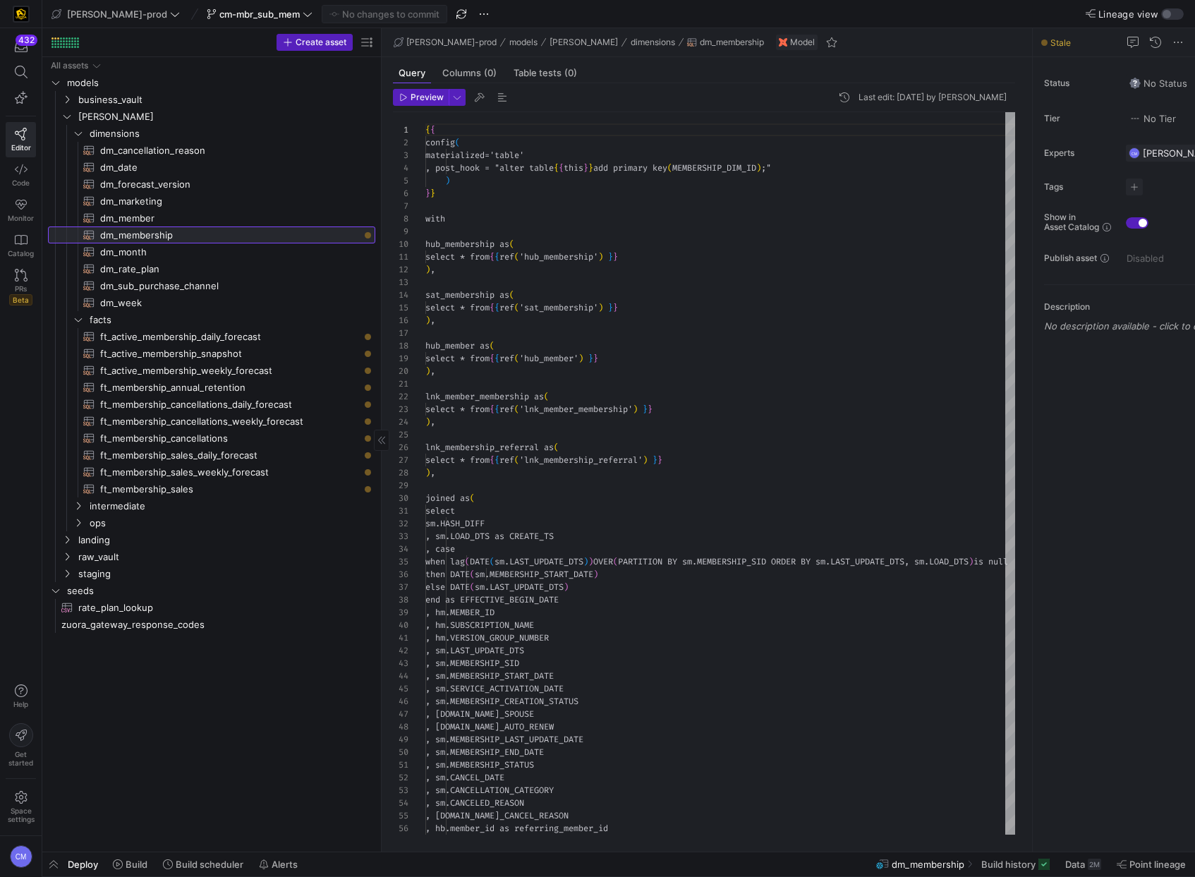
scroll to position [127, 0]
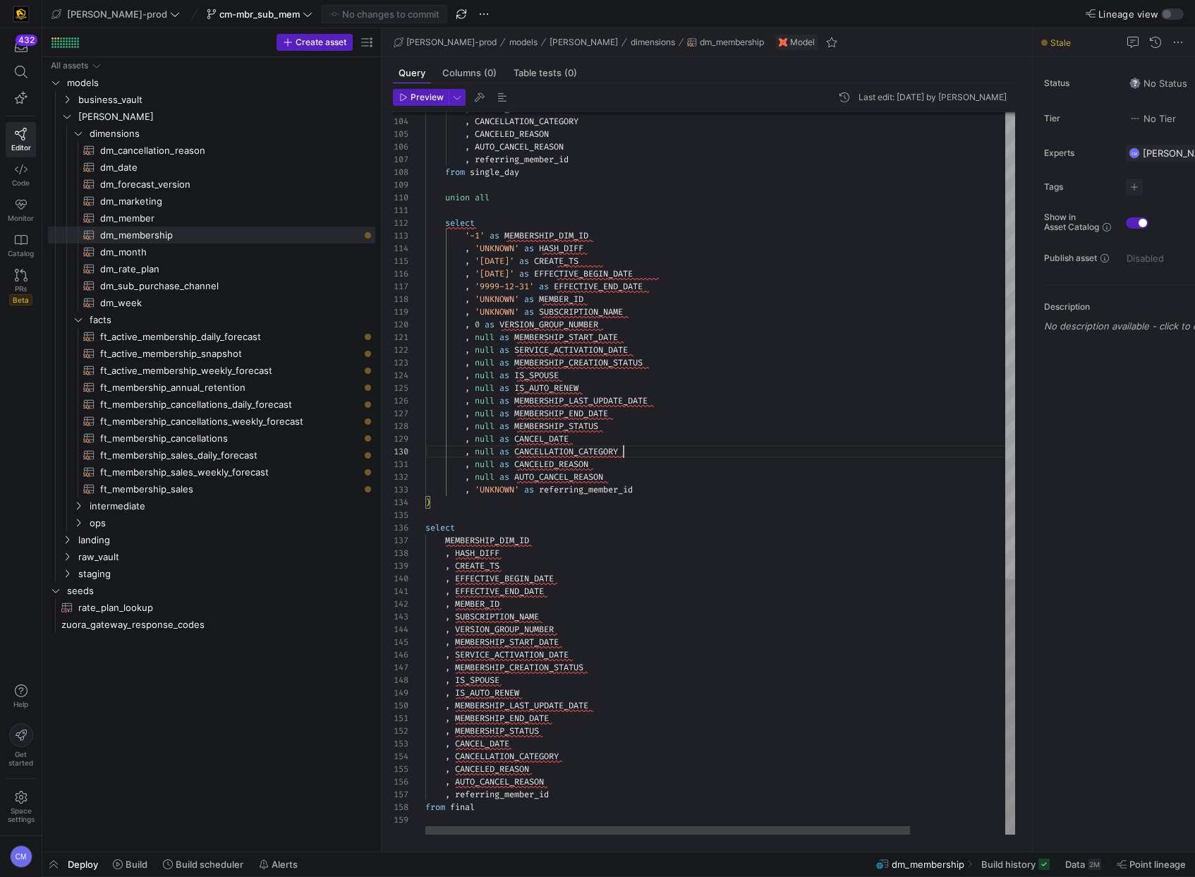
type textarea "{{ config( materialized='table' , post_hook = "alter table {{ this }} add prima…"
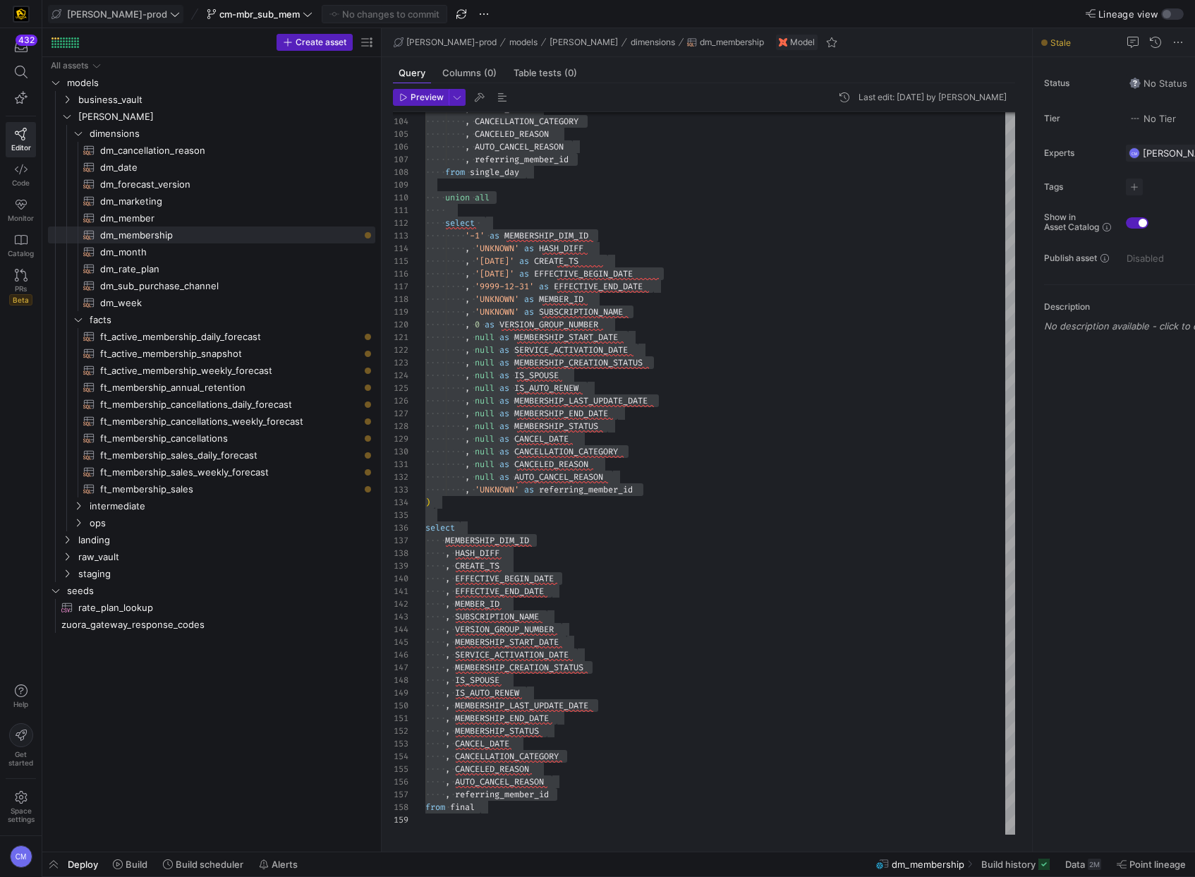
click at [94, 16] on span "[PERSON_NAME]-prod" at bounding box center [117, 13] width 100 height 11
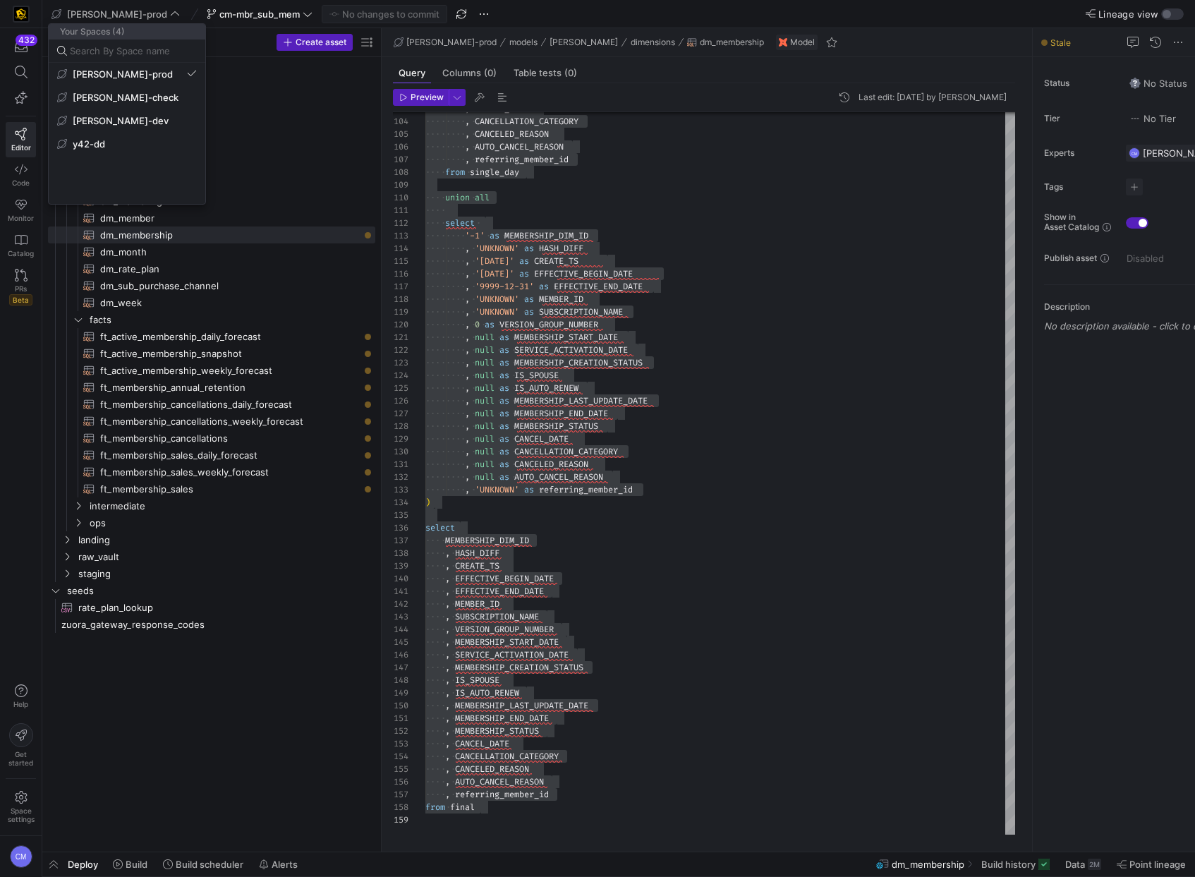
click at [217, 13] on div at bounding box center [597, 438] width 1195 height 877
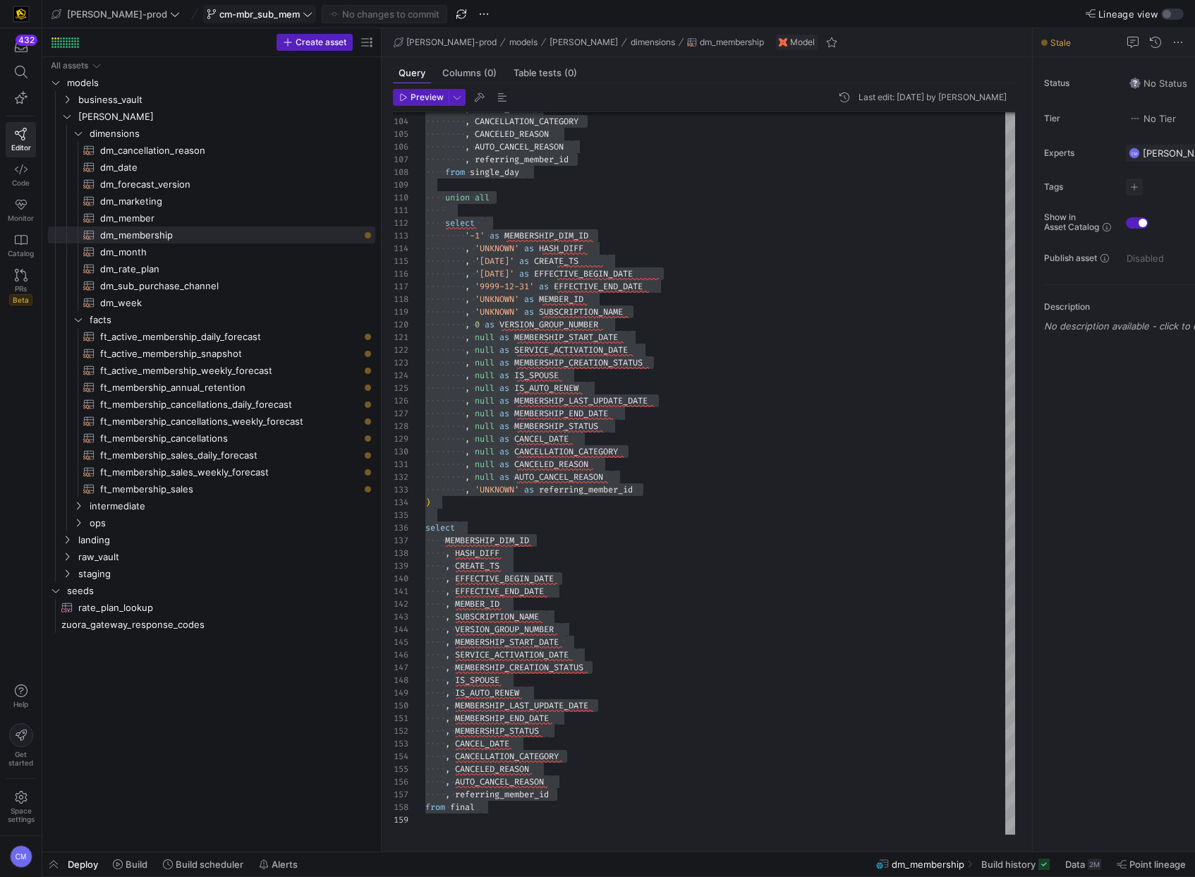
click at [219, 14] on span "cm-mbr_sub_mem" at bounding box center [259, 13] width 80 height 11
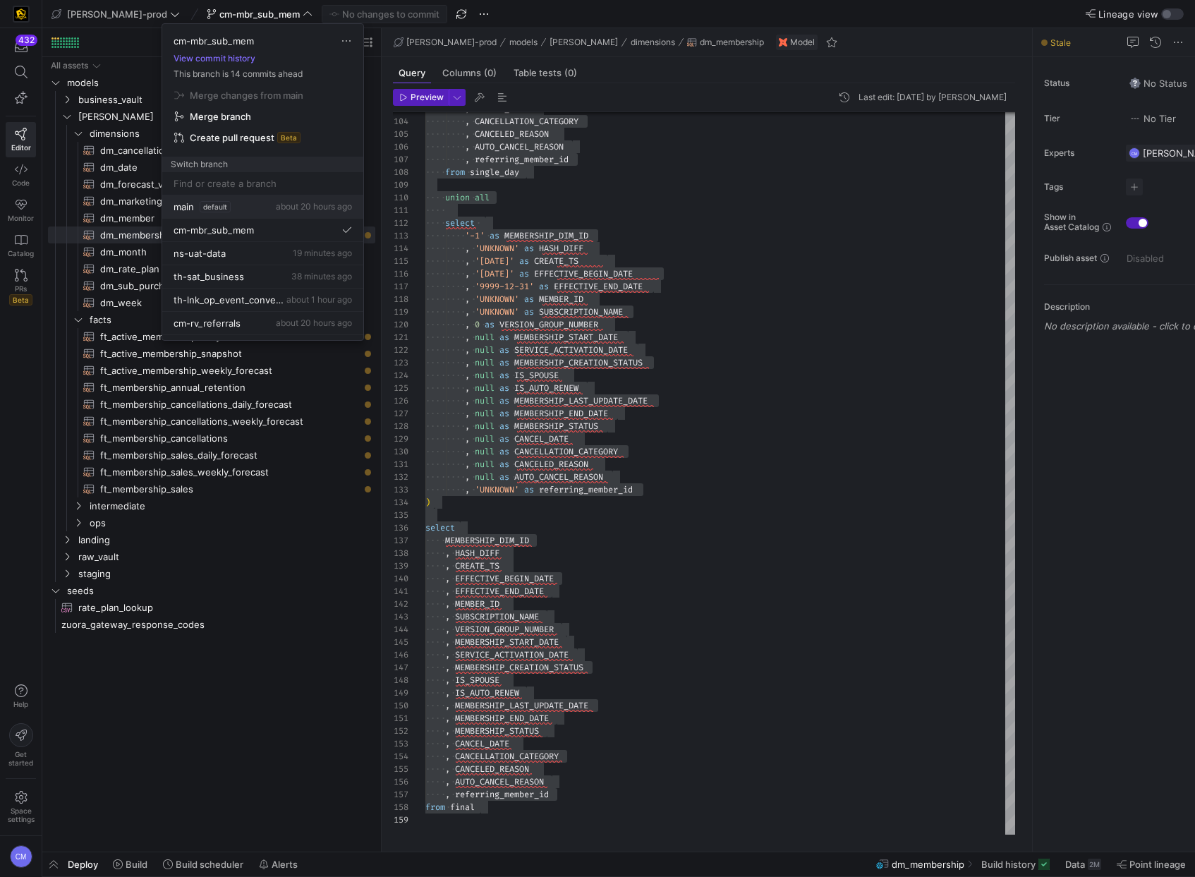
click at [248, 210] on div "main default about 20 hours ago" at bounding box center [263, 206] width 178 height 11
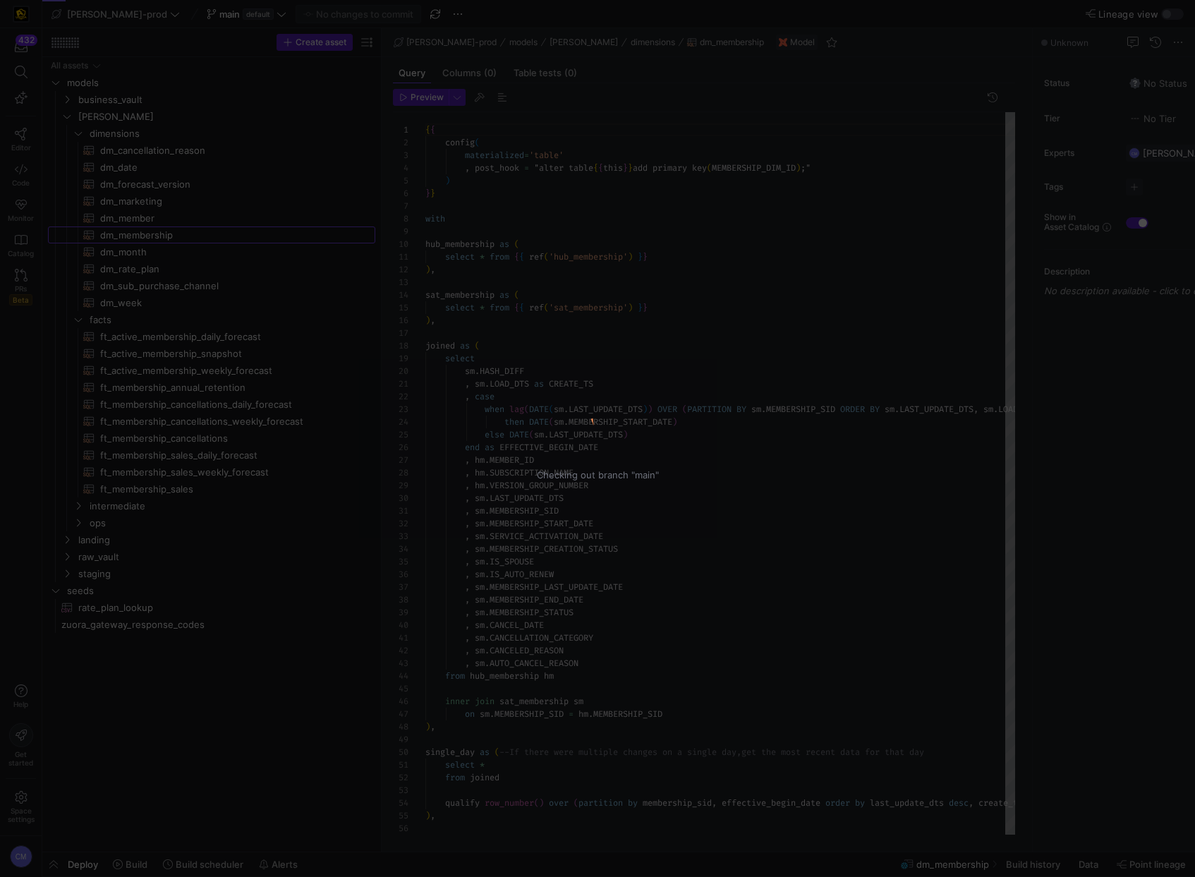
scroll to position [127, 0]
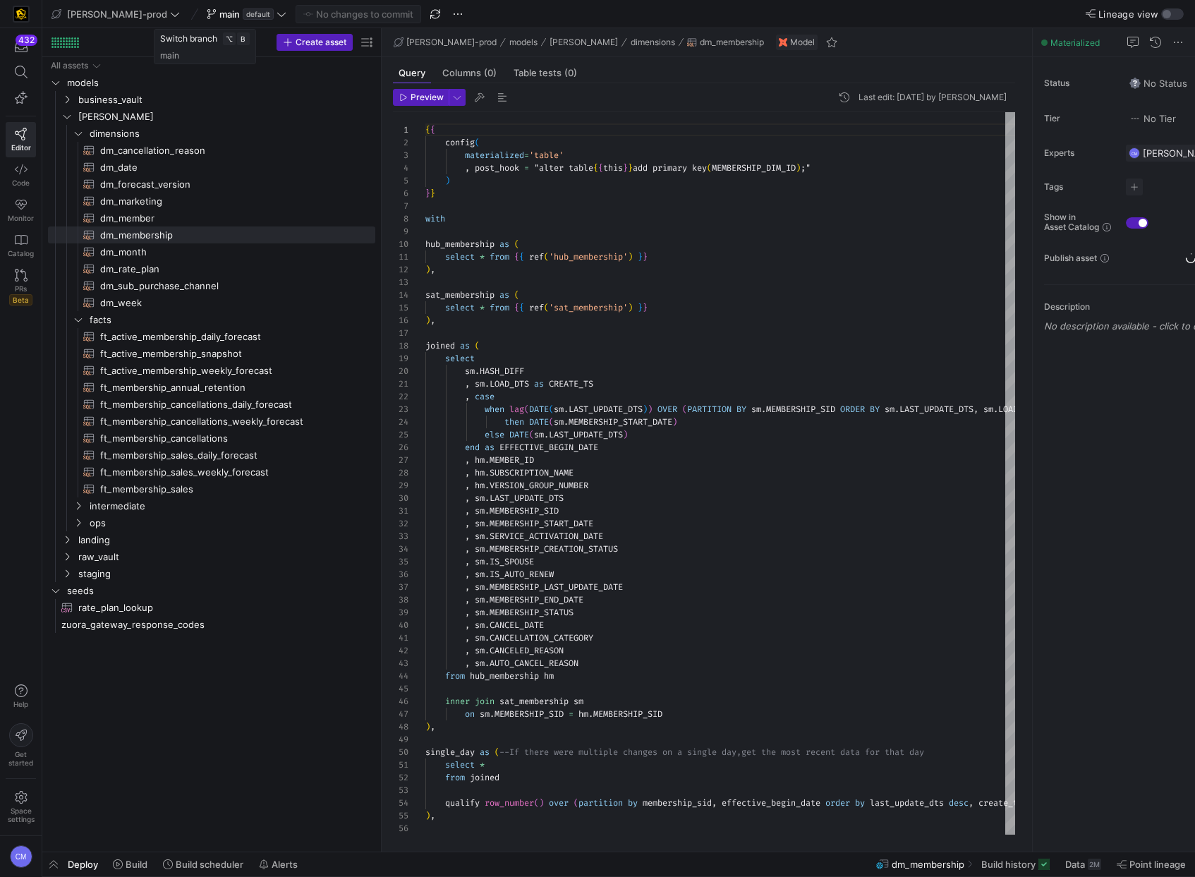
click at [240, 18] on y42-badge "default" at bounding box center [257, 13] width 34 height 11
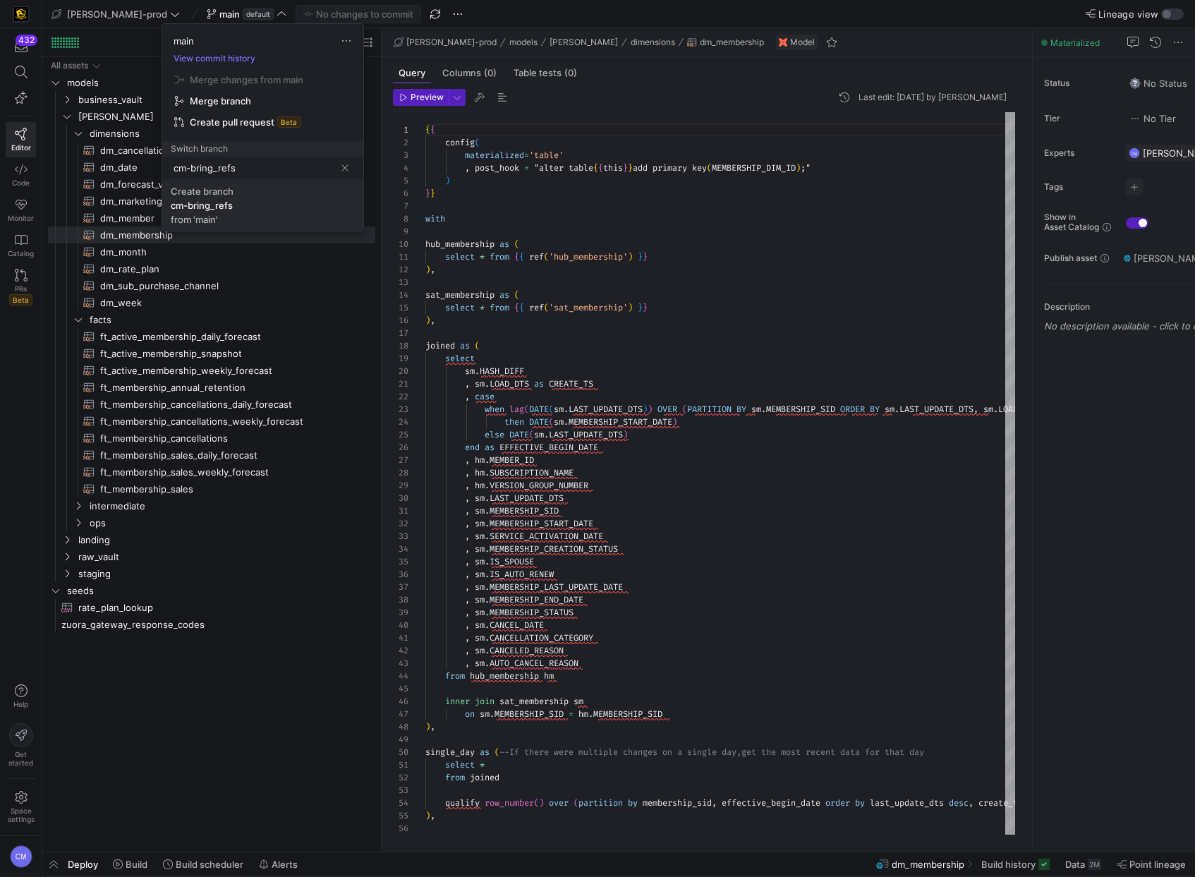
type input "cm-bring_refs"
click at [192, 214] on div "from 'main'" at bounding box center [194, 219] width 47 height 11
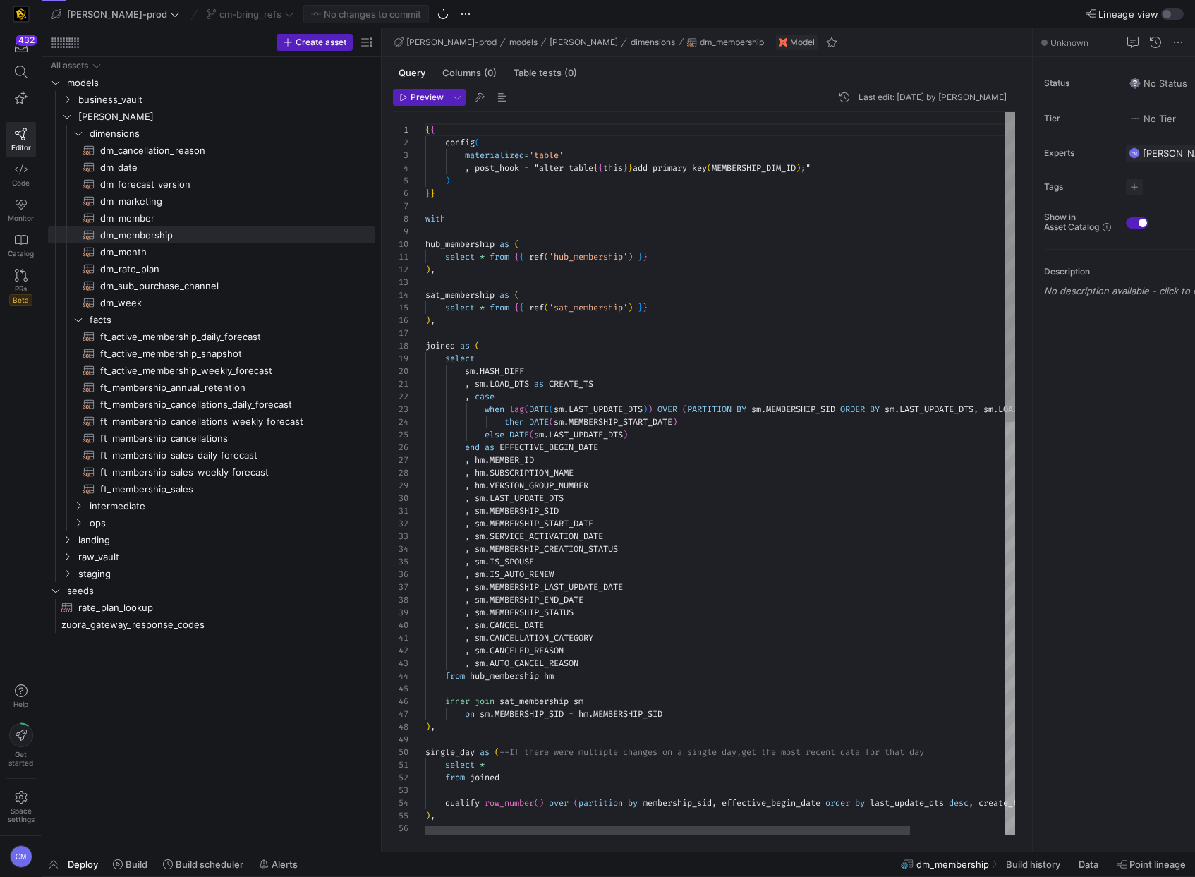
scroll to position [76, 0]
type textarea "{{ config( materialized='table' , post_hook = "alter table {{ this }} add prima…"
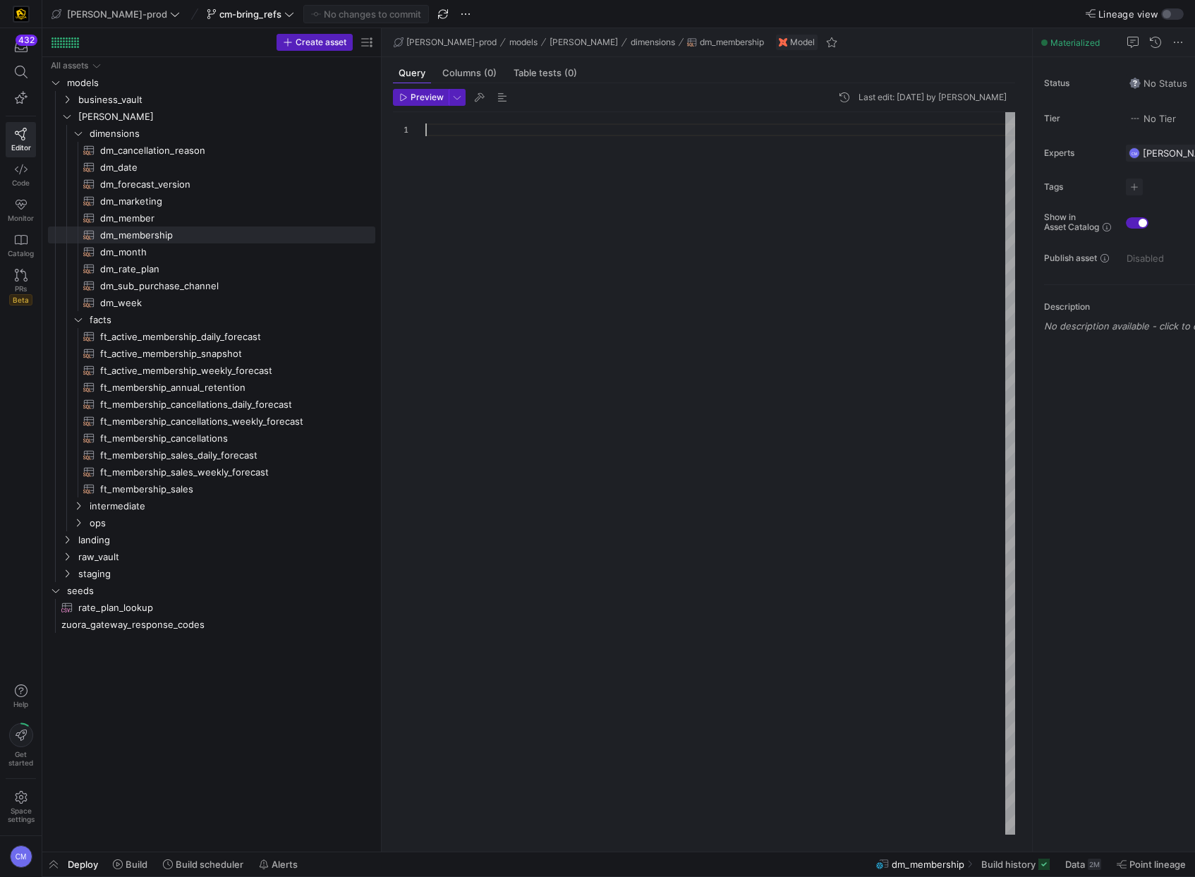
scroll to position [102, 0]
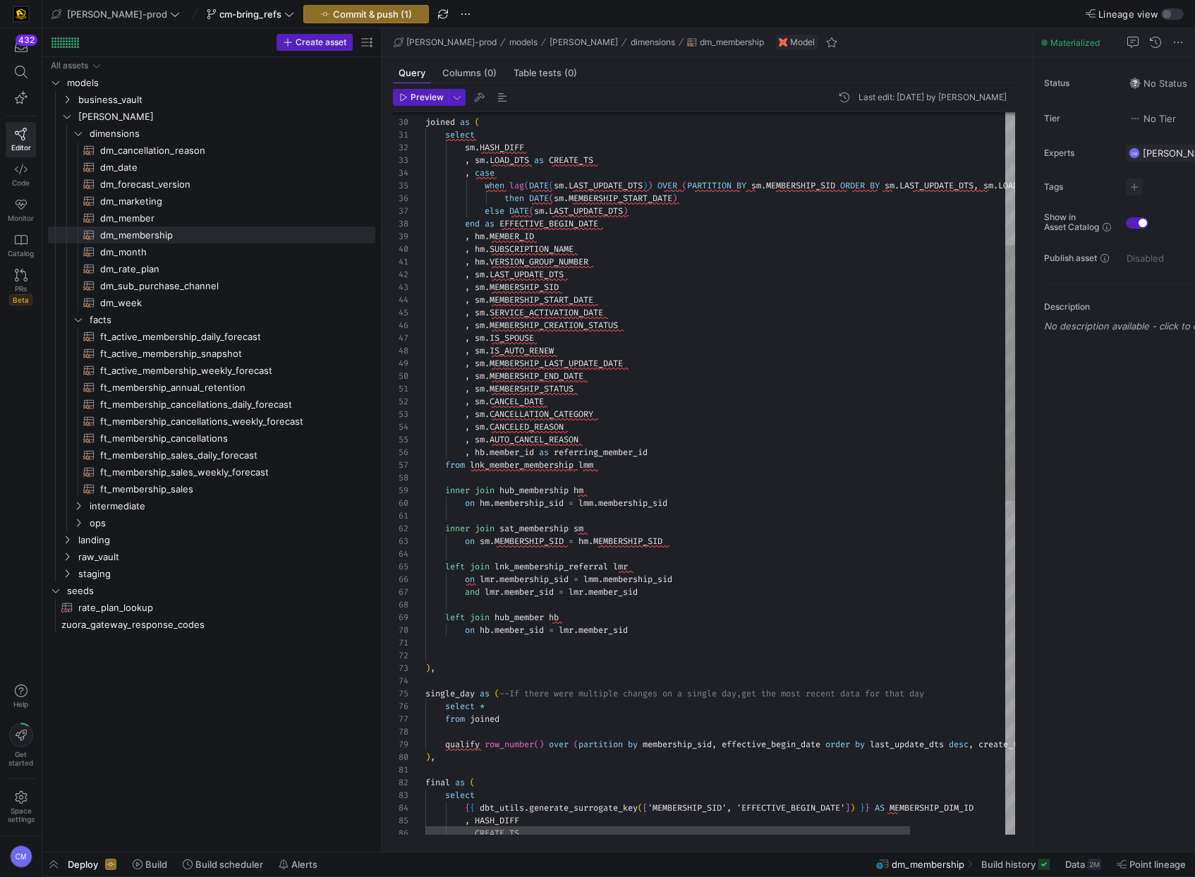
type textarea ", sm.MEMBERSHIP_STATUS , sm.CANCEL_DATE , sm.CANCELLATION_CATEGORY , sm.CANCELE…"
click at [547, 466] on div "on lmr . membership_sid = lmm . membership_sid left join lnk_membership_referra…" at bounding box center [777, 755] width 705 height 2038
click at [549, 466] on div "on lmr . membership_sid = lmm . membership_sid left join lnk_membership_referra…" at bounding box center [777, 755] width 705 height 2038
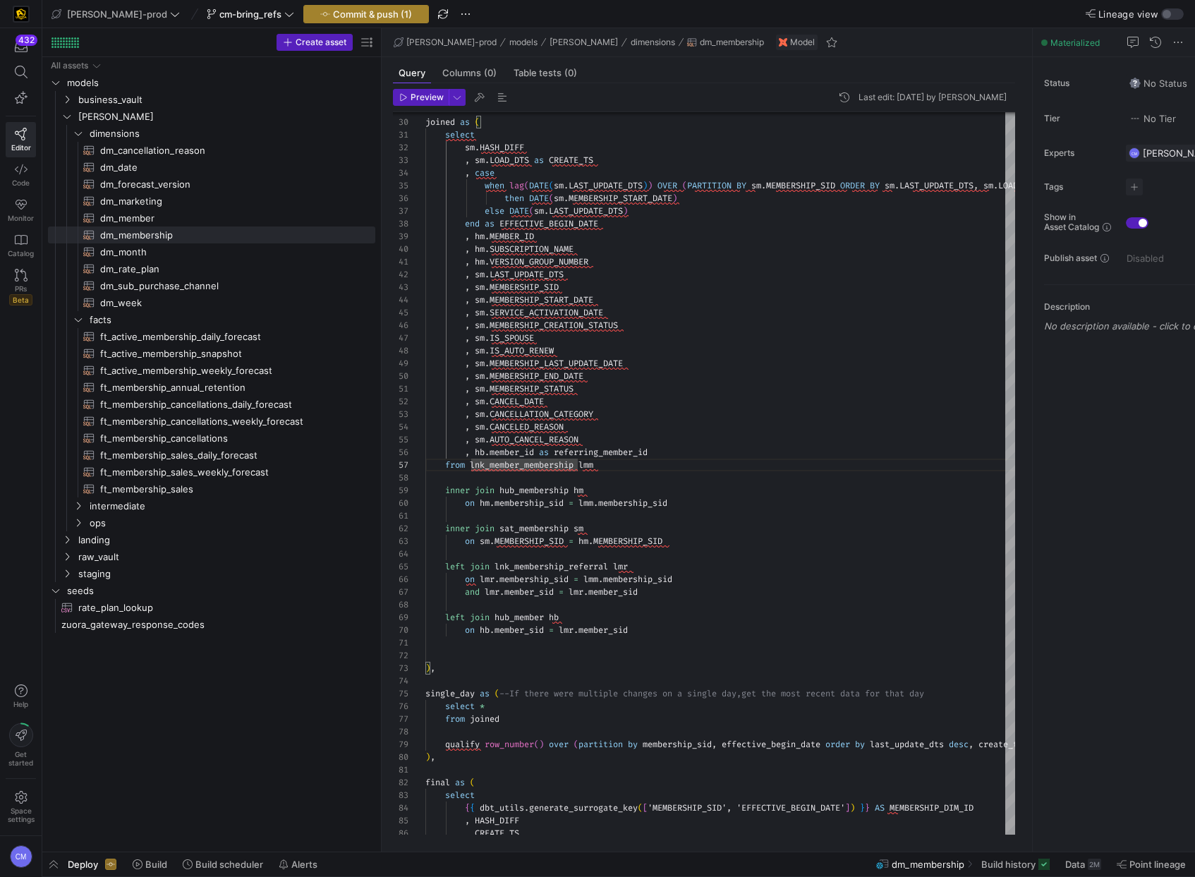
click at [343, 14] on span "Commit & push (1)" at bounding box center [372, 13] width 79 height 11
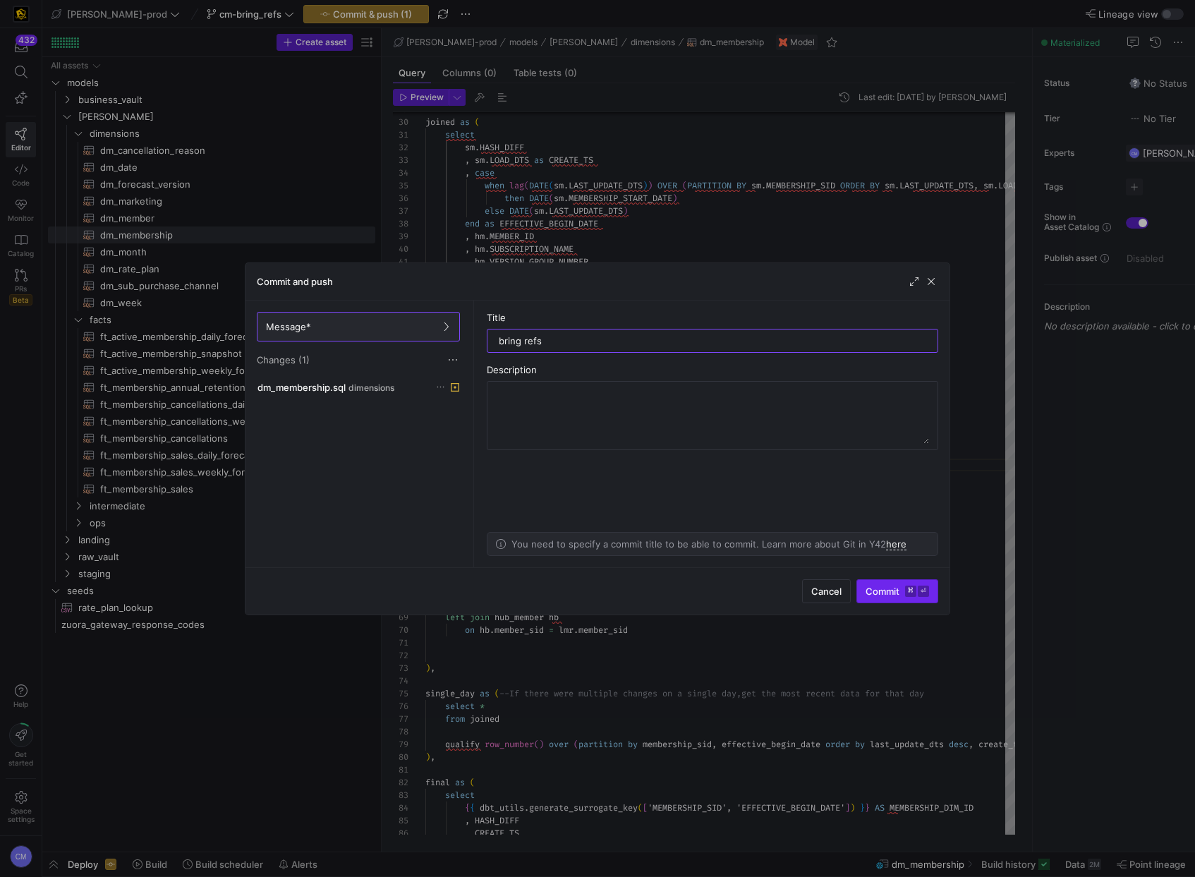
type input "bring refs"
click at [884, 592] on span "Commit ⌘ ⏎" at bounding box center [896, 590] width 63 height 11
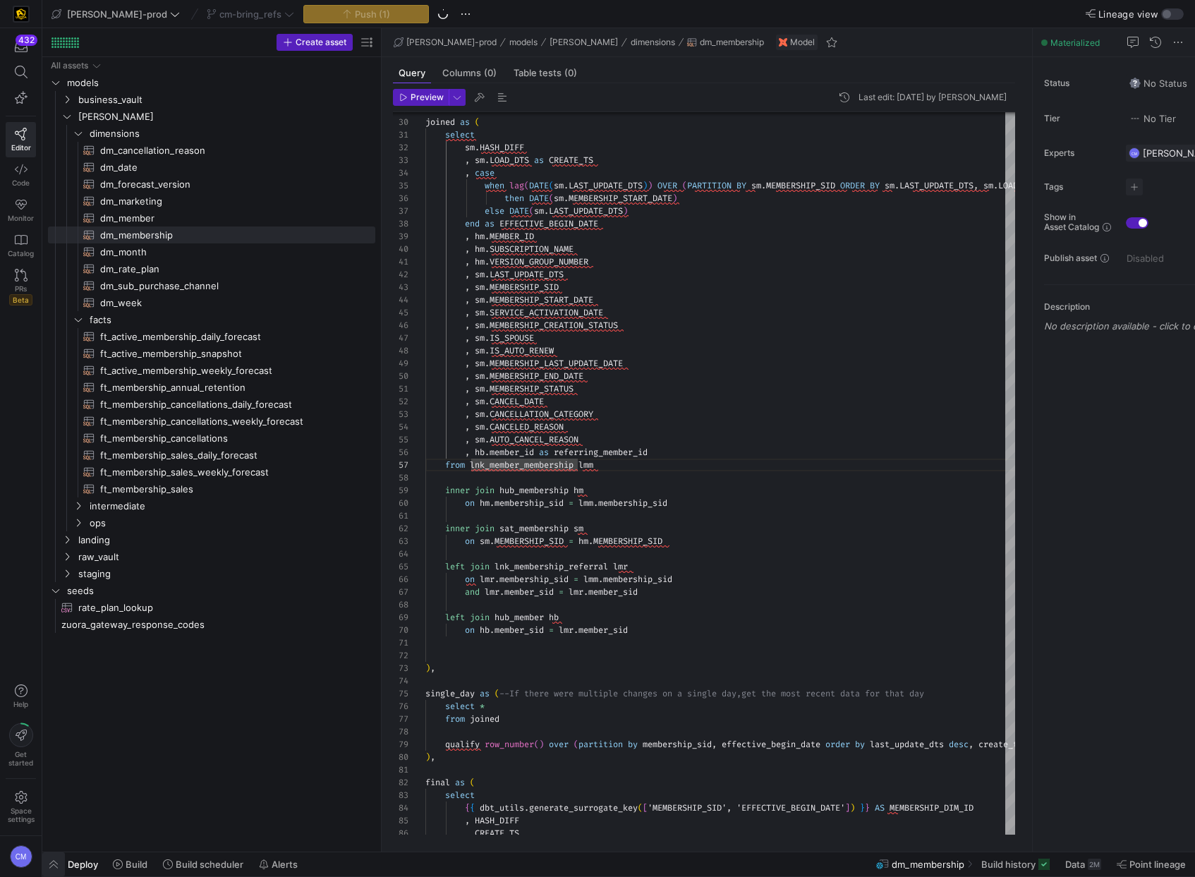
click at [54, 865] on span "button" at bounding box center [53, 864] width 23 height 24
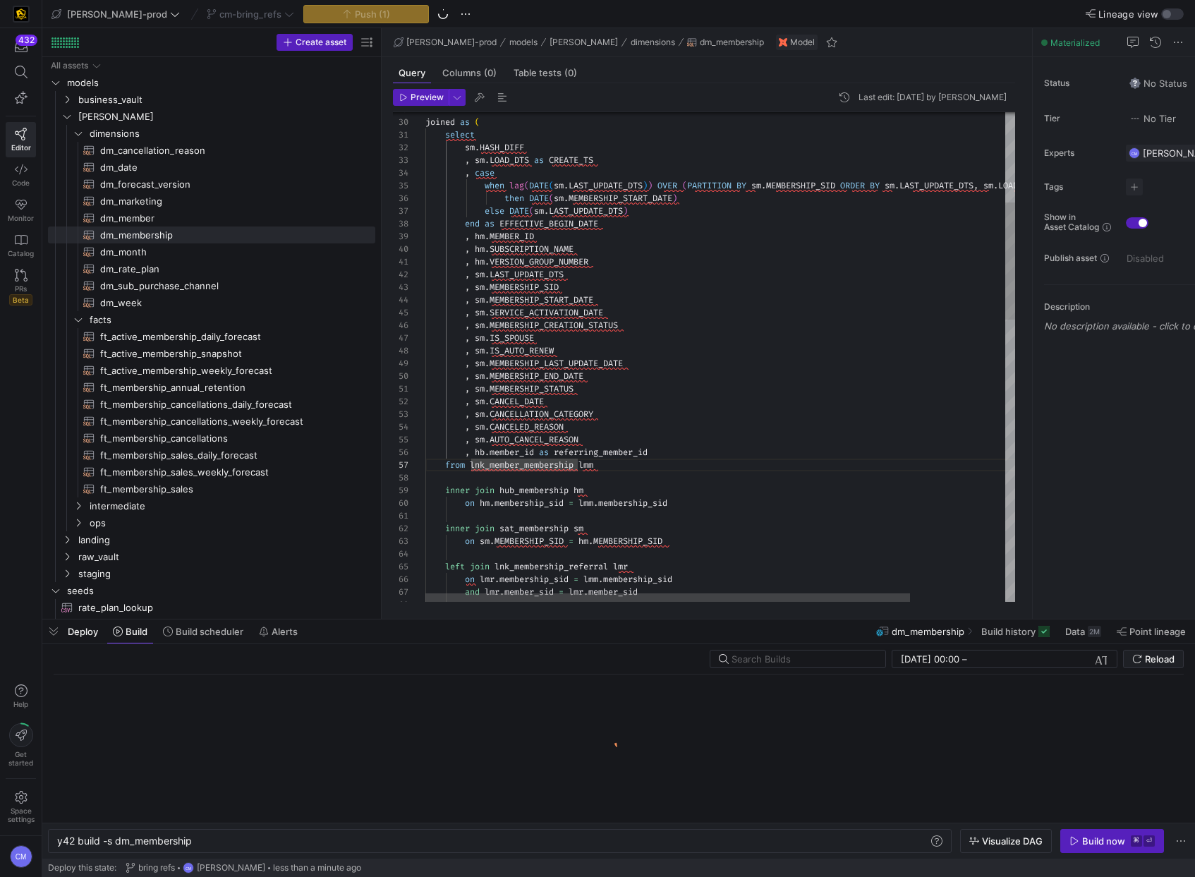
scroll to position [0, 135]
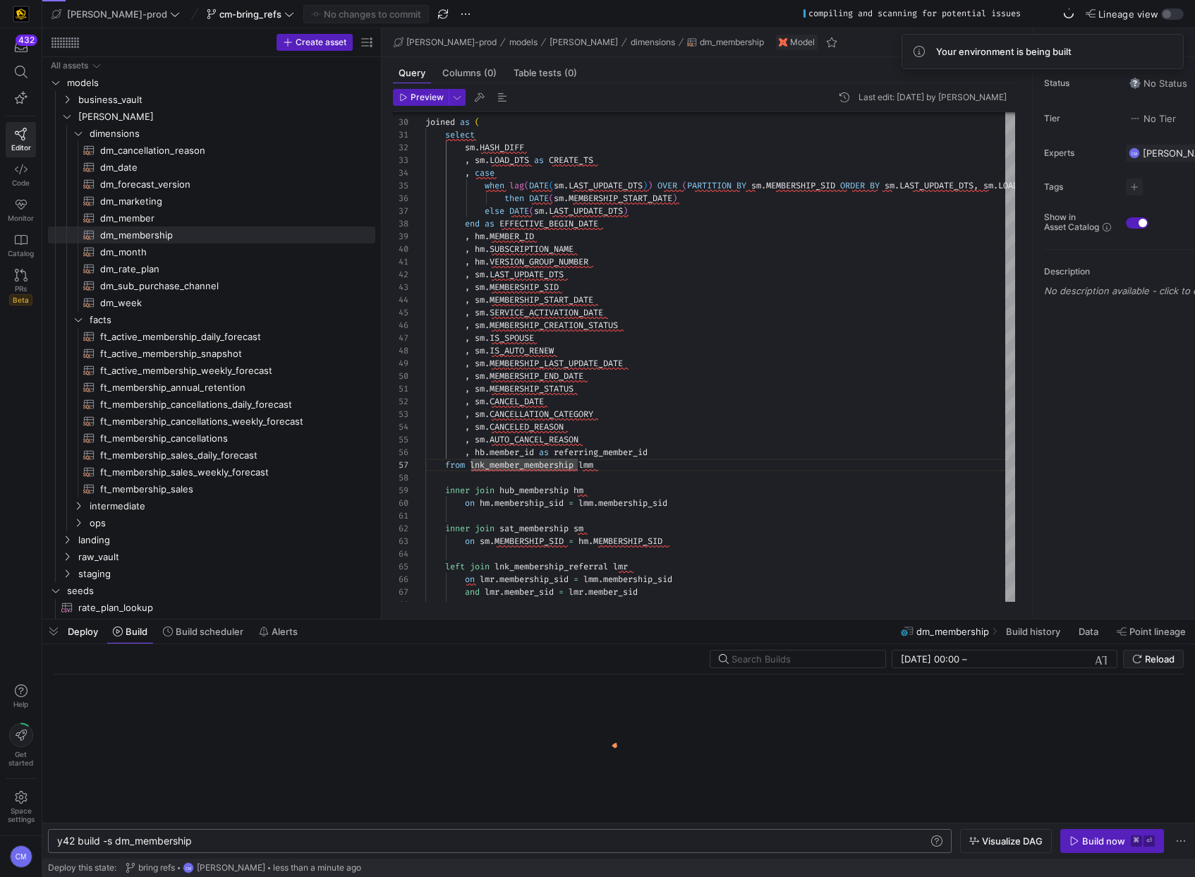
click at [161, 844] on div "y42 build -s dm_membership" at bounding box center [492, 840] width 871 height 11
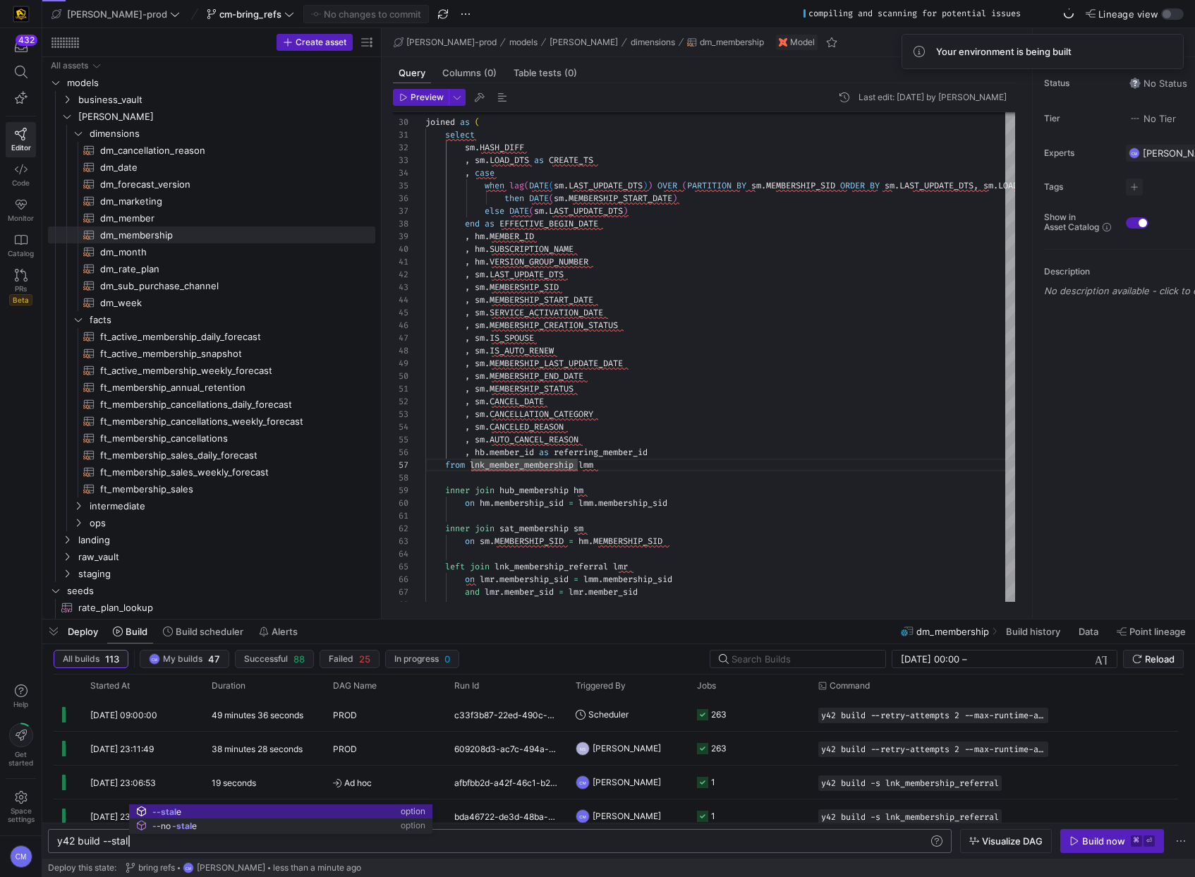
scroll to position [0, 77]
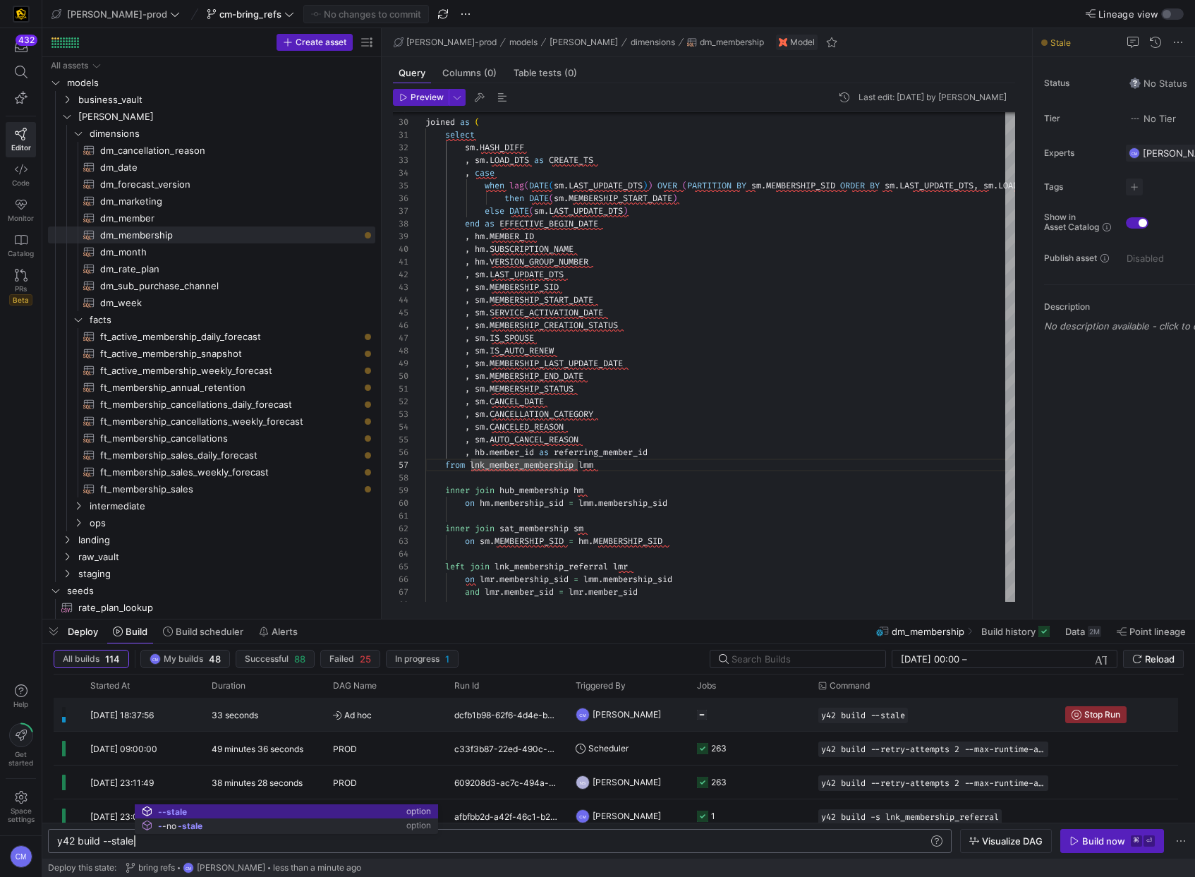
type textarea "y42 build --stale"
click at [380, 718] on span "Ad hoc" at bounding box center [385, 714] width 104 height 33
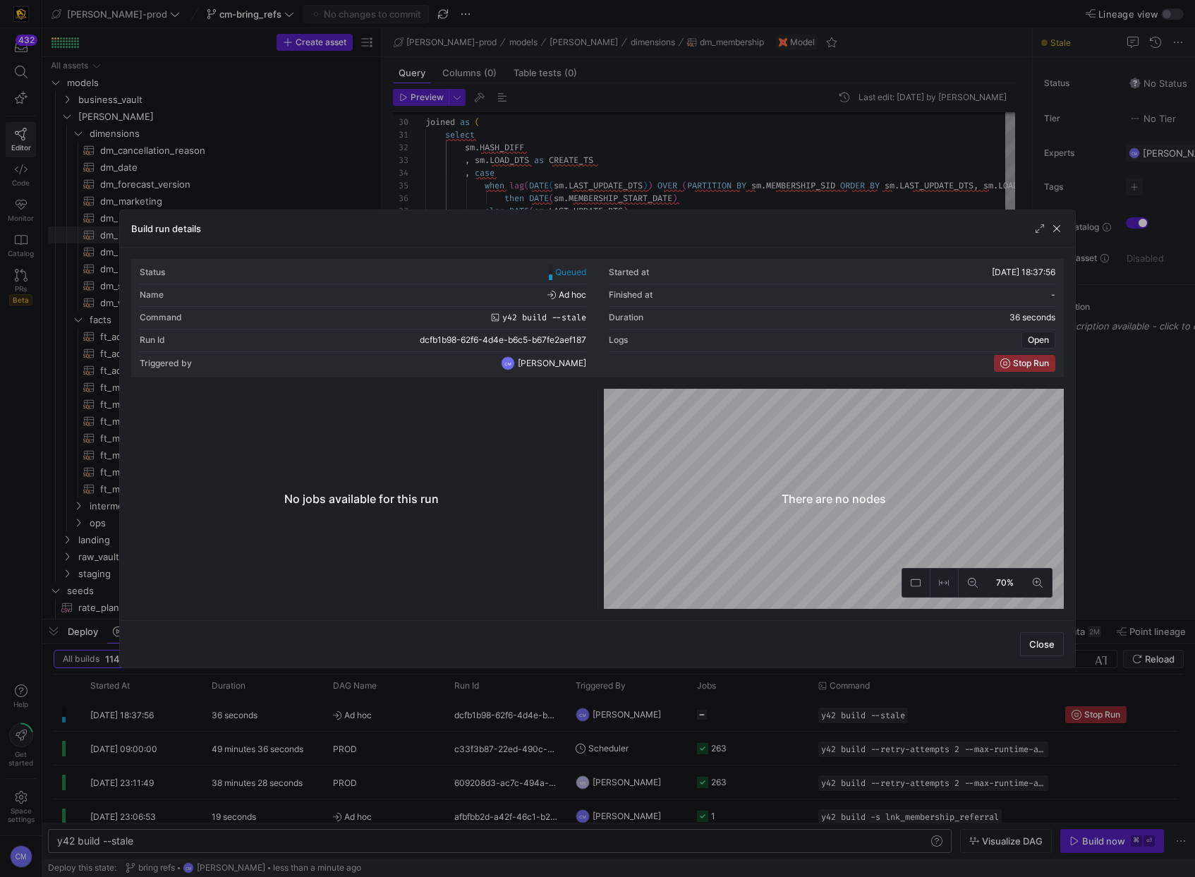
click at [380, 718] on div at bounding box center [597, 438] width 1195 height 877
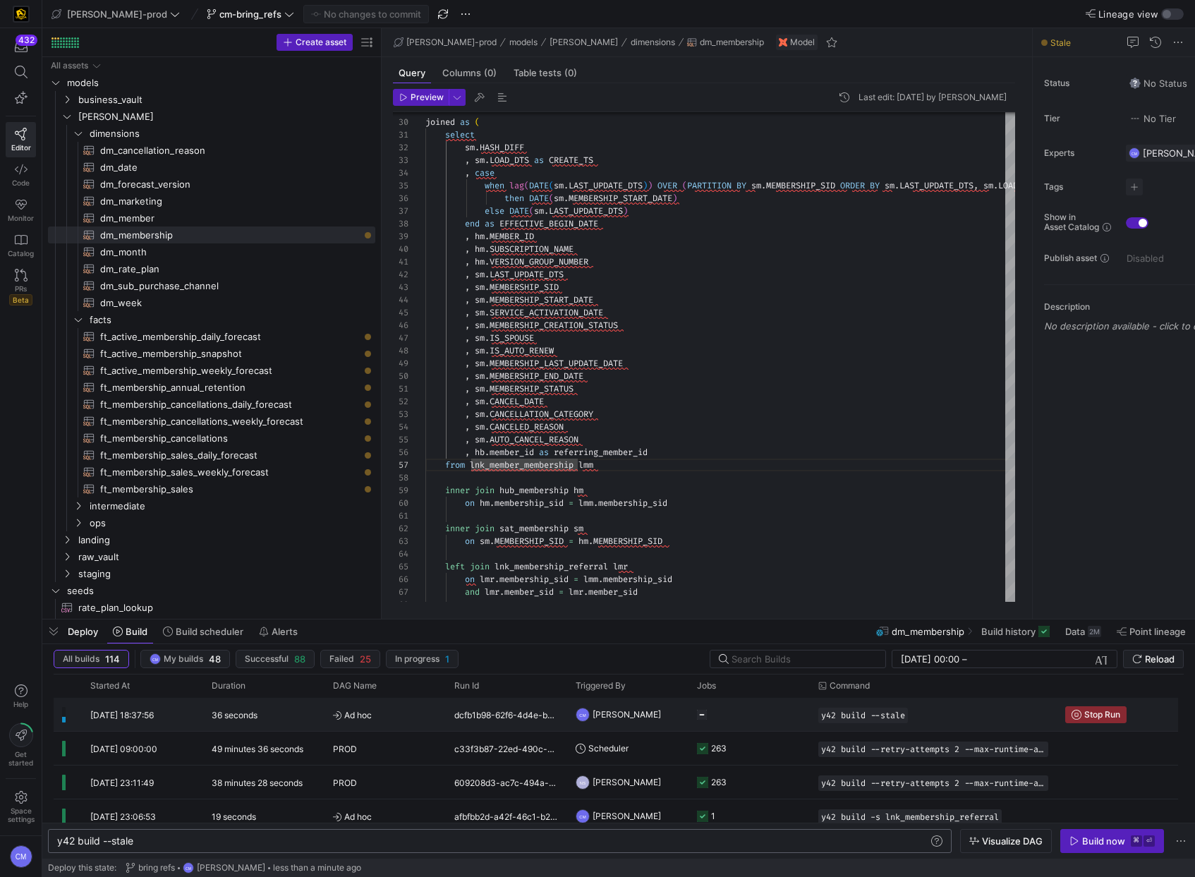
click at [380, 718] on span "Ad hoc" at bounding box center [385, 714] width 104 height 33
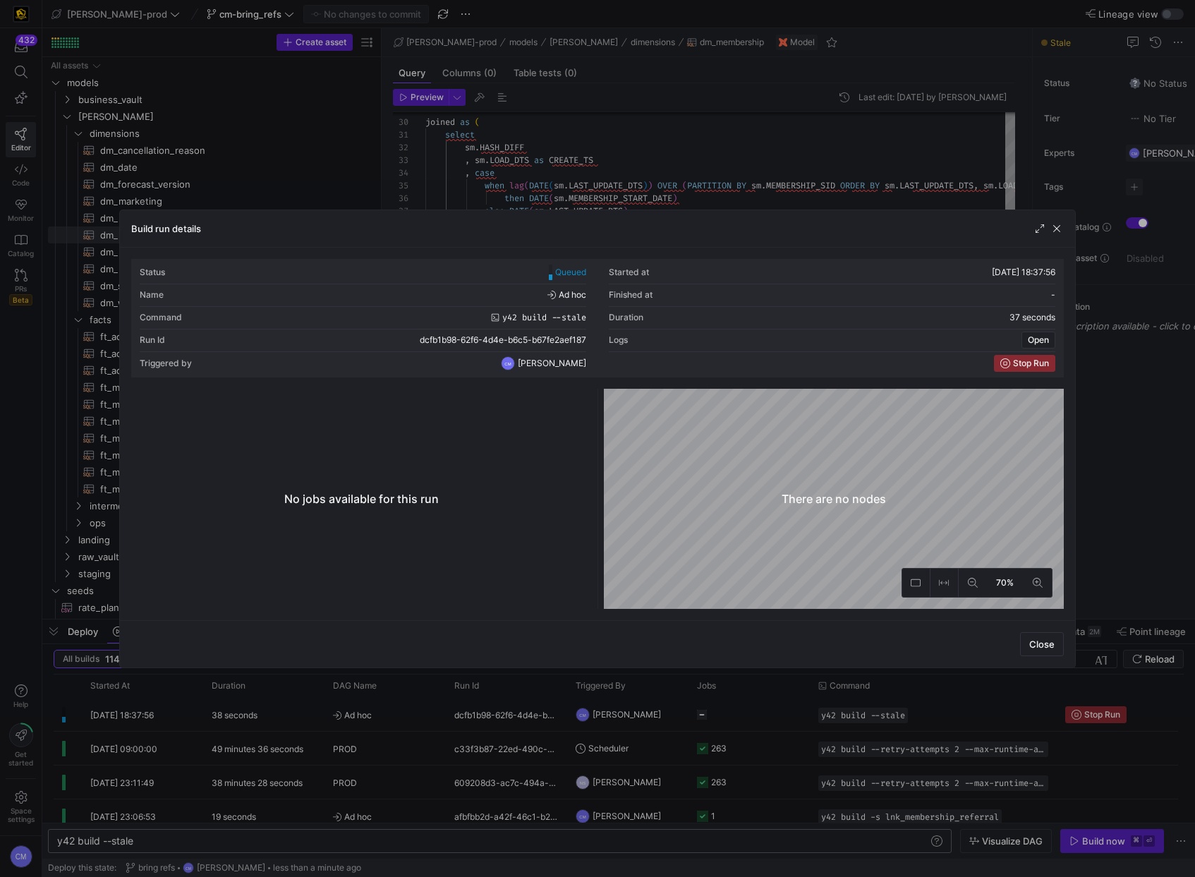
click at [380, 718] on div at bounding box center [597, 438] width 1195 height 877
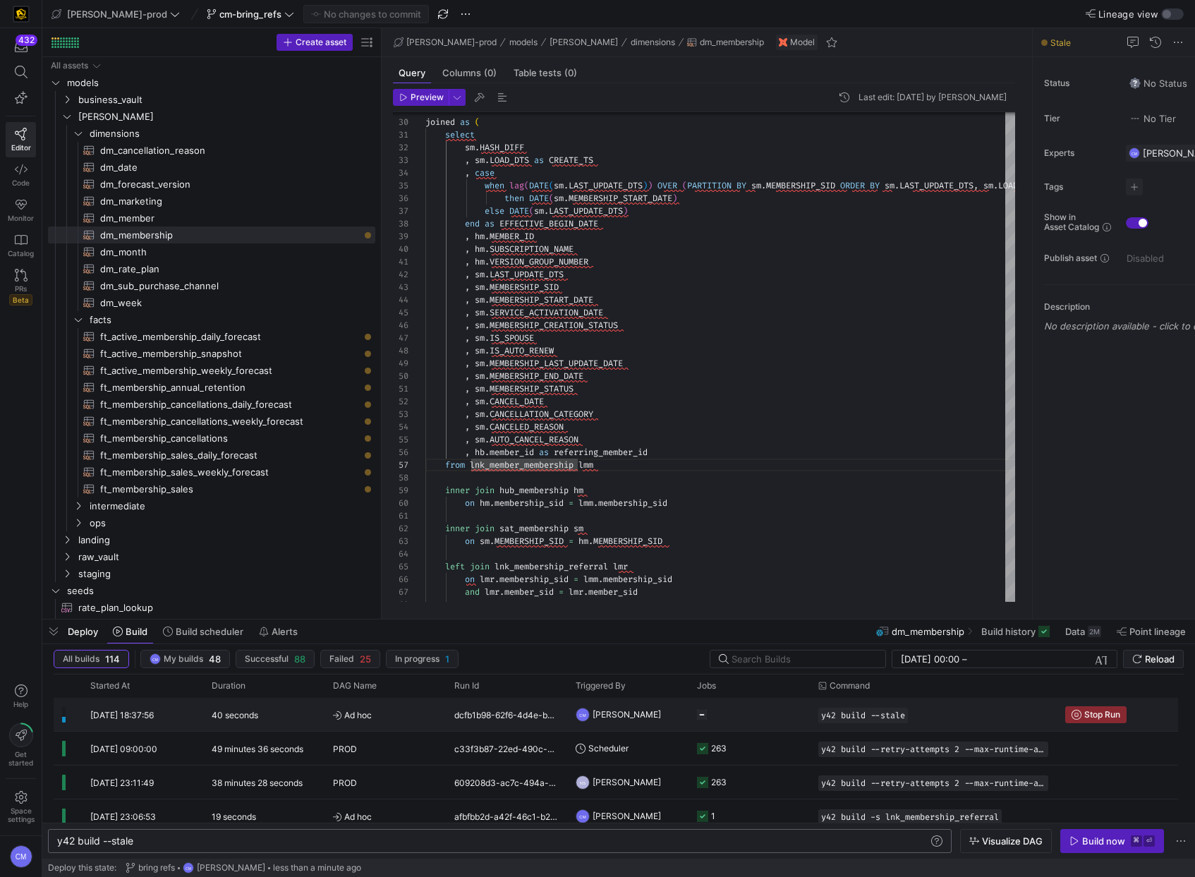
click at [380, 718] on span "Ad hoc" at bounding box center [385, 714] width 104 height 33
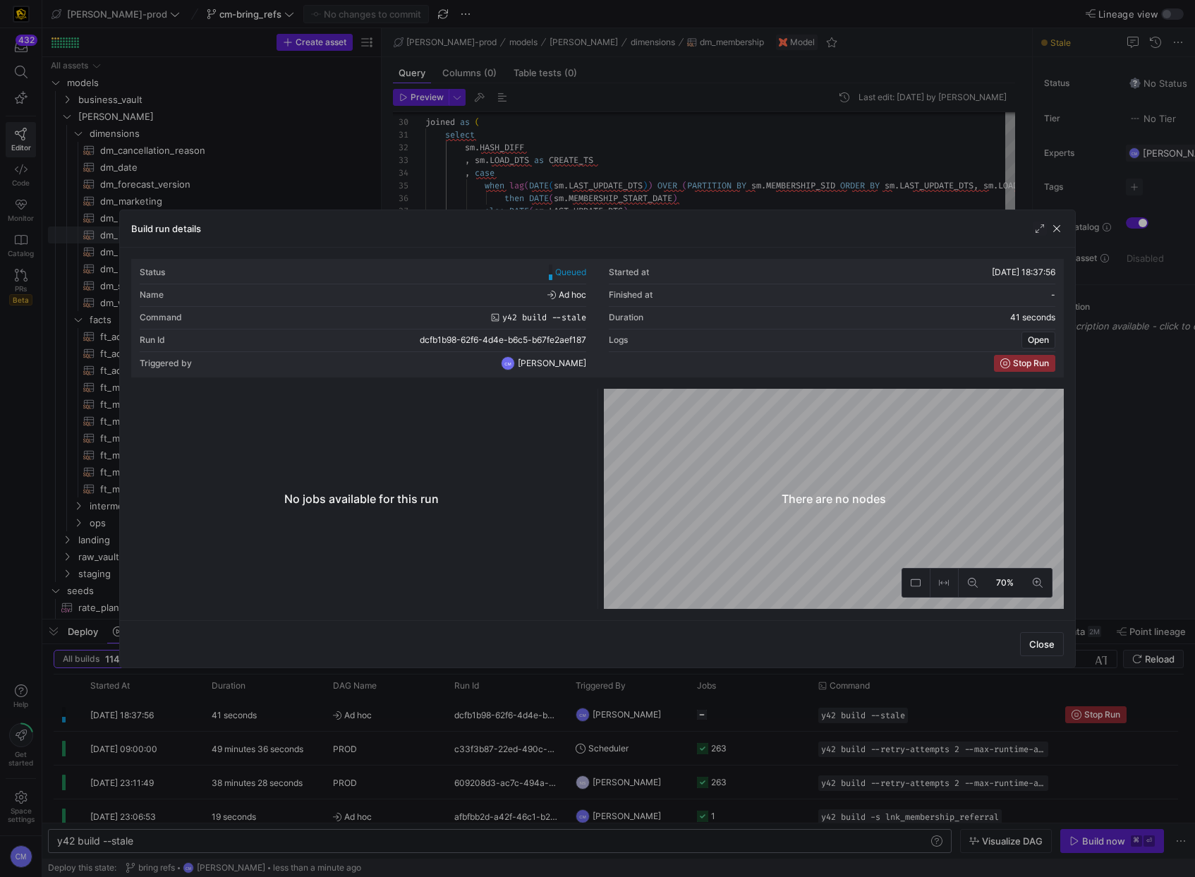
click at [380, 718] on div at bounding box center [597, 438] width 1195 height 877
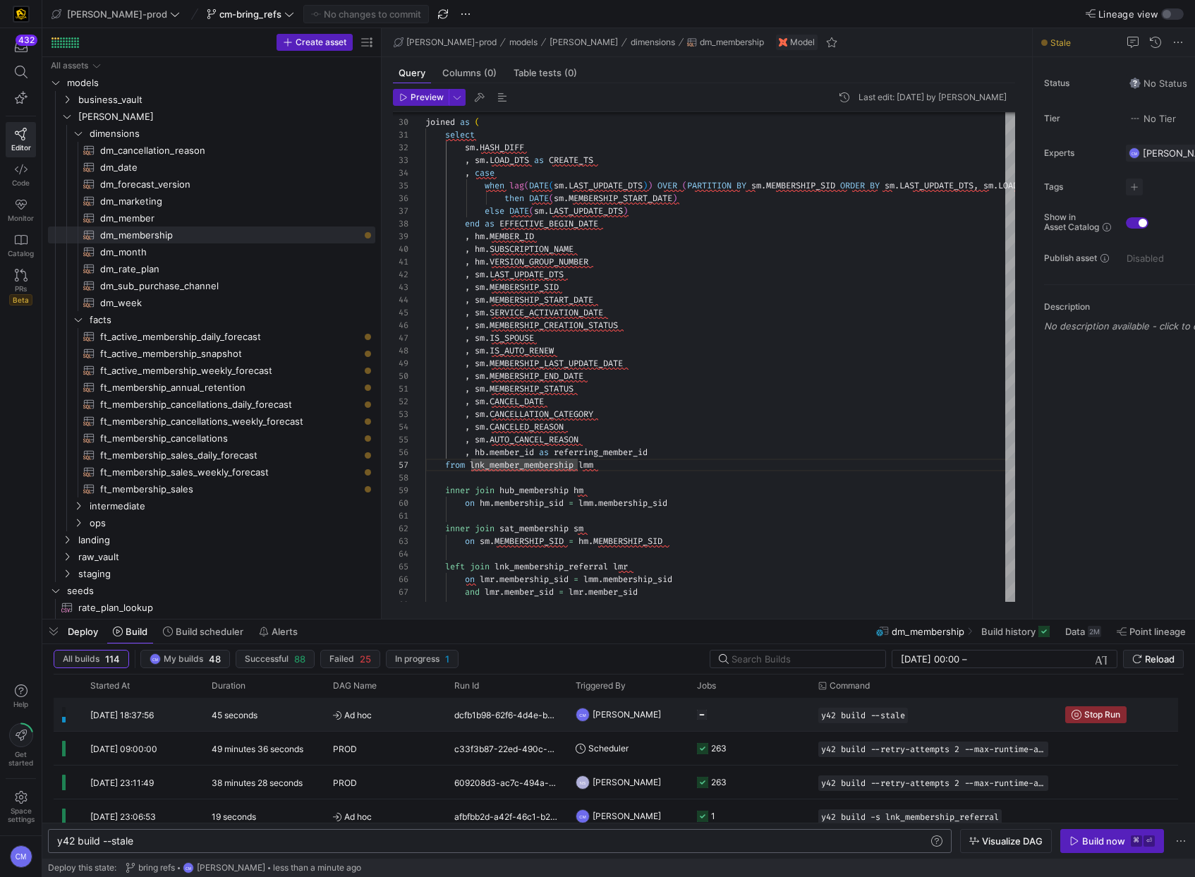
click at [380, 718] on span "Ad hoc" at bounding box center [385, 714] width 104 height 33
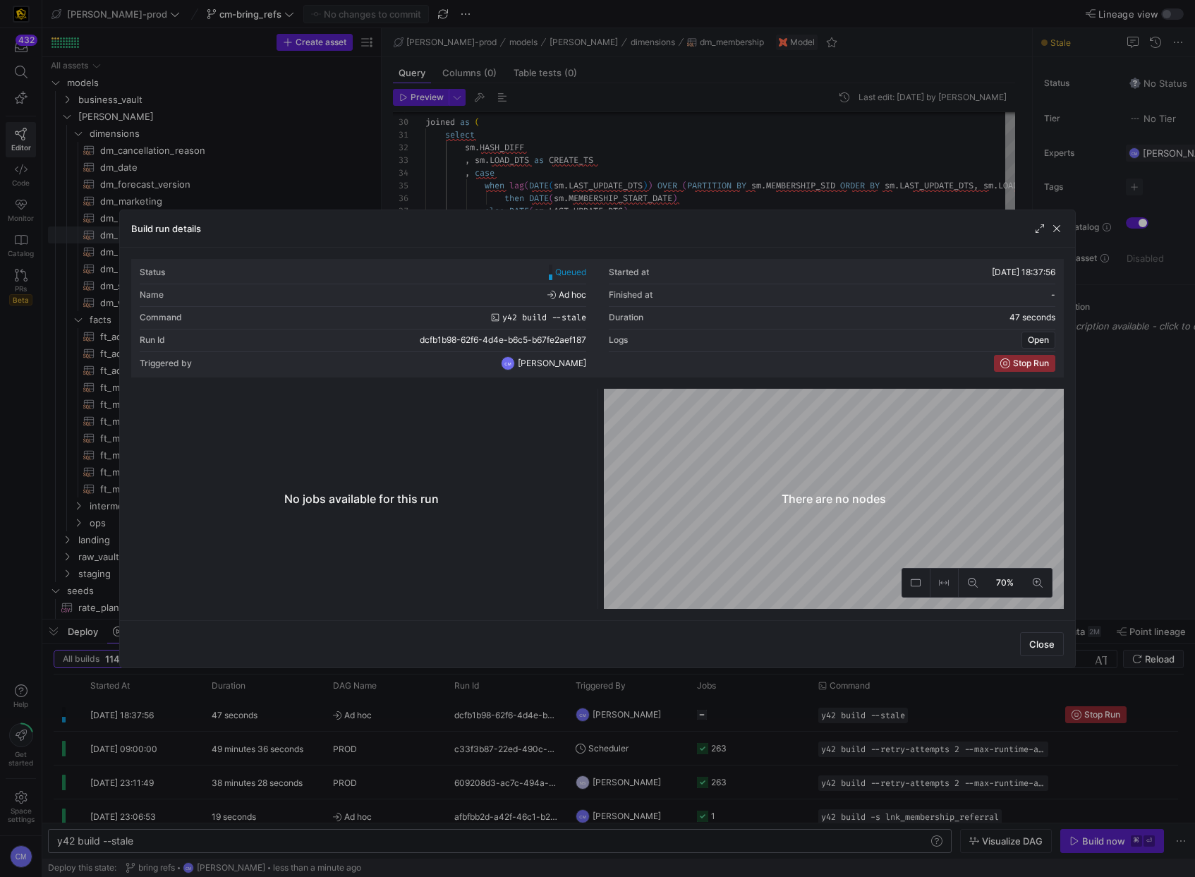
click at [380, 718] on div at bounding box center [597, 438] width 1195 height 877
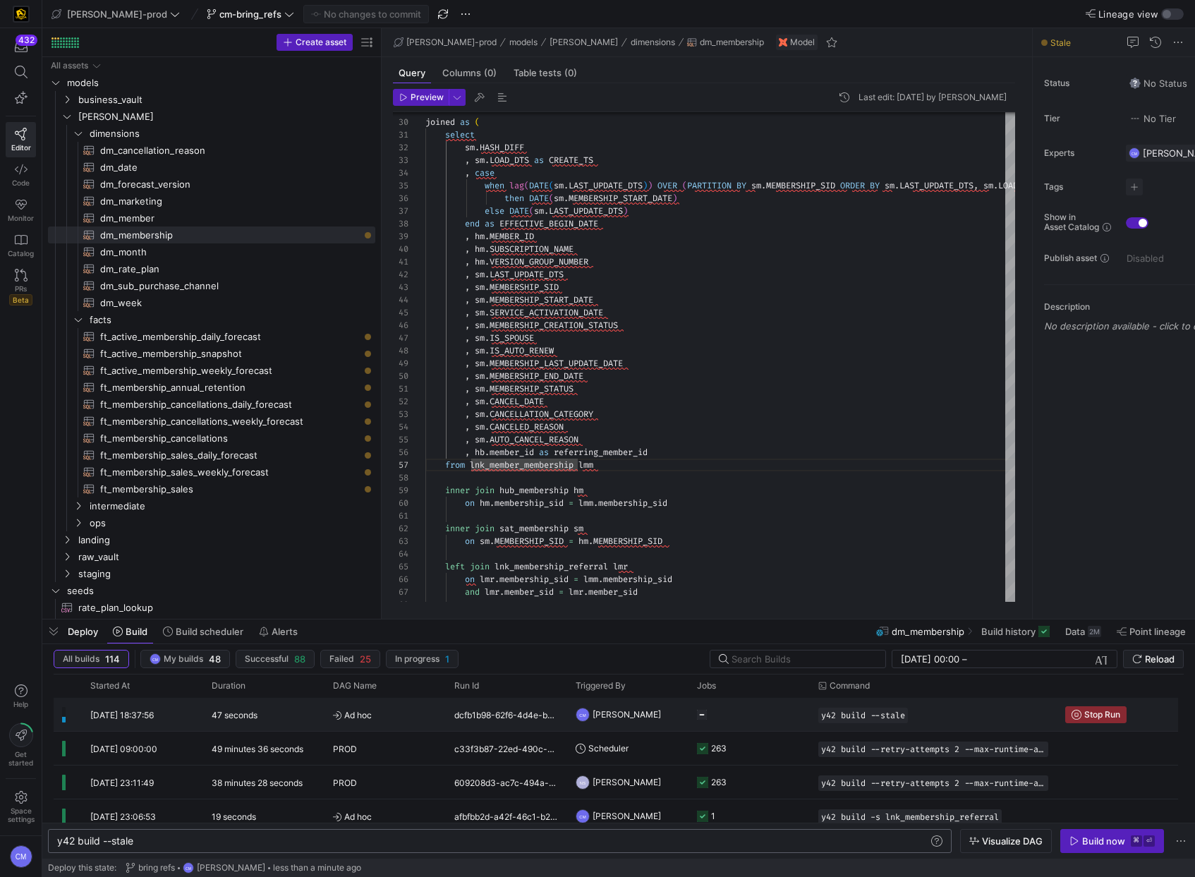
click at [380, 718] on span "Ad hoc" at bounding box center [385, 714] width 104 height 33
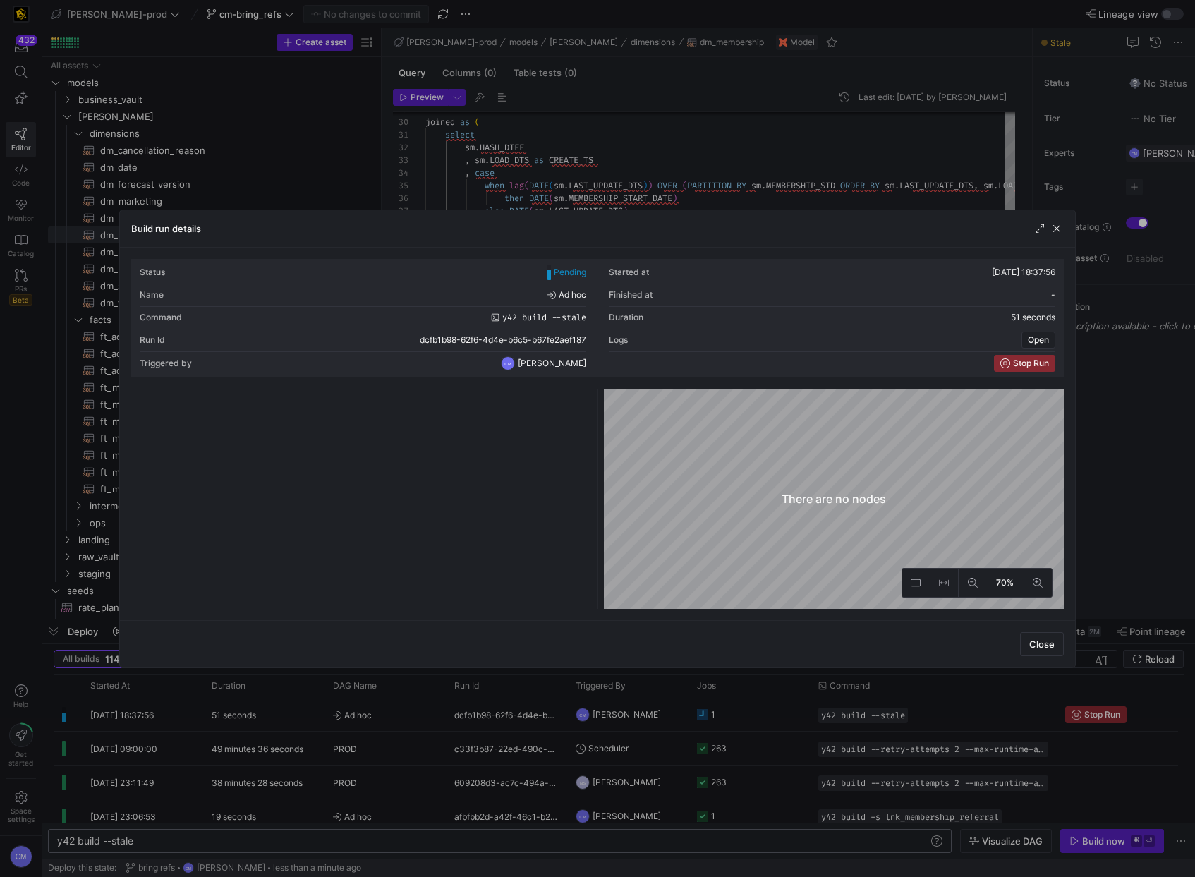
click at [380, 718] on div at bounding box center [597, 438] width 1195 height 877
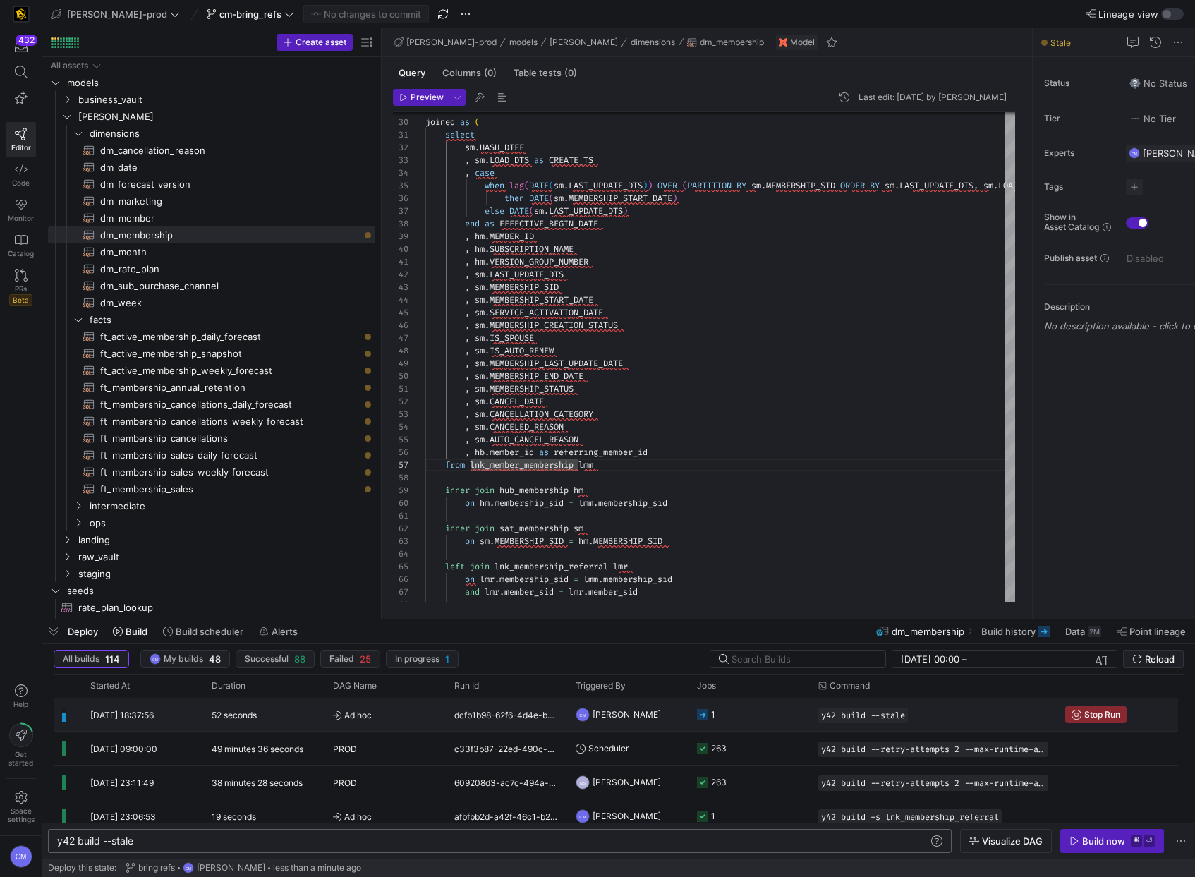
click at [380, 718] on span "Ad hoc" at bounding box center [385, 714] width 104 height 33
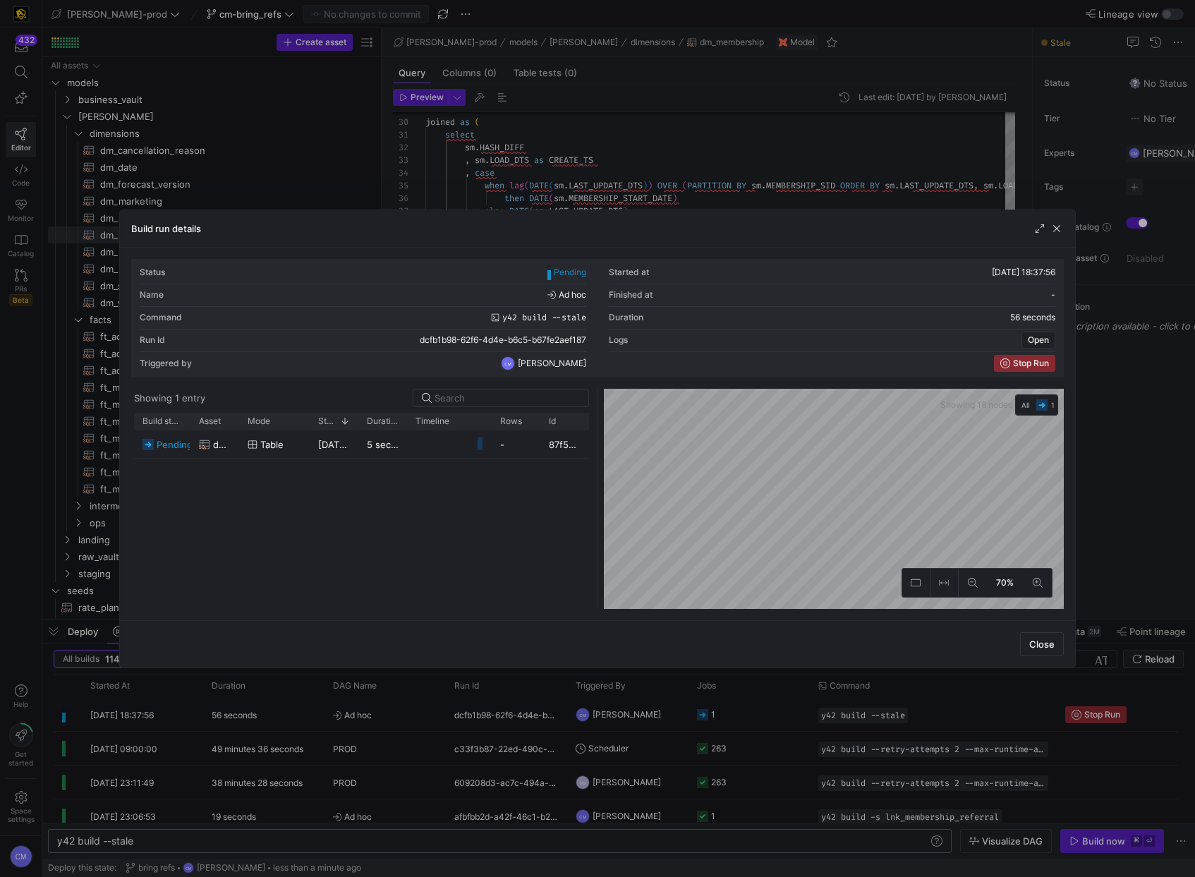
click at [380, 718] on div at bounding box center [597, 438] width 1195 height 877
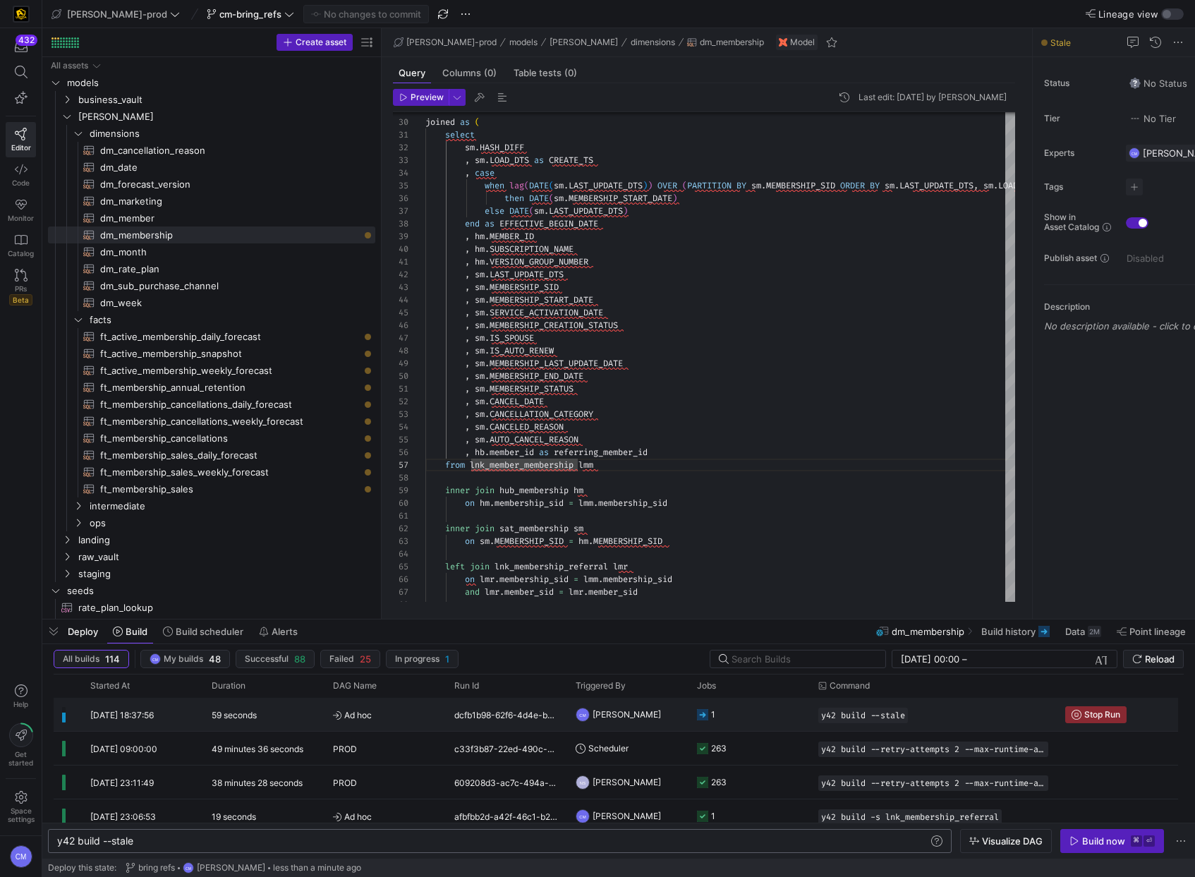
click at [380, 718] on span "Ad hoc" at bounding box center [385, 714] width 104 height 33
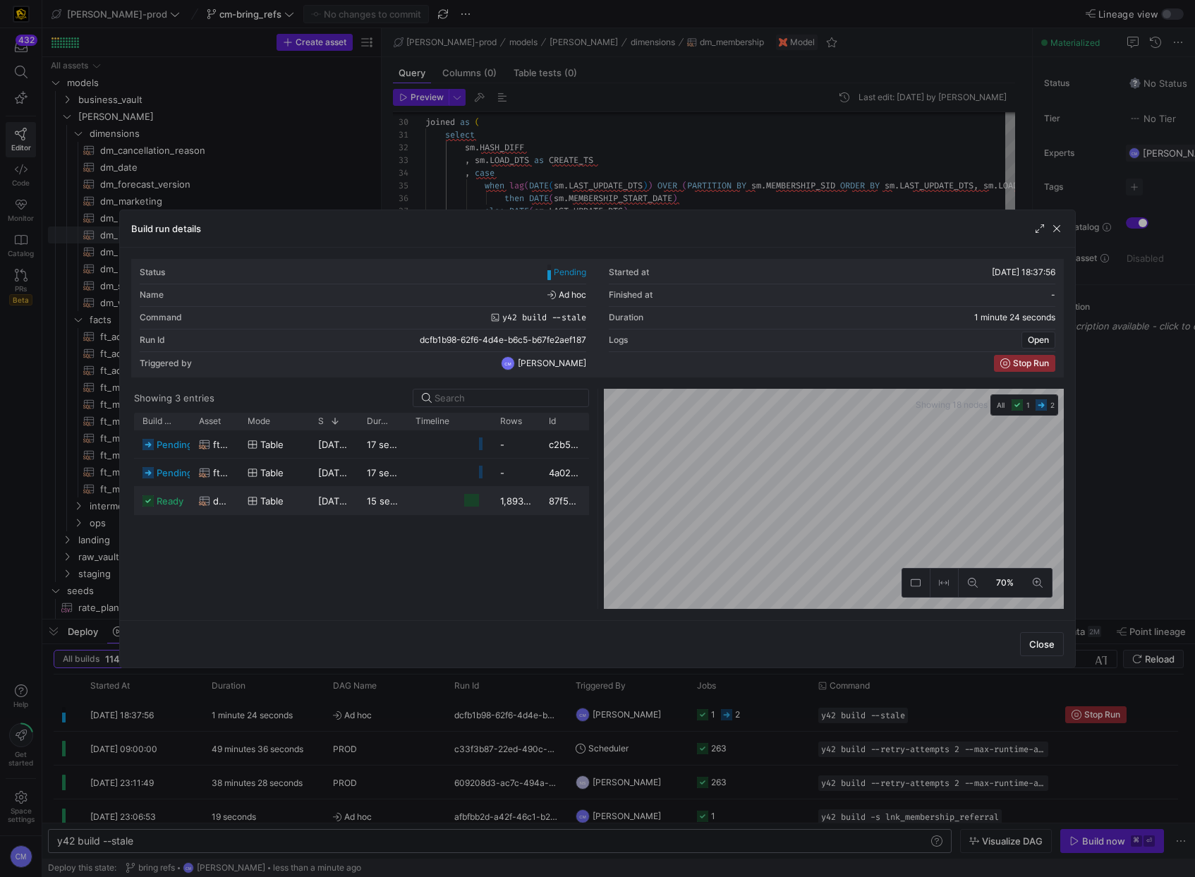
click at [434, 495] on y42-job-duration-timeline-cell-renderer "Press SPACE to select this row." at bounding box center [449, 500] width 68 height 26
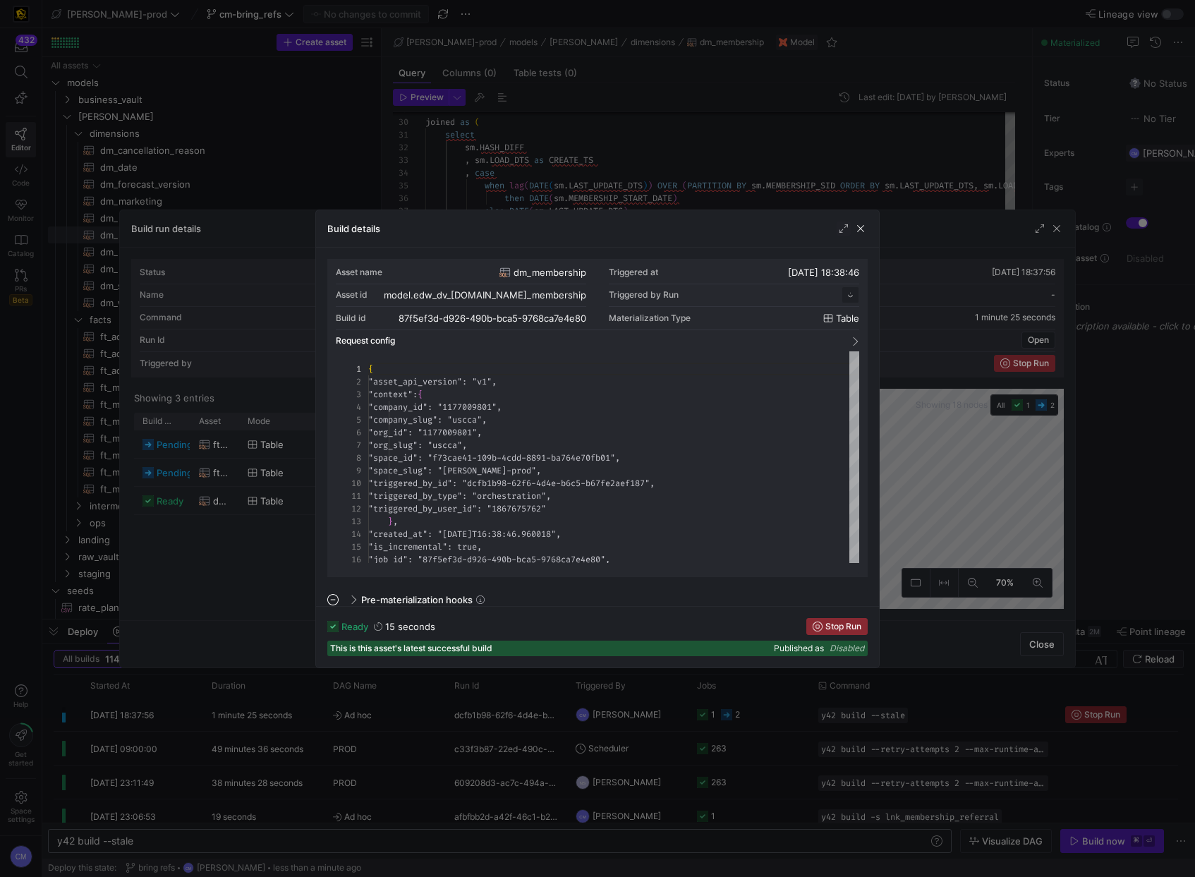
scroll to position [127, 0]
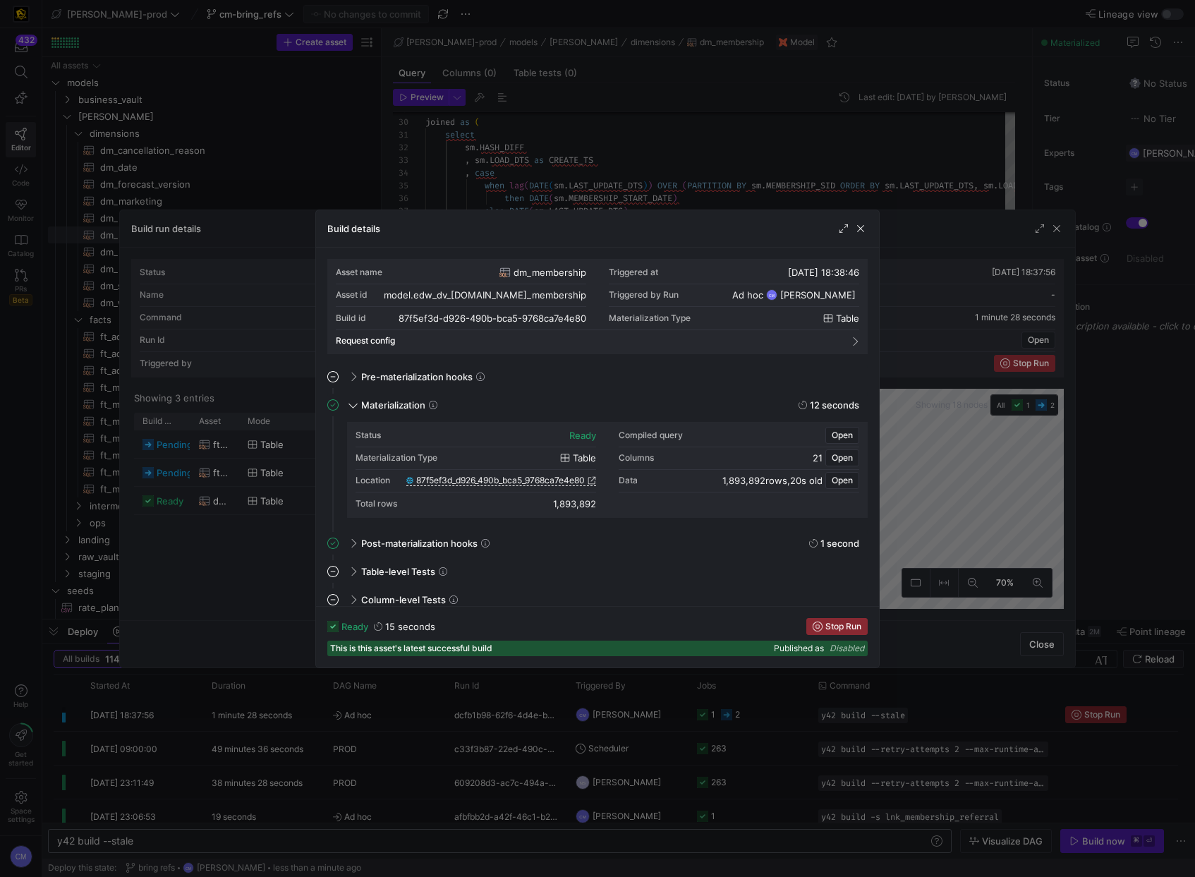
drag, startPoint x: 545, startPoint y: 501, endPoint x: 604, endPoint y: 504, distance: 58.6
click at [604, 504] on div "Status ready Compiled query Open Materialization Type table Columns 21 Open Loc…" at bounding box center [607, 470] width 504 height 90
copy div "1,893,892"
click at [705, 770] on div at bounding box center [597, 438] width 1195 height 877
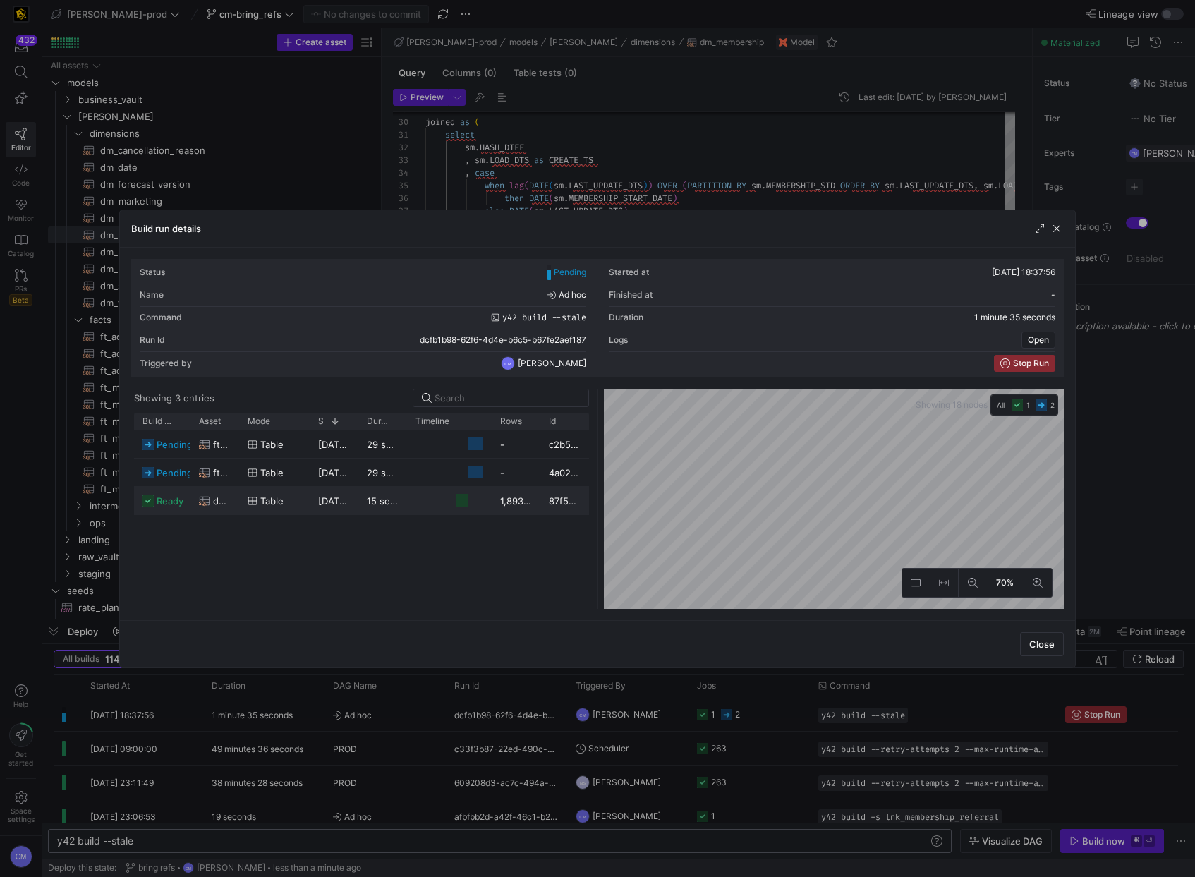
click at [521, 509] on div "1,893,892" at bounding box center [516, 501] width 49 height 28
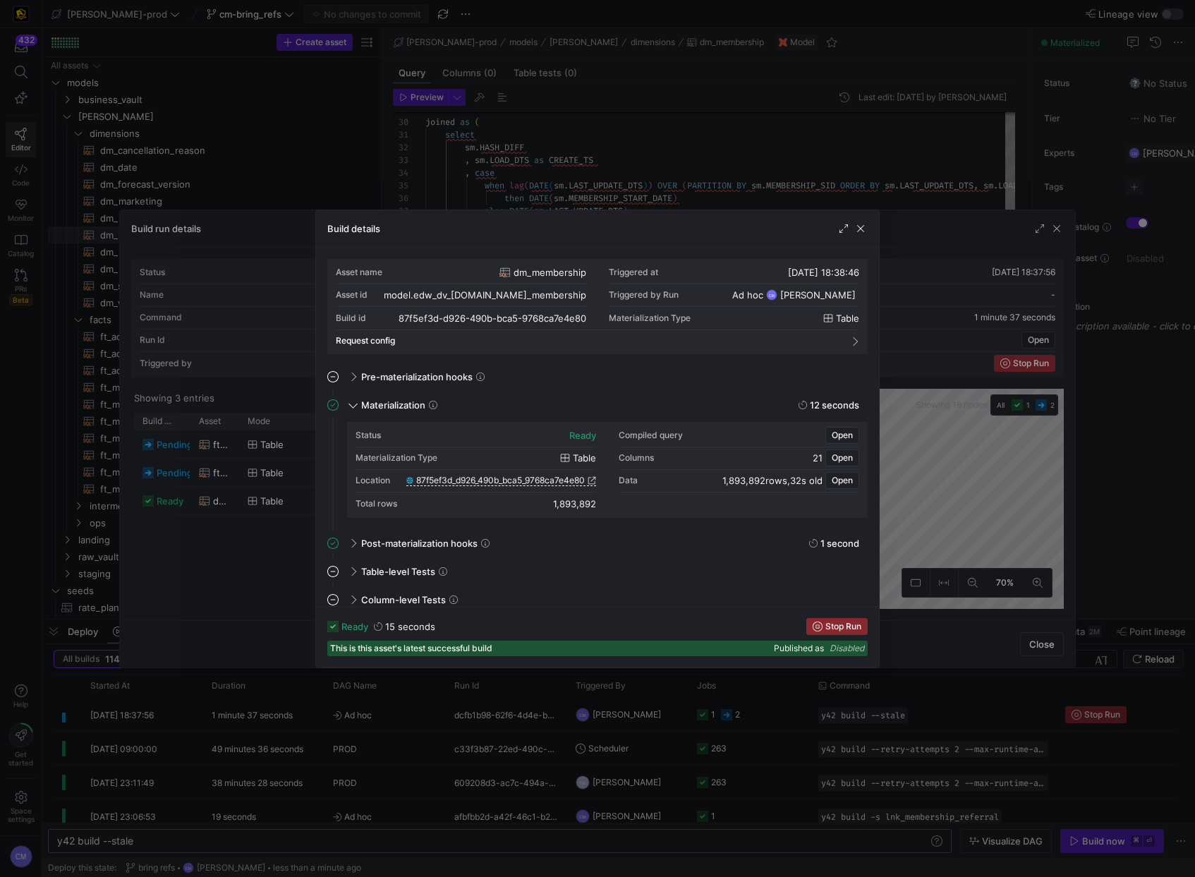
click at [240, 529] on div at bounding box center [597, 438] width 1195 height 877
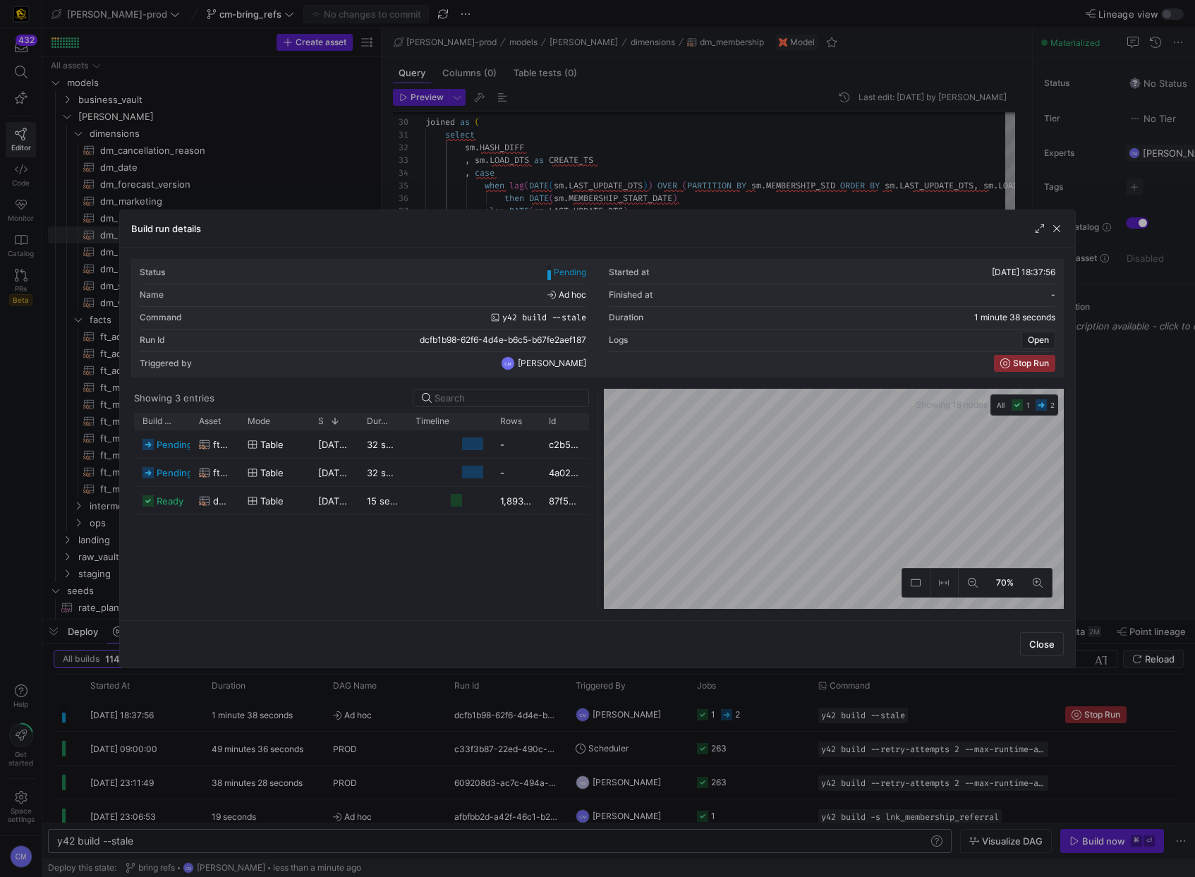
click at [454, 722] on div at bounding box center [597, 438] width 1195 height 877
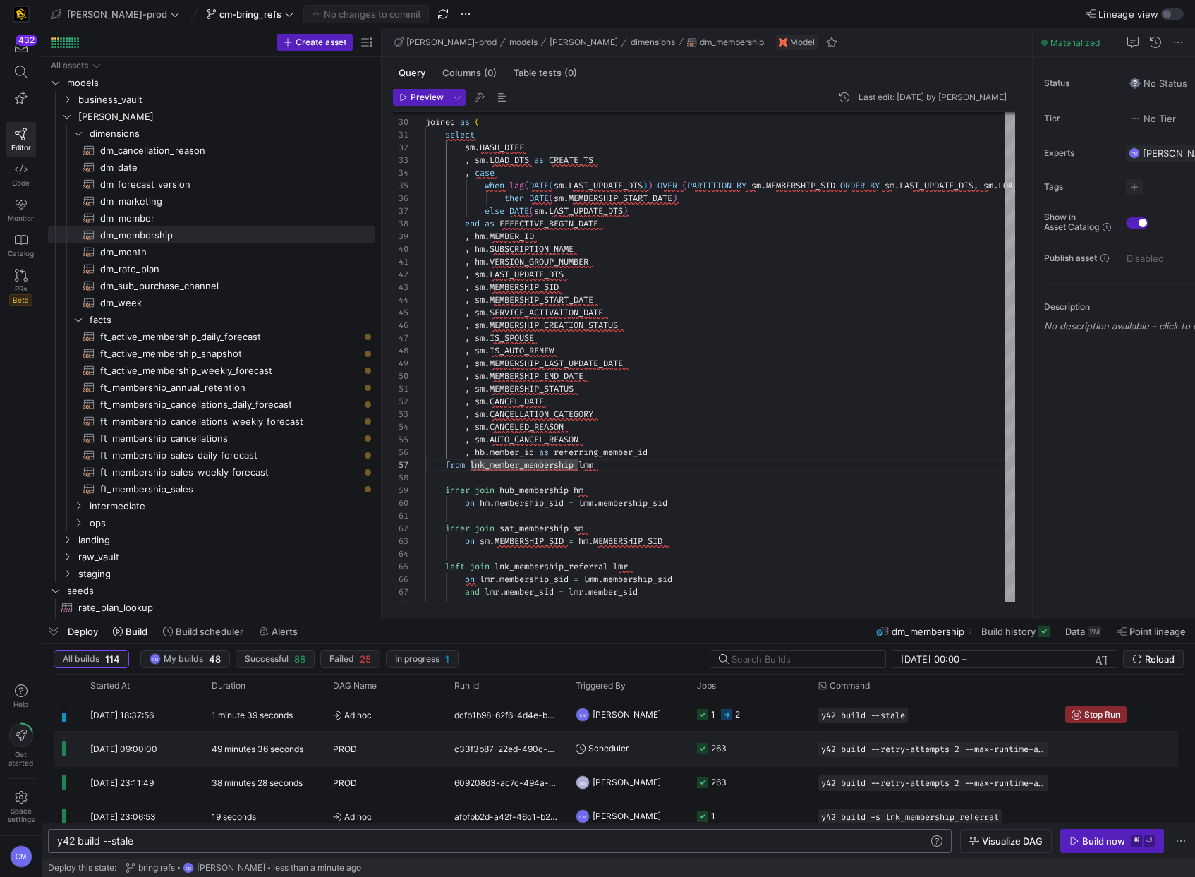
click at [586, 740] on span "Scheduler" at bounding box center [602, 747] width 53 height 33
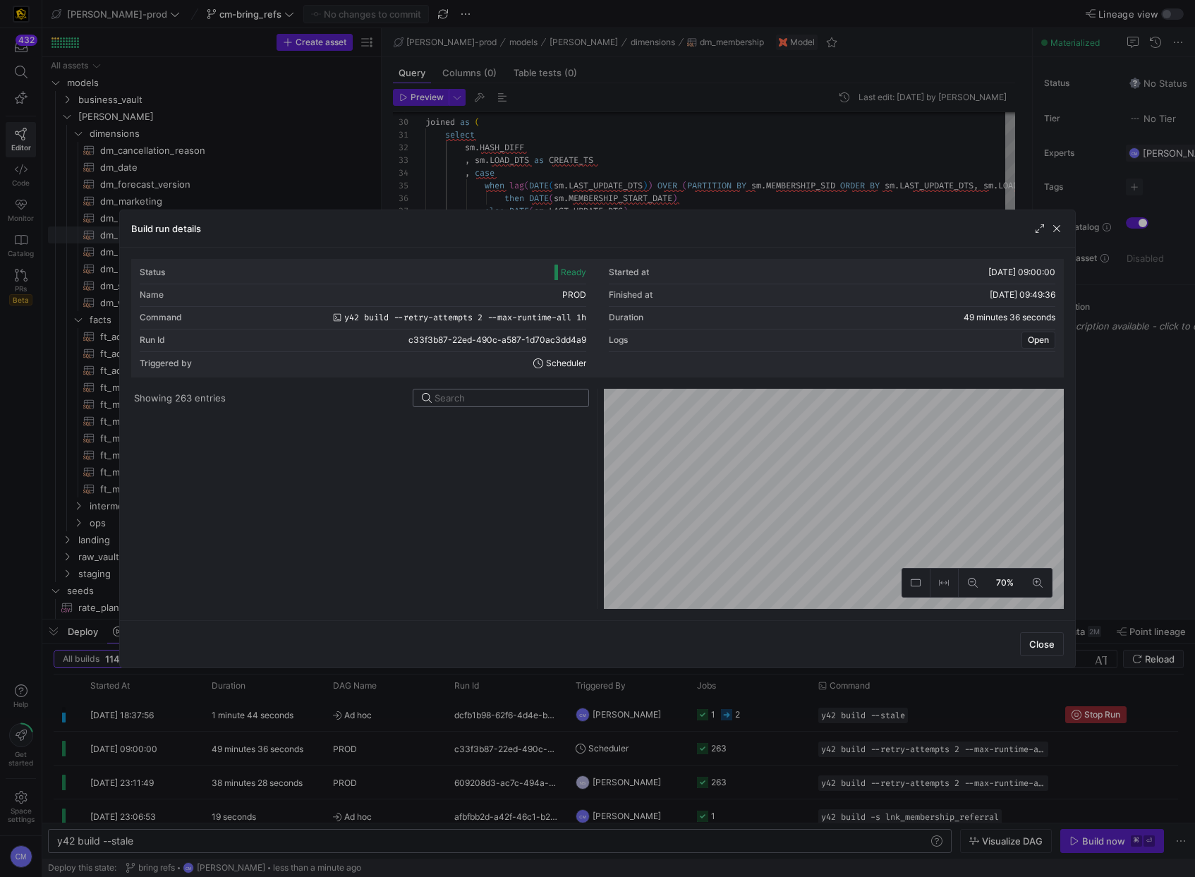
click at [480, 401] on input at bounding box center [506, 397] width 145 height 11
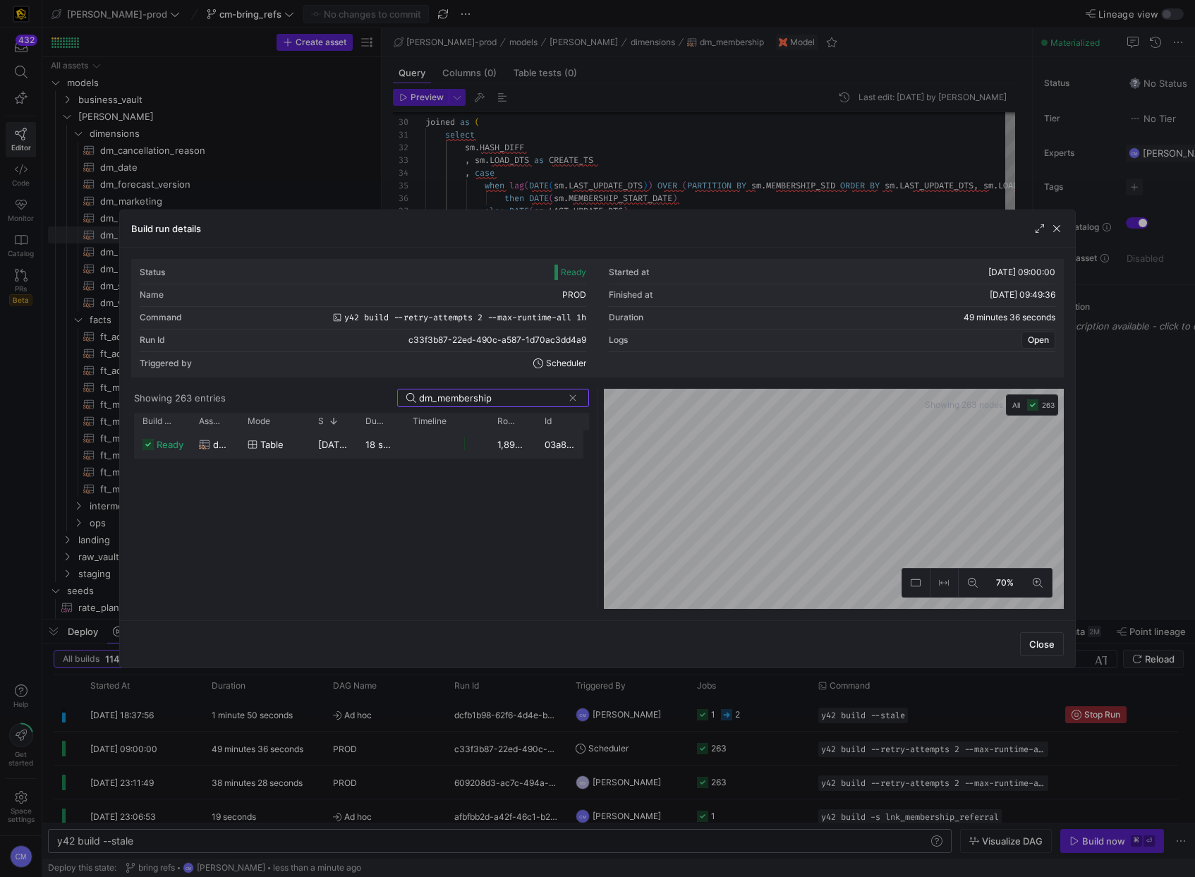
type input "dm_membership"
click at [503, 436] on div "1,893,892" at bounding box center [512, 444] width 47 height 28
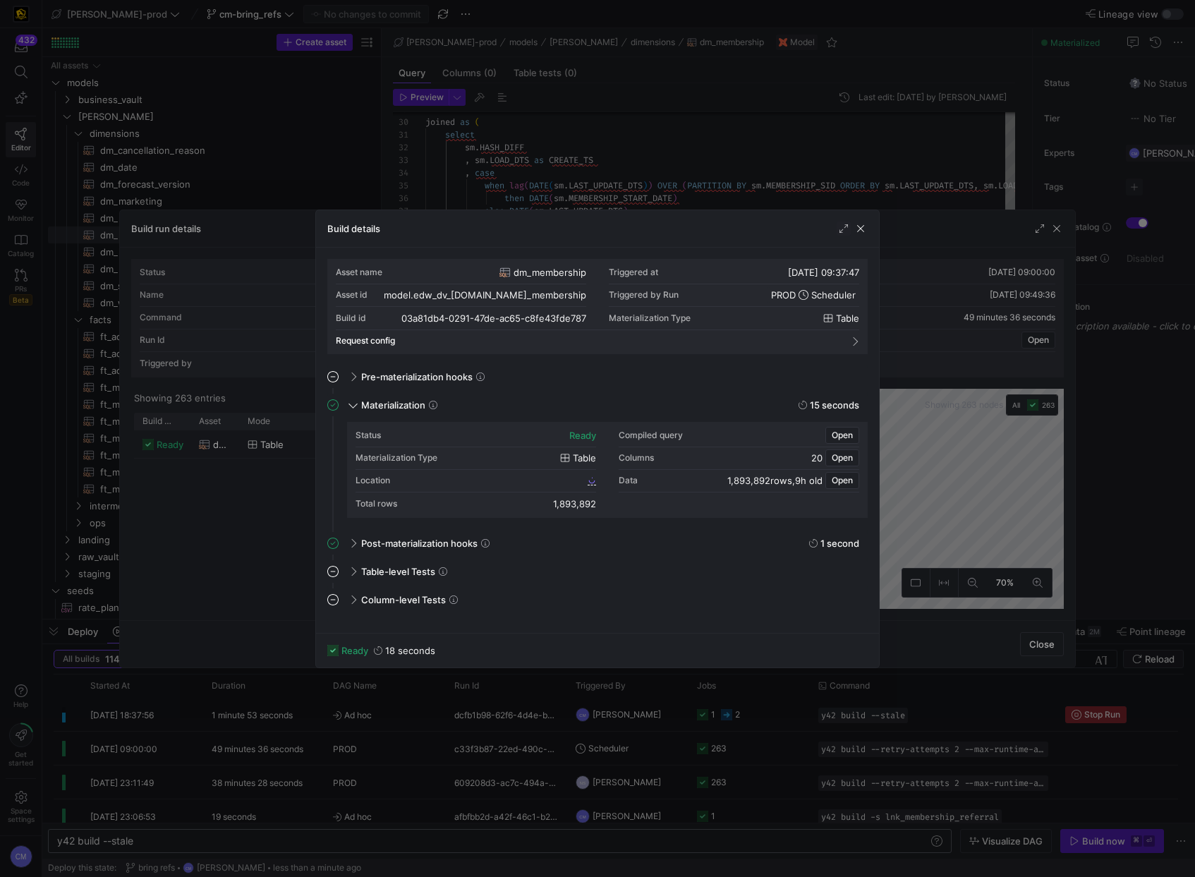
click at [281, 541] on div at bounding box center [597, 438] width 1195 height 877
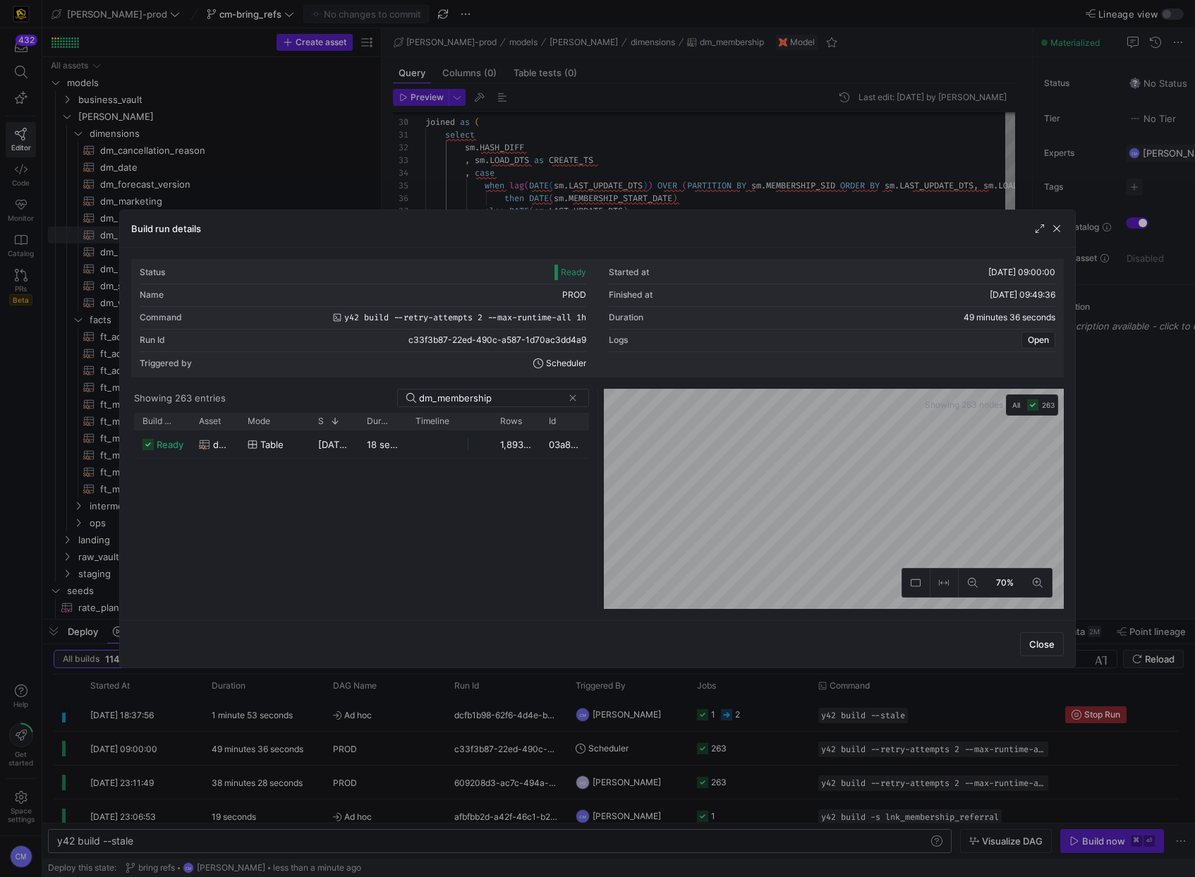
click at [272, 536] on div "ready dm_membership table [DATE] 09:37:47 18 seconds 1,893,892 03a81db4-0291-47…" at bounding box center [361, 519] width 454 height 178
click at [905, 130] on div at bounding box center [597, 438] width 1195 height 877
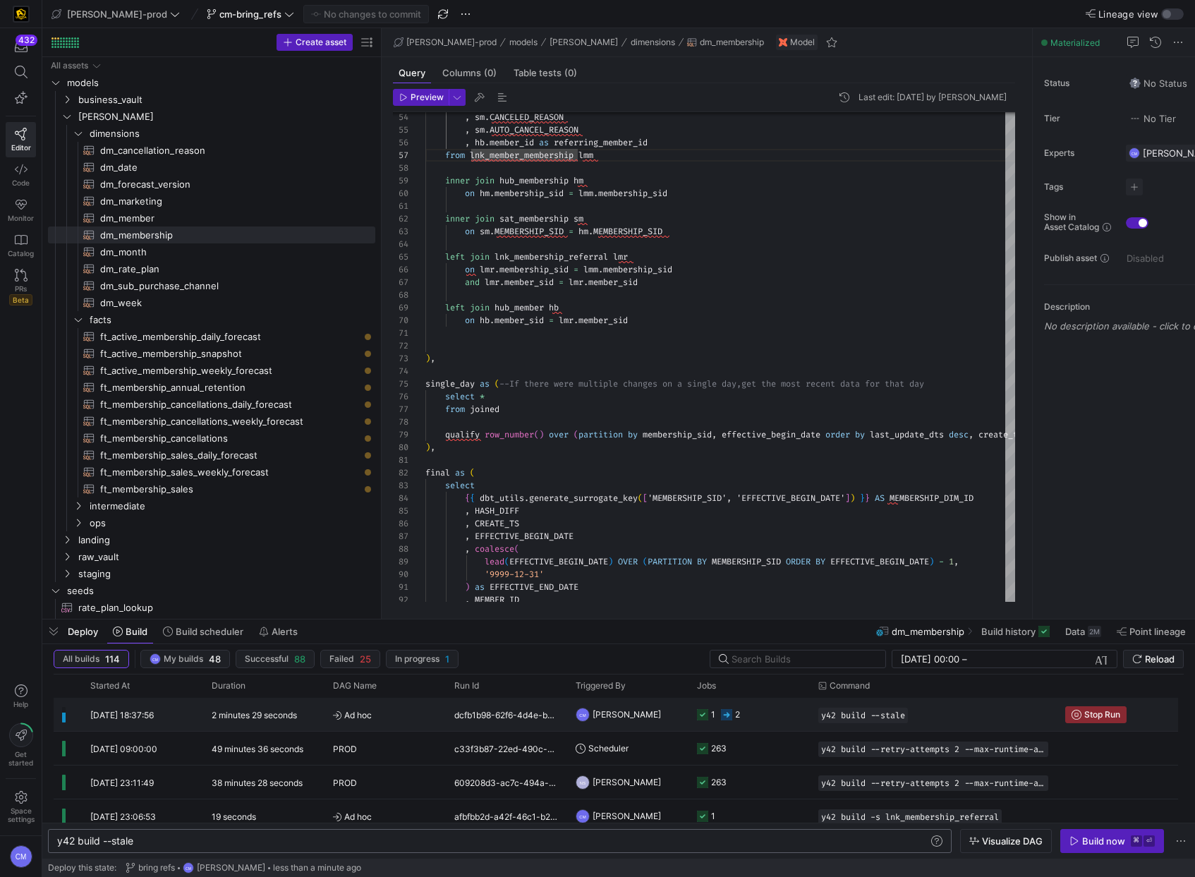
click at [782, 714] on y42-job-status-cell-renderer "1 2" at bounding box center [749, 714] width 104 height 32
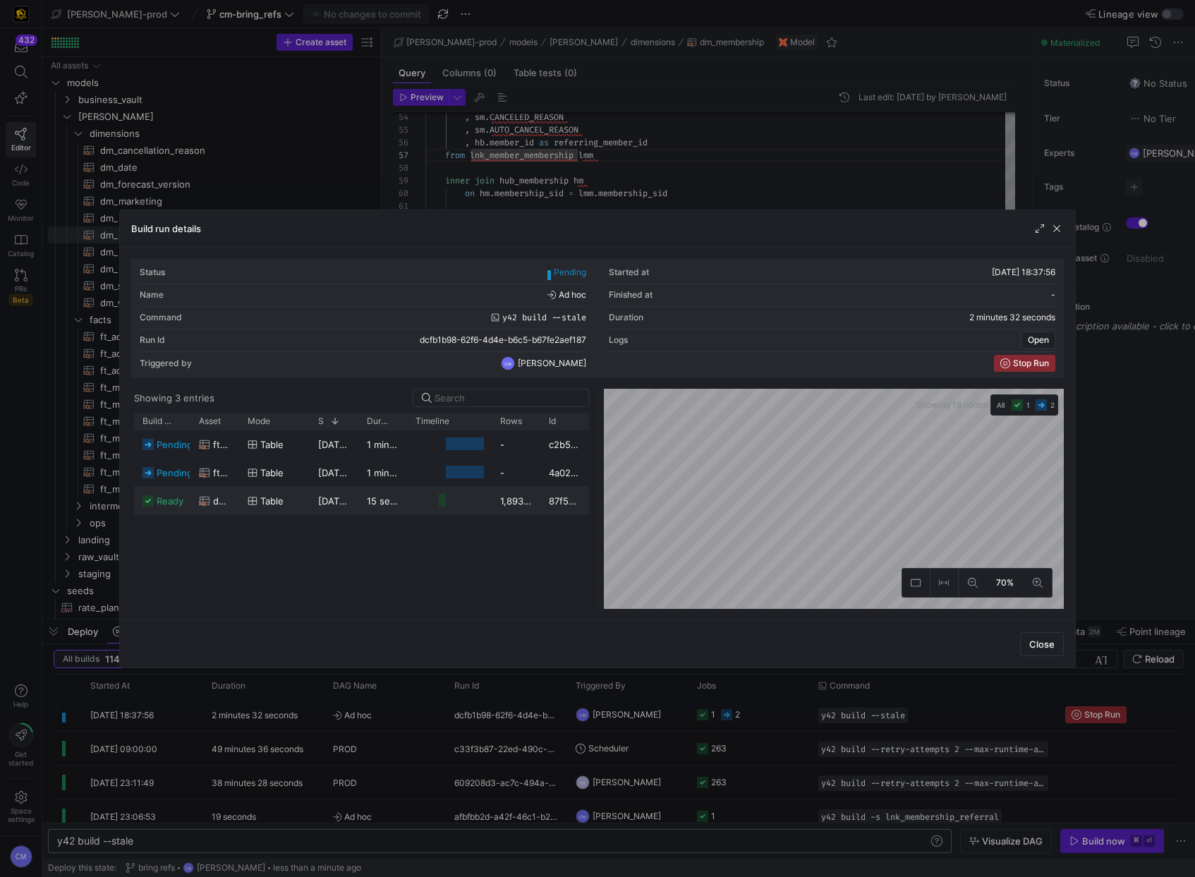
click at [305, 511] on div "table" at bounding box center [274, 501] width 71 height 28
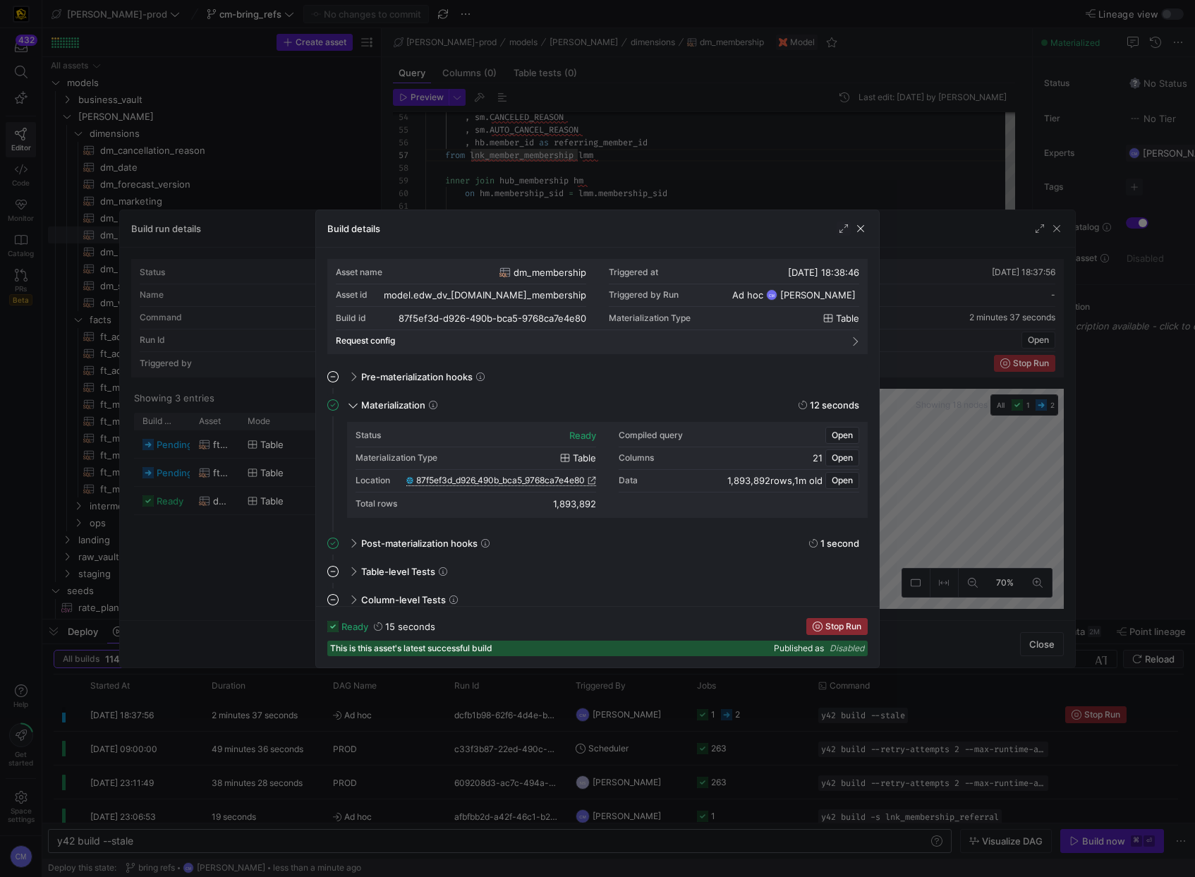
click at [451, 475] on span "87f5ef3d_d926_490b_bca5_9768ca7e4e80" at bounding box center [500, 480] width 169 height 10
click at [536, 162] on div at bounding box center [597, 438] width 1195 height 877
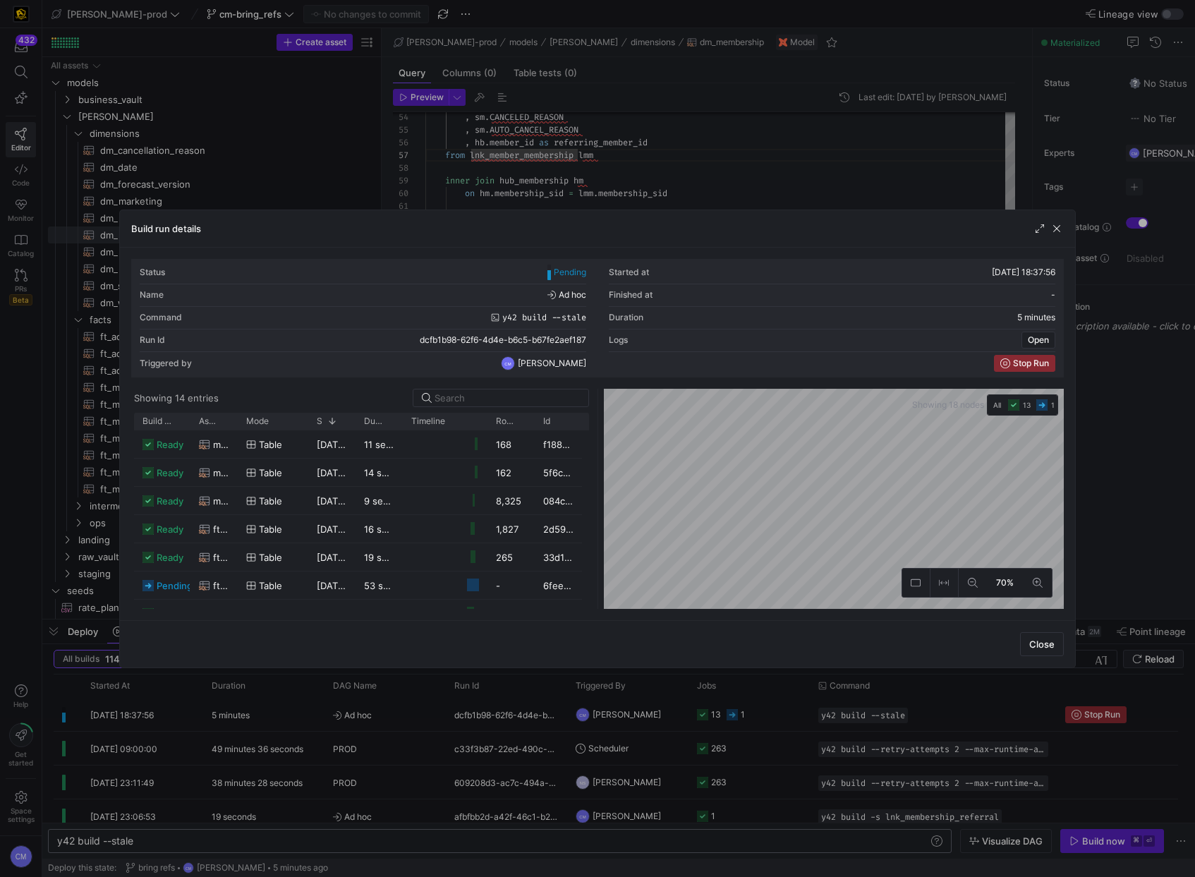
click at [536, 162] on div at bounding box center [597, 438] width 1195 height 877
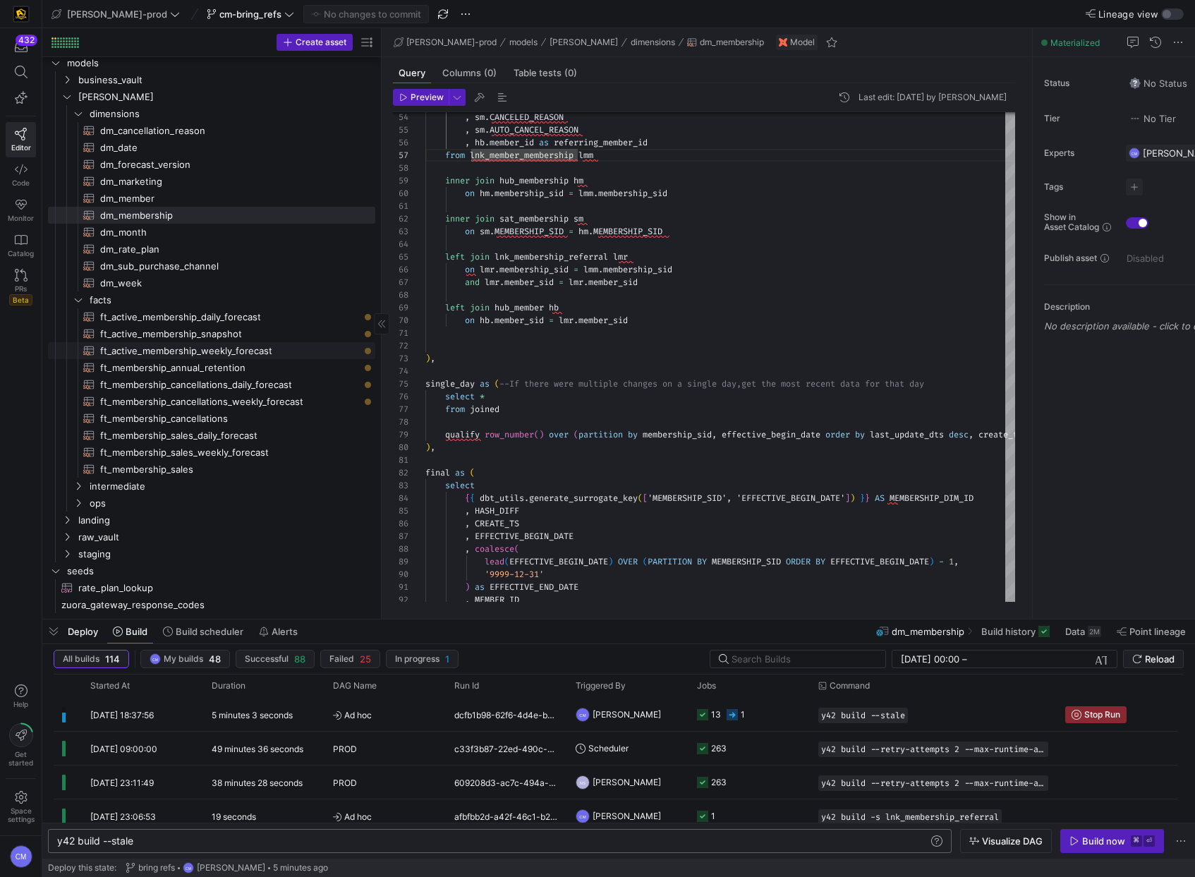
scroll to position [0, 0]
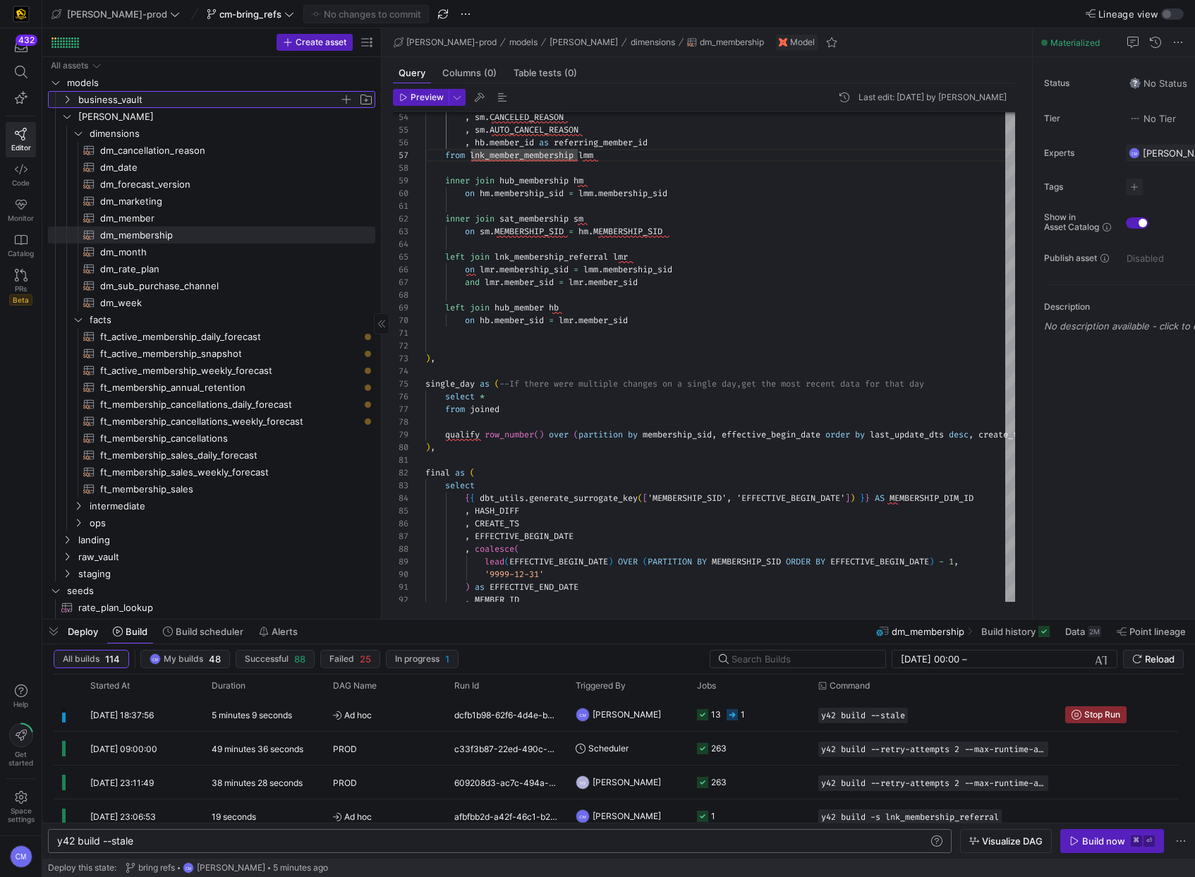
click at [132, 103] on span "business_vault" at bounding box center [208, 100] width 261 height 16
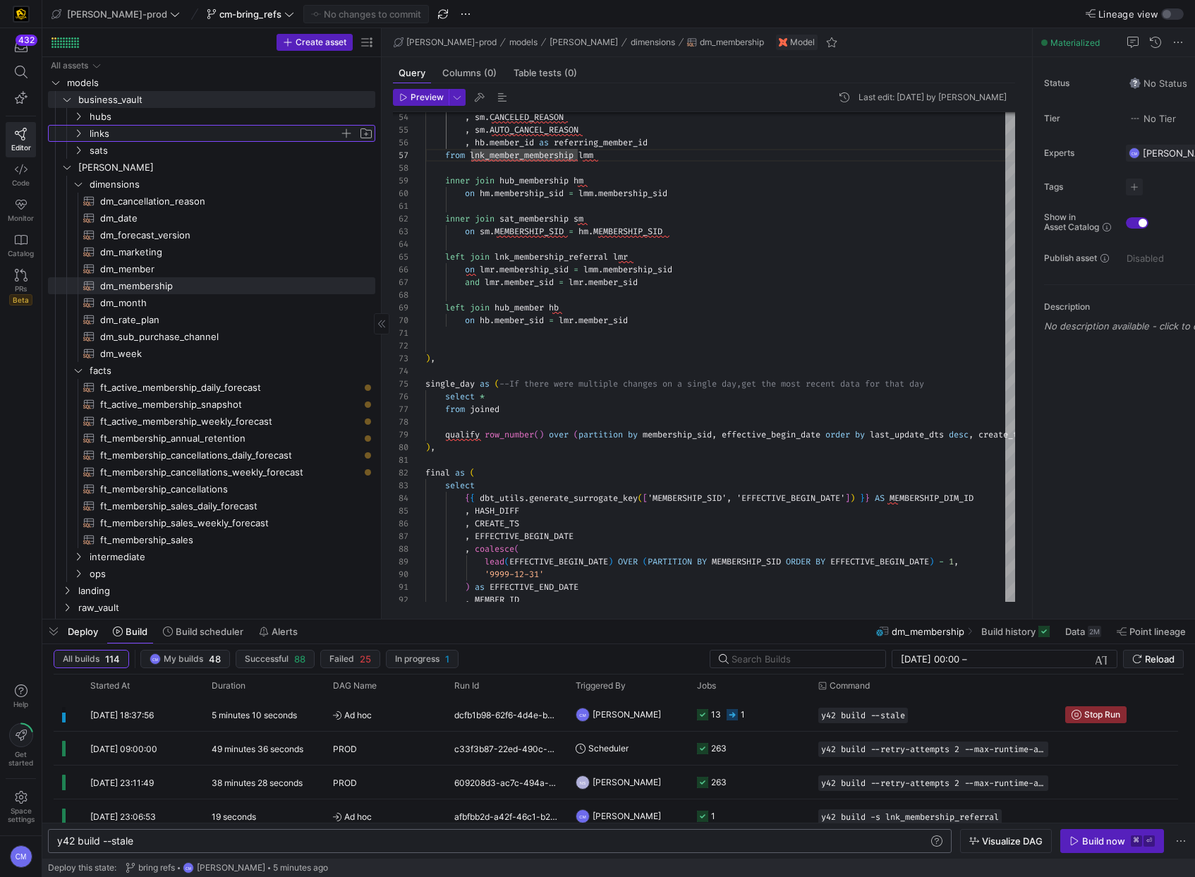
click at [133, 130] on span "links" at bounding box center [215, 134] width 250 height 16
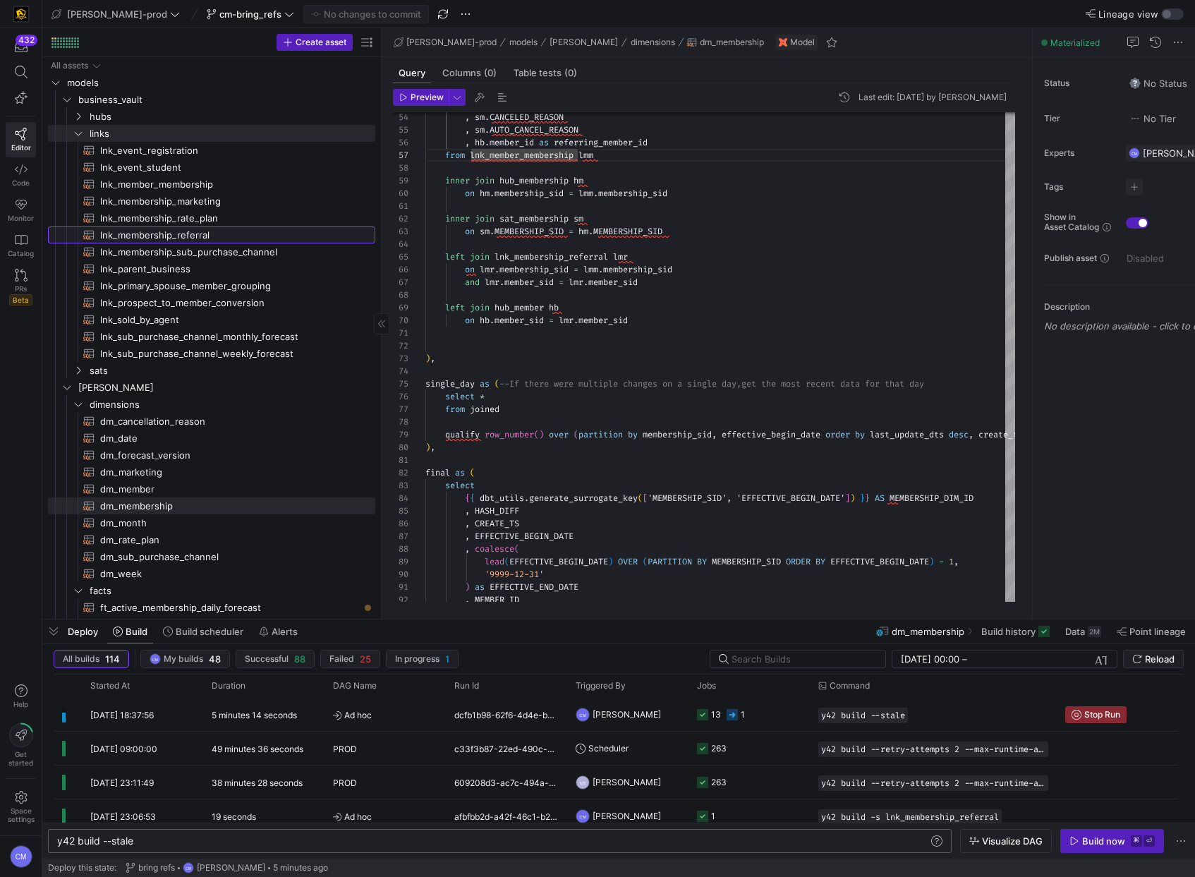
click at [217, 238] on span "lnk_membership_referral​​​​​​​​​​" at bounding box center [229, 235] width 259 height 16
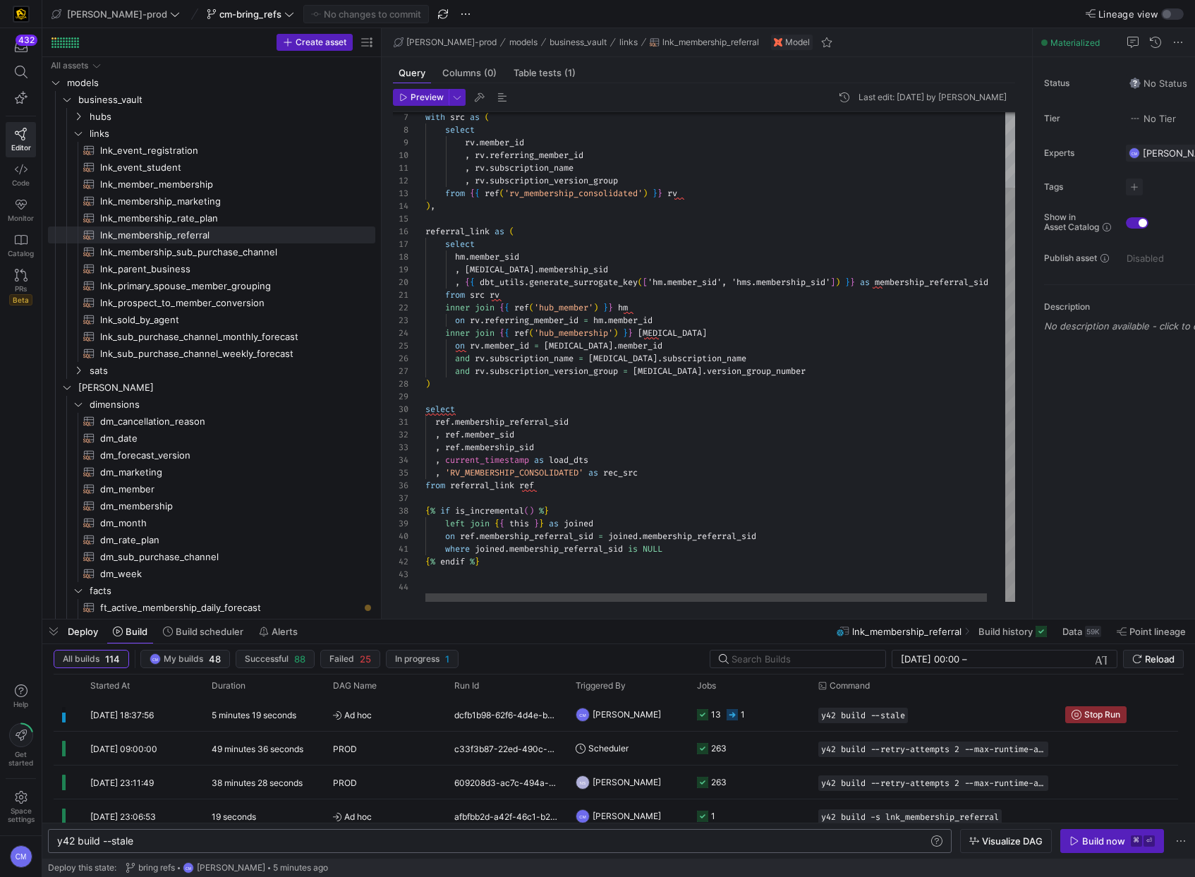
click at [563, 418] on div "with src as ( select rv . member_id , rv . referring_member_id , rv . subscript…" at bounding box center [729, 312] width 609 height 578
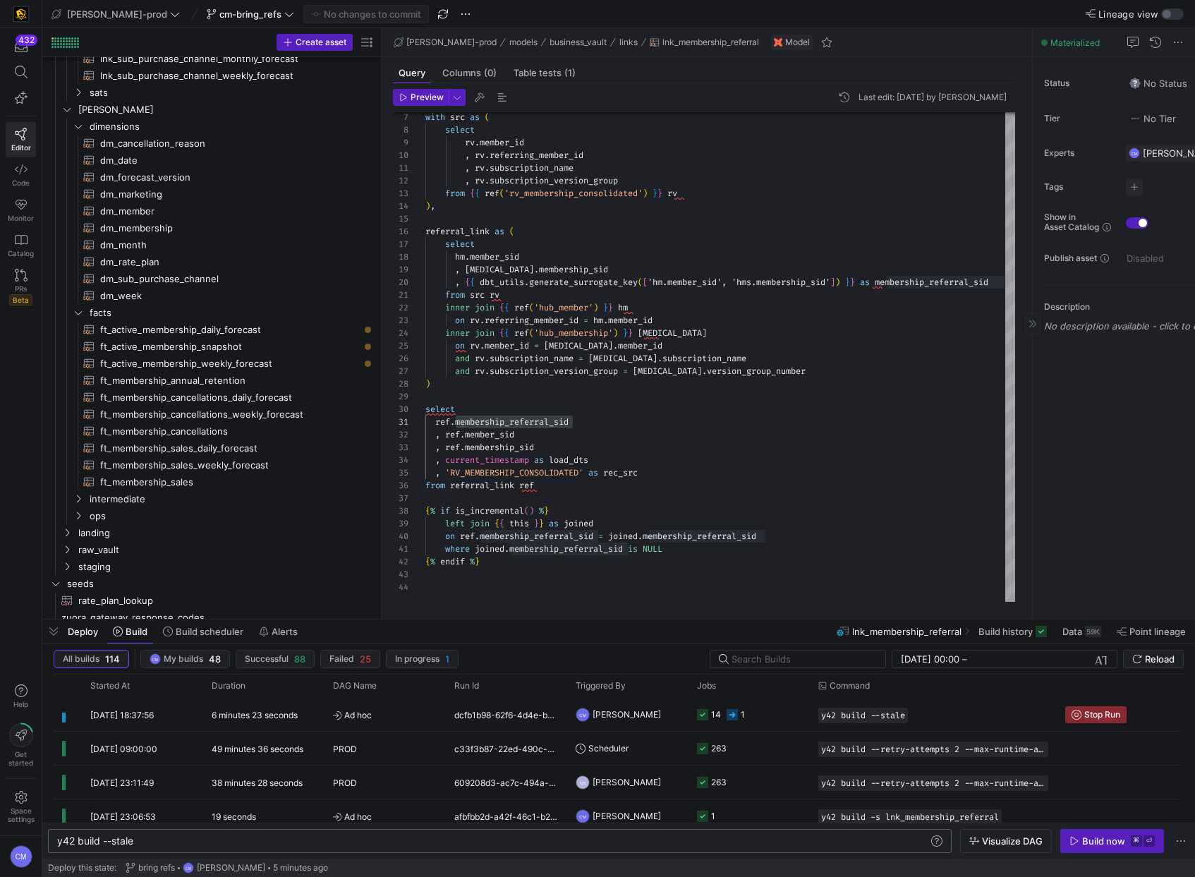
scroll to position [285, 0]
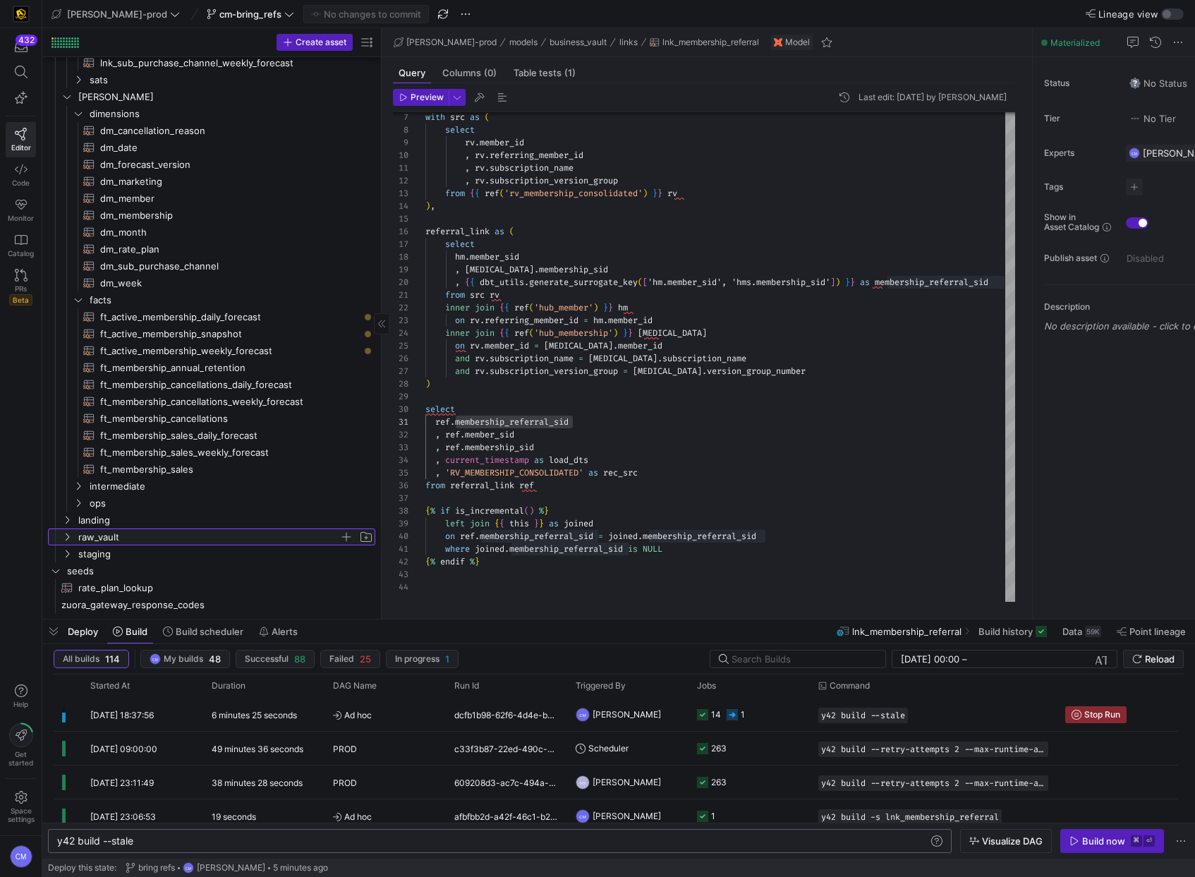
click at [116, 540] on span "raw_vault" at bounding box center [208, 537] width 261 height 16
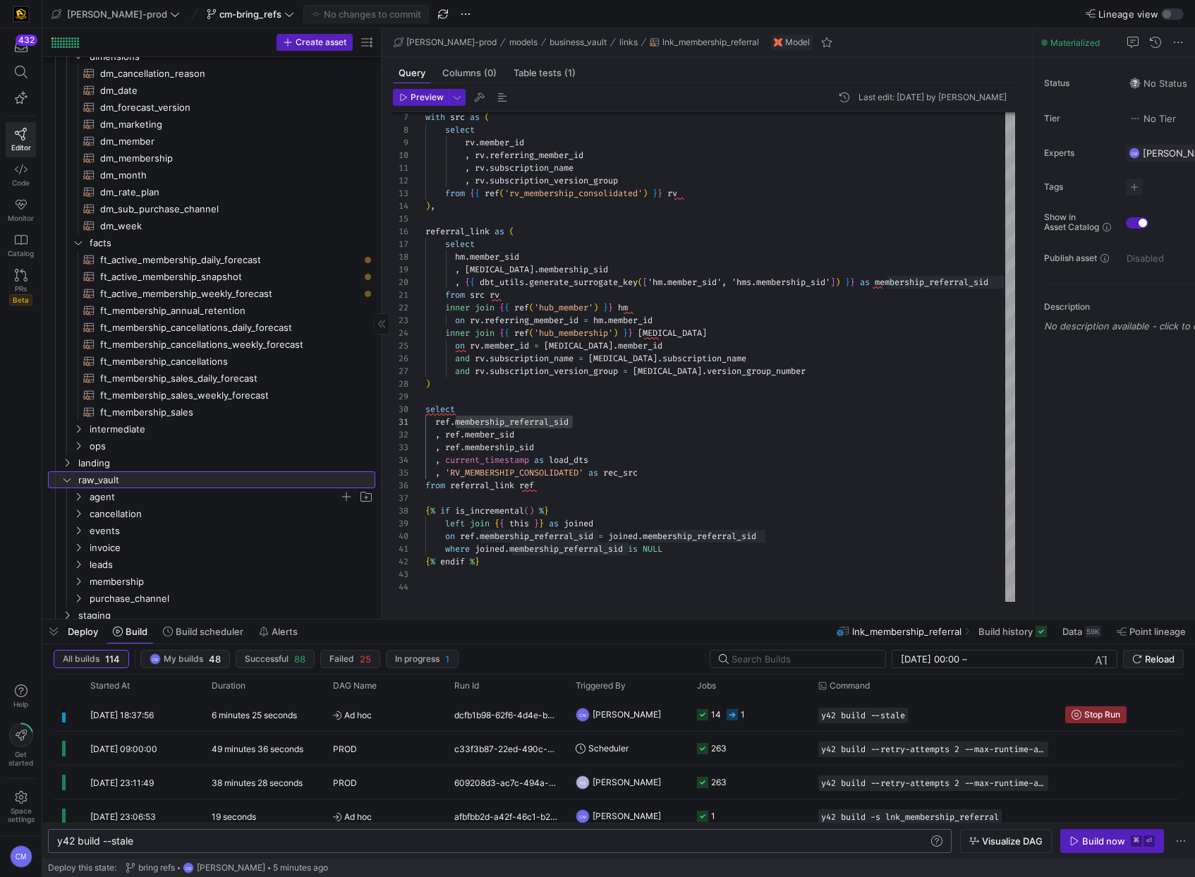
scroll to position [403, 0]
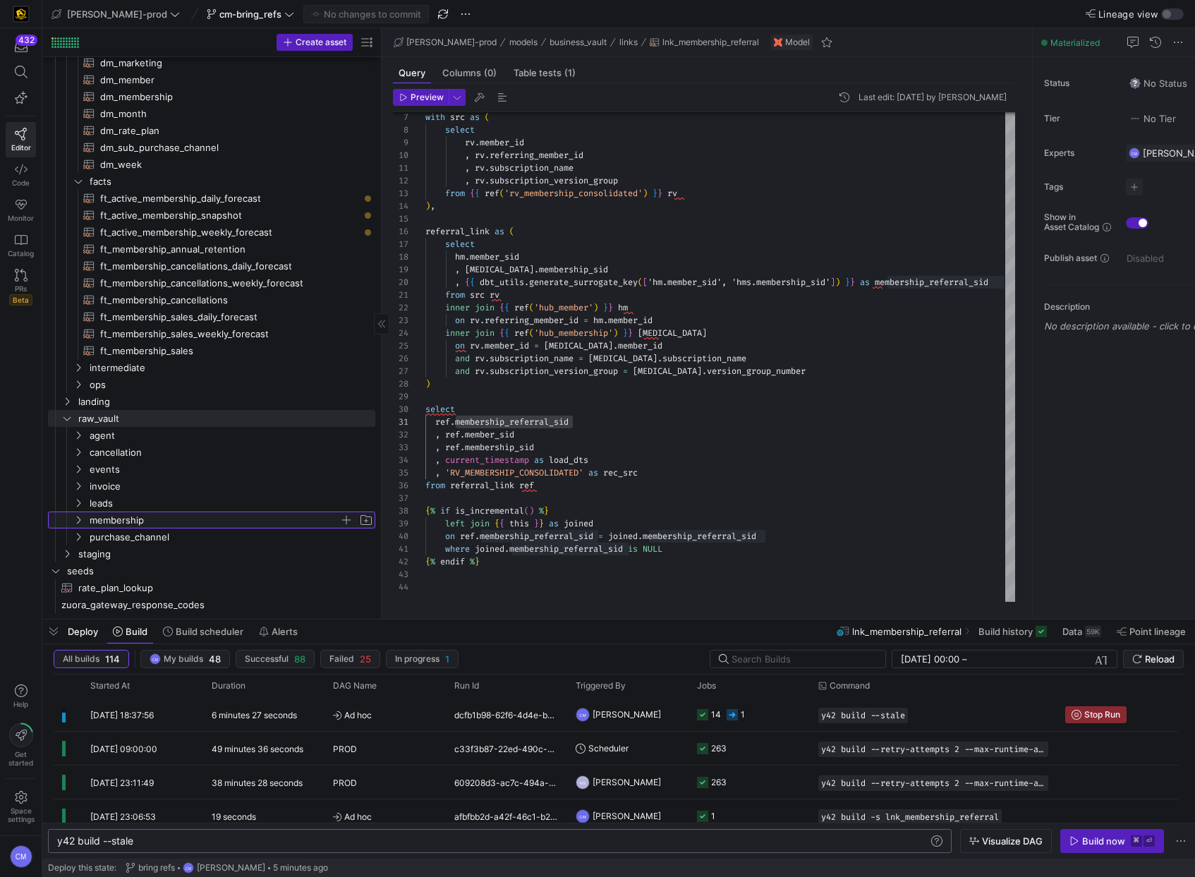
click at [154, 514] on span "membership" at bounding box center [215, 520] width 250 height 16
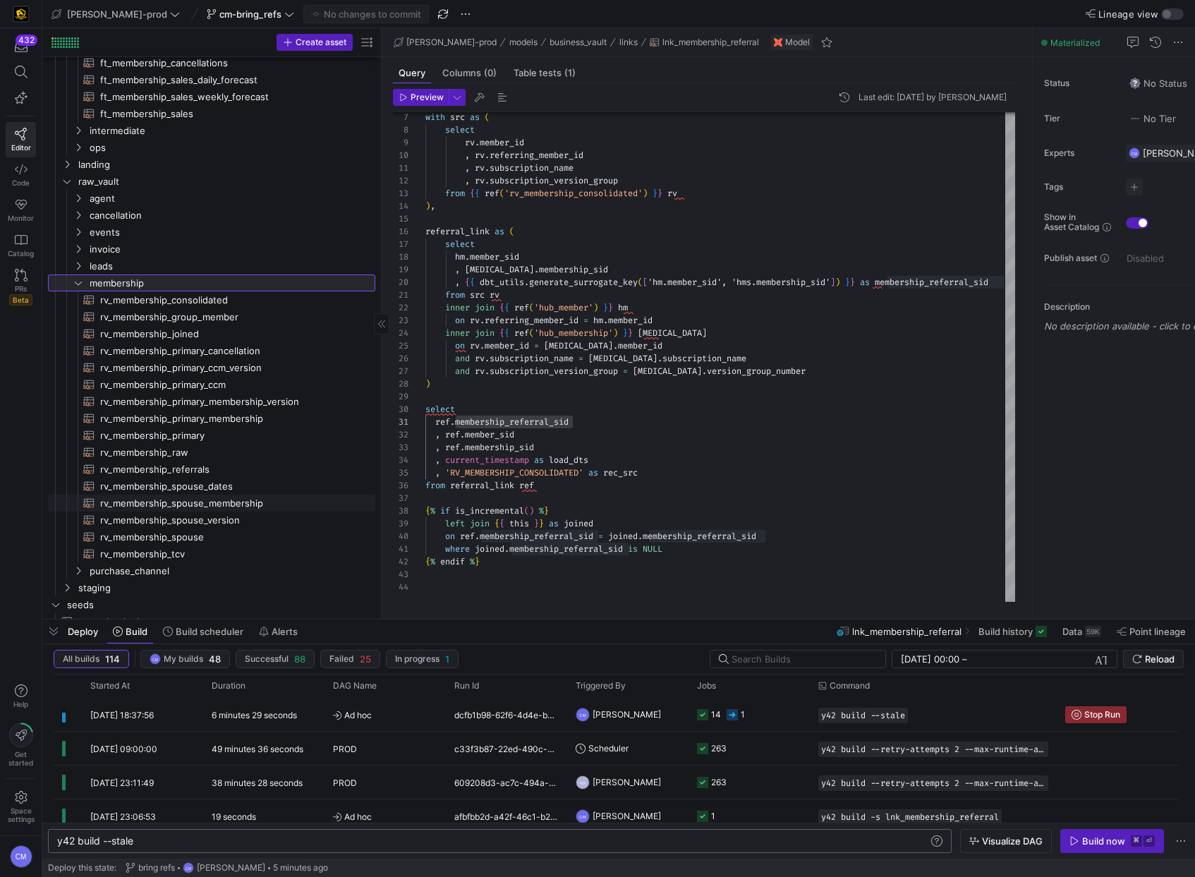
scroll to position [674, 0]
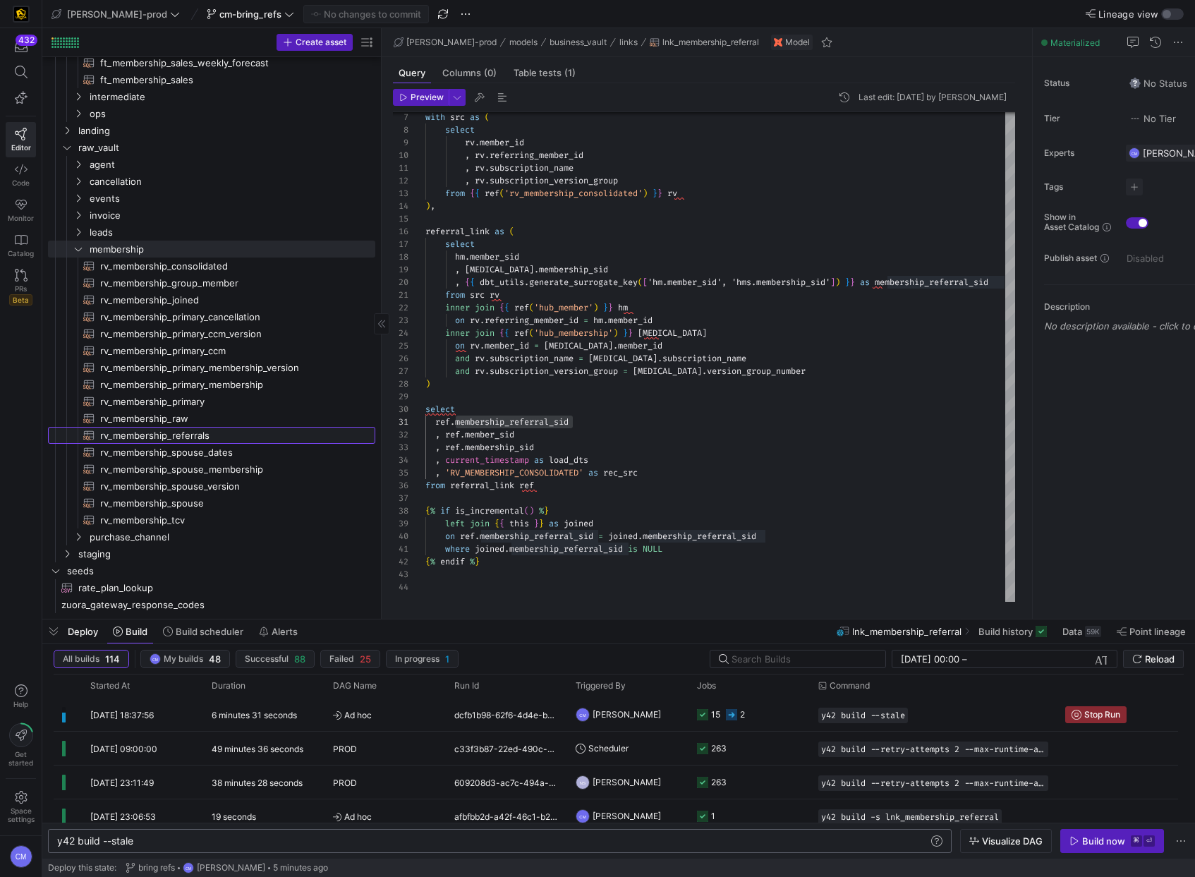
click at [209, 434] on span "rv_membership_referrals​​​​​​​​​​" at bounding box center [229, 435] width 259 height 16
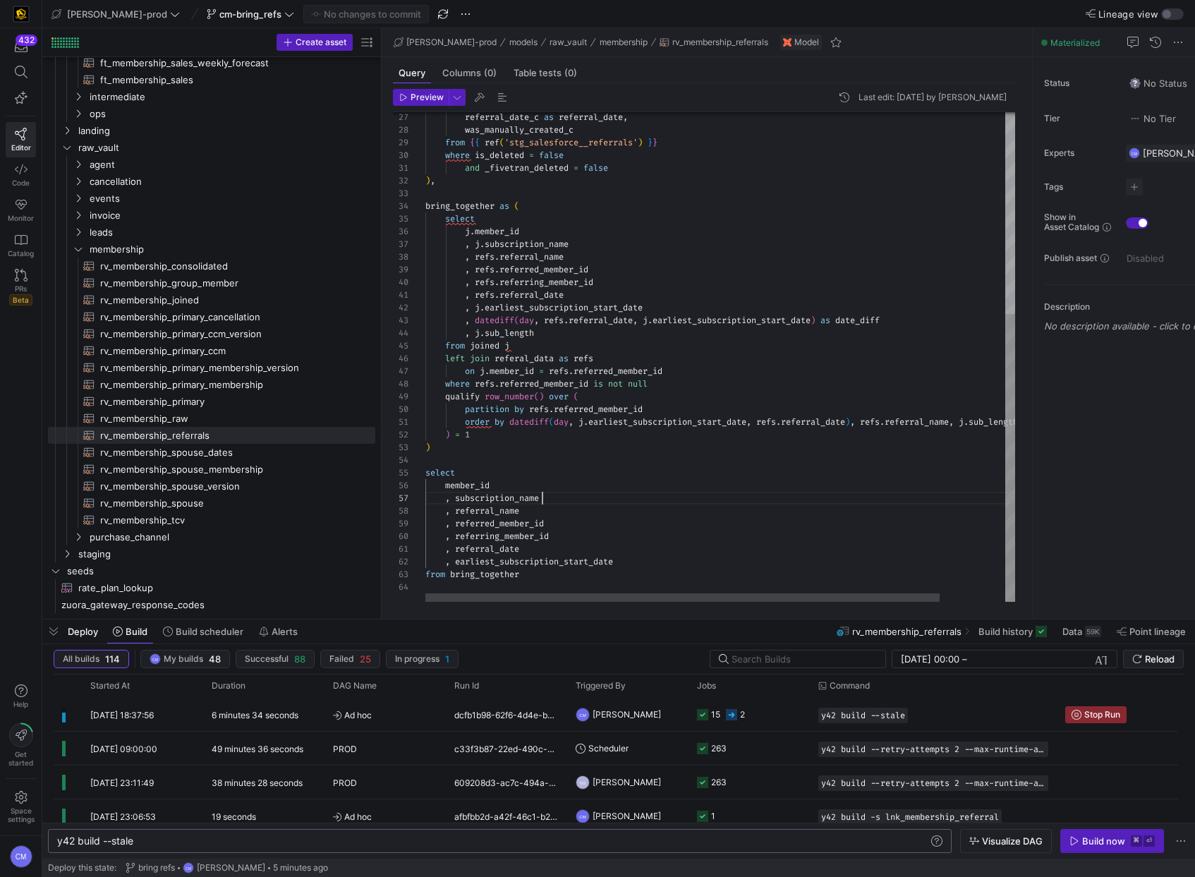
click at [609, 501] on div "referral_date_c as referral_date , was_manually_created_c from { { ref ( 'stg_s…" at bounding box center [757, 185] width 664 height 832
click at [522, 533] on div "referral_date_c as referral_date , was_manually_created_c from { { ref ( 'stg_s…" at bounding box center [757, 185] width 664 height 832
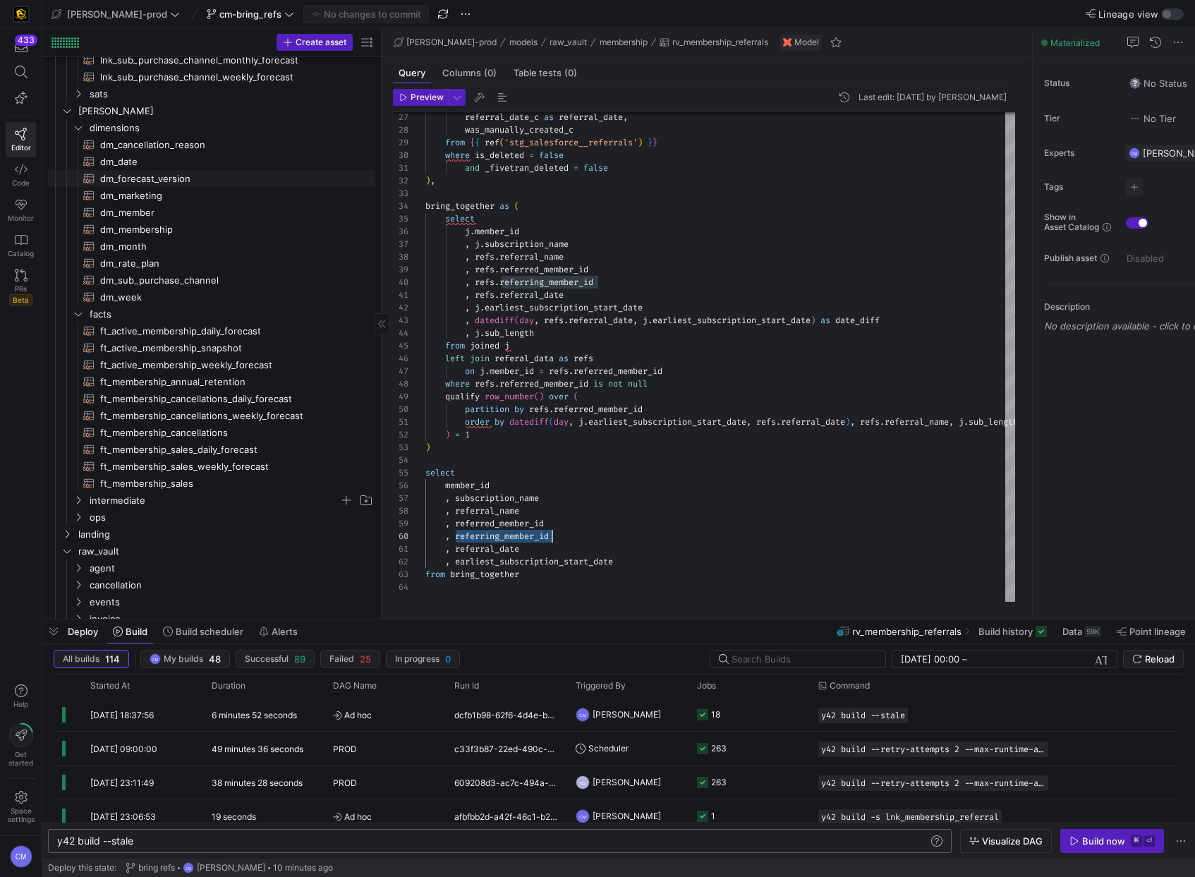
scroll to position [251, 0]
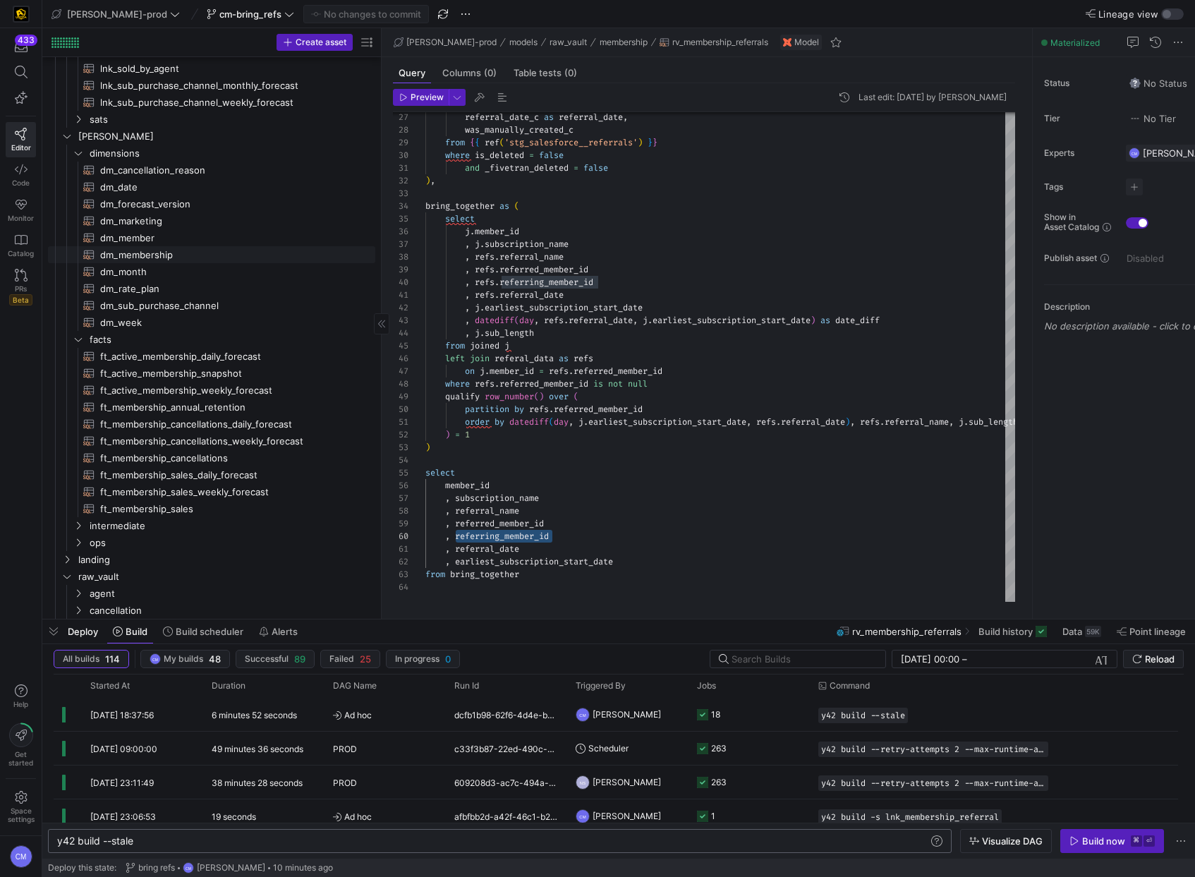
click at [174, 252] on span "dm_membership​​​​​​​​​​" at bounding box center [229, 255] width 259 height 16
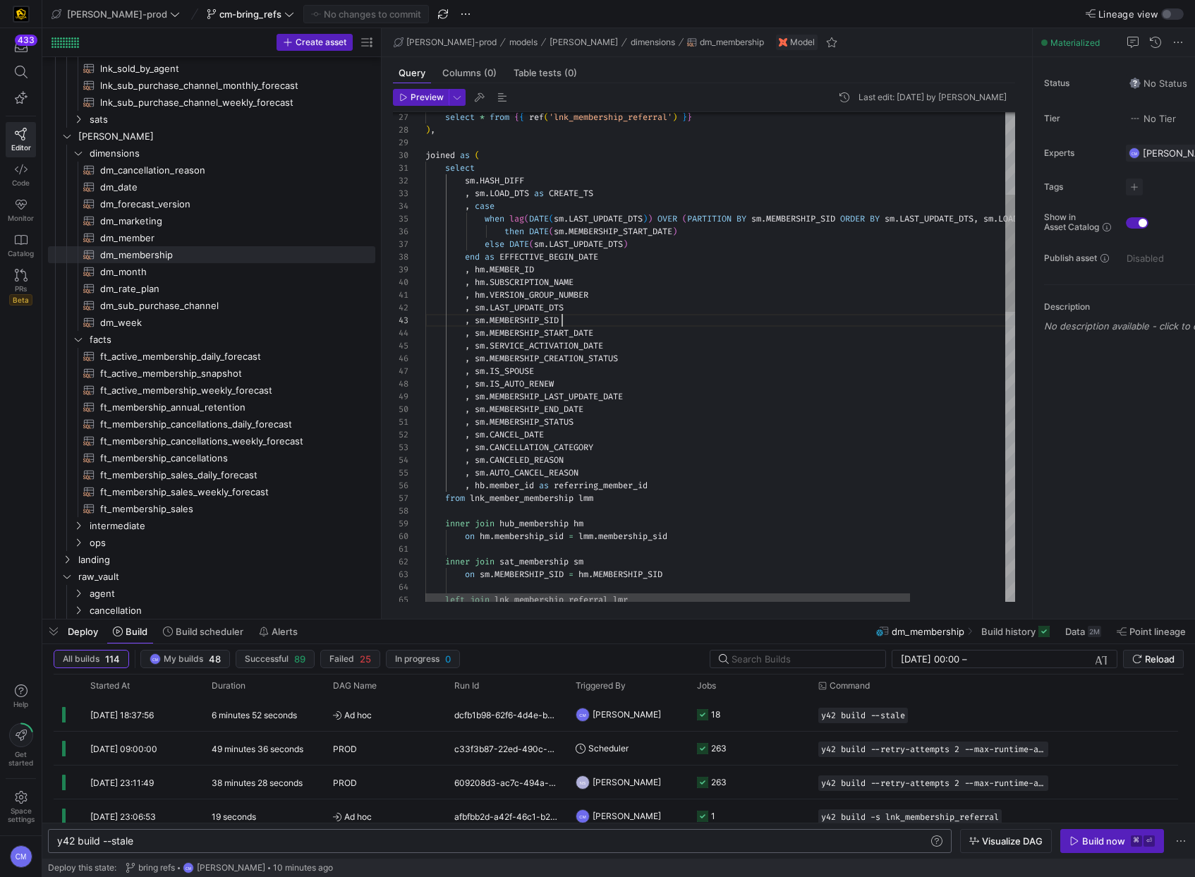
scroll to position [25, 137]
click at [724, 323] on div "select * from { { ref ( 'lnk_membership_referral' ) } } ) , joined as ( select …" at bounding box center [777, 788] width 705 height 2038
type textarea "{{ config( materialized='table' , post_hook = "alter table {{ this }} add prima…"
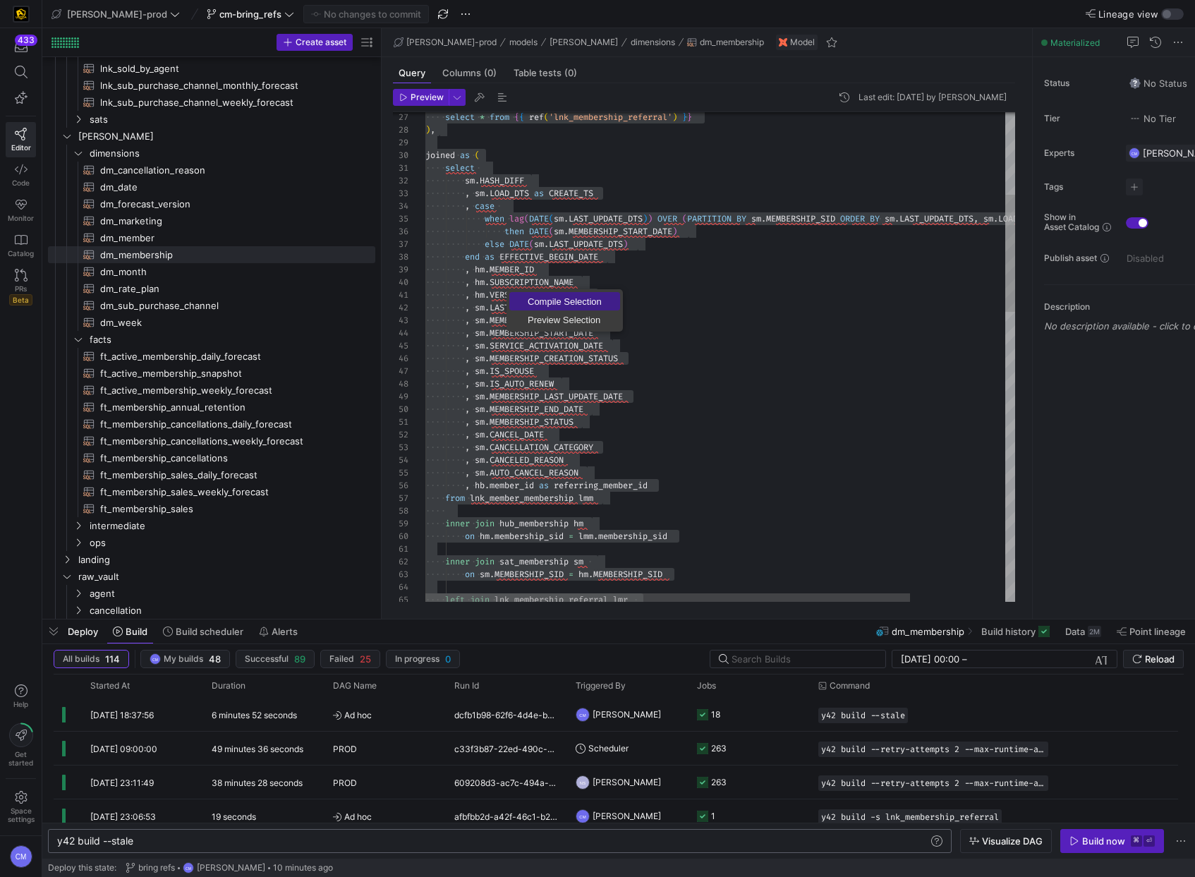
click at [556, 305] on span "Compile Selection" at bounding box center [564, 301] width 111 height 9
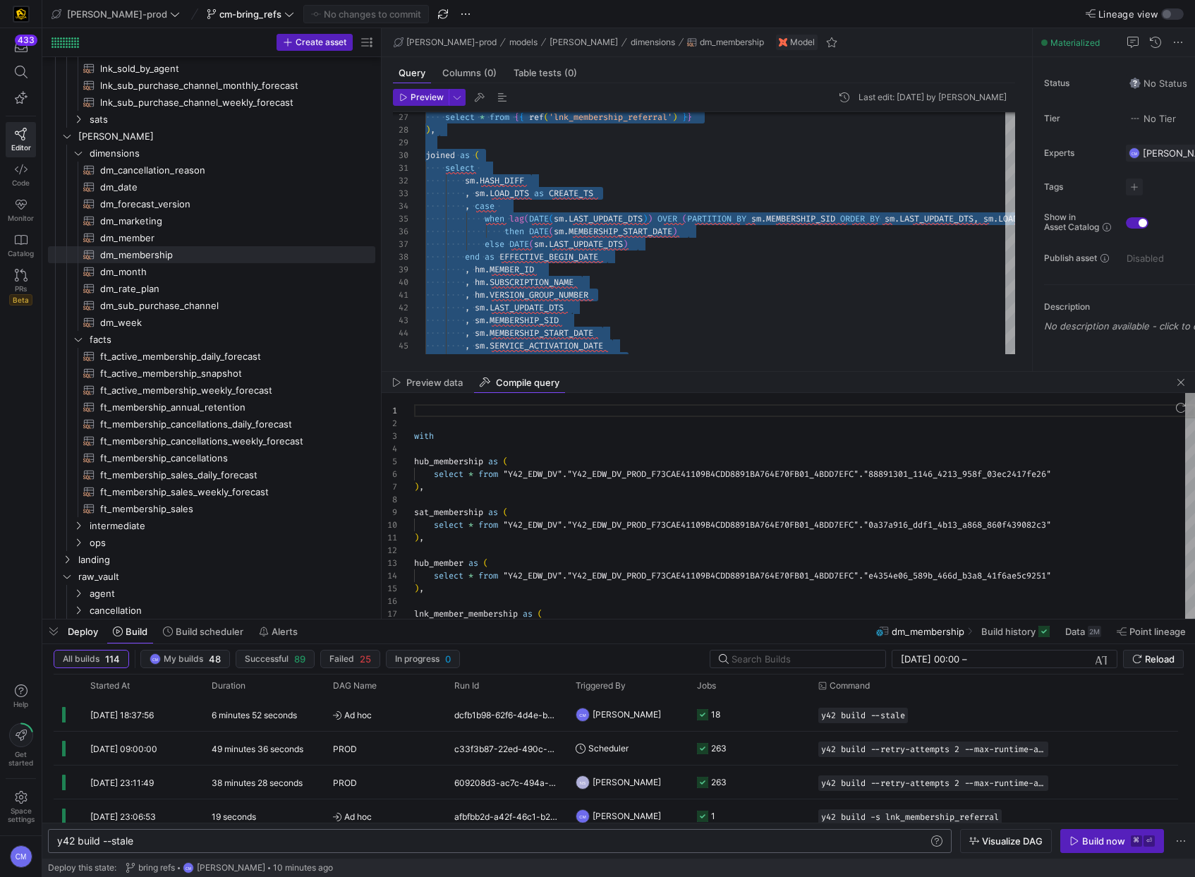
scroll to position [127, 0]
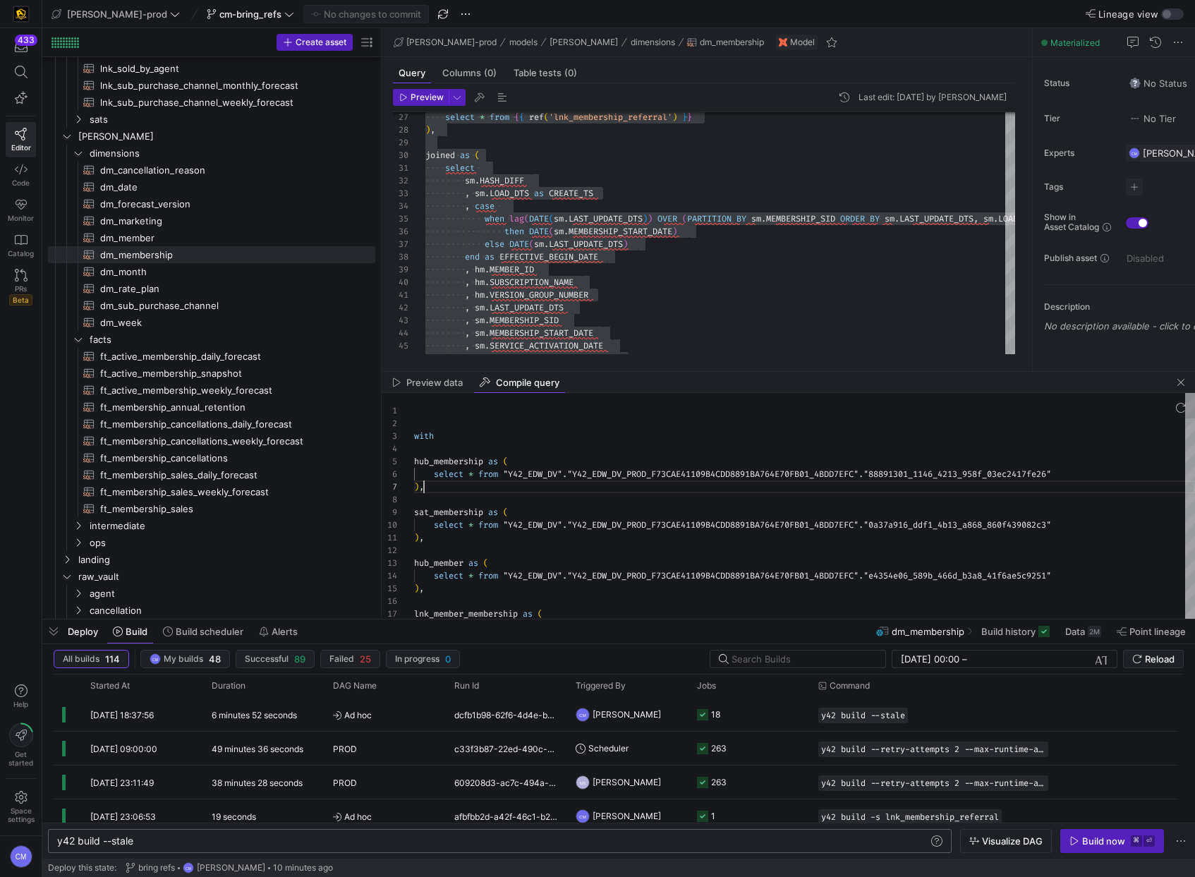
scroll to position [76, 10]
type textarea "with hub_membership as ( select * from "Y42_EDW_DV"."Y42_EDW_DV_PROD_F73CAE4110…"
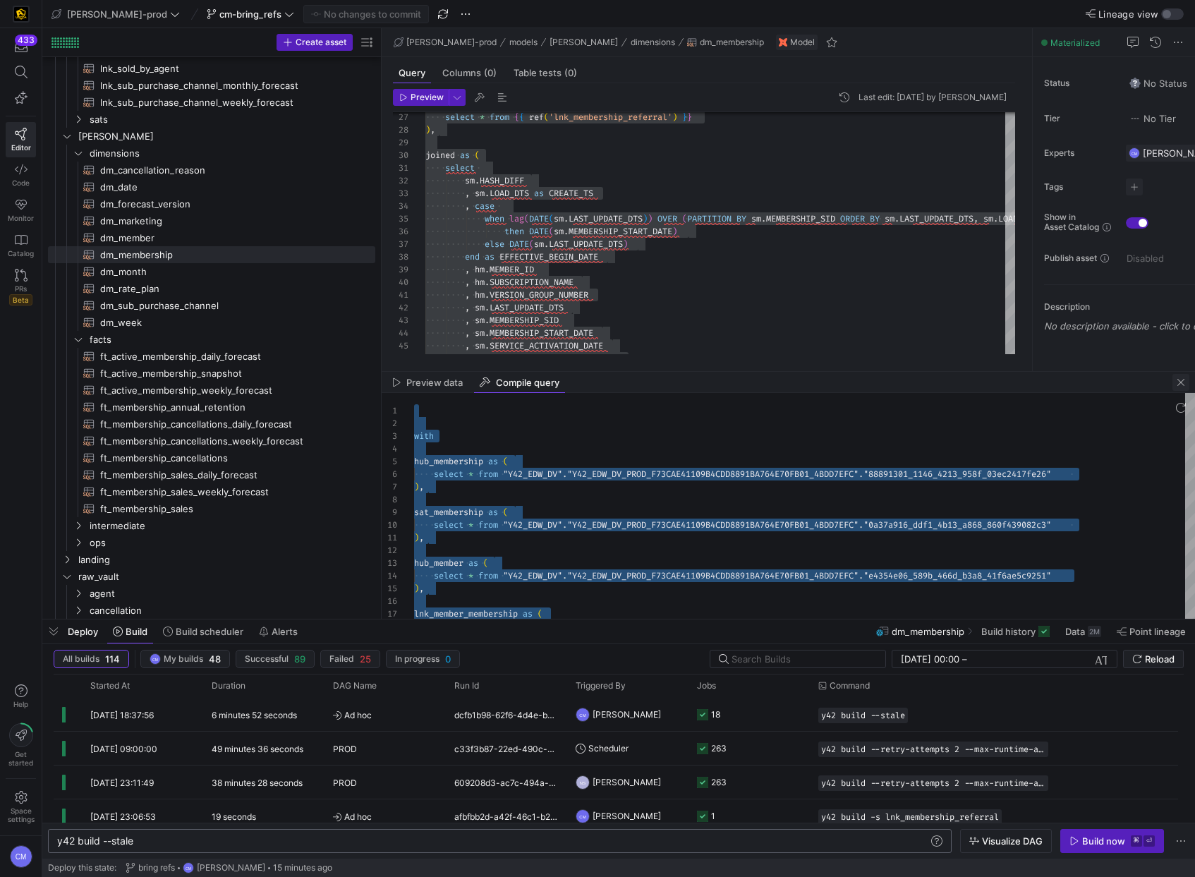
click at [1180, 384] on span "button" at bounding box center [1180, 382] width 17 height 17
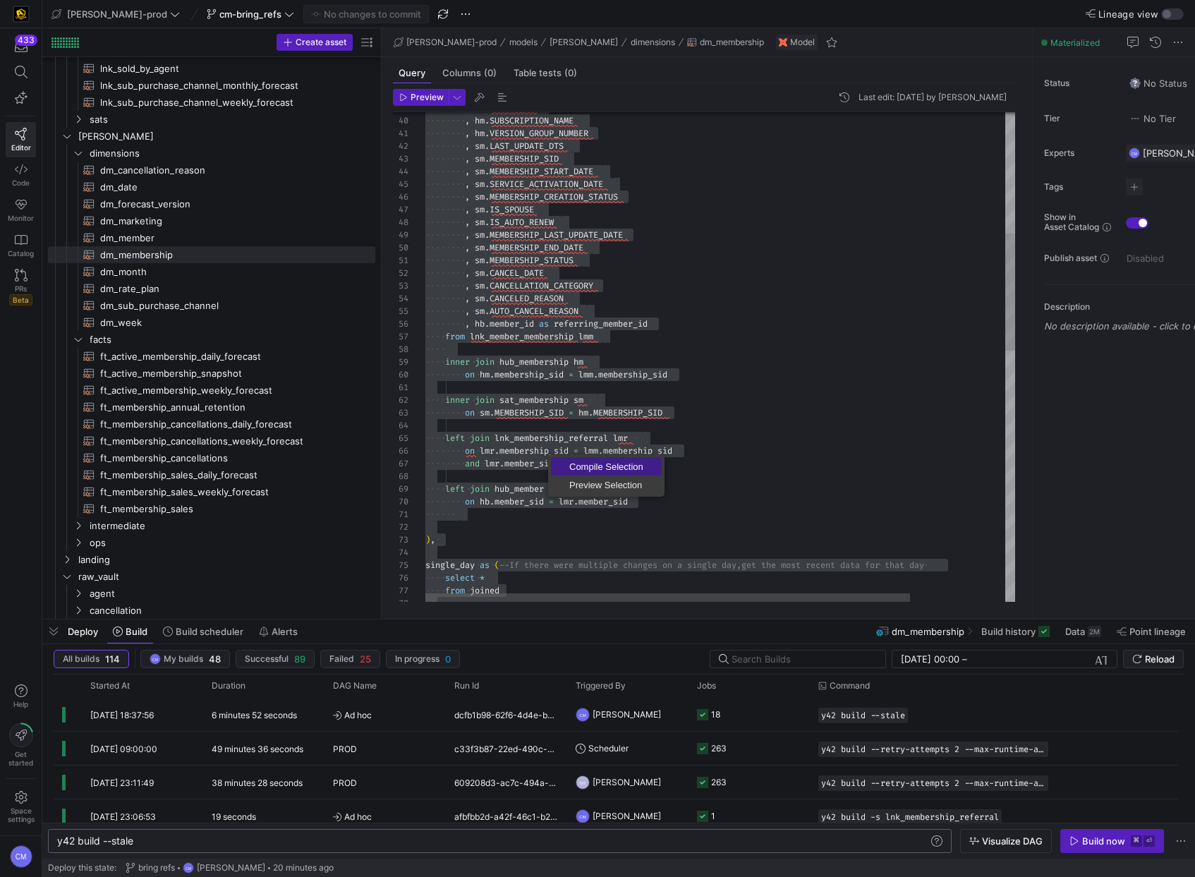
click at [587, 463] on span "Compile Selection" at bounding box center [606, 466] width 111 height 9
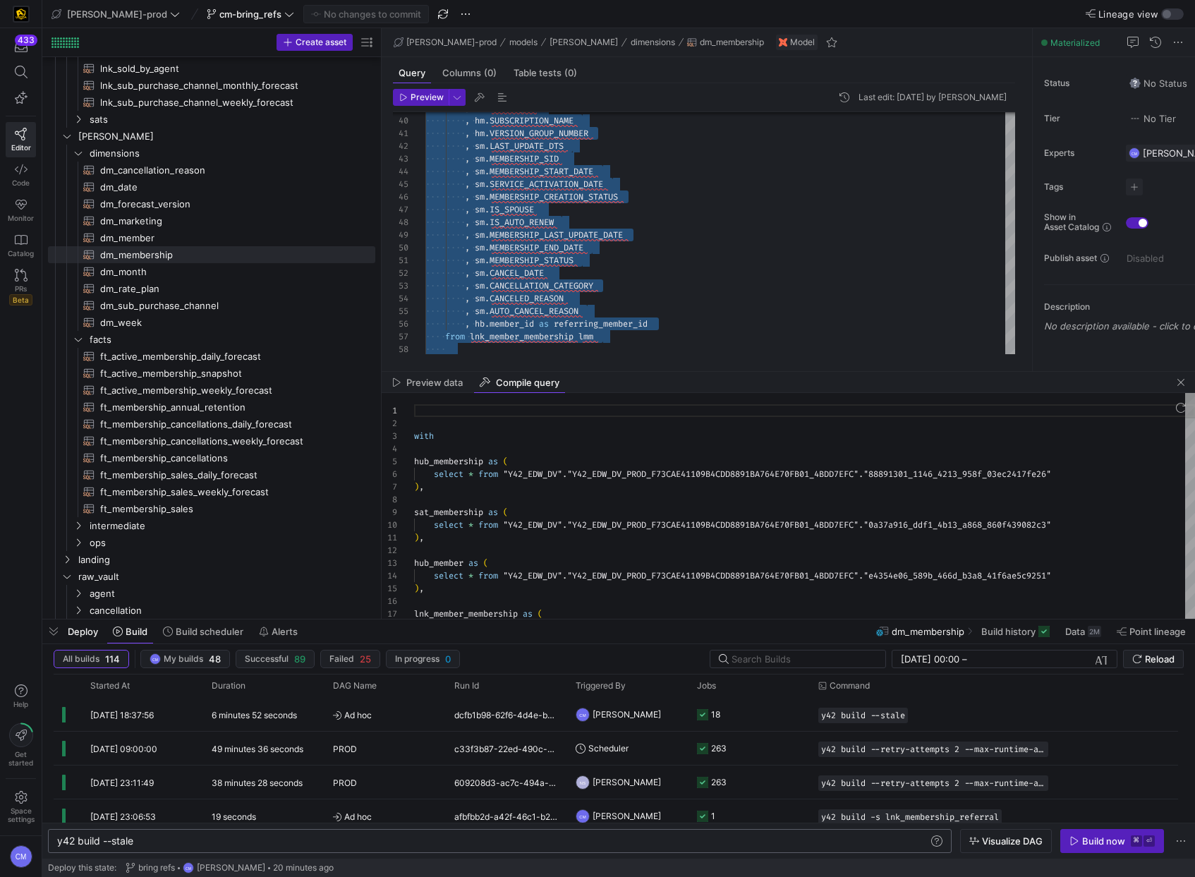
scroll to position [127, 0]
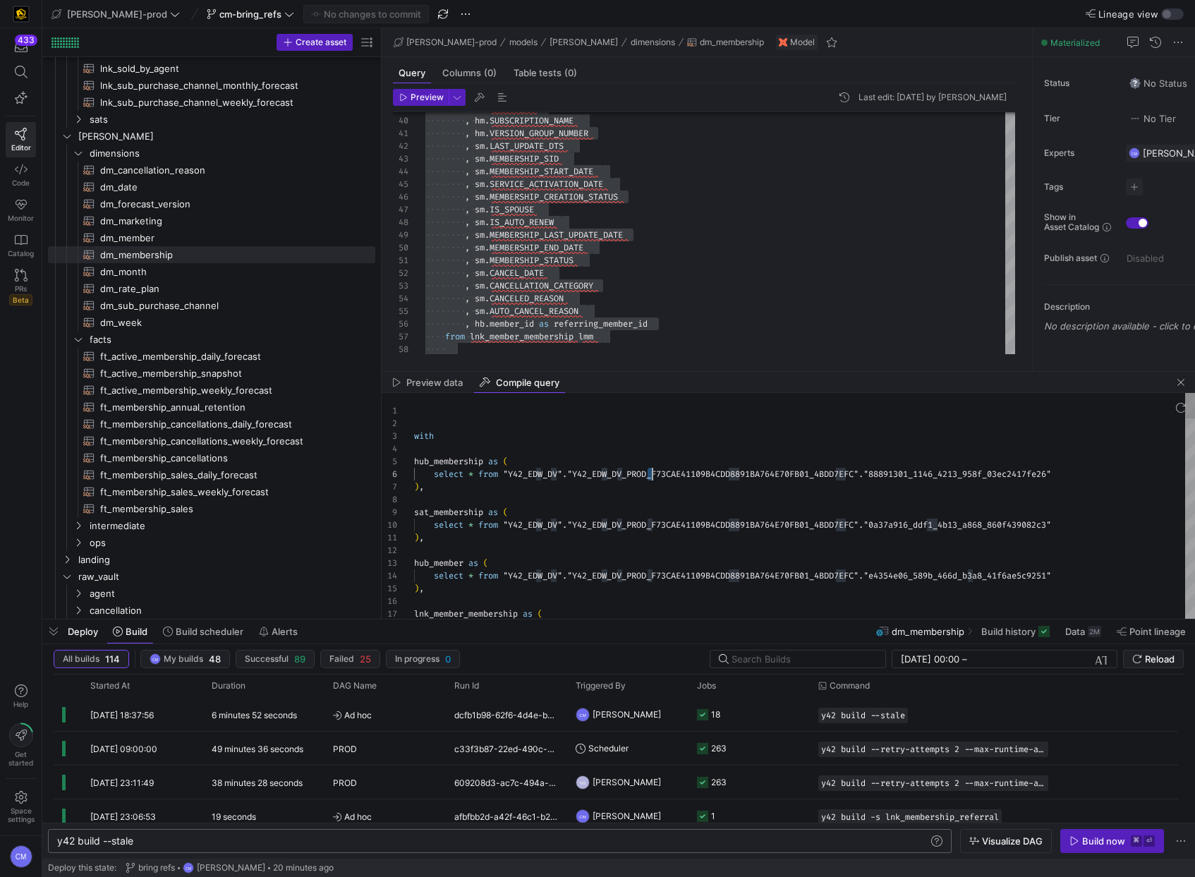
type textarea "with hub_membership as ( select * from "Y42_EDW_DV"."Y42_EDW_DV_PROD_F73CAE4110…"
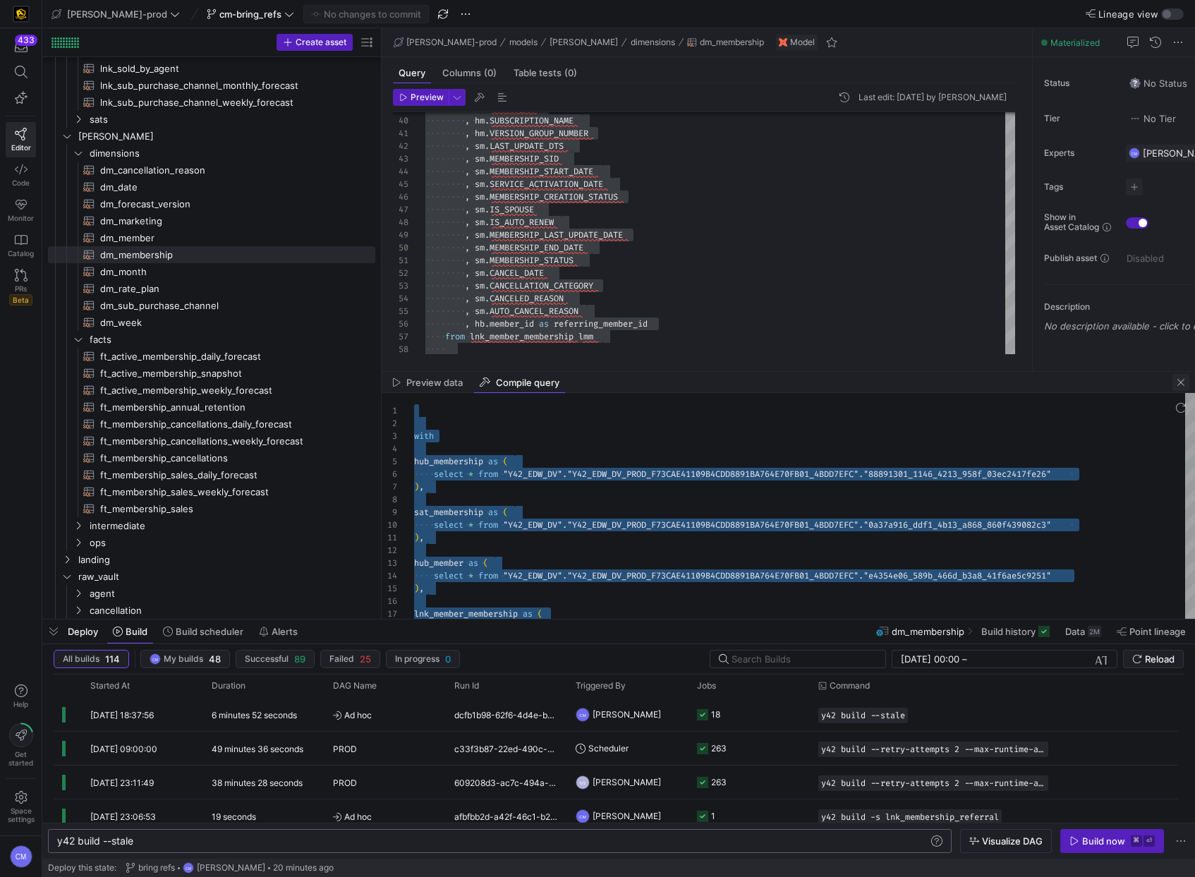
click at [1181, 384] on span "button" at bounding box center [1180, 382] width 17 height 17
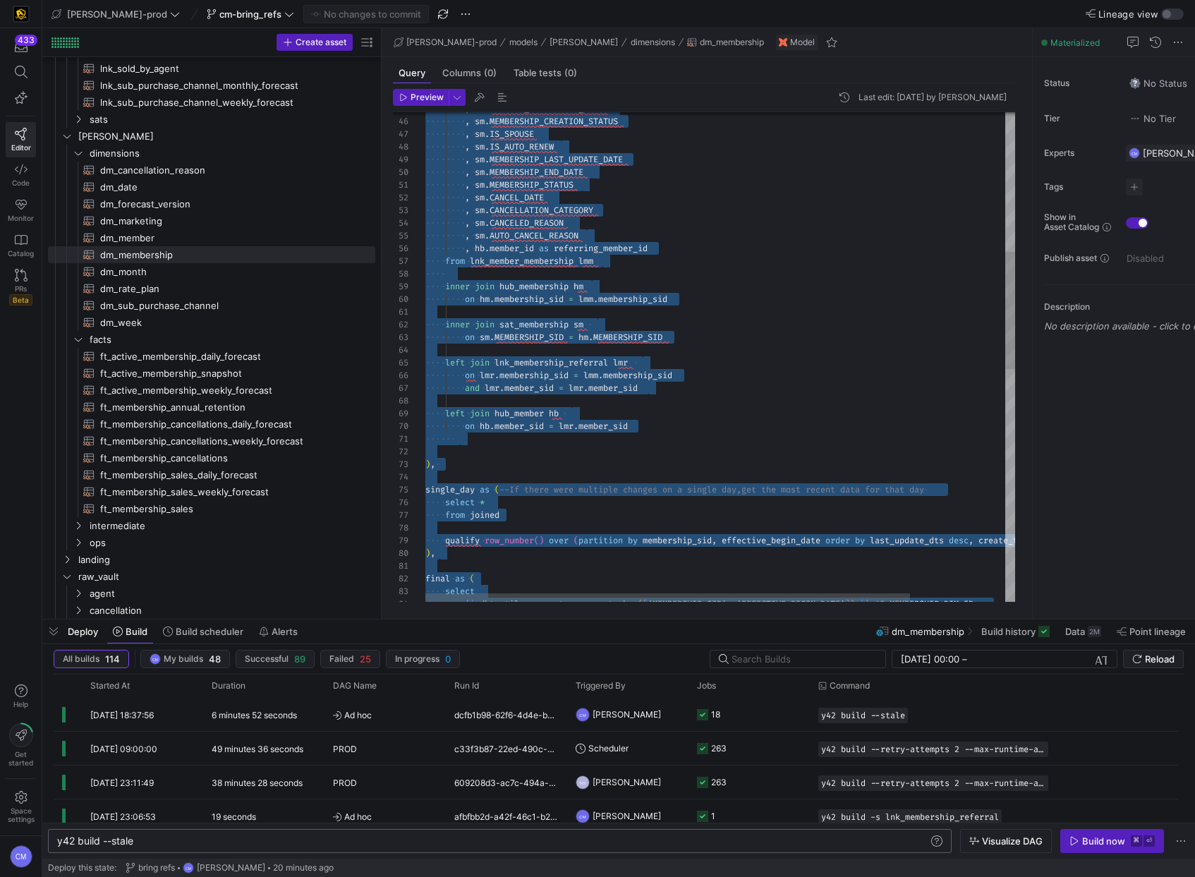
scroll to position [89, 0]
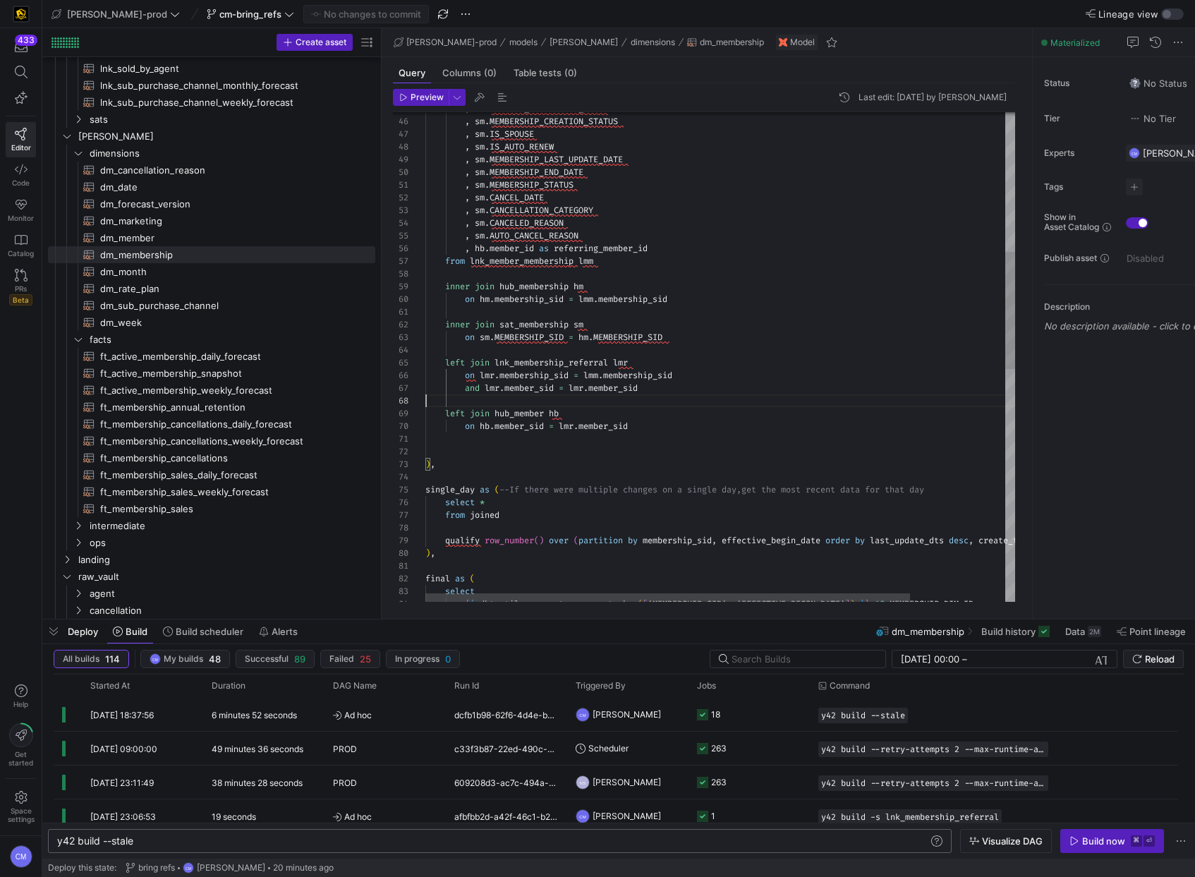
click at [648, 395] on div ", sm . SERVICE_ACTIVATION_DATE , sm . MEMBERSHIP_CREATION_STATUS , sm . IS_SPOU…" at bounding box center [777, 551] width 705 height 2038
click at [576, 387] on div ", sm . SERVICE_ACTIVATION_DATE , sm . MEMBERSHIP_CREATION_STATUS , sm . IS_SPOU…" at bounding box center [777, 551] width 705 height 2038
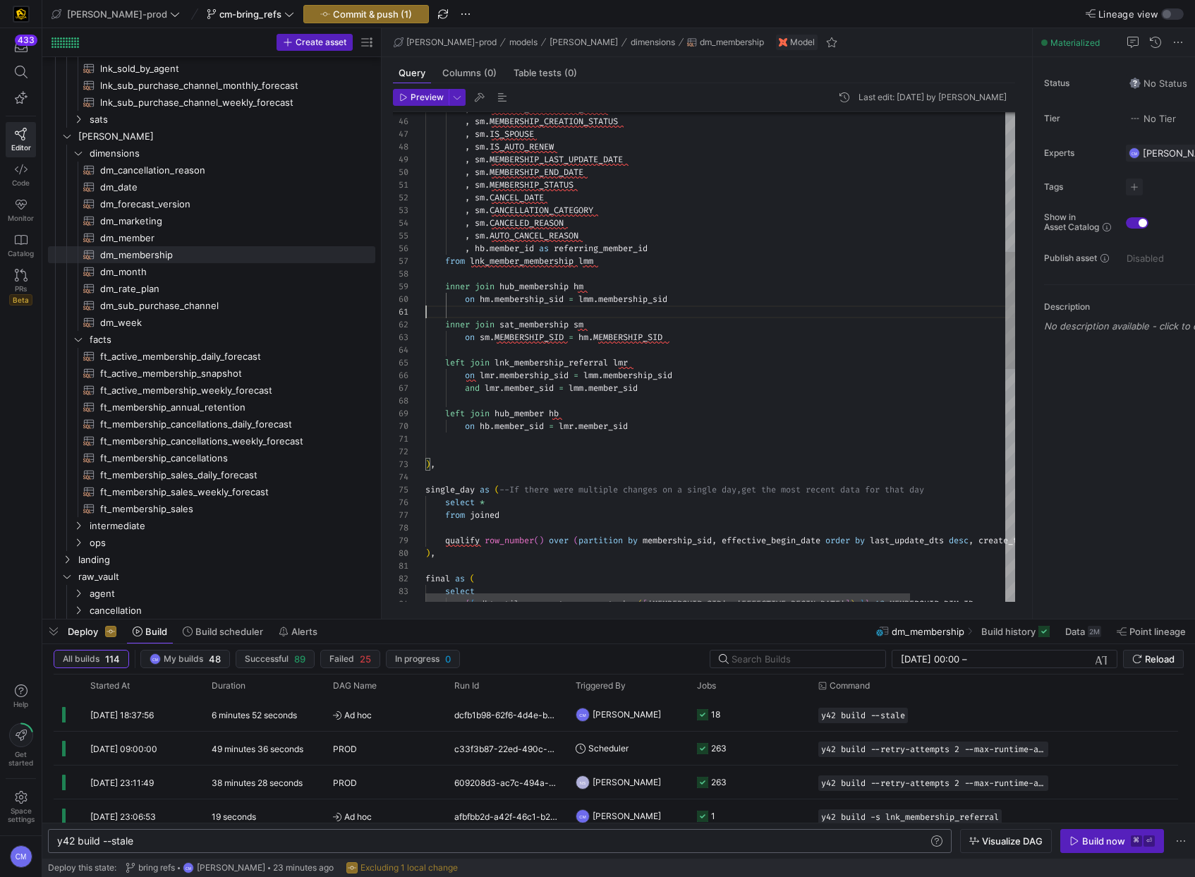
click at [877, 307] on div ", sm . SERVICE_ACTIVATION_DATE , sm . MEMBERSHIP_CREATION_STATUS , sm . IS_SPOU…" at bounding box center [777, 551] width 705 height 2038
type textarea "inner join sat_membership sm on sm.MEMBERSHIP_SID = hm.MEMBERSHIP_SID left join…"
click at [346, 17] on span "Commit & push (1)" at bounding box center [372, 13] width 79 height 11
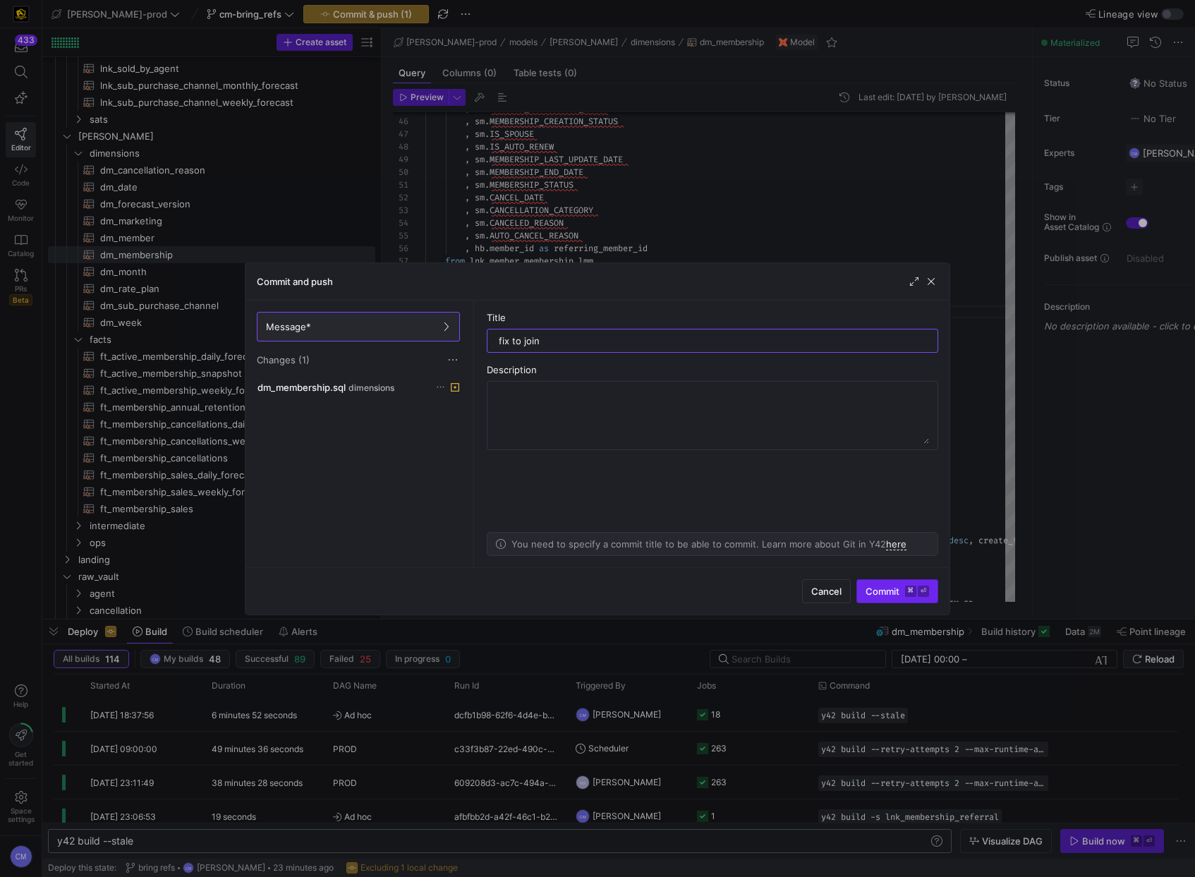
type input "fix to join"
click at [912, 597] on span "submit" at bounding box center [897, 591] width 80 height 23
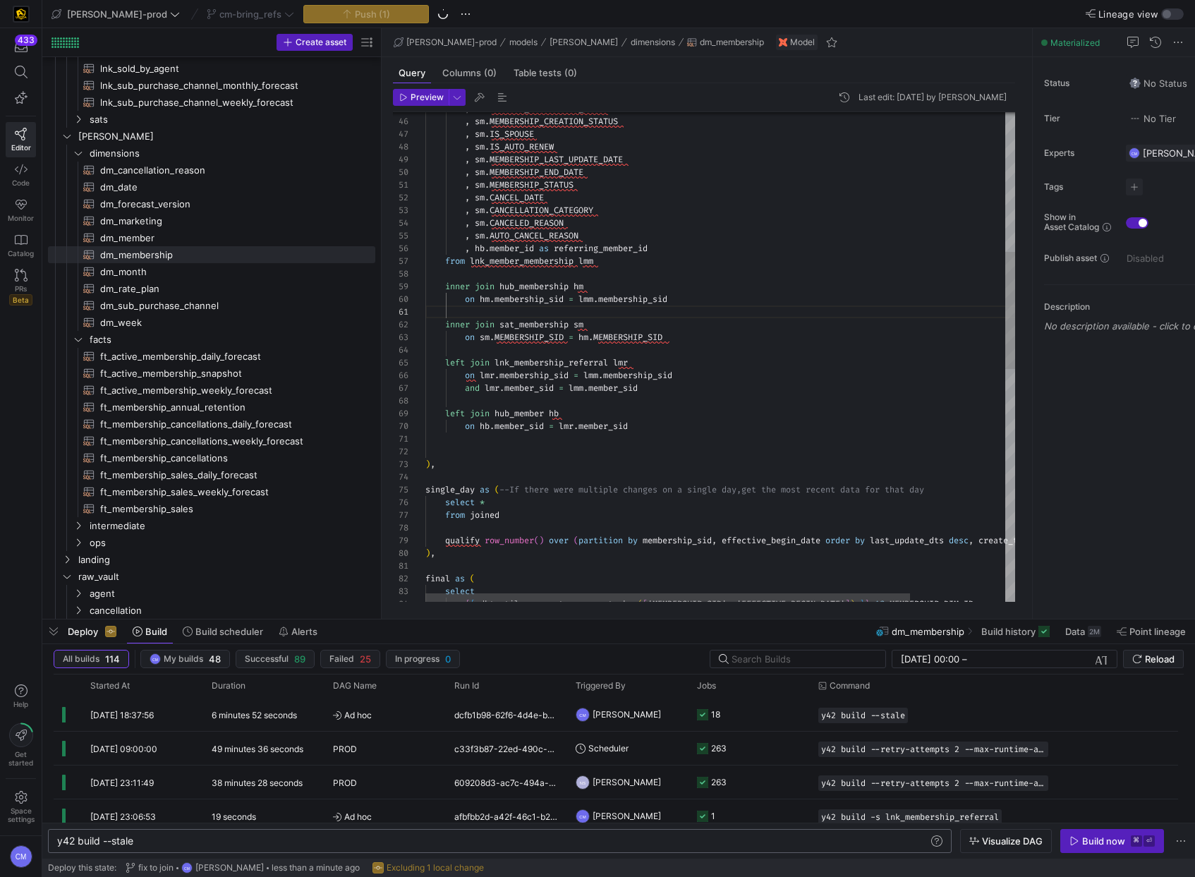
type textarea "), single_day as (--If there were multiple changes on a single day, get the mos…"
click at [652, 476] on div ", sm . SERVICE_ACTIVATION_DATE , sm . MEMBERSHIP_CREATION_STATUS , sm . IS_SPOU…" at bounding box center [777, 551] width 705 height 2038
